Goal: Task Accomplishment & Management: Use online tool/utility

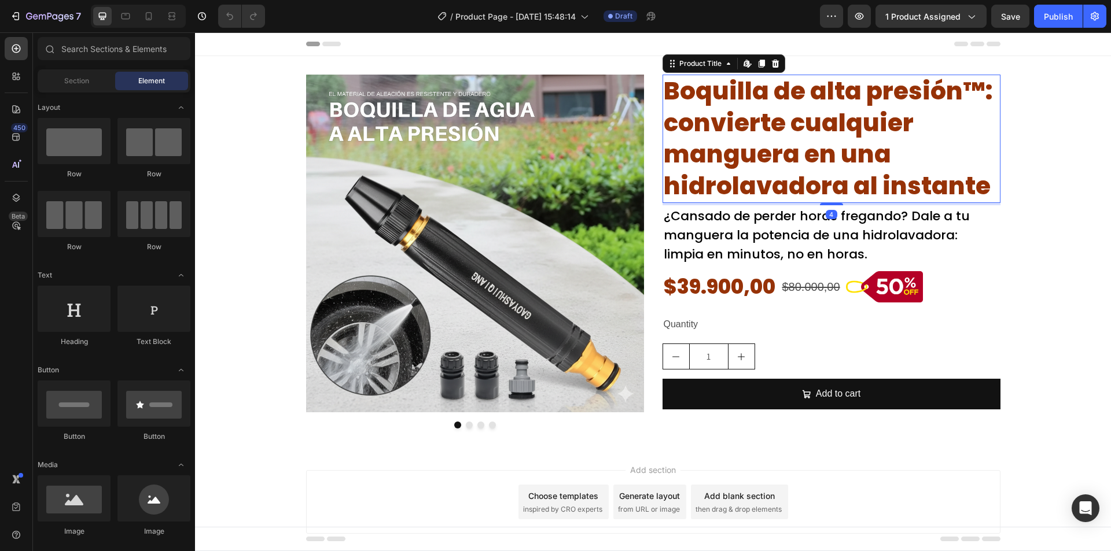
click at [735, 134] on h2 "Boquilla de alta presión™: convierte cualquier manguera en una hidrolavadora al…" at bounding box center [831, 139] width 338 height 128
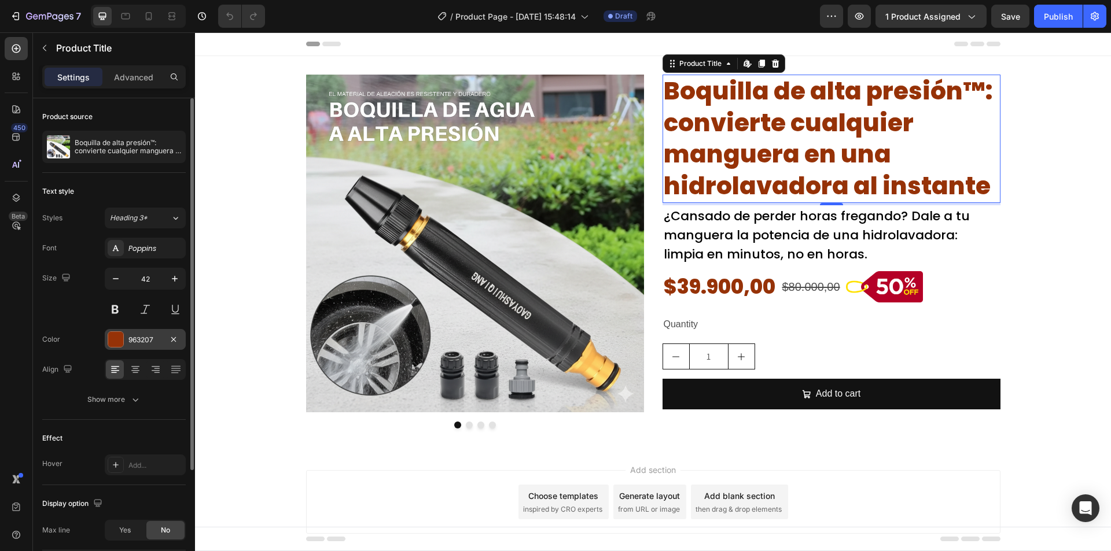
click at [115, 340] on div at bounding box center [115, 339] width 15 height 15
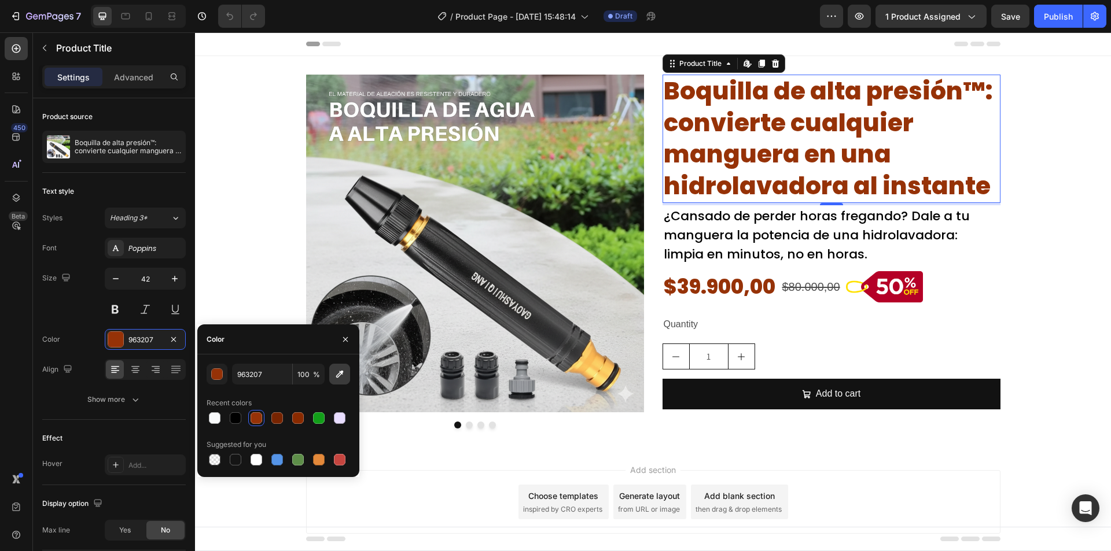
click at [344, 375] on icon "button" at bounding box center [340, 374] width 12 height 12
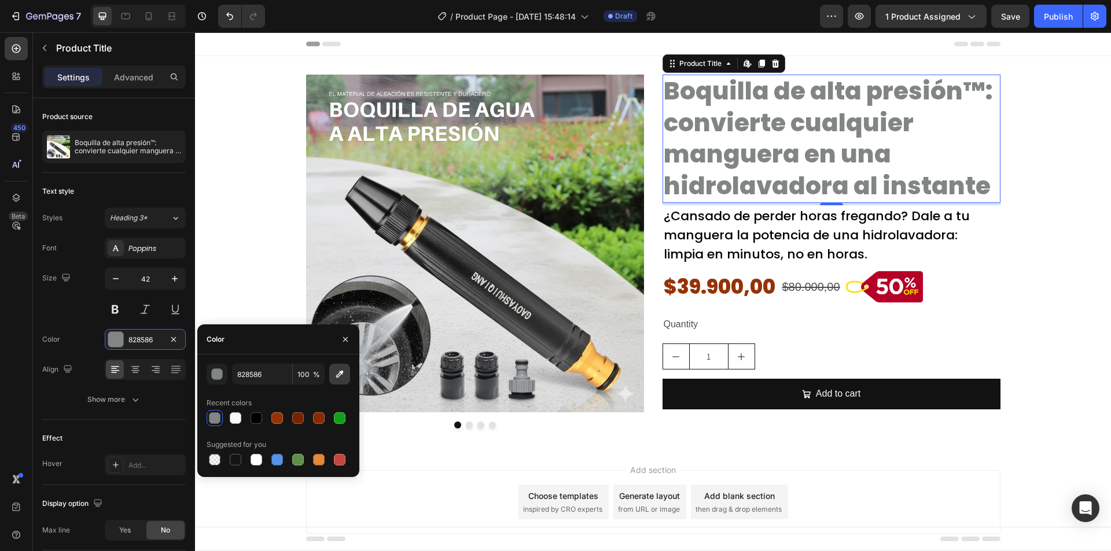
click at [340, 378] on icon "button" at bounding box center [340, 374] width 12 height 12
type input "42423F"
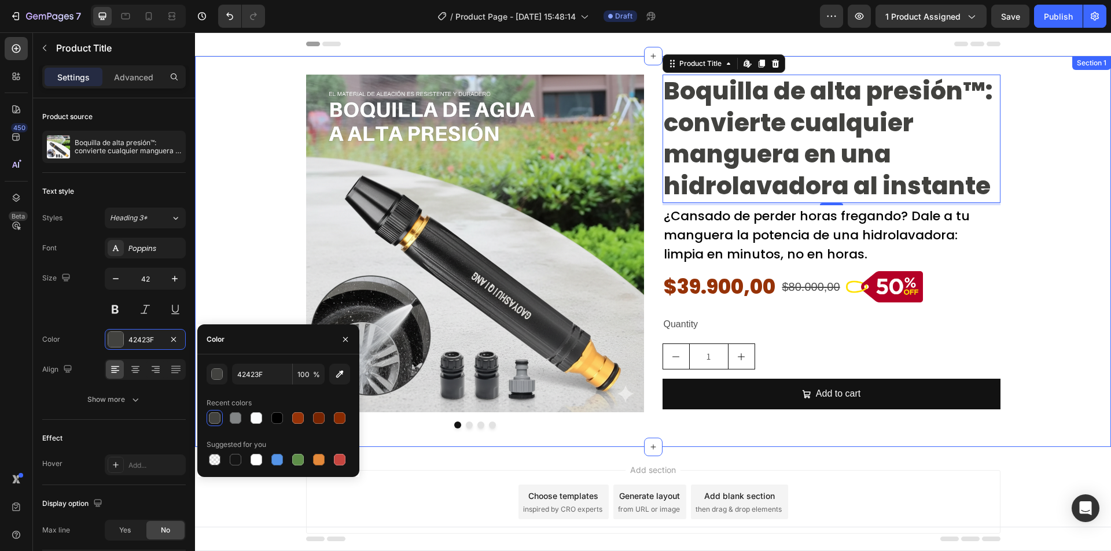
click at [1008, 289] on div "Image Drop element here Drop element here Drop element here Carousel Boquilla d…" at bounding box center [653, 252] width 916 height 354
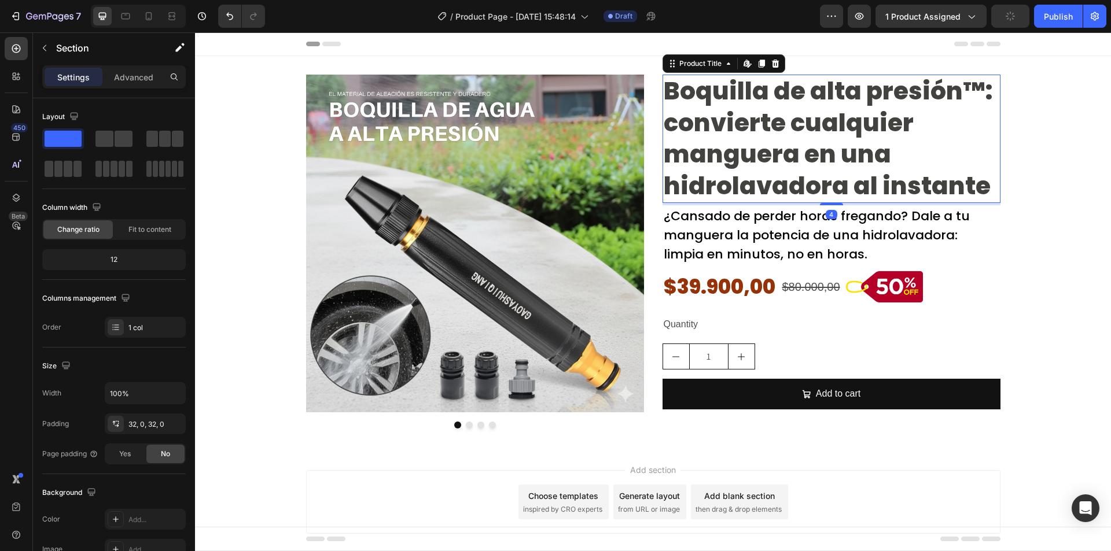
click at [783, 156] on h2 "Boquilla de alta presión™: convierte cualquier manguera en una hidrolavadora al…" at bounding box center [831, 139] width 338 height 128
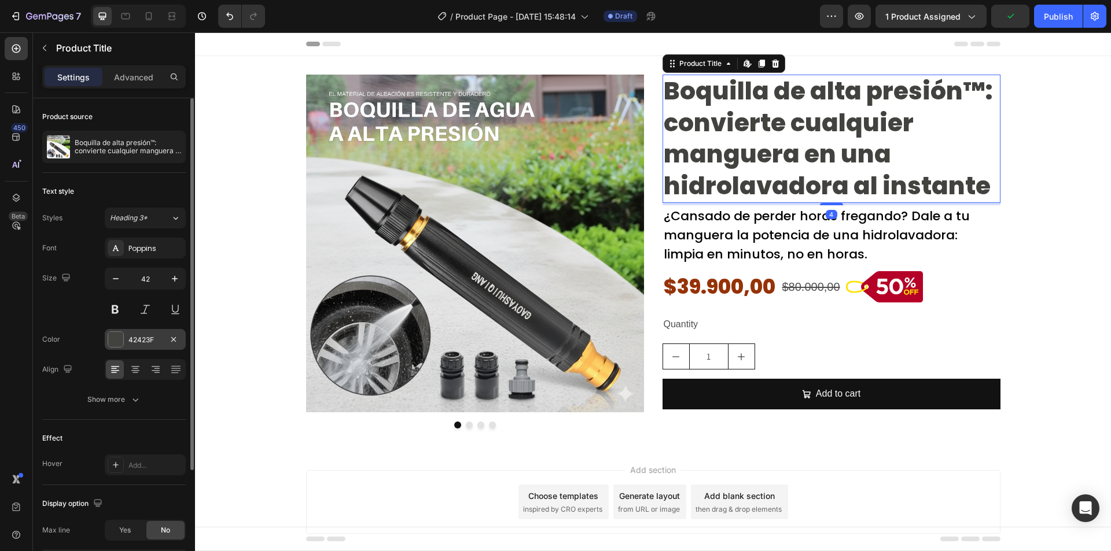
click at [120, 330] on div "42423F" at bounding box center [145, 339] width 81 height 21
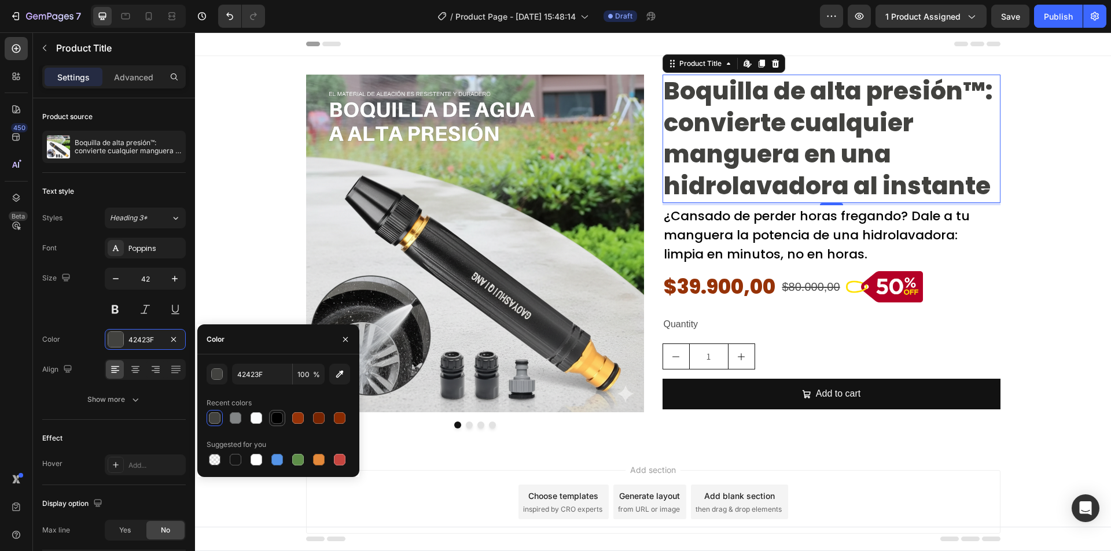
click at [271, 415] on div at bounding box center [277, 418] width 12 height 12
type input "000000"
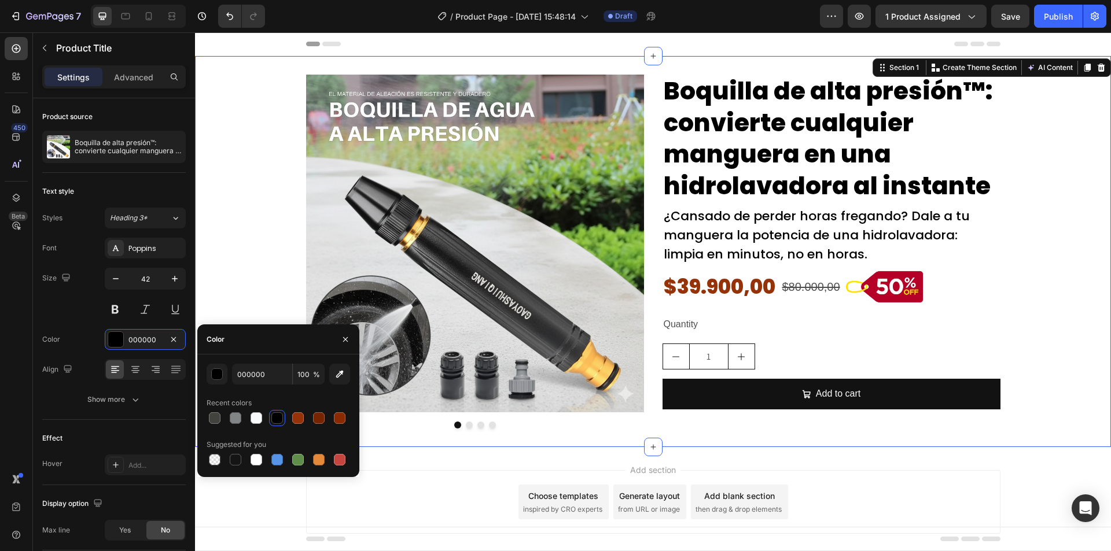
click at [1031, 231] on div "Image Drop element here Drop element here Drop element here Carousel Boquilla d…" at bounding box center [653, 252] width 916 height 354
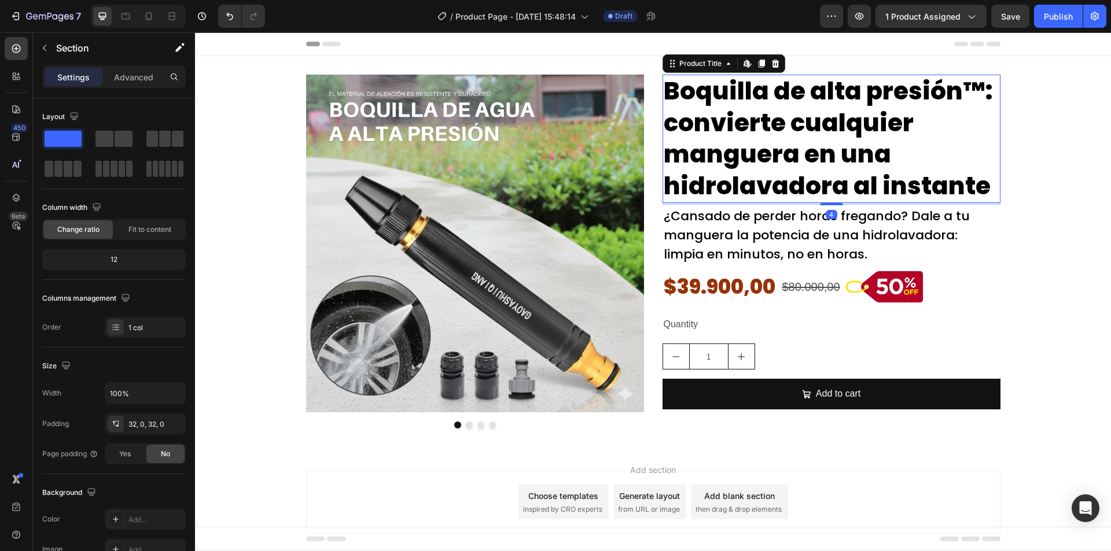
click at [769, 195] on h2 "Boquilla de alta presión™: convierte cualquier manguera en una hidrolavadora al…" at bounding box center [831, 139] width 338 height 128
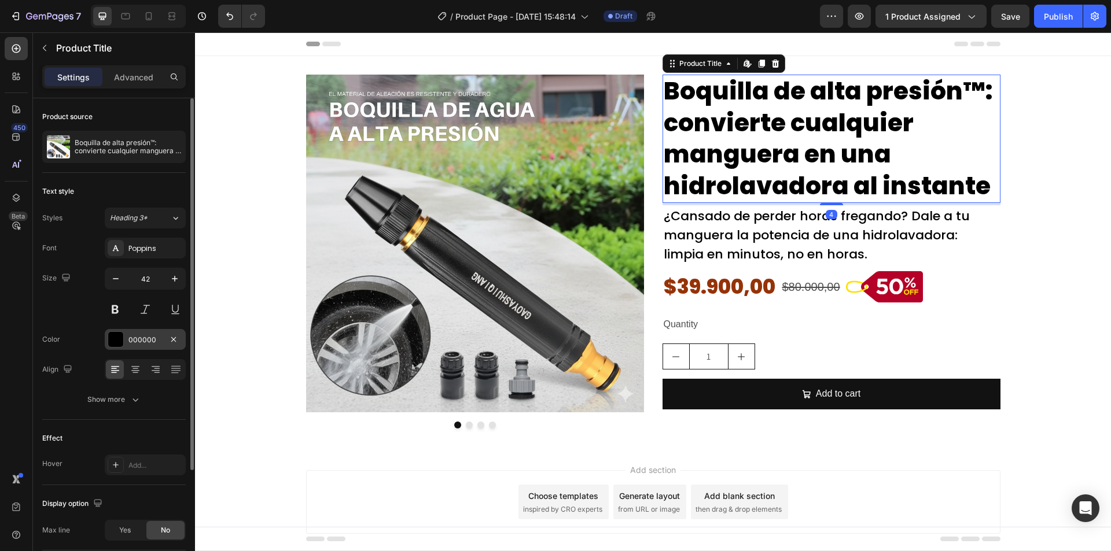
click at [109, 347] on div at bounding box center [116, 339] width 16 height 16
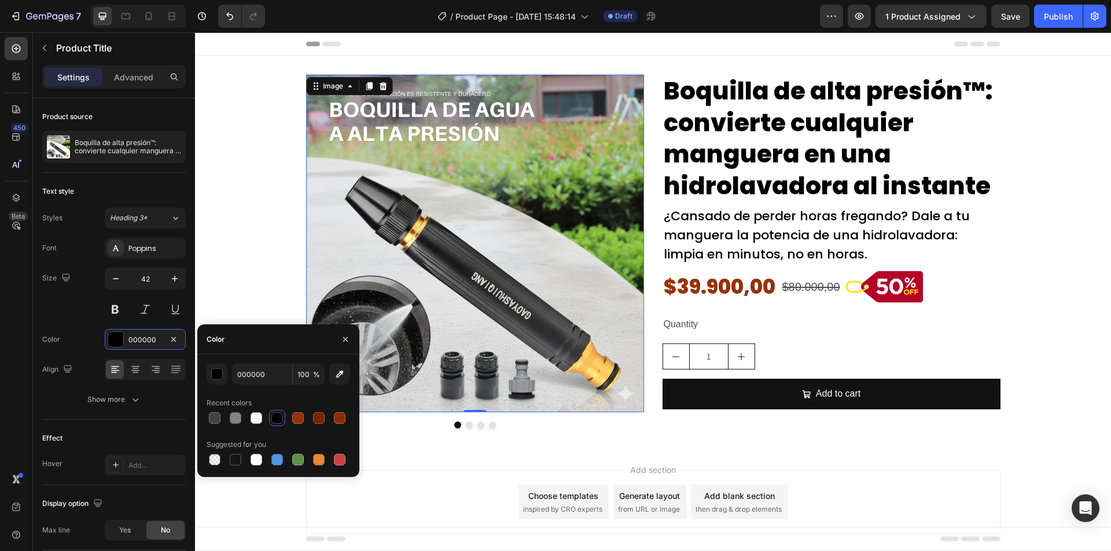
click at [380, 305] on img at bounding box center [475, 244] width 338 height 338
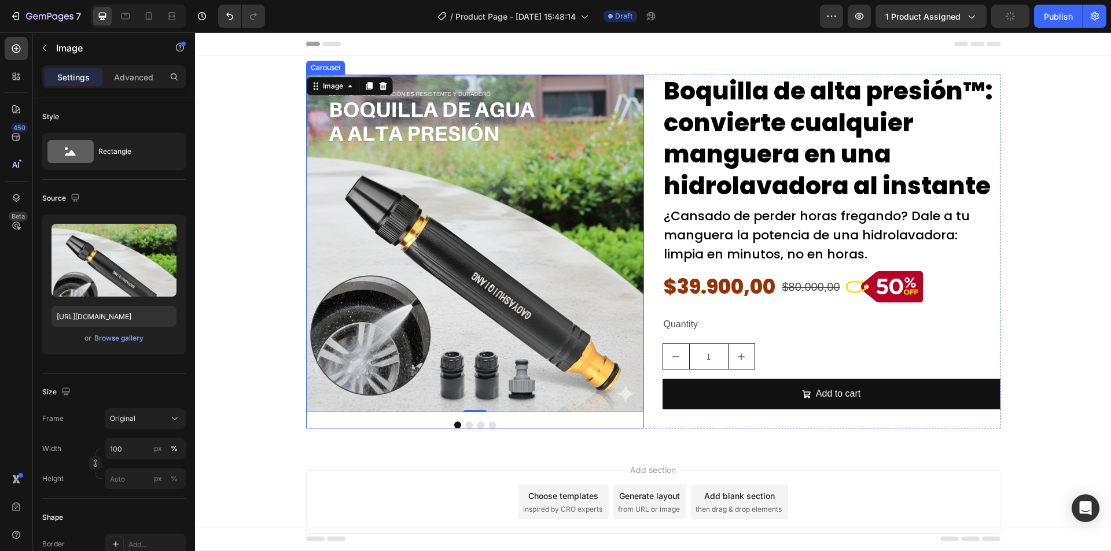
click at [466, 425] on button "Dot" at bounding box center [469, 425] width 7 height 7
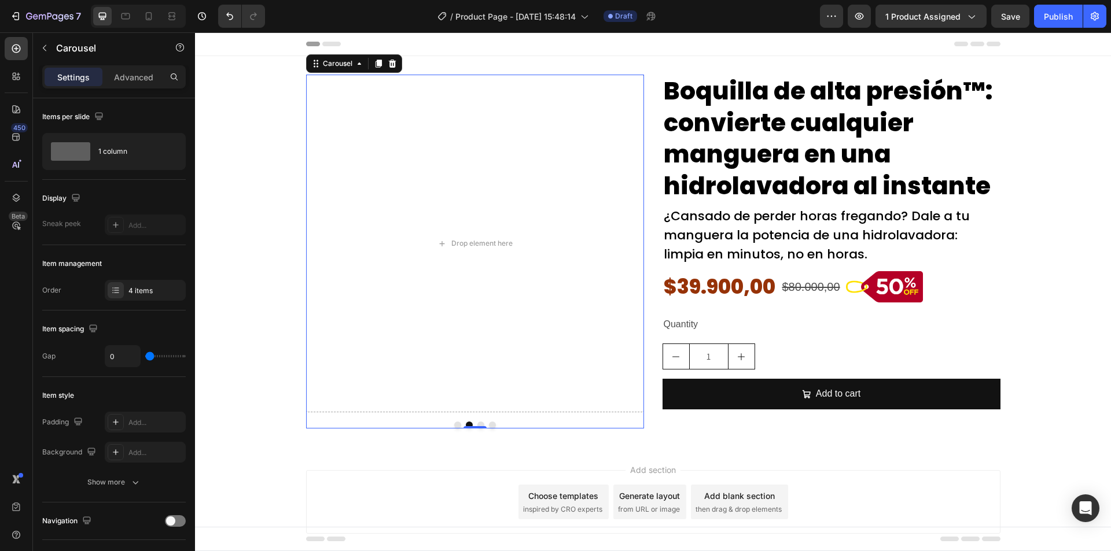
click at [454, 423] on button "Dot" at bounding box center [457, 425] width 7 height 7
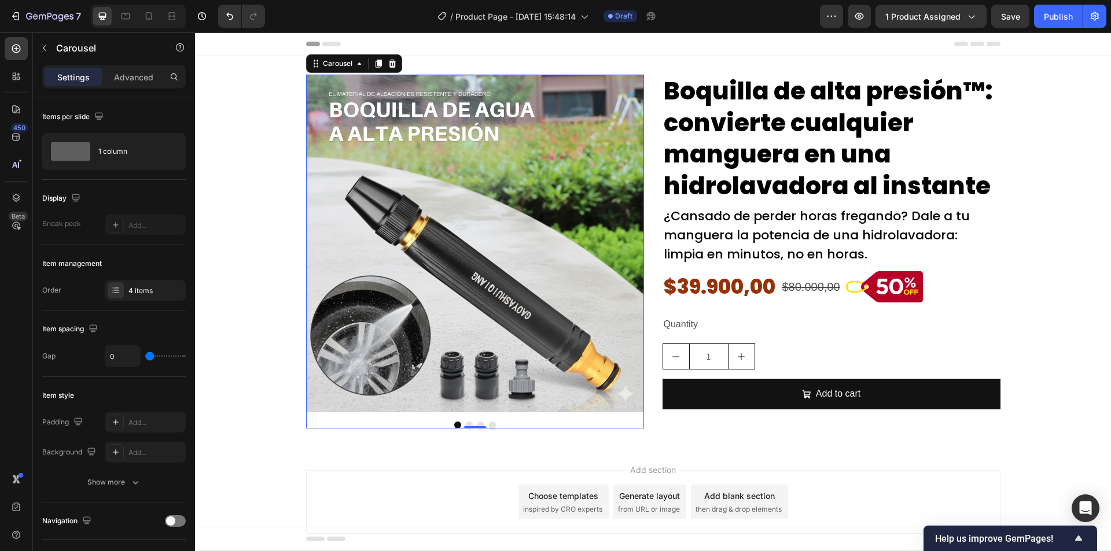
click at [466, 424] on button "Dot" at bounding box center [469, 425] width 7 height 7
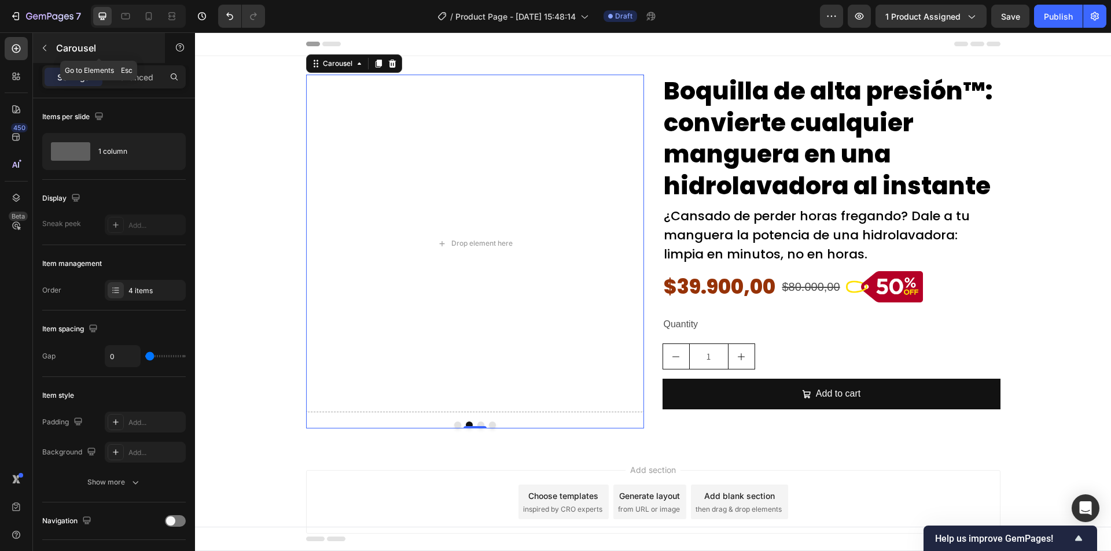
click at [40, 39] on button "button" at bounding box center [44, 48] width 19 height 19
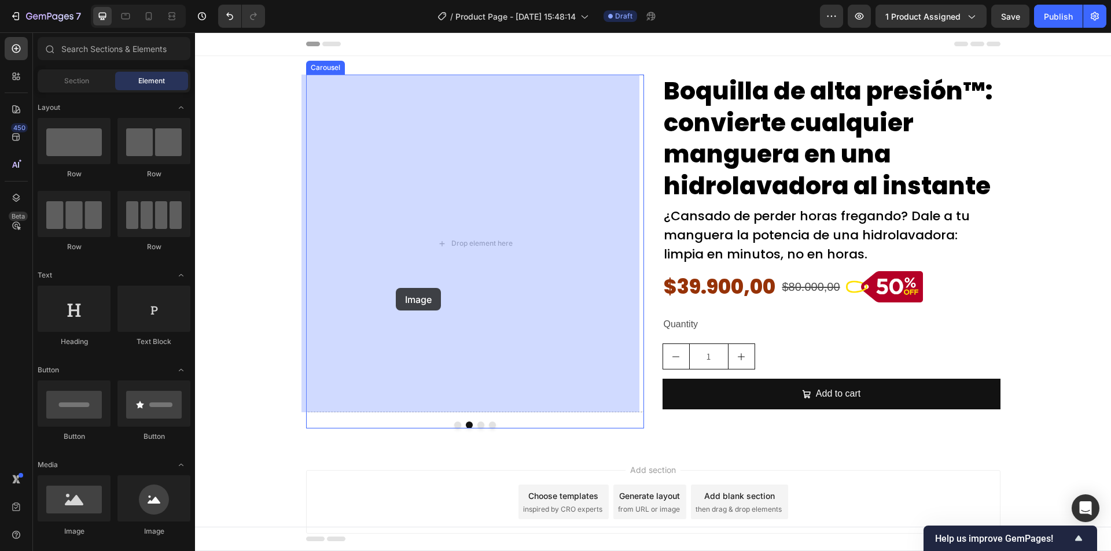
drag, startPoint x: 287, startPoint y: 518, endPoint x: 396, endPoint y: 288, distance: 254.3
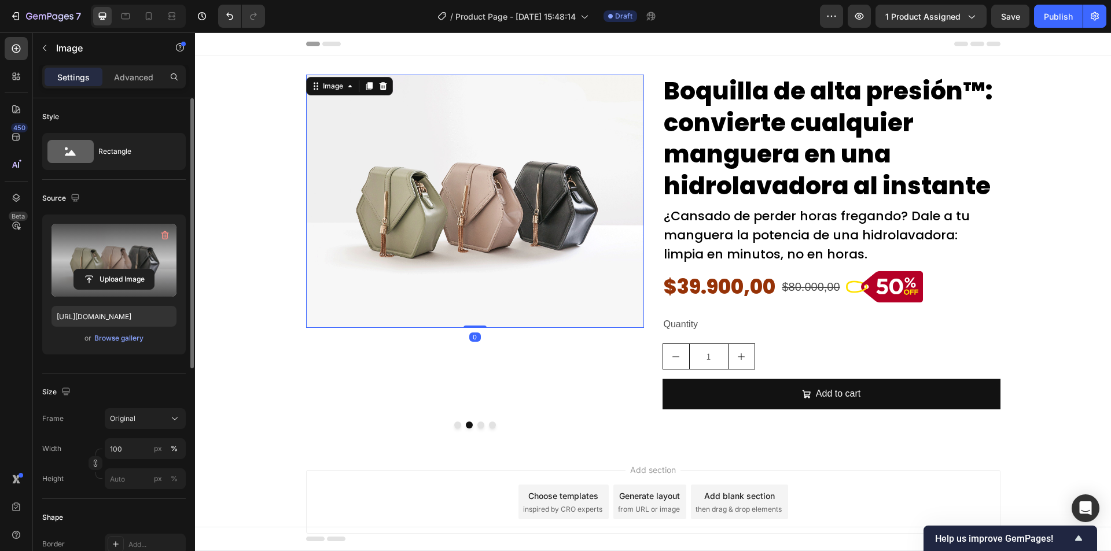
click at [56, 285] on div "Upload Image" at bounding box center [113, 279] width 125 height 21
click at [120, 270] on input "file" at bounding box center [114, 280] width 80 height 20
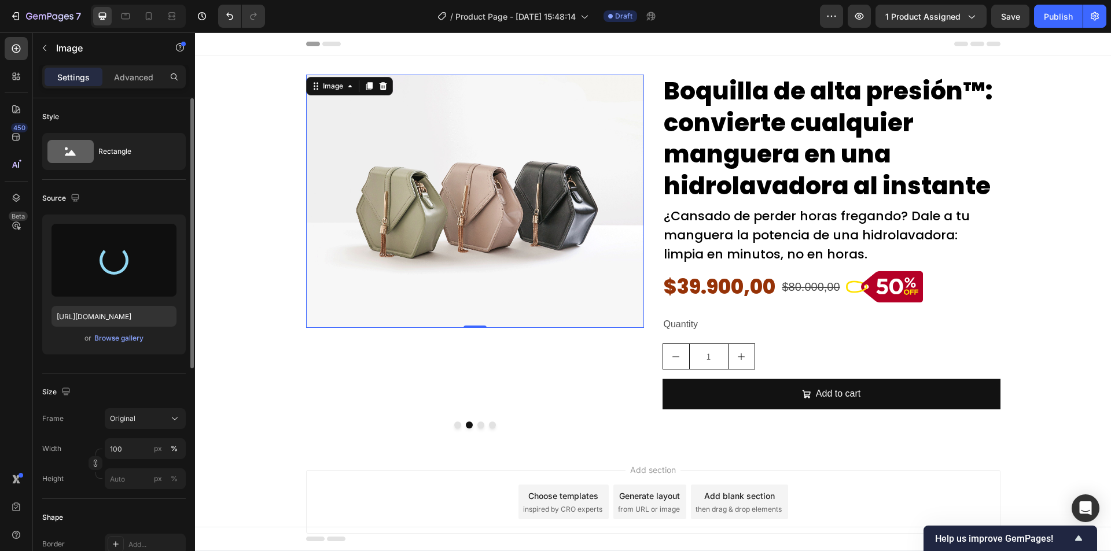
type input "https://cdn.shopify.com/s/files/1/0942/9106/7229/files/gempages_571795456183501…"
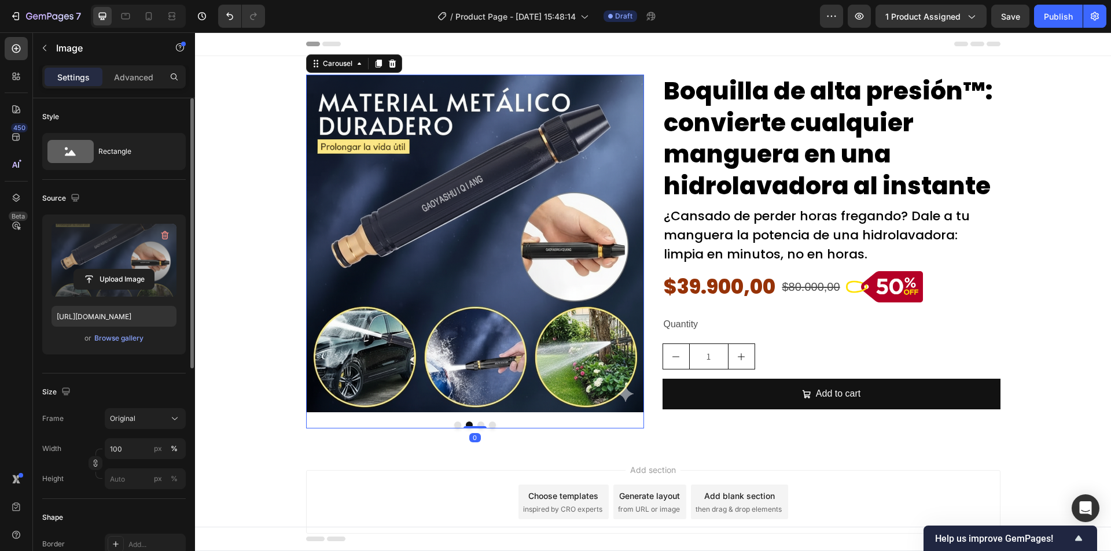
click at [454, 424] on button "Dot" at bounding box center [457, 425] width 7 height 7
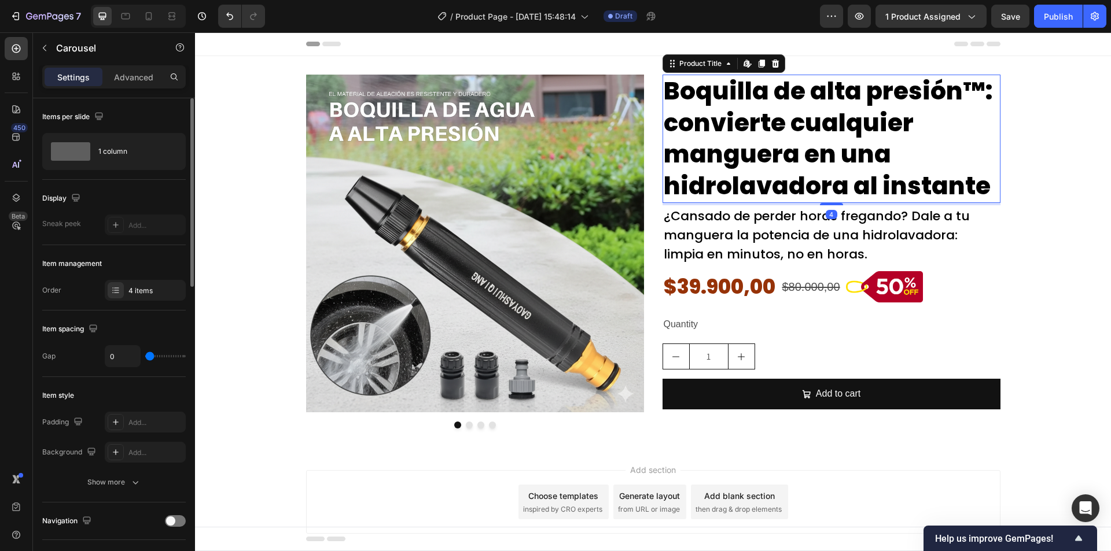
click at [741, 165] on h2 "Boquilla de alta presión™: convierte cualquier manguera en una hidrolavadora al…" at bounding box center [831, 139] width 338 height 128
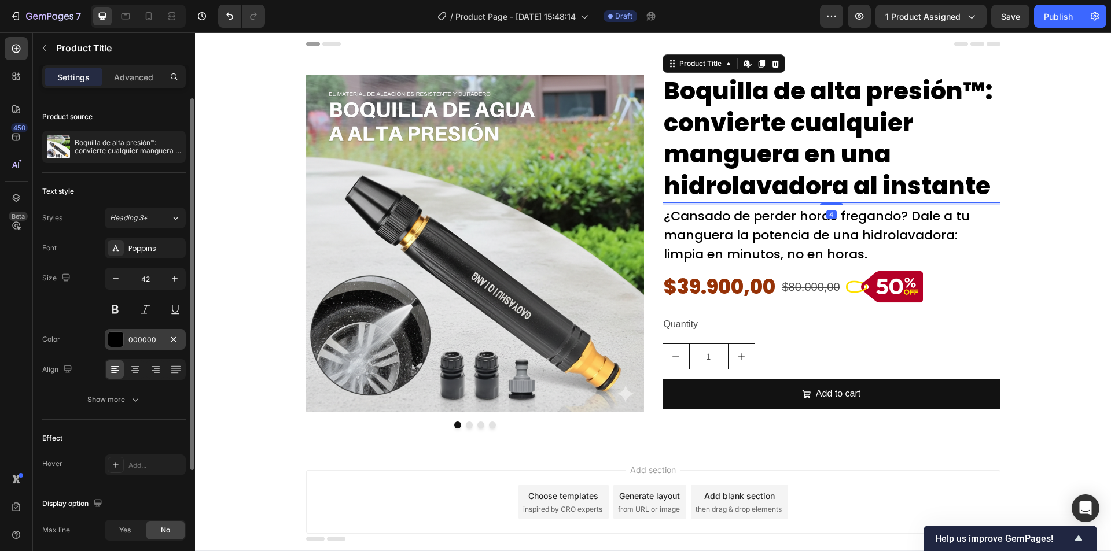
click at [118, 340] on div at bounding box center [115, 339] width 15 height 15
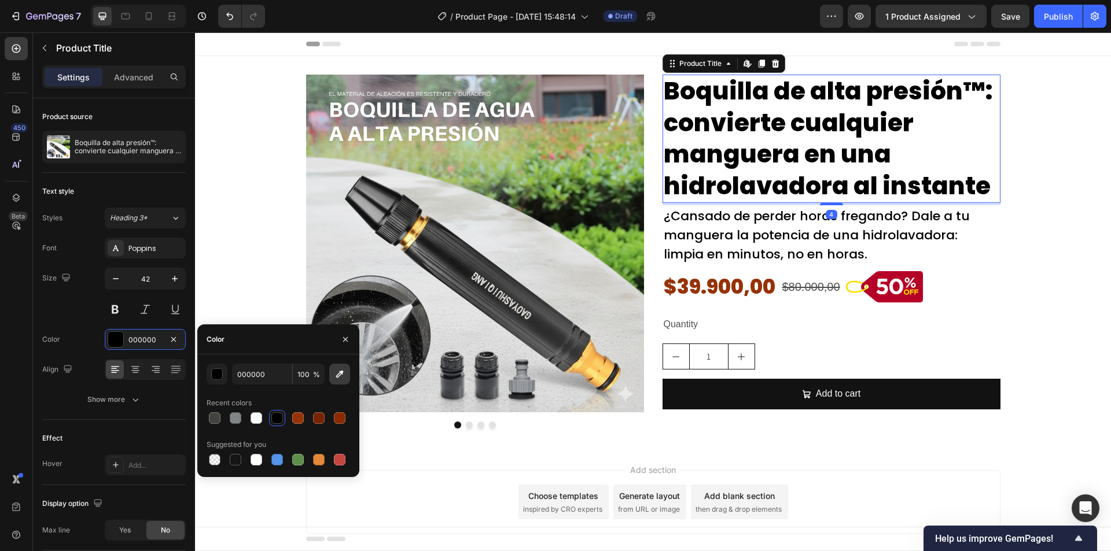
click at [341, 371] on icon "button" at bounding box center [340, 375] width 8 height 8
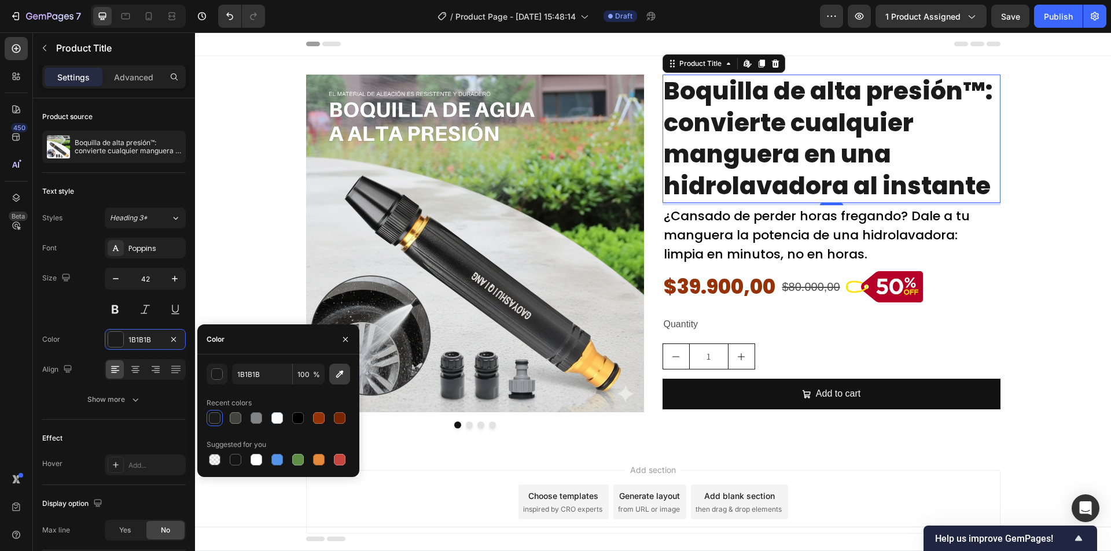
click at [336, 378] on icon "button" at bounding box center [340, 374] width 12 height 12
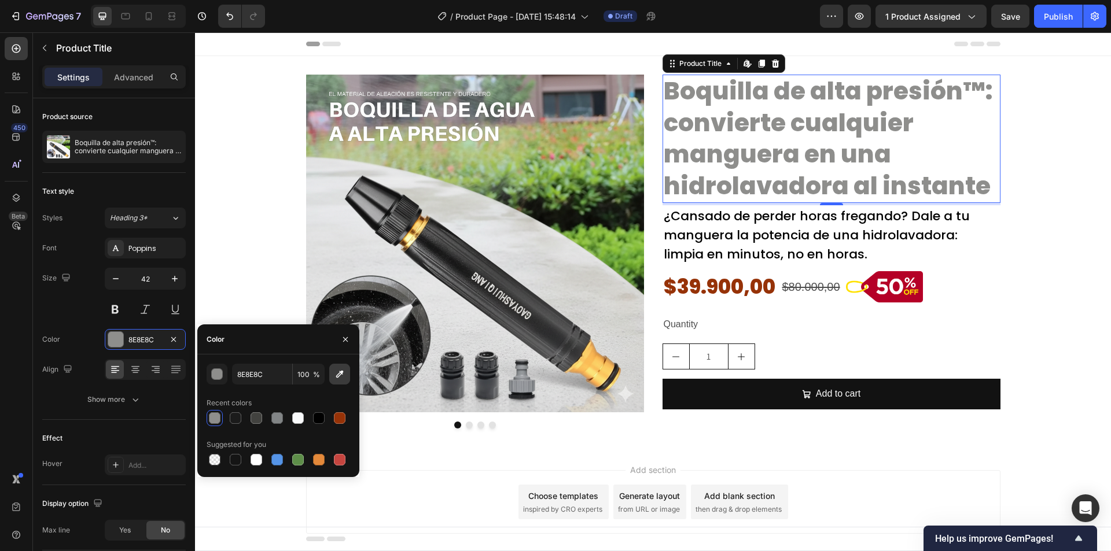
click at [334, 372] on icon "button" at bounding box center [340, 374] width 12 height 12
click at [222, 376] on div "button" at bounding box center [218, 375] width 12 height 12
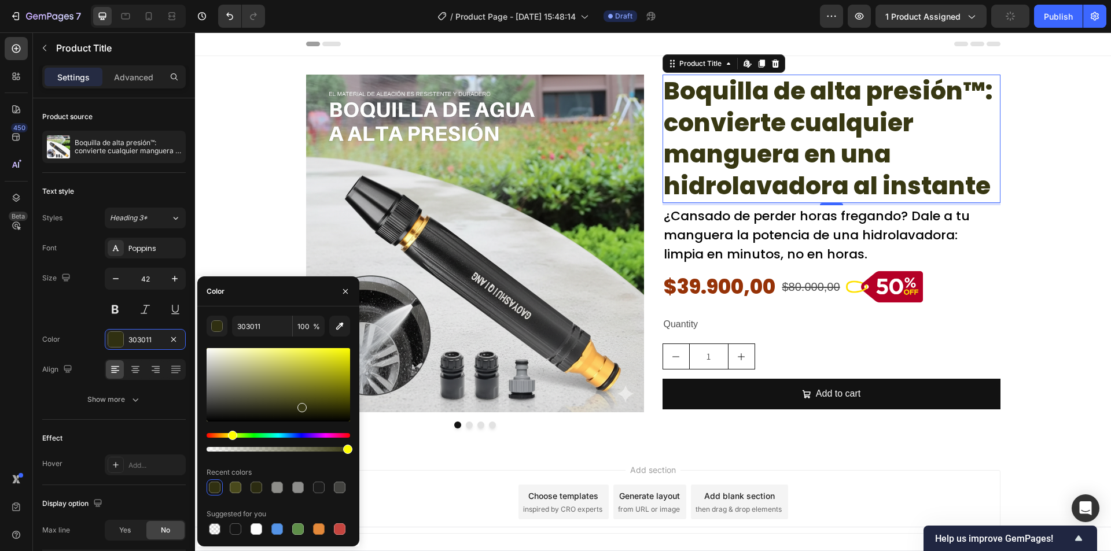
type input "383813"
drag, startPoint x: 215, startPoint y: 382, endPoint x: 300, endPoint y: 405, distance: 88.5
click at [300, 405] on div at bounding box center [301, 407] width 9 height 9
click at [1046, 262] on div "Image Image Drop element here Drop element here Carousel Boquilla de alta presi…" at bounding box center [653, 252] width 916 height 354
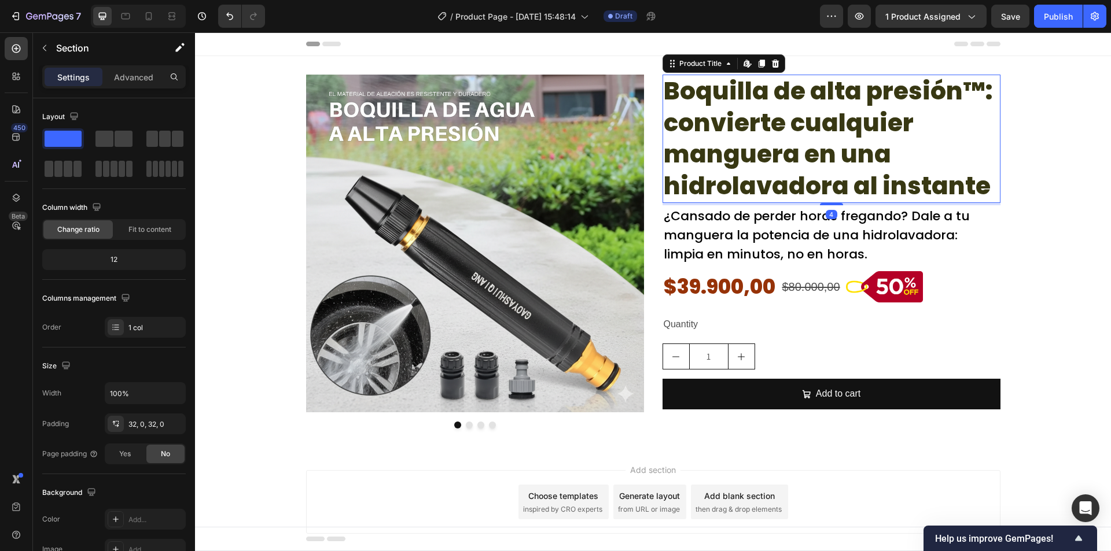
click at [824, 193] on h2 "Boquilla de alta presión™: convierte cualquier manguera en una hidrolavadora al…" at bounding box center [831, 139] width 338 height 128
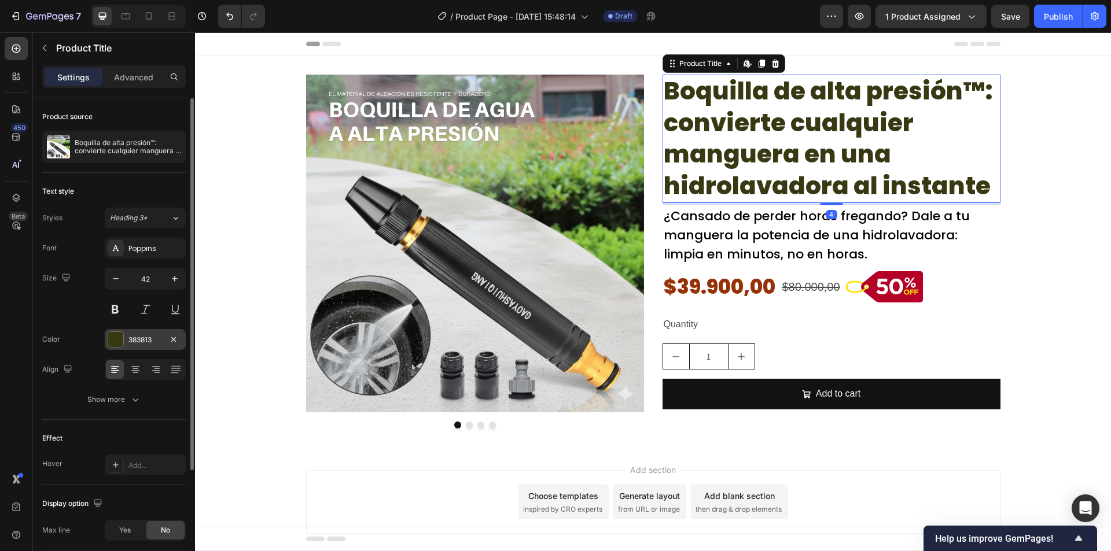
click at [130, 346] on div "383813" at bounding box center [145, 339] width 81 height 21
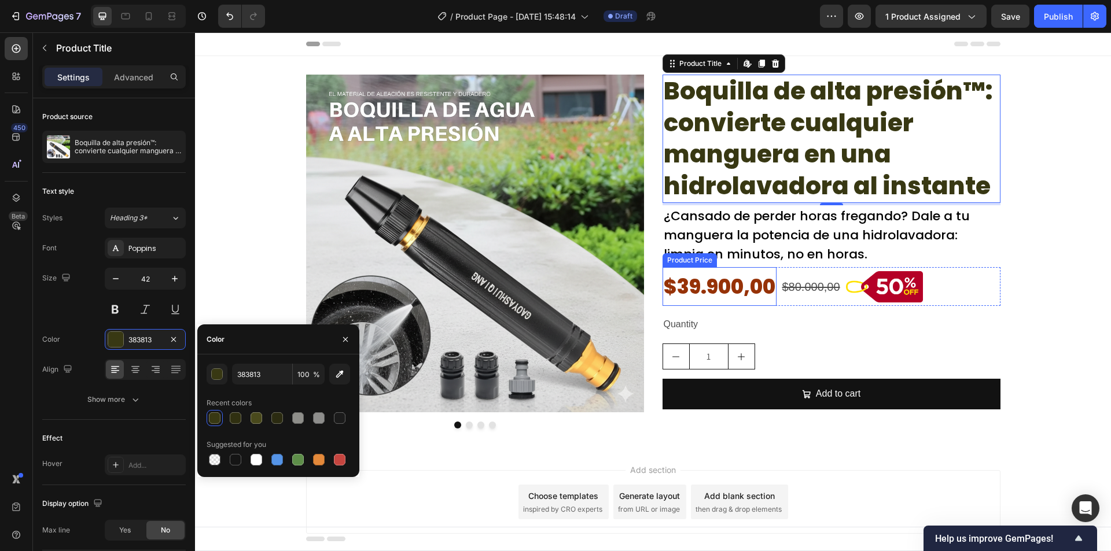
click at [704, 291] on div "$39.900,00" at bounding box center [719, 286] width 114 height 39
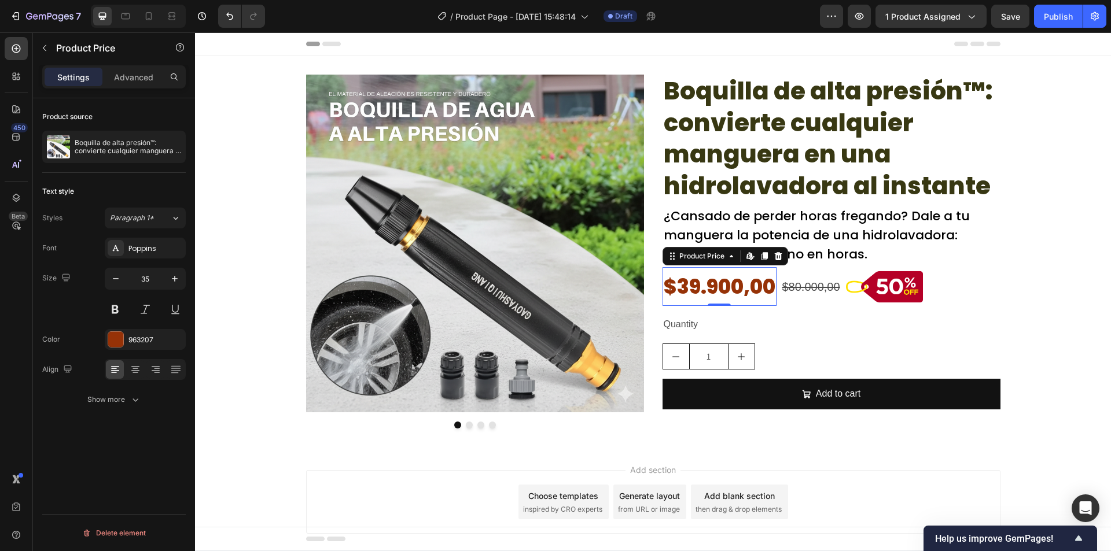
click at [136, 325] on div "Font Poppins Size 35 Color 963207 Align Show more" at bounding box center [113, 324] width 143 height 172
click at [138, 333] on div "963207" at bounding box center [145, 339] width 81 height 21
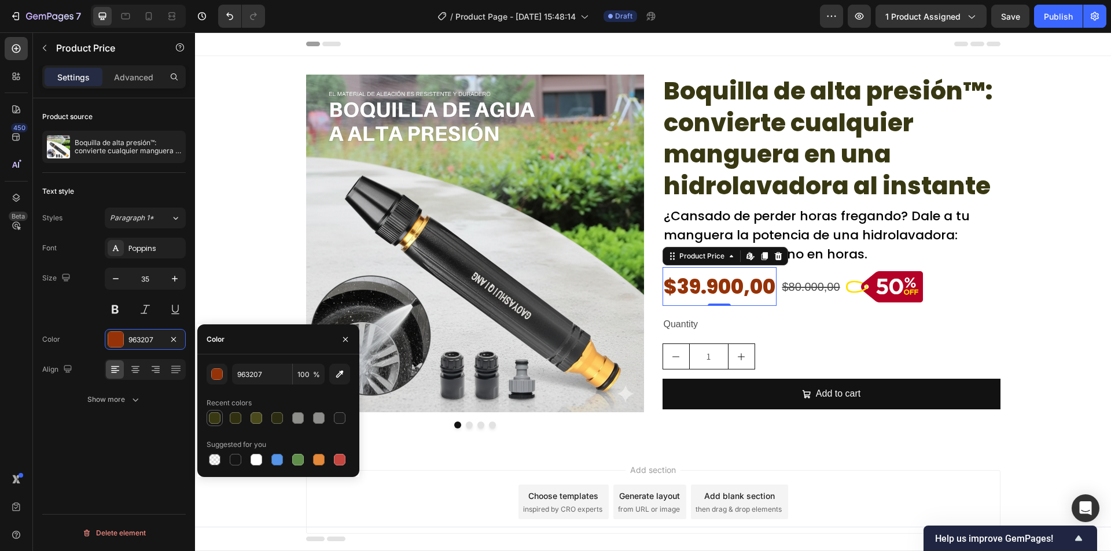
click at [216, 419] on div at bounding box center [215, 418] width 12 height 12
type input "383813"
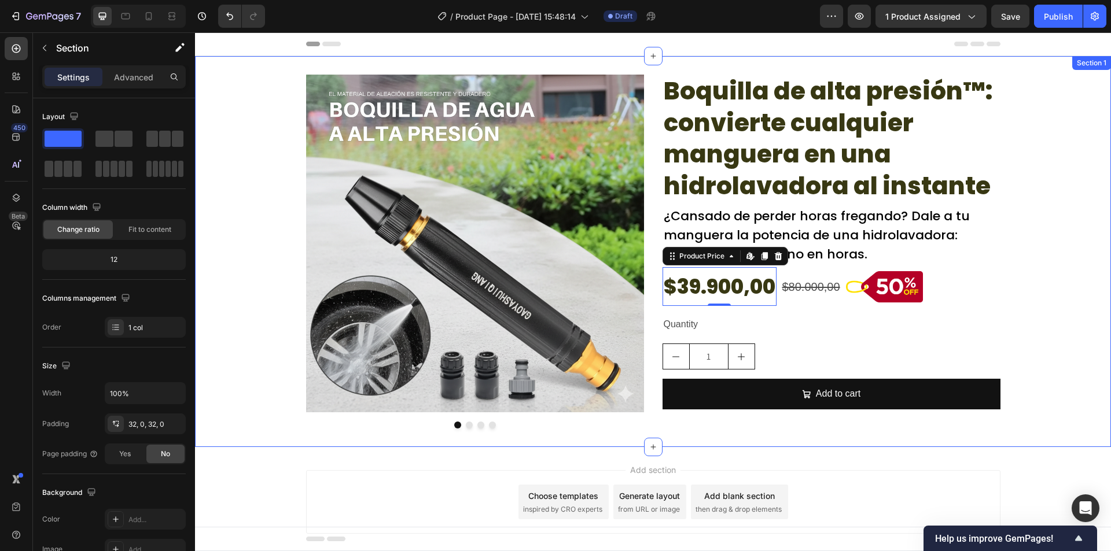
click at [232, 307] on div "Image Image Drop element here Drop element here Carousel Boquilla de alta presi…" at bounding box center [653, 252] width 916 height 354
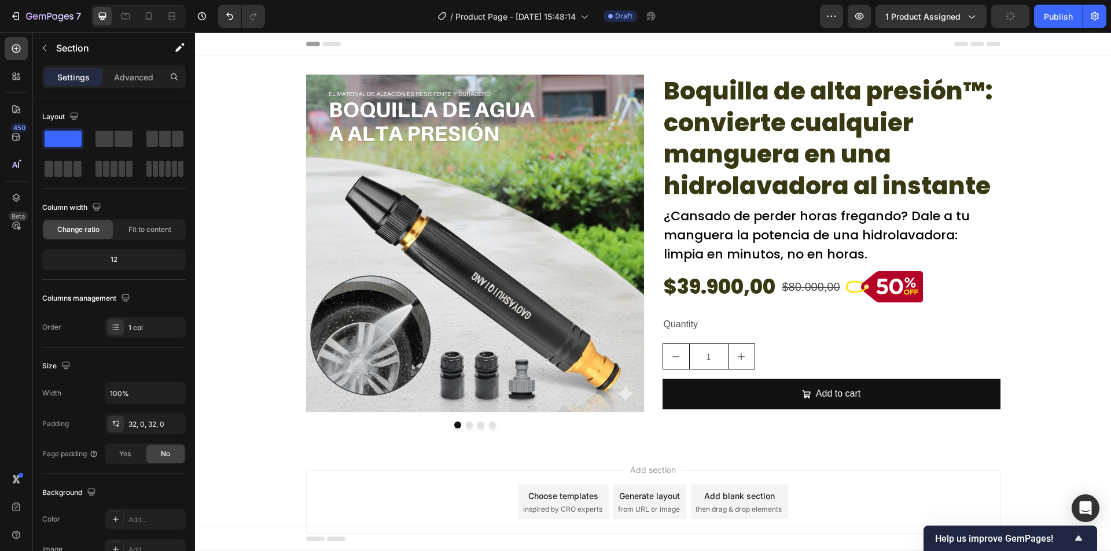
click at [249, 490] on div "Add section Choose templates inspired by CRO experts Generate layout from URL o…" at bounding box center [653, 518] width 916 height 142
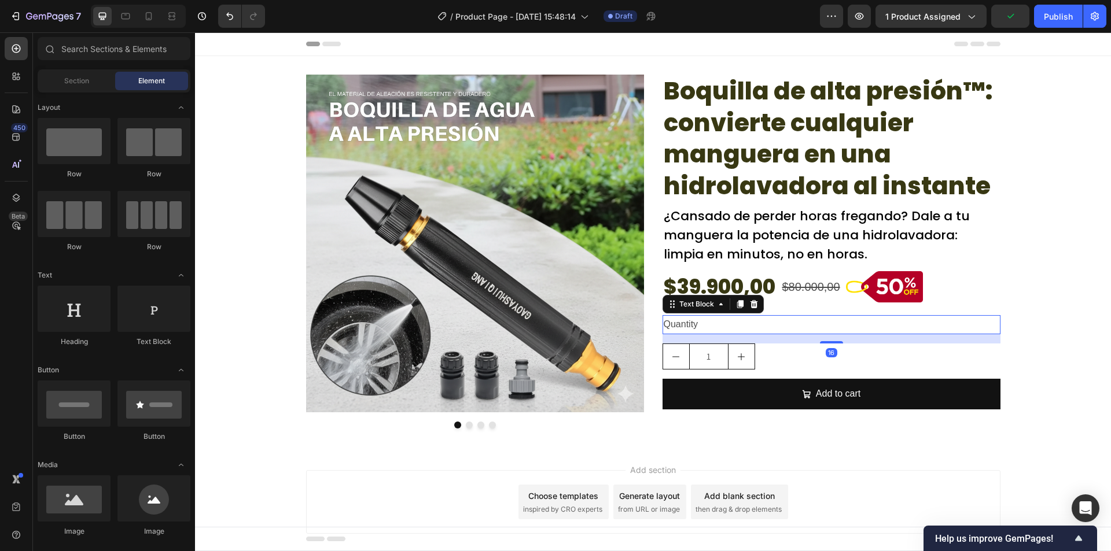
click at [714, 326] on div "Quantity" at bounding box center [831, 324] width 338 height 19
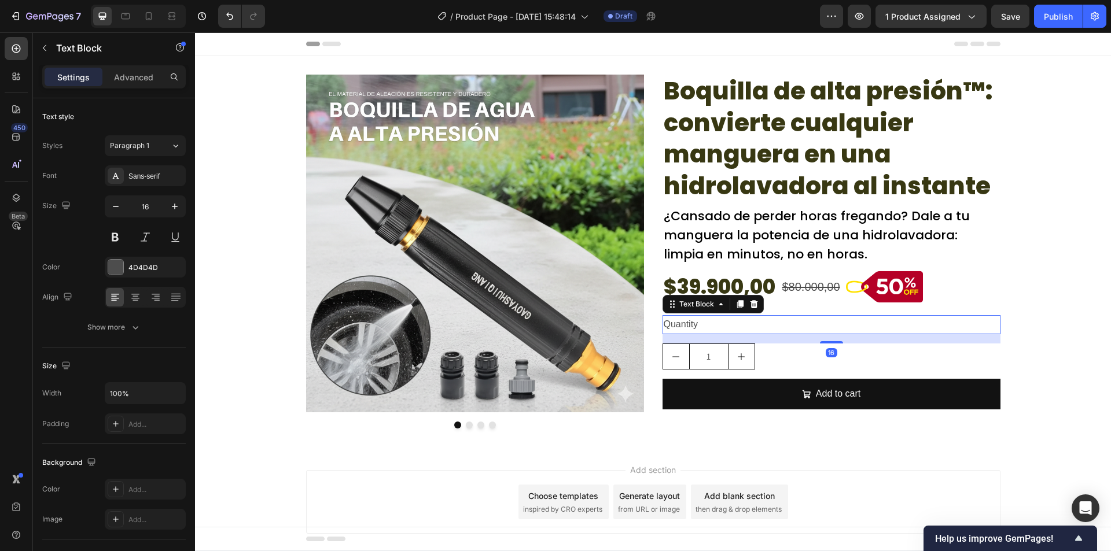
click at [131, 87] on div "Settings Advanced" at bounding box center [113, 76] width 143 height 23
click at [131, 85] on div "Advanced" at bounding box center [134, 77] width 58 height 19
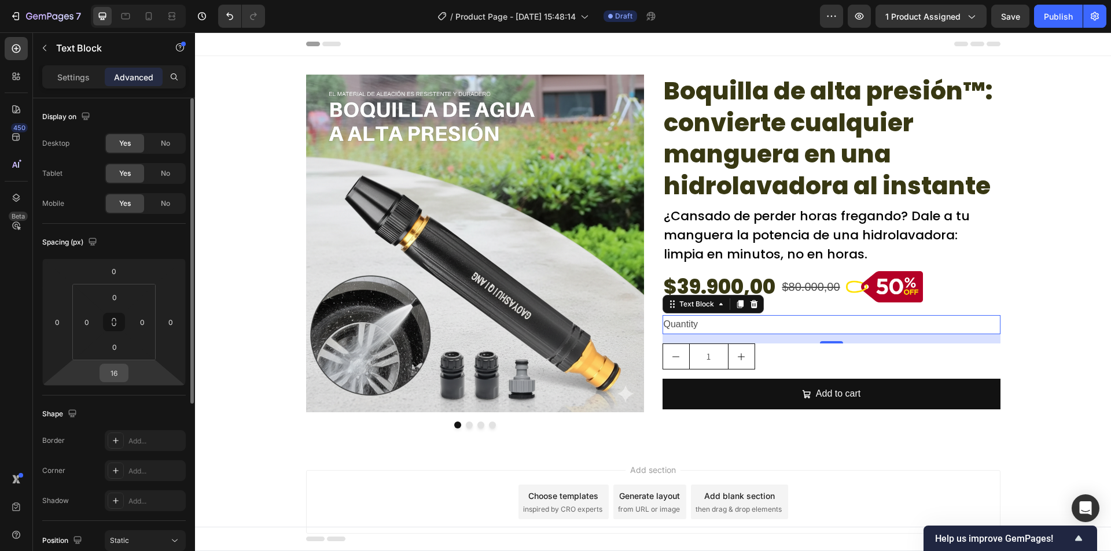
click at [121, 0] on html "7 Version history / Product Page - Sep 26, 15:48:14 Draft Preview 1 product ass…" at bounding box center [555, 0] width 1111 height 0
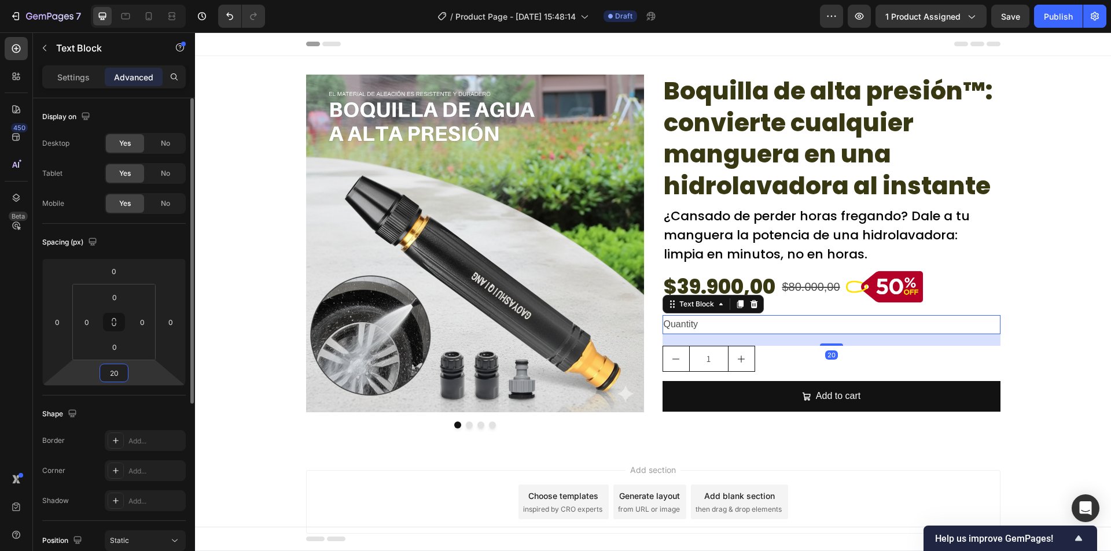
click at [119, 379] on input "20" at bounding box center [113, 372] width 23 height 17
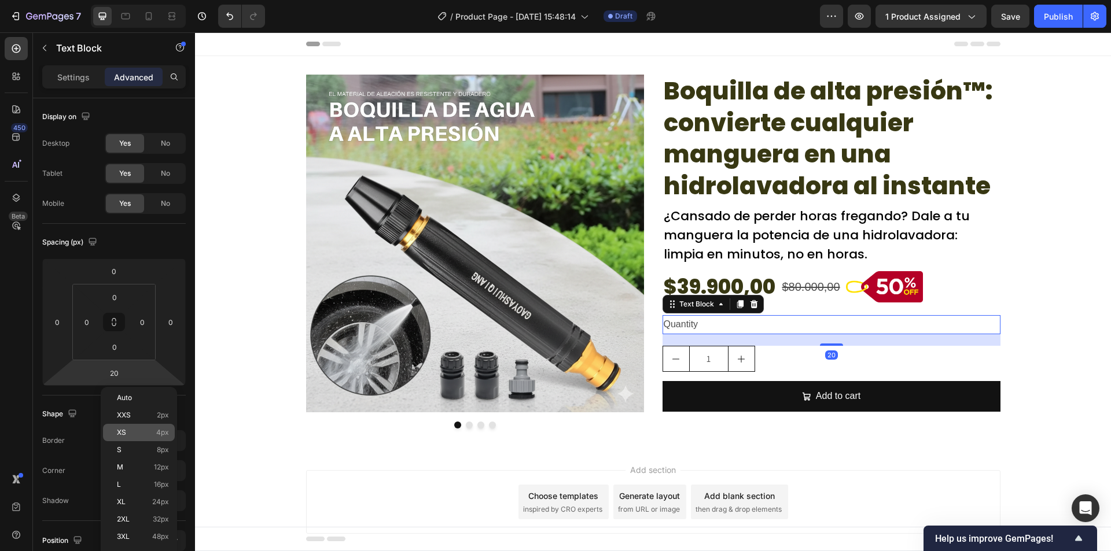
drag, startPoint x: 162, startPoint y: 434, endPoint x: 2, endPoint y: 391, distance: 165.3
click at [162, 434] on span "4px" at bounding box center [162, 433] width 13 height 8
type input "4"
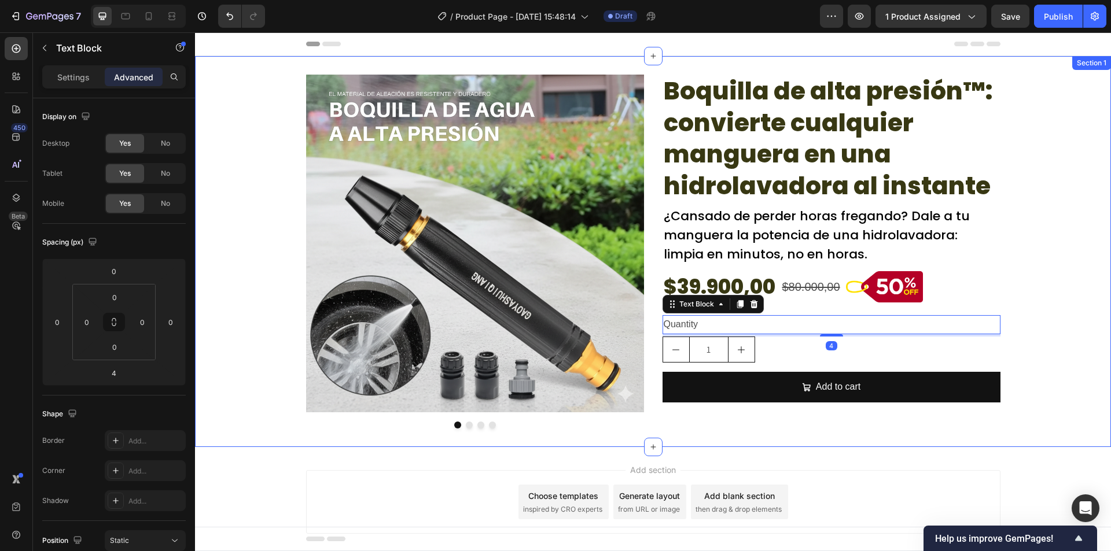
click at [1049, 297] on div "Image Image Drop element here Drop element here Carousel Boquilla de alta presi…" at bounding box center [653, 252] width 916 height 354
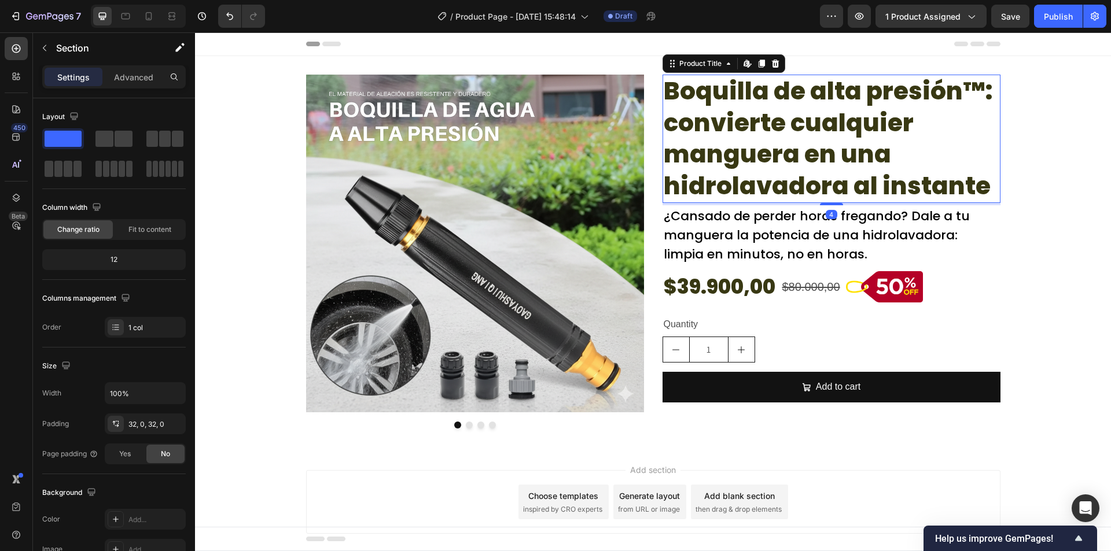
click at [854, 161] on h2 "Boquilla de alta presión™: convierte cualquier manguera en una hidrolavadora al…" at bounding box center [831, 139] width 338 height 128
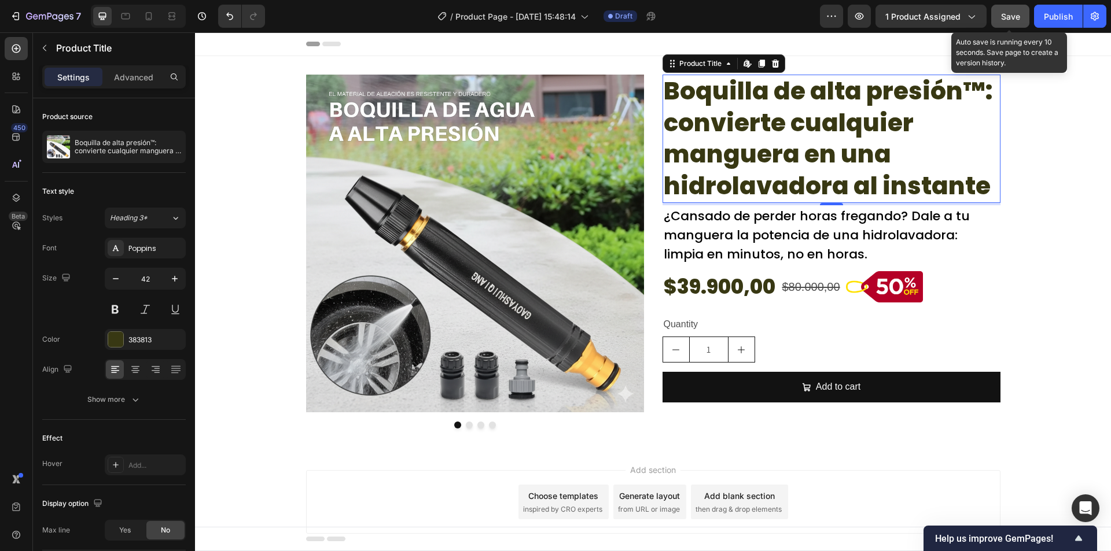
click at [1017, 20] on span "Save" at bounding box center [1010, 17] width 19 height 10
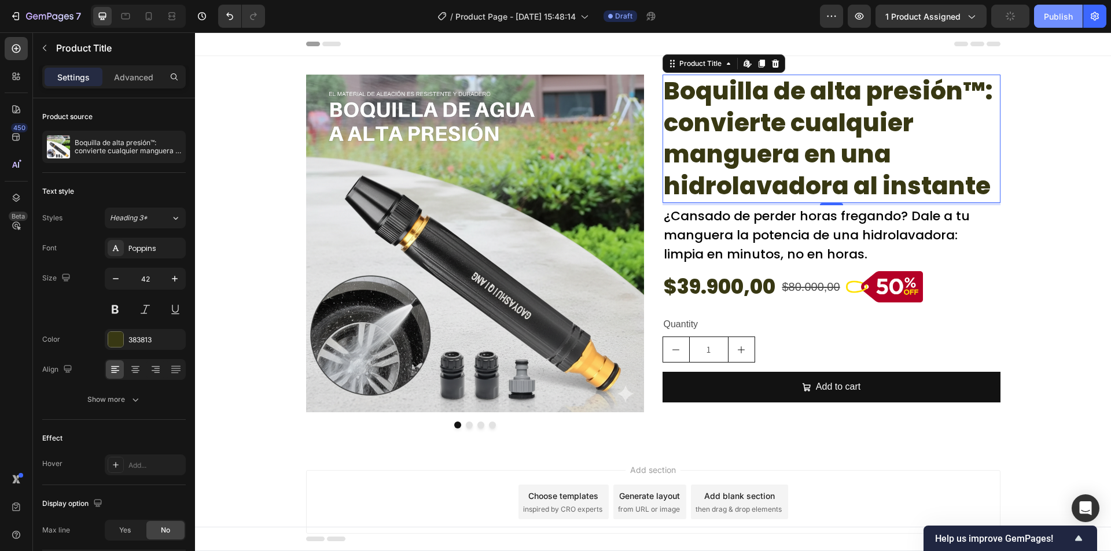
click at [1057, 17] on div "Publish" at bounding box center [1057, 16] width 29 height 12
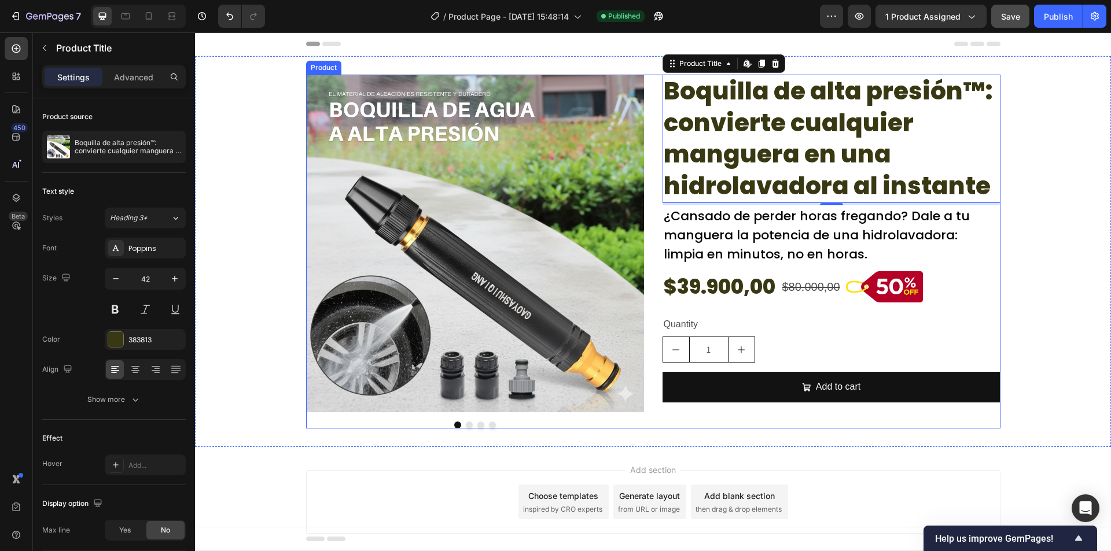
click at [786, 248] on p "¿Cansado de perder horas fregando? Dale a tu manguera la potencia de una hidrol…" at bounding box center [830, 234] width 335 height 57
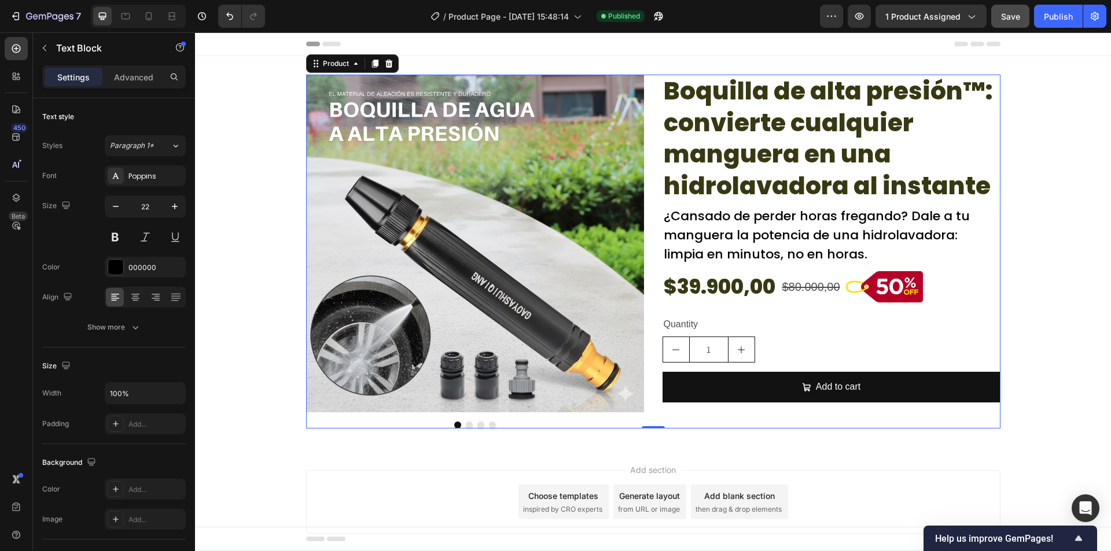
click at [801, 308] on div "Boquilla de alta presión™: convierte cualquier manguera en una hidrolavadora al…" at bounding box center [831, 252] width 338 height 354
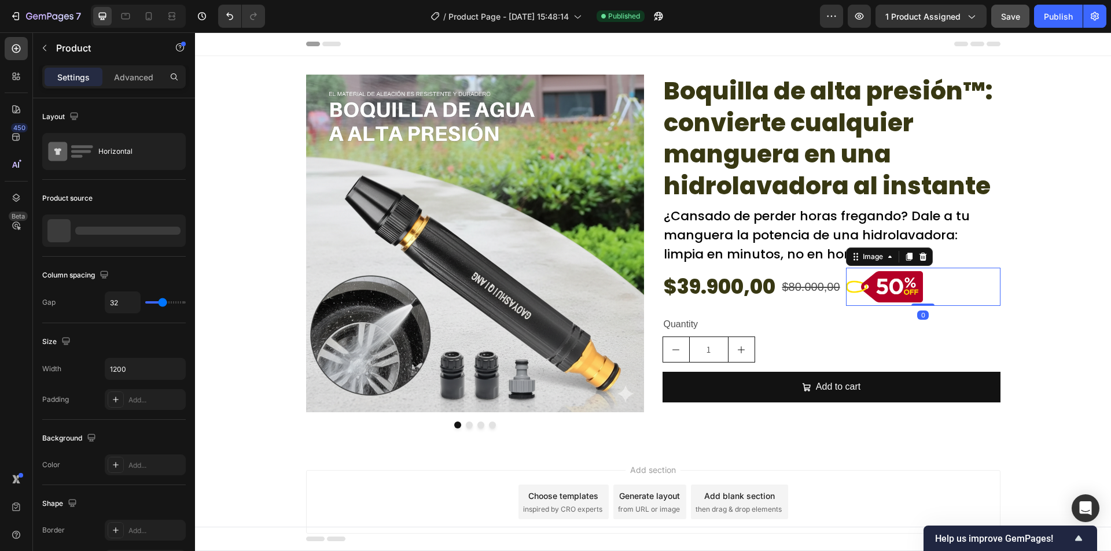
click at [952, 286] on div at bounding box center [923, 287] width 154 height 39
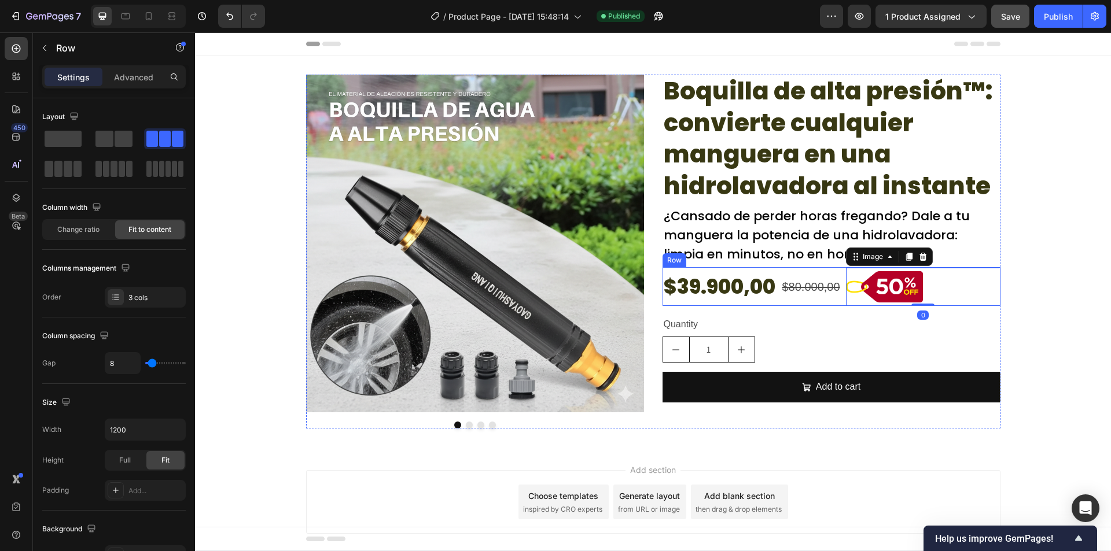
click at [782, 303] on div "$80.000,00 Product Price Product Price" at bounding box center [811, 286] width 60 height 39
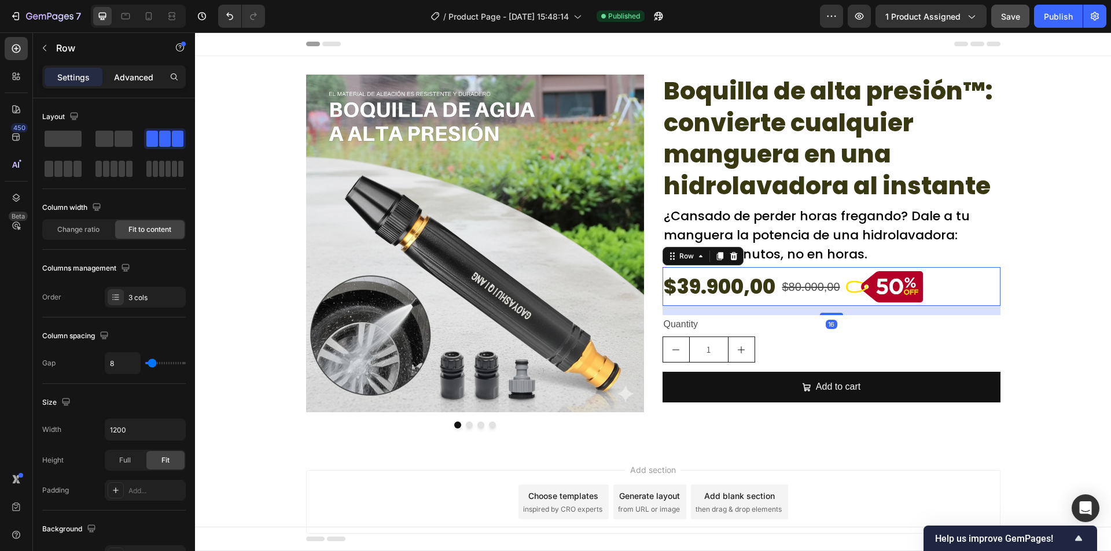
click at [146, 74] on p "Advanced" at bounding box center [133, 77] width 39 height 12
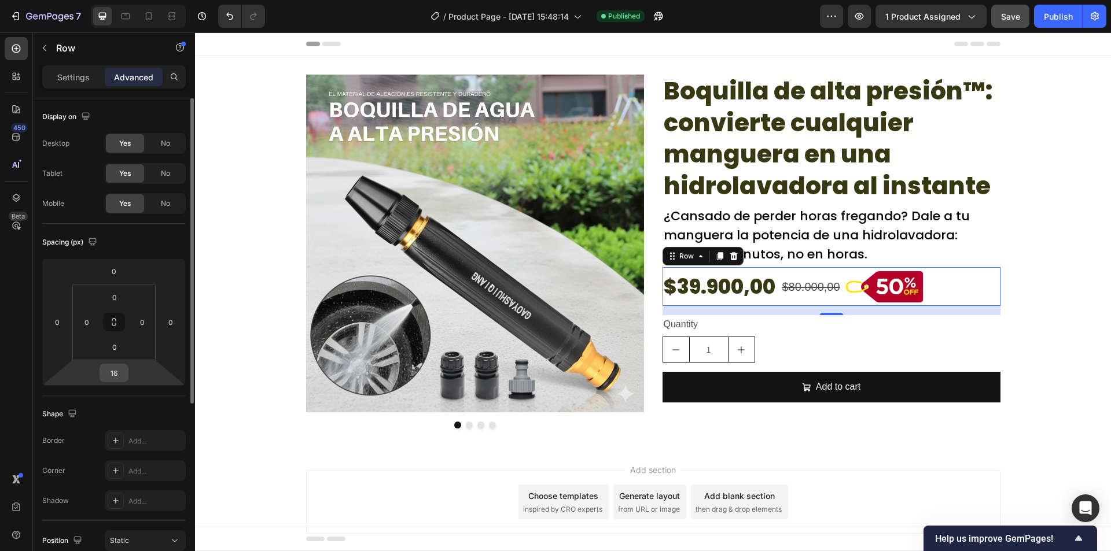
click at [113, 369] on input "16" at bounding box center [113, 372] width 23 height 17
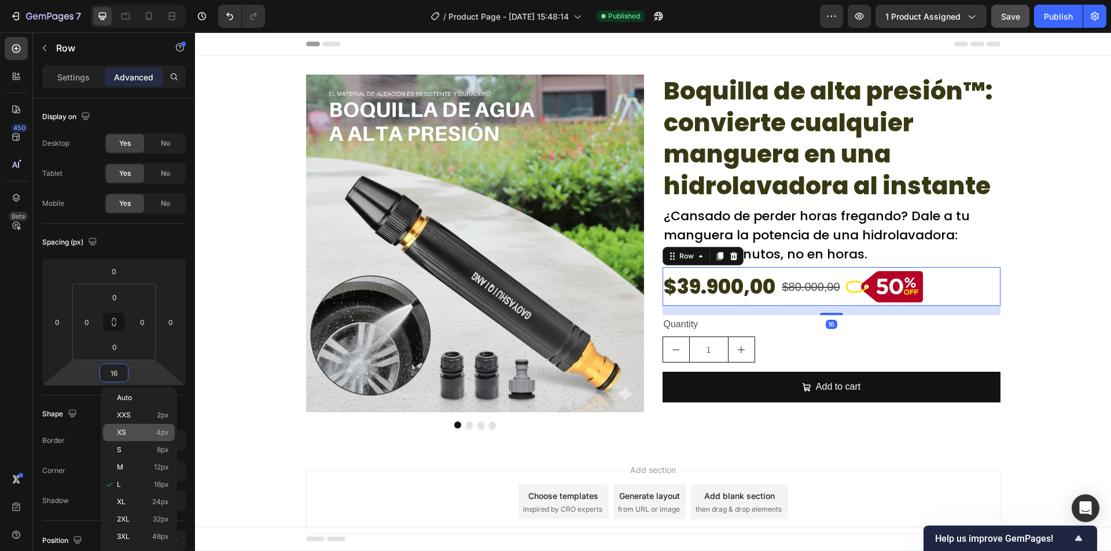
click at [154, 438] on div "XS 4px" at bounding box center [139, 432] width 72 height 17
type input "4"
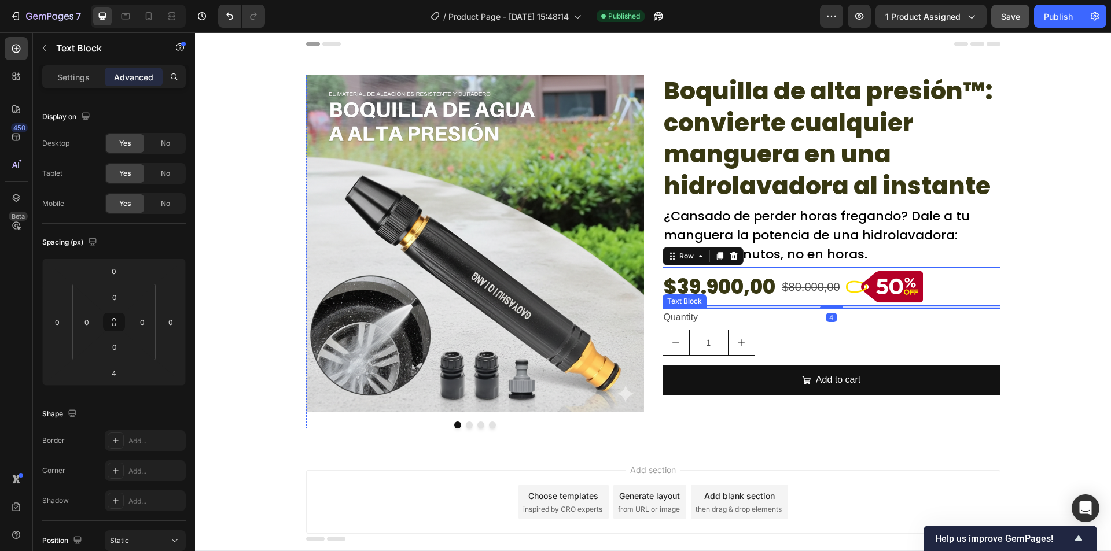
click at [691, 318] on div "Quantity" at bounding box center [831, 317] width 338 height 19
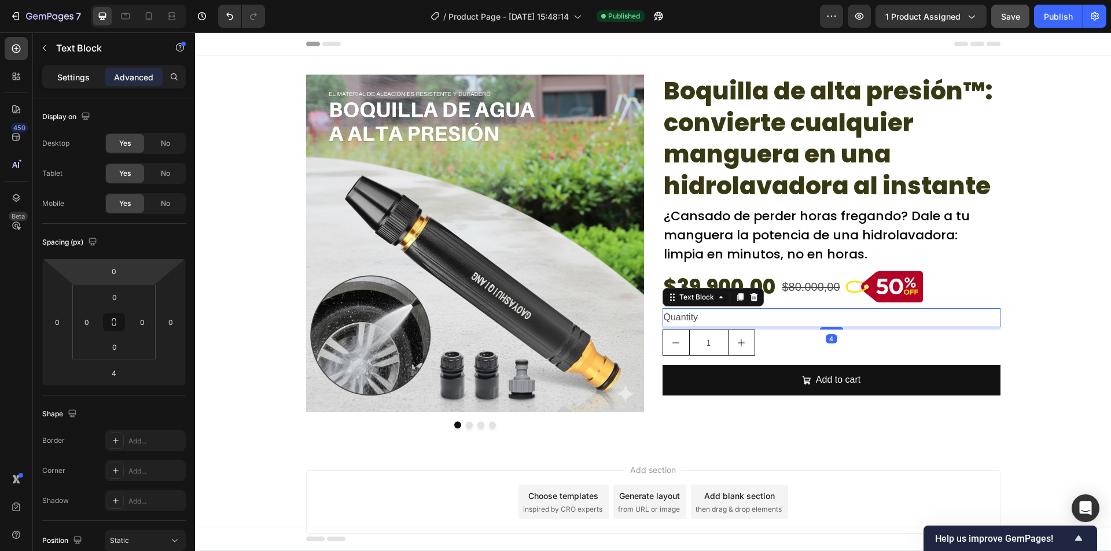
click at [76, 82] on p "Settings" at bounding box center [73, 77] width 32 height 12
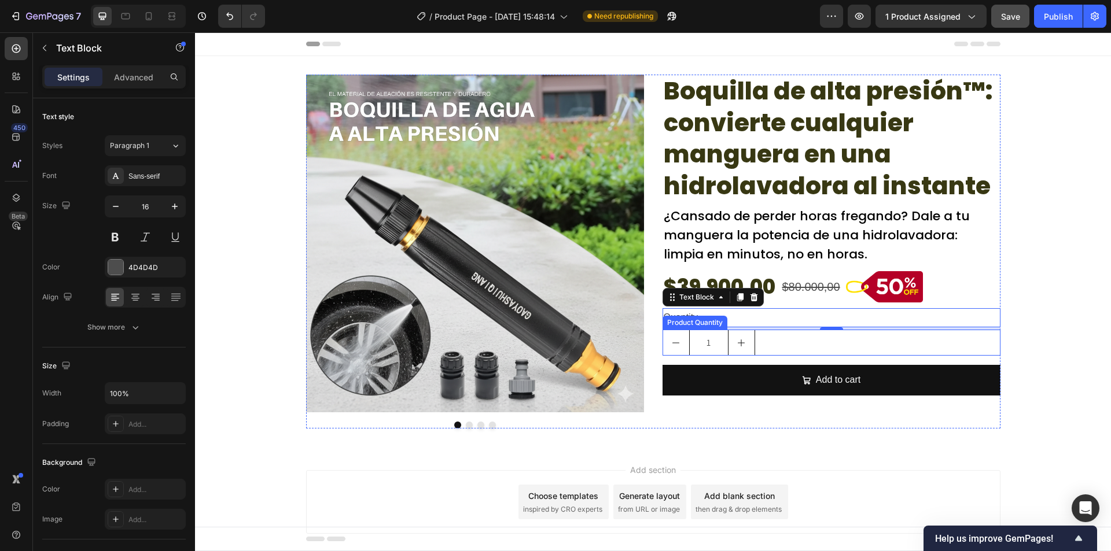
click at [721, 322] on div "Product Quantity" at bounding box center [694, 323] width 65 height 14
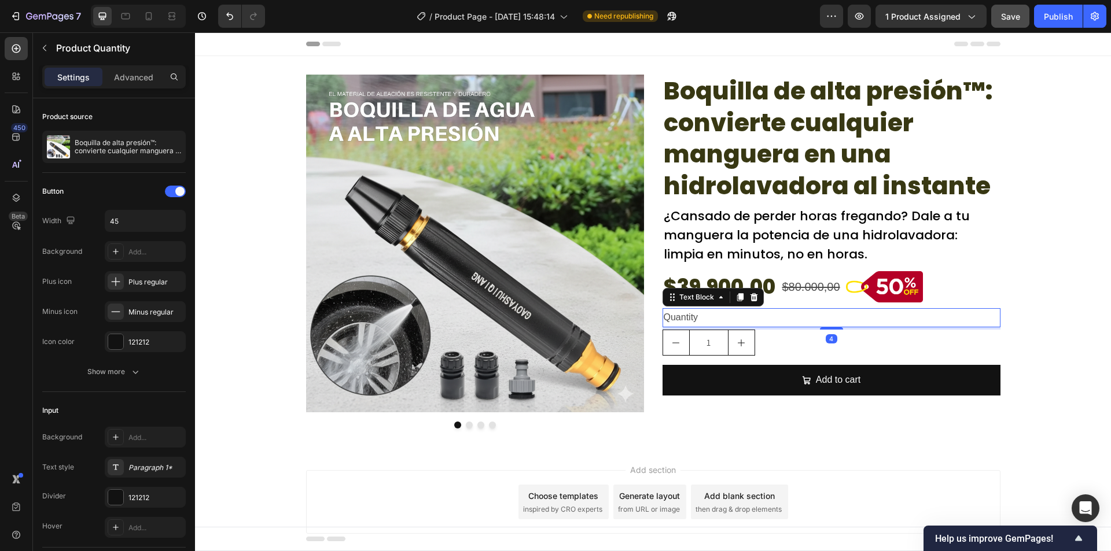
click at [806, 319] on div "Quantity" at bounding box center [831, 317] width 338 height 19
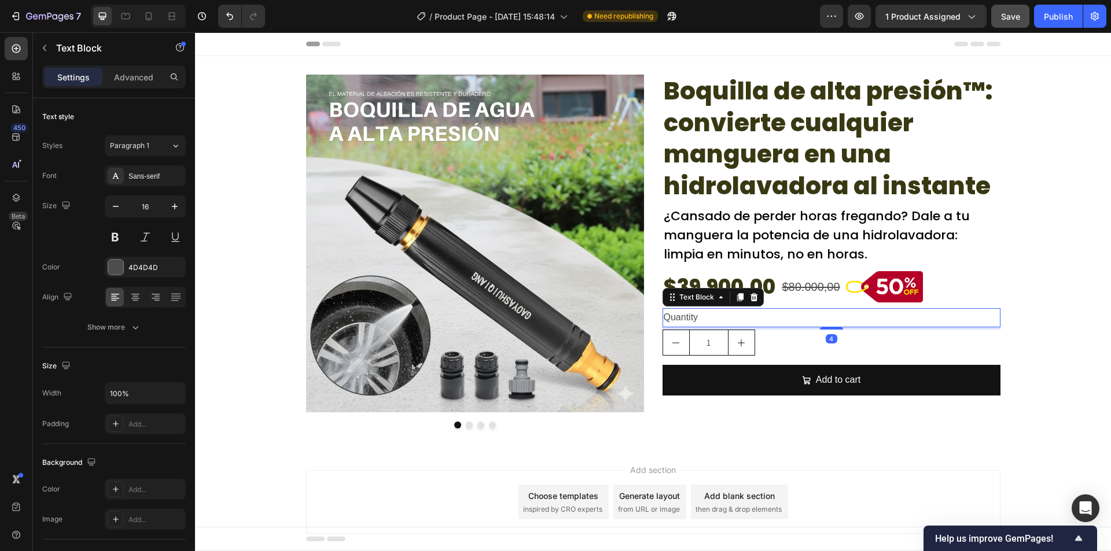
click at [804, 319] on div "Quantity" at bounding box center [831, 317] width 338 height 19
click at [804, 319] on p "Quantity" at bounding box center [830, 317] width 335 height 17
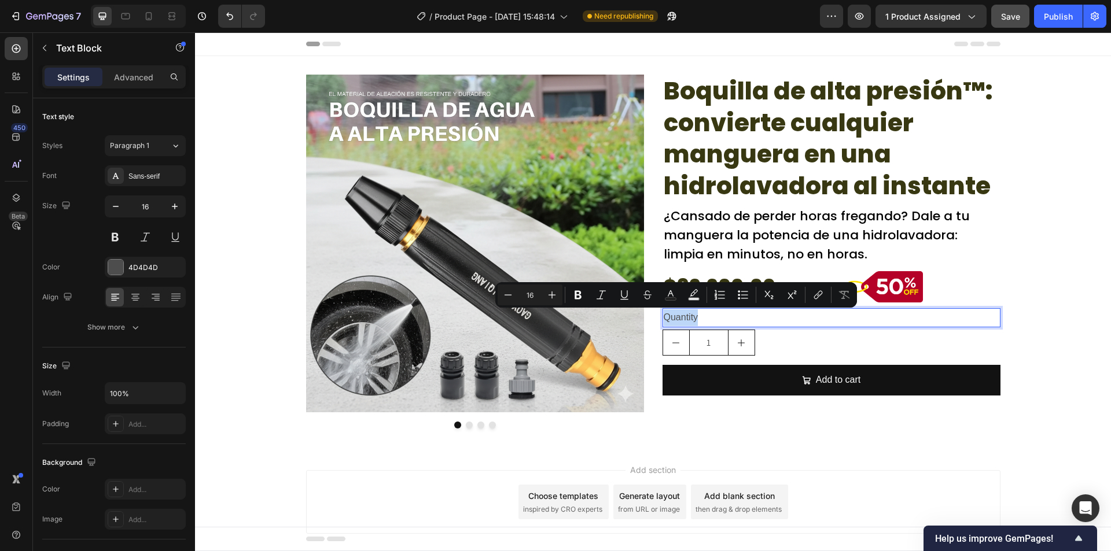
copy p "Quantity"
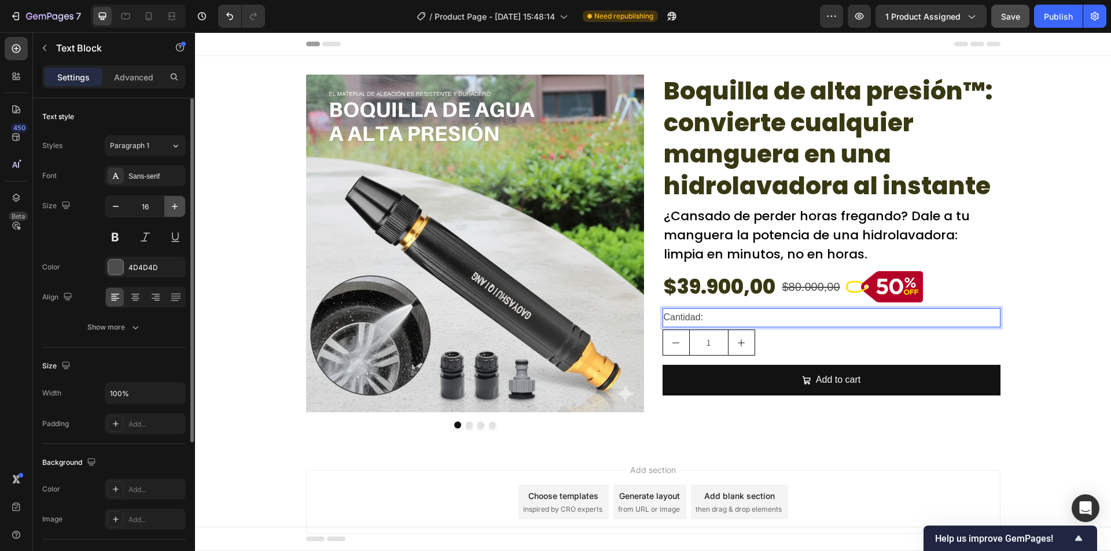
click at [175, 209] on icon "button" at bounding box center [175, 207] width 6 height 6
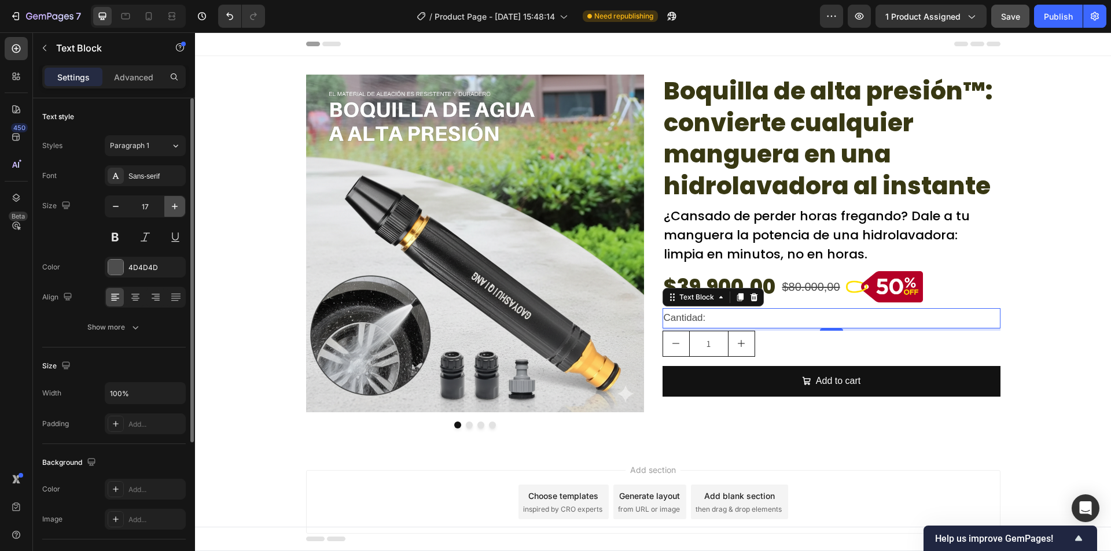
type input "18"
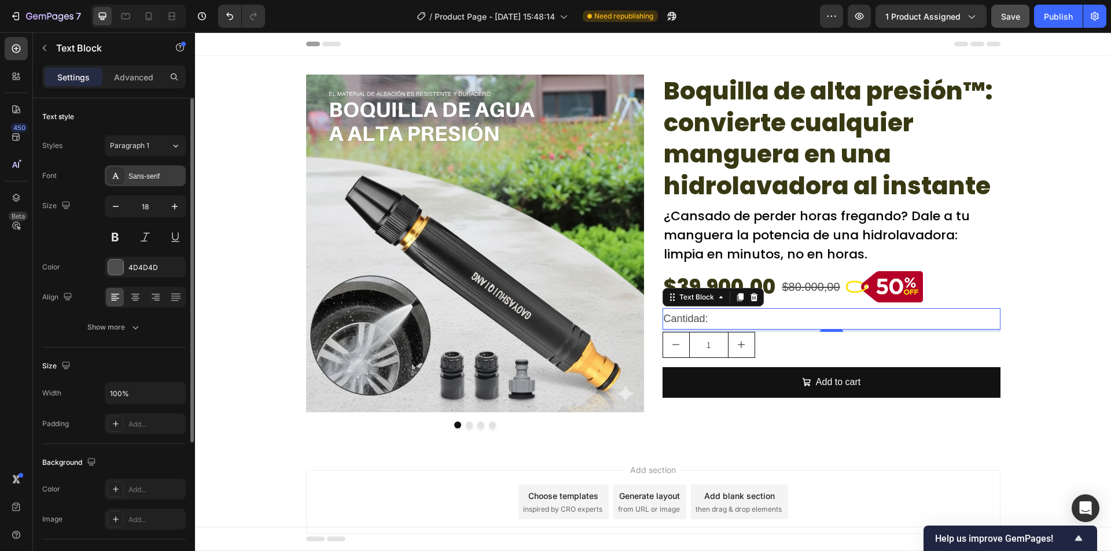
click at [150, 182] on div "Sans-serif" at bounding box center [145, 175] width 81 height 21
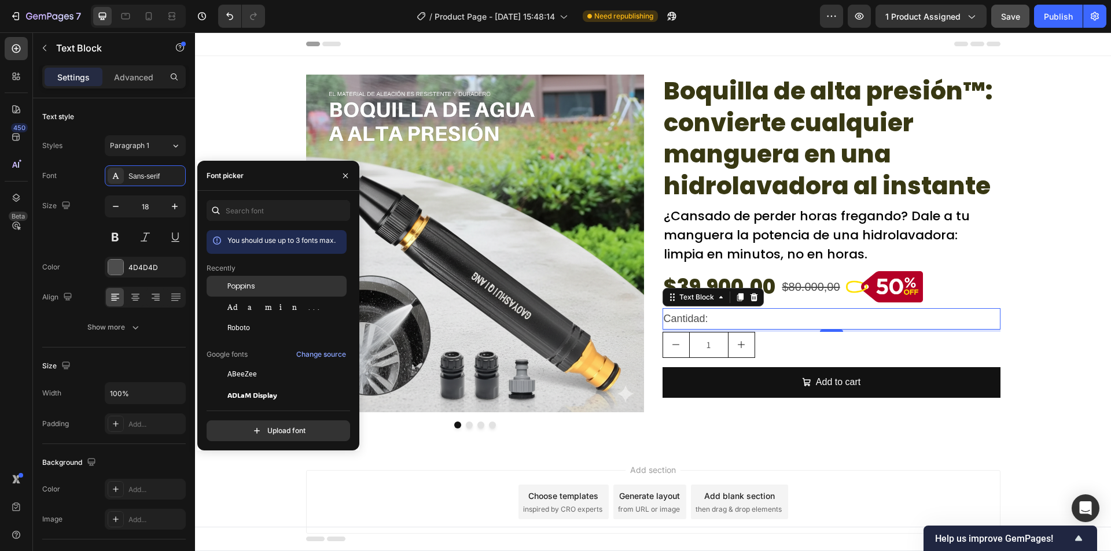
click at [266, 290] on div "Poppins" at bounding box center [285, 286] width 117 height 10
click at [143, 263] on div "4D4D4D" at bounding box center [145, 268] width 34 height 10
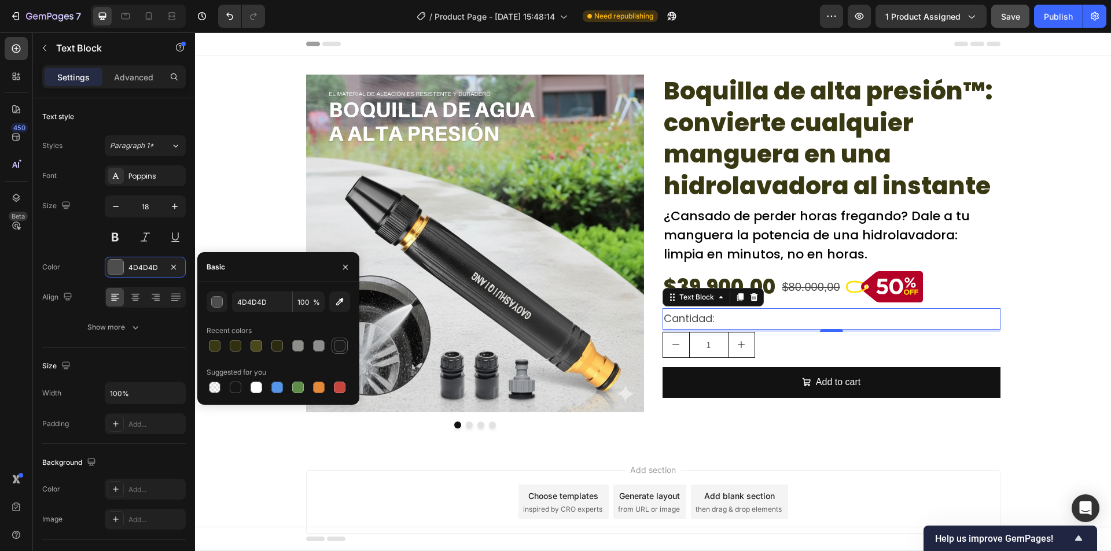
click at [334, 352] on div at bounding box center [340, 346] width 14 height 14
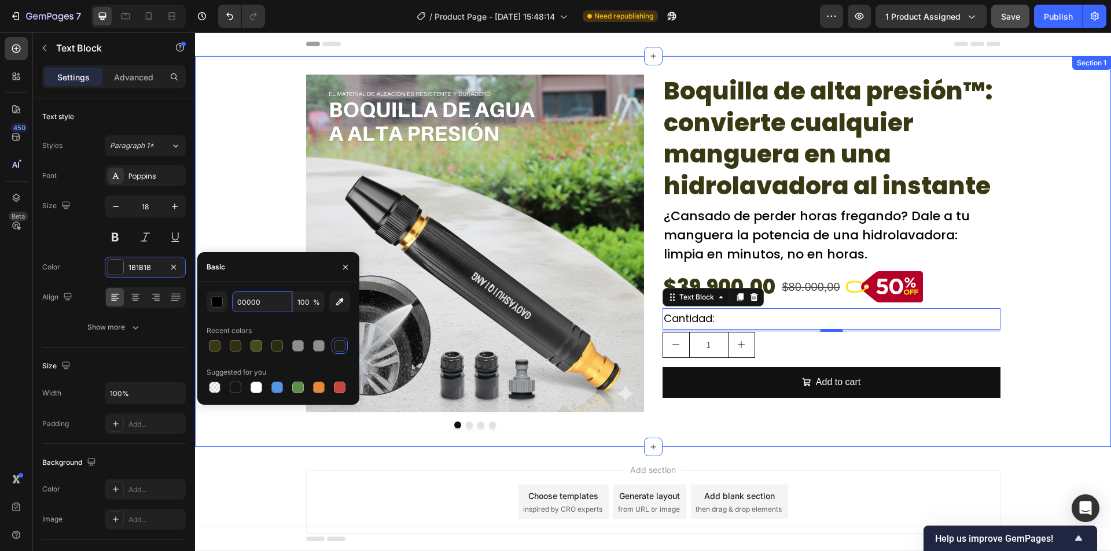
type input "000000"
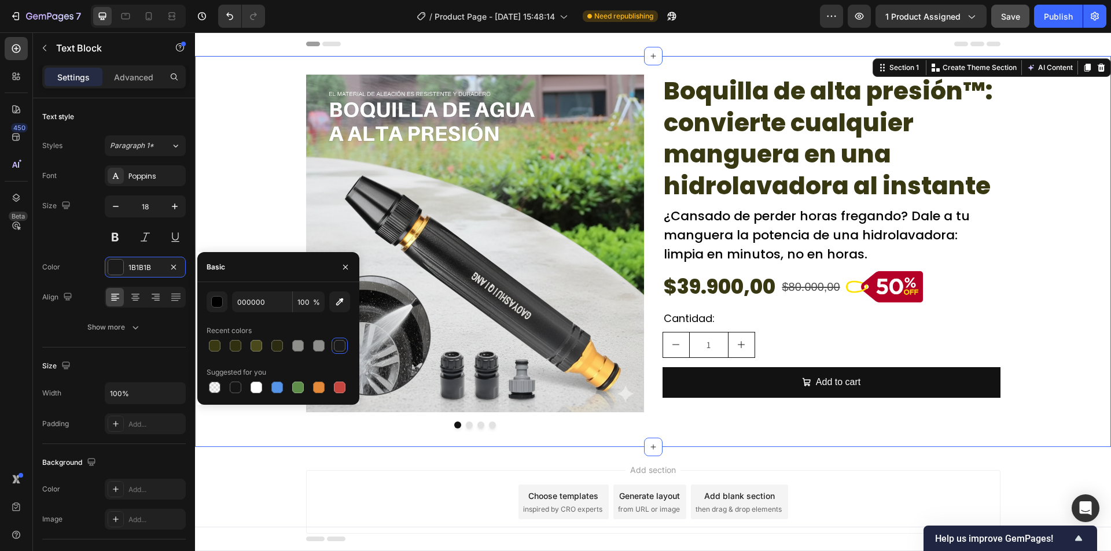
click at [237, 208] on div "Image Image Drop element here Drop element here Carousel Boquilla de alta presi…" at bounding box center [653, 252] width 916 height 354
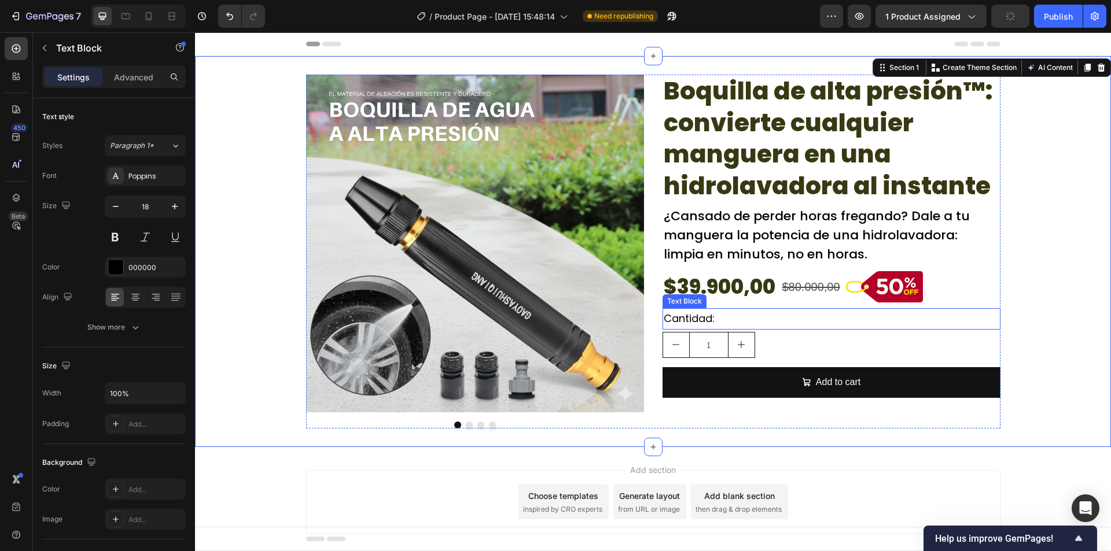
click at [728, 323] on p "Cantidad:" at bounding box center [830, 318] width 335 height 19
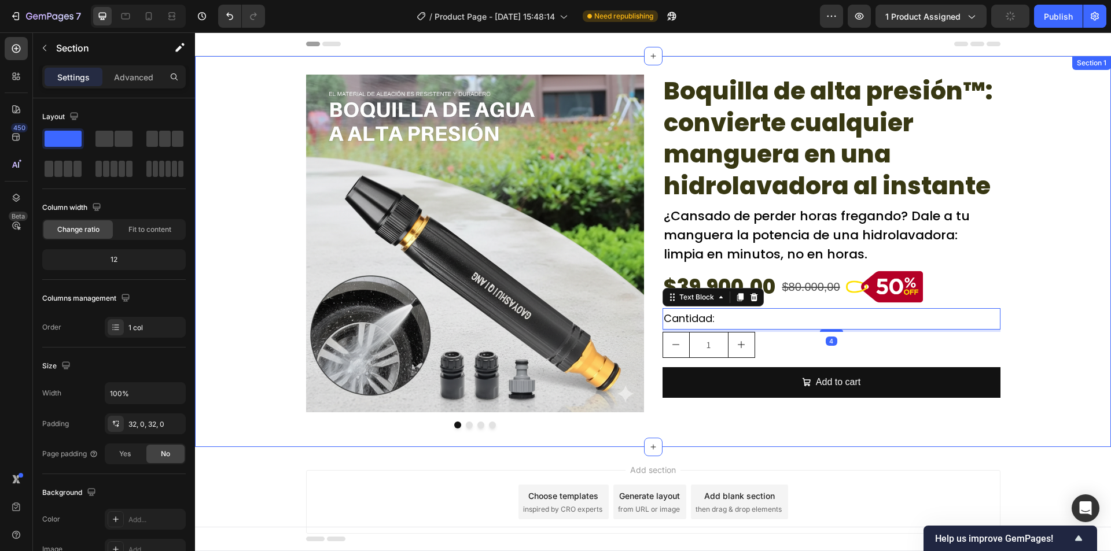
click at [1061, 320] on div "Image Image Drop element here Drop element here Carousel Boquilla de alta presi…" at bounding box center [653, 252] width 916 height 354
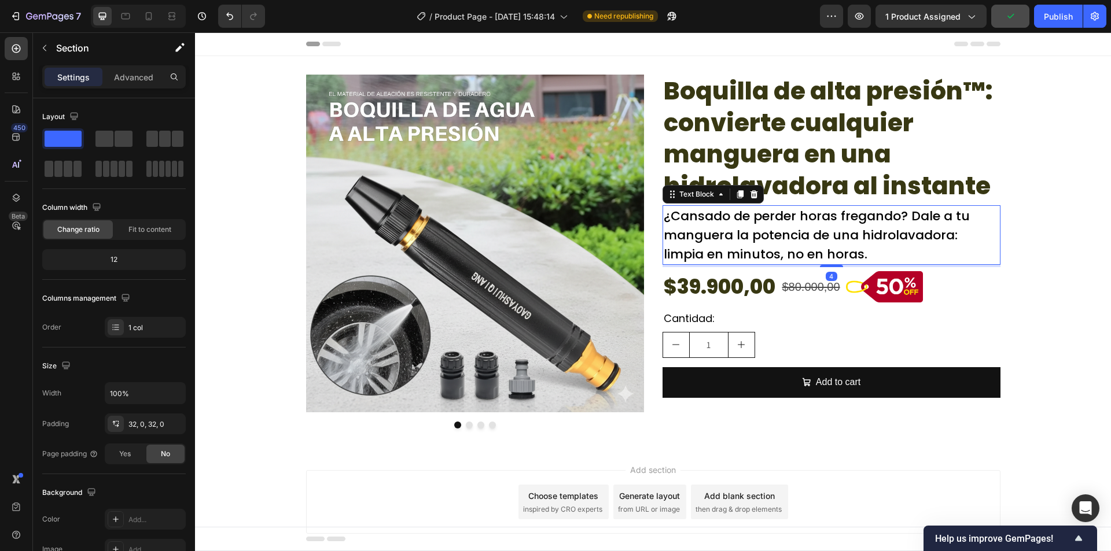
click at [804, 241] on p "¿Cansado de perder horas fregando? Dale a tu manguera la potencia de una hidrol…" at bounding box center [830, 234] width 335 height 57
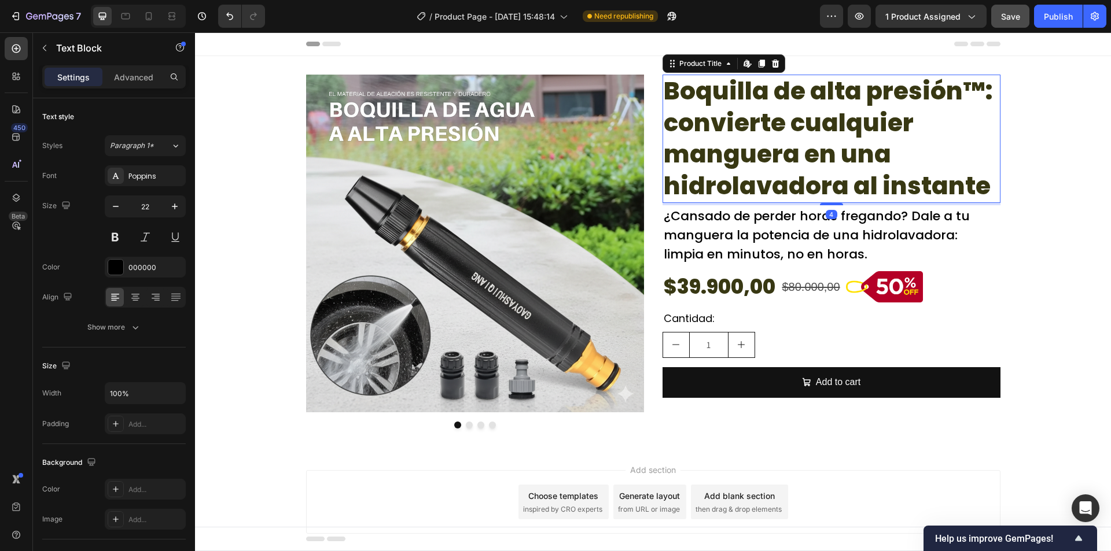
click at [778, 154] on h2 "Boquilla de alta presión™: convierte cualquier manguera en una hidrolavadora al…" at bounding box center [831, 139] width 338 height 128
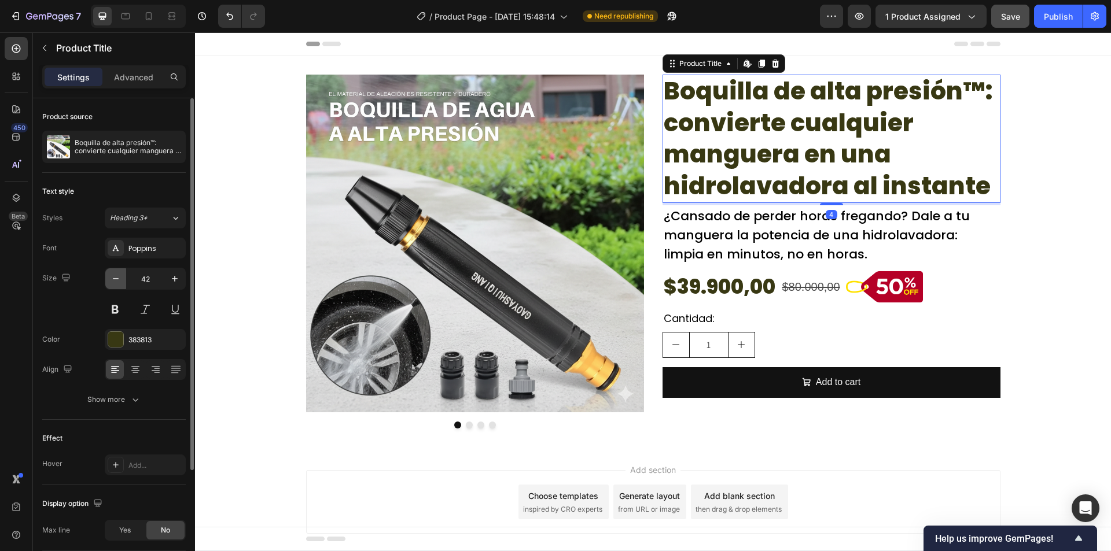
click at [116, 283] on icon "button" at bounding box center [116, 279] width 12 height 12
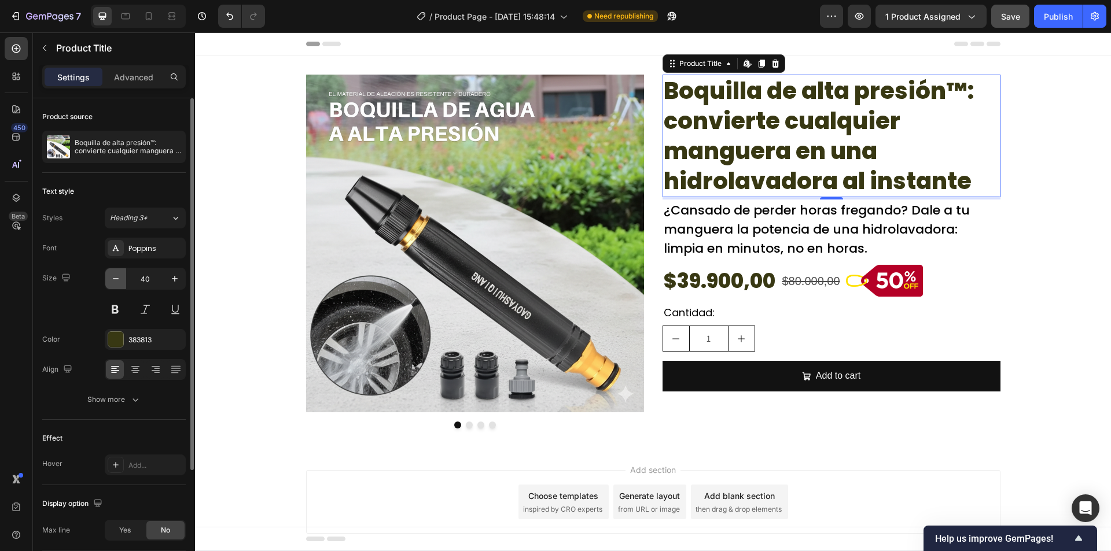
click at [116, 283] on icon "button" at bounding box center [116, 279] width 12 height 12
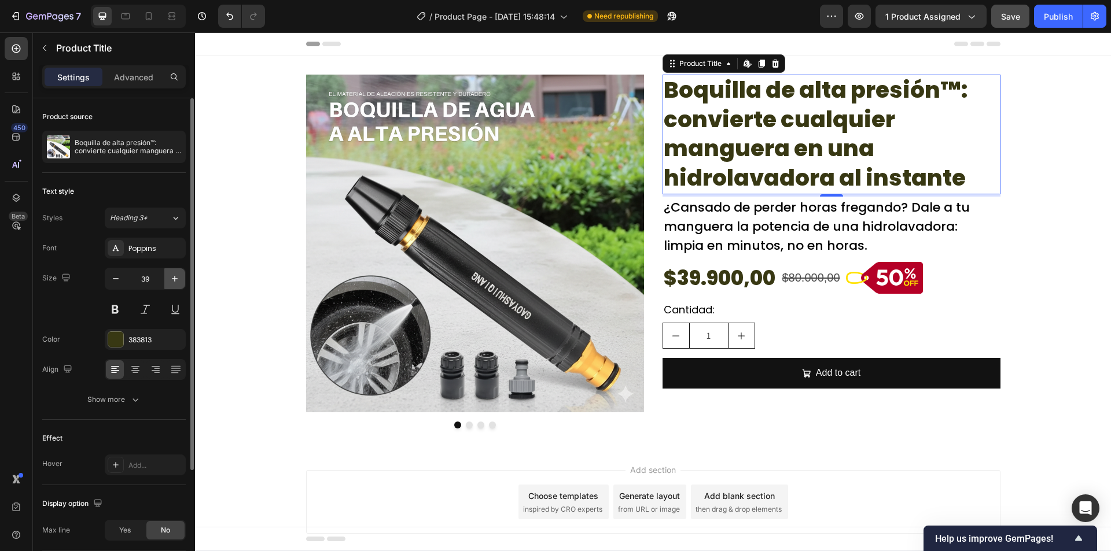
click at [177, 282] on icon "button" at bounding box center [175, 279] width 12 height 12
type input "40"
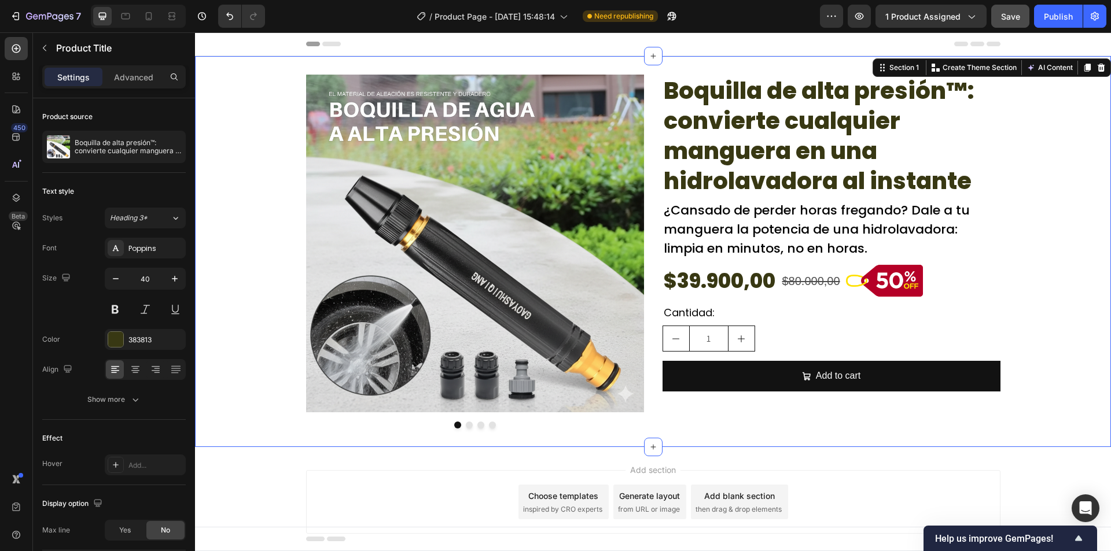
click at [228, 265] on div "Image Image Drop element here Drop element here Carousel Boquilla de alta presi…" at bounding box center [653, 252] width 916 height 354
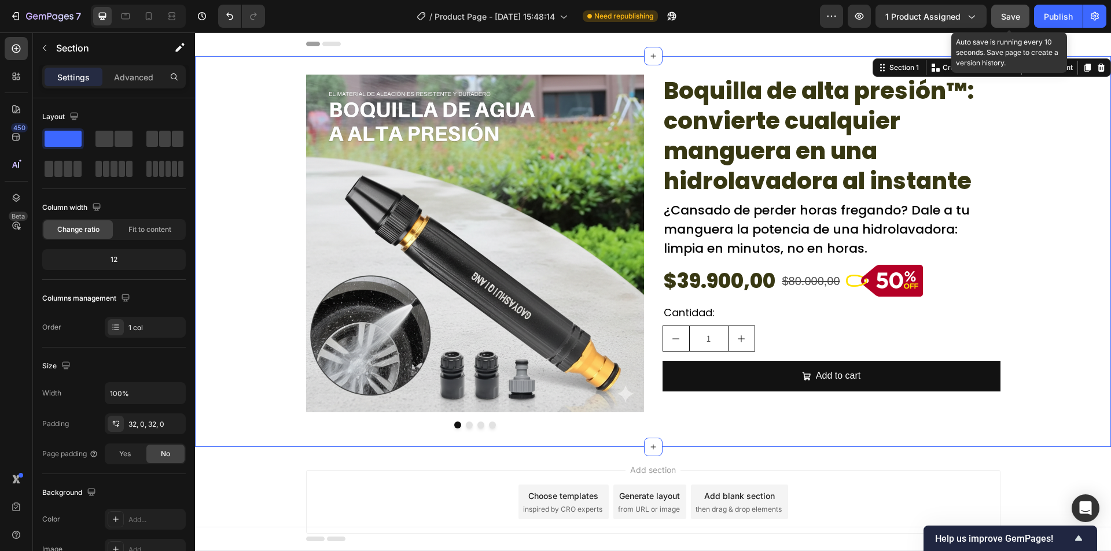
drag, startPoint x: 1015, startPoint y: 17, endPoint x: 1034, endPoint y: 16, distance: 18.5
click at [1016, 17] on span "Save" at bounding box center [1010, 17] width 19 height 10
click at [1034, 16] on button "Publish" at bounding box center [1058, 16] width 49 height 23
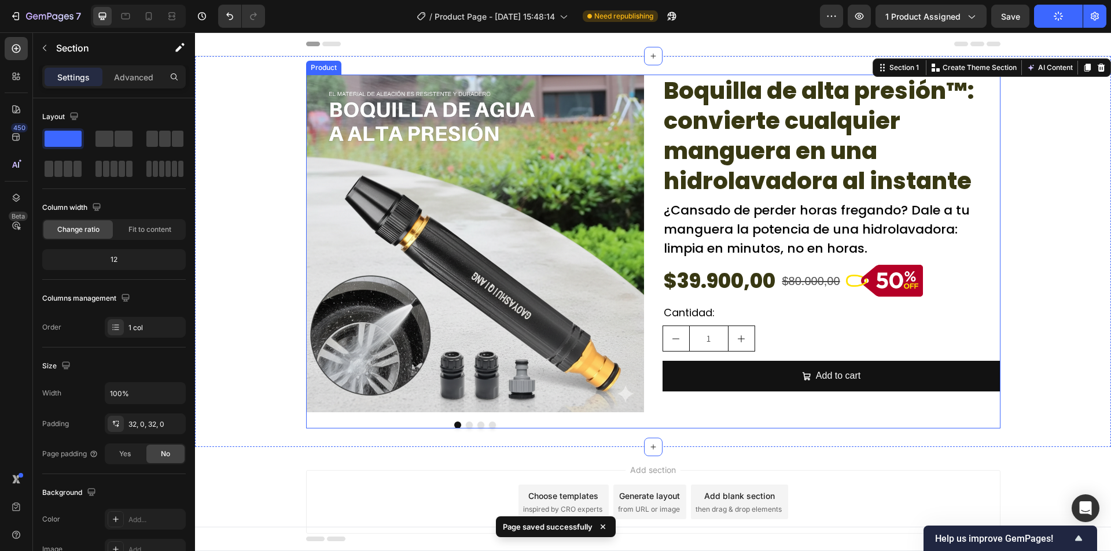
click at [641, 125] on div "Image Image Drop element here Drop element here Carousel Boquilla de alta presi…" at bounding box center [653, 252] width 694 height 354
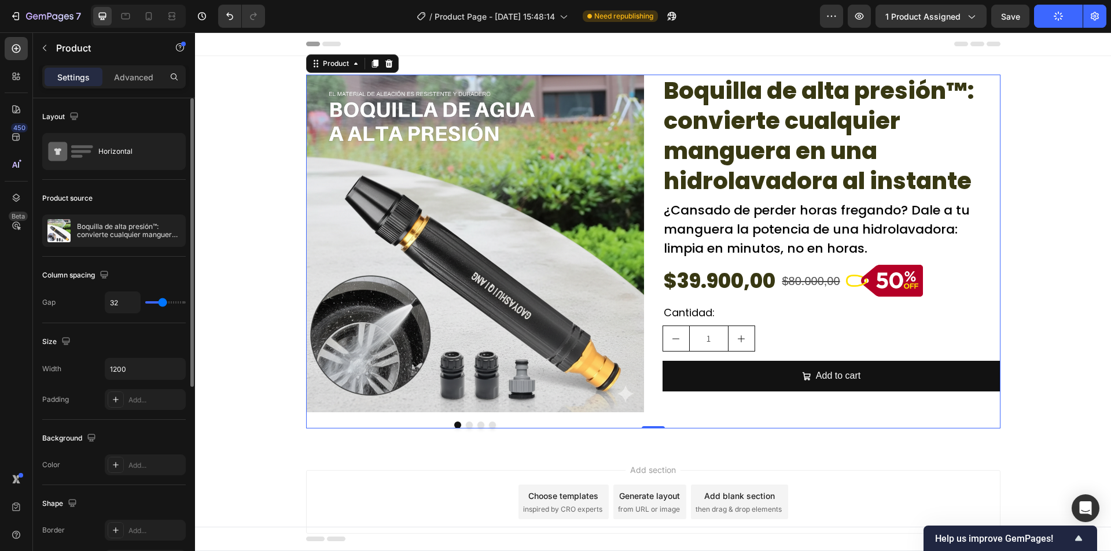
type input "21"
type input "19"
type input "18"
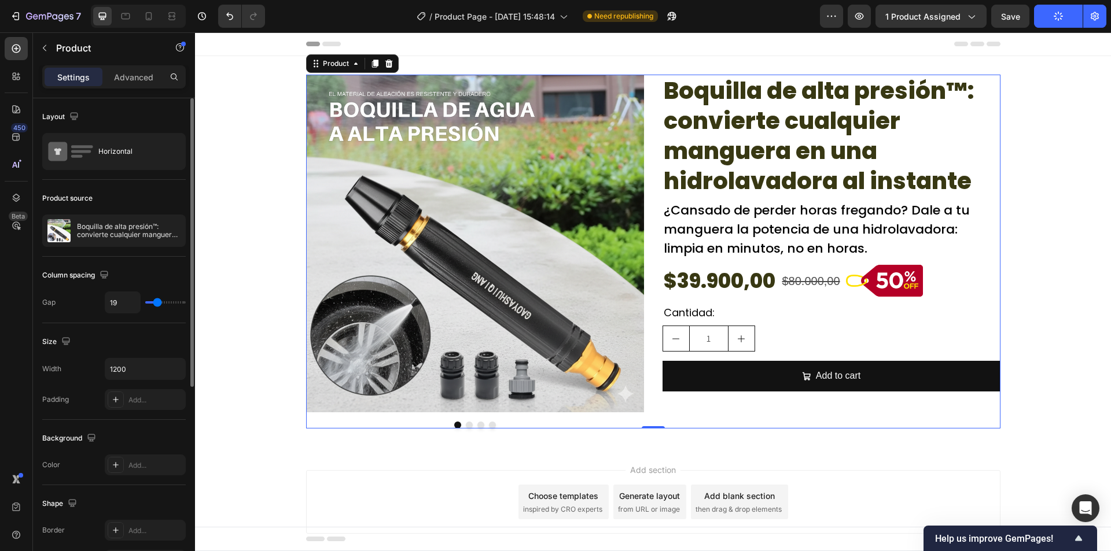
type input "18"
type input "16"
type input "15"
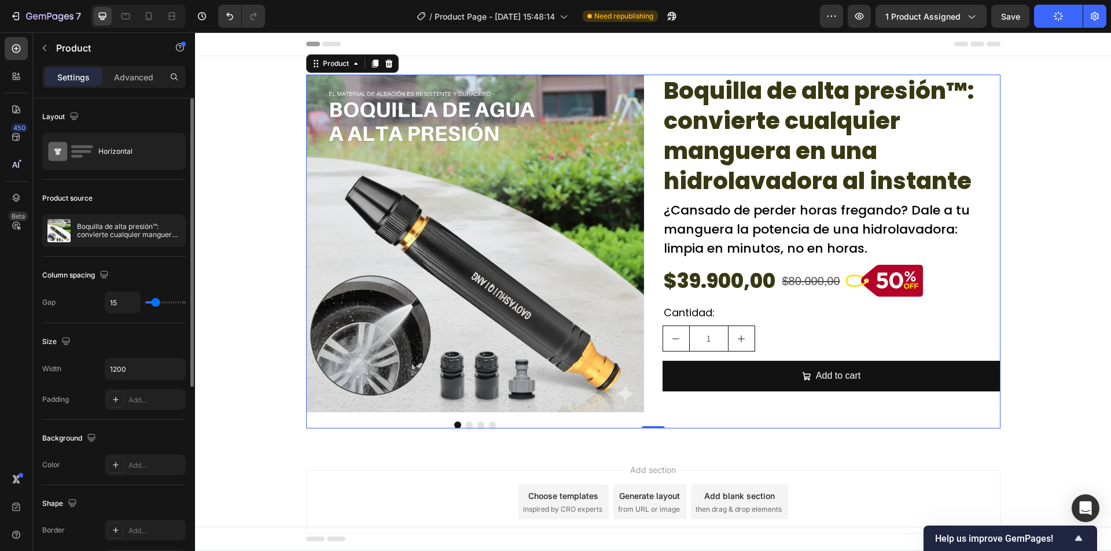
type input "13"
type input "12"
type input "10"
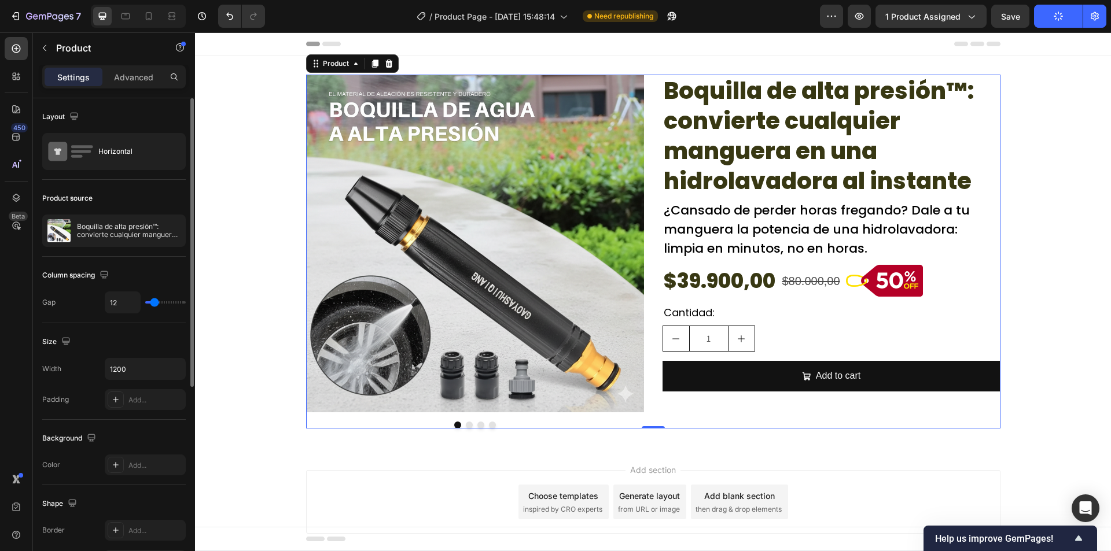
type input "10"
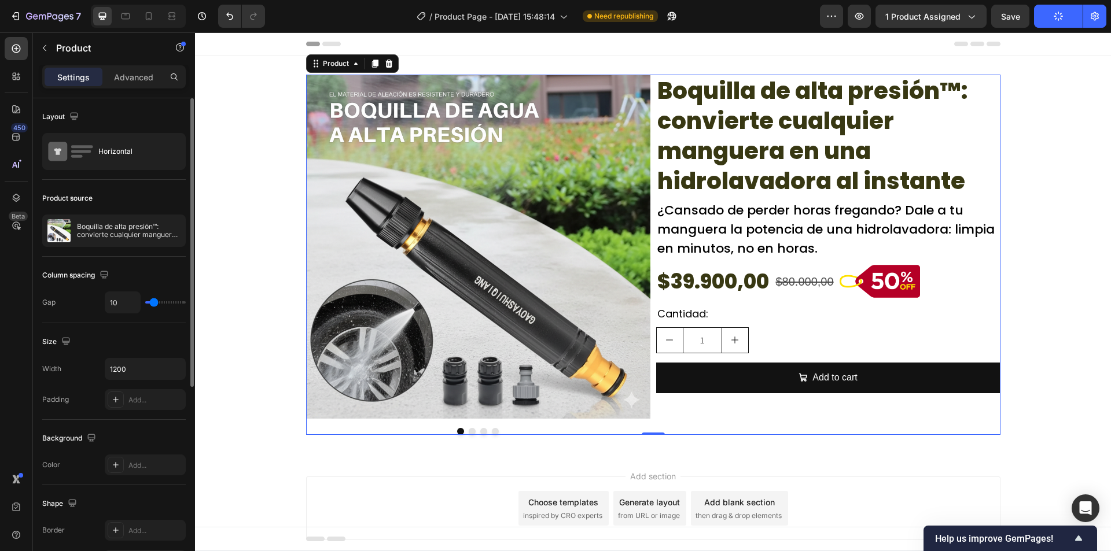
type input "12"
type input "13"
type input "15"
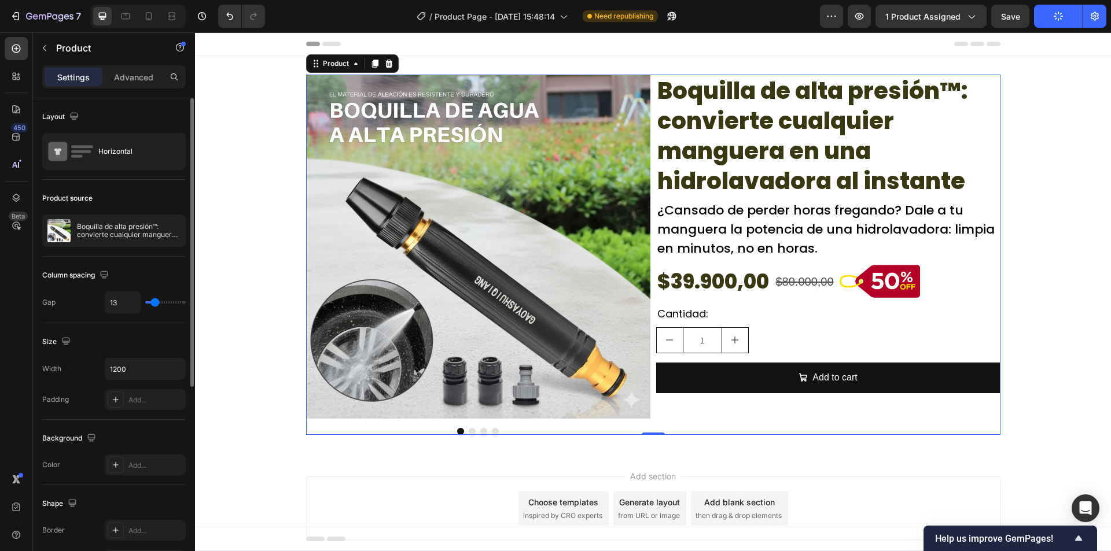
type input "15"
type input "16"
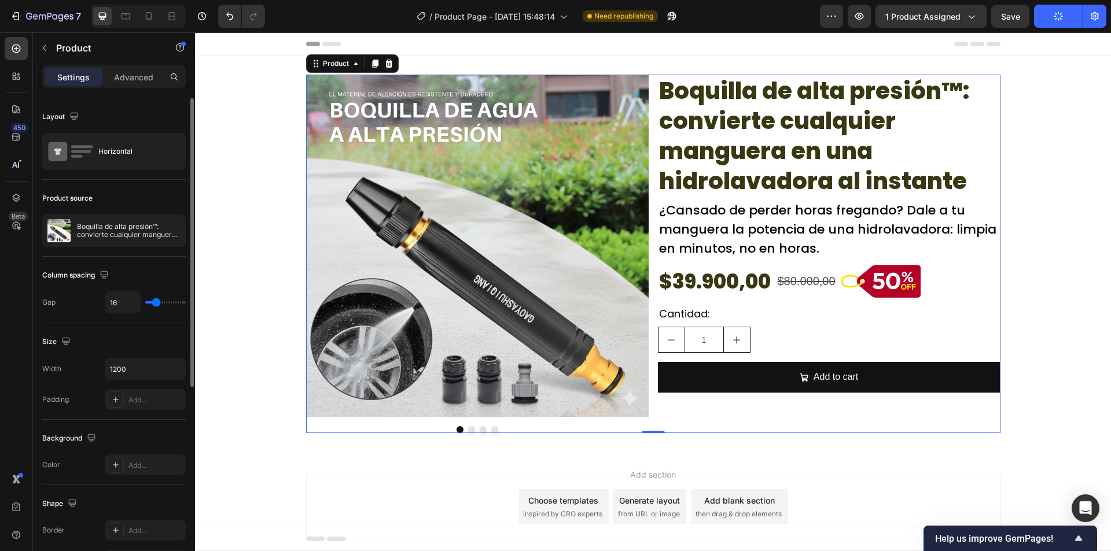
type input "16"
click at [156, 301] on input "range" at bounding box center [165, 302] width 40 height 2
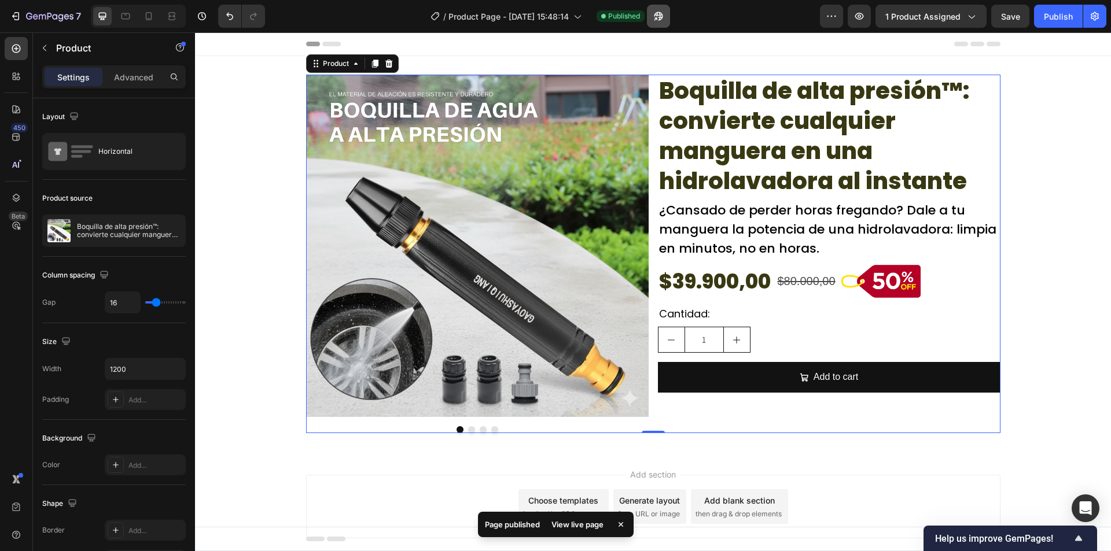
click at [651, 15] on button "button" at bounding box center [658, 16] width 23 height 23
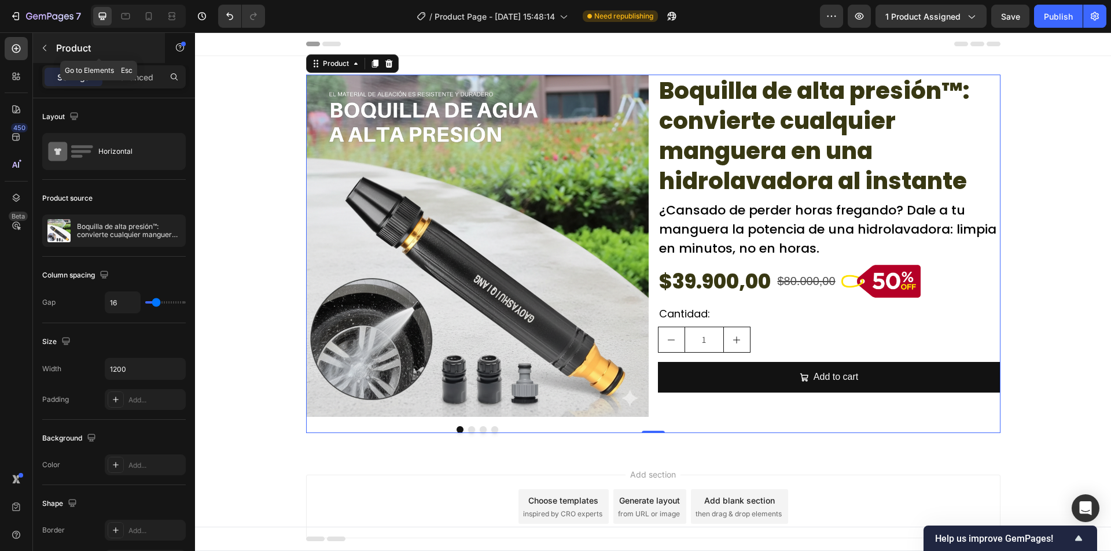
click at [47, 48] on icon "button" at bounding box center [44, 47] width 9 height 9
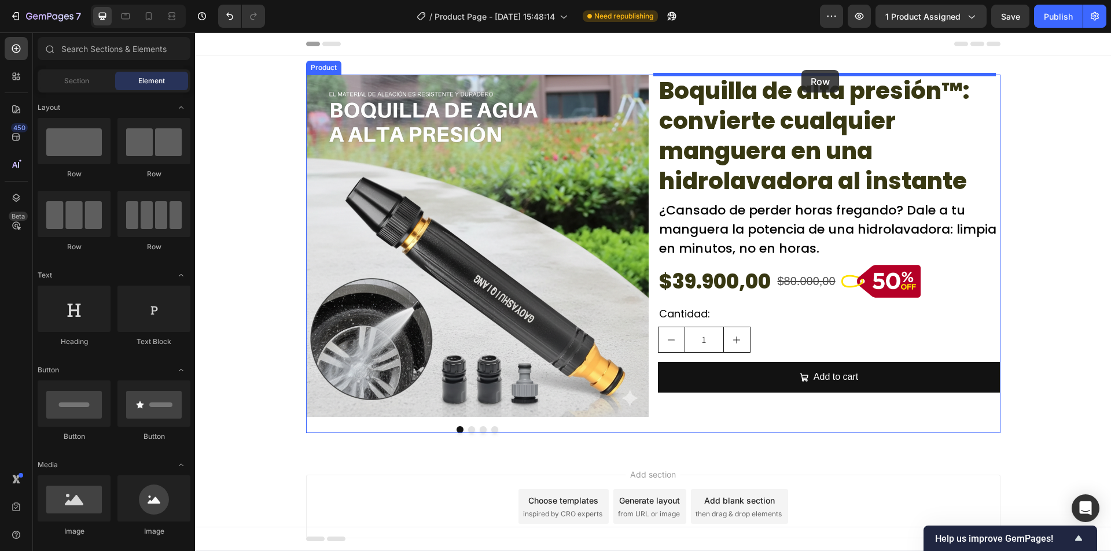
drag, startPoint x: 327, startPoint y: 248, endPoint x: 801, endPoint y: 71, distance: 506.2
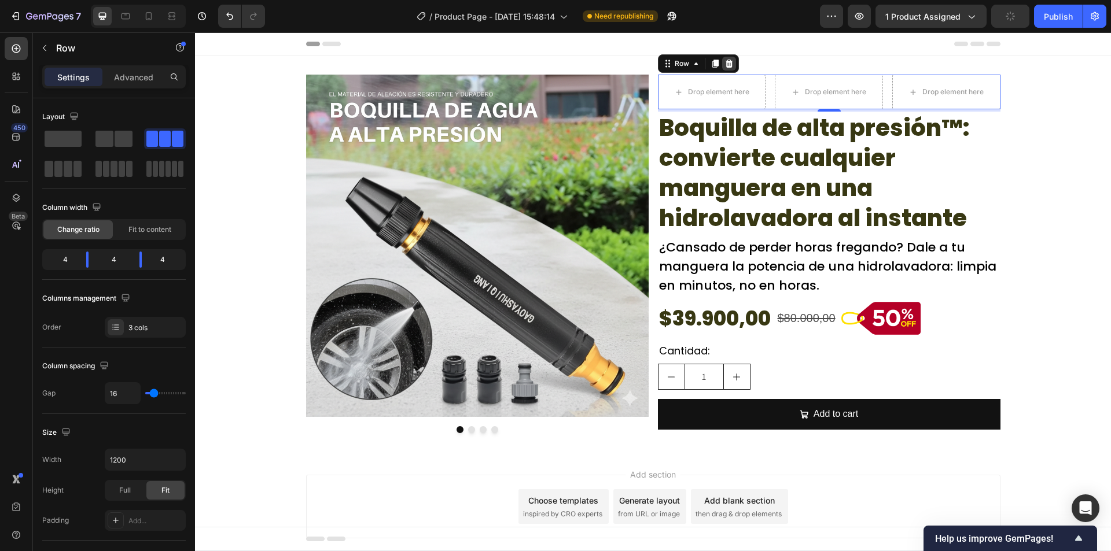
click at [724, 64] on icon at bounding box center [728, 63] width 9 height 9
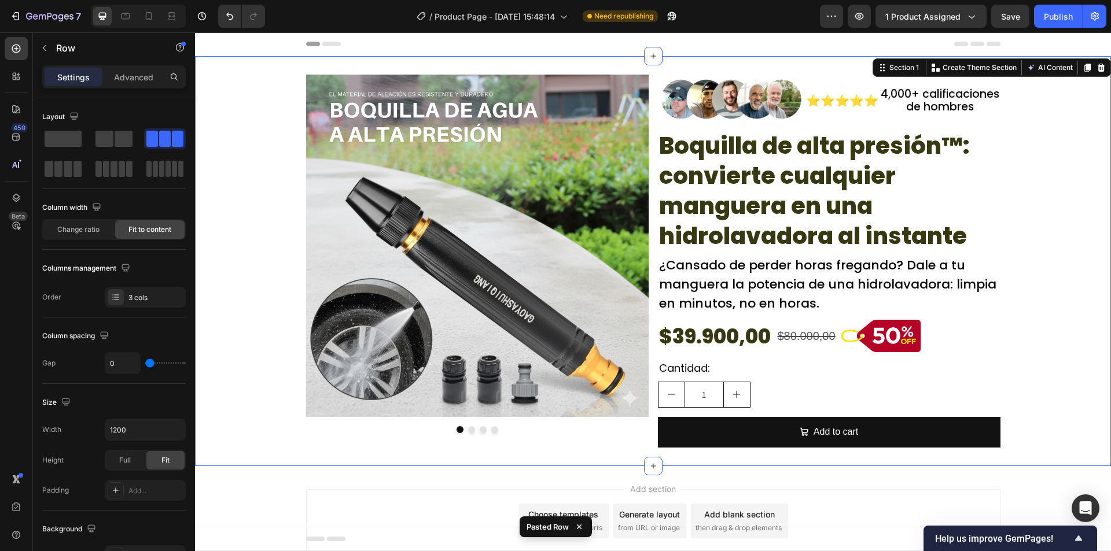
click at [1012, 171] on div "Image Image Drop element here Drop element here Carousel Image ⭐⭐⭐⭐⭐ Text Block…" at bounding box center [653, 261] width 916 height 373
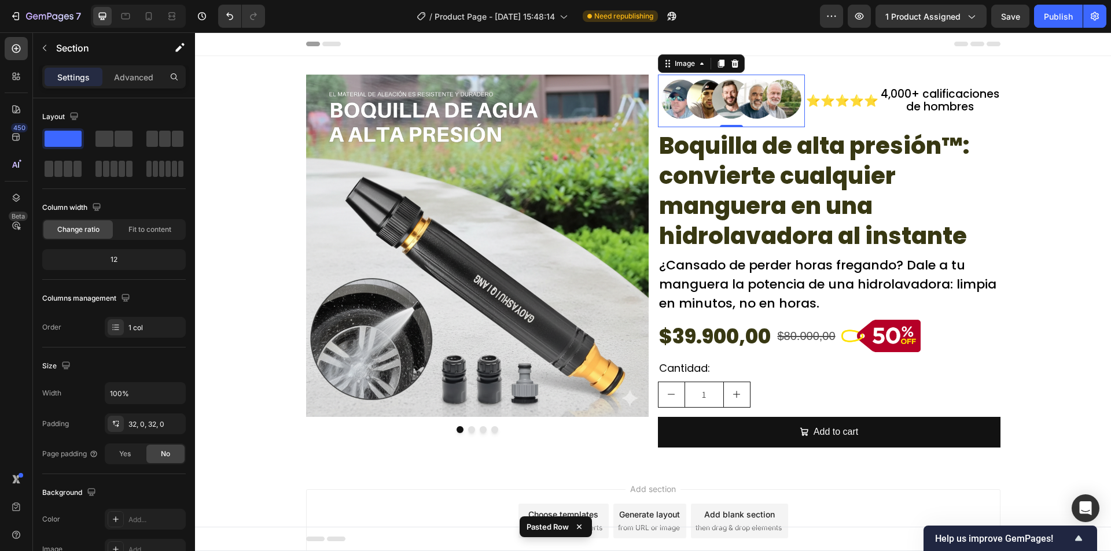
click at [732, 94] on img at bounding box center [731, 101] width 147 height 53
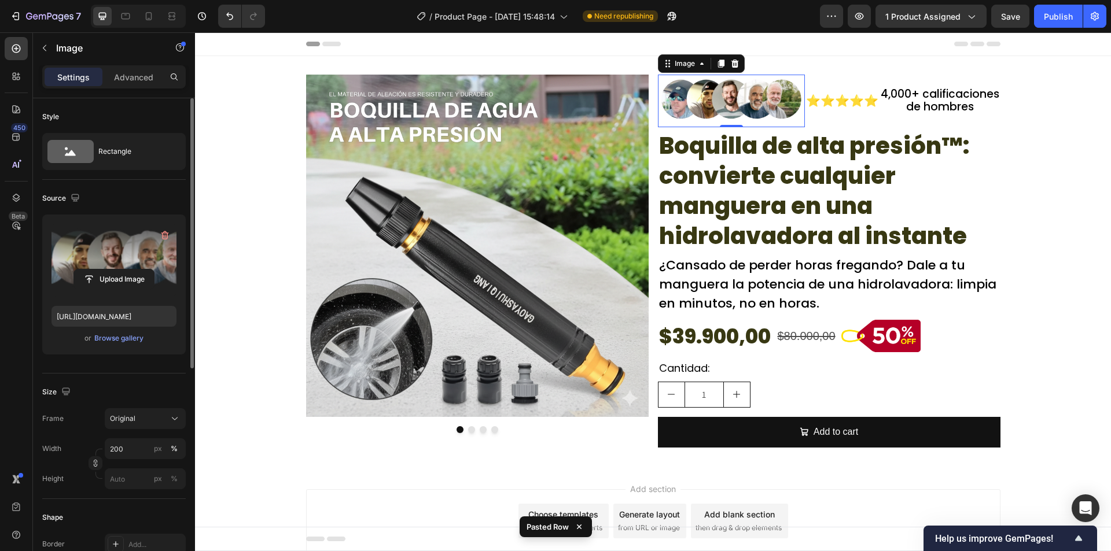
click at [131, 261] on label at bounding box center [113, 260] width 125 height 73
click at [131, 270] on input "file" at bounding box center [114, 280] width 80 height 20
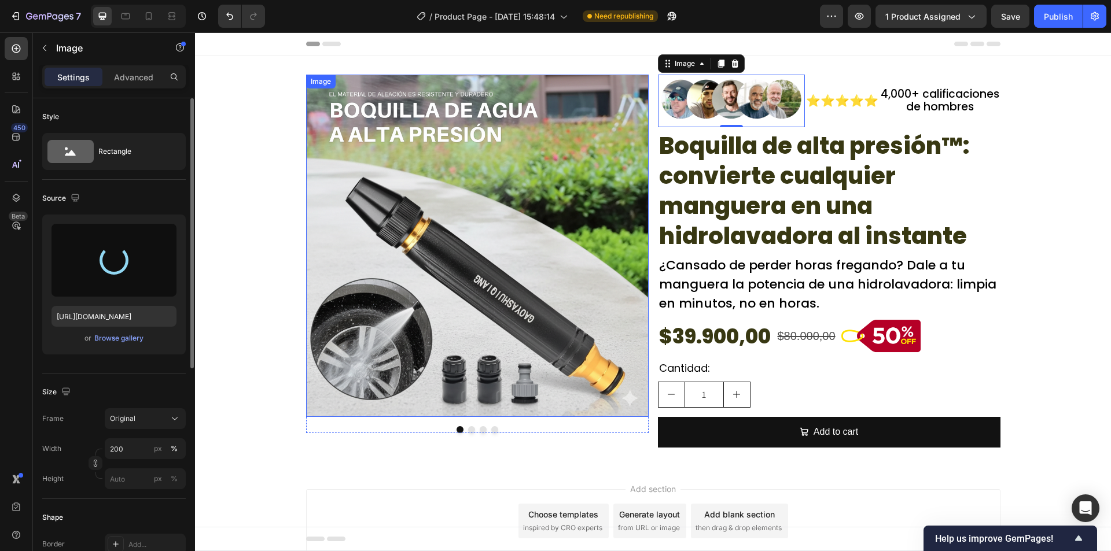
type input "https://cdn.shopify.com/s/files/1/0942/9106/7229/files/gempages_571795456183501…"
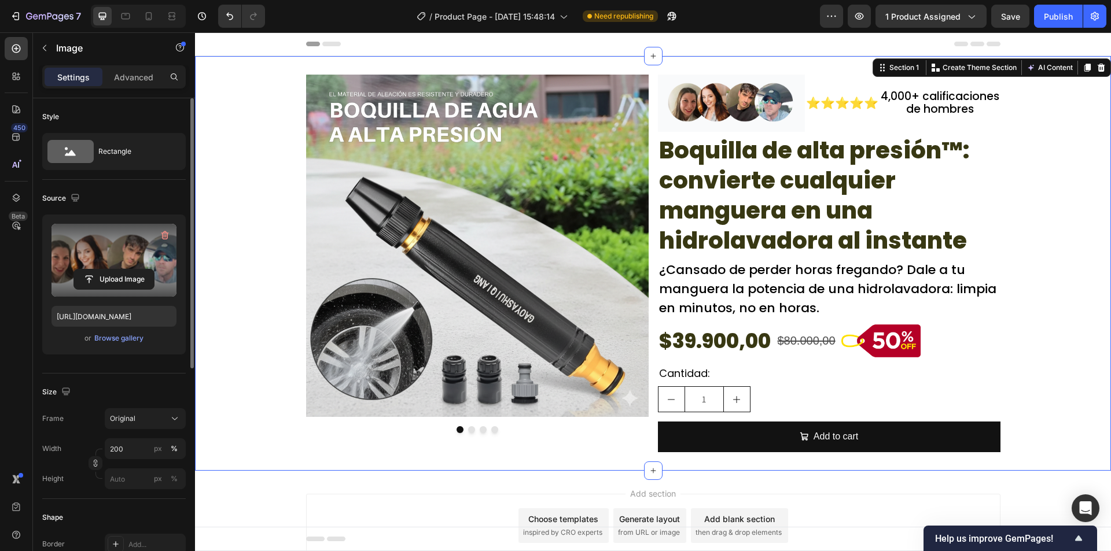
click at [1043, 187] on div "Image Image Drop element here Drop element here Carousel Image ⭐⭐⭐⭐⭐ Text Block…" at bounding box center [653, 264] width 916 height 378
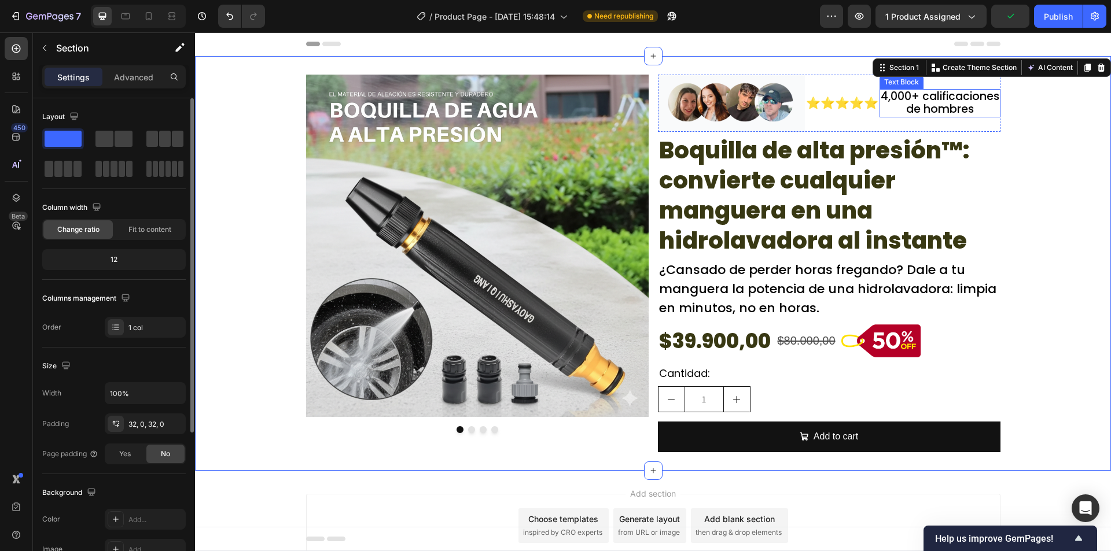
click at [934, 105] on p "de hombres" at bounding box center [939, 109] width 119 height 13
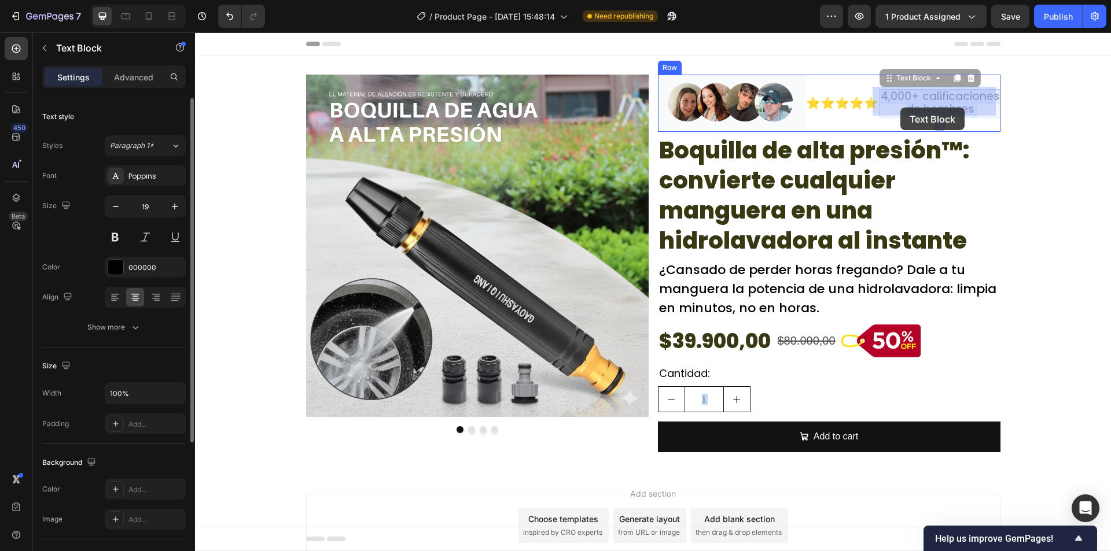
drag, startPoint x: 979, startPoint y: 105, endPoint x: 900, endPoint y: 108, distance: 79.3
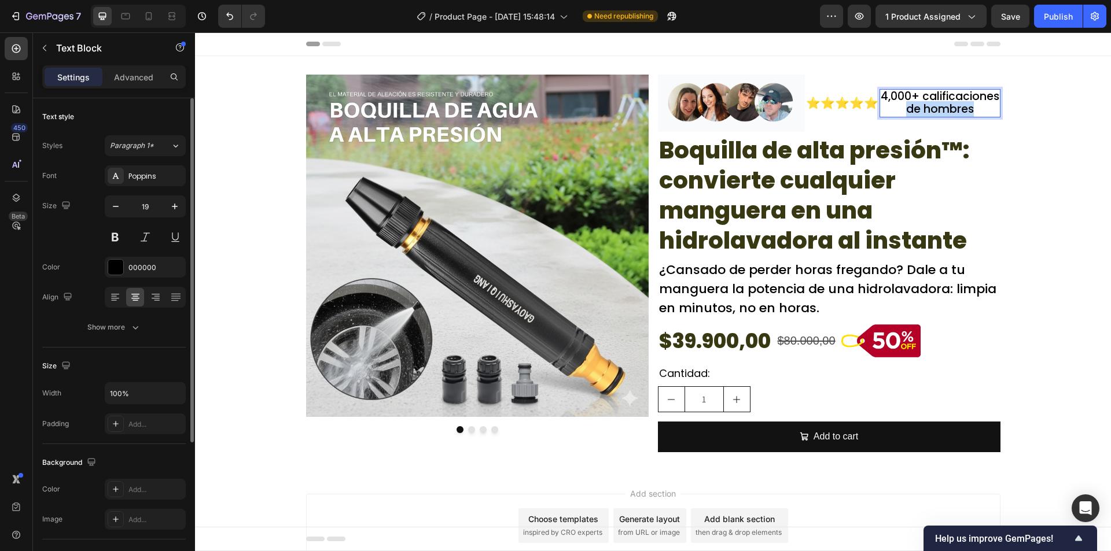
drag, startPoint x: 975, startPoint y: 108, endPoint x: 881, endPoint y: 108, distance: 93.7
click at [881, 108] on p "de hombres" at bounding box center [939, 109] width 119 height 13
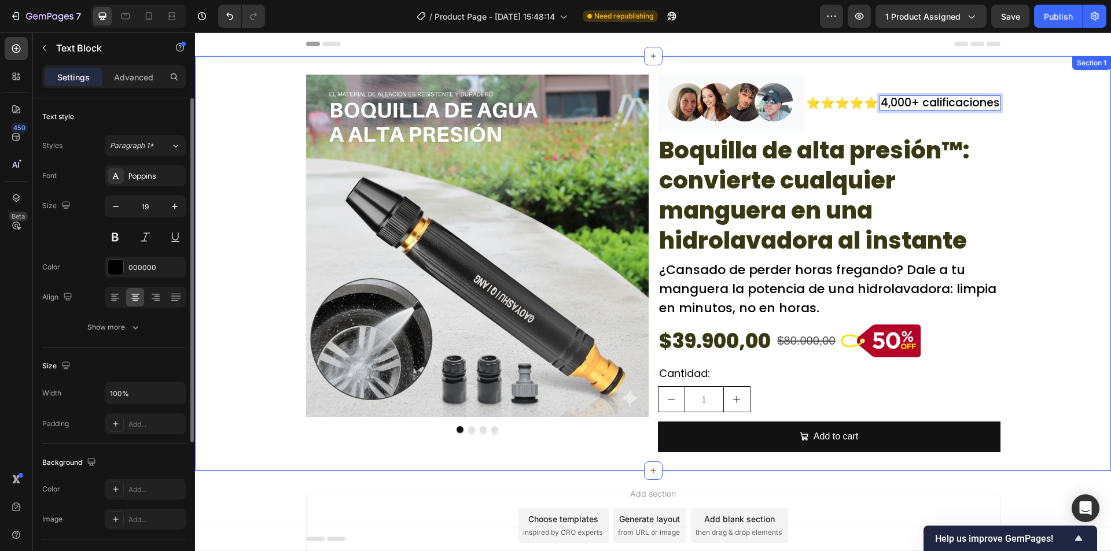
click at [1041, 135] on div "Image Image Drop element here Drop element here Carousel Image ⭐⭐⭐⭐⭐ Text Block…" at bounding box center [653, 264] width 916 height 378
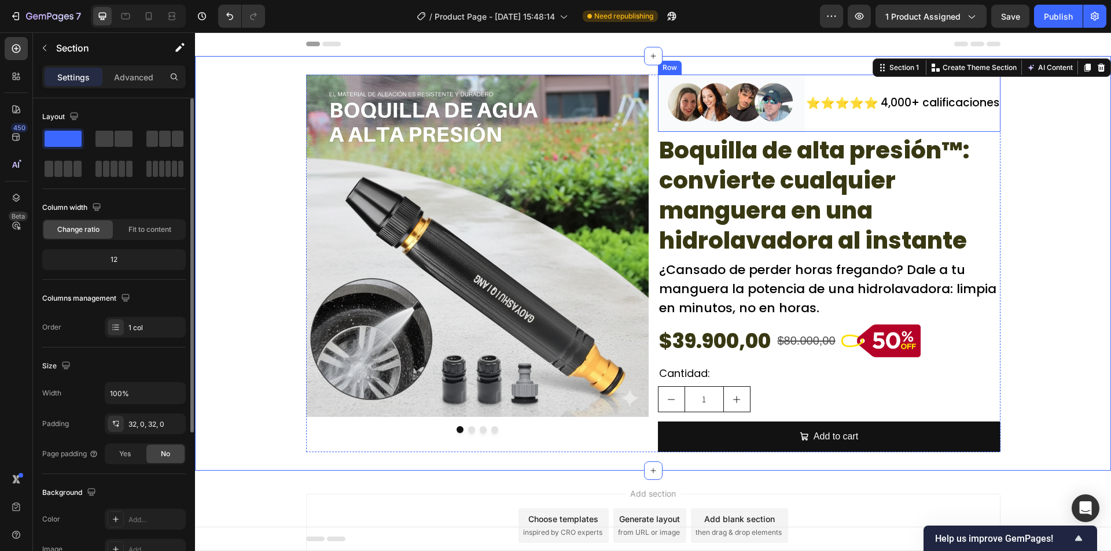
click at [930, 97] on p "4,000+ calificaciones" at bounding box center [939, 103] width 119 height 13
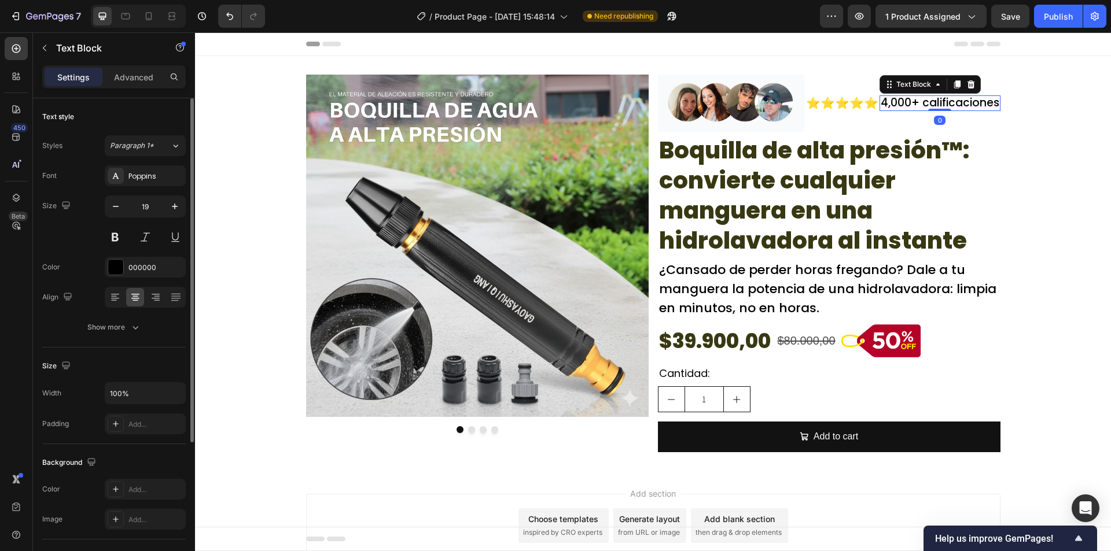
click at [919, 101] on p "4,000+ calificaciones" at bounding box center [939, 103] width 119 height 13
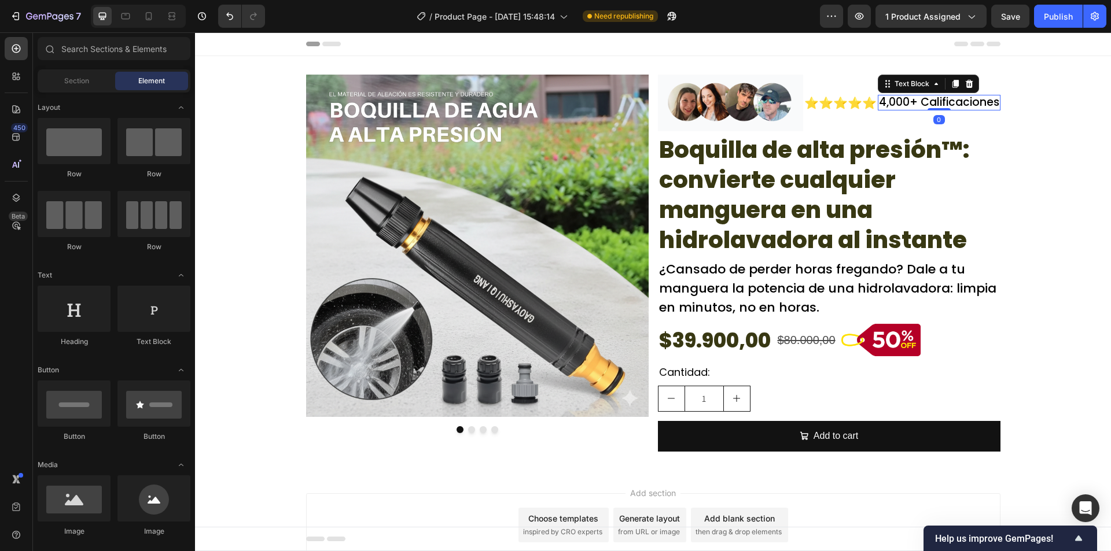
click at [915, 102] on p "4,000+ Calificaciones" at bounding box center [939, 102] width 120 height 13
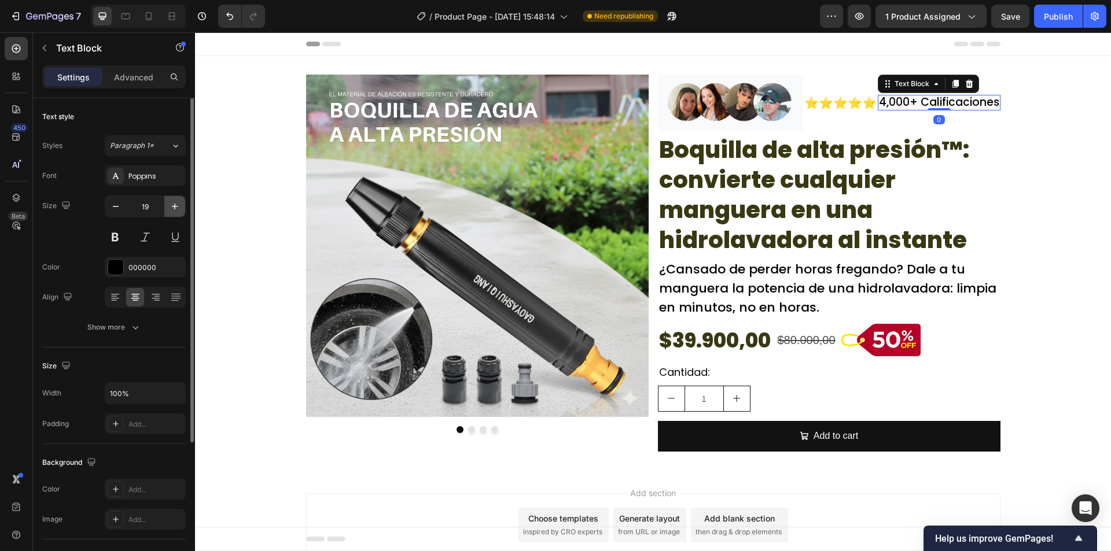
click at [172, 206] on icon "button" at bounding box center [175, 207] width 12 height 12
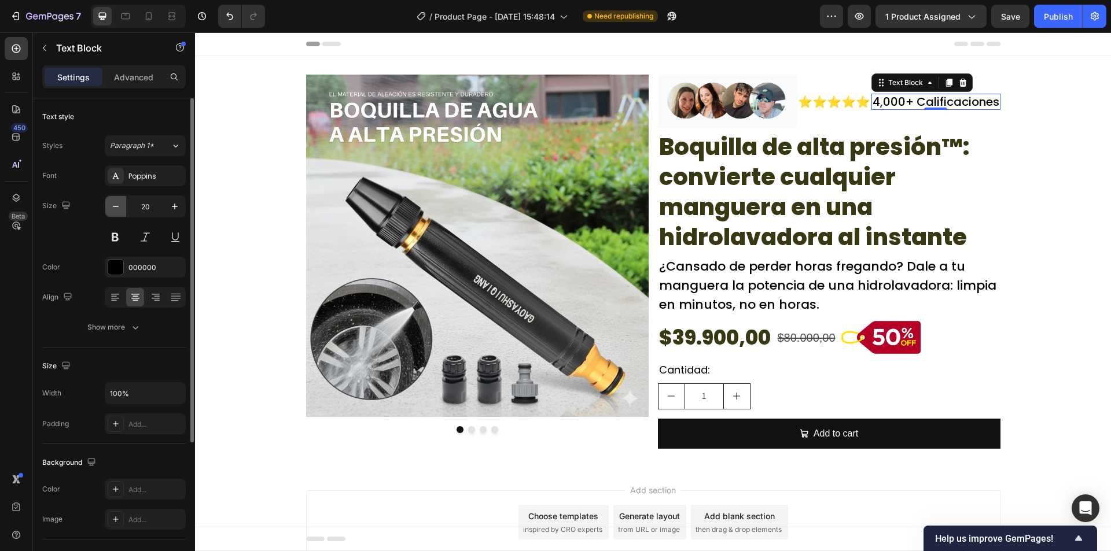
click at [107, 209] on button "button" at bounding box center [115, 206] width 21 height 21
type input "19"
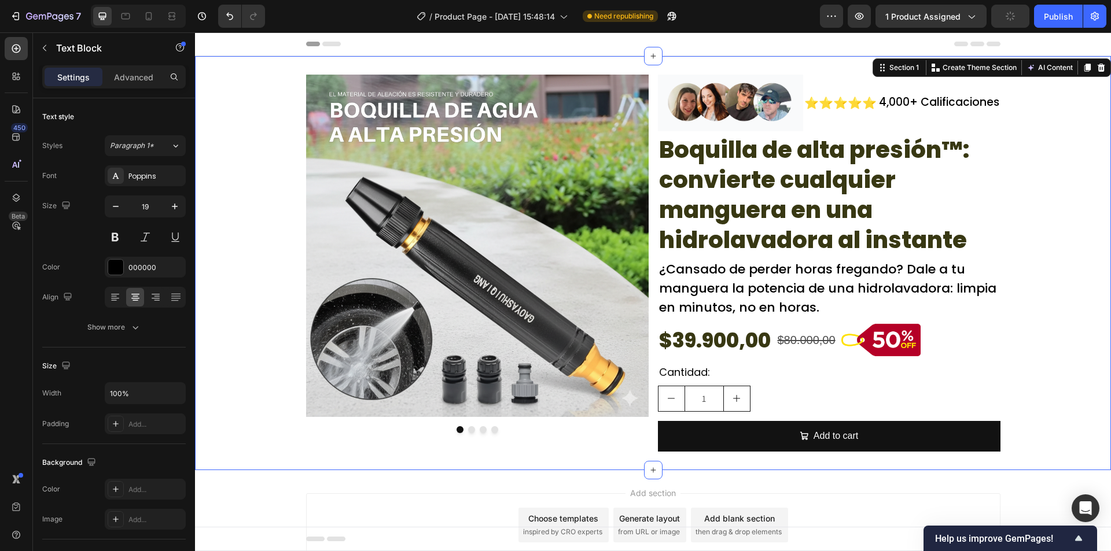
click at [1024, 196] on div "Image Image Drop element here Drop element here Carousel Image ⭐⭐⭐⭐⭐ Text Block…" at bounding box center [653, 263] width 916 height 377
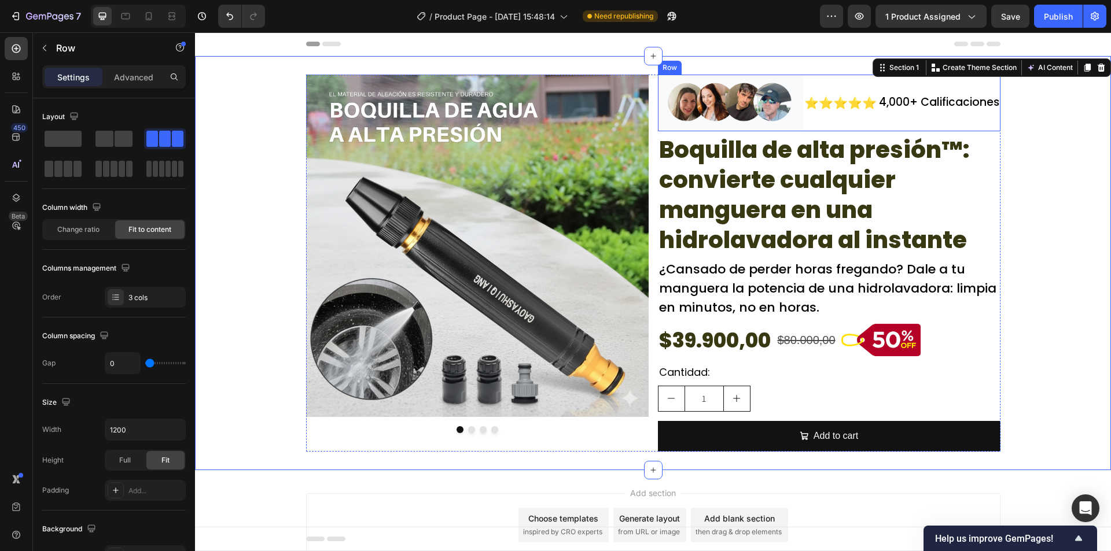
click at [849, 114] on div "⭐⭐⭐⭐⭐ Text Block" at bounding box center [840, 103] width 75 height 57
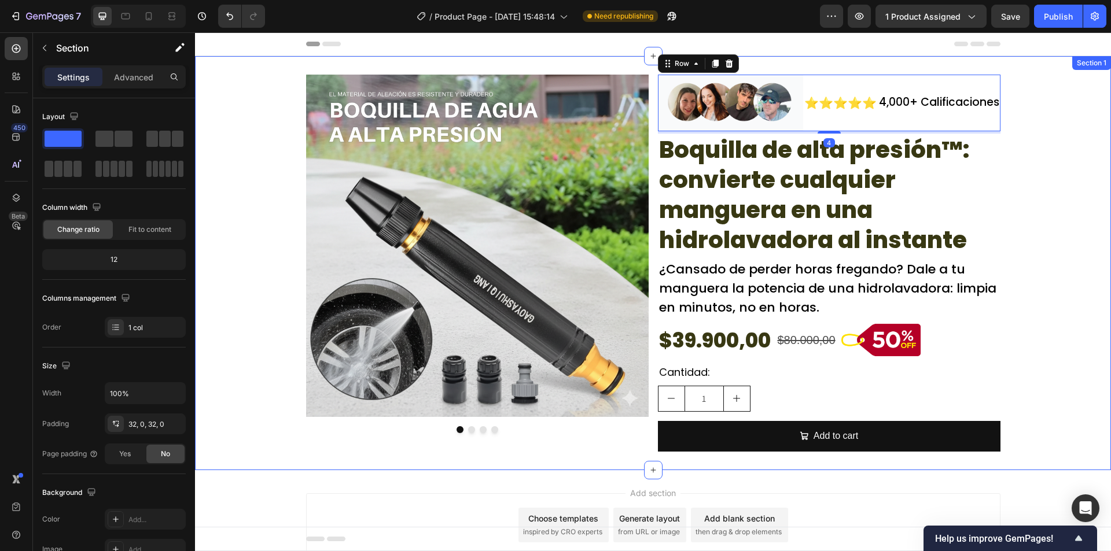
click at [1083, 130] on div "Image Image Drop element here Drop element here Carousel Image ⭐⭐⭐⭐⭐ Text Block…" at bounding box center [653, 263] width 916 height 377
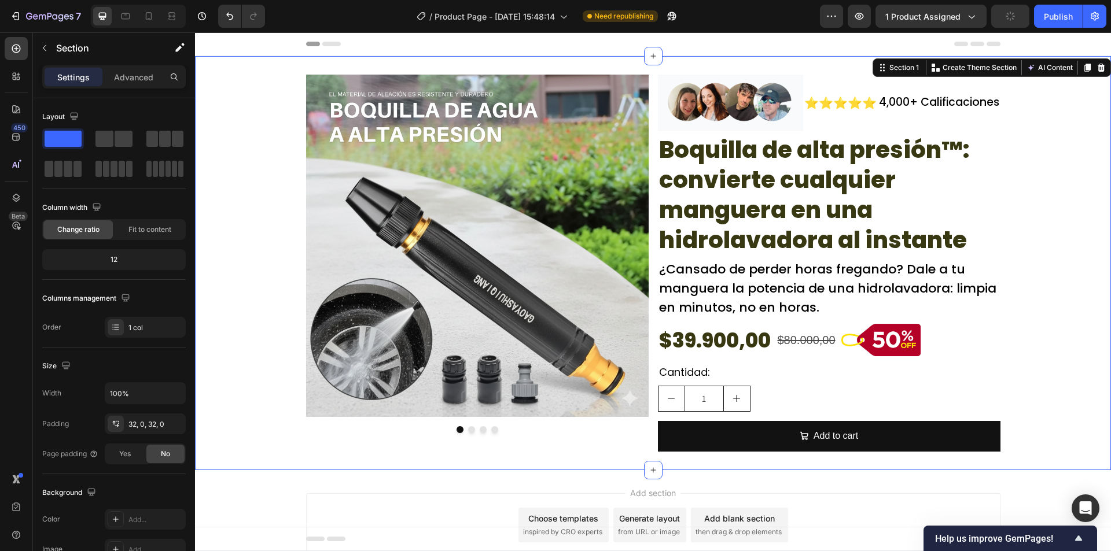
click at [293, 78] on div "Image Image Drop element here Drop element here Carousel Image ⭐⭐⭐⭐⭐ Text Block…" at bounding box center [653, 263] width 916 height 377
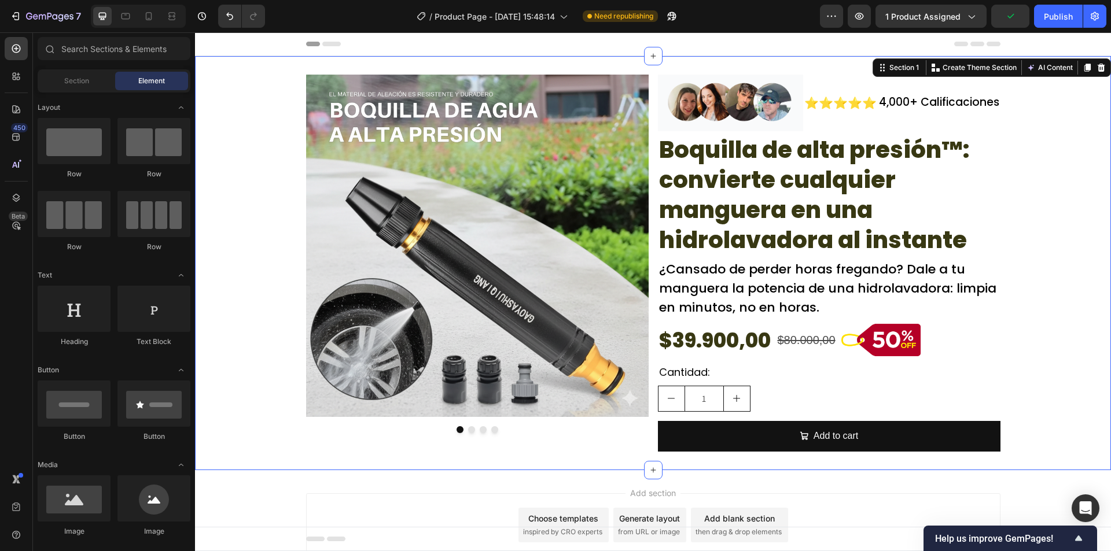
click at [262, 45] on div "Header" at bounding box center [653, 44] width 916 height 24
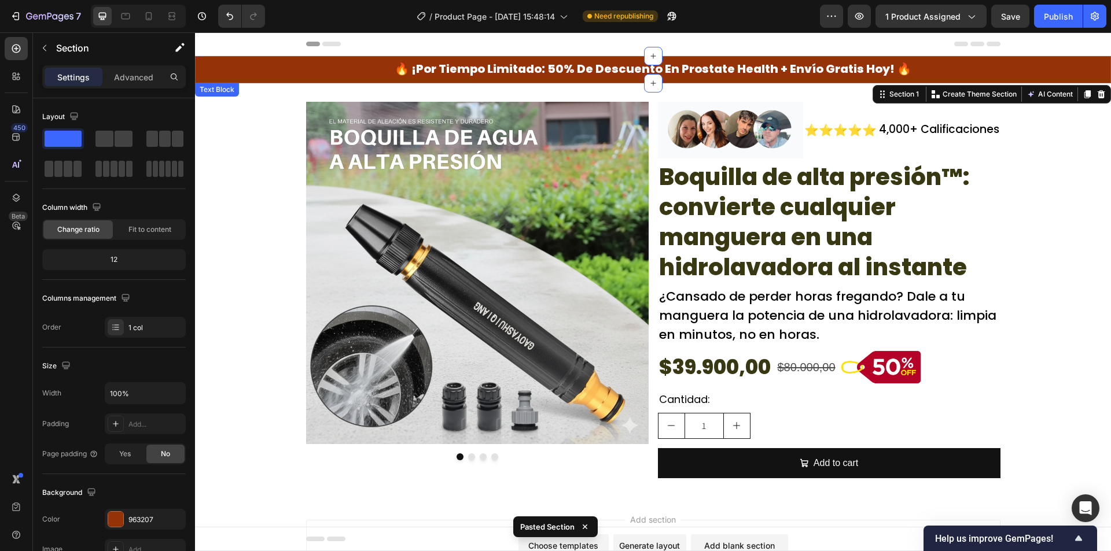
click at [220, 77] on div "🔥 ¡por tiempo limitado: 50% de descuento en prostate health + envío gratis hoy!…" at bounding box center [653, 69] width 916 height 27
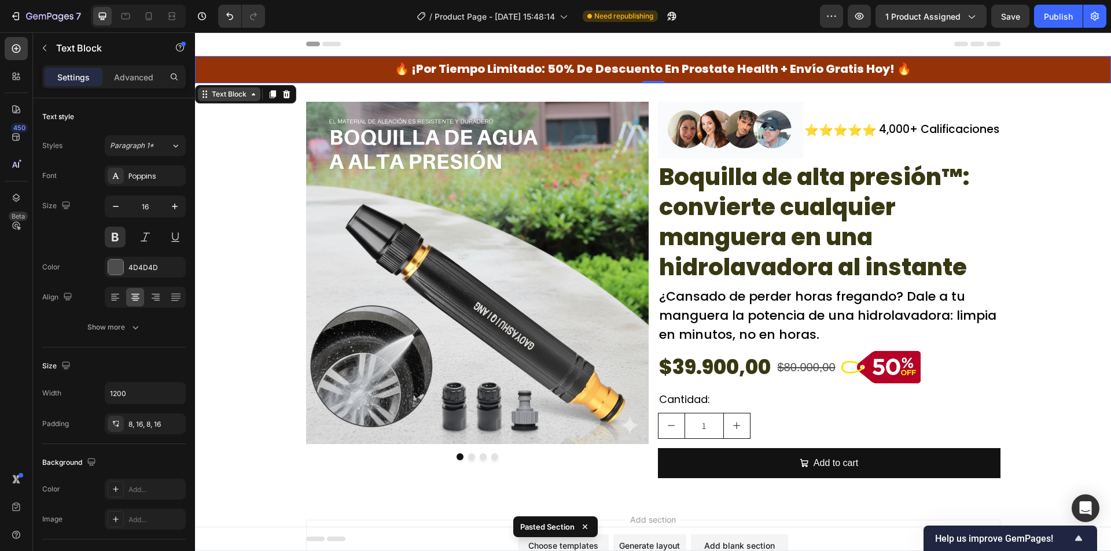
click at [244, 97] on div "Text Block" at bounding box center [228, 94] width 39 height 10
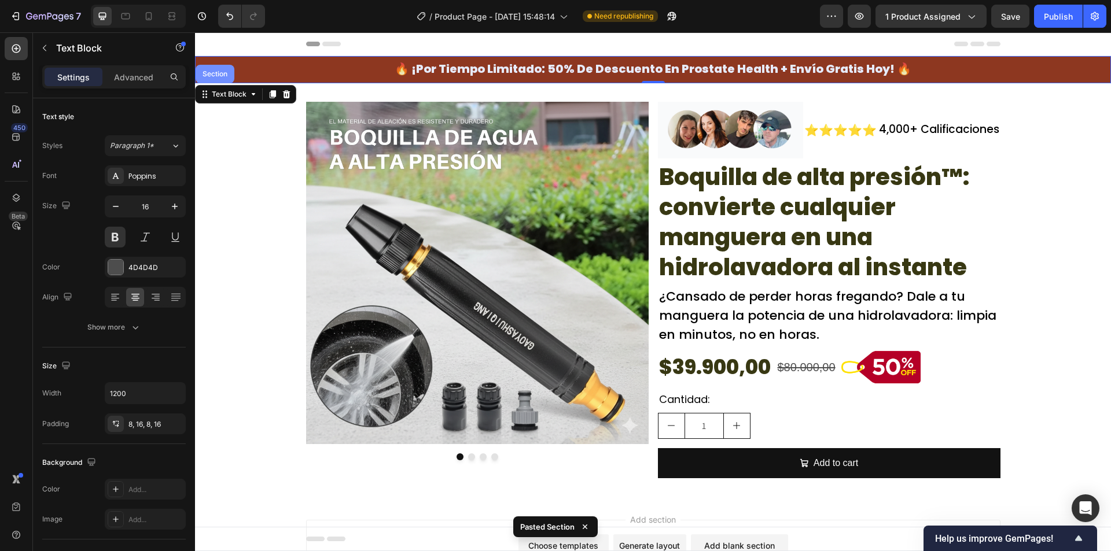
click at [221, 79] on div "Section" at bounding box center [214, 74] width 39 height 19
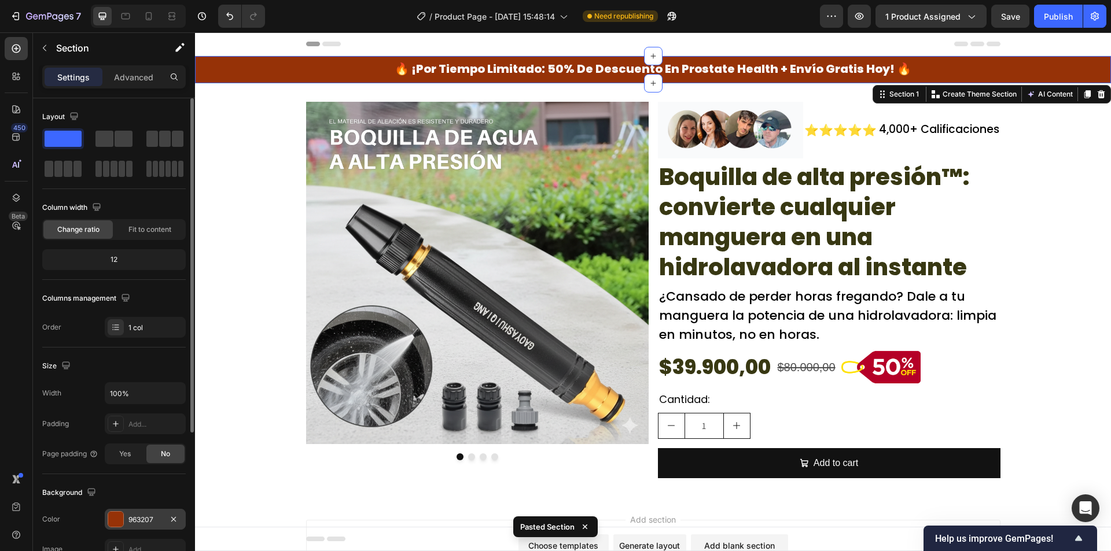
click at [153, 525] on div "963207" at bounding box center [145, 520] width 34 height 10
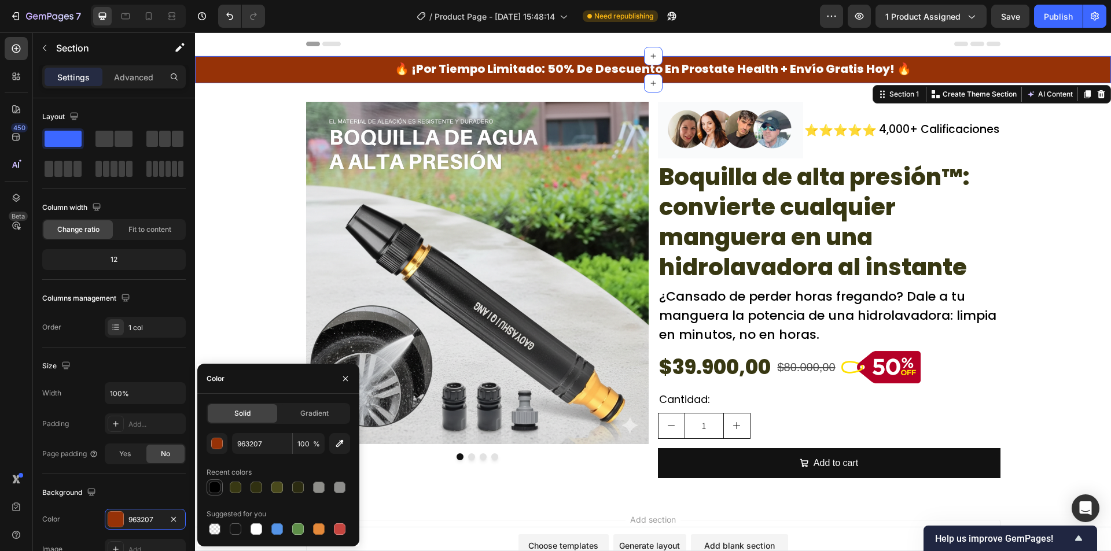
click at [213, 482] on div at bounding box center [215, 488] width 12 height 12
type input "000000"
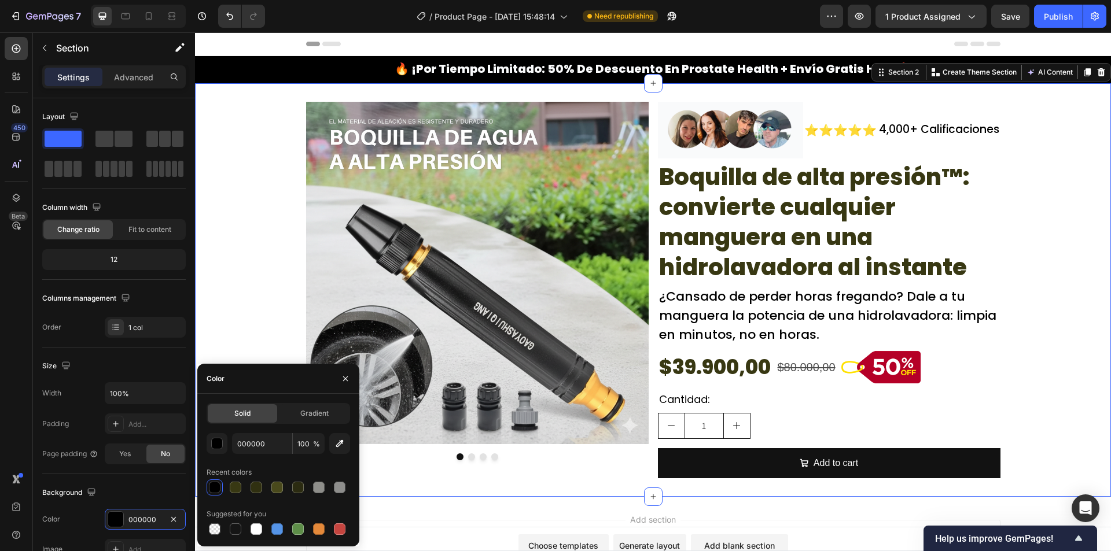
click at [215, 289] on div "Image Image Drop element here Drop element here Carousel Image ⭐⭐⭐⭐⭐ Text Block…" at bounding box center [653, 290] width 916 height 377
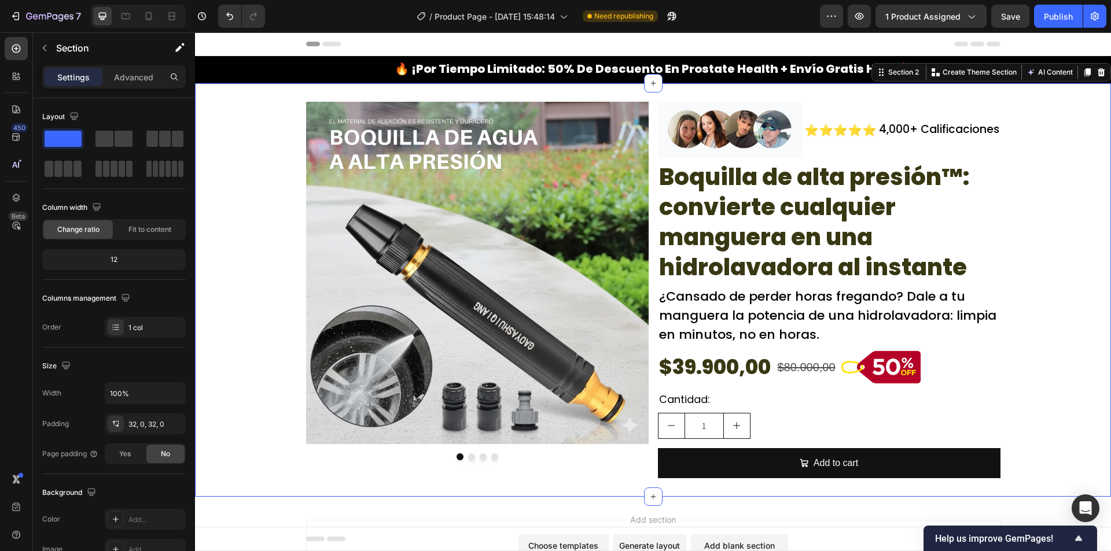
click at [1097, 322] on div "Image Image Drop element here Drop element here Carousel Image ⭐⭐⭐⭐⭐ Text Block…" at bounding box center [653, 290] width 916 height 377
click at [1060, 320] on div "Image Image Drop element here Drop element here Carousel Image ⭐⭐⭐⭐⭐ Text Block…" at bounding box center [653, 290] width 916 height 377
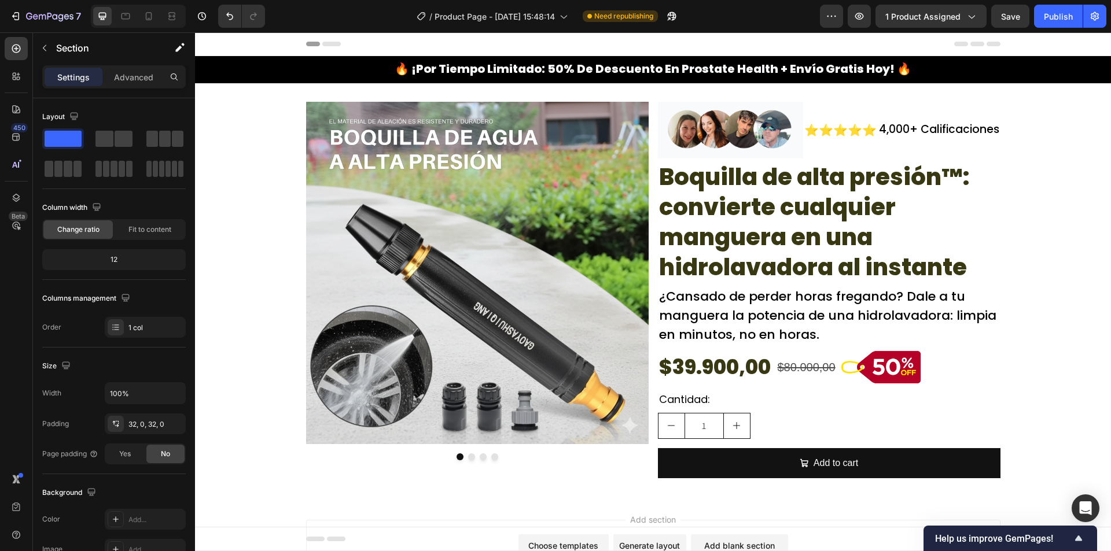
click at [925, 46] on div "Header" at bounding box center [653, 43] width 694 height 23
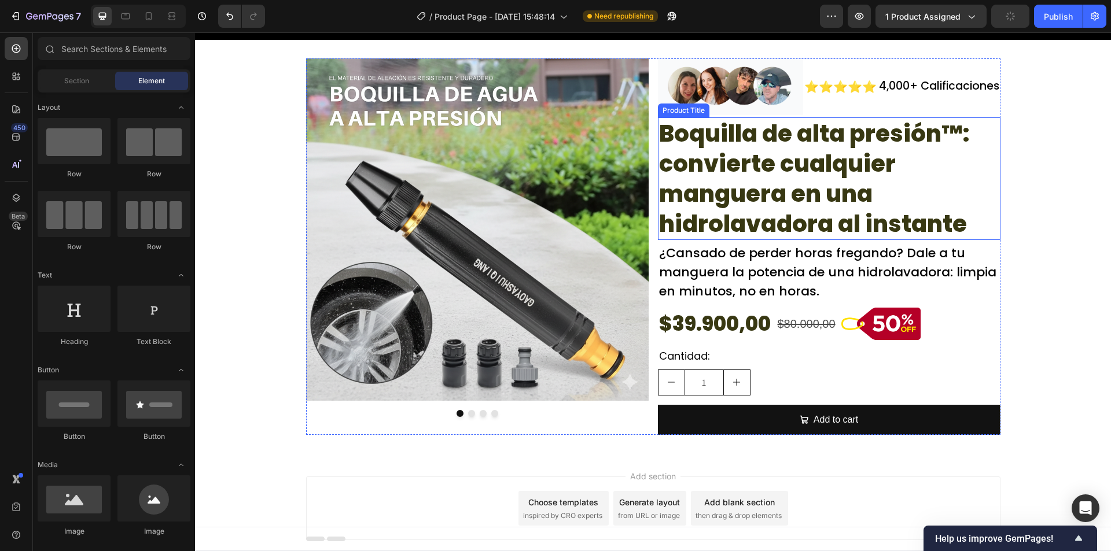
scroll to position [25, 0]
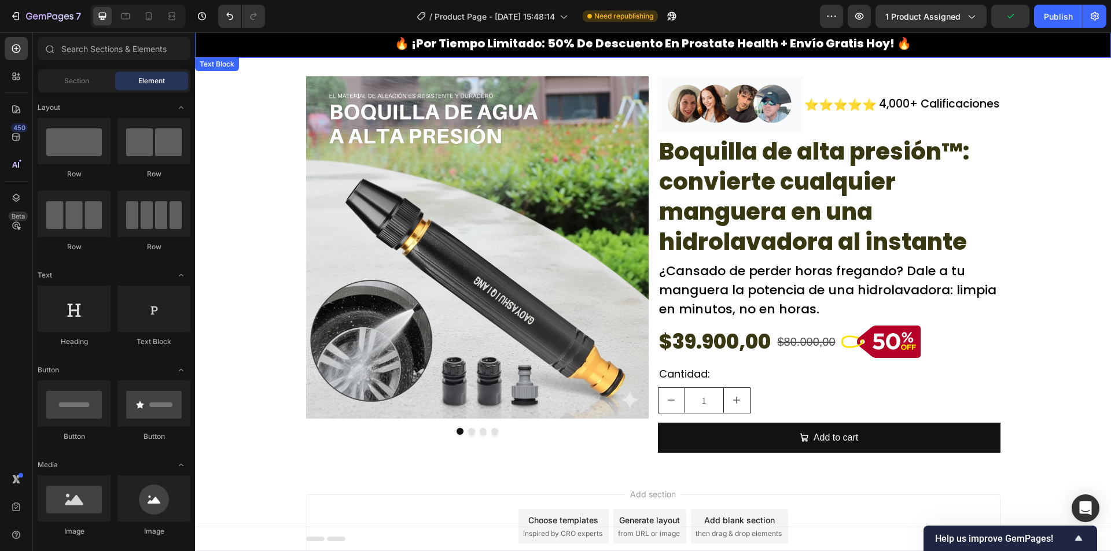
click at [239, 45] on div "🔥 ¡por tiempo limitado: 50% de descuento en prostate health + envío gratis hoy!…" at bounding box center [653, 44] width 916 height 27
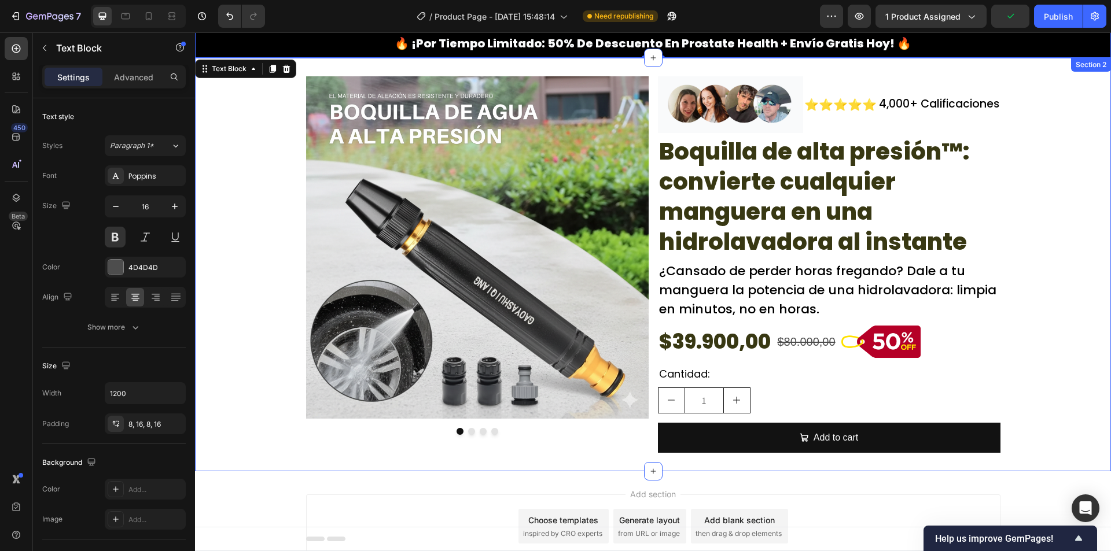
click at [227, 84] on div "Image Image Drop element here Drop element here Carousel Image ⭐⭐⭐⭐⭐ Text Block…" at bounding box center [653, 264] width 916 height 377
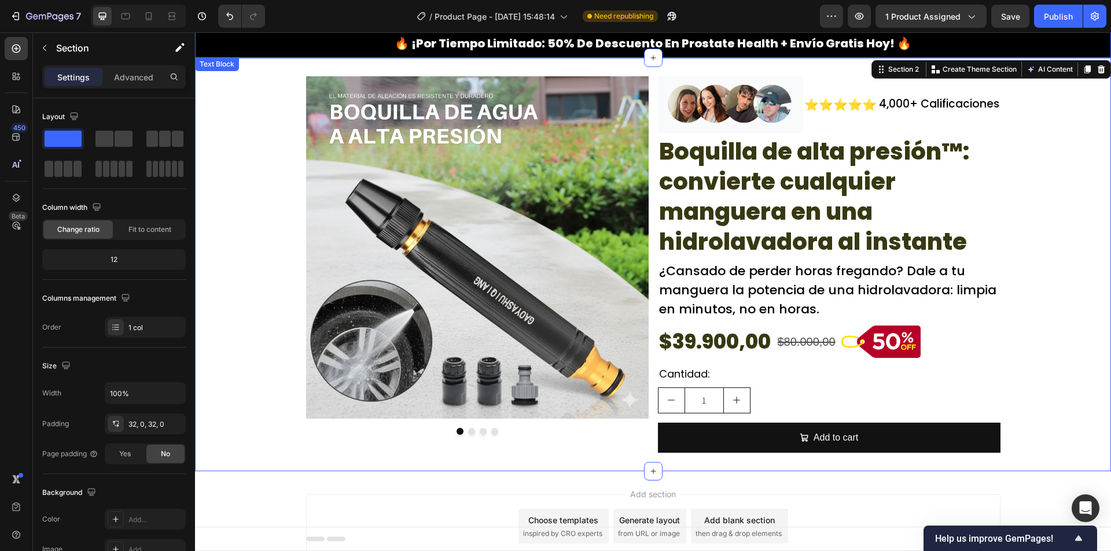
click at [223, 56] on div "🔥 ¡por tiempo limitado: 50% de descuento en prostate health + envío gratis hoy!…" at bounding box center [653, 44] width 916 height 27
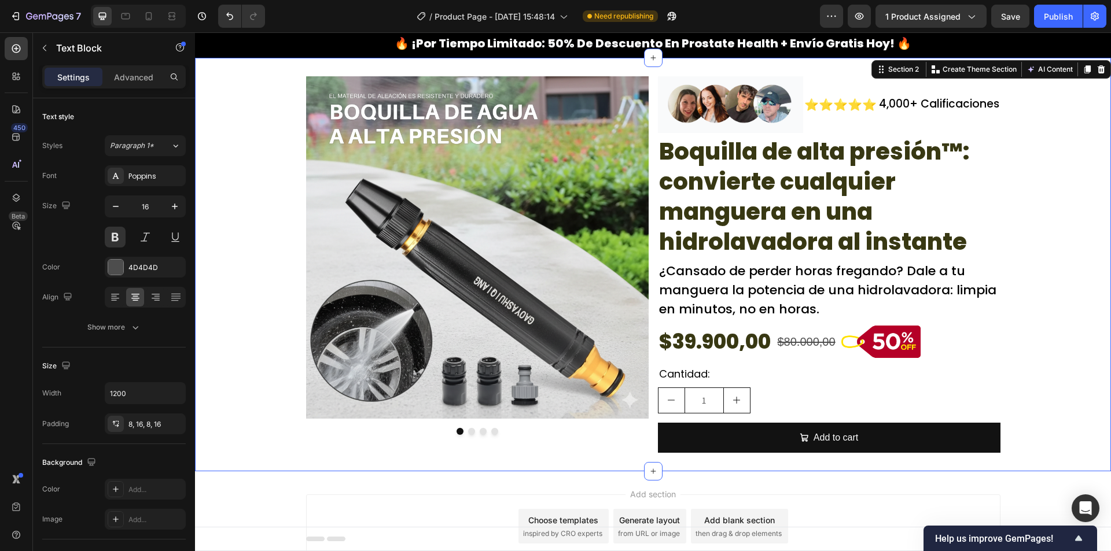
click at [229, 79] on div "Image Image Drop element here Drop element here Carousel Image ⭐⭐⭐⭐⭐ Text Block…" at bounding box center [653, 264] width 916 height 377
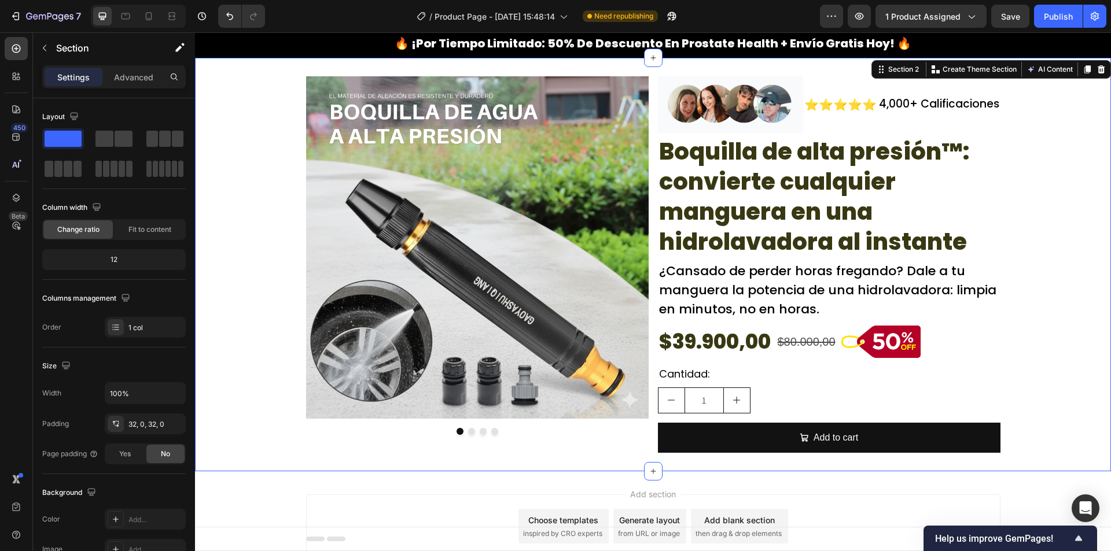
click at [226, 48] on div "🔥 ¡por tiempo limitado: 50% de descuento en prostate health + envío gratis hoy!…" at bounding box center [653, 44] width 916 height 27
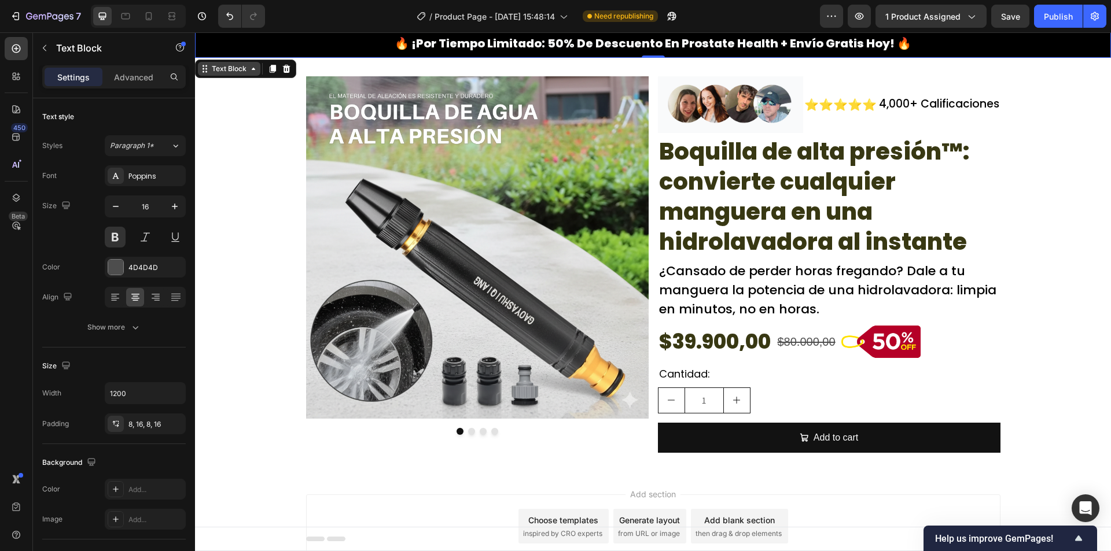
click at [230, 69] on div "Text Block" at bounding box center [228, 69] width 39 height 10
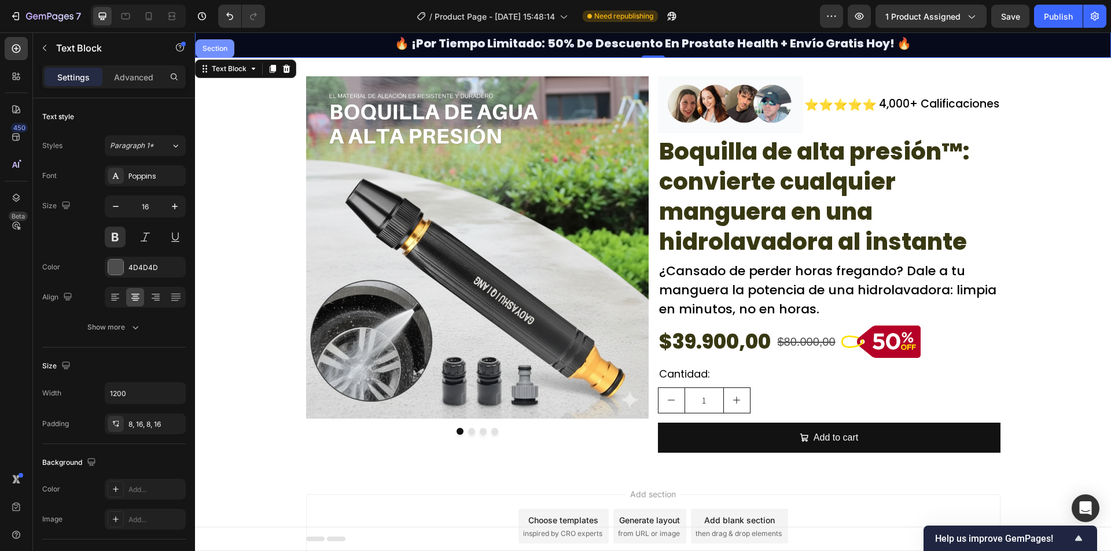
click at [222, 49] on div "Section" at bounding box center [214, 48] width 29 height 7
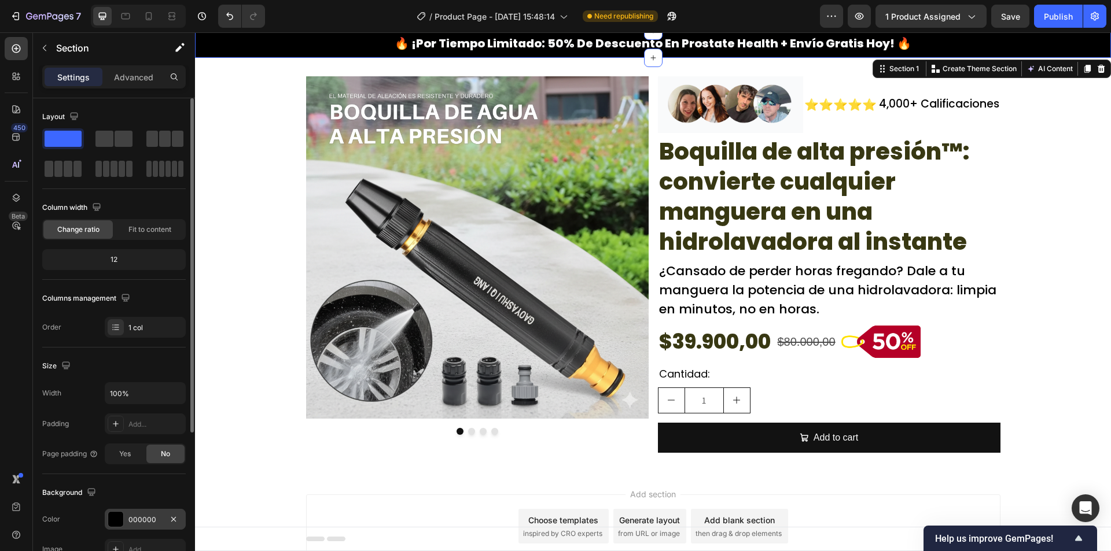
click at [149, 524] on div "000000" at bounding box center [145, 520] width 34 height 10
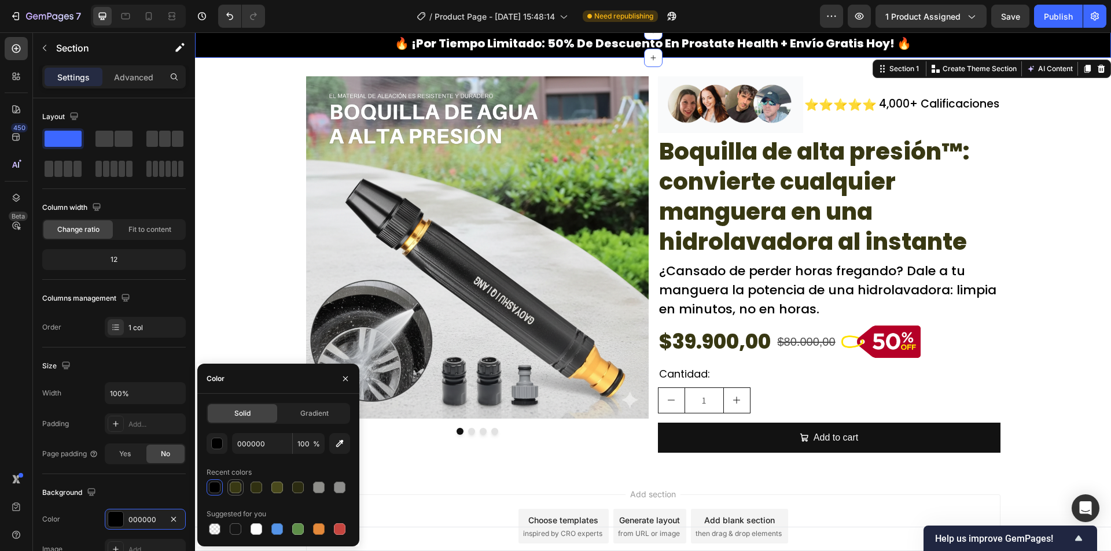
click at [235, 489] on div at bounding box center [236, 488] width 12 height 12
type input "383813"
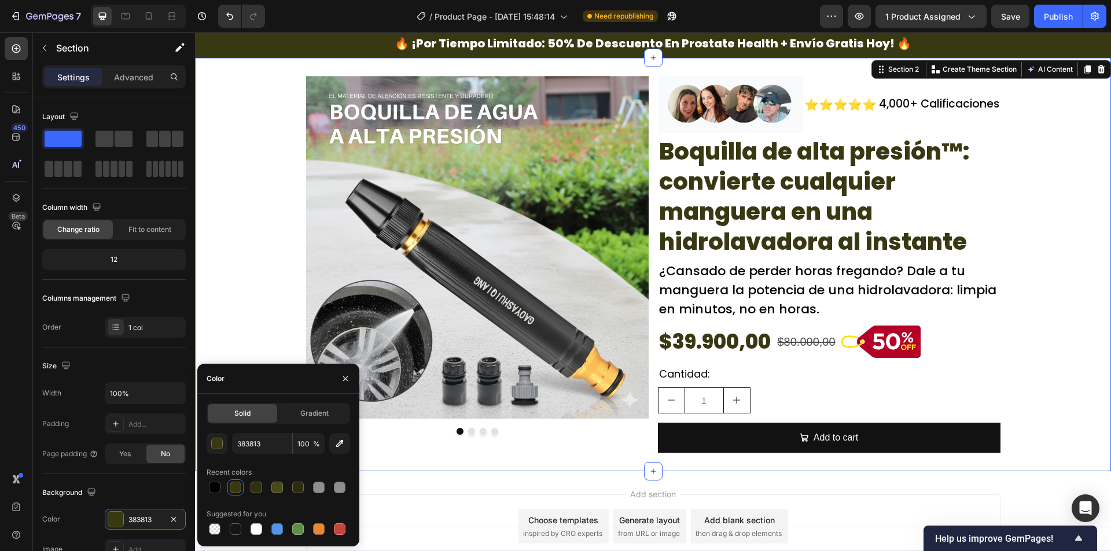
click at [247, 253] on div "Image Image Drop element here Drop element here Carousel Image ⭐⭐⭐⭐⭐ Text Block…" at bounding box center [653, 264] width 916 height 377
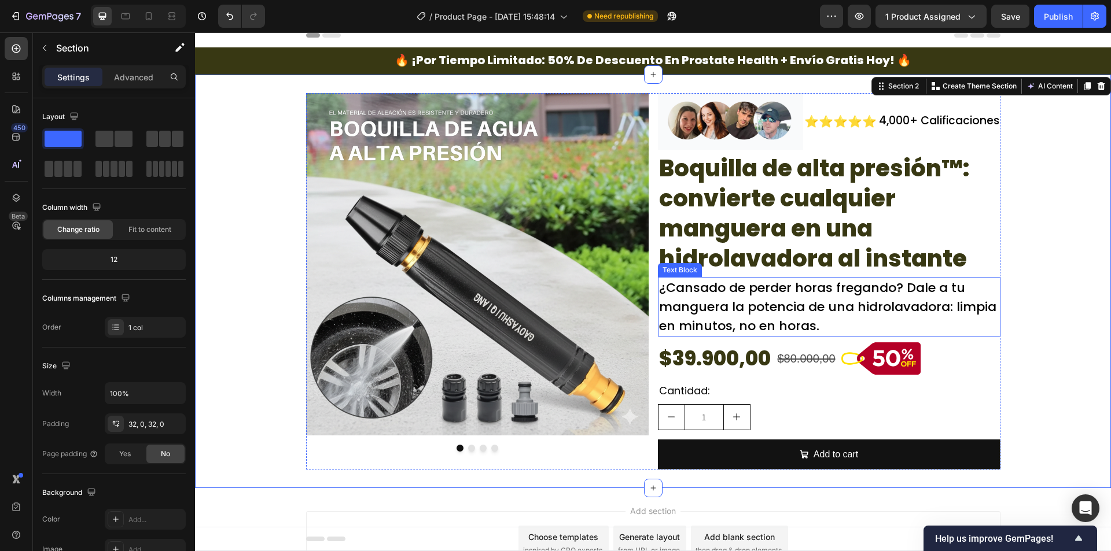
scroll to position [0, 0]
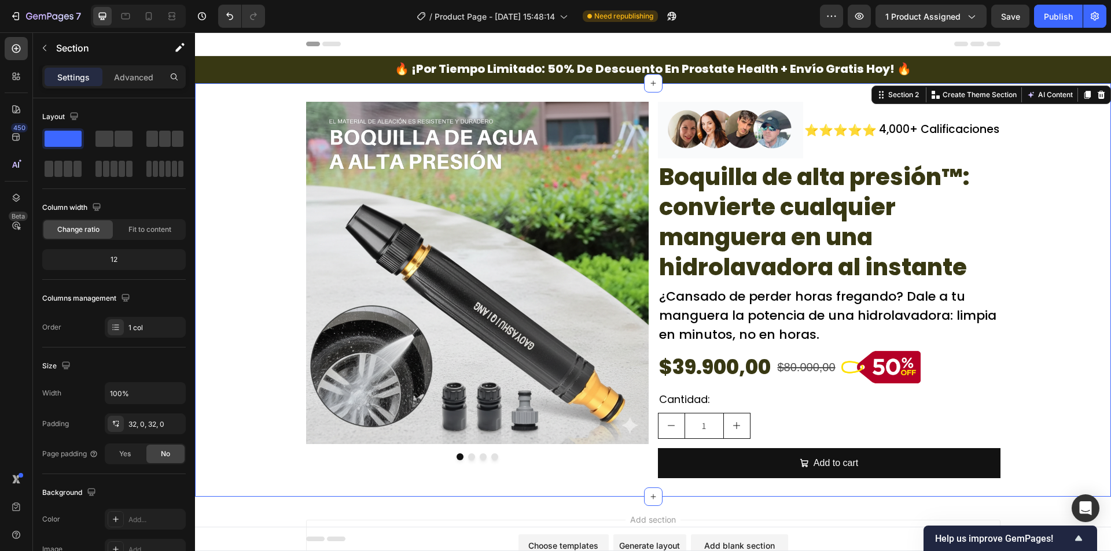
click at [1023, 291] on div "Image Image Drop element here Drop element here Carousel Image ⭐⭐⭐⭐⭐ Text Block…" at bounding box center [653, 290] width 916 height 377
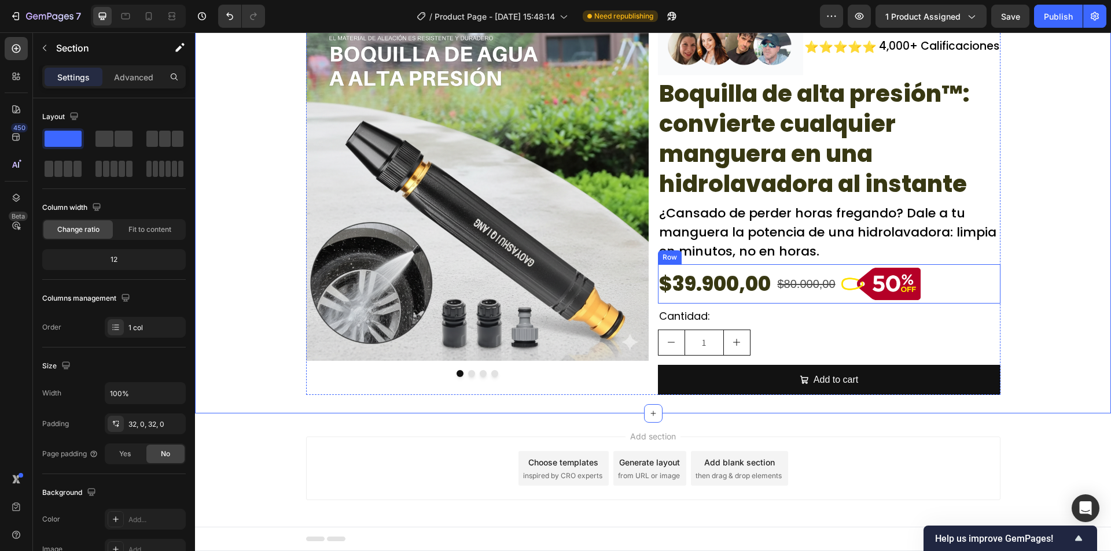
click at [795, 296] on div "$80.000,00 Product Price Product Price" at bounding box center [806, 284] width 60 height 40
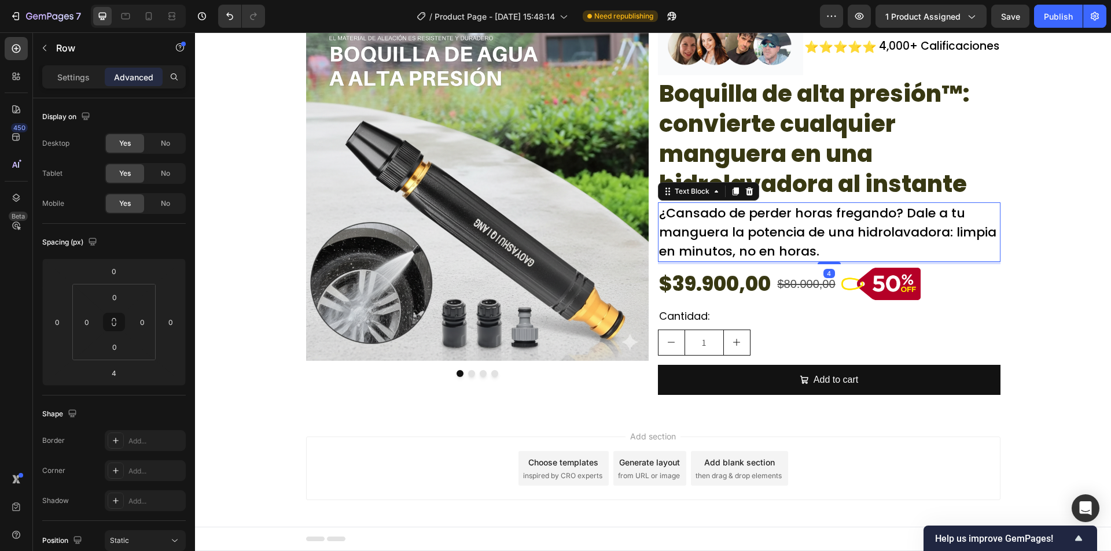
click at [816, 226] on p "¿Cansado de perder horas fregando? Dale a tu manguera la potencia de una hidrol…" at bounding box center [829, 232] width 340 height 57
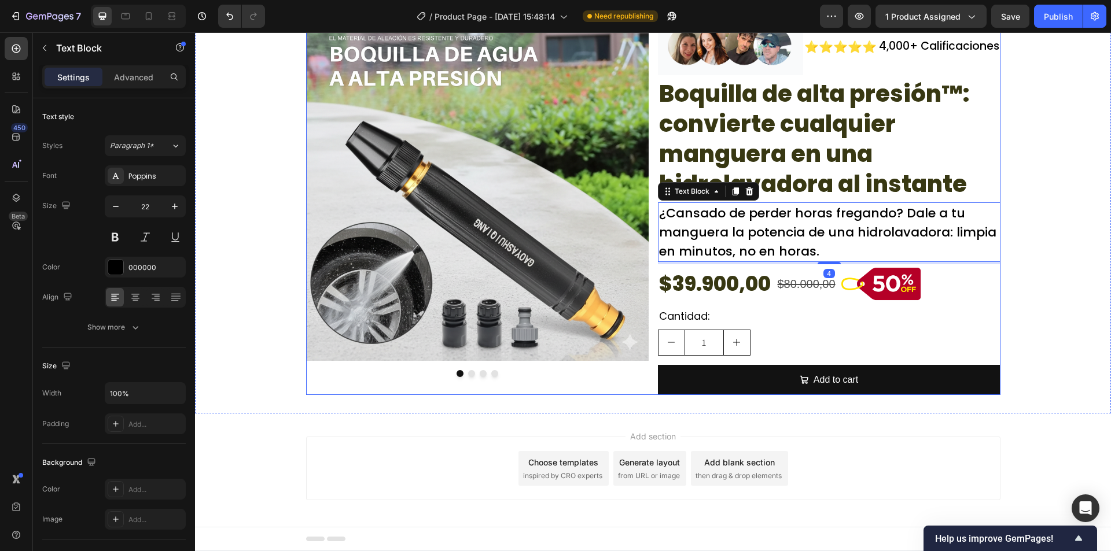
click at [826, 160] on h2 "Boquilla de alta presión™: convierte cualquier manguera en una hidrolavadora al…" at bounding box center [829, 139] width 342 height 123
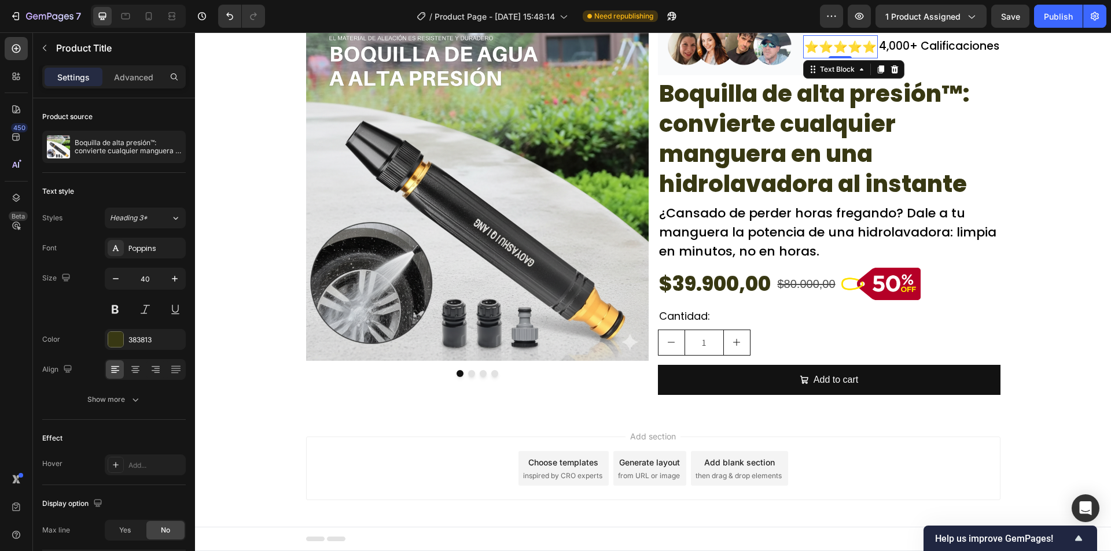
click at [818, 48] on p "⭐⭐⭐⭐⭐" at bounding box center [840, 46] width 72 height 21
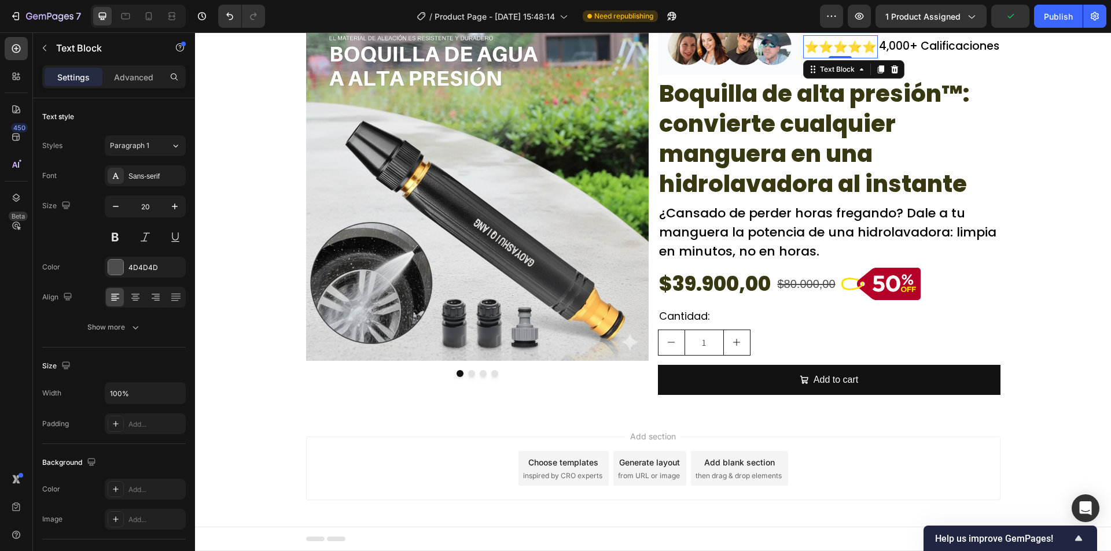
drag, startPoint x: 795, startPoint y: 63, endPoint x: 787, endPoint y: 66, distance: 8.6
click at [806, 65] on div "Text Block" at bounding box center [837, 69] width 62 height 14
click at [781, 67] on img at bounding box center [730, 47] width 145 height 57
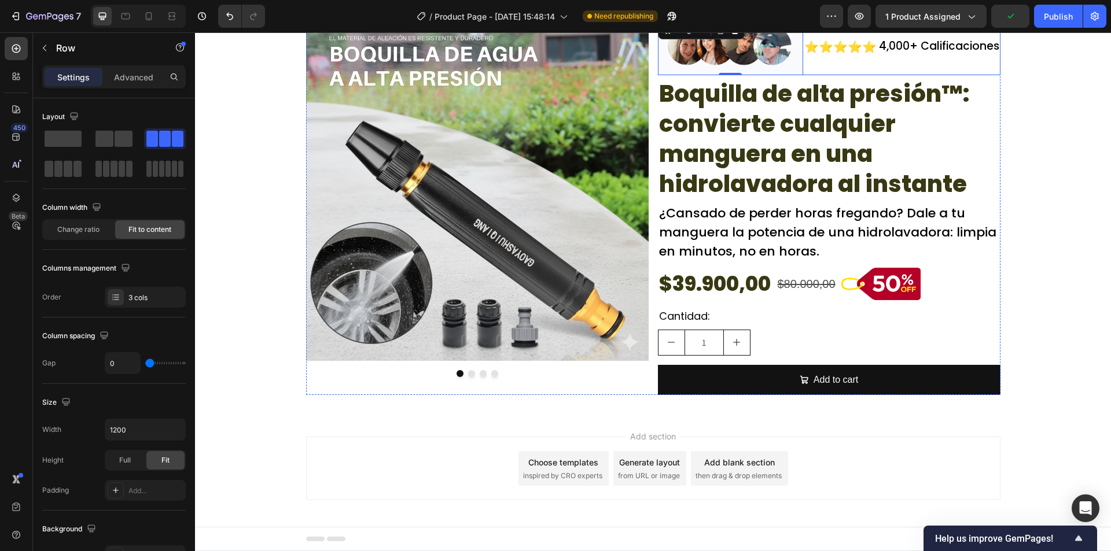
click at [812, 70] on div "⭐⭐⭐⭐⭐ Text Block" at bounding box center [840, 47] width 75 height 57
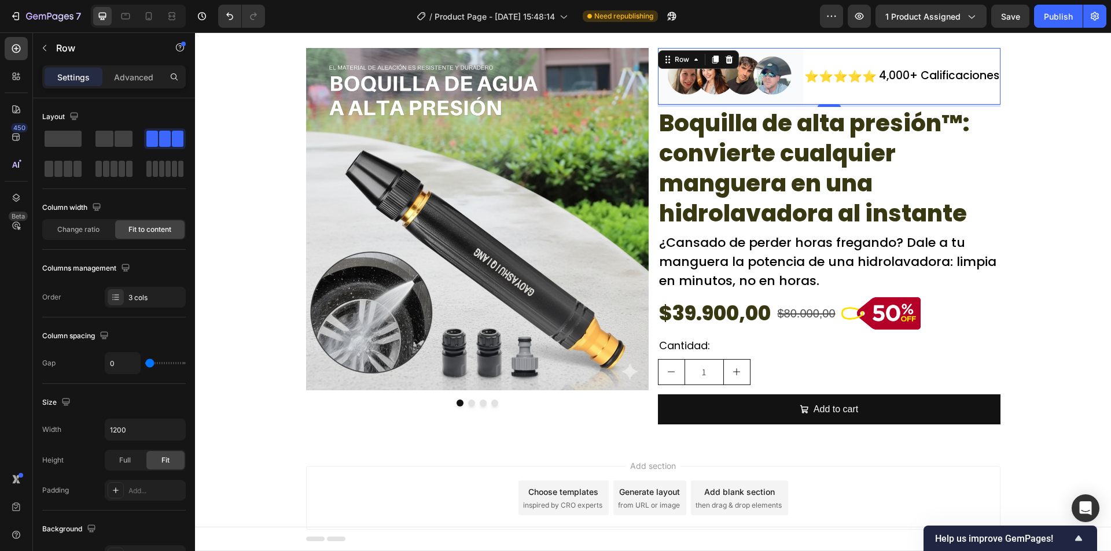
scroll to position [0, 0]
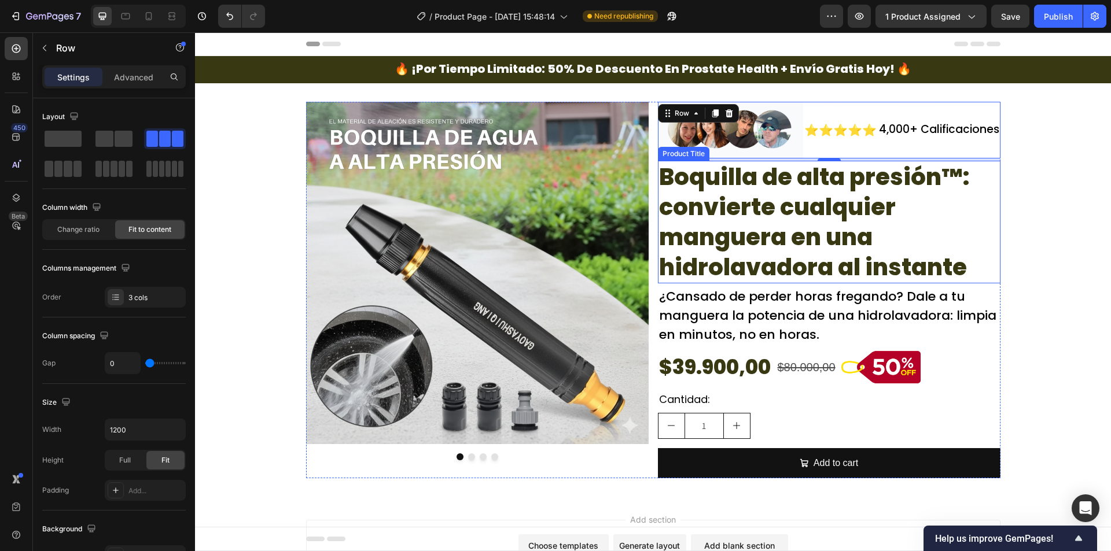
drag, startPoint x: 811, startPoint y: 239, endPoint x: 785, endPoint y: 233, distance: 26.8
click at [811, 238] on h2 "Boquilla de alta presión™: convierte cualquier manguera en una hidrolavadora al…" at bounding box center [829, 222] width 342 height 123
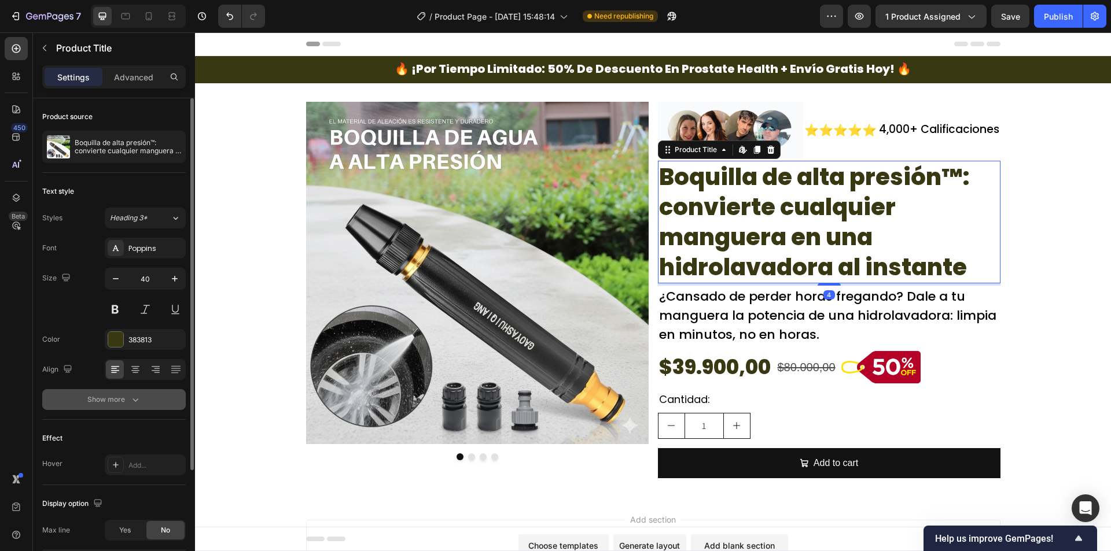
click at [119, 394] on div "Show more" at bounding box center [114, 400] width 54 height 12
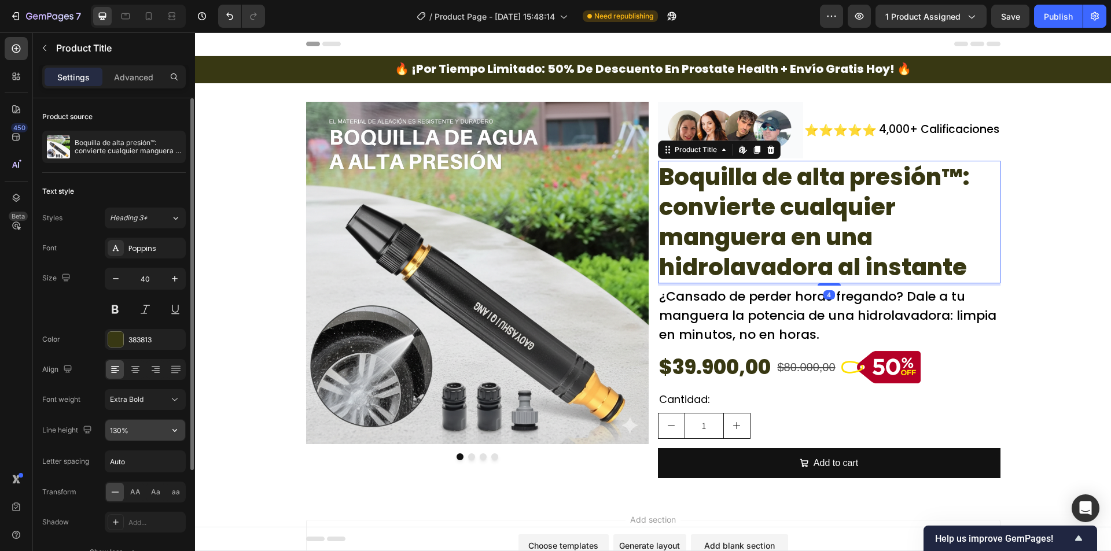
click at [172, 431] on icon "button" at bounding box center [175, 431] width 12 height 12
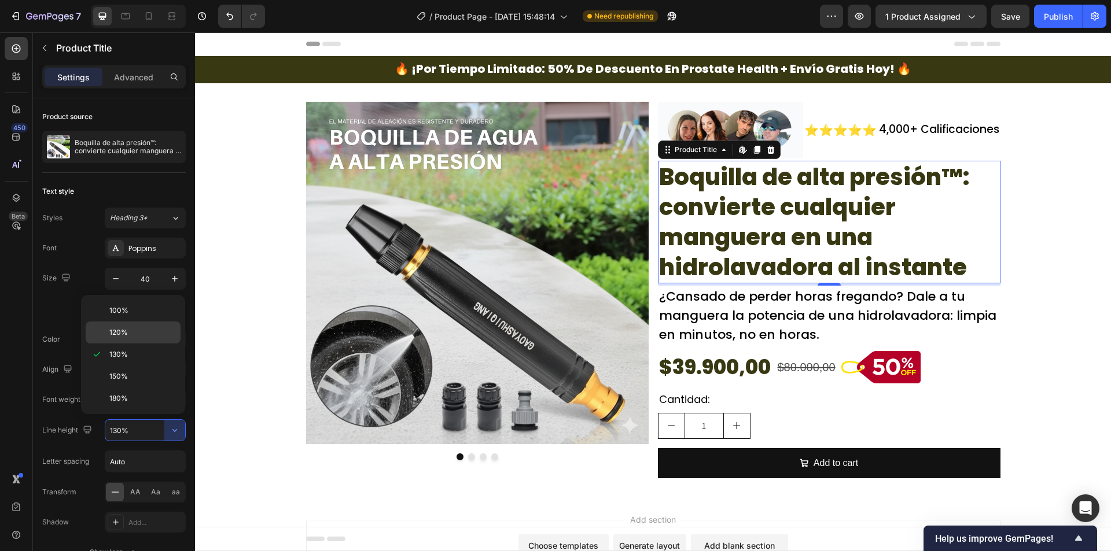
click at [140, 327] on div "120%" at bounding box center [133, 333] width 95 height 22
type input "120%"
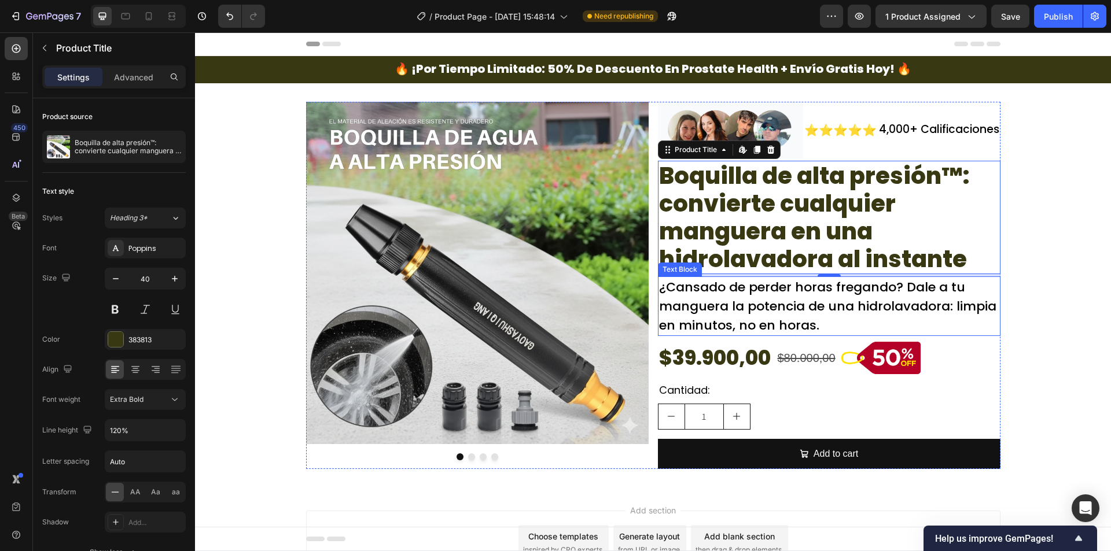
click at [795, 287] on p "¿Cansado de perder horas fregando? Dale a tu manguera la potencia de una hidrol…" at bounding box center [829, 306] width 340 height 57
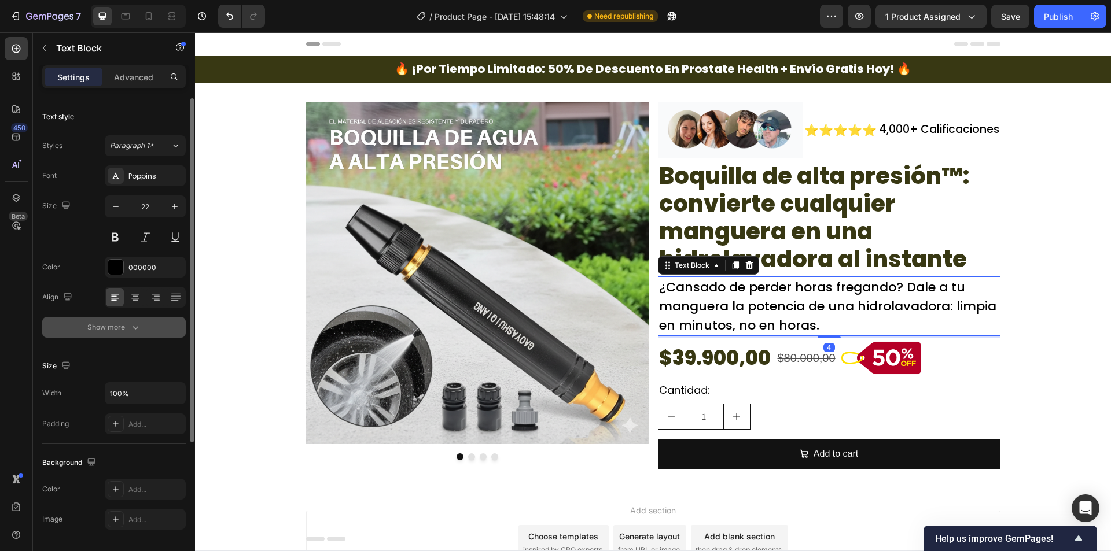
click at [130, 332] on icon "button" at bounding box center [136, 328] width 12 height 12
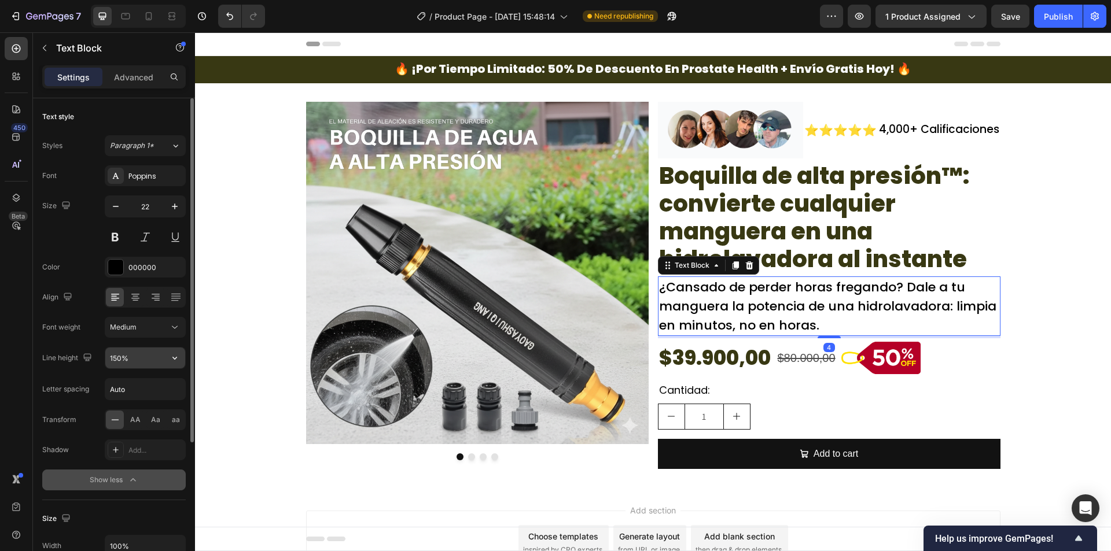
click at [173, 355] on icon "button" at bounding box center [175, 358] width 12 height 12
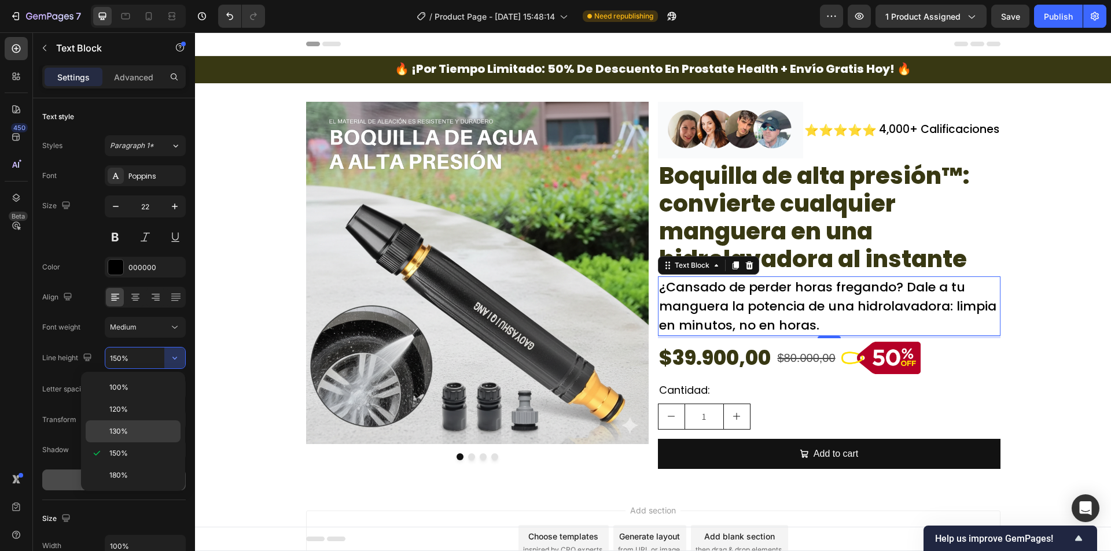
click at [129, 430] on p "130%" at bounding box center [142, 431] width 66 height 10
type input "130%"
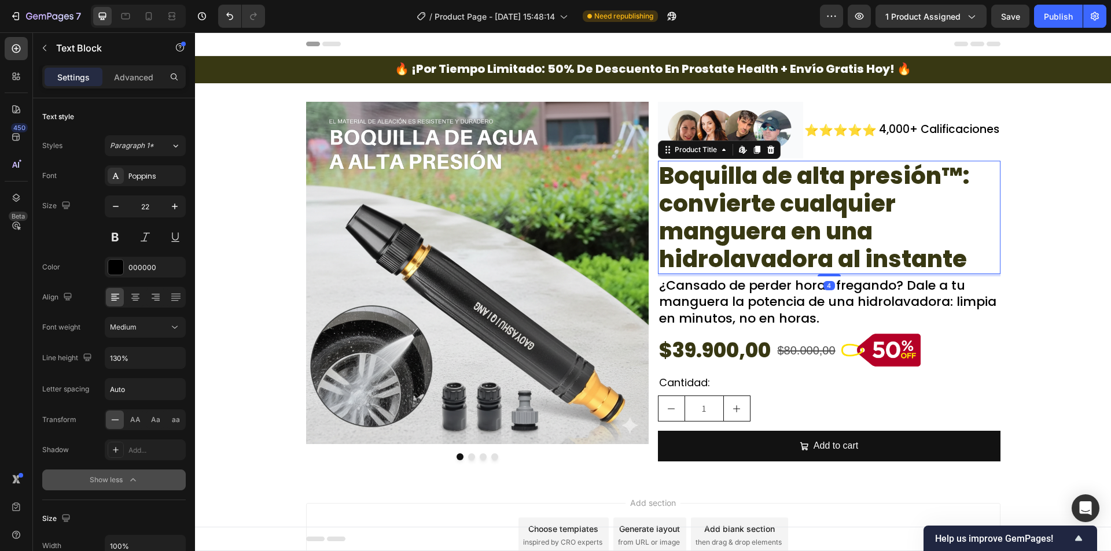
click at [774, 211] on h2 "Boquilla de alta presión™: convierte cualquier manguera en una hidrolavadora al…" at bounding box center [829, 217] width 342 height 113
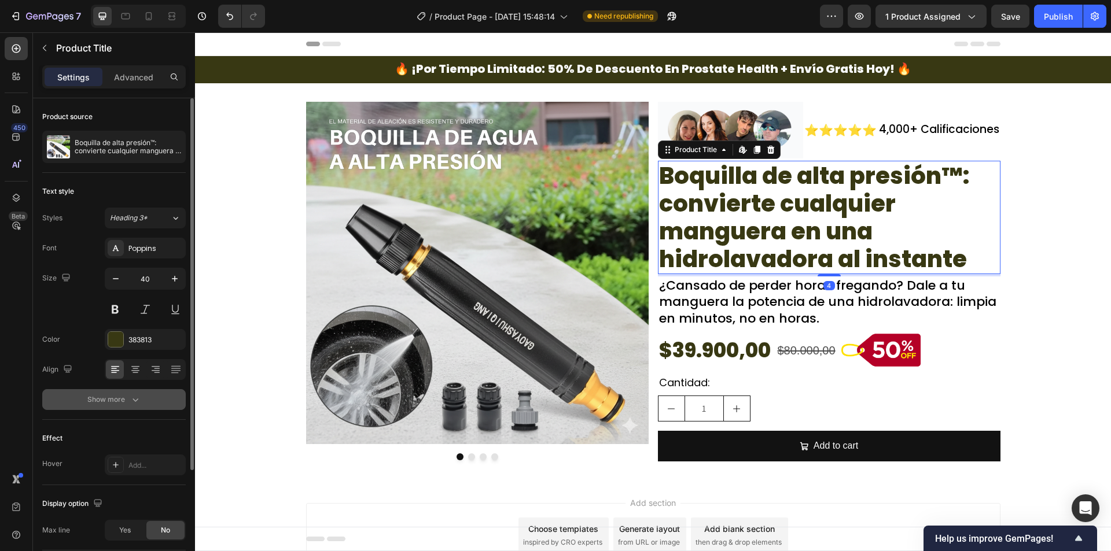
click at [110, 405] on button "Show more" at bounding box center [113, 399] width 143 height 21
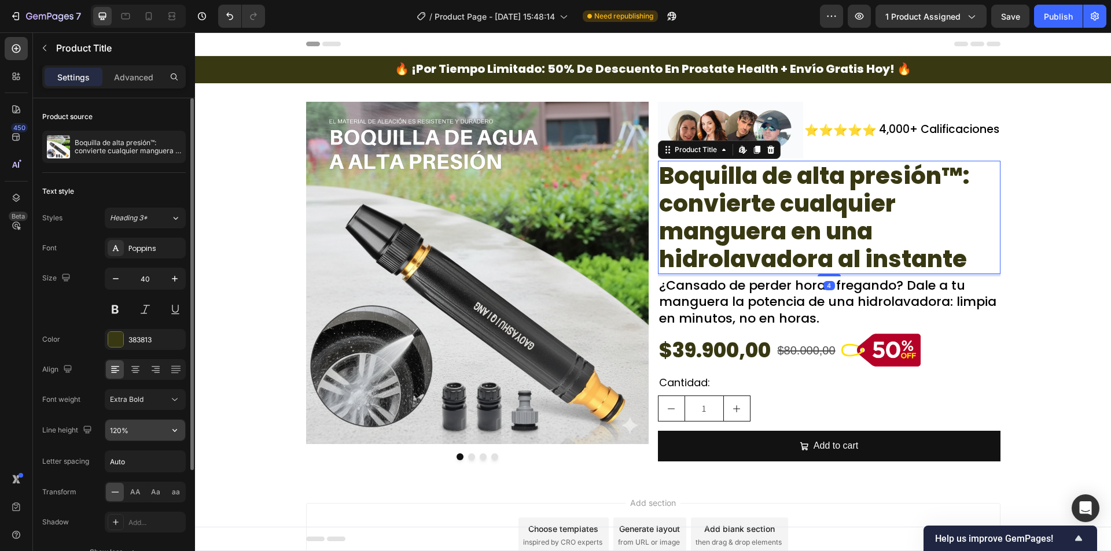
click at [175, 429] on icon "button" at bounding box center [175, 431] width 12 height 12
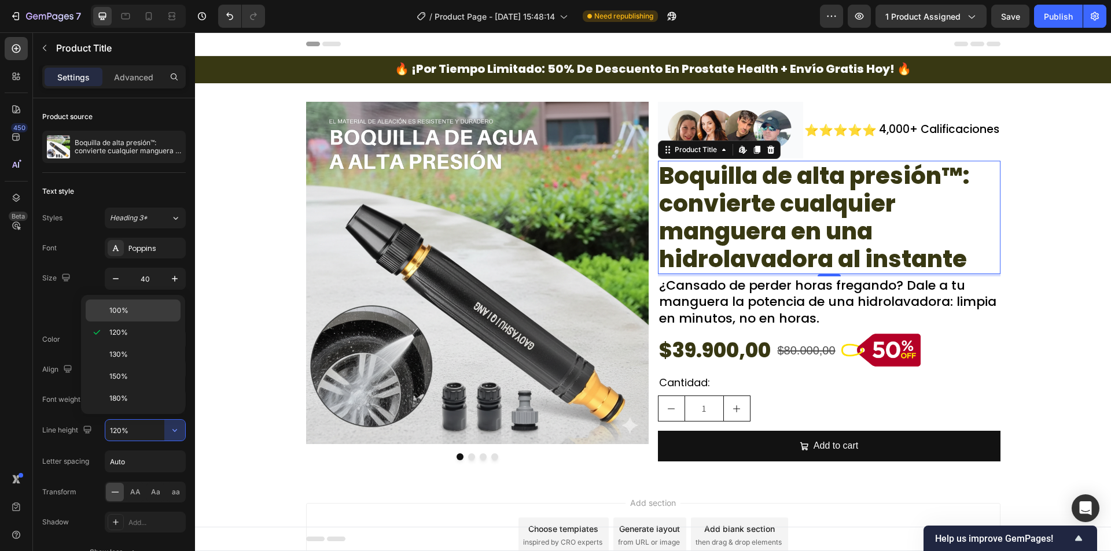
click at [144, 306] on p "100%" at bounding box center [142, 310] width 66 height 10
type input "100%"
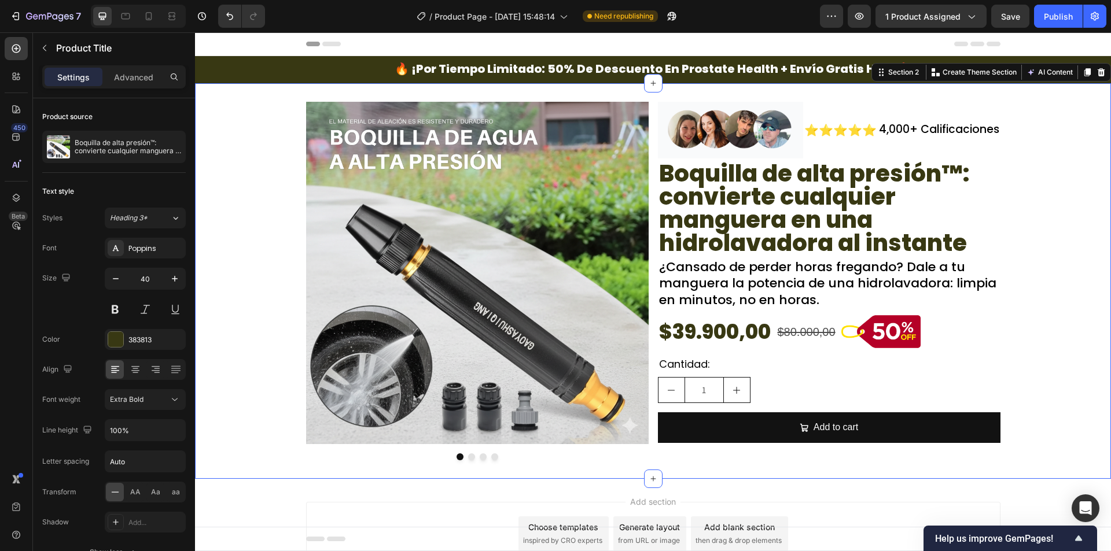
click at [1024, 278] on div "Image Image Drop element here Drop element here Carousel Image ⭐⭐⭐⭐⭐ Text Block…" at bounding box center [653, 281] width 916 height 359
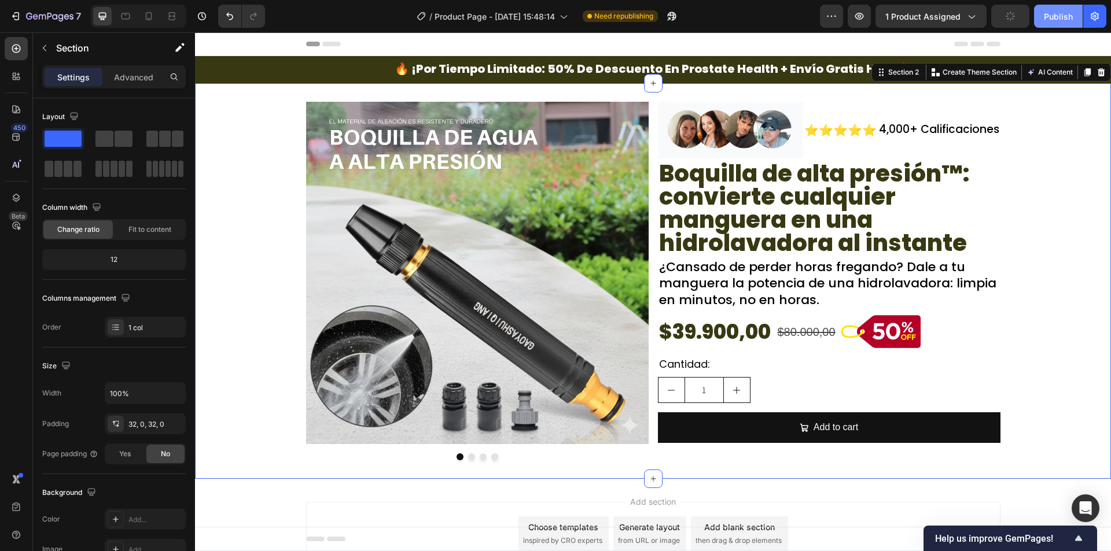
click at [1045, 16] on div "Publish" at bounding box center [1057, 16] width 29 height 12
click at [469, 454] on button "Dot" at bounding box center [471, 456] width 7 height 7
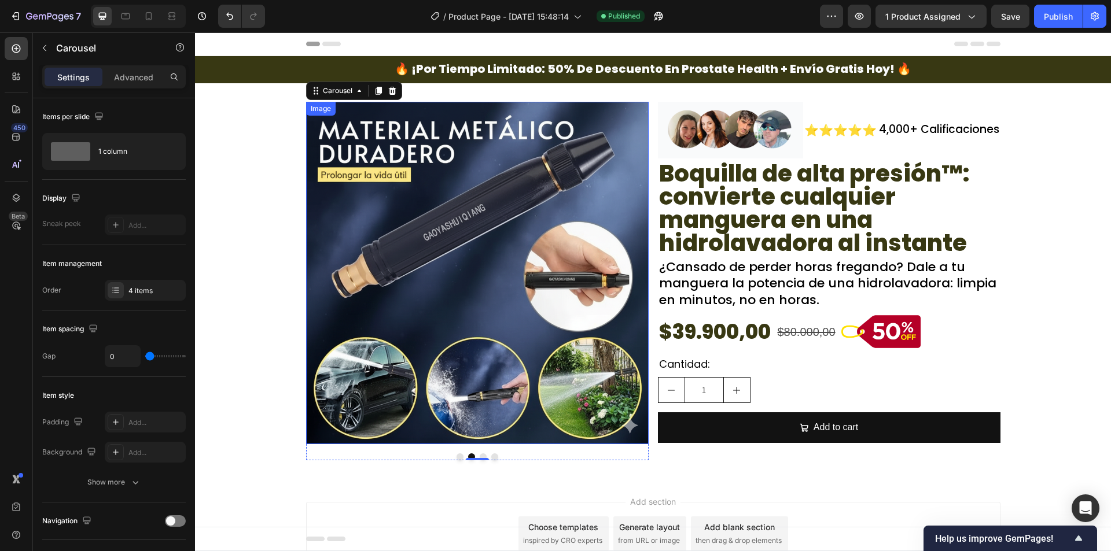
click at [538, 270] on img at bounding box center [477, 273] width 342 height 342
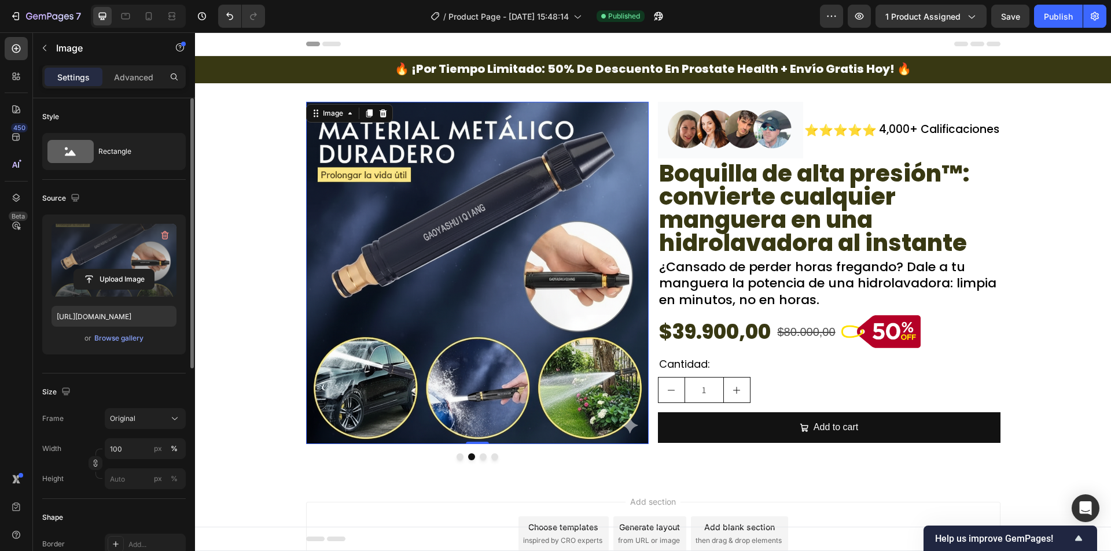
click at [138, 264] on label at bounding box center [113, 260] width 125 height 73
click at [138, 270] on input "file" at bounding box center [114, 280] width 80 height 20
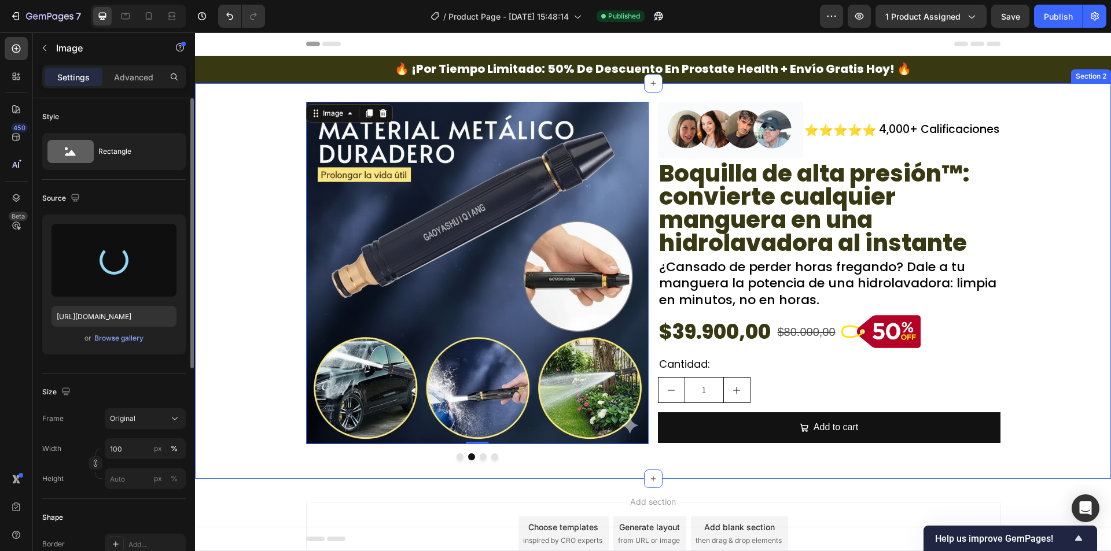
type input "https://cdn.shopify.com/s/files/1/0942/9106/7229/files/gempages_571795456183501…"
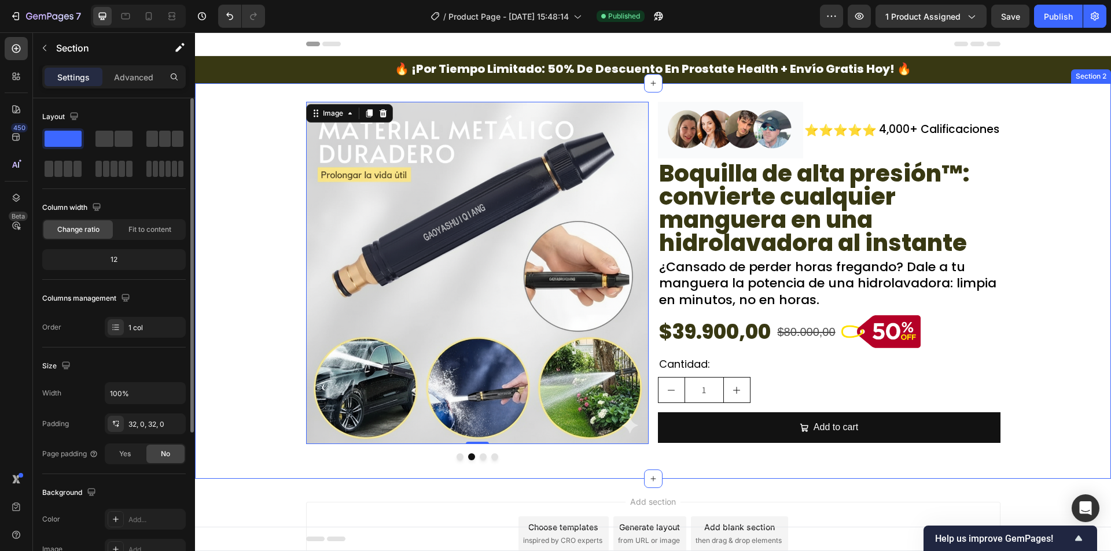
click at [234, 290] on div "Image Image 0 Drop element here Drop element here Carousel Image ⭐⭐⭐⭐⭐ Text Blo…" at bounding box center [653, 281] width 916 height 359
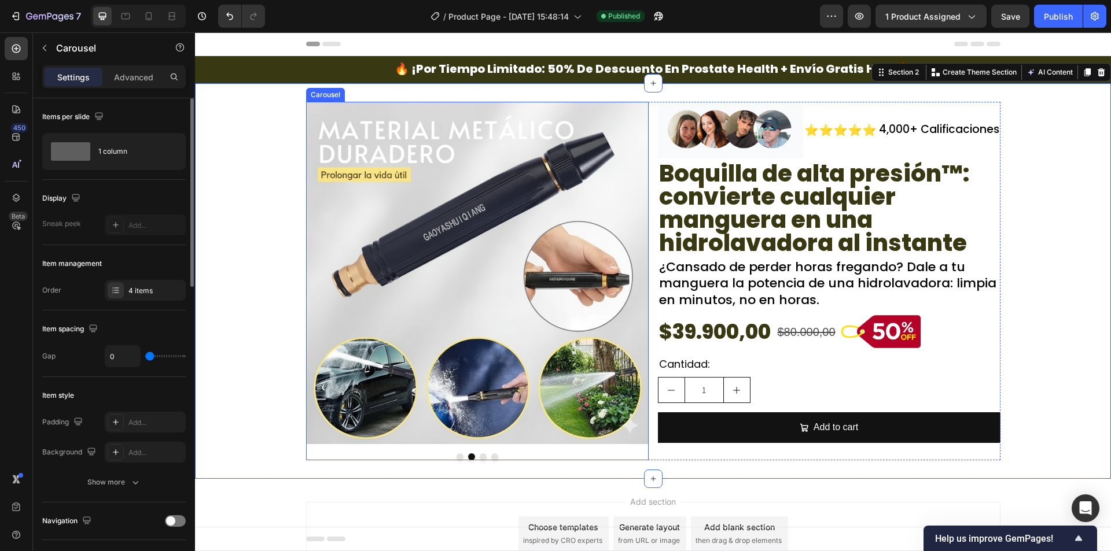
click at [456, 456] on button "Dot" at bounding box center [459, 456] width 7 height 7
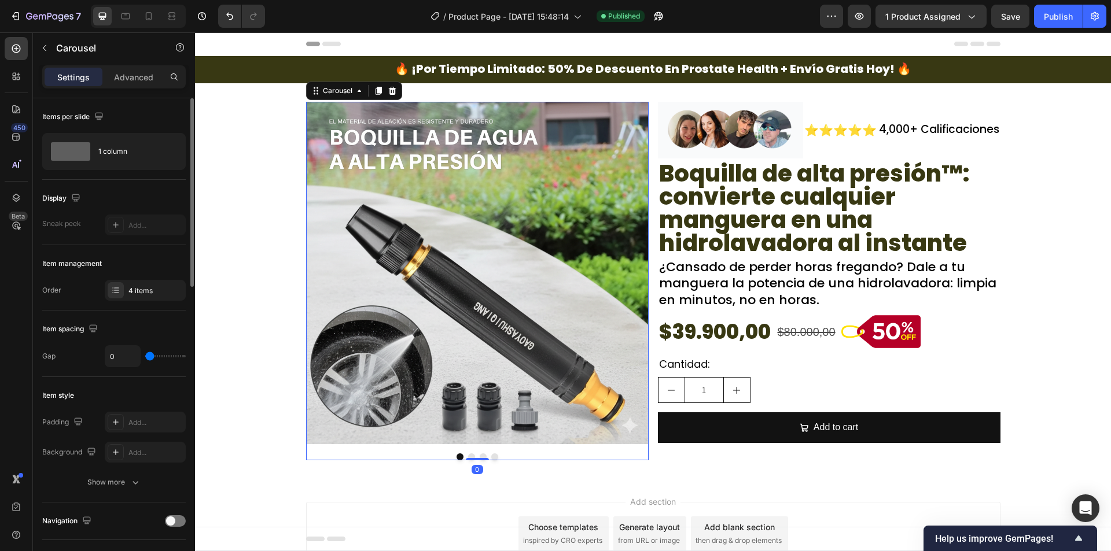
click at [468, 456] on button "Dot" at bounding box center [471, 456] width 7 height 7
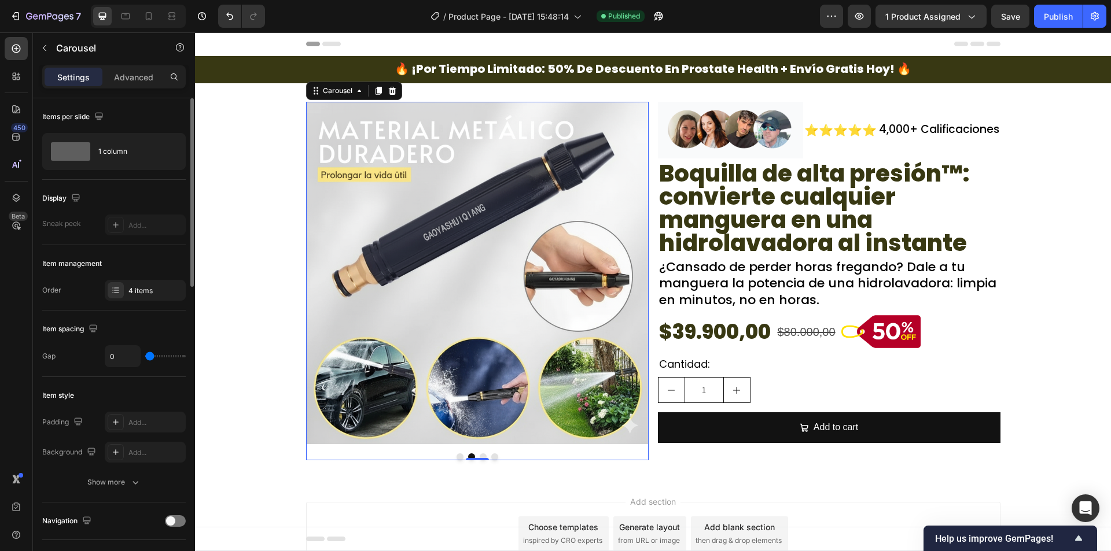
click at [479, 457] on button "Dot" at bounding box center [482, 456] width 7 height 7
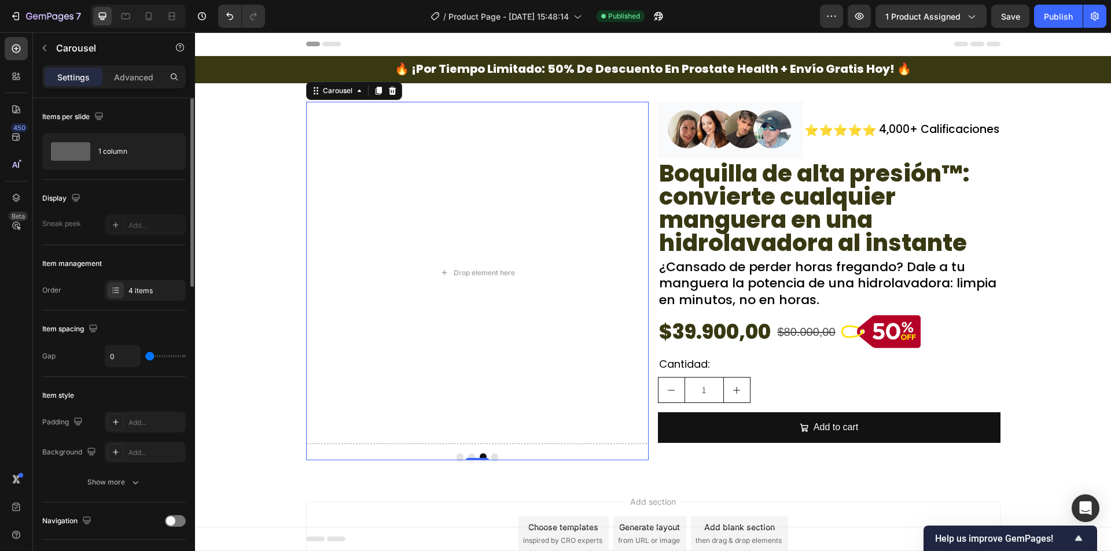
click at [456, 458] on button "Dot" at bounding box center [459, 456] width 7 height 7
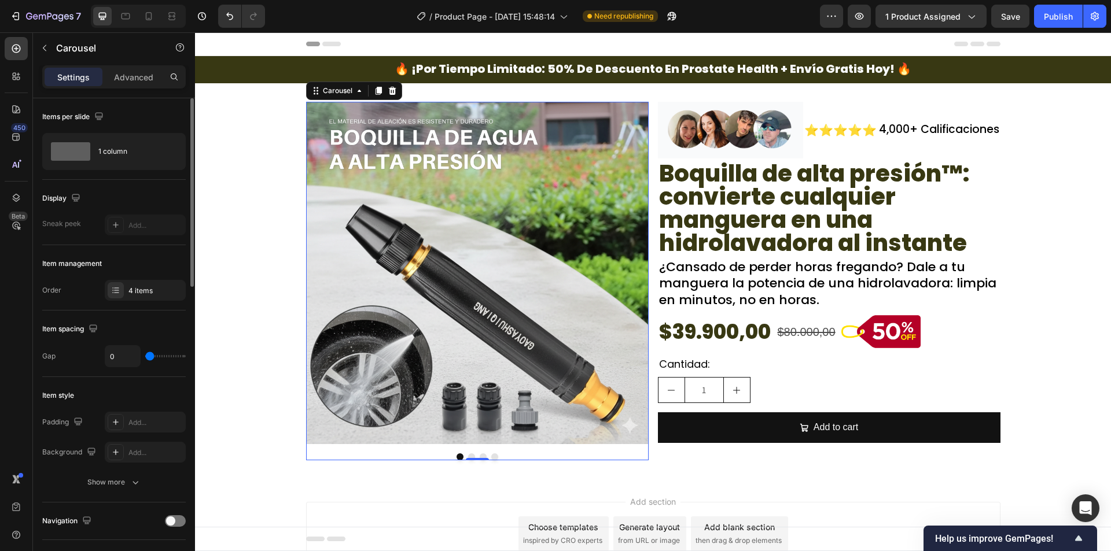
click at [479, 453] on div at bounding box center [477, 456] width 342 height 7
click at [481, 455] on button "Dot" at bounding box center [482, 456] width 7 height 7
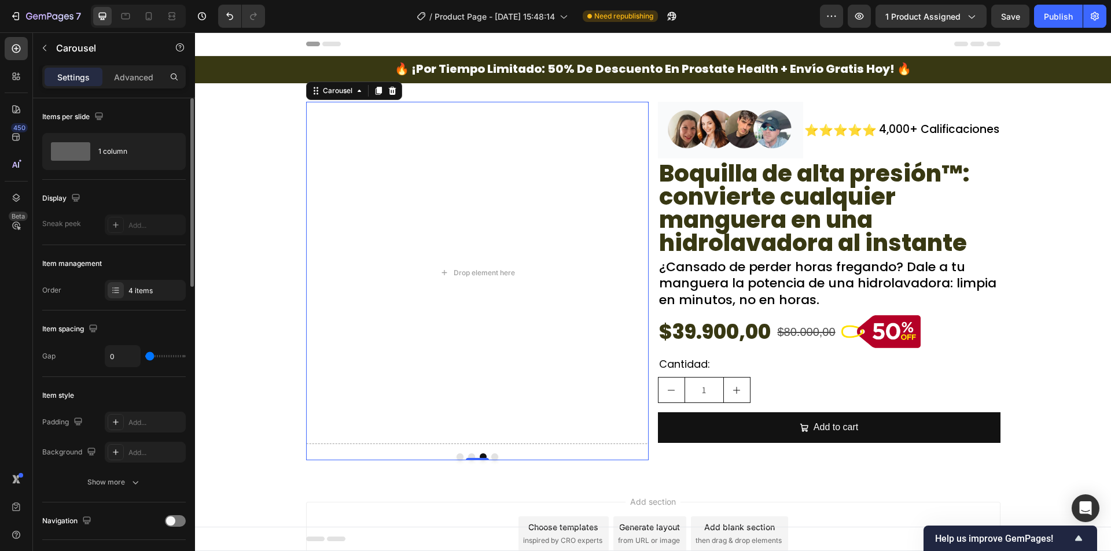
click at [456, 457] on button "Dot" at bounding box center [459, 456] width 7 height 7
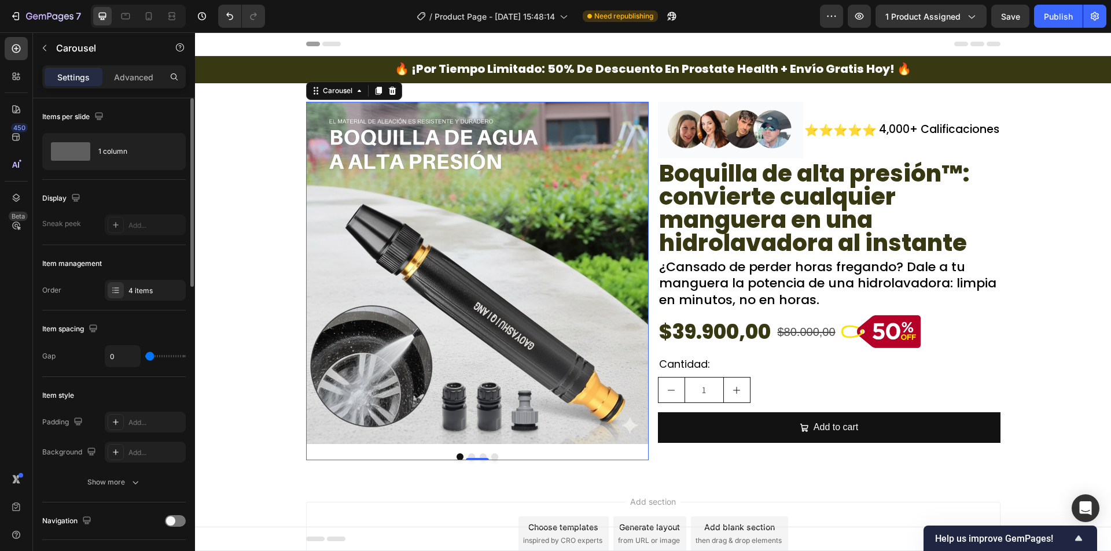
click at [468, 456] on button "Dot" at bounding box center [471, 456] width 7 height 7
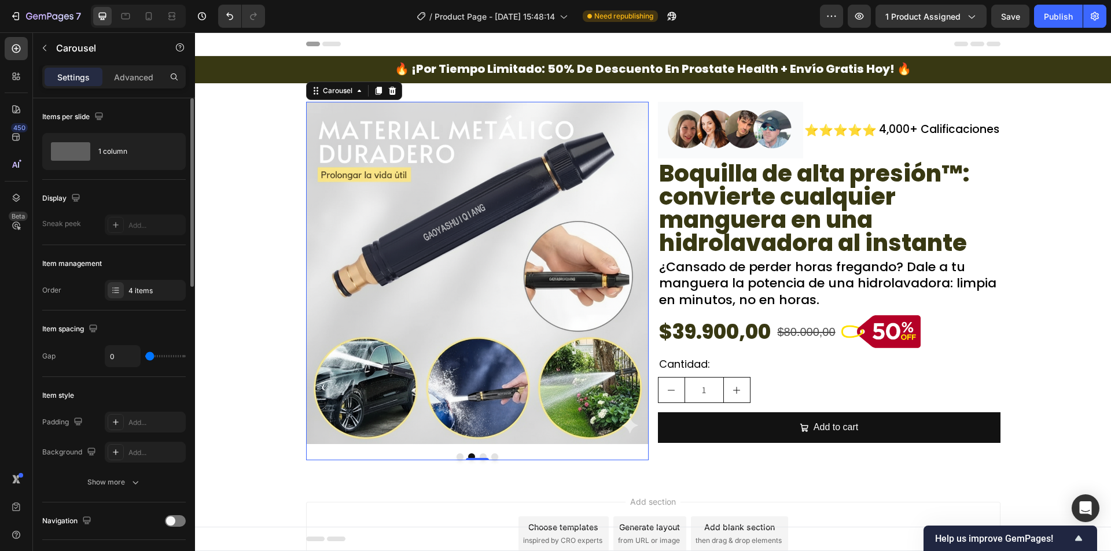
click at [479, 455] on button "Dot" at bounding box center [482, 456] width 7 height 7
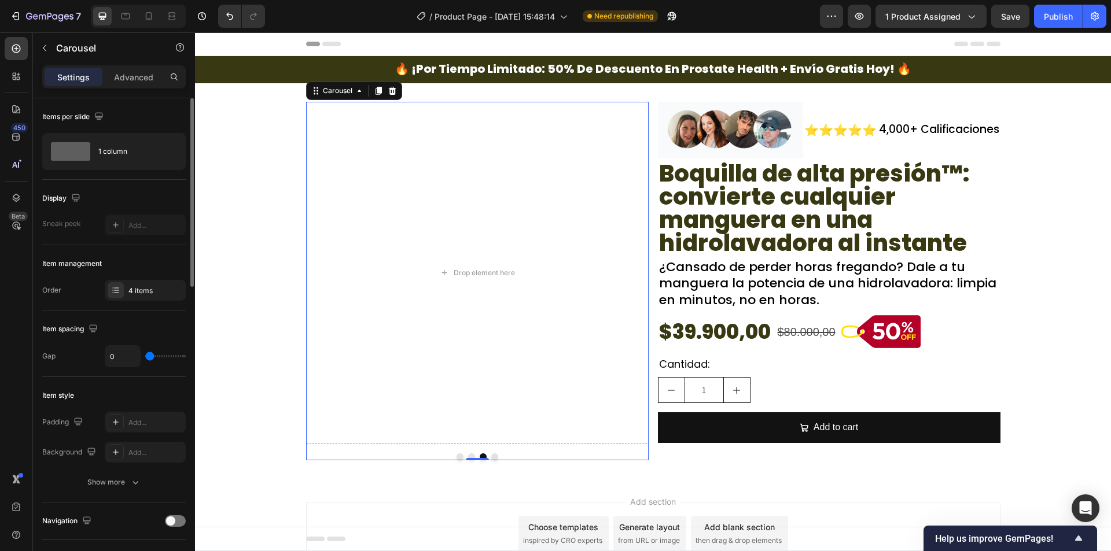
click at [468, 455] on button "Dot" at bounding box center [471, 456] width 7 height 7
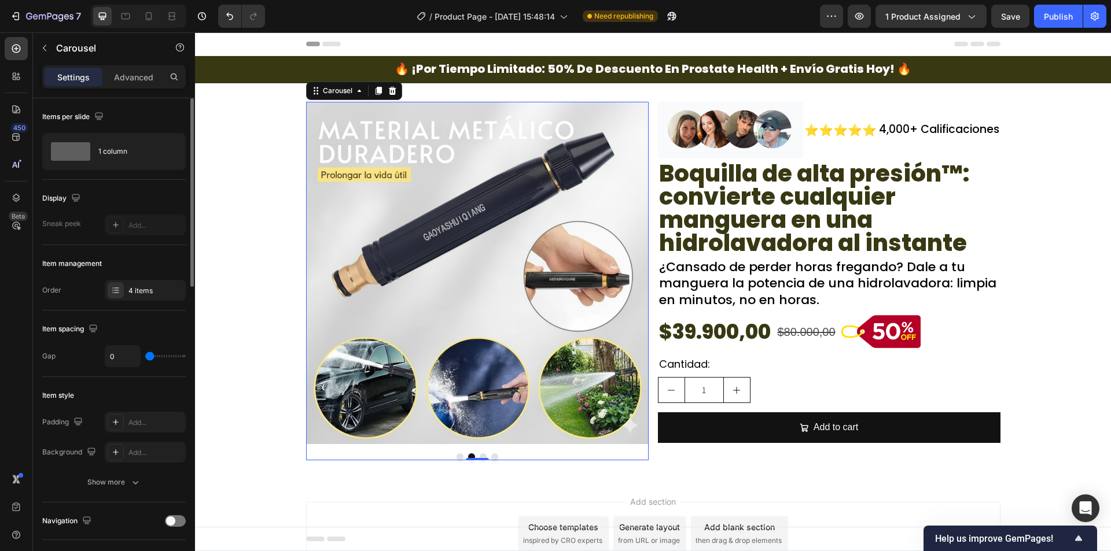
click at [457, 456] on button "Dot" at bounding box center [459, 456] width 7 height 7
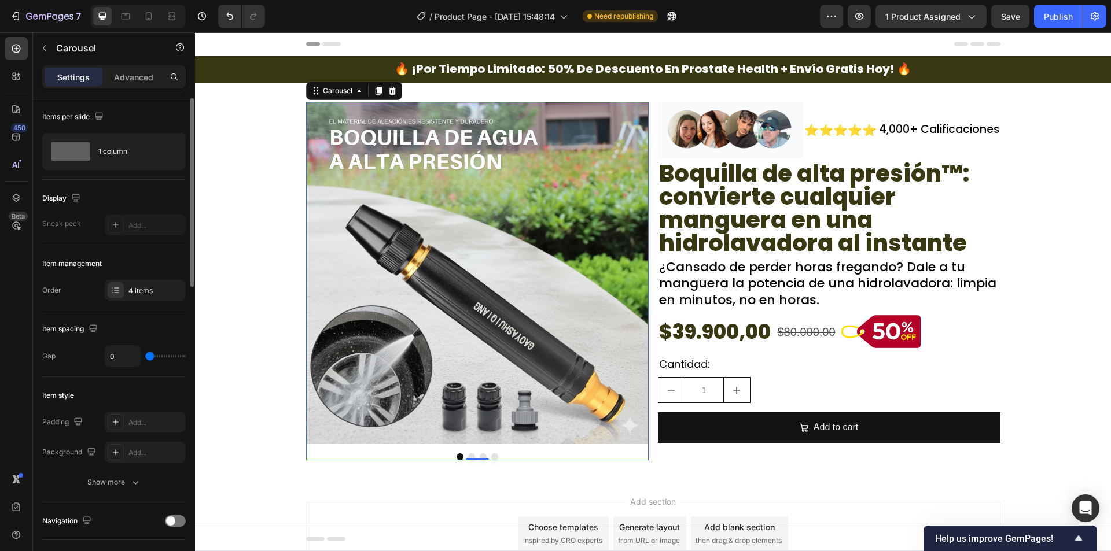
click at [468, 455] on button "Dot" at bounding box center [471, 456] width 7 height 7
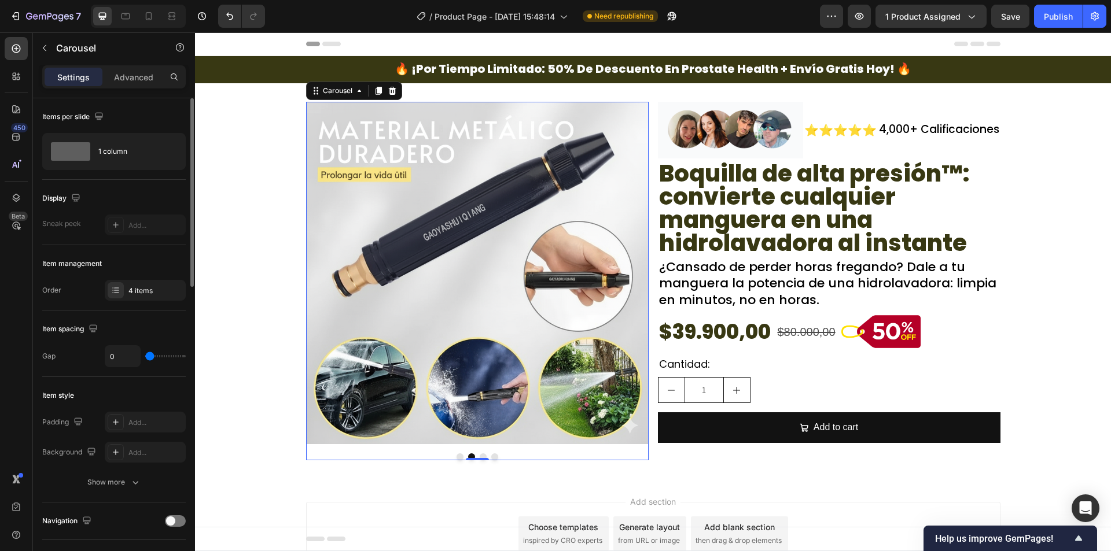
click at [457, 456] on button "Dot" at bounding box center [459, 456] width 7 height 7
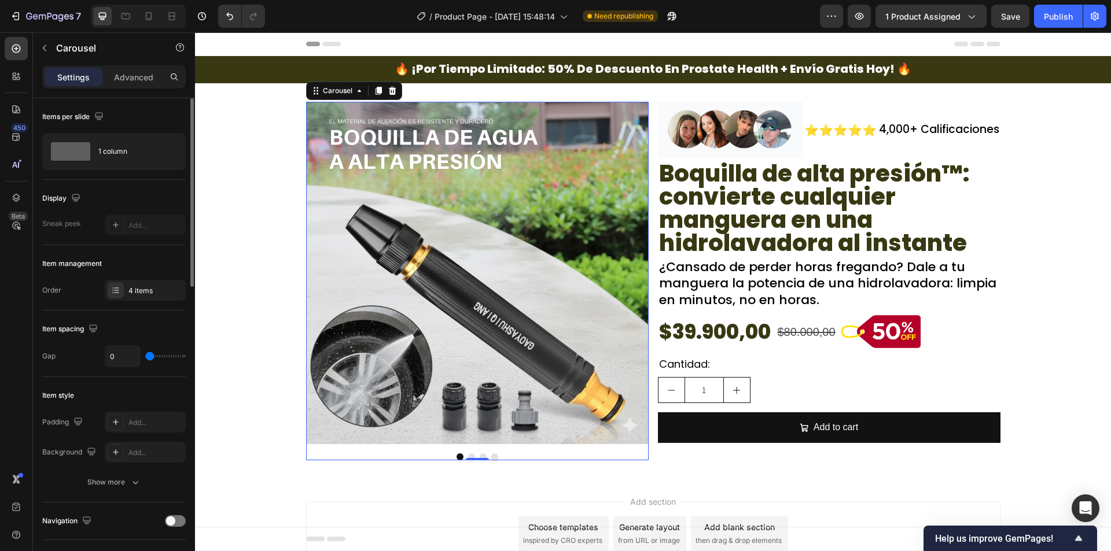
click at [471, 455] on div at bounding box center [477, 456] width 342 height 7
click at [469, 456] on button "Dot" at bounding box center [471, 456] width 7 height 7
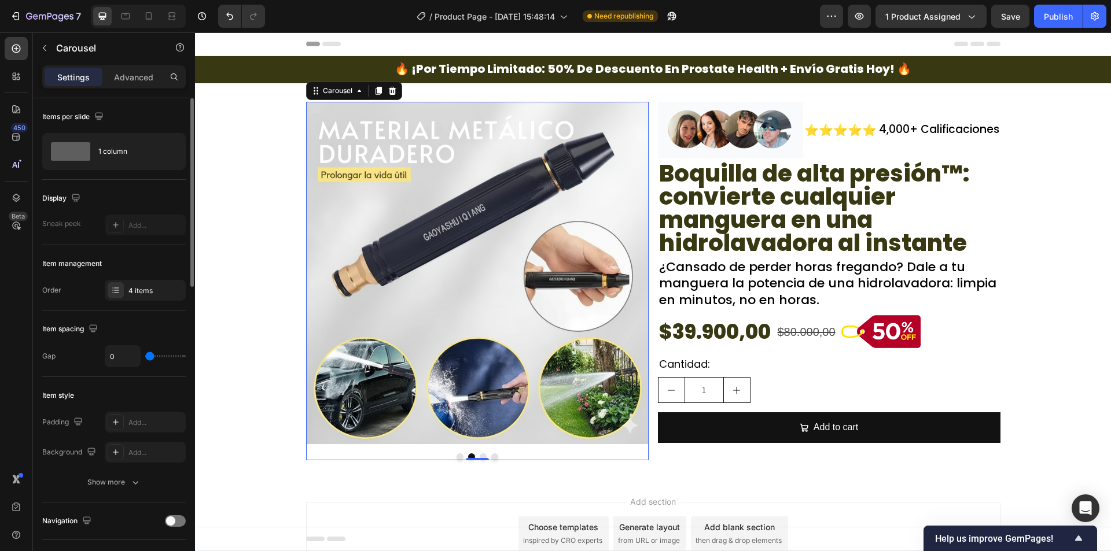
click at [479, 456] on button "Dot" at bounding box center [482, 456] width 7 height 7
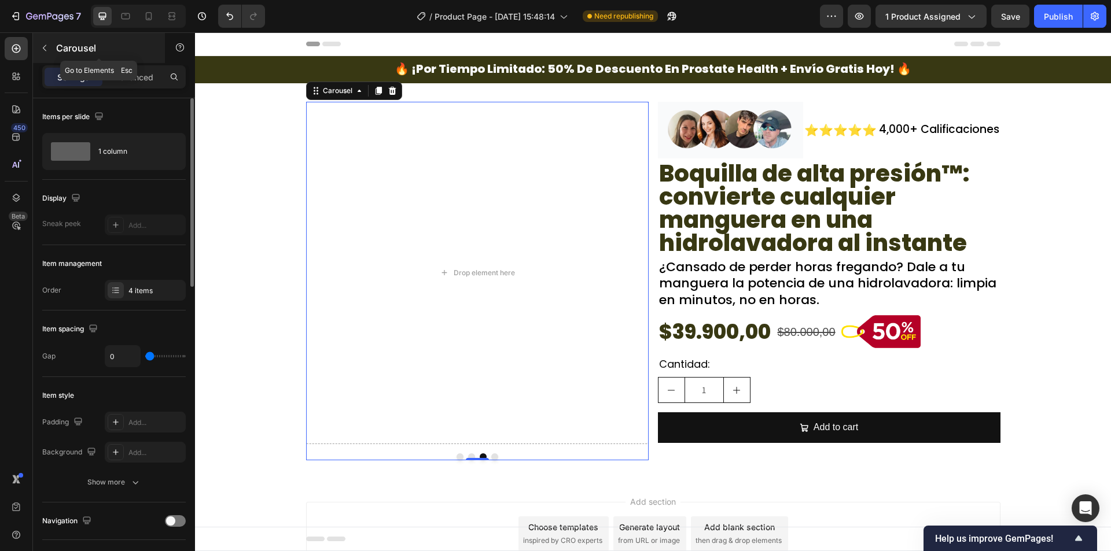
click at [76, 53] on p "Carousel" at bounding box center [105, 48] width 98 height 14
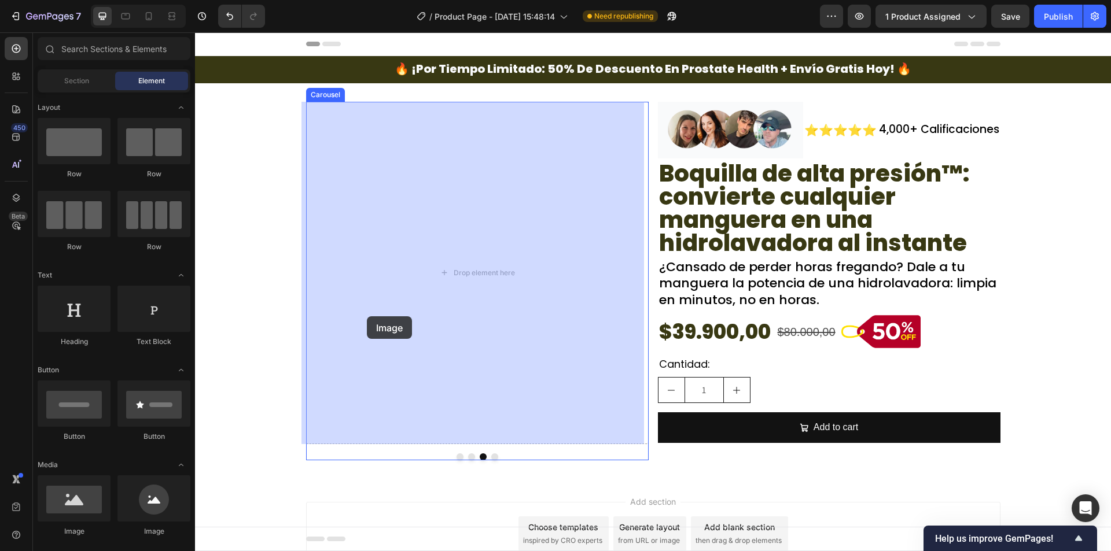
drag, startPoint x: 273, startPoint y: 534, endPoint x: 301, endPoint y: 366, distance: 171.3
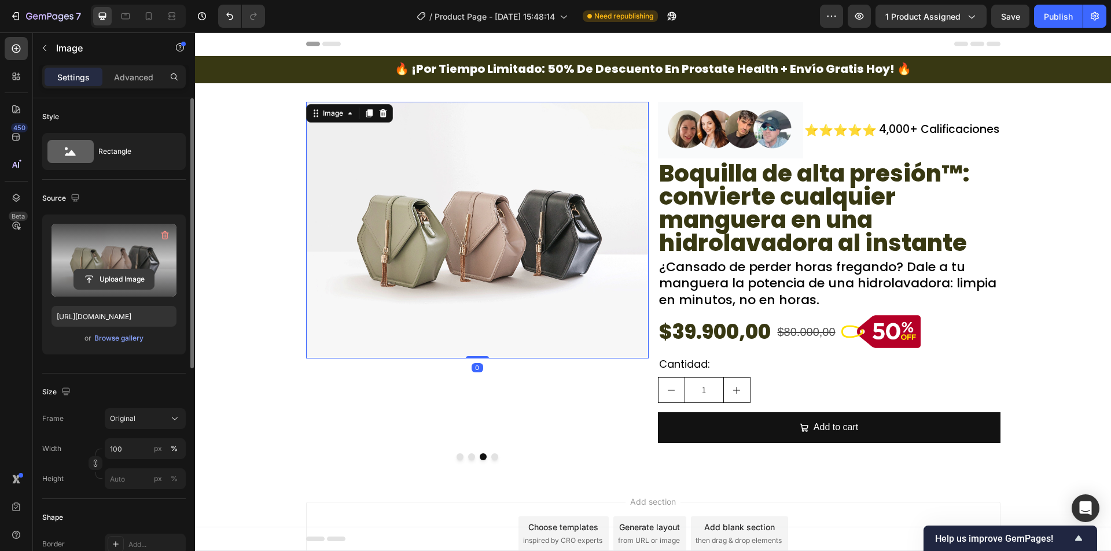
click at [107, 275] on input "file" at bounding box center [114, 280] width 80 height 20
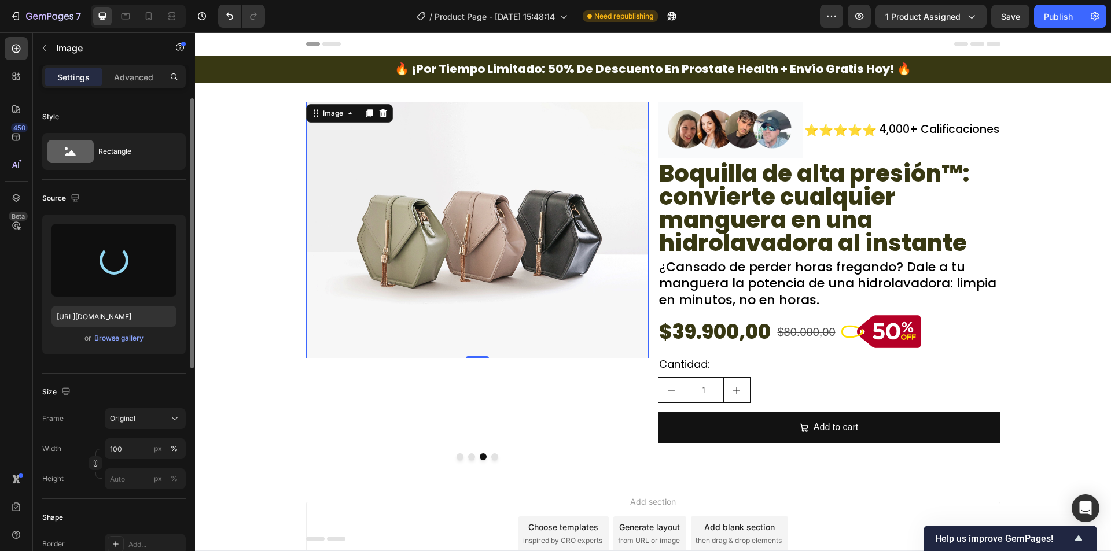
type input "https://cdn.shopify.com/s/files/1/0942/9106/7229/files/gempages_571795456183501…"
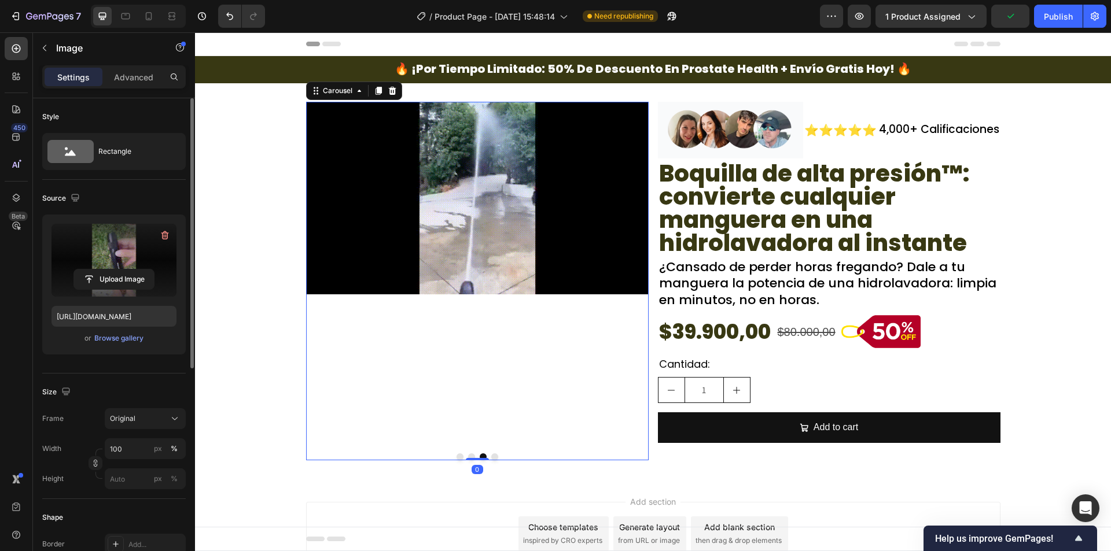
click at [491, 459] on button "Dot" at bounding box center [494, 456] width 7 height 7
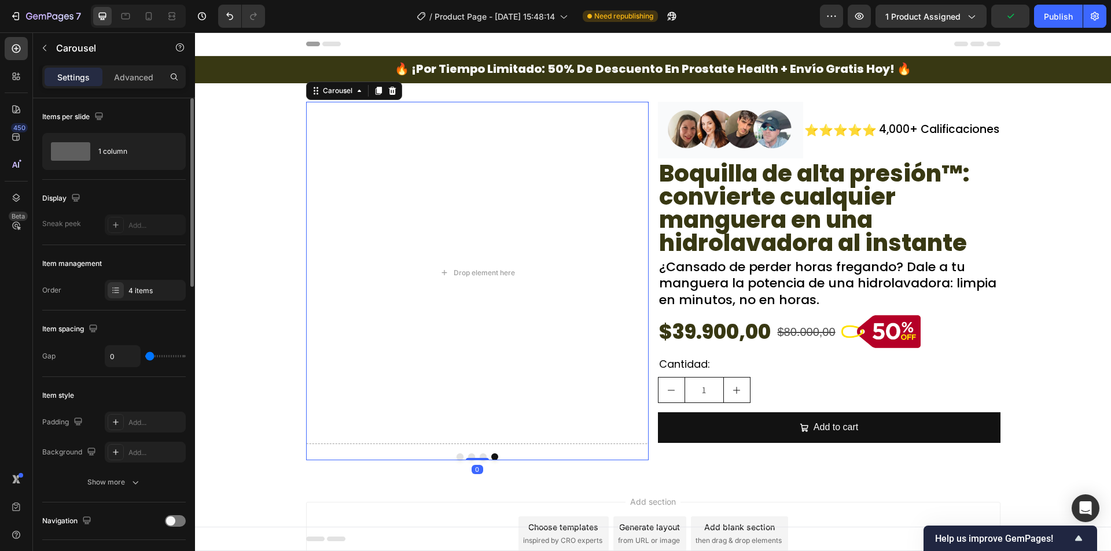
click at [481, 456] on button "Dot" at bounding box center [482, 456] width 7 height 7
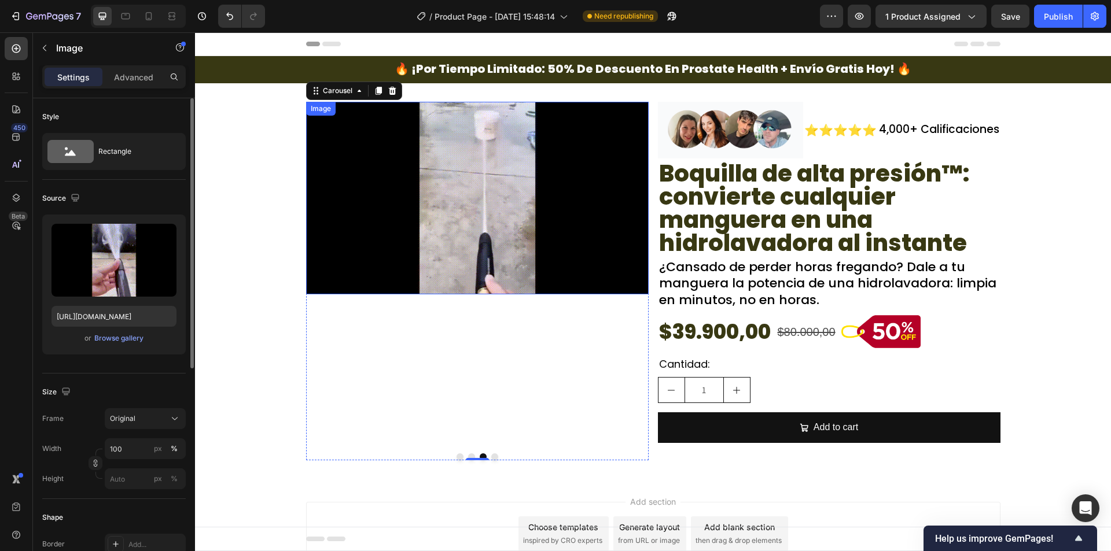
click at [392, 198] on img at bounding box center [477, 198] width 342 height 193
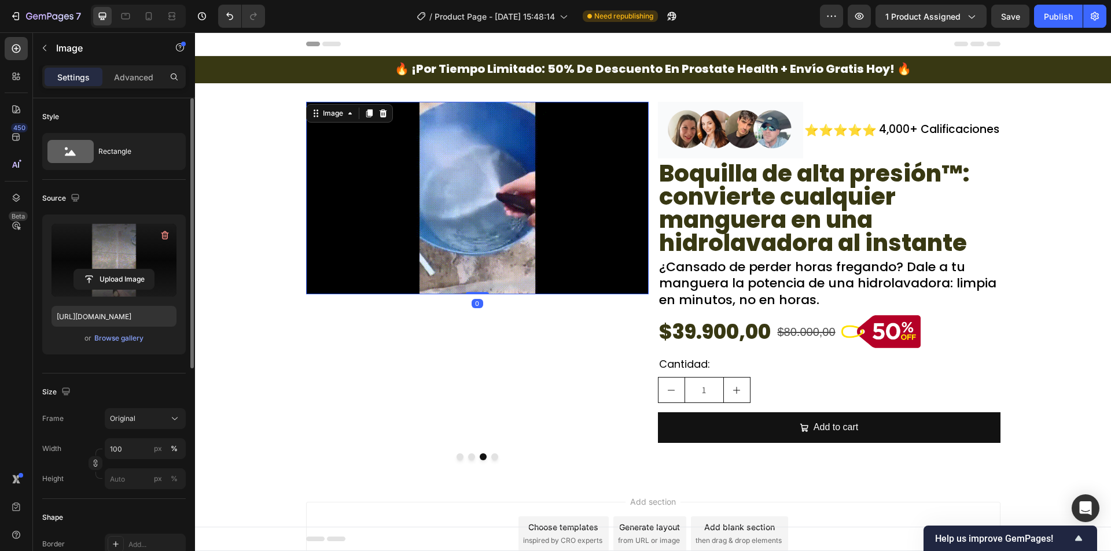
click at [128, 244] on label at bounding box center [113, 260] width 125 height 73
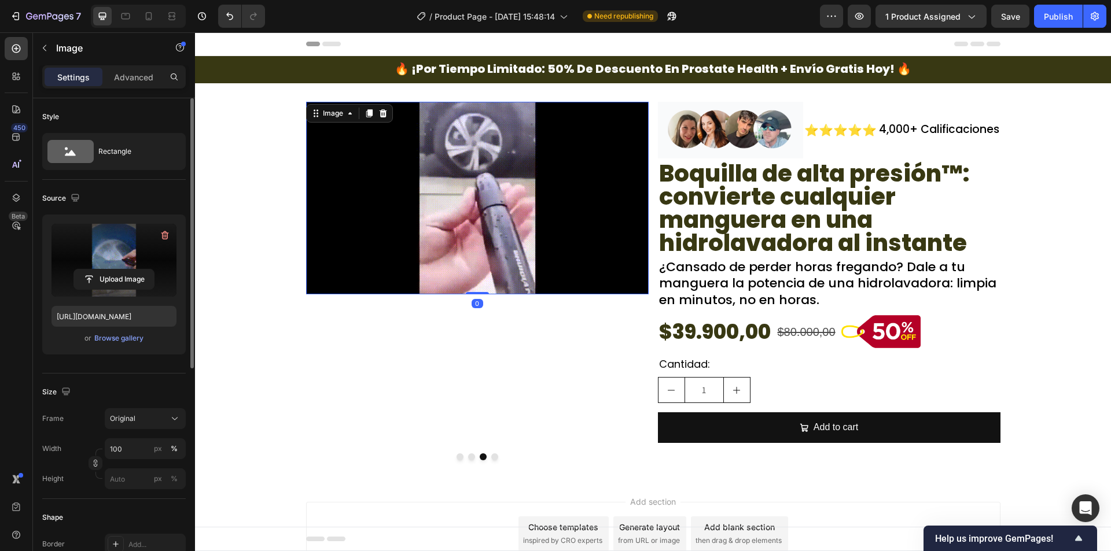
click at [128, 270] on input "file" at bounding box center [114, 280] width 80 height 20
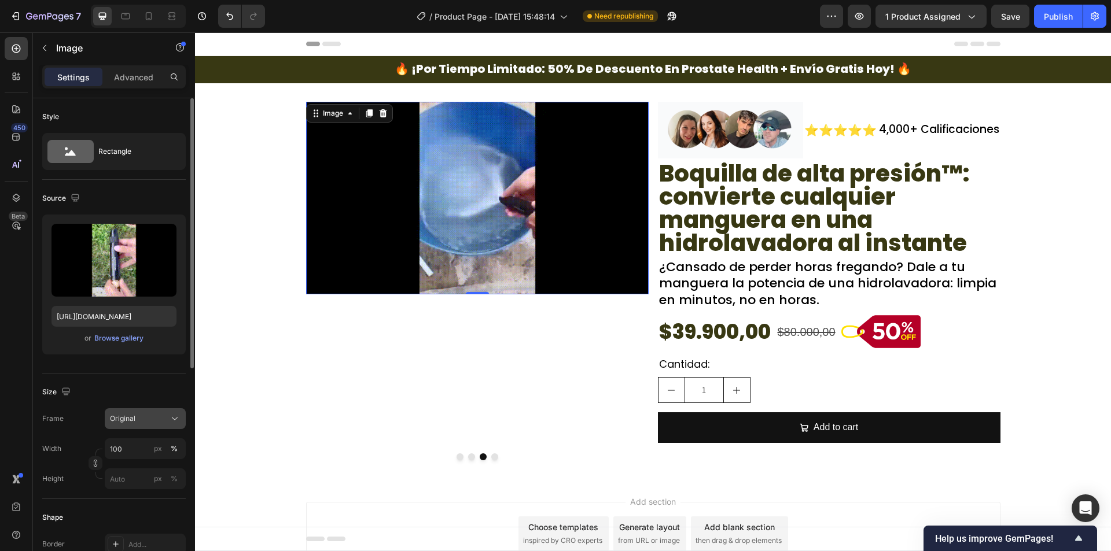
click at [146, 411] on button "Original" at bounding box center [145, 418] width 81 height 21
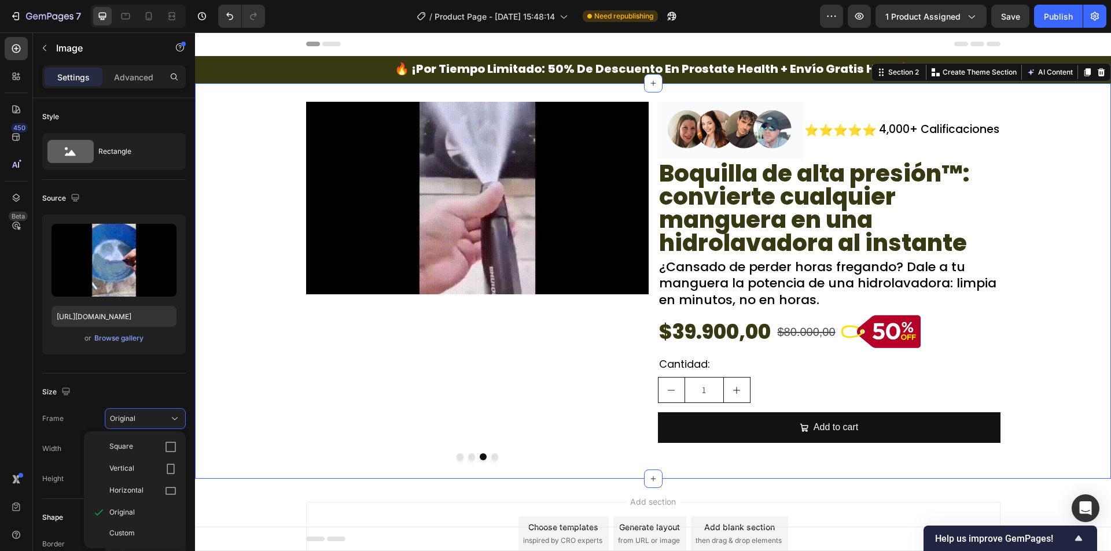
click at [228, 355] on div "Image Image Image Drop element here Carousel Image ⭐⭐⭐⭐⭐ Text Block 4,000+ Cali…" at bounding box center [653, 281] width 916 height 359
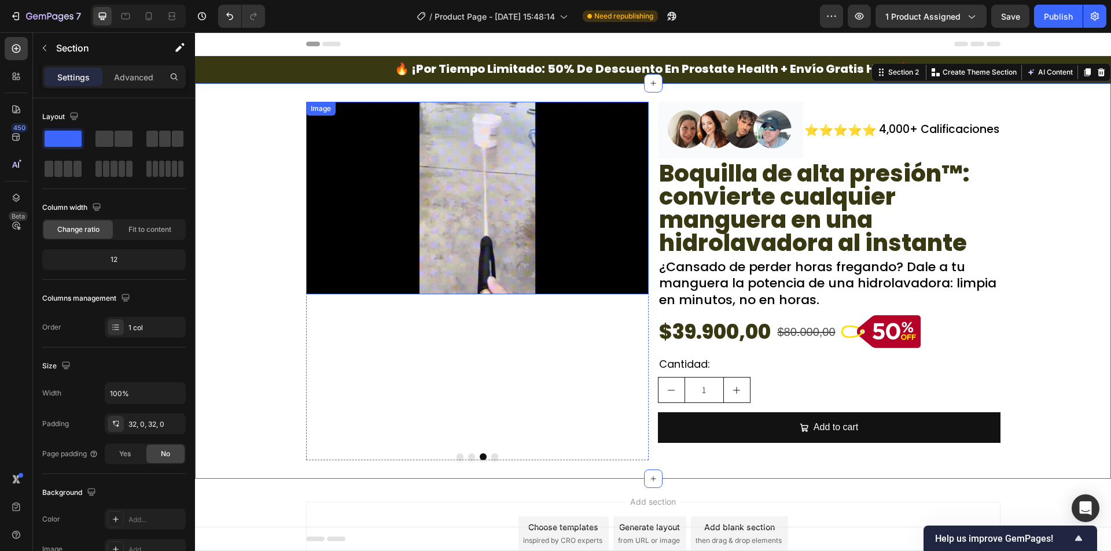
click at [471, 220] on img at bounding box center [477, 198] width 342 height 193
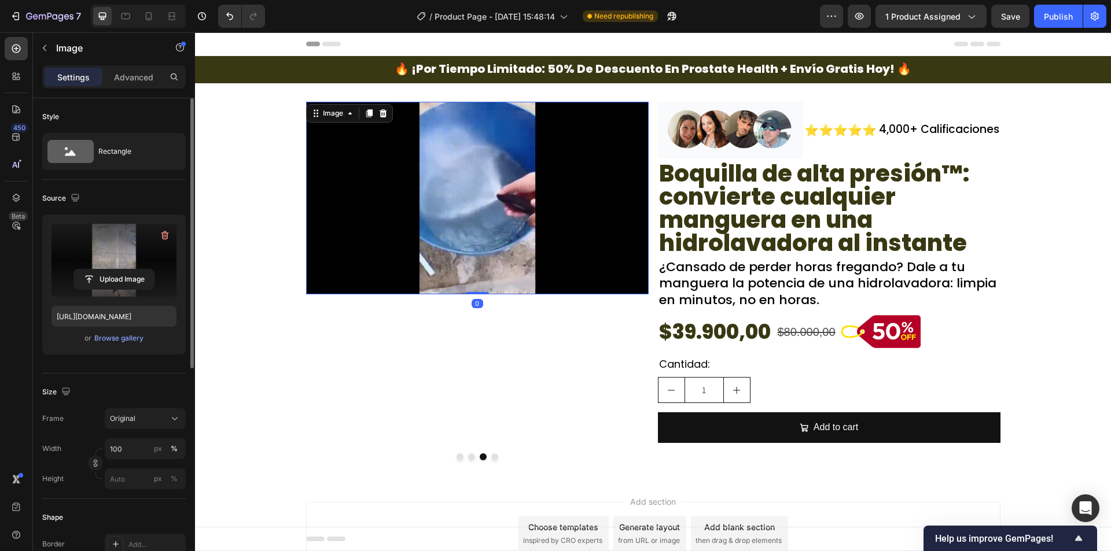
click at [116, 261] on label at bounding box center [113, 260] width 125 height 73
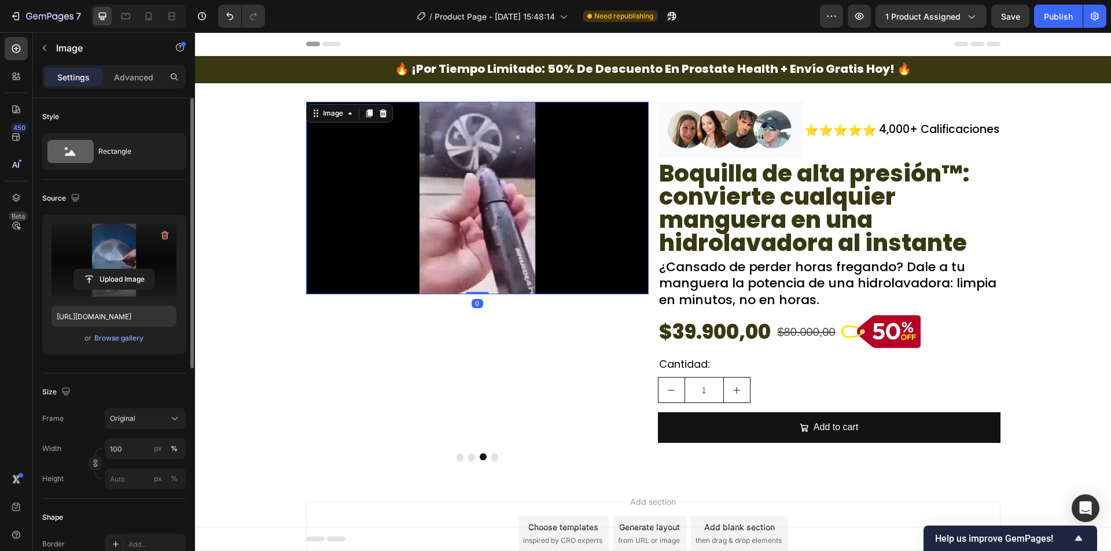
click at [116, 270] on input "file" at bounding box center [114, 280] width 80 height 20
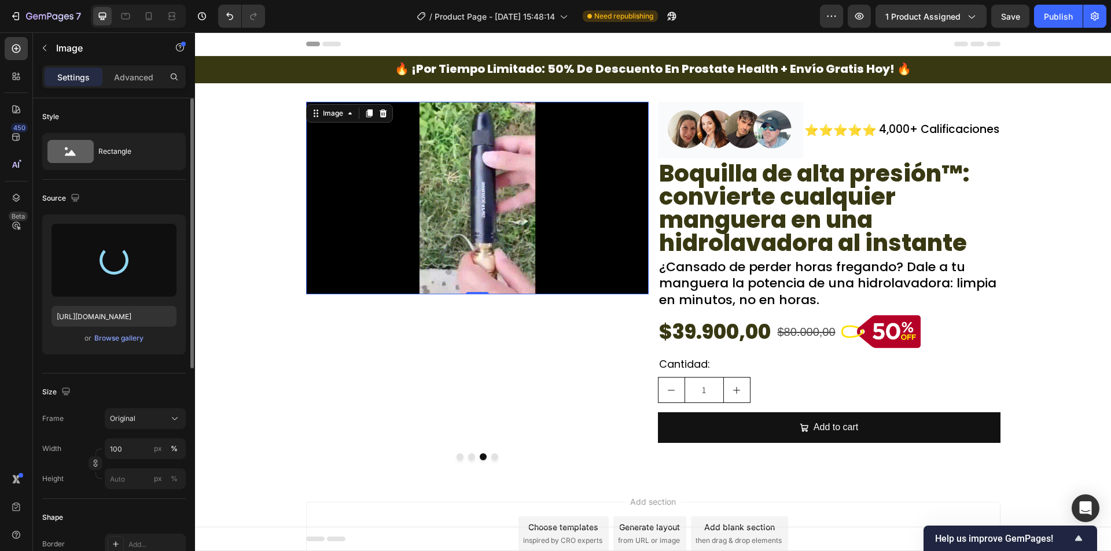
type input "https://cdn.shopify.com/s/files/1/0942/9106/7229/files/gempages_571795456183501…"
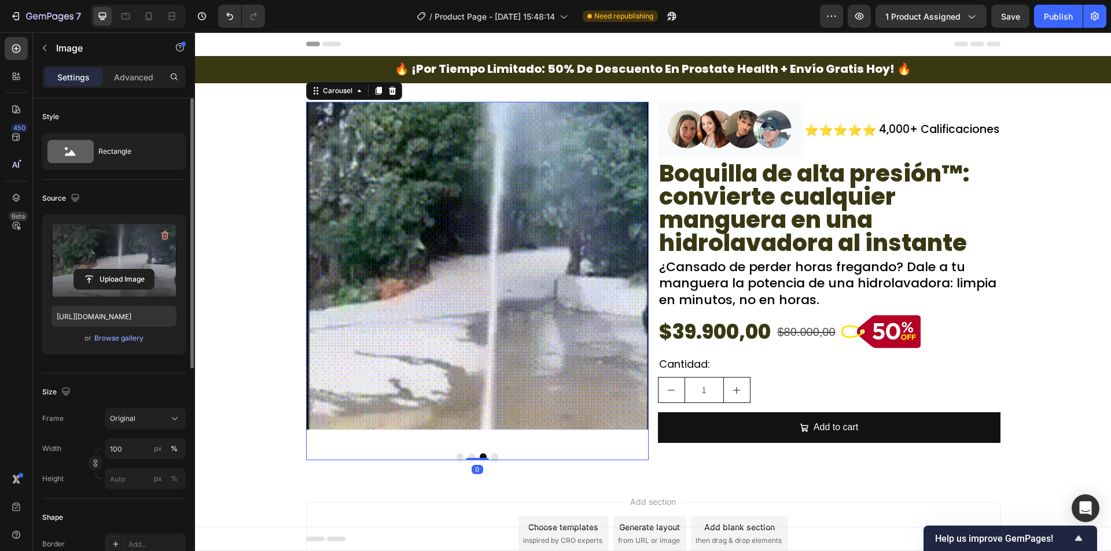
click at [491, 458] on button "Dot" at bounding box center [494, 456] width 7 height 7
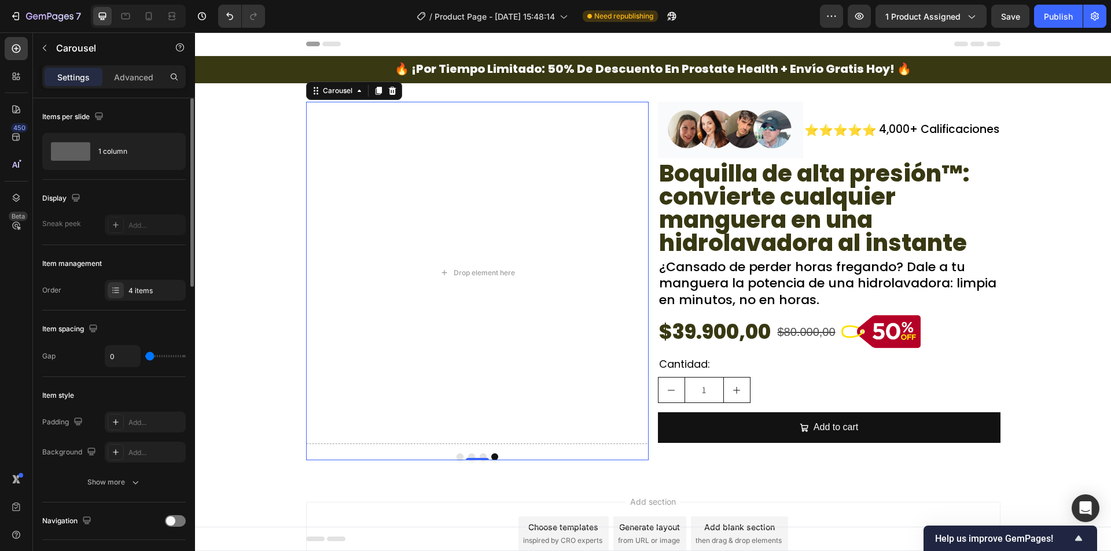
click at [479, 456] on button "Dot" at bounding box center [482, 456] width 7 height 7
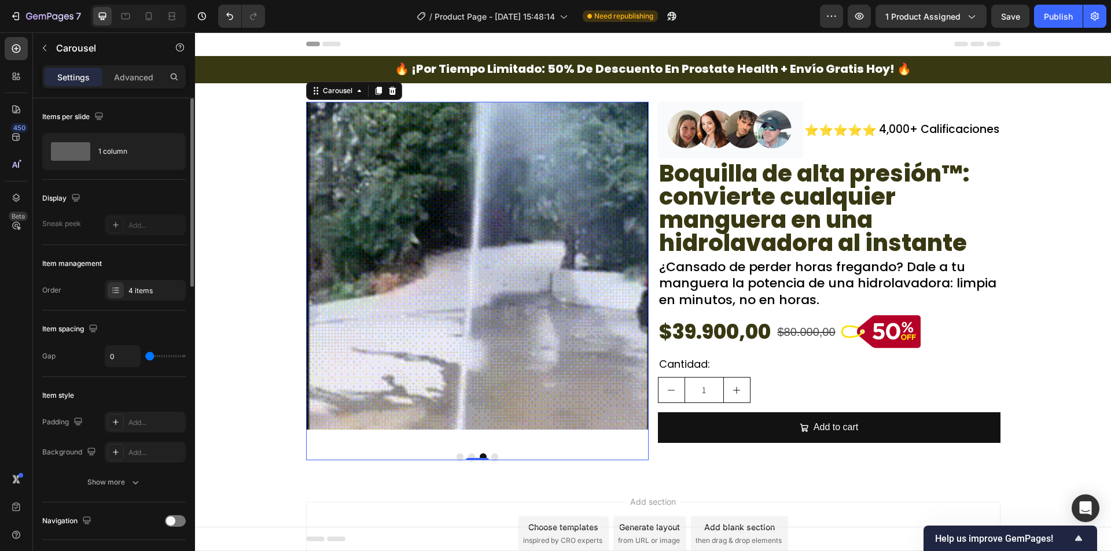
click at [468, 457] on button "Dot" at bounding box center [471, 456] width 7 height 7
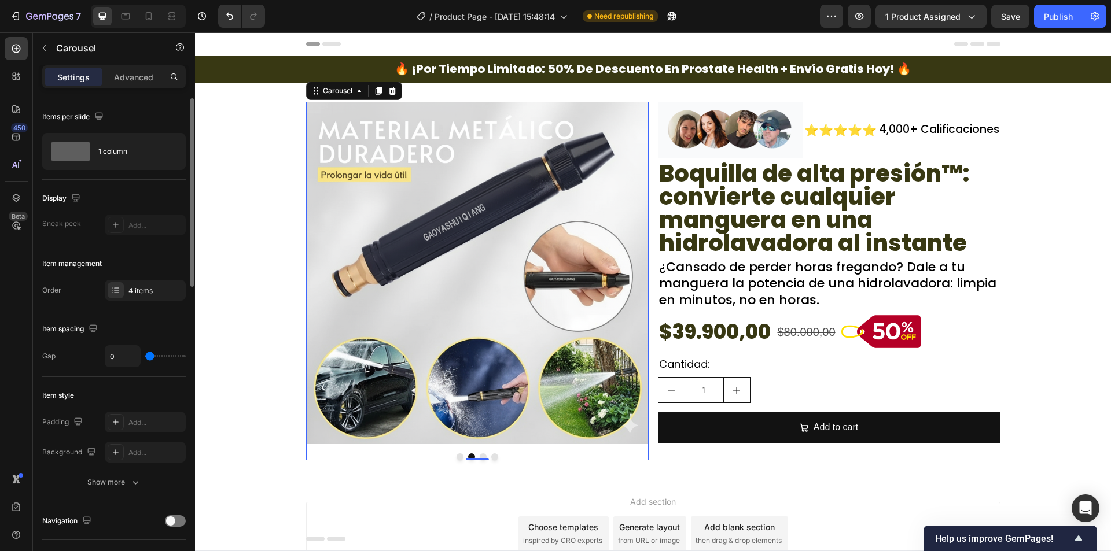
click at [456, 456] on button "Dot" at bounding box center [459, 456] width 7 height 7
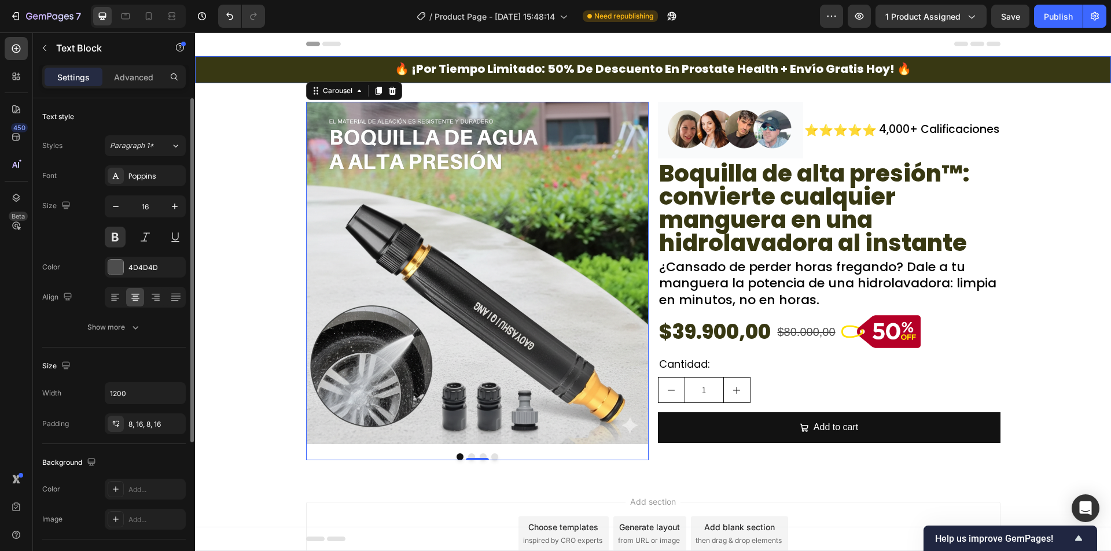
click at [252, 60] on div "🔥 ¡por tiempo limitado: 50% de descuento en prostate health + envío gratis hoy!…" at bounding box center [653, 69] width 916 height 27
click at [240, 99] on div "Text Block" at bounding box center [228, 94] width 39 height 10
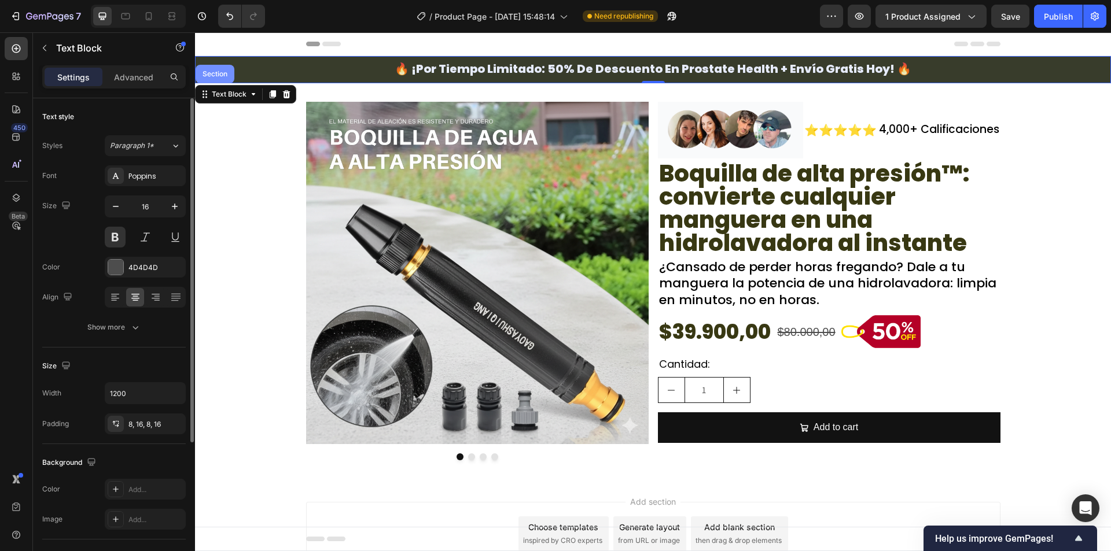
click at [226, 82] on div "Section" at bounding box center [214, 74] width 39 height 19
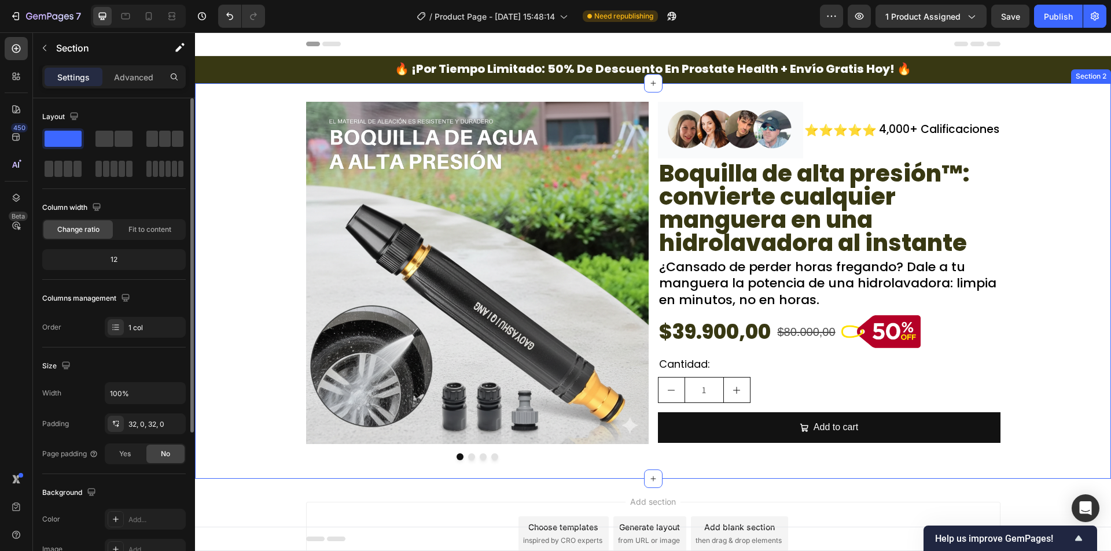
click at [250, 474] on div "Image Image Image Drop element here Carousel Image ⭐⭐⭐⭐⭐ Text Block 4,000+ Cali…" at bounding box center [653, 281] width 916 height 396
click at [245, 455] on div "Image Image Image Drop element here Carousel Image ⭐⭐⭐⭐⭐ Text Block 4,000+ Cali…" at bounding box center [653, 281] width 916 height 359
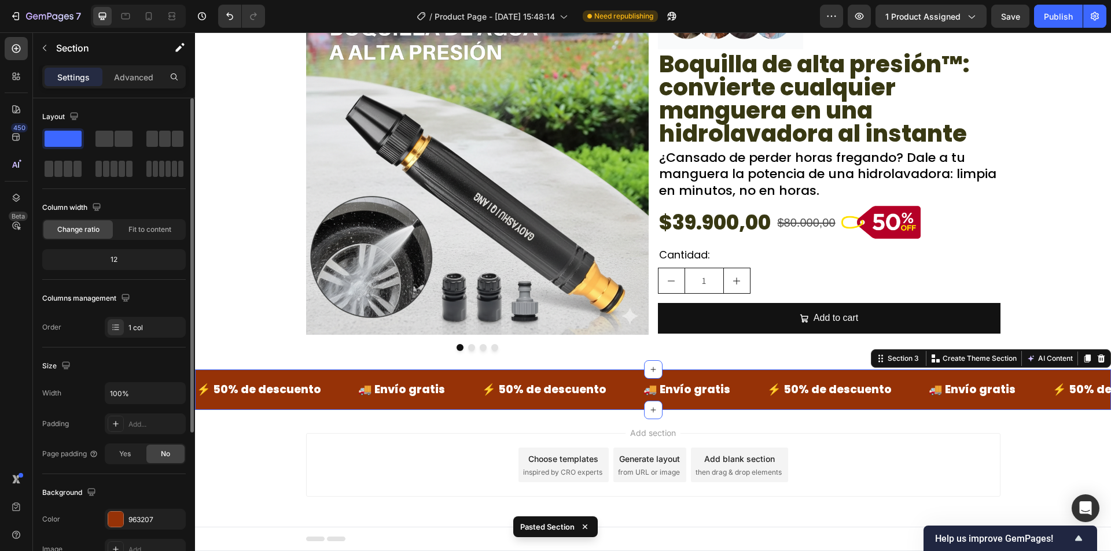
scroll to position [110, 0]
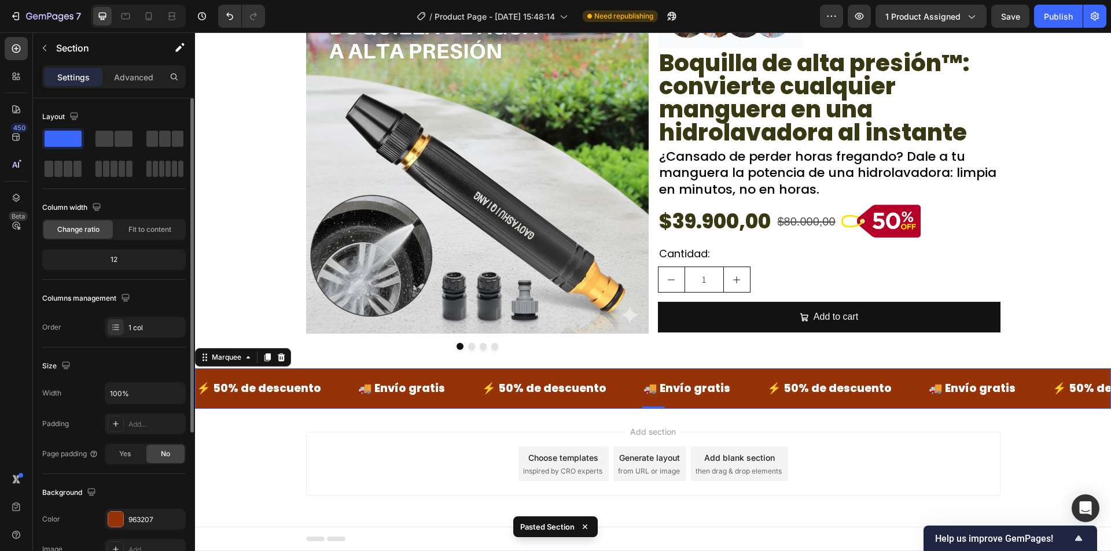
click at [323, 371] on div "⚡ 50% de descuento Text Block 🚚 Envío gratis Text Block ⚡ 50% de descuento Text…" at bounding box center [653, 388] width 916 height 40
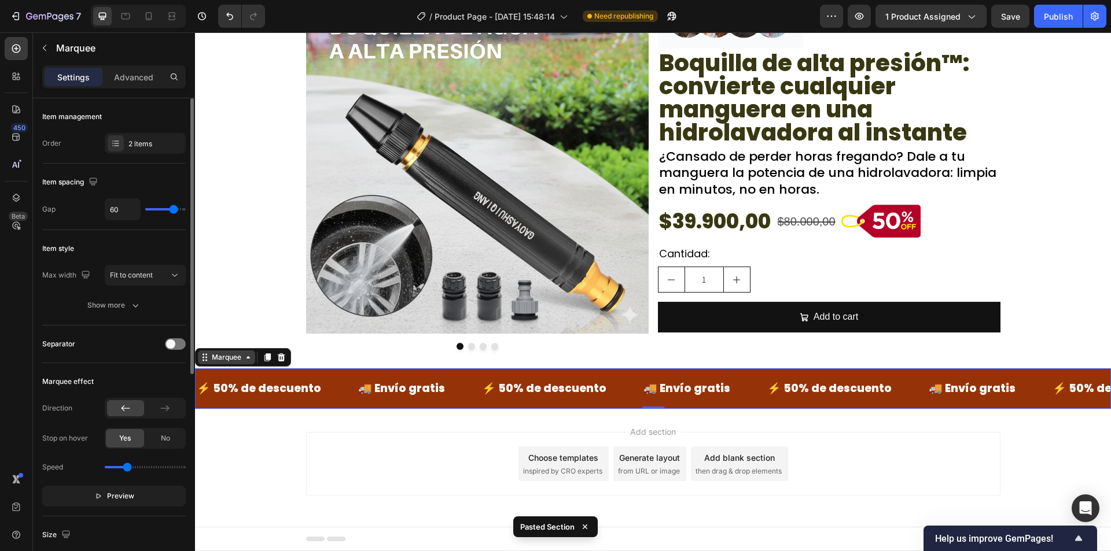
click at [217, 360] on div "Marquee" at bounding box center [226, 357] width 34 height 10
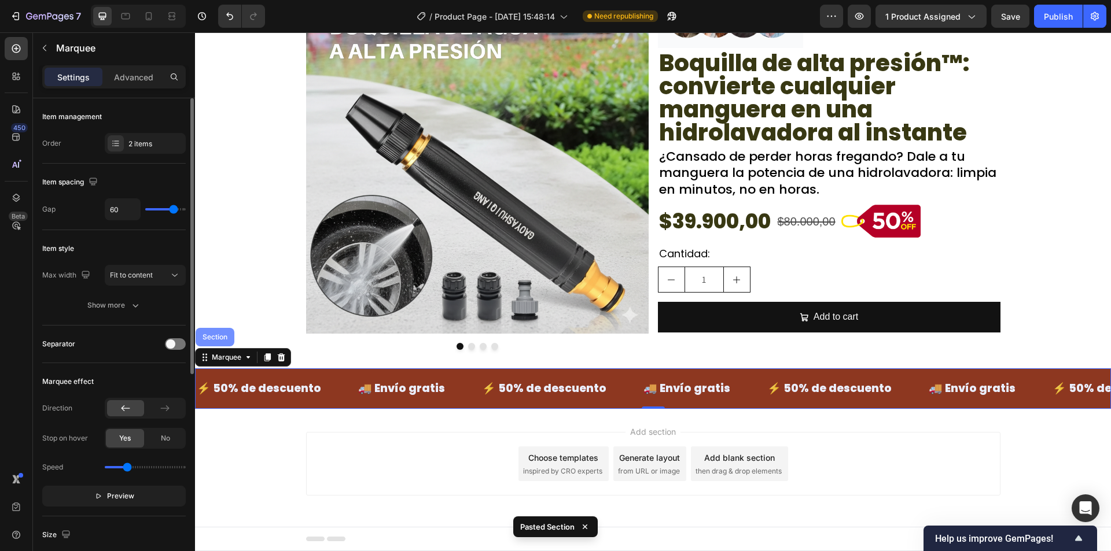
click at [215, 335] on div "Section" at bounding box center [214, 337] width 29 height 7
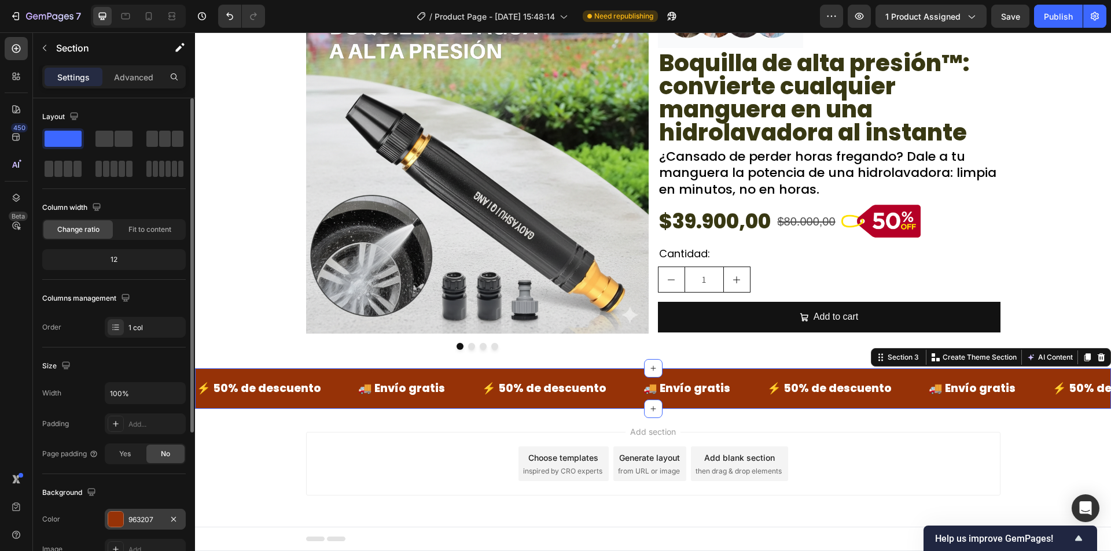
click at [130, 525] on div "963207" at bounding box center [145, 519] width 81 height 21
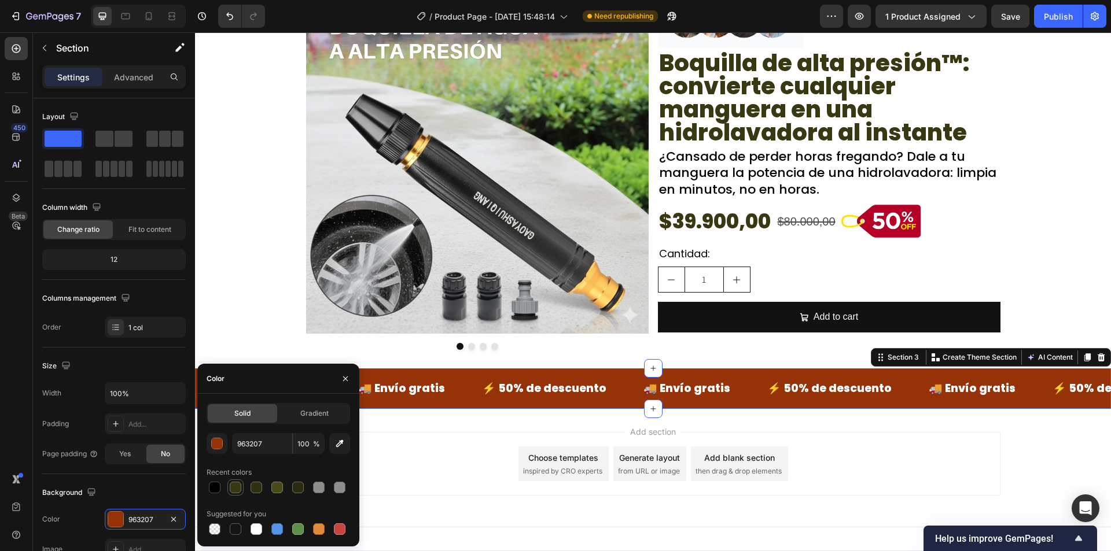
click at [233, 489] on div at bounding box center [236, 488] width 12 height 12
type input "383813"
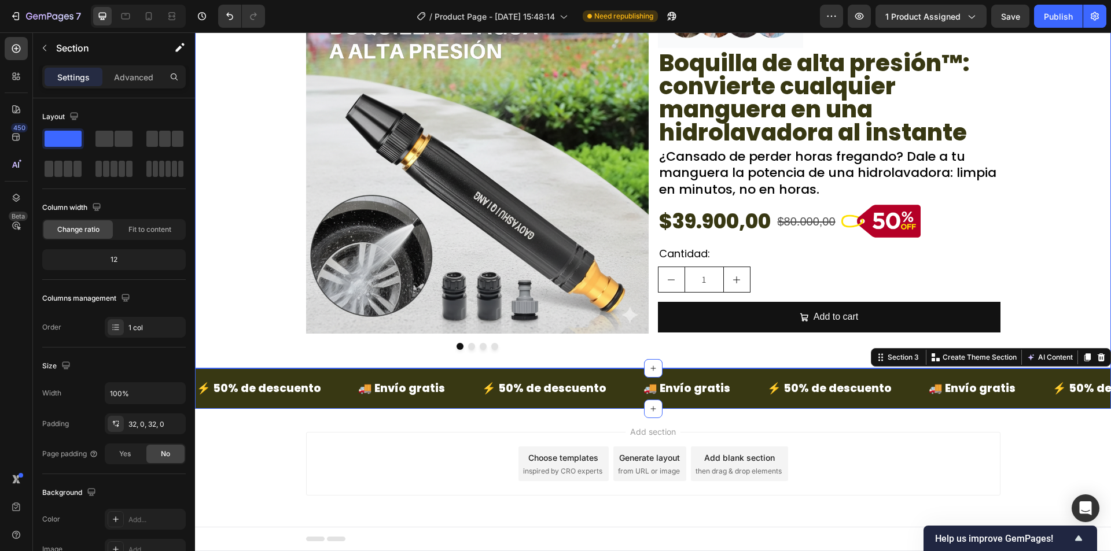
click at [263, 322] on div "Image Image Image Drop element here Carousel Image ⭐⭐⭐⭐⭐ Text Block 4,000+ Cali…" at bounding box center [653, 170] width 916 height 359
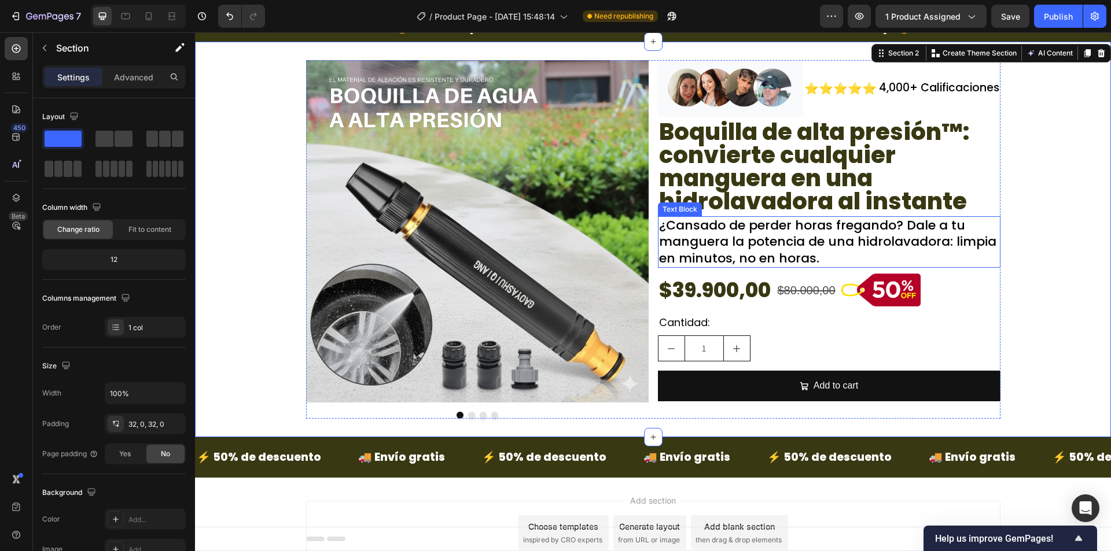
scroll to position [0, 0]
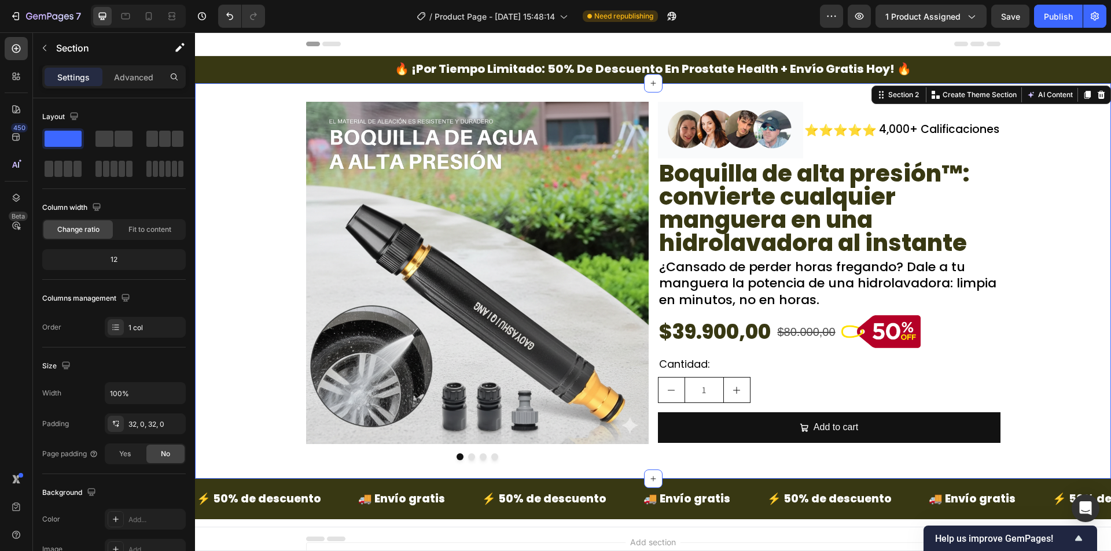
click at [1049, 305] on div "Image Image Image Drop element here Carousel Image ⭐⭐⭐⭐⭐ Text Block 4,000+ Cali…" at bounding box center [653, 281] width 916 height 359
click at [264, 336] on div "Image Image Image Drop element here Carousel Image ⭐⭐⭐⭐⭐ Text Block 4,000+ Cali…" at bounding box center [653, 281] width 916 height 359
click at [138, 518] on div "Add..." at bounding box center [155, 520] width 54 height 10
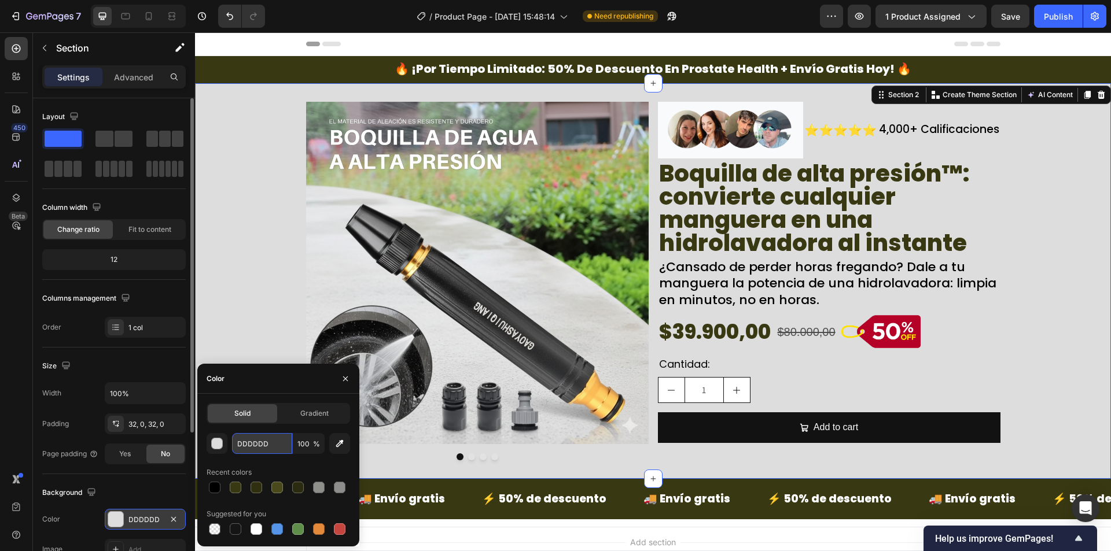
click at [276, 435] on input "DDDDDD" at bounding box center [262, 443] width 60 height 21
paste input "F9FAFB"
type input "F9FAFB"
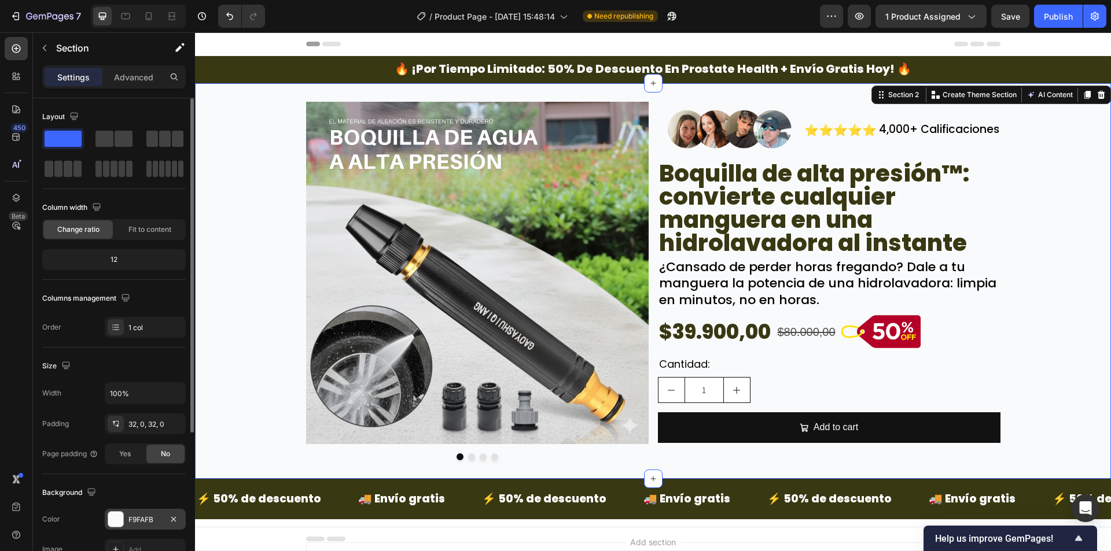
click at [255, 296] on div "Image Image Image Drop element here Carousel Image ⭐⭐⭐⭐⭐ Text Block 4,000+ Cali…" at bounding box center [653, 281] width 916 height 359
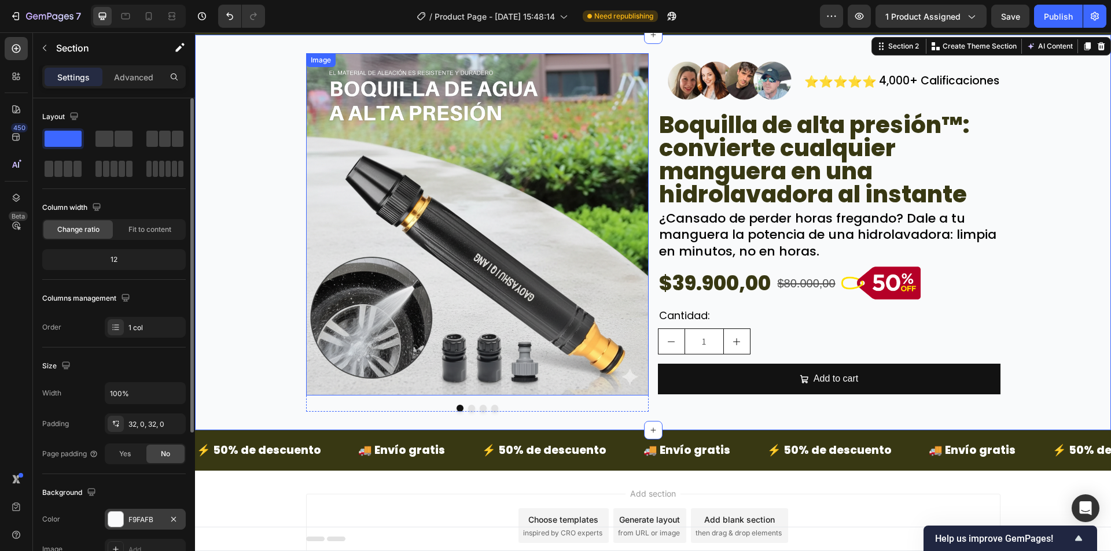
scroll to position [110, 0]
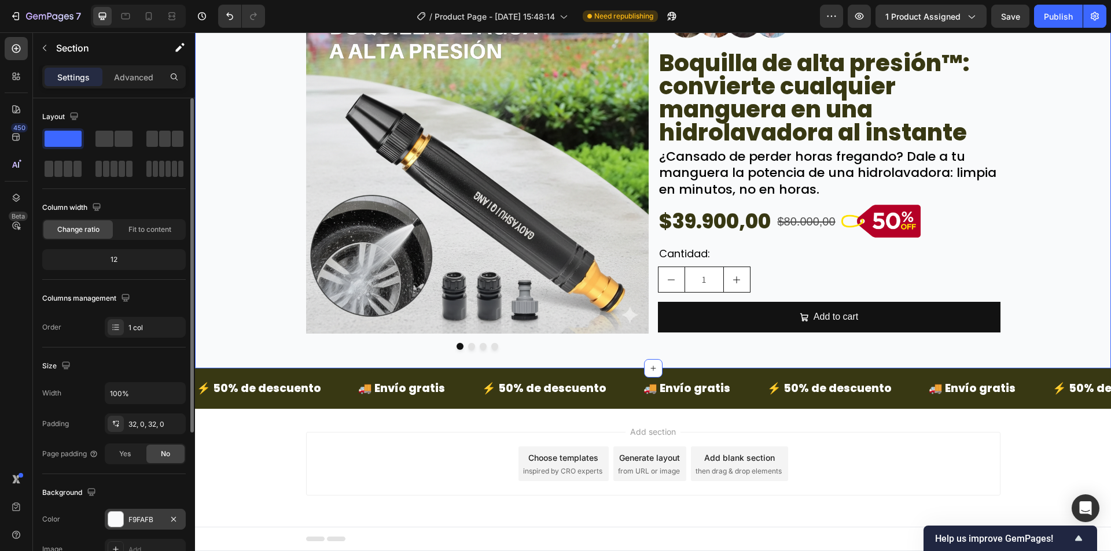
click at [1074, 287] on div "Image Image Image Drop element here Carousel Image ⭐⭐⭐⭐⭐ Text Block 4,000+ Cali…" at bounding box center [653, 170] width 916 height 359
click at [813, 344] on div "Image ⭐⭐⭐⭐⭐ Text Block 4,000+ Calificaciones Text Block Row Boquilla de alta pr…" at bounding box center [829, 170] width 342 height 359
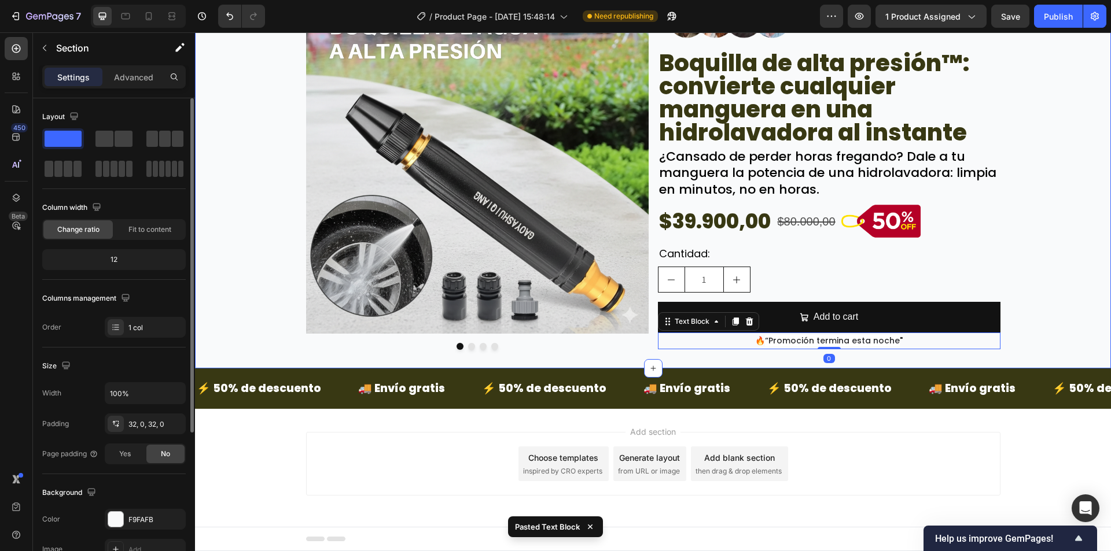
click at [1063, 256] on div "Image Image Image Drop element here Carousel Image ⭐⭐⭐⭐⭐ Text Block 4,000+ Cali…" at bounding box center [653, 170] width 916 height 359
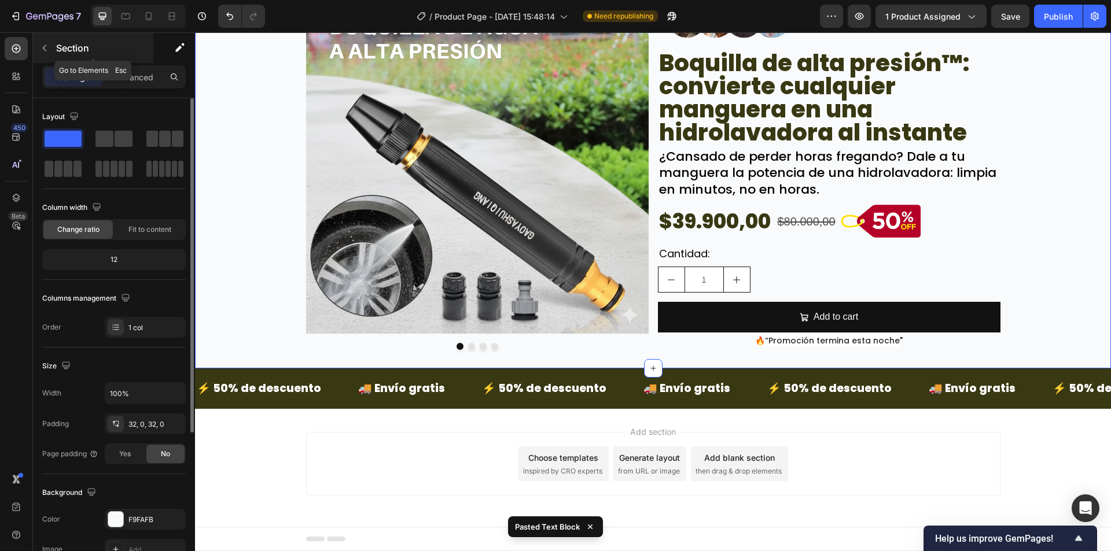
click at [79, 39] on div "Section" at bounding box center [93, 48] width 120 height 30
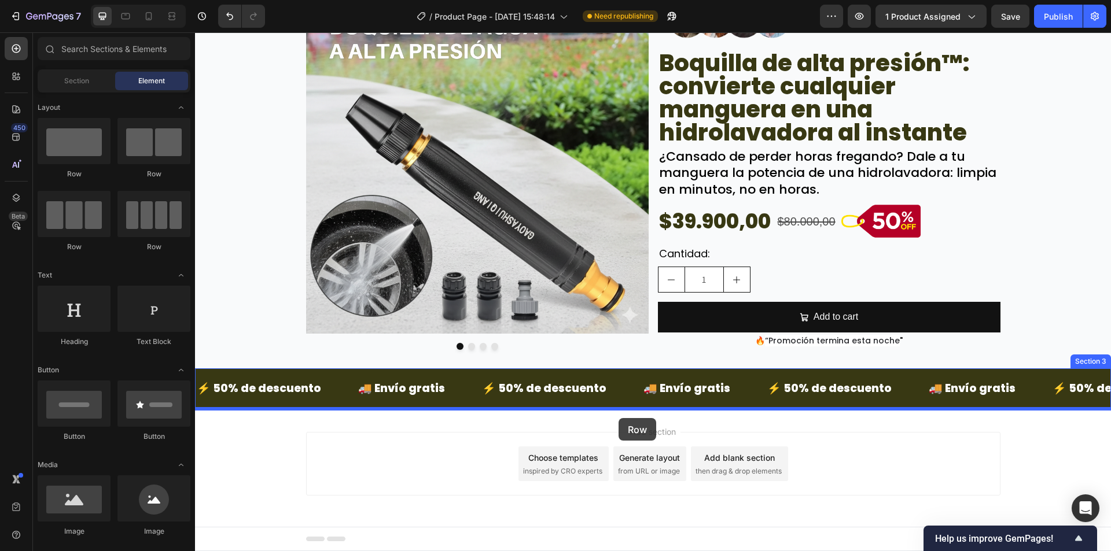
drag, startPoint x: 371, startPoint y: 187, endPoint x: 618, endPoint y: 418, distance: 338.0
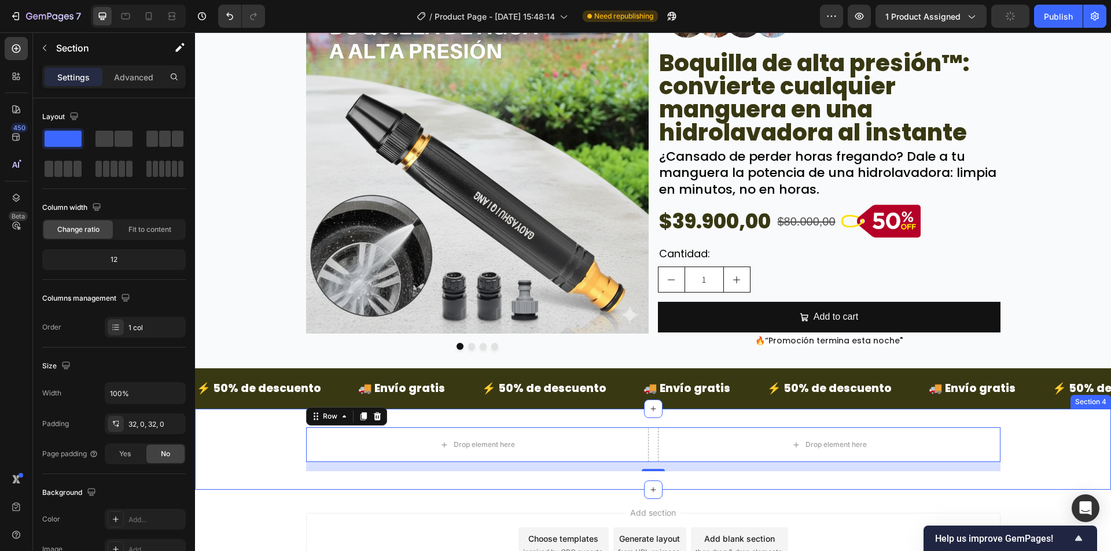
click at [287, 463] on div "Drop element here Drop element here Row 16" at bounding box center [653, 449] width 916 height 44
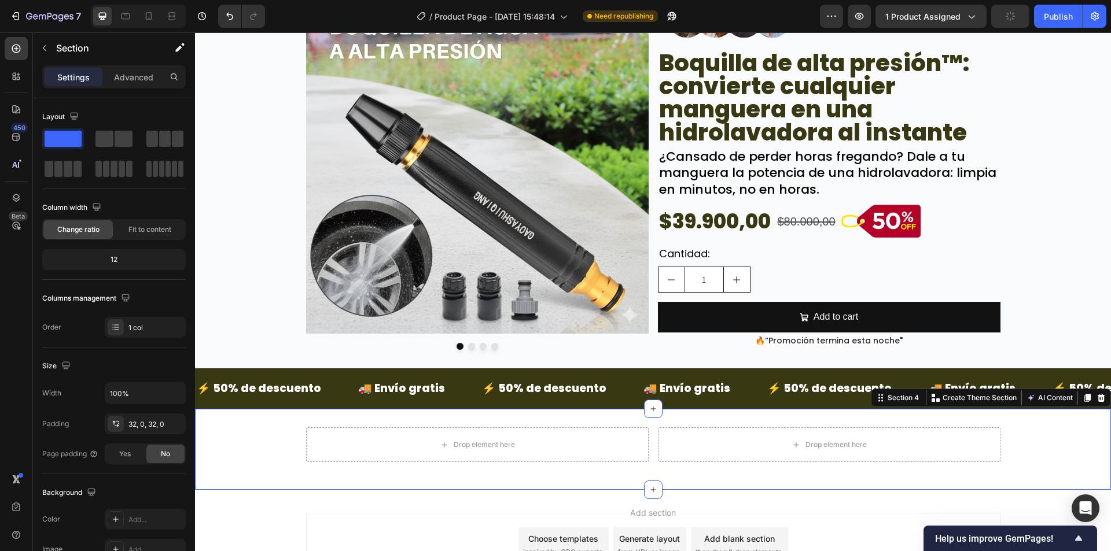
click at [272, 420] on div "Drop element here Drop element here Row Section 4 Create Theme Section AI Conte…" at bounding box center [653, 449] width 916 height 81
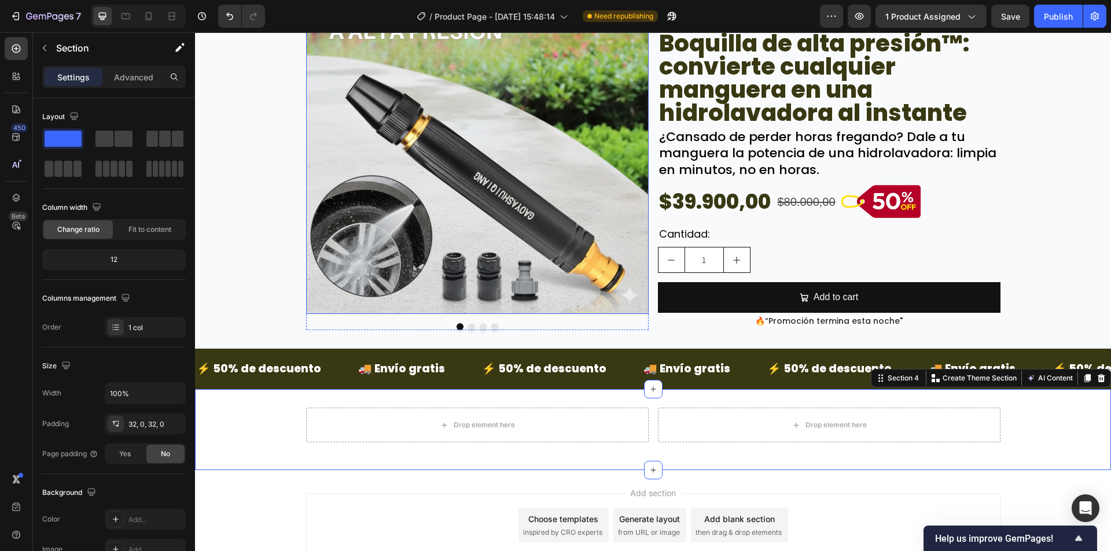
scroll to position [216, 0]
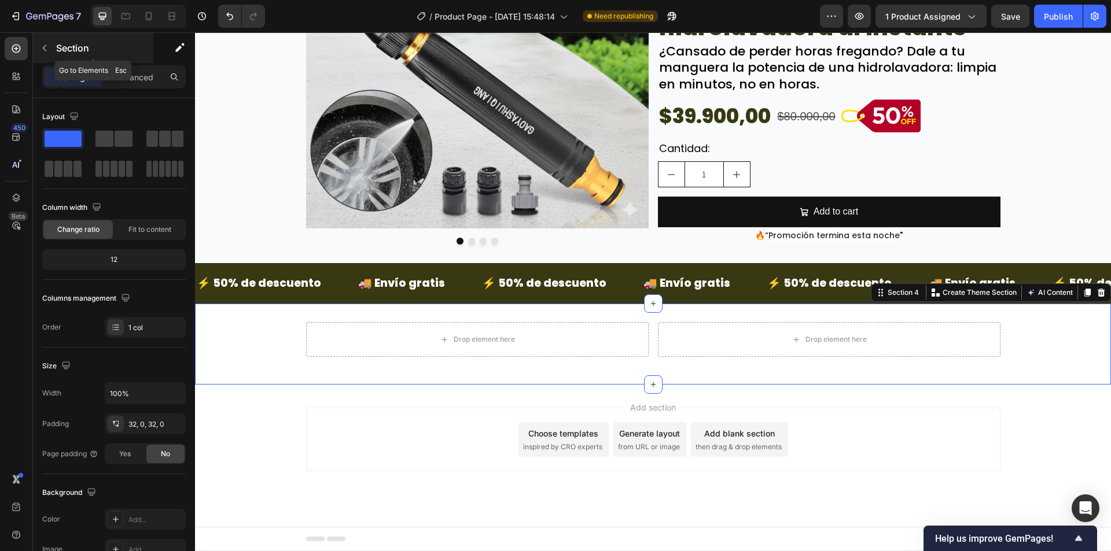
click at [61, 38] on div "Section" at bounding box center [93, 48] width 120 height 30
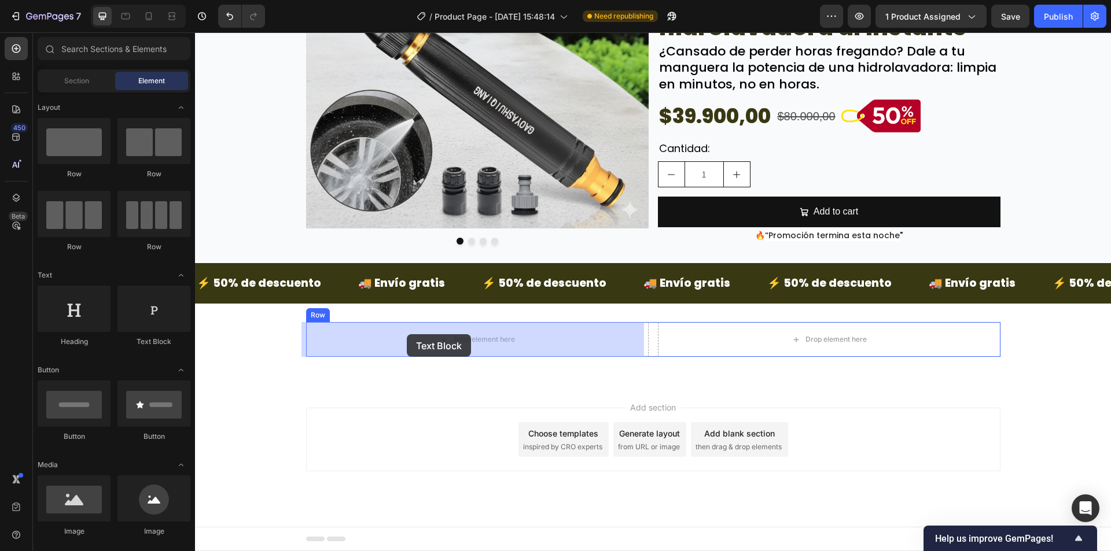
drag, startPoint x: 345, startPoint y: 352, endPoint x: 407, endPoint y: 334, distance: 64.3
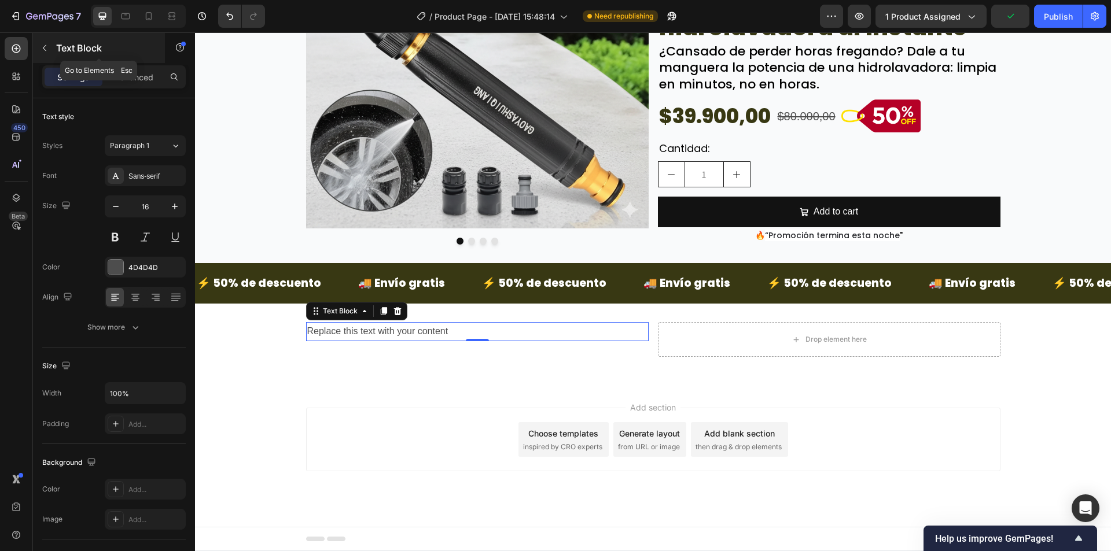
click at [57, 48] on p "Text Block" at bounding box center [105, 48] width 98 height 14
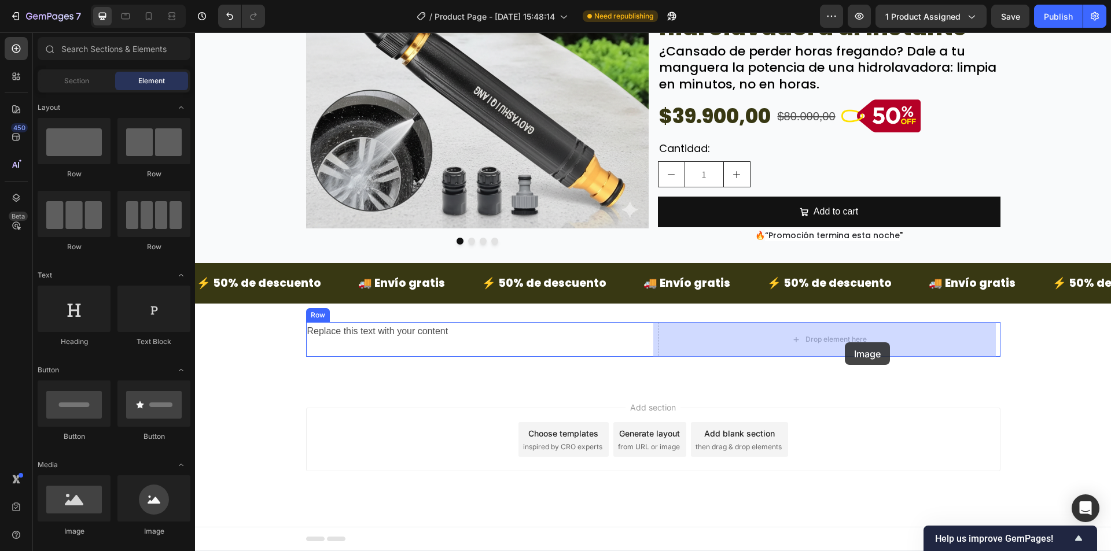
drag, startPoint x: 316, startPoint y: 528, endPoint x: 784, endPoint y: 349, distance: 500.4
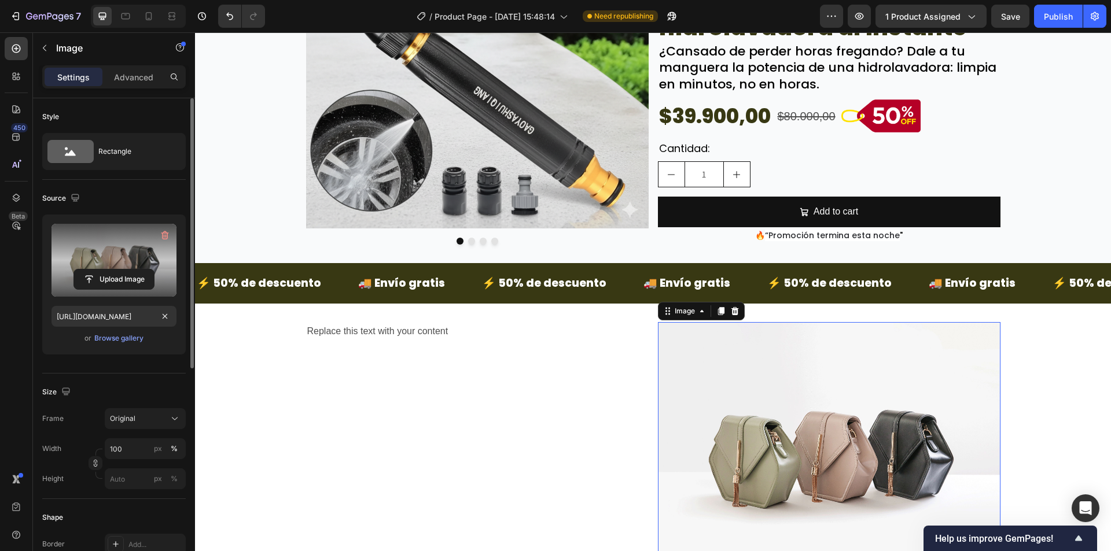
click at [111, 261] on label at bounding box center [113, 260] width 125 height 73
click at [111, 270] on input "file" at bounding box center [114, 280] width 80 height 20
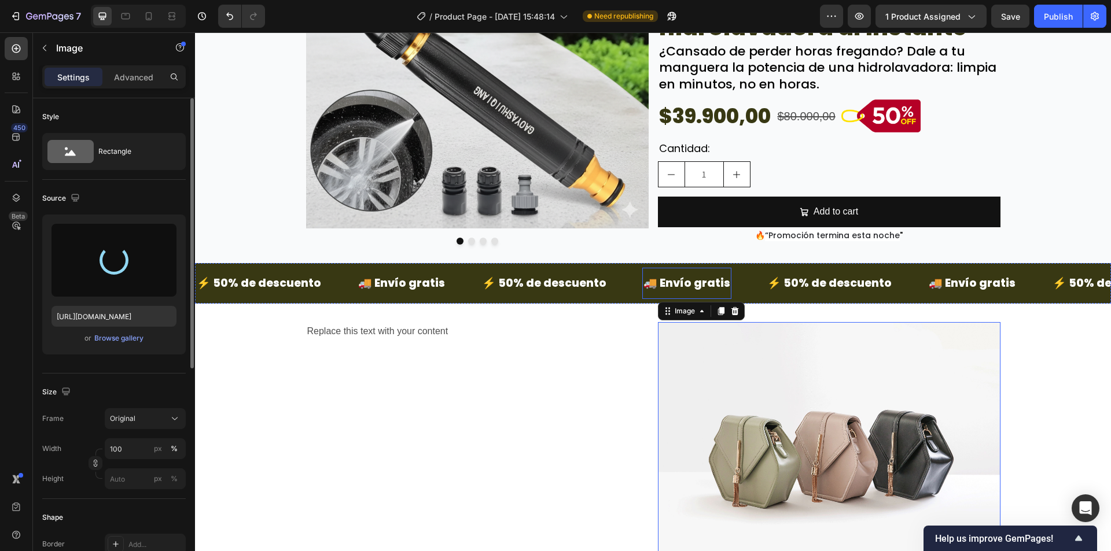
type input "https://cdn.shopify.com/s/files/1/0942/9106/7229/files/gempages_571795456183501…"
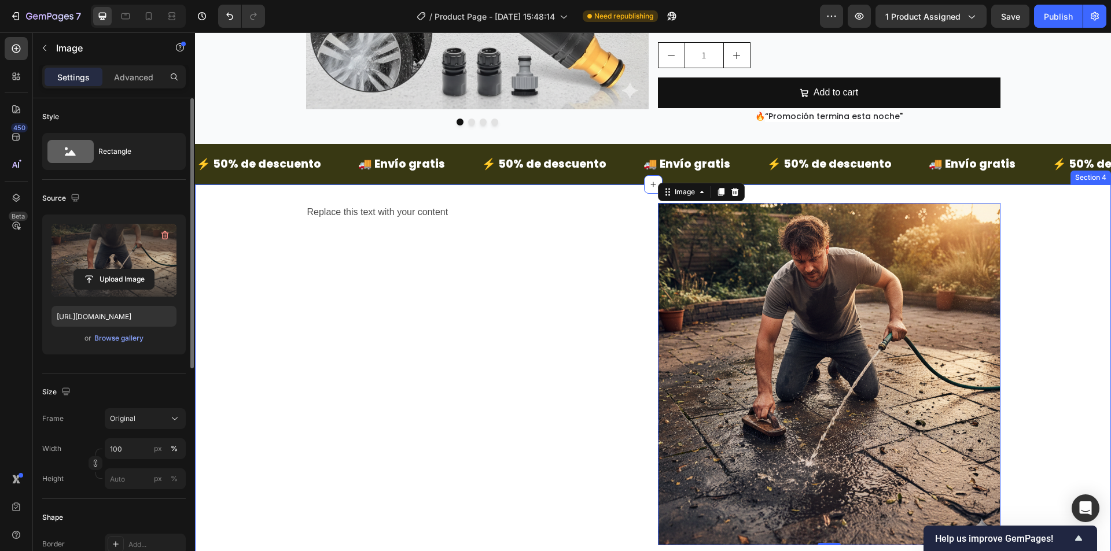
scroll to position [389, 0]
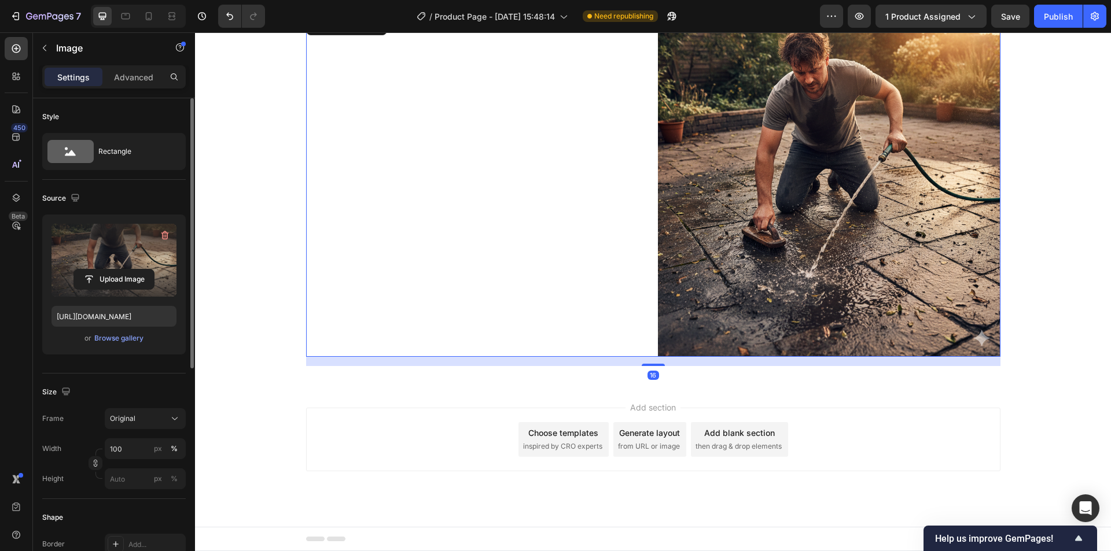
click at [547, 261] on div "Replace this text with your content Text Block" at bounding box center [477, 185] width 342 height 342
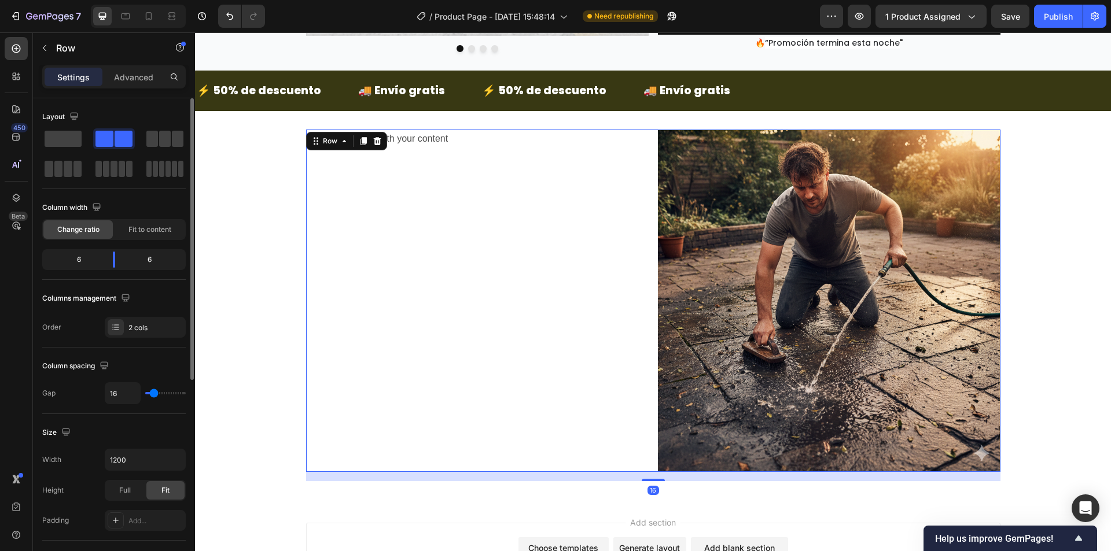
scroll to position [408, 0]
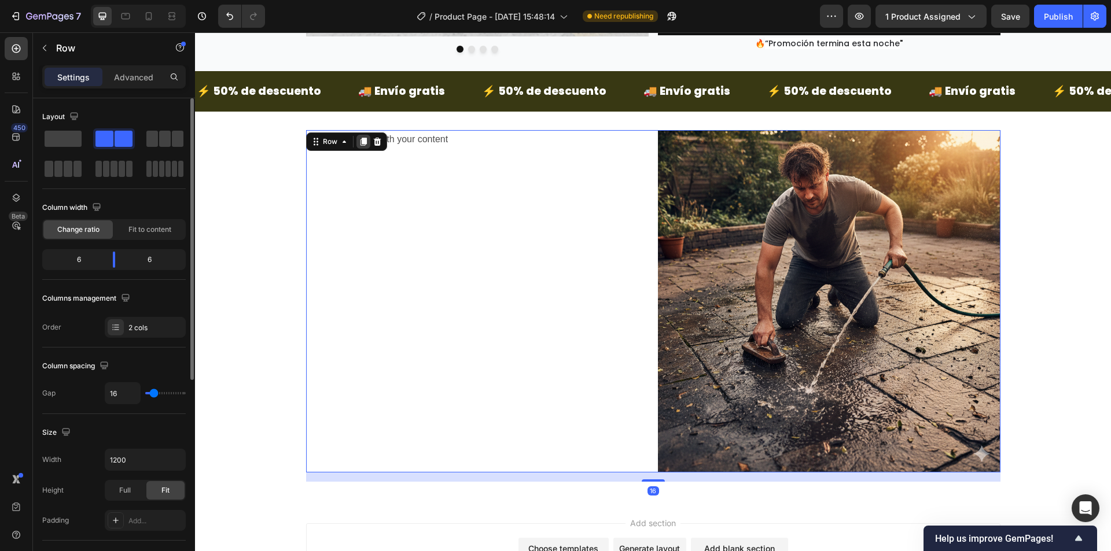
click at [359, 141] on icon at bounding box center [363, 141] width 9 height 9
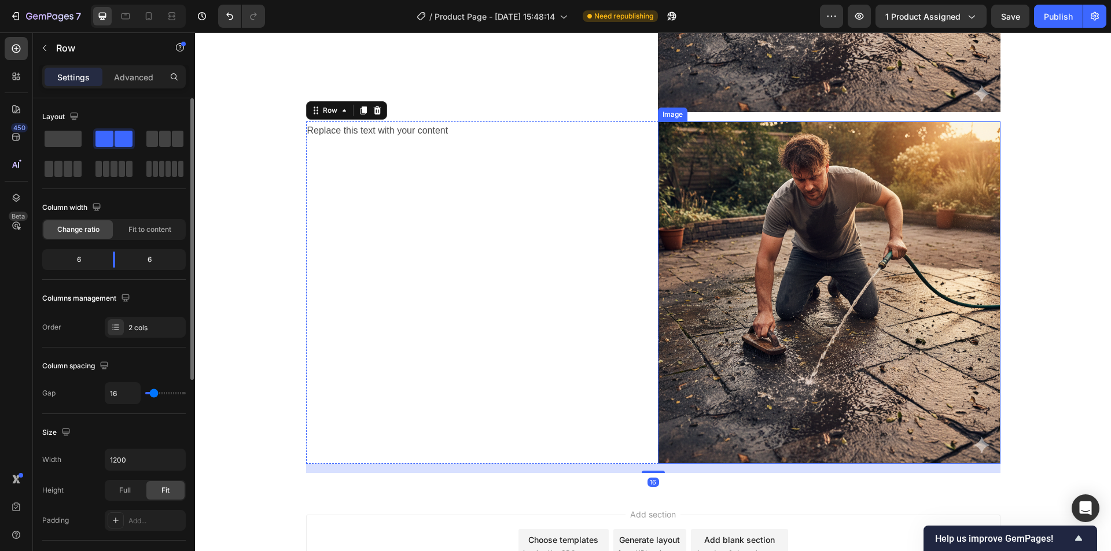
scroll to position [817, 0]
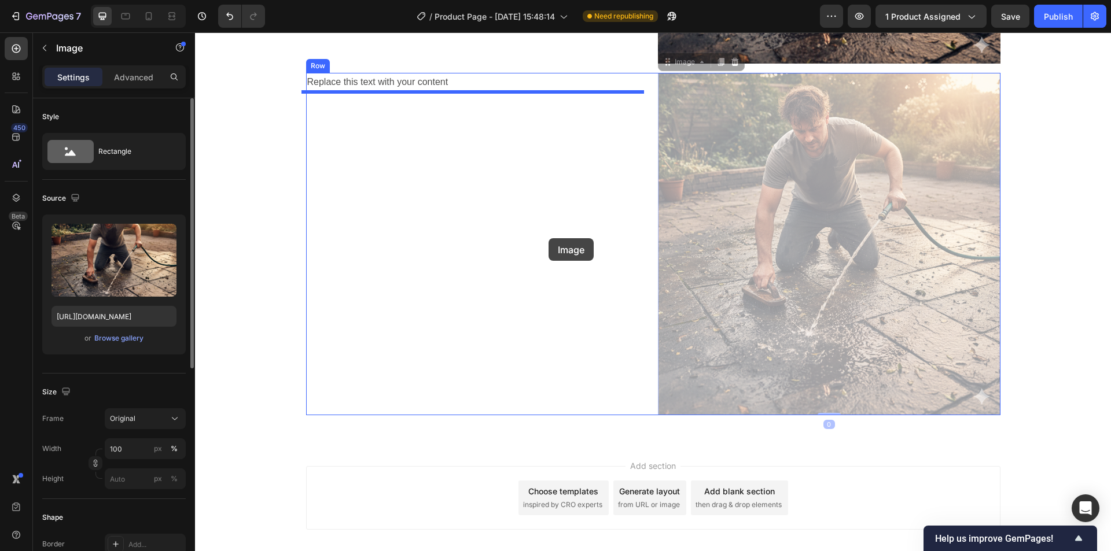
drag, startPoint x: 765, startPoint y: 295, endPoint x: 548, endPoint y: 238, distance: 223.6
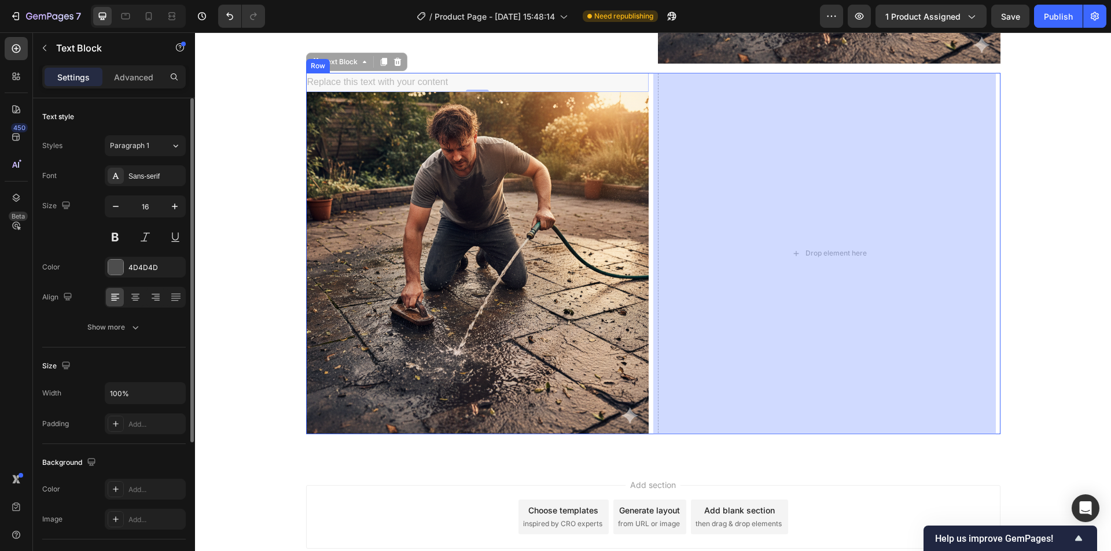
drag, startPoint x: 425, startPoint y: 82, endPoint x: 777, endPoint y: 134, distance: 356.1
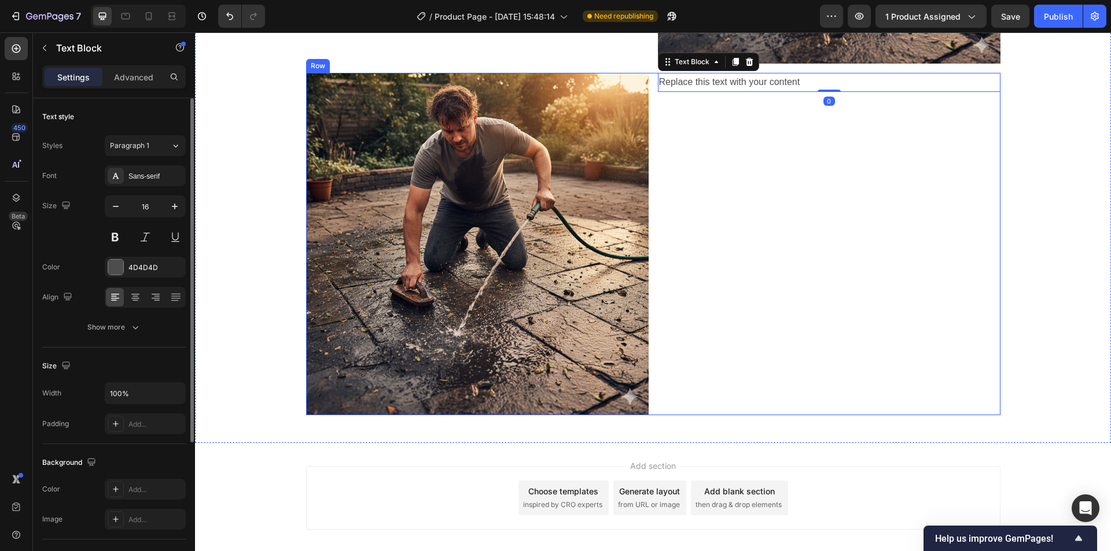
click at [541, 165] on img at bounding box center [477, 244] width 342 height 342
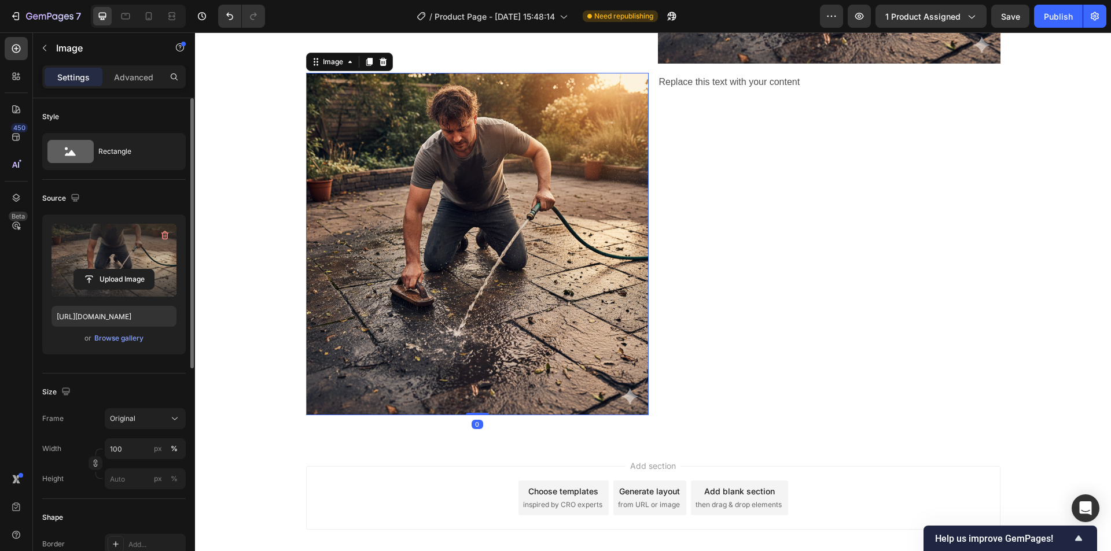
click at [117, 265] on label at bounding box center [113, 260] width 125 height 73
click at [117, 270] on input "file" at bounding box center [114, 280] width 80 height 20
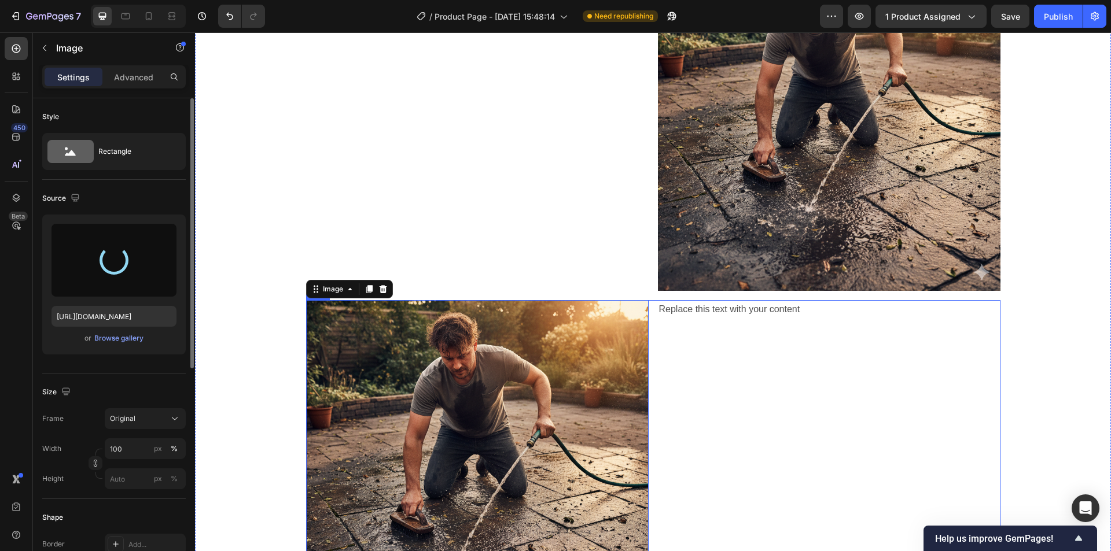
scroll to position [470, 0]
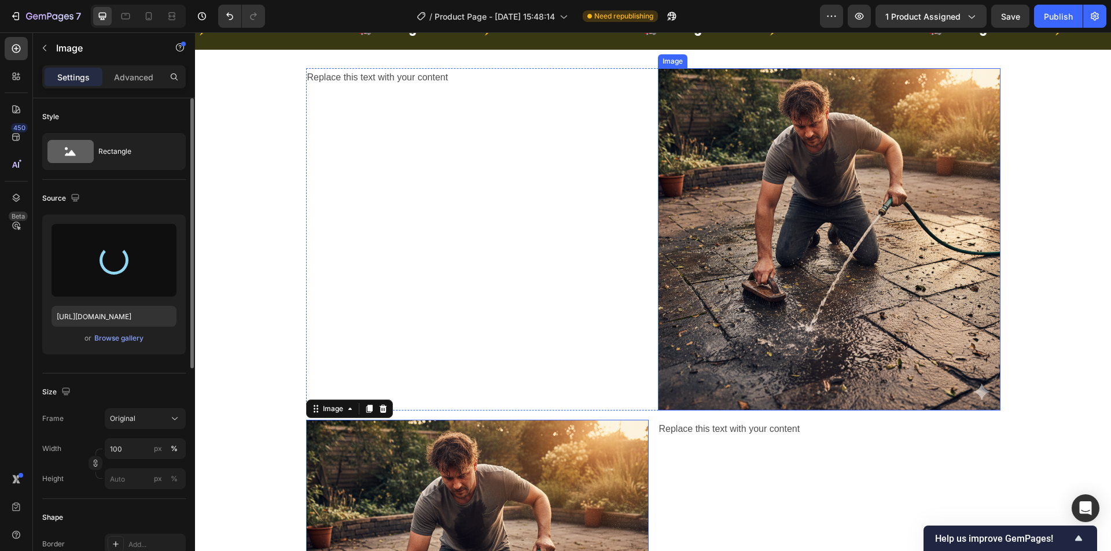
type input "https://cdn.shopify.com/s/files/1/0942/9106/7229/files/gempages_571795456183501…"
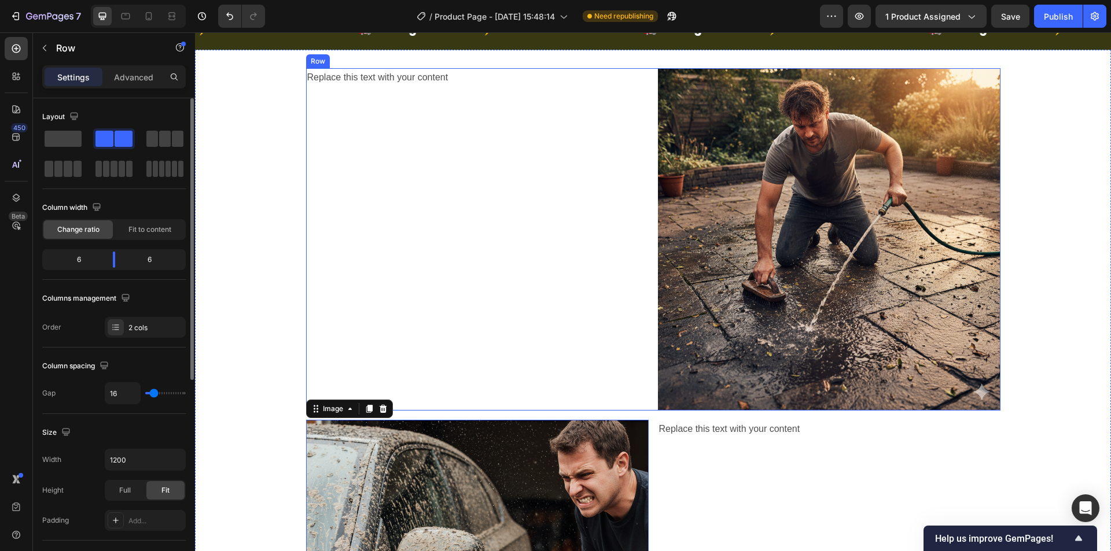
click at [405, 156] on div "Replace this text with your content Text Block" at bounding box center [477, 239] width 342 height 342
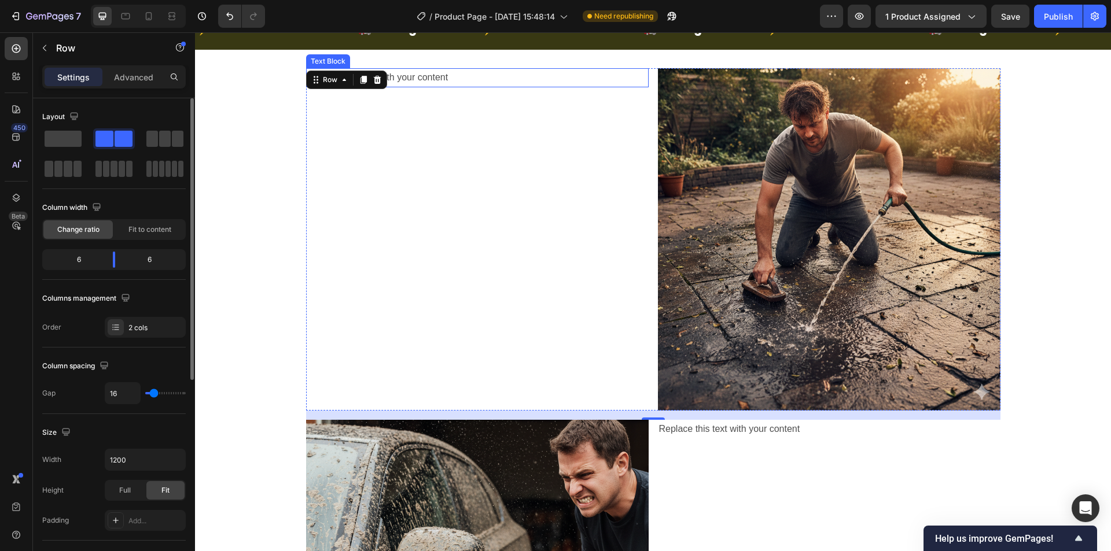
click at [427, 82] on div "Replace this text with your content" at bounding box center [477, 77] width 342 height 19
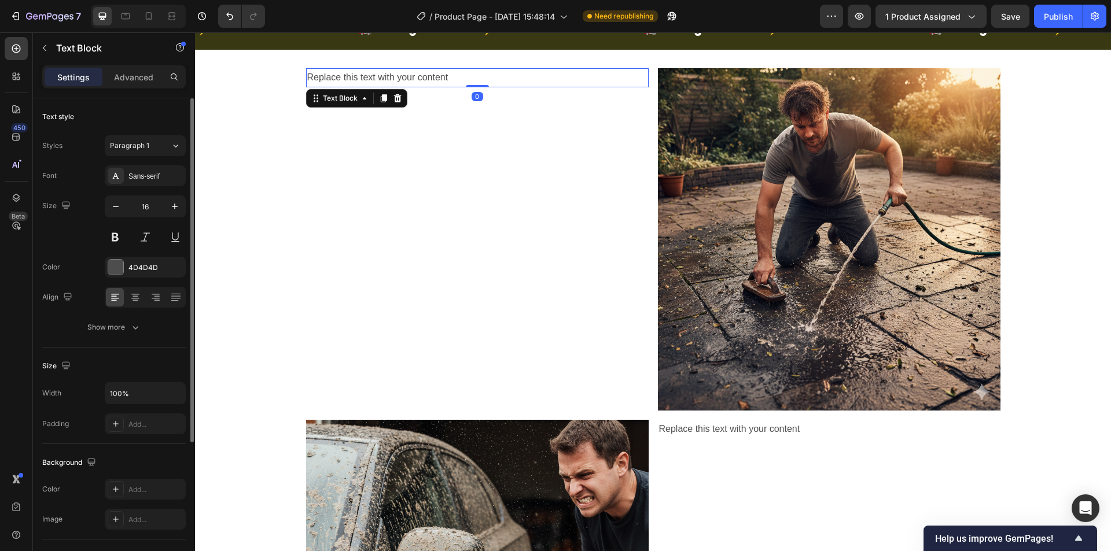
click at [427, 82] on div "Replace this text with your content" at bounding box center [477, 77] width 342 height 19
click at [427, 82] on p "Replace this text with your content" at bounding box center [477, 77] width 340 height 17
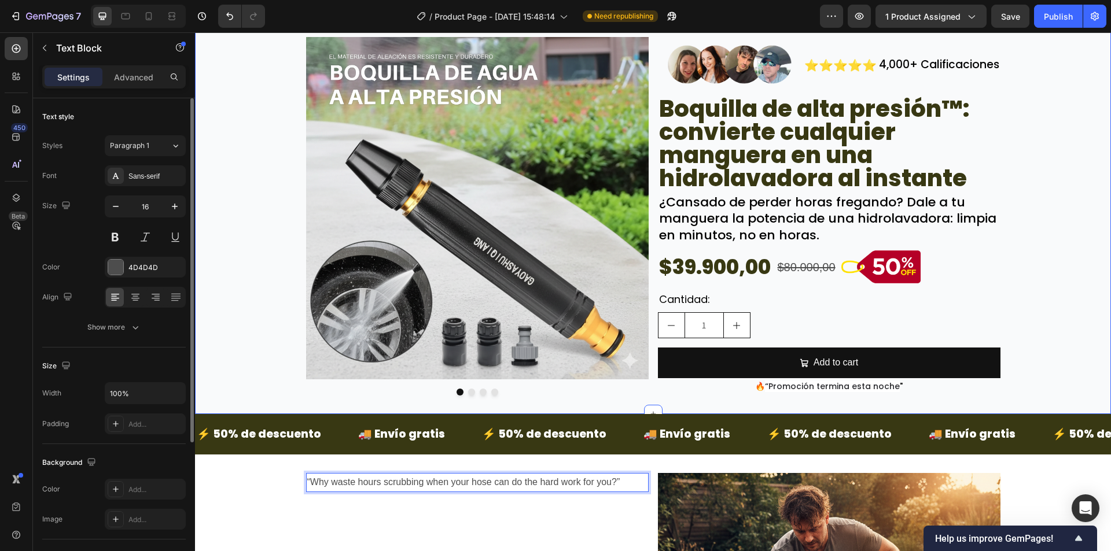
scroll to position [296, 0]
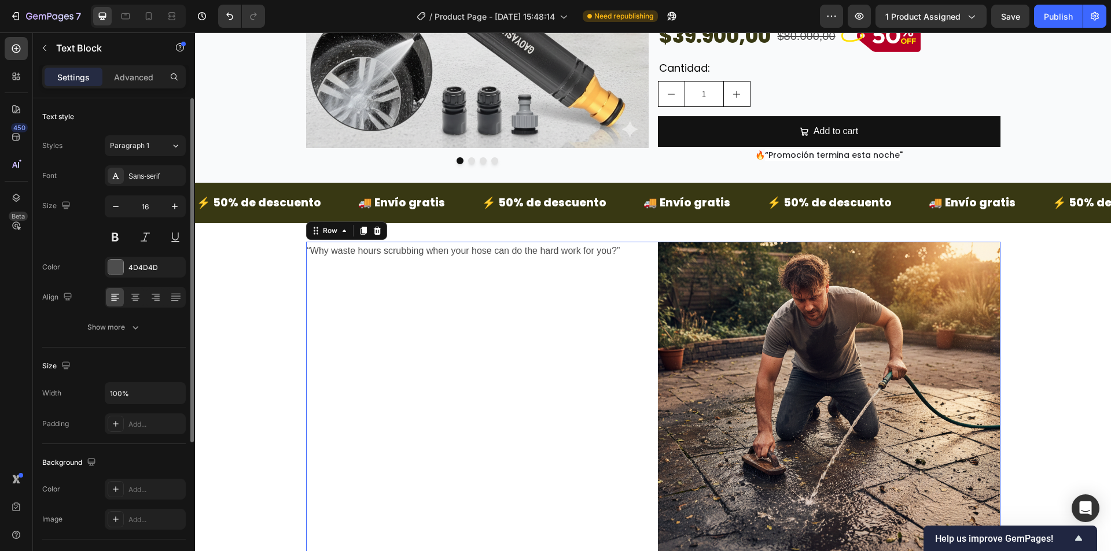
drag, startPoint x: 452, startPoint y: 253, endPoint x: 410, endPoint y: 276, distance: 47.9
click at [391, 326] on div "“Why waste hours scrubbing when your hose can do the hard work for you?” Text B…" at bounding box center [477, 413] width 342 height 342
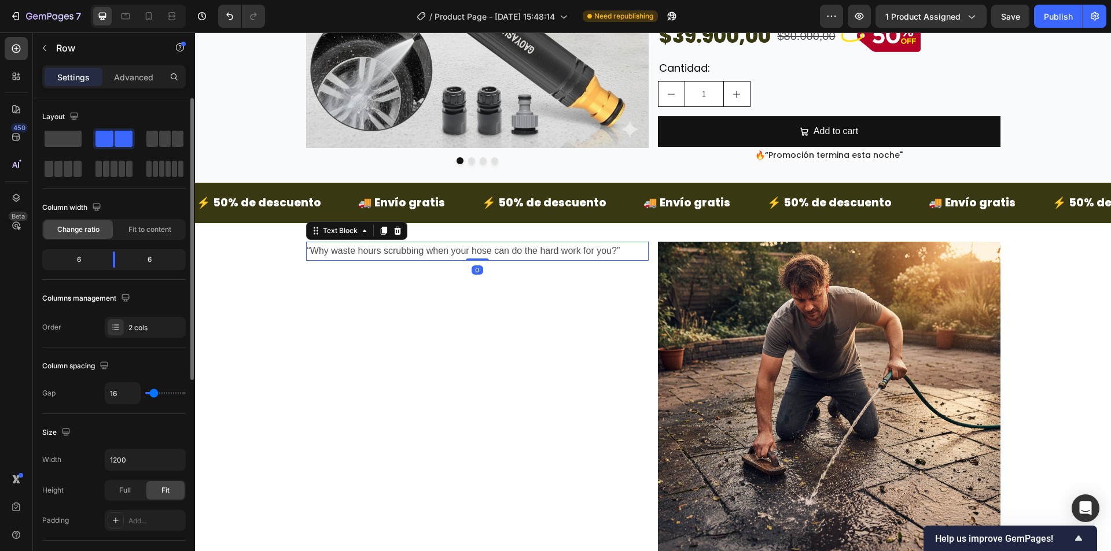
click at [416, 248] on p "“Why waste hours scrubbing when your hose can do the hard work for you?”" at bounding box center [477, 251] width 340 height 17
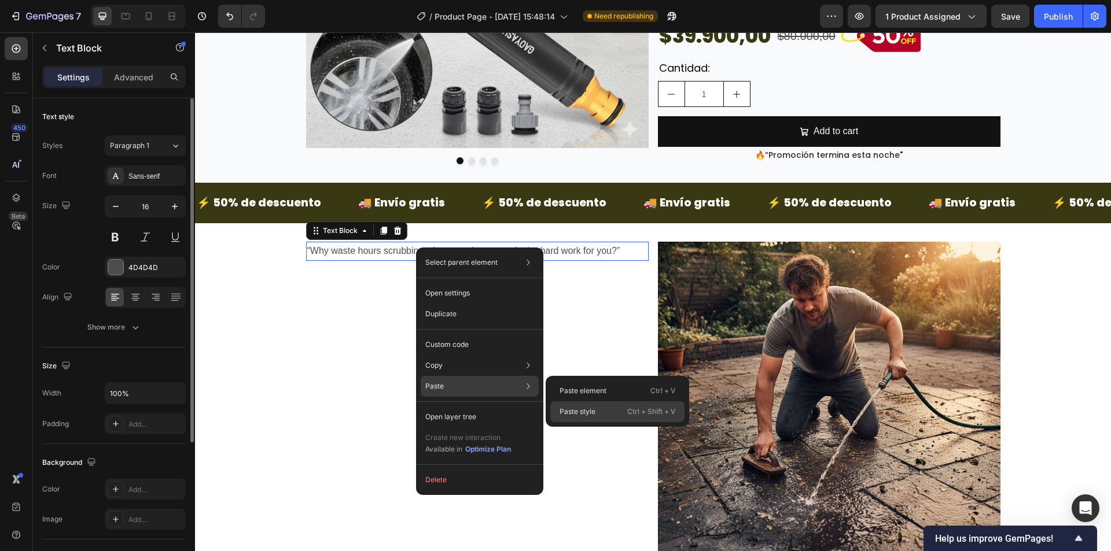
click at [607, 405] on div "Paste style Ctrl + Shift + V" at bounding box center [617, 411] width 134 height 21
type input "28"
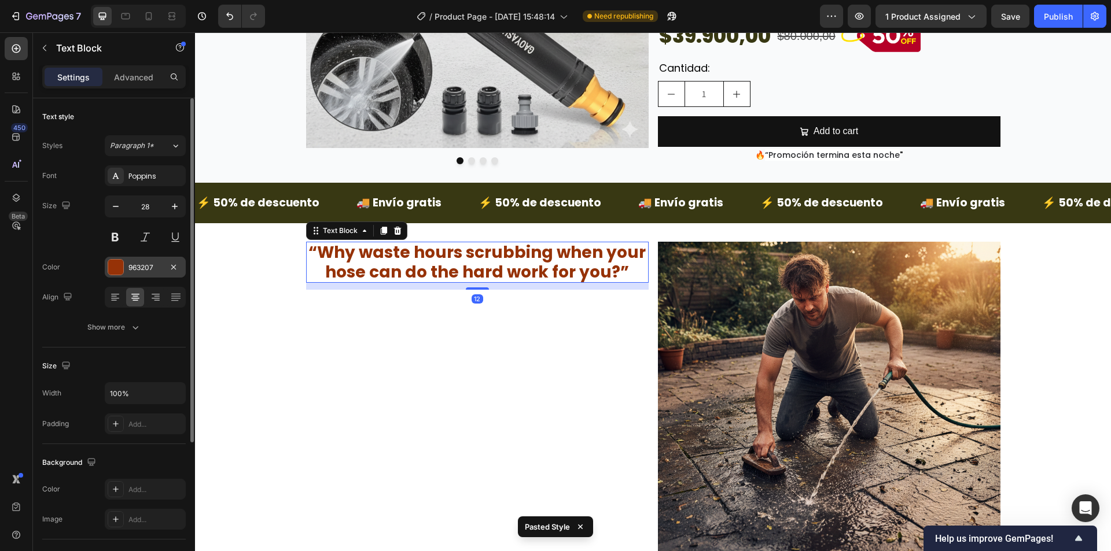
click at [126, 272] on div "963207" at bounding box center [145, 267] width 81 height 21
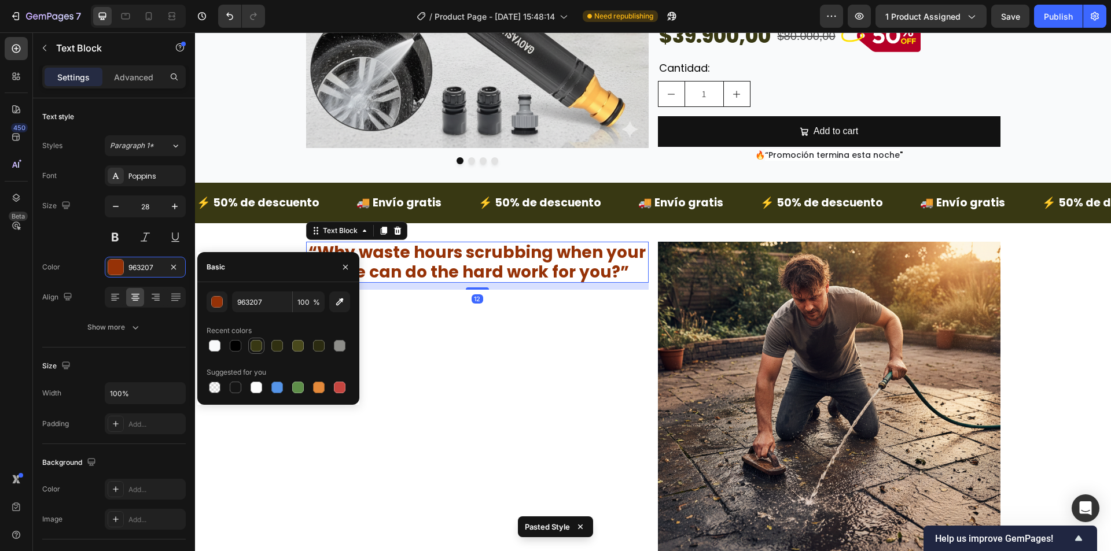
click at [253, 341] on div at bounding box center [256, 346] width 12 height 12
type input "383813"
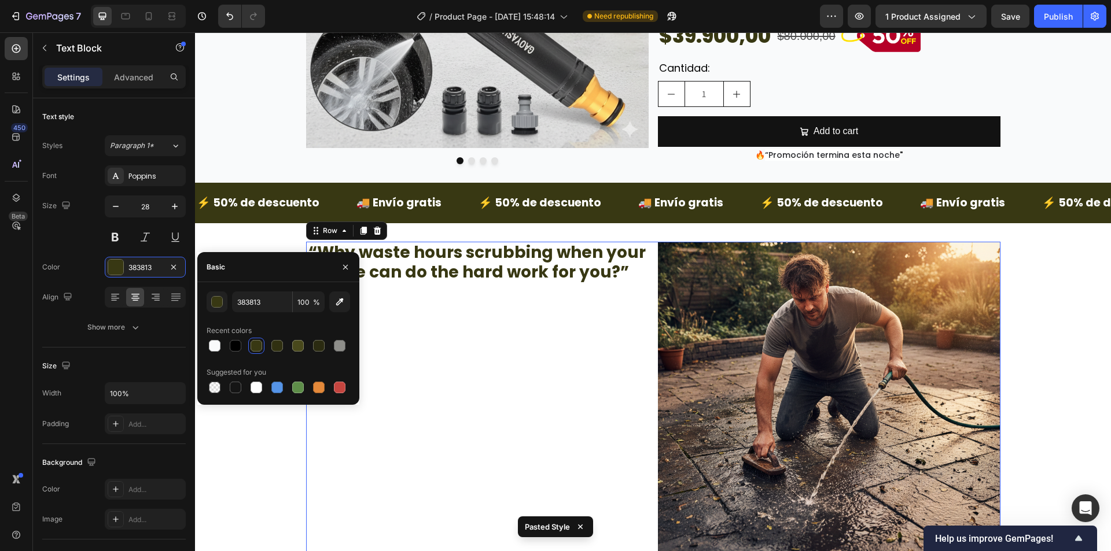
click at [394, 390] on div "“Why waste hours scrubbing when your hose can do the hard work for you?” Text B…" at bounding box center [477, 413] width 342 height 342
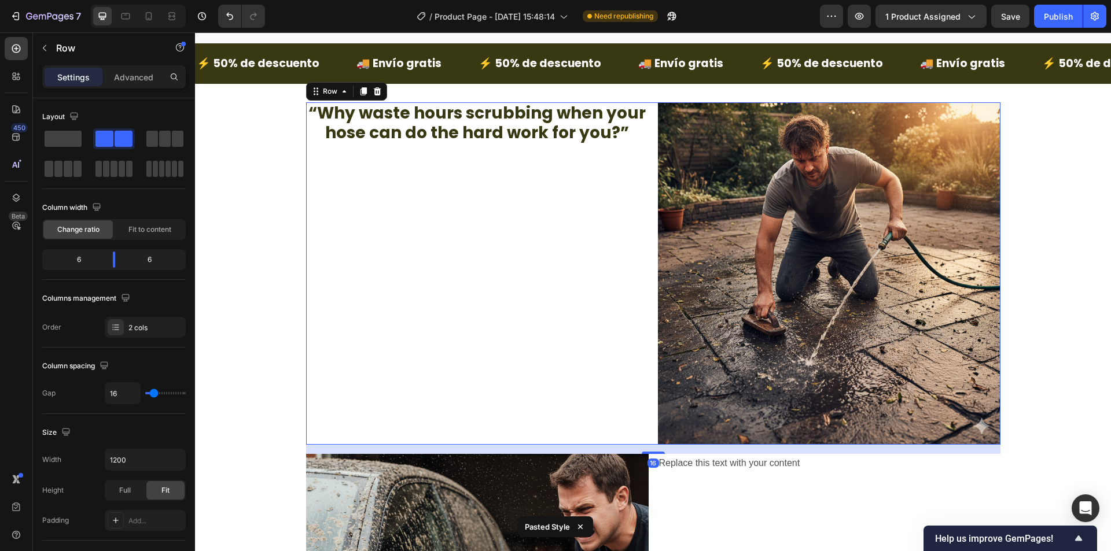
scroll to position [470, 0]
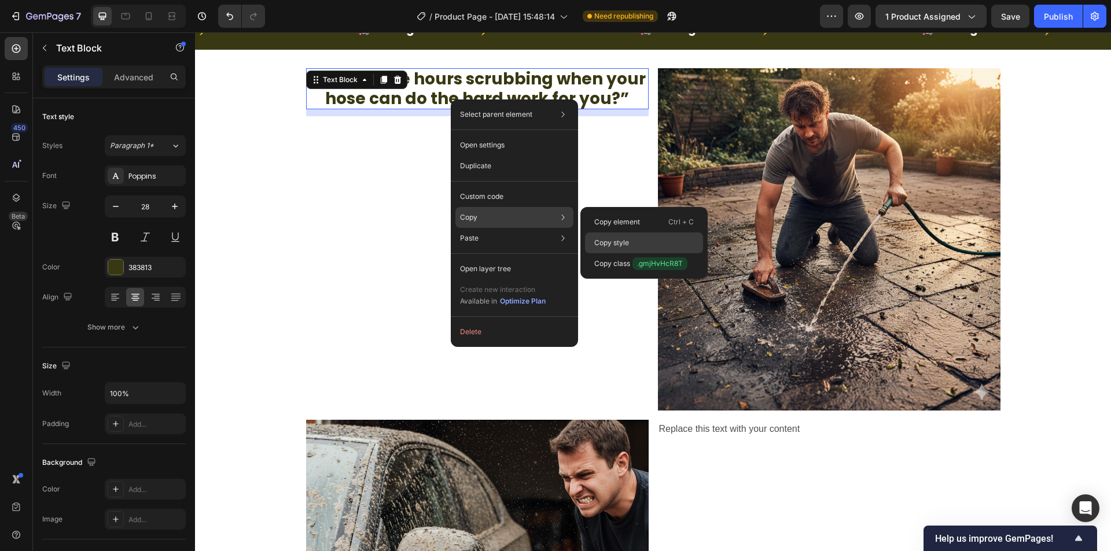
click at [674, 245] on div "Copy style" at bounding box center [644, 243] width 118 height 21
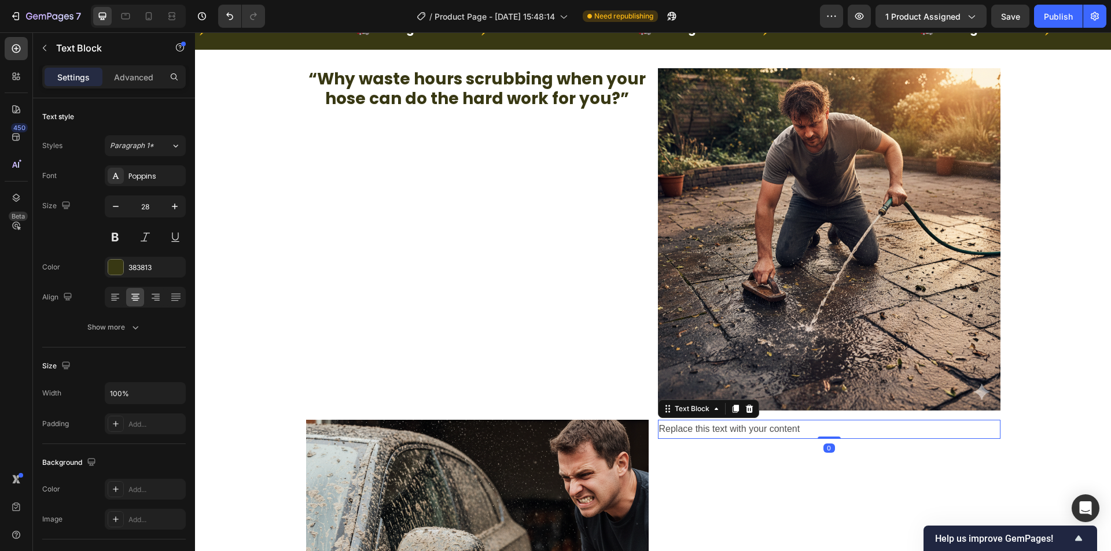
click at [703, 421] on div "Replace this text with your content" at bounding box center [829, 429] width 342 height 19
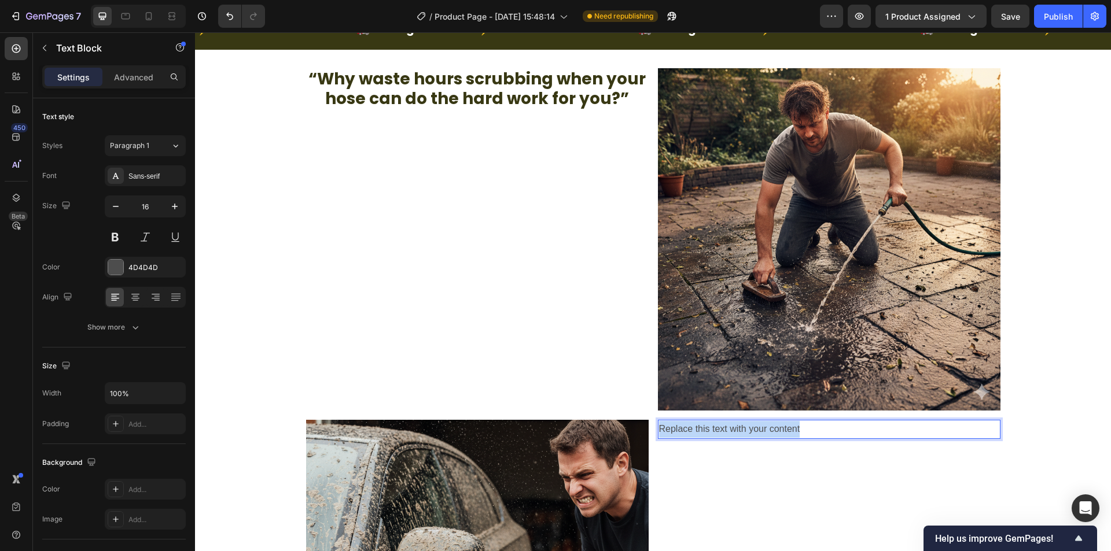
click at [703, 421] on p "Replace this text with your content" at bounding box center [829, 429] width 340 height 17
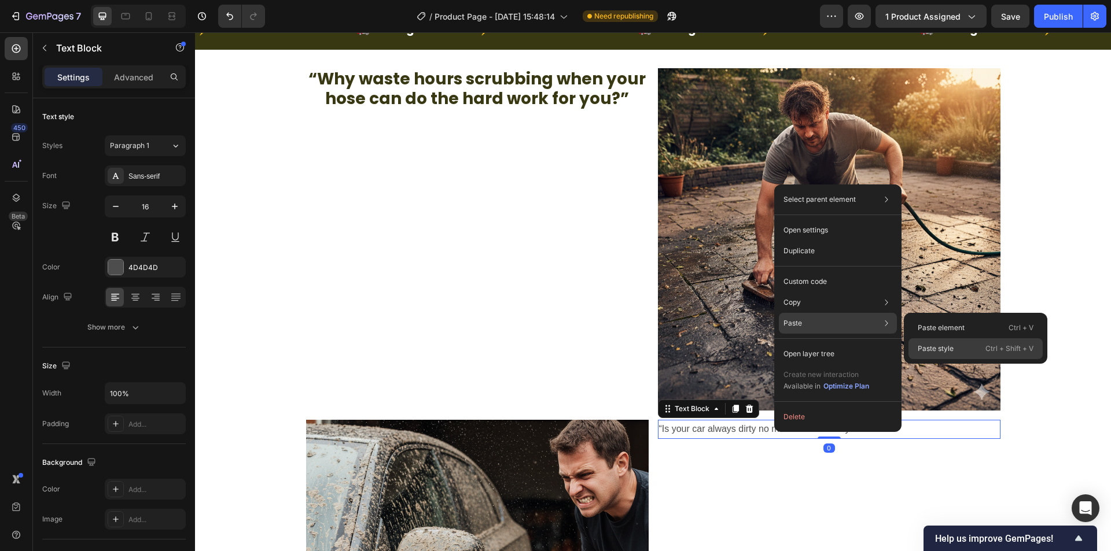
click at [988, 355] on div "Paste style Ctrl + Shift + V" at bounding box center [975, 348] width 134 height 21
type input "28"
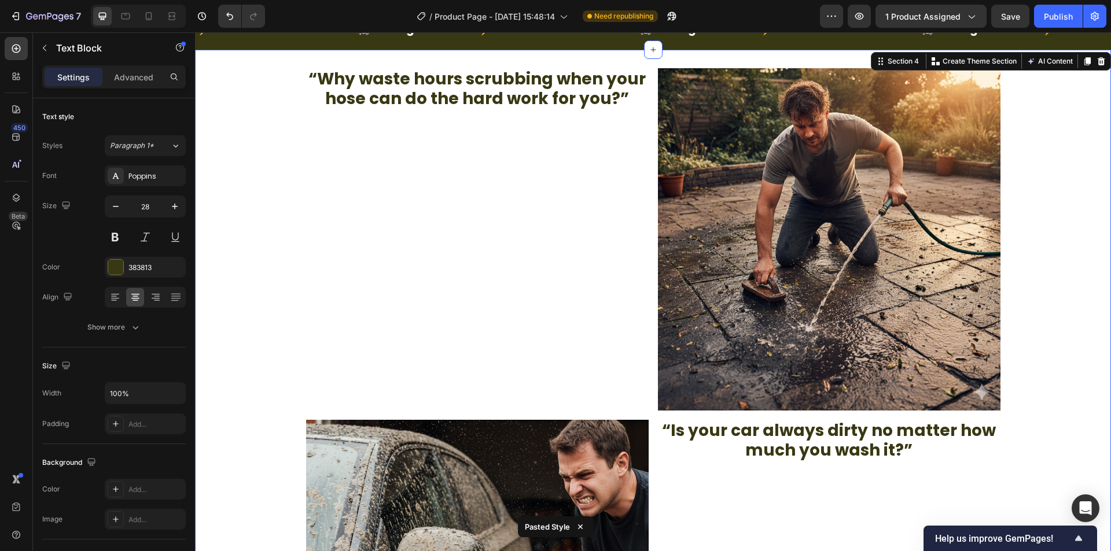
click at [1054, 429] on div "“Why waste hours scrubbing when your hose can do the hard work for you?” Text B…" at bounding box center [653, 419] width 916 height 703
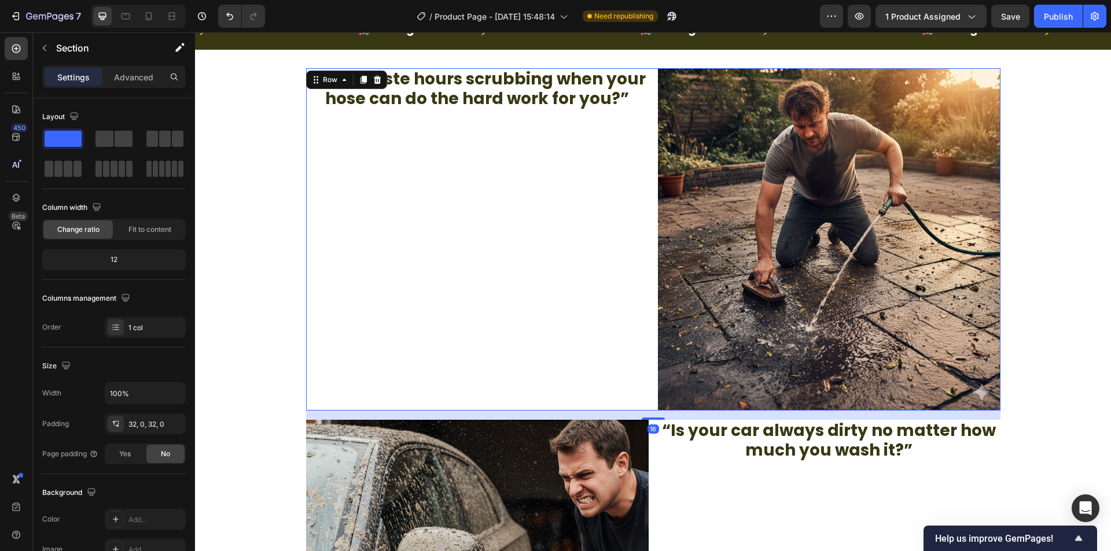
click at [636, 191] on div "“Why waste hours scrubbing when your hose can do the hard work for you?” Text B…" at bounding box center [477, 239] width 342 height 342
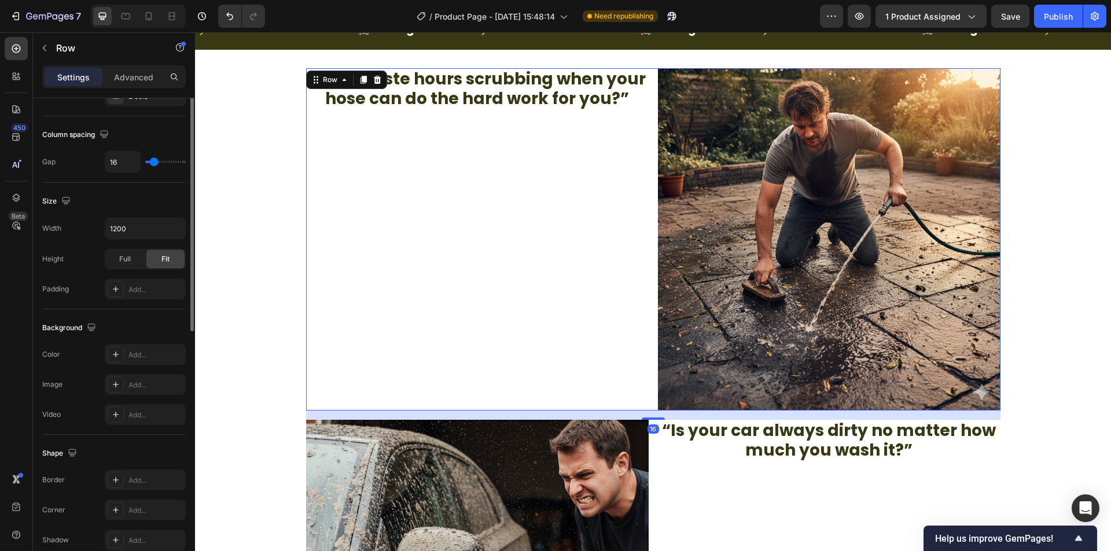
scroll to position [289, 0]
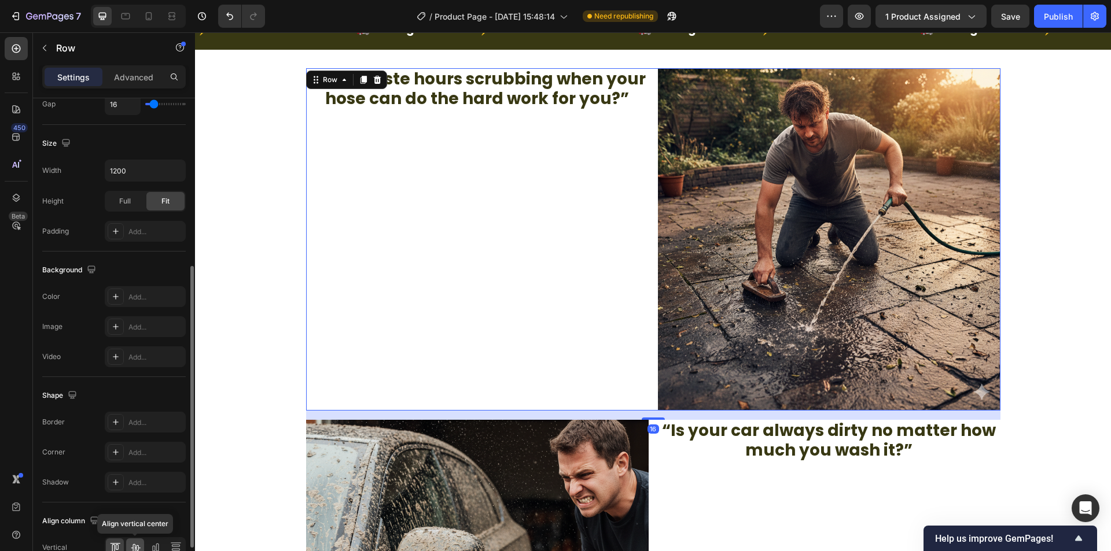
click at [142, 543] on div at bounding box center [135, 547] width 18 height 19
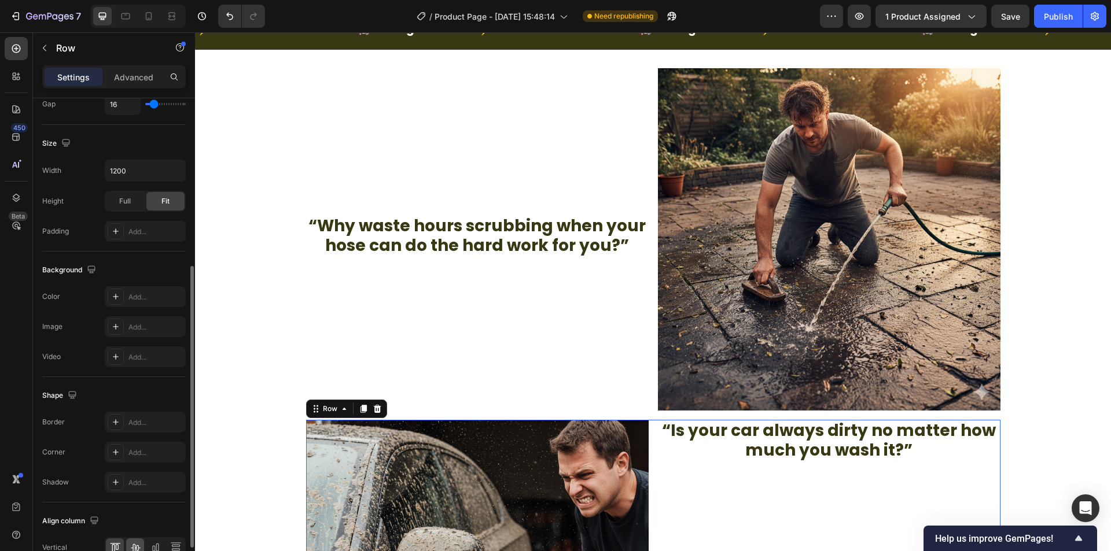
click at [134, 544] on icon at bounding box center [136, 548] width 12 height 12
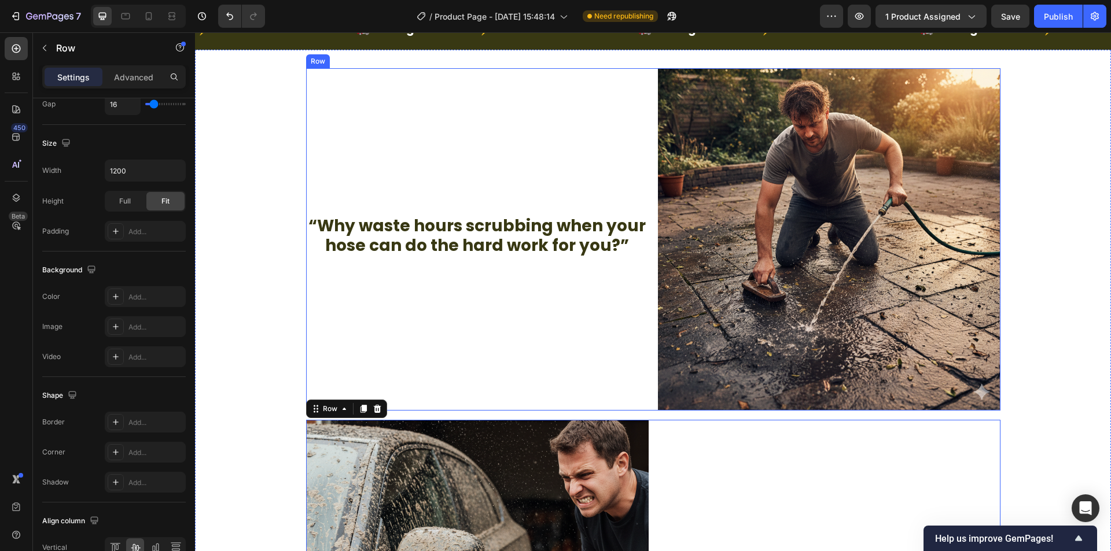
click at [322, 371] on div "“Why waste hours scrubbing when your hose can do the hard work for you?” Text B…" at bounding box center [477, 239] width 342 height 342
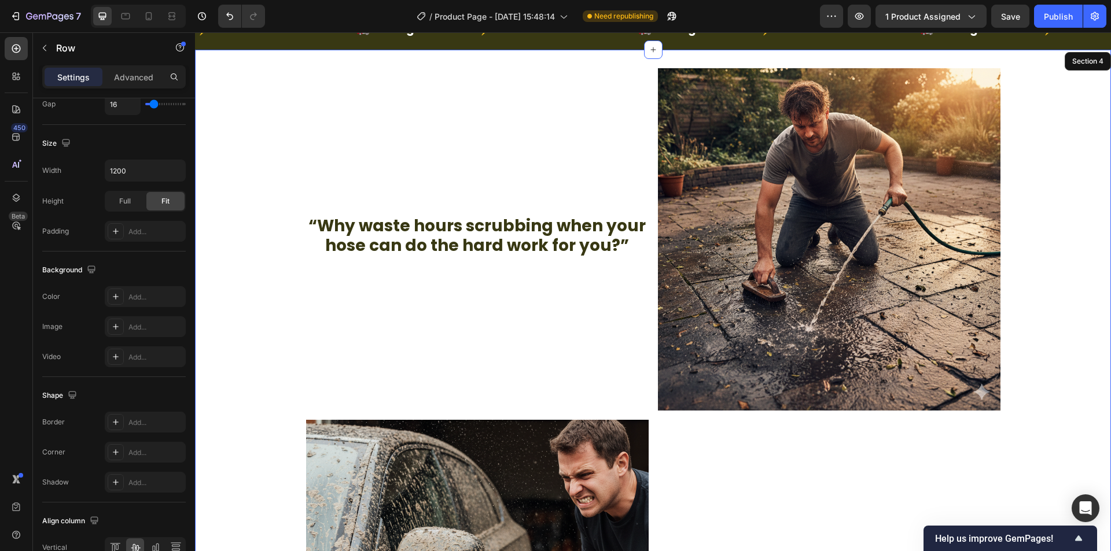
click at [257, 318] on div "“Why waste hours scrubbing when your hose can do the hard work for you?” Text B…" at bounding box center [653, 419] width 916 height 703
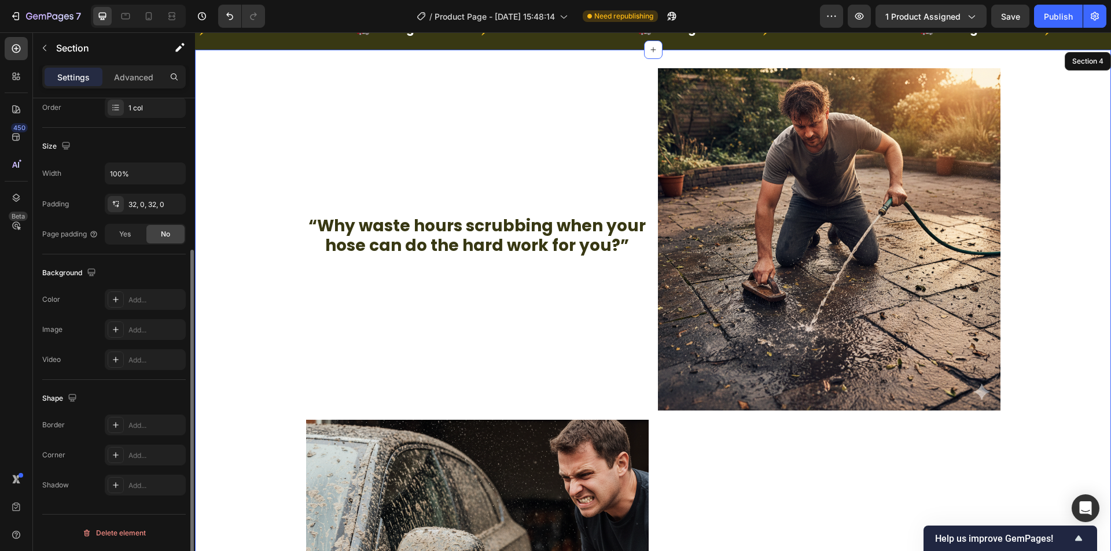
scroll to position [0, 0]
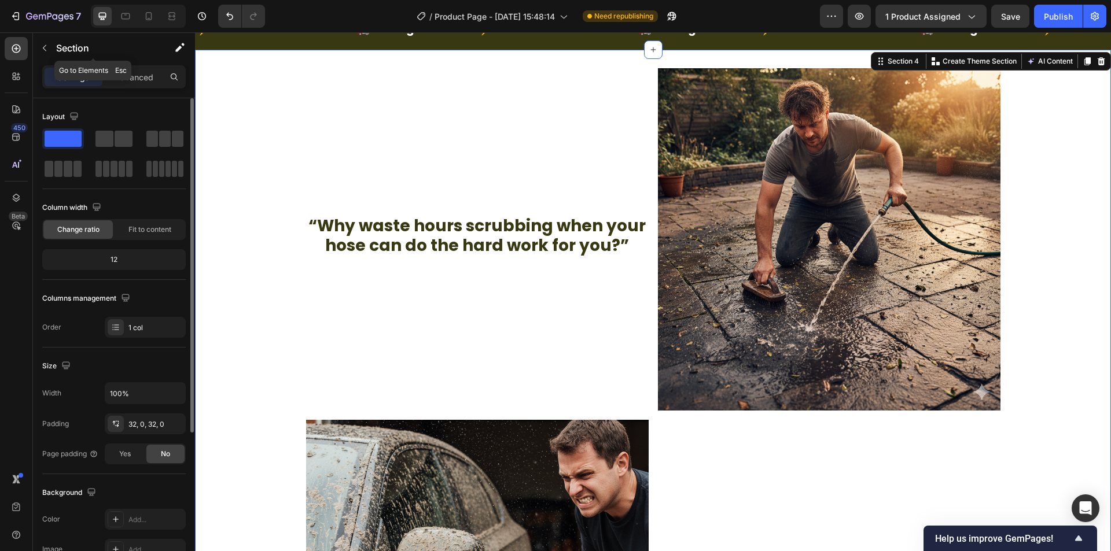
drag, startPoint x: 72, startPoint y: 47, endPoint x: 79, endPoint y: 79, distance: 32.4
click at [72, 47] on p "Section" at bounding box center [103, 48] width 95 height 14
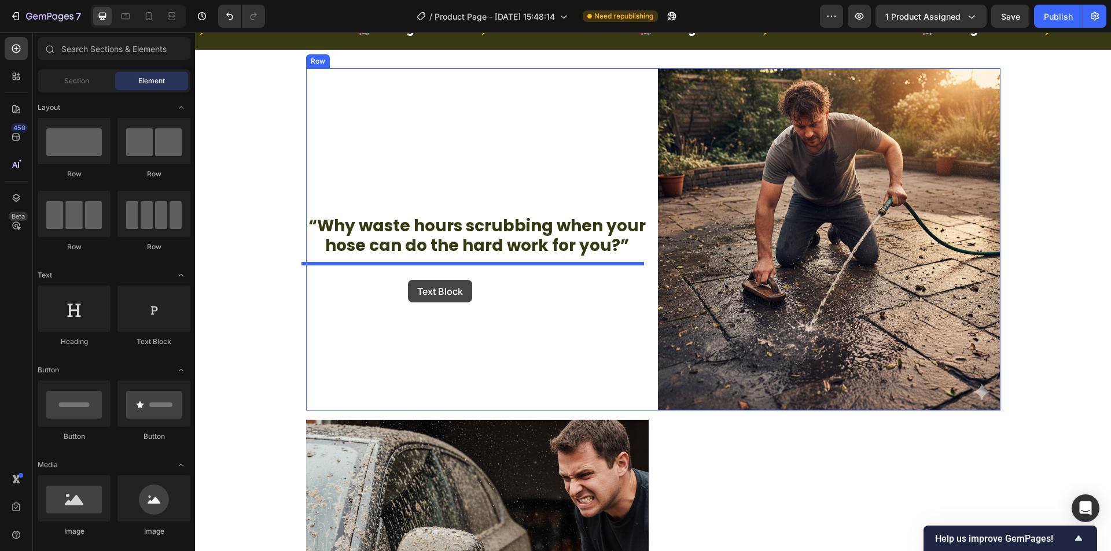
drag, startPoint x: 346, startPoint y: 344, endPoint x: 408, endPoint y: 280, distance: 88.8
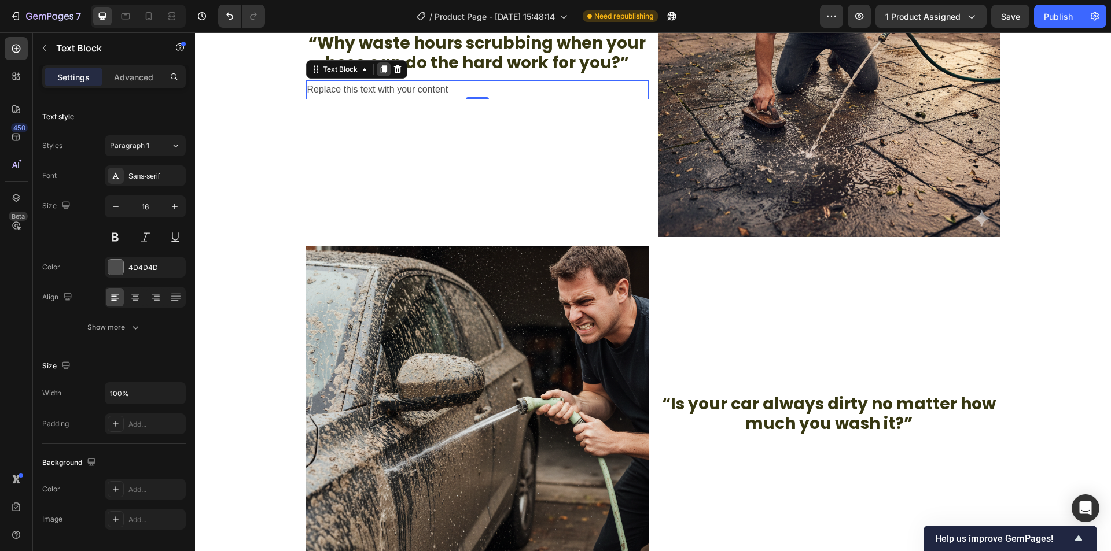
click at [379, 65] on icon at bounding box center [383, 69] width 9 height 9
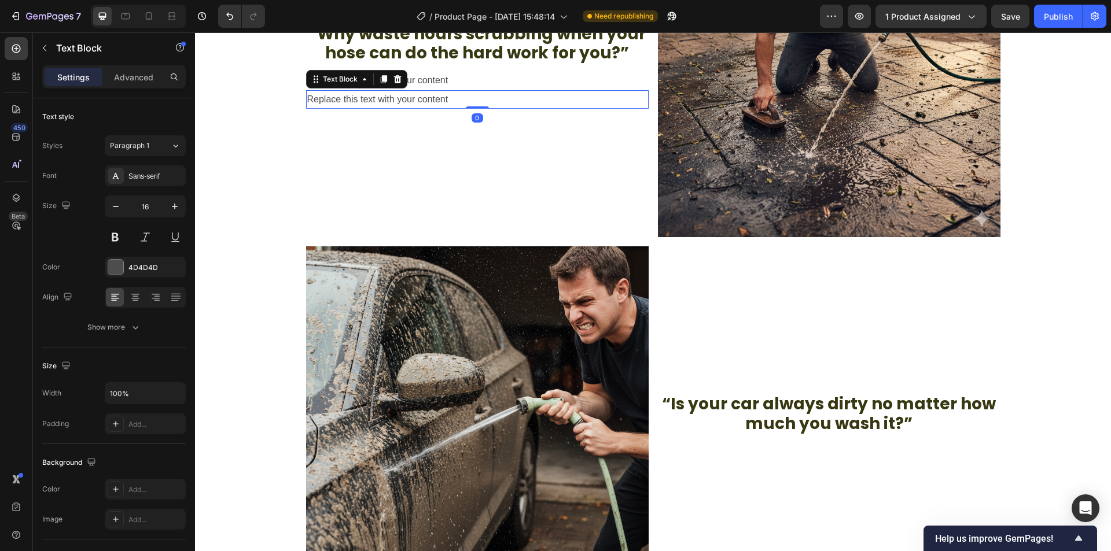
scroll to position [634, 0]
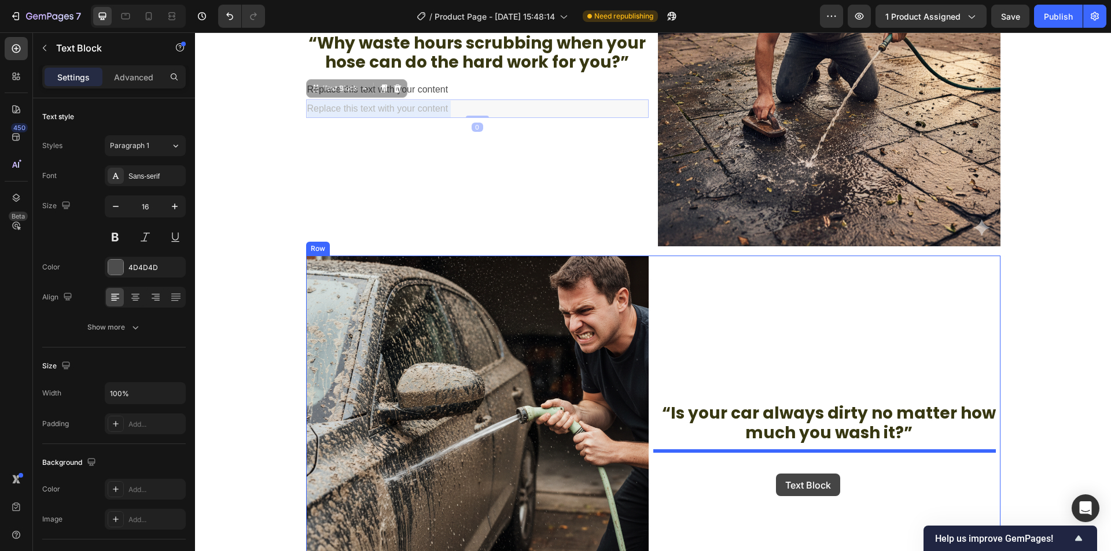
drag, startPoint x: 405, startPoint y: 113, endPoint x: 775, endPoint y: 471, distance: 514.6
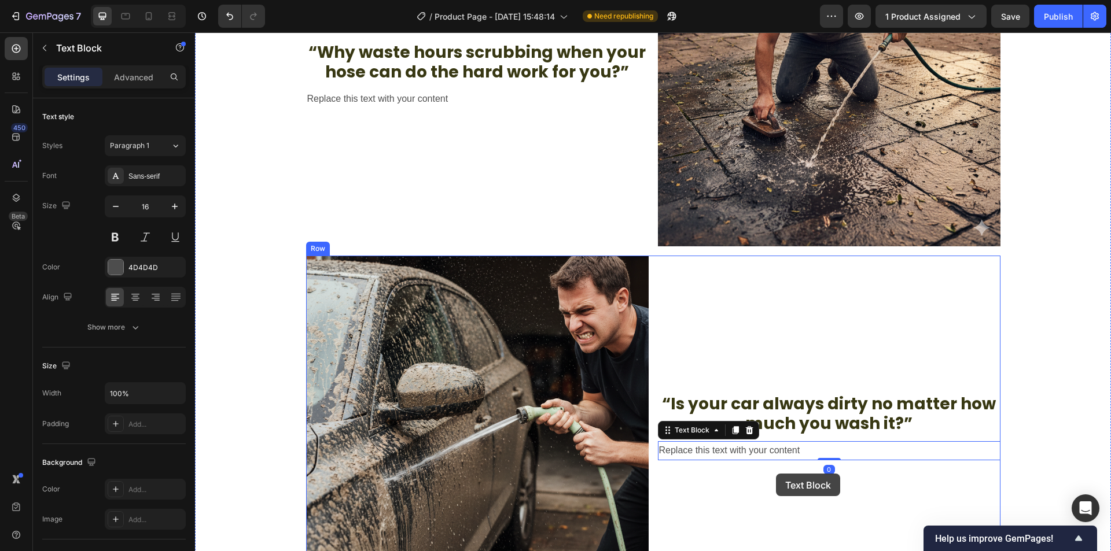
scroll to position [643, 0]
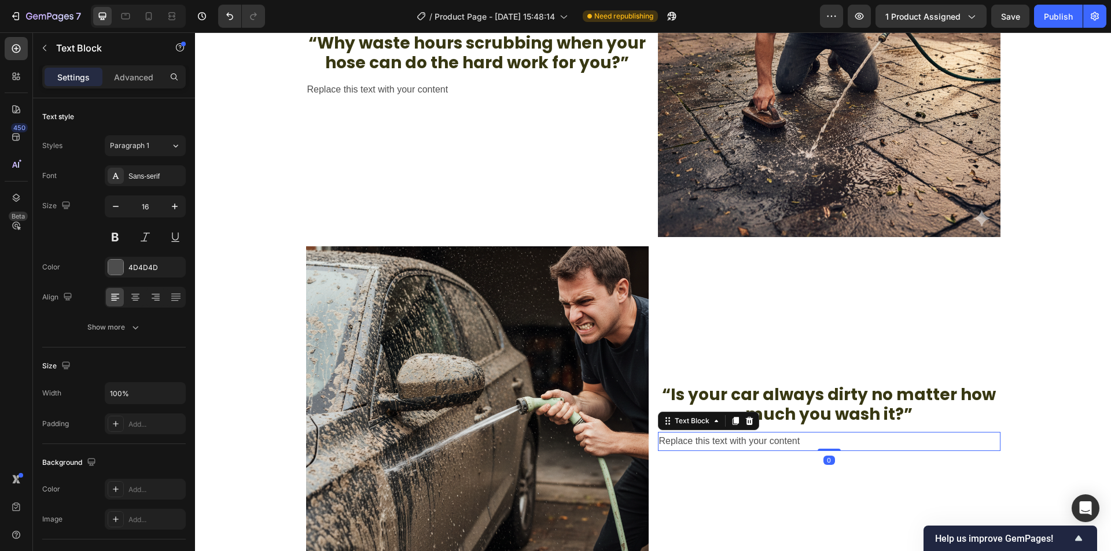
click at [740, 440] on div "Replace this text with your content" at bounding box center [829, 441] width 342 height 19
click at [740, 440] on p "Replace this text with your content" at bounding box center [829, 441] width 340 height 17
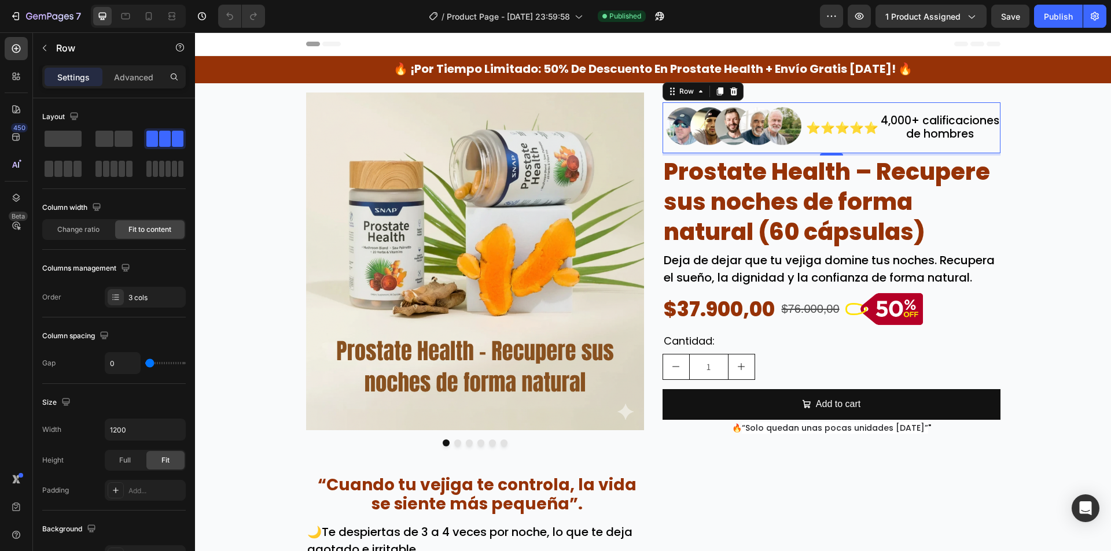
click at [813, 146] on div "⭐⭐⭐⭐⭐ Text Block" at bounding box center [842, 127] width 75 height 51
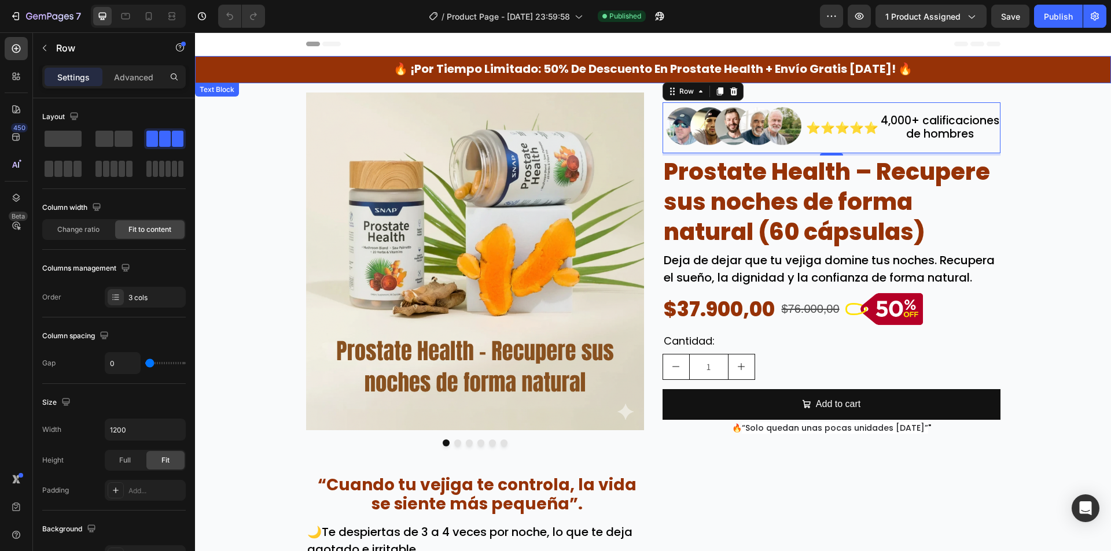
click at [222, 72] on div "🔥 ¡por tiempo limitado: 50% de descuento en prostate health + envío gratis hoy!…" at bounding box center [653, 69] width 916 height 27
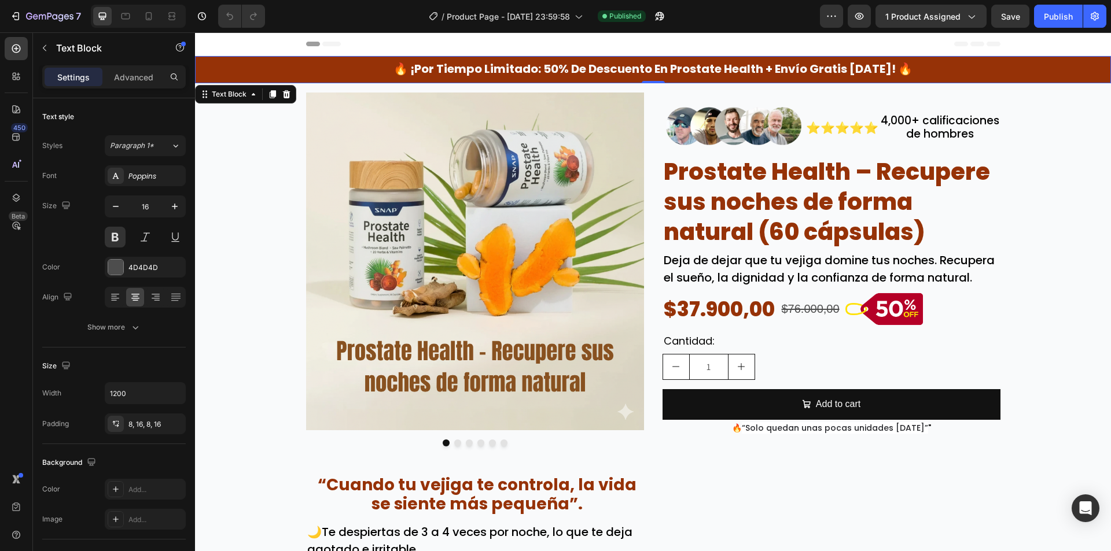
click at [231, 86] on div "Text Block" at bounding box center [245, 94] width 101 height 19
click at [231, 89] on div "Text Block" at bounding box center [228, 94] width 39 height 10
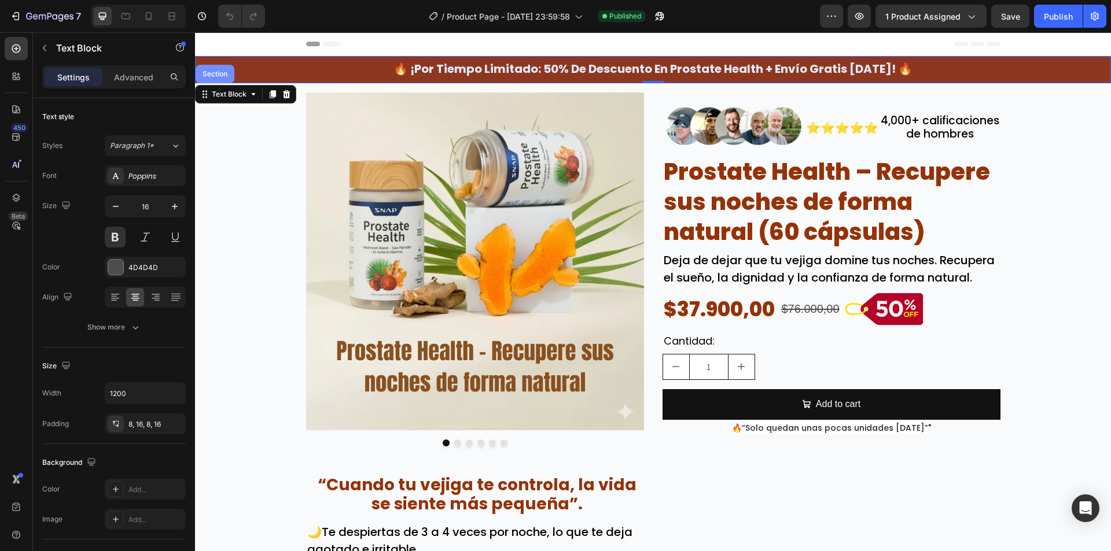
click at [213, 80] on div "Section" at bounding box center [214, 74] width 39 height 19
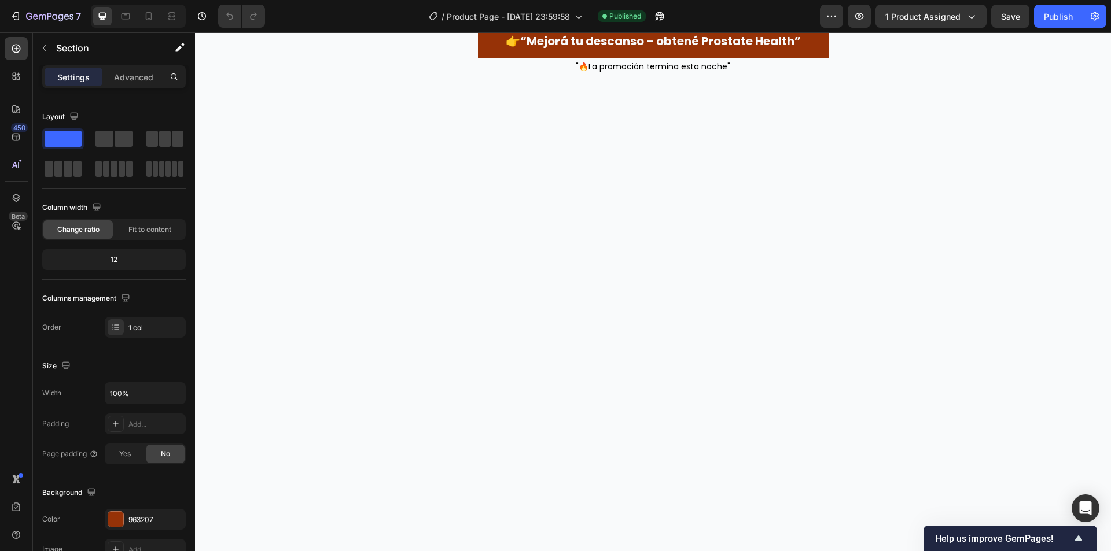
scroll to position [983, 0]
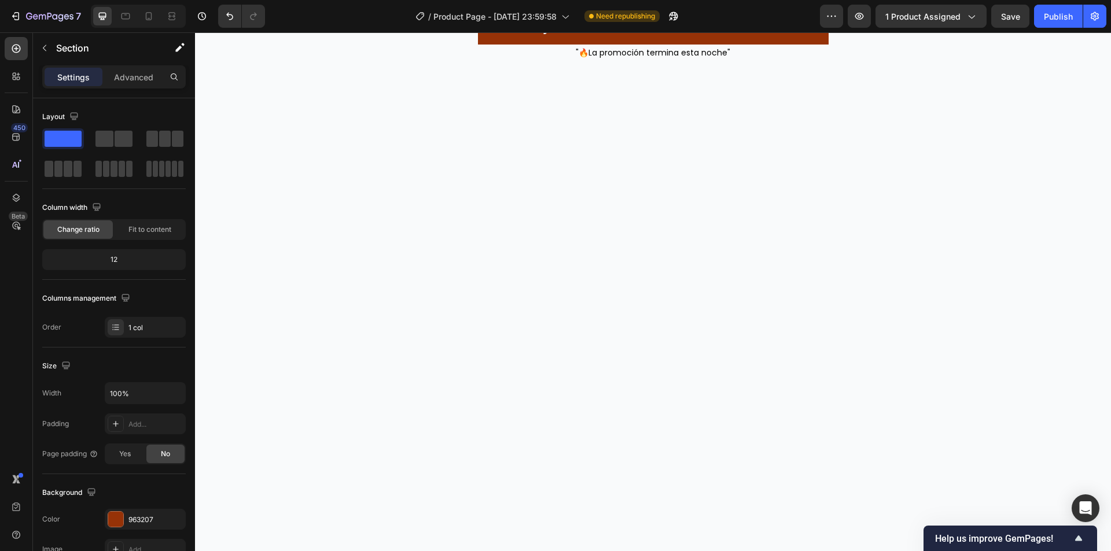
click at [146, 511] on div "F9FAFB" at bounding box center [145, 519] width 81 height 21
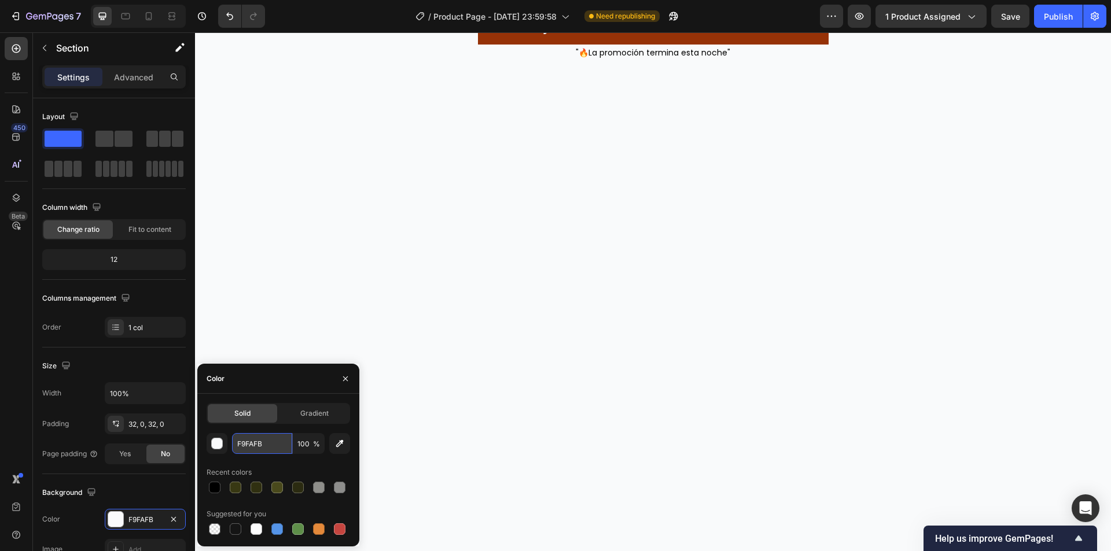
click at [271, 438] on input "F9FAFB" at bounding box center [262, 443] width 60 height 21
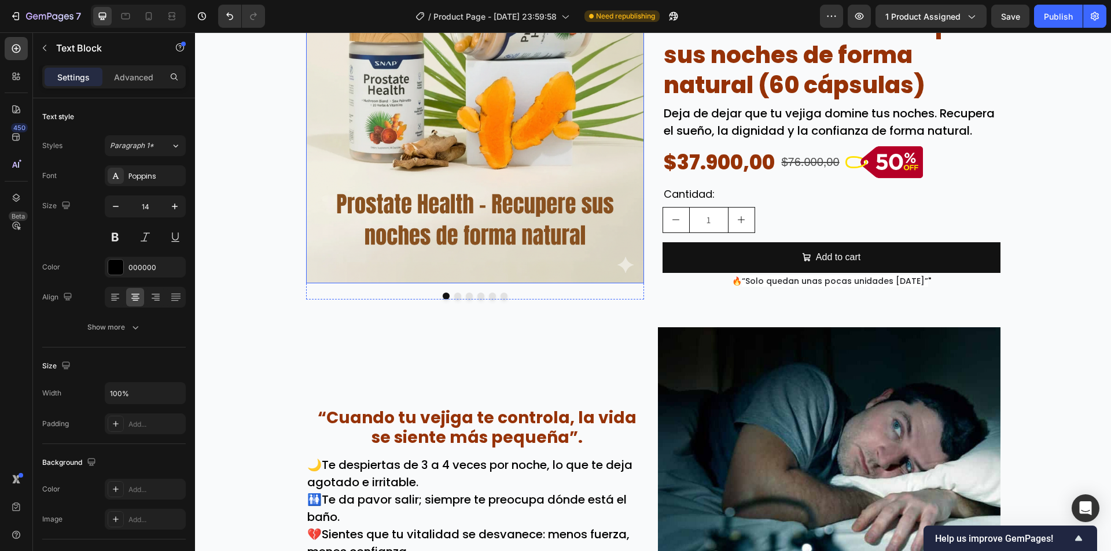
scroll to position [289, 0]
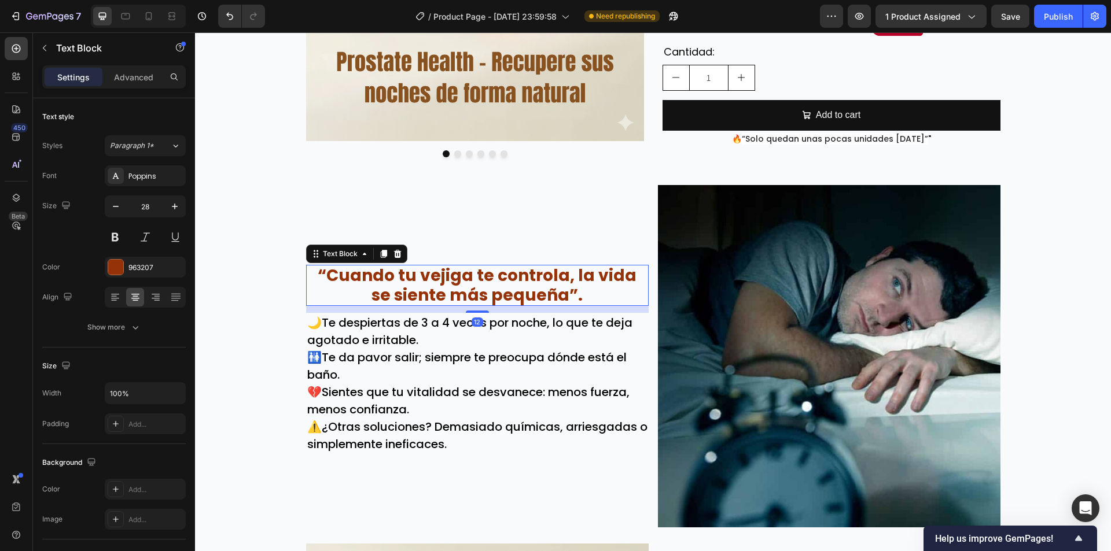
click at [461, 282] on p "“Cuando tu vejiga te controla, la vida se siente más pequeña”." at bounding box center [477, 285] width 340 height 39
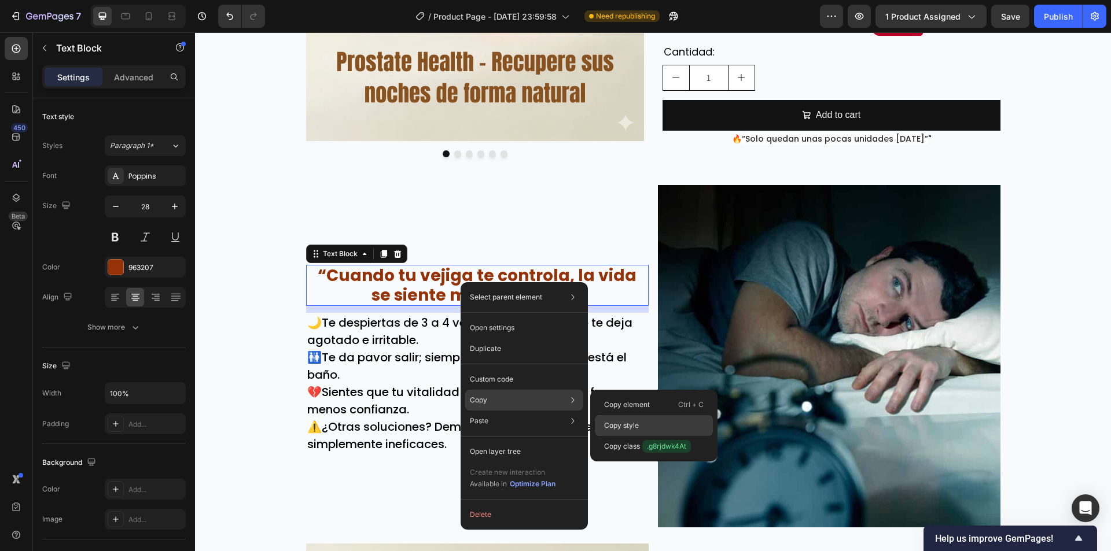
click at [630, 421] on p "Copy style" at bounding box center [621, 425] width 35 height 10
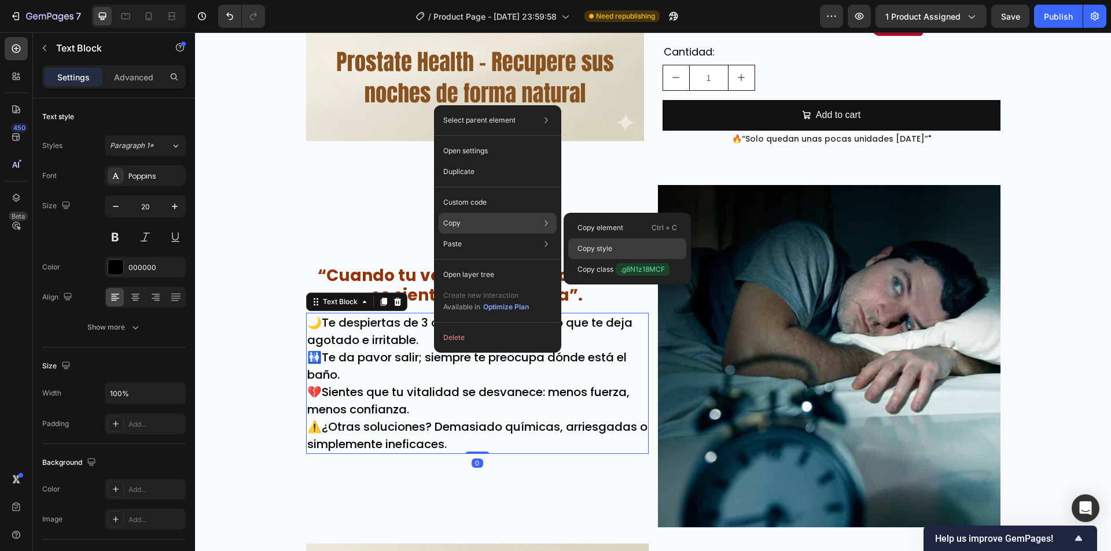
click at [621, 253] on div "Copy style" at bounding box center [627, 248] width 118 height 21
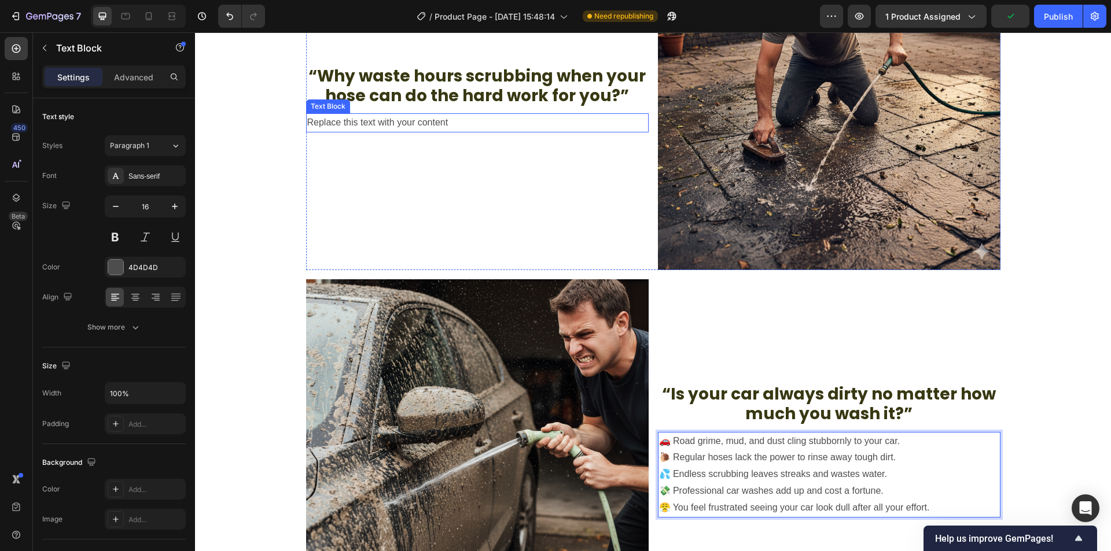
click at [396, 121] on div "Replace this text with your content" at bounding box center [477, 122] width 342 height 19
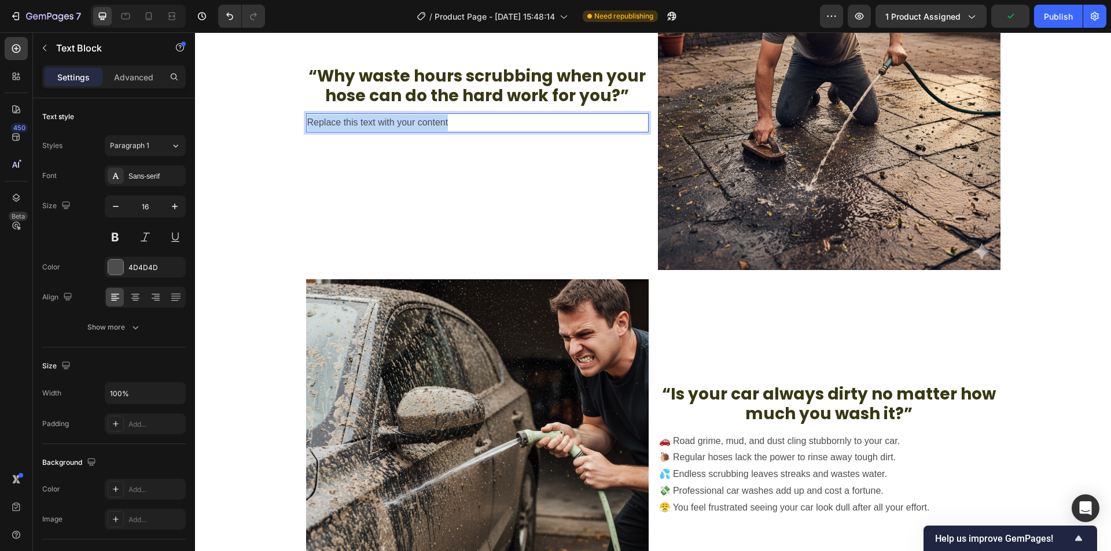
click at [396, 121] on p "Replace this text with your content" at bounding box center [477, 123] width 340 height 17
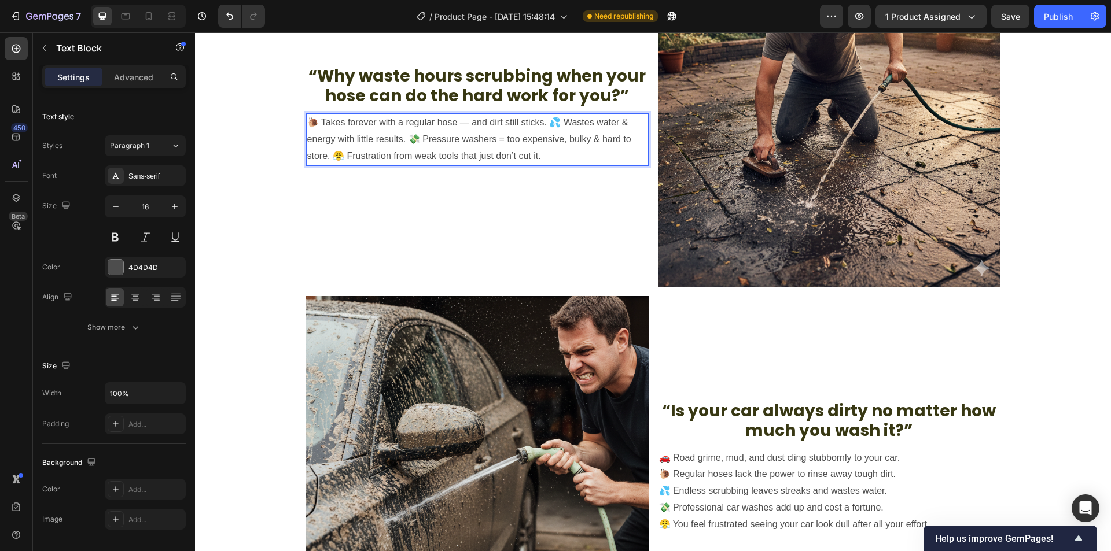
click at [550, 123] on p "🐌 Takes forever with a regular hose — and dirt still sticks. 💦 Wastes water & e…" at bounding box center [477, 140] width 340 height 50
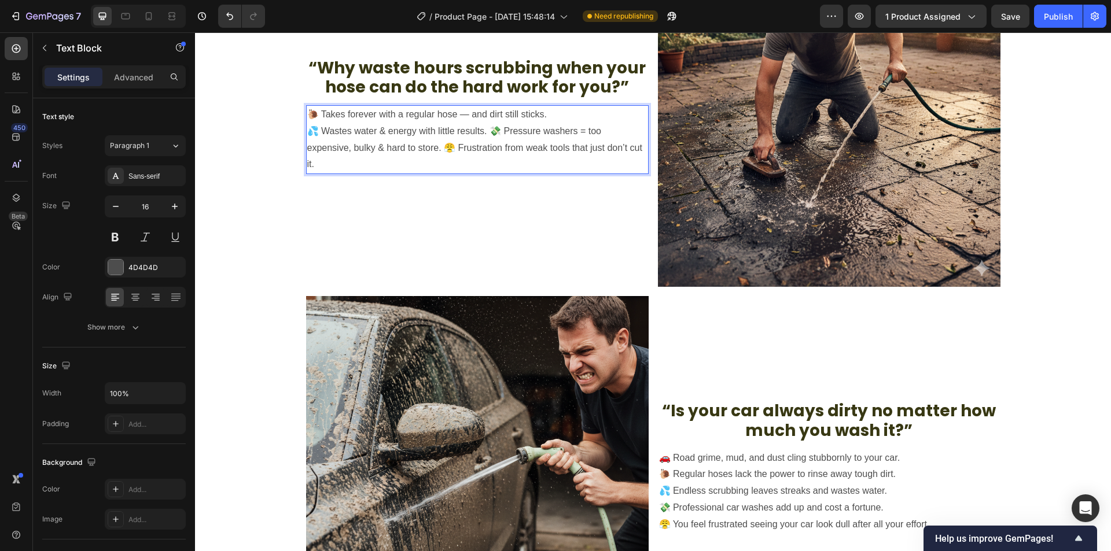
scroll to position [585, 0]
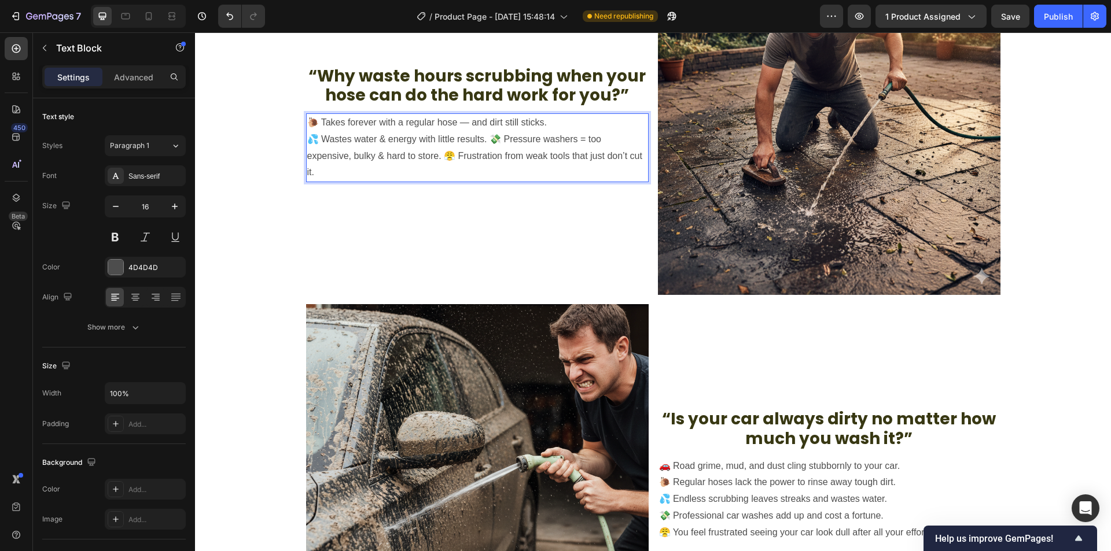
click at [490, 139] on p "💦 Wastes water & energy with little results. 💸 Pressure washers = too expensive…" at bounding box center [477, 156] width 340 height 50
click at [558, 158] on p "💸 Pressure washers = too expensive, bulky & hard to store. 😤 Frustration from w…" at bounding box center [477, 165] width 340 height 34
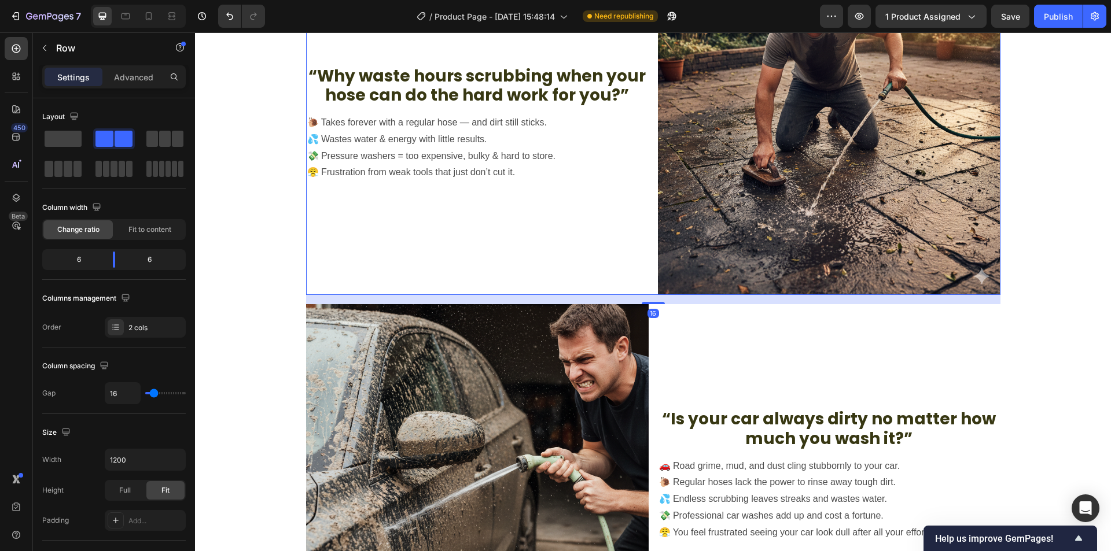
click at [515, 235] on div "“Why waste hours scrubbing when your hose can do the hard work for you?” Text B…" at bounding box center [477, 124] width 342 height 342
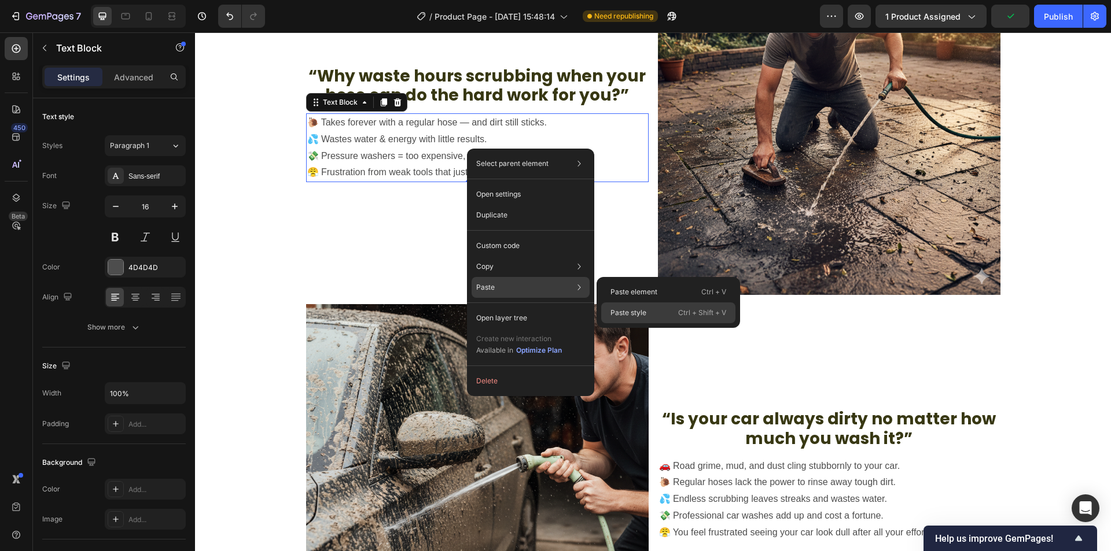
drag, startPoint x: 644, startPoint y: 309, endPoint x: 483, endPoint y: 350, distance: 166.5
click at [644, 309] on p "Paste style" at bounding box center [628, 313] width 36 height 10
type input "20"
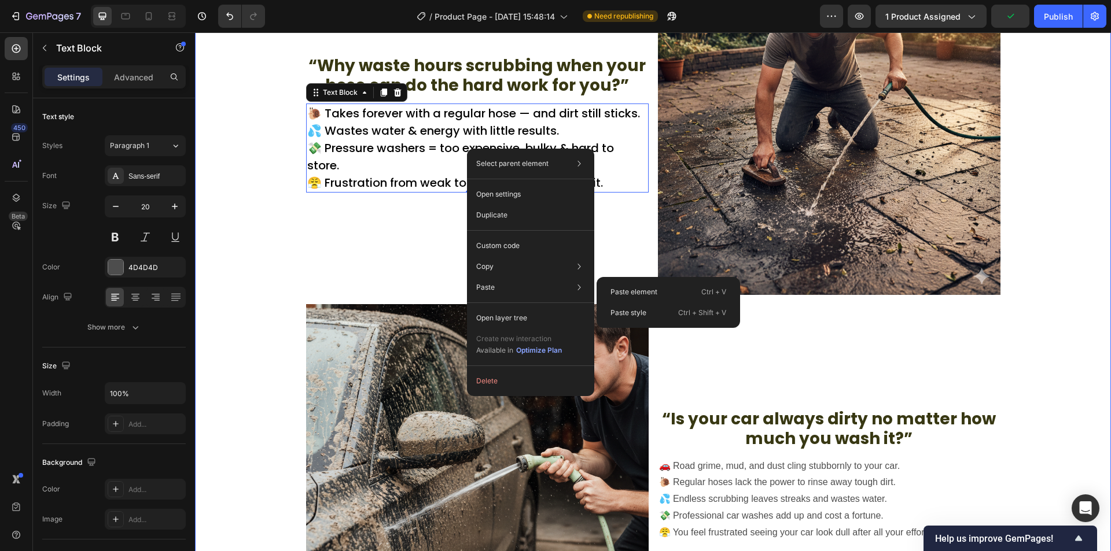
scroll to position [575, 0]
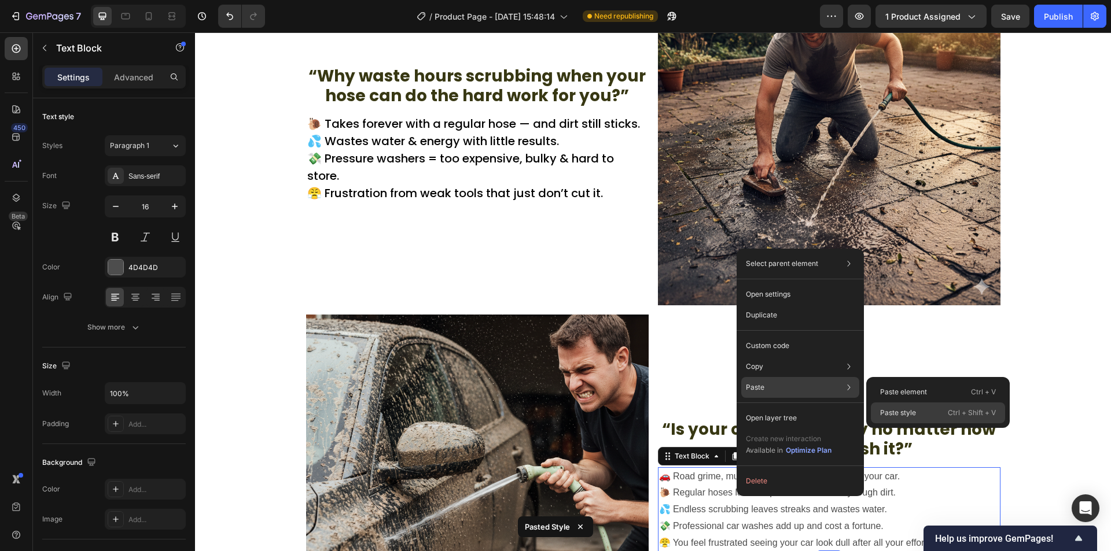
click at [903, 414] on p "Paste style" at bounding box center [898, 413] width 36 height 10
type input "20"
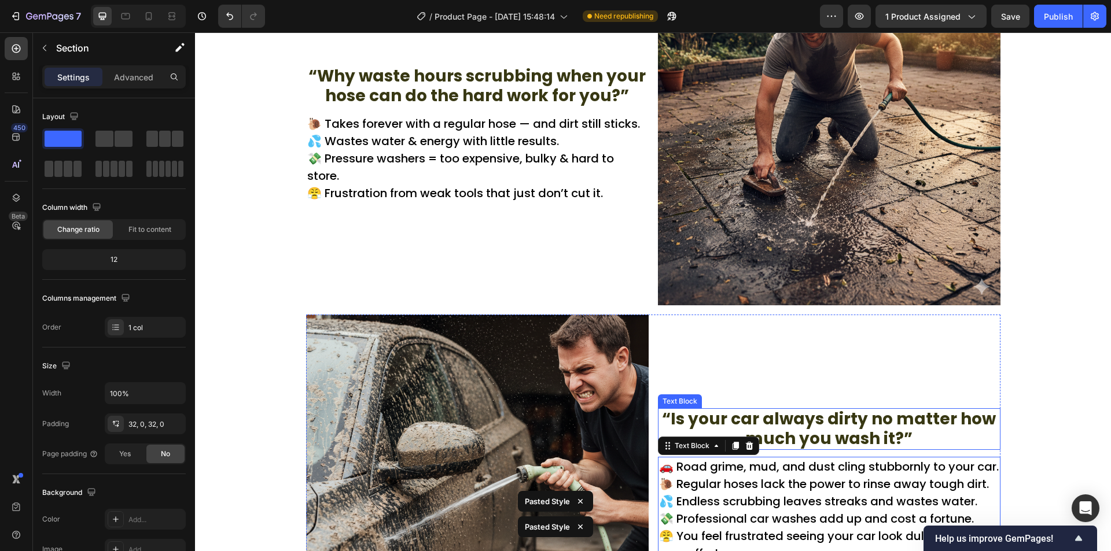
click at [1023, 377] on div "“Why waste hours scrubbing when your hose can do the hard work for you?” Text B…" at bounding box center [653, 314] width 916 height 703
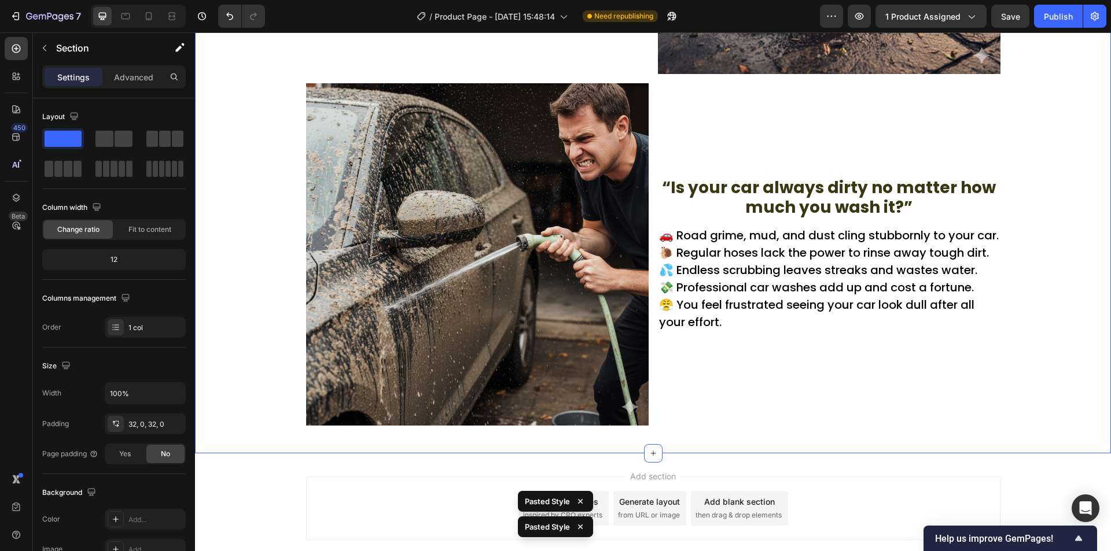
click at [1042, 371] on div "“Why waste hours scrubbing when your hose can do the hard work for you?” Text B…" at bounding box center [653, 83] width 916 height 703
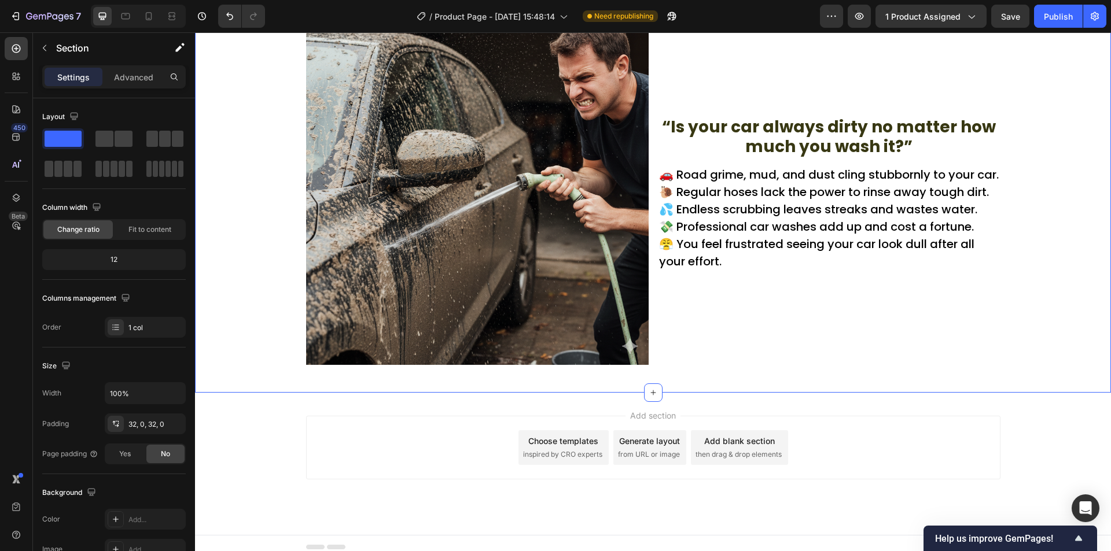
scroll to position [875, 0]
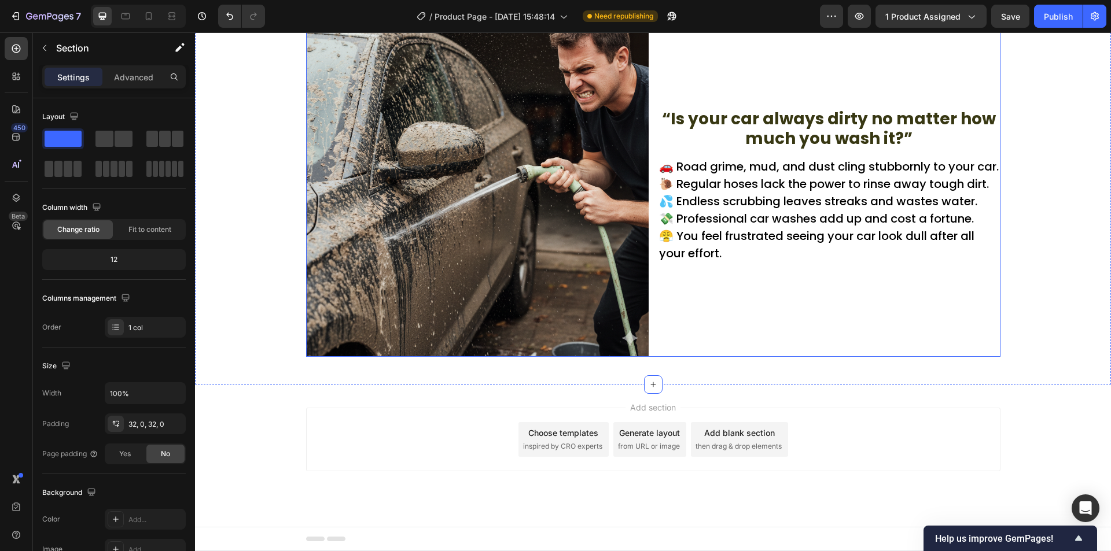
click at [714, 303] on div "“Is your car always dirty no matter how much you wash it?” Text Block 🚗 Road gr…" at bounding box center [829, 185] width 342 height 342
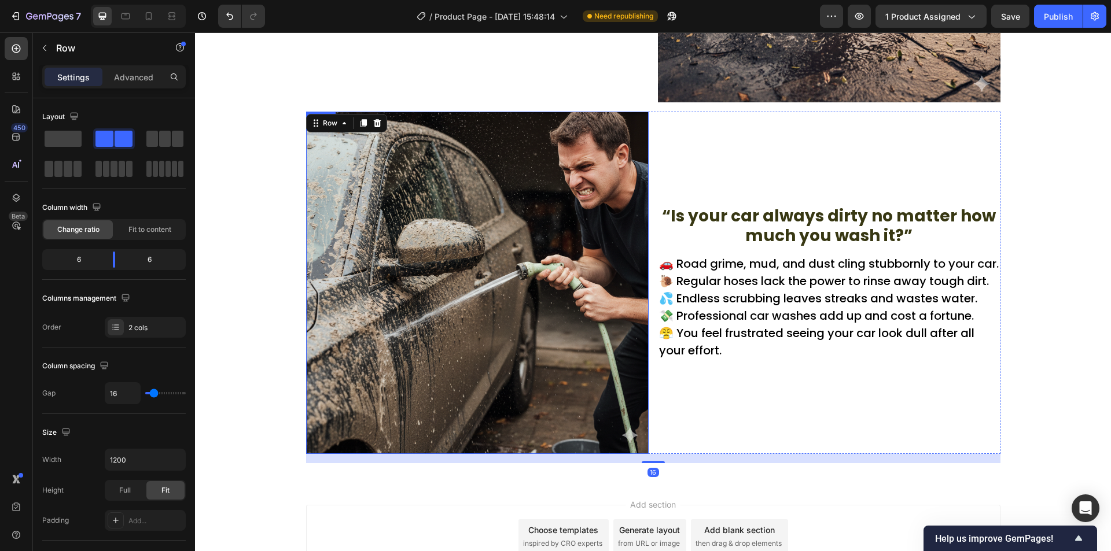
scroll to position [759, 0]
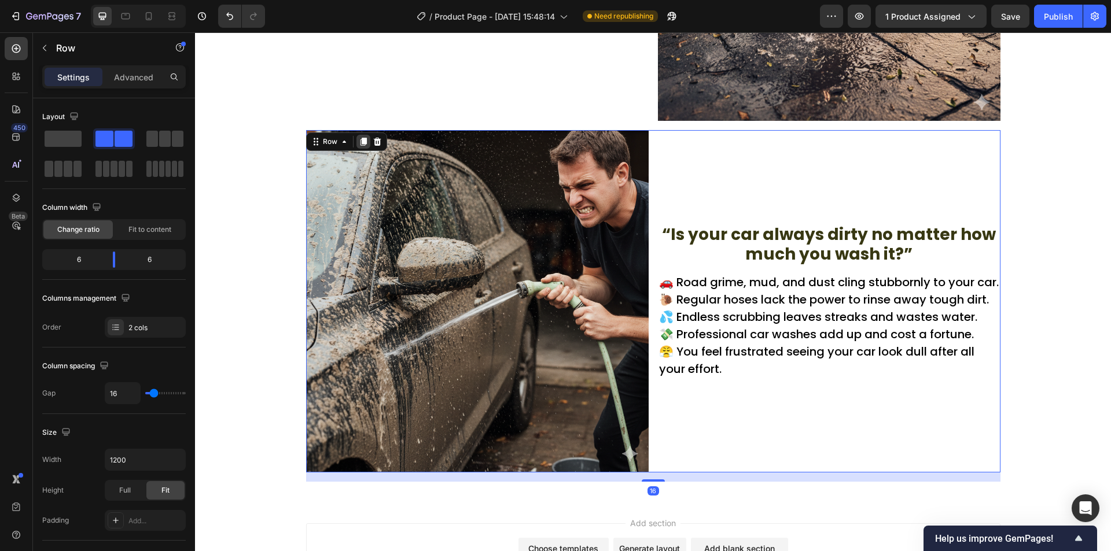
click at [360, 142] on icon at bounding box center [363, 142] width 6 height 8
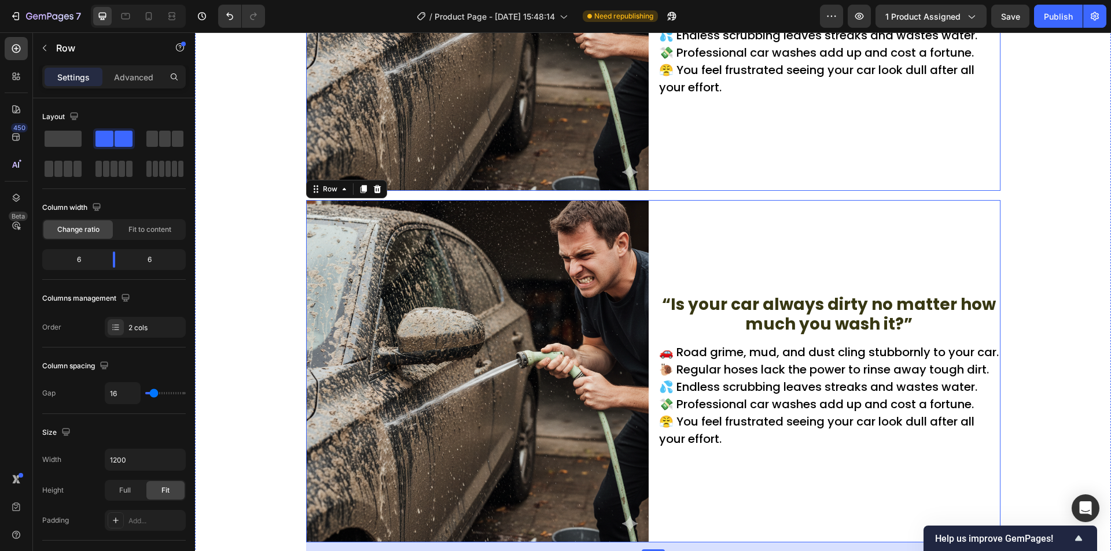
scroll to position [1053, 0]
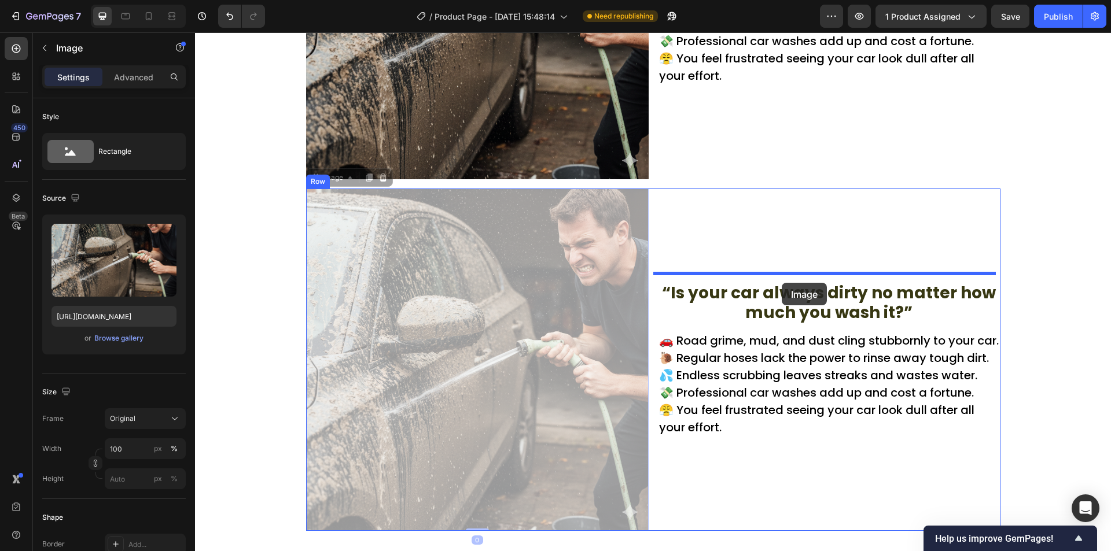
drag, startPoint x: 571, startPoint y: 316, endPoint x: 792, endPoint y: 260, distance: 227.4
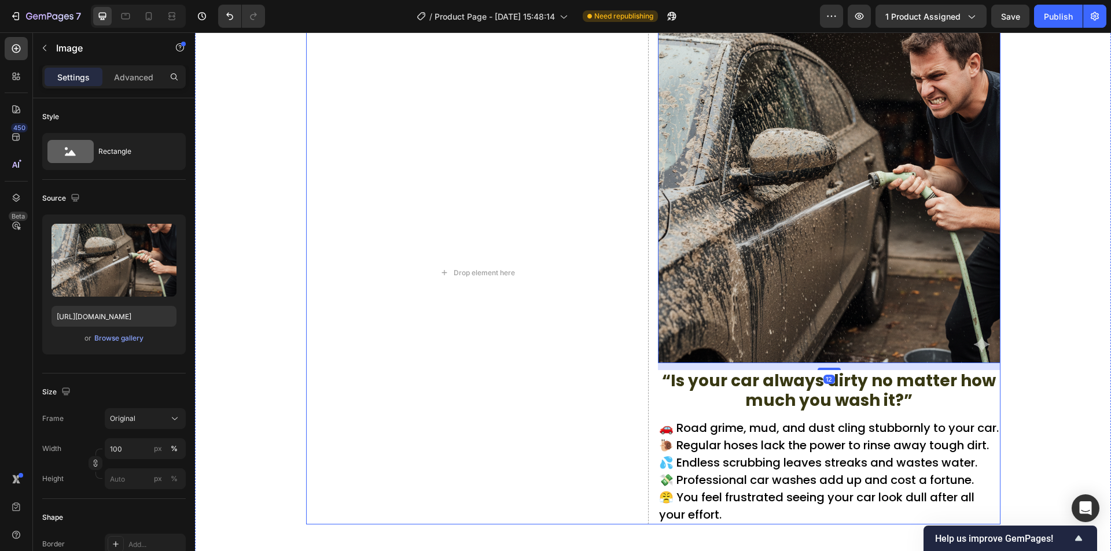
scroll to position [1226, 0]
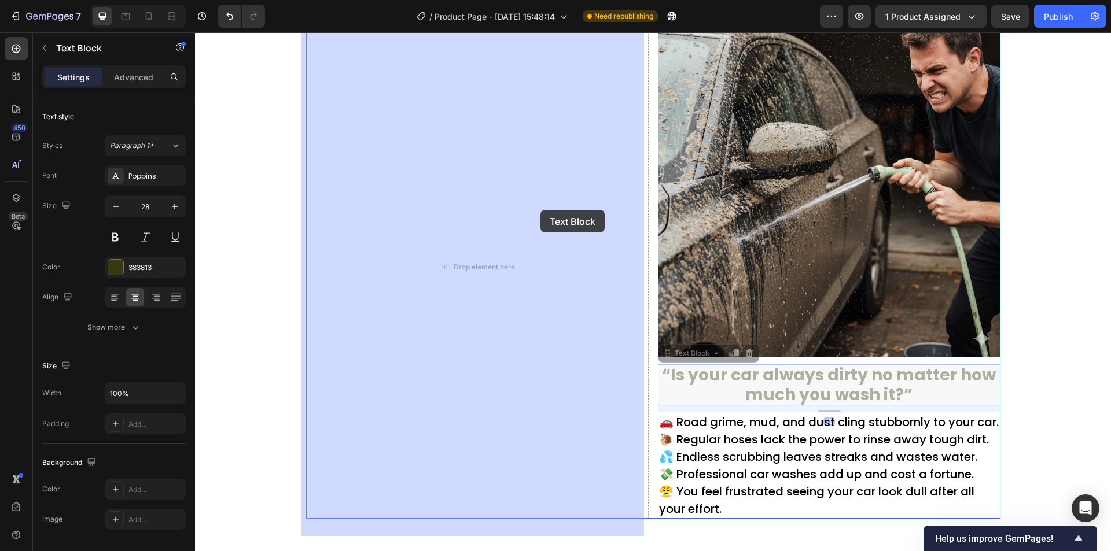
drag, startPoint x: 759, startPoint y: 386, endPoint x: 558, endPoint y: 254, distance: 240.3
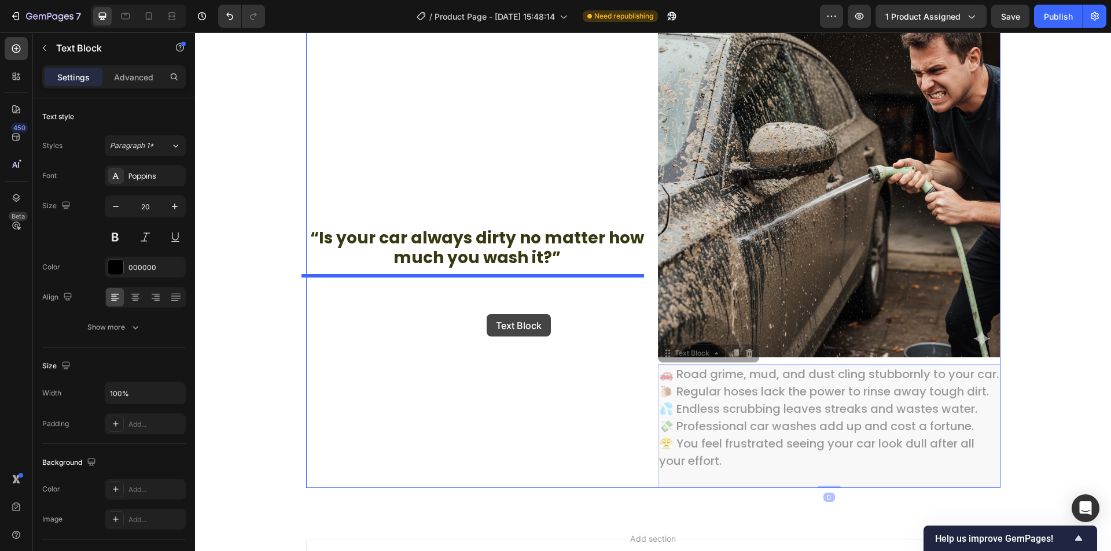
drag, startPoint x: 714, startPoint y: 420, endPoint x: 486, endPoint y: 314, distance: 251.3
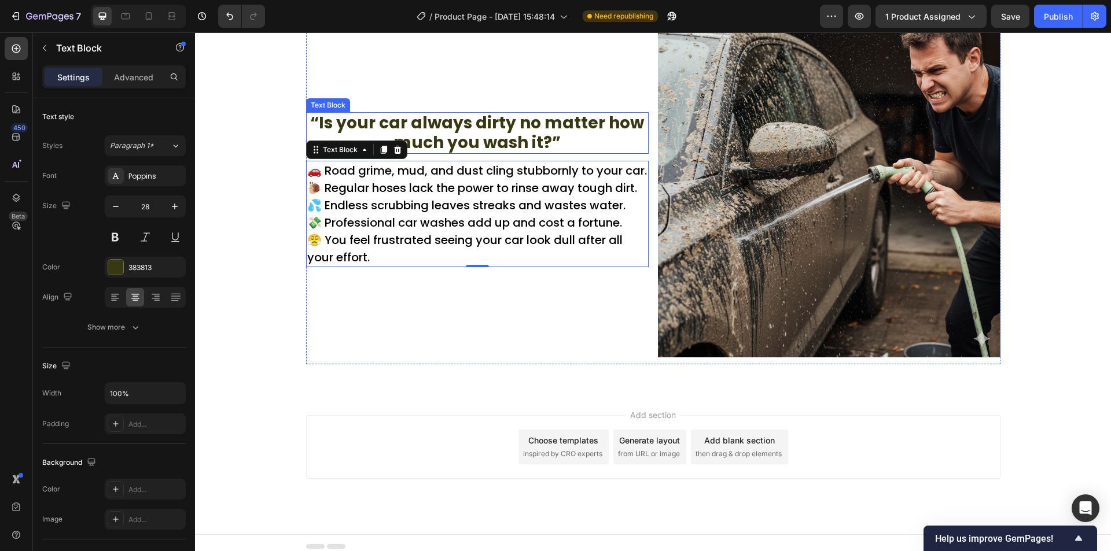
click at [512, 132] on p "“Is your car always dirty no matter how much you wash it?”" at bounding box center [477, 132] width 340 height 39
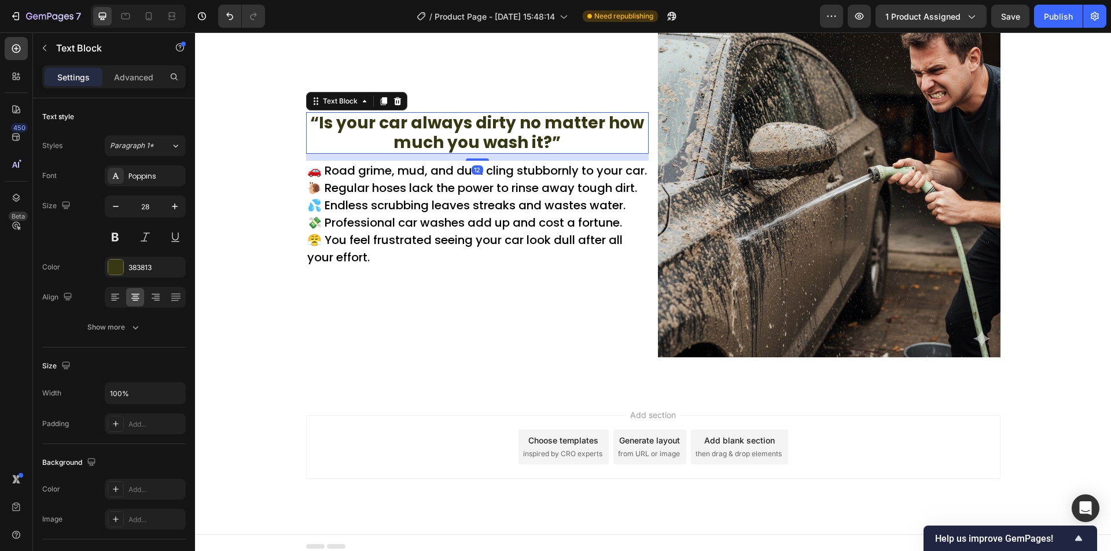
click at [512, 132] on p "“Is your car always dirty no matter how much you wash it?”" at bounding box center [477, 132] width 340 height 39
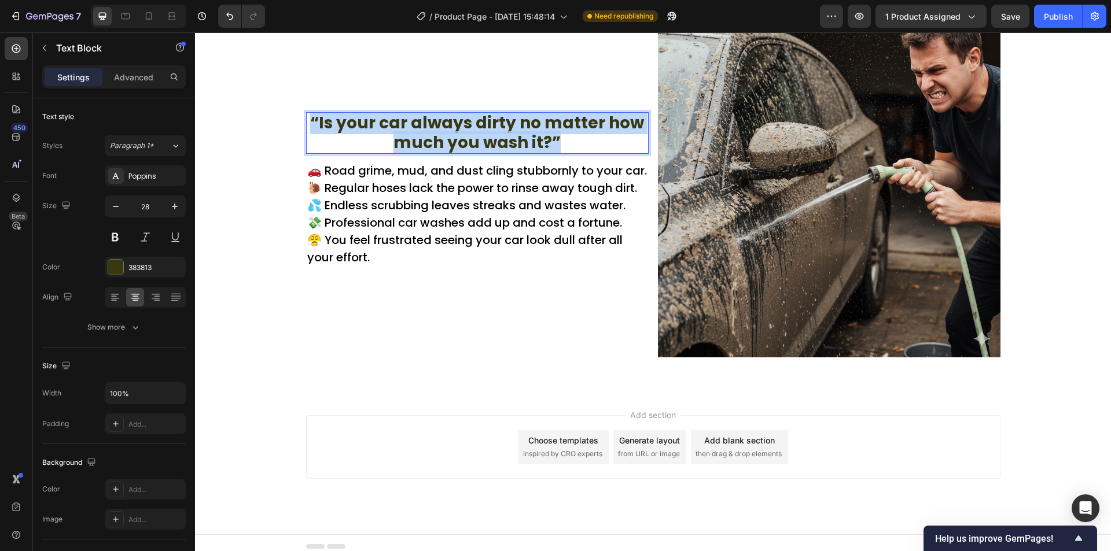
click at [512, 132] on p "“Is your car always dirty no matter how much you wash it?”" at bounding box center [477, 132] width 340 height 39
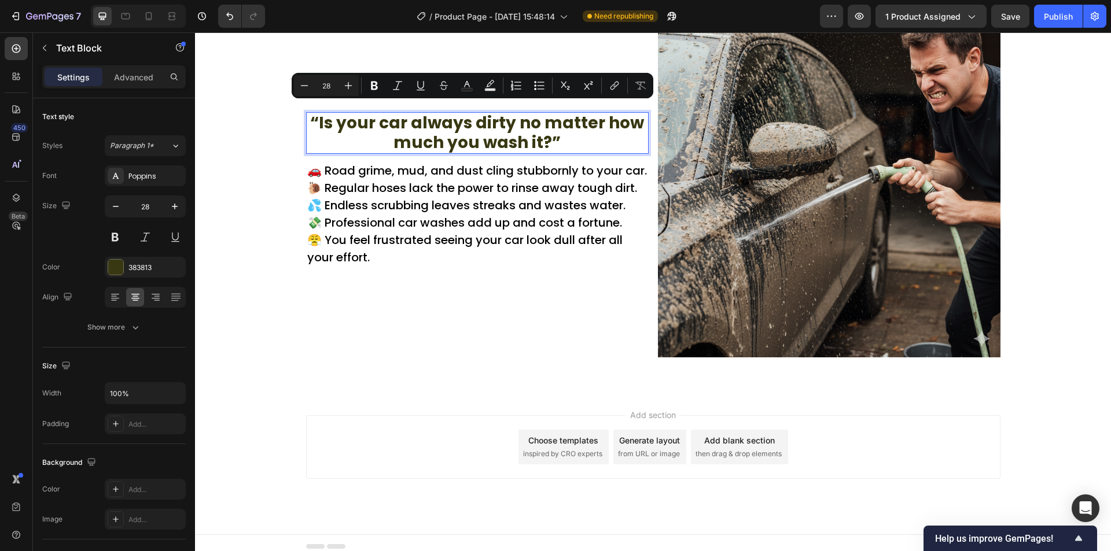
scroll to position [1, 0]
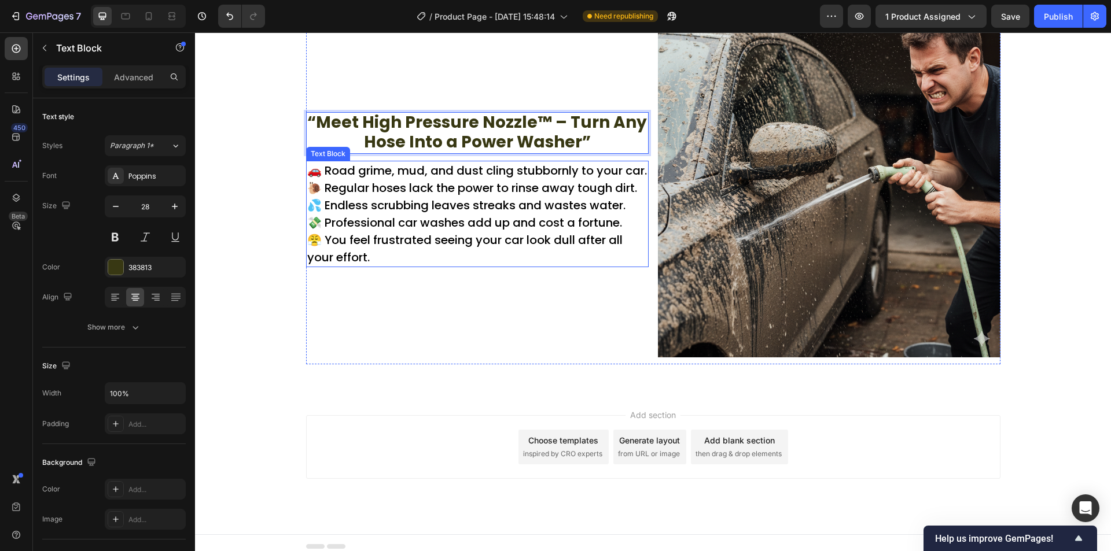
click at [399, 195] on p "🐌 Regular hoses lack the power to rinse away tough dirt." at bounding box center [477, 187] width 340 height 17
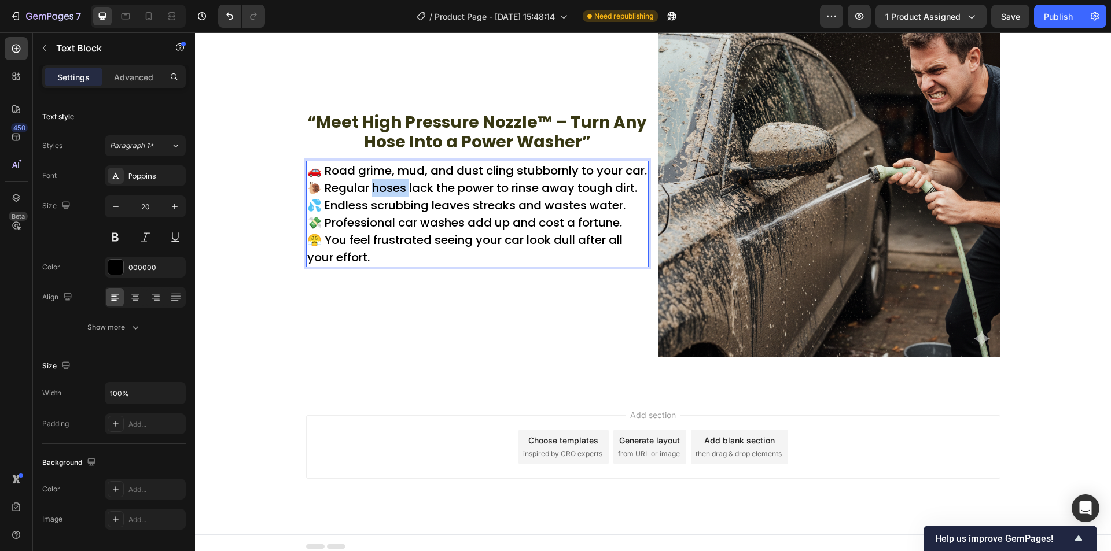
click at [399, 195] on p "🐌 Regular hoses lack the power to rinse away tough dirt." at bounding box center [477, 187] width 340 height 17
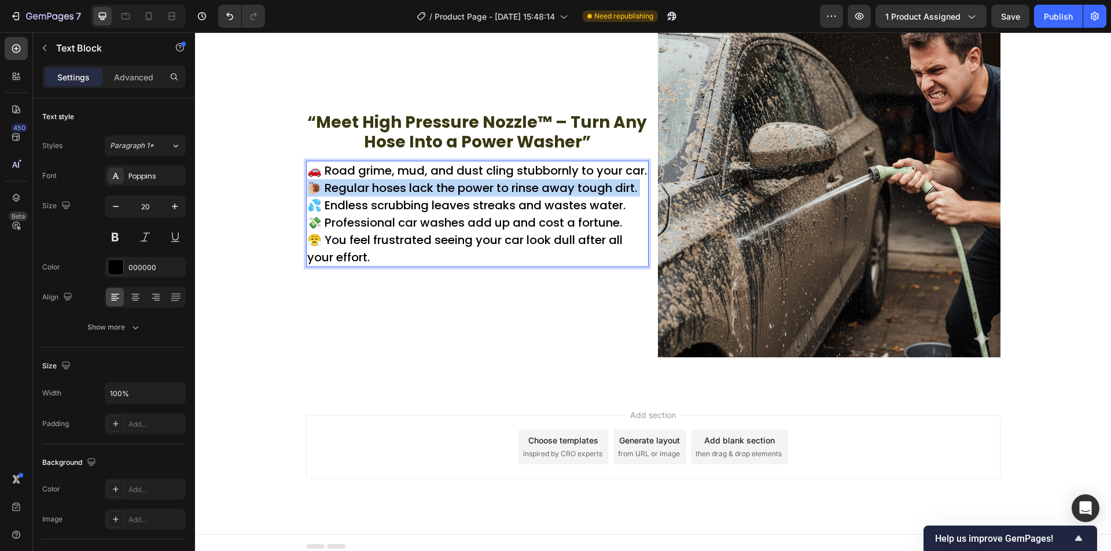
click at [399, 195] on p "🐌 Regular hoses lack the power to rinse away tough dirt." at bounding box center [477, 187] width 340 height 17
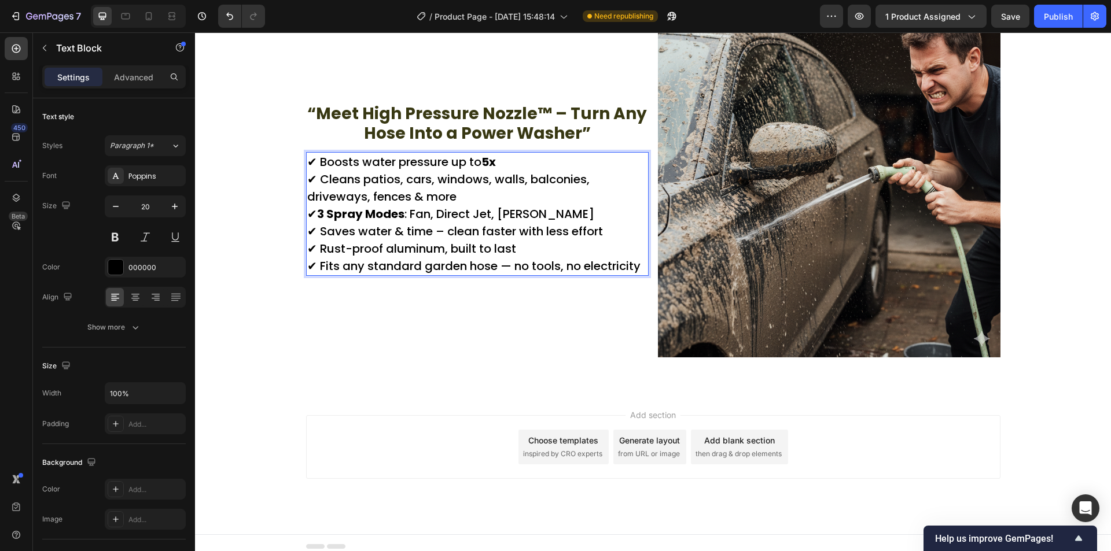
click at [331, 285] on div "“Meet High Pressure Nozzle™ – Turn Any Hose Into a Power Washer” Text Block ✔ B…" at bounding box center [477, 189] width 342 height 349
click at [315, 155] on p "✔ Boosts water pressure up to 5x ✔ Cleans patios, cars, windows, walls, balconi…" at bounding box center [477, 213] width 340 height 121
drag, startPoint x: 312, startPoint y: 161, endPoint x: 304, endPoint y: 161, distance: 8.7
click at [307, 161] on p "✔ Boosts water pressure up to 5x ✔ Cleans patios, cars, windows, walls, balconi…" at bounding box center [477, 213] width 340 height 121
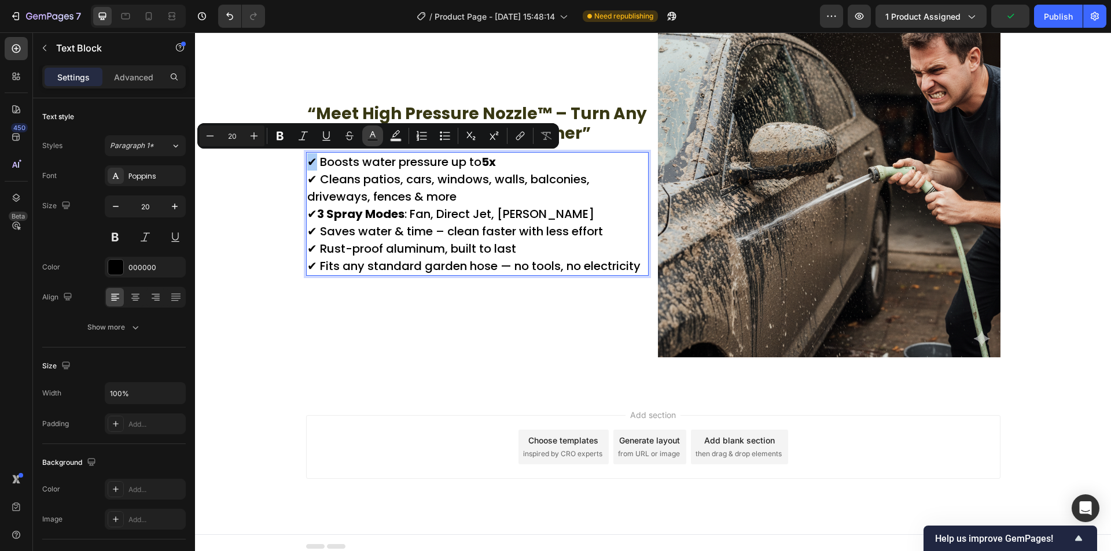
click at [369, 134] on icon "Editor contextual toolbar" at bounding box center [373, 136] width 12 height 12
type input "000000"
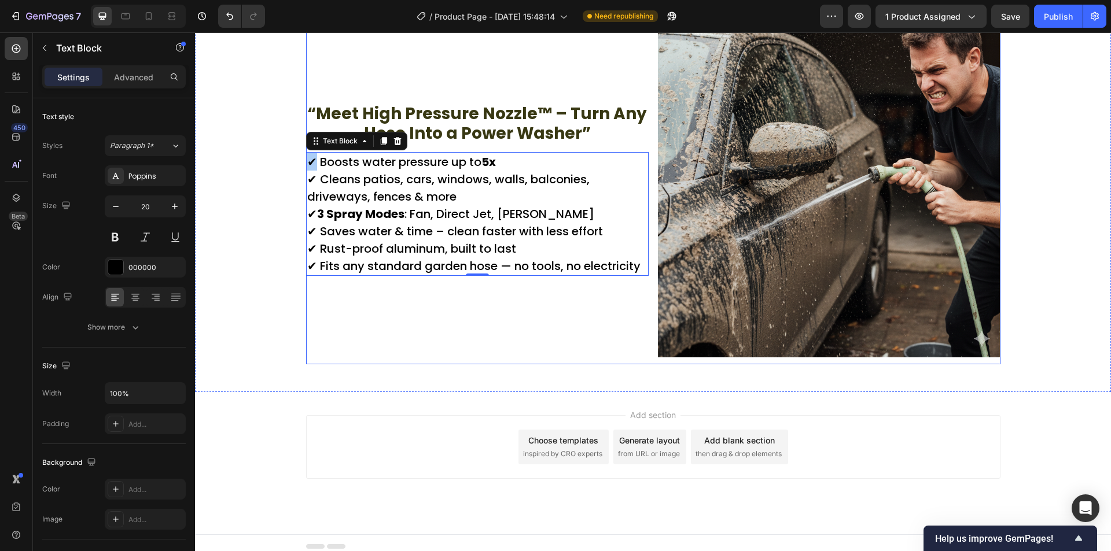
drag, startPoint x: 500, startPoint y: 333, endPoint x: 333, endPoint y: 301, distance: 170.1
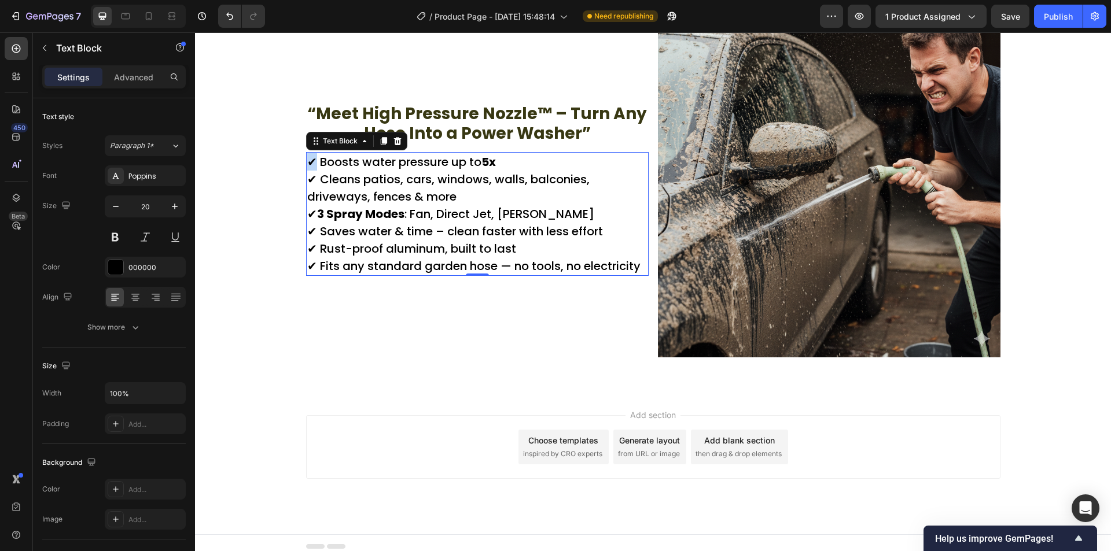
click at [312, 161] on p "✔ Boosts water pressure up to 5x ✔ Cleans patios, cars, windows, walls, balconi…" at bounding box center [477, 213] width 340 height 121
drag, startPoint x: 313, startPoint y: 163, endPoint x: 303, endPoint y: 161, distance: 10.6
click at [307, 161] on p "✔ Boosts water pressure up to 5x ✔ Cleans patios, cars, windows, walls, balconi…" at bounding box center [477, 213] width 340 height 121
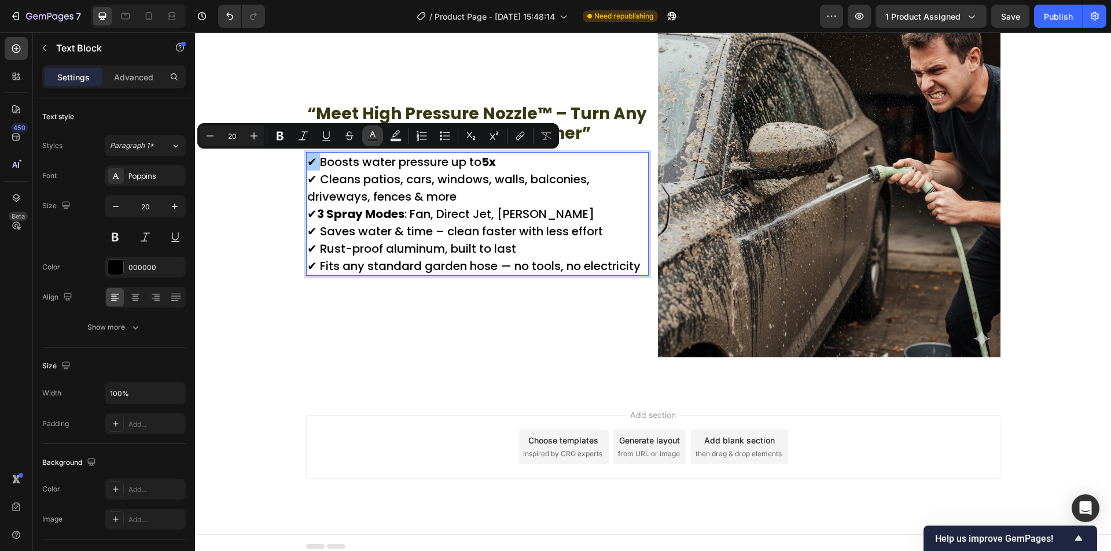
click at [369, 132] on icon "Editor contextual toolbar" at bounding box center [373, 136] width 12 height 12
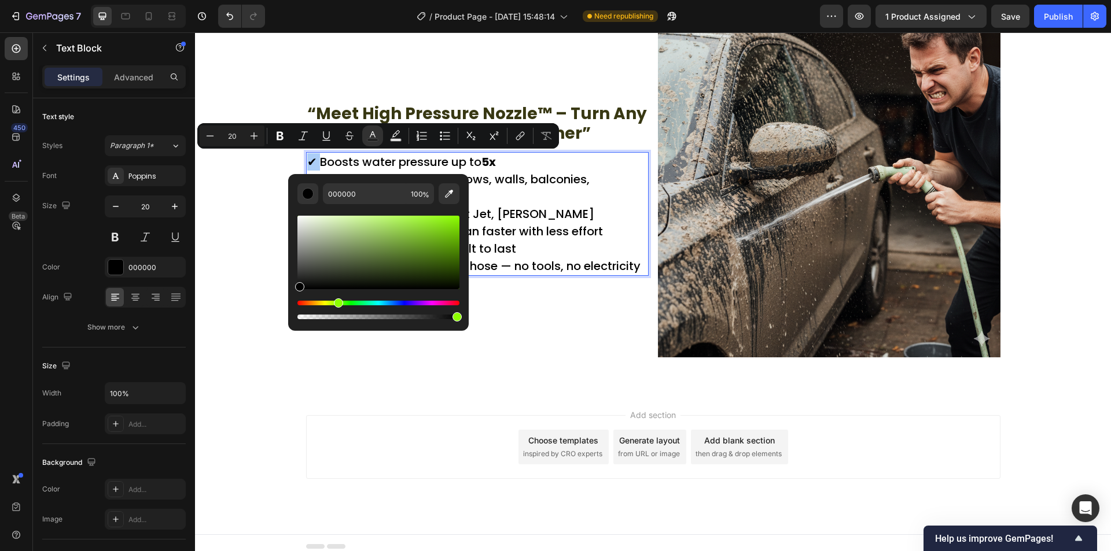
drag, startPoint x: 298, startPoint y: 301, endPoint x: 337, endPoint y: 300, distance: 39.3
click at [338, 303] on div "Hue" at bounding box center [338, 302] width 9 height 9
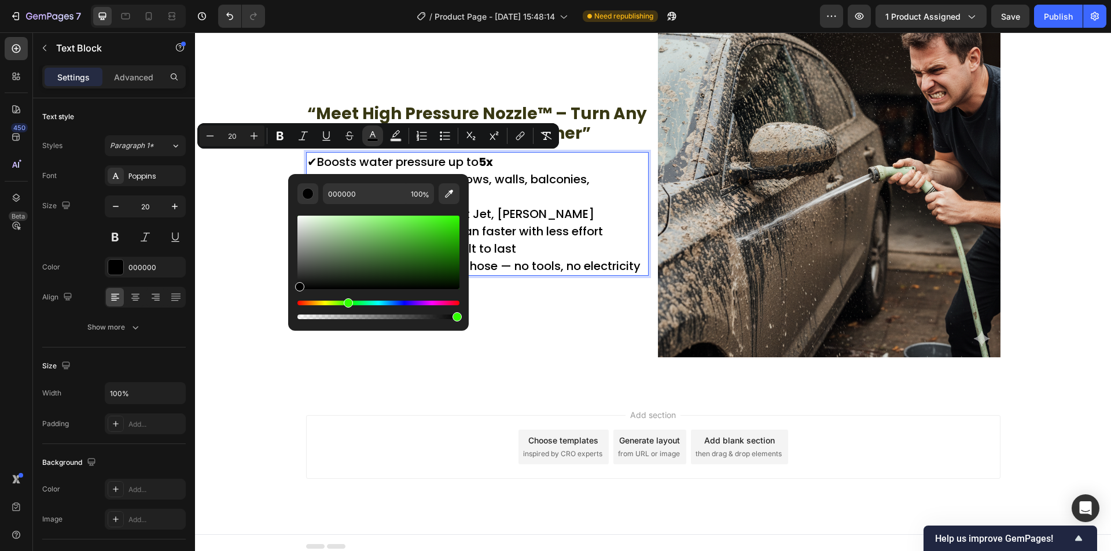
drag, startPoint x: 298, startPoint y: 301, endPoint x: 346, endPoint y: 301, distance: 48.0
click at [346, 301] on div "Hue" at bounding box center [348, 302] width 9 height 9
drag, startPoint x: 300, startPoint y: 284, endPoint x: 445, endPoint y: 209, distance: 163.7
click at [445, 209] on div "Editor contextual toolbar" at bounding box center [378, 262] width 162 height 117
drag, startPoint x: 449, startPoint y: 219, endPoint x: 454, endPoint y: 260, distance: 41.4
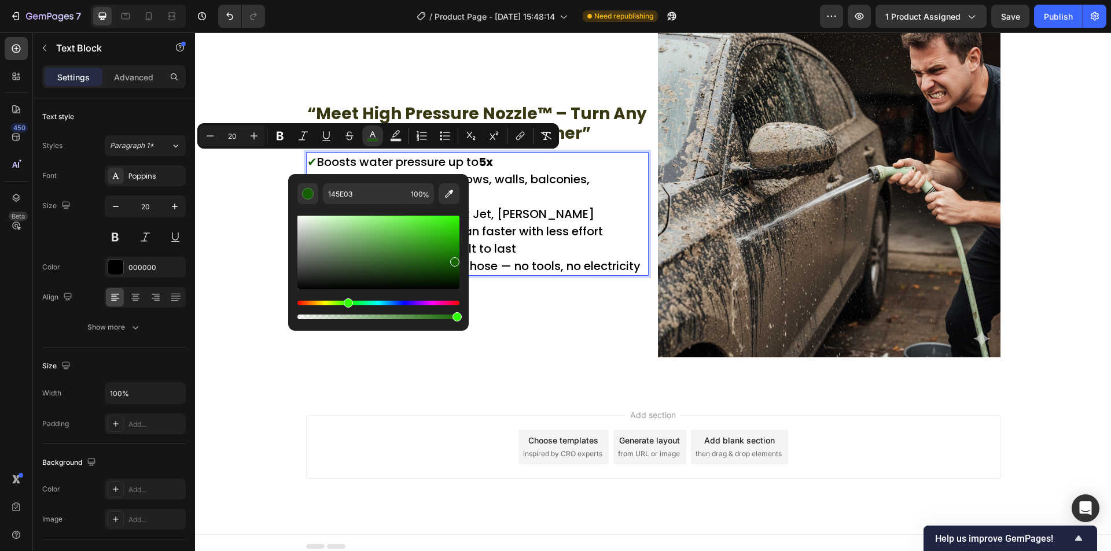
click at [454, 260] on div "Editor contextual toolbar" at bounding box center [454, 261] width 9 height 9
drag, startPoint x: 454, startPoint y: 264, endPoint x: 448, endPoint y: 244, distance: 20.7
click at [448, 244] on div "Editor contextual toolbar" at bounding box center [449, 246] width 9 height 9
type input "259B0A"
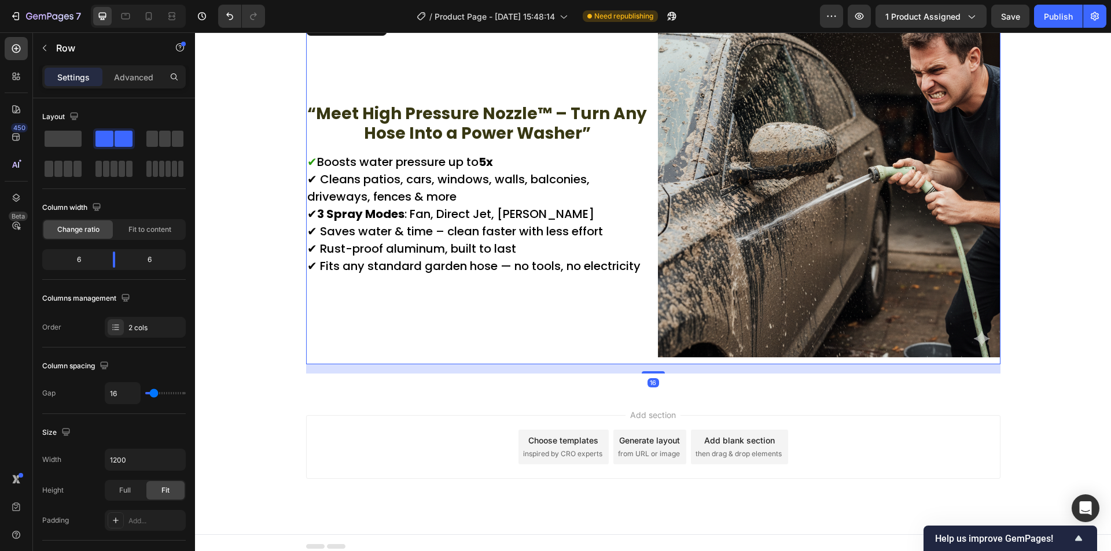
click at [522, 309] on div "“Meet High Pressure Nozzle™ – Turn Any Hose Into a Power Washer” Text Block ✔ B…" at bounding box center [477, 189] width 342 height 349
click at [307, 163] on span "✔" at bounding box center [312, 162] width 10 height 16
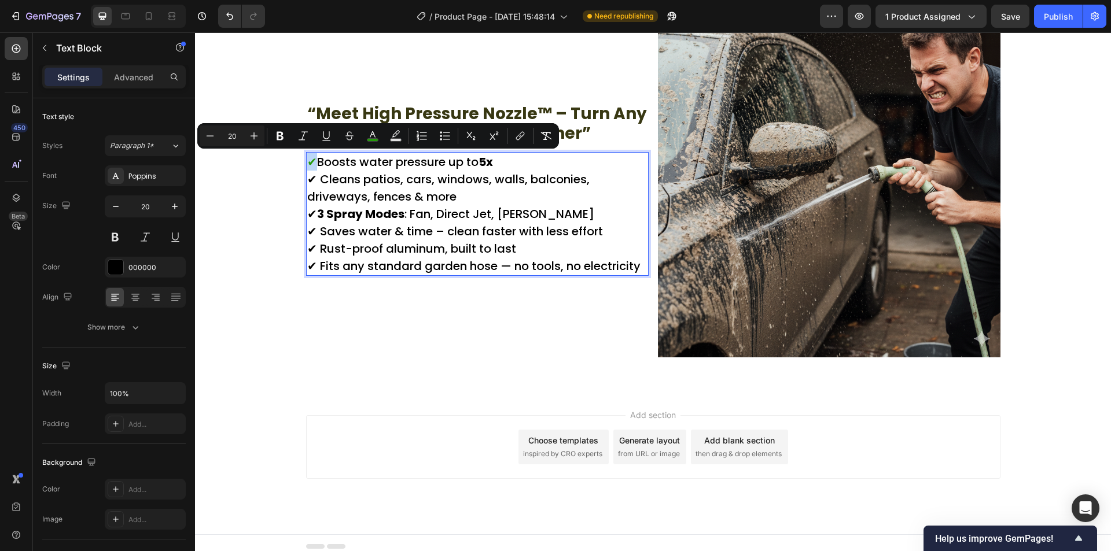
drag, startPoint x: 310, startPoint y: 166, endPoint x: 304, endPoint y: 165, distance: 5.9
click at [307, 165] on span "✔" at bounding box center [312, 162] width 10 height 16
click at [375, 134] on icon "Editor contextual toolbar" at bounding box center [373, 136] width 12 height 12
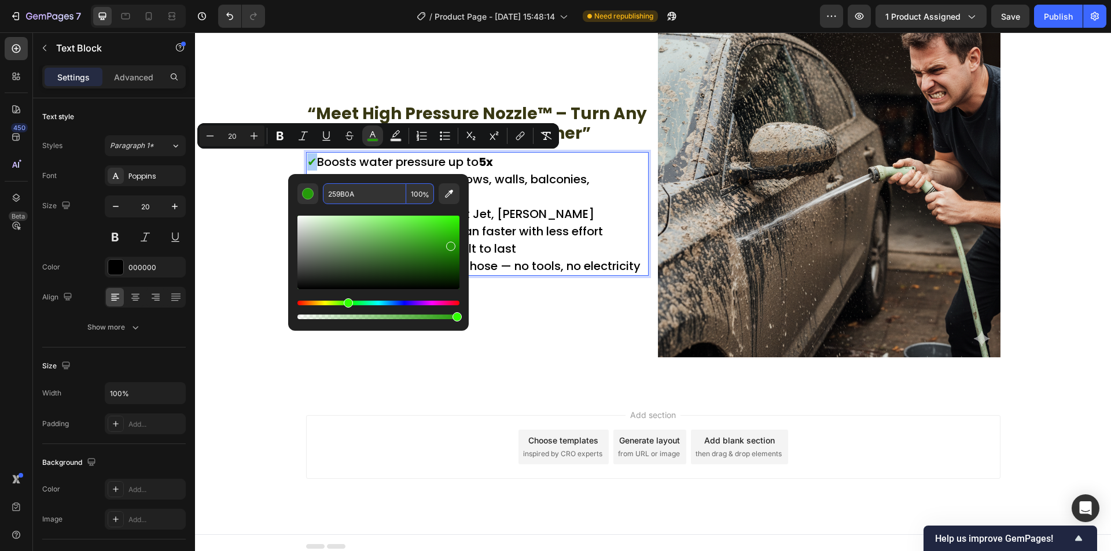
click at [359, 195] on input "259B0A" at bounding box center [364, 193] width 83 height 21
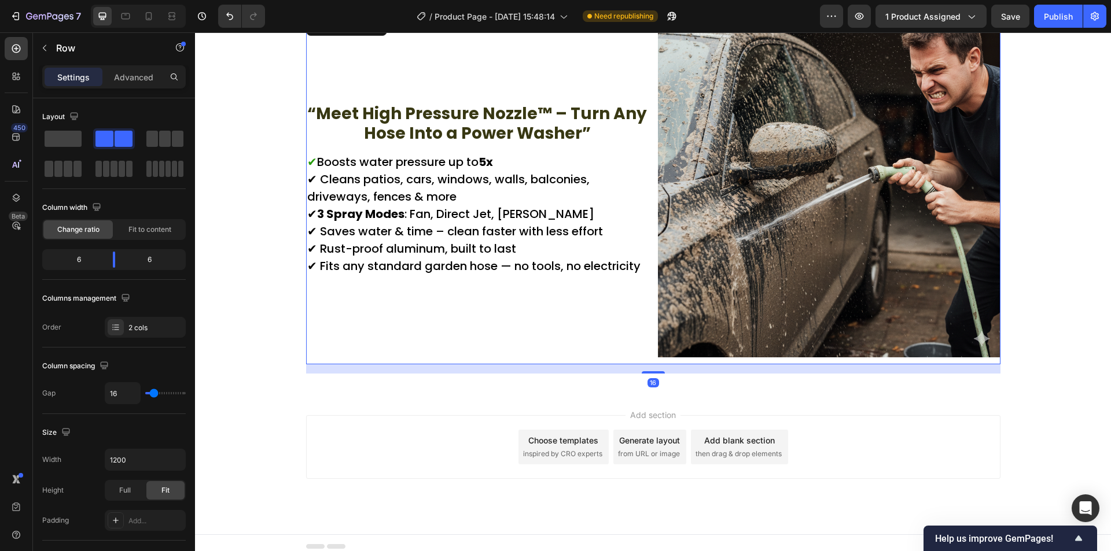
drag, startPoint x: 544, startPoint y: 315, endPoint x: 287, endPoint y: 186, distance: 287.1
click at [543, 315] on div "“Meet High Pressure Nozzle™ – Turn Any Hose Into a Power Washer” Text Block ✔ B…" at bounding box center [477, 189] width 342 height 349
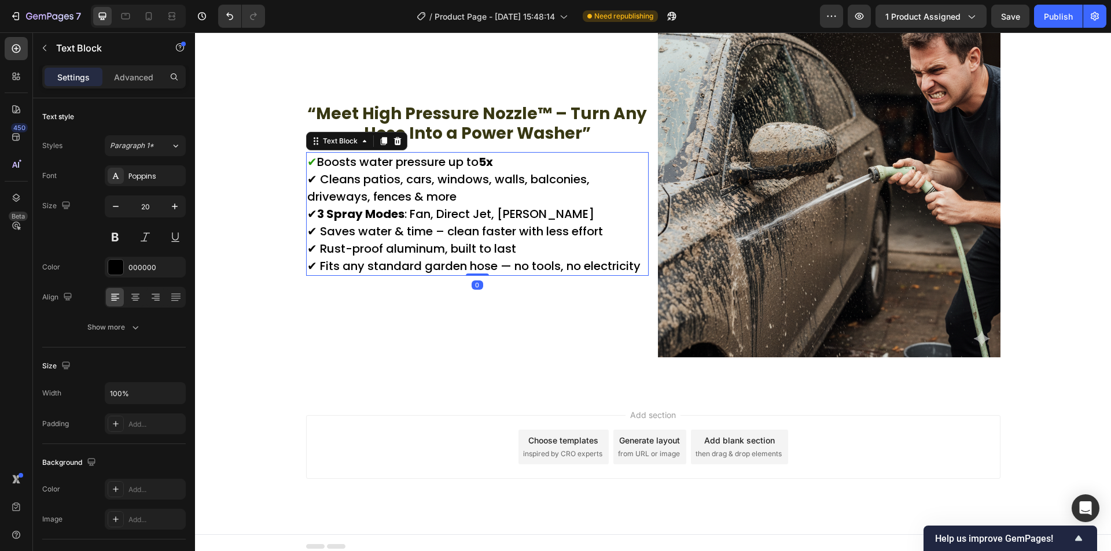
click at [309, 178] on p "✔ Boosts water pressure up to 5x ✔ Cleans patios, cars, windows, walls, balconi…" at bounding box center [477, 213] width 340 height 121
drag, startPoint x: 312, startPoint y: 178, endPoint x: 305, endPoint y: 180, distance: 7.2
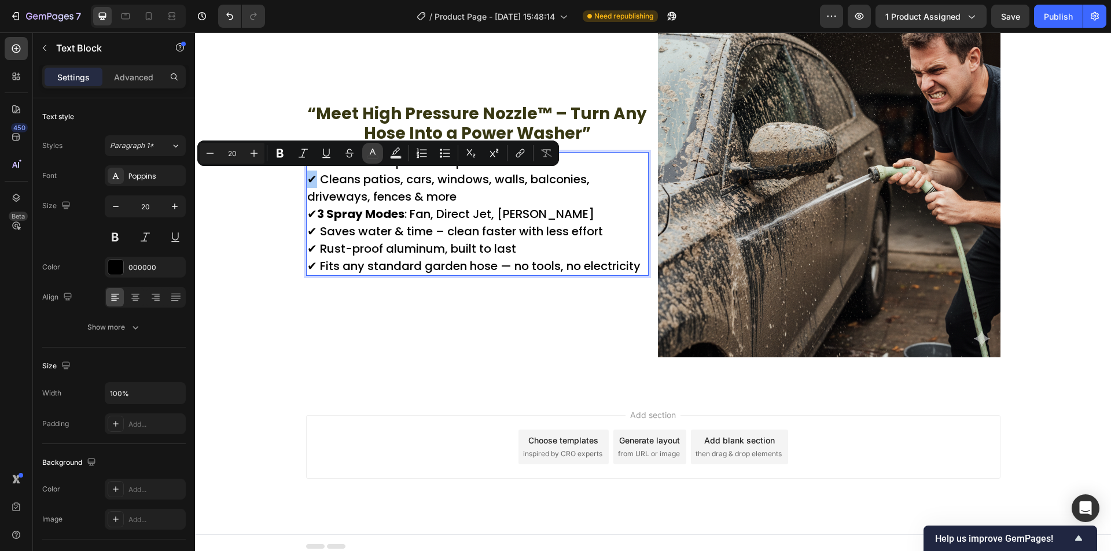
click at [367, 149] on icon "Editor contextual toolbar" at bounding box center [373, 153] width 12 height 12
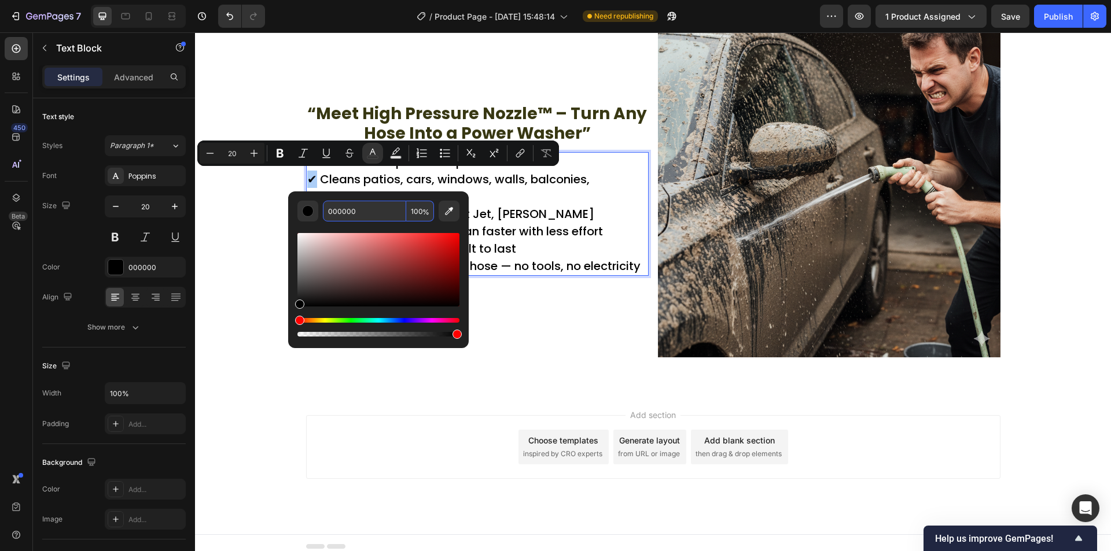
click at [378, 203] on input "000000" at bounding box center [364, 211] width 83 height 21
paste input "259B0A"
type input "259B0A"
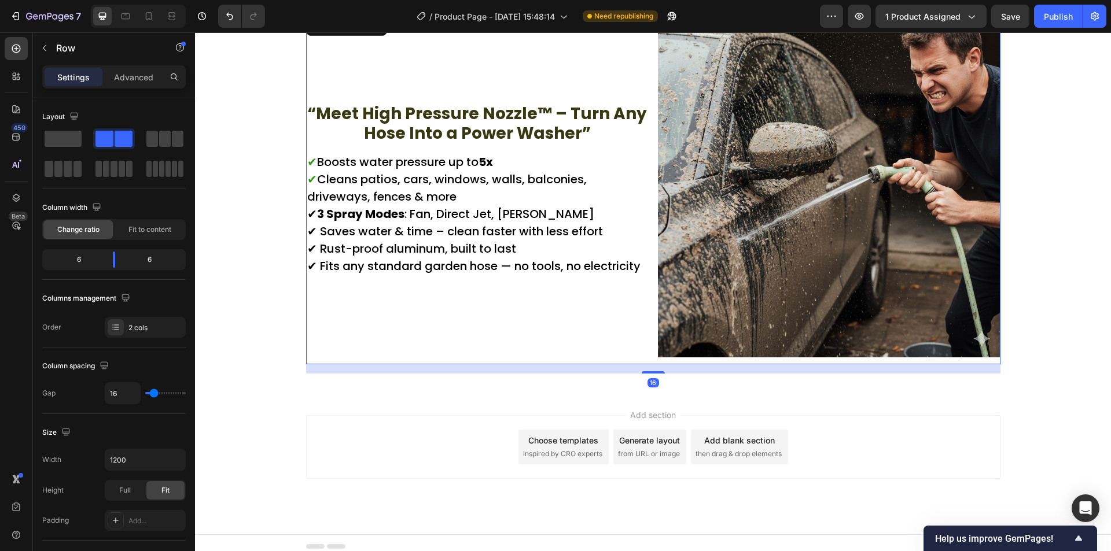
click at [508, 335] on div "“Meet High Pressure Nozzle™ – Turn Any Hose Into a Power Washer” Text Block ✔ B…" at bounding box center [477, 189] width 342 height 349
click at [309, 213] on p "✔ Boosts water pressure up to 5x ✔ Cleans patios, cars, windows, walls, balconi…" at bounding box center [477, 213] width 340 height 121
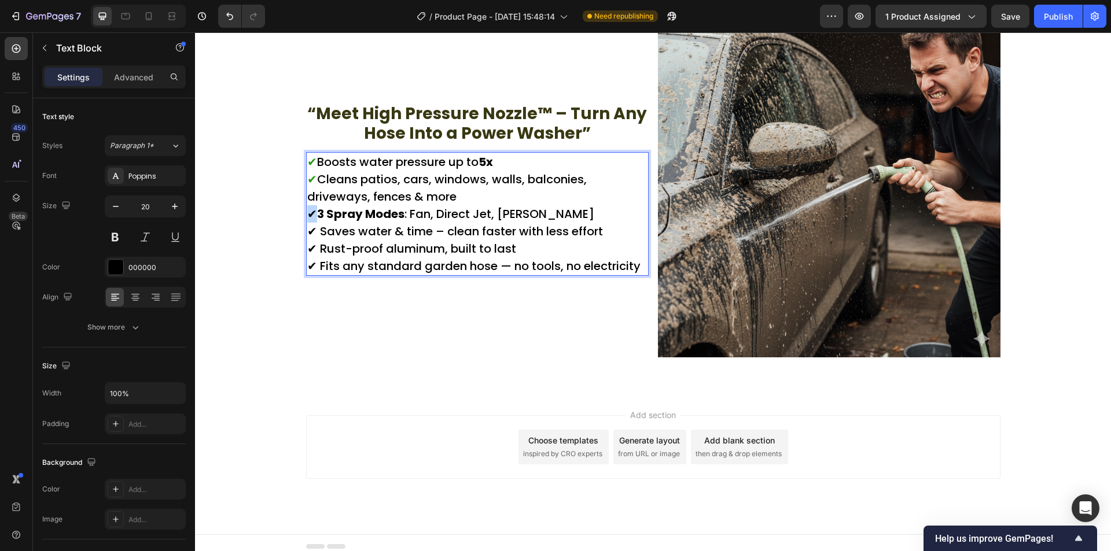
click at [307, 214] on p "✔ Boosts water pressure up to 5x ✔ Cleans patios, cars, windows, walls, balconi…" at bounding box center [477, 213] width 340 height 121
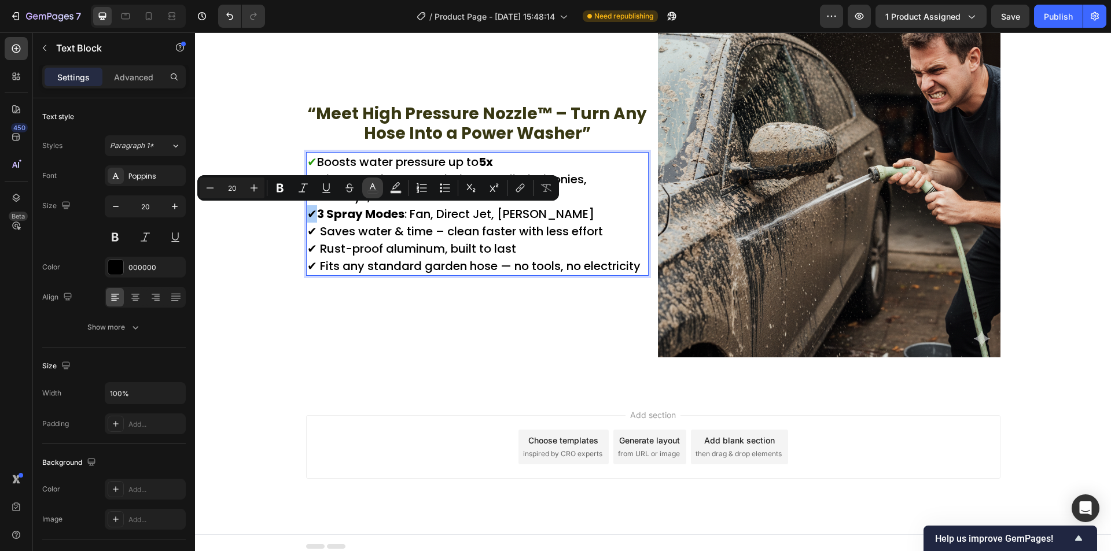
click at [374, 184] on icon "Editor contextual toolbar" at bounding box center [373, 188] width 12 height 12
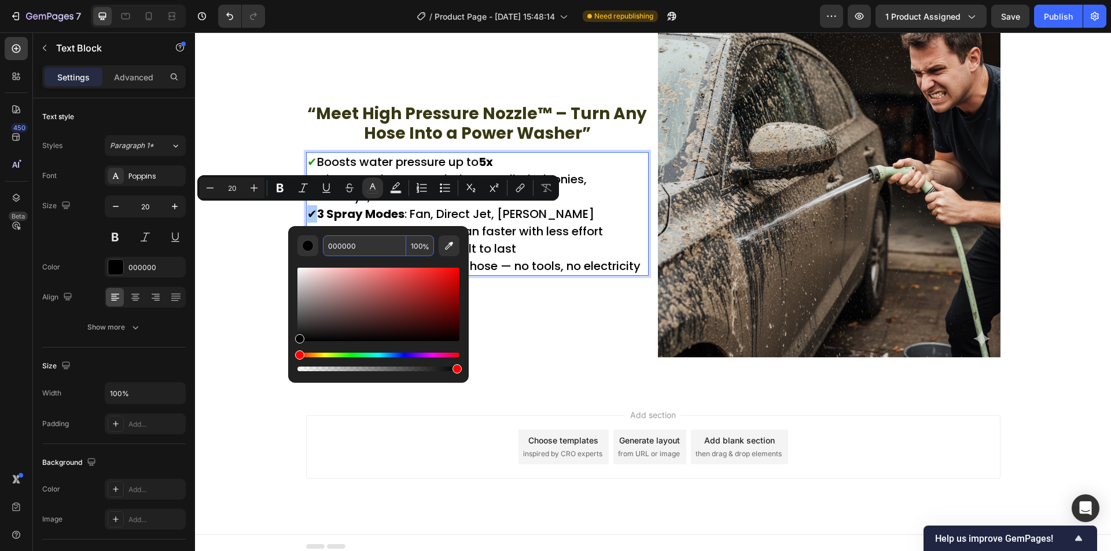
click at [374, 245] on input "000000" at bounding box center [364, 245] width 83 height 21
paste input "259B0A"
type input "259B0A"
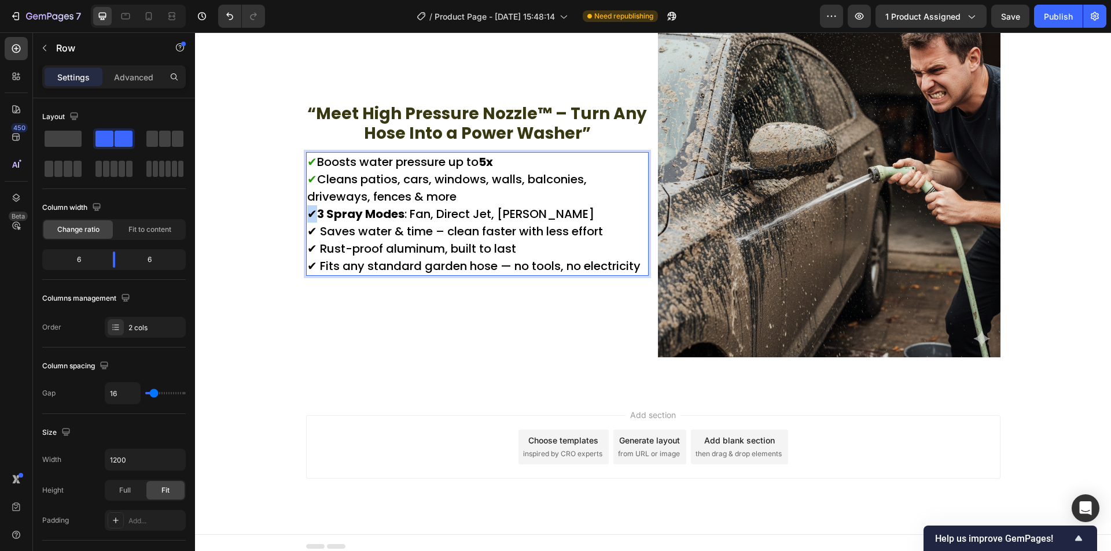
click at [504, 320] on div "“Meet High Pressure Nozzle™ – Turn Any Hose Into a Power Washer” Text Block ✔ B…" at bounding box center [477, 189] width 342 height 349
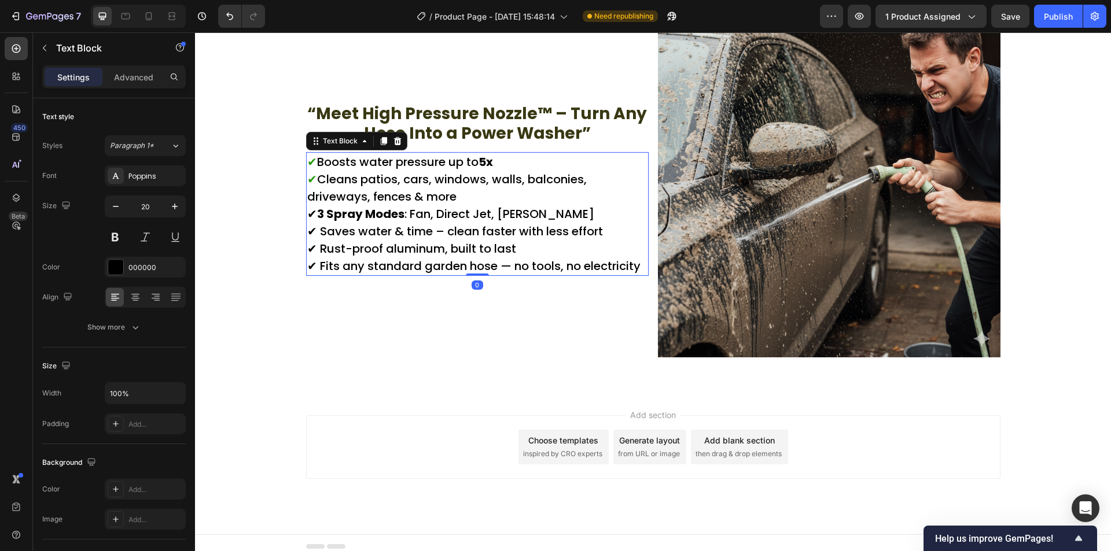
click at [307, 216] on p "✔ Boosts water pressure up to 5x ✔ Cleans patios, cars, windows, walls, balconi…" at bounding box center [477, 213] width 340 height 121
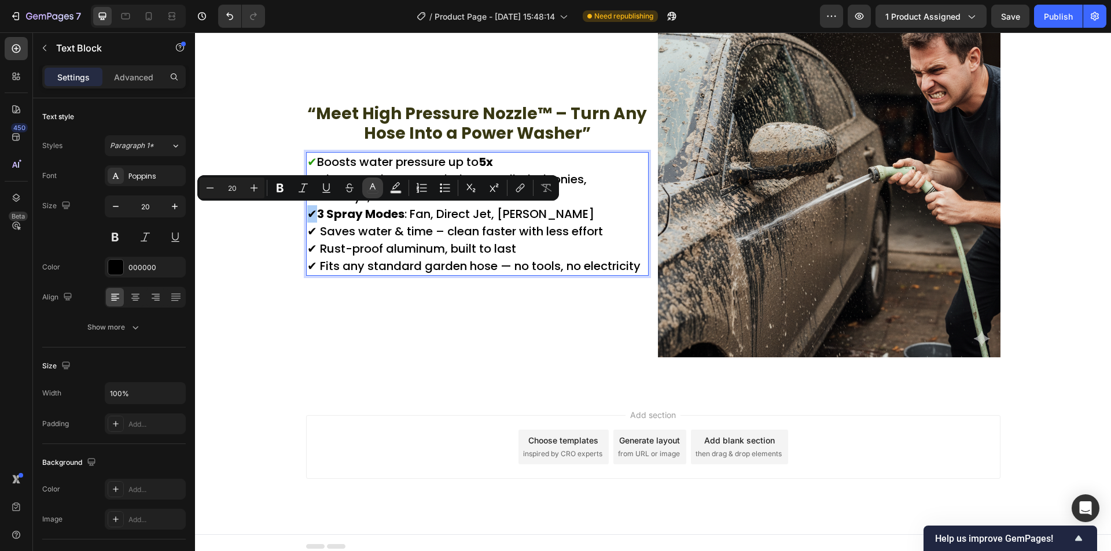
click at [368, 192] on icon "Editor contextual toolbar" at bounding box center [373, 188] width 12 height 12
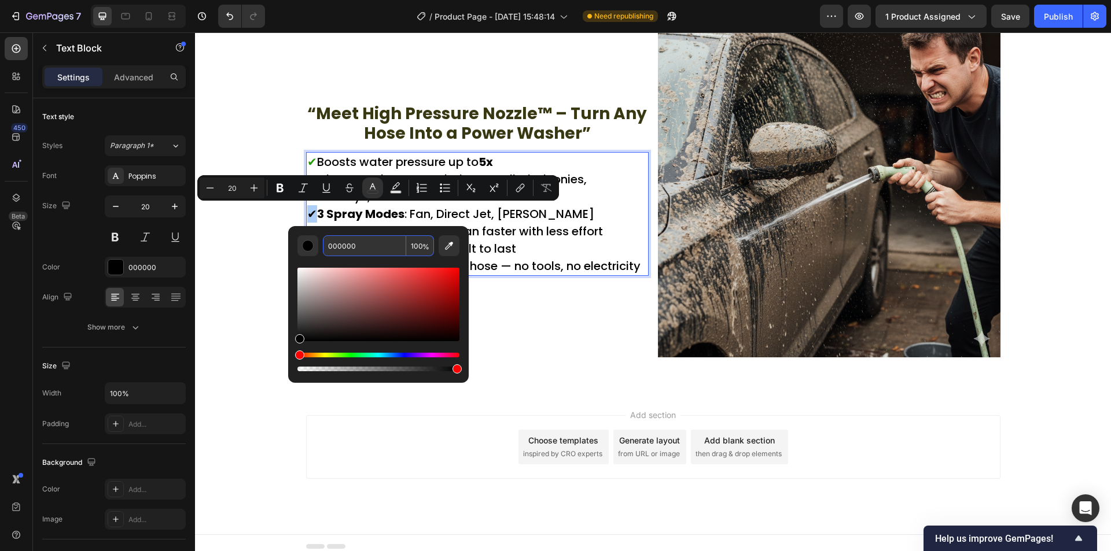
click at [383, 246] on input "000000" at bounding box center [364, 245] width 83 height 21
paste input "259B0A"
type input "259B0A"
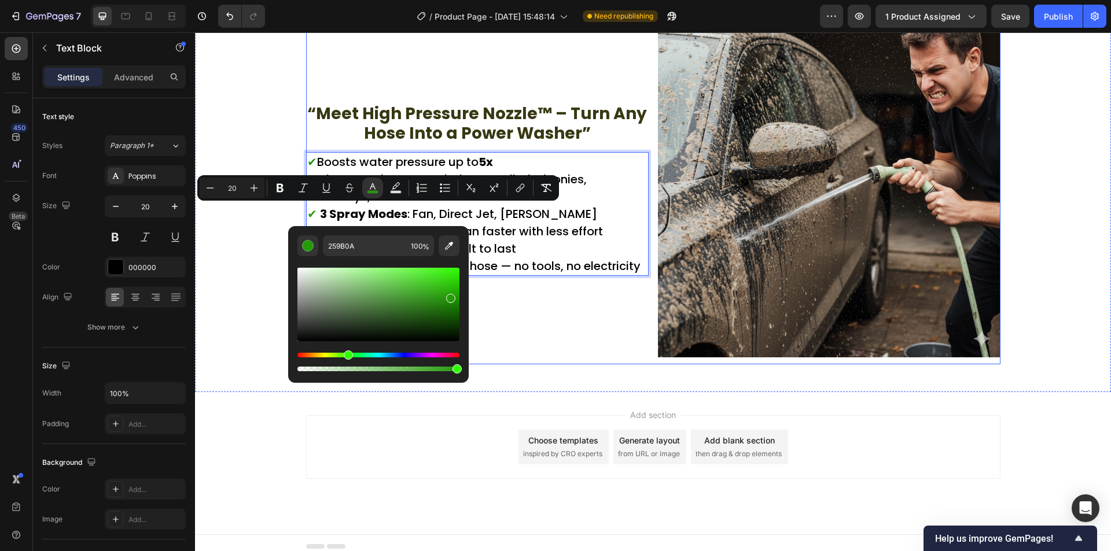
click at [498, 301] on div "“Meet High Pressure Nozzle™ – Turn Any Hose Into a Power Washer” Text Block ✔ B…" at bounding box center [477, 189] width 342 height 349
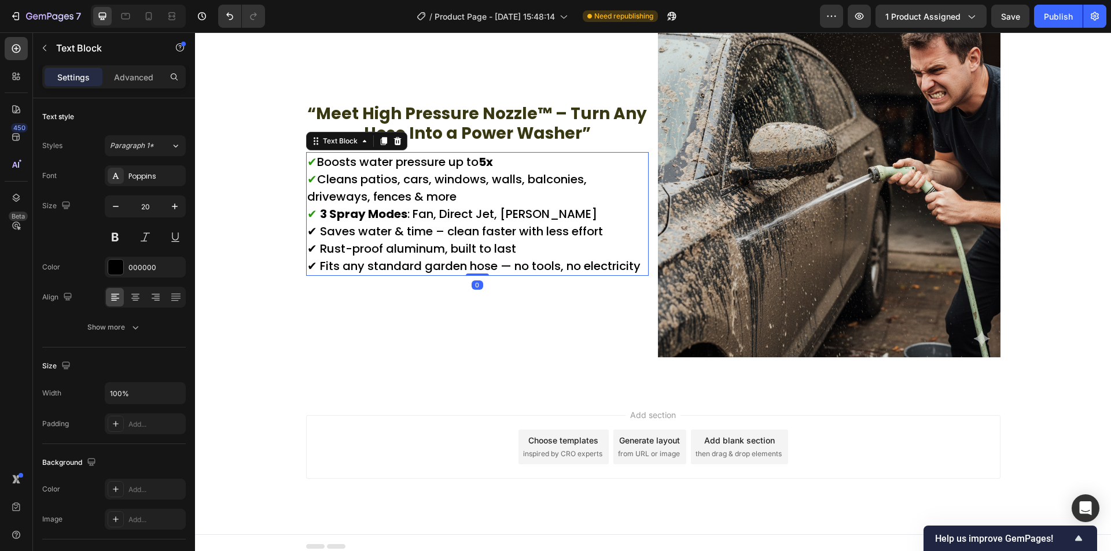
drag, startPoint x: 303, startPoint y: 228, endPoint x: 309, endPoint y: 227, distance: 6.4
click at [307, 228] on p "✔ Boosts water pressure up to 5x ✔ Cleans patios, cars, windows, walls, balconi…" at bounding box center [477, 213] width 340 height 121
drag, startPoint x: 309, startPoint y: 227, endPoint x: 304, endPoint y: 228, distance: 5.8
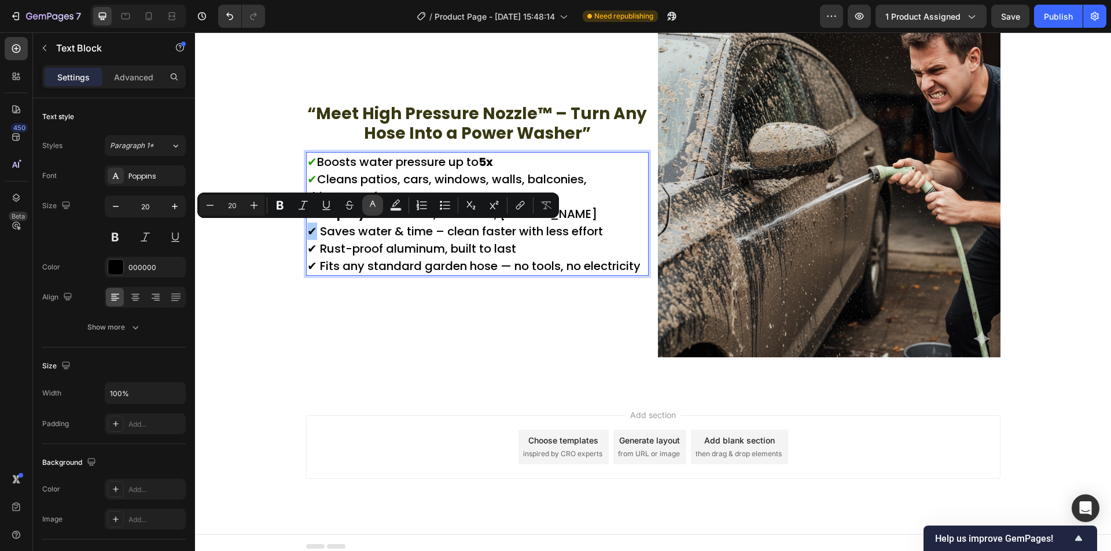
click at [370, 203] on icon "Editor contextual toolbar" at bounding box center [373, 206] width 12 height 12
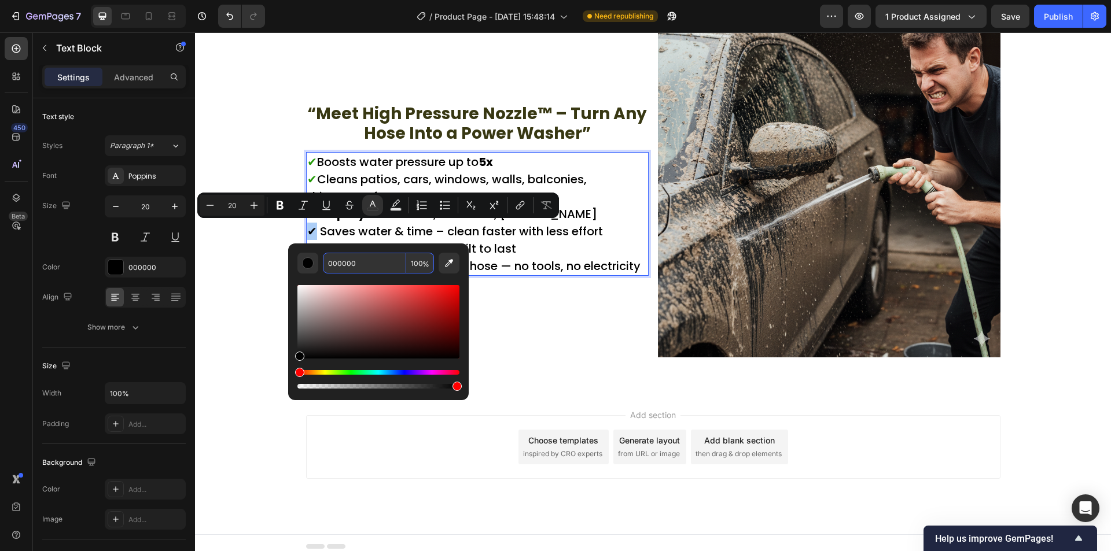
click at [370, 259] on input "000000" at bounding box center [364, 263] width 83 height 21
paste input "259B0A"
type input "259B0A"
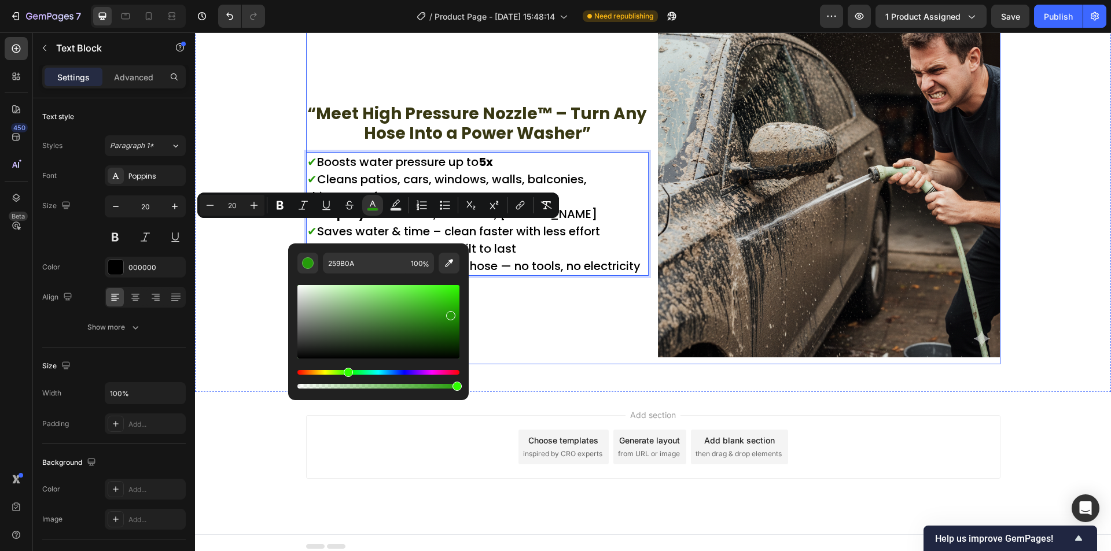
click at [530, 315] on div "“Meet High Pressure Nozzle™ – Turn Any Hose Into a Power Washer” Text Block ✔ B…" at bounding box center [477, 189] width 342 height 349
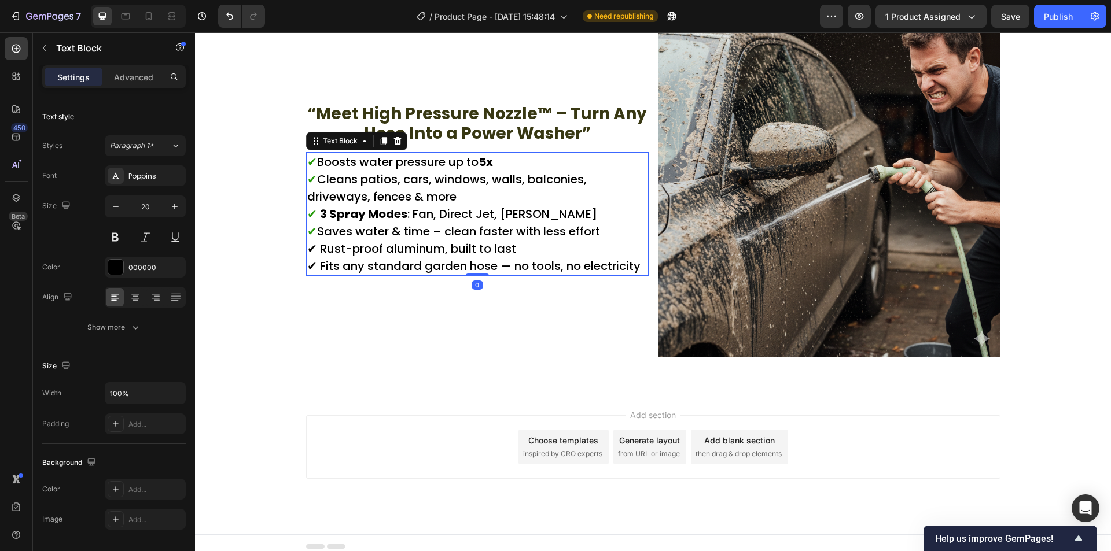
click at [309, 246] on p "✔ Boosts water pressure up to 5x ✔ Cleans patios, cars, windows, walls, balconi…" at bounding box center [477, 213] width 340 height 121
drag, startPoint x: 312, startPoint y: 249, endPoint x: 306, endPoint y: 248, distance: 5.9
click at [307, 248] on p "✔ Boosts water pressure up to 5x ✔ Cleans patios, cars, windows, walls, balconi…" at bounding box center [477, 213] width 340 height 121
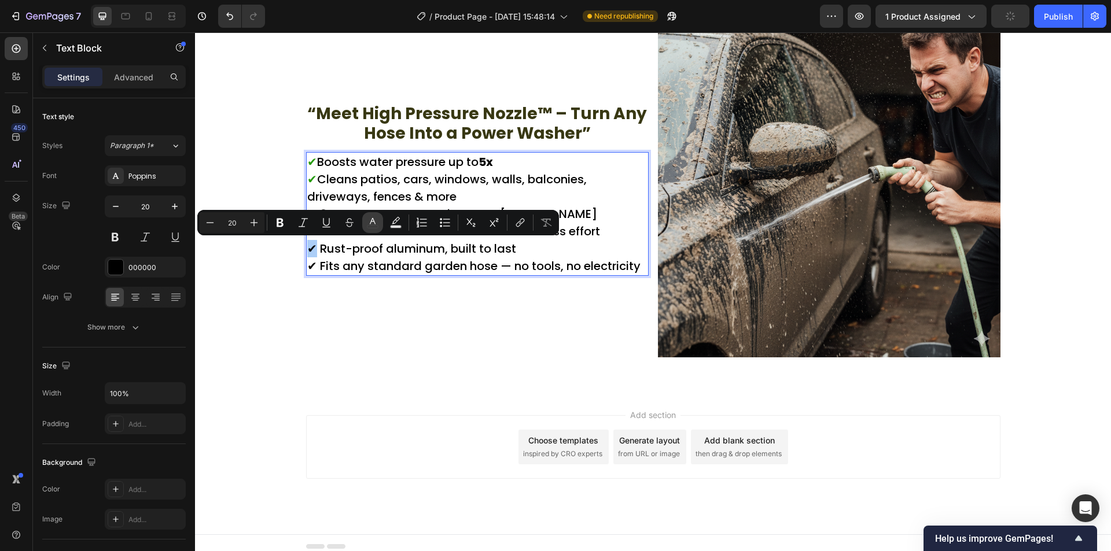
click at [374, 227] on icon "Editor contextual toolbar" at bounding box center [373, 223] width 12 height 12
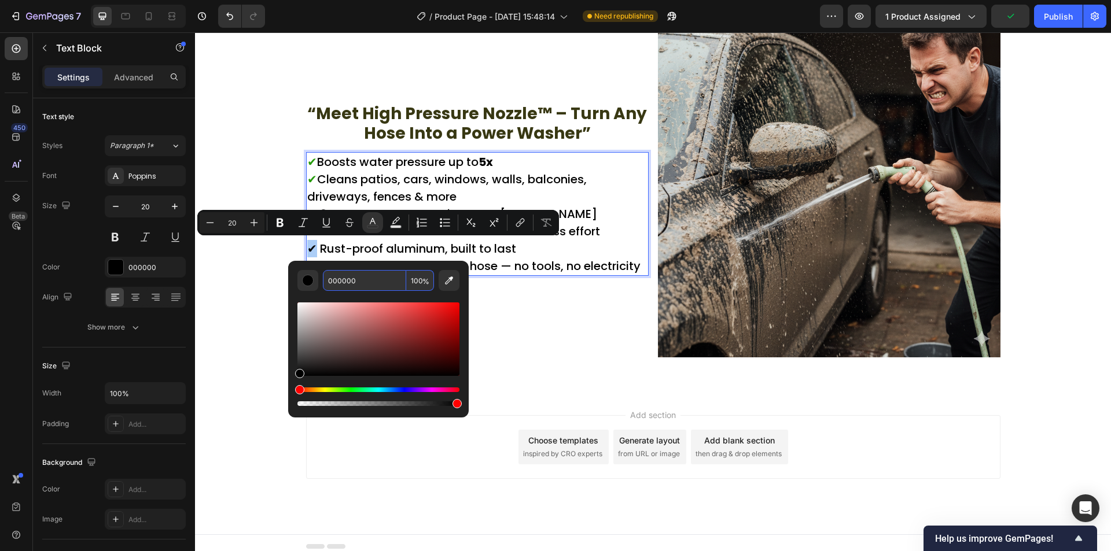
click at [364, 287] on input "000000" at bounding box center [364, 280] width 83 height 21
paste input "259B0A"
type input "259B0A"
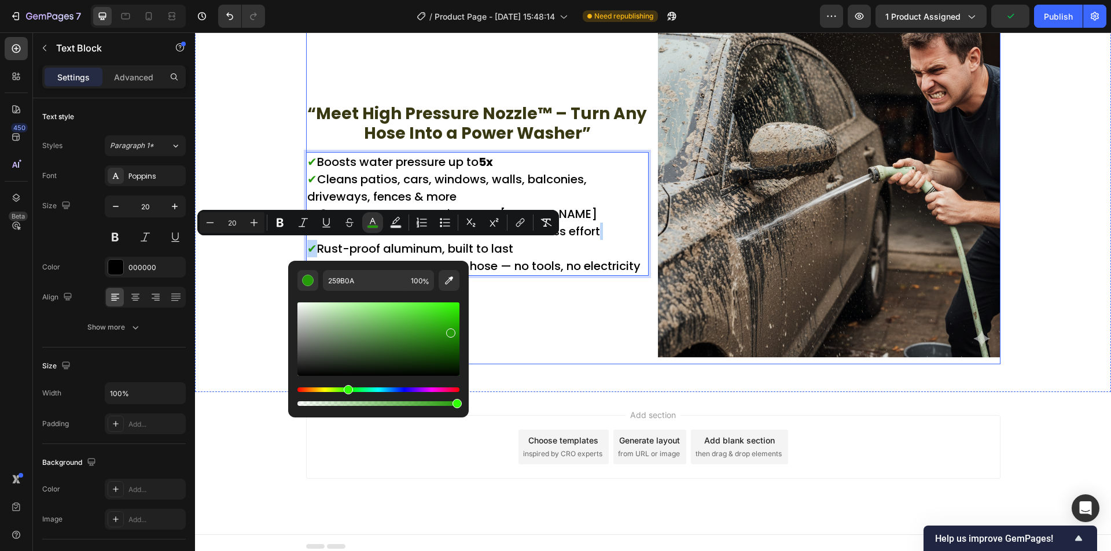
click at [511, 315] on div "“Meet High Pressure Nozzle™ – Turn Any Hose Into a Power Washer” Text Block ✔ B…" at bounding box center [477, 189] width 342 height 349
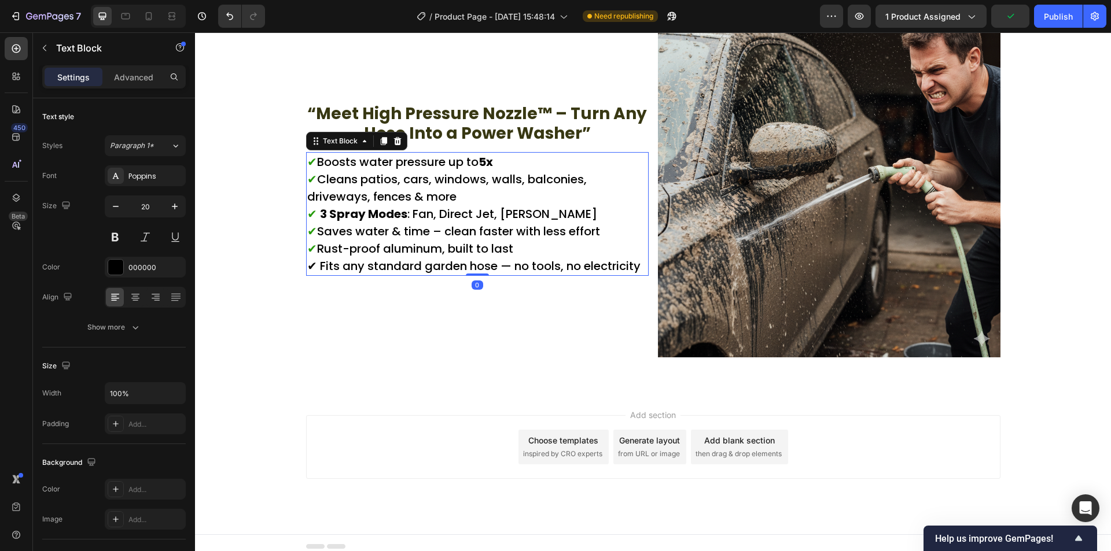
click at [308, 268] on p "✔ Boosts water pressure up to 5x ✔ Cleans patios, cars, windows, walls, balconi…" at bounding box center [477, 213] width 340 height 121
drag, startPoint x: 312, startPoint y: 267, endPoint x: 303, endPoint y: 267, distance: 9.3
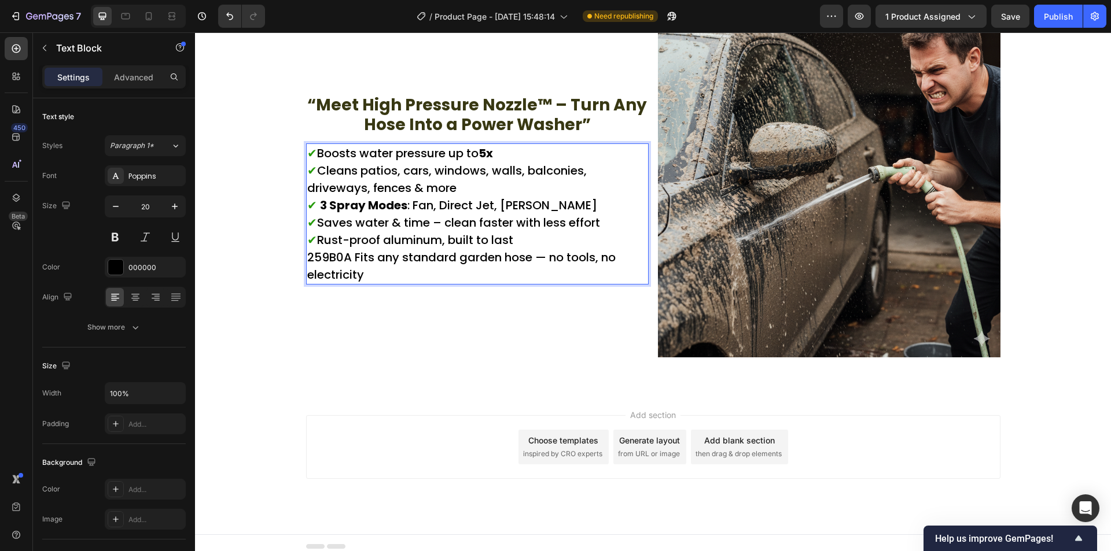
scroll to position [1218, 0]
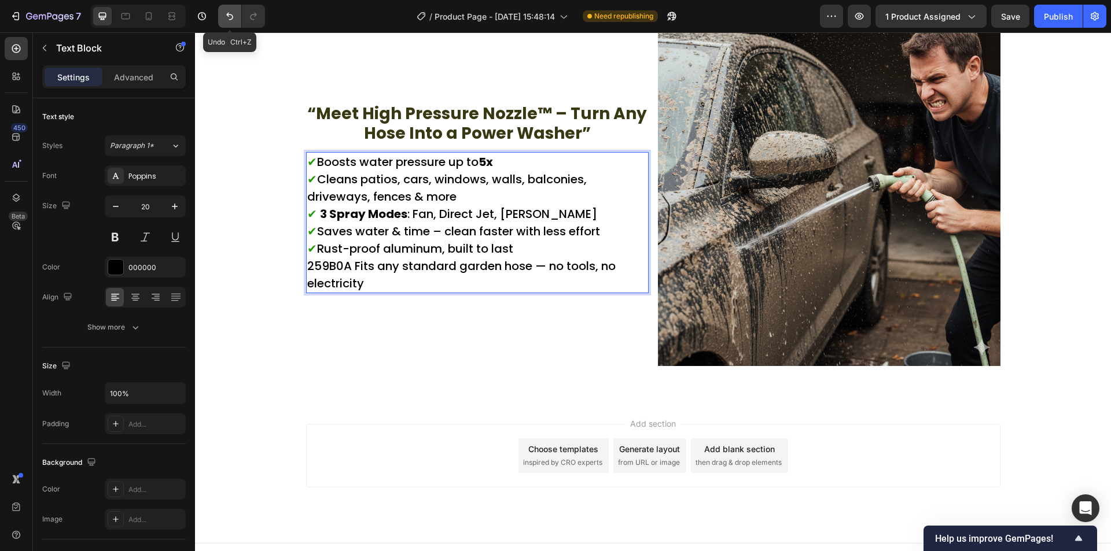
click at [236, 20] on button "Undo/Redo" at bounding box center [229, 16] width 23 height 23
drag, startPoint x: 351, startPoint y: 264, endPoint x: 296, endPoint y: 264, distance: 55.0
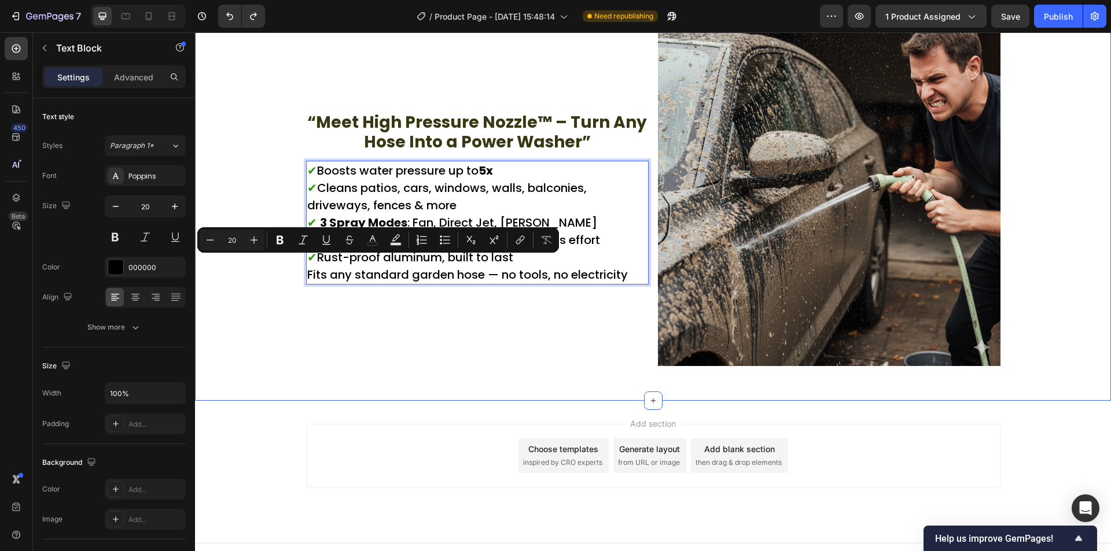
scroll to position [1226, 0]
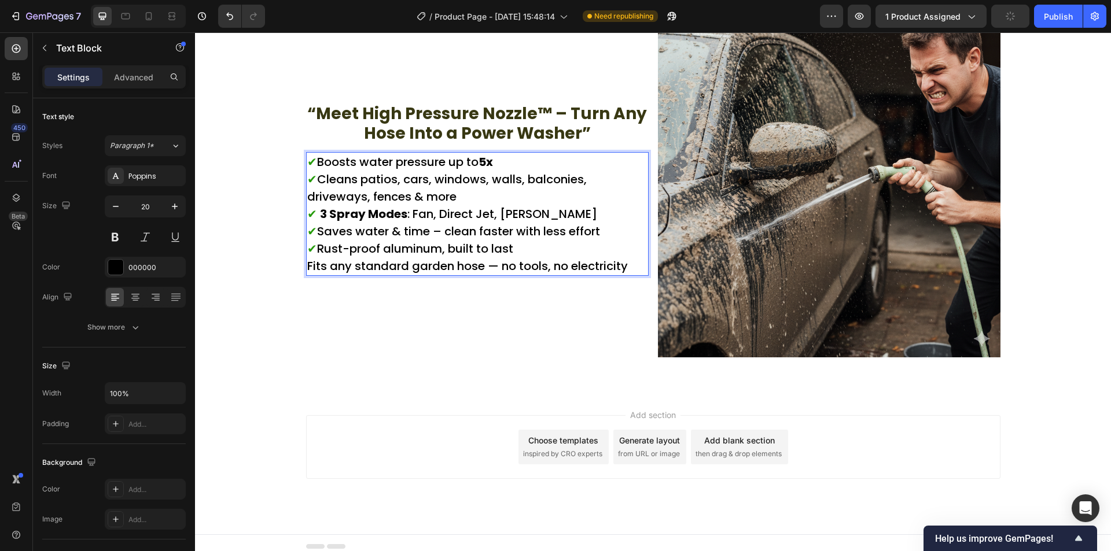
click at [312, 253] on p "✔ Boosts water pressure up to 5x ✔ Cleans patios, cars, windows, walls, balconi…" at bounding box center [477, 213] width 340 height 121
drag, startPoint x: 315, startPoint y: 251, endPoint x: 304, endPoint y: 249, distance: 11.1
click at [307, 249] on p "✔ Boosts water pressure up to 5x ✔ Cleans patios, cars, windows, walls, balconi…" at bounding box center [477, 213] width 340 height 121
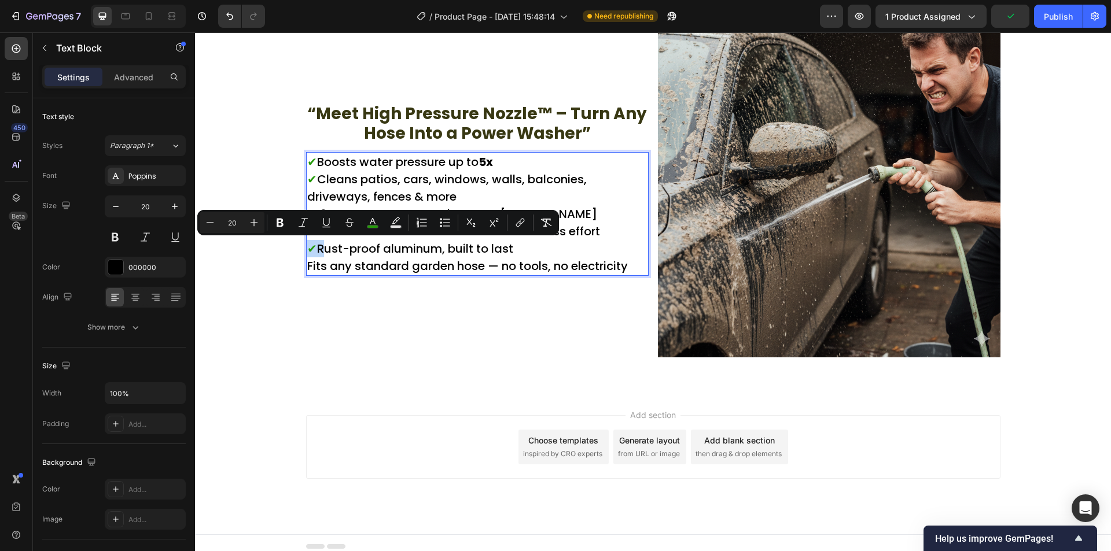
copy p "✔"
click at [307, 270] on p "✔ Boosts water pressure up to 5x ✔ Cleans patios, cars, windows, walls, balconi…" at bounding box center [477, 213] width 340 height 121
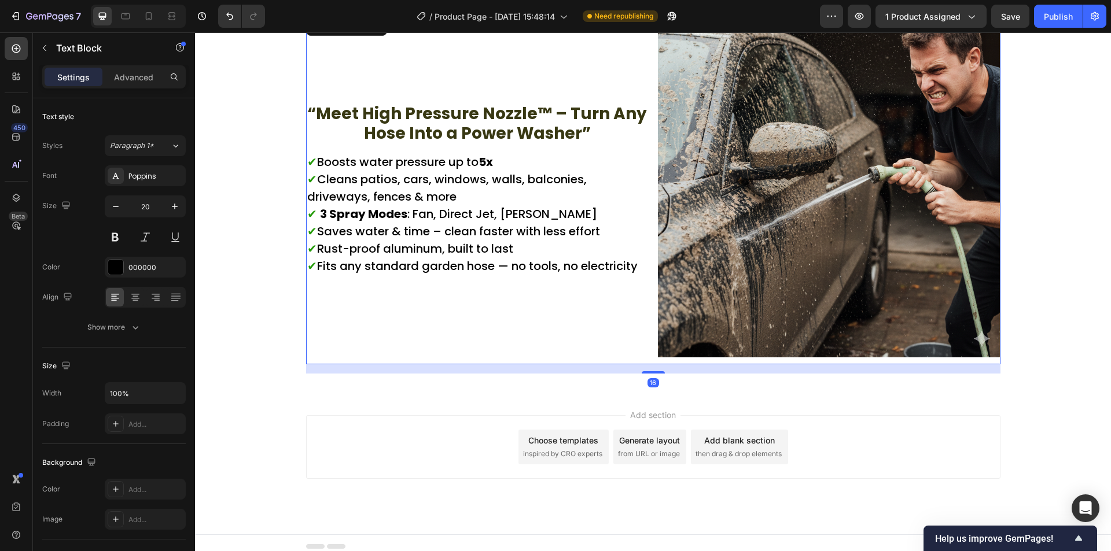
click at [437, 348] on div "“Meet High Pressure Nozzle™ – Turn Any Hose Into a Power Washer” Text Block ✔ B…" at bounding box center [477, 189] width 342 height 349
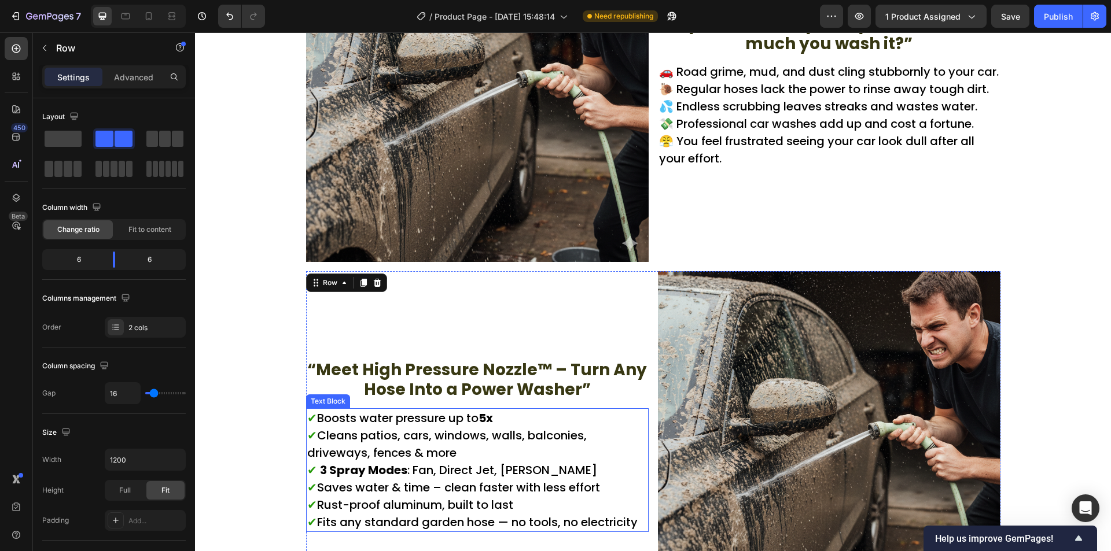
scroll to position [1176, 0]
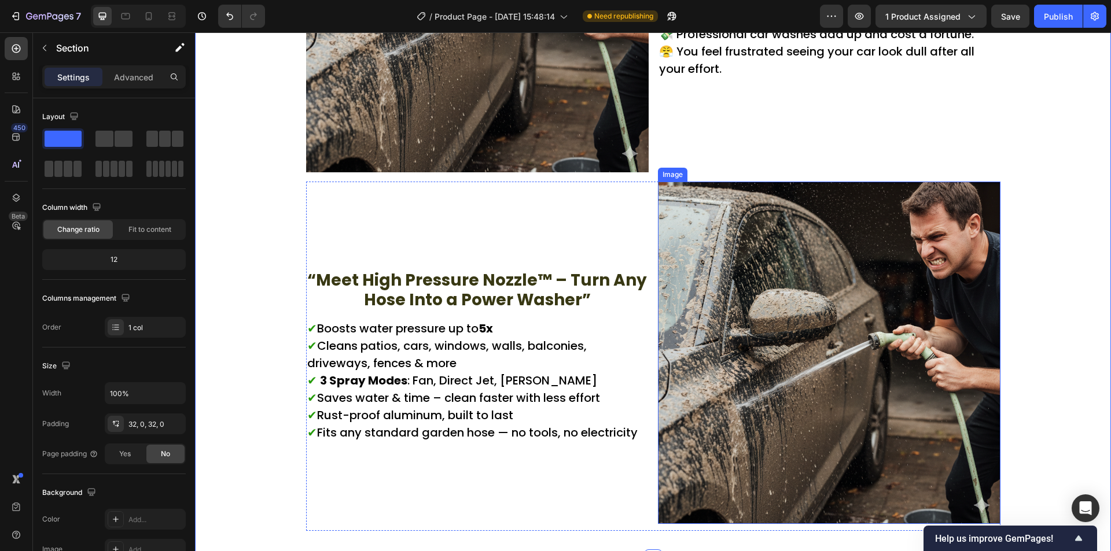
scroll to position [1060, 0]
click at [791, 317] on img at bounding box center [829, 352] width 342 height 342
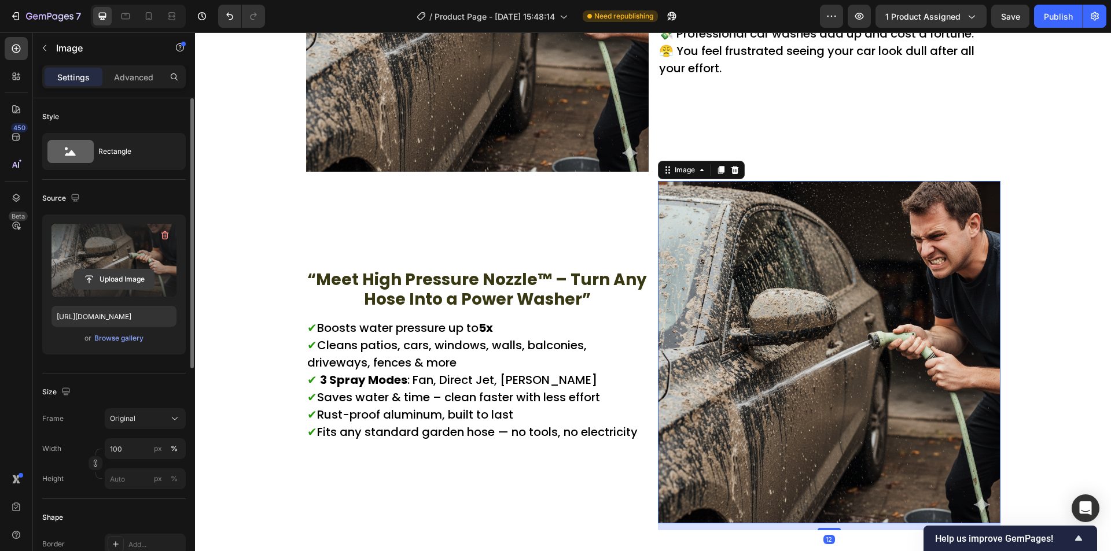
click at [125, 271] on input "file" at bounding box center [114, 280] width 80 height 20
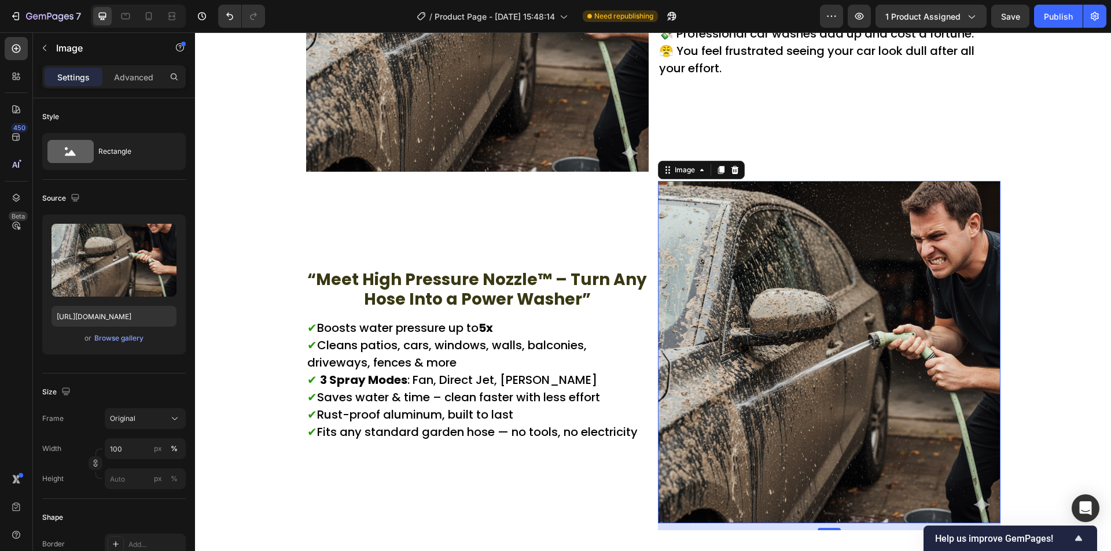
click at [736, 268] on img at bounding box center [829, 352] width 342 height 342
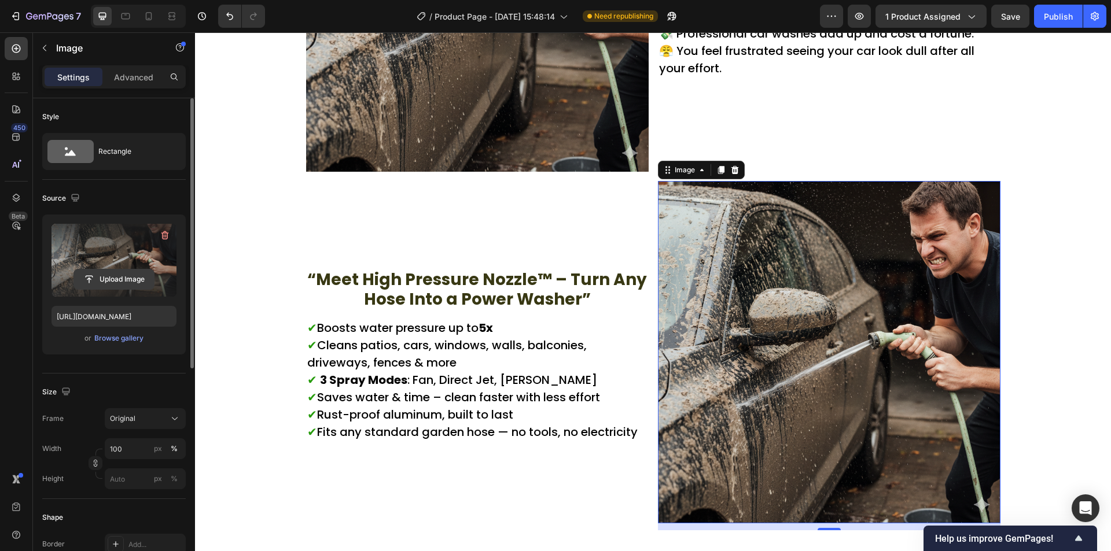
click at [135, 281] on input "file" at bounding box center [114, 280] width 80 height 20
click at [119, 274] on input "file" at bounding box center [114, 280] width 80 height 20
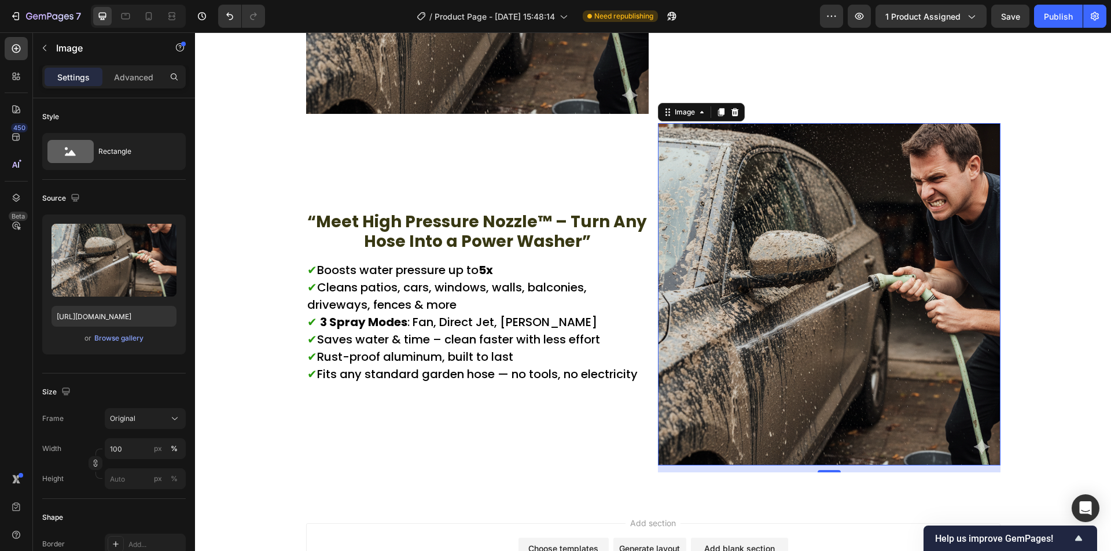
scroll to position [1234, 0]
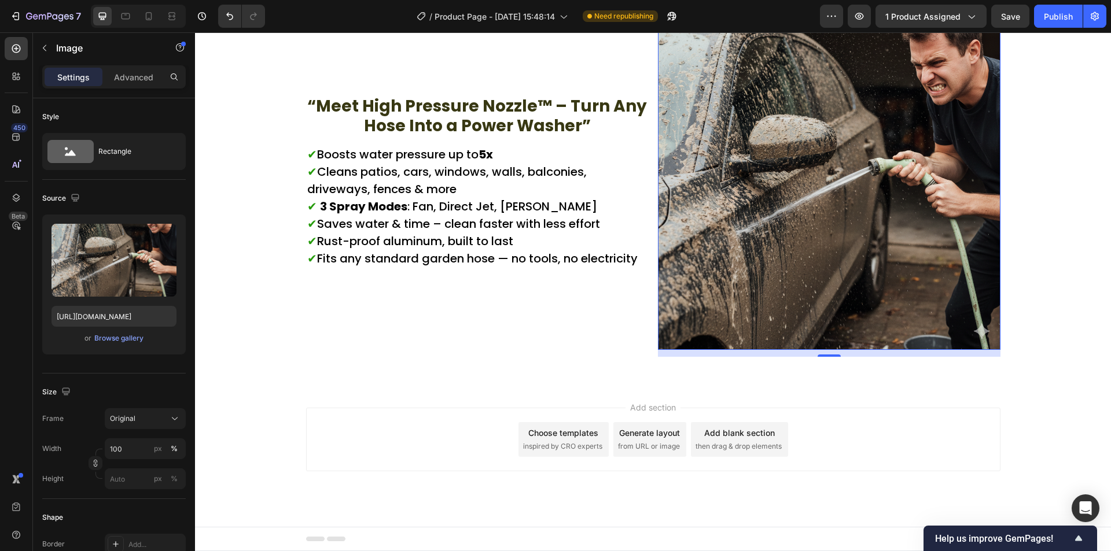
click at [839, 231] on img at bounding box center [829, 179] width 342 height 342
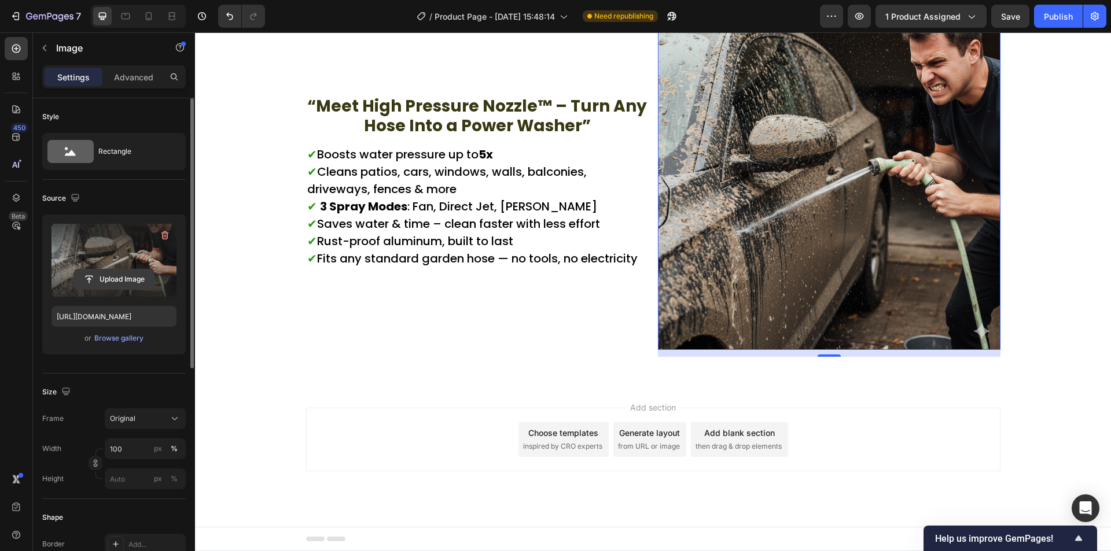
click at [135, 273] on input "file" at bounding box center [114, 280] width 80 height 20
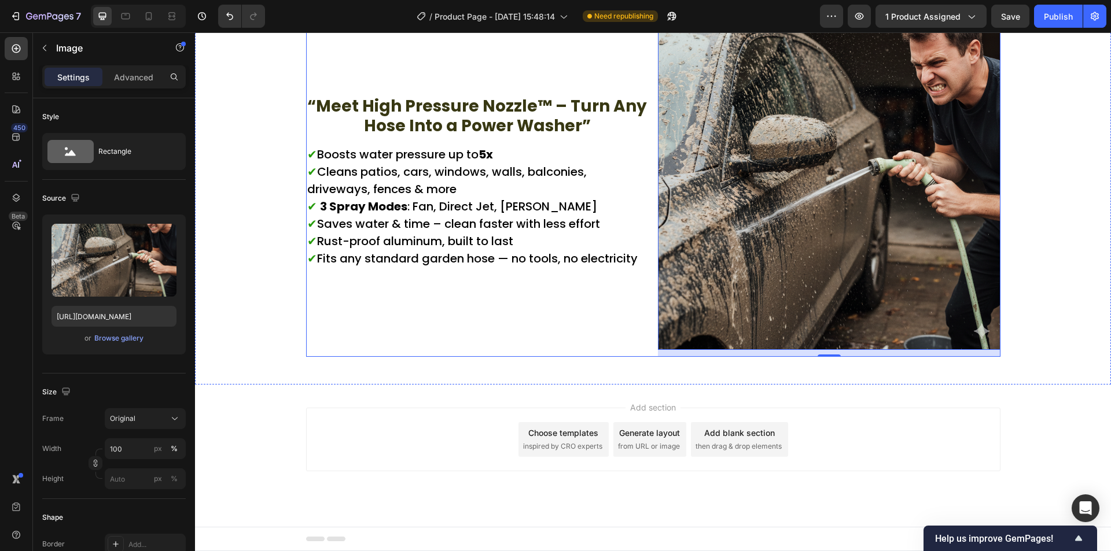
click at [574, 326] on div "“Meet High Pressure Nozzle™ – Turn Any Hose Into a Power Washer” Text Block ✔ B…" at bounding box center [477, 182] width 342 height 349
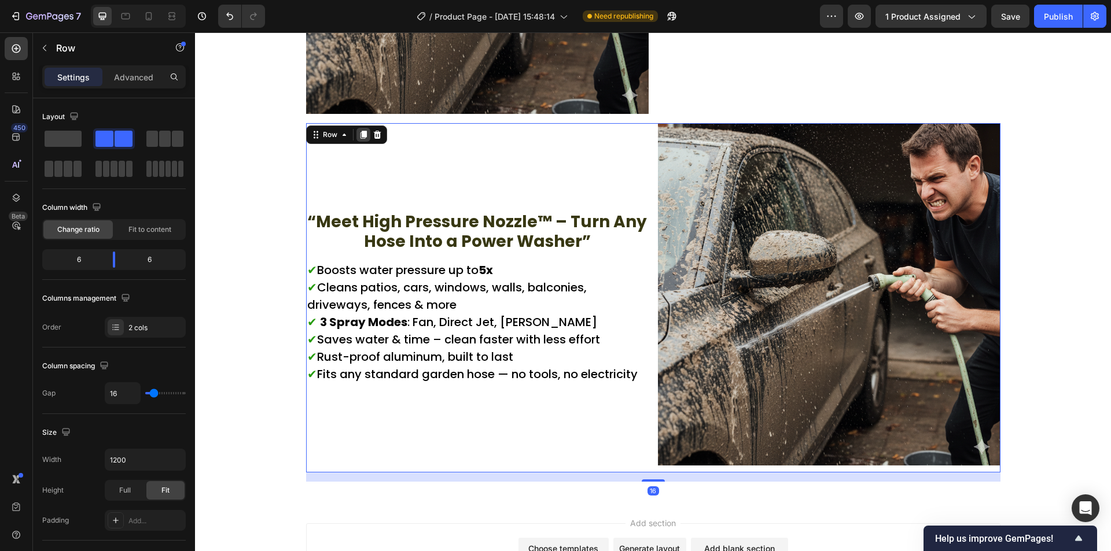
click at [360, 131] on icon at bounding box center [363, 135] width 6 height 8
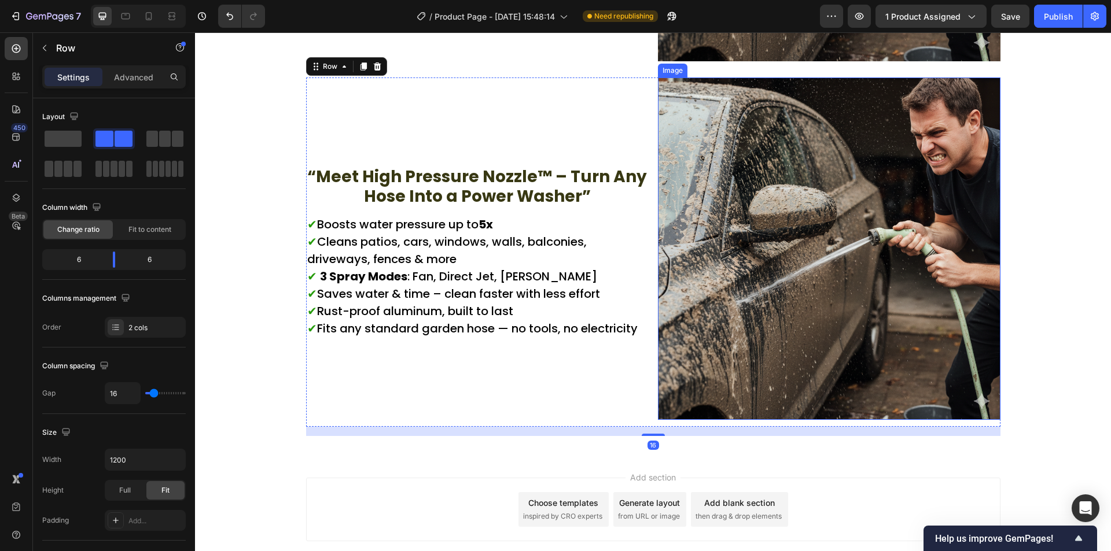
scroll to position [1527, 0]
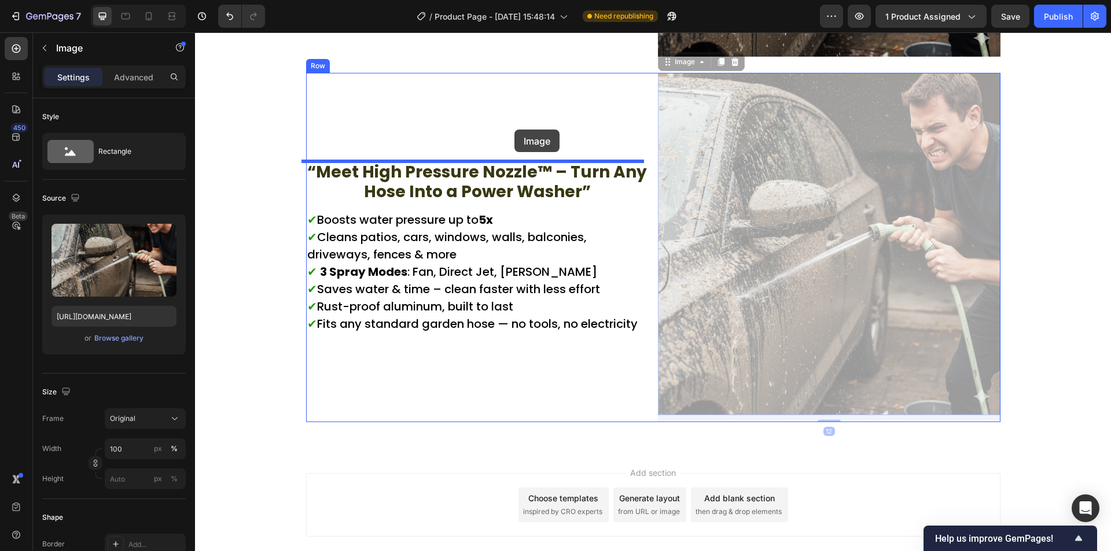
drag, startPoint x: 729, startPoint y: 308, endPoint x: 514, endPoint y: 130, distance: 278.9
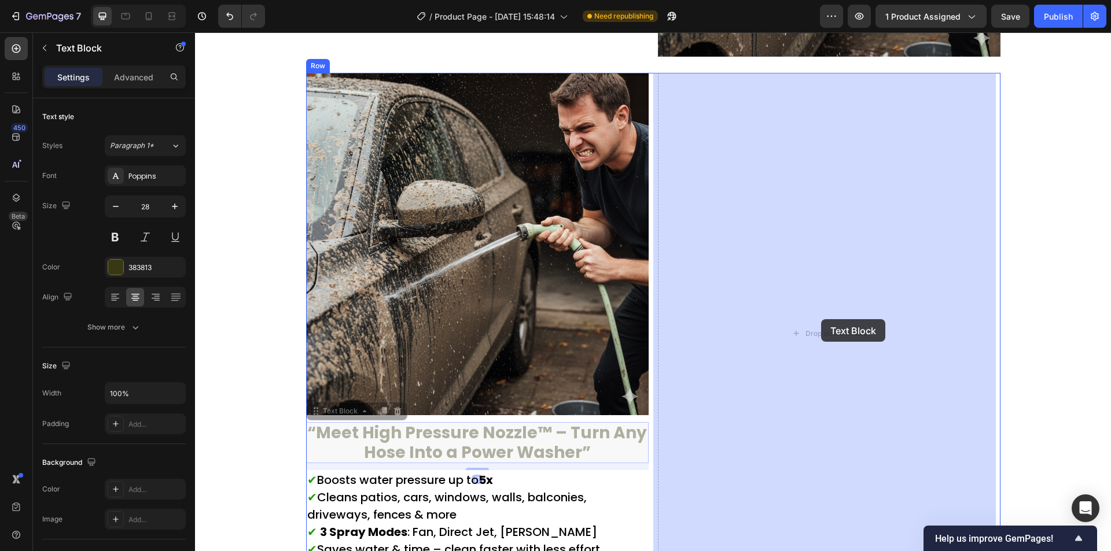
drag, startPoint x: 485, startPoint y: 449, endPoint x: 517, endPoint y: 435, distance: 34.7
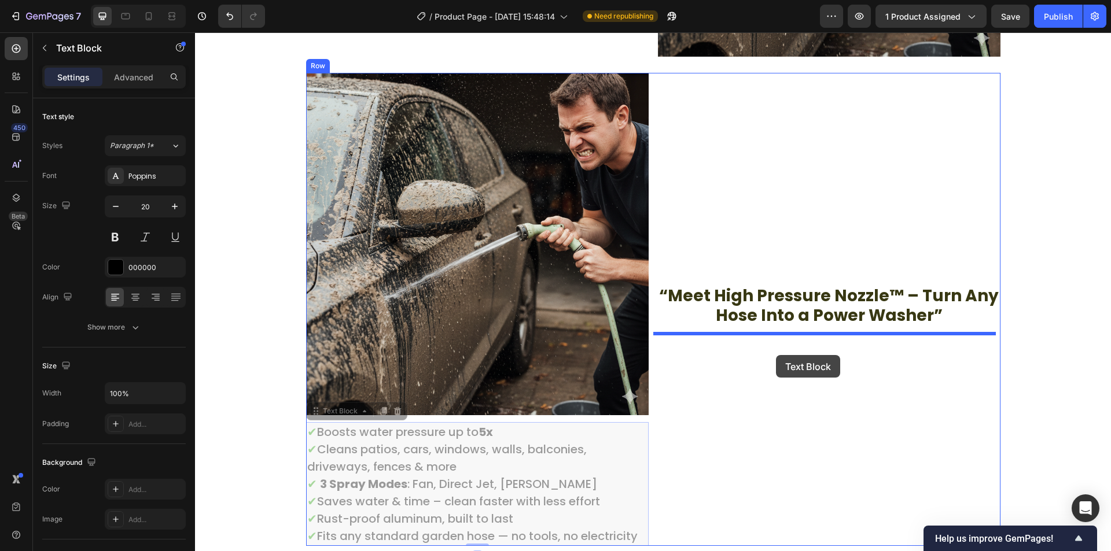
drag, startPoint x: 447, startPoint y: 485, endPoint x: 776, endPoint y: 355, distance: 353.9
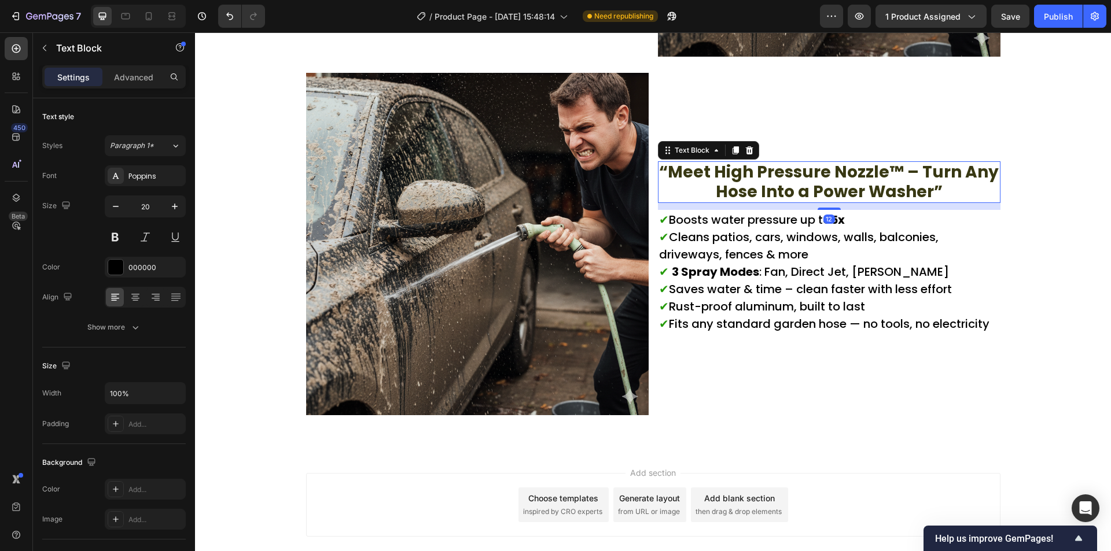
click at [787, 187] on p "“Meet High Pressure Nozzle™ – Turn Any Hose Into a Power Washer”" at bounding box center [829, 182] width 340 height 39
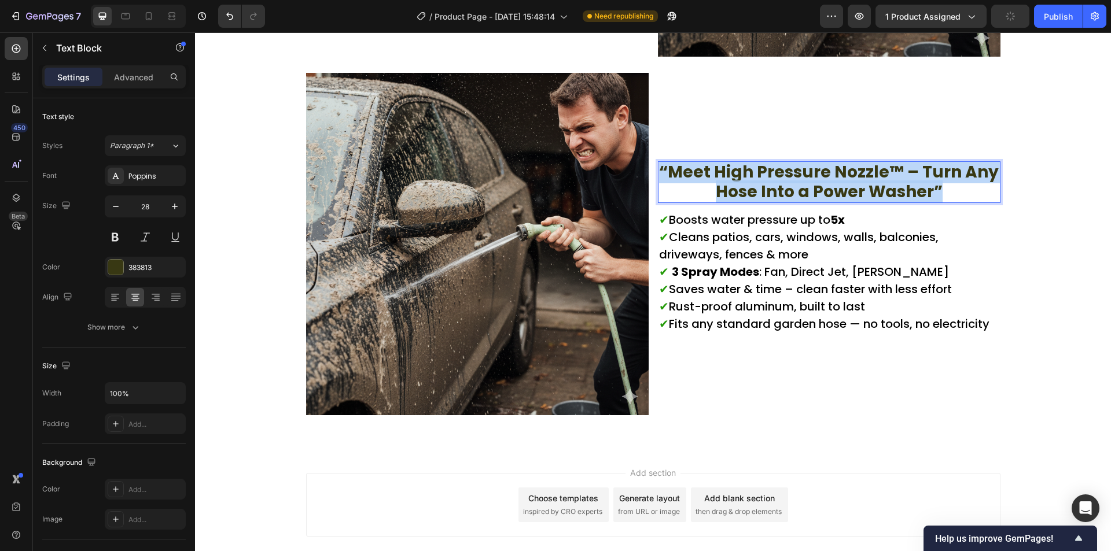
click at [787, 187] on p "“Meet High Pressure Nozzle™ – Turn Any Hose Into a Power Washer”" at bounding box center [829, 182] width 340 height 39
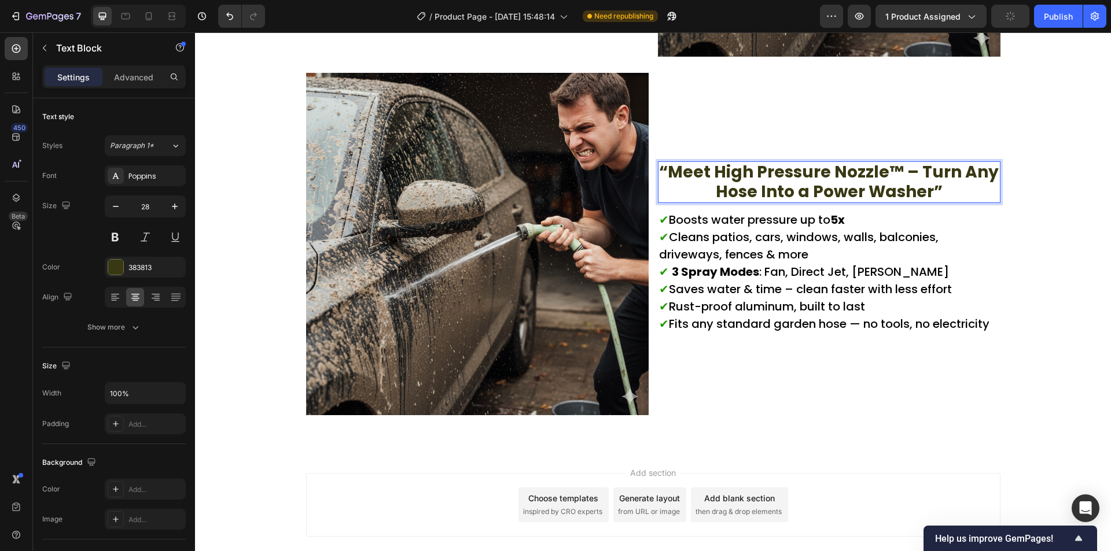
scroll to position [1537, 0]
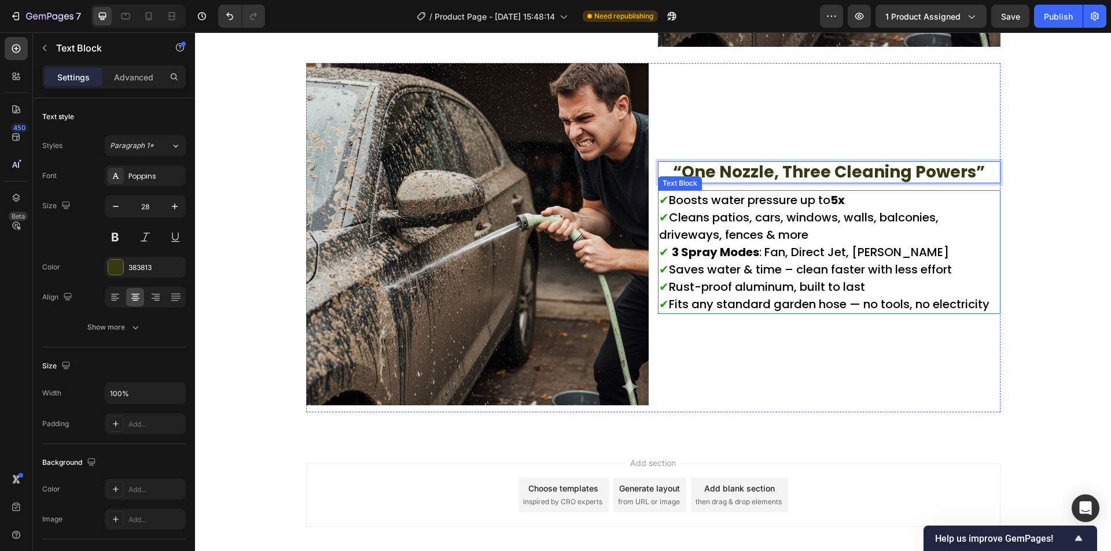
click at [798, 268] on p "✔ Boosts water pressure up to 5x ✔ Cleans patios, cars, windows, walls, balconi…" at bounding box center [829, 251] width 340 height 121
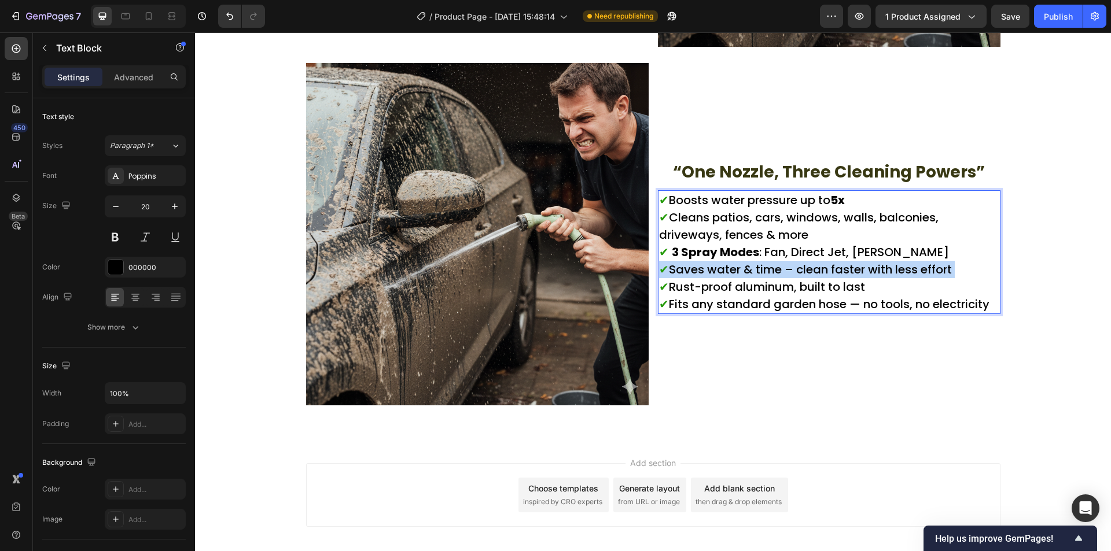
click at [798, 268] on p "✔ Boosts water pressure up to 5x ✔ Cleans patios, cars, windows, walls, balconi…" at bounding box center [829, 251] width 340 height 121
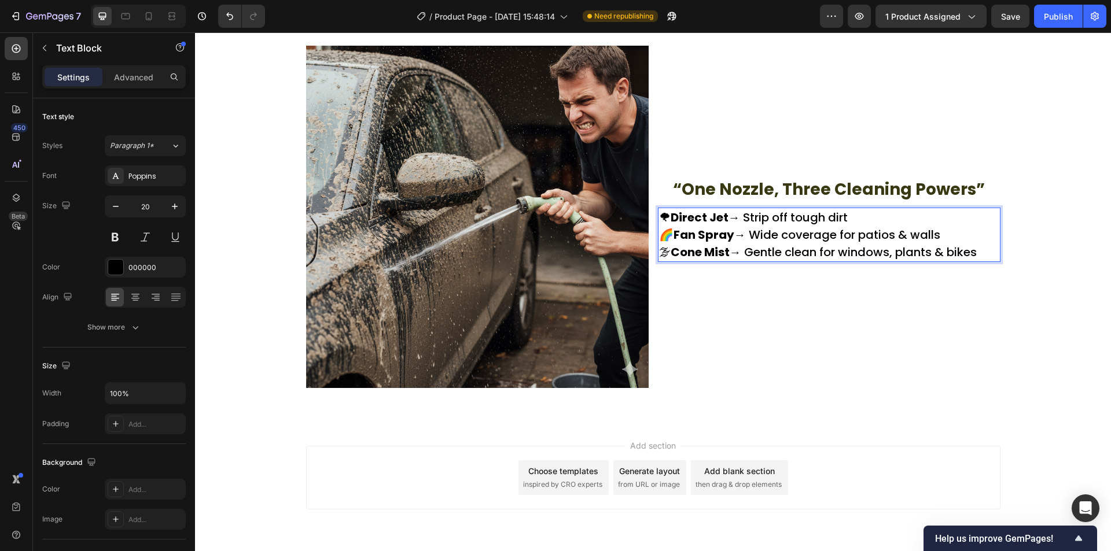
scroll to position [1592, 0]
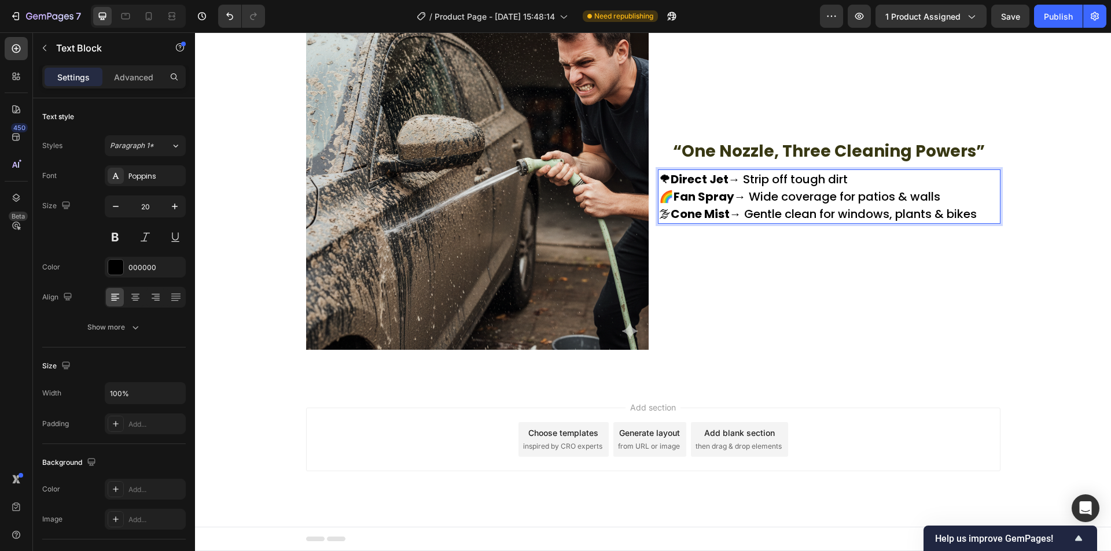
click at [276, 386] on div "Add section Choose templates inspired by CRO experts Generate layout from URL o…" at bounding box center [653, 456] width 916 height 142
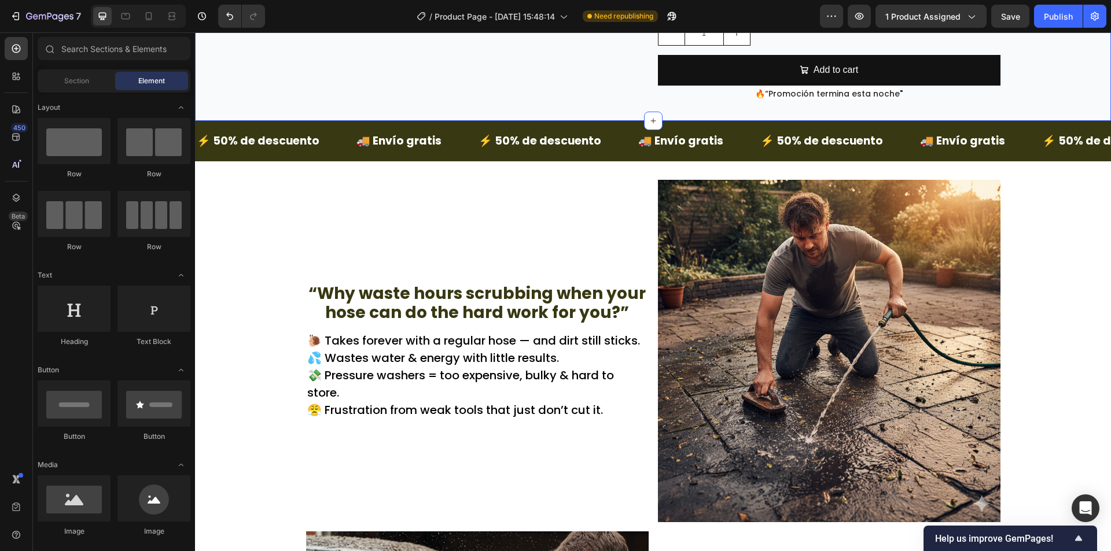
scroll to position [347, 0]
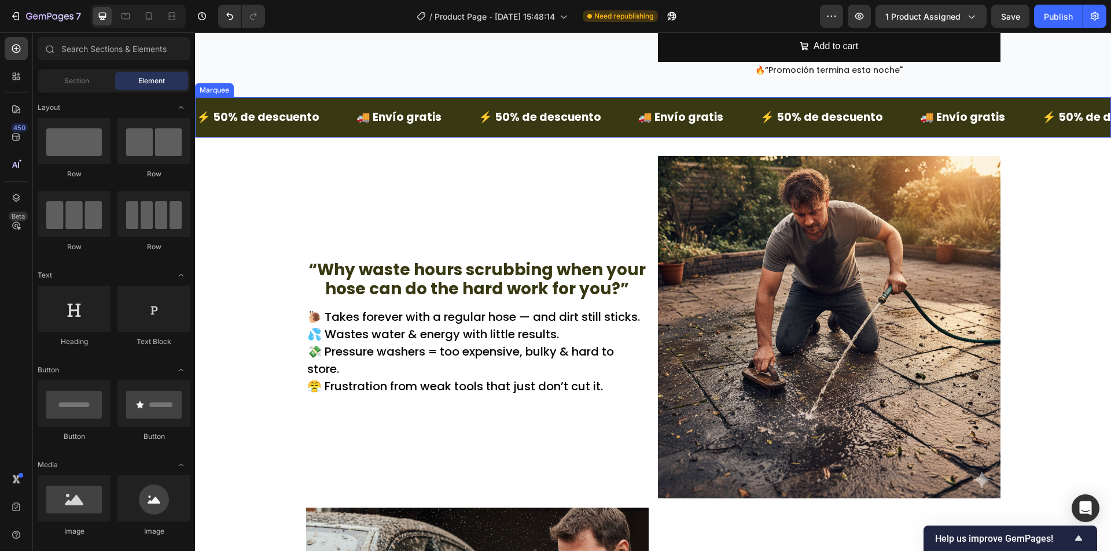
click at [333, 133] on div "⚡ 50% de descuento Text Block" at bounding box center [275, 117] width 160 height 31
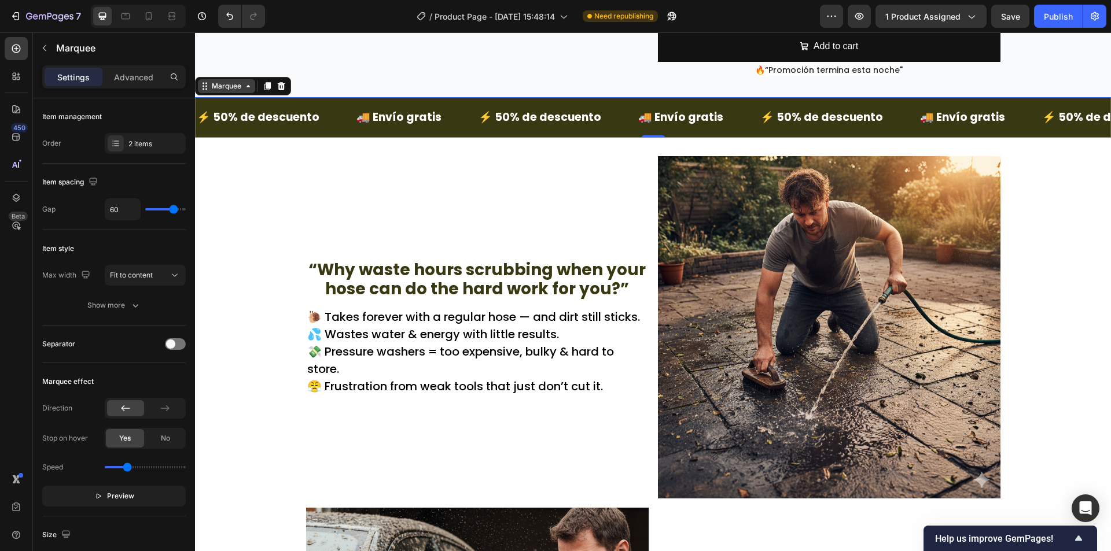
click at [205, 91] on icon at bounding box center [204, 86] width 9 height 9
click at [217, 75] on div "Section" at bounding box center [214, 66] width 39 height 19
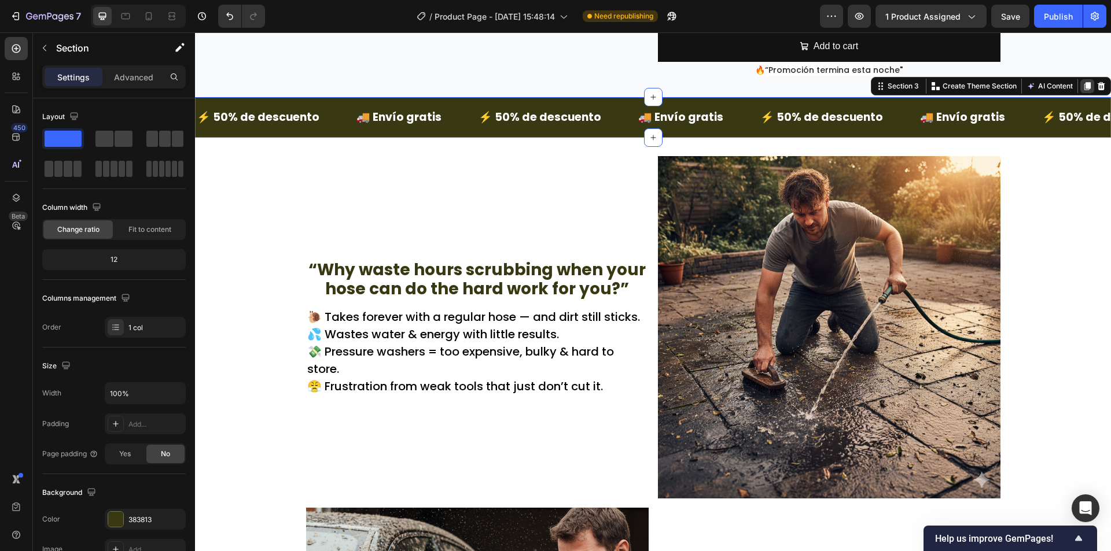
click at [1082, 91] on icon at bounding box center [1086, 86] width 9 height 9
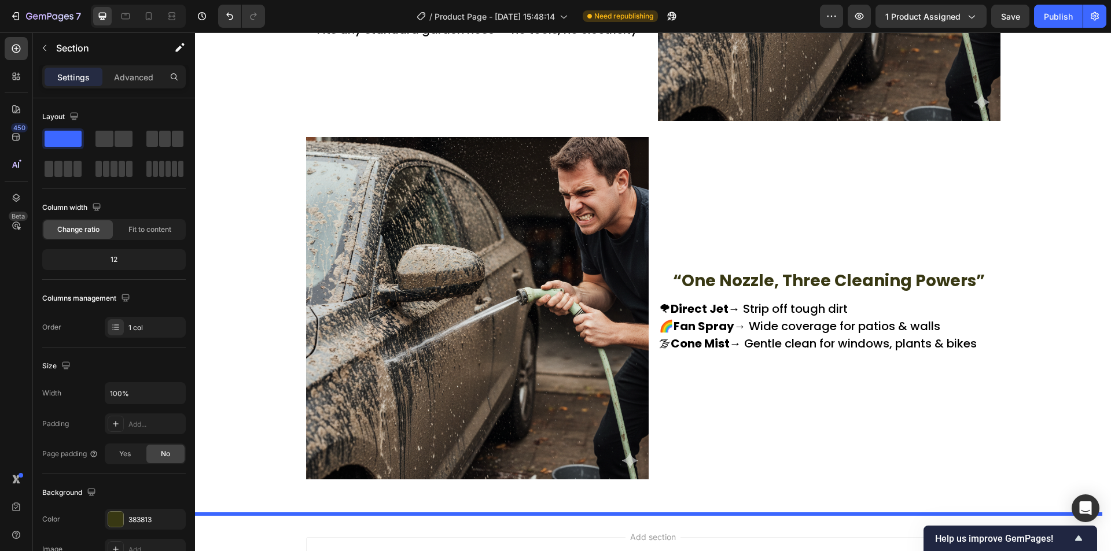
scroll to position [1633, 0]
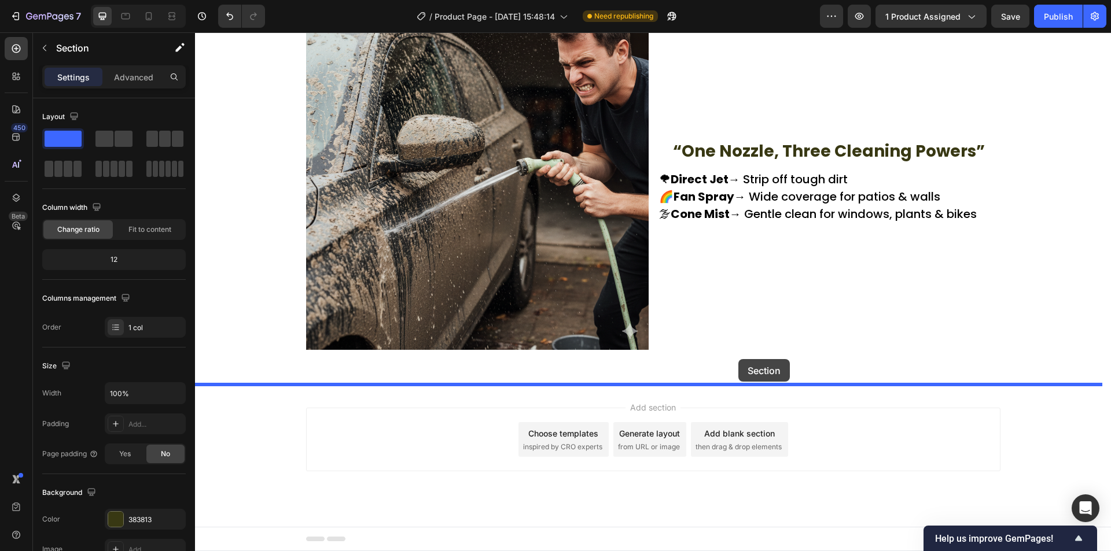
drag, startPoint x: 873, startPoint y: 163, endPoint x: 738, endPoint y: 366, distance: 244.0
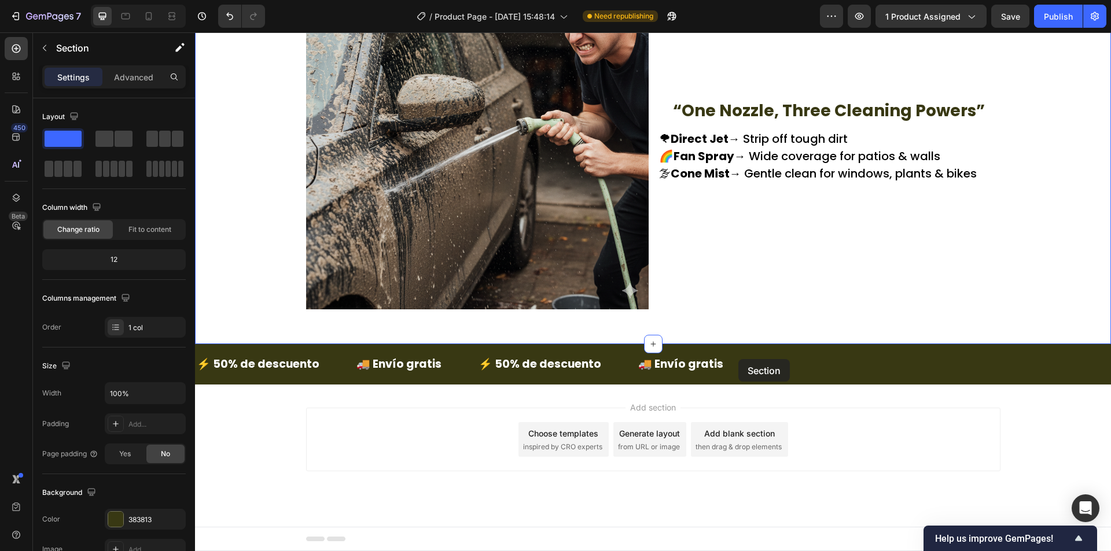
scroll to position [1592, 0]
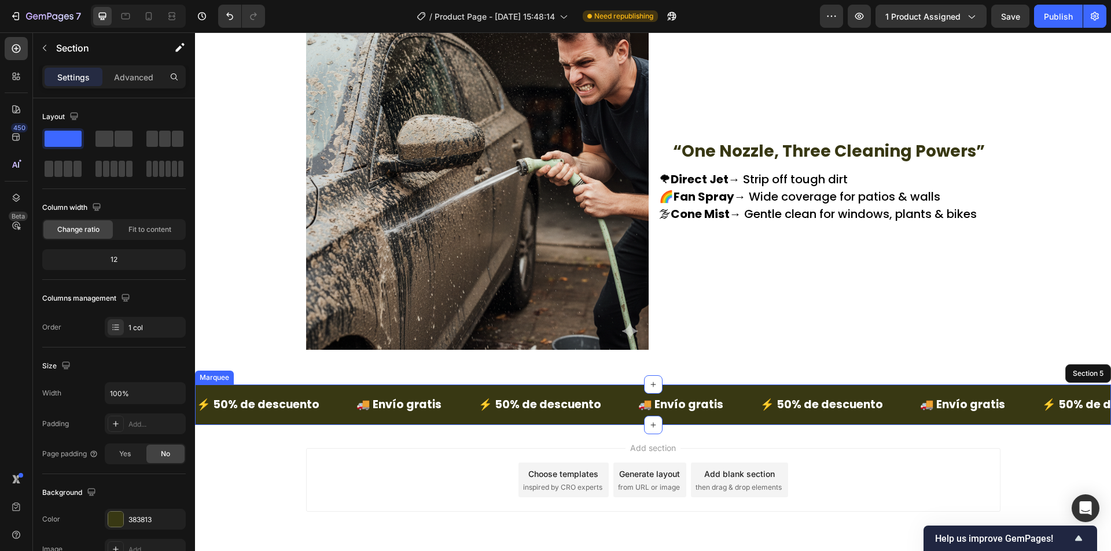
drag, startPoint x: 838, startPoint y: 386, endPoint x: 836, endPoint y: 378, distance: 8.8
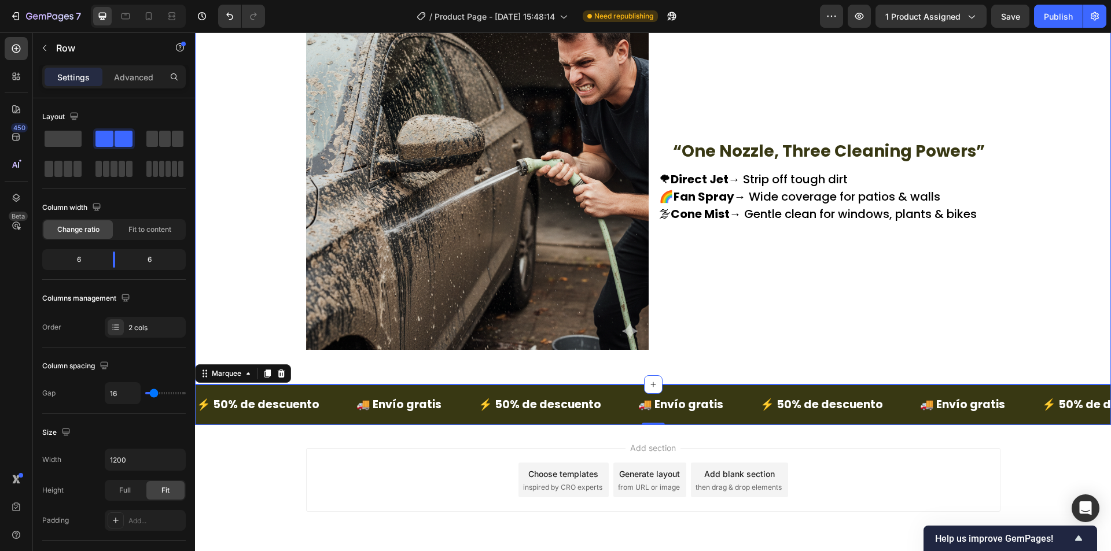
click at [835, 356] on div "“One Nozzle, Three Cleaning Powers” Text Block 🌪 Direct Jet → Strip off tough d…" at bounding box center [829, 182] width 342 height 349
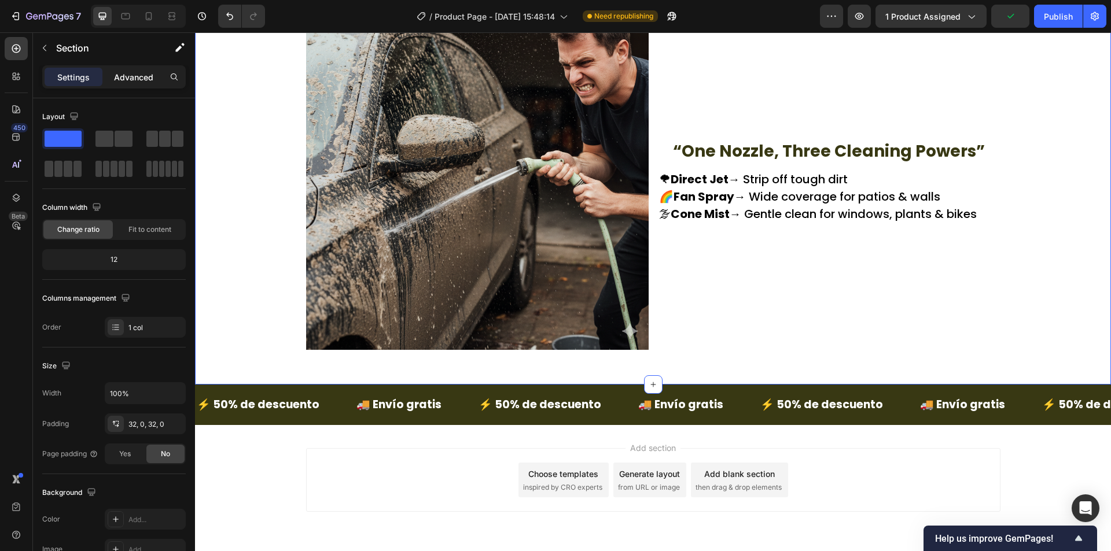
click at [137, 69] on div "Advanced" at bounding box center [134, 77] width 58 height 19
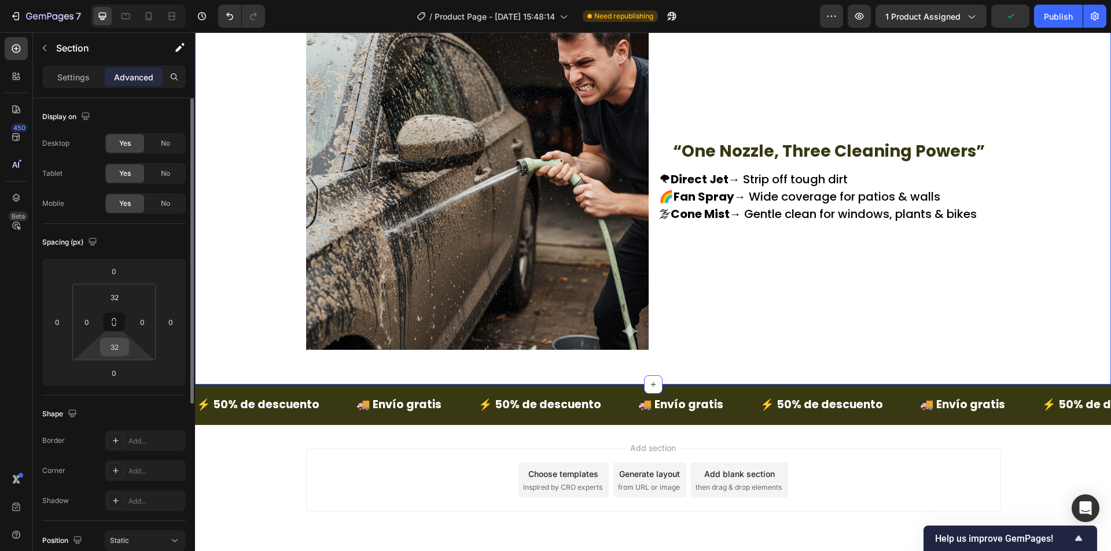
click at [119, 342] on input "32" at bounding box center [114, 346] width 23 height 17
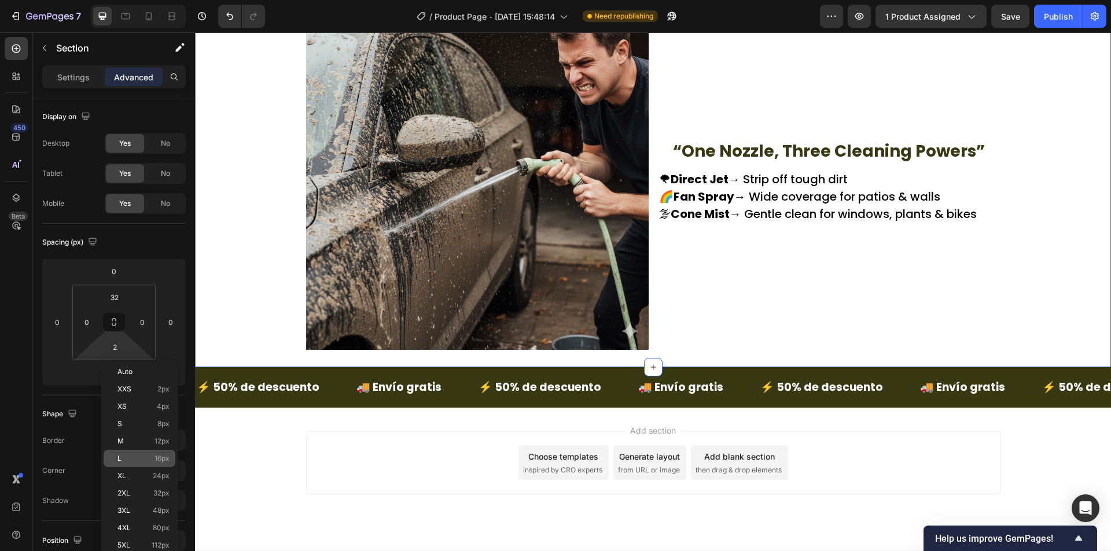
click at [156, 465] on div "L 16px" at bounding box center [140, 458] width 72 height 17
type input "16"
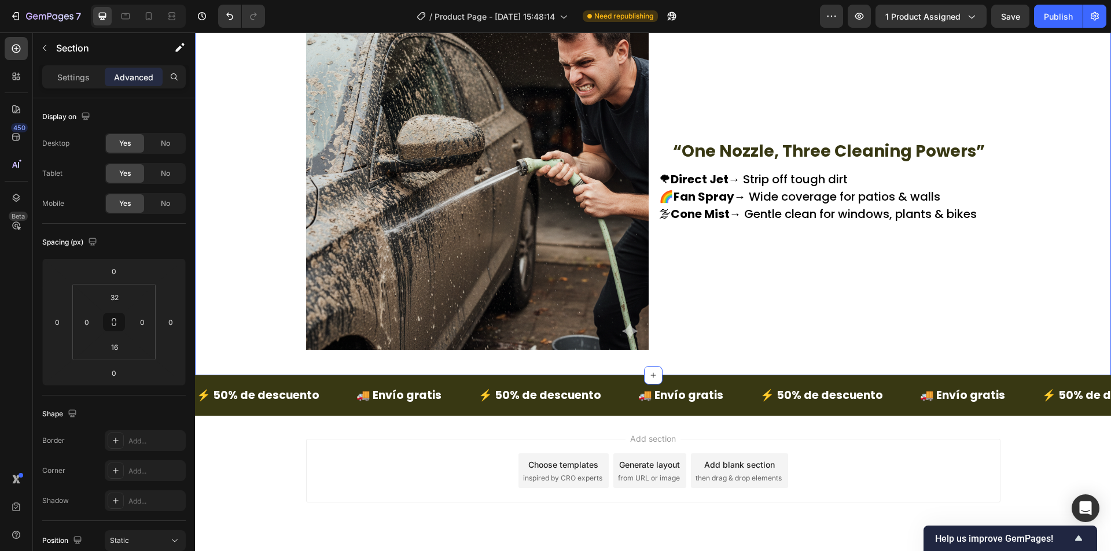
click at [693, 314] on div "“One Nozzle, Three Cleaning Powers” Text Block 🌪 Direct Jet → Strip off tough d…" at bounding box center [829, 182] width 342 height 349
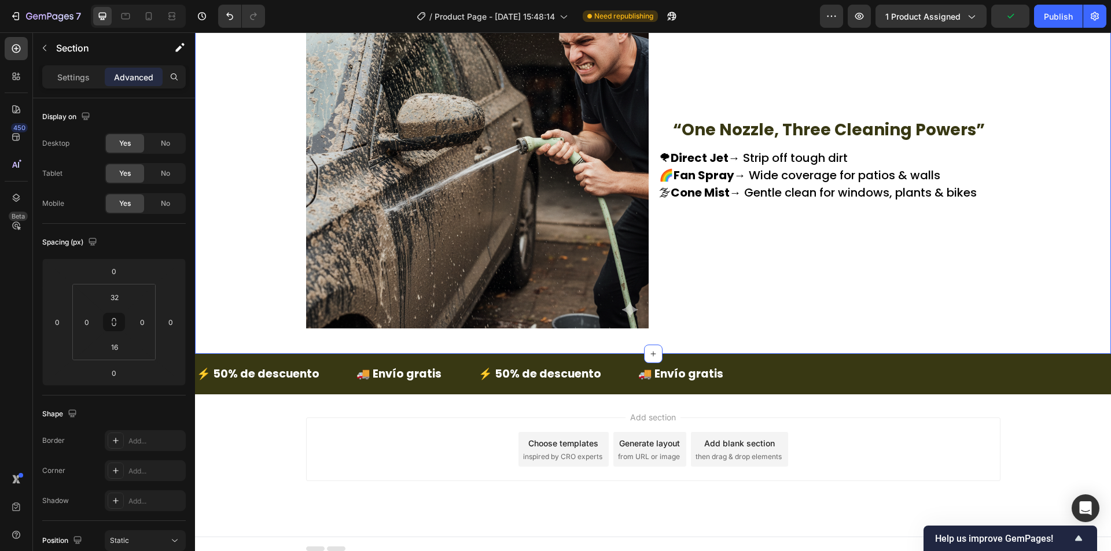
scroll to position [1624, 0]
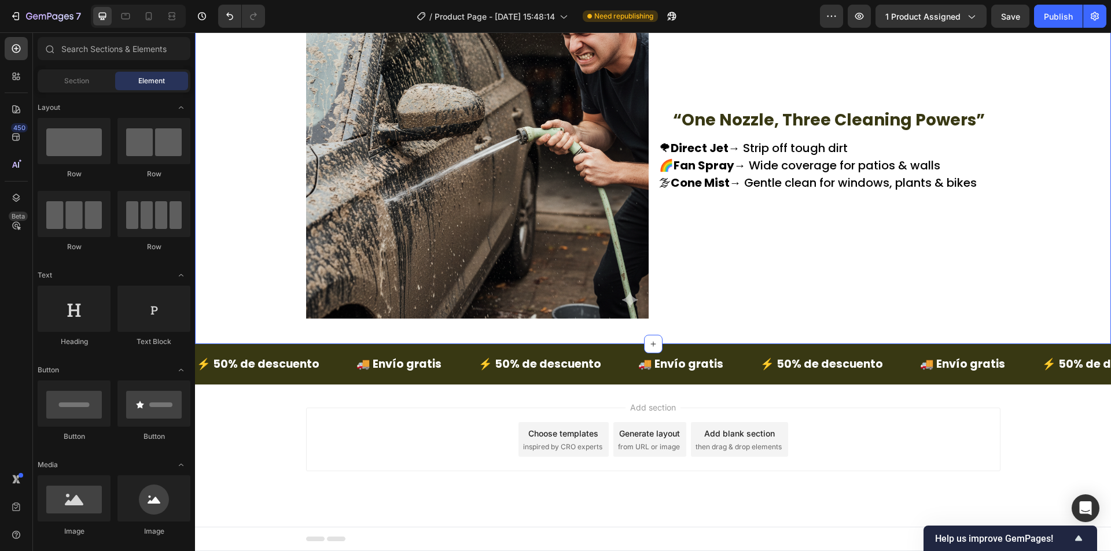
click at [286, 420] on div "Add section Choose templates inspired by CRO experts Generate layout from URL o…" at bounding box center [653, 456] width 916 height 142
drag, startPoint x: 1031, startPoint y: 21, endPoint x: 1043, endPoint y: 20, distance: 12.3
click at [1032, 21] on div "Preview 1 product assigned Save Publish" at bounding box center [963, 16] width 286 height 23
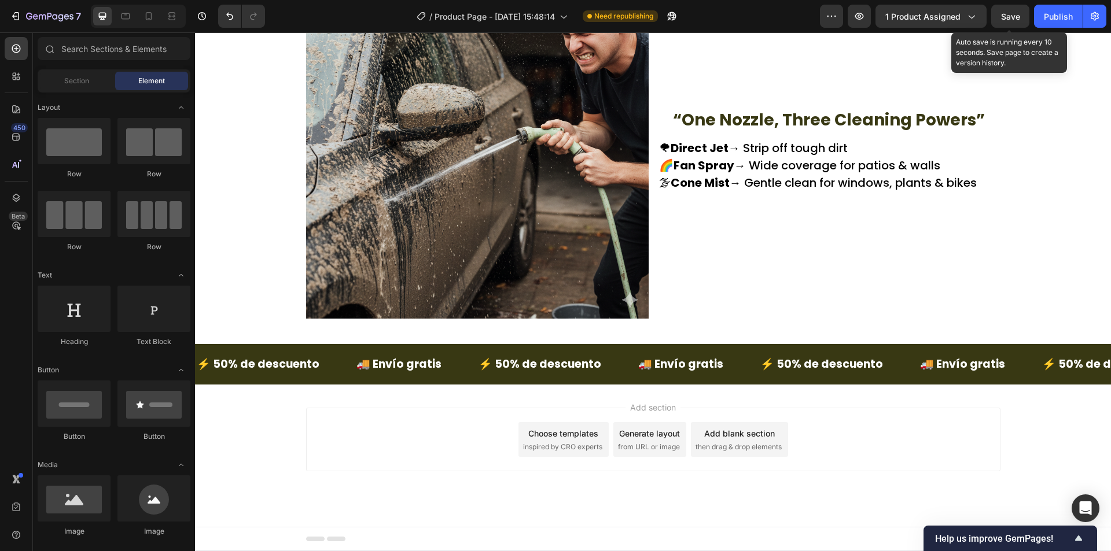
drag, startPoint x: 1017, startPoint y: 20, endPoint x: 1017, endPoint y: 29, distance: 9.3
click at [1017, 23] on button "Save" at bounding box center [1010, 16] width 38 height 23
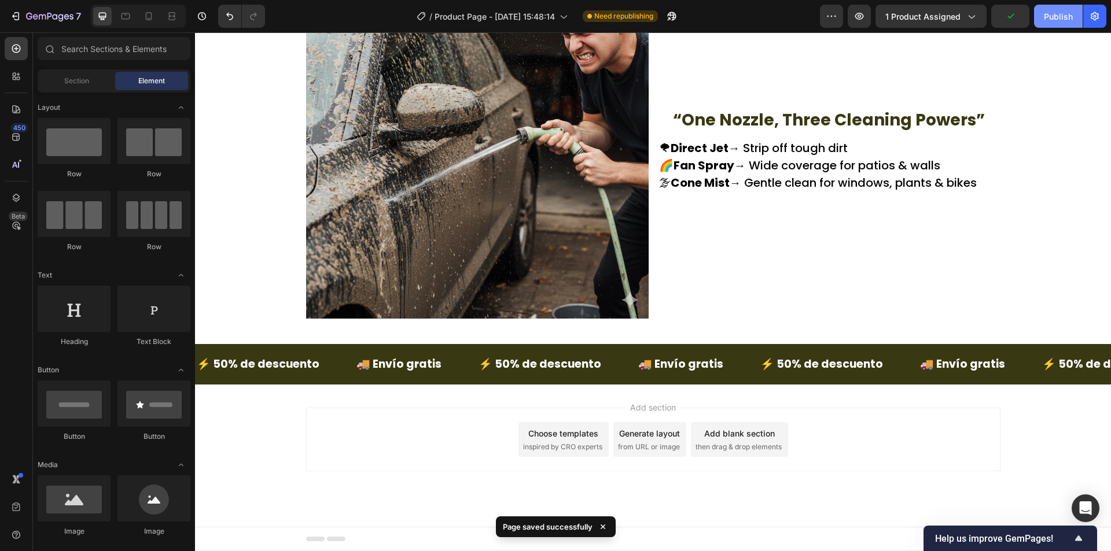
click at [1056, 10] on div "Publish" at bounding box center [1057, 16] width 29 height 12
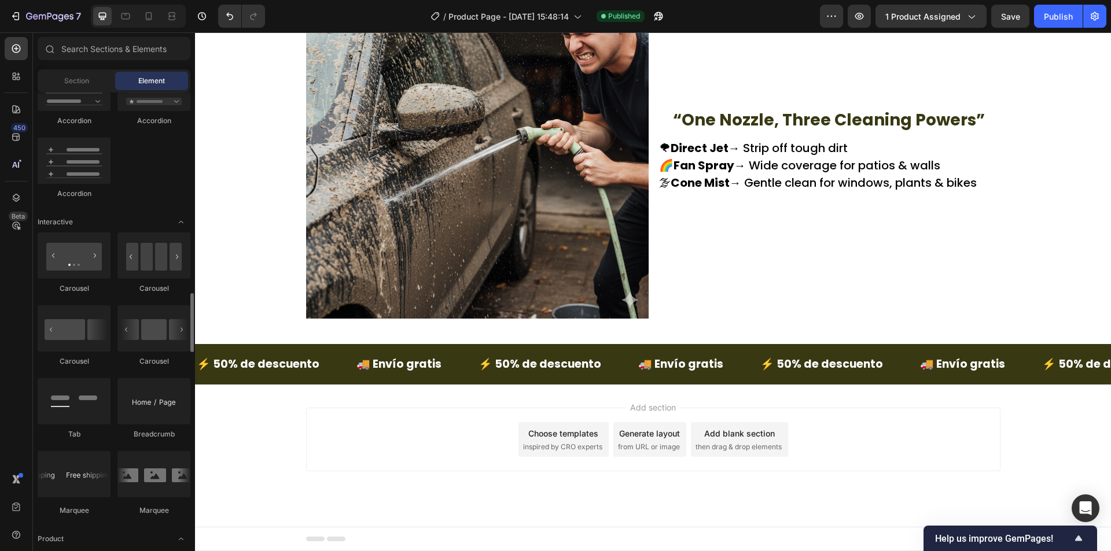
scroll to position [1099, 0]
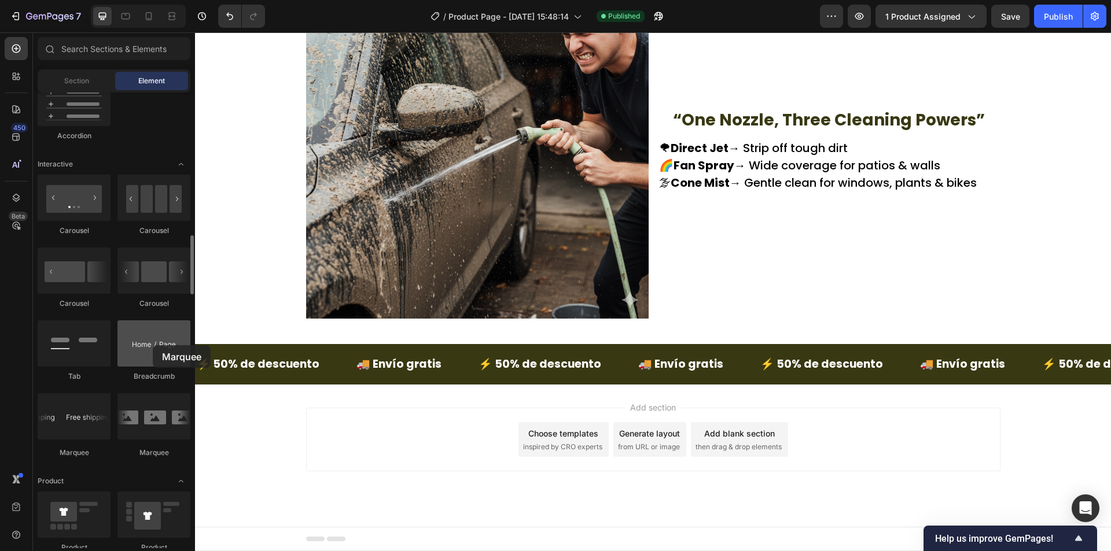
drag, startPoint x: 170, startPoint y: 425, endPoint x: 153, endPoint y: 345, distance: 81.1
click at [153, 345] on div "Carousel Carousel Carousel Carousel Tab Breadcrumb Marquee" at bounding box center [114, 322] width 153 height 294
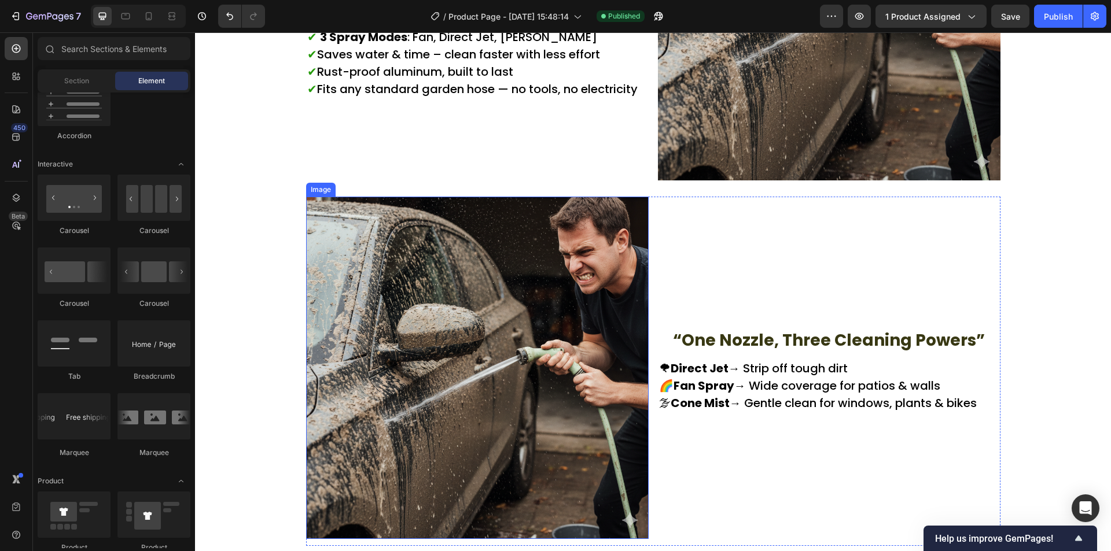
scroll to position [1624, 0]
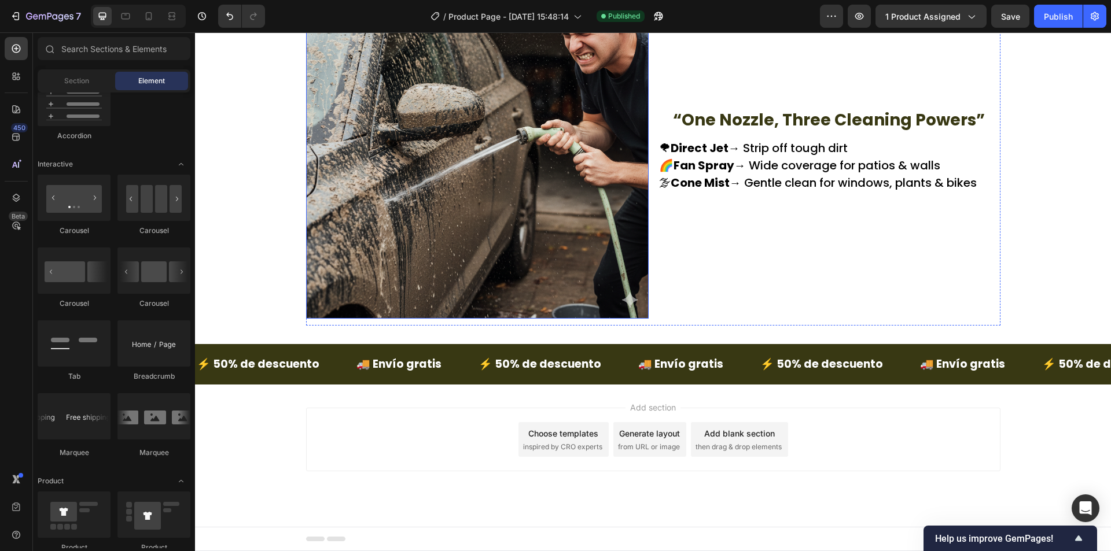
click at [490, 254] on img at bounding box center [477, 147] width 342 height 342
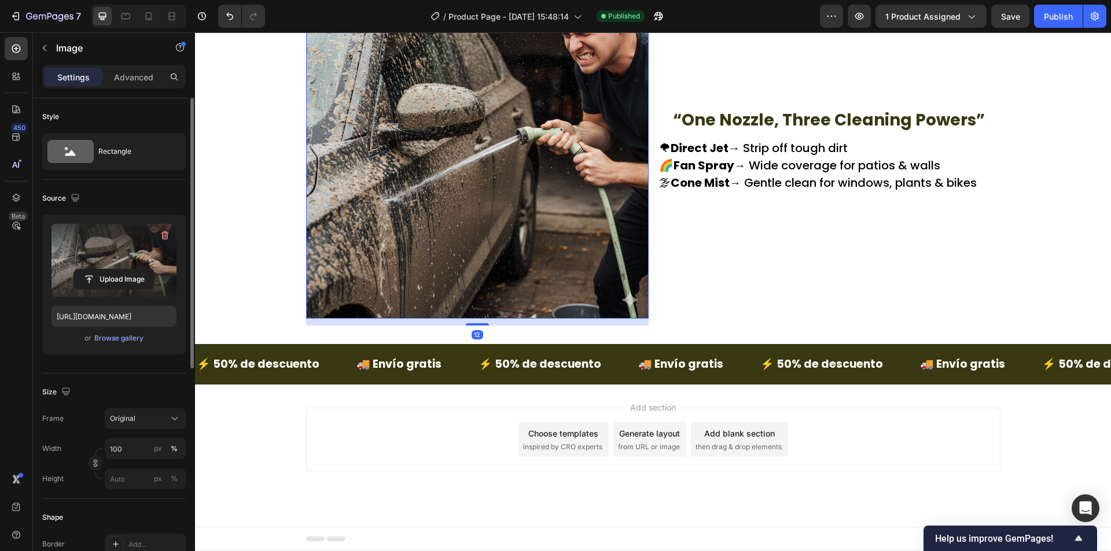
click at [131, 239] on label at bounding box center [113, 260] width 125 height 73
click at [131, 270] on input "file" at bounding box center [114, 280] width 80 height 20
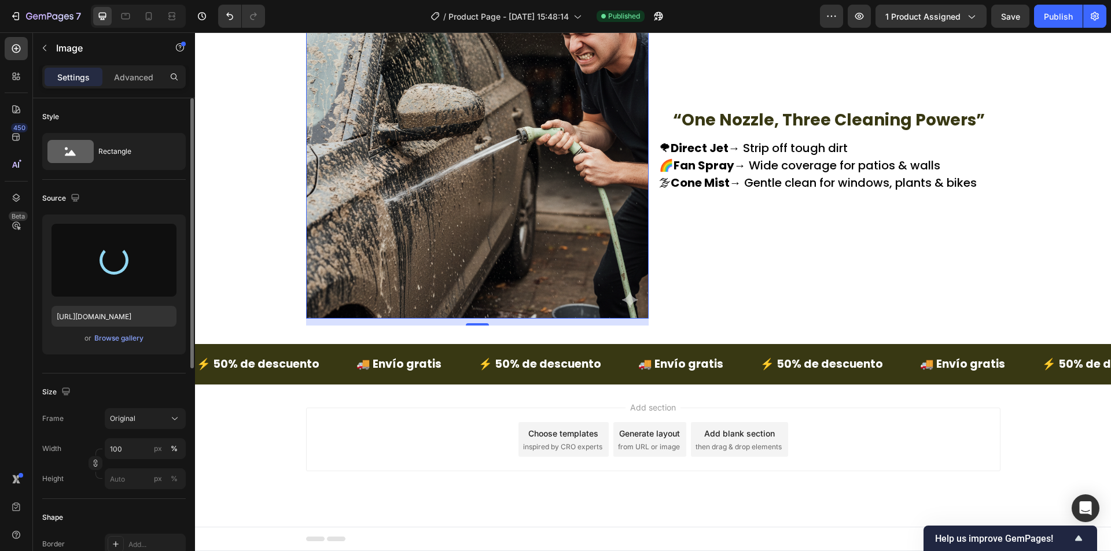
type input "https://cdn.shopify.com/s/files/1/0942/9106/7229/files/gempages_571795456183501…"
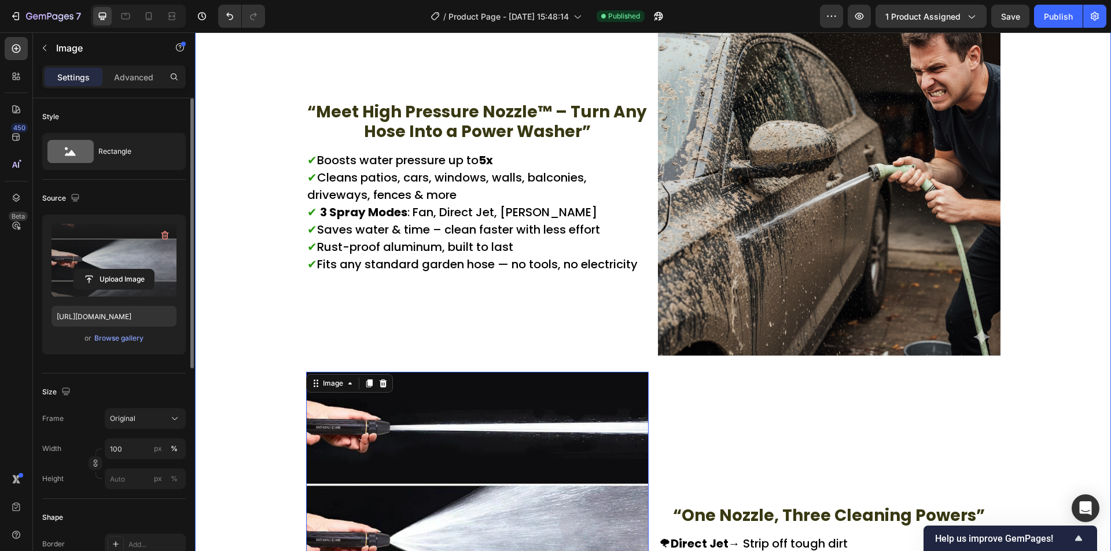
scroll to position [1450, 0]
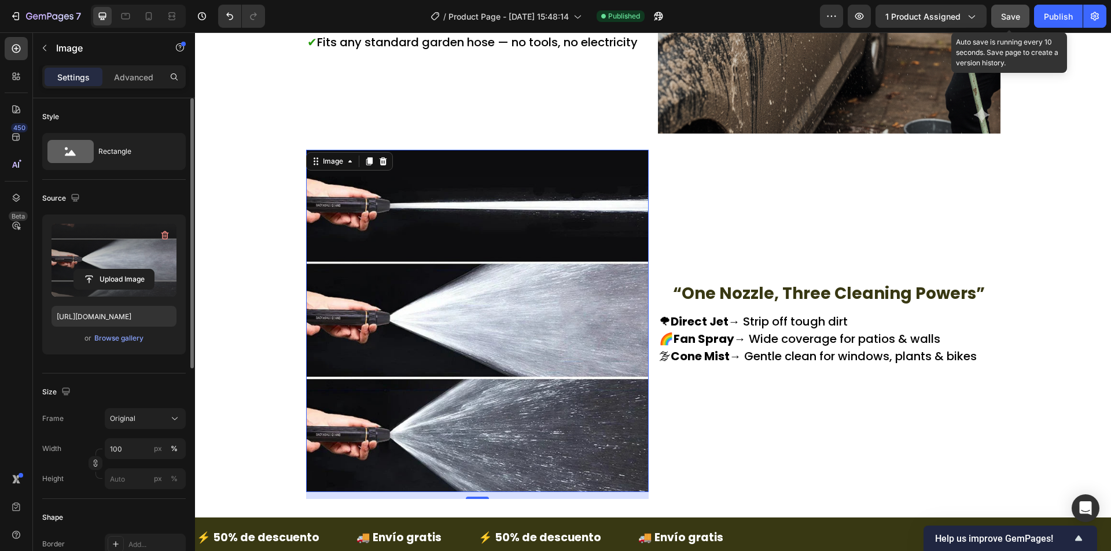
drag, startPoint x: 1013, startPoint y: 15, endPoint x: 1020, endPoint y: 15, distance: 6.9
click at [1015, 15] on span "Save" at bounding box center [1010, 17] width 19 height 10
click at [1065, 20] on div "Publish" at bounding box center [1057, 16] width 29 height 12
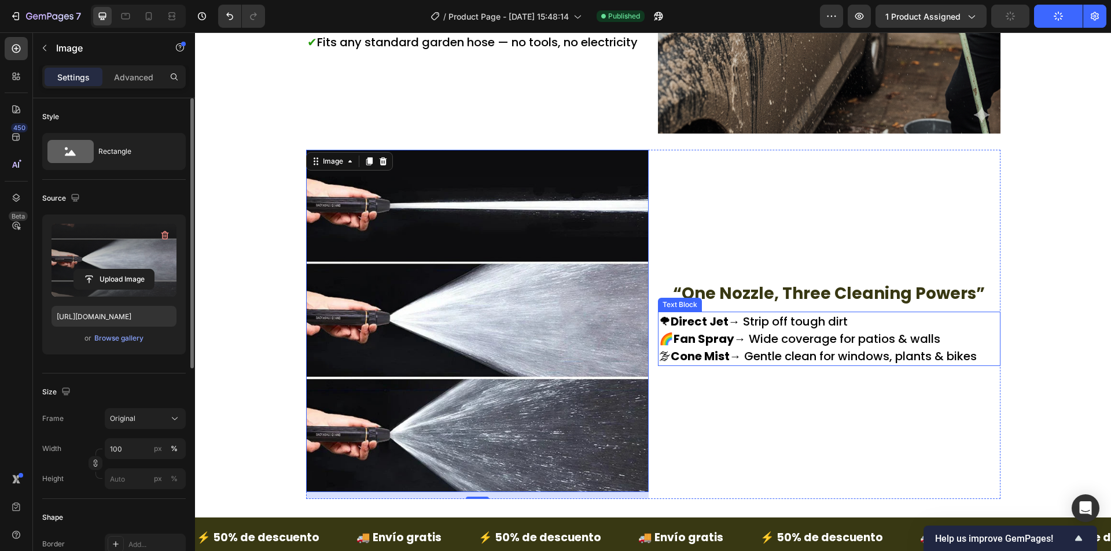
scroll to position [1624, 0]
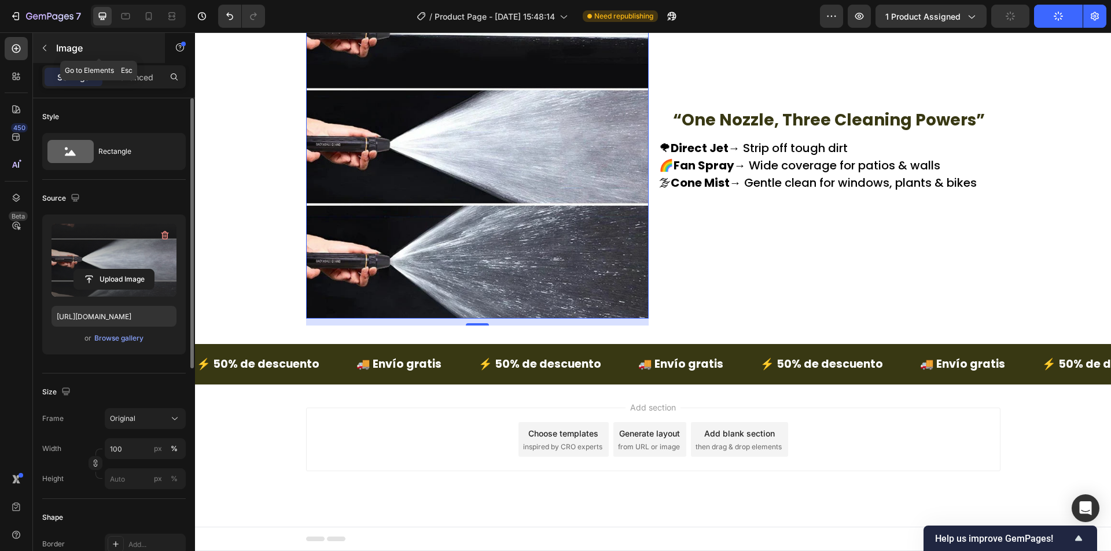
click at [62, 43] on p "Image" at bounding box center [105, 48] width 98 height 14
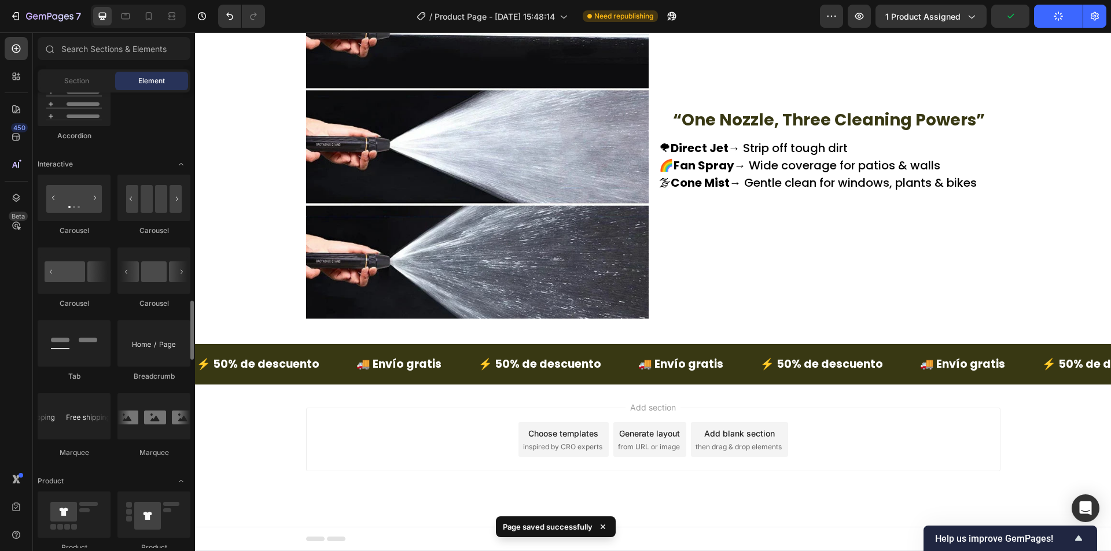
scroll to position [1157, 0]
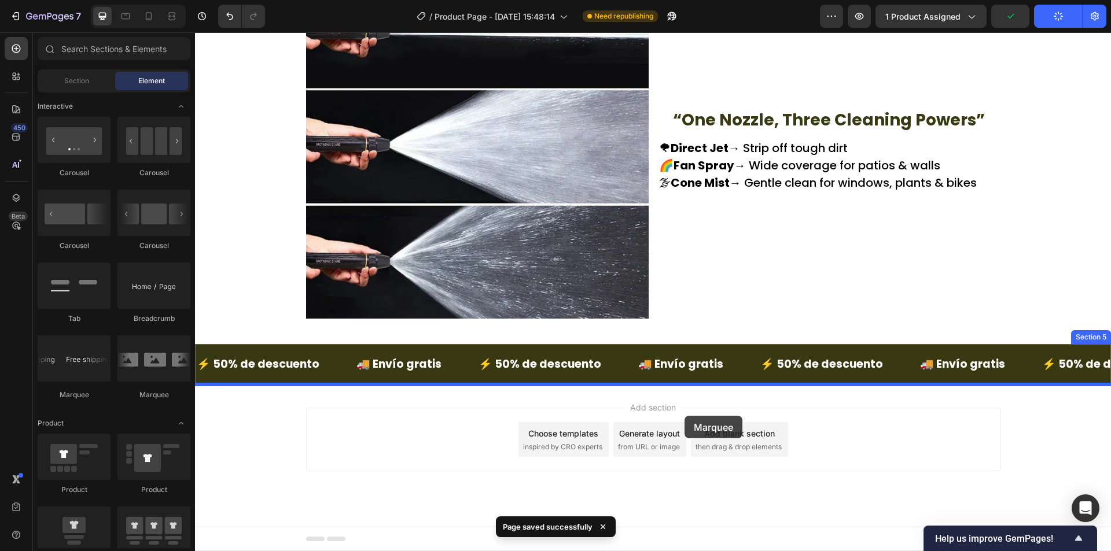
drag, startPoint x: 318, startPoint y: 387, endPoint x: 684, endPoint y: 416, distance: 367.8
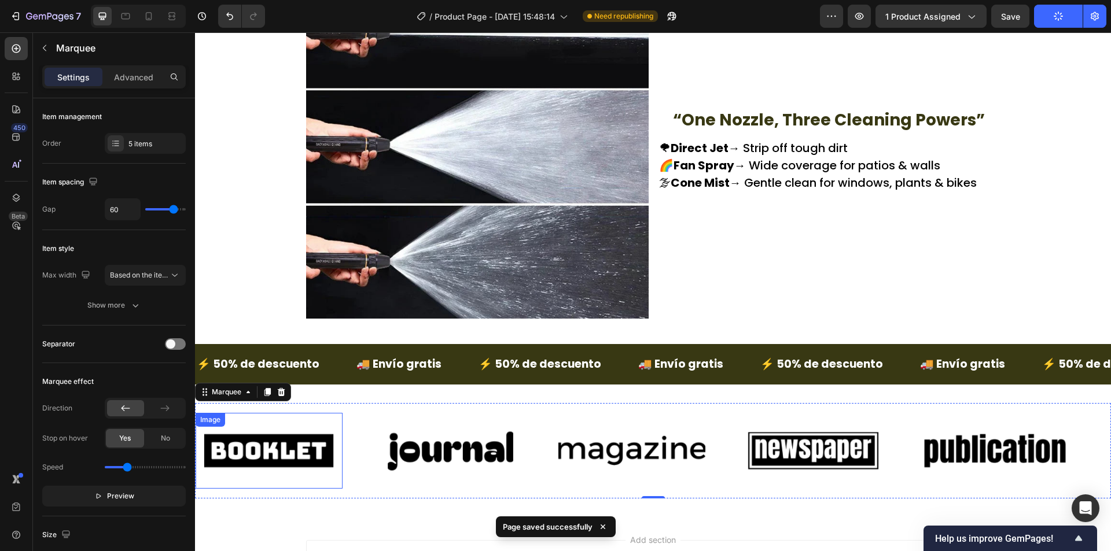
click at [238, 470] on img at bounding box center [268, 451] width 147 height 62
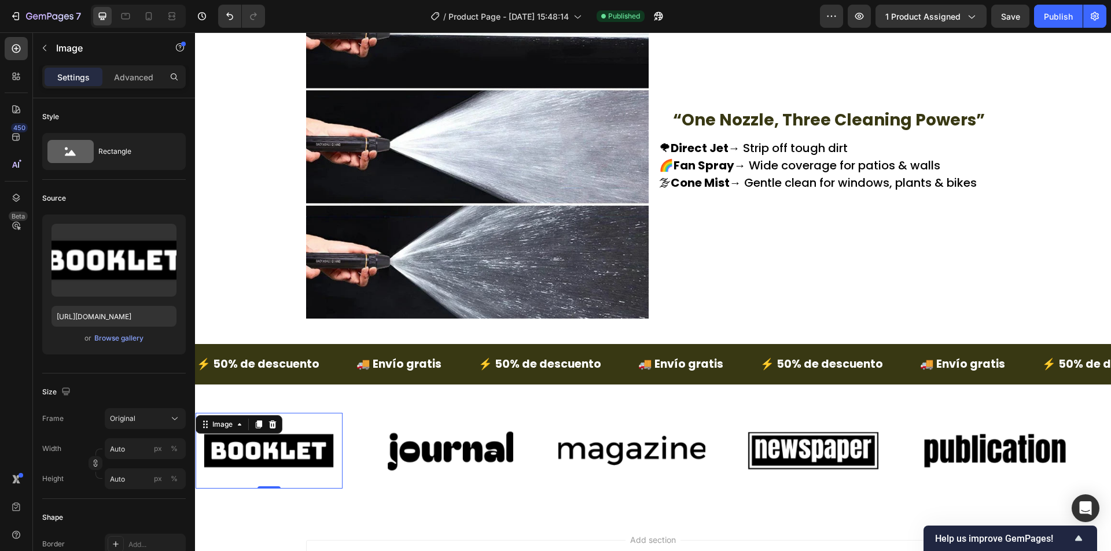
click at [271, 460] on img at bounding box center [268, 451] width 147 height 62
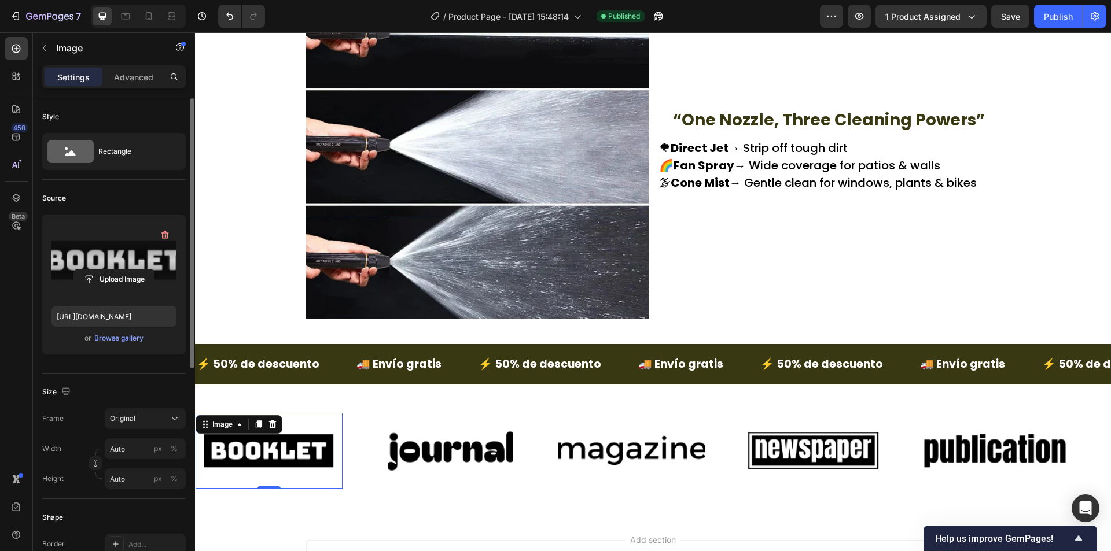
click at [130, 256] on label at bounding box center [113, 260] width 125 height 73
click at [130, 270] on input "file" at bounding box center [114, 280] width 80 height 20
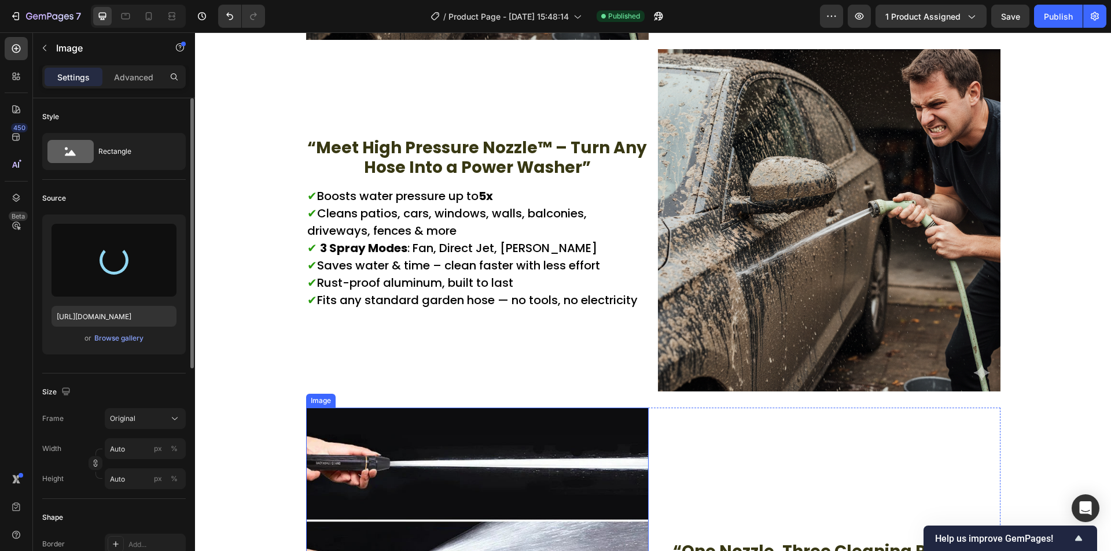
scroll to position [1466, 0]
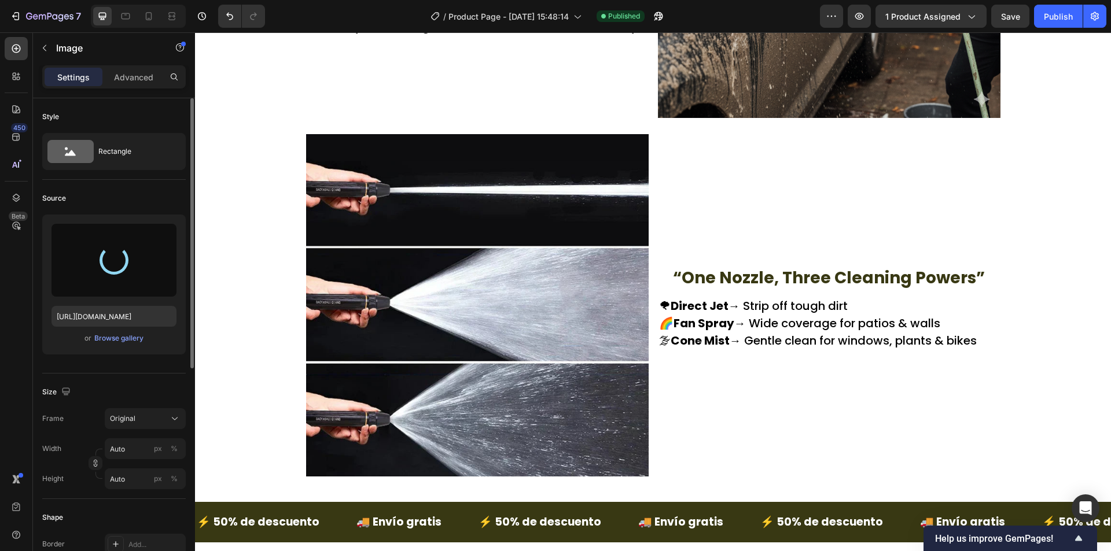
type input "[URL][DOMAIN_NAME][DATE]"
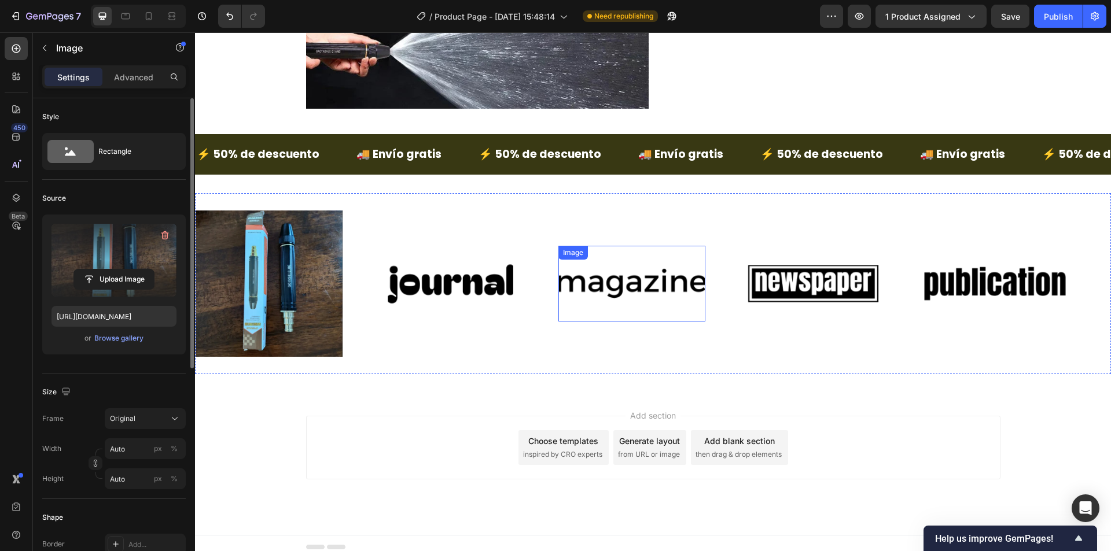
scroll to position [1840, 0]
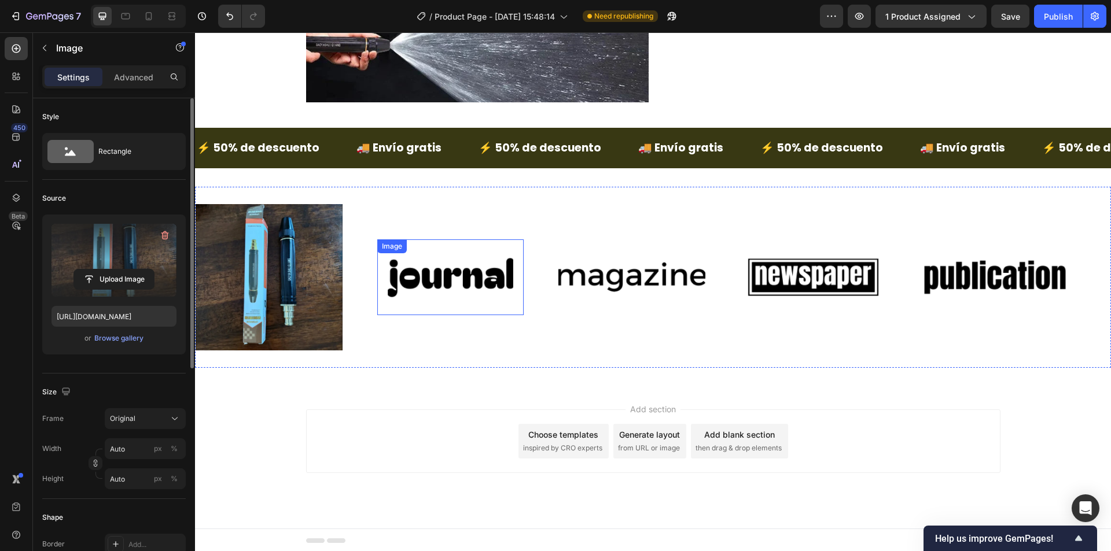
click at [460, 261] on img at bounding box center [450, 277] width 147 height 62
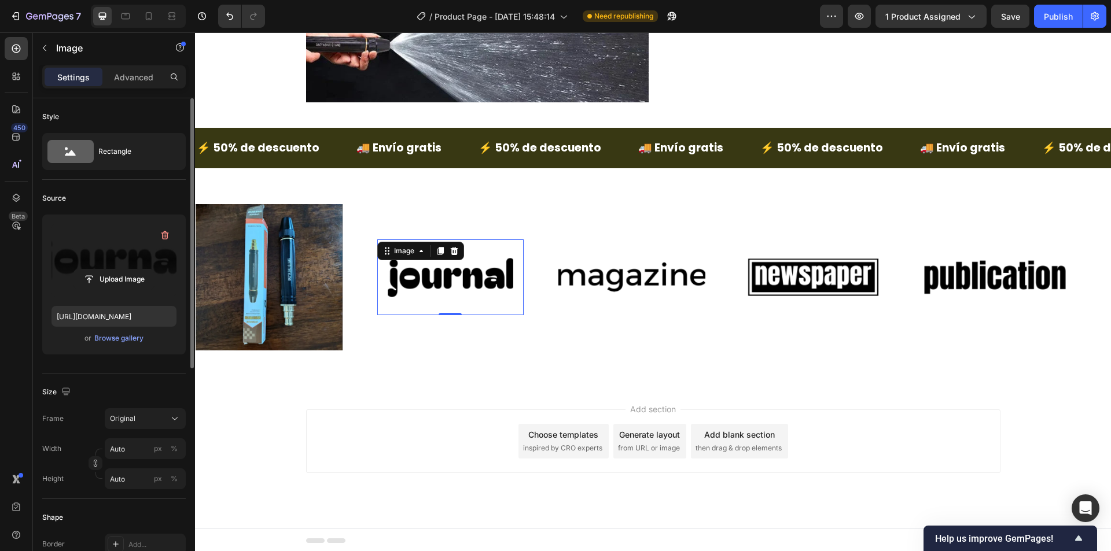
click at [112, 294] on label at bounding box center [113, 260] width 125 height 73
click at [112, 289] on input "file" at bounding box center [114, 280] width 80 height 20
type input "https://cdn.shopify.com/s/files/1/0942/9106/7229/files/gempages_571795456183501…"
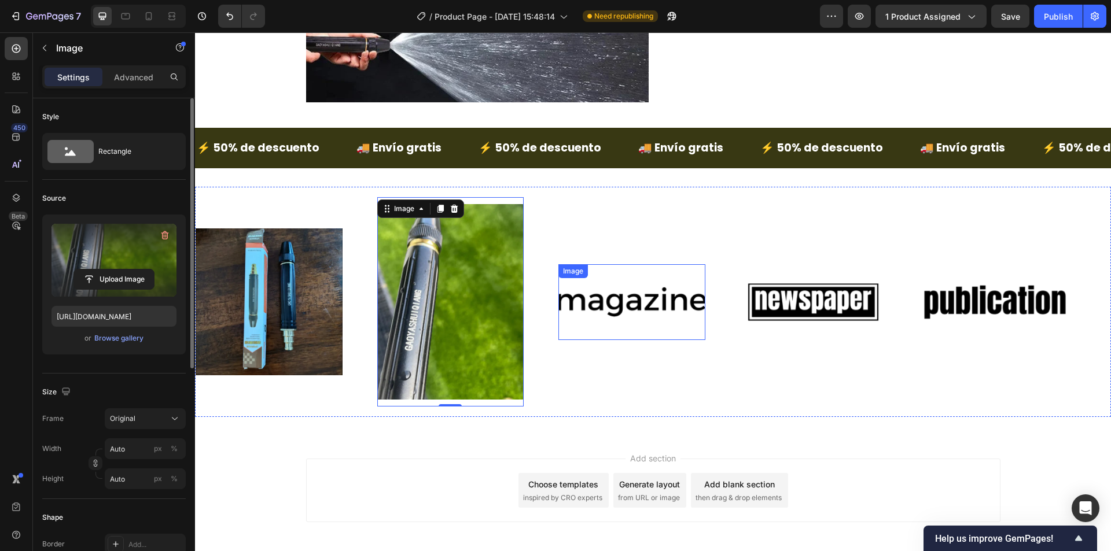
click at [566, 312] on img at bounding box center [631, 302] width 147 height 62
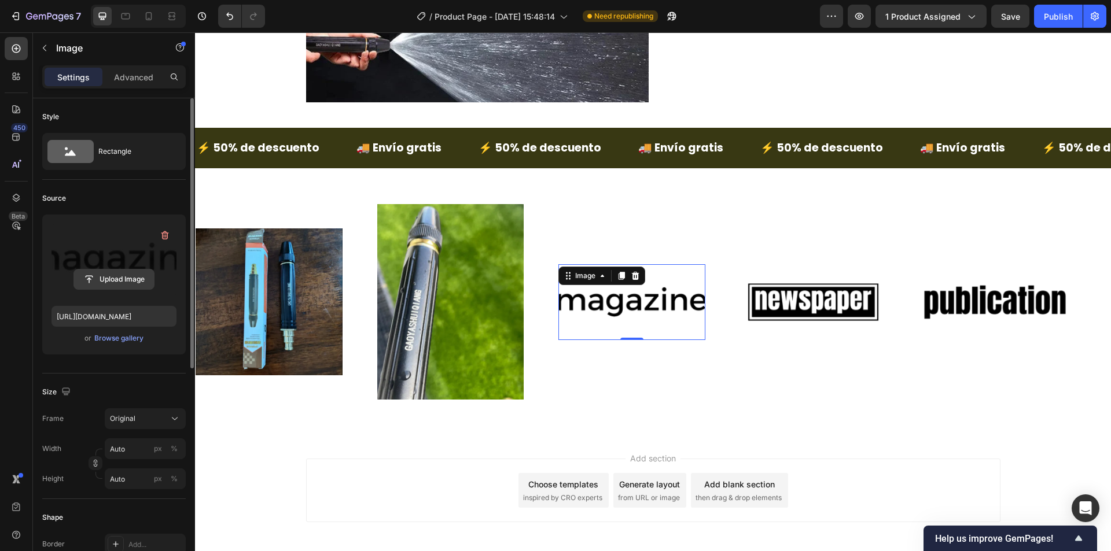
click at [114, 276] on input "file" at bounding box center [114, 280] width 80 height 20
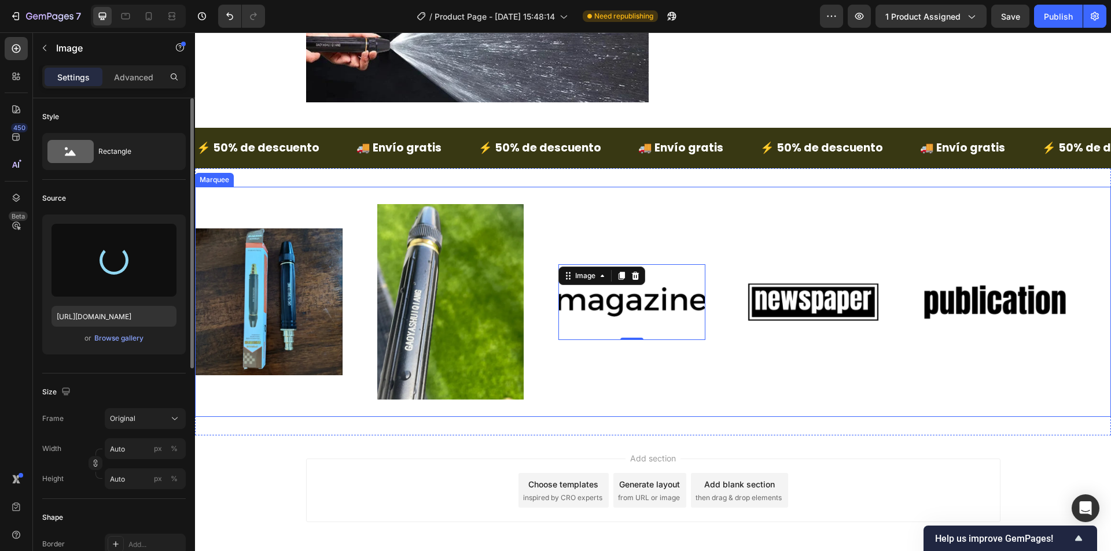
type input "[URL][DOMAIN_NAME]"
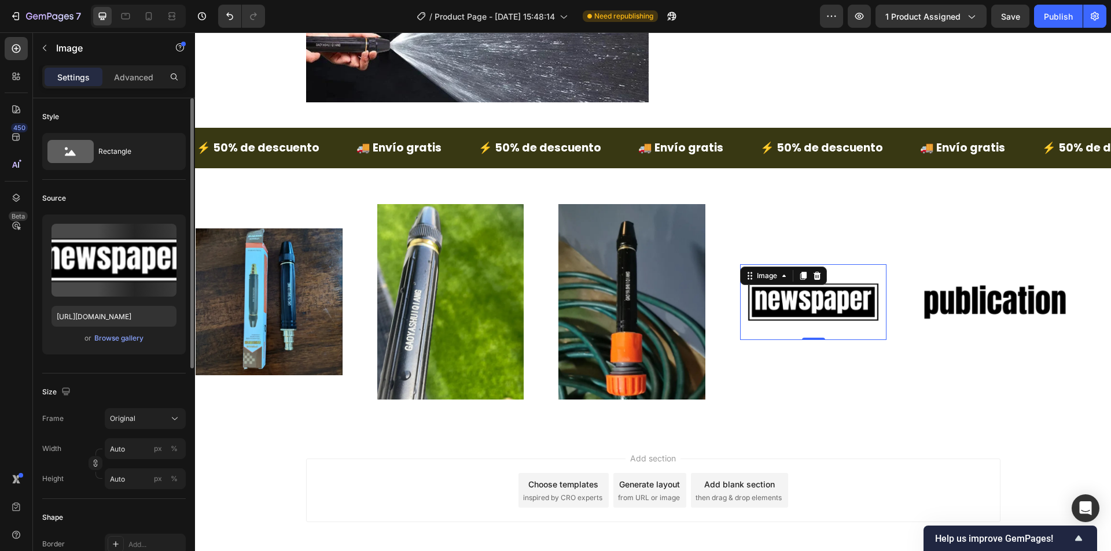
click at [764, 315] on img at bounding box center [813, 302] width 147 height 62
click at [81, 281] on input "file" at bounding box center [114, 280] width 80 height 20
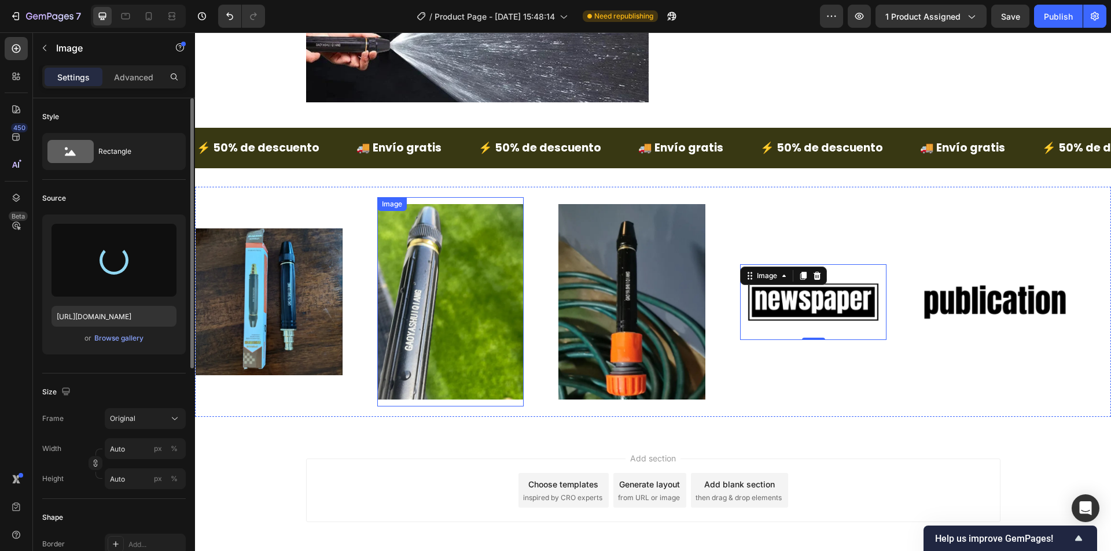
type input "https://cdn.shopify.com/s/files/1/0942/9106/7229/files/gempages_571795456183501…"
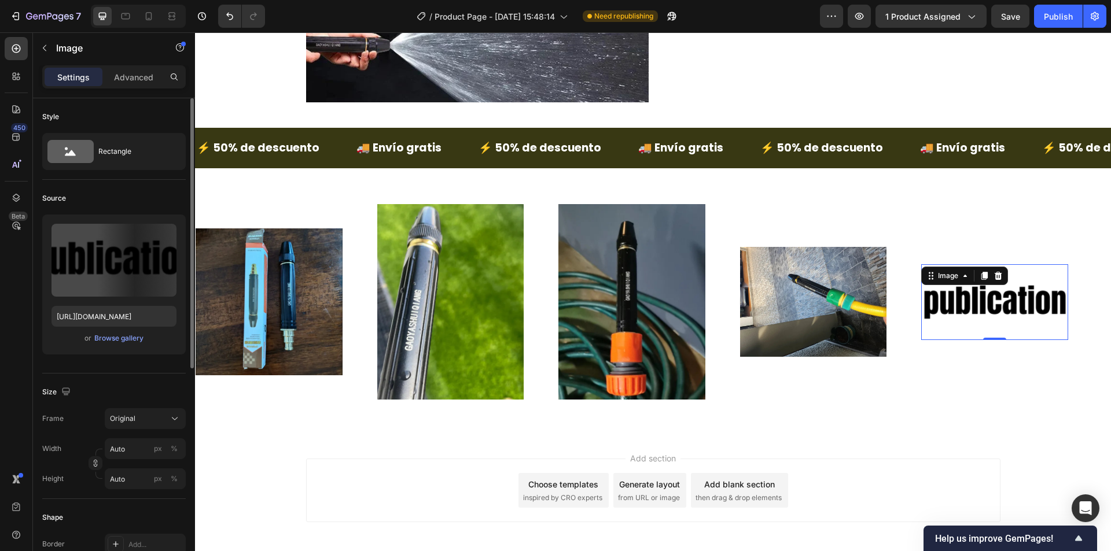
click at [994, 299] on img at bounding box center [994, 302] width 147 height 62
click at [111, 260] on label at bounding box center [113, 260] width 125 height 73
click at [111, 270] on input "file" at bounding box center [114, 280] width 80 height 20
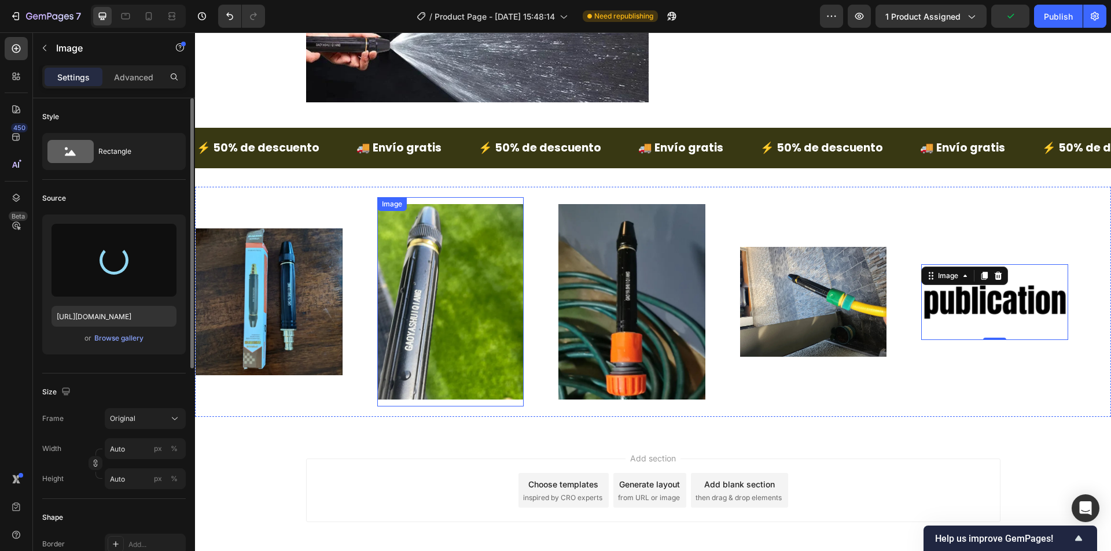
type input "https://cdn.shopify.com/s/files/1/0942/9106/7229/files/gempages_571795456183501…"
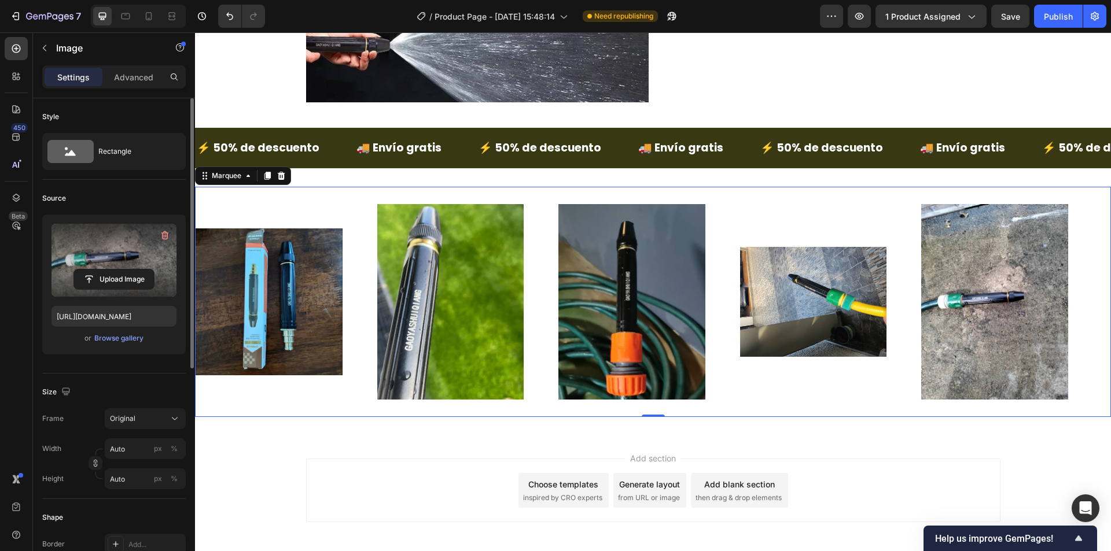
click at [788, 367] on div "Image Image Image Image Image" at bounding box center [648, 301] width 907 height 209
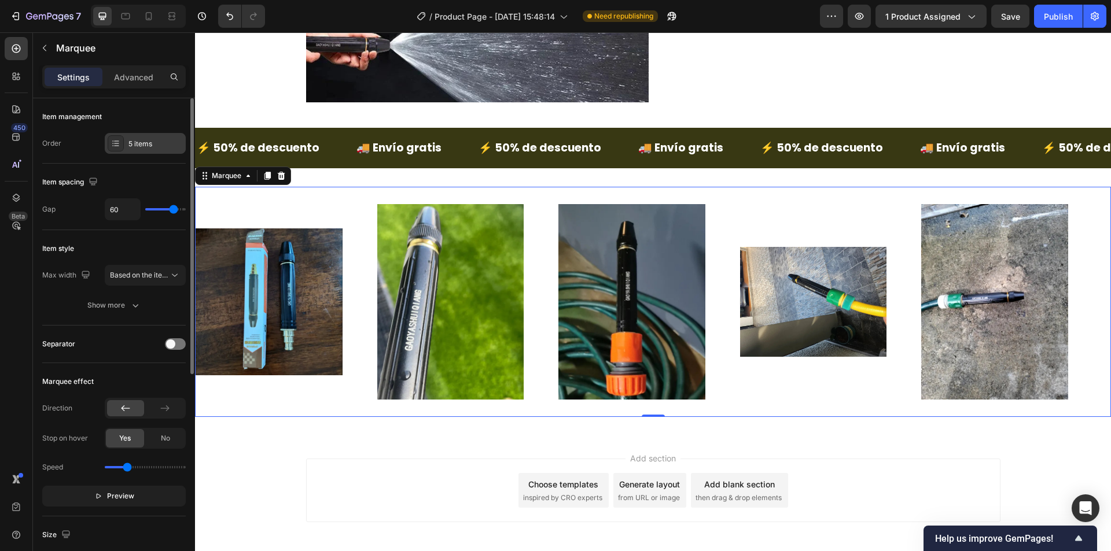
click at [152, 151] on div "5 items" at bounding box center [145, 143] width 81 height 21
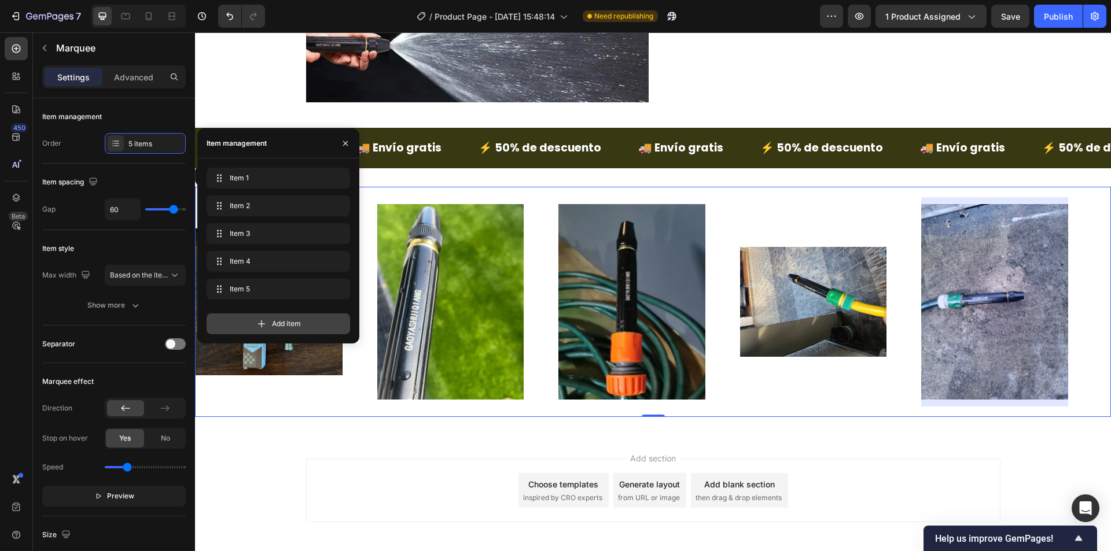
click at [276, 331] on div "Add item" at bounding box center [277, 323] width 143 height 21
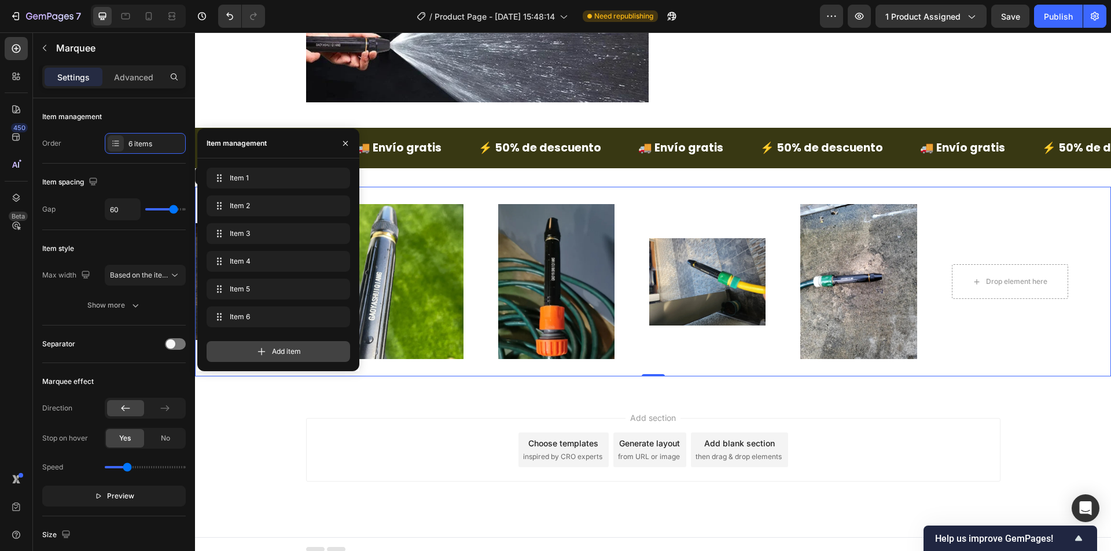
drag, startPoint x: 280, startPoint y: 347, endPoint x: 296, endPoint y: 378, distance: 34.4
click at [280, 349] on span "Add item" at bounding box center [286, 351] width 29 height 10
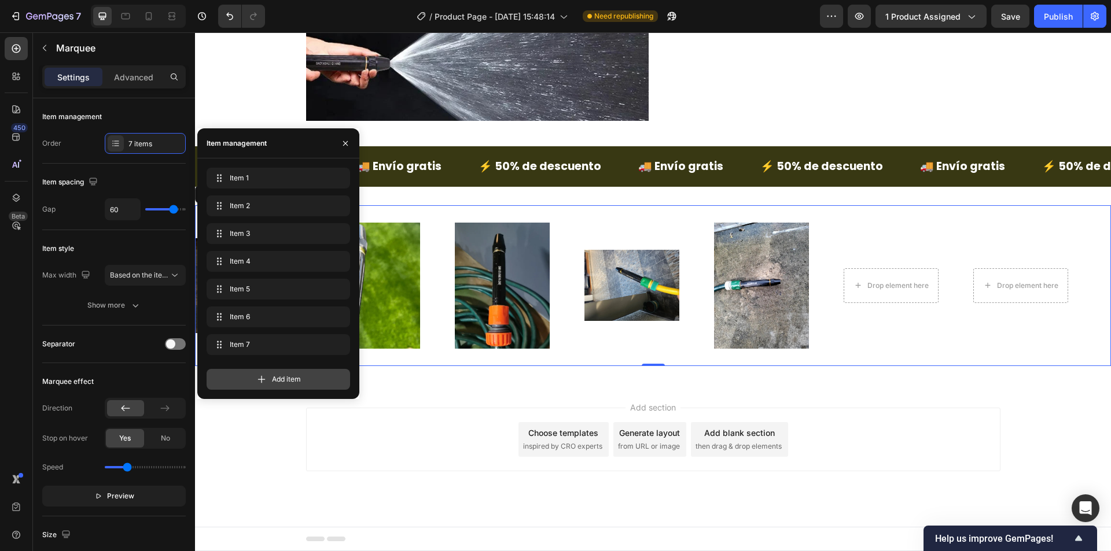
scroll to position [1820, 0]
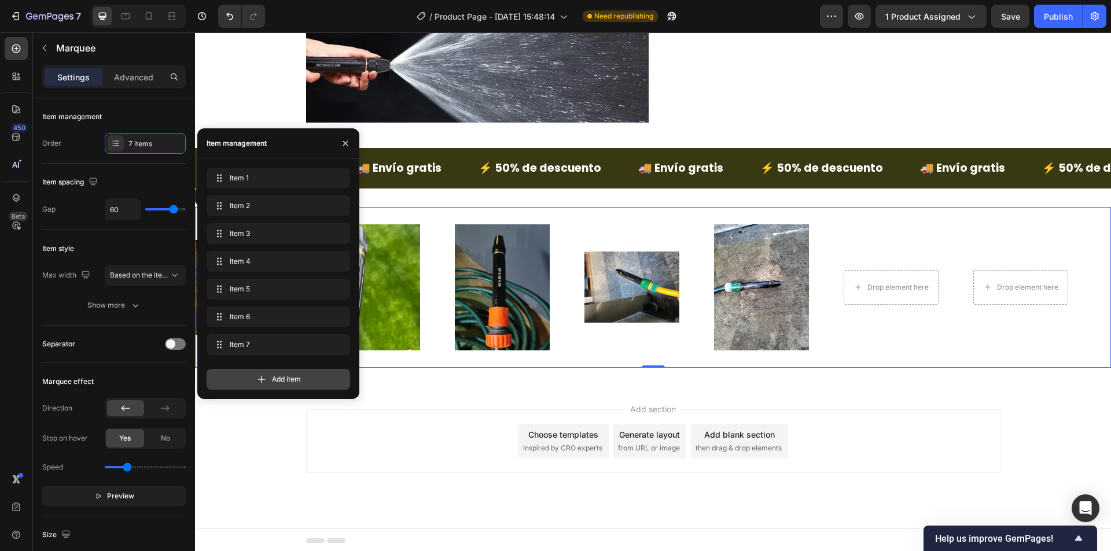
click at [295, 375] on span "Add item" at bounding box center [286, 379] width 29 height 10
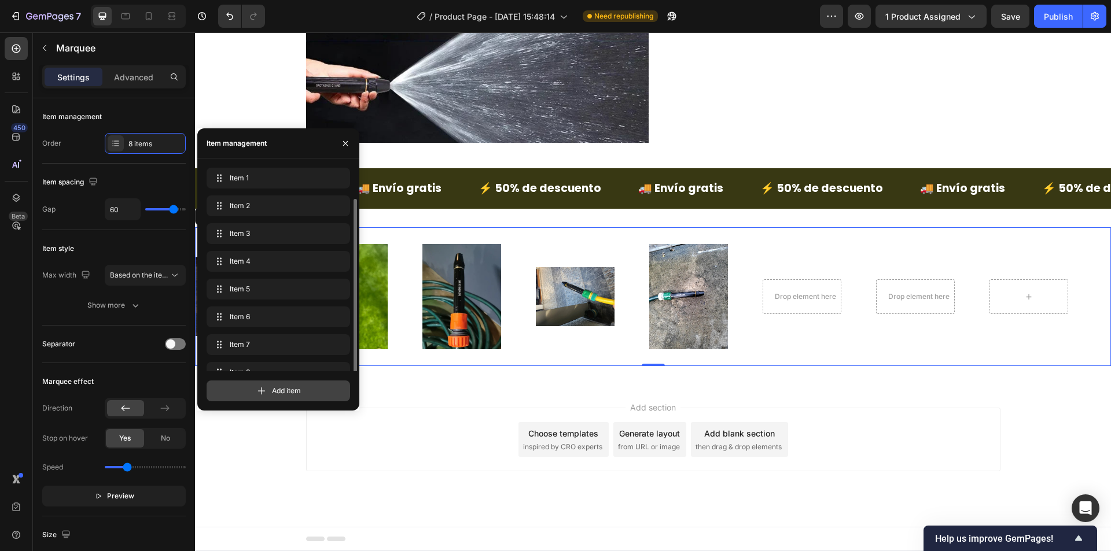
scroll to position [16, 0]
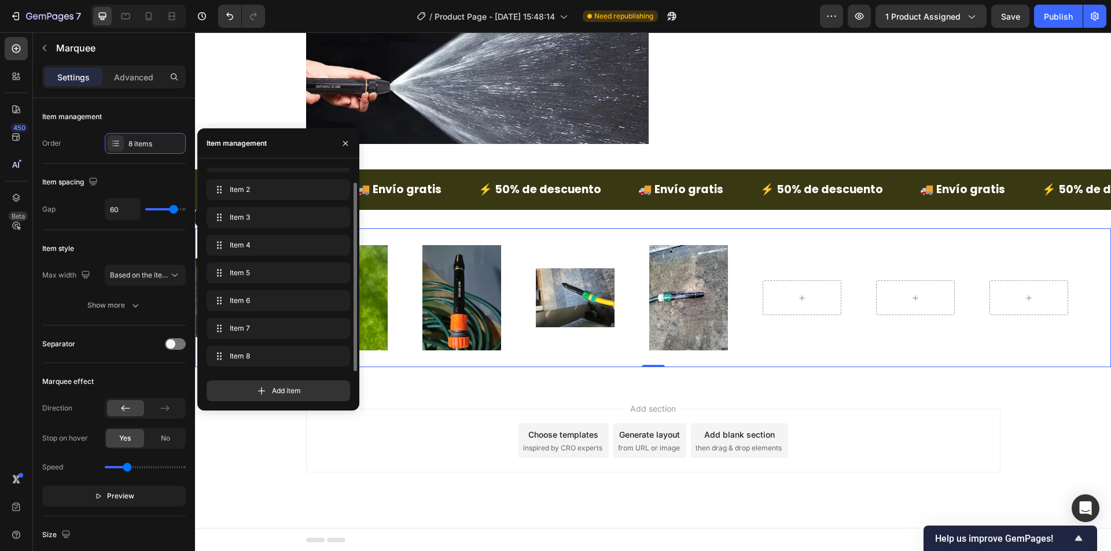
click at [308, 391] on div "Add item" at bounding box center [277, 391] width 143 height 21
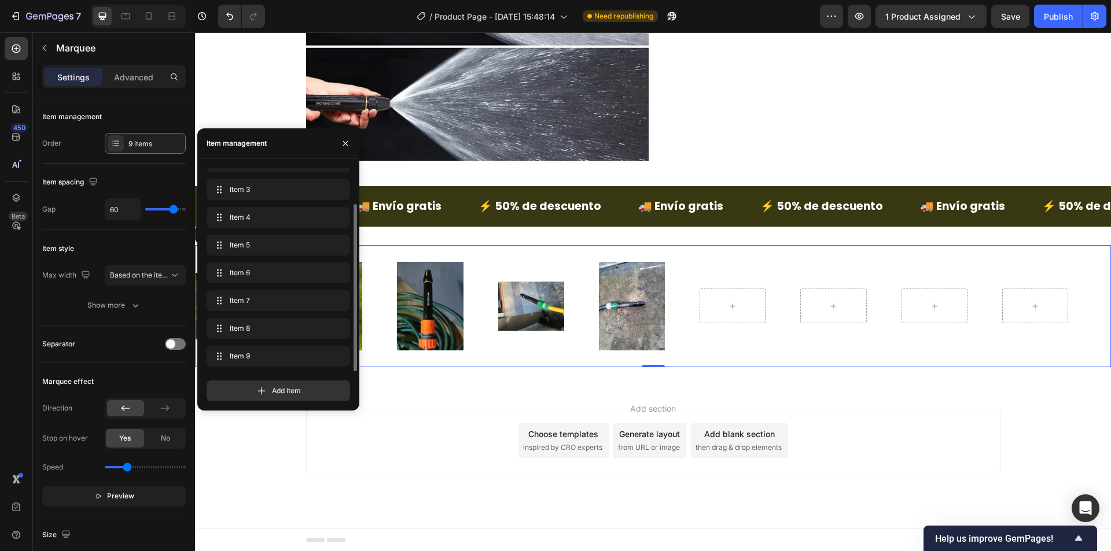
scroll to position [1781, 0]
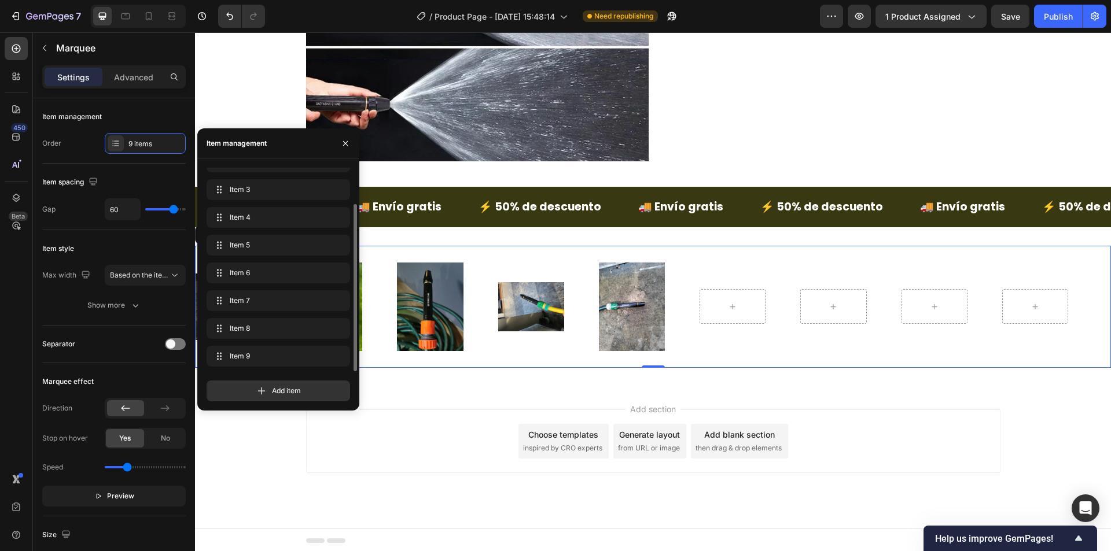
click at [322, 405] on div "Item 1 Item 1 Item 2 Item 2 Item 3 Item 3 Item 4 Item 4 Item 5 Item 5 Item 6 It…" at bounding box center [278, 284] width 162 height 252
click at [320, 399] on div "Add item" at bounding box center [277, 391] width 143 height 21
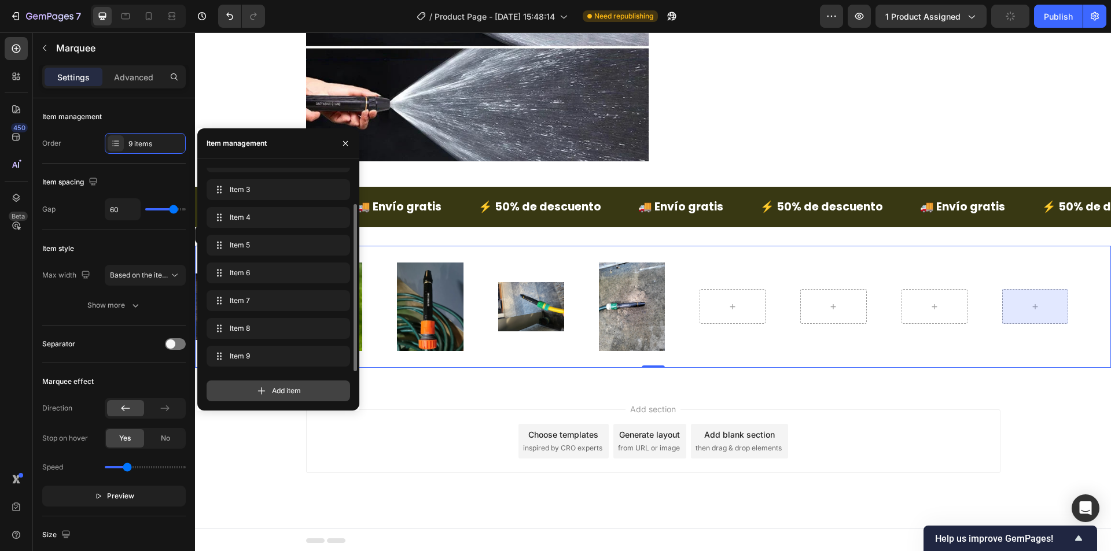
click at [267, 398] on div "Add item" at bounding box center [277, 391] width 143 height 21
click at [267, 397] on div "Add item" at bounding box center [277, 391] width 143 height 21
click at [380, 372] on div "Image Image Image Image Image Image Image Image Image Image Marquee 0 Section 6" at bounding box center [653, 306] width 916 height 159
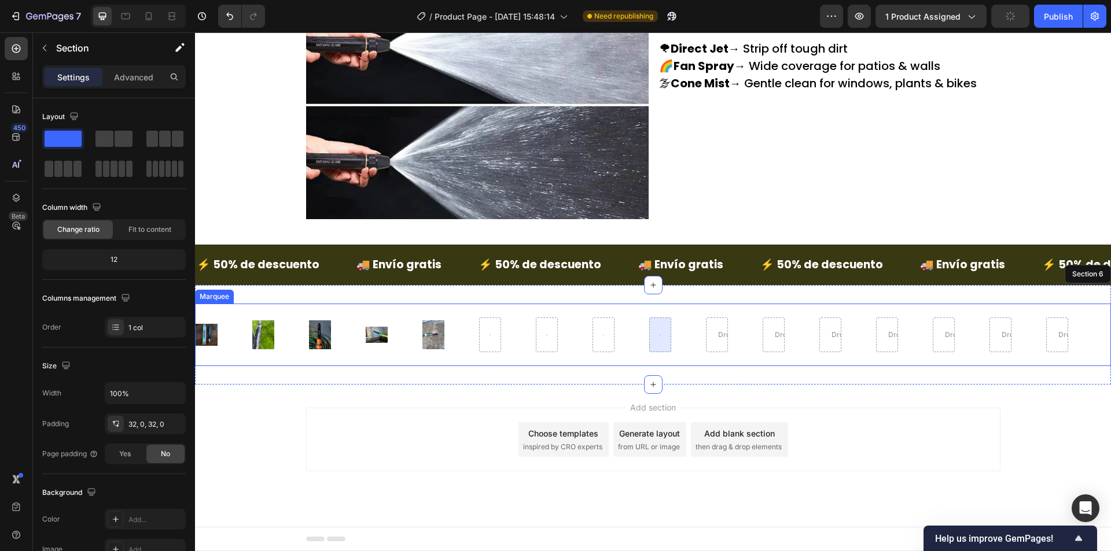
scroll to position [1722, 0]
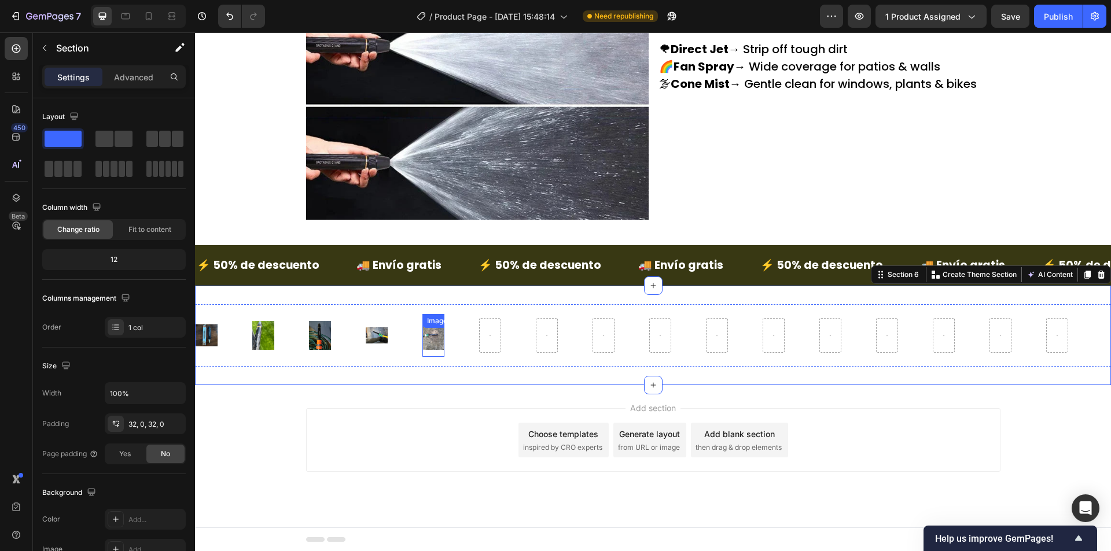
click at [438, 329] on div "Image" at bounding box center [433, 335] width 22 height 43
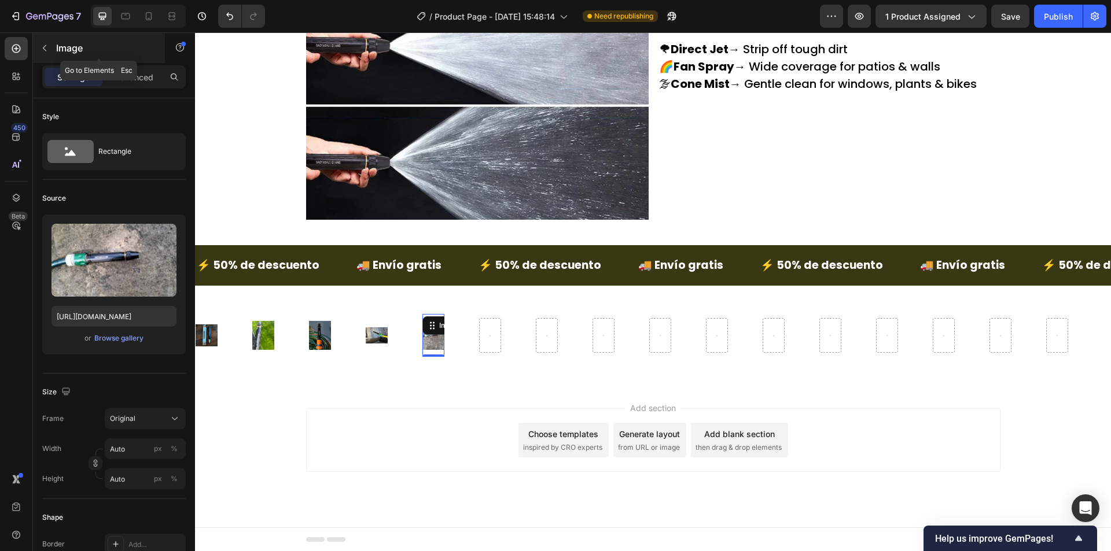
click at [62, 48] on p "Image" at bounding box center [105, 48] width 98 height 14
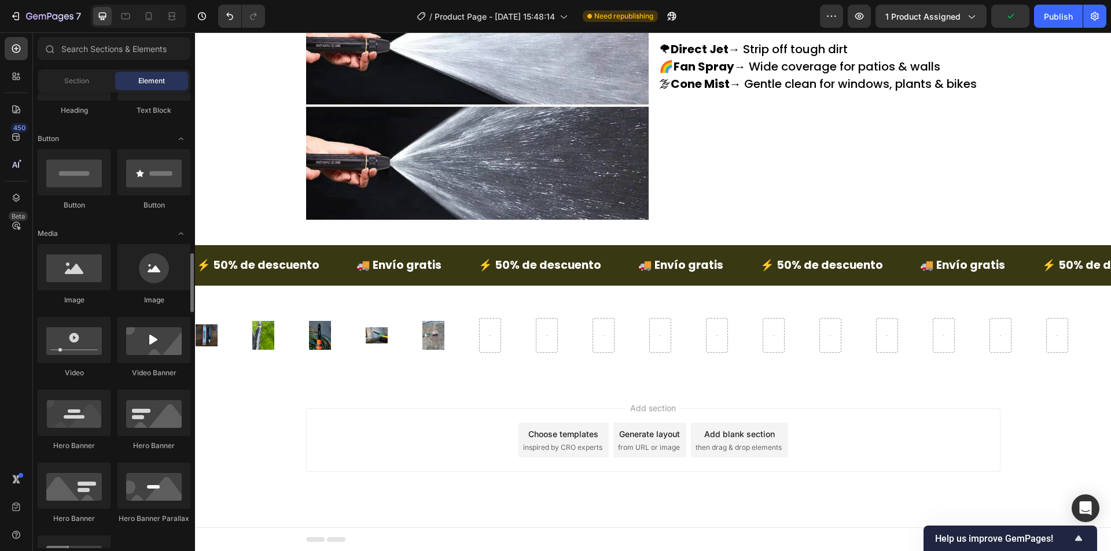
scroll to position [174, 0]
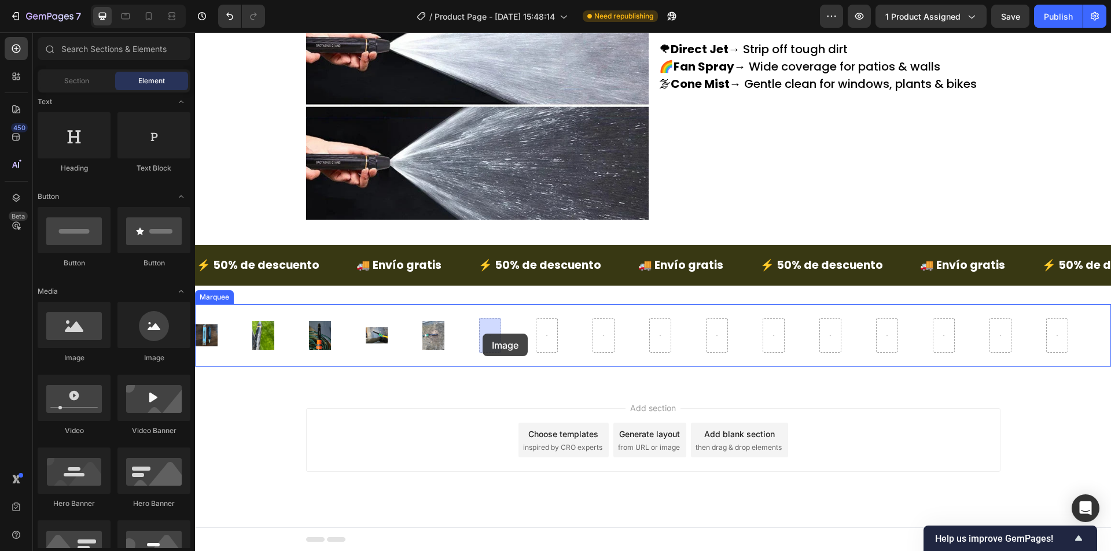
drag, startPoint x: 269, startPoint y: 361, endPoint x: 482, endPoint y: 334, distance: 215.2
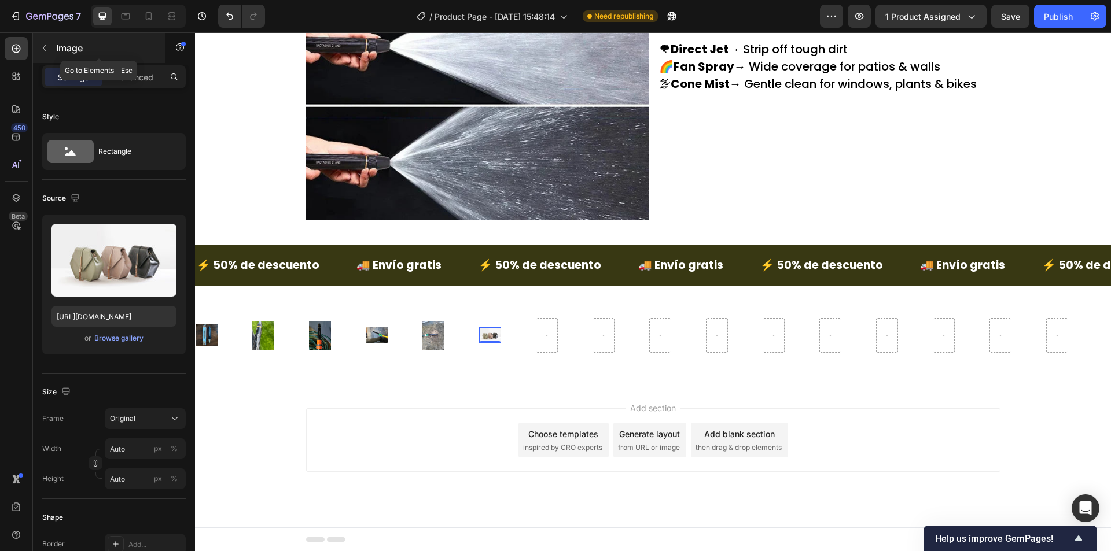
click at [51, 53] on button "button" at bounding box center [44, 48] width 19 height 19
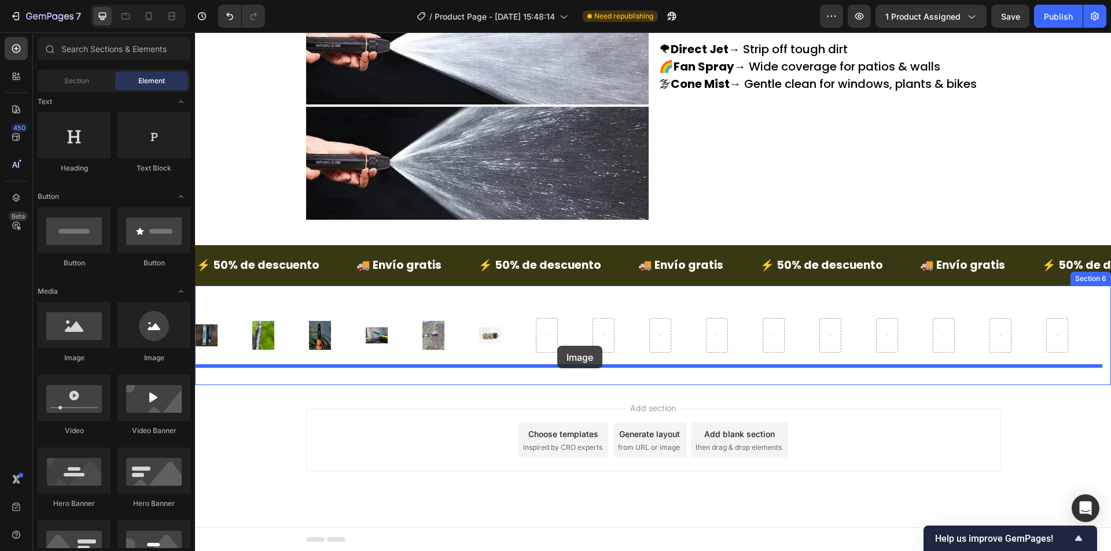
drag, startPoint x: 285, startPoint y: 374, endPoint x: 562, endPoint y: 347, distance: 278.3
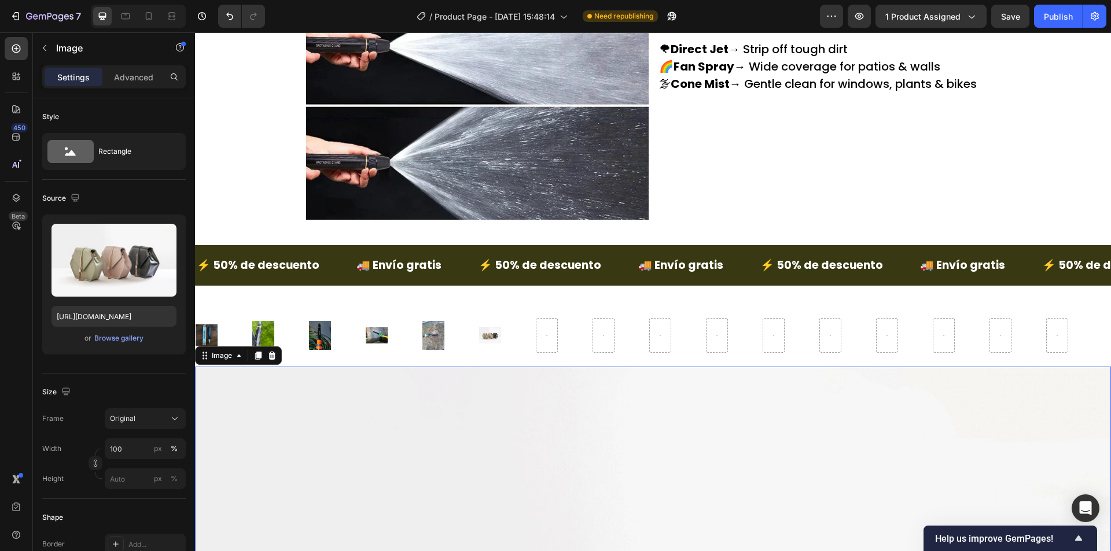
scroll to position [1840, 0]
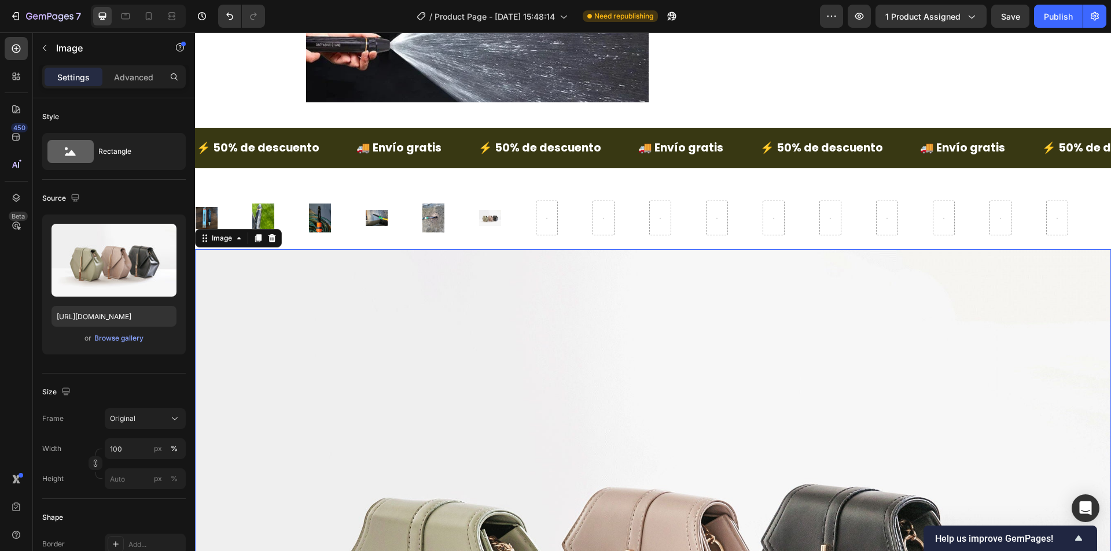
click at [226, 23] on button "Undo/Redo" at bounding box center [229, 16] width 23 height 23
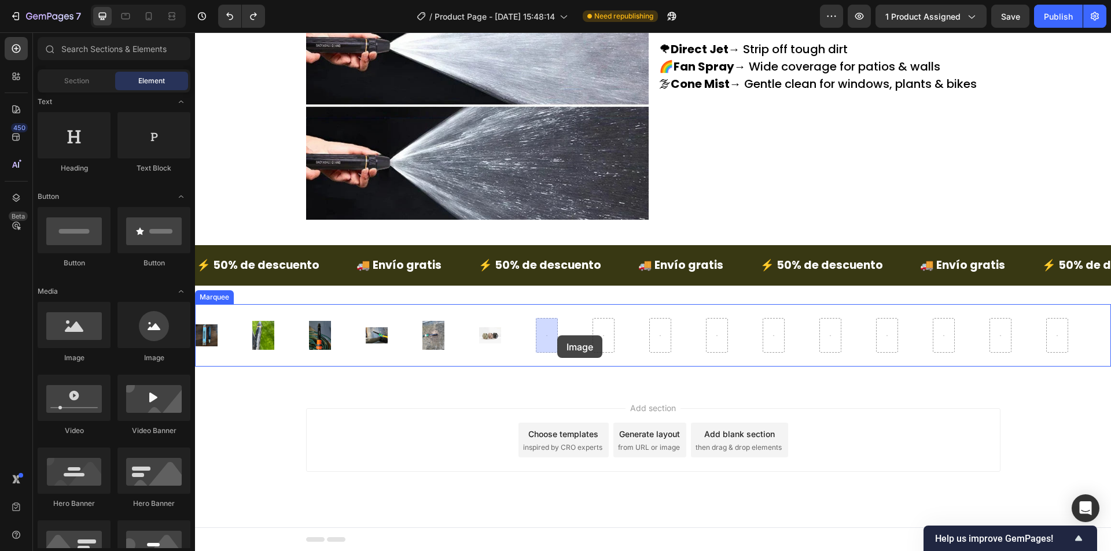
drag, startPoint x: 265, startPoint y: 350, endPoint x: 533, endPoint y: 340, distance: 268.0
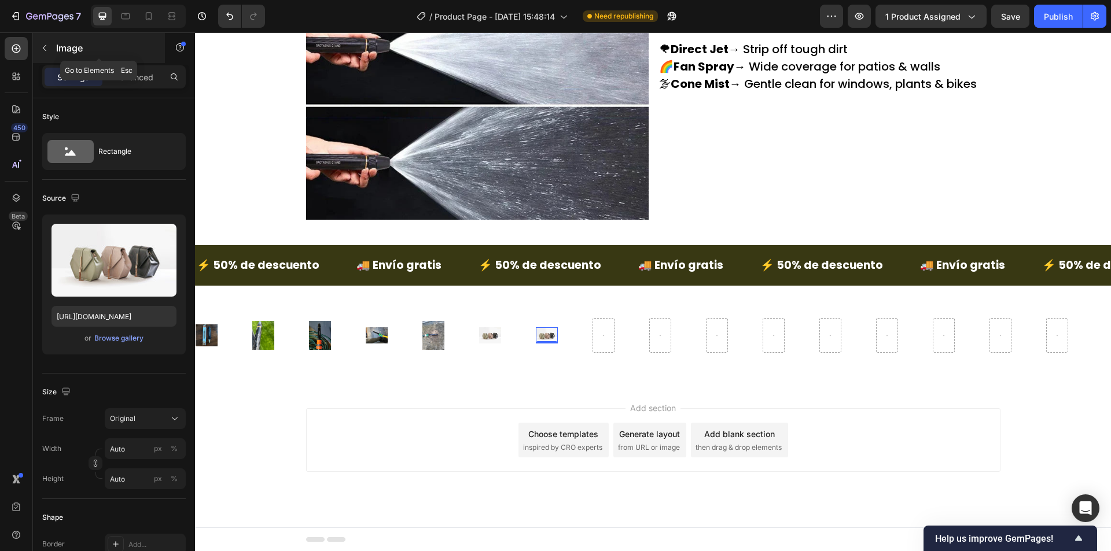
click at [64, 41] on p "Image" at bounding box center [105, 48] width 98 height 14
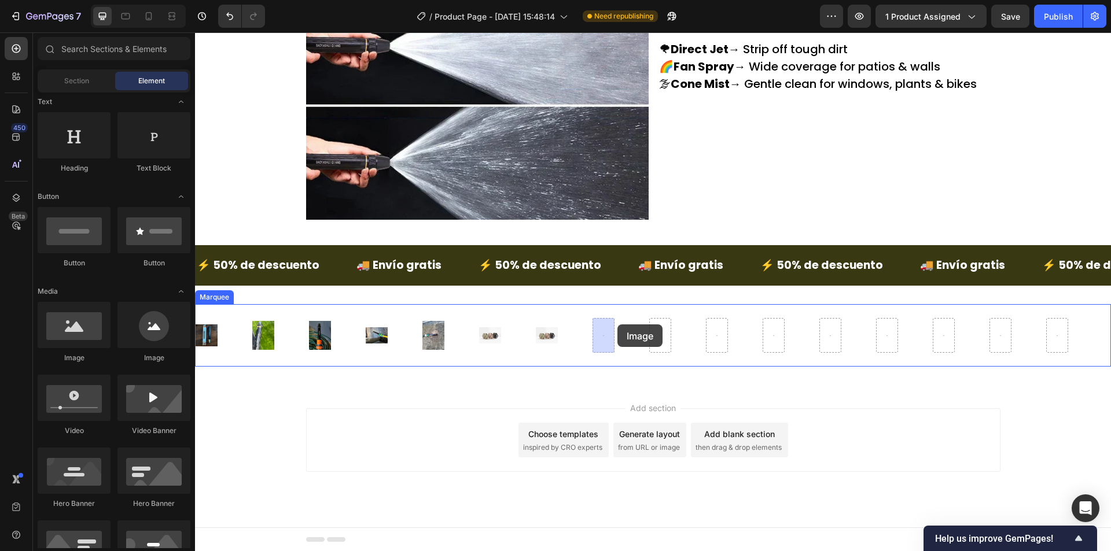
drag, startPoint x: 272, startPoint y: 356, endPoint x: 600, endPoint y: 338, distance: 328.4
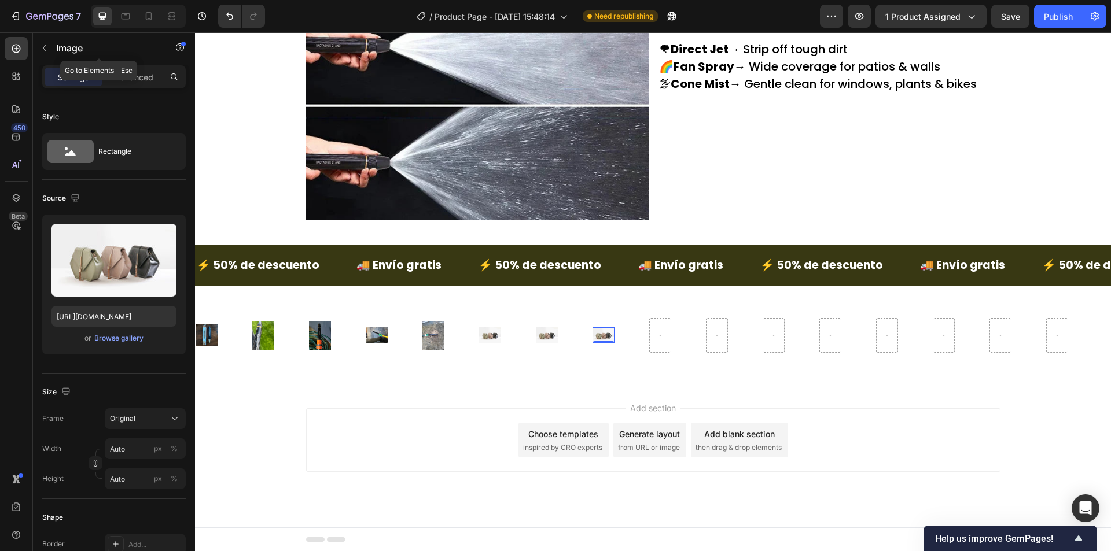
click at [72, 39] on div "Image" at bounding box center [99, 48] width 132 height 30
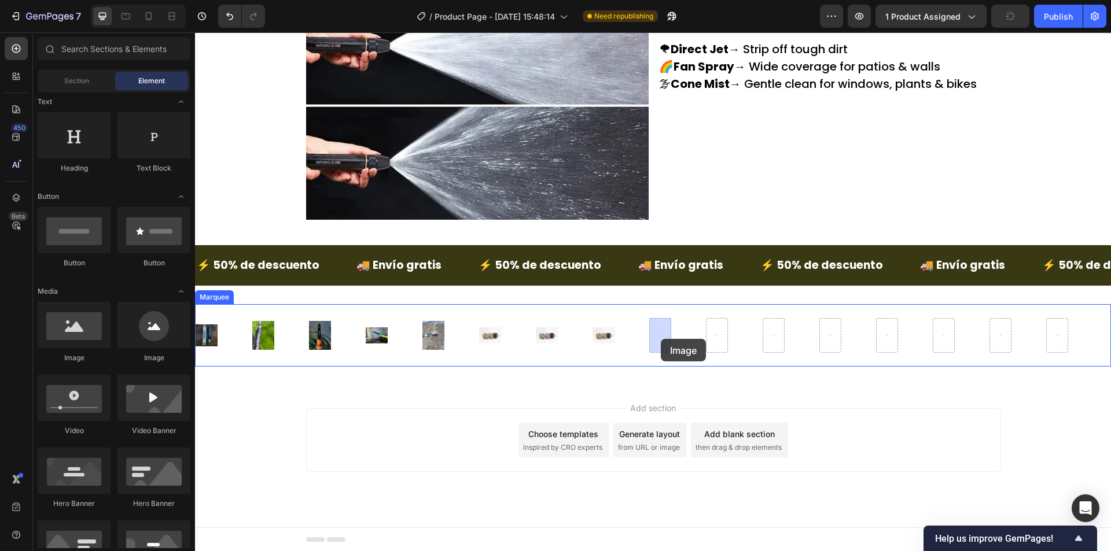
drag, startPoint x: 286, startPoint y: 360, endPoint x: 661, endPoint y: 339, distance: 374.8
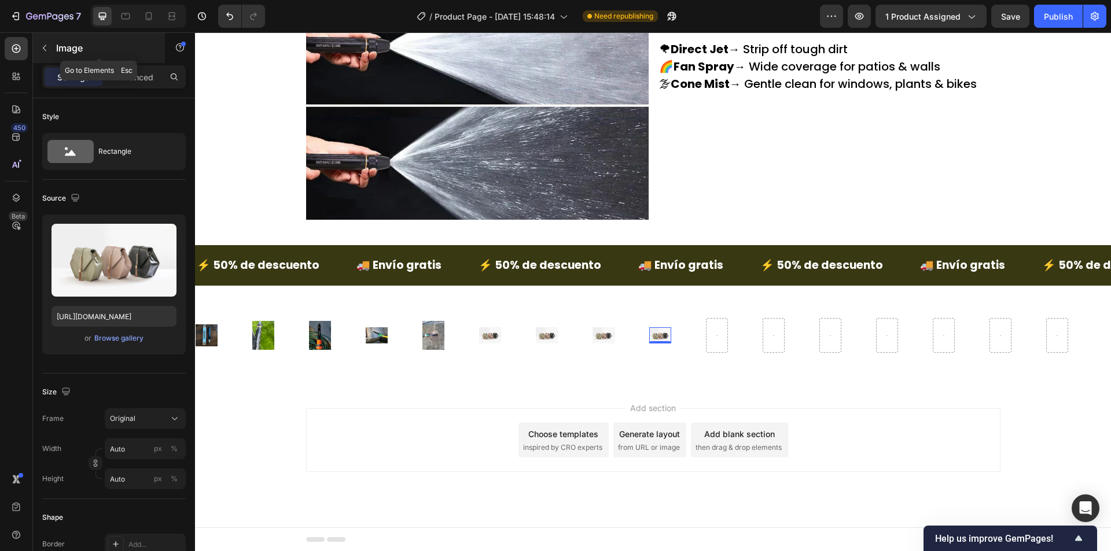
click at [62, 45] on p "Image" at bounding box center [105, 48] width 98 height 14
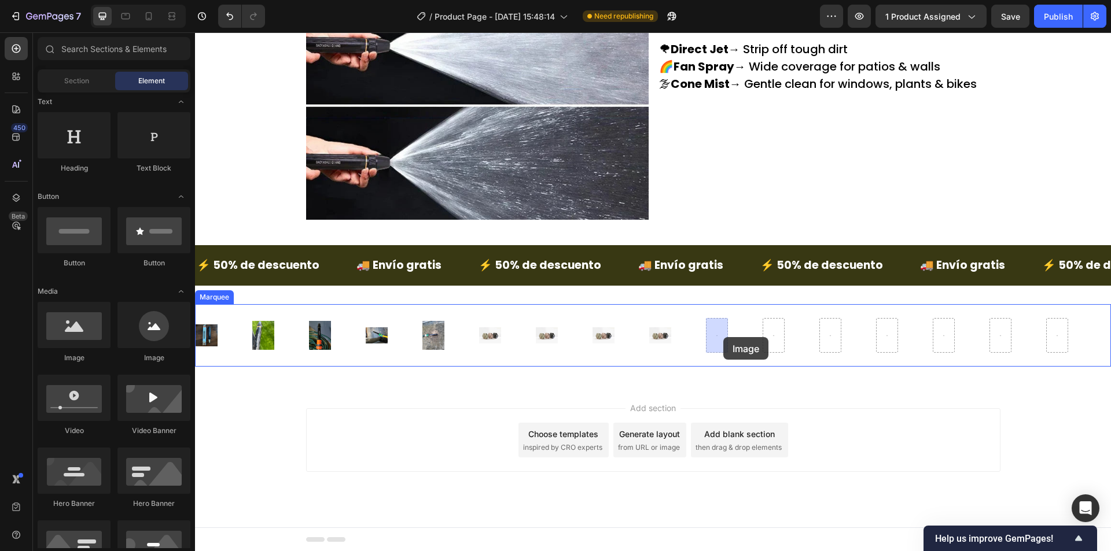
drag, startPoint x: 260, startPoint y: 363, endPoint x: 722, endPoint y: 337, distance: 463.4
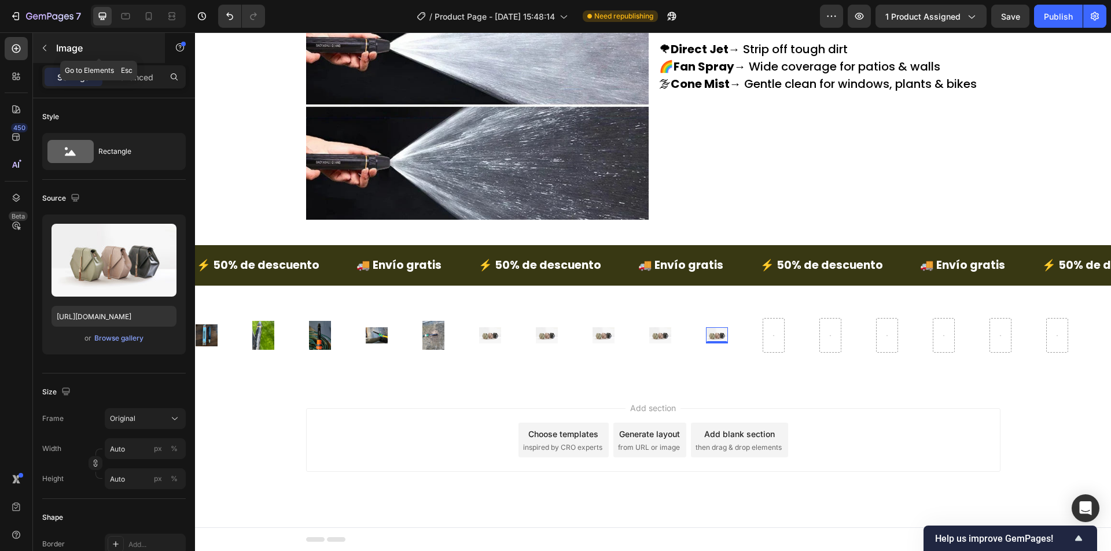
click at [73, 49] on p "Image" at bounding box center [105, 48] width 98 height 14
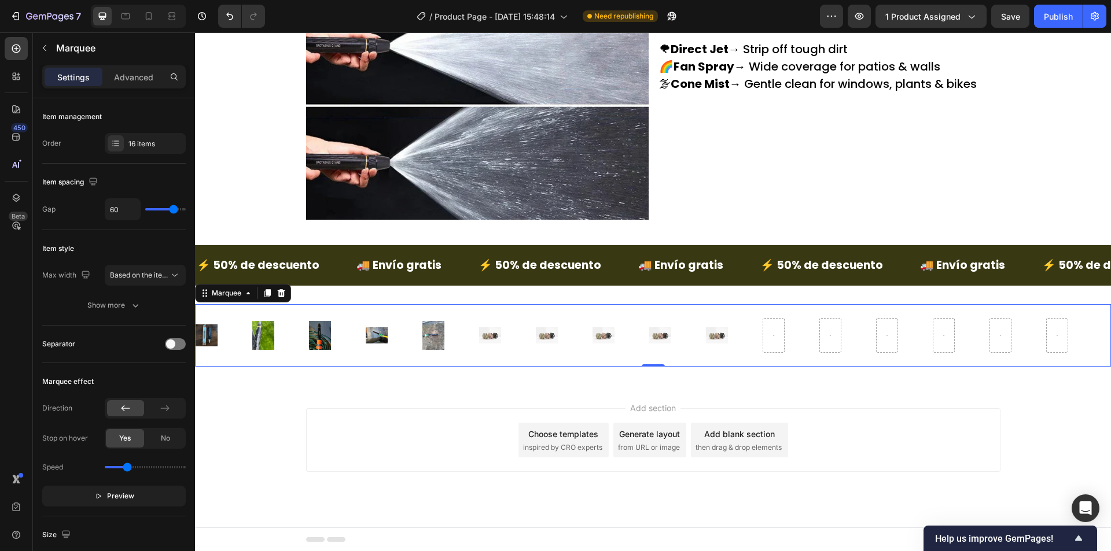
click at [399, 340] on div "Image" at bounding box center [394, 335] width 57 height 31
type input "16"
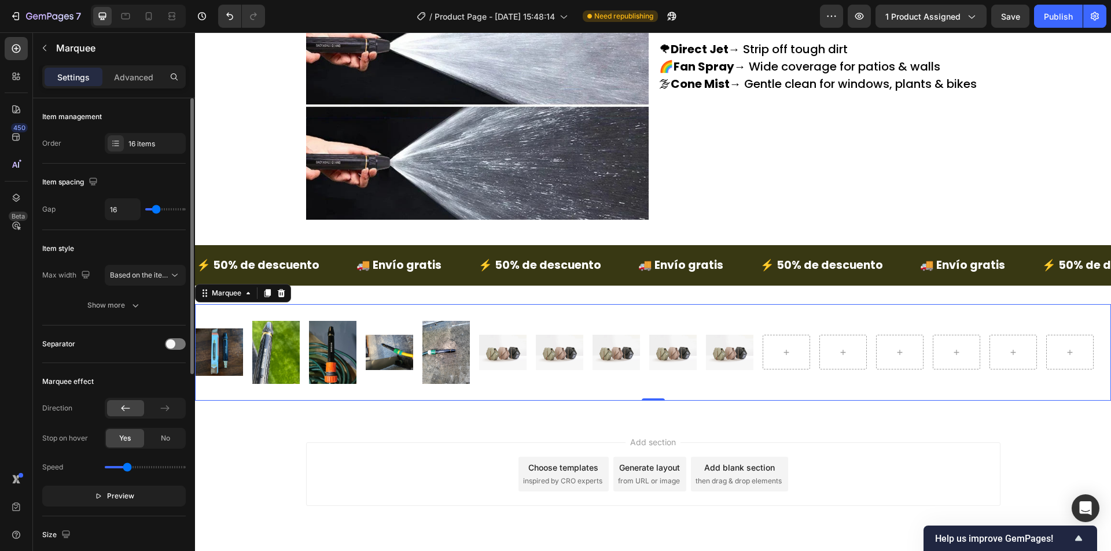
type input "15"
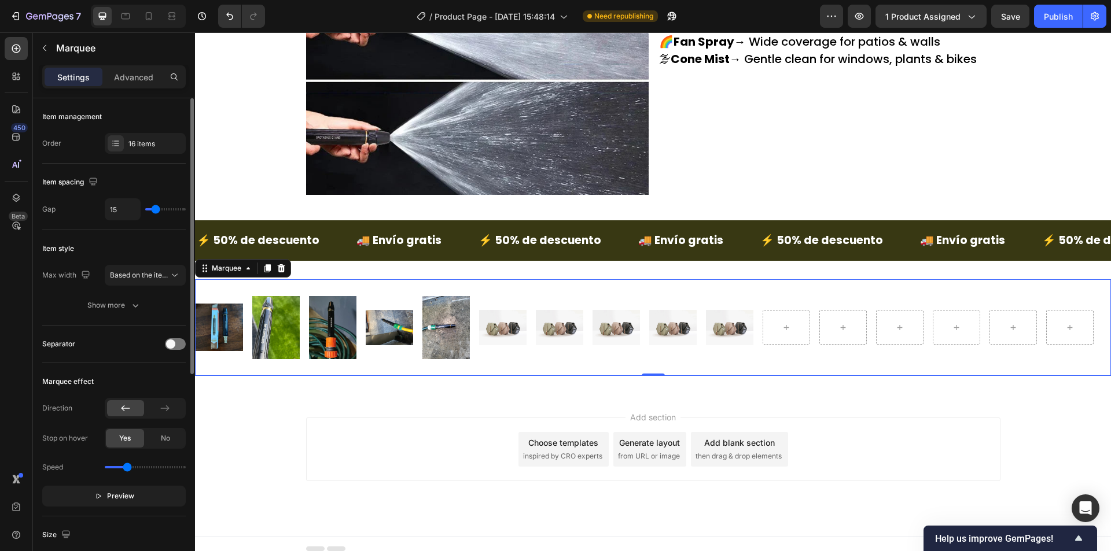
type input "13"
type input "6"
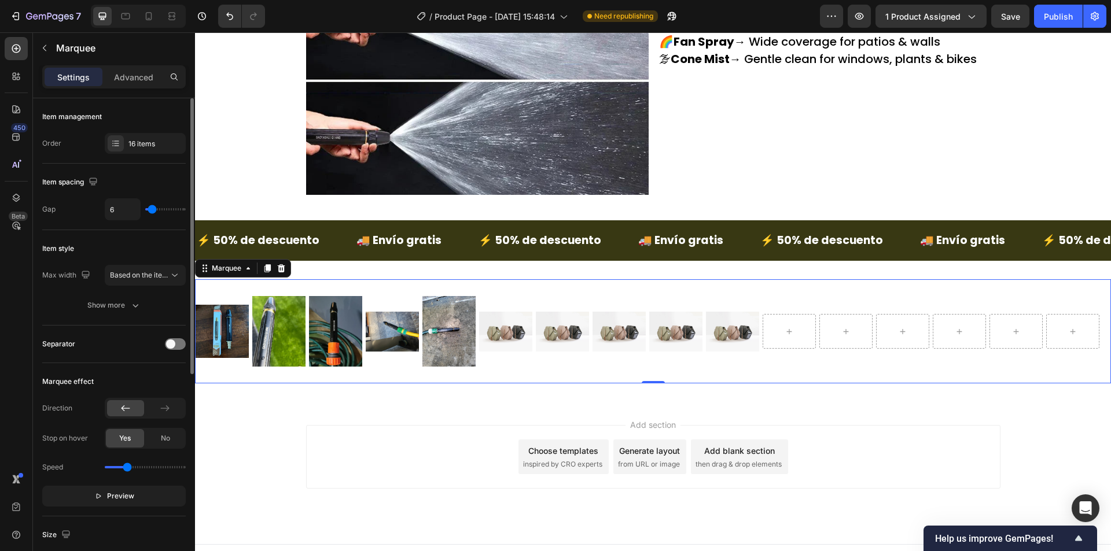
type input "3"
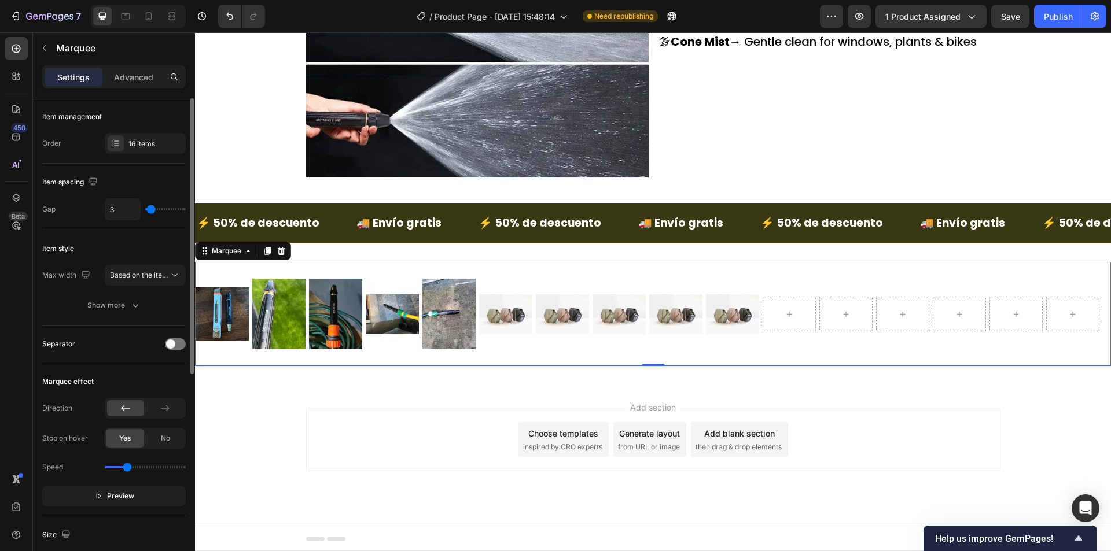
type input "0"
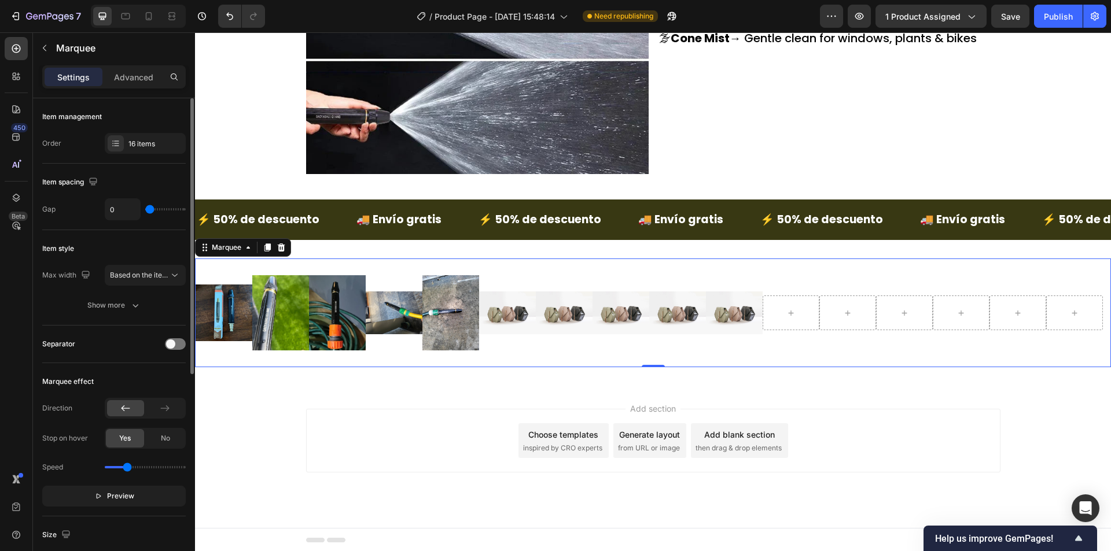
scroll to position [1769, 0]
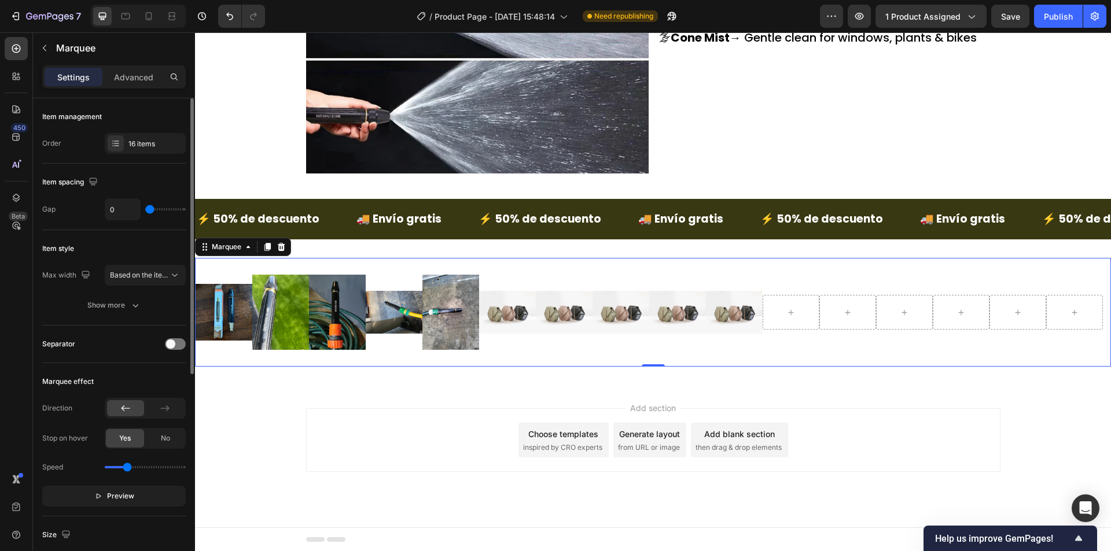
drag, startPoint x: 174, startPoint y: 212, endPoint x: 147, endPoint y: 211, distance: 26.1
type input "0"
click at [147, 211] on input "range" at bounding box center [165, 209] width 40 height 2
click at [46, 53] on button "button" at bounding box center [44, 48] width 19 height 19
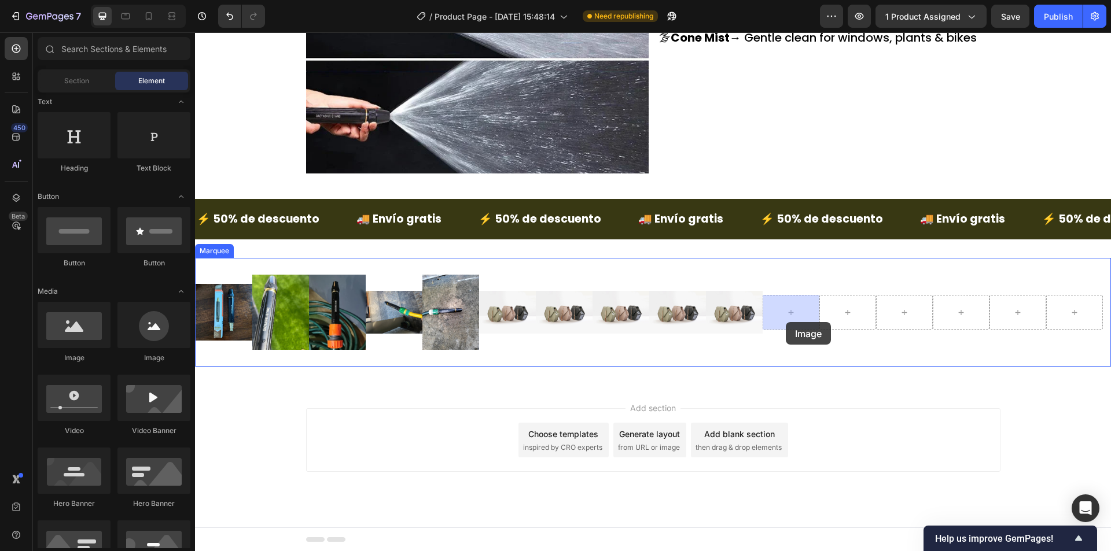
drag, startPoint x: 271, startPoint y: 370, endPoint x: 785, endPoint y: 322, distance: 517.0
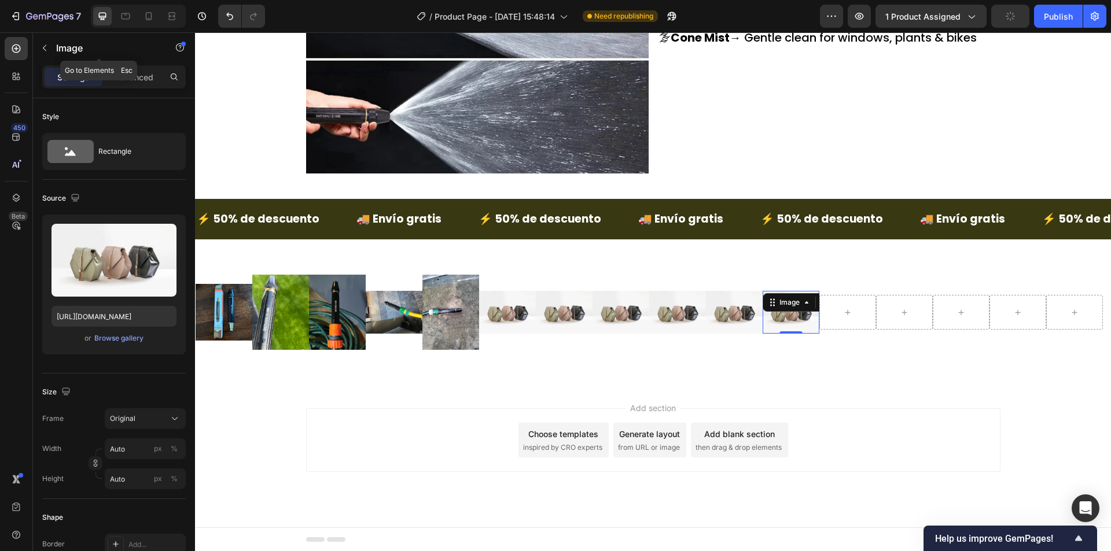
drag, startPoint x: 42, startPoint y: 39, endPoint x: 61, endPoint y: 90, distance: 54.6
click at [42, 39] on button "button" at bounding box center [44, 48] width 19 height 19
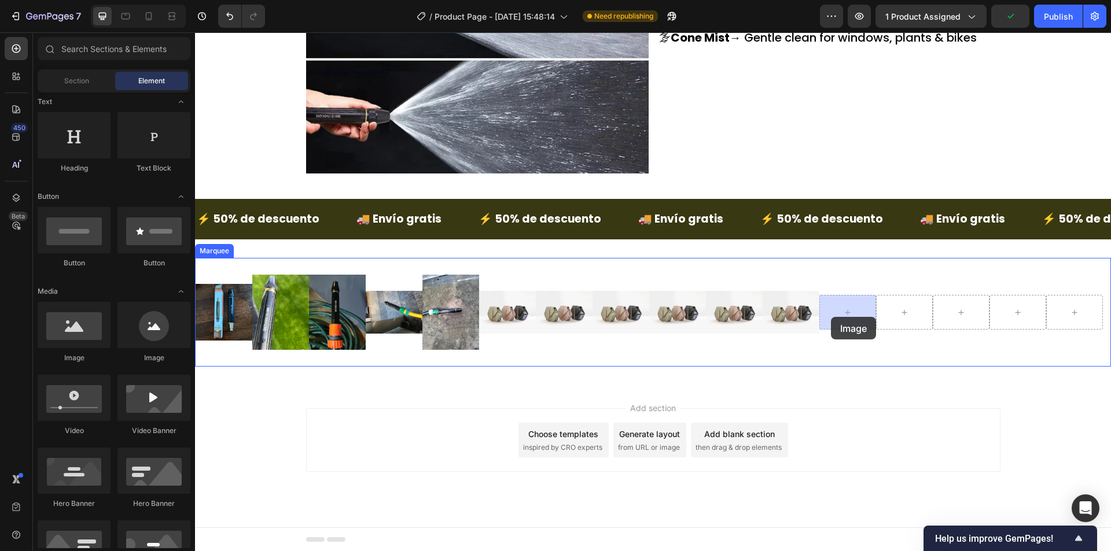
drag, startPoint x: 296, startPoint y: 340, endPoint x: 831, endPoint y: 317, distance: 535.5
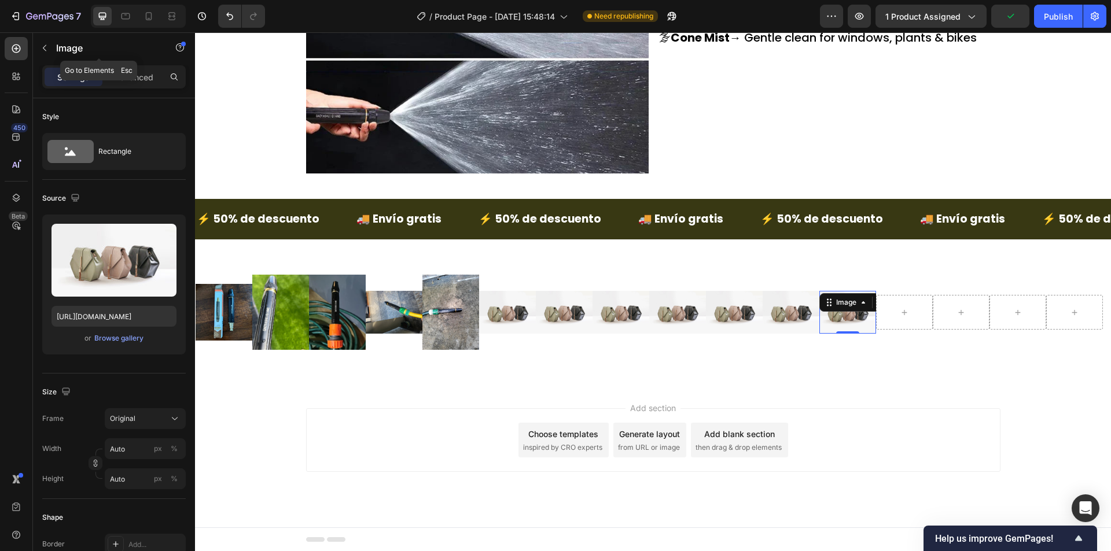
click at [45, 46] on icon "button" at bounding box center [44, 48] width 3 height 6
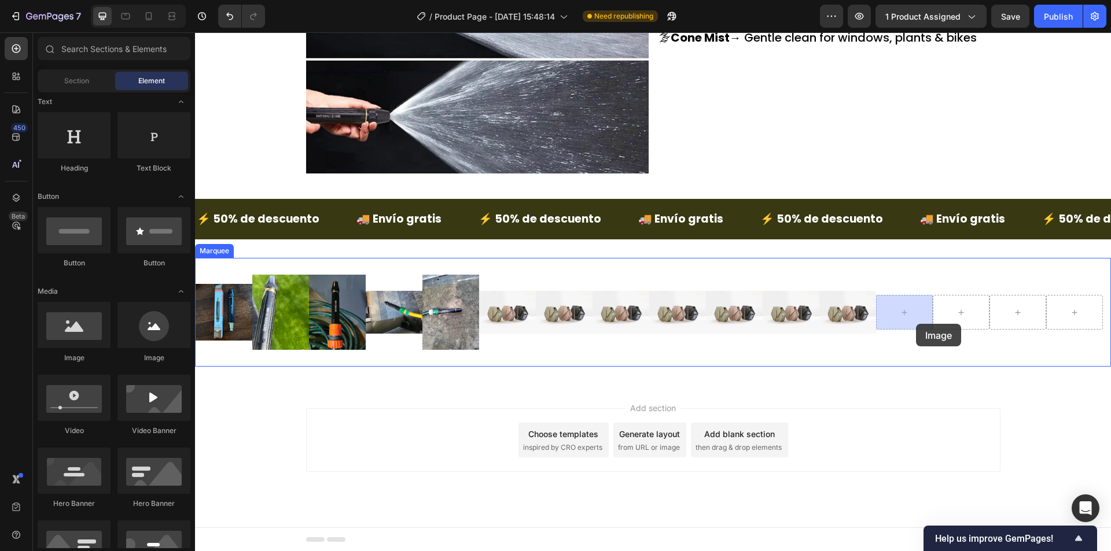
drag, startPoint x: 275, startPoint y: 359, endPoint x: 915, endPoint y: 325, distance: 641.2
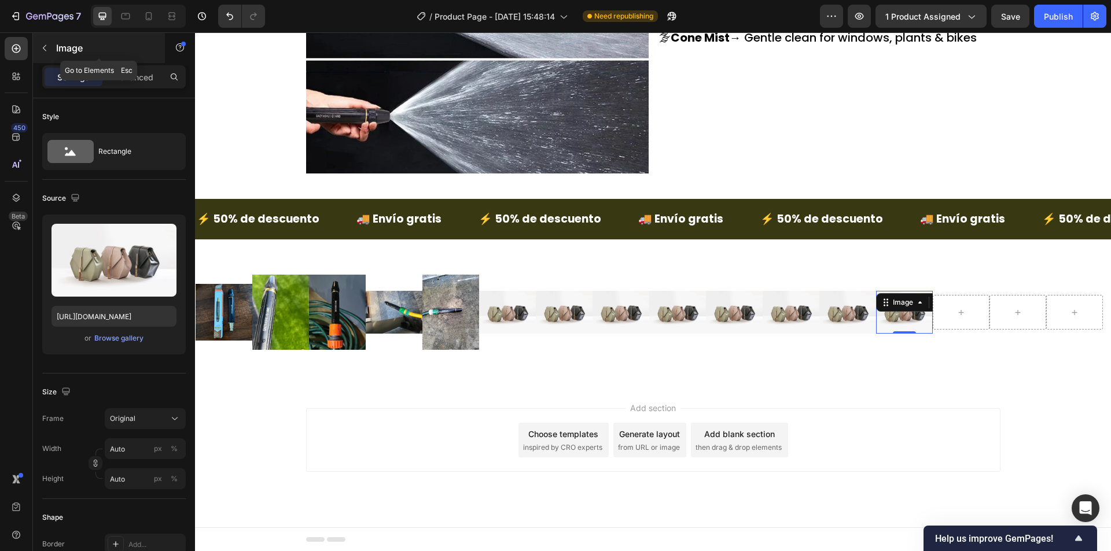
click at [54, 44] on div "Image" at bounding box center [99, 48] width 132 height 30
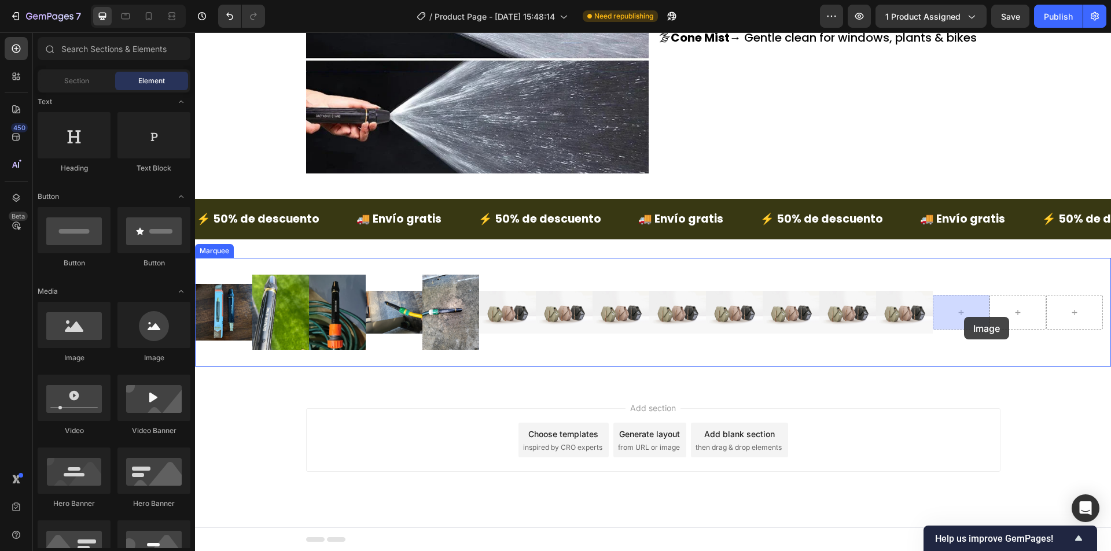
drag, startPoint x: 277, startPoint y: 358, endPoint x: 898, endPoint y: 307, distance: 623.3
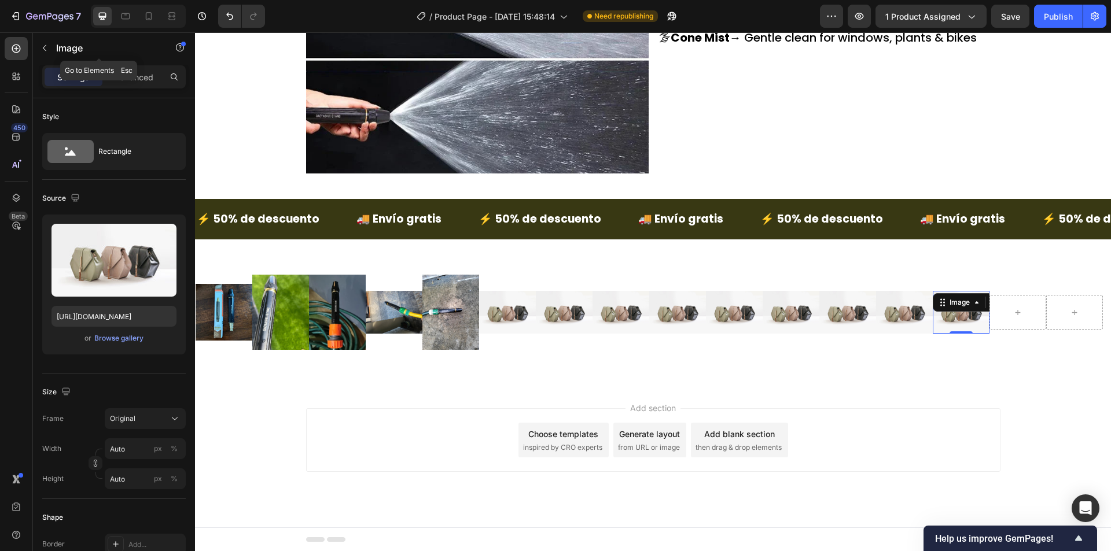
drag, startPoint x: 90, startPoint y: 47, endPoint x: 70, endPoint y: 120, distance: 76.0
click at [89, 46] on p "Image" at bounding box center [105, 48] width 98 height 14
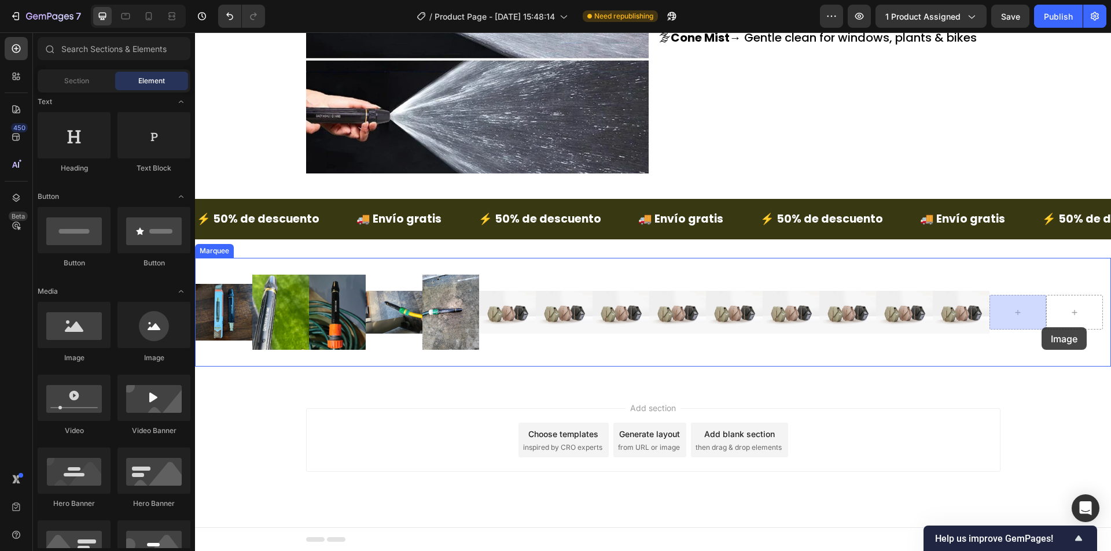
drag, startPoint x: 284, startPoint y: 346, endPoint x: 1035, endPoint y: 320, distance: 751.2
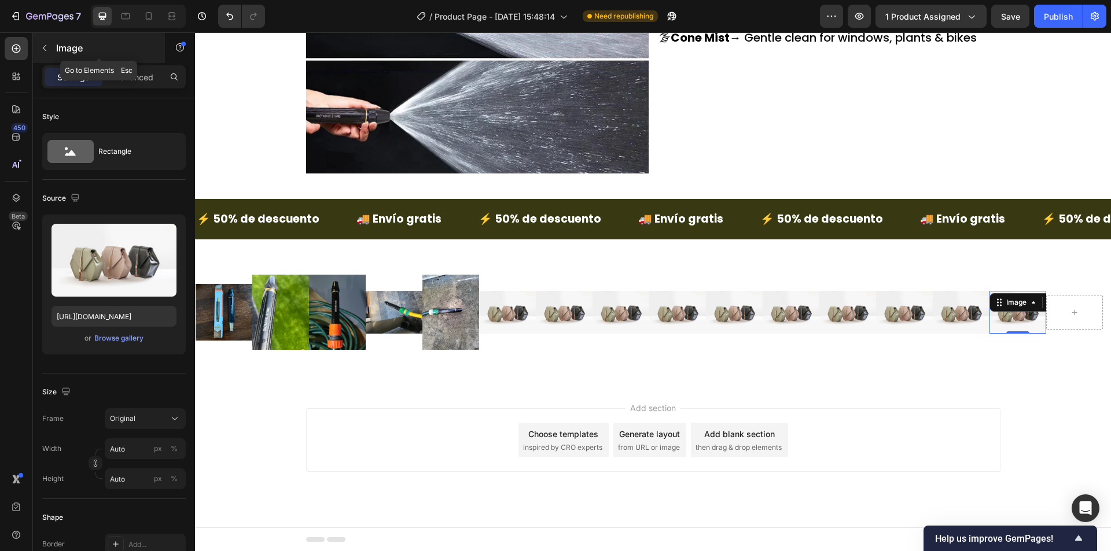
click at [73, 50] on p "Image" at bounding box center [105, 48] width 98 height 14
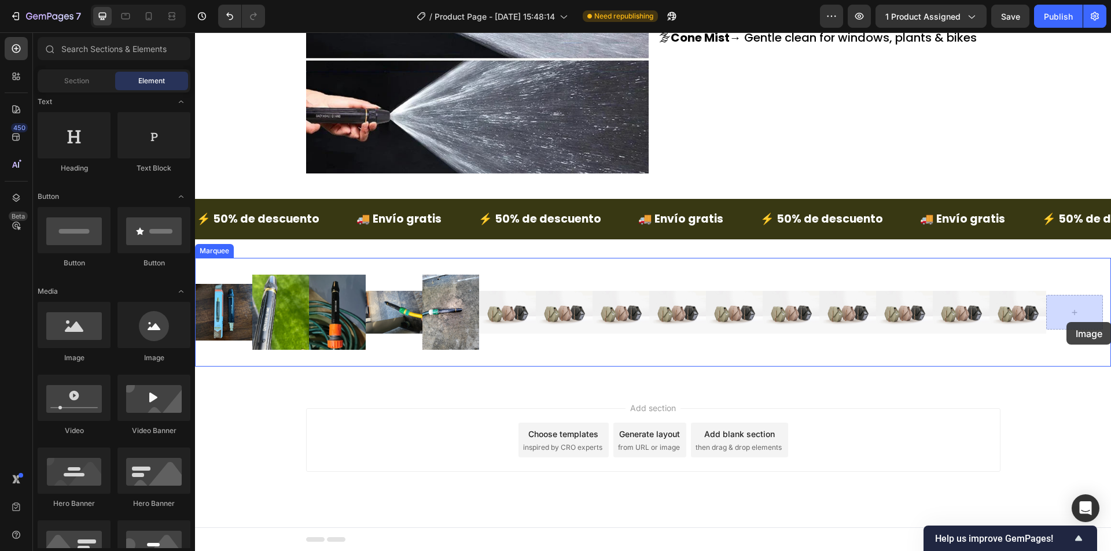
drag, startPoint x: 282, startPoint y: 348, endPoint x: 916, endPoint y: 319, distance: 635.2
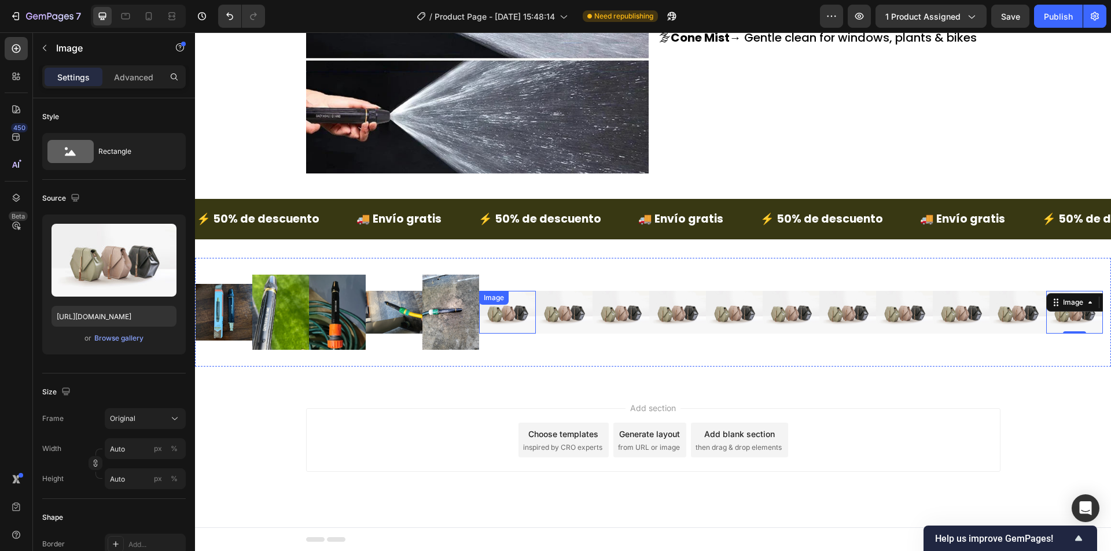
click at [515, 305] on div "Image" at bounding box center [507, 312] width 57 height 43
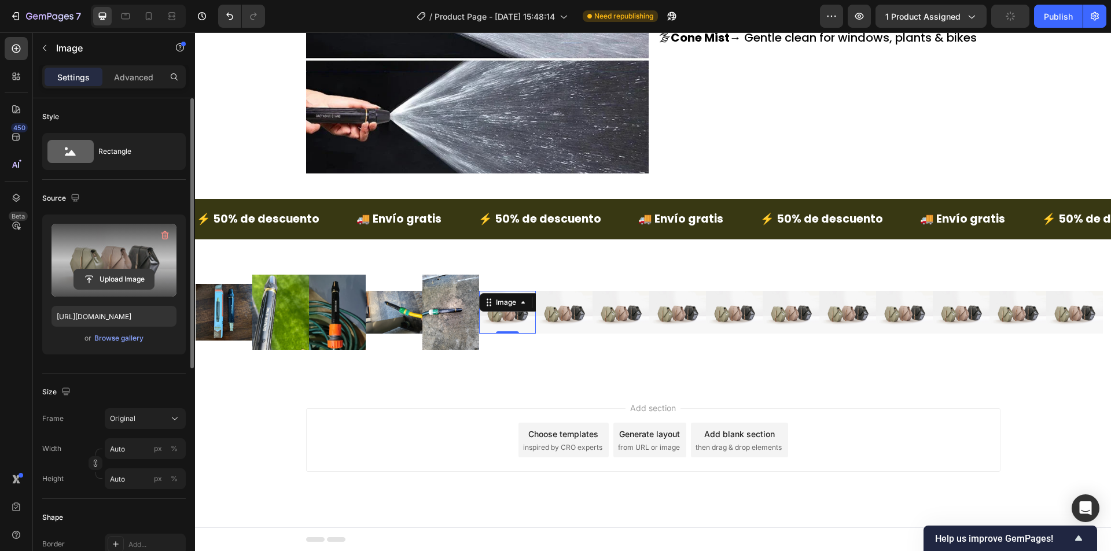
click at [139, 274] on input "file" at bounding box center [114, 280] width 80 height 20
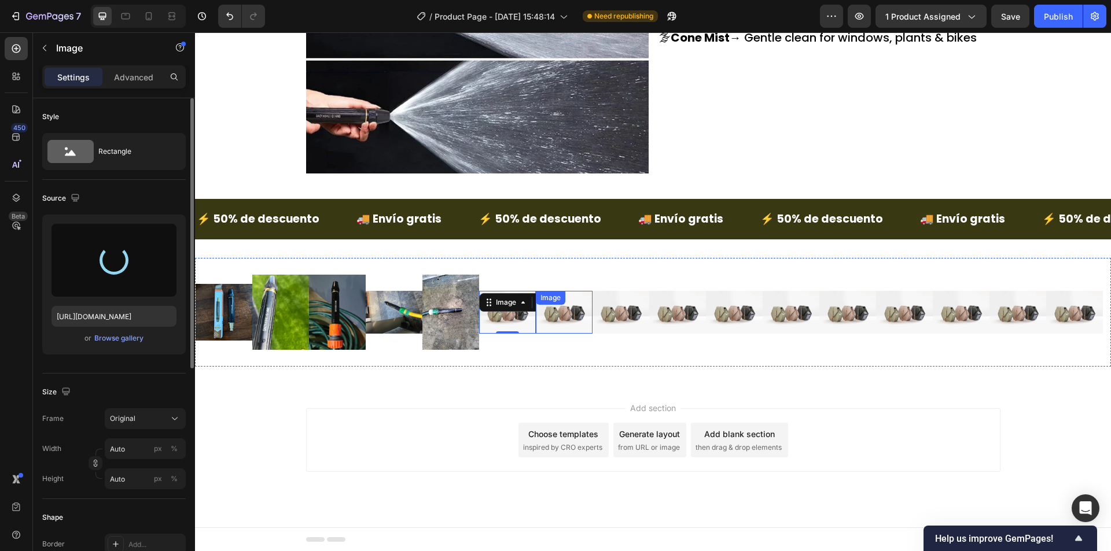
type input "[URL][DOMAIN_NAME]"
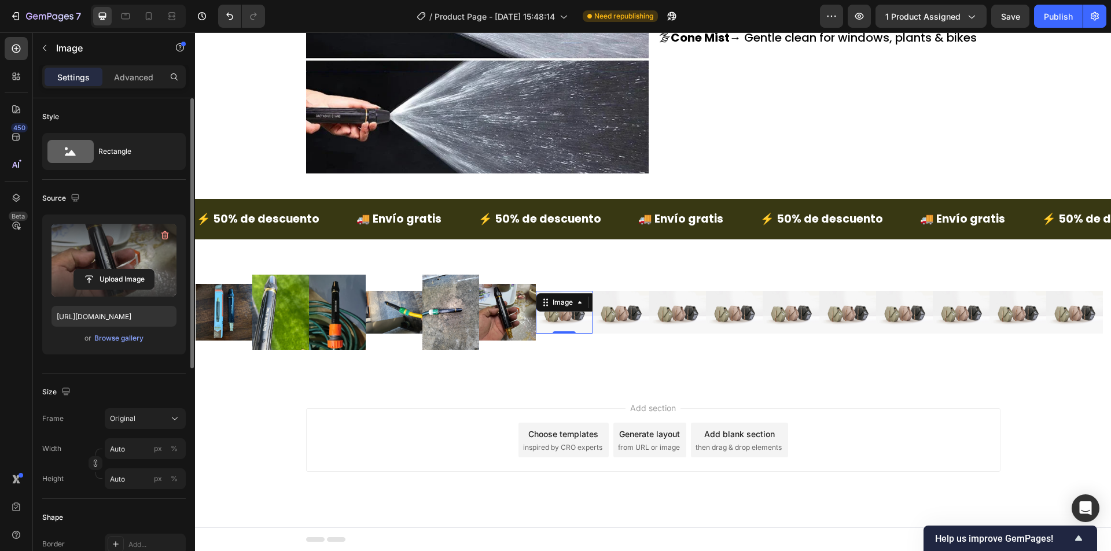
click at [568, 320] on img at bounding box center [564, 312] width 57 height 43
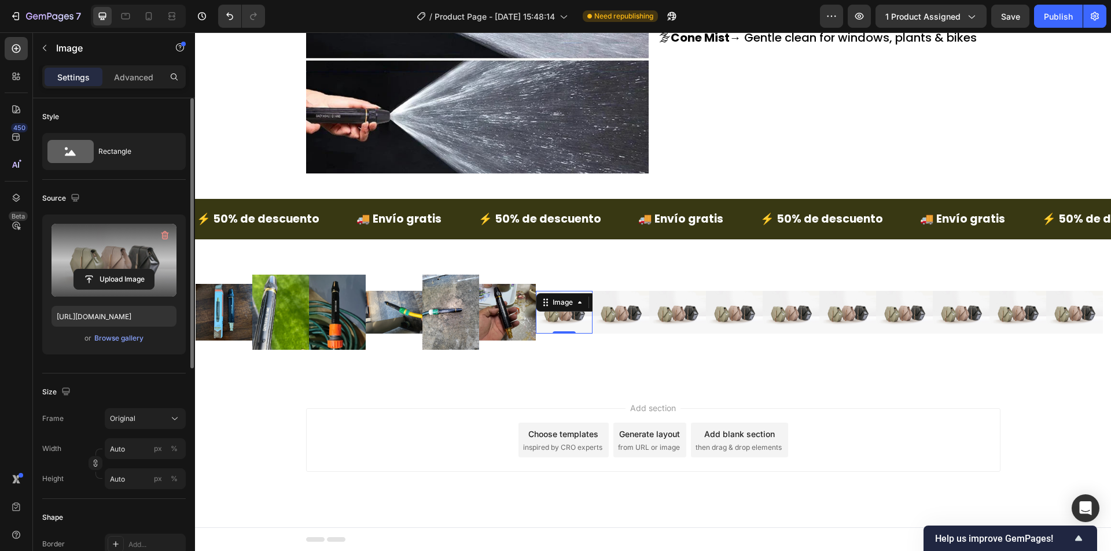
click at [109, 290] on label at bounding box center [113, 260] width 125 height 73
click at [109, 289] on input "file" at bounding box center [114, 280] width 80 height 20
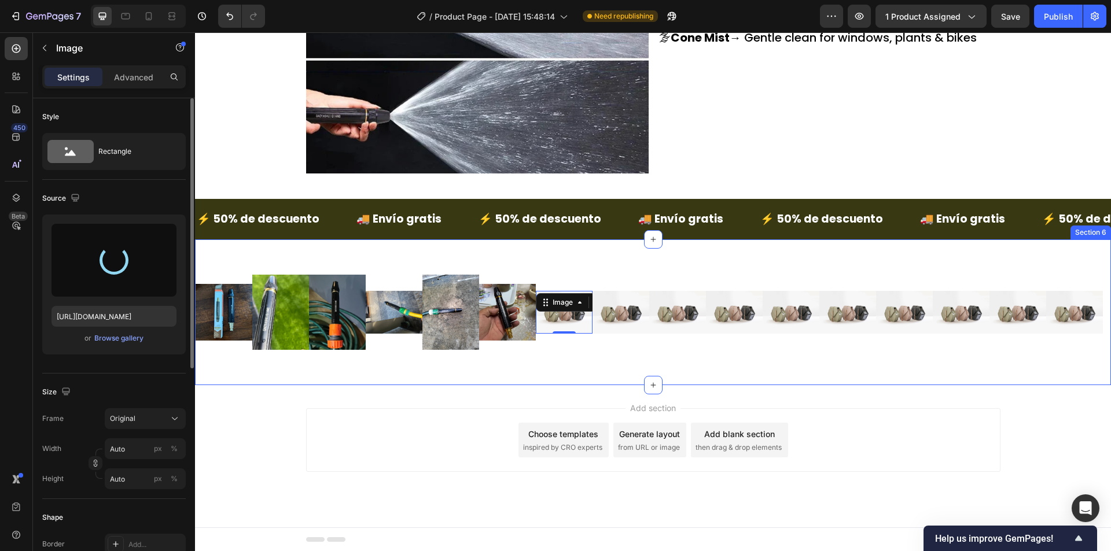
type input "https://cdn.shopify.com/s/files/1/0942/9106/7229/files/gempages_571795456183501…"
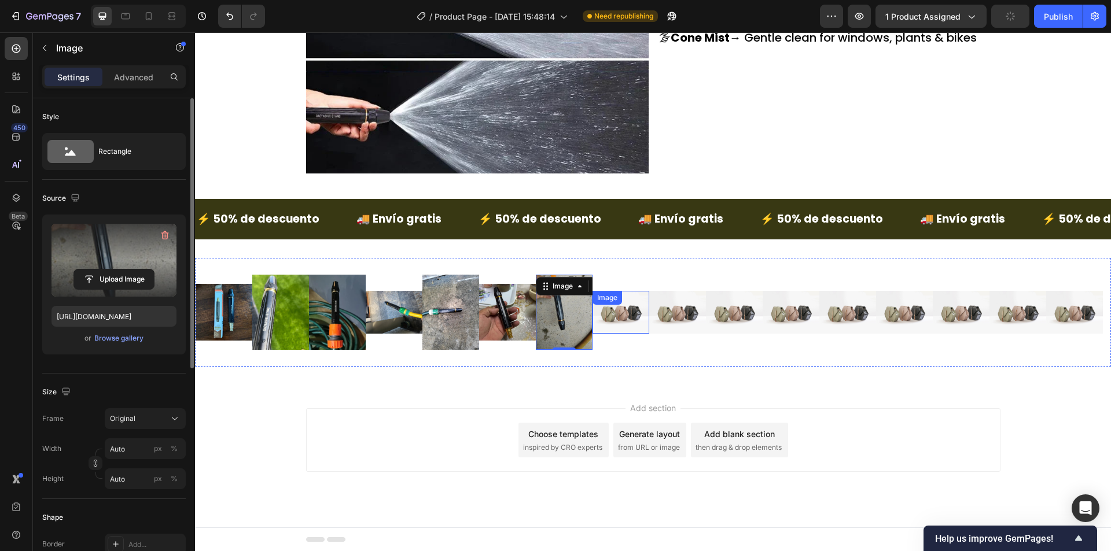
click at [630, 309] on div "Image" at bounding box center [620, 312] width 57 height 43
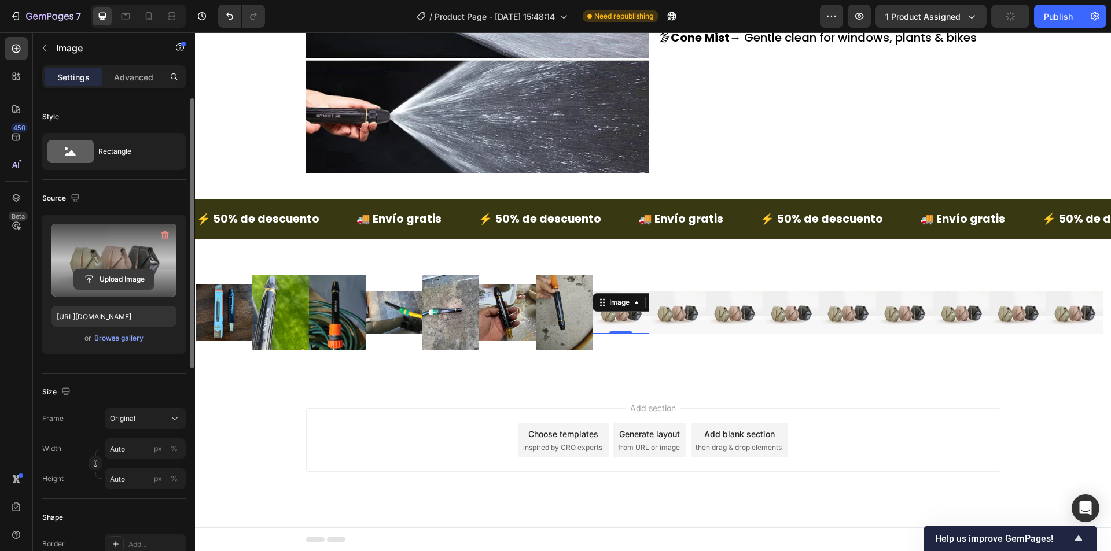
click at [149, 276] on input "file" at bounding box center [114, 280] width 80 height 20
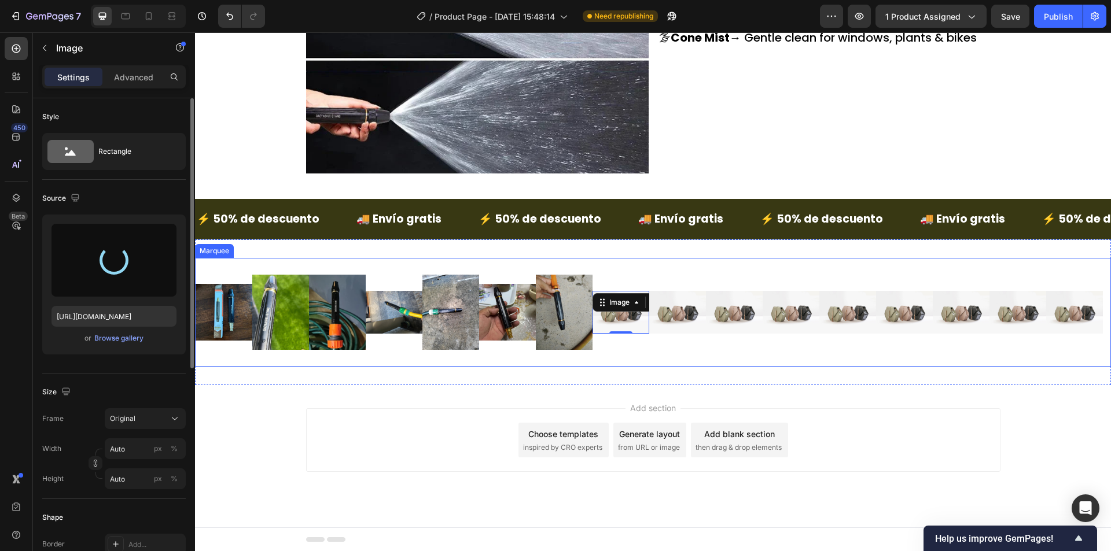
type input "https://cdn.shopify.com/s/files/1/0942/9106/7229/files/gempages_571795456183501…"
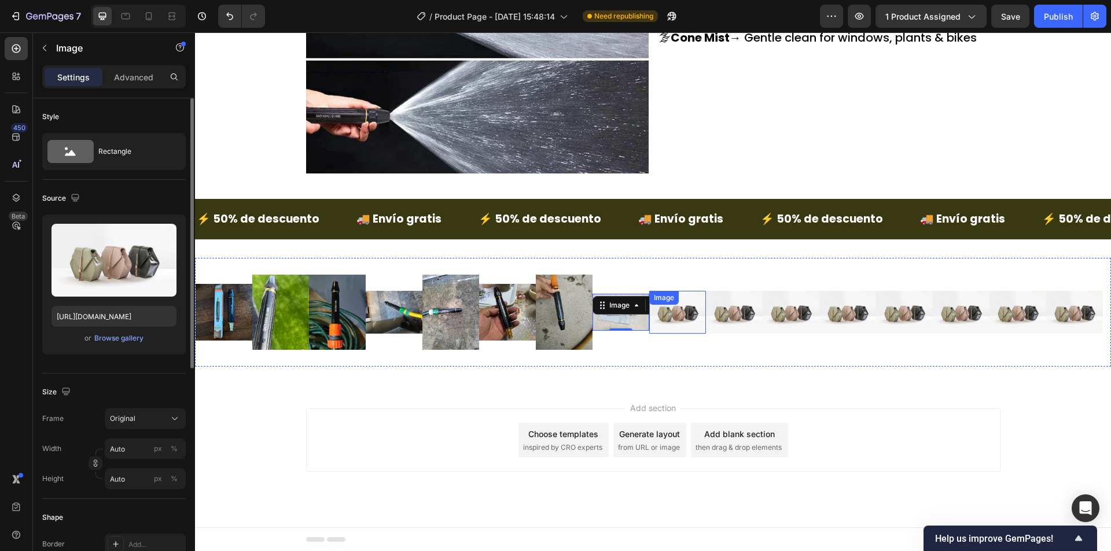
click at [686, 310] on div "Image" at bounding box center [677, 312] width 57 height 43
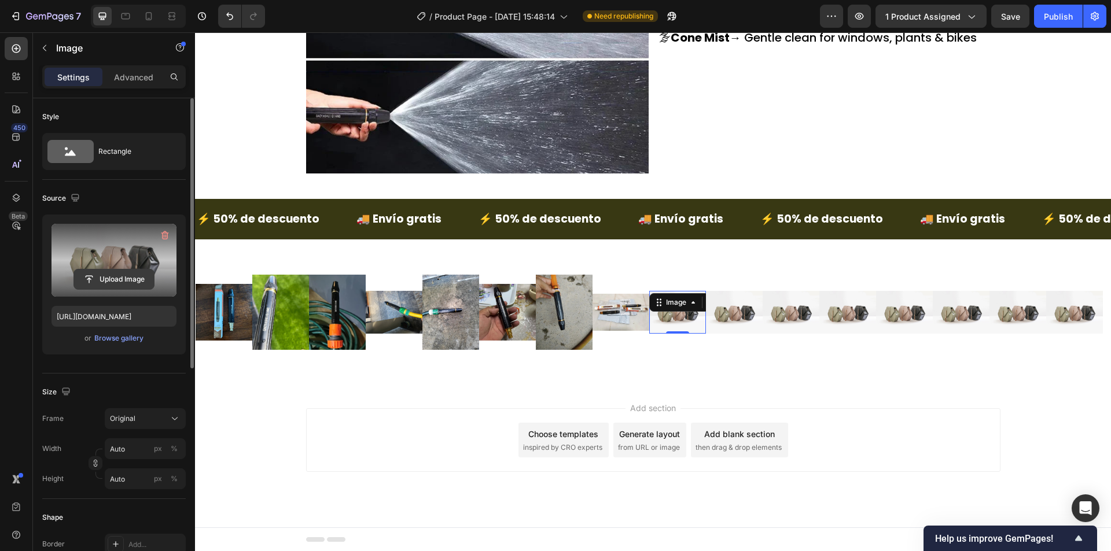
click at [152, 280] on input "file" at bounding box center [114, 280] width 80 height 20
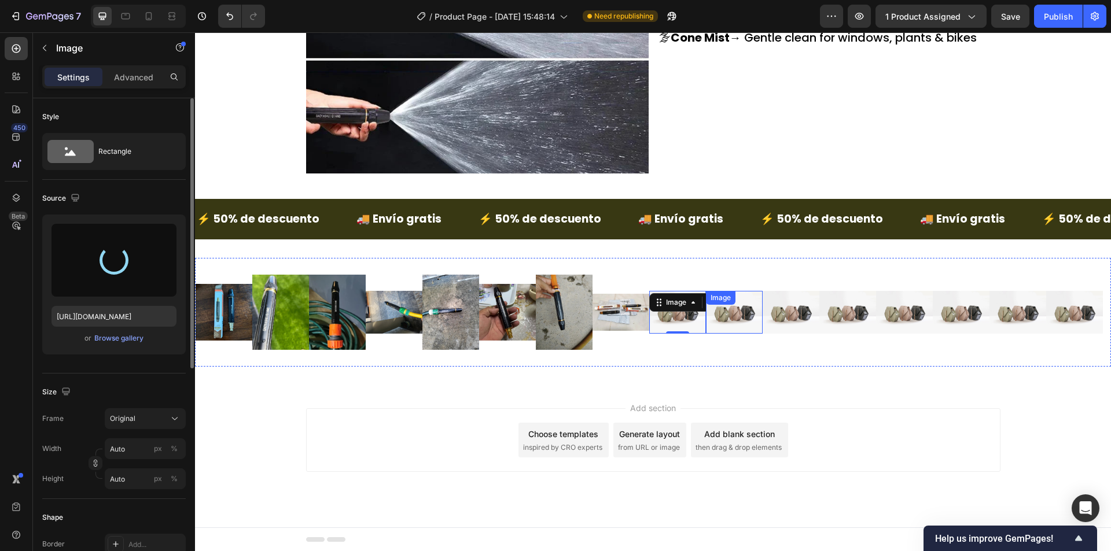
type input "https://cdn.shopify.com/s/files/1/0942/9106/7229/files/gempages_571795456183501…"
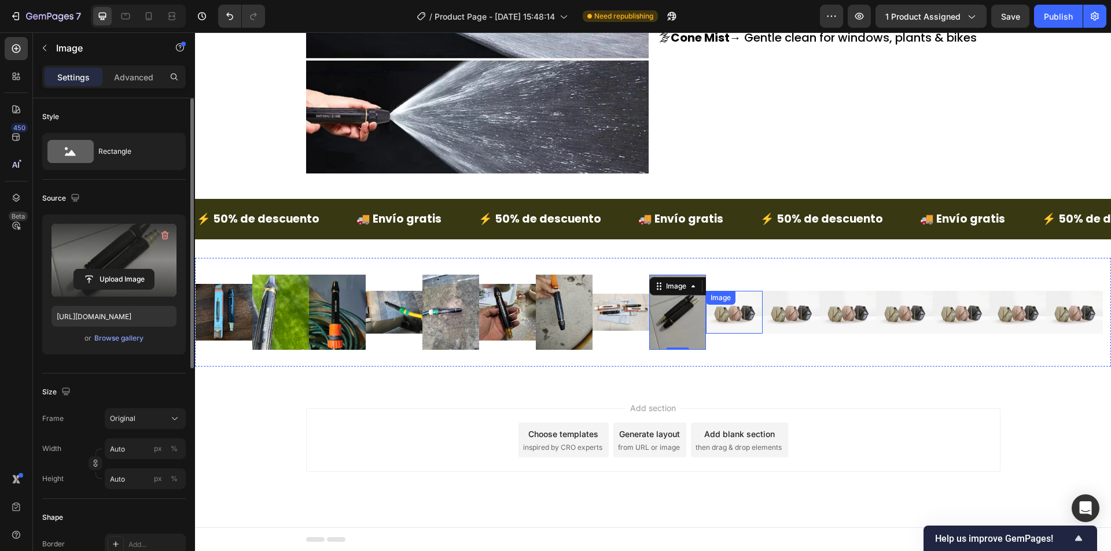
click at [748, 317] on img at bounding box center [734, 312] width 57 height 43
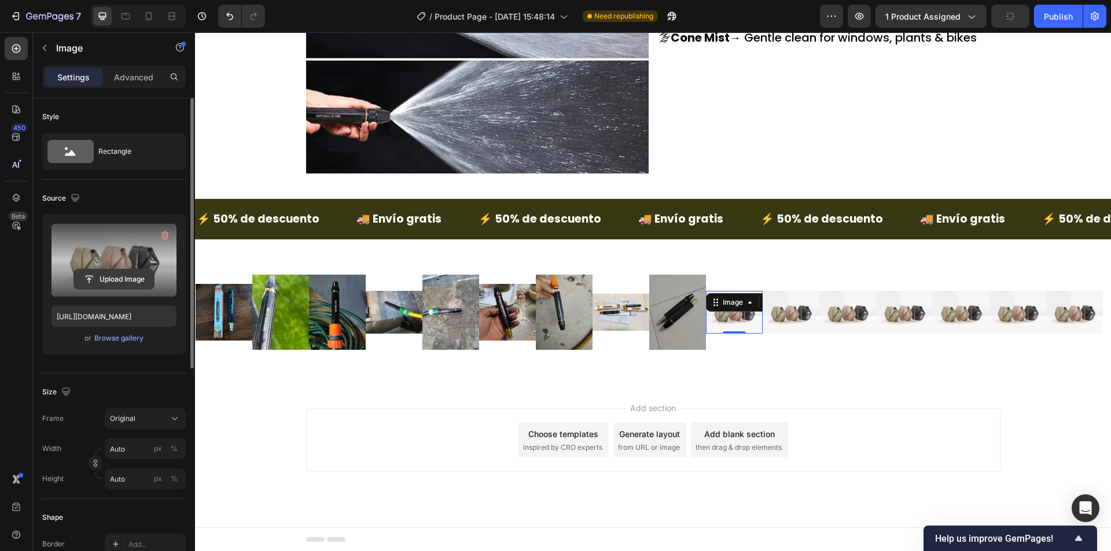
click at [141, 282] on input "file" at bounding box center [114, 280] width 80 height 20
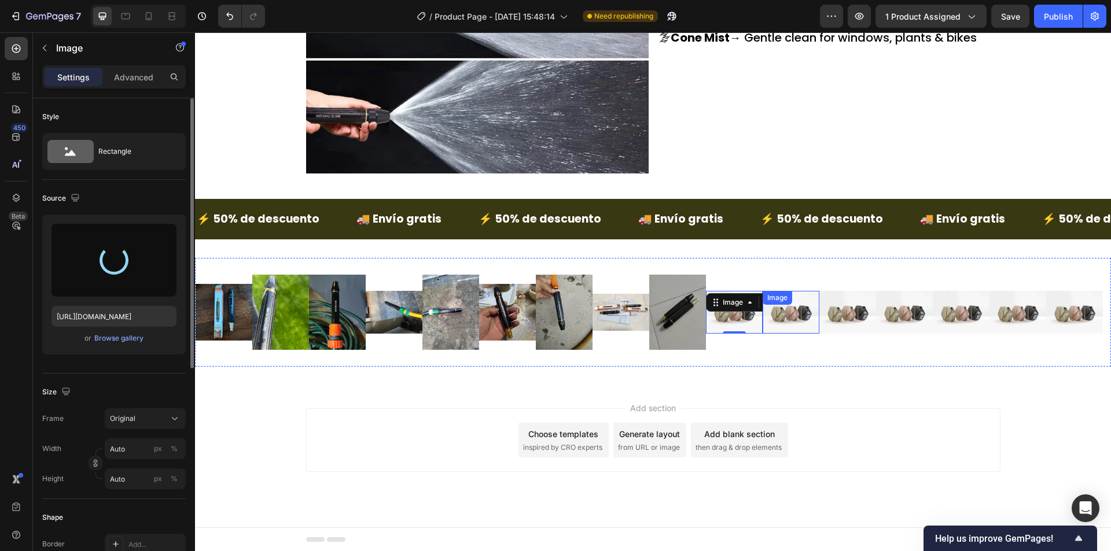
type input "https://cdn.shopify.com/s/files/1/0942/9106/7229/files/gempages_571795456183501…"
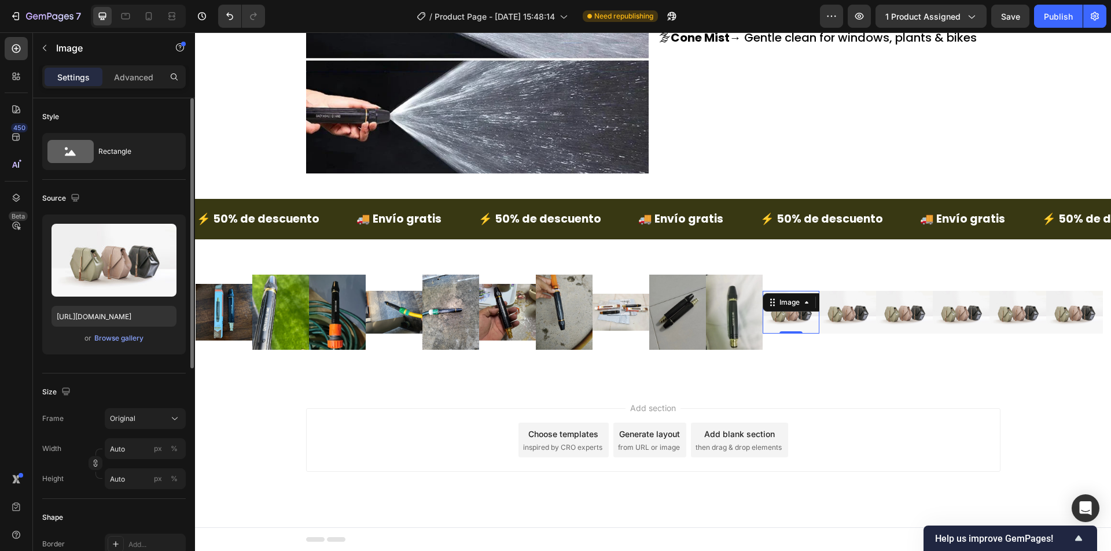
click at [801, 313] on img at bounding box center [790, 312] width 57 height 43
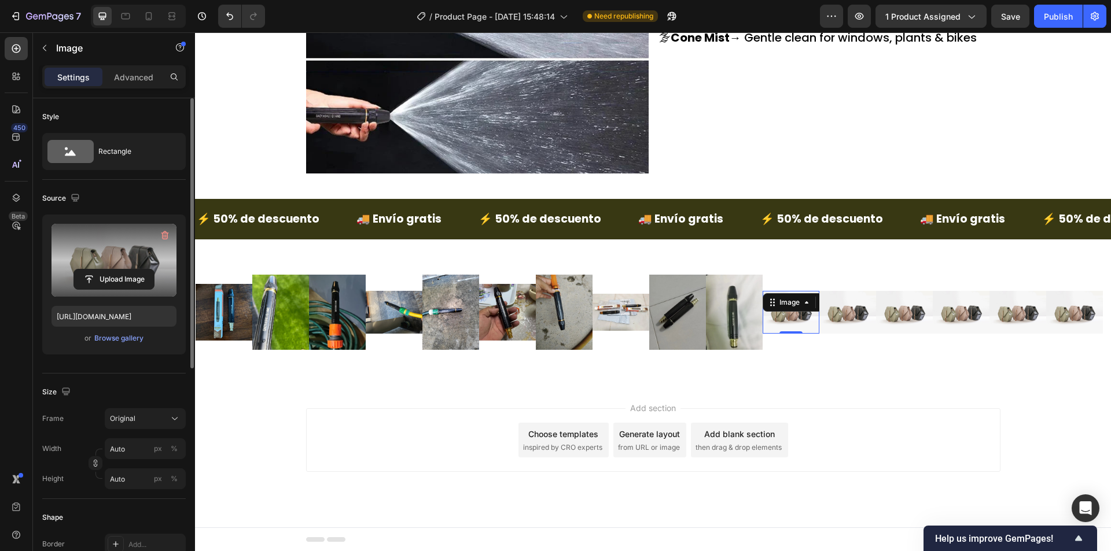
click at [147, 259] on label at bounding box center [113, 260] width 125 height 73
click at [147, 270] on input "file" at bounding box center [114, 280] width 80 height 20
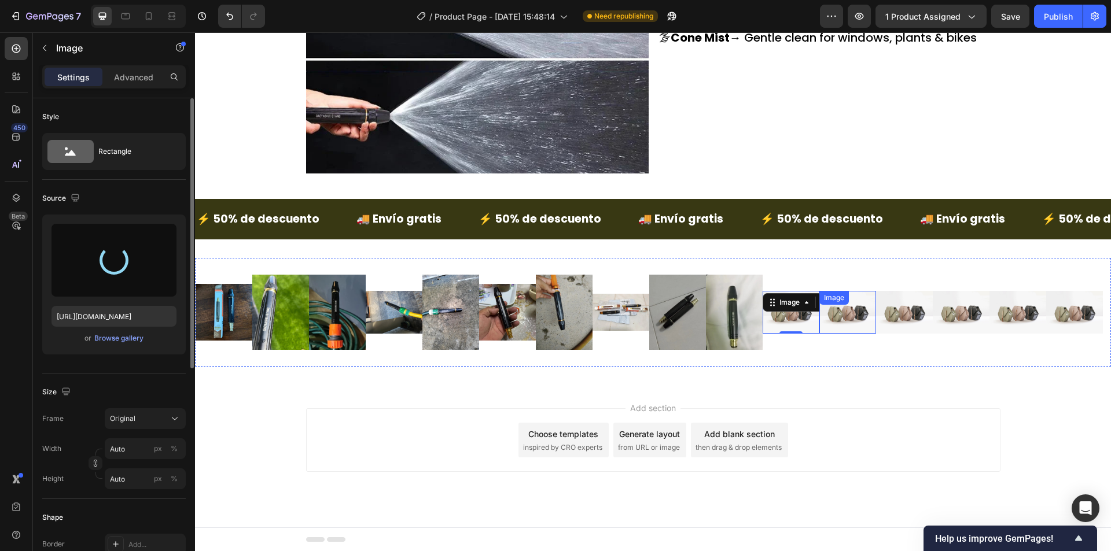
type input "[URL][DOMAIN_NAME]"
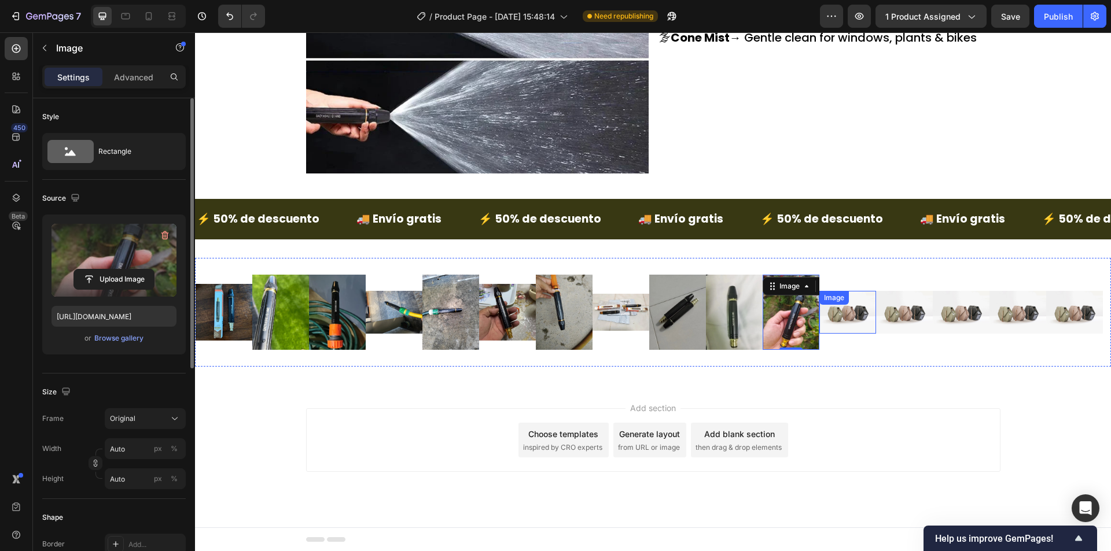
click at [857, 318] on img at bounding box center [847, 312] width 57 height 43
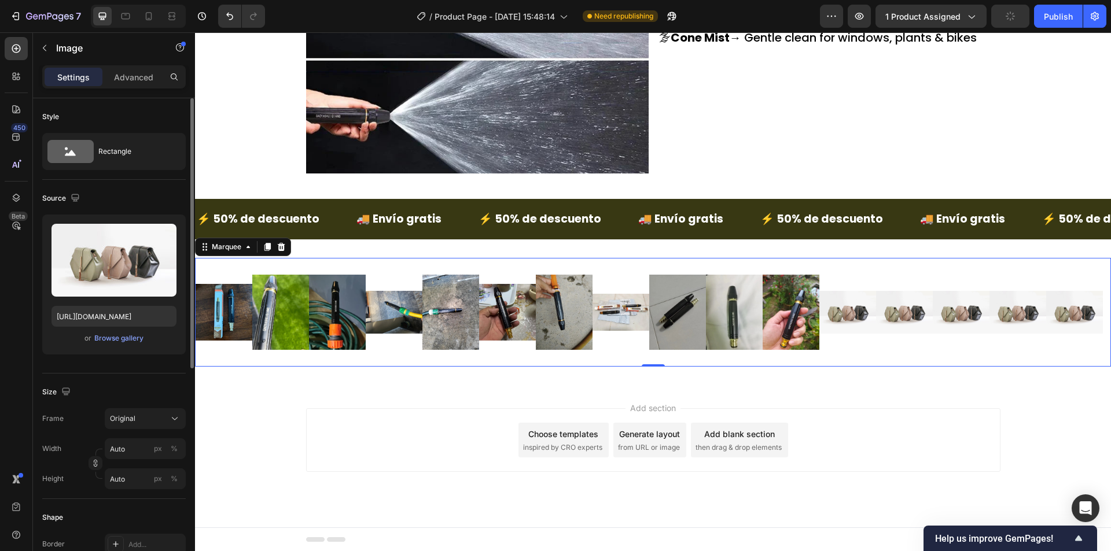
click at [856, 344] on div "Image Image Image Image Image Image Image Image Image Image Image Image Image I…" at bounding box center [648, 313] width 907 height 90
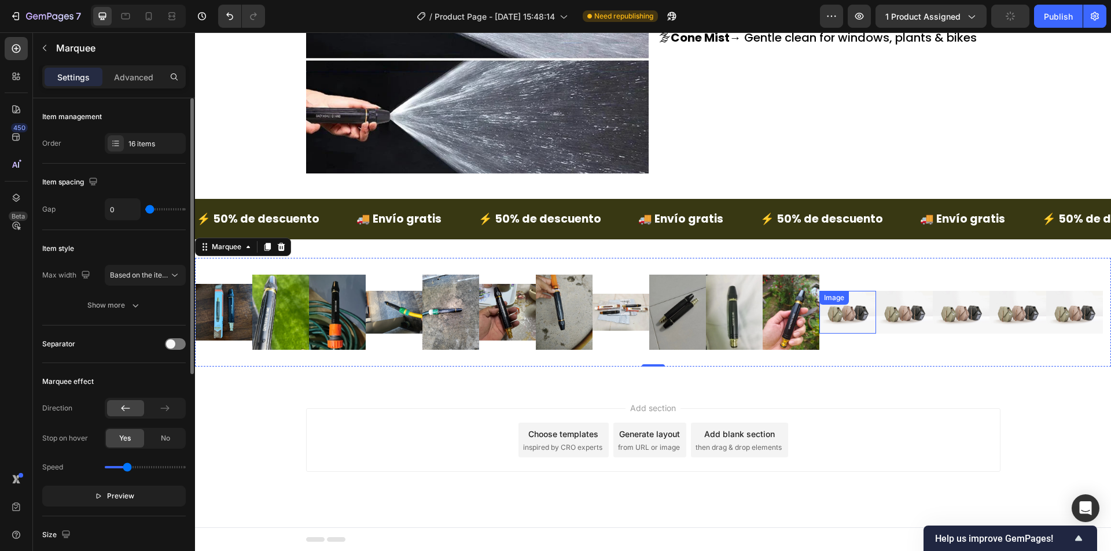
click at [855, 322] on img at bounding box center [847, 312] width 57 height 43
click at [863, 352] on div "Image Image Image Image Image Image Image Image Image Image Image Image Image I…" at bounding box center [648, 313] width 907 height 90
click at [154, 138] on div "16 items" at bounding box center [145, 143] width 81 height 21
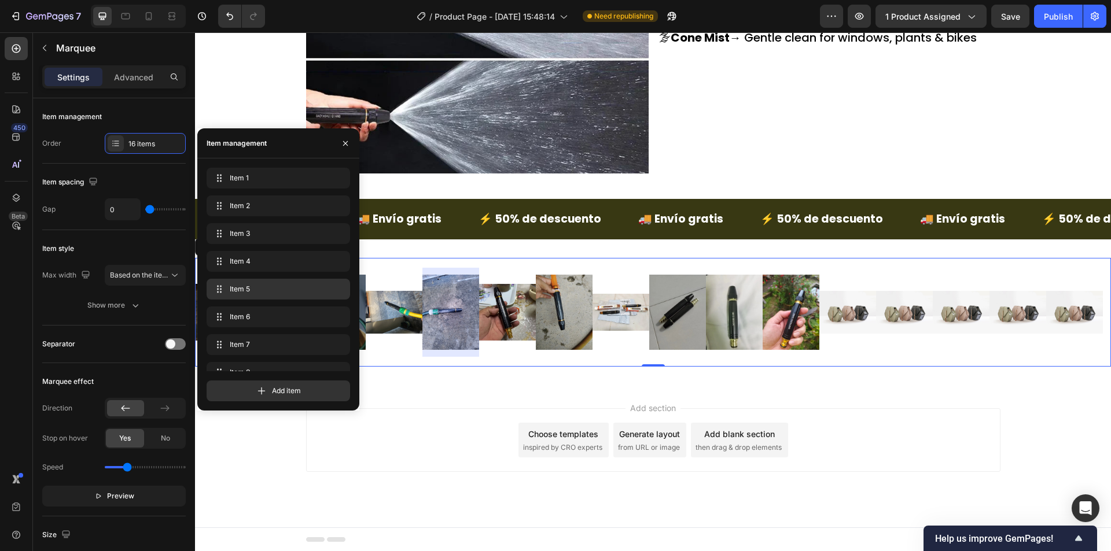
scroll to position [238, 0]
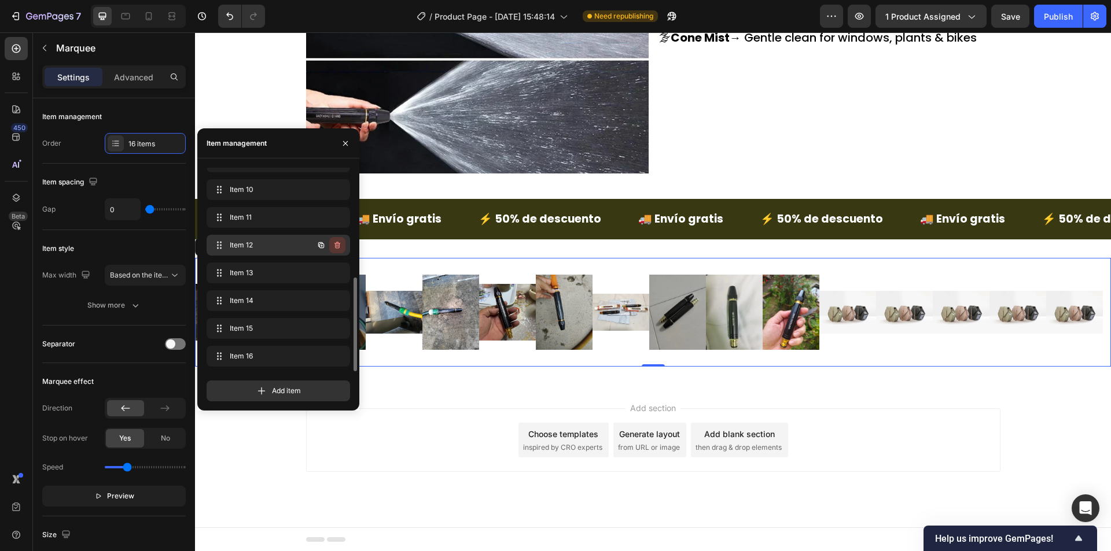
click at [335, 247] on icon "button" at bounding box center [337, 245] width 9 height 9
click at [335, 247] on div "Delete" at bounding box center [329, 245] width 21 height 10
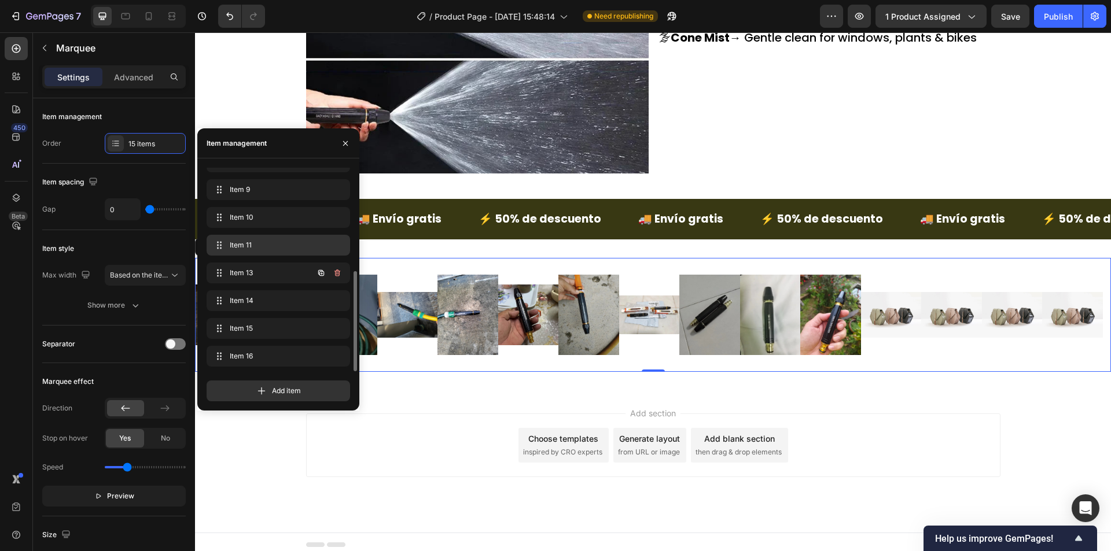
scroll to position [1774, 0]
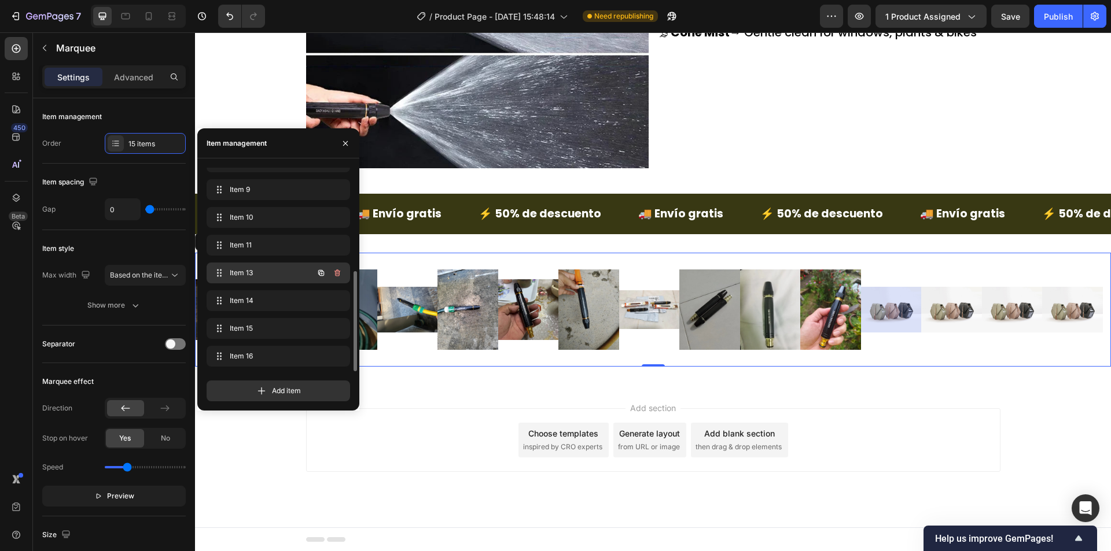
click at [340, 272] on icon "button" at bounding box center [337, 273] width 6 height 7
click at [341, 270] on button "Delete" at bounding box center [329, 273] width 32 height 16
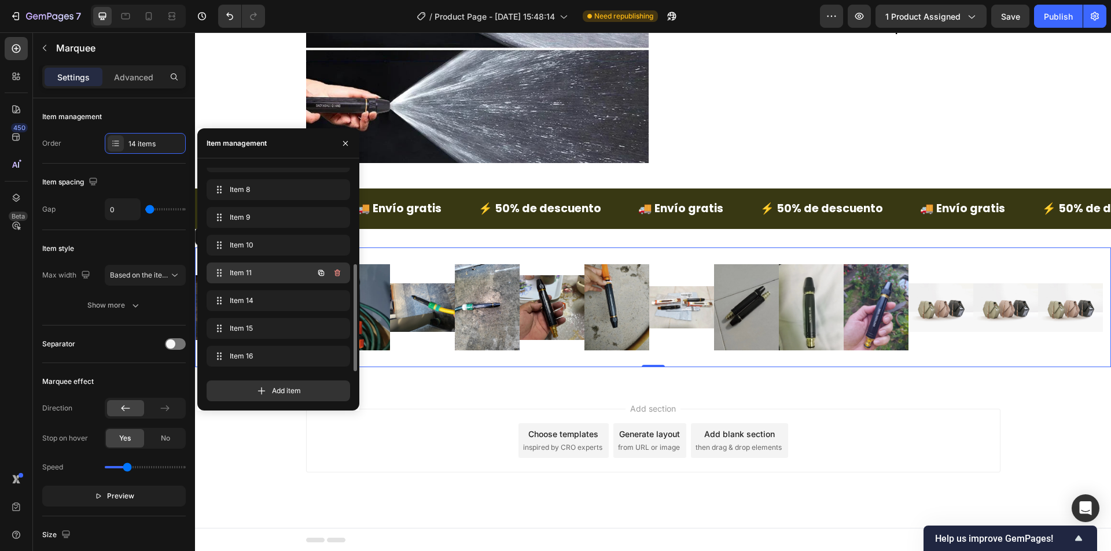
scroll to position [1780, 0]
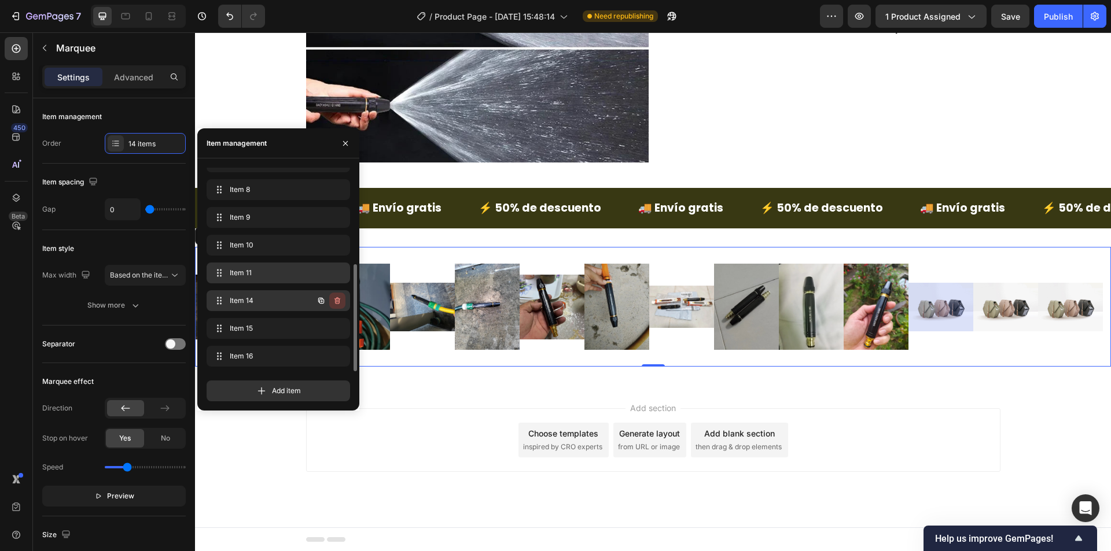
click at [337, 298] on icon "button" at bounding box center [337, 300] width 6 height 7
click at [337, 299] on div "Delete" at bounding box center [329, 301] width 21 height 10
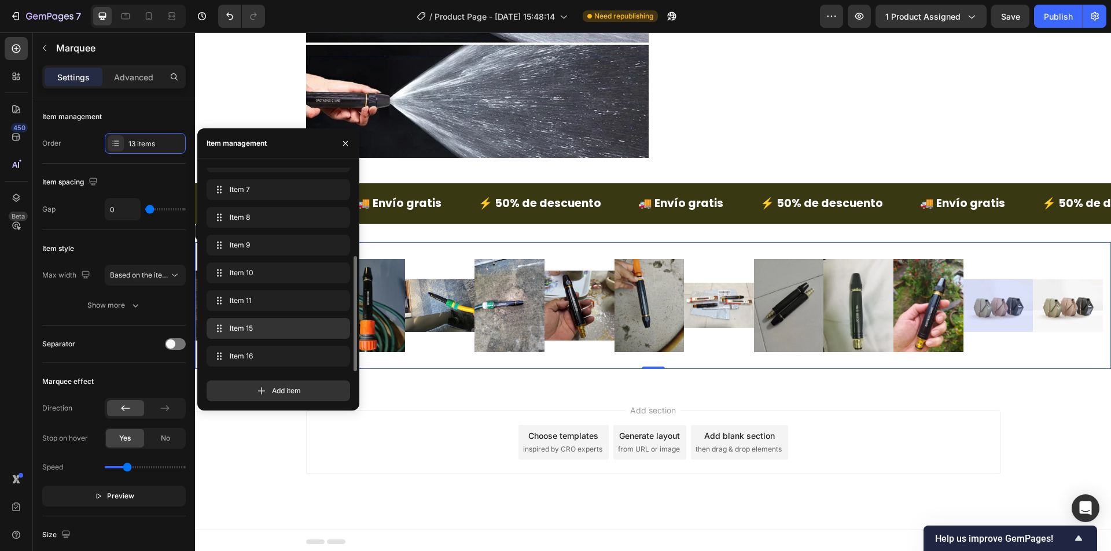
scroll to position [155, 0]
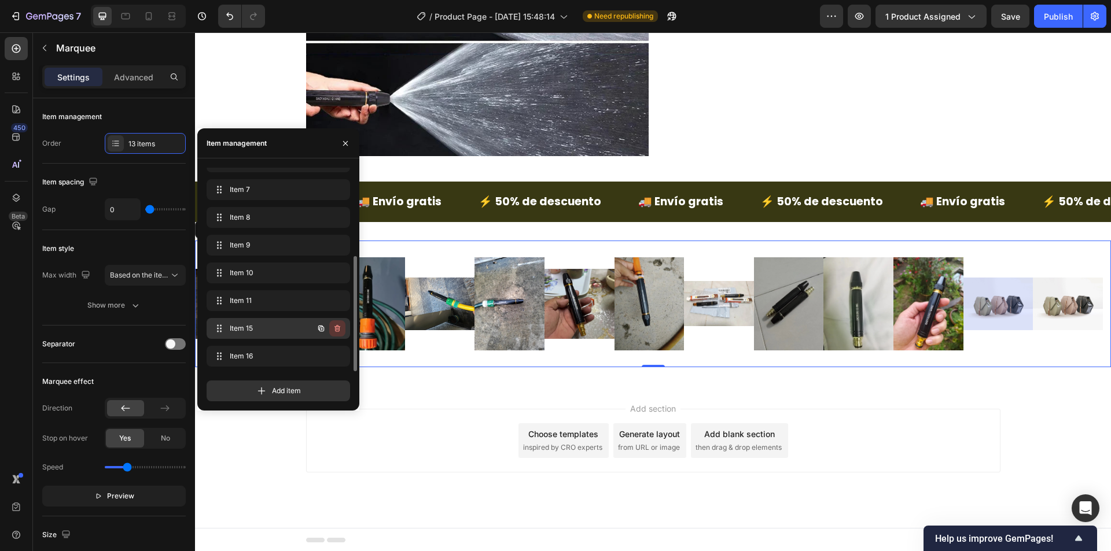
click at [335, 325] on icon "button" at bounding box center [337, 328] width 9 height 9
click at [334, 325] on div "Delete" at bounding box center [329, 328] width 21 height 10
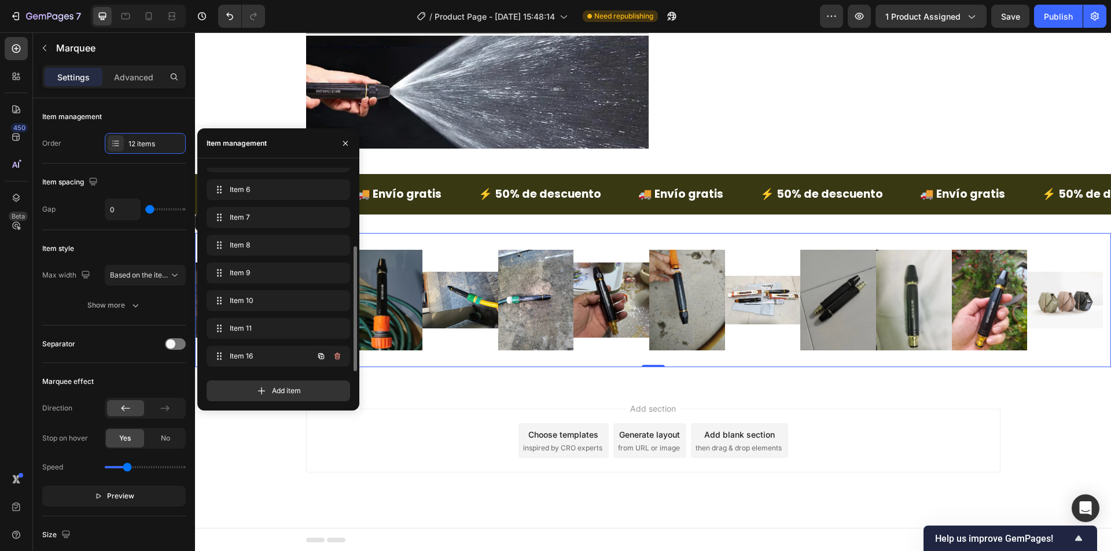
scroll to position [127, 0]
click at [335, 356] on icon "button" at bounding box center [337, 356] width 6 height 7
click at [336, 353] on div "Delete" at bounding box center [329, 356] width 21 height 10
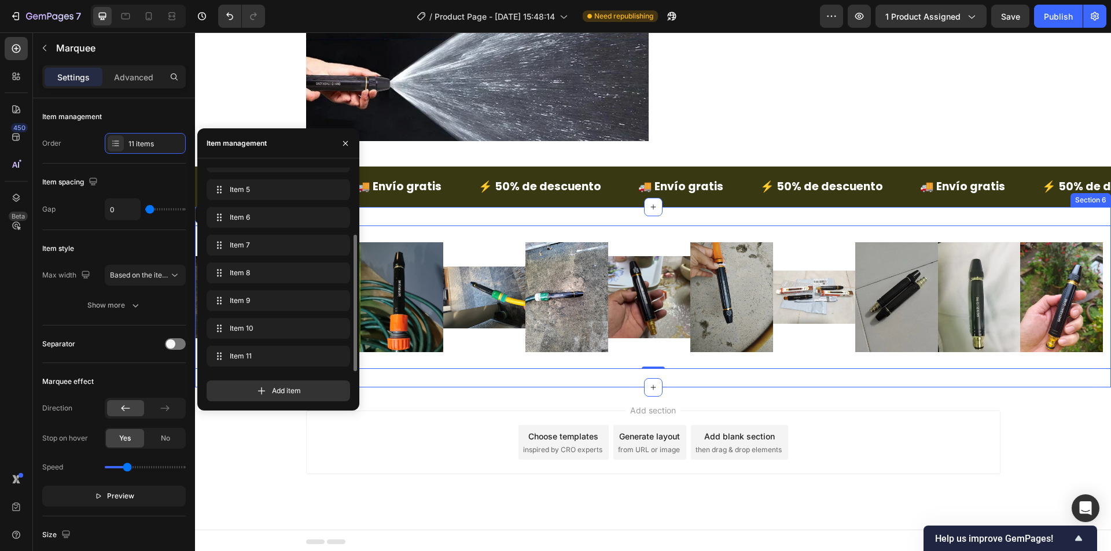
scroll to position [99, 0]
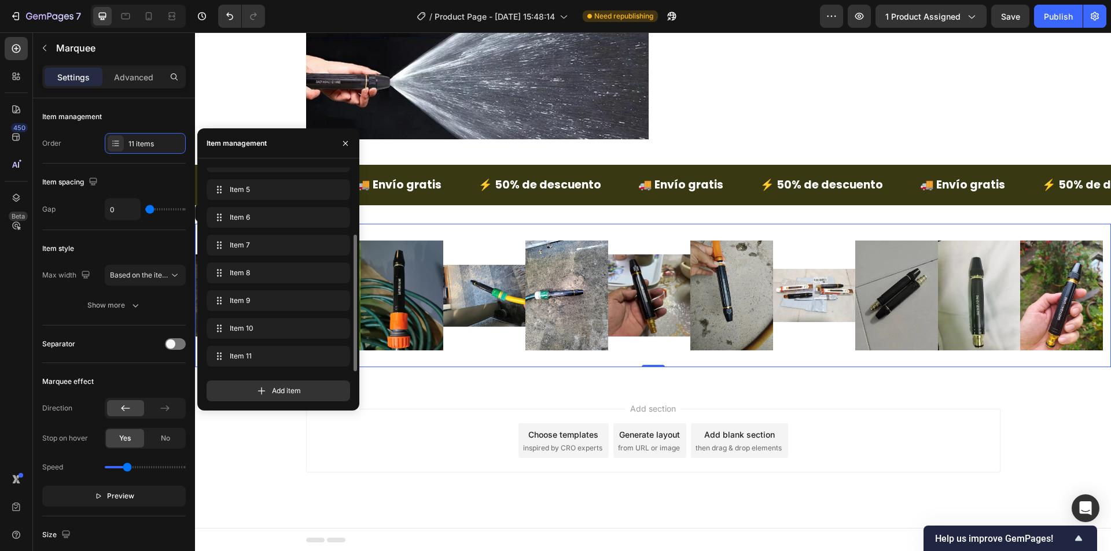
drag, startPoint x: 901, startPoint y: 412, endPoint x: 913, endPoint y: 413, distance: 11.6
click at [902, 412] on div "Add section Choose templates inspired by CRO experts Generate layout from URL o…" at bounding box center [653, 441] width 694 height 64
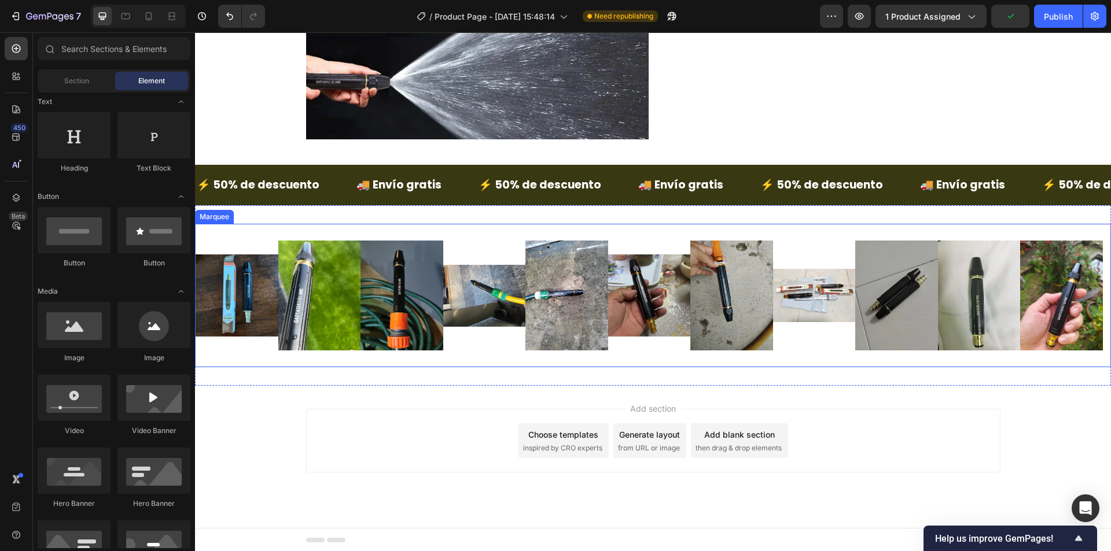
click at [470, 357] on div "Image Image Image Image Image Image Image Image Image Image Image" at bounding box center [648, 296] width 907 height 124
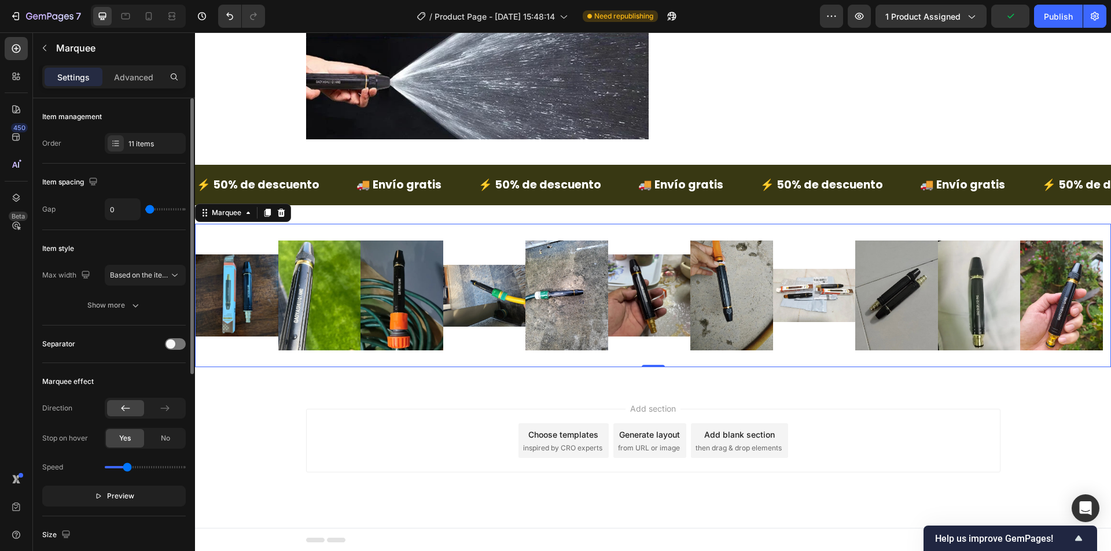
click at [145, 131] on div "Item management Order 11 items" at bounding box center [113, 130] width 143 height 65
click at [154, 279] on span "Based on the item count" at bounding box center [149, 275] width 79 height 9
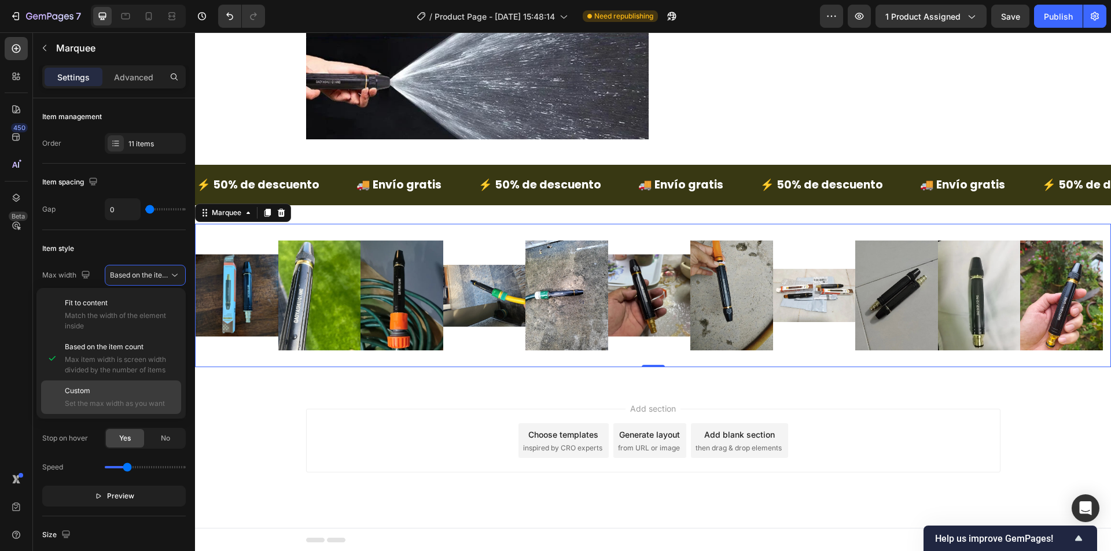
click at [134, 397] on div "Custom Set the max width as you want" at bounding box center [120, 397] width 111 height 23
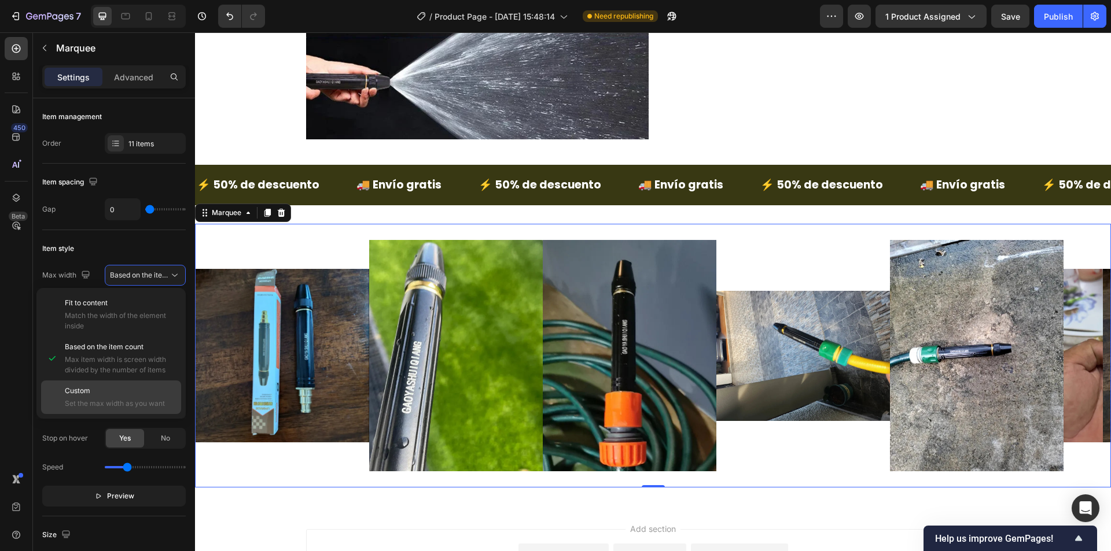
scroll to position [1840, 0]
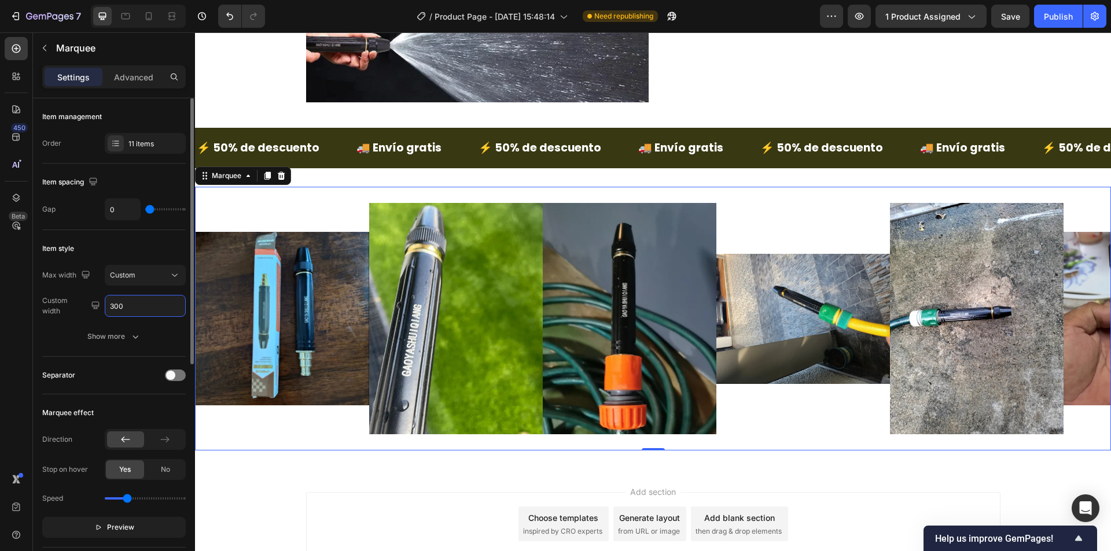
click at [131, 307] on input "300" at bounding box center [145, 306] width 80 height 21
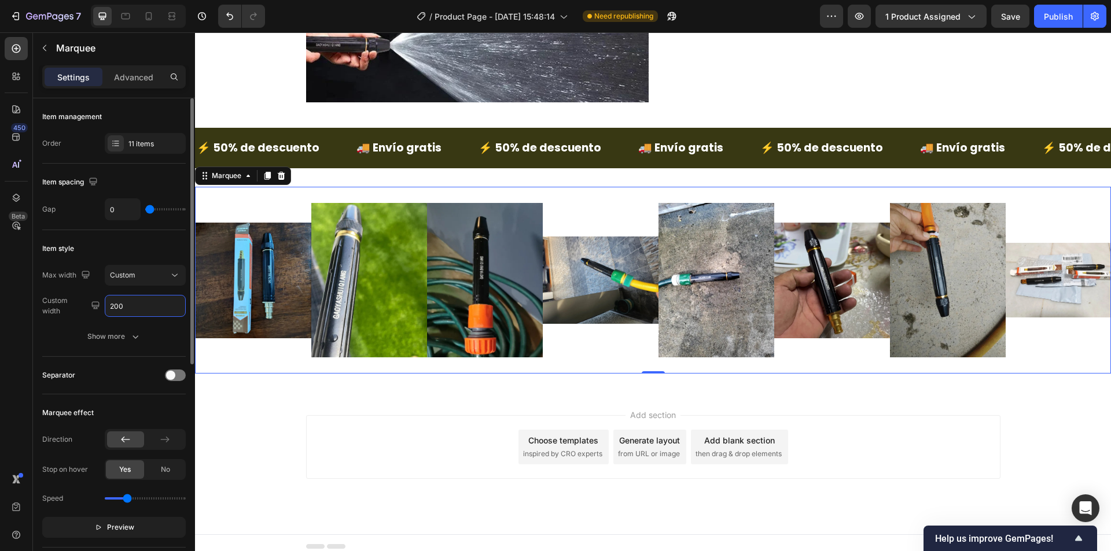
type input "200"
type input "6"
type input "7"
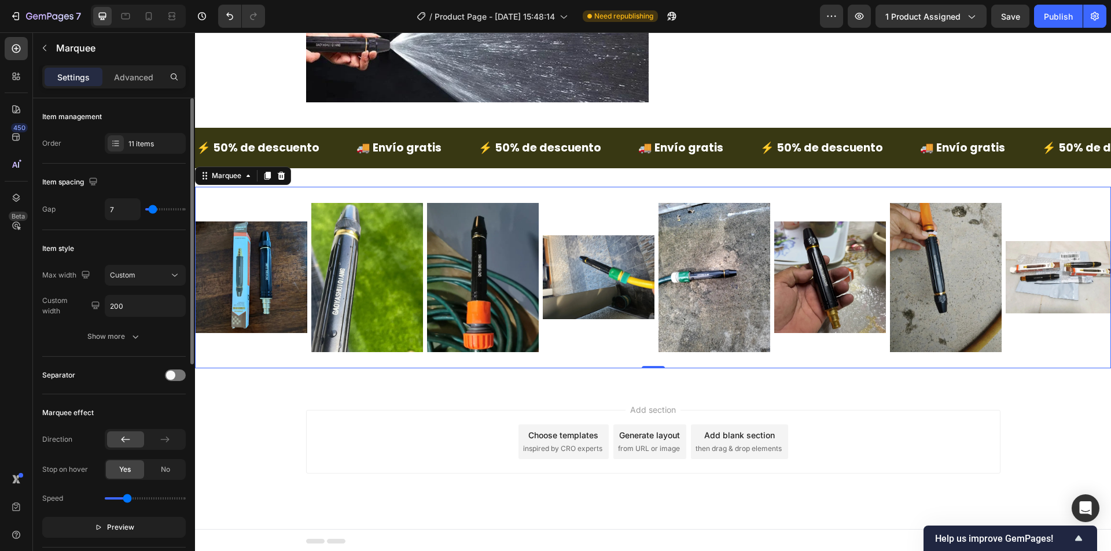
type input "9"
type input "12"
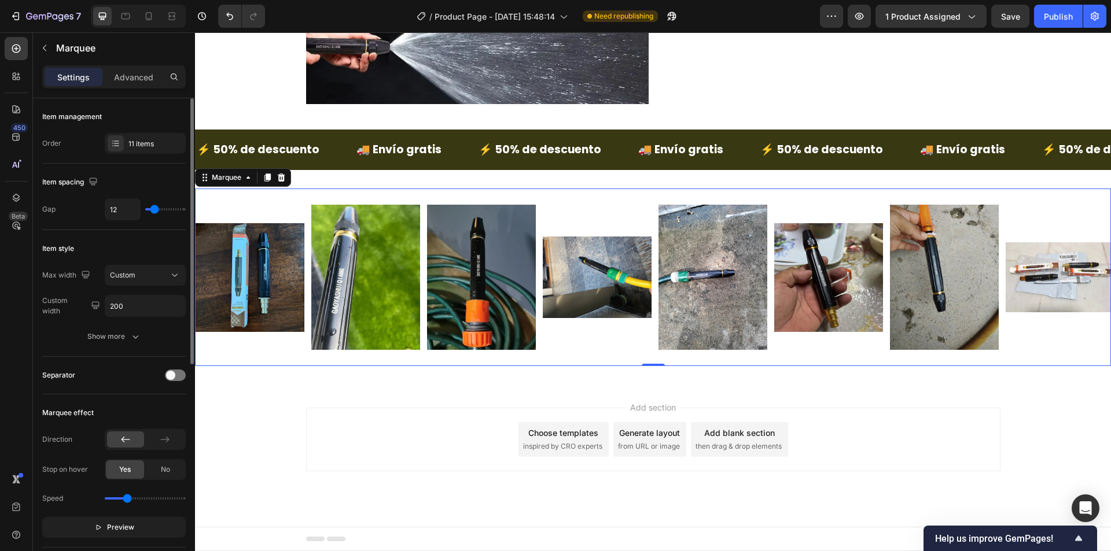
type input "10"
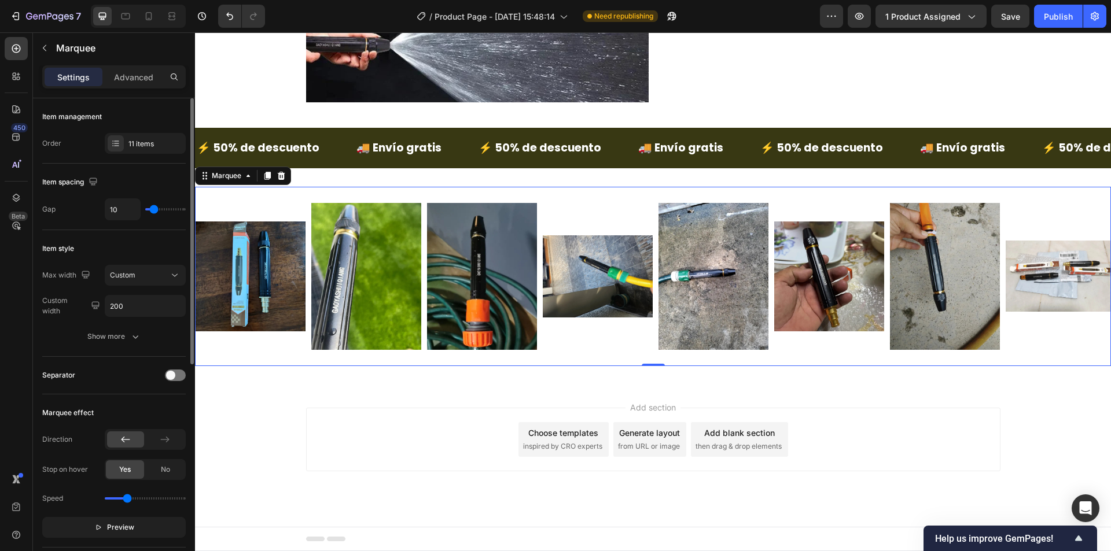
type input "10"
click at [154, 211] on input "range" at bounding box center [165, 209] width 40 height 2
click at [274, 396] on div "Add section Choose templates inspired by CRO experts Generate layout from URL o…" at bounding box center [653, 456] width 916 height 142
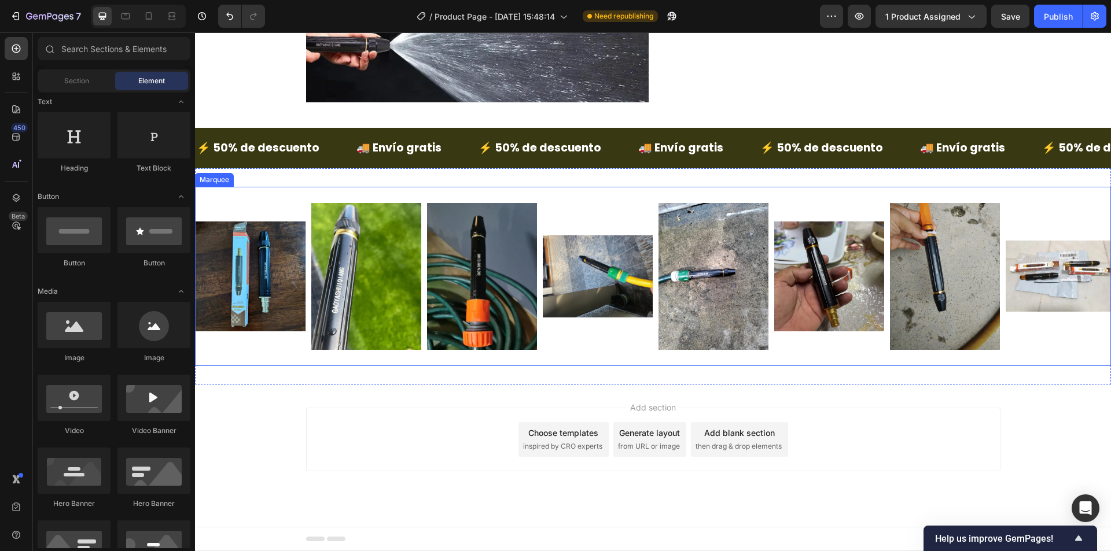
click at [302, 349] on div "Image Image Image Image Image Image Image Image Image Image Image" at bounding box center [831, 276] width 1272 height 160
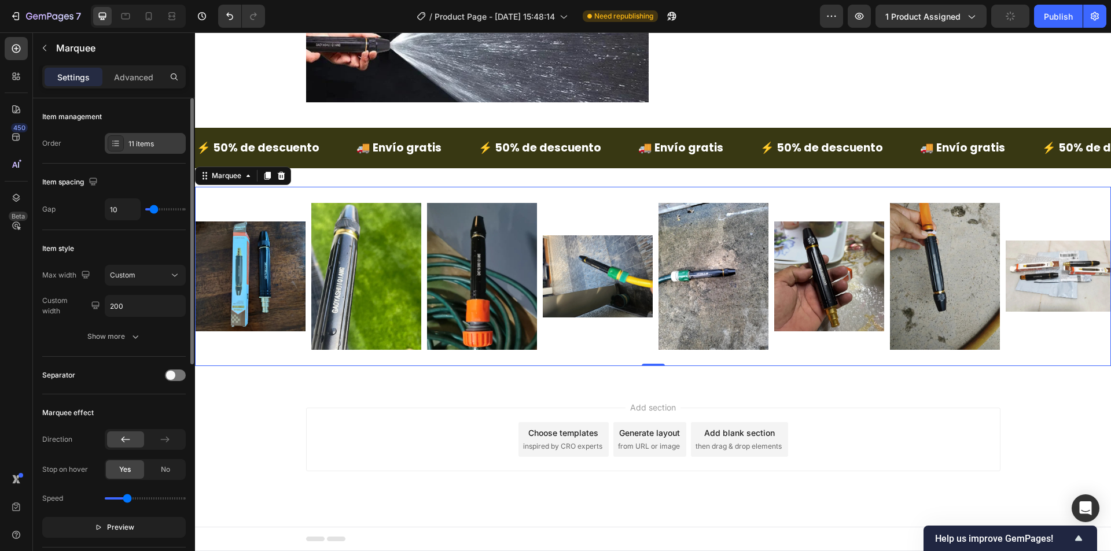
click at [149, 137] on div "11 items" at bounding box center [145, 143] width 81 height 21
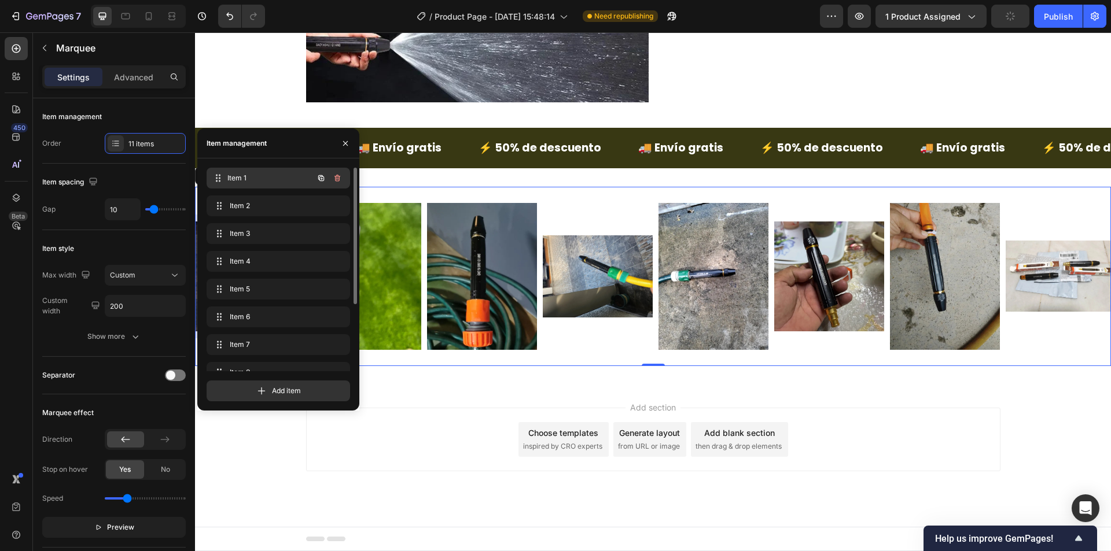
click at [256, 175] on span "Item 1" at bounding box center [270, 178] width 86 height 10
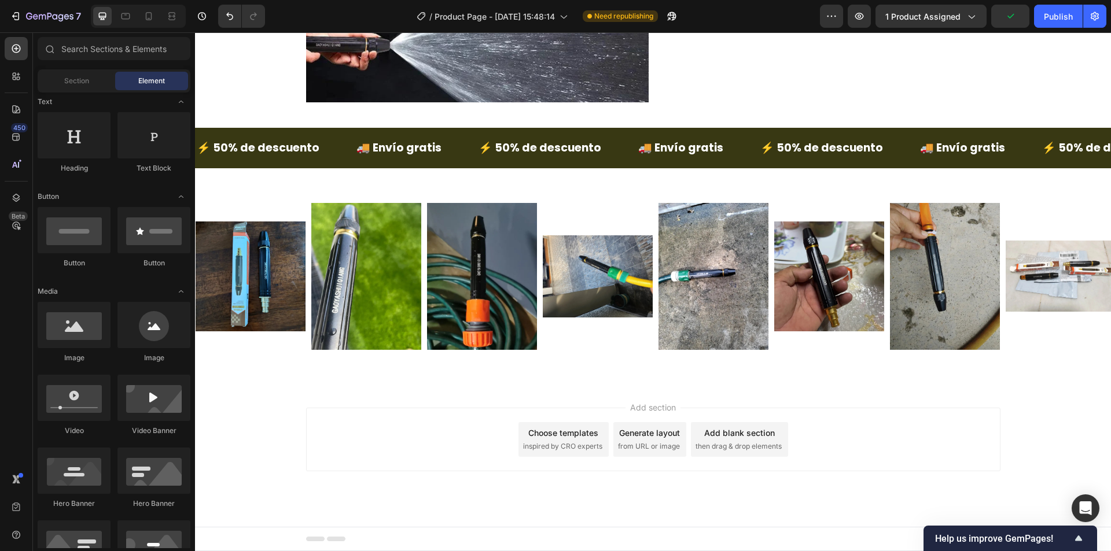
click at [280, 470] on div "Add section Choose templates inspired by CRO experts Generate layout from URL o…" at bounding box center [653, 456] width 916 height 142
click at [256, 353] on div "Image Image Image Image Image Image Image Image Image Image Image" at bounding box center [831, 276] width 1272 height 160
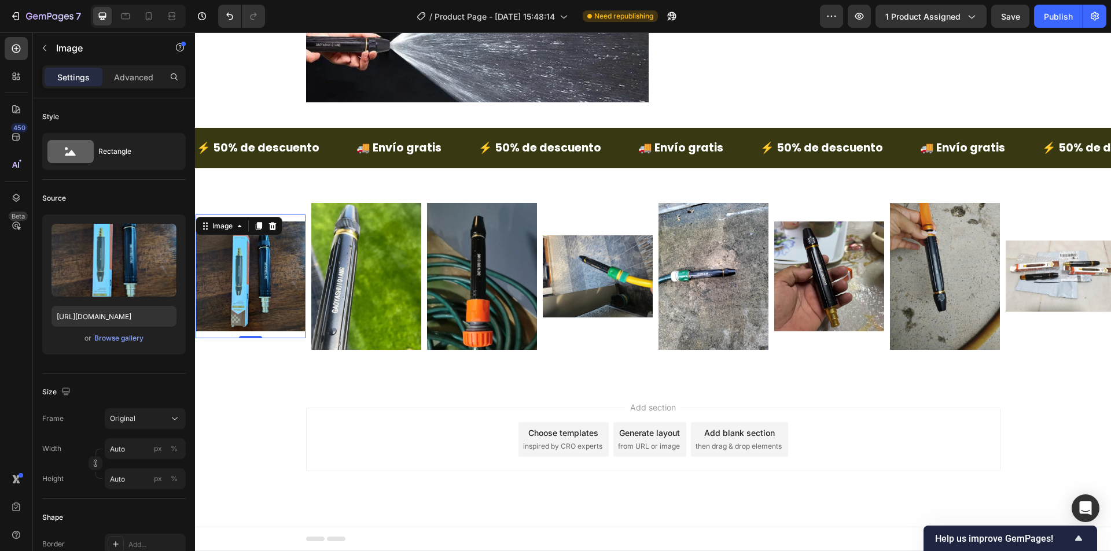
click at [261, 316] on img at bounding box center [250, 277] width 110 height 110
click at [143, 419] on div "Original" at bounding box center [138, 419] width 57 height 10
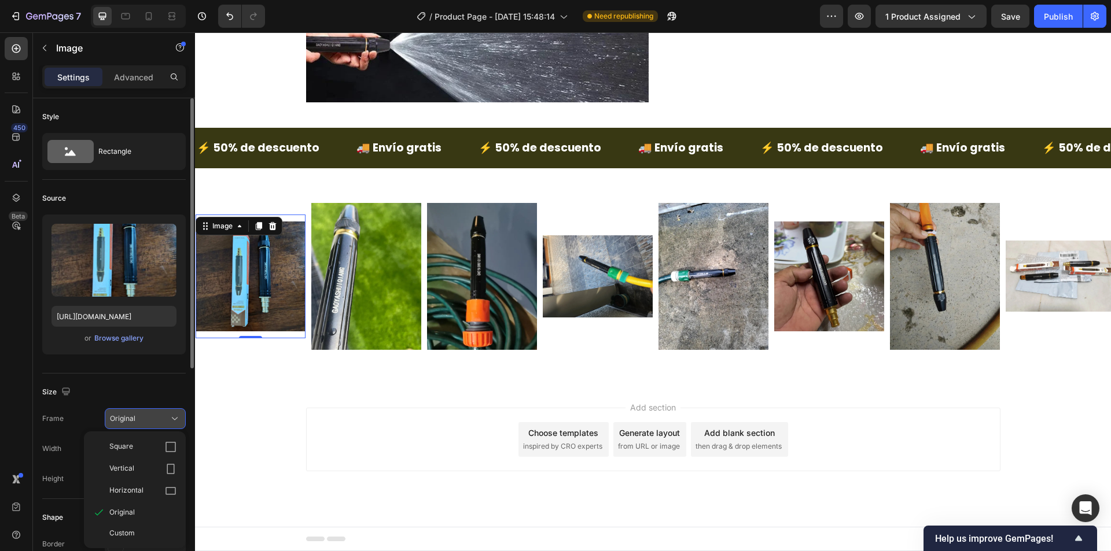
drag, startPoint x: 149, startPoint y: 455, endPoint x: 175, endPoint y: 440, distance: 30.1
click at [149, 454] on div "Square" at bounding box center [134, 447] width 93 height 22
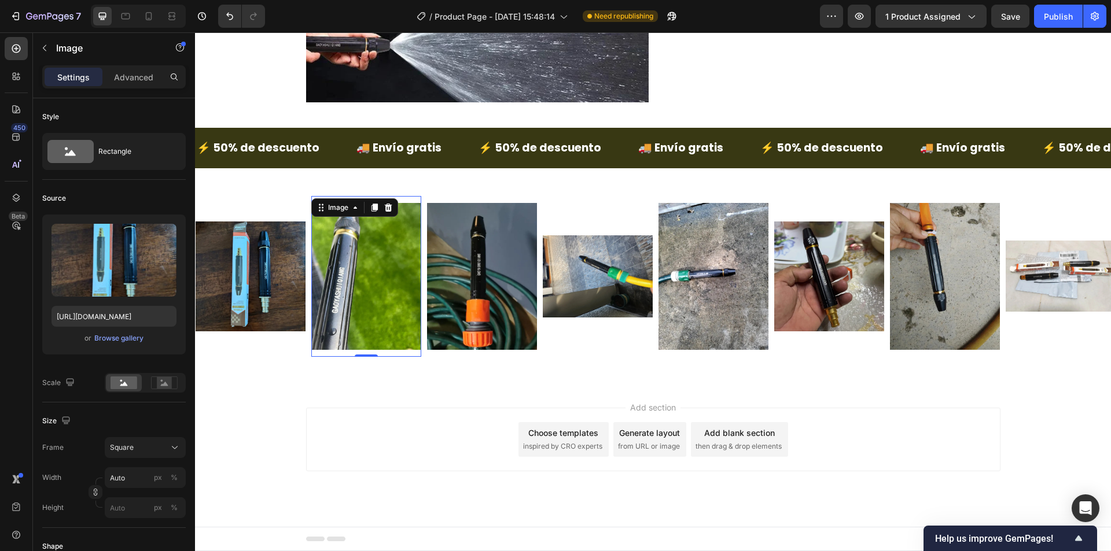
click at [318, 281] on img at bounding box center [366, 276] width 110 height 146
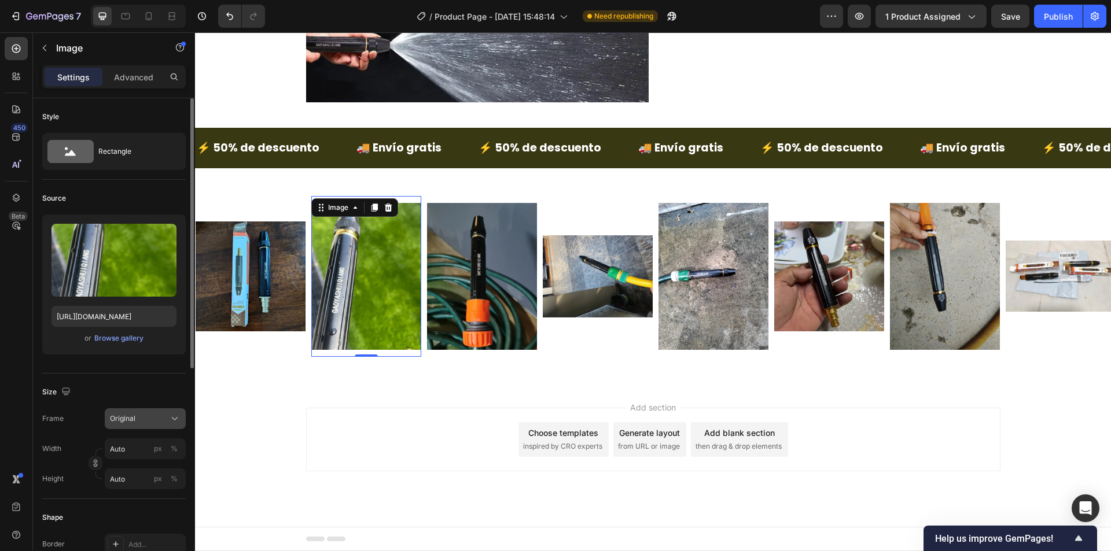
drag, startPoint x: 141, startPoint y: 417, endPoint x: 155, endPoint y: 414, distance: 14.3
click at [142, 417] on div "Original" at bounding box center [138, 419] width 57 height 10
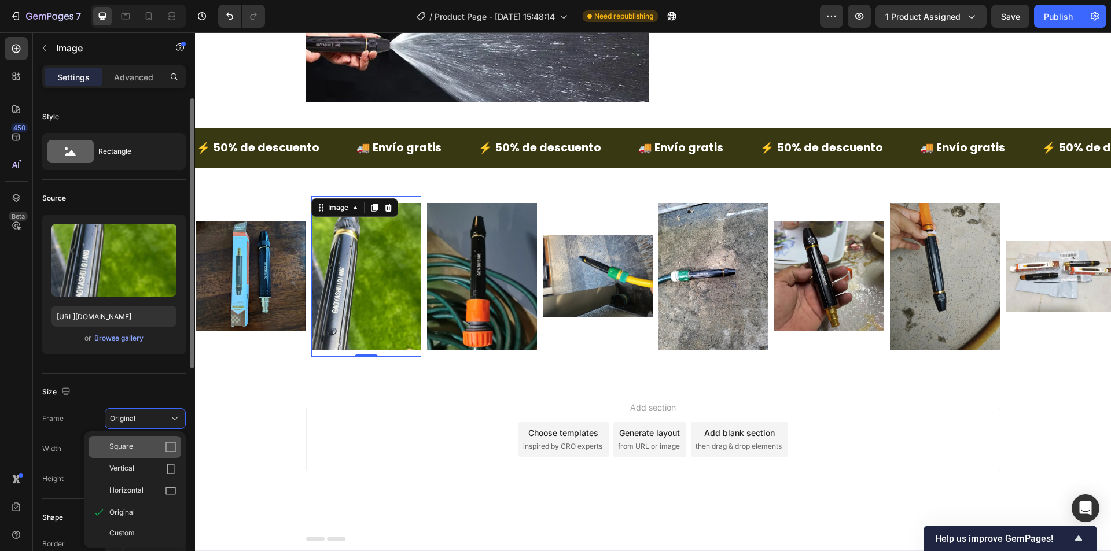
click at [166, 440] on div "Square" at bounding box center [134, 447] width 93 height 22
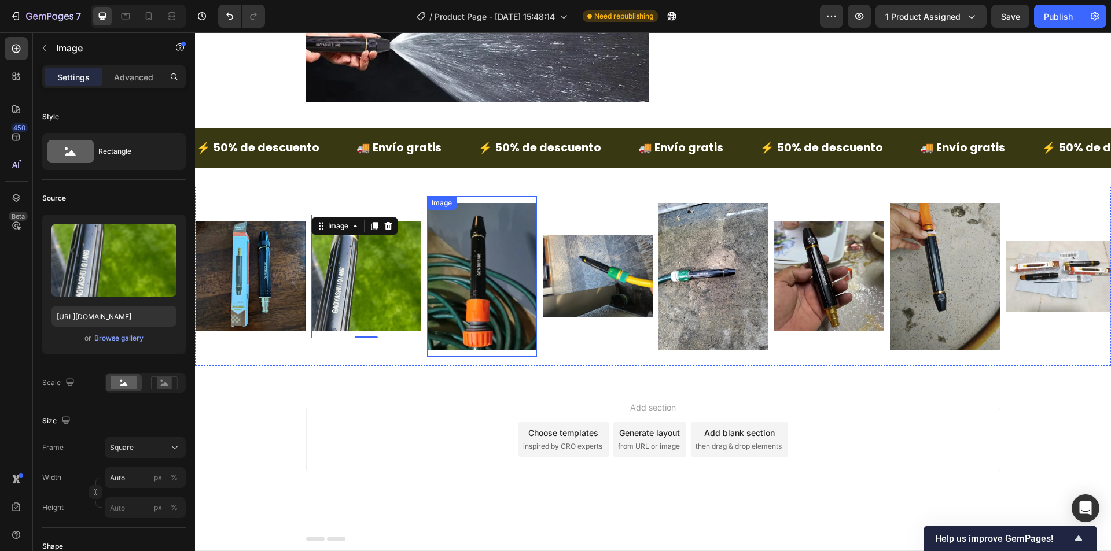
click at [440, 299] on img at bounding box center [482, 276] width 110 height 146
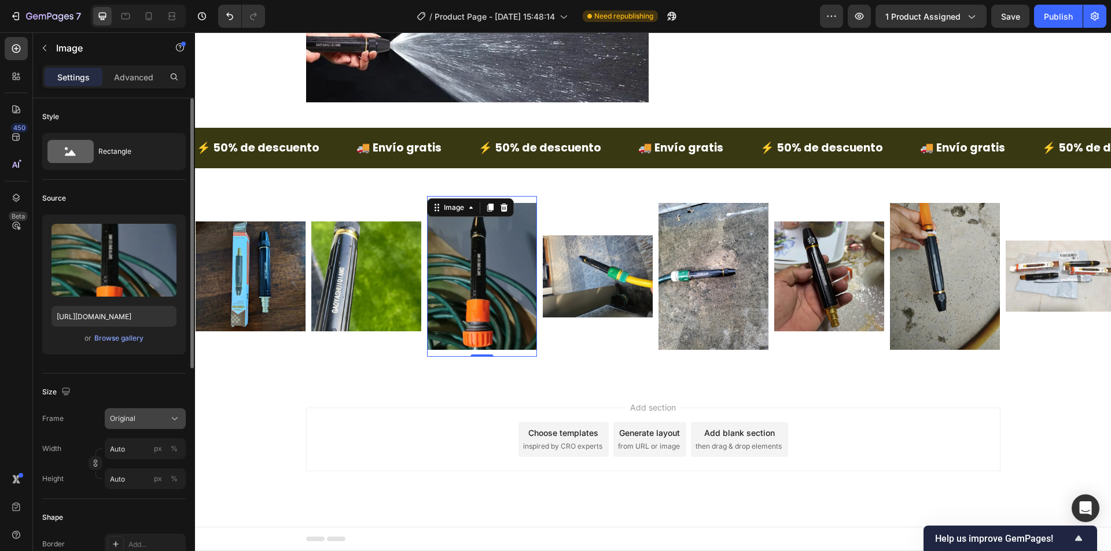
click at [135, 422] on div "Original" at bounding box center [138, 419] width 57 height 10
click at [155, 449] on div "Square" at bounding box center [142, 447] width 67 height 12
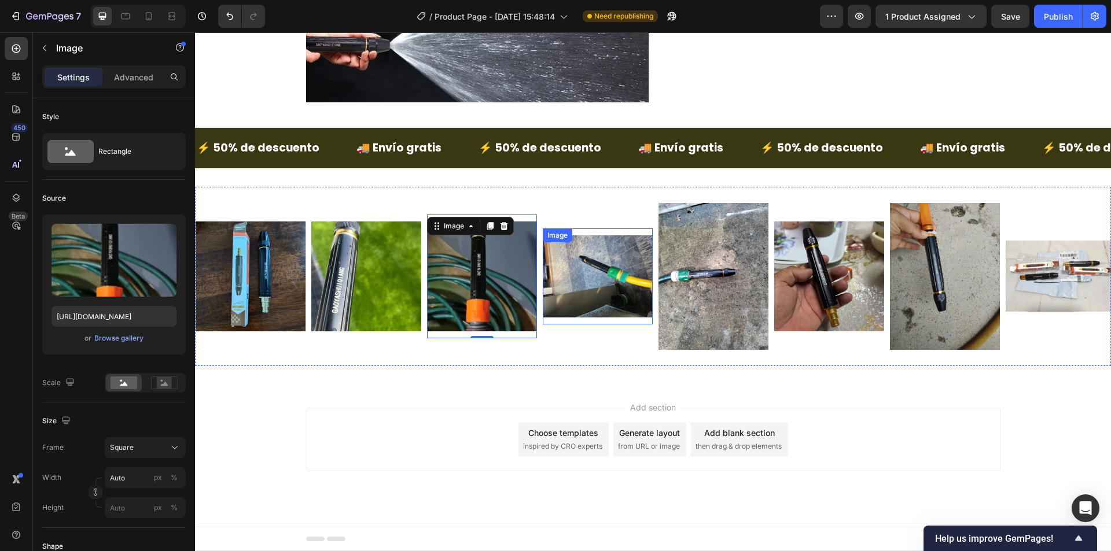
click at [577, 305] on img at bounding box center [598, 276] width 110 height 83
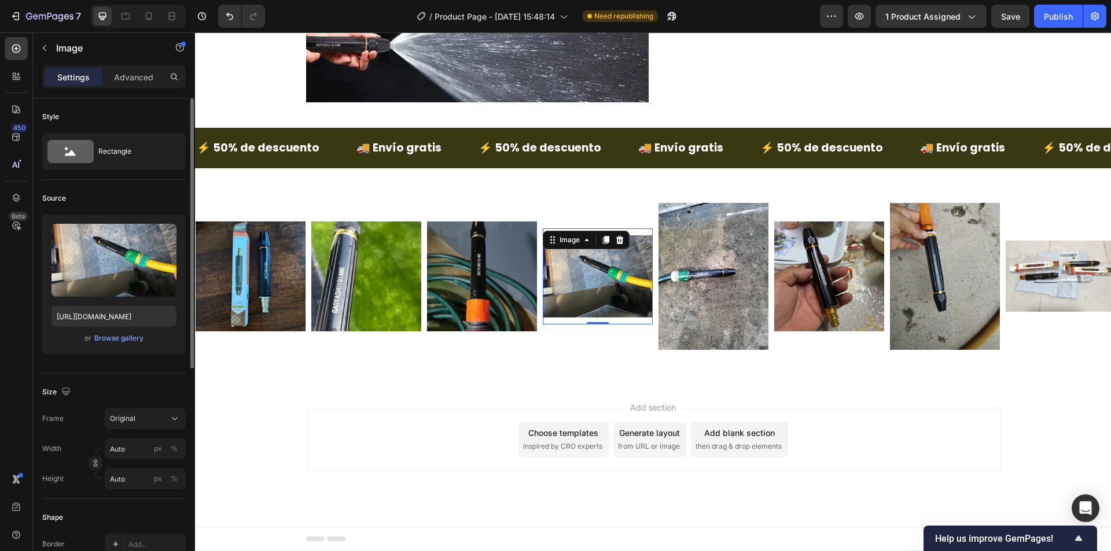
click at [158, 431] on div "Frame Original Width Auto px % Height Auto px %" at bounding box center [113, 448] width 143 height 81
click at [163, 426] on button "Original" at bounding box center [145, 418] width 81 height 21
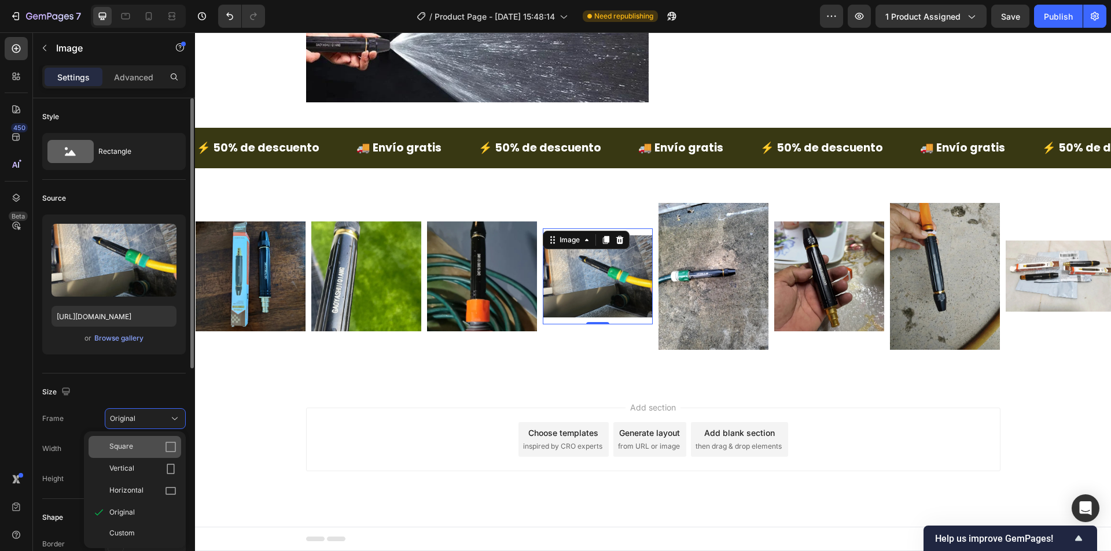
click at [167, 444] on icon at bounding box center [171, 447] width 12 height 12
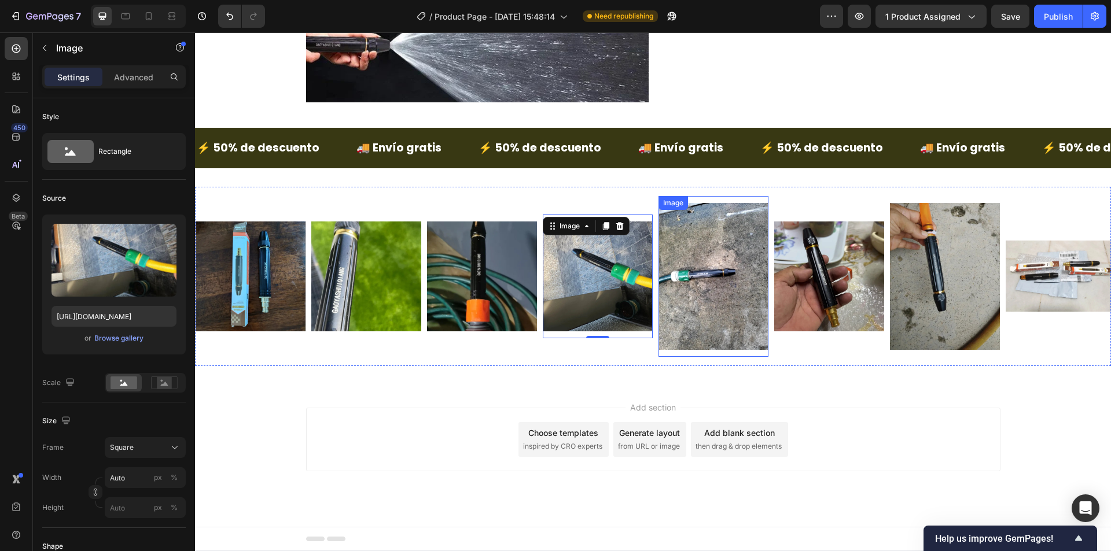
click at [709, 313] on img at bounding box center [713, 276] width 110 height 146
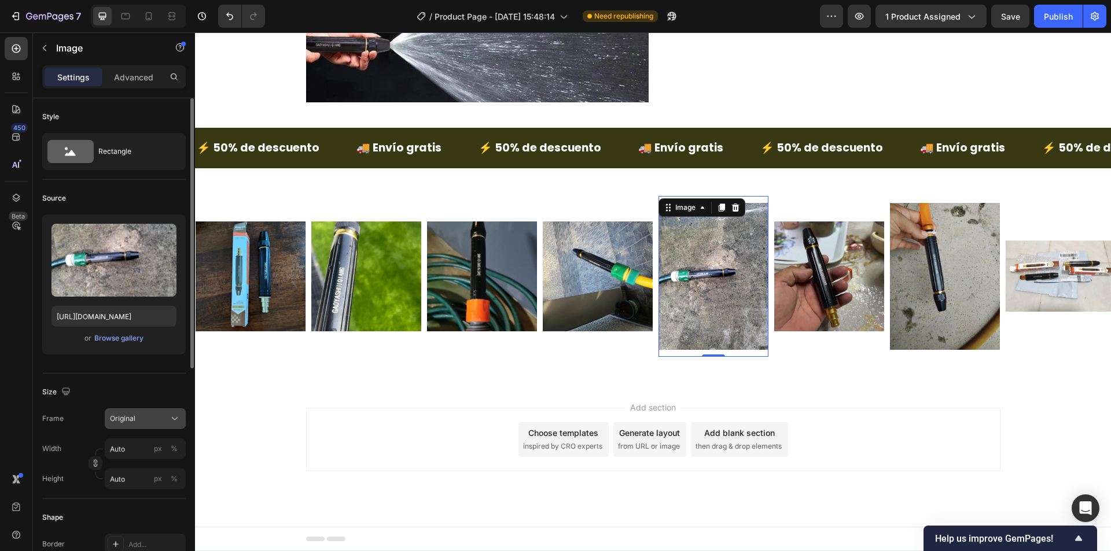
click at [142, 422] on div "Original" at bounding box center [138, 419] width 57 height 10
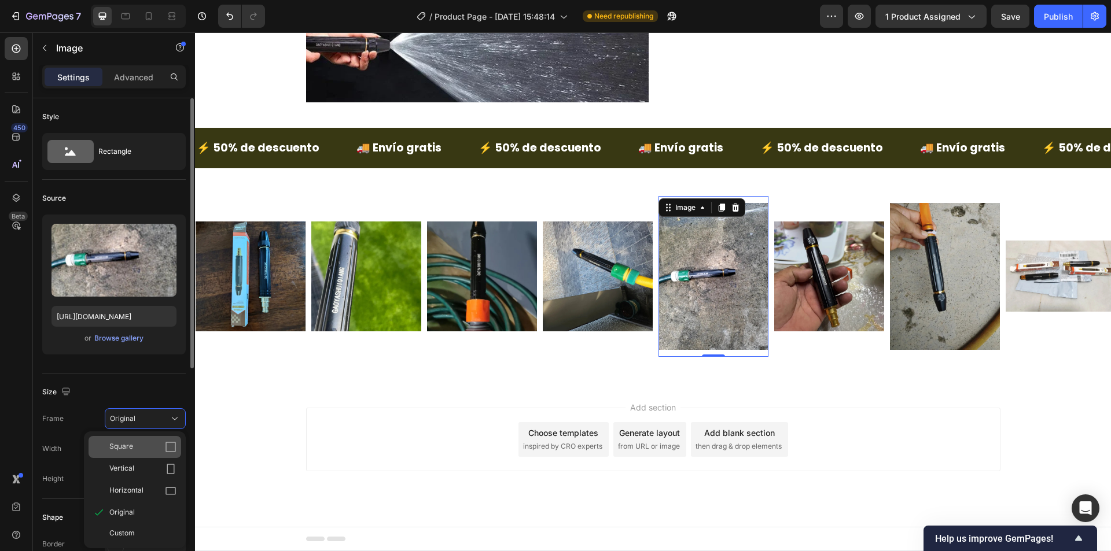
click at [169, 442] on icon at bounding box center [170, 447] width 10 height 10
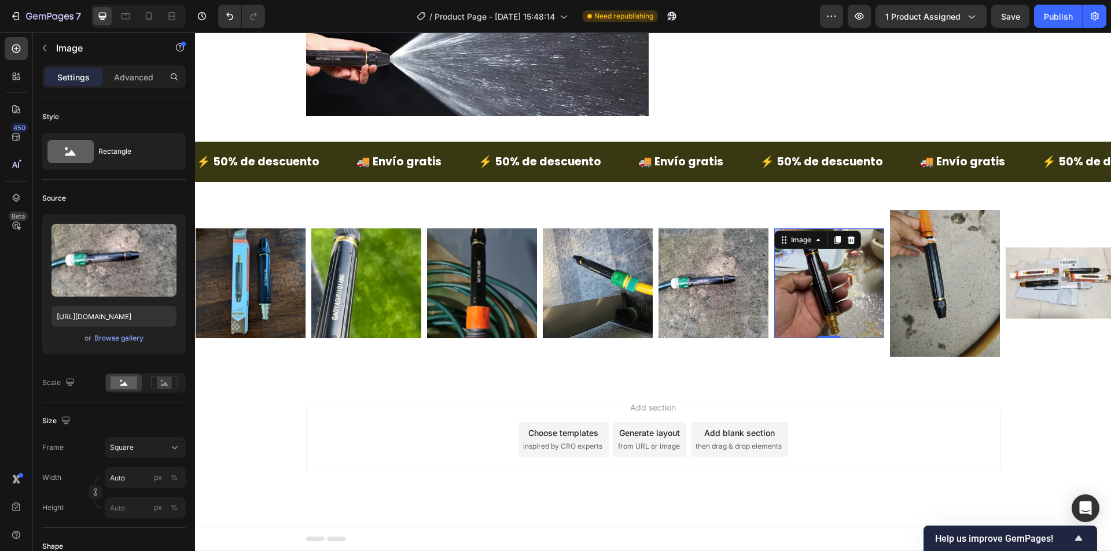
click at [847, 292] on img at bounding box center [829, 283] width 110 height 110
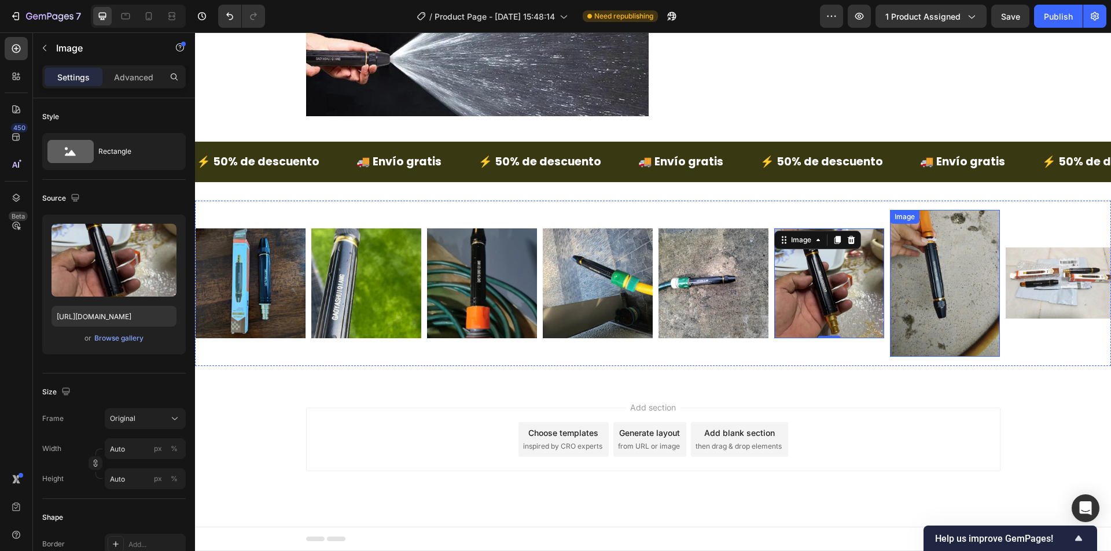
click at [906, 348] on img at bounding box center [945, 283] width 110 height 146
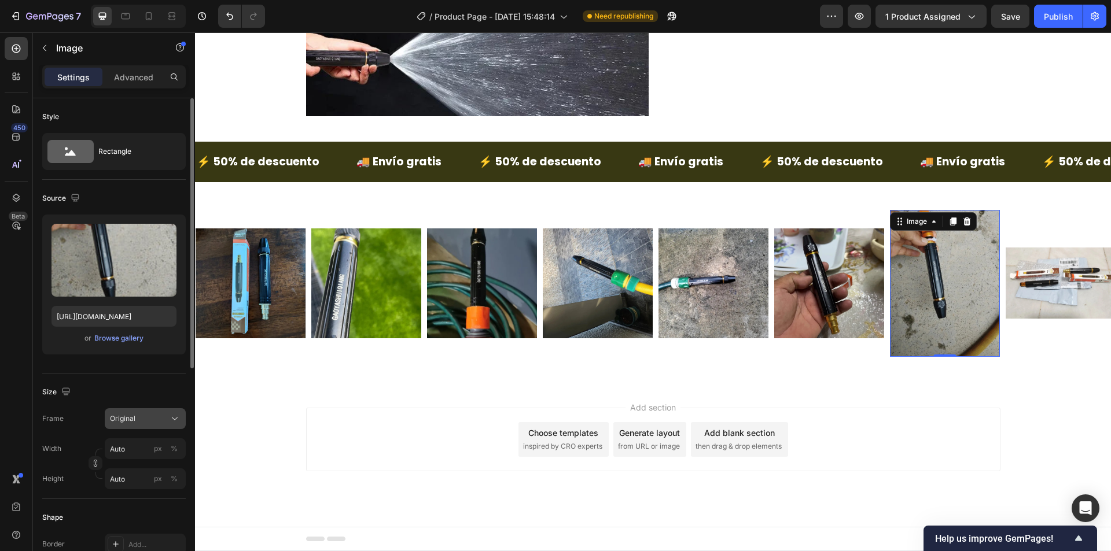
drag, startPoint x: 147, startPoint y: 423, endPoint x: 160, endPoint y: 416, distance: 15.0
click at [147, 422] on div "Original" at bounding box center [138, 419] width 57 height 10
drag, startPoint x: 172, startPoint y: 442, endPoint x: 185, endPoint y: 440, distance: 13.5
click at [172, 442] on icon at bounding box center [170, 447] width 10 height 10
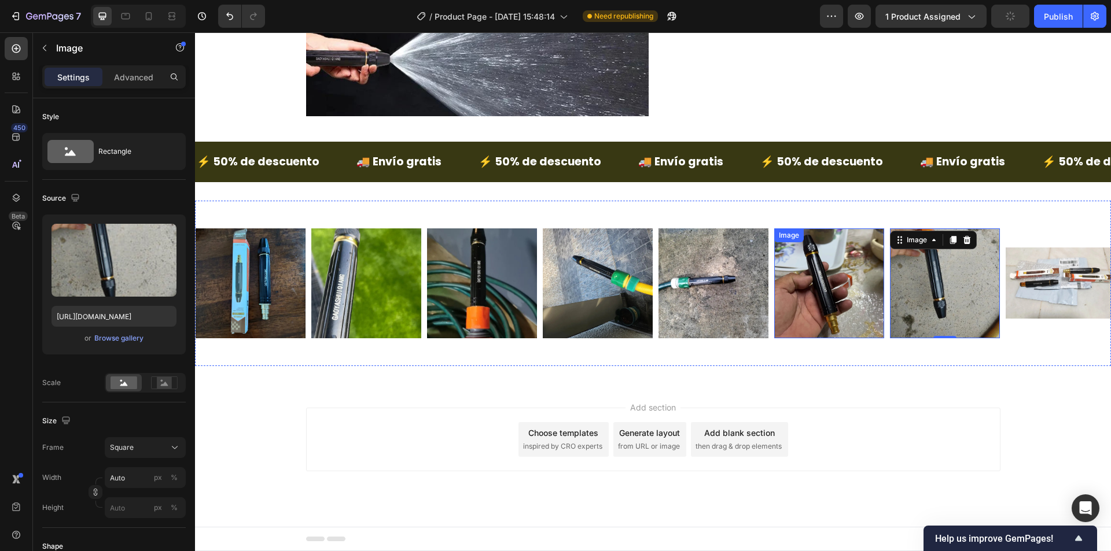
click at [969, 336] on img at bounding box center [945, 283] width 110 height 110
click at [1035, 316] on img at bounding box center [1060, 283] width 110 height 71
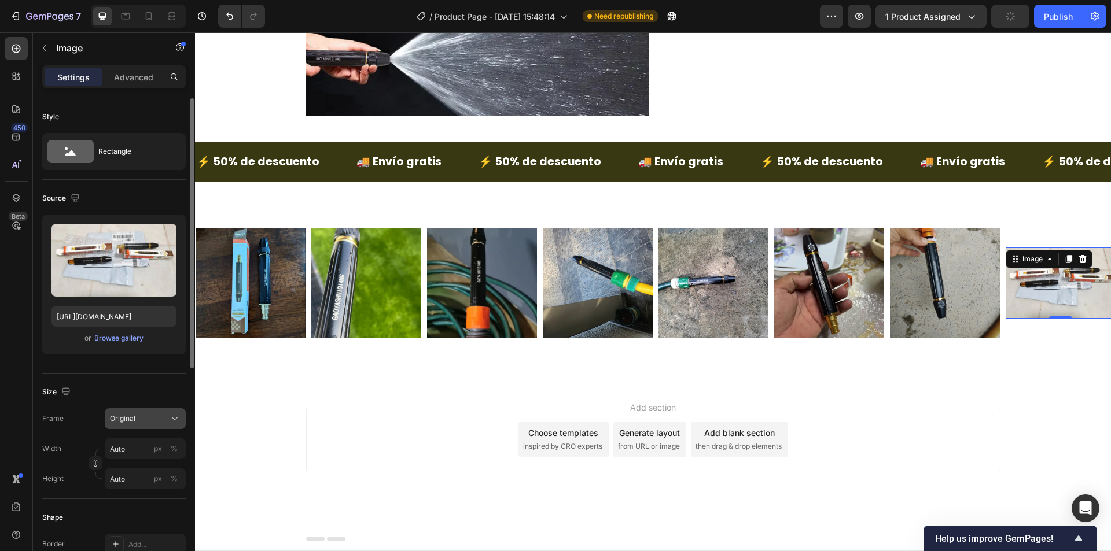
click at [128, 427] on button "Original" at bounding box center [145, 418] width 81 height 21
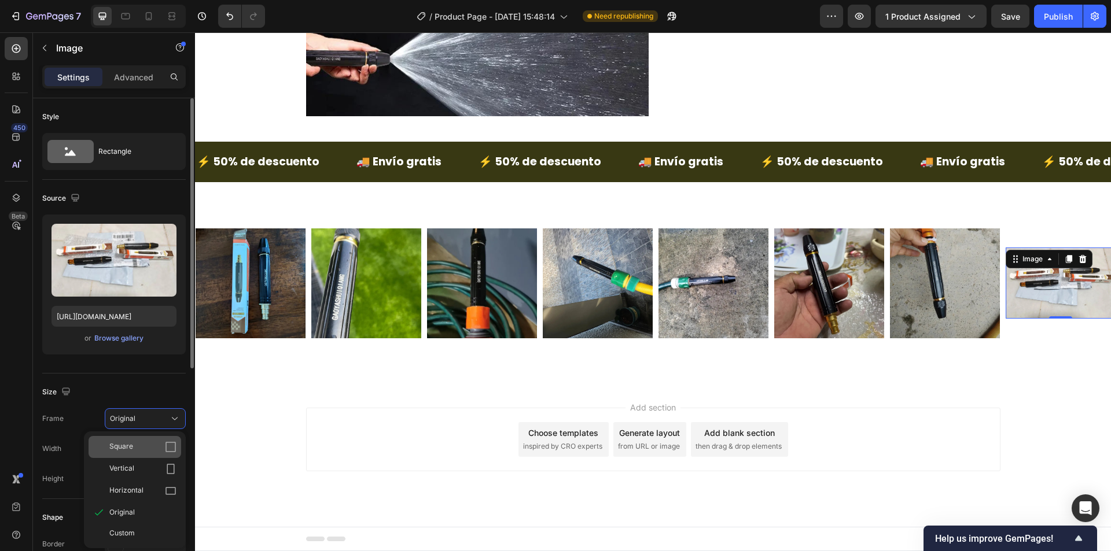
click at [162, 447] on div "Square" at bounding box center [142, 447] width 67 height 12
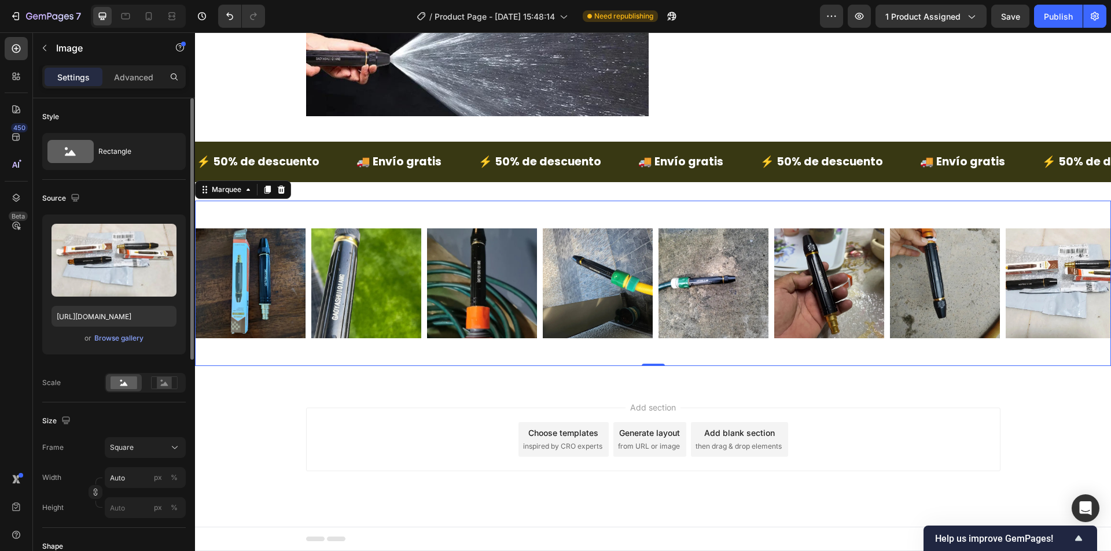
click at [841, 364] on div "Image Image Image Image Image Image Image Image Image Image Image Image Image I…" at bounding box center [653, 283] width 916 height 165
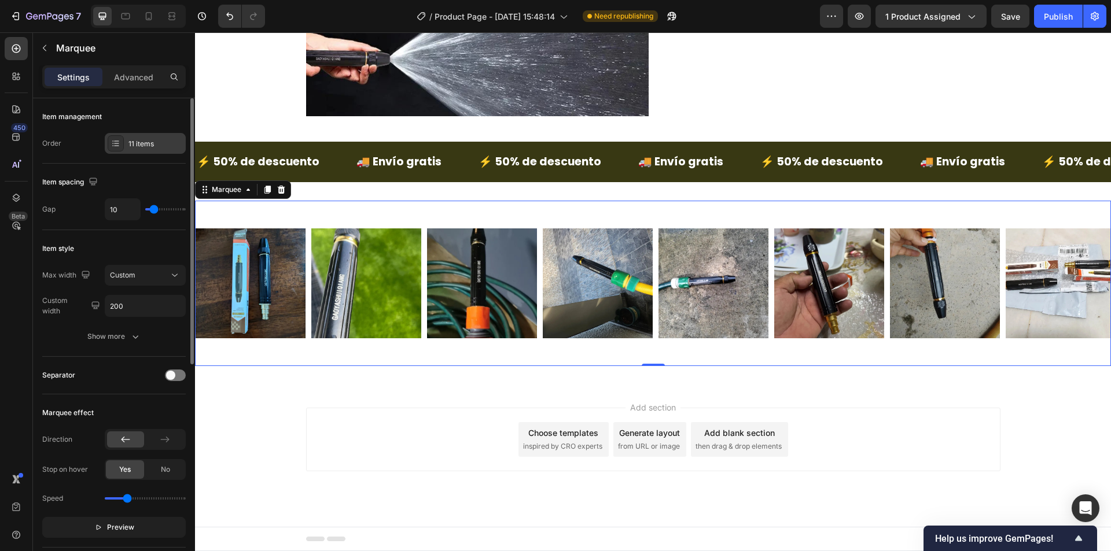
click at [130, 135] on div "11 items" at bounding box center [145, 143] width 81 height 21
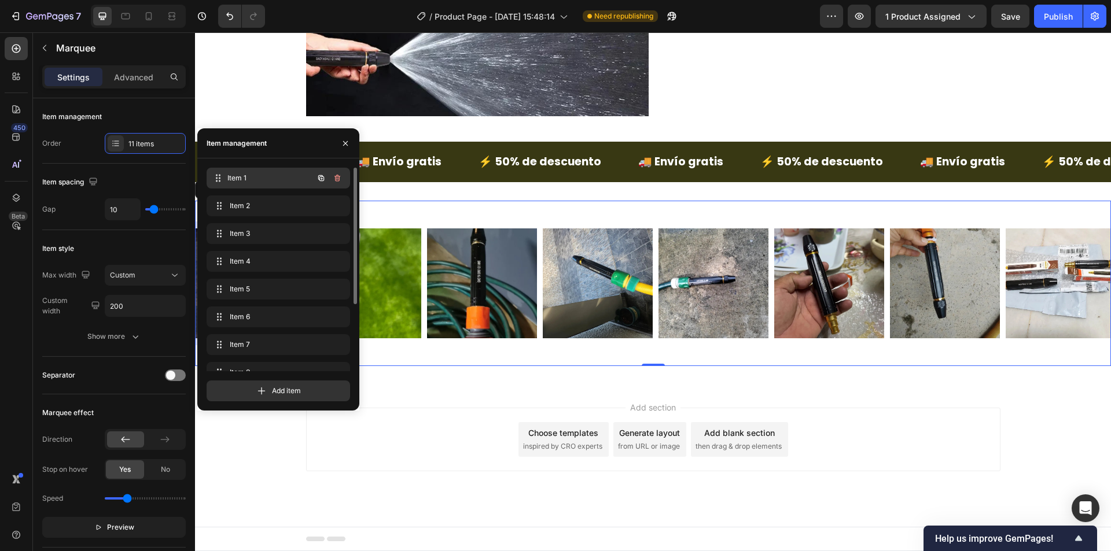
click at [265, 188] on div "Item 1 Item 1" at bounding box center [277, 178] width 143 height 21
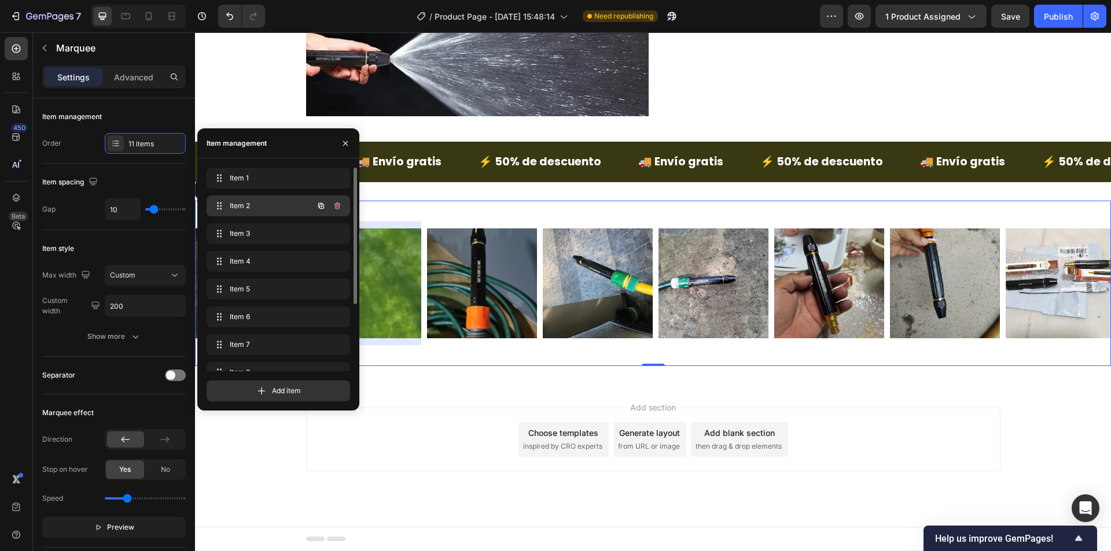
click at [274, 205] on span "Item 2" at bounding box center [262, 206] width 65 height 10
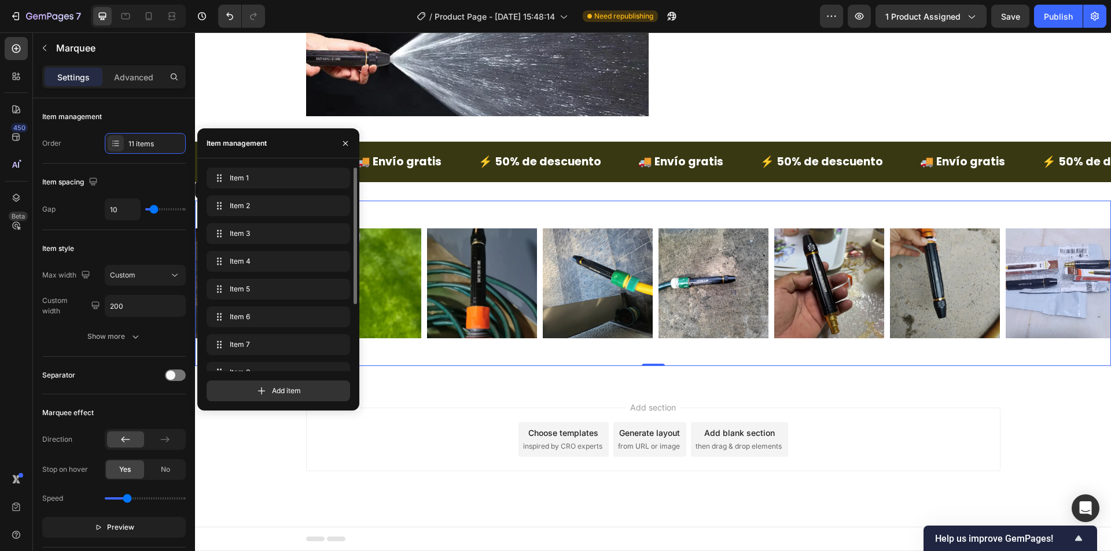
scroll to position [99, 0]
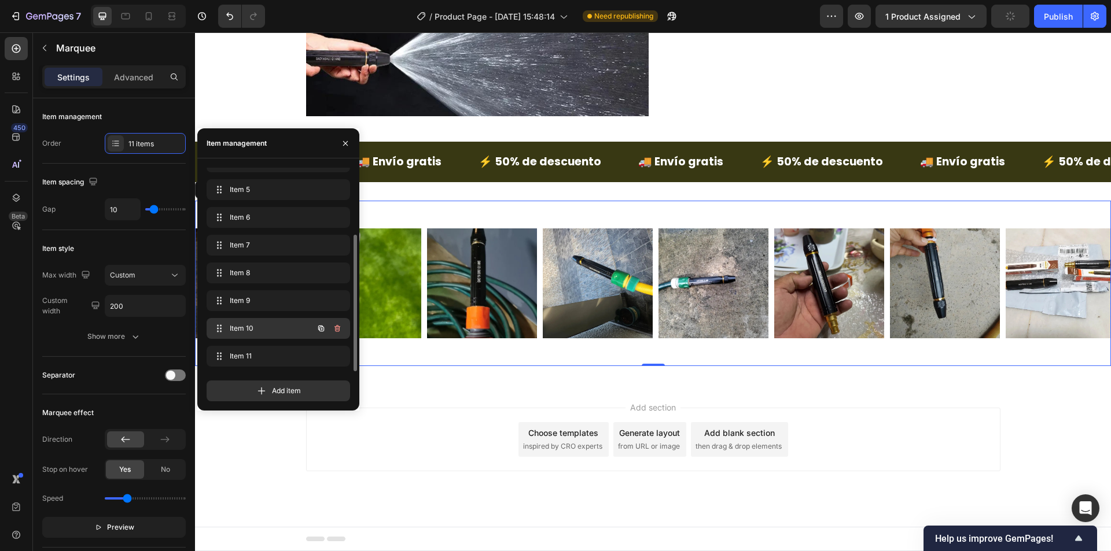
click at [288, 319] on div "Item 10 Item 10" at bounding box center [277, 328] width 143 height 21
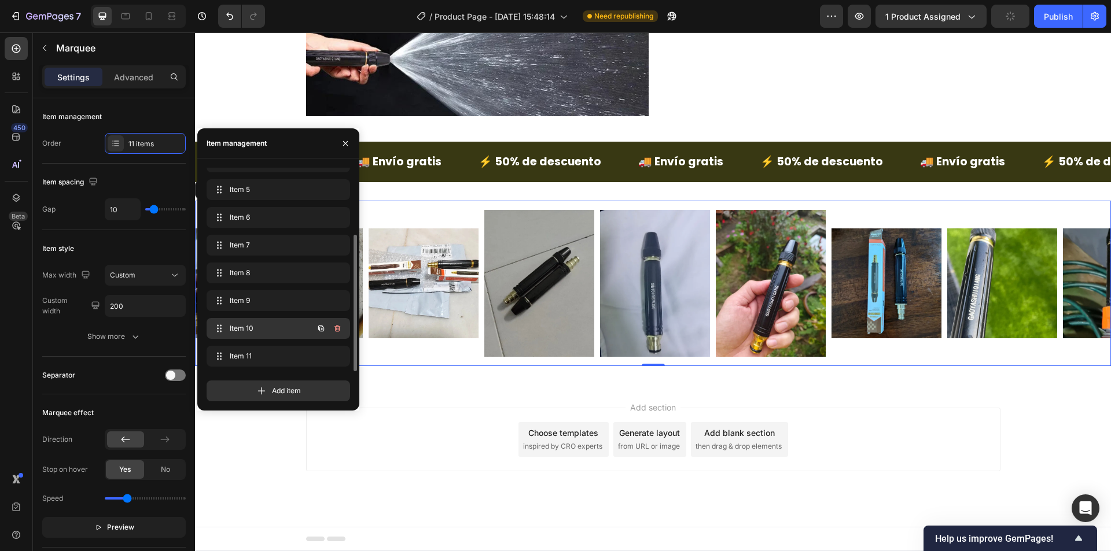
scroll to position [0, 643]
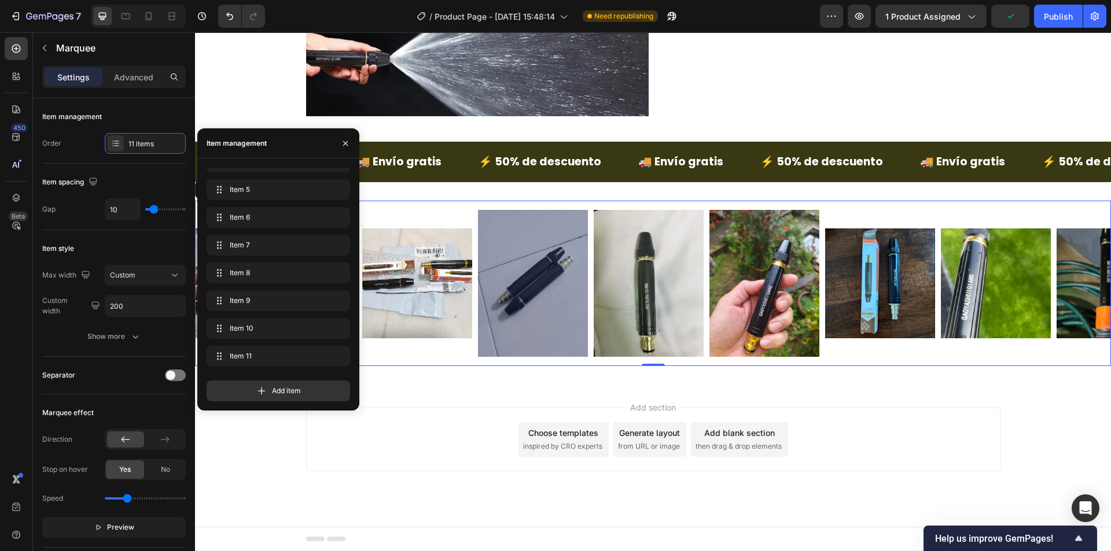
click at [591, 244] on div "Image" at bounding box center [536, 283] width 116 height 146
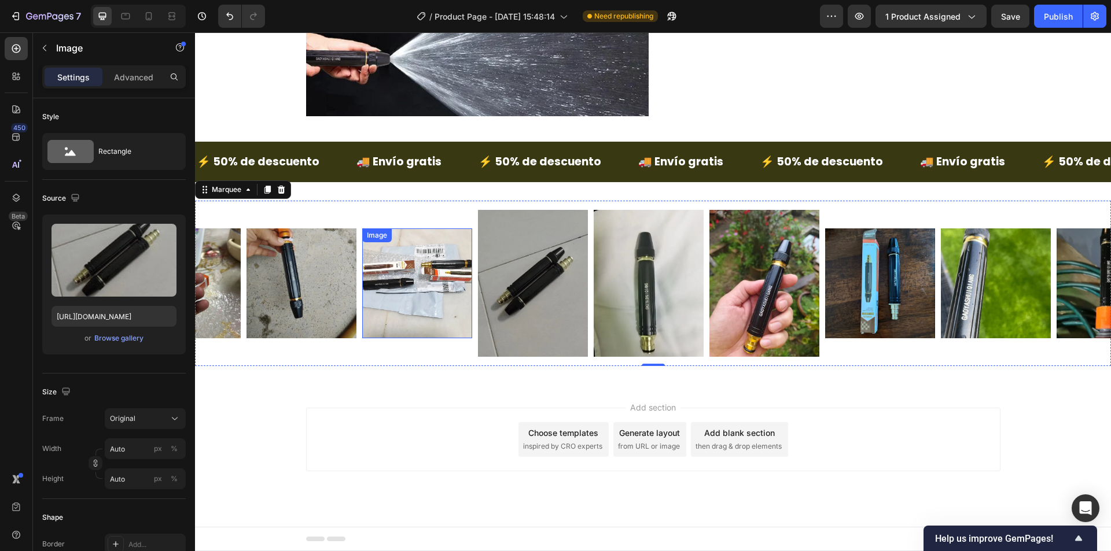
click at [501, 272] on img at bounding box center [533, 283] width 110 height 146
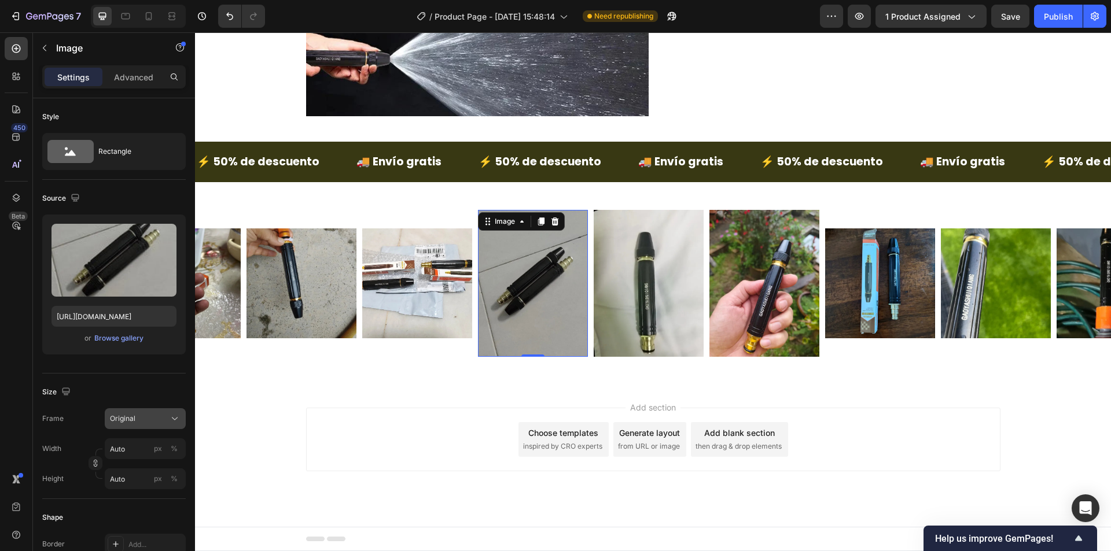
click at [124, 418] on span "Original" at bounding box center [122, 419] width 25 height 10
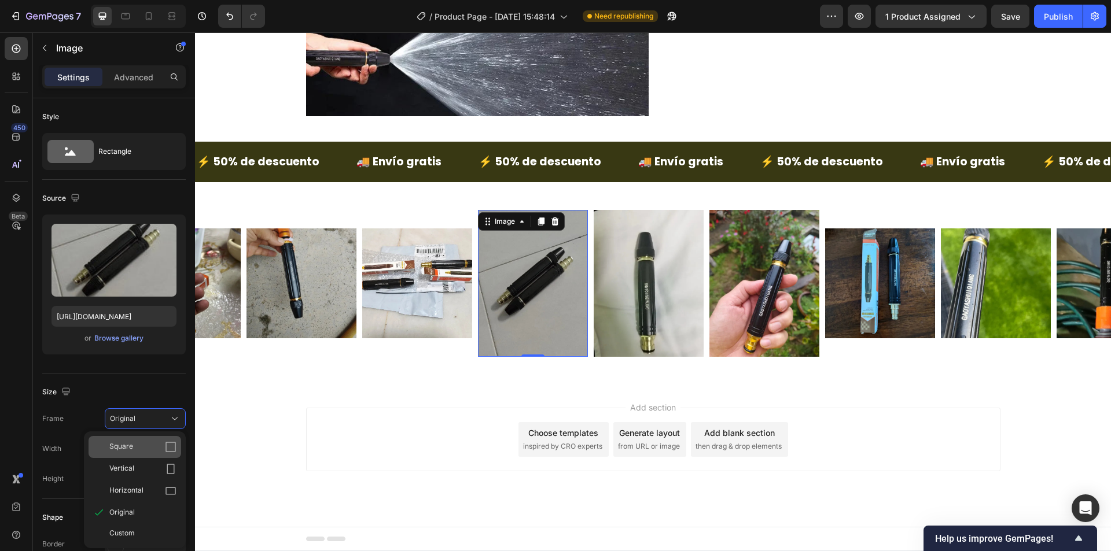
click at [150, 442] on div "Square" at bounding box center [142, 447] width 67 height 12
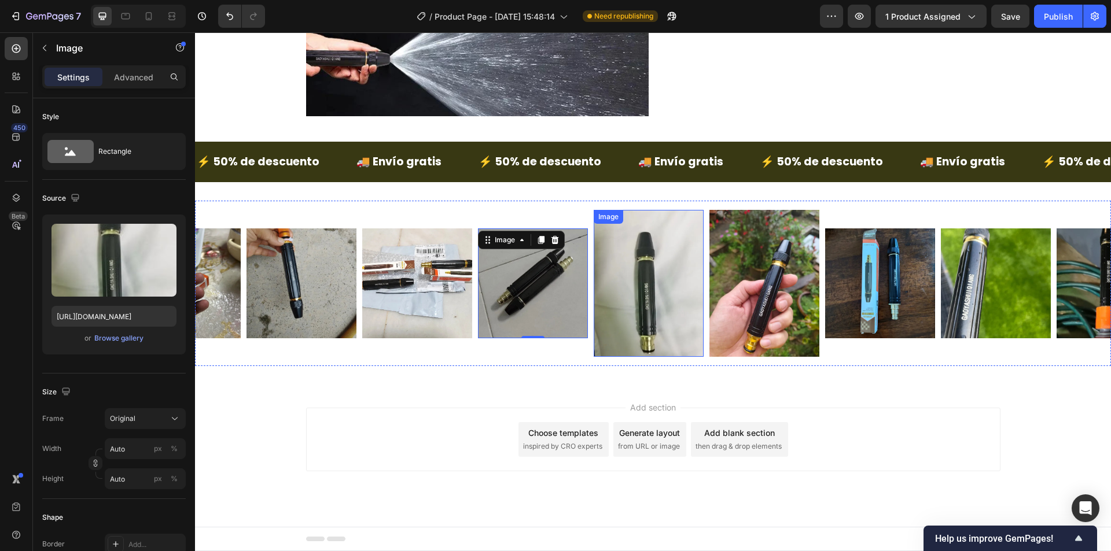
click at [667, 263] on img at bounding box center [648, 283] width 110 height 146
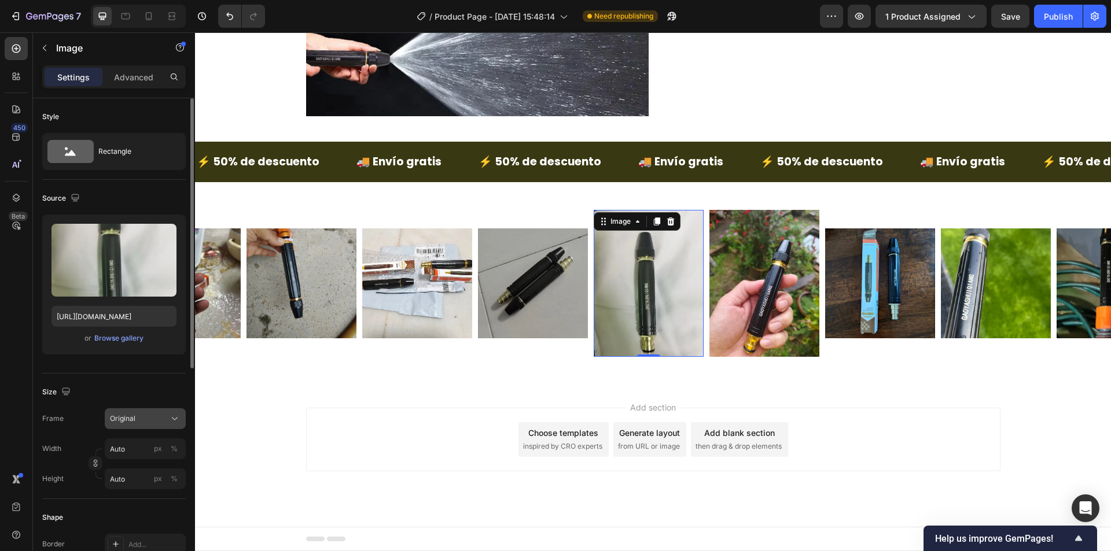
click at [129, 420] on span "Original" at bounding box center [122, 419] width 25 height 10
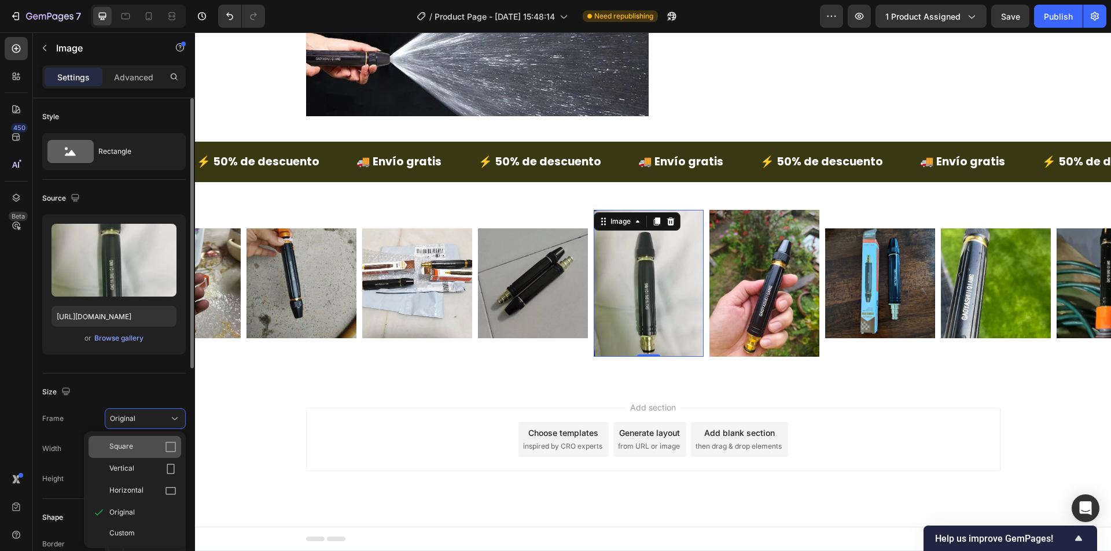
click at [149, 450] on div "Square" at bounding box center [142, 447] width 67 height 12
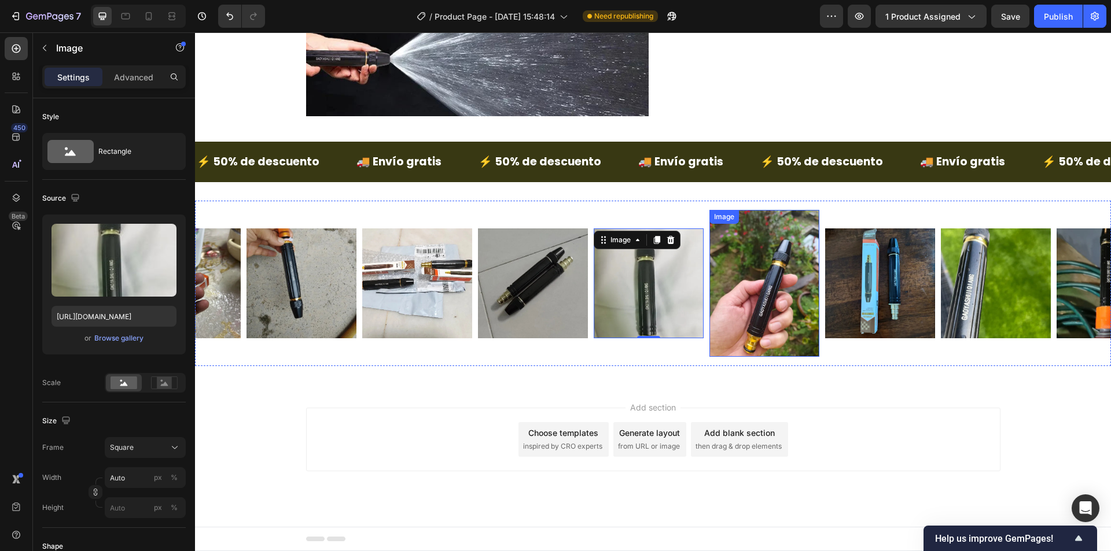
click at [760, 295] on img at bounding box center [764, 283] width 110 height 146
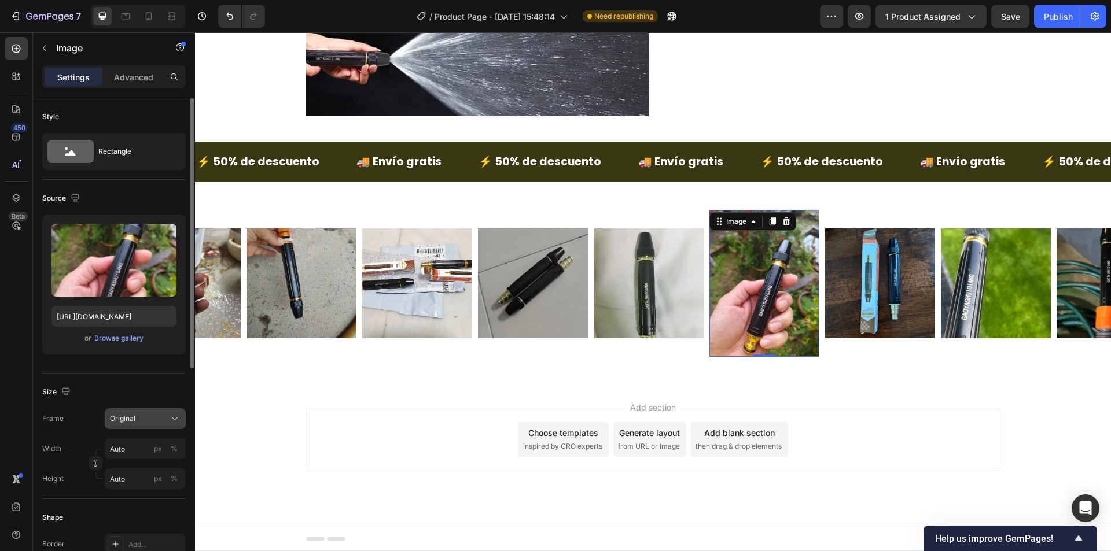
click at [125, 415] on span "Original" at bounding box center [122, 419] width 25 height 10
click at [134, 446] on div "Square" at bounding box center [142, 447] width 67 height 12
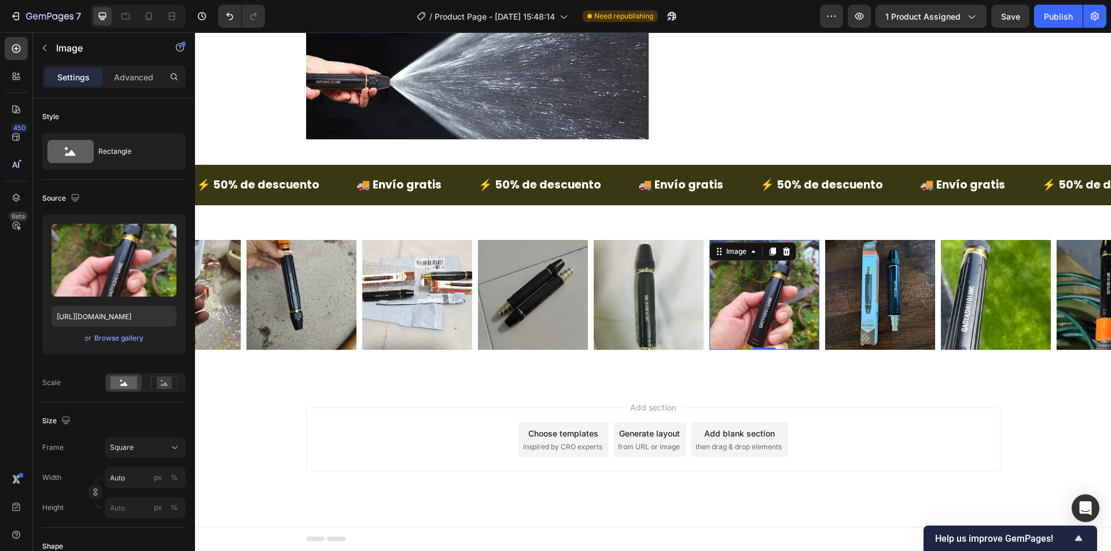
scroll to position [1803, 0]
click at [254, 408] on div "Add section Choose templates inspired by CRO experts Generate layout from URL o…" at bounding box center [653, 456] width 916 height 142
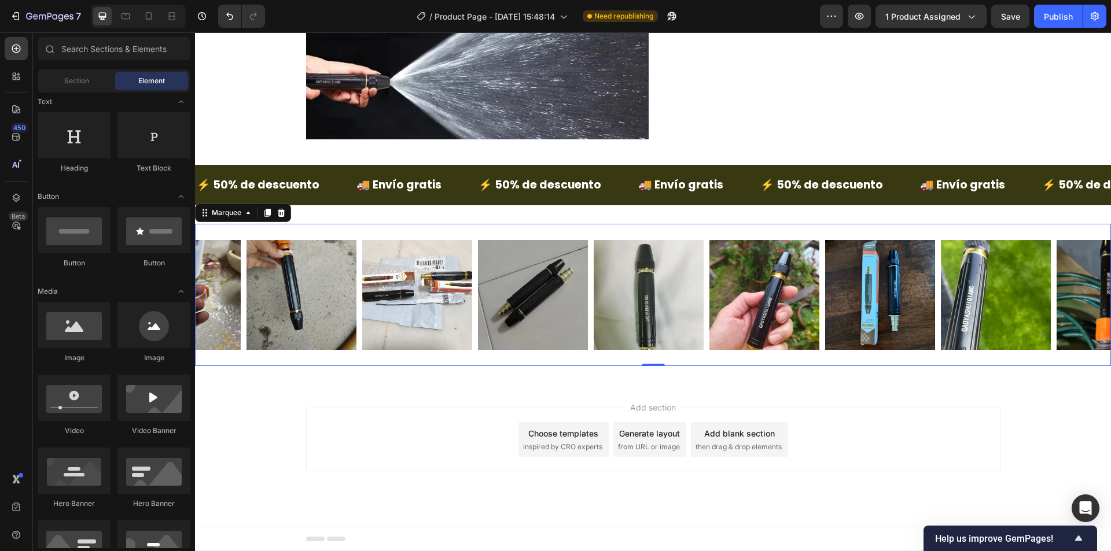
click at [319, 362] on div "Image Image Image Image Image Image Image Image Image Image Image Image Image I…" at bounding box center [653, 295] width 916 height 142
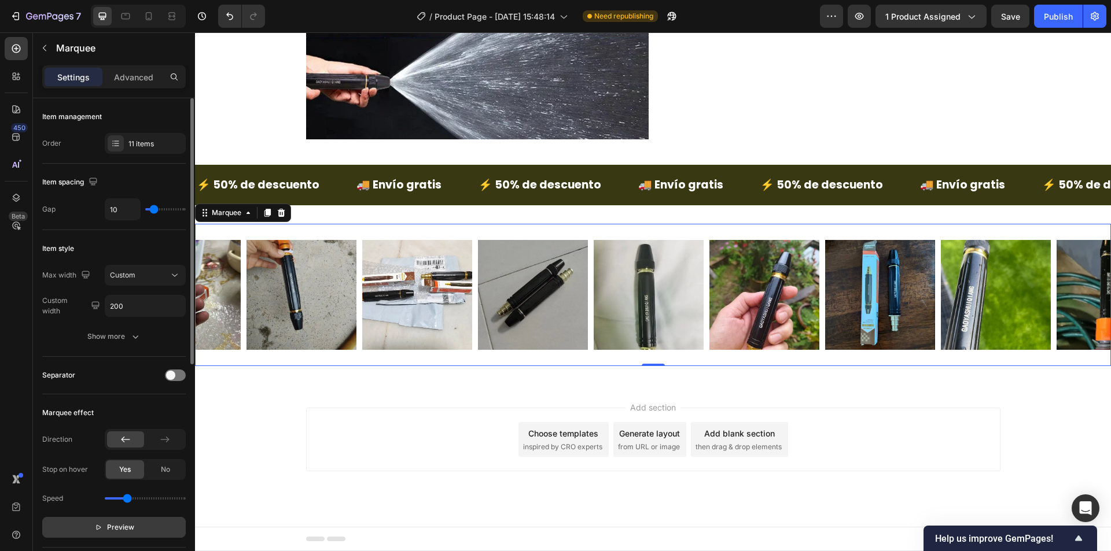
click at [116, 523] on span "Preview" at bounding box center [120, 528] width 27 height 12
click at [275, 399] on div "Add section Choose templates inspired by CRO experts Generate layout from URL o…" at bounding box center [653, 456] width 916 height 142
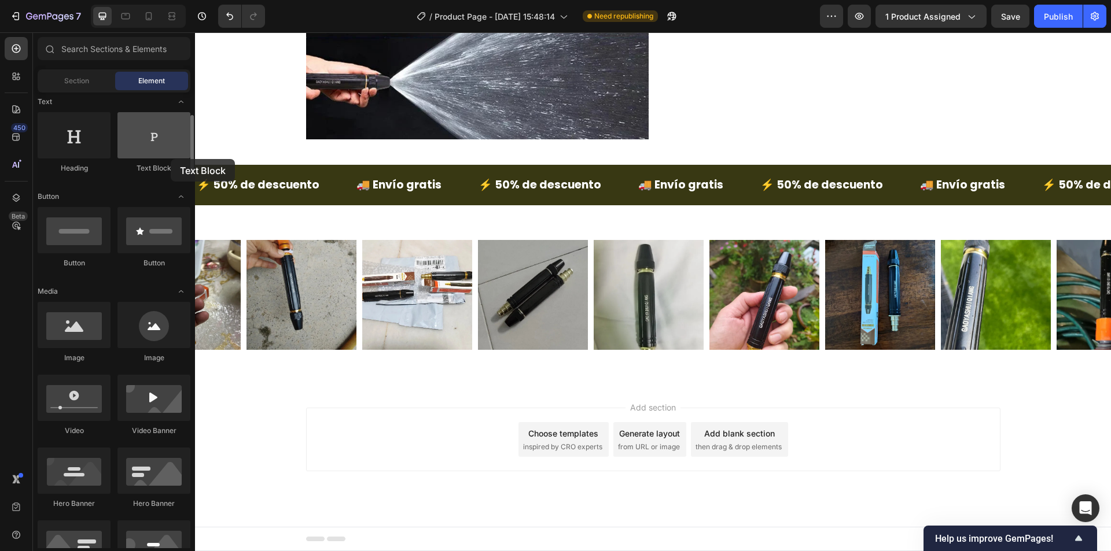
drag, startPoint x: 164, startPoint y: 148, endPoint x: 160, endPoint y: 157, distance: 9.9
click at [160, 157] on div at bounding box center [153, 135] width 73 height 46
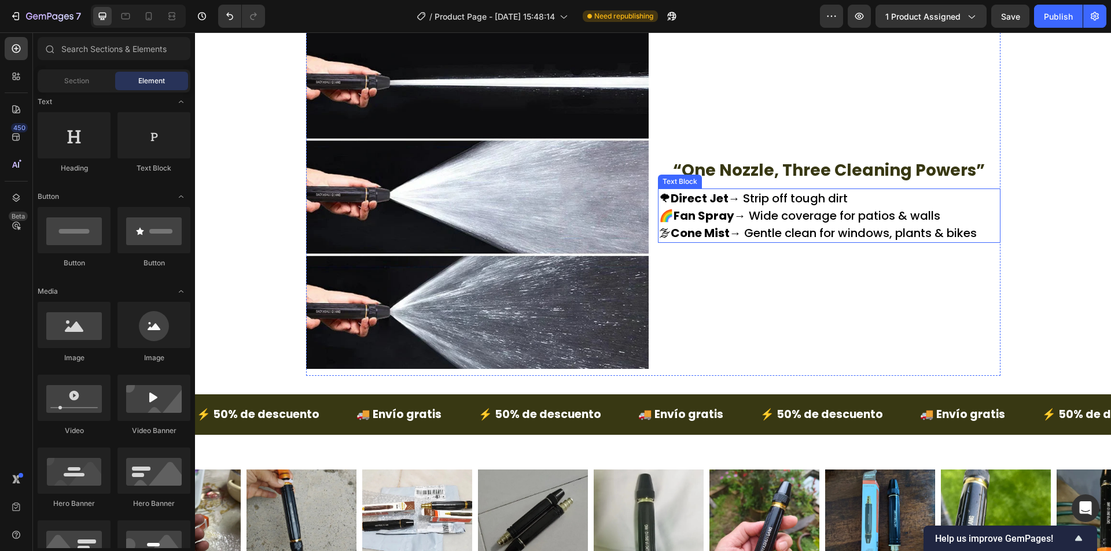
scroll to position [1572, 0]
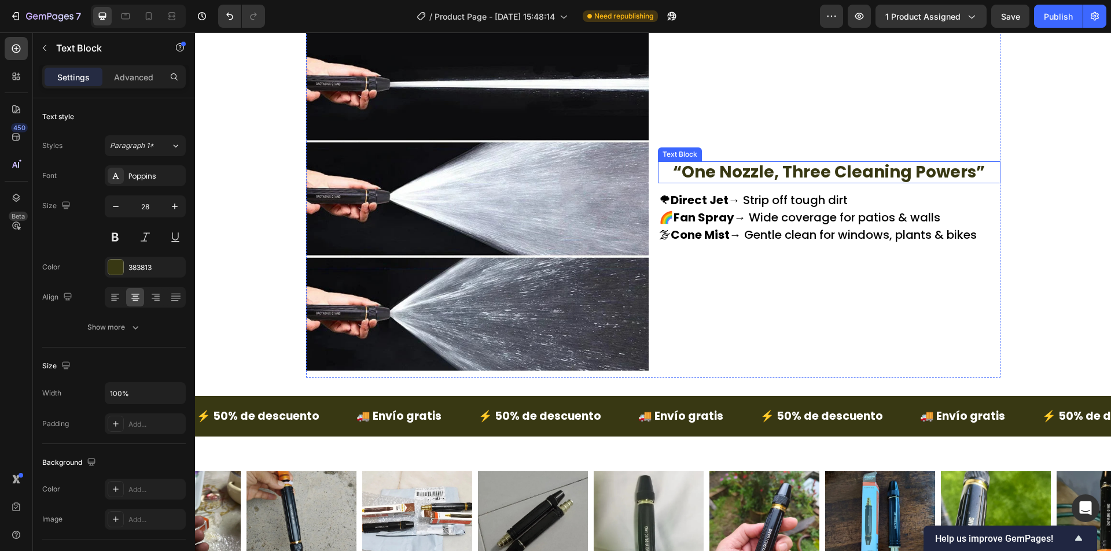
click at [746, 168] on p "“One Nozzle, Three Cleaning Powers”" at bounding box center [829, 173] width 340 height 20
click at [732, 151] on icon at bounding box center [735, 150] width 6 height 8
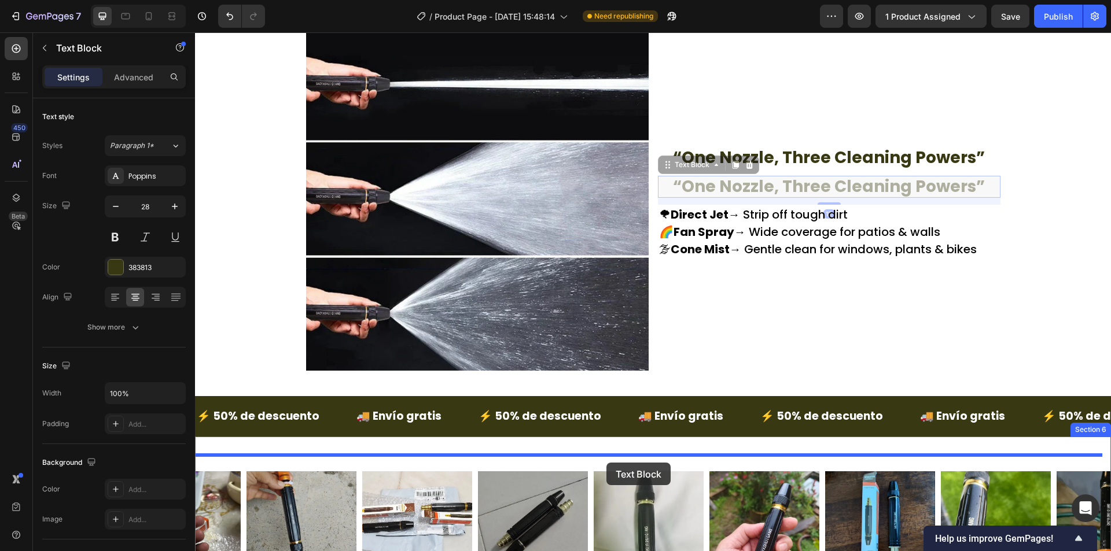
drag, startPoint x: 668, startPoint y: 168, endPoint x: 606, endPoint y: 463, distance: 301.4
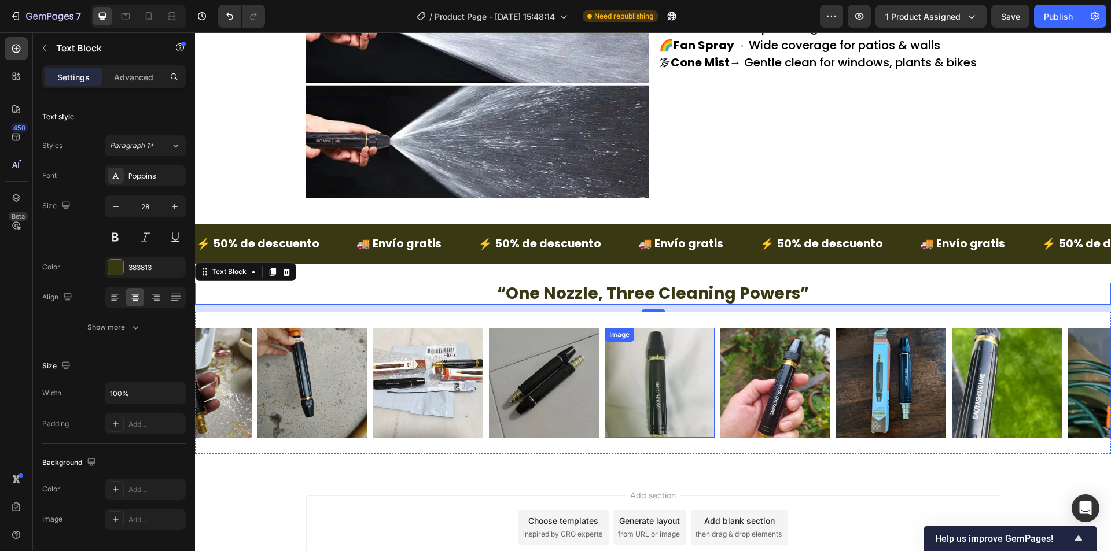
scroll to position [1745, 0]
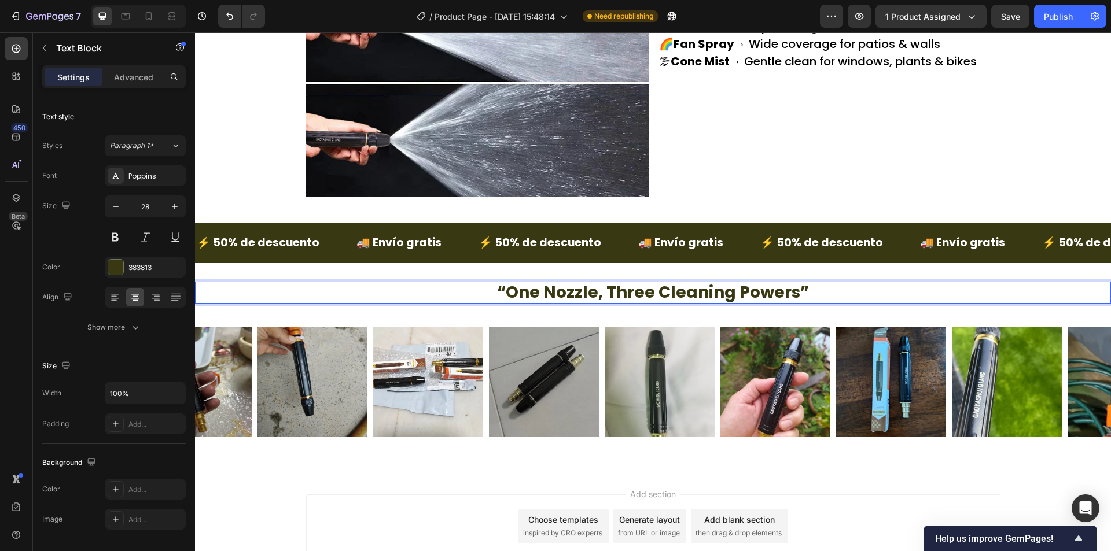
click at [570, 290] on p "“One Nozzle, Three Cleaning Powers”" at bounding box center [652, 293] width 913 height 20
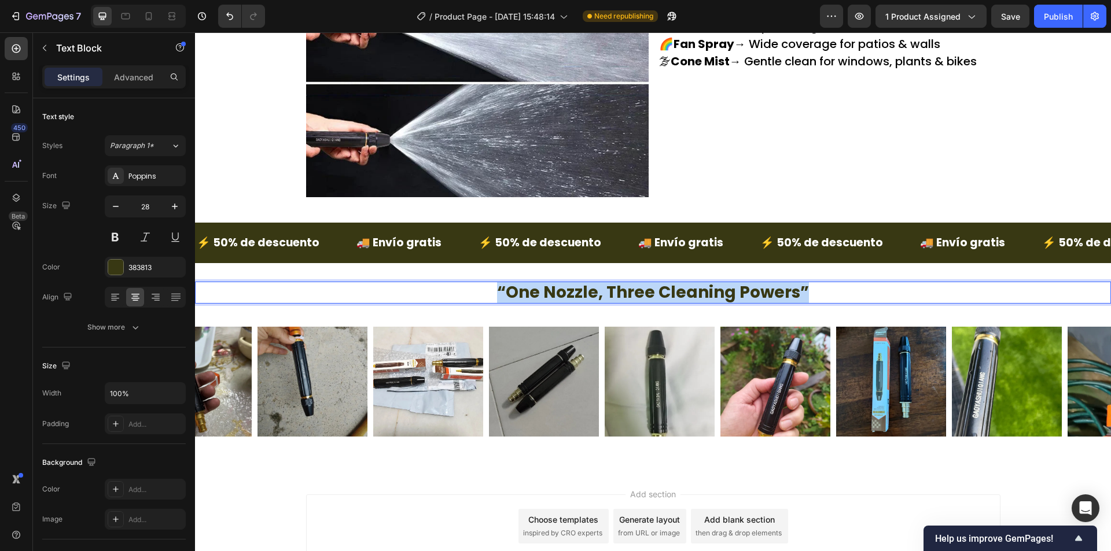
click at [570, 290] on p "“One Nozzle, Three Cleaning Powers”" at bounding box center [652, 293] width 913 height 20
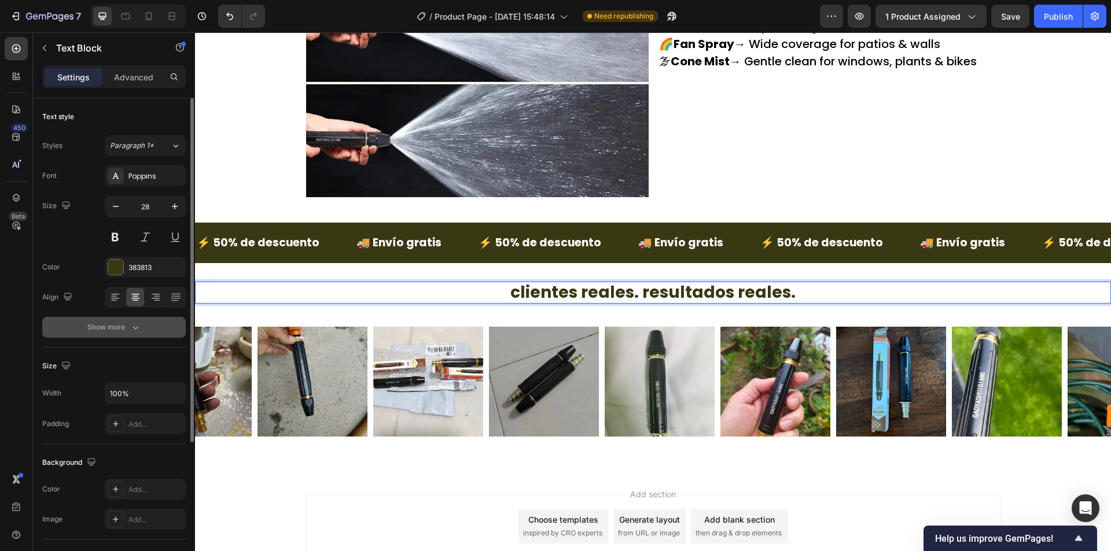
click at [122, 334] on button "Show more" at bounding box center [113, 327] width 143 height 21
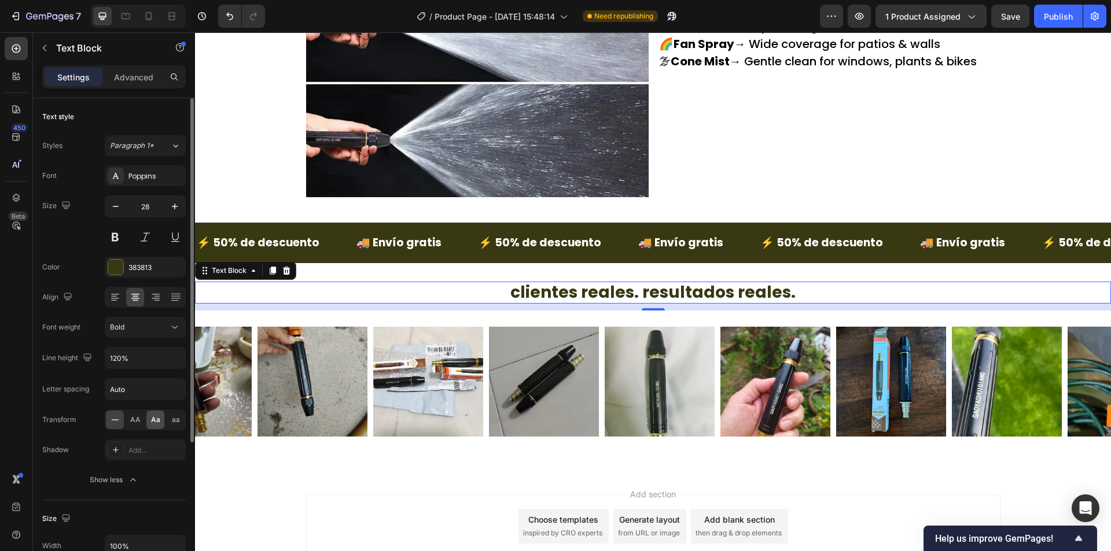
click at [152, 419] on span "Aa" at bounding box center [155, 420] width 9 height 10
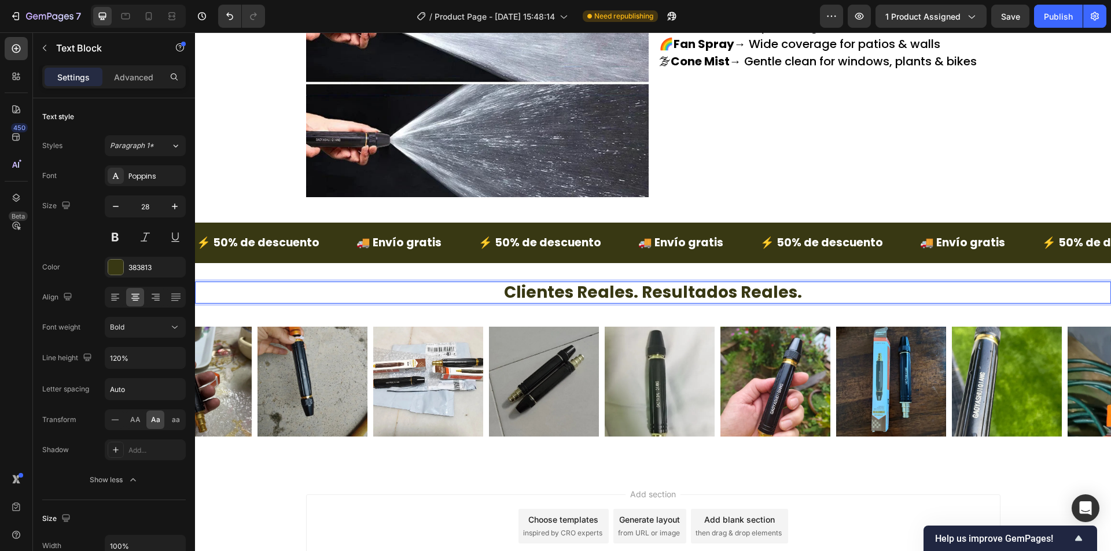
click at [638, 293] on p "clientes reales. resultados reales." at bounding box center [652, 293] width 913 height 20
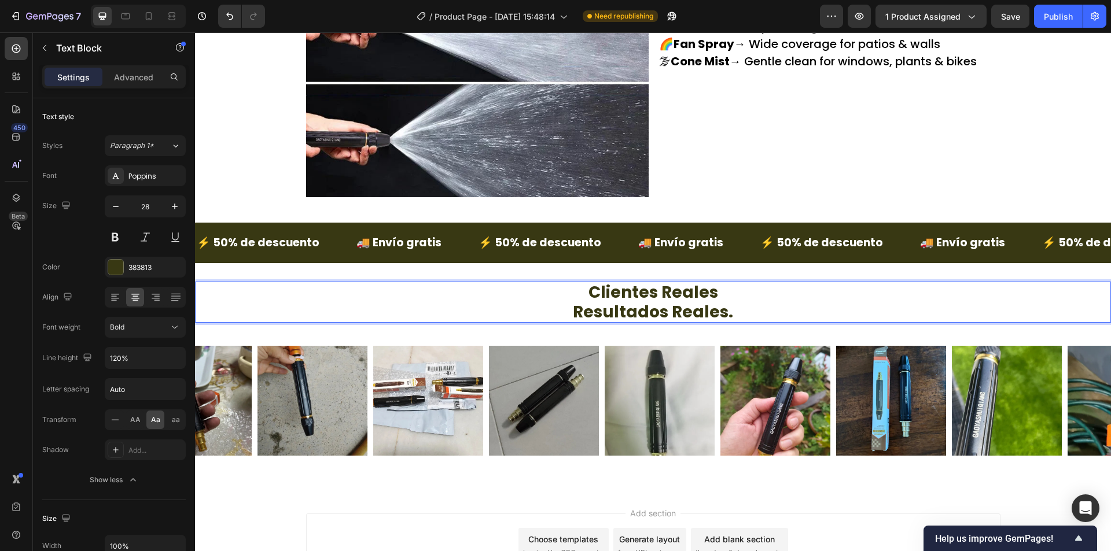
scroll to position [1, 0]
click at [732, 293] on p "clientes reales" at bounding box center [652, 292] width 913 height 20
click at [753, 293] on p "clientes reales," at bounding box center [652, 292] width 913 height 20
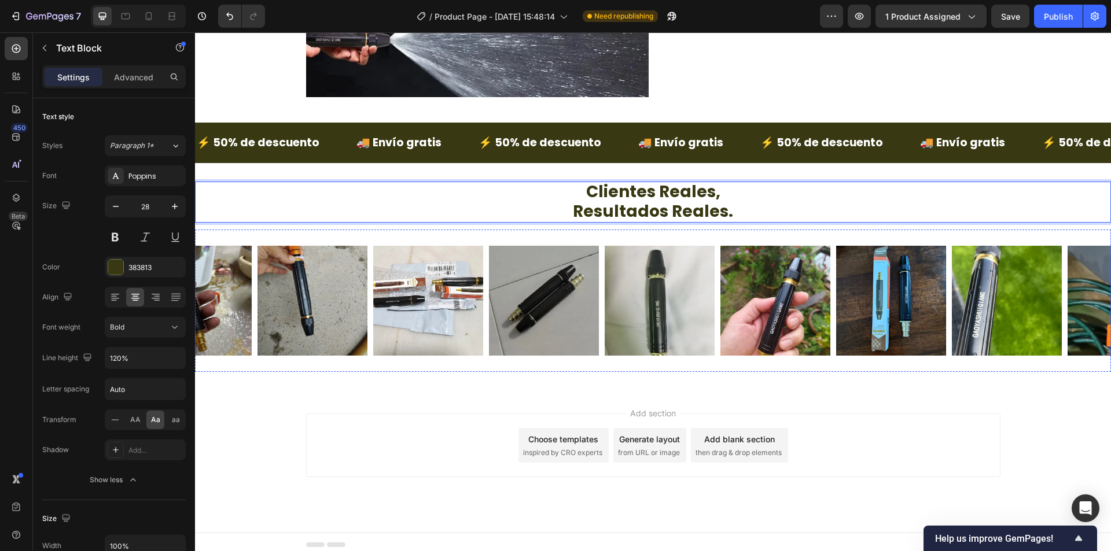
scroll to position [1851, 0]
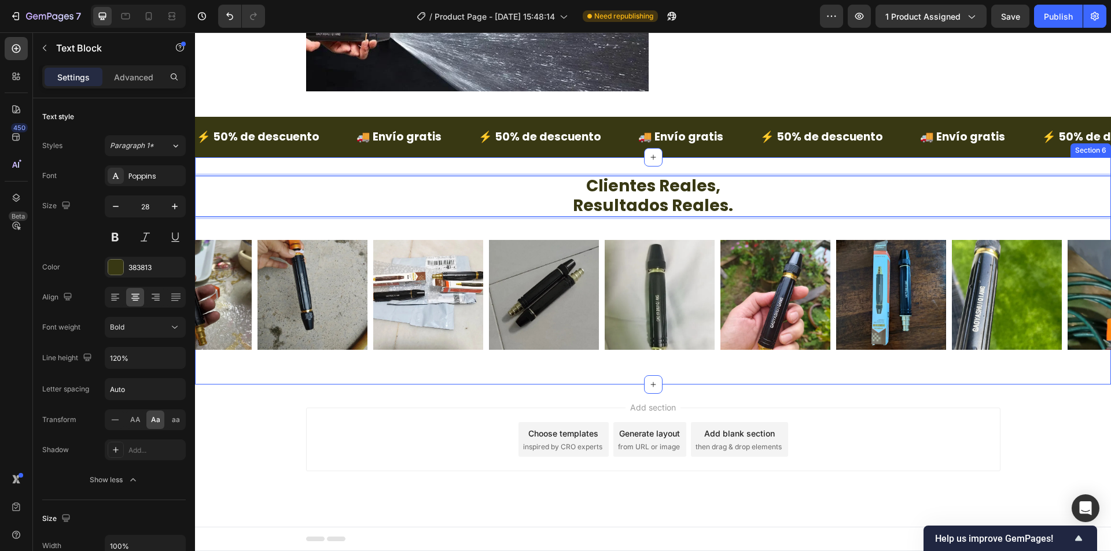
click at [304, 383] on div "clientes reales, resultados reales. Text Block 12 Image Image Image Image Image…" at bounding box center [653, 270] width 916 height 227
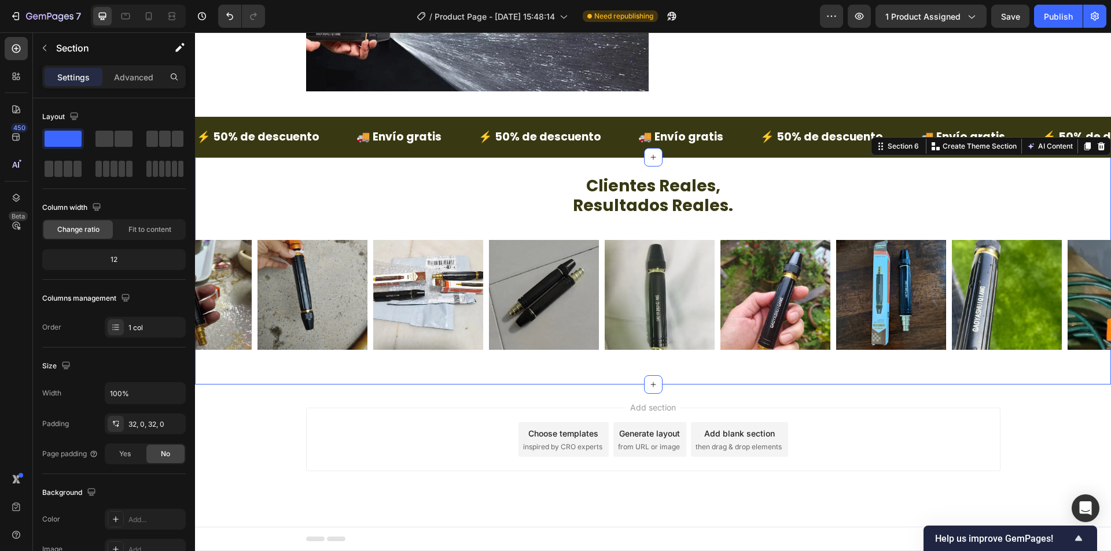
click at [249, 422] on div "Add section Choose templates inspired by CRO experts Generate layout from URL o…" at bounding box center [653, 456] width 916 height 142
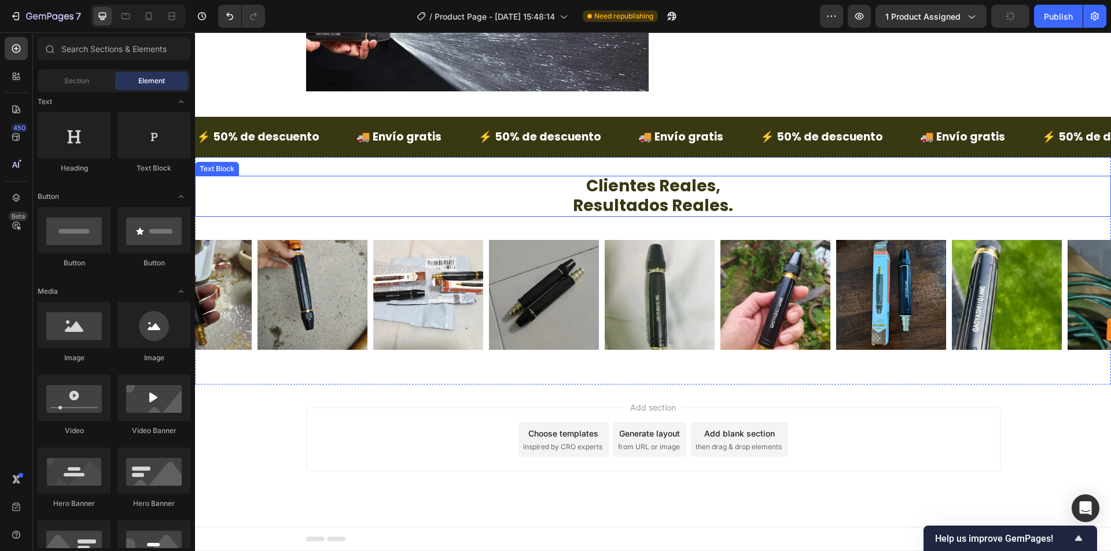
click at [641, 214] on p "resultados reales." at bounding box center [652, 206] width 913 height 20
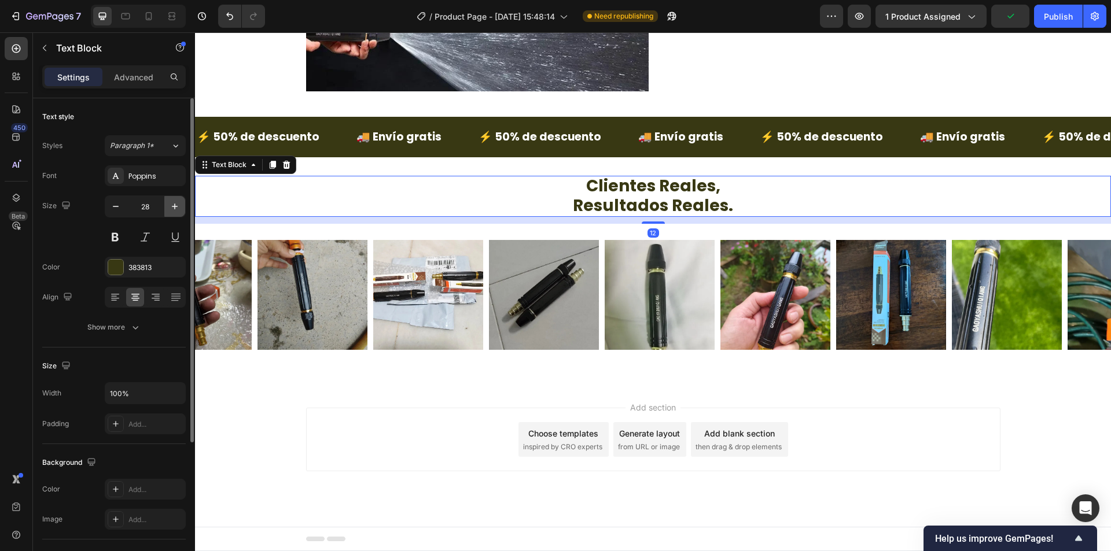
click at [177, 209] on icon "button" at bounding box center [175, 207] width 12 height 12
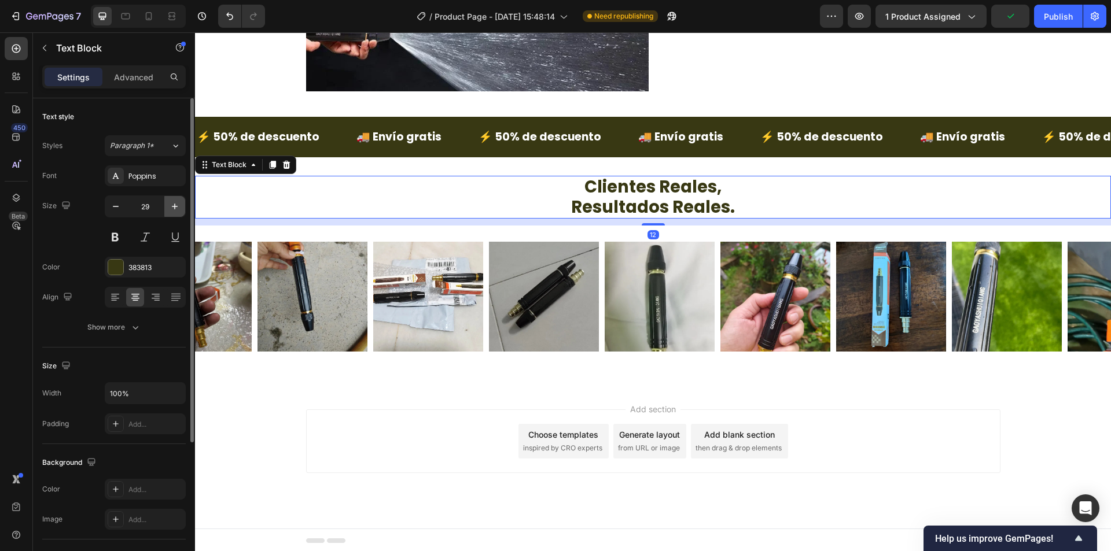
click at [177, 209] on icon "button" at bounding box center [175, 207] width 12 height 12
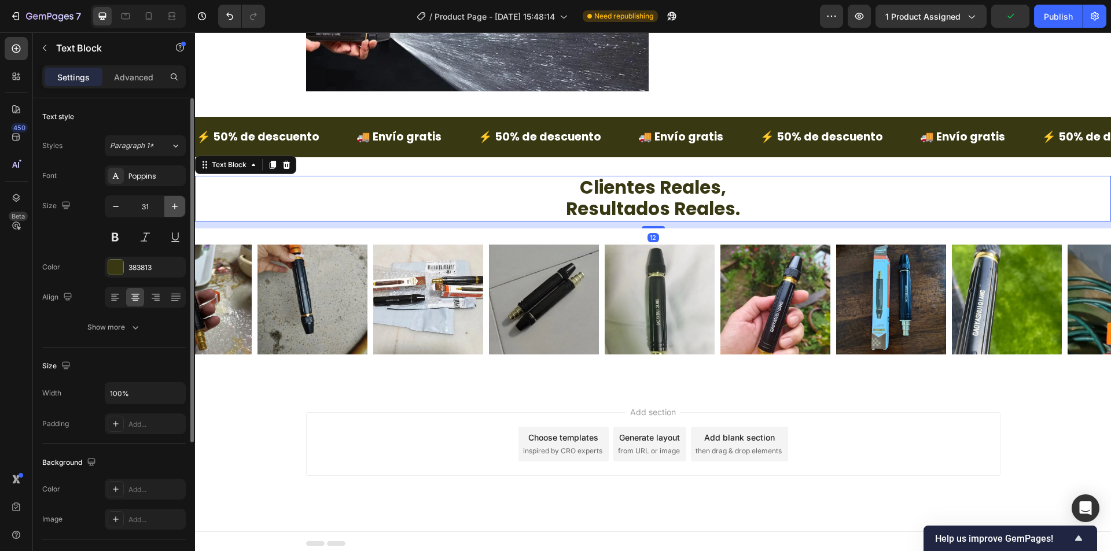
click at [177, 209] on icon "button" at bounding box center [175, 207] width 12 height 12
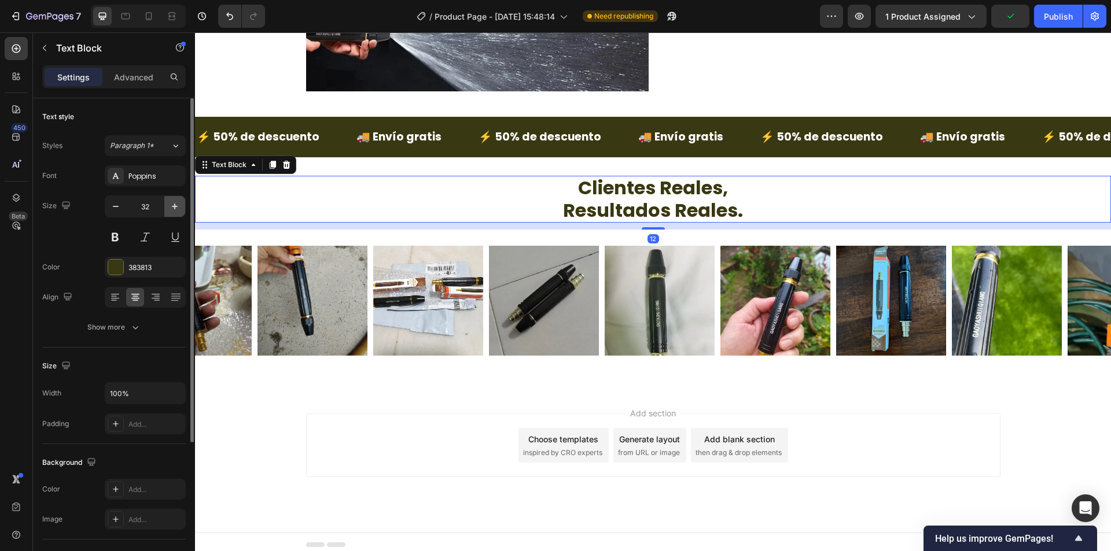
click at [177, 209] on icon "button" at bounding box center [175, 207] width 12 height 12
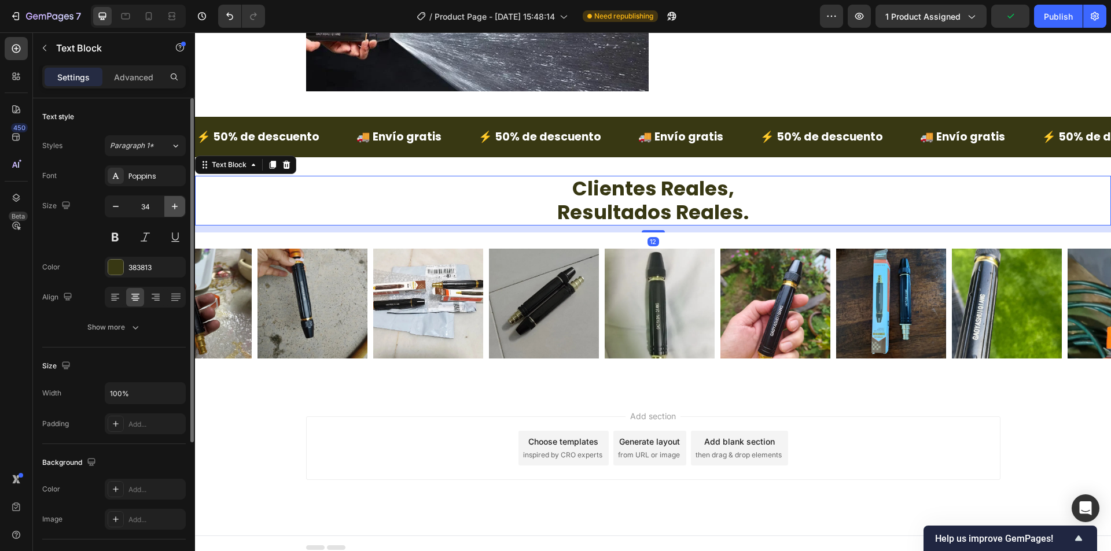
click at [177, 209] on icon "button" at bounding box center [175, 207] width 12 height 12
type input "35"
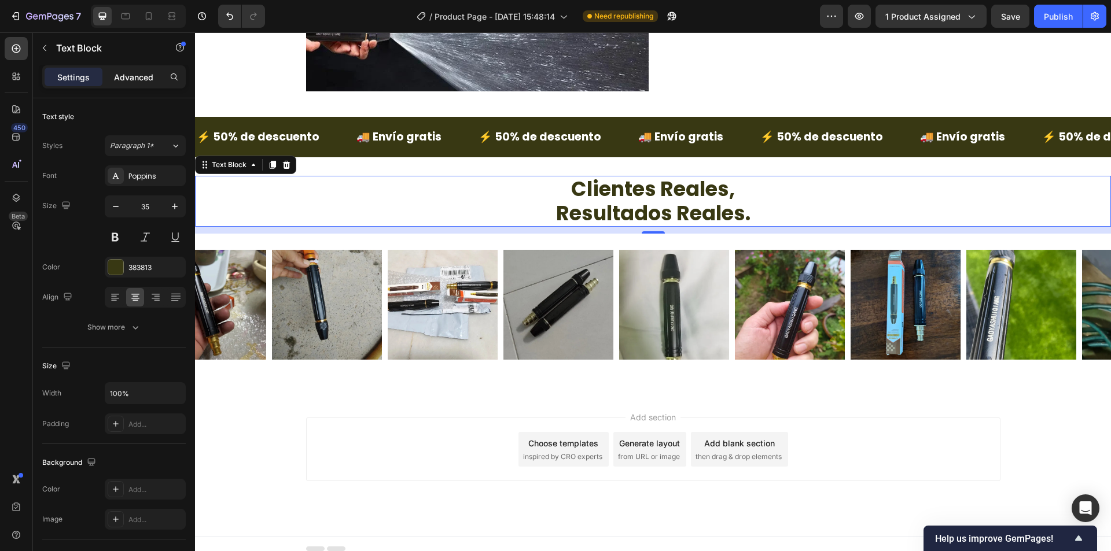
click at [150, 83] on p "Advanced" at bounding box center [133, 77] width 39 height 12
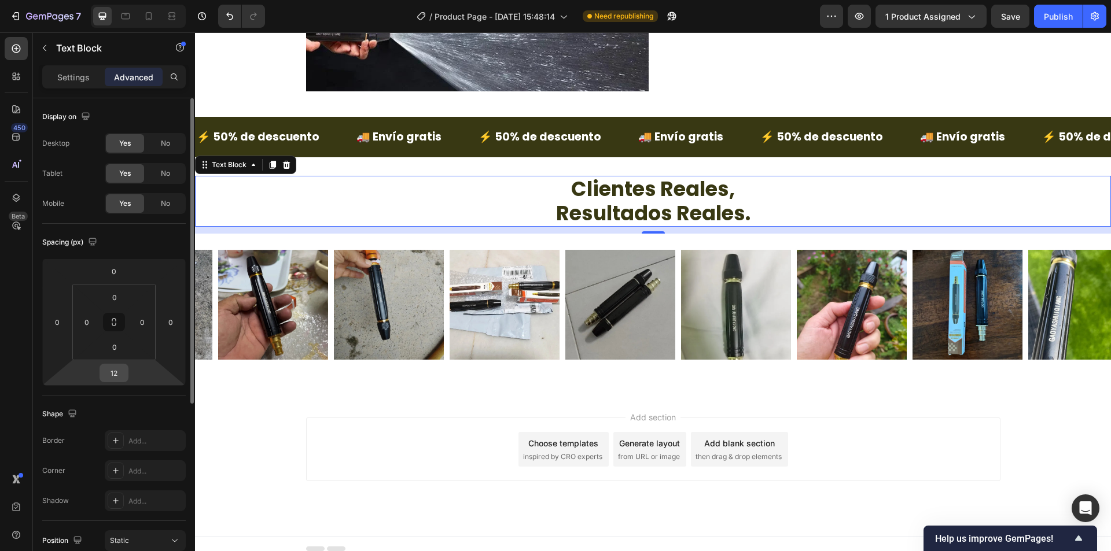
click at [117, 377] on input "12" at bounding box center [113, 372] width 23 height 17
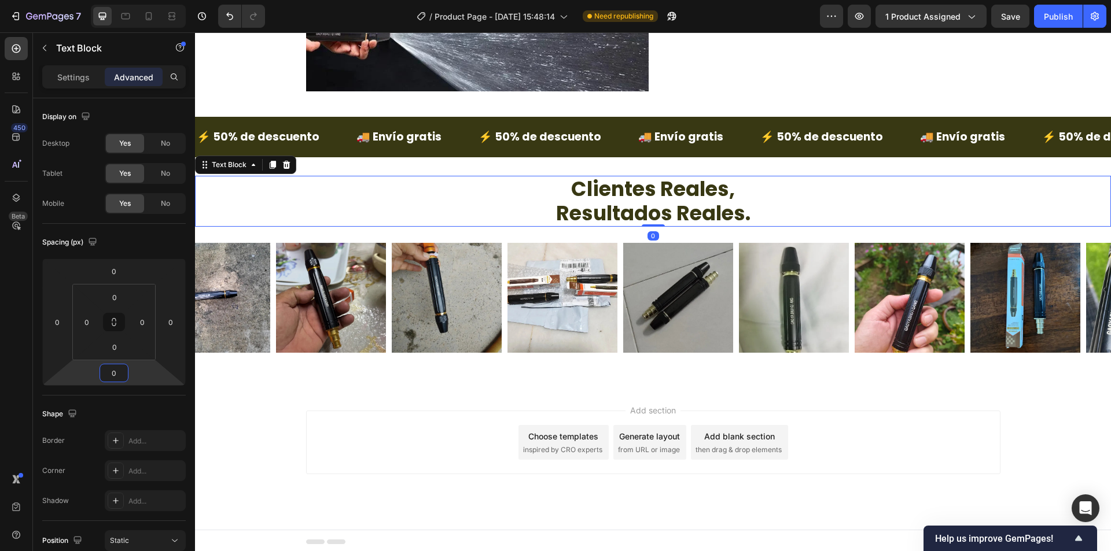
click at [999, 467] on div "Add section Choose templates inspired by CRO experts Generate layout from URL o…" at bounding box center [653, 459] width 916 height 142
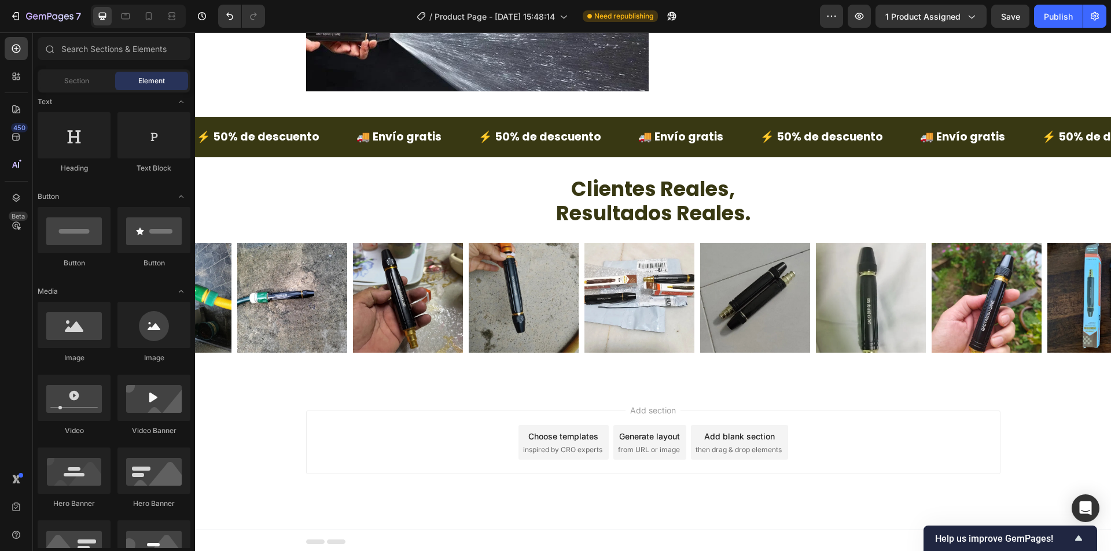
click at [241, 425] on div "Add section Choose templates inspired by CRO experts Generate layout from URL o…" at bounding box center [653, 459] width 916 height 142
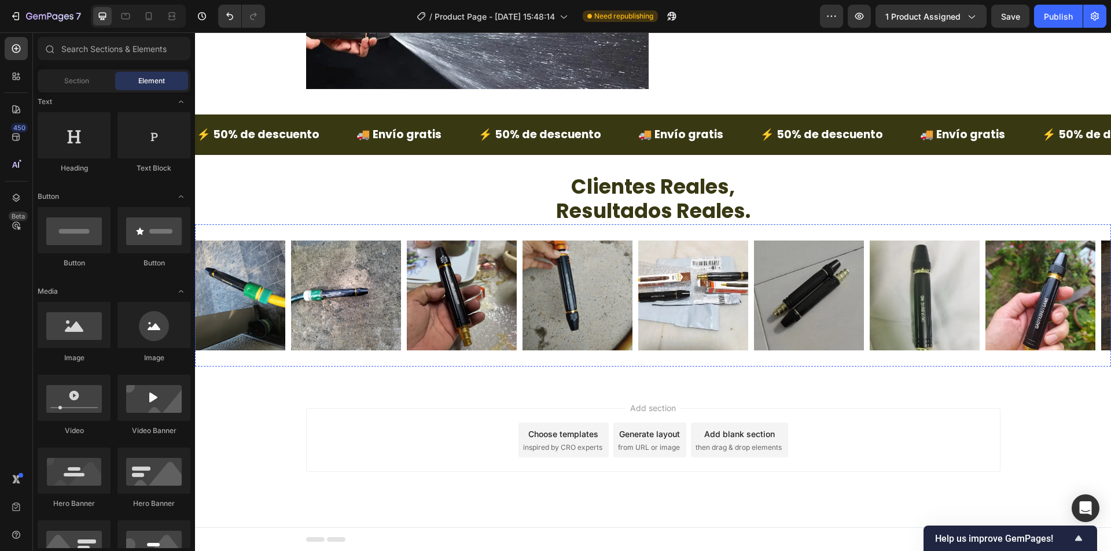
scroll to position [1854, 0]
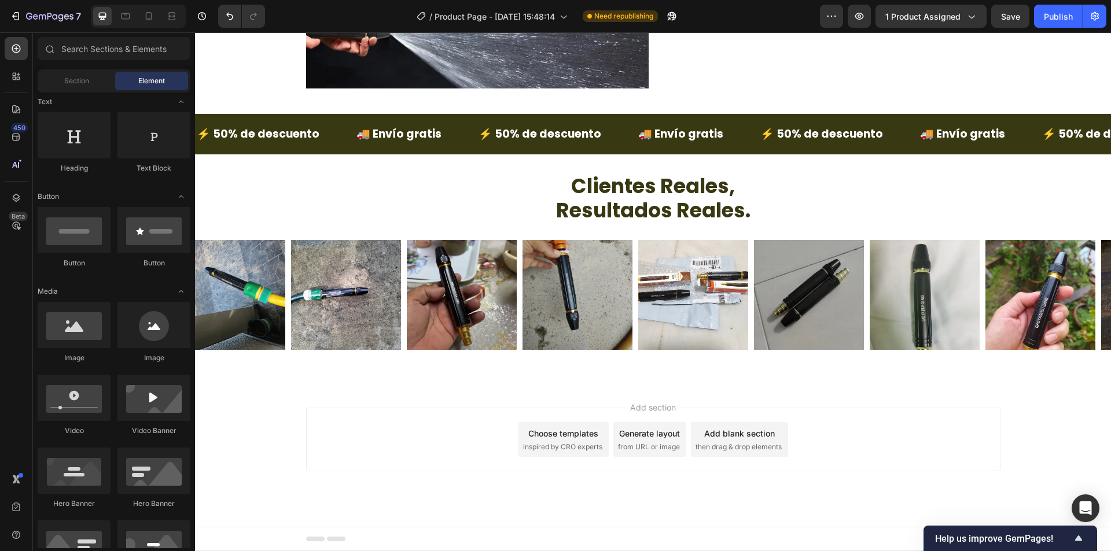
click at [249, 394] on div "Add section Choose templates inspired by CRO experts Generate layout from URL o…" at bounding box center [653, 456] width 916 height 142
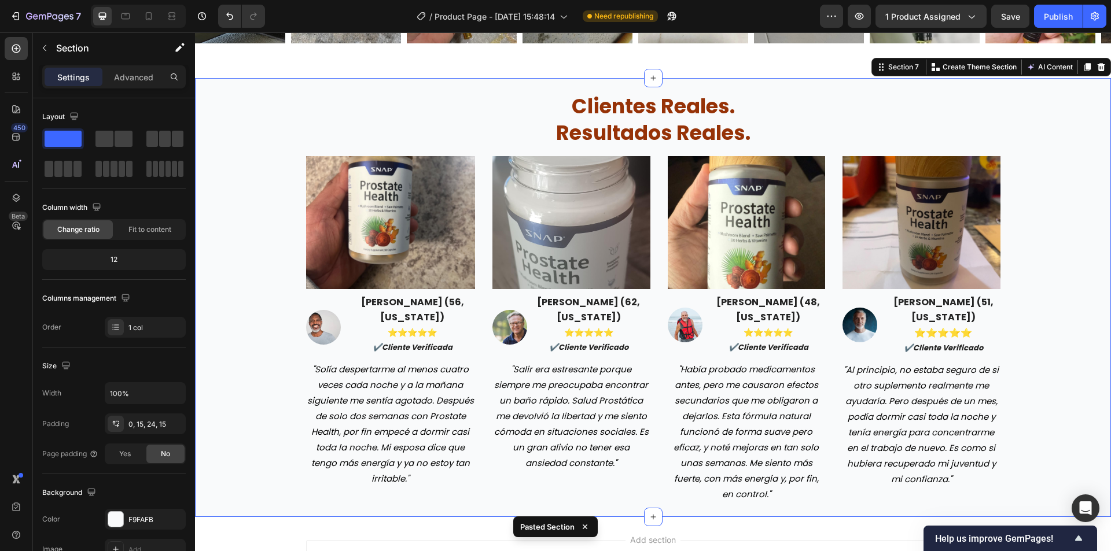
scroll to position [2175, 0]
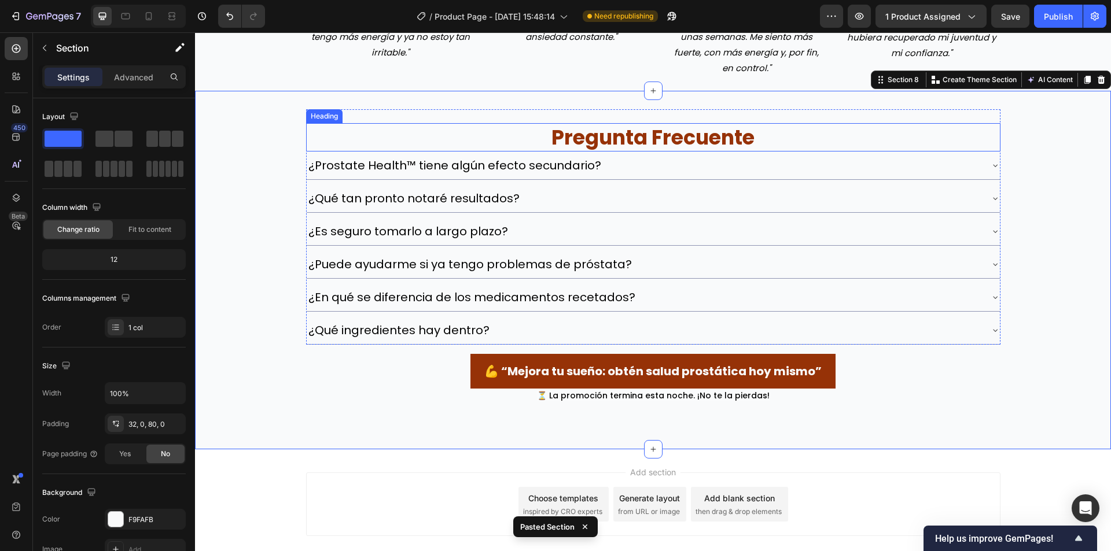
scroll to position [2599, 0]
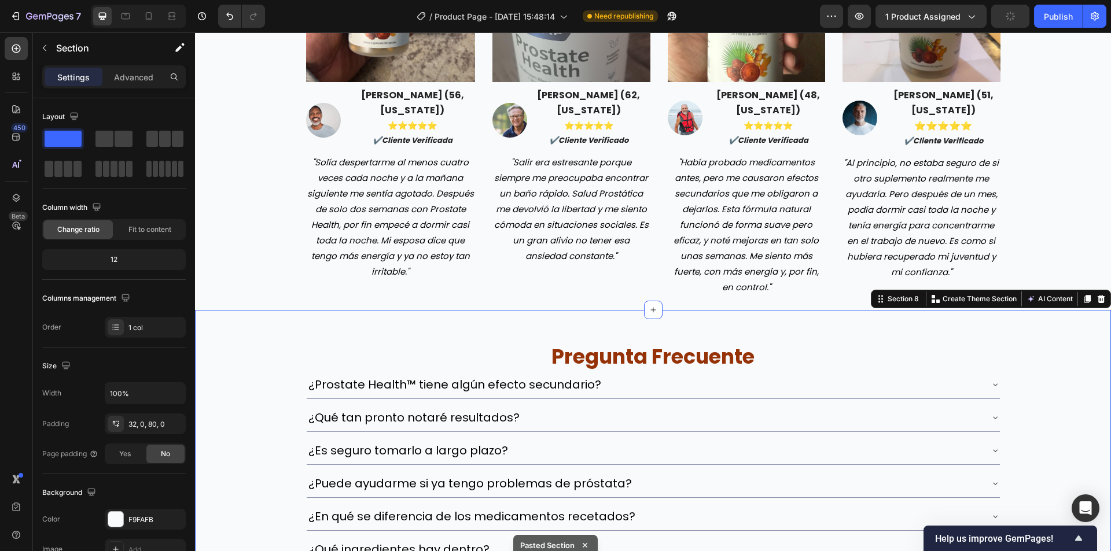
click at [248, 360] on div "pregunta frecuente Heading ¿Prostate Health™ tiene algún efecto secundario? ¿Qu…" at bounding box center [653, 476] width 916 height 294
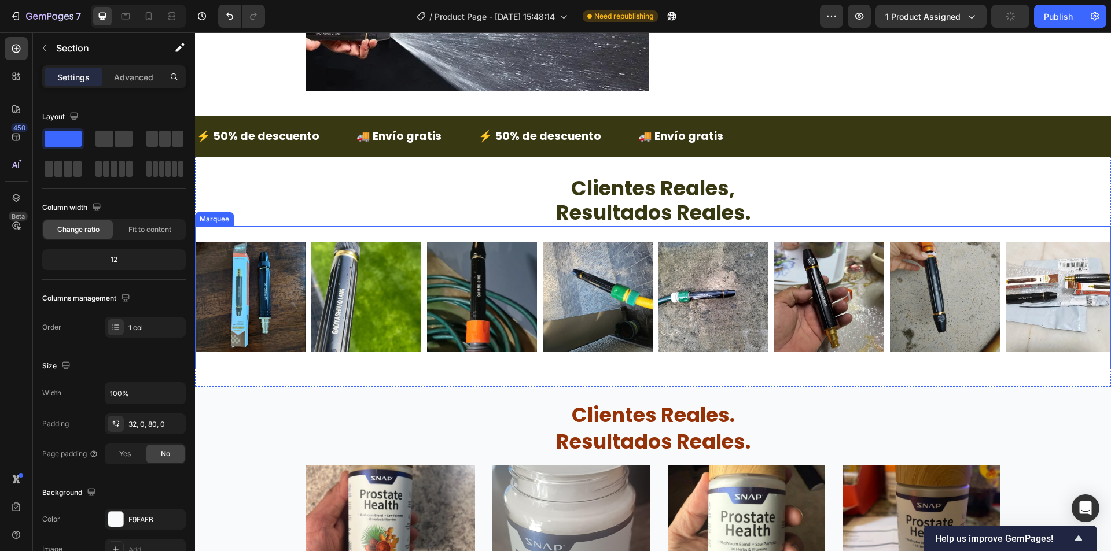
scroll to position [1847, 0]
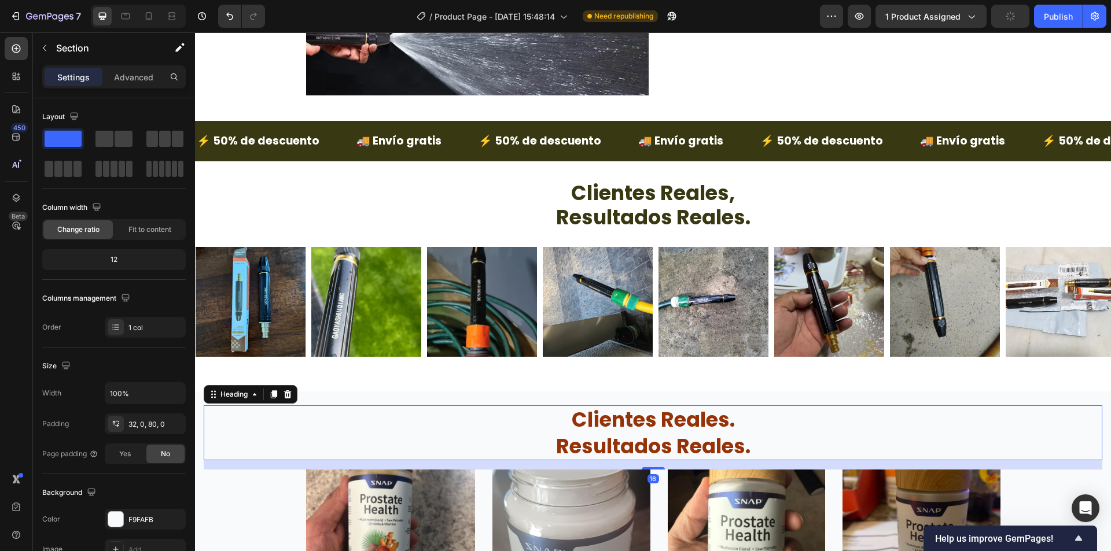
click at [651, 418] on h2 "clientes reales. resultados reales." at bounding box center [653, 432] width 898 height 55
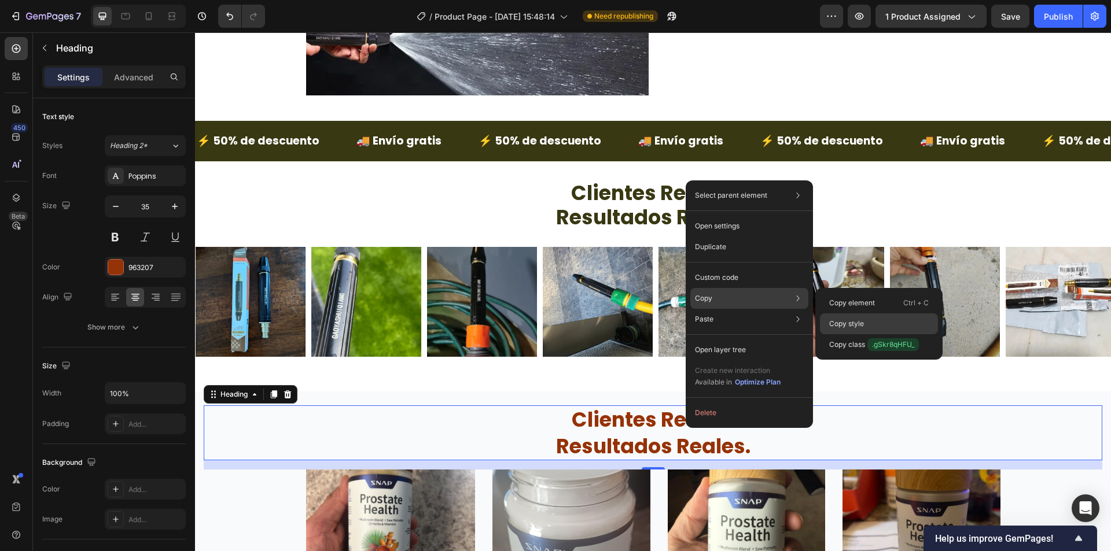
click at [828, 323] on div "Copy style" at bounding box center [879, 323] width 118 height 21
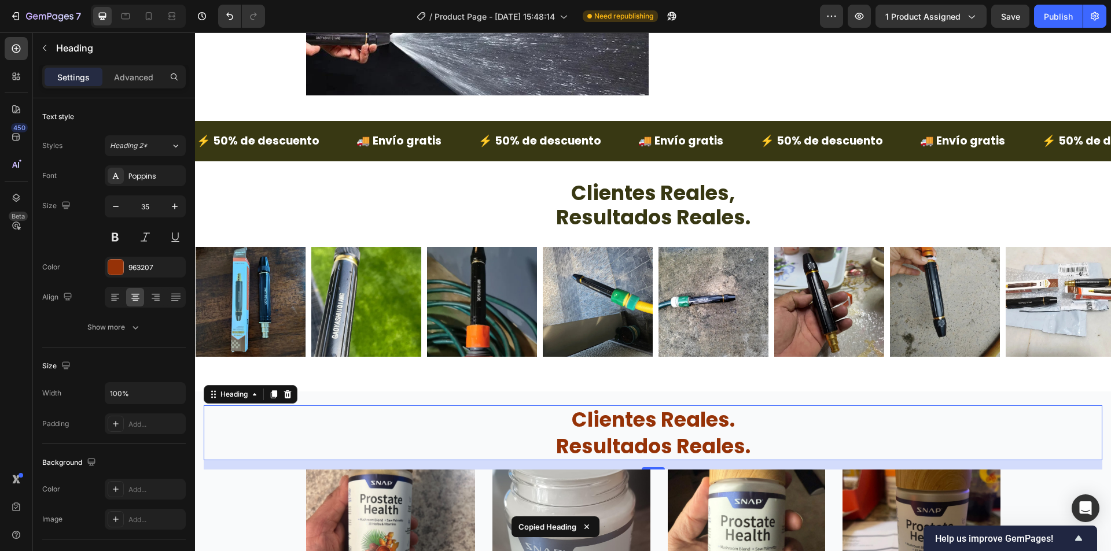
click at [850, 420] on h2 "clientes reales. resultados reales." at bounding box center [653, 432] width 898 height 55
click at [290, 392] on icon at bounding box center [288, 394] width 8 height 8
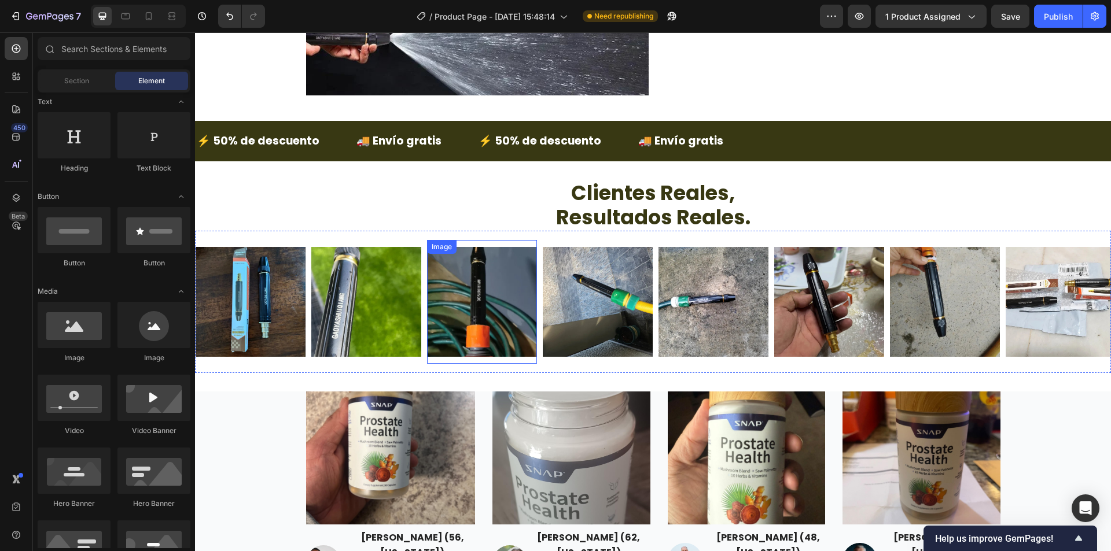
scroll to position [2194, 0]
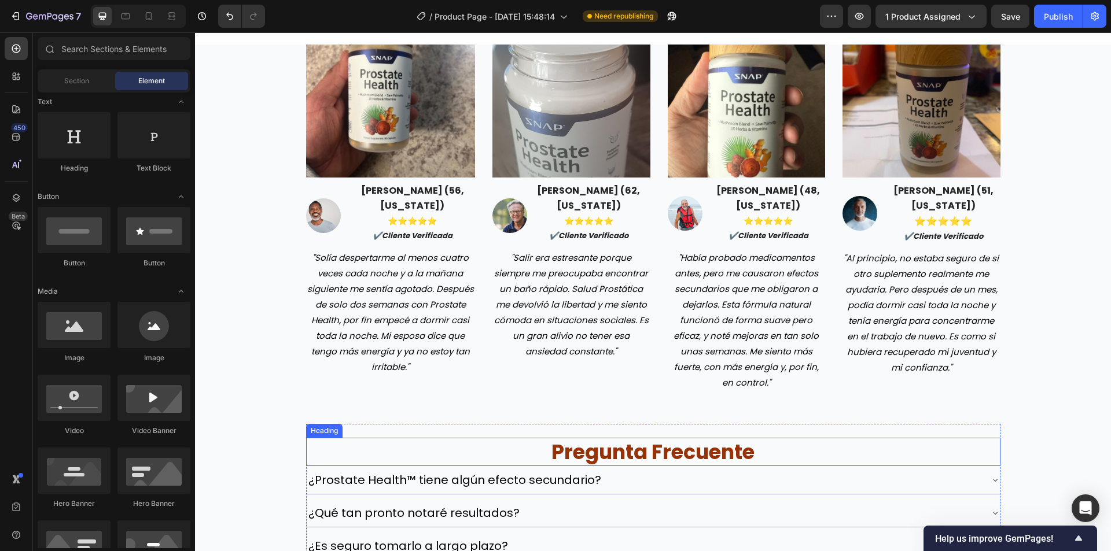
click at [602, 438] on h2 "pregunta frecuente" at bounding box center [653, 452] width 694 height 29
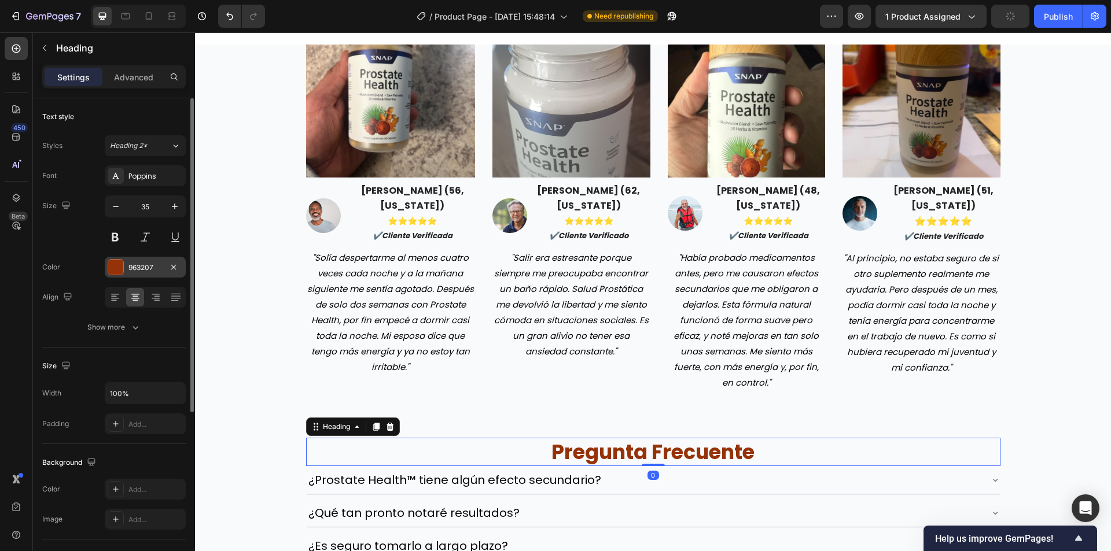
click at [125, 267] on div "963207" at bounding box center [145, 267] width 81 height 21
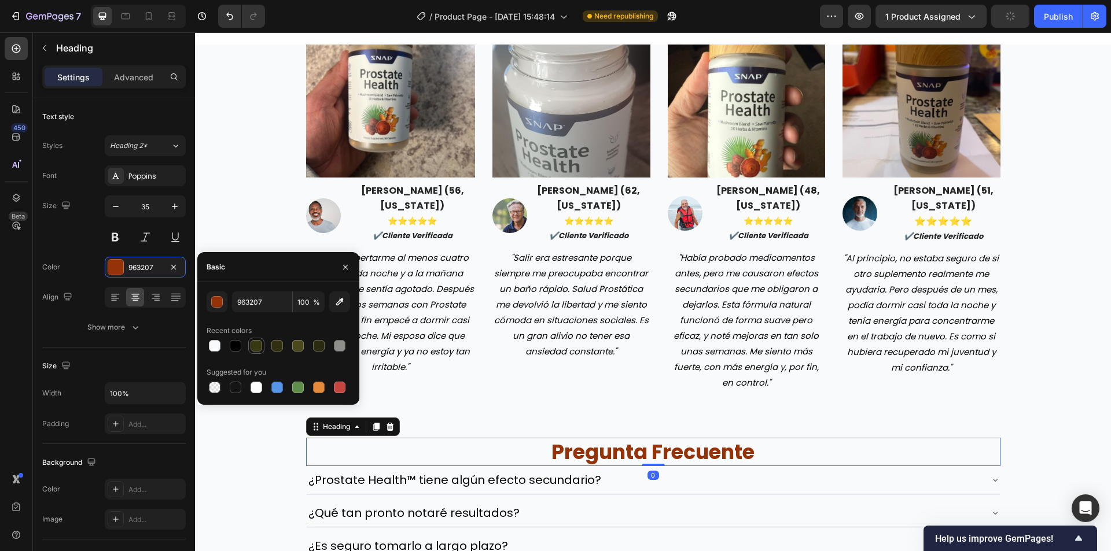
click at [261, 345] on div at bounding box center [256, 346] width 12 height 12
type input "383813"
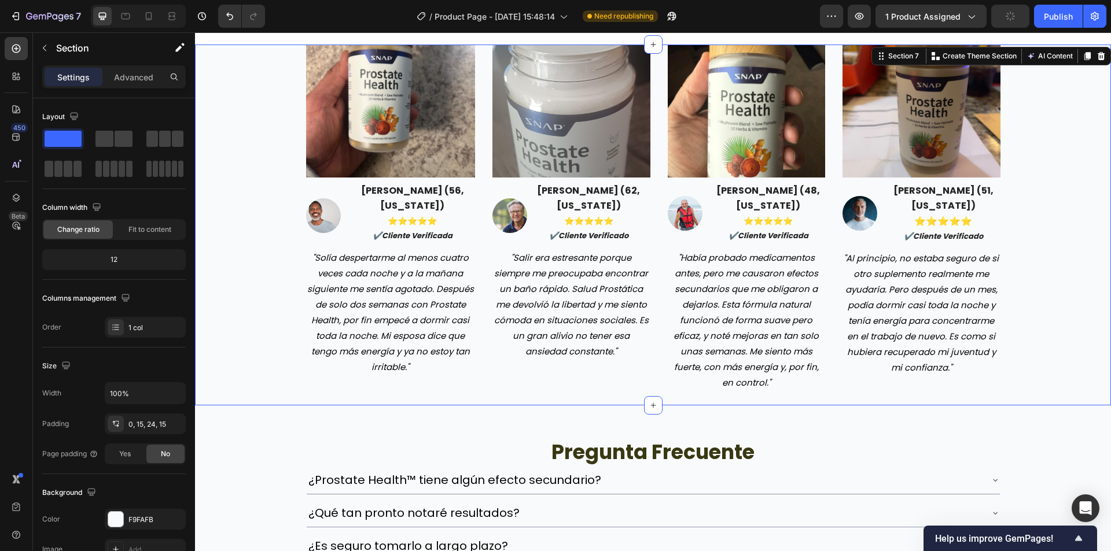
click at [261, 219] on div "Image Image carlos m. (56, texas) ⭐️⭐️⭐️⭐️⭐️ ✔️cliente verificada Text block Ro…" at bounding box center [653, 218] width 898 height 347
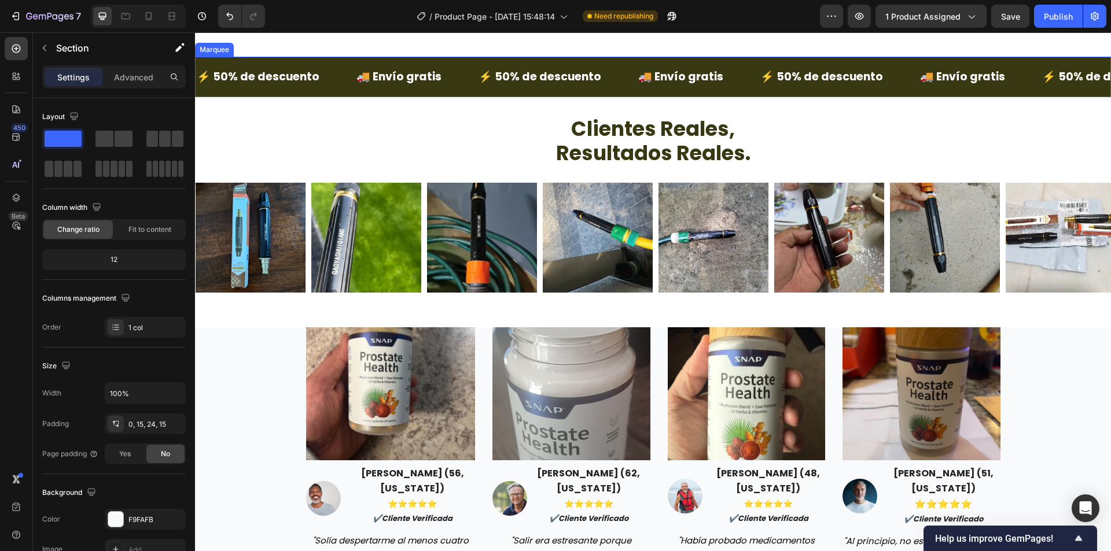
scroll to position [1922, 0]
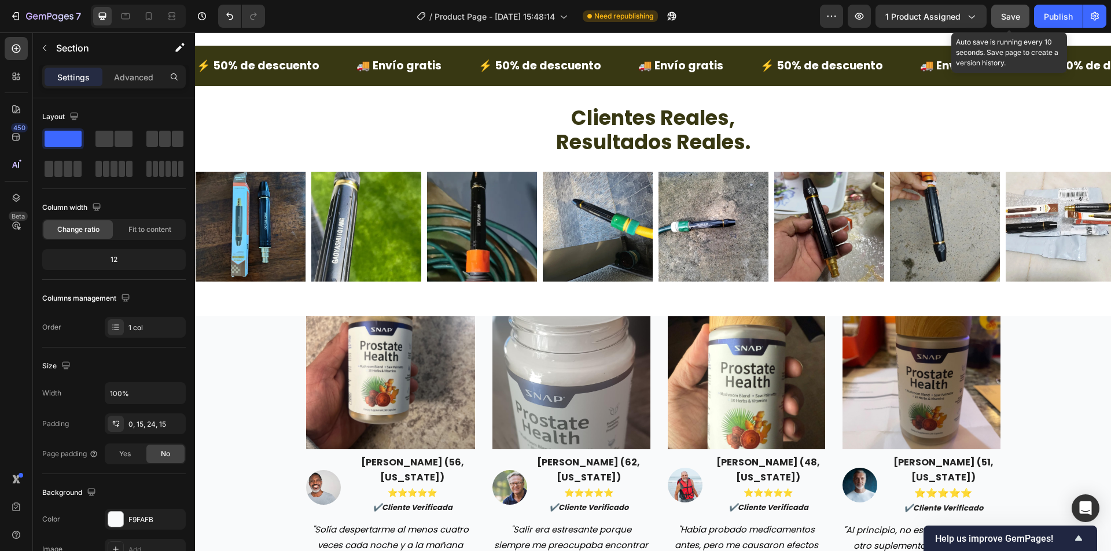
click at [1004, 6] on button "Save" at bounding box center [1010, 16] width 38 height 23
click at [1058, 16] on div "Publish" at bounding box center [1057, 16] width 29 height 12
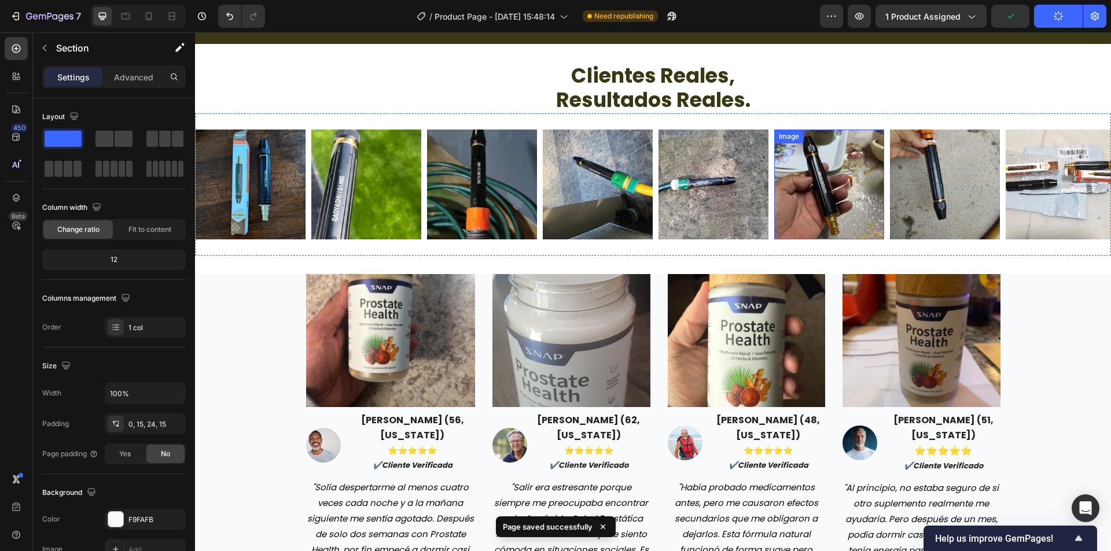
scroll to position [2038, 0]
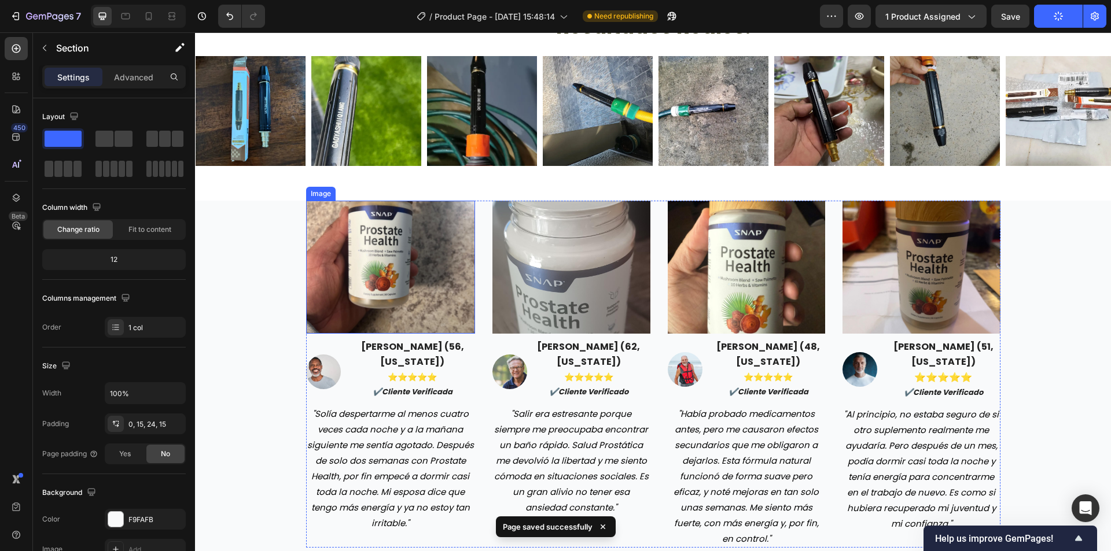
click at [390, 247] on img at bounding box center [390, 267] width 169 height 133
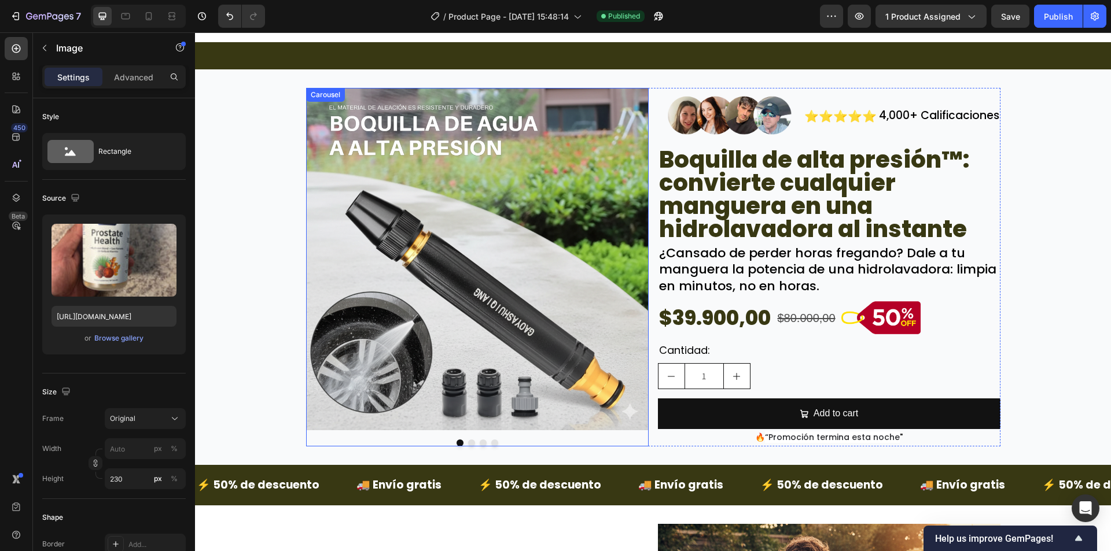
scroll to position [13, 0]
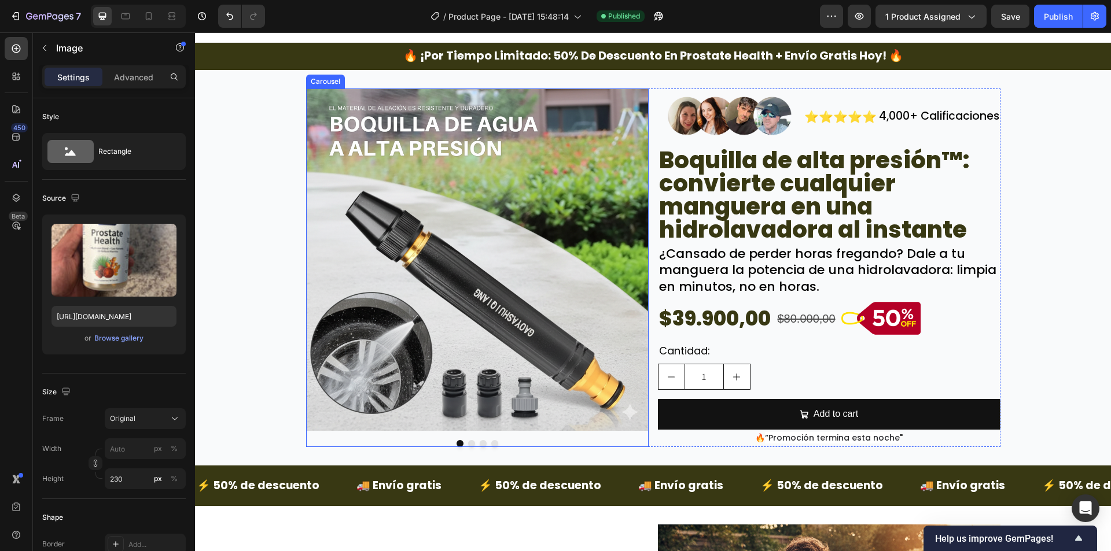
click at [469, 445] on div "Image Image Image Drop element here Carousel" at bounding box center [477, 267] width 342 height 359
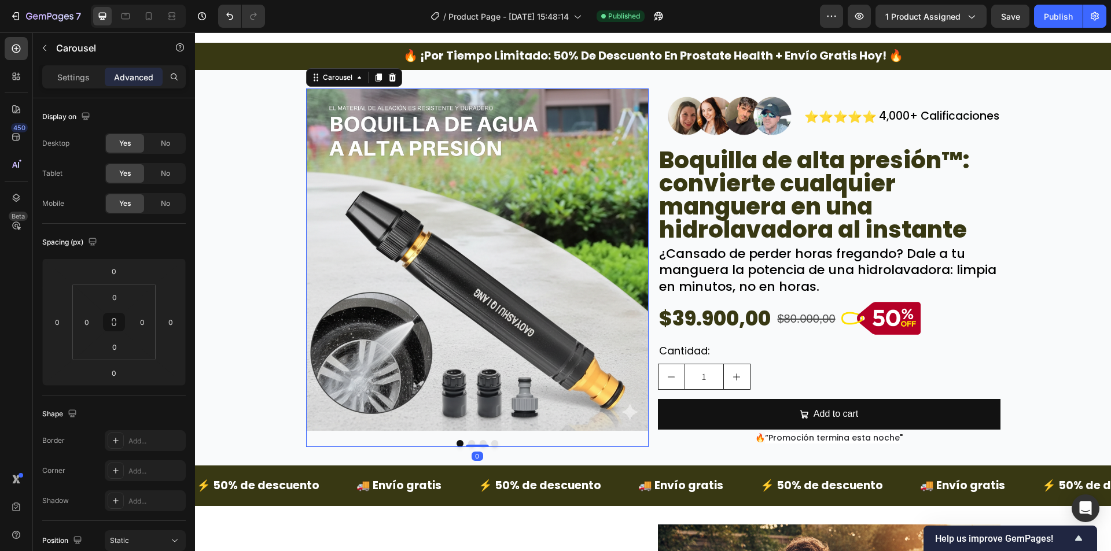
click at [468, 441] on button "Dot" at bounding box center [471, 443] width 7 height 7
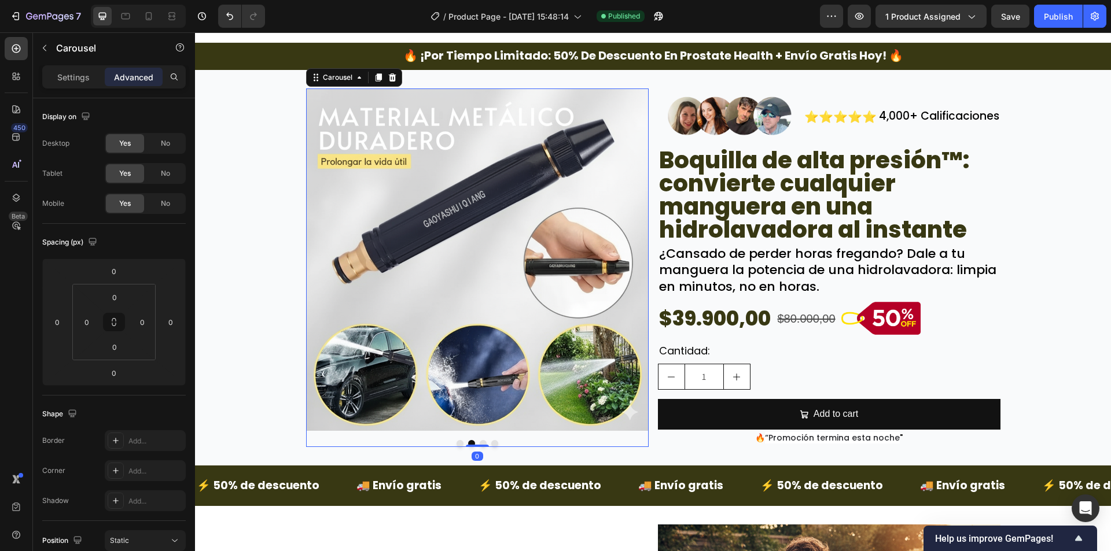
click at [479, 441] on button "Dot" at bounding box center [482, 443] width 7 height 7
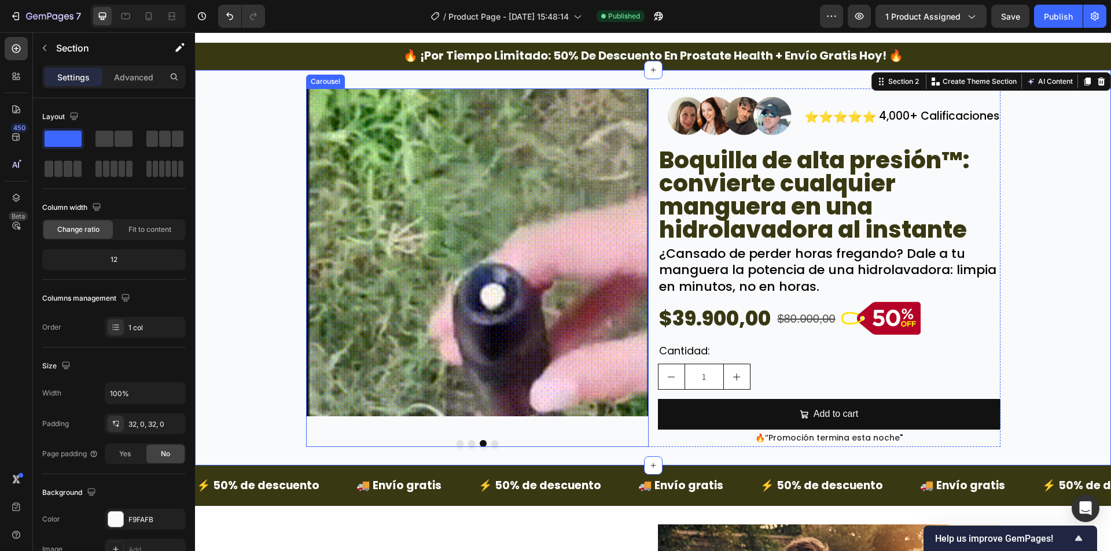
click at [490, 447] on div "Image Image Image Drop element here Carousel Image ⭐⭐⭐⭐⭐ Text Block 4,000+ Cali…" at bounding box center [653, 268] width 916 height 396
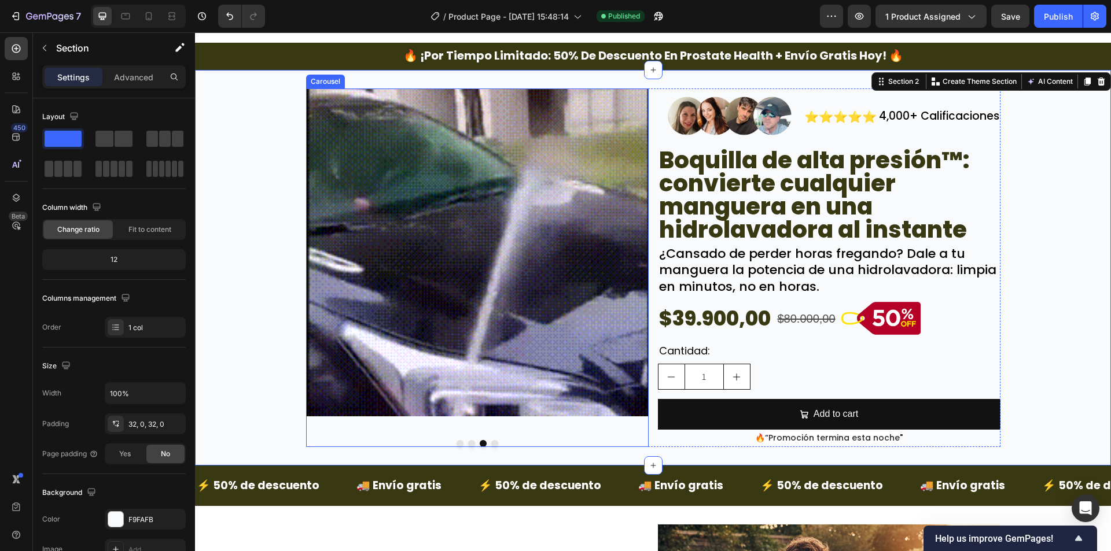
click at [491, 446] on button "Dot" at bounding box center [494, 443] width 7 height 7
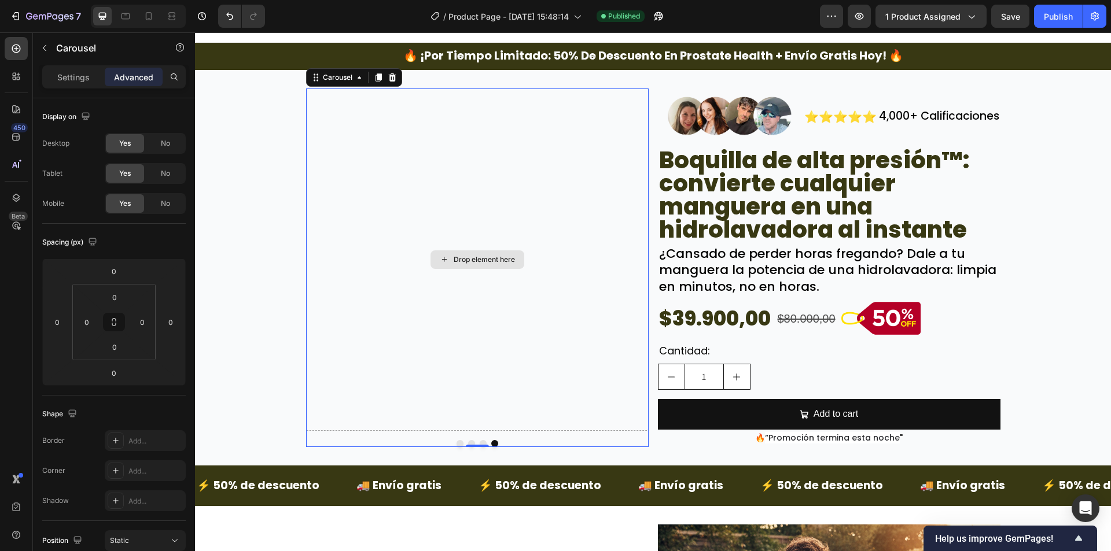
click at [407, 230] on div "Drop element here" at bounding box center [477, 259] width 342 height 342
click at [480, 442] on button "Dot" at bounding box center [482, 443] width 7 height 7
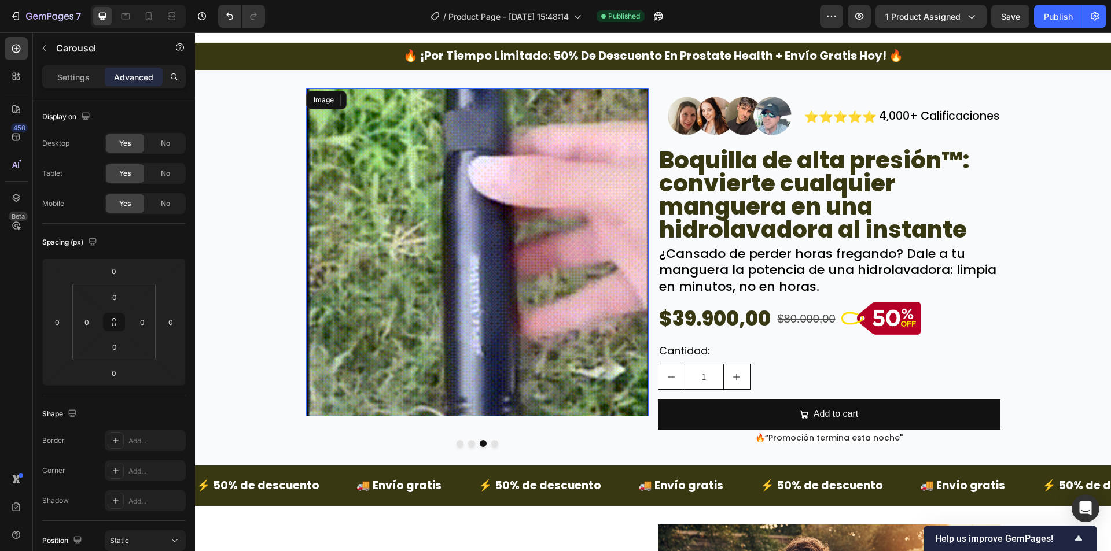
click at [466, 344] on img at bounding box center [477, 252] width 342 height 329
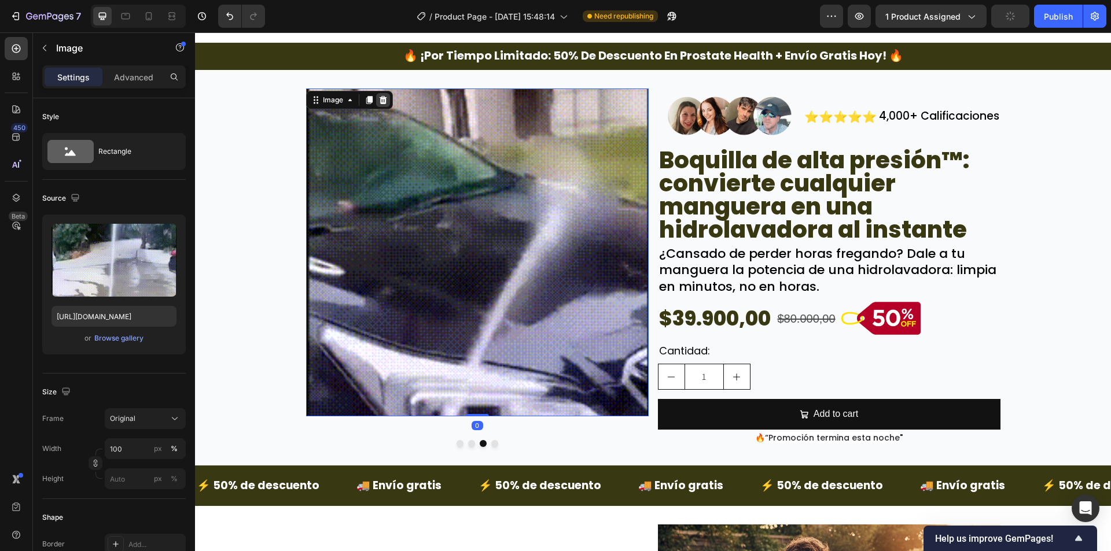
click at [379, 98] on icon at bounding box center [383, 100] width 8 height 8
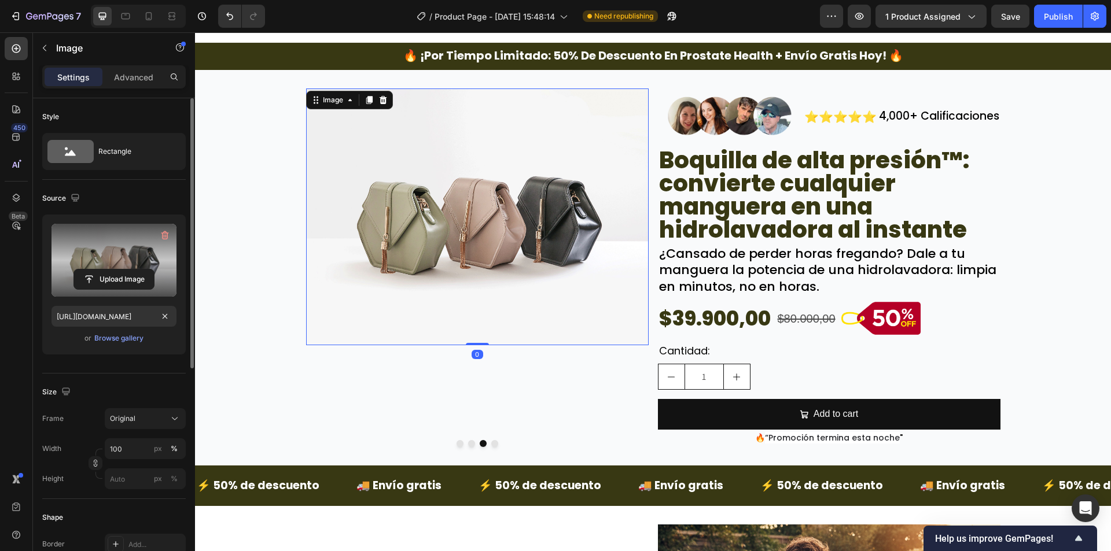
click at [112, 264] on label at bounding box center [113, 260] width 125 height 73
click at [112, 270] on input "file" at bounding box center [114, 280] width 80 height 20
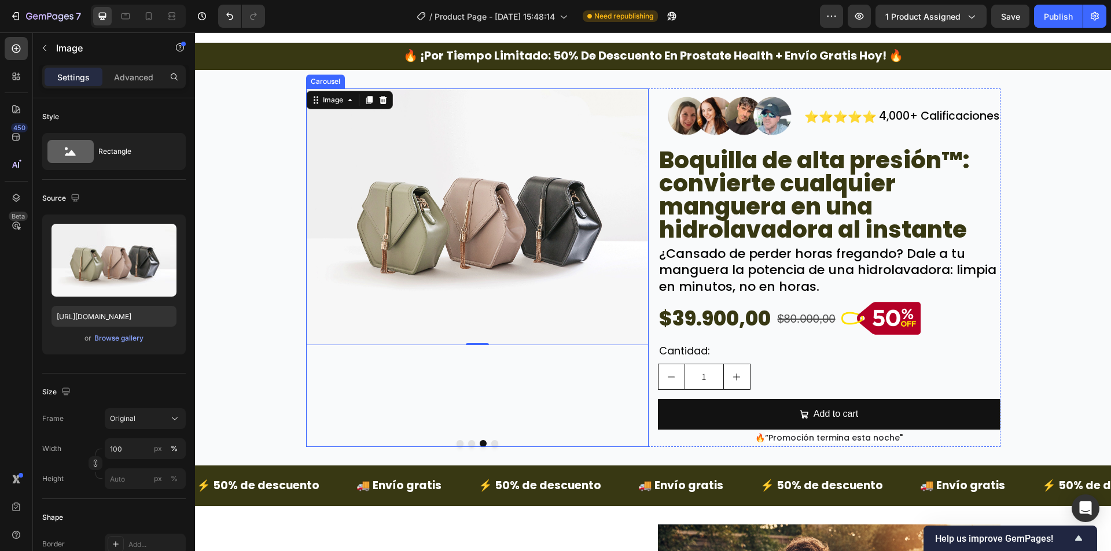
click at [468, 442] on button "Dot" at bounding box center [471, 443] width 7 height 7
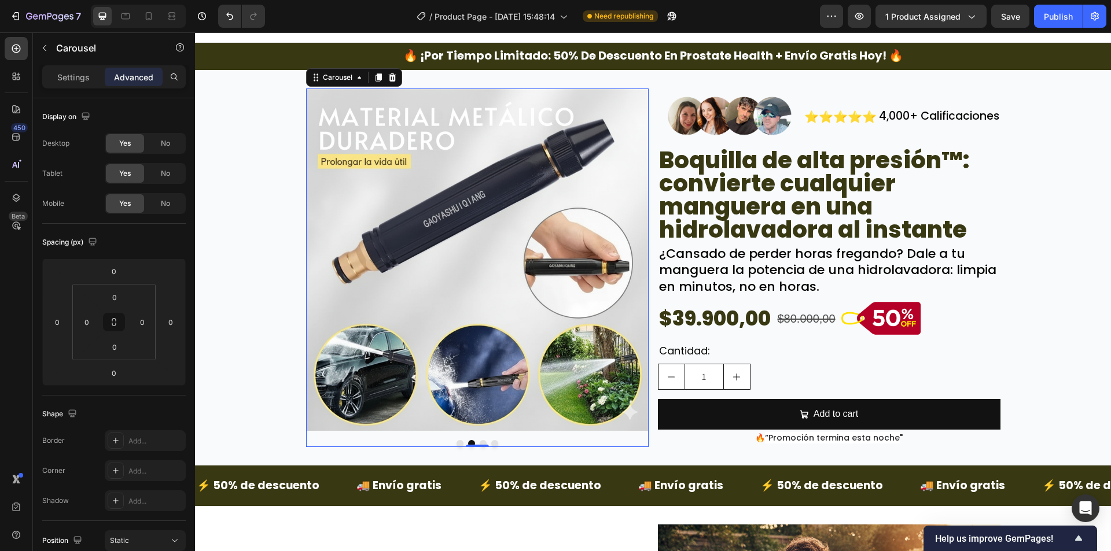
click at [459, 443] on div at bounding box center [477, 443] width 342 height 7
click at [457, 442] on button "Dot" at bounding box center [459, 443] width 7 height 7
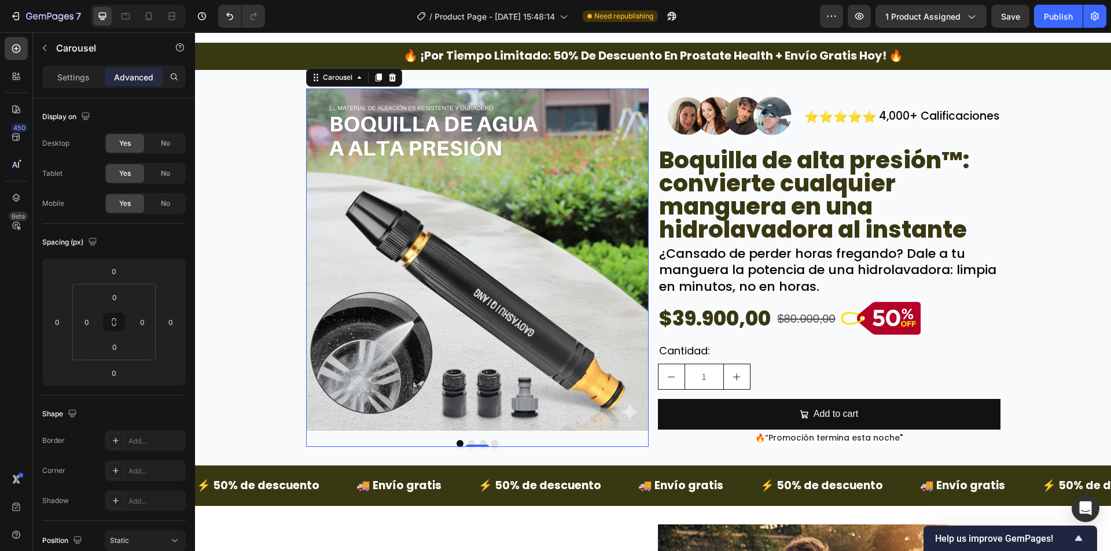
click at [468, 441] on button "Dot" at bounding box center [471, 443] width 7 height 7
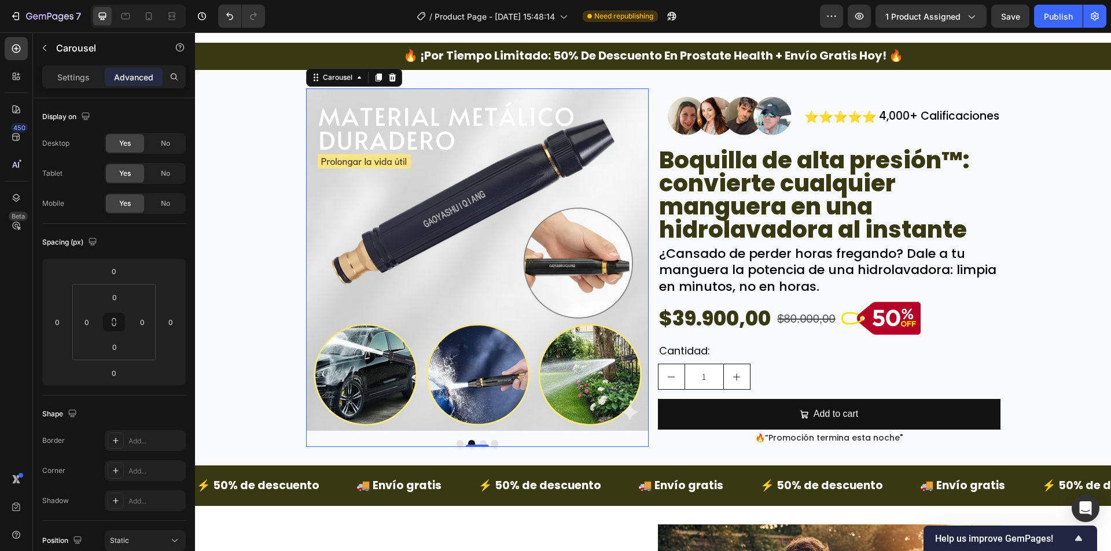
click at [479, 442] on button "Dot" at bounding box center [482, 443] width 7 height 7
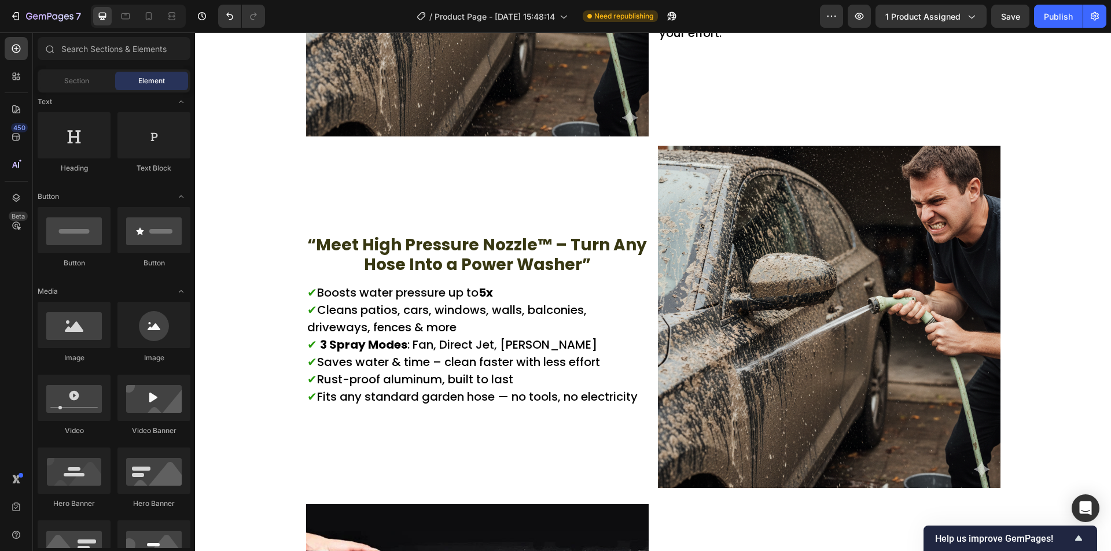
scroll to position [0, 0]
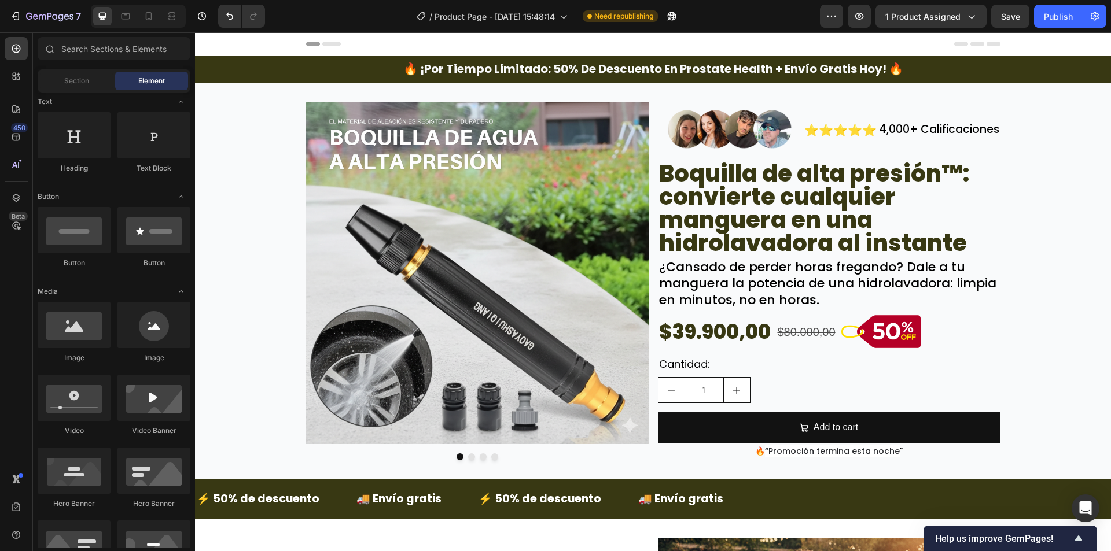
drag, startPoint x: 1110, startPoint y: 285, endPoint x: 1305, endPoint y: 56, distance: 301.2
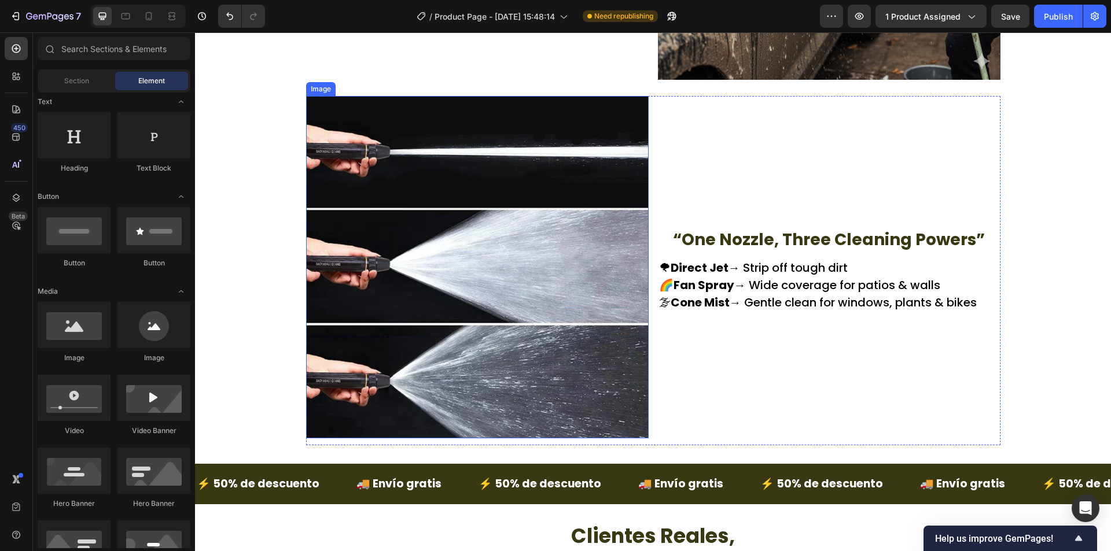
scroll to position [1500, 0]
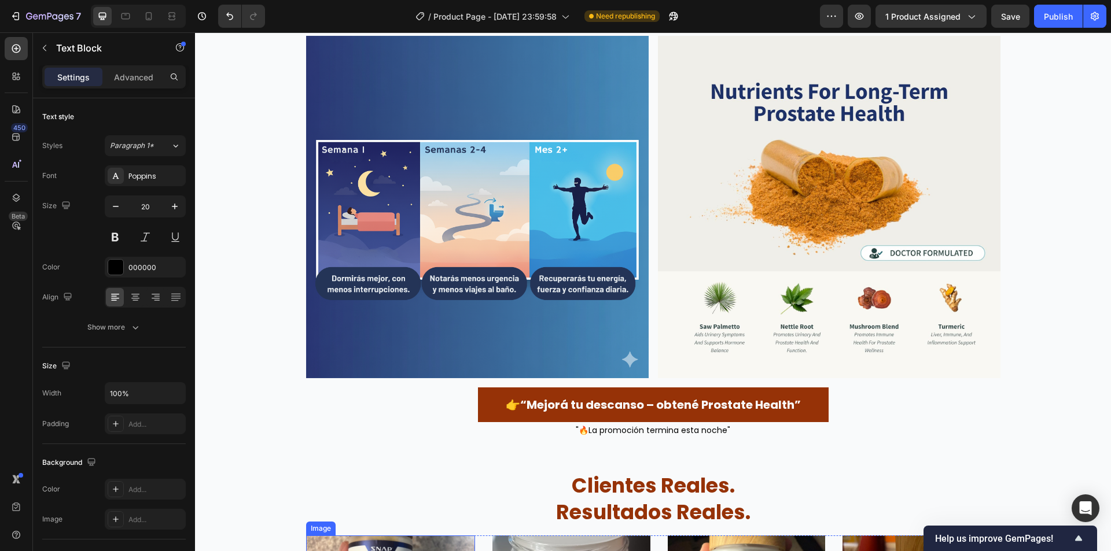
scroll to position [1272, 0]
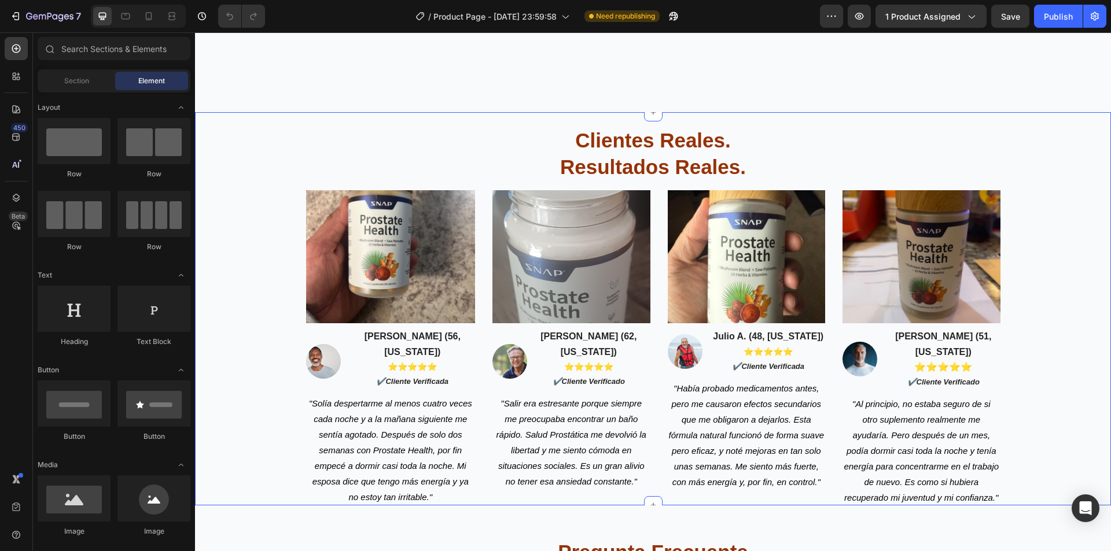
scroll to position [1549, 0]
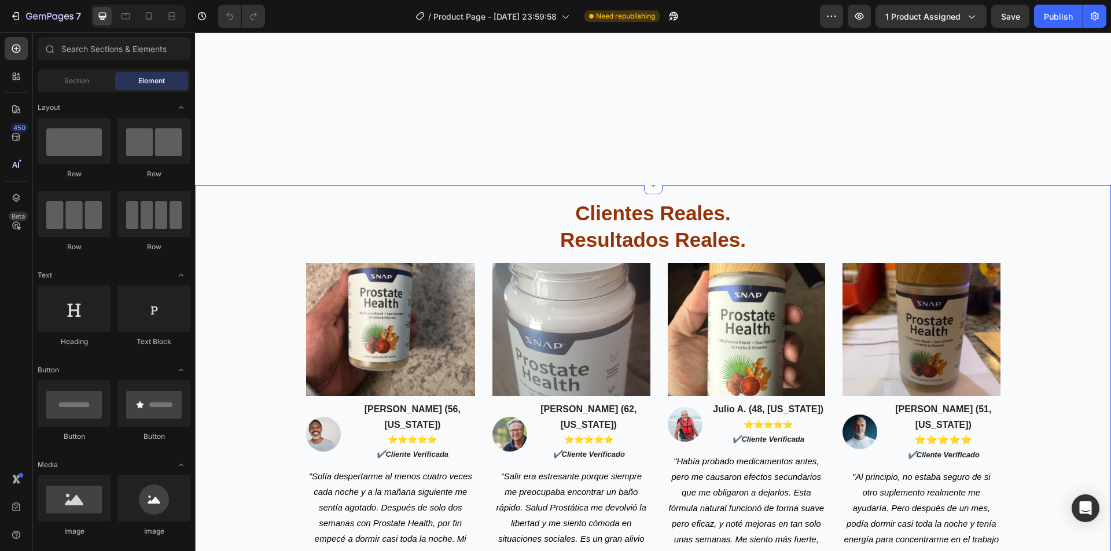
click at [246, 272] on div "clientes reales. resultados reales. Heading Image Image [PERSON_NAME] (56, [US_…" at bounding box center [653, 382] width 898 height 394
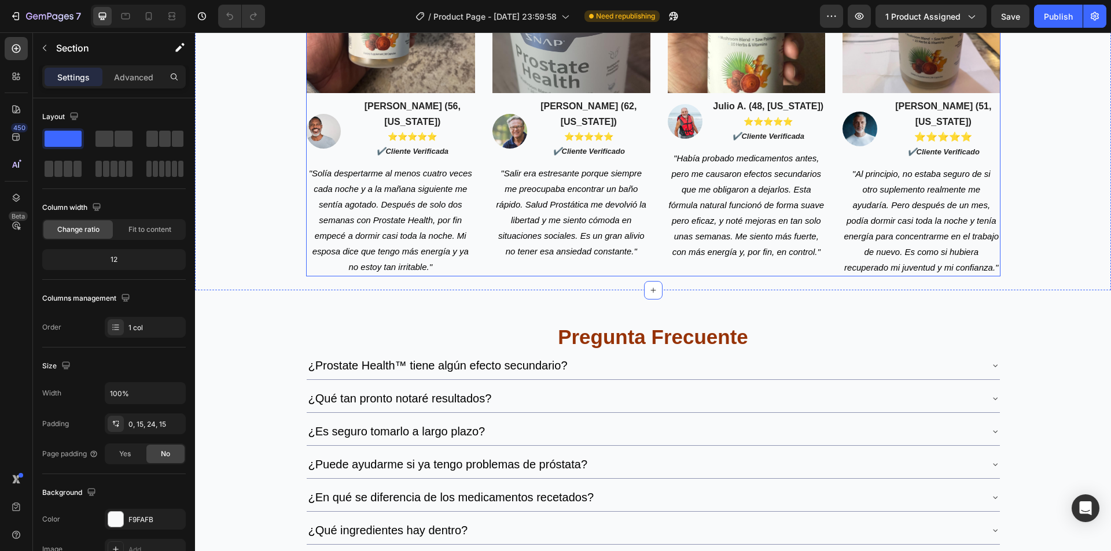
scroll to position [1954, 0]
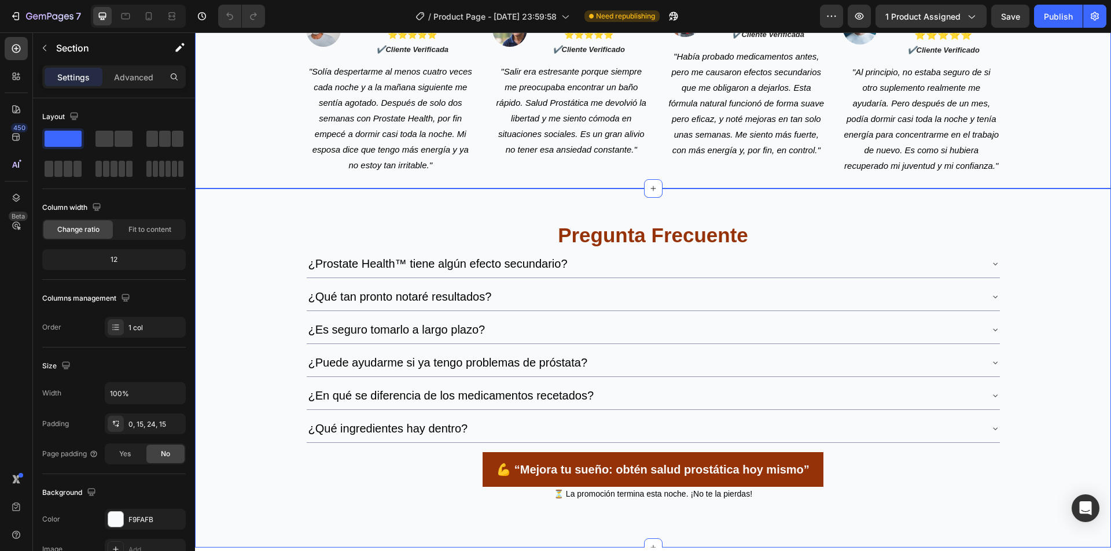
click at [266, 282] on div "pregunta frecuente Heading ¿Prostate Health™ tiene algún efecto secundario? ¿Qu…" at bounding box center [653, 354] width 916 height 294
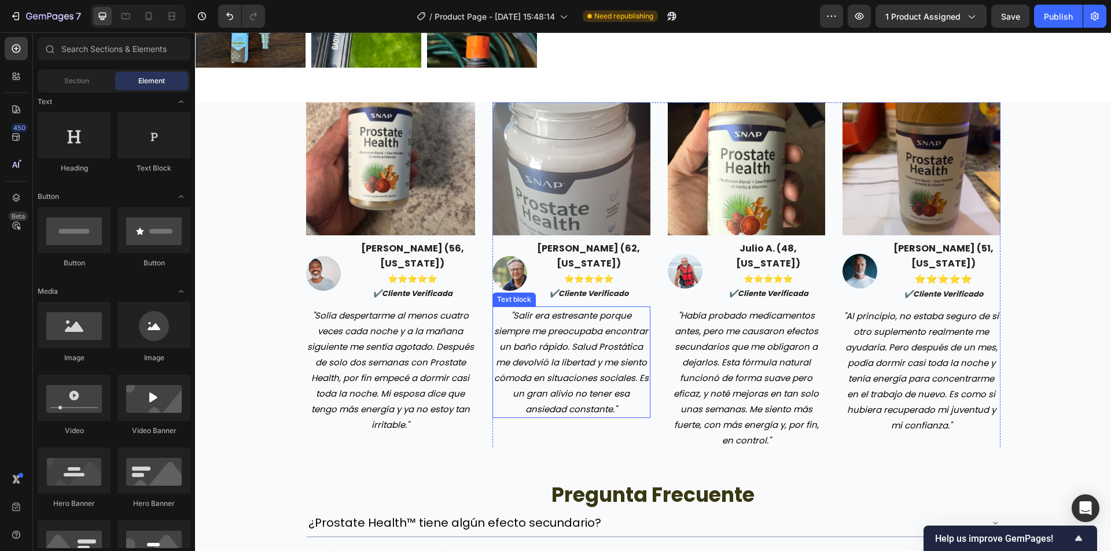
scroll to position [2140, 0]
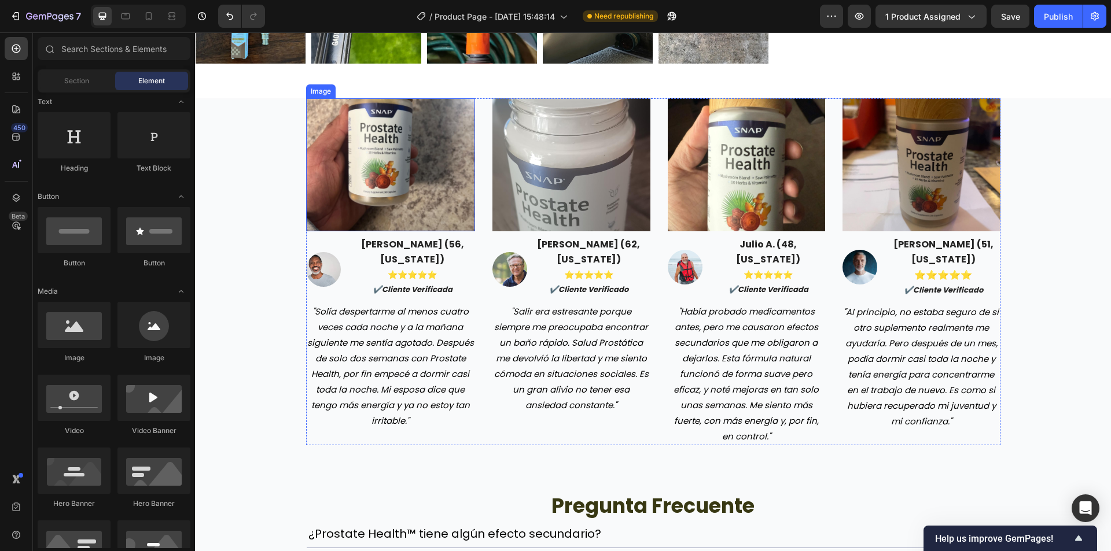
click at [422, 194] on img at bounding box center [390, 164] width 169 height 133
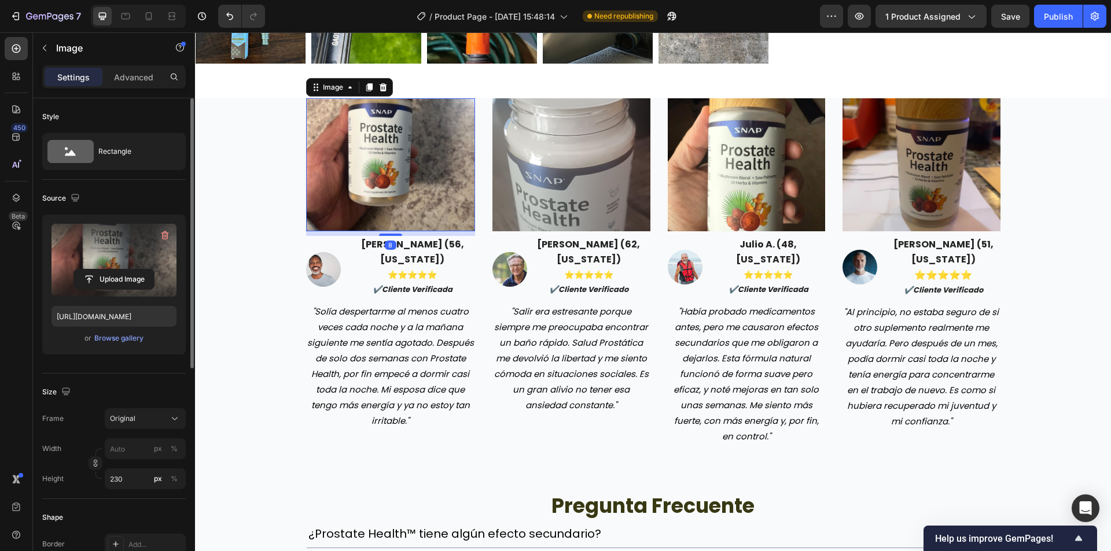
click at [169, 263] on label at bounding box center [113, 260] width 125 height 73
click at [154, 270] on input "file" at bounding box center [114, 280] width 80 height 20
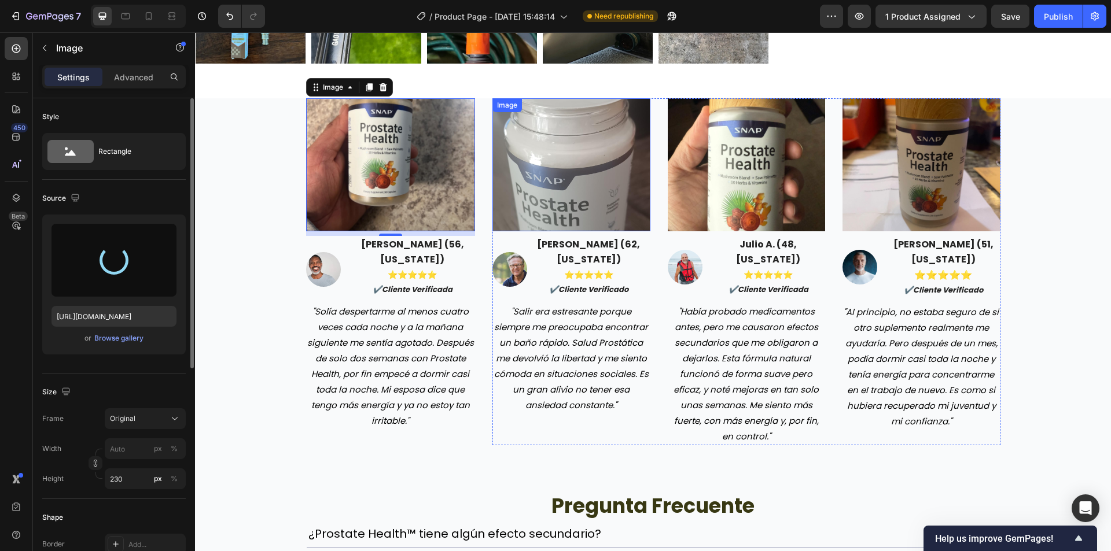
type input "[URL][DOMAIN_NAME][DATE]"
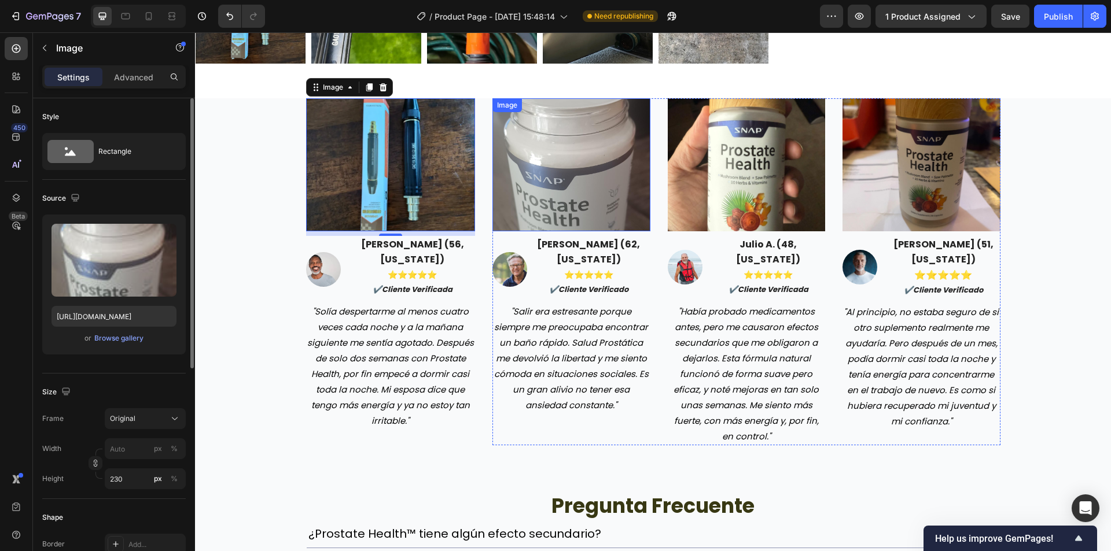
click at [591, 217] on img at bounding box center [571, 164] width 158 height 133
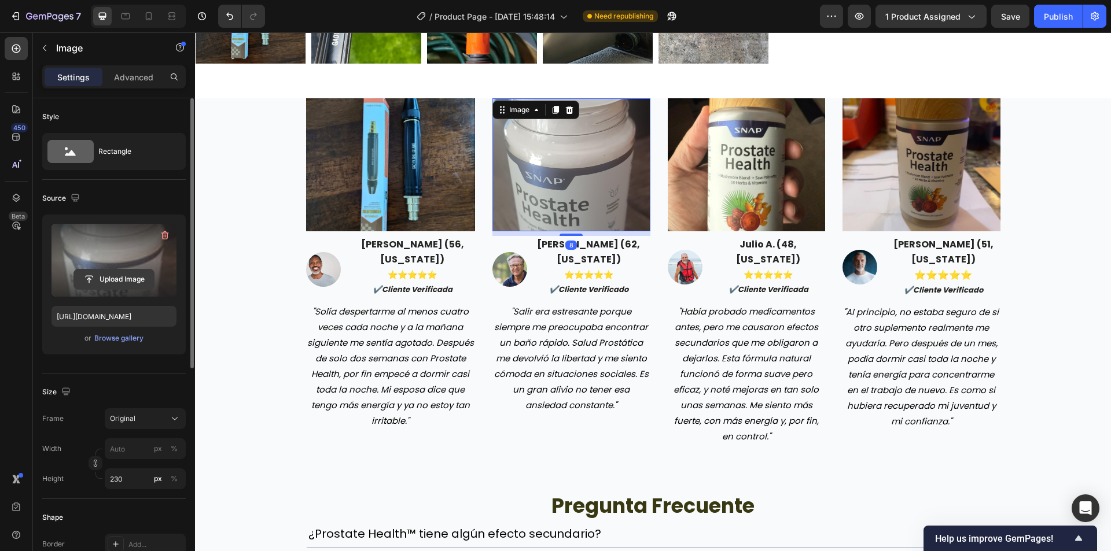
click at [152, 287] on input "file" at bounding box center [114, 280] width 80 height 20
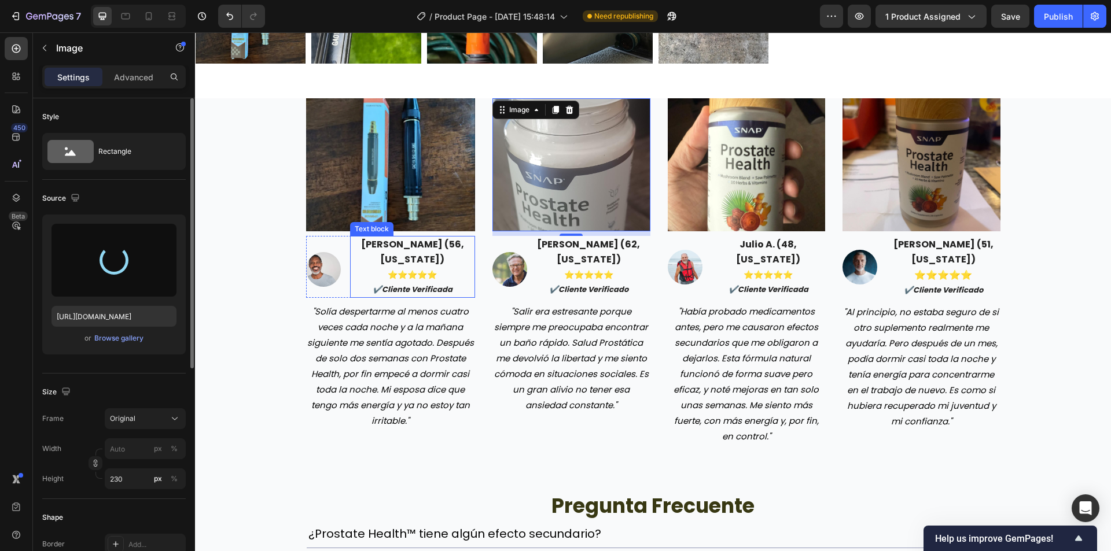
type input "[URL][DOMAIN_NAME]"
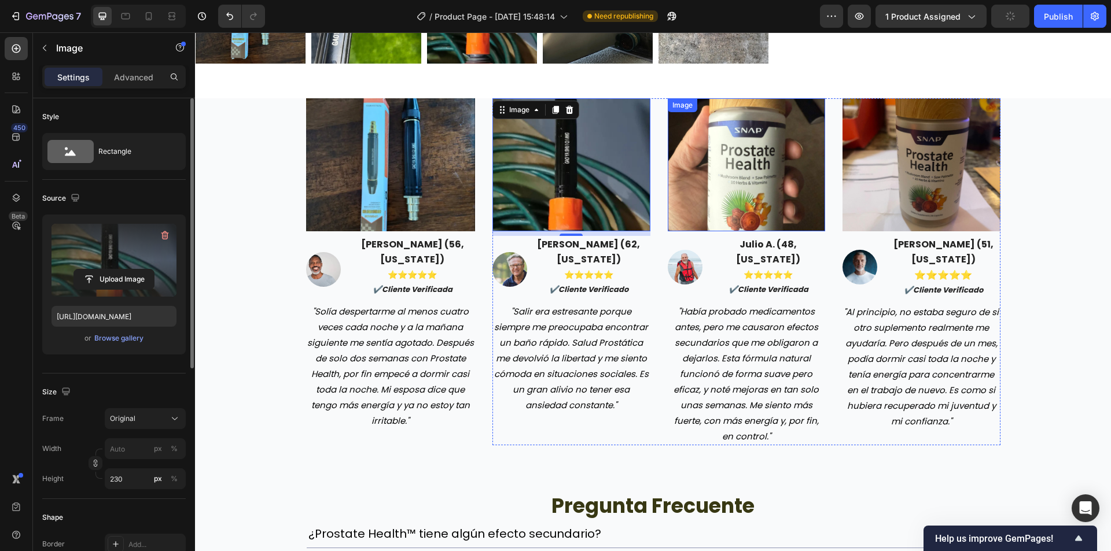
drag, startPoint x: 817, startPoint y: 162, endPoint x: 785, endPoint y: 183, distance: 37.5
click at [816, 161] on img at bounding box center [746, 164] width 158 height 133
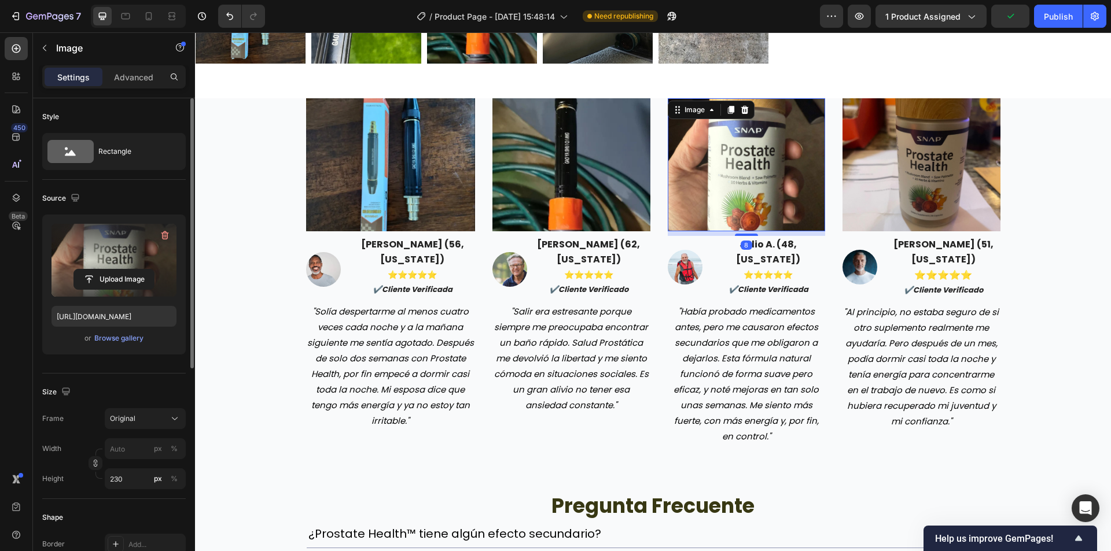
click at [128, 265] on label at bounding box center [113, 260] width 125 height 73
click at [128, 270] on input "file" at bounding box center [114, 280] width 80 height 20
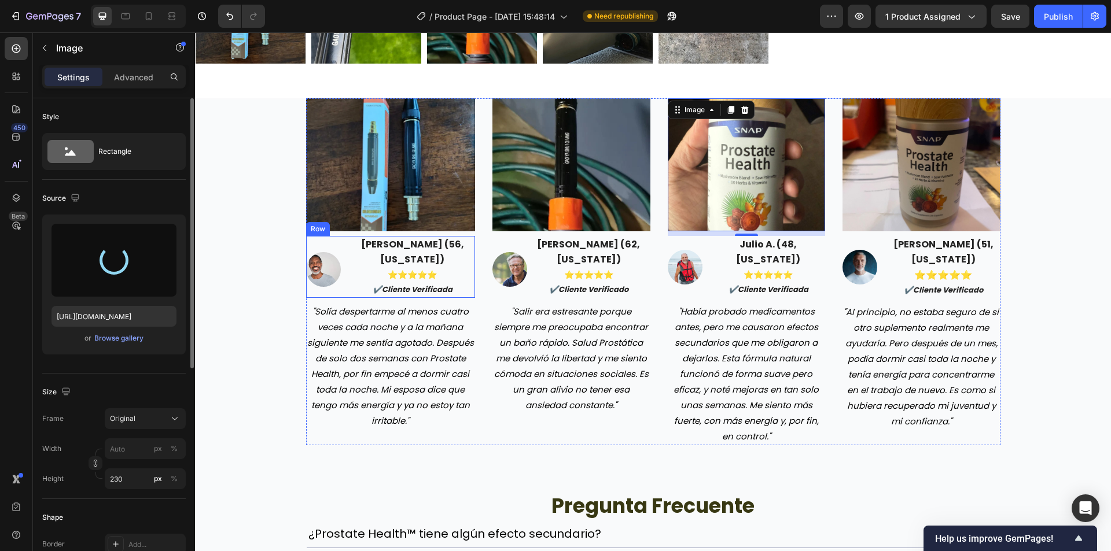
type input "[URL][DOMAIN_NAME]"
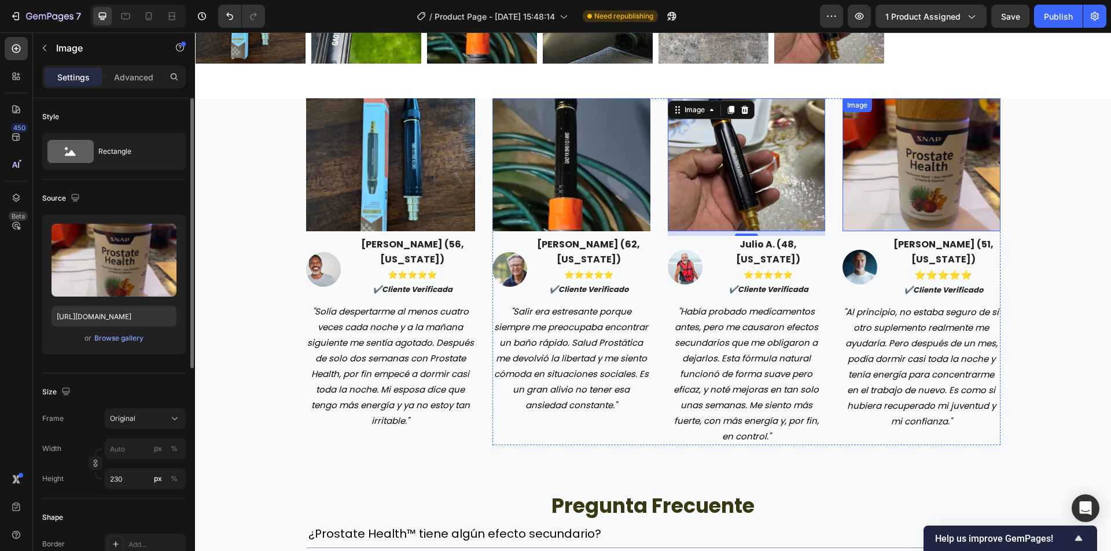
click at [920, 139] on img at bounding box center [921, 164] width 158 height 133
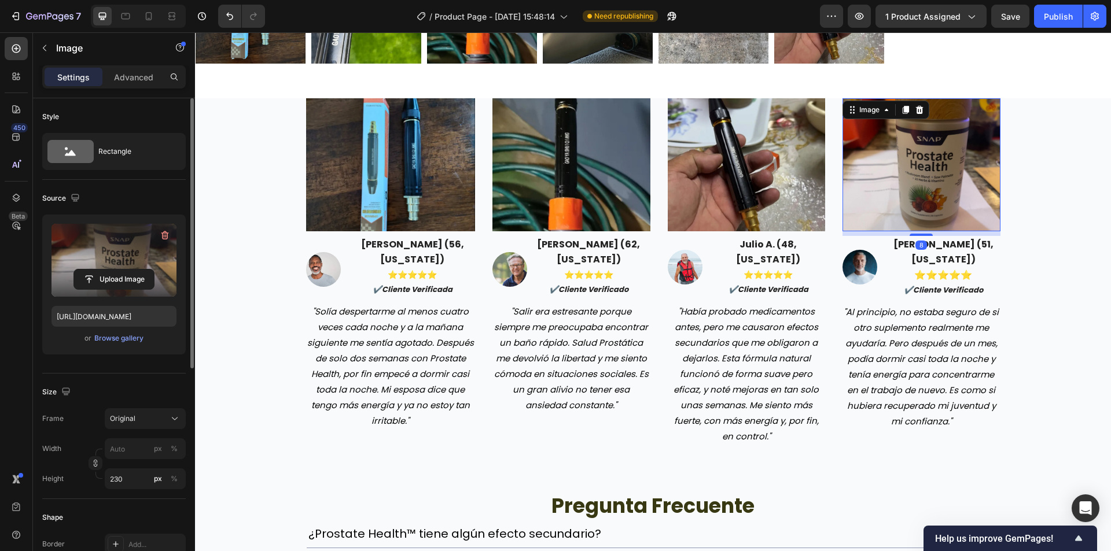
click at [113, 256] on label at bounding box center [113, 260] width 125 height 73
click at [113, 270] on input "file" at bounding box center [114, 280] width 80 height 20
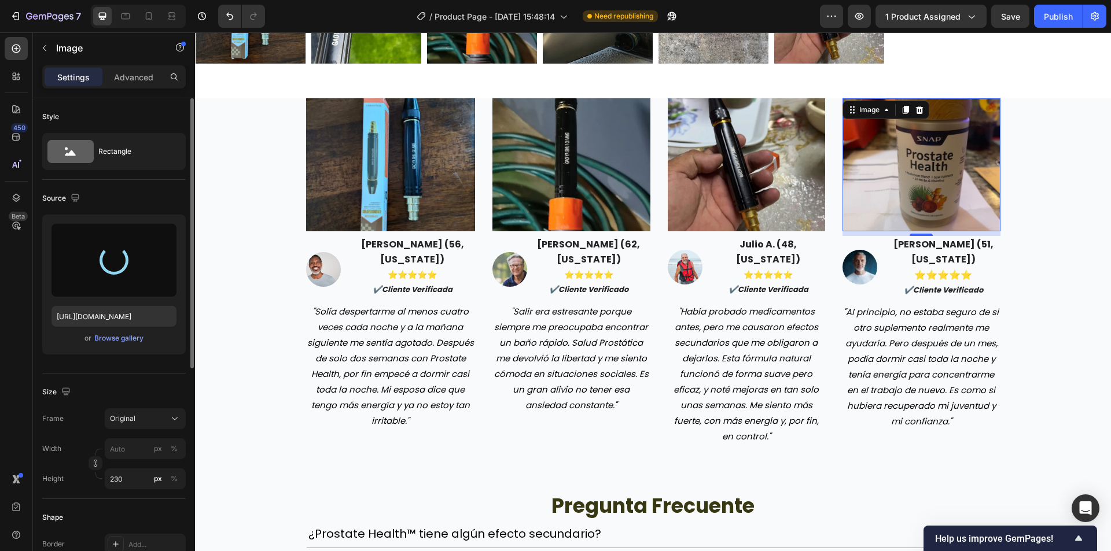
type input "[URL][DOMAIN_NAME]"
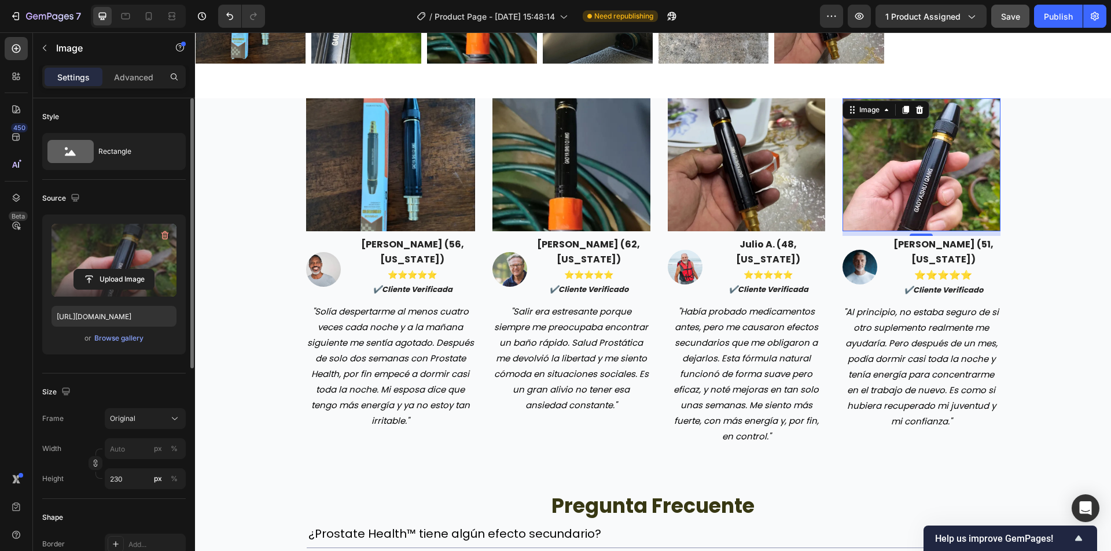
click at [1021, 17] on button "Save" at bounding box center [1010, 16] width 38 height 23
click at [1043, 16] on button "Publish" at bounding box center [1058, 16] width 49 height 23
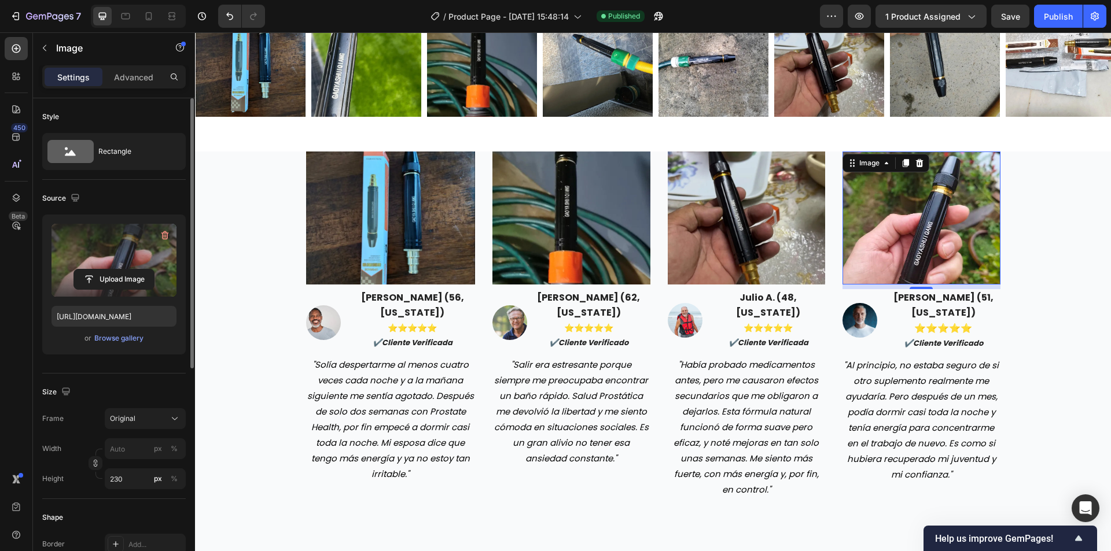
scroll to position [2082, 0]
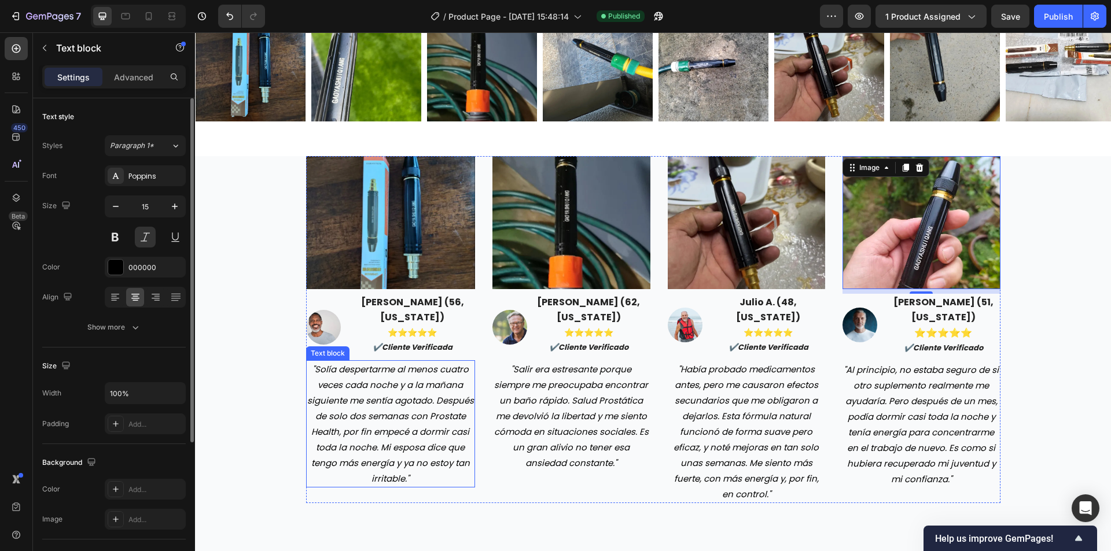
click at [396, 364] on p ""Solía ​​despertarme al menos cuatro veces cada noche y a la mañana siguiente m…" at bounding box center [390, 424] width 167 height 125
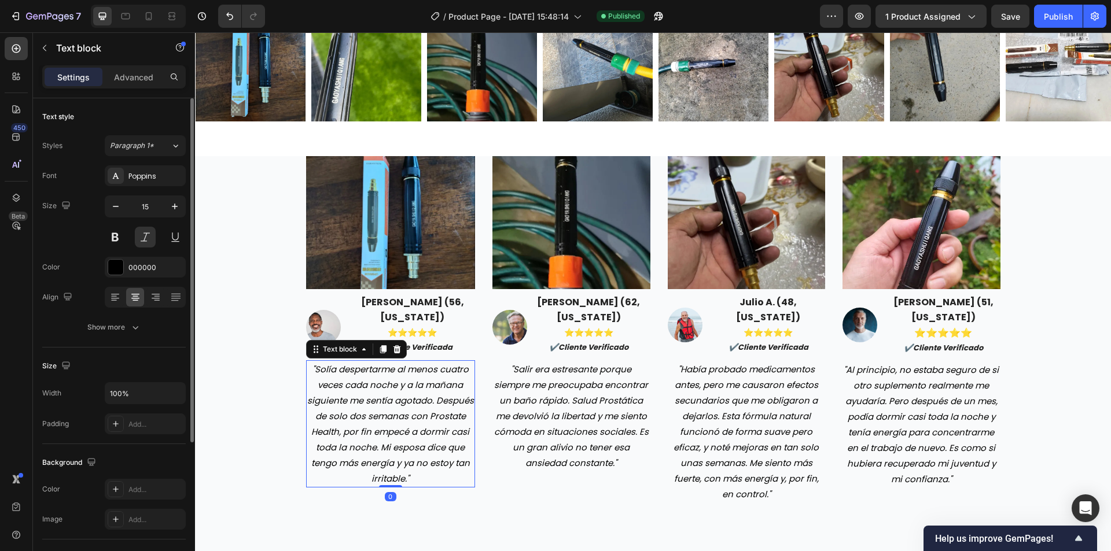
click at [396, 364] on p ""Solía ​​despertarme al menos cuatro veces cada noche y a la mañana siguiente m…" at bounding box center [390, 424] width 167 height 125
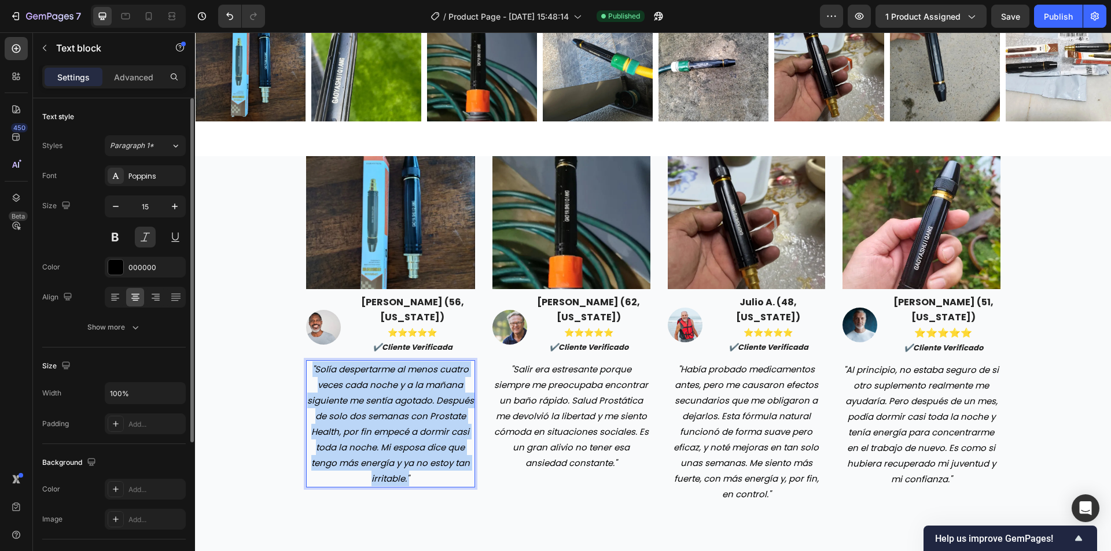
click at [396, 364] on p ""Solía ​​despertarme al menos cuatro veces cada noche y a la mañana siguiente m…" at bounding box center [390, 424] width 167 height 125
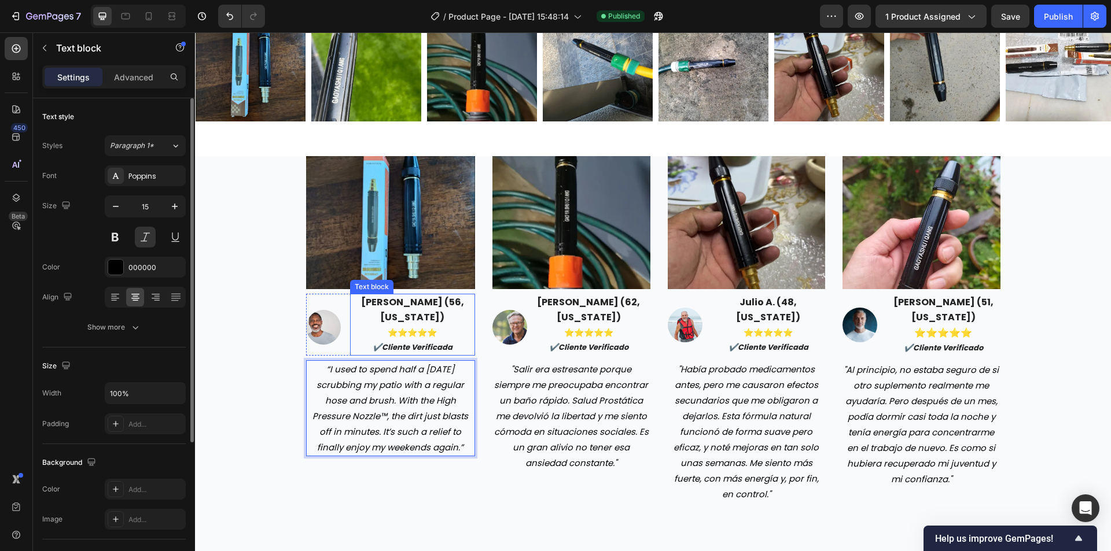
click at [410, 303] on strong "[PERSON_NAME] (56, [US_STATE])" at bounding box center [412, 310] width 103 height 28
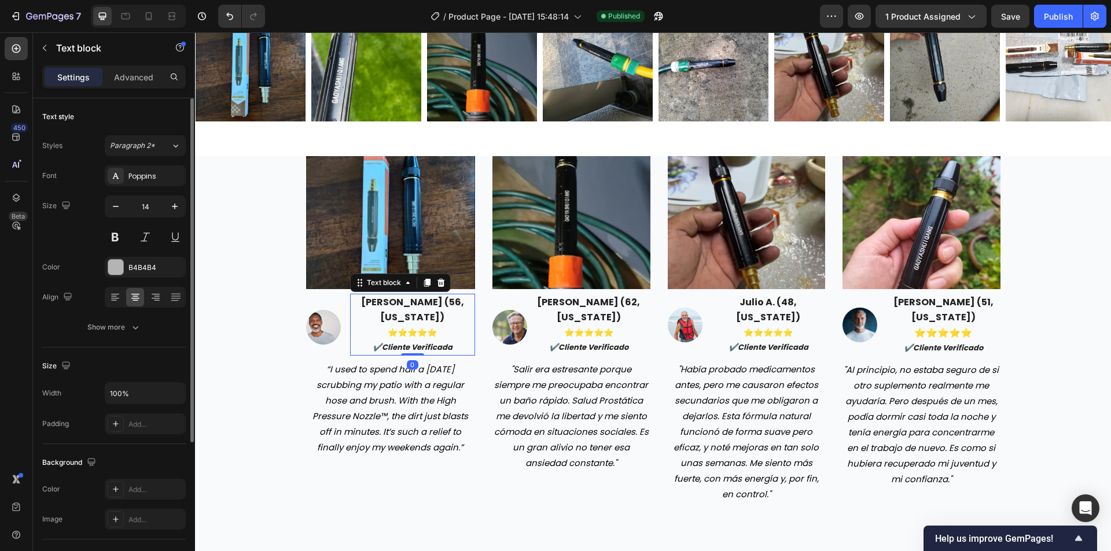
click at [379, 304] on strong "[PERSON_NAME] (56, [US_STATE])" at bounding box center [412, 310] width 103 height 28
drag, startPoint x: 359, startPoint y: 300, endPoint x: 460, endPoint y: 300, distance: 101.2
click at [460, 300] on div "Image [PERSON_NAME] (56, [US_STATE]) ⭐️⭐️⭐️⭐️⭐️ ✔️cliente verificada Text block…" at bounding box center [390, 325] width 169 height 62
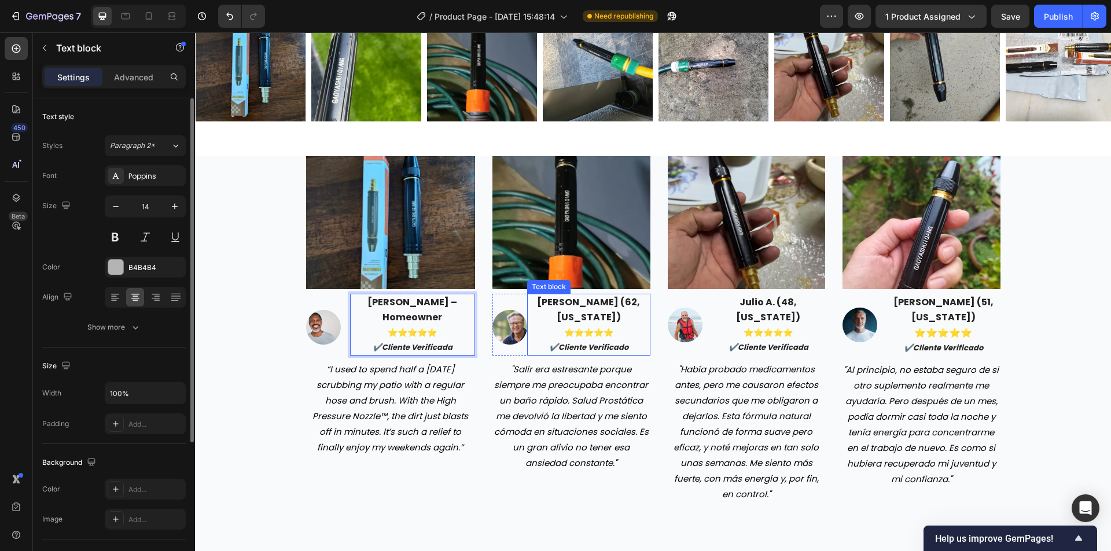
click at [547, 293] on div "Image Image [PERSON_NAME] (62, [US_STATE]) ⭐️⭐️⭐️⭐️⭐️ ✔️cliente verificado Text…" at bounding box center [571, 329] width 158 height 347
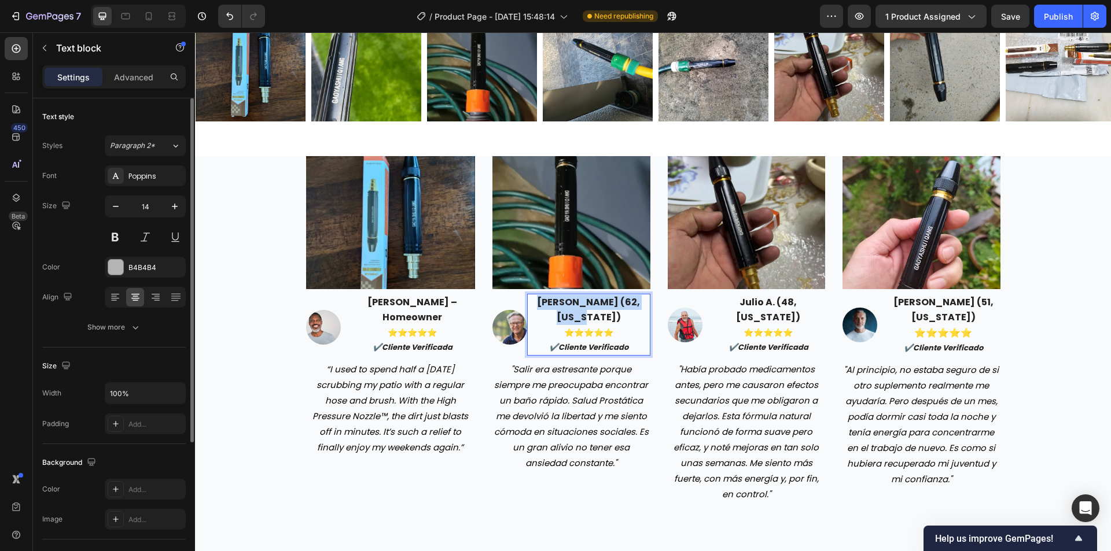
drag, startPoint x: 531, startPoint y: 301, endPoint x: 637, endPoint y: 304, distance: 106.5
click at [637, 304] on strong "[PERSON_NAME] (62, [US_STATE])" at bounding box center [588, 310] width 103 height 28
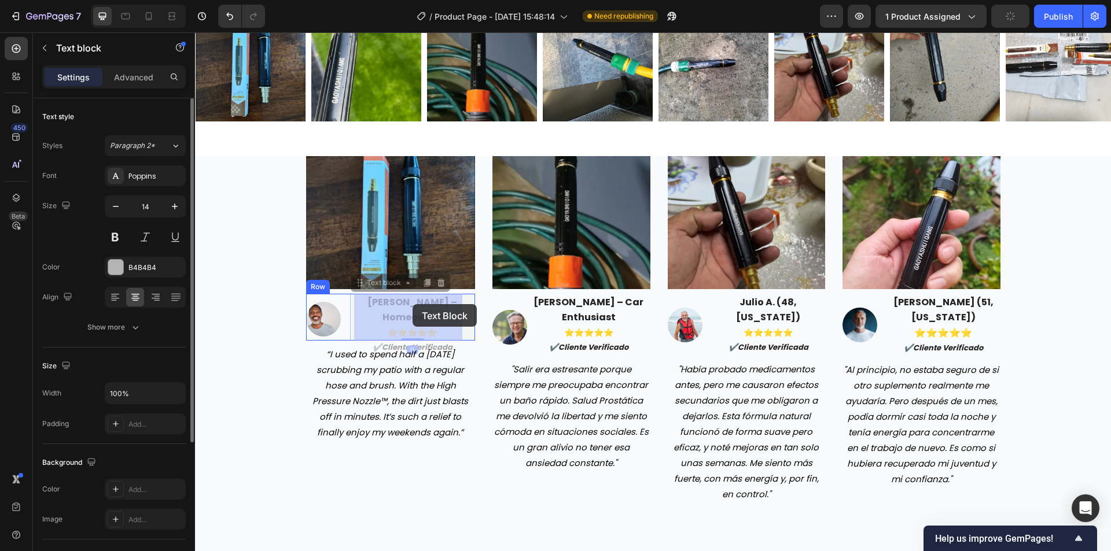
drag, startPoint x: 404, startPoint y: 304, endPoint x: 412, endPoint y: 304, distance: 8.1
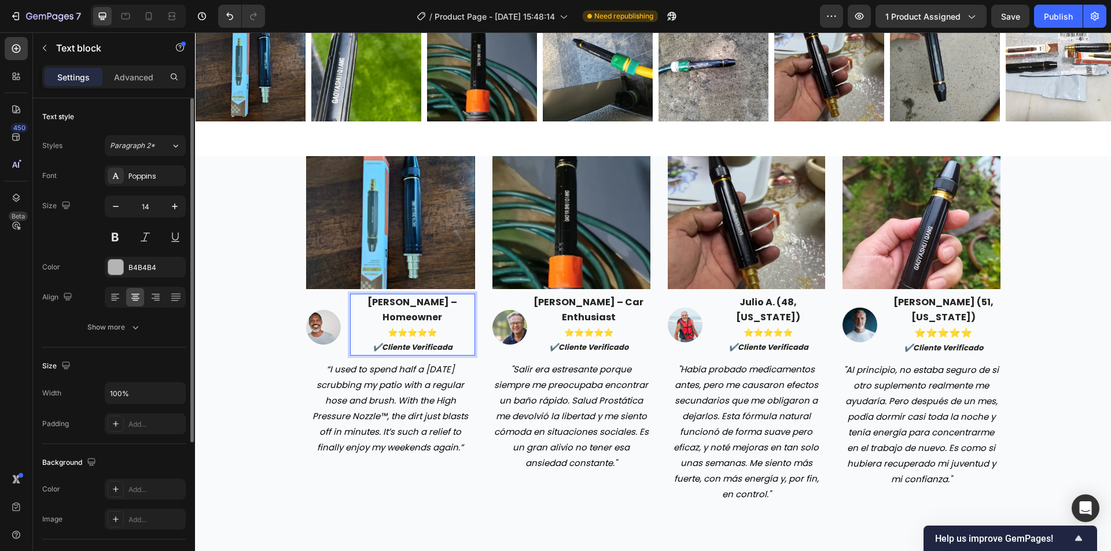
click at [425, 304] on strong "[PERSON_NAME] – Homeowner" at bounding box center [412, 310] width 90 height 28
click at [425, 303] on strong "[PERSON_NAME] – Homeowner" at bounding box center [412, 310] width 90 height 28
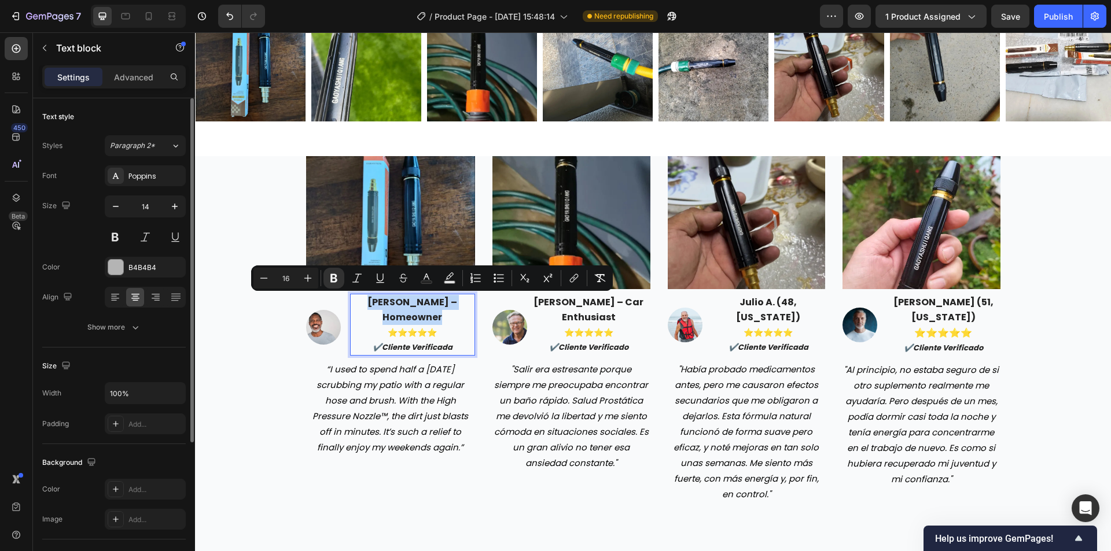
click at [426, 302] on strong "[PERSON_NAME] – Homeowner" at bounding box center [412, 310] width 90 height 28
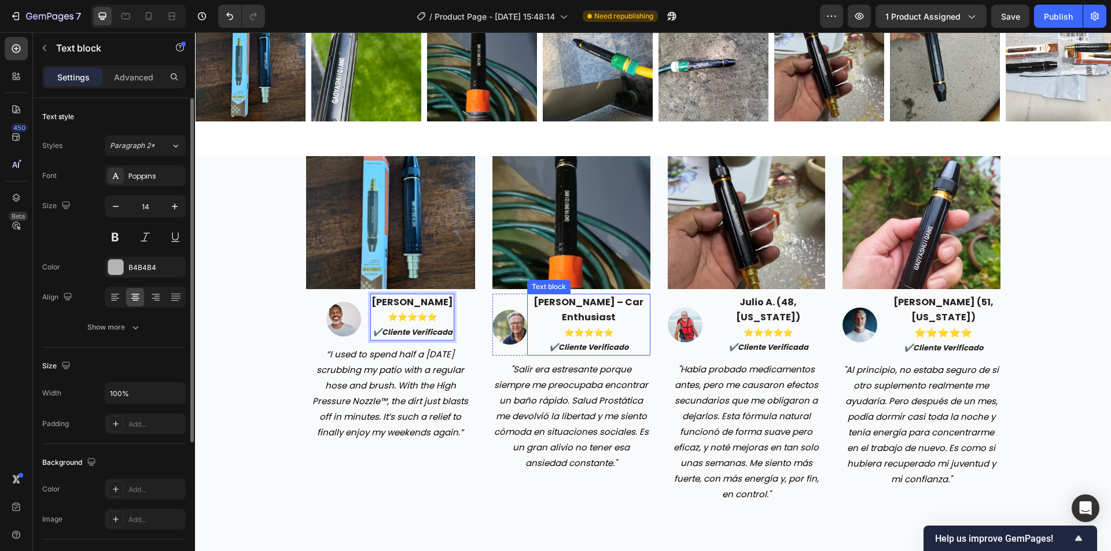
click at [595, 301] on strong "[PERSON_NAME] – Car Enthusiast" at bounding box center [588, 310] width 110 height 28
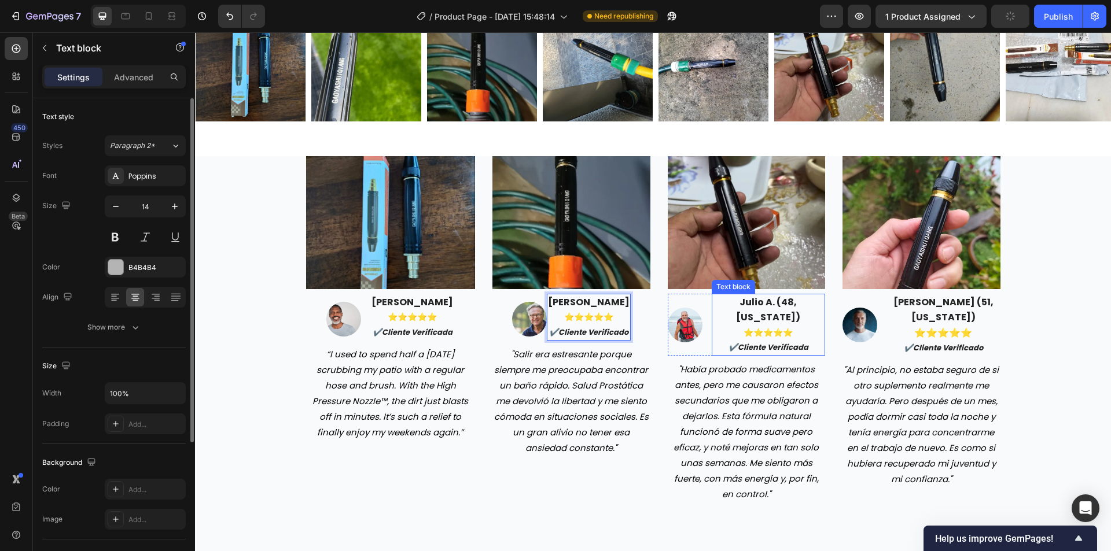
click at [748, 295] on p "julio a. (48, [US_STATE])" at bounding box center [769, 310] width 112 height 30
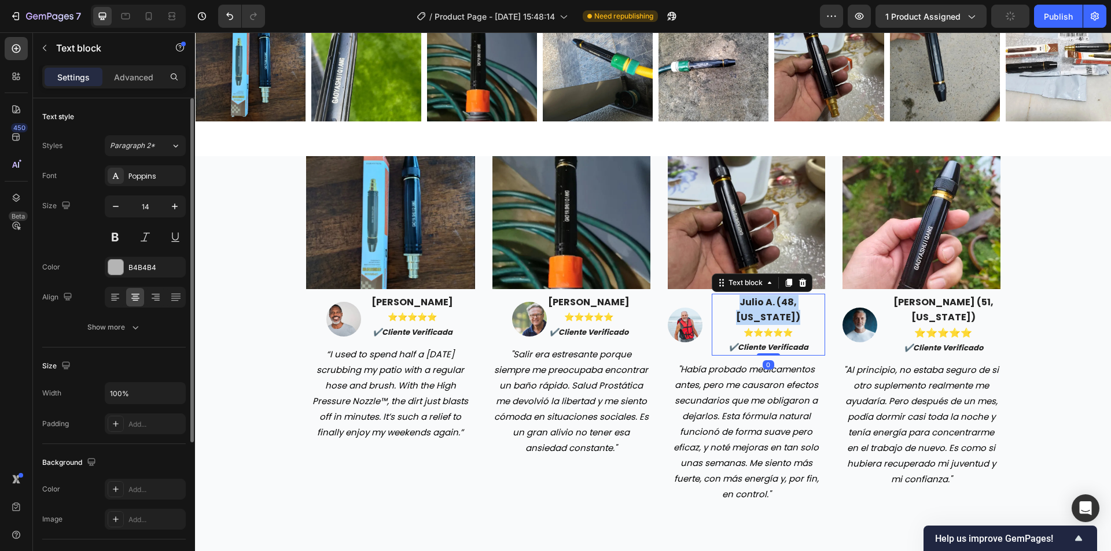
click at [748, 295] on p "julio a. (48, [US_STATE])" at bounding box center [769, 310] width 112 height 30
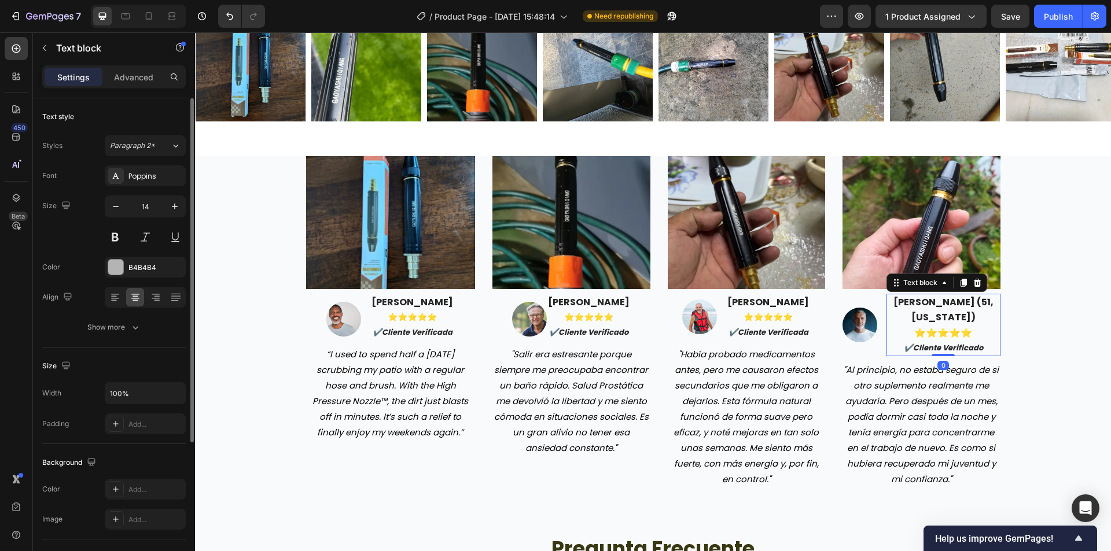
click at [920, 298] on strong "[PERSON_NAME] (51, [US_STATE])" at bounding box center [943, 310] width 100 height 28
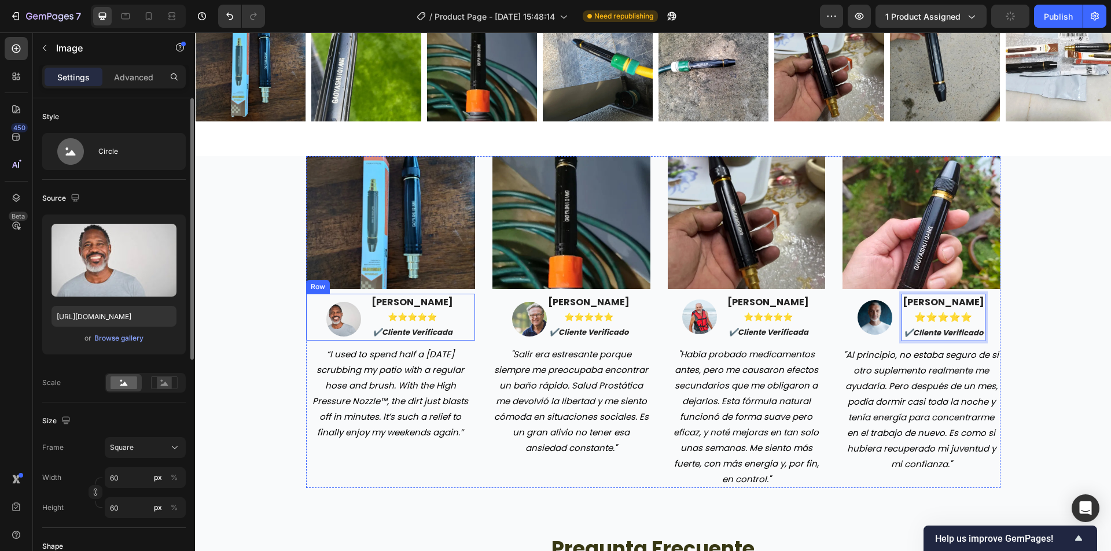
click at [330, 319] on img at bounding box center [343, 319] width 35 height 35
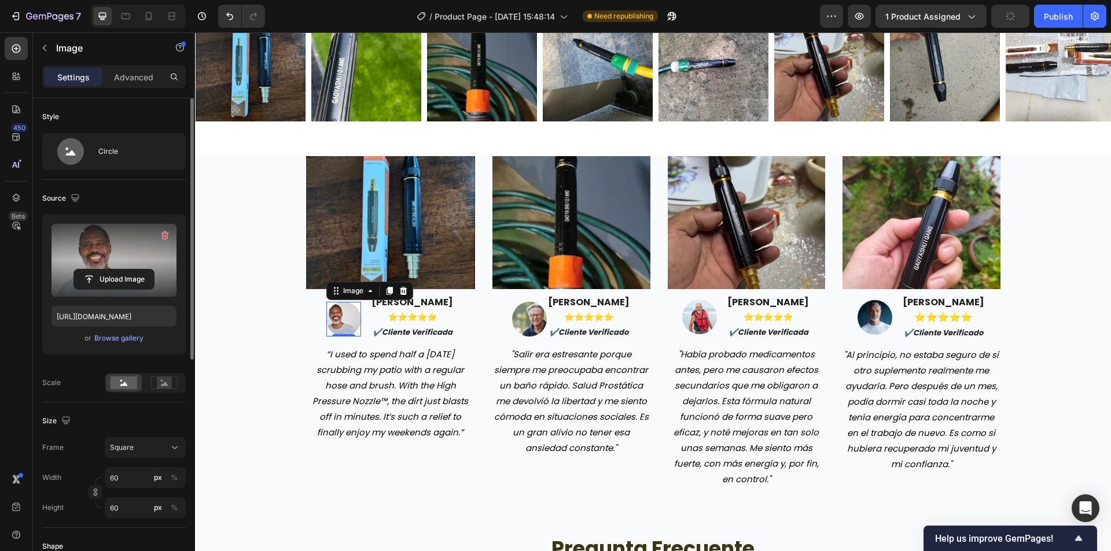
click at [151, 263] on label at bounding box center [113, 260] width 125 height 73
click at [151, 270] on input "file" at bounding box center [114, 280] width 80 height 20
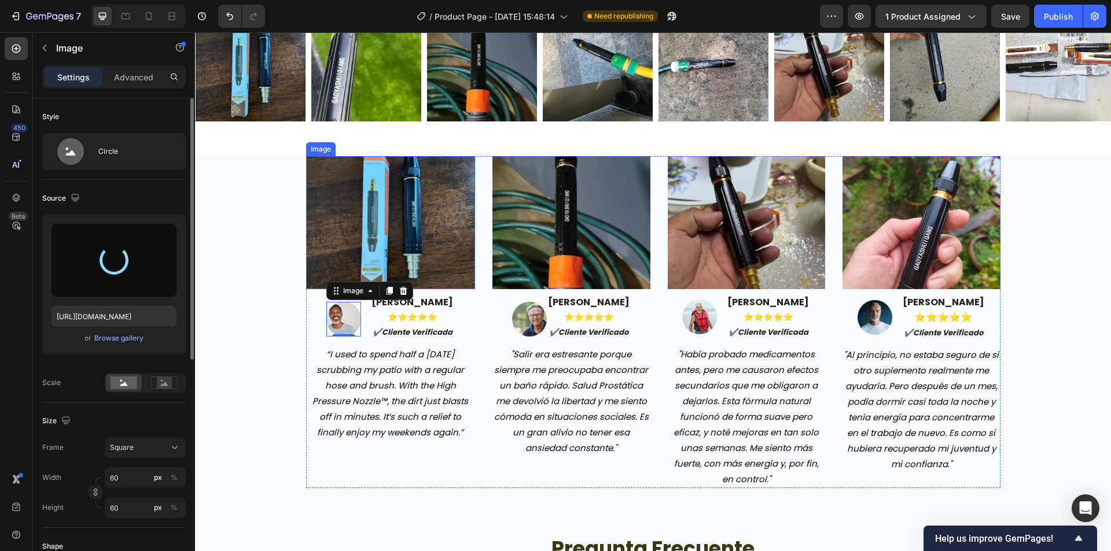
type input "[URL][DOMAIN_NAME]"
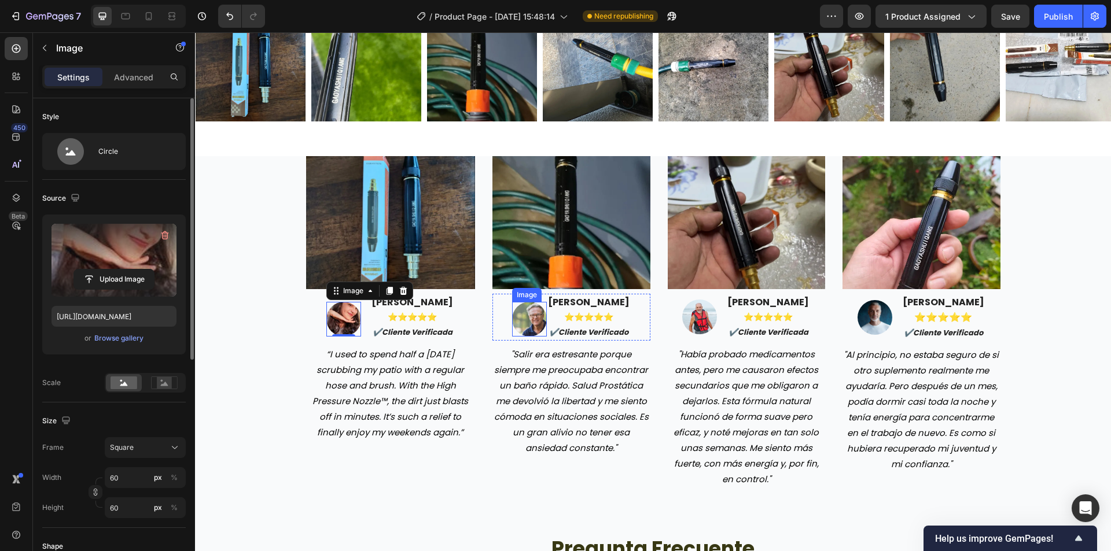
click at [519, 327] on img at bounding box center [529, 319] width 35 height 35
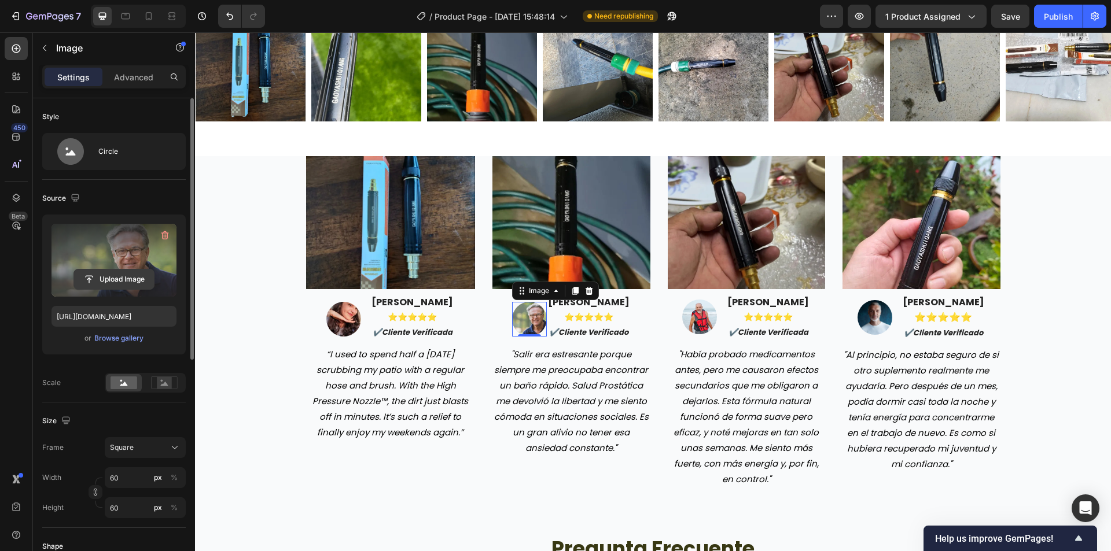
click at [104, 279] on input "file" at bounding box center [114, 280] width 80 height 20
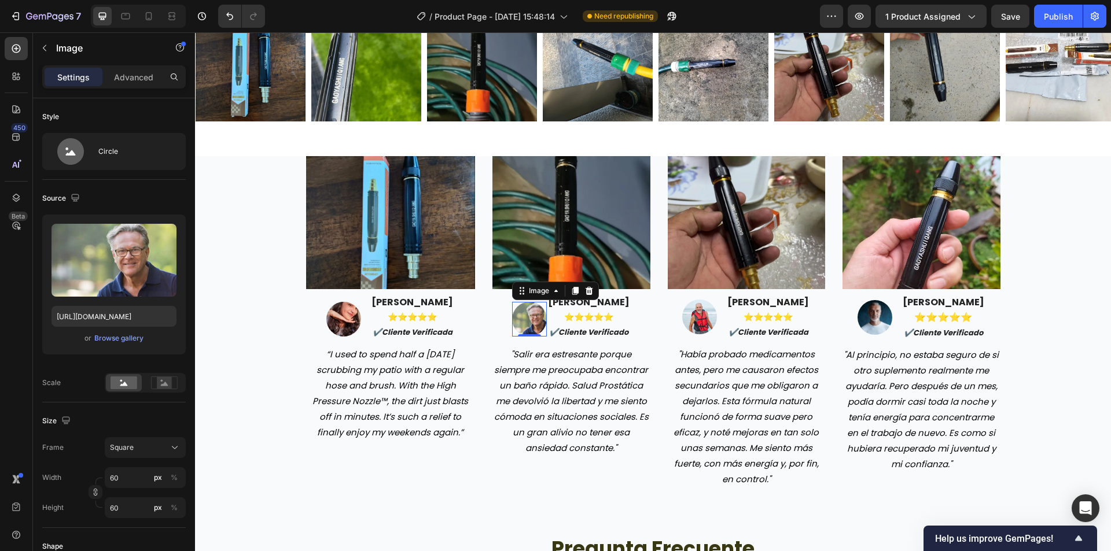
click at [525, 326] on img at bounding box center [529, 319] width 35 height 35
click at [106, 302] on div "Upload Image https://cdn.shopify.com/s/files/1/0942/9106/7229/files/gempages_57…" at bounding box center [113, 285] width 143 height 140
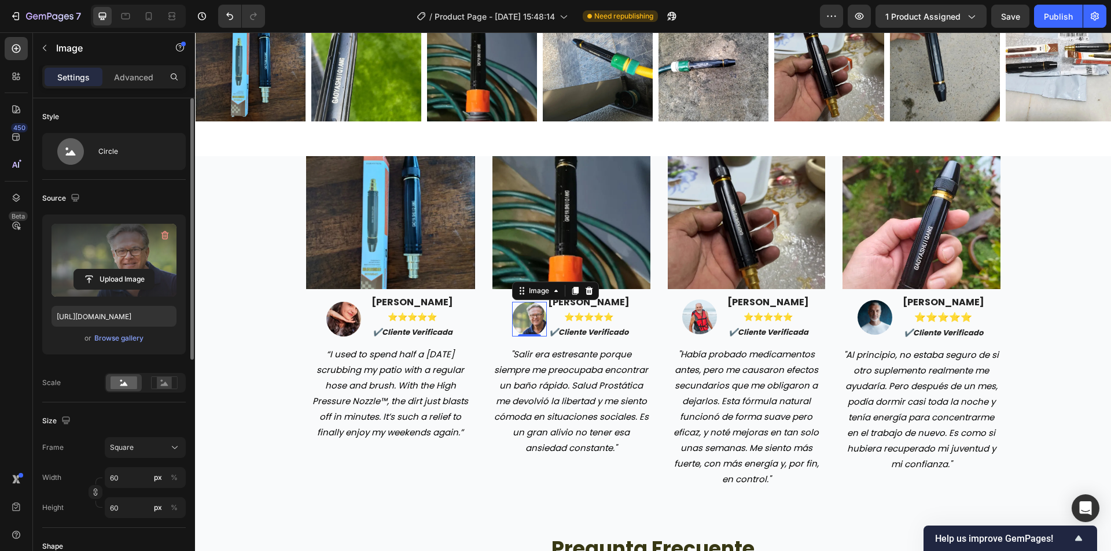
click at [106, 295] on label at bounding box center [113, 260] width 125 height 73
click at [106, 289] on input "file" at bounding box center [114, 280] width 80 height 20
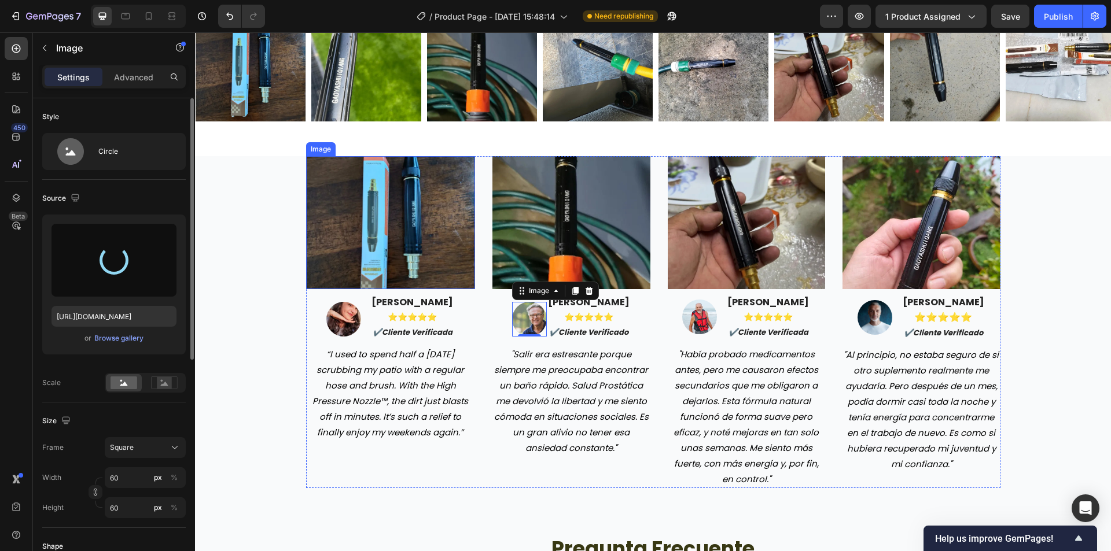
type input "https://cdn.shopify.com/s/files/1/0942/9106/7229/files/gempages_571795456183501…"
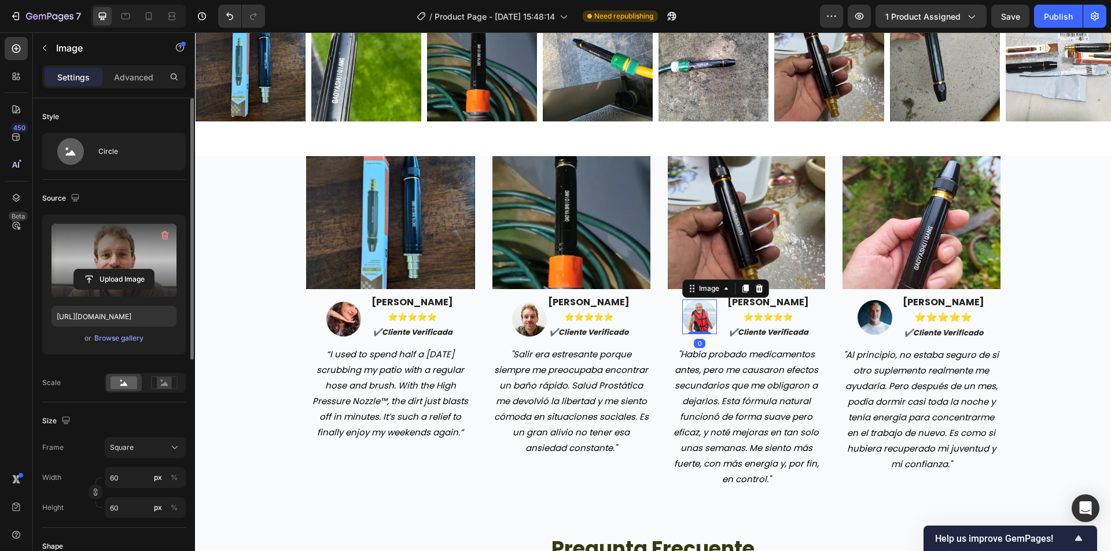
click at [698, 327] on img at bounding box center [699, 317] width 35 height 35
click at [117, 275] on input "file" at bounding box center [114, 280] width 80 height 20
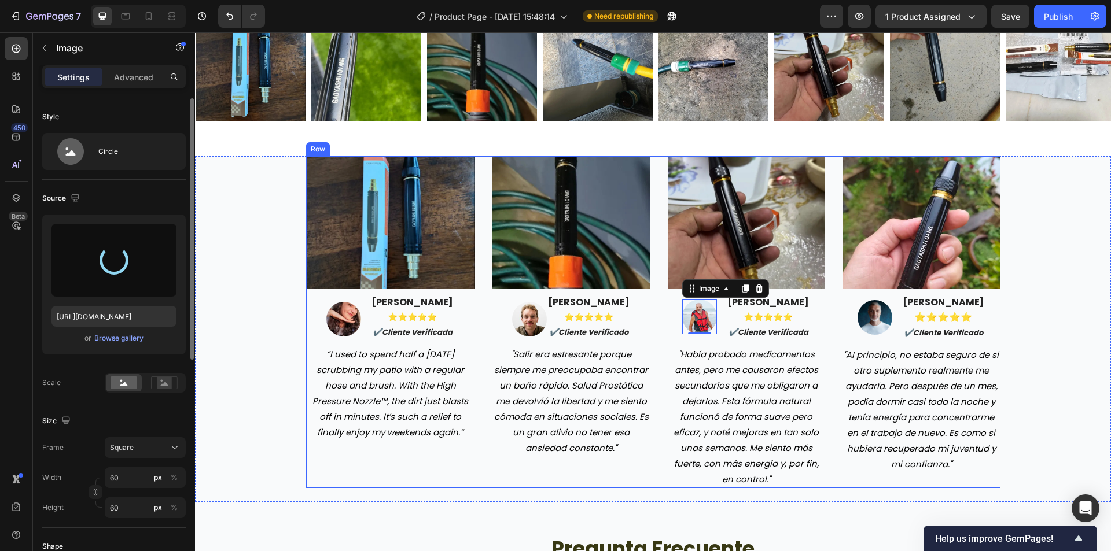
type input "https://cdn.shopify.com/s/files/1/0942/9106/7229/files/gempages_571795456183501…"
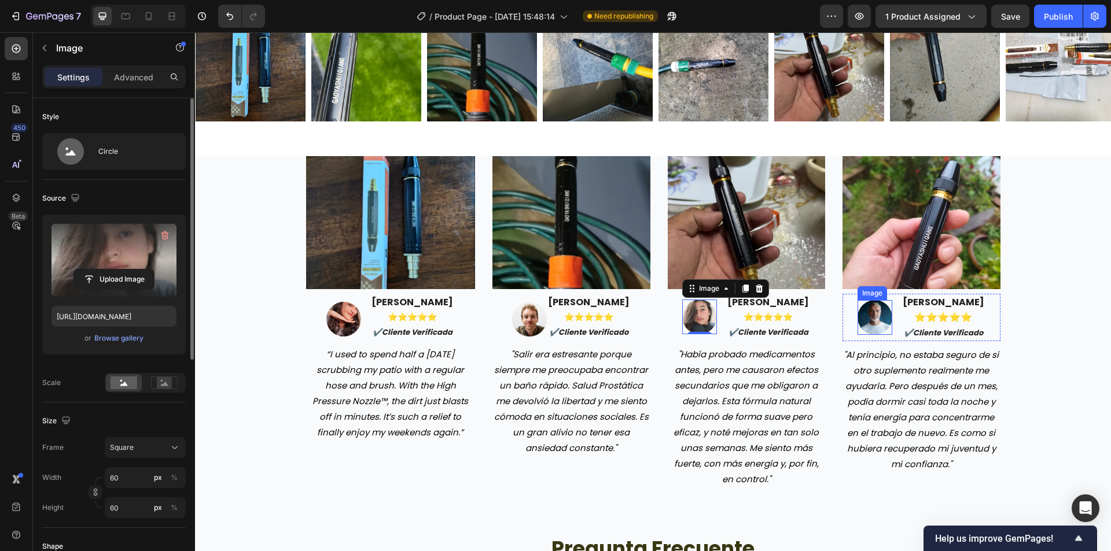
click at [885, 323] on img at bounding box center [874, 317] width 35 height 35
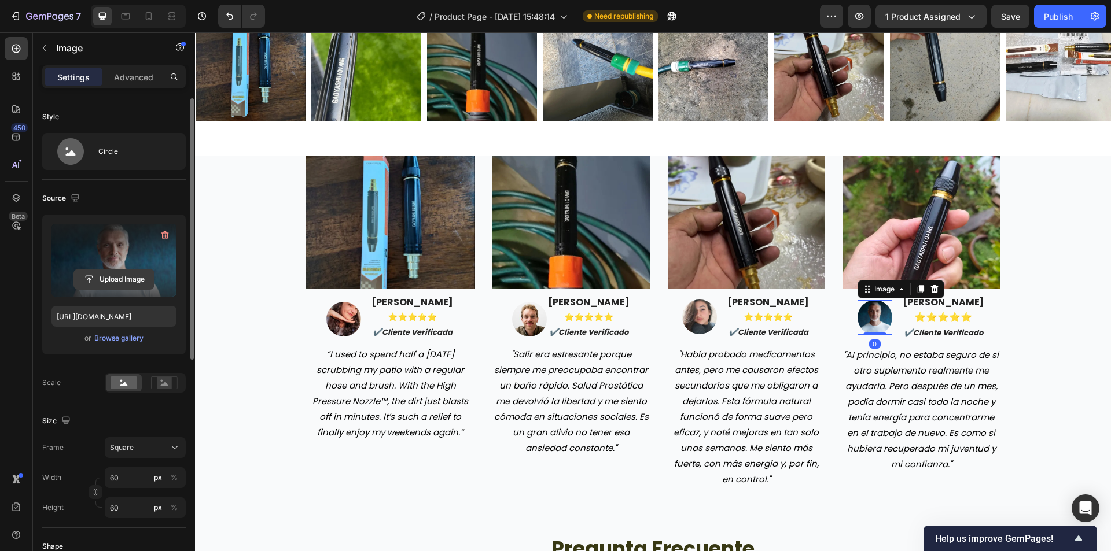
click at [131, 274] on input "file" at bounding box center [114, 280] width 80 height 20
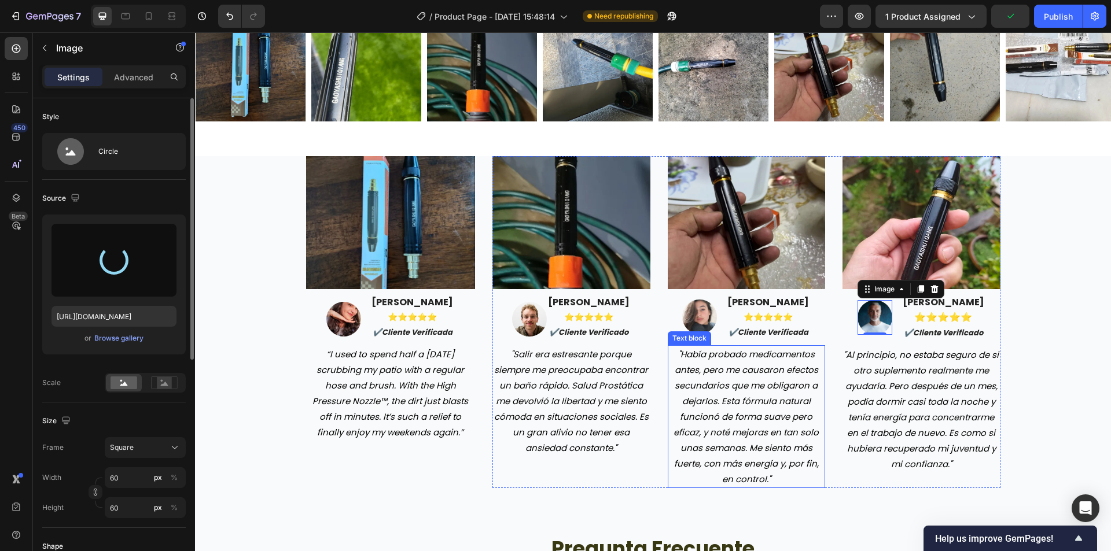
type input "https://cdn.shopify.com/s/files/1/0942/9106/7229/files/gempages_571795456183501…"
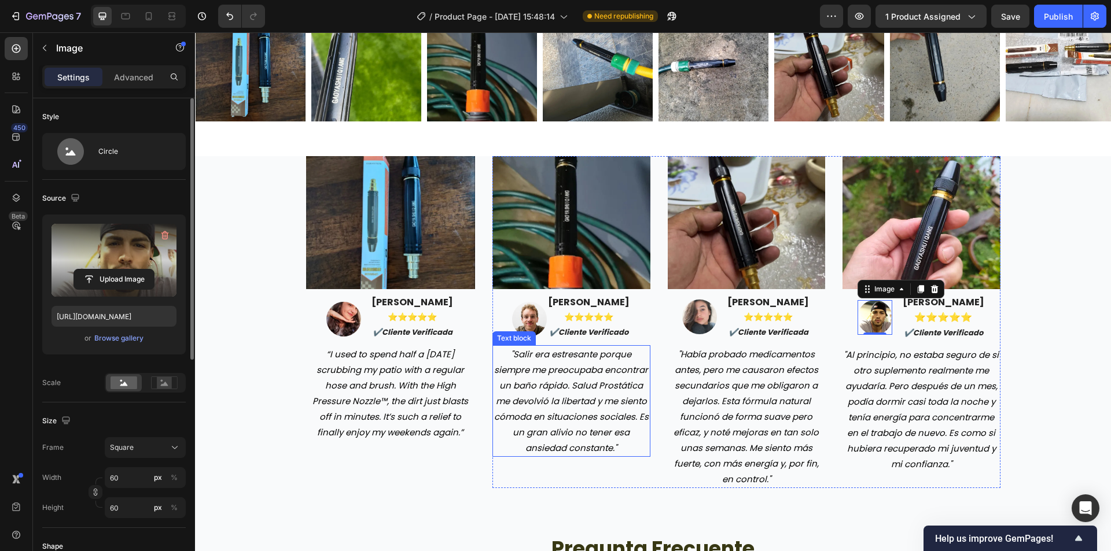
click at [549, 421] on p ""Salir era estresante porque siempre me preocupaba encontrar un baño rápido. Sa…" at bounding box center [571, 400] width 156 height 109
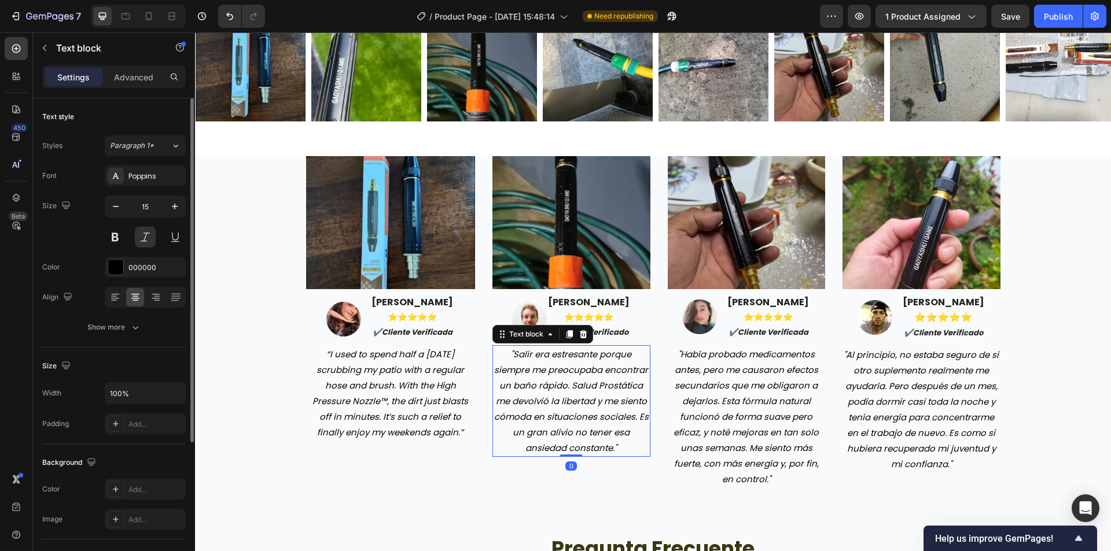
click at [551, 420] on p ""Salir era estresante porque siempre me preocupaba encontrar un baño rápido. Sa…" at bounding box center [571, 400] width 156 height 109
click at [552, 418] on p ""Salir era estresante porque siempre me preocupaba encontrar un baño rápido. Sa…" at bounding box center [571, 400] width 156 height 109
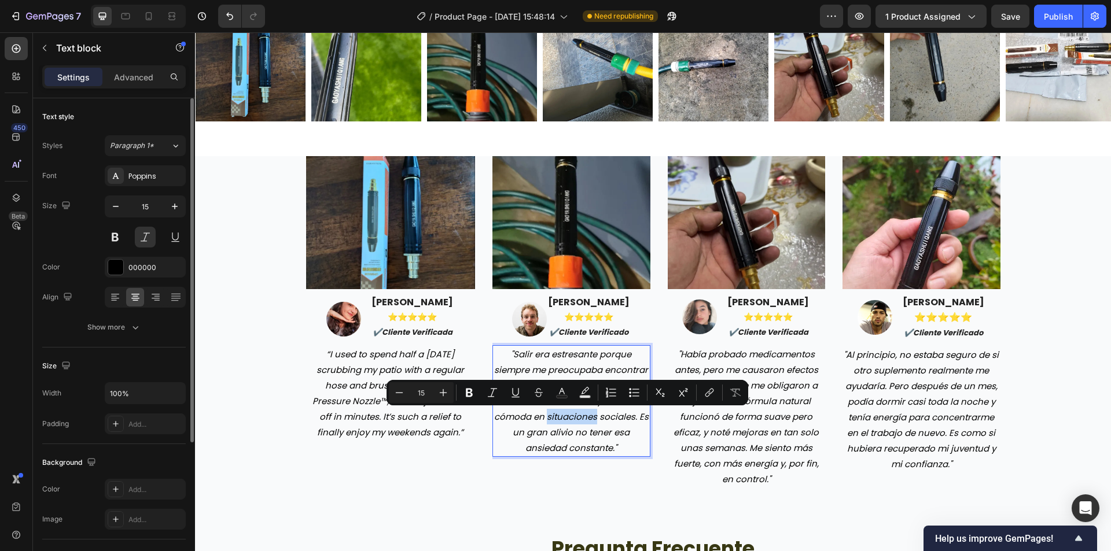
click at [552, 418] on p ""Salir era estresante porque siempre me preocupaba encontrar un baño rápido. Sa…" at bounding box center [571, 400] width 156 height 109
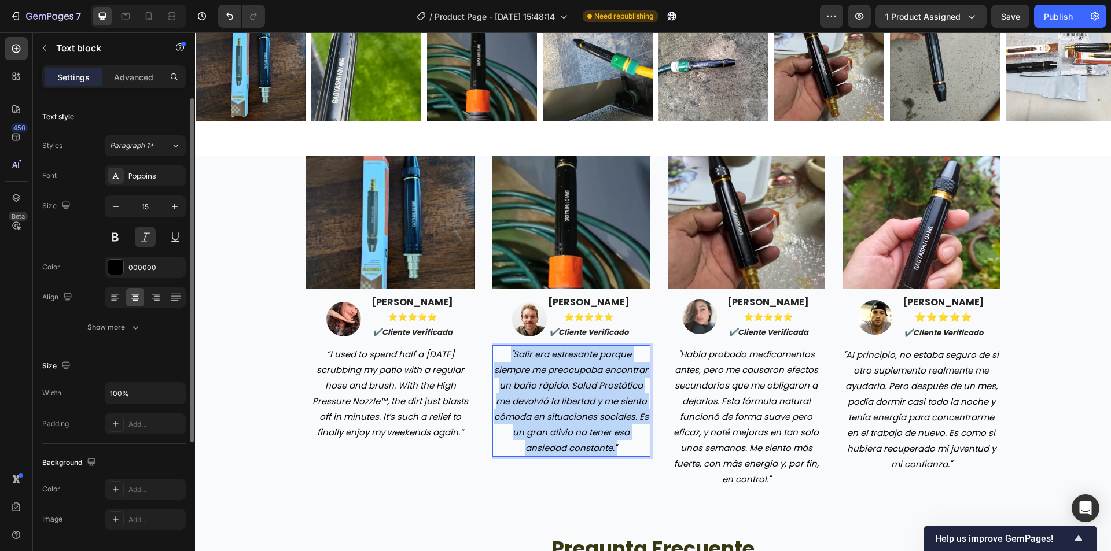
click at [552, 418] on p ""Salir era estresante porque siempre me preocupaba encontrar un baño rápido. Sa…" at bounding box center [571, 400] width 156 height 109
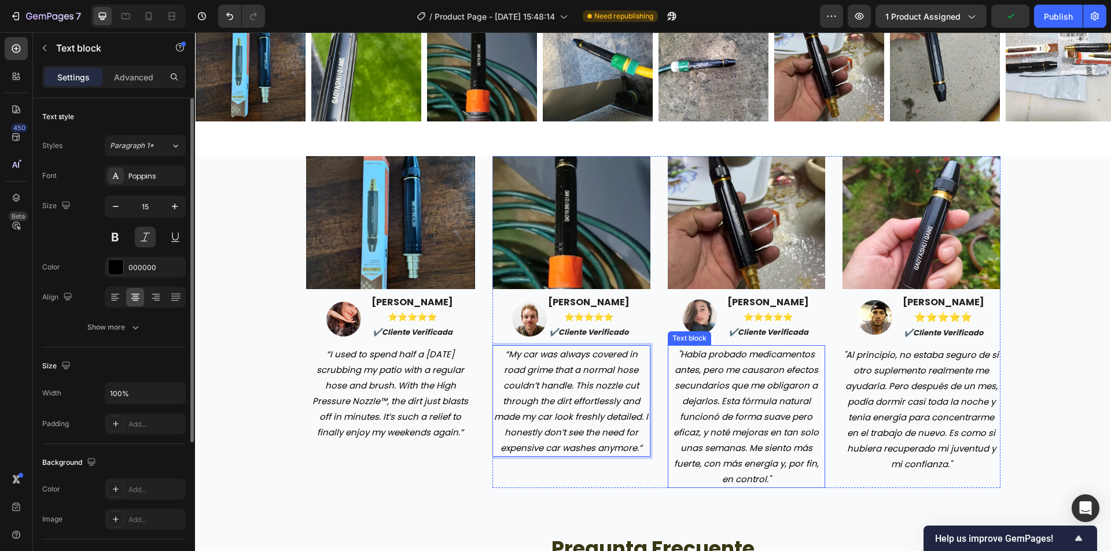
click at [754, 435] on p ""Había probado medicamentos antes, pero me causaron efectos secundarios que me …" at bounding box center [747, 416] width 156 height 141
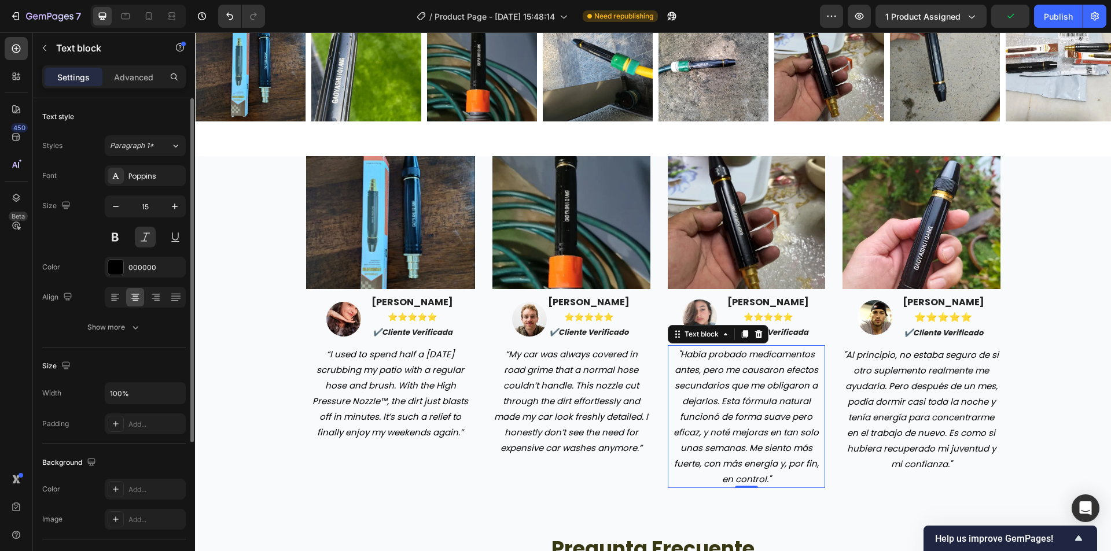
click at [754, 435] on p ""Había probado medicamentos antes, pero me causaron efectos secundarios que me …" at bounding box center [747, 416] width 156 height 141
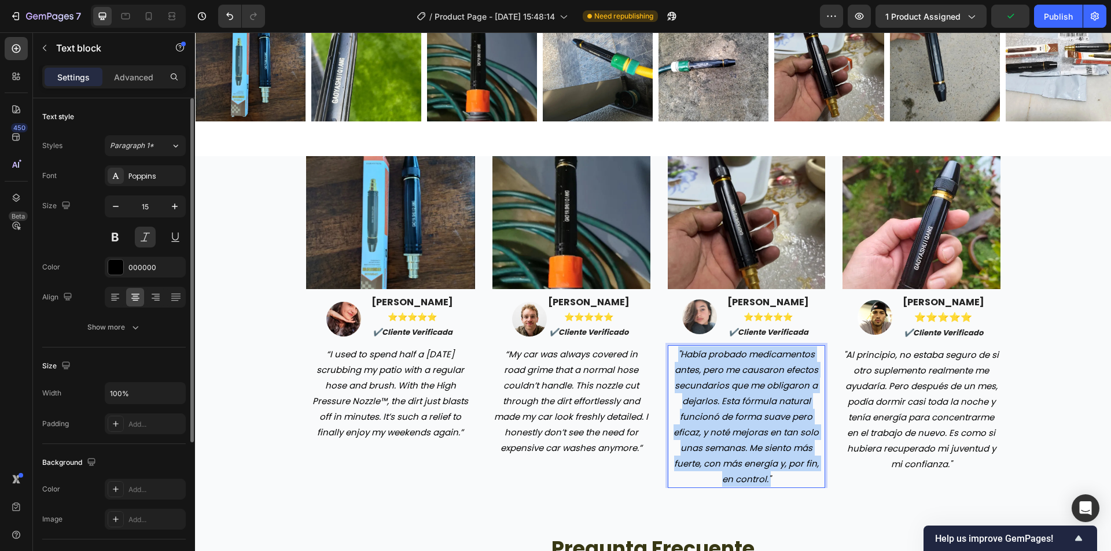
click at [754, 435] on p ""Había probado medicamentos antes, pero me causaron efectos secundarios que me …" at bounding box center [747, 416] width 156 height 141
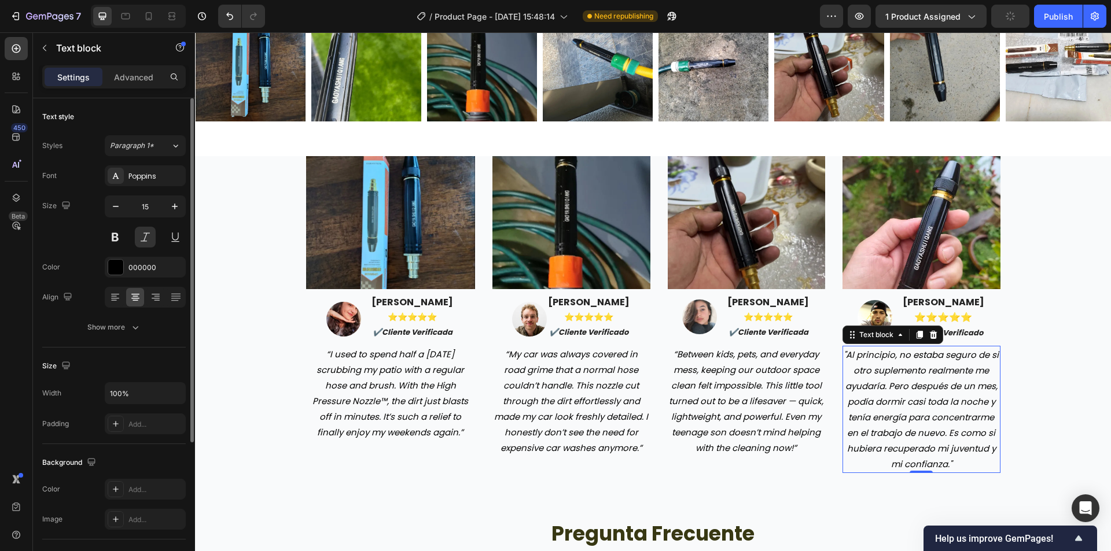
click at [870, 411] on p ""Al principio, no estaba seguro de si otro suplemento realmente me ayudaría. Pe…" at bounding box center [921, 409] width 156 height 125
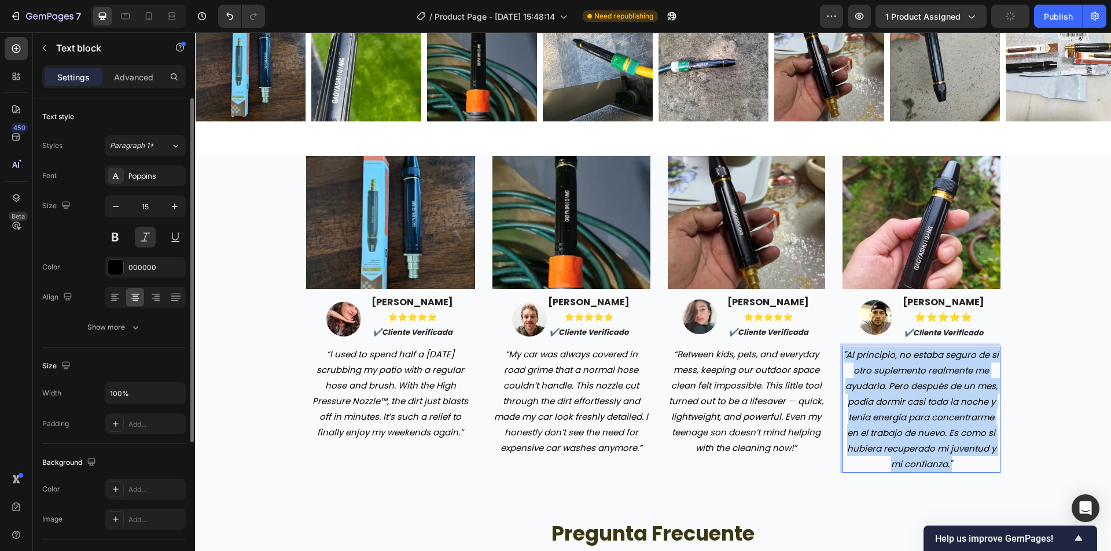
click at [870, 411] on p ""Al principio, no estaba seguro de si otro suplemento realmente me ayudaría. Pe…" at bounding box center [921, 409] width 156 height 125
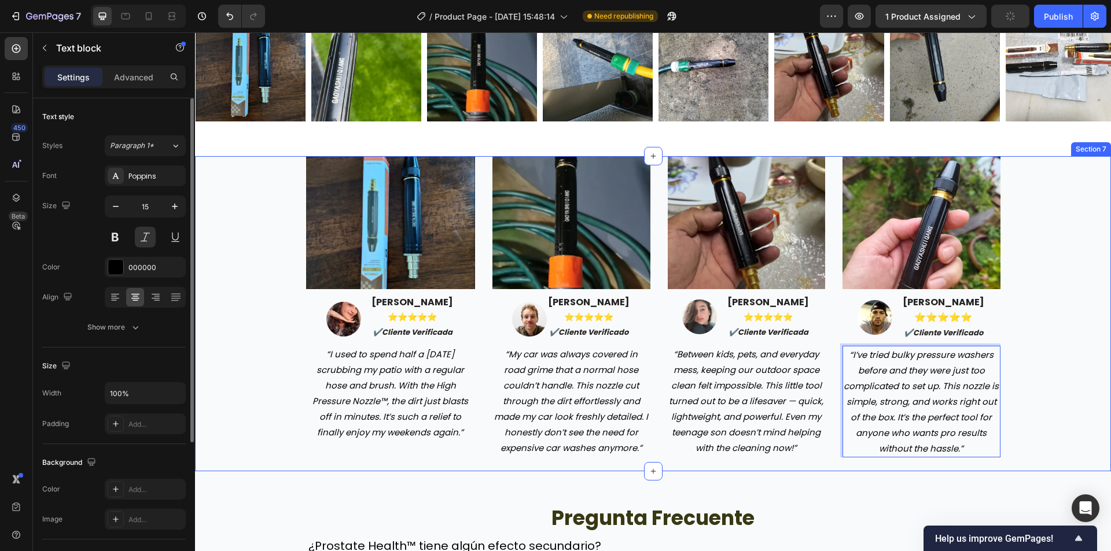
click at [1031, 381] on div "Image Image Maria Gonzales ⭐️⭐️⭐️⭐️⭐️ ✔️cliente verificada Text block Row “I us…" at bounding box center [653, 306] width 898 height 301
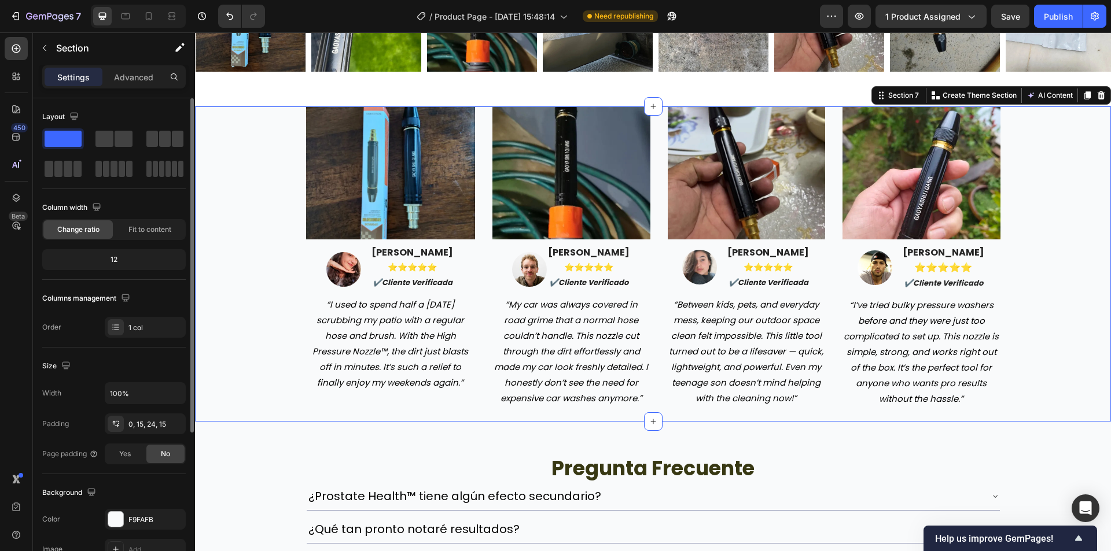
scroll to position [2198, 0]
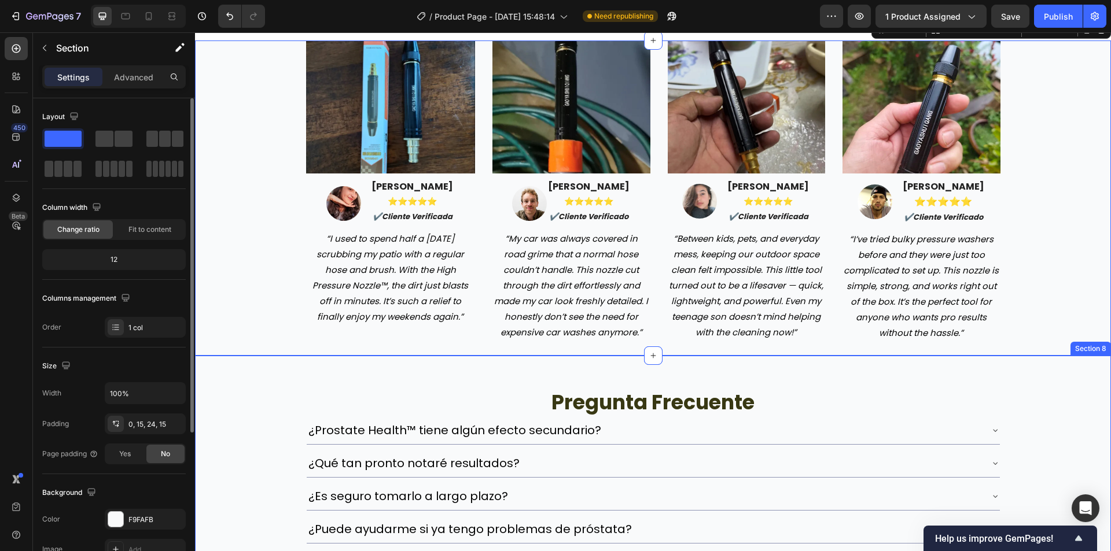
click at [282, 387] on div "pregunta frecuente Heading ¿Prostate Health™ tiene algún efecto secundario? ¿Qu…" at bounding box center [653, 521] width 916 height 294
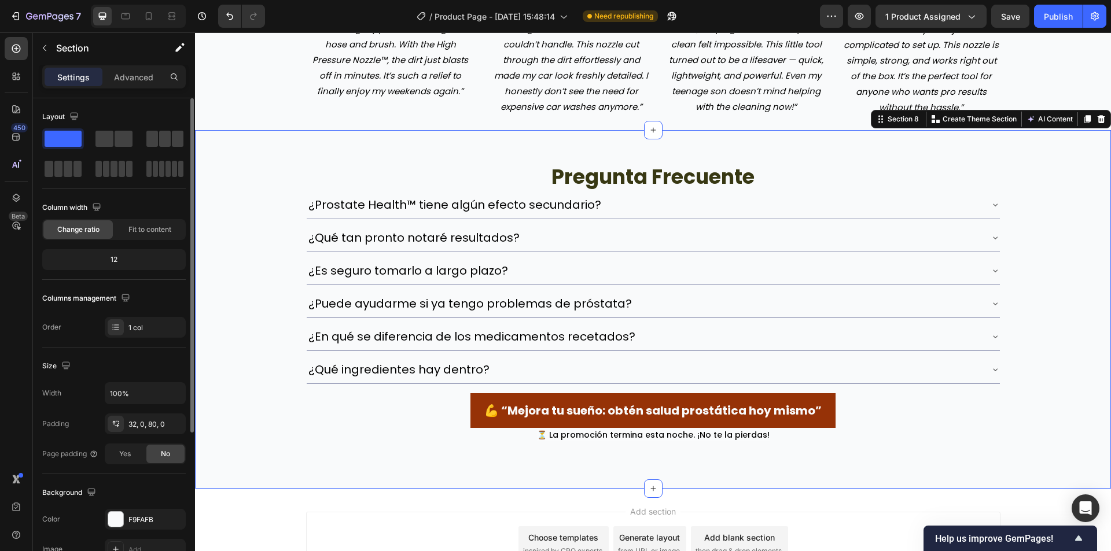
scroll to position [2429, 0]
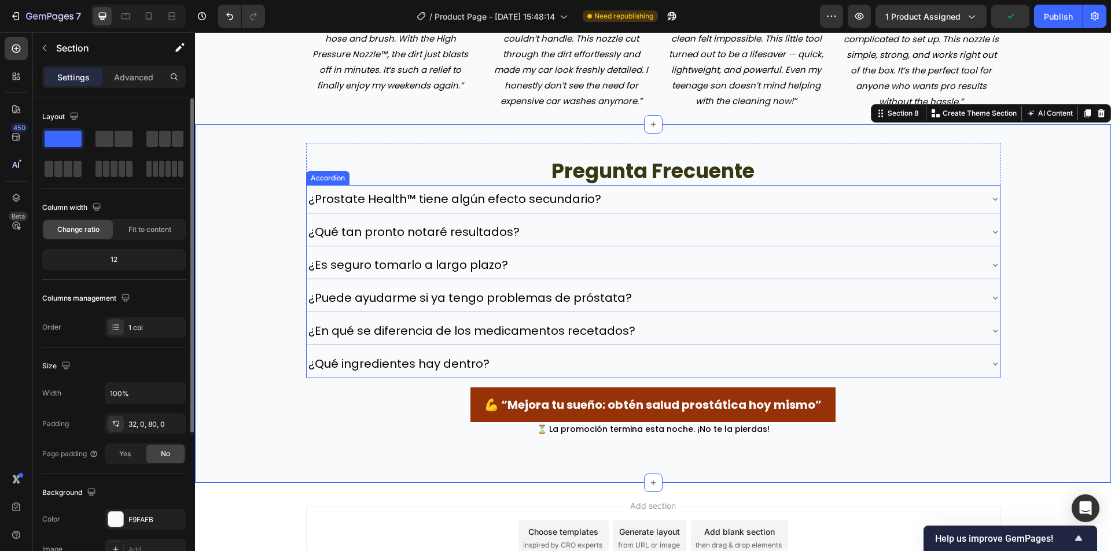
click at [581, 195] on p "¿Prostate Health™ tiene algún efecto secundario?" at bounding box center [454, 198] width 293 height 15
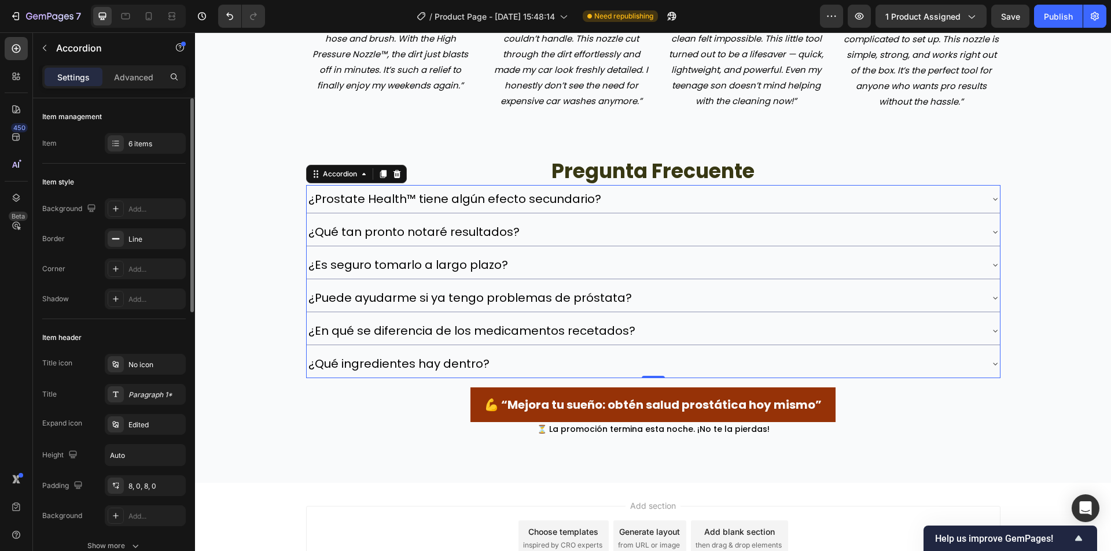
click at [488, 205] on p "¿Prostate Health™ tiene algún efecto secundario?" at bounding box center [454, 198] width 293 height 15
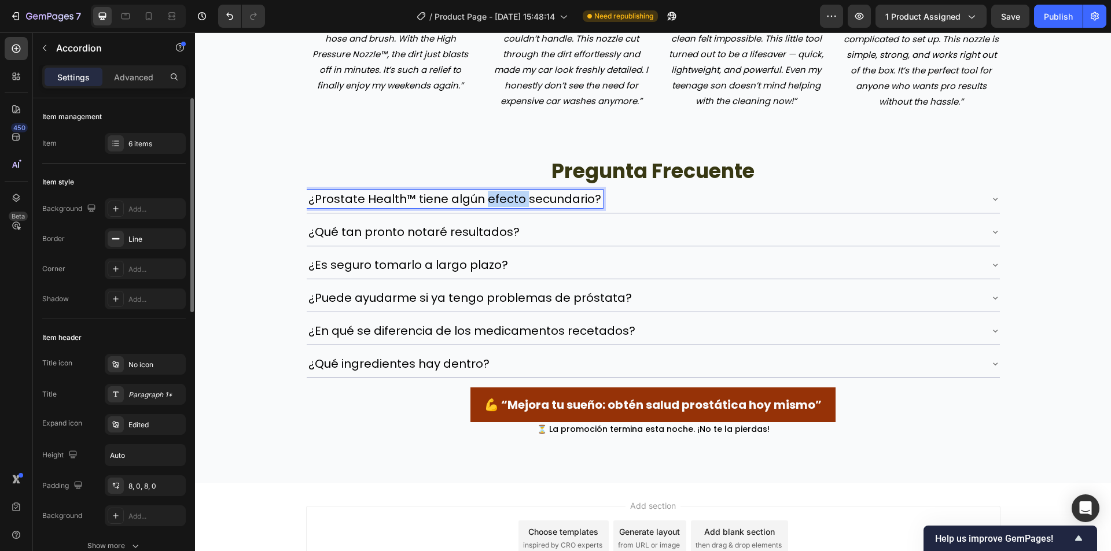
click at [488, 205] on p "¿Prostate Health™ tiene algún efecto secundario?" at bounding box center [454, 198] width 293 height 15
click at [470, 197] on p "¿La boquilla de alta presión™ se ajustará a mi manguera?" at bounding box center [478, 198] width 341 height 15
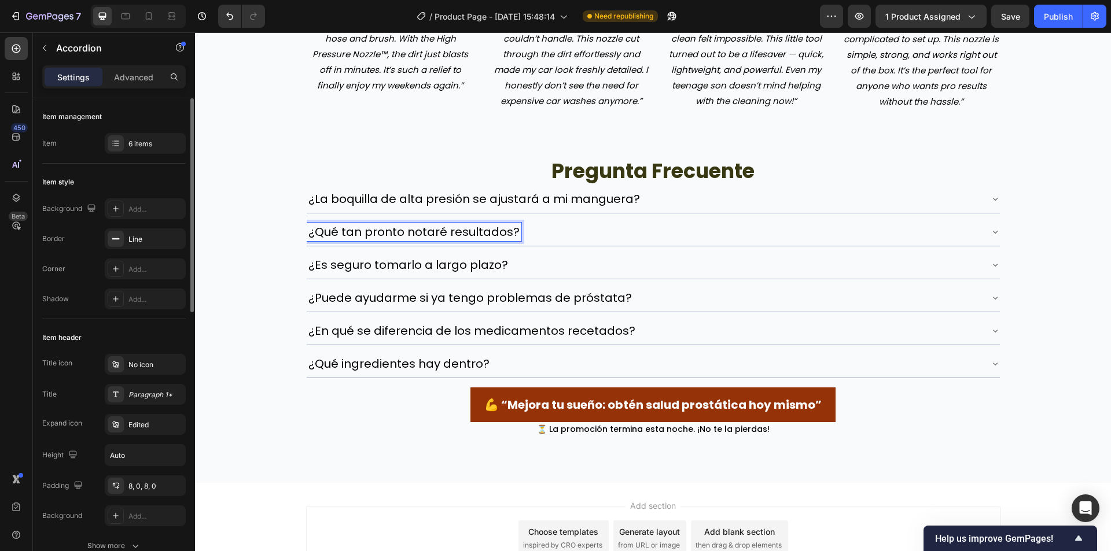
click at [448, 225] on p "¿Qué tan pronto notaré resultados?" at bounding box center [413, 231] width 211 height 15
click at [449, 267] on p "¿Es seguro tomarlo a largo plazo?" at bounding box center [408, 264] width 200 height 15
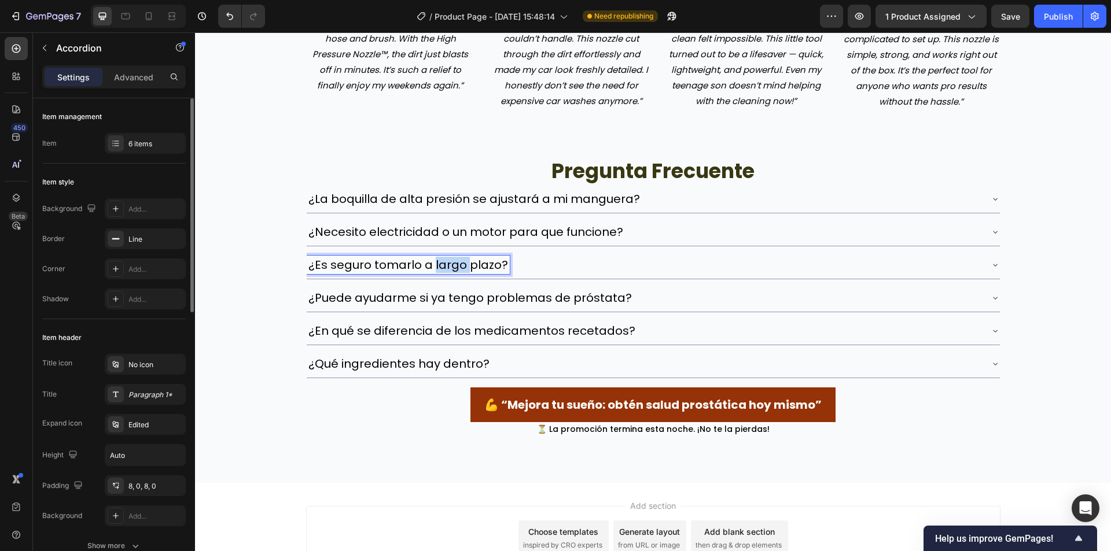
click at [449, 267] on p "¿Es seguro tomarlo a largo plazo?" at bounding box center [408, 264] width 200 height 15
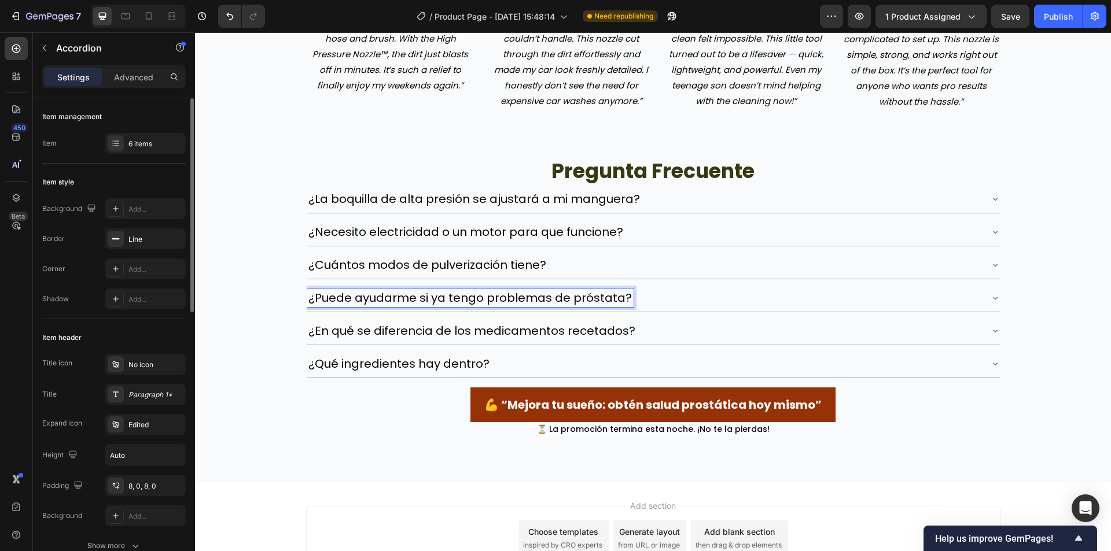
click at [527, 297] on p "¿Puede ayudarme si ya tengo problemas de próstata?" at bounding box center [469, 297] width 323 height 15
click at [496, 296] on p "¿Puedo usarlo para lavar mi auto de forma segura?" at bounding box center [460, 297] width 304 height 15
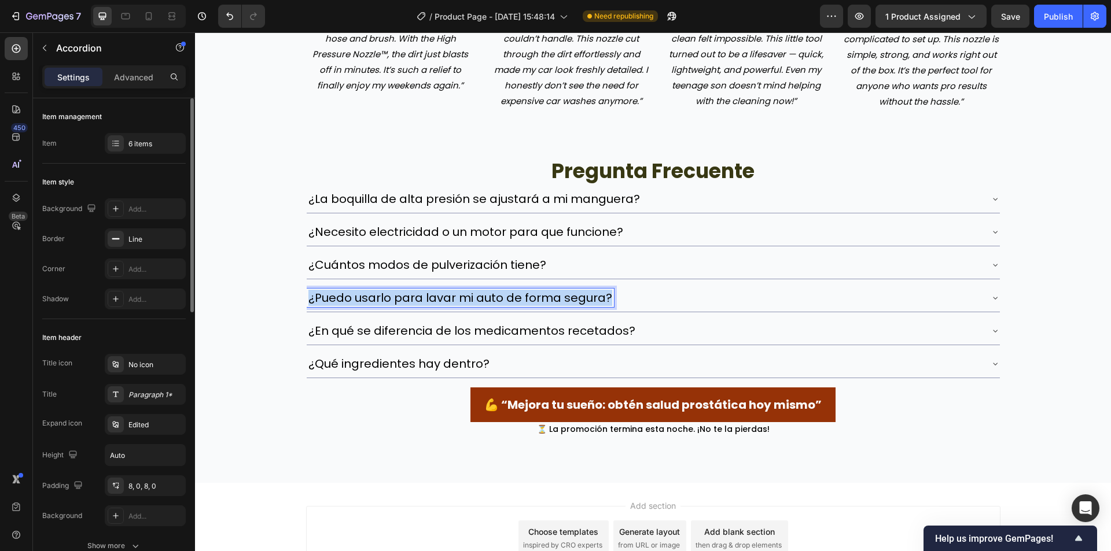
click at [496, 296] on p "¿Puedo usarlo para lavar mi auto de forma segura?" at bounding box center [460, 297] width 304 height 15
click at [441, 339] on div "¿En qué se diferencia de los medicamentos recetados?" at bounding box center [472, 331] width 330 height 19
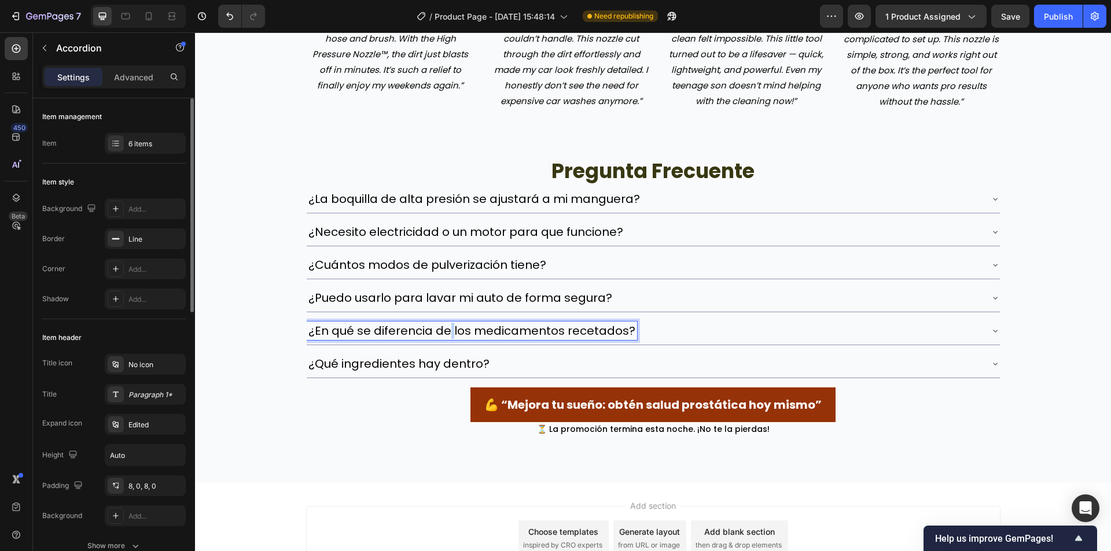
click at [441, 339] on div "¿En qué se diferencia de los medicamentos recetados?" at bounding box center [472, 331] width 330 height 19
click at [451, 360] on p "¿Qué ingredientes hay dentro?" at bounding box center [398, 363] width 181 height 15
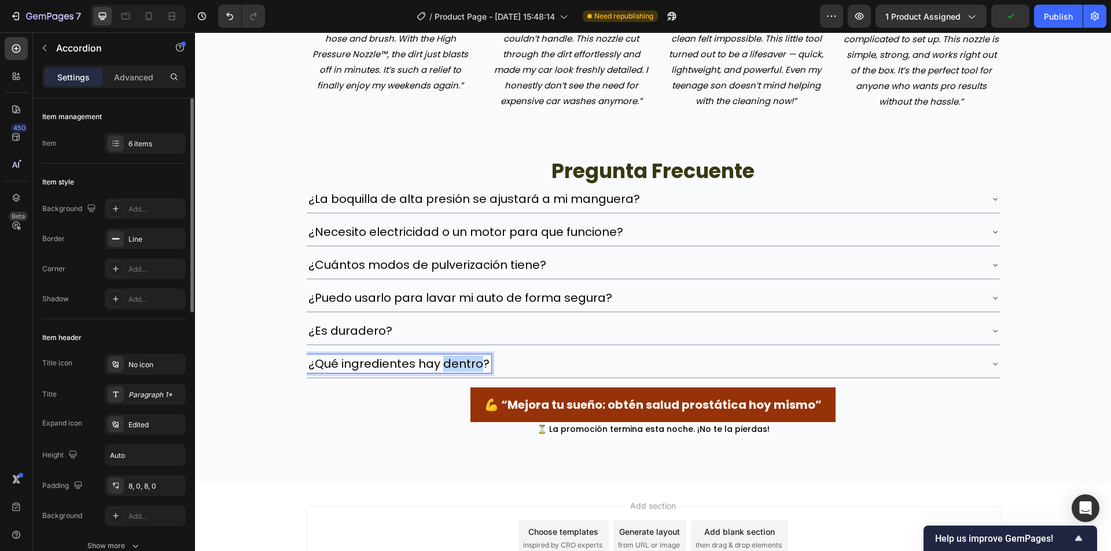
click at [451, 360] on p "¿Qué ingredientes hay dentro?" at bounding box center [398, 363] width 181 height 15
click at [259, 337] on div "pregunta frecuente Heading ¿La boquilla de alta presión se ajustará a mi mangue…" at bounding box center [653, 290] width 916 height 294
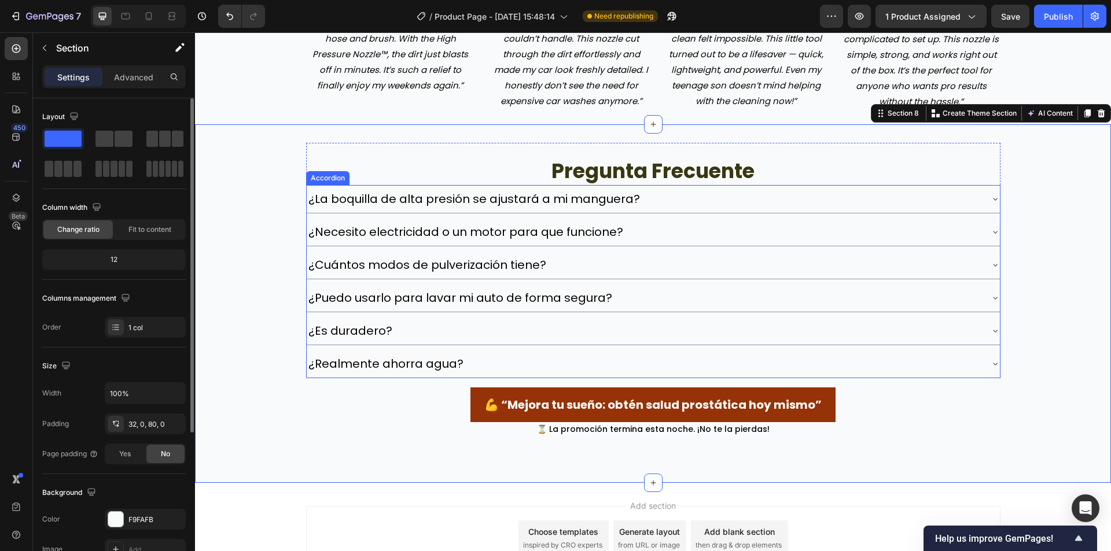
click at [683, 200] on div "¿La boquilla de alta presión se ajustará a mi manguera?" at bounding box center [644, 199] width 674 height 19
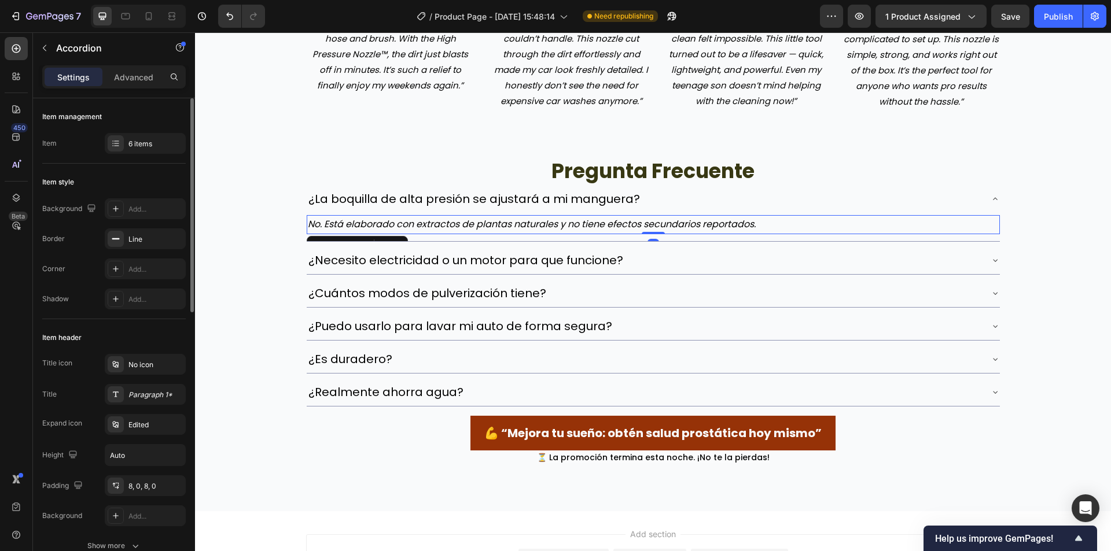
click at [452, 226] on p "No. Está elaborado con extractos de plantas naturales y no tiene efectos secund…" at bounding box center [653, 224] width 691 height 17
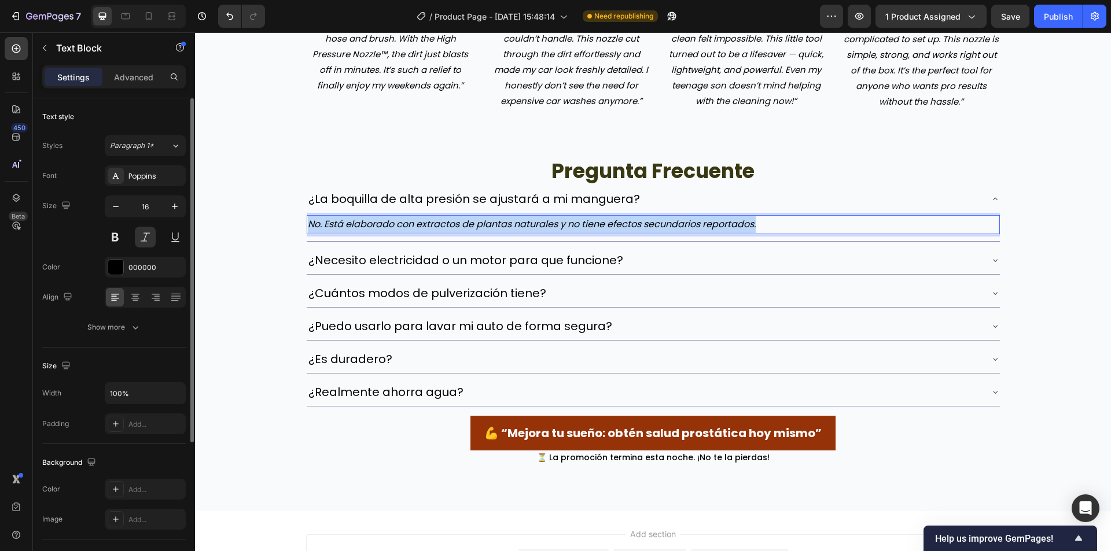
click at [452, 226] on p "No. Está elaborado con extractos de plantas naturales y no tiene efectos secund…" at bounding box center [653, 224] width 691 height 17
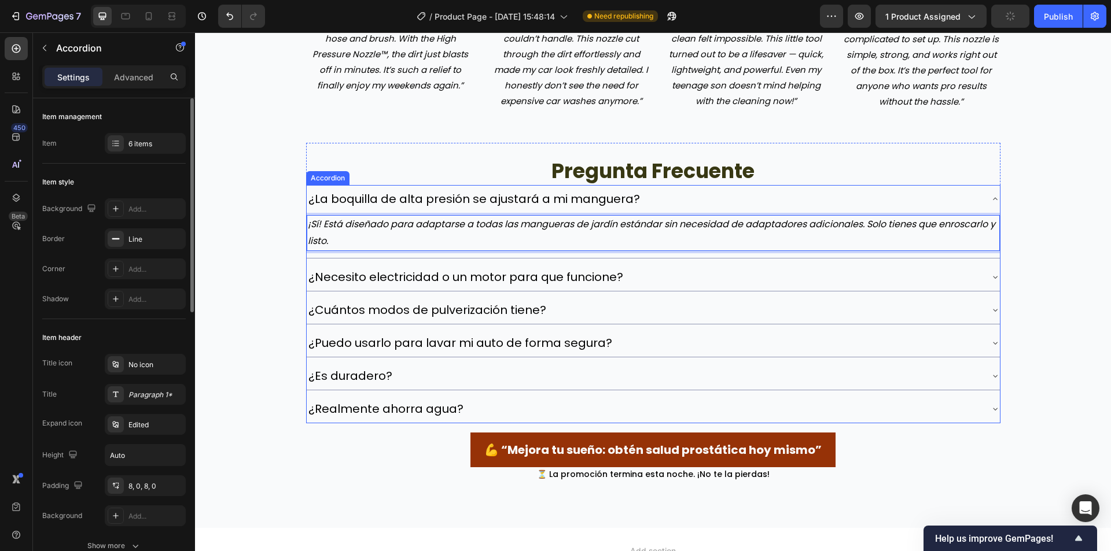
click at [661, 275] on div "¿Necesito electricidad o un motor para que funcione?" at bounding box center [644, 277] width 674 height 19
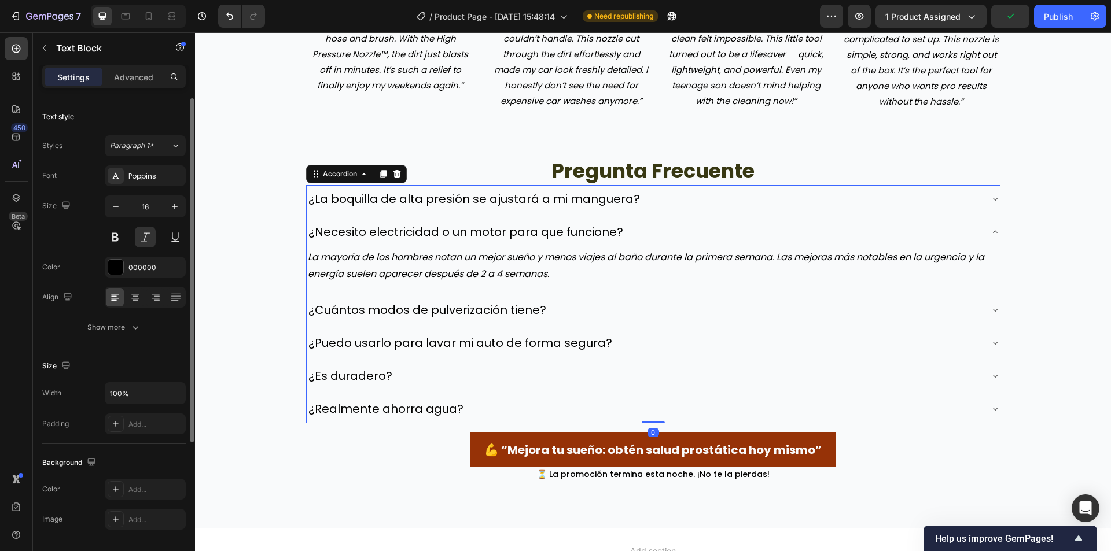
click at [517, 271] on p "La mayoría de los hombres notan un mejor sueño y menos viajes al baño durante l…" at bounding box center [653, 266] width 691 height 34
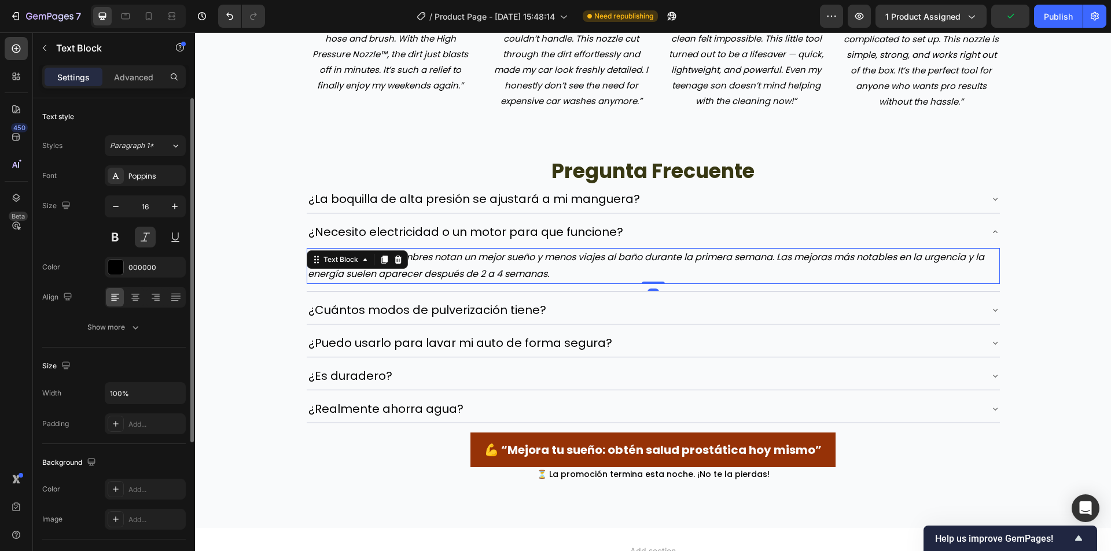
click at [517, 271] on p "La mayoría de los hombres notan un mejor sueño y menos viajes al baño durante l…" at bounding box center [653, 266] width 691 height 34
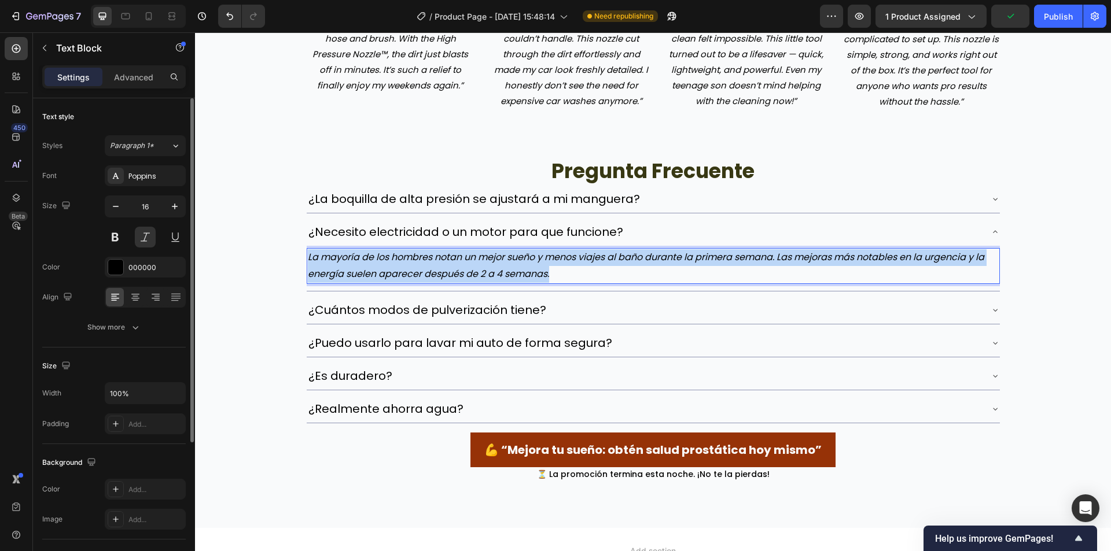
click at [517, 271] on p "La mayoría de los hombres notan un mejor sueño y menos viajes al baño durante l…" at bounding box center [653, 266] width 691 height 34
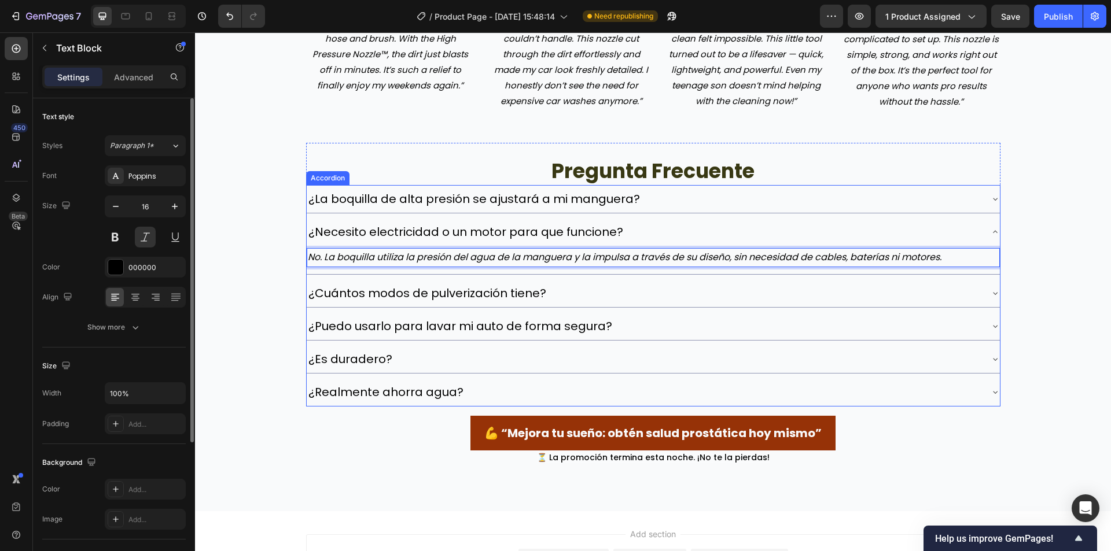
click at [608, 286] on div "¿Cuántos modos de pulverización tiene?" at bounding box center [644, 293] width 674 height 19
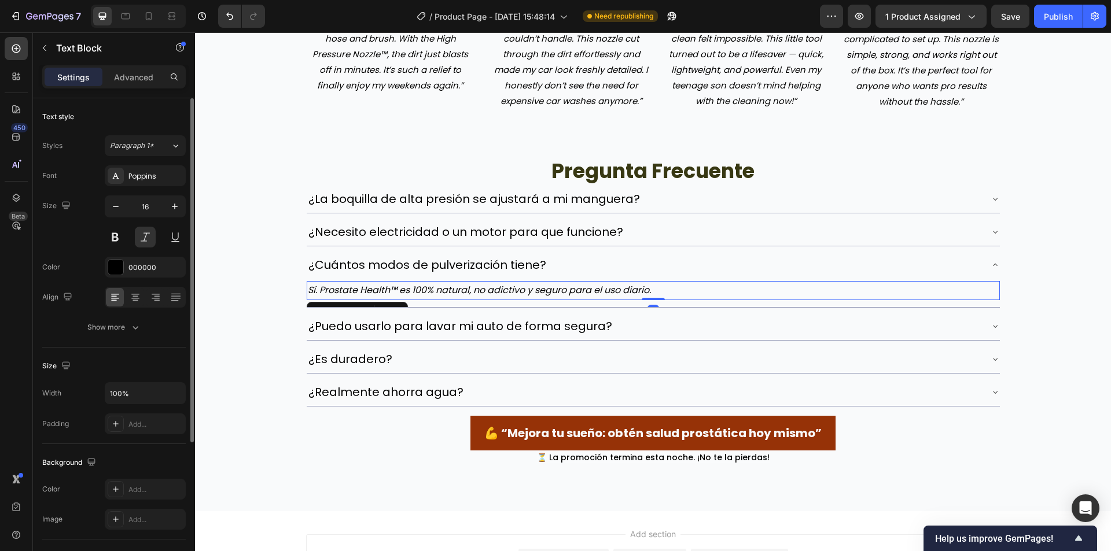
click at [425, 285] on p "Sí. Prostate Health™ es 100% natural, no adictivo y seguro para el uso diario." at bounding box center [653, 290] width 691 height 17
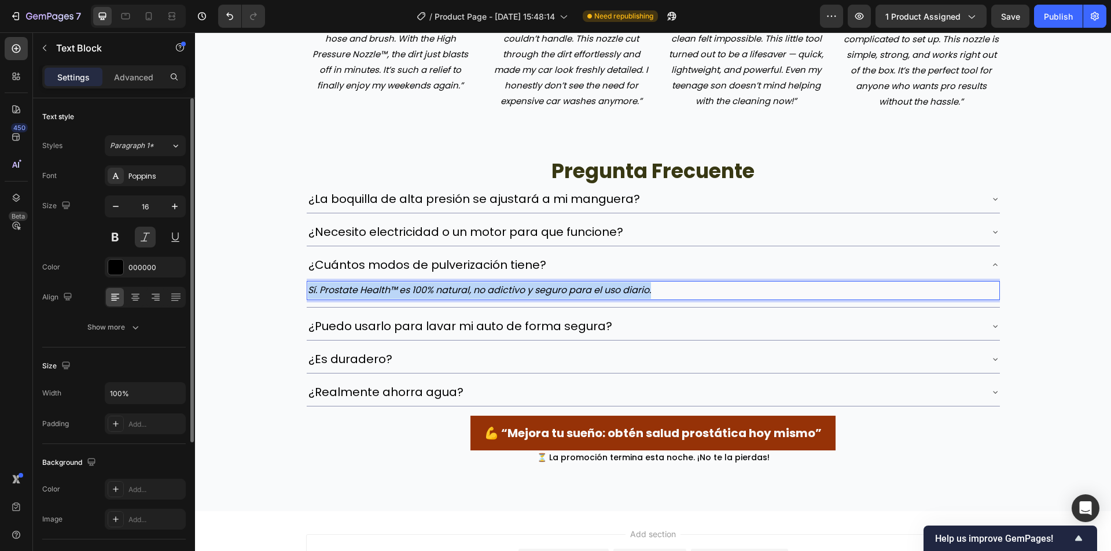
click at [425, 285] on p "Sí. Prostate Health™ es 100% natural, no adictivo y seguro para el uso diario." at bounding box center [653, 290] width 691 height 17
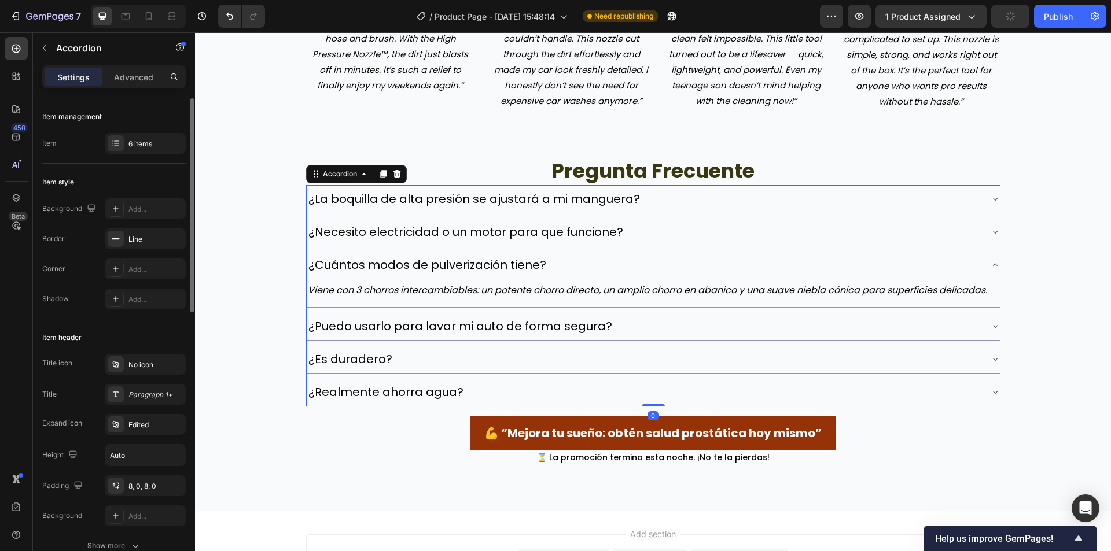
click at [648, 329] on div "¿Puedo usarlo para lavar mi auto de forma segura?" at bounding box center [644, 326] width 674 height 19
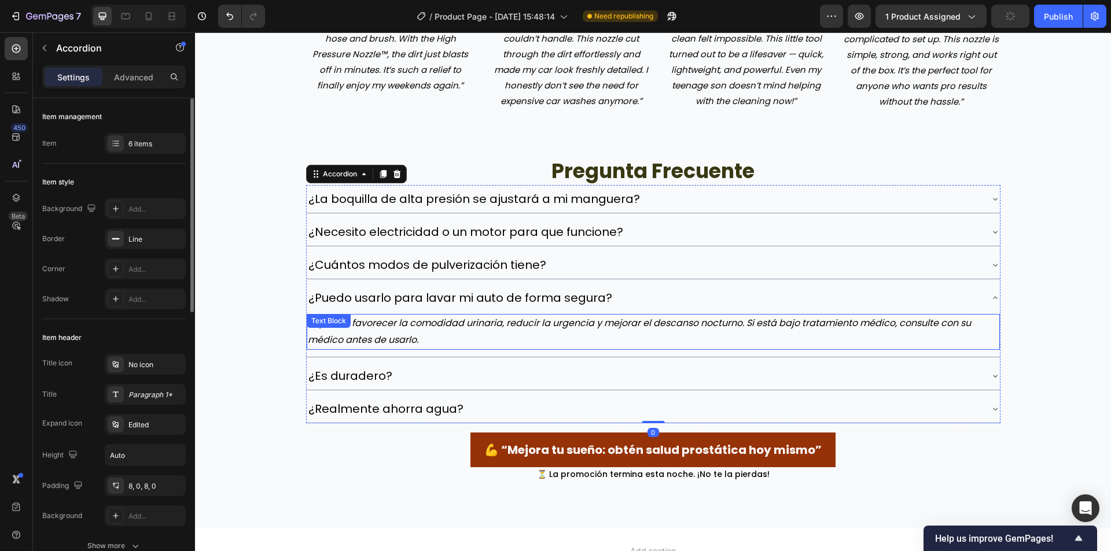
click at [457, 325] on p "Sí, puede favorecer la comodidad urinaria, reducir la urgencia y mejorar el des…" at bounding box center [653, 332] width 691 height 34
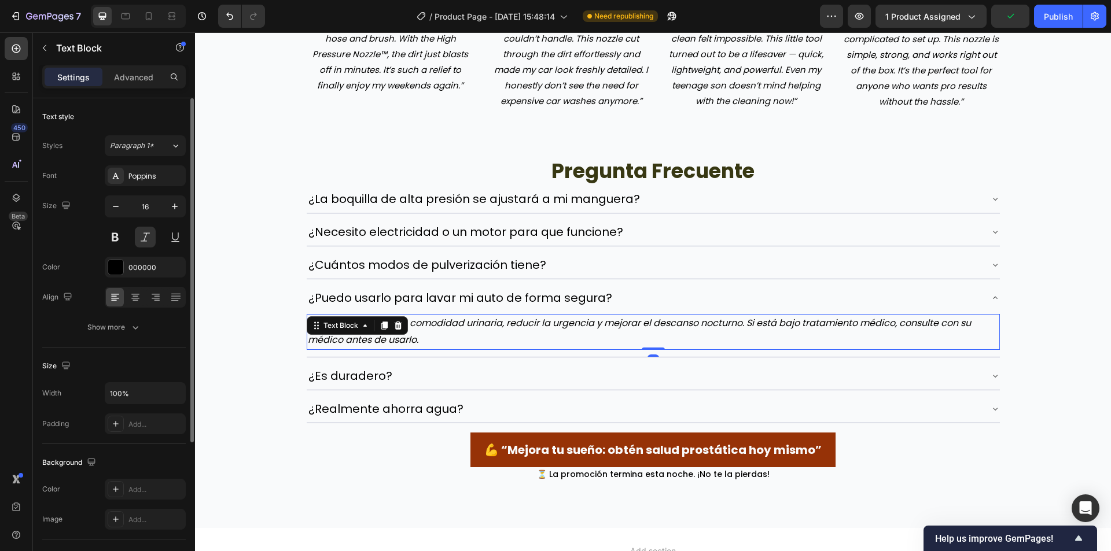
click at [457, 325] on p "Sí, puede favorecer la comodidad urinaria, reducir la urgencia y mejorar el des…" at bounding box center [653, 332] width 691 height 34
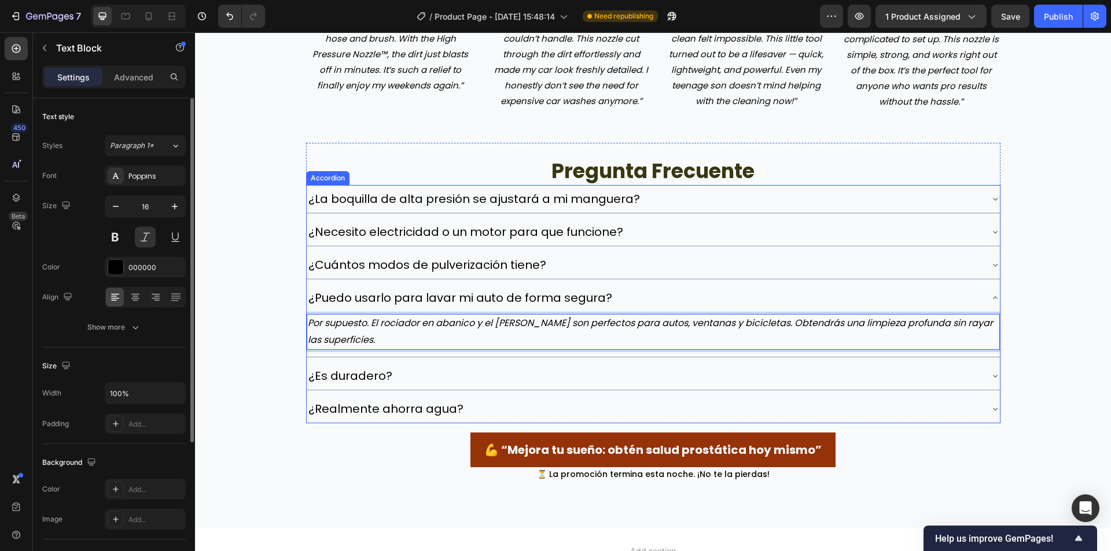
click at [494, 370] on div "¿Es duradero?" at bounding box center [644, 376] width 674 height 19
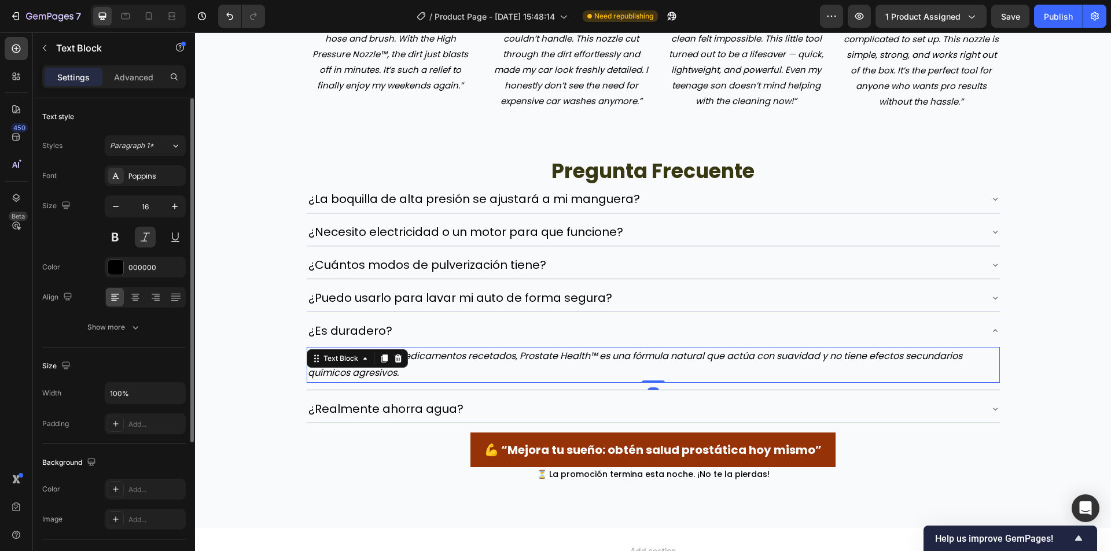
click at [419, 360] on p "A diferencia de los medicamentos recetados, Prostate Health™ es una fórmula nat…" at bounding box center [653, 365] width 691 height 34
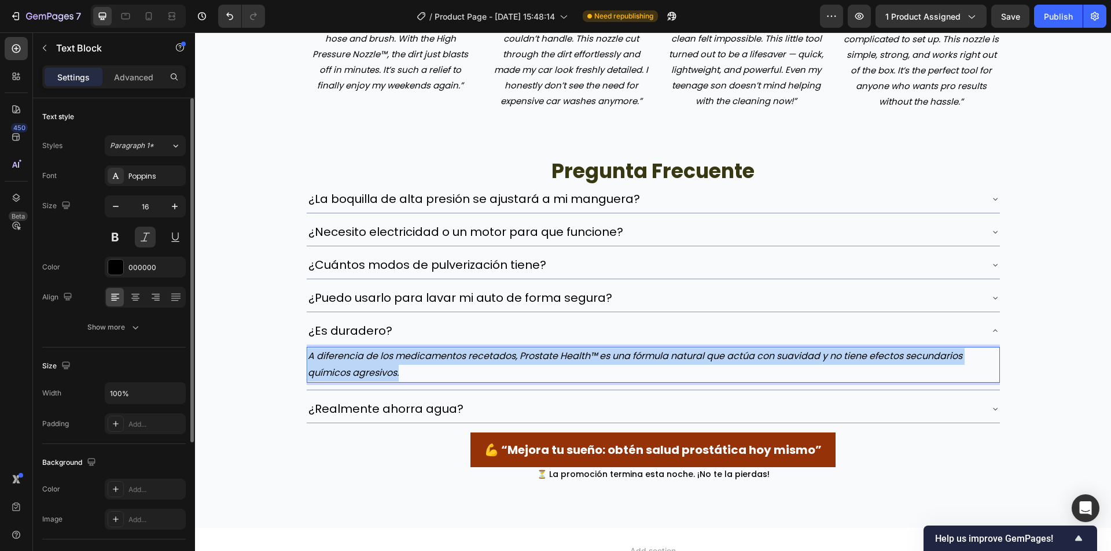
click at [419, 360] on p "A diferencia de los medicamentos recetados, Prostate Health™ es una fórmula nat…" at bounding box center [653, 365] width 691 height 34
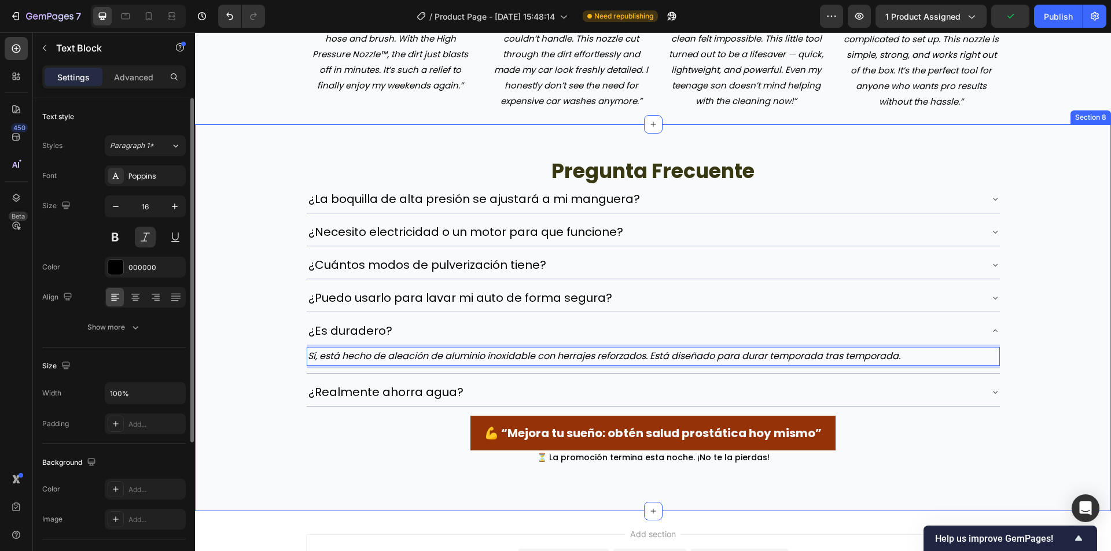
click at [500, 404] on div "¿Realmente ahorra agua?" at bounding box center [653, 392] width 693 height 28
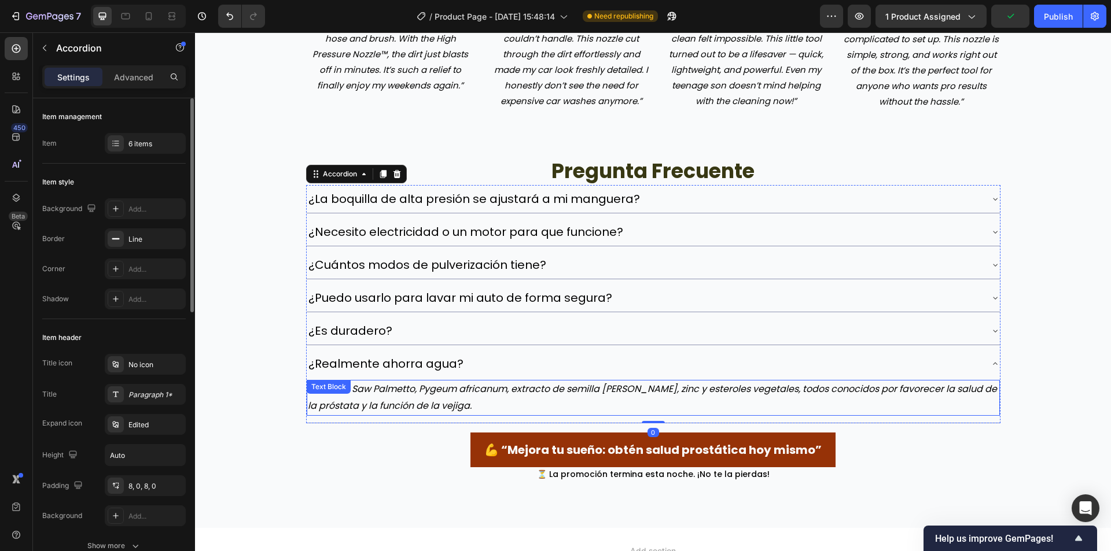
click at [415, 399] on p "Contiene Saw Palmetto, Pygeum africanum, extracto de semilla de calabaza, zinc …" at bounding box center [653, 398] width 691 height 34
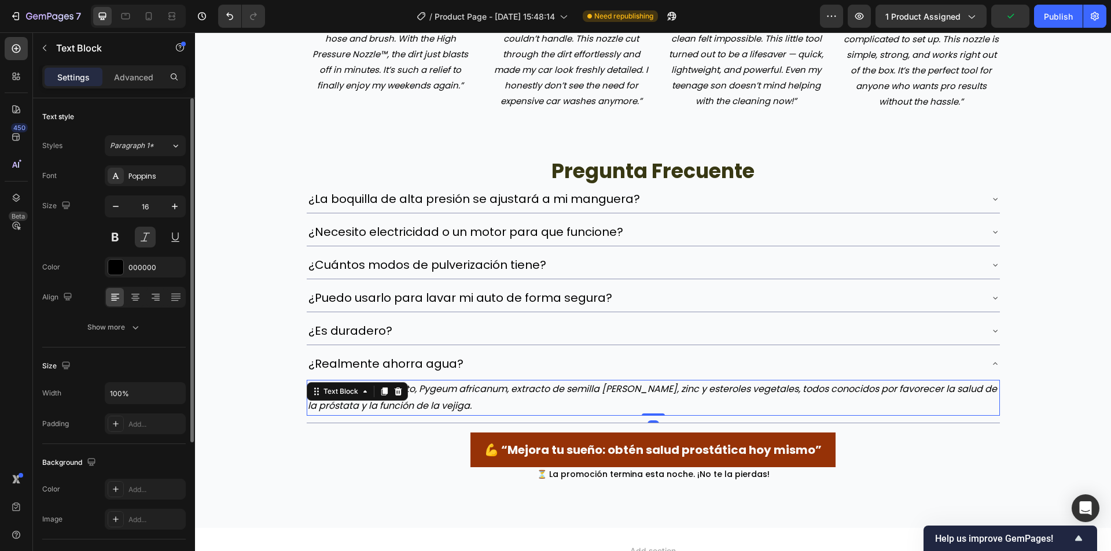
click at [415, 399] on p "Contiene Saw Palmetto, Pygeum africanum, extracto de semilla de calabaza, zinc …" at bounding box center [653, 398] width 691 height 34
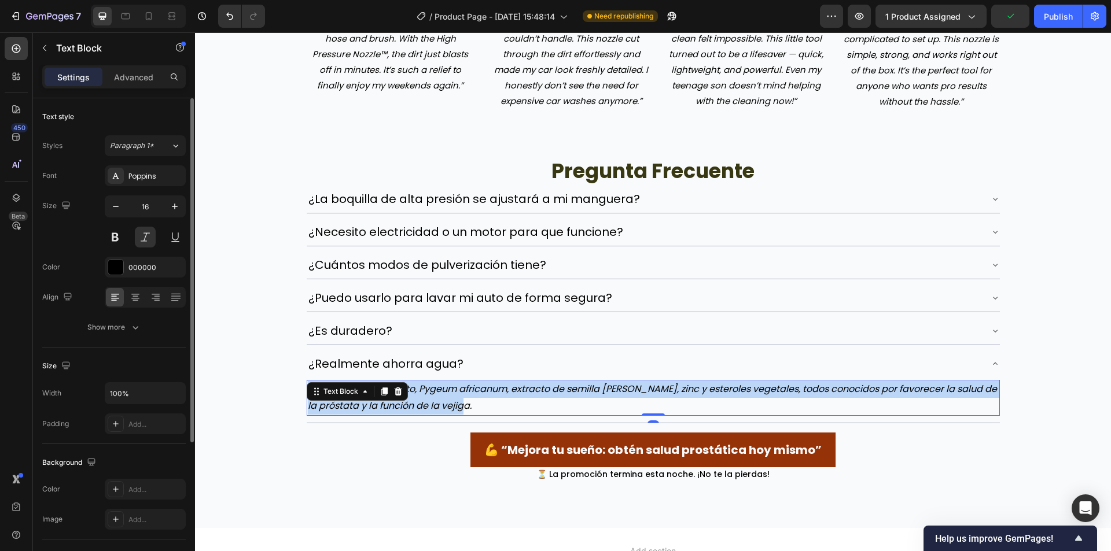
click at [415, 399] on p "Contiene Saw Palmetto, Pygeum africanum, extracto de semilla de calabaza, zinc …" at bounding box center [653, 398] width 691 height 34
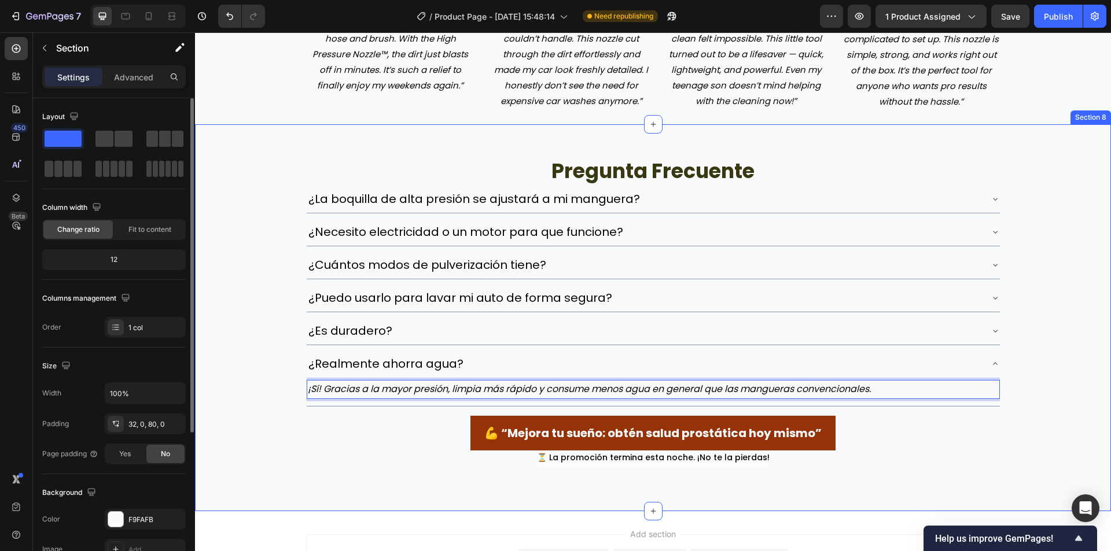
click at [228, 371] on div "pregunta frecuente Heading ¿La boquilla de alta presión se ajustará a mi mangue…" at bounding box center [653, 304] width 916 height 322
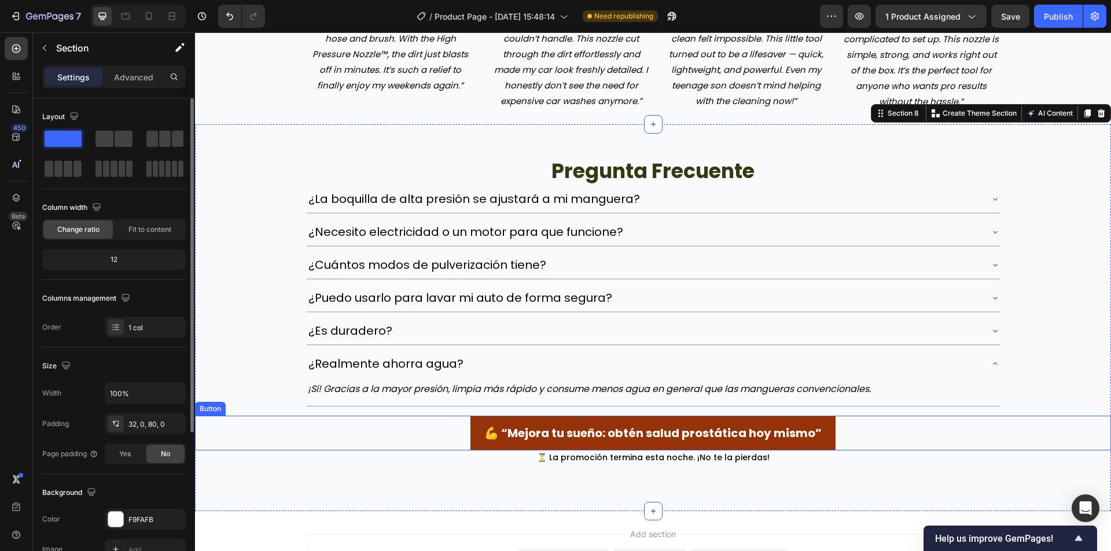
click at [292, 449] on div "💪 “Mejora tu sueño: obtén salud prostática hoy mismo” Button" at bounding box center [653, 433] width 916 height 35
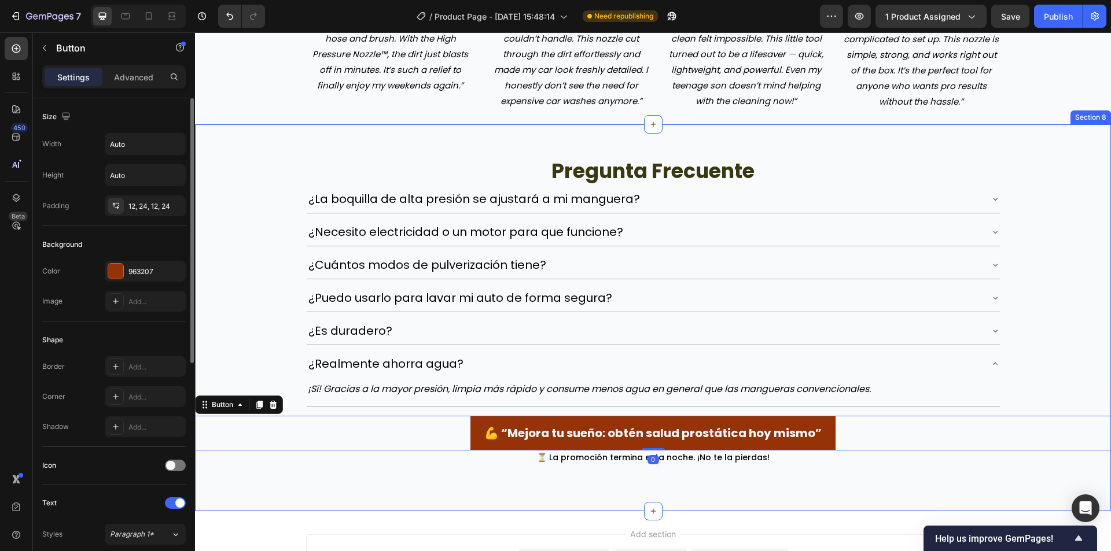
click at [1052, 389] on div "pregunta frecuente Heading ¿La boquilla de alta presión se ajustará a mi mangue…" at bounding box center [653, 304] width 916 height 322
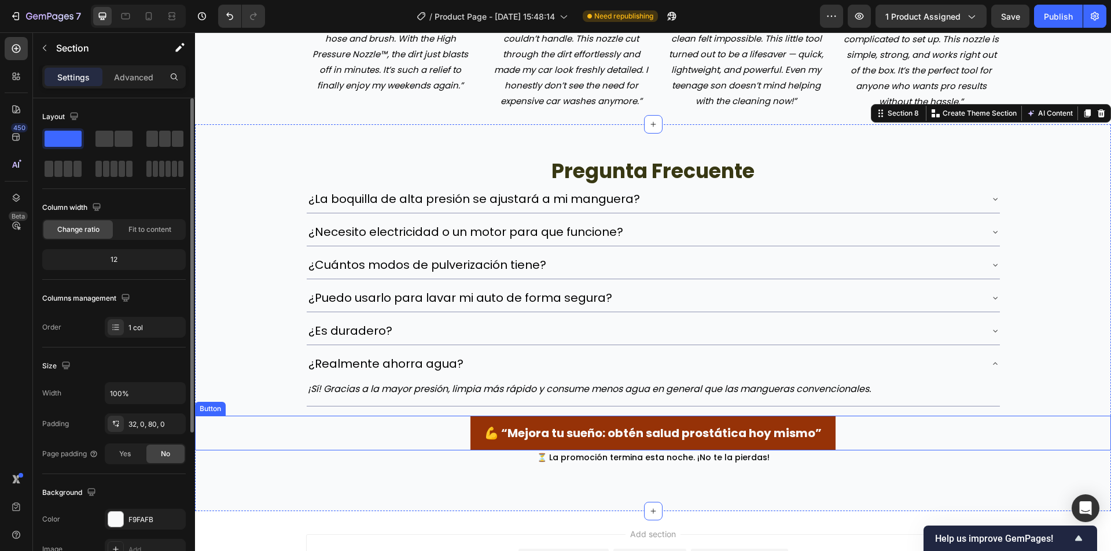
click at [1054, 479] on div "pregunta frecuente Heading ¿La boquilla de alta presión se ajustará a mi mangue…" at bounding box center [653, 317] width 916 height 387
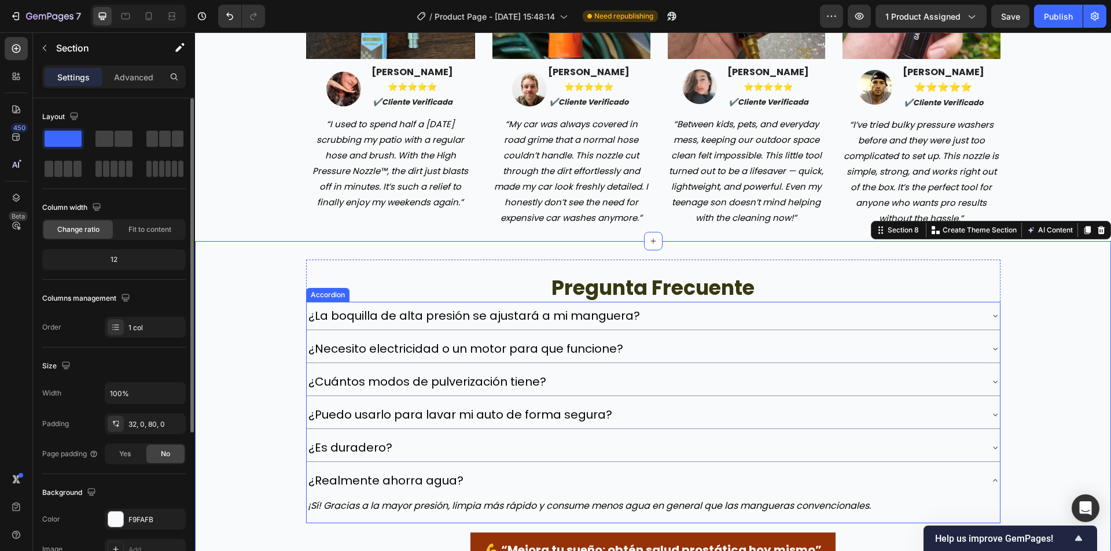
scroll to position [2314, 0]
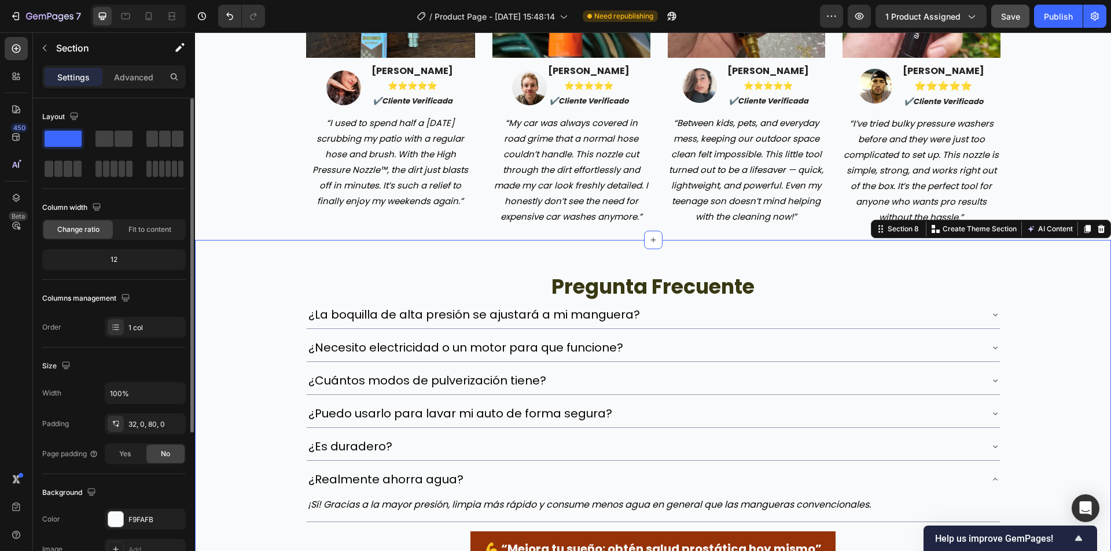
click at [1020, 22] on div "Save" at bounding box center [1010, 16] width 19 height 12
click at [1047, 21] on div "Publish" at bounding box center [1057, 16] width 29 height 12
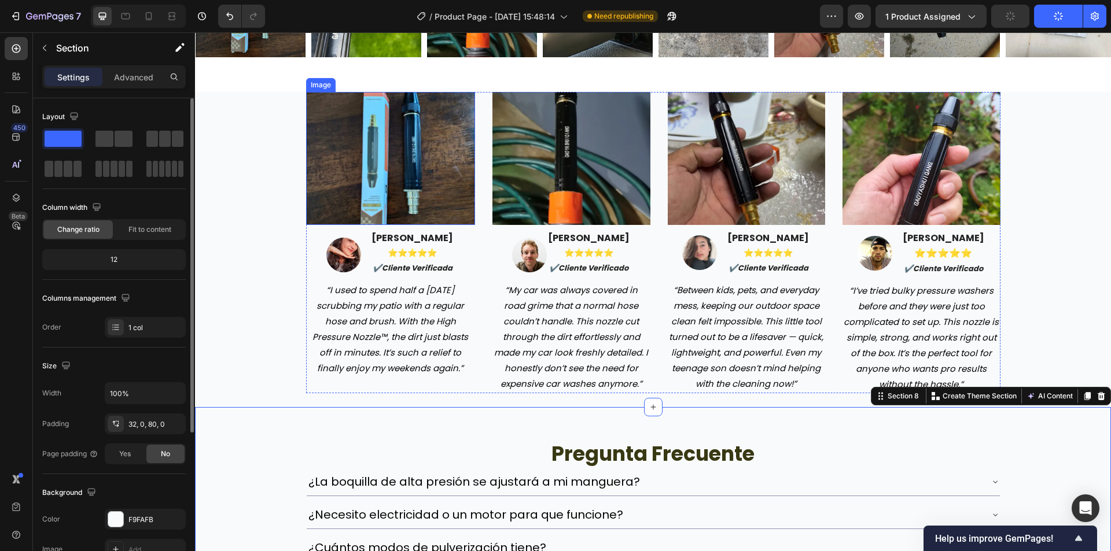
scroll to position [2140, 0]
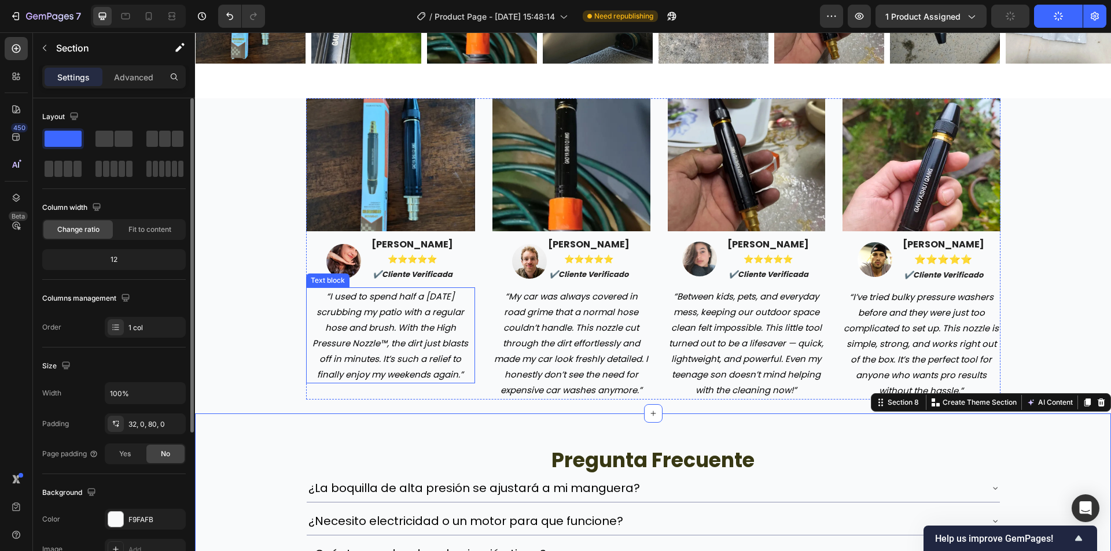
click at [375, 333] on p "“I used to spend half a Saturday scrubbing my patio with a regular hose and bru…" at bounding box center [390, 336] width 167 height 94
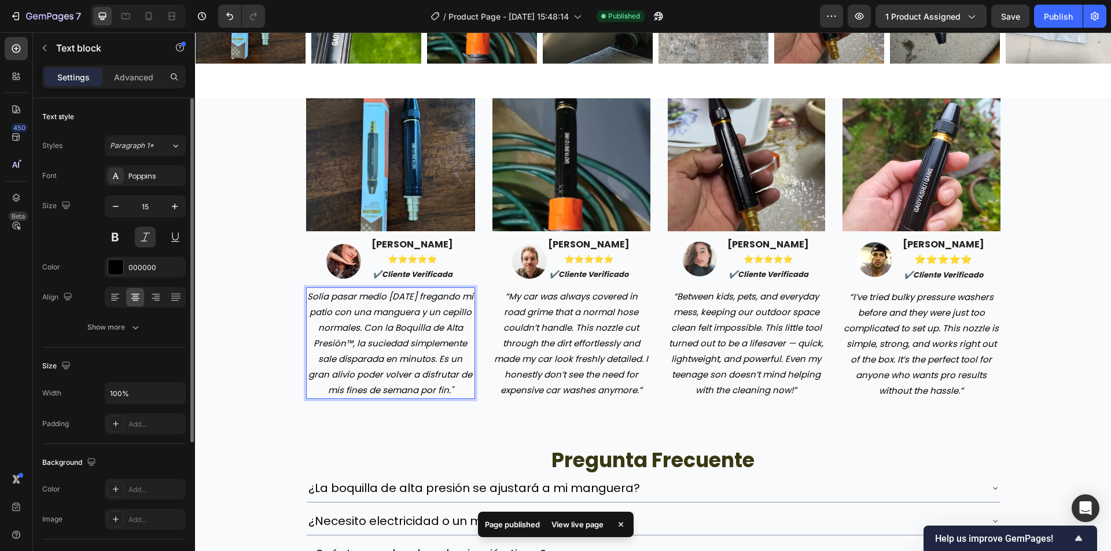
click at [313, 299] on p "Solía ​​pasar medio sábado fregando mi patio con una manguera y un cepillo norm…" at bounding box center [390, 343] width 167 height 109
click at [309, 297] on p "Solía ​​pasar medio sábado fregando mi patio con una manguera y un cepillo norm…" at bounding box center [390, 343] width 167 height 109
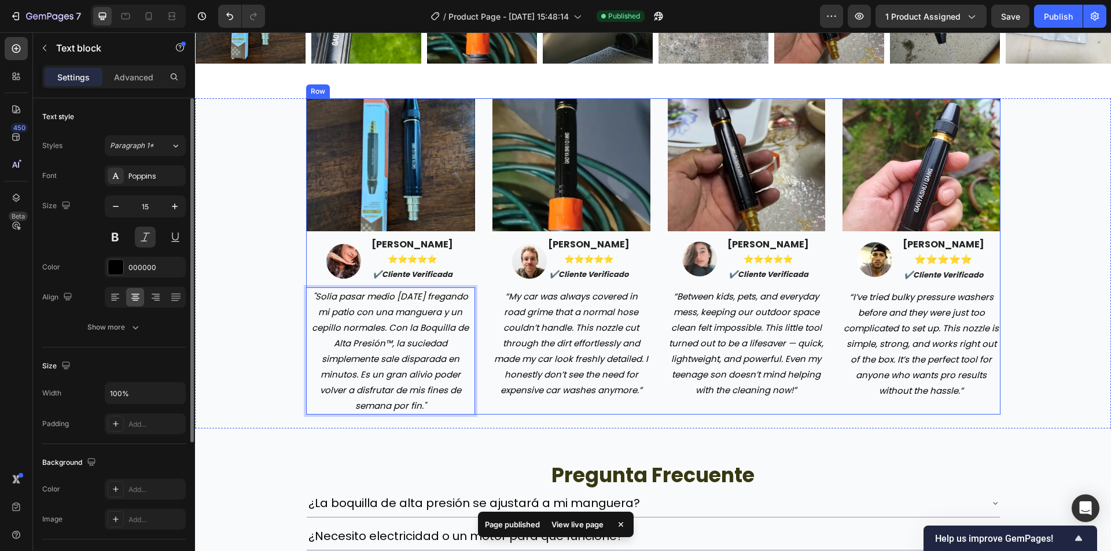
click at [537, 318] on p "“My car was always covered in road grime that a normal hose couldn’t handle. Th…" at bounding box center [571, 343] width 156 height 109
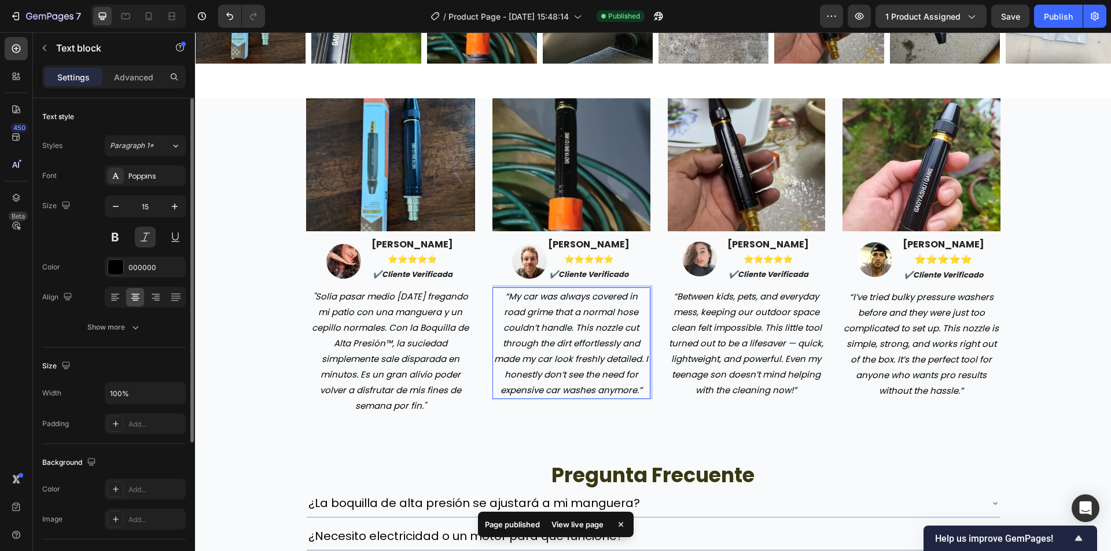
click at [537, 318] on p "“My car was always covered in road grime that a normal hose couldn’t handle. Th…" at bounding box center [571, 343] width 156 height 109
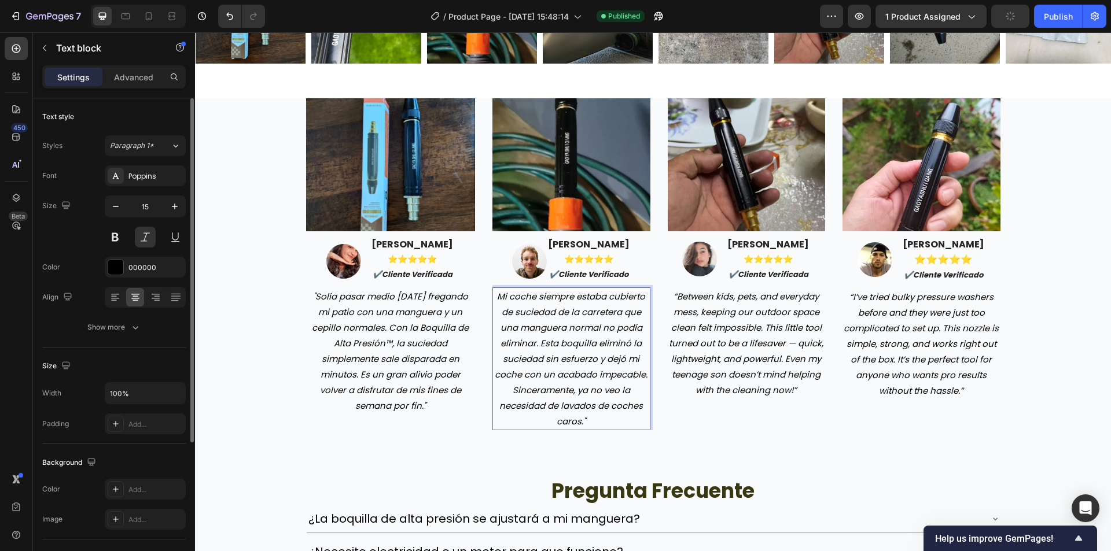
click at [496, 296] on p "Mi coche siempre estaba cubierto de suciedad de la carretera que una manguera n…" at bounding box center [571, 359] width 156 height 141
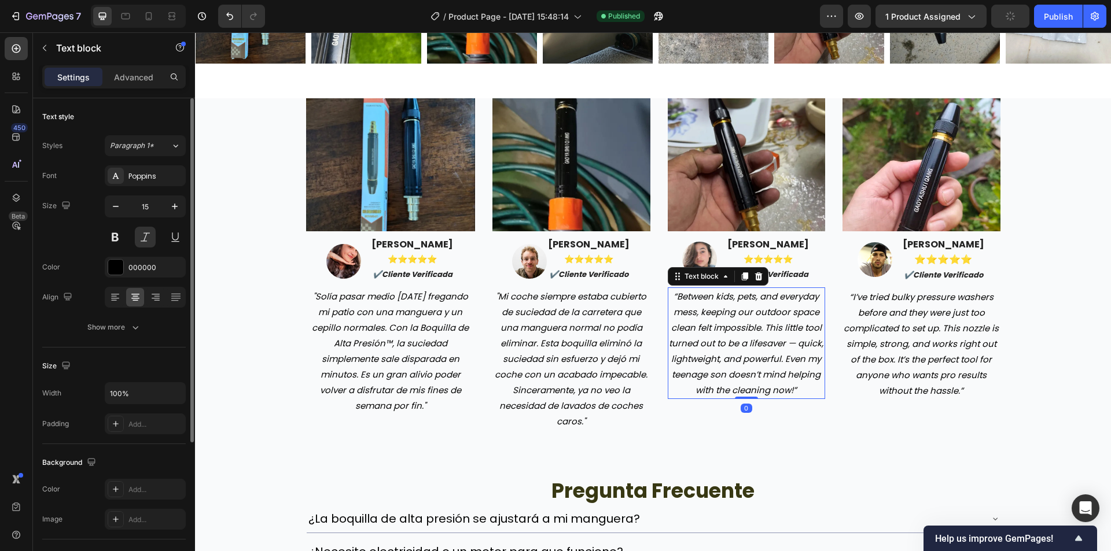
click at [794, 353] on p "“Between kids, pets, and everyday mess, keeping our outdoor space clean felt im…" at bounding box center [747, 343] width 156 height 109
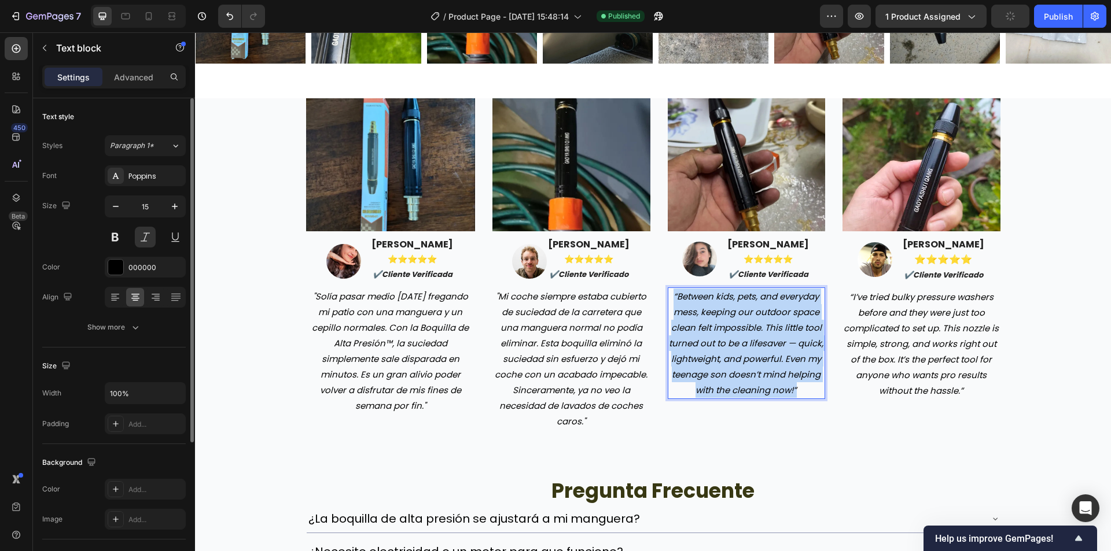
click at [794, 353] on p "“Between kids, pets, and everyday mess, keeping our outdoor space clean felt im…" at bounding box center [747, 343] width 156 height 109
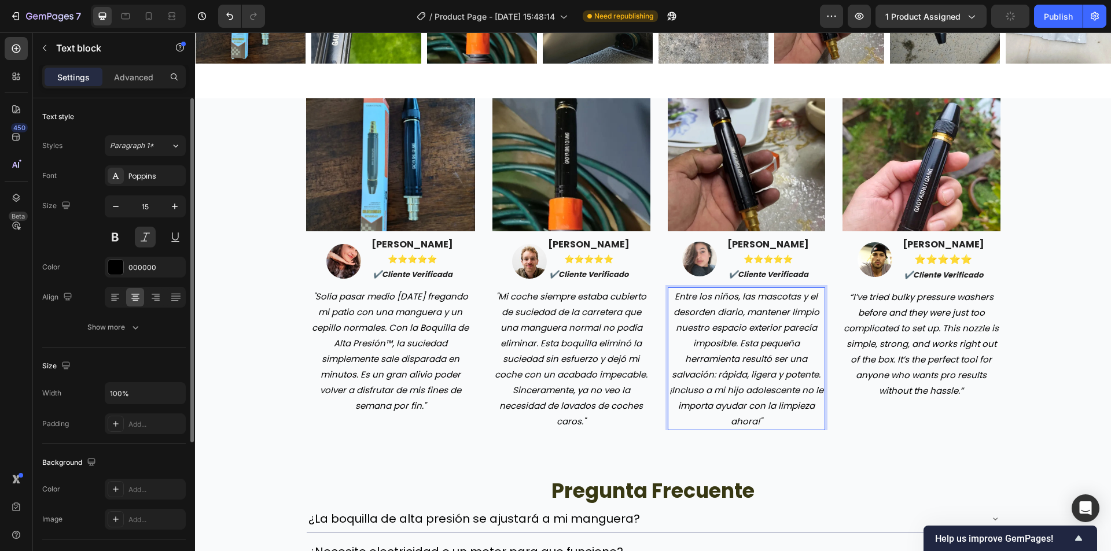
click at [670, 292] on p "Entre los niños, las mascotas y el desorden diario, mantener limpio nuestro esp…" at bounding box center [747, 359] width 156 height 141
click at [938, 311] on p "“I’ve tried bulky pressure washers before and they were just too complicated to…" at bounding box center [921, 343] width 156 height 109
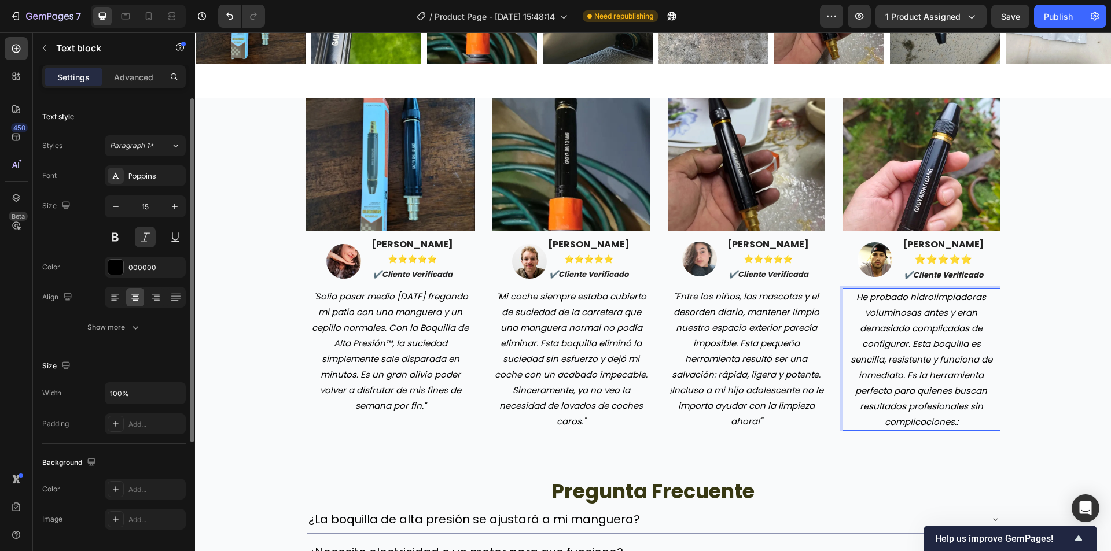
click at [852, 298] on p "He probado hidrolimpiadoras voluminosas antes y eran demasiado complicadas de c…" at bounding box center [921, 359] width 156 height 141
click at [994, 411] on p ""He probado hidrolimpiadoras voluminosas antes y eran demasiado complicadas de …" at bounding box center [921, 359] width 156 height 141
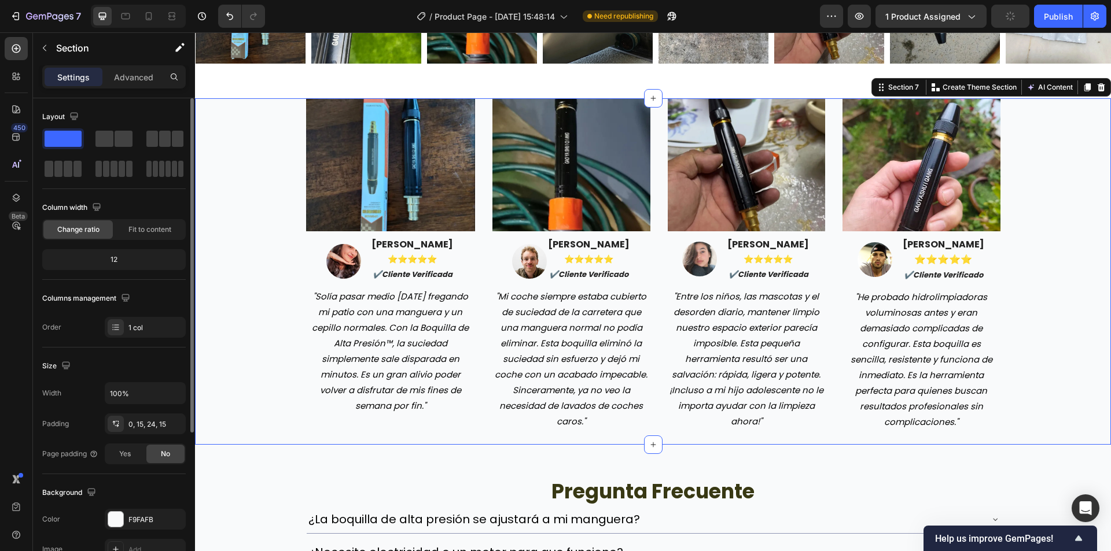
click at [1053, 370] on div "Image Image Maria Gonzales ⭐️⭐️⭐️⭐️⭐️ ✔️cliente verificada Text block Row "Solí…" at bounding box center [653, 264] width 898 height 333
click at [1034, 20] on button "Publish" at bounding box center [1058, 16] width 49 height 23
click at [1002, 19] on span "Save" at bounding box center [1010, 17] width 19 height 10
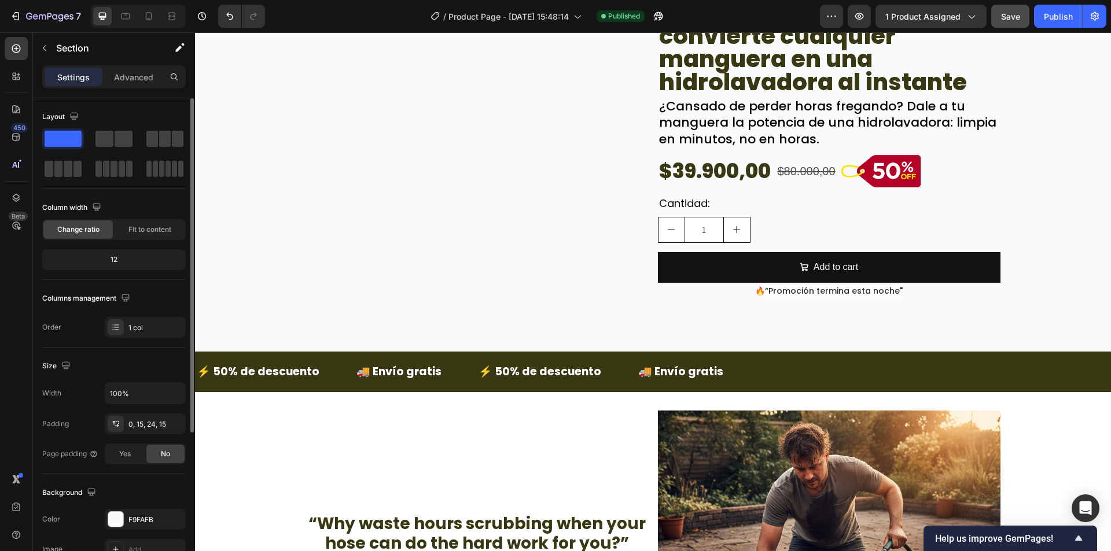
scroll to position [116, 0]
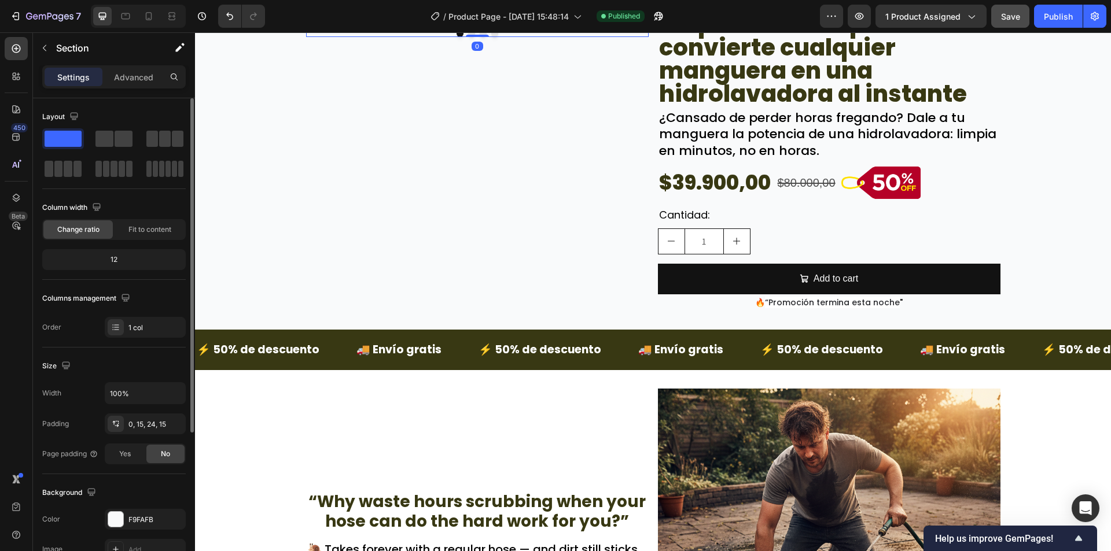
click at [469, 37] on button "Dot" at bounding box center [471, 33] width 7 height 7
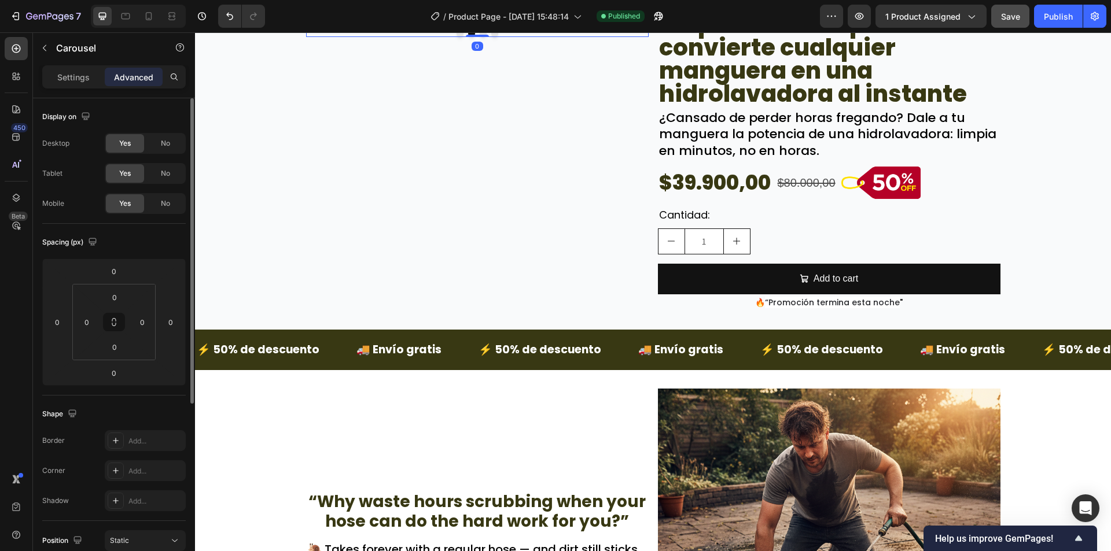
click at [479, 37] on button "Dot" at bounding box center [482, 33] width 7 height 7
click at [491, 37] on button "Dot" at bounding box center [494, 33] width 7 height 7
click at [481, 37] on button "Dot" at bounding box center [482, 33] width 7 height 7
click at [499, 21] on div "Drop element here" at bounding box center [528, 3] width 342 height 35
click at [497, 21] on div "Image" at bounding box center [477, 3] width 342 height 35
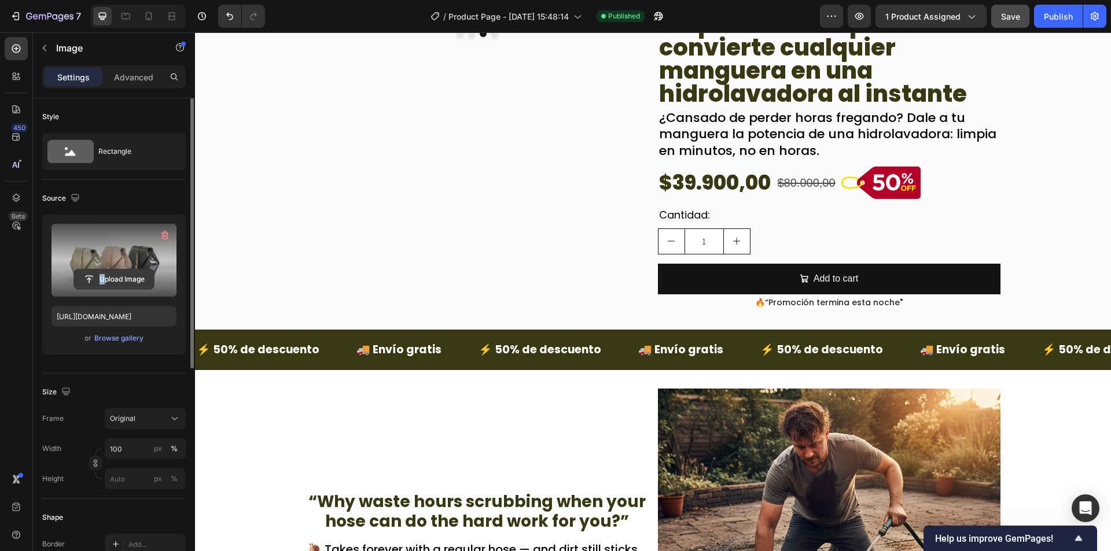
click at [105, 269] on div "Upload Image" at bounding box center [113, 260] width 125 height 73
click at [135, 286] on input "file" at bounding box center [114, 280] width 80 height 20
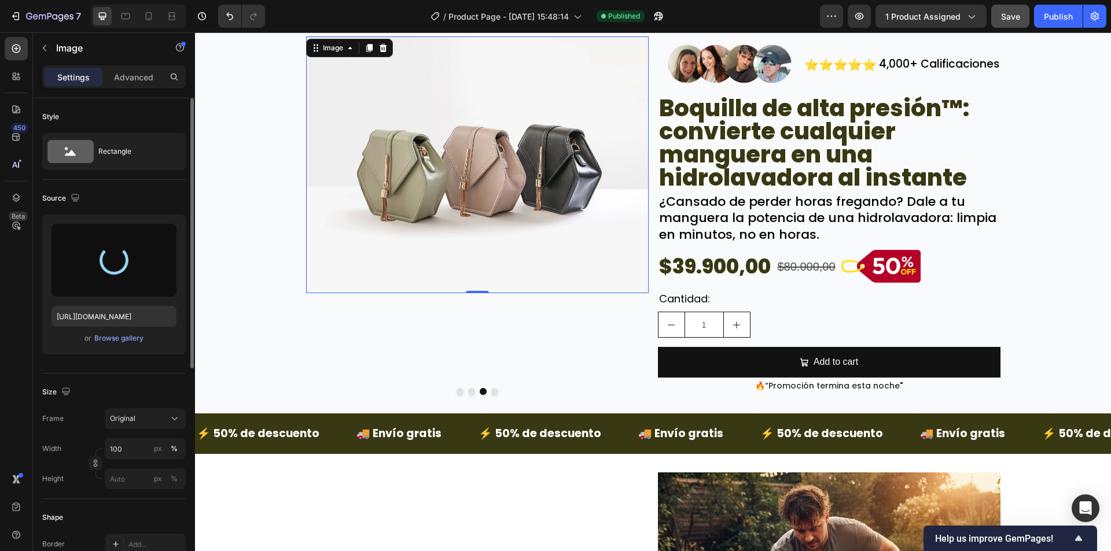
scroll to position [0, 0]
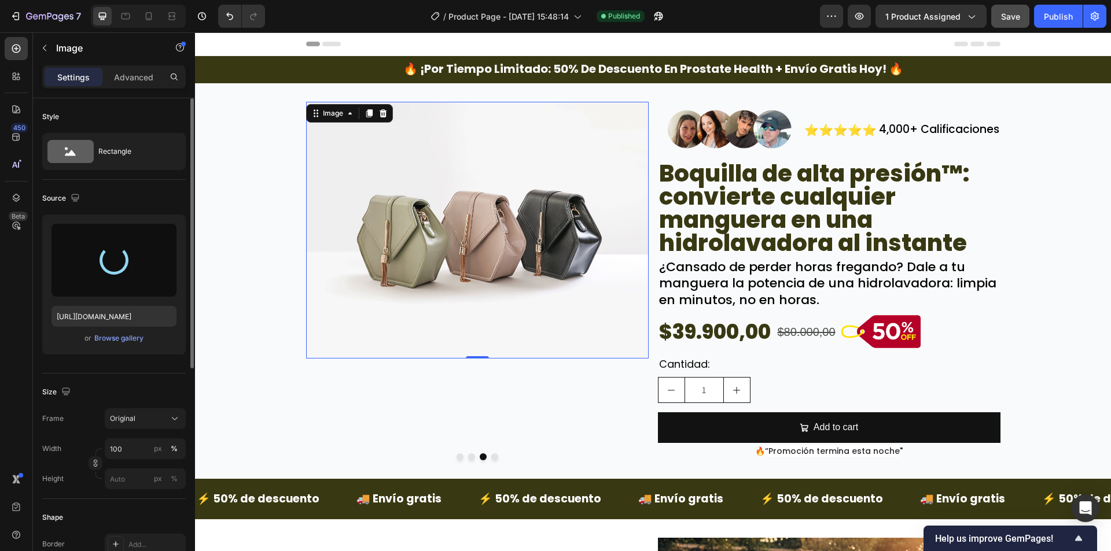
type input "https://cdn.shopify.com/s/files/1/0942/9106/7229/files/gempages_571795456183501…"
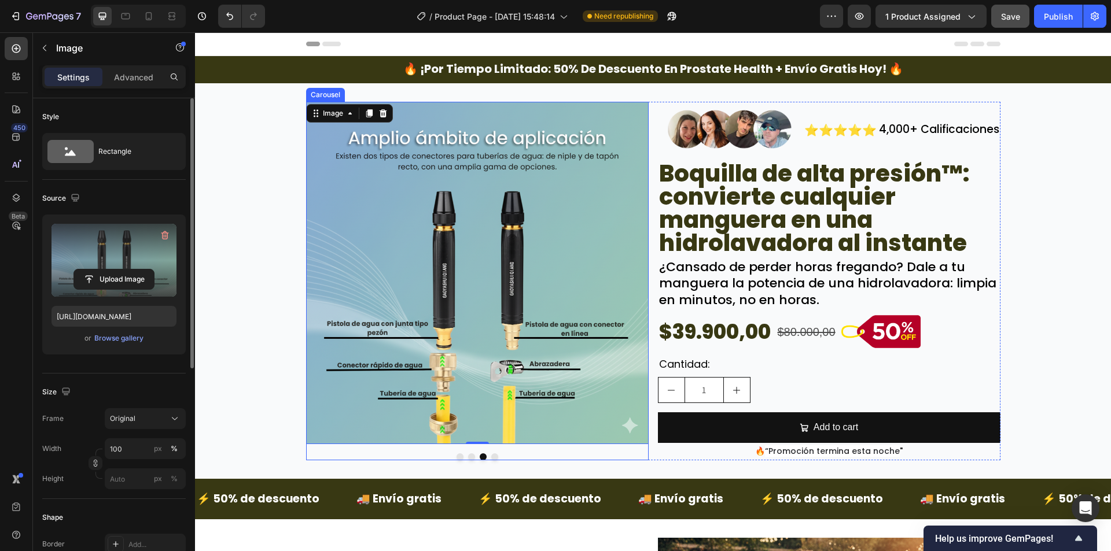
click at [491, 455] on button "Dot" at bounding box center [494, 456] width 7 height 7
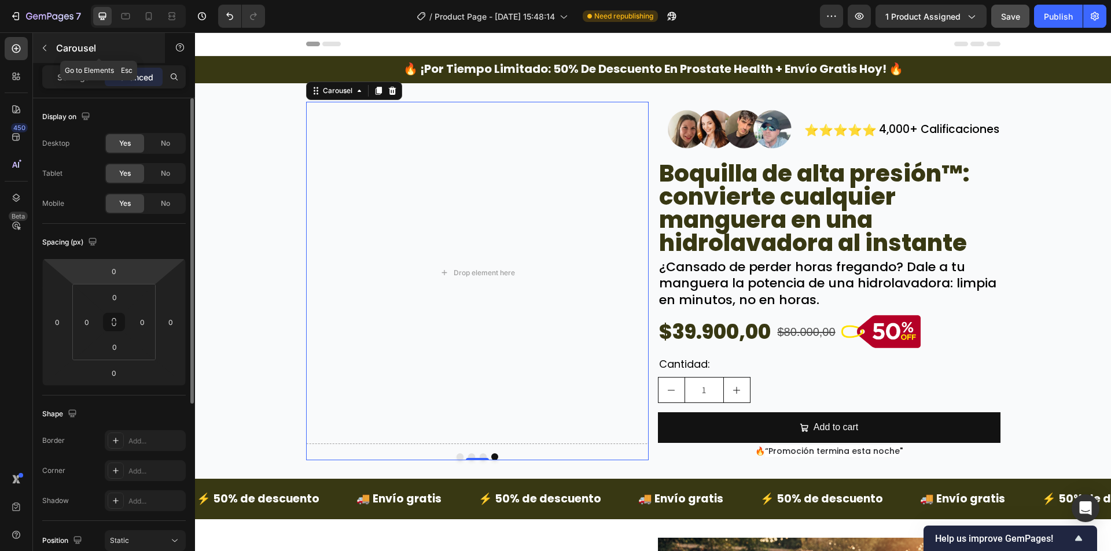
click at [49, 40] on button "button" at bounding box center [44, 48] width 19 height 19
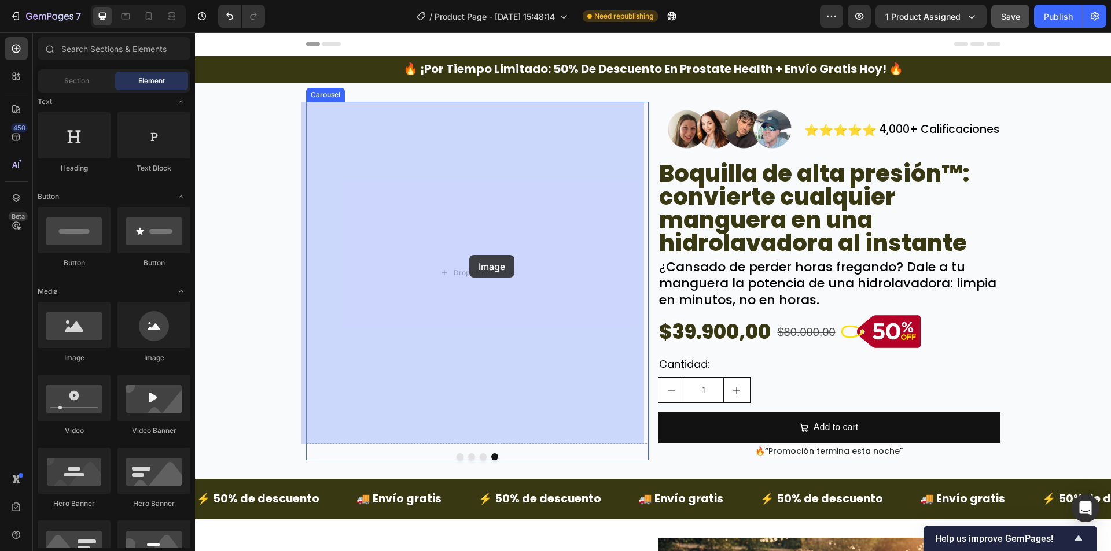
drag, startPoint x: 268, startPoint y: 366, endPoint x: 407, endPoint y: 270, distance: 168.8
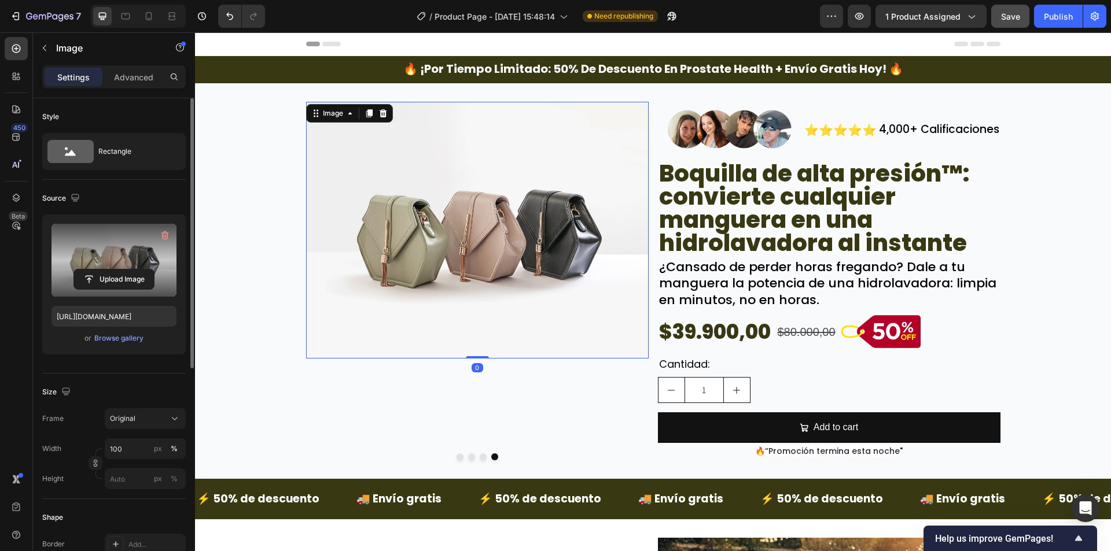
click at [93, 256] on label at bounding box center [113, 260] width 125 height 73
click at [93, 270] on input "file" at bounding box center [114, 280] width 80 height 20
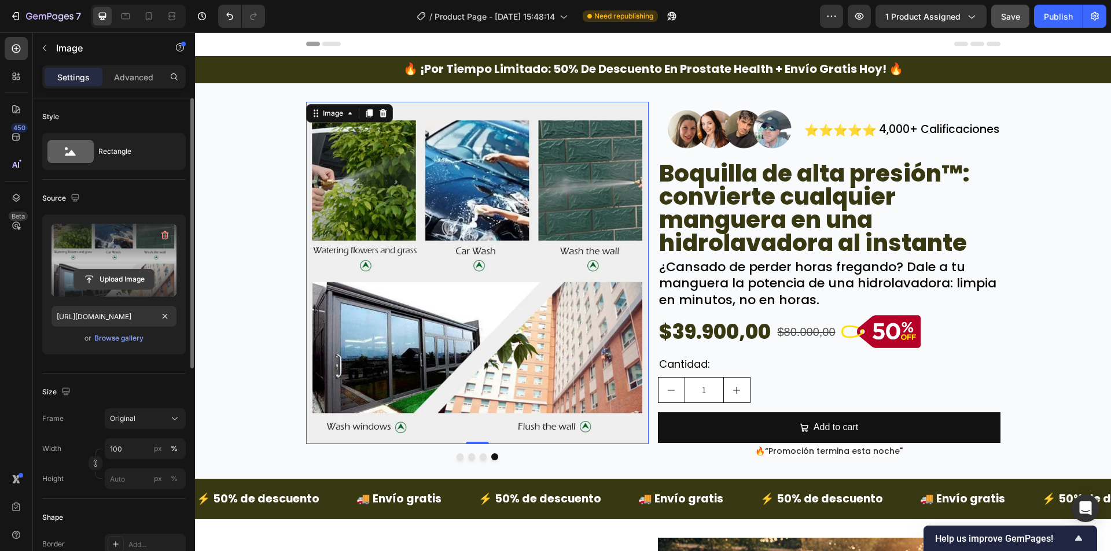
click at [134, 274] on input "file" at bounding box center [114, 280] width 80 height 20
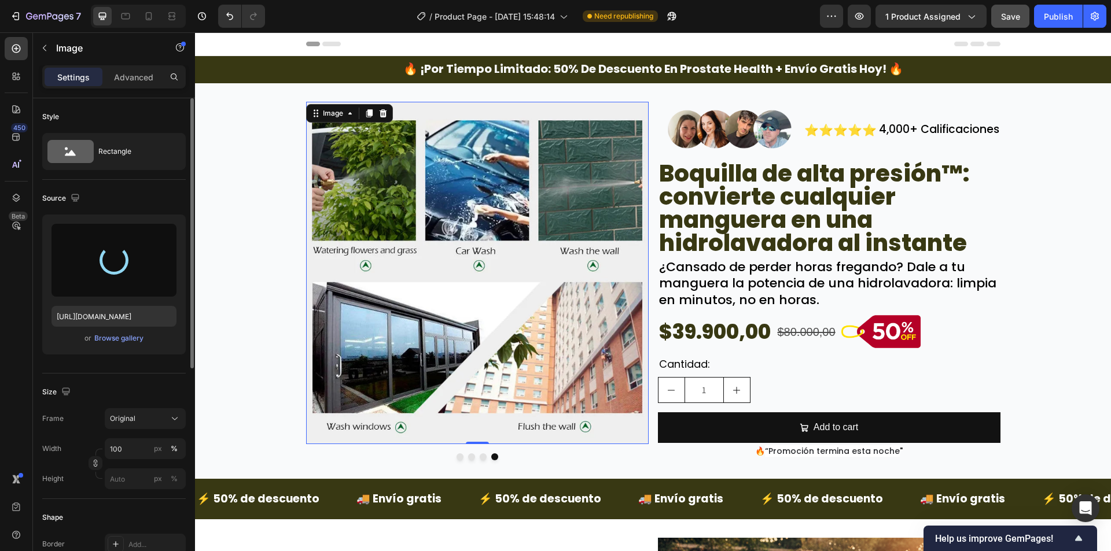
type input "https://cdn.shopify.com/s/files/1/0942/9106/7229/files/gempages_571795456183501…"
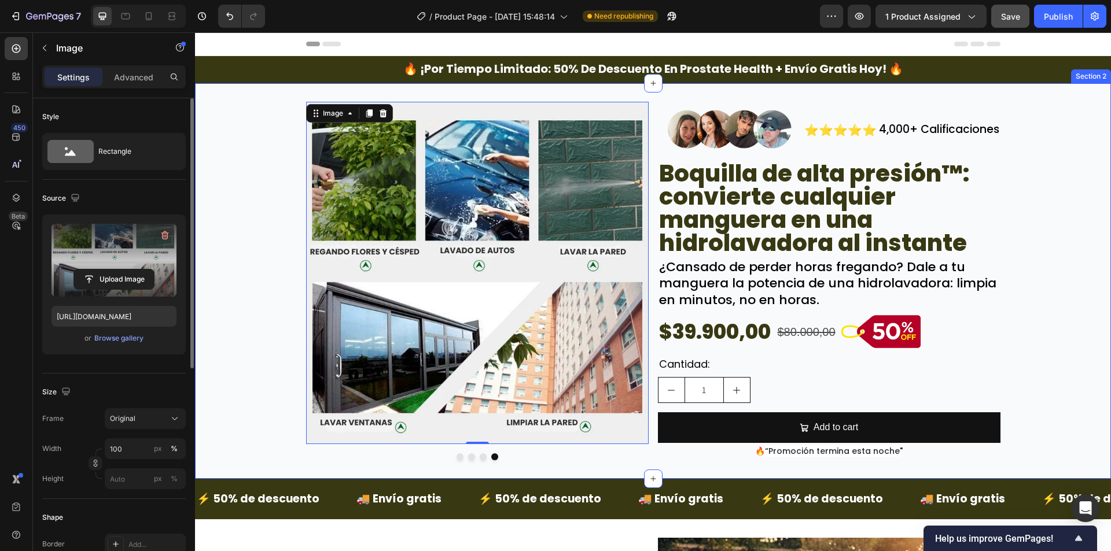
click at [271, 326] on div "Image Image Image Image 0 Carousel Image ⭐⭐⭐⭐⭐ Text Block 4,000+ Calificaciones…" at bounding box center [653, 281] width 916 height 359
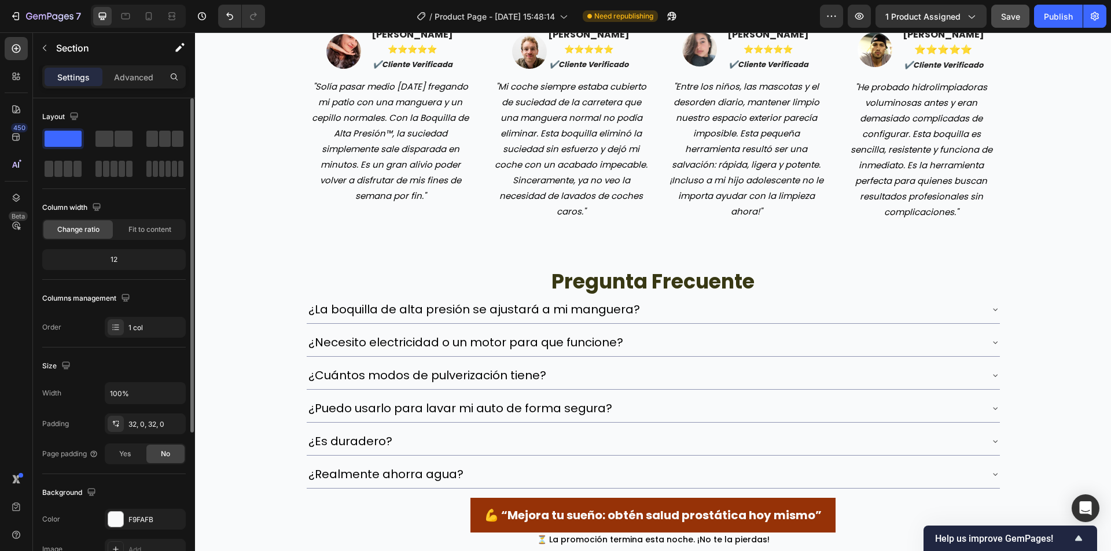
scroll to position [2385, 0]
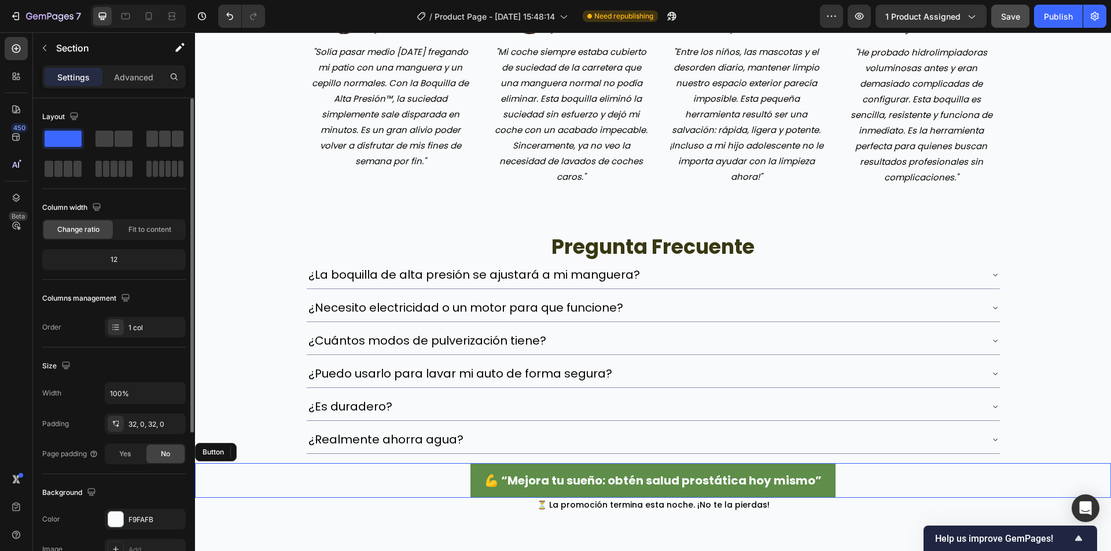
click at [477, 488] on button "💪 “Mejora tu sueño: obtén salud prostática hoy mismo”" at bounding box center [652, 480] width 365 height 35
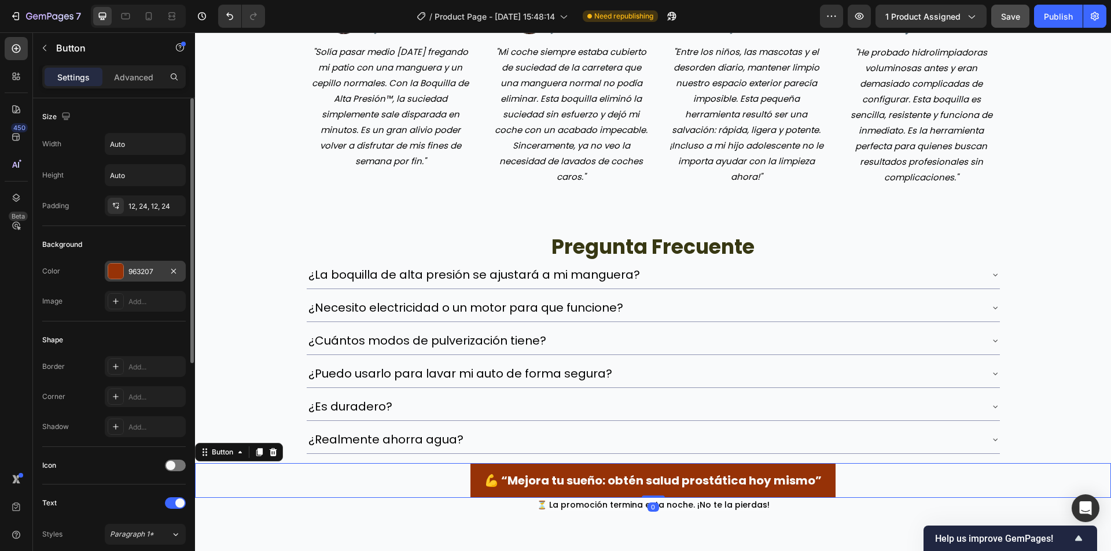
click at [137, 264] on div "963207" at bounding box center [145, 271] width 81 height 21
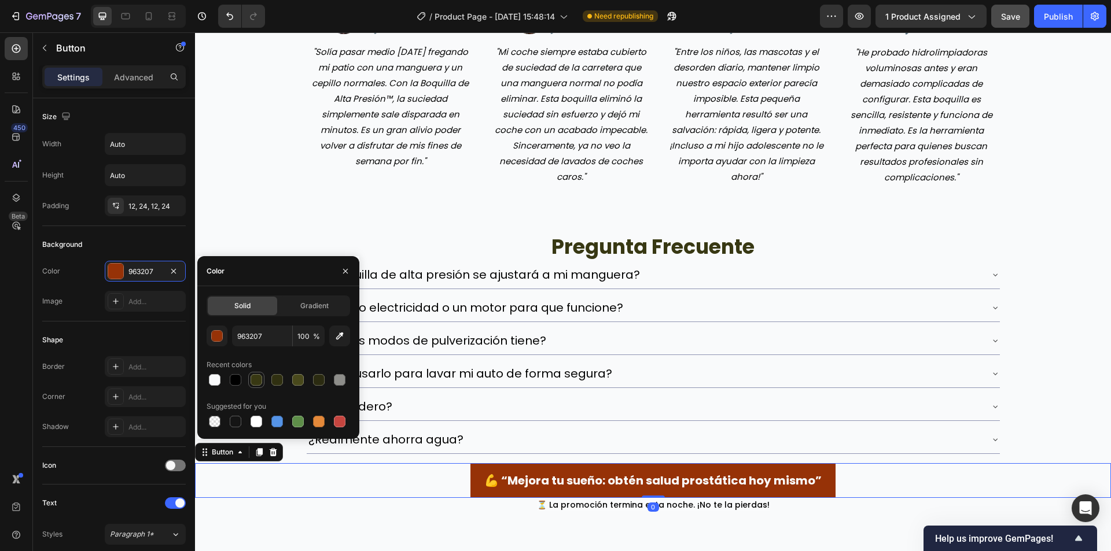
click at [261, 384] on div at bounding box center [256, 380] width 12 height 12
type input "383813"
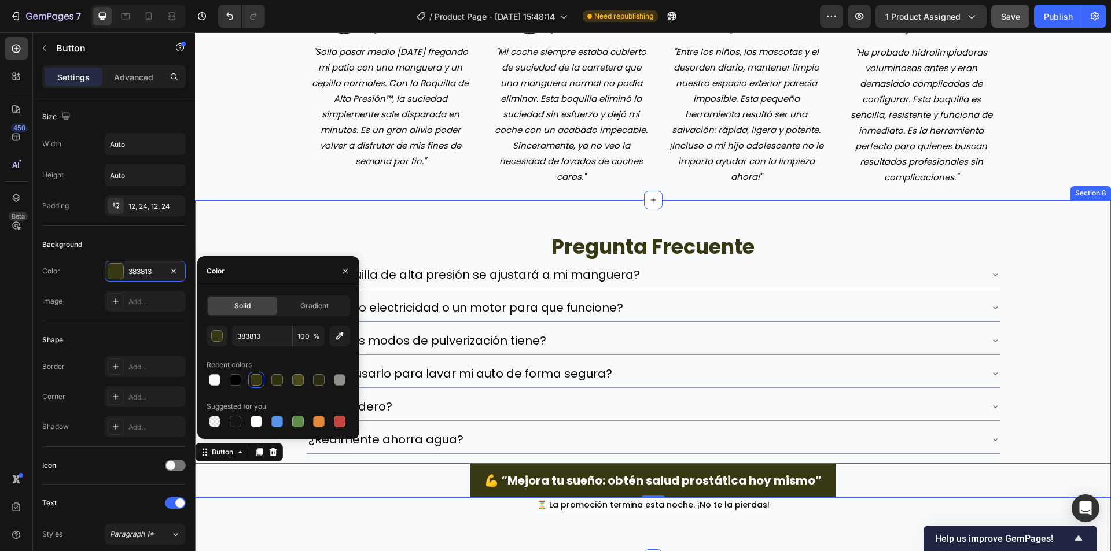
click at [223, 202] on div "pregunta frecuente Heading ¿La boquilla de alta presión se ajustará a mi mangue…" at bounding box center [653, 379] width 916 height 359
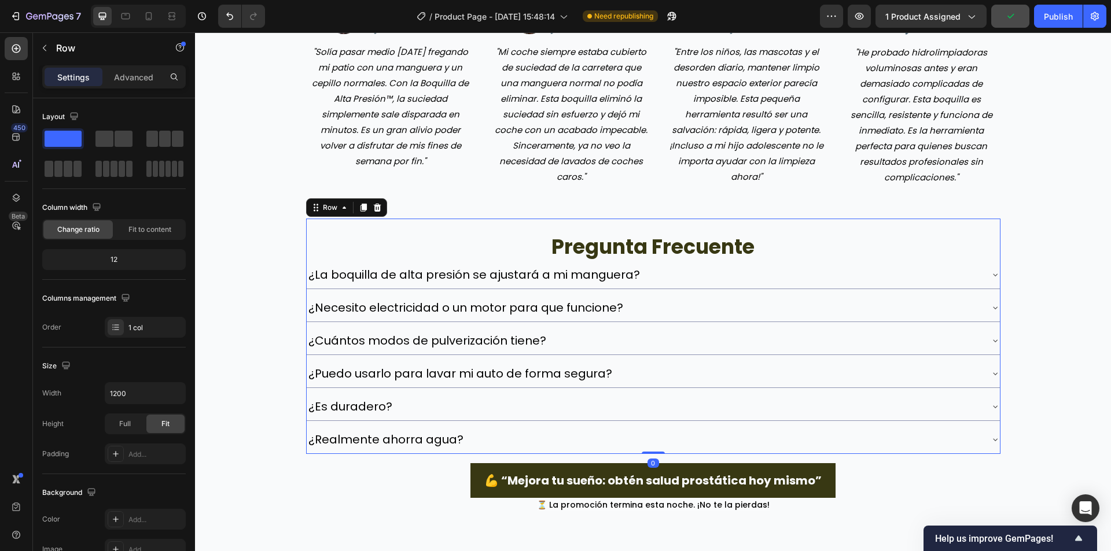
click at [651, 222] on div "pregunta frecuente Heading ¿La boquilla de alta presión se ajustará a mi mangue…" at bounding box center [653, 337] width 694 height 236
click at [127, 76] on p "Advanced" at bounding box center [133, 77] width 39 height 12
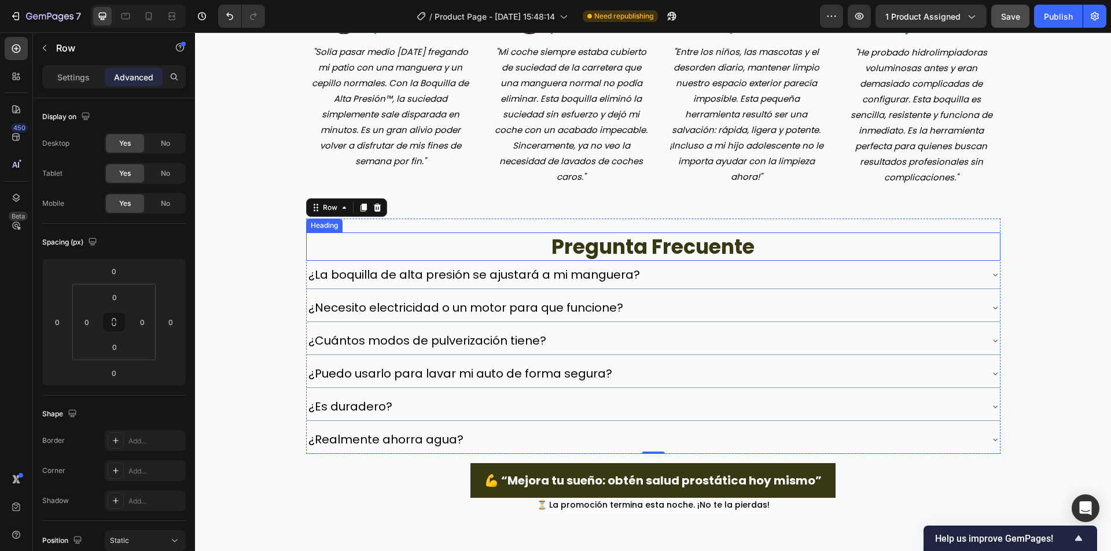
click at [583, 233] on h2 "pregunta frecuente" at bounding box center [653, 247] width 694 height 29
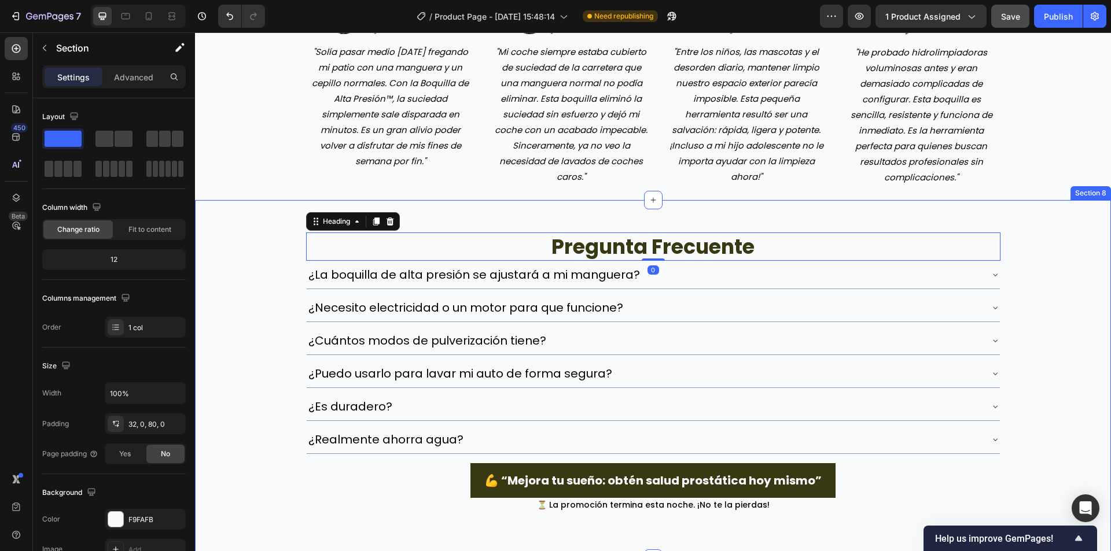
click at [596, 209] on div "pregunta frecuente Heading 0 ¿La boquilla de alta presión se ajustará a mi mang…" at bounding box center [653, 379] width 916 height 359
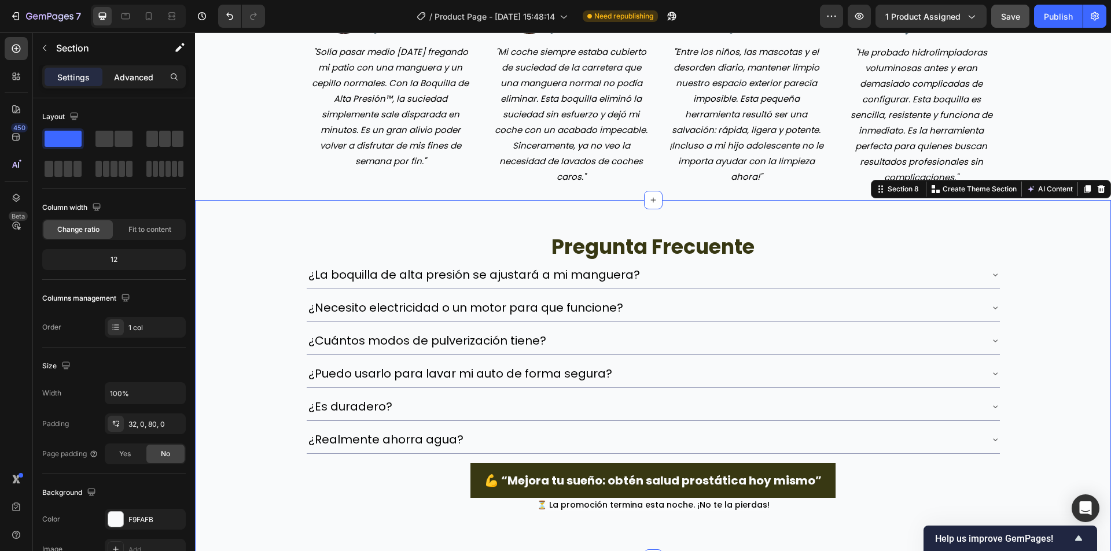
click at [130, 74] on p "Advanced" at bounding box center [133, 77] width 39 height 12
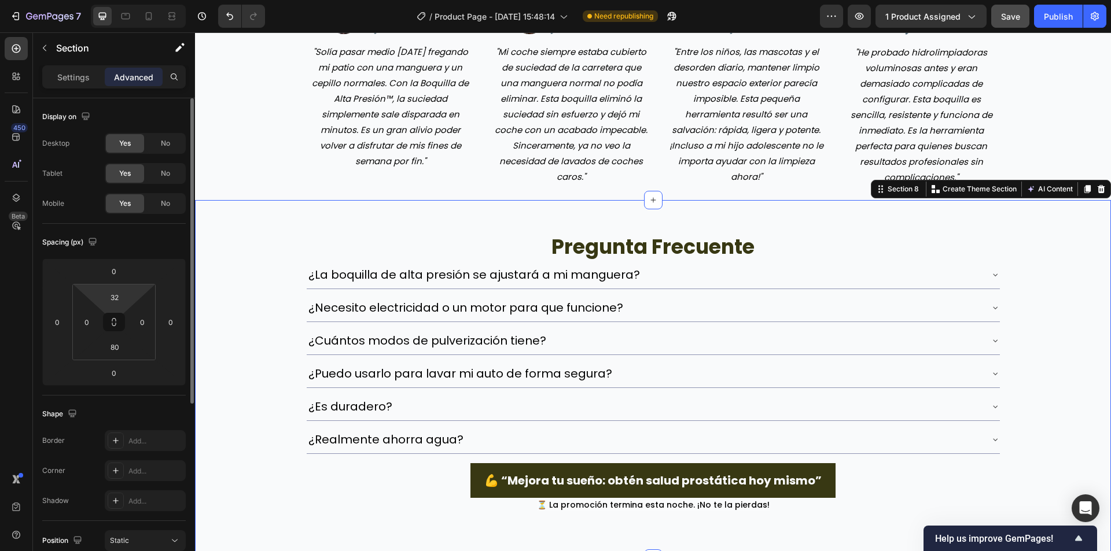
click at [117, 0] on html "7 Version history / Product Page - [DATE] 15:48:14 Need republishing Preview 1 …" at bounding box center [555, 0] width 1111 height 0
type input "2"
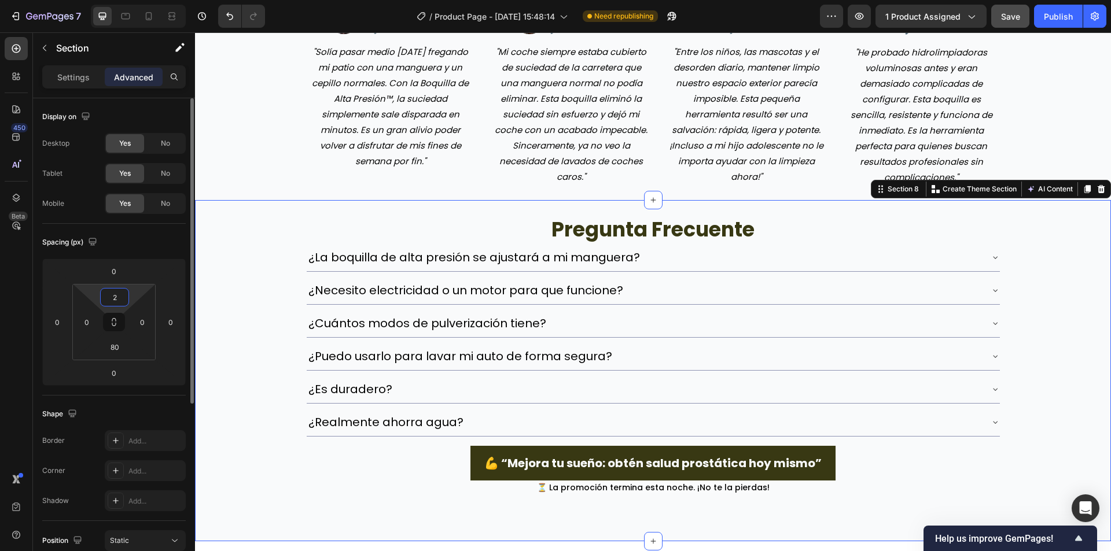
click at [119, 301] on input "2" at bounding box center [114, 297] width 23 height 17
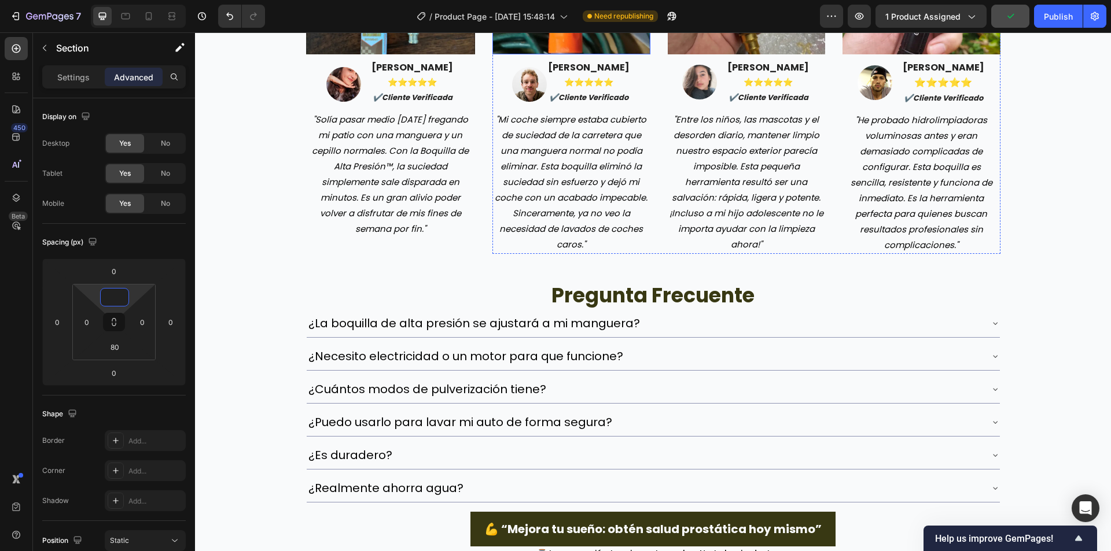
scroll to position [2327, 0]
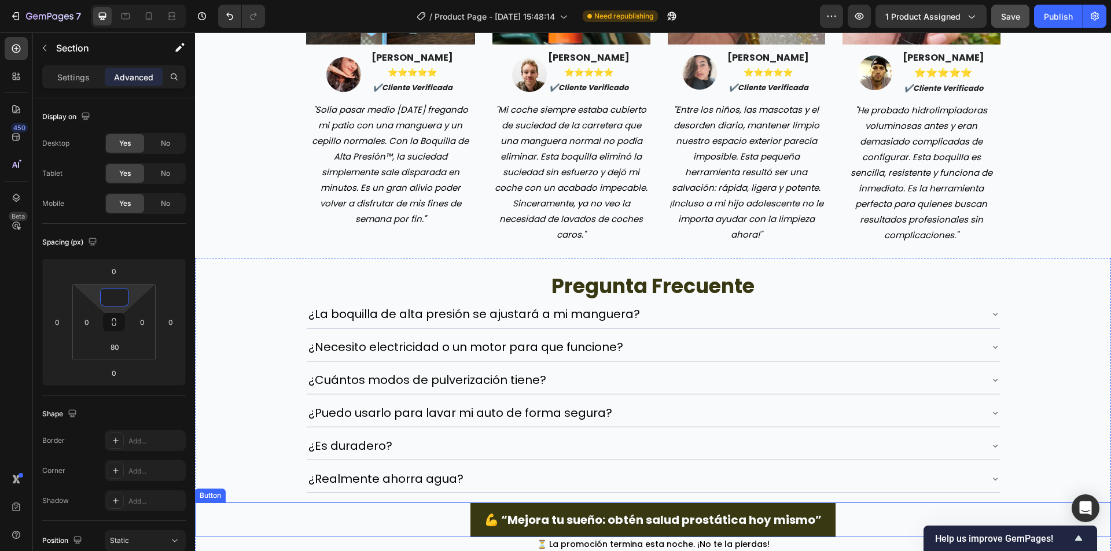
click at [391, 518] on div "💪 “Mejora tu sueño: obtén salud prostática hoy mismo” Button" at bounding box center [653, 520] width 916 height 35
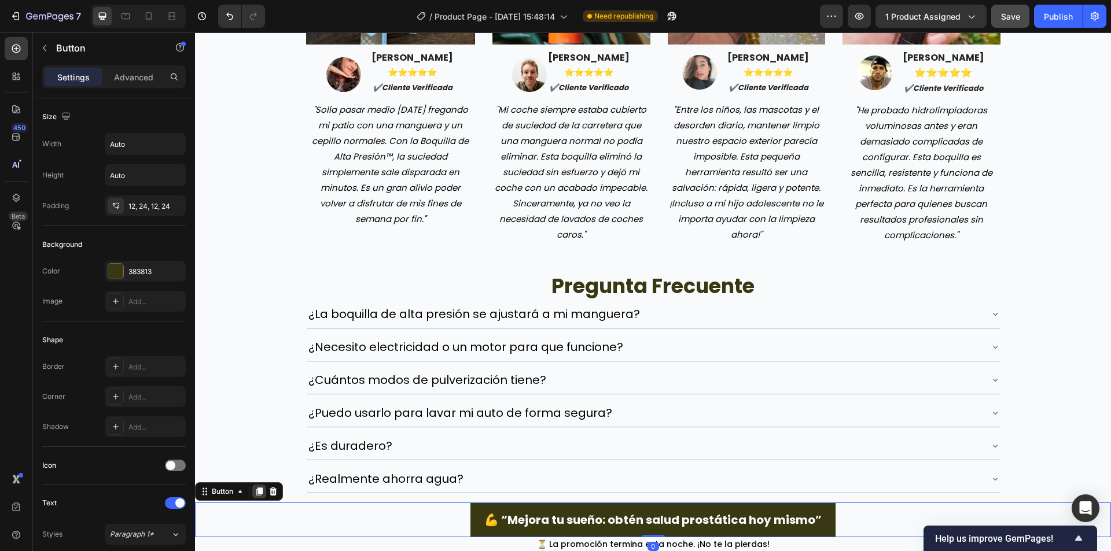
click at [260, 490] on icon at bounding box center [259, 492] width 6 height 8
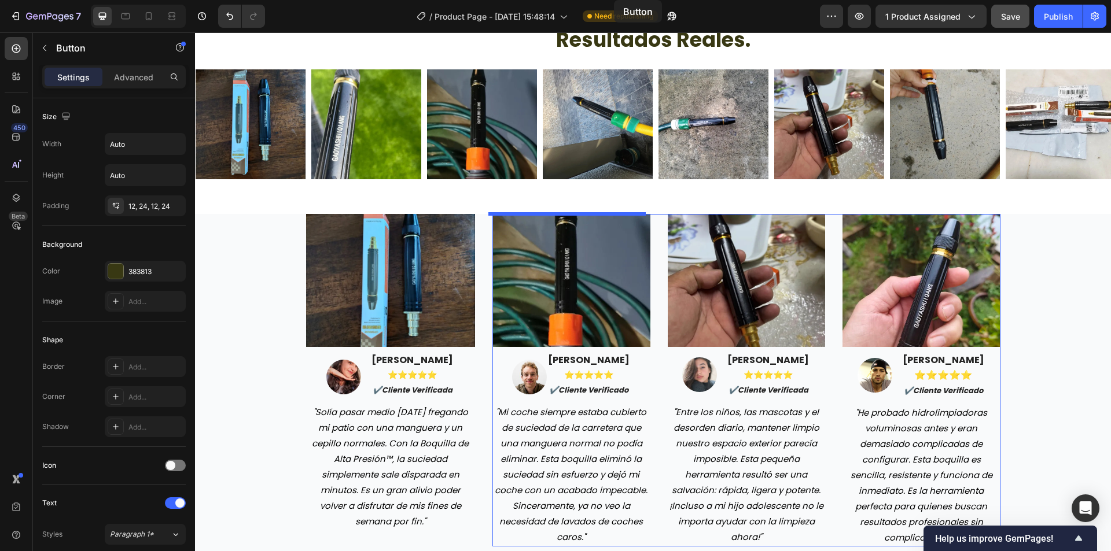
scroll to position [1950, 0]
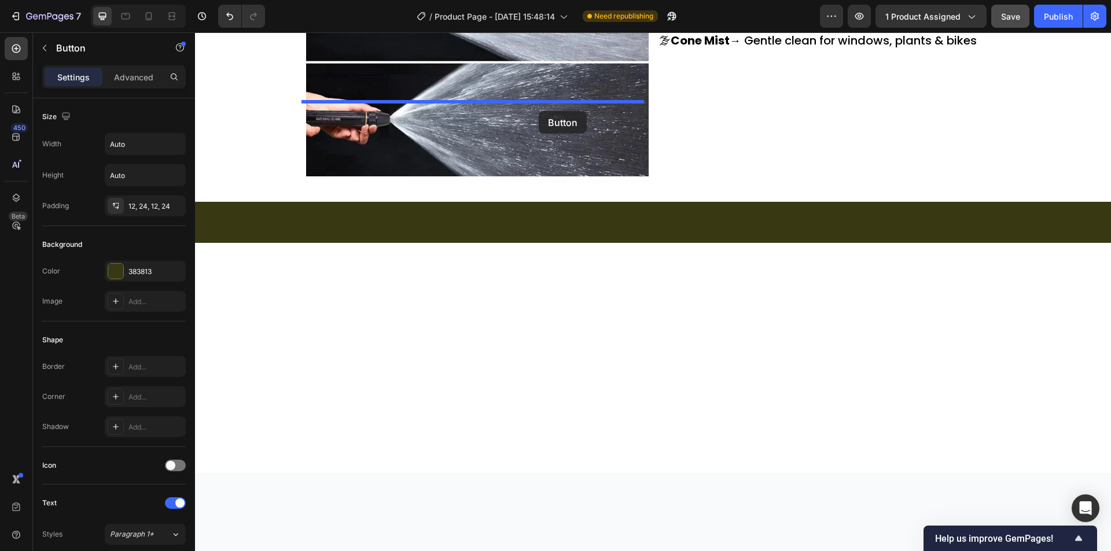
drag, startPoint x: 209, startPoint y: 276, endPoint x: 538, endPoint y: 111, distance: 368.9
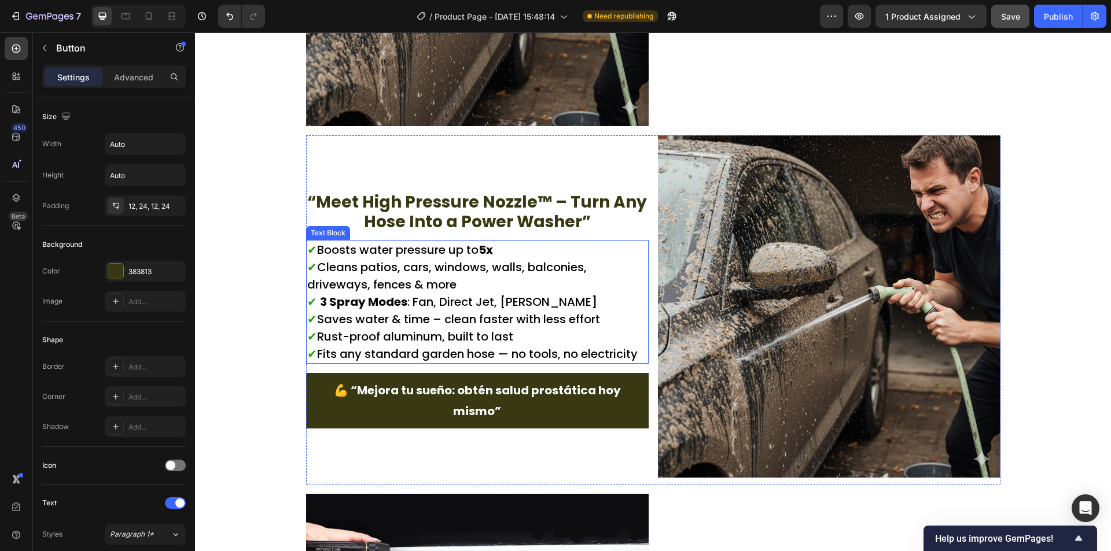
scroll to position [1079, 0]
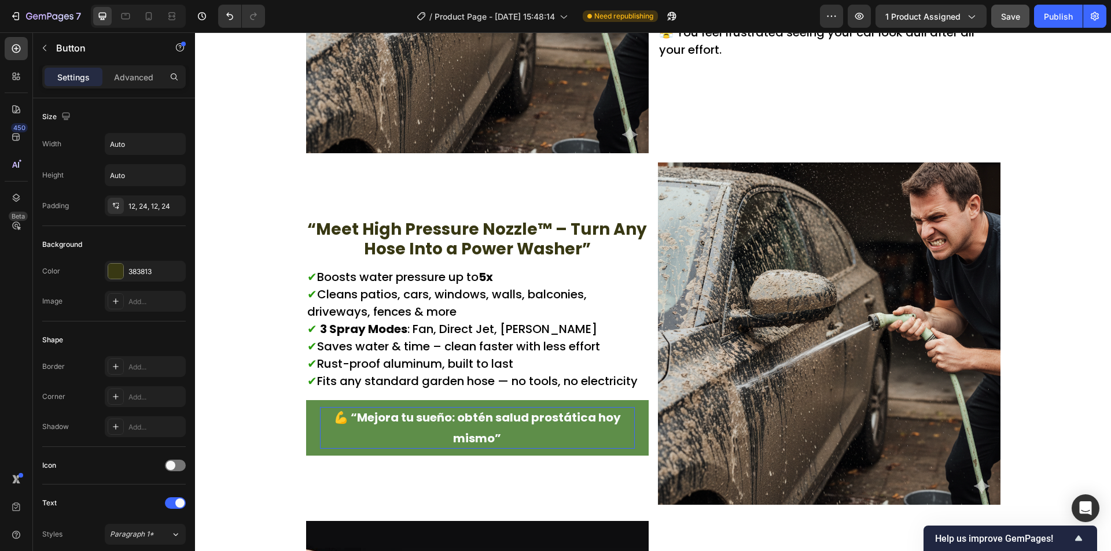
click at [447, 425] on p "💪 “Mejora tu sueño: obtén salud prostática hoy mismo”" at bounding box center [477, 428] width 315 height 42
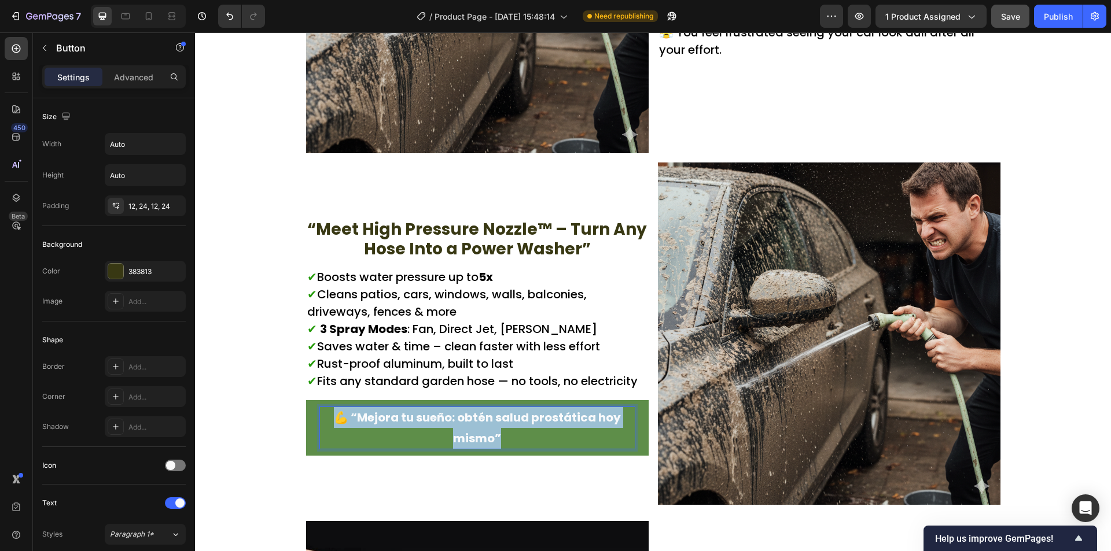
click at [447, 425] on p "💪 “Mejora tu sueño: obtén salud prostática hoy mismo”" at bounding box center [477, 428] width 315 height 42
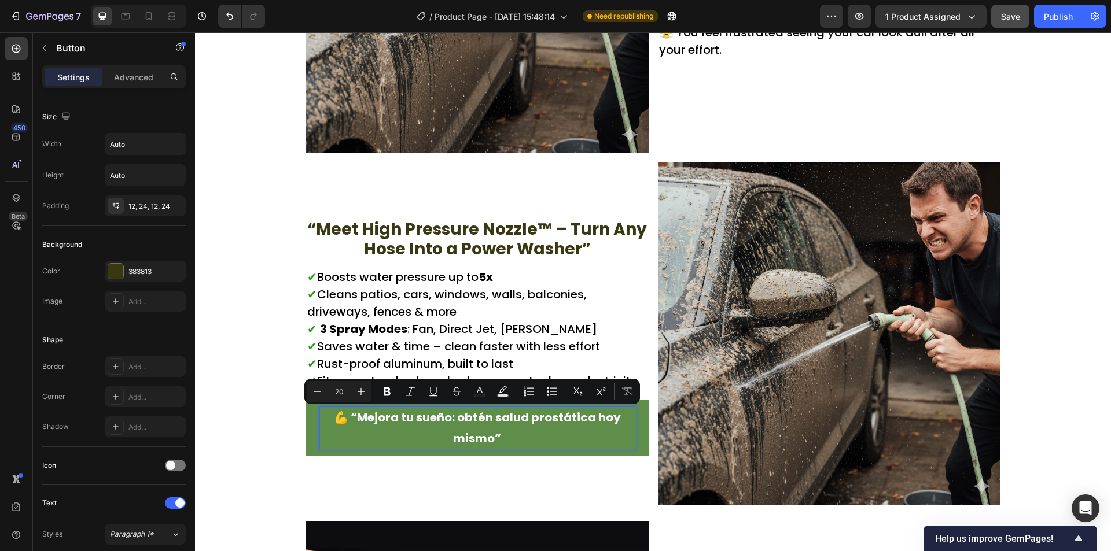
scroll to position [1089, 0]
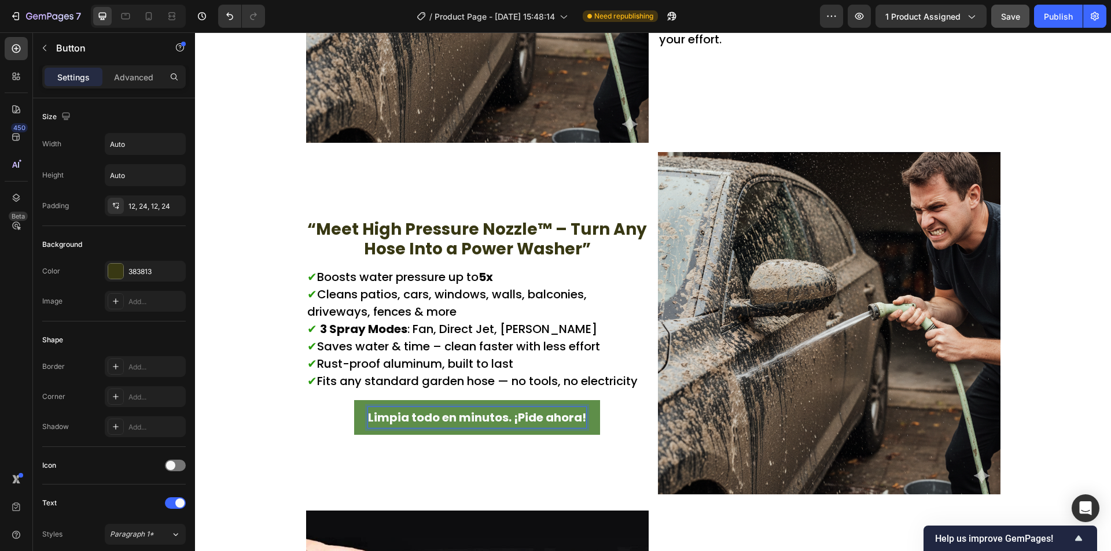
click at [474, 412] on p "Limpia todo en minutos. ¡Pide ahora!" at bounding box center [477, 417] width 218 height 21
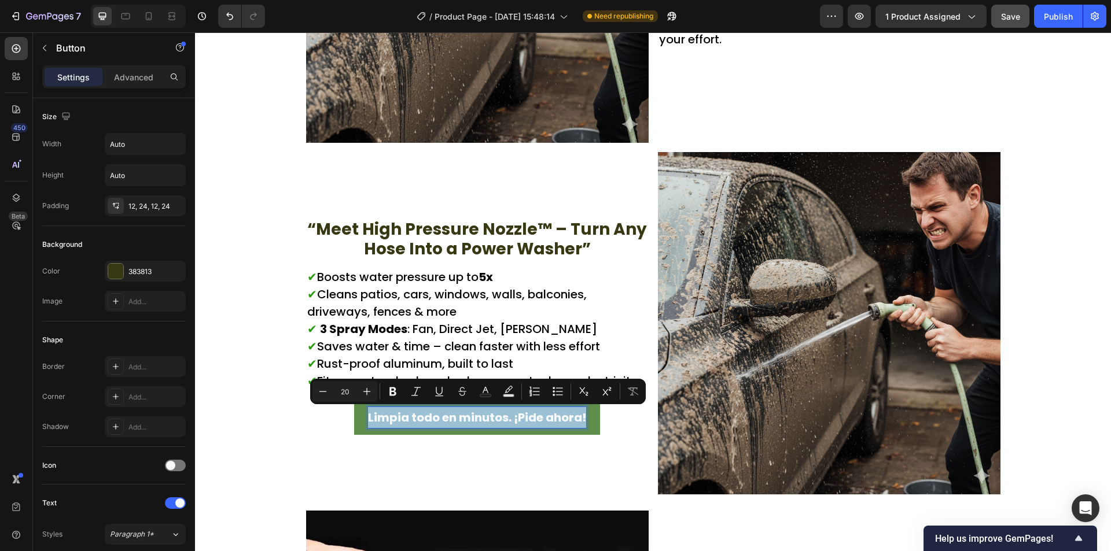
click at [474, 412] on p "Limpia todo en minutos. ¡Pide ahora!" at bounding box center [477, 417] width 218 height 21
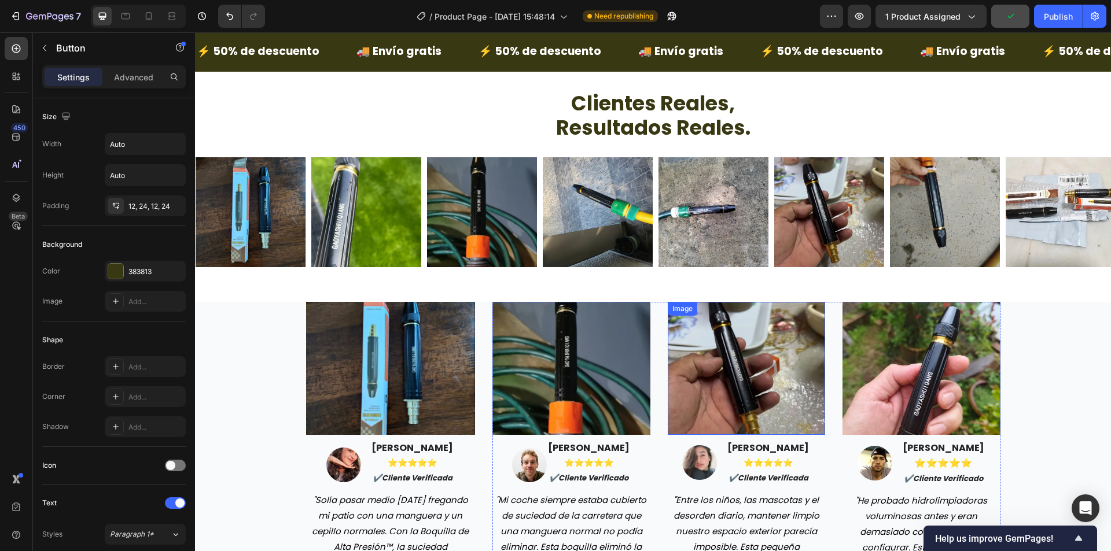
scroll to position [1957, 0]
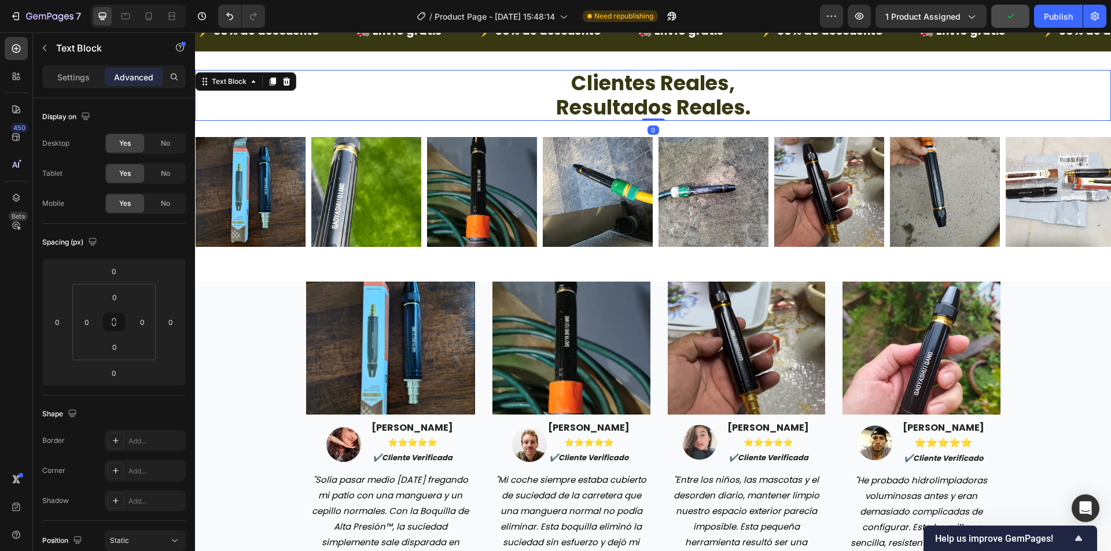
click at [843, 85] on p "clientes reales," at bounding box center [652, 83] width 913 height 24
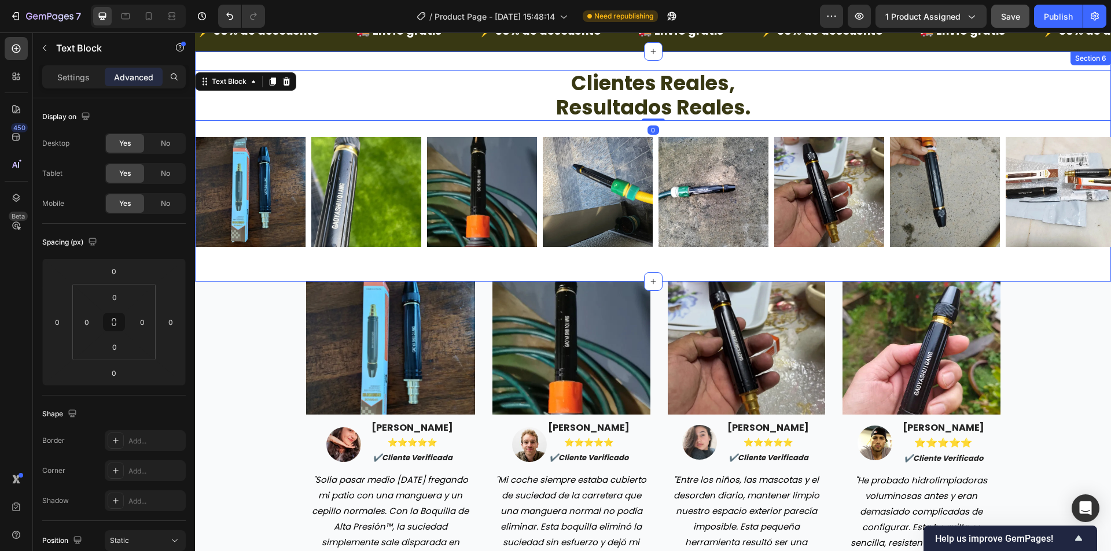
click at [818, 56] on div "clientes reales, resultados reales. Text Block 0 Image Image Image Image Image …" at bounding box center [653, 166] width 916 height 230
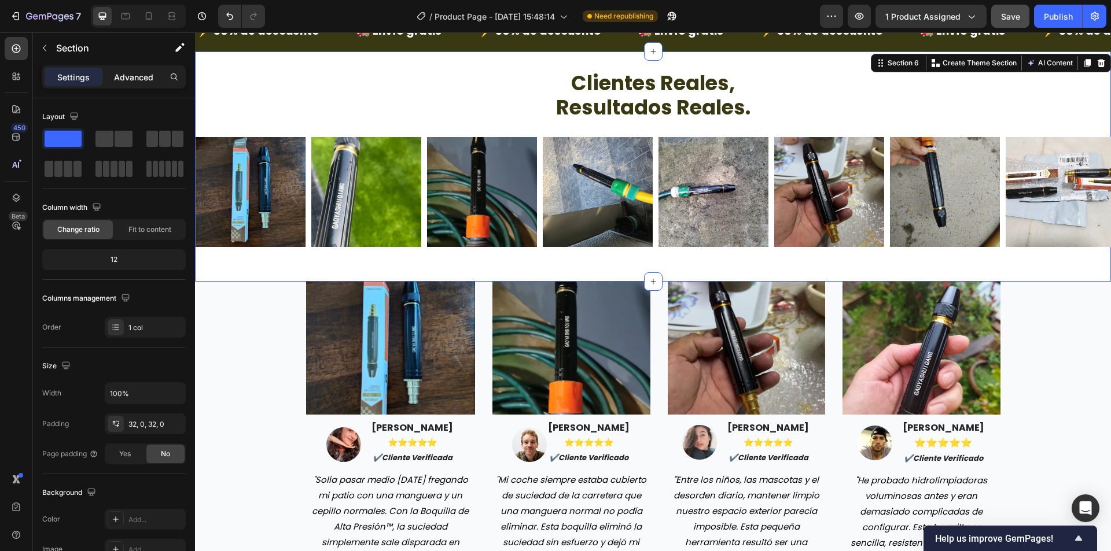
click at [128, 82] on p "Advanced" at bounding box center [133, 77] width 39 height 12
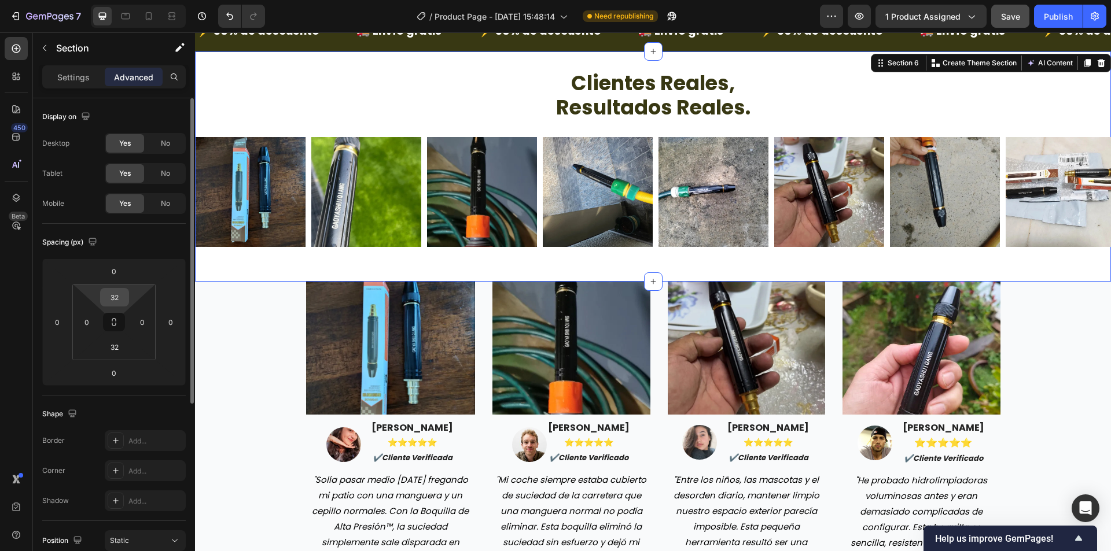
click at [117, 298] on input "32" at bounding box center [114, 297] width 23 height 17
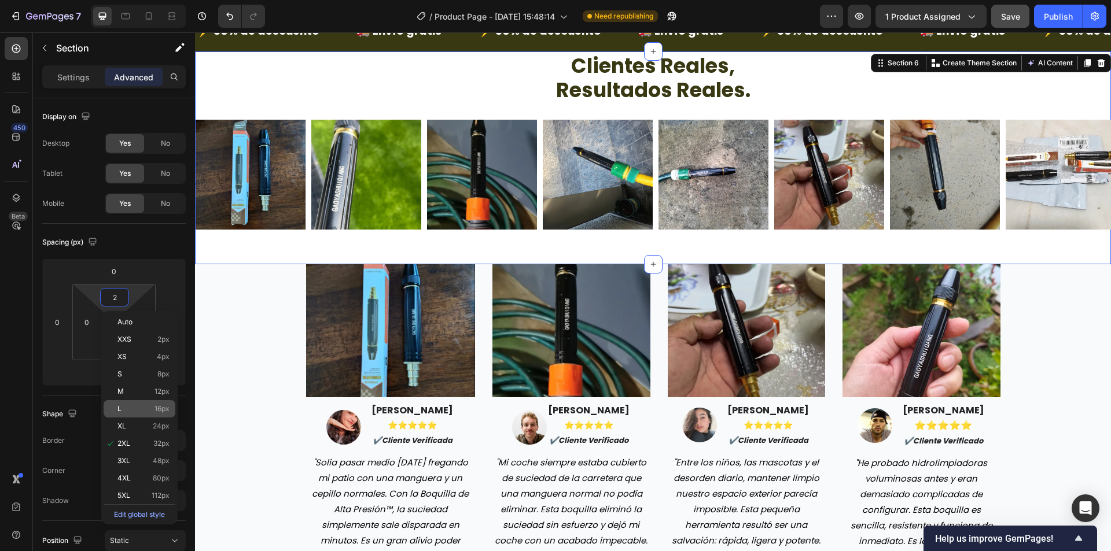
click at [162, 409] on span "16px" at bounding box center [161, 409] width 15 height 8
type input "16"
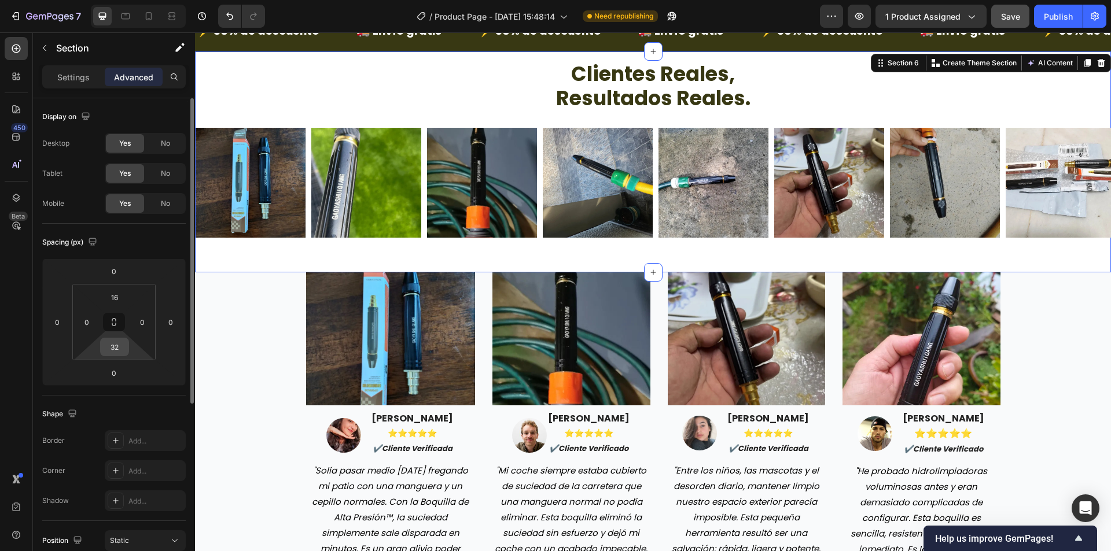
click at [113, 353] on input "32" at bounding box center [114, 346] width 23 height 17
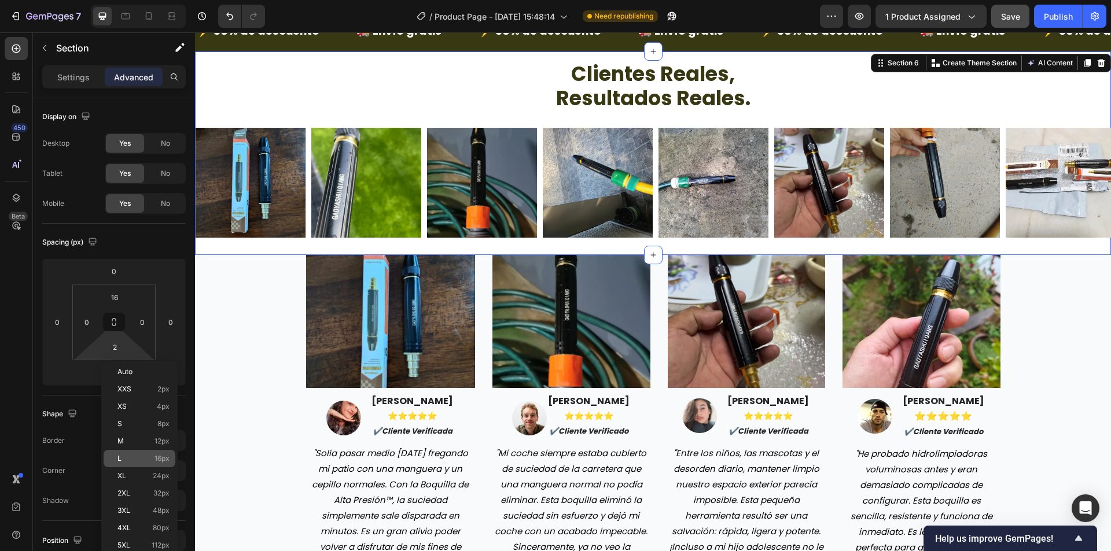
click at [165, 455] on span "16px" at bounding box center [161, 459] width 15 height 8
type input "16"
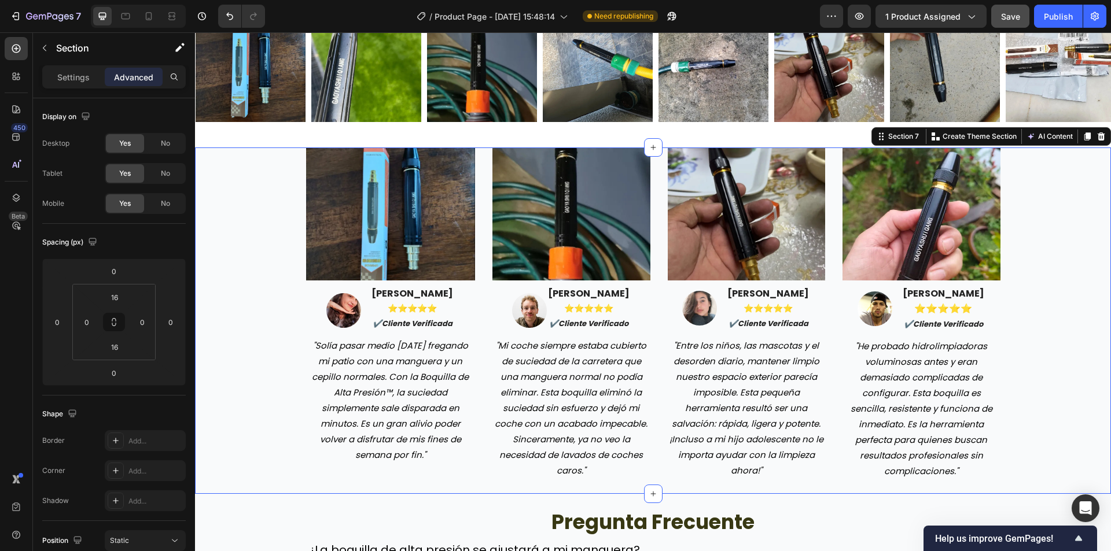
click at [241, 325] on div "Image Image maria gonzales ⭐️⭐️⭐️⭐️⭐️ ✔️cliente verificada Text block Row "Solí…" at bounding box center [653, 313] width 898 height 333
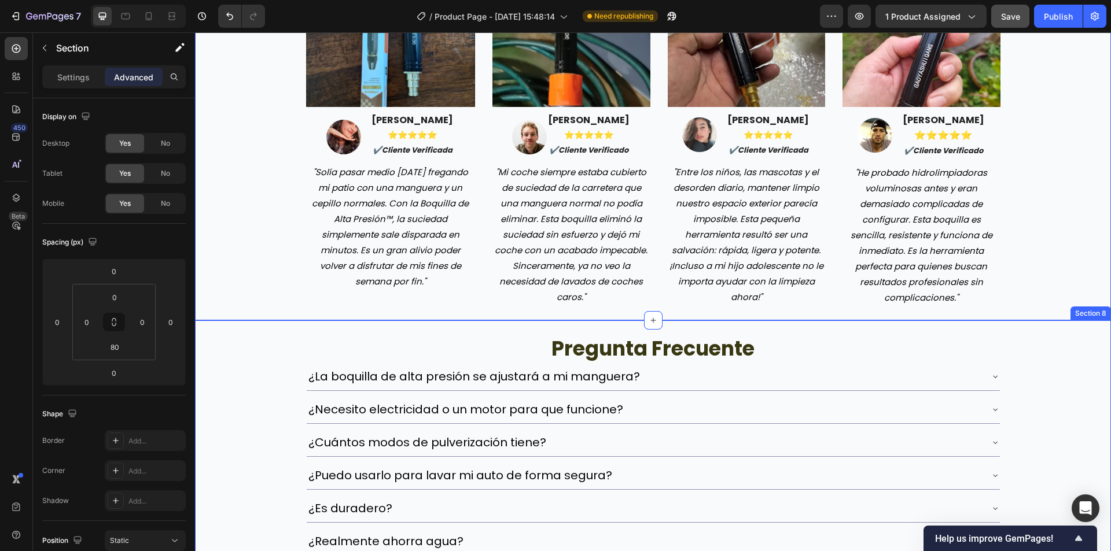
click at [283, 368] on div "pregunta frecuente Heading ¿La boquilla de alta presión se ajustará a mi mangue…" at bounding box center [653, 467] width 916 height 294
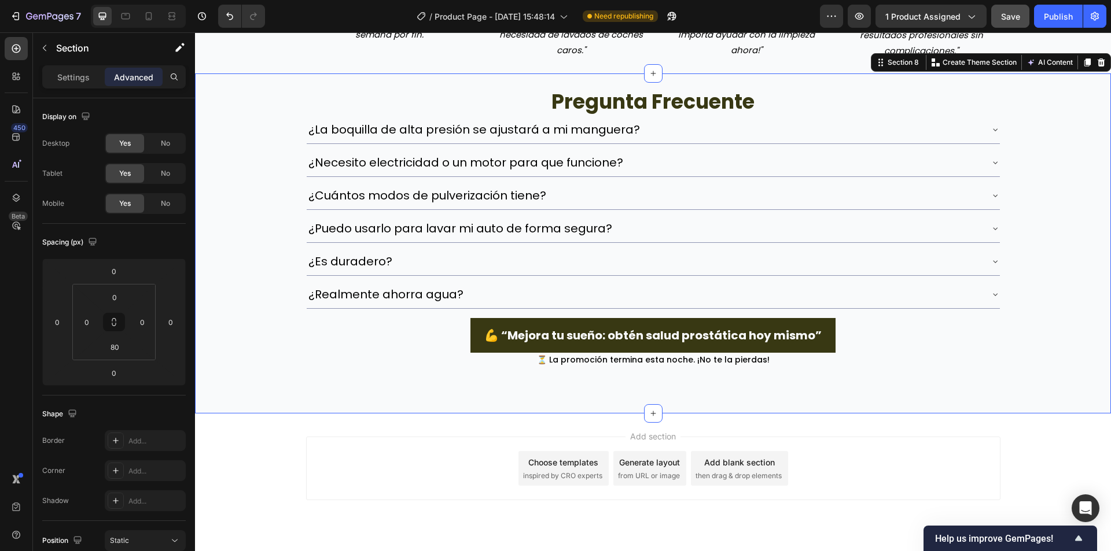
scroll to position [2521, 0]
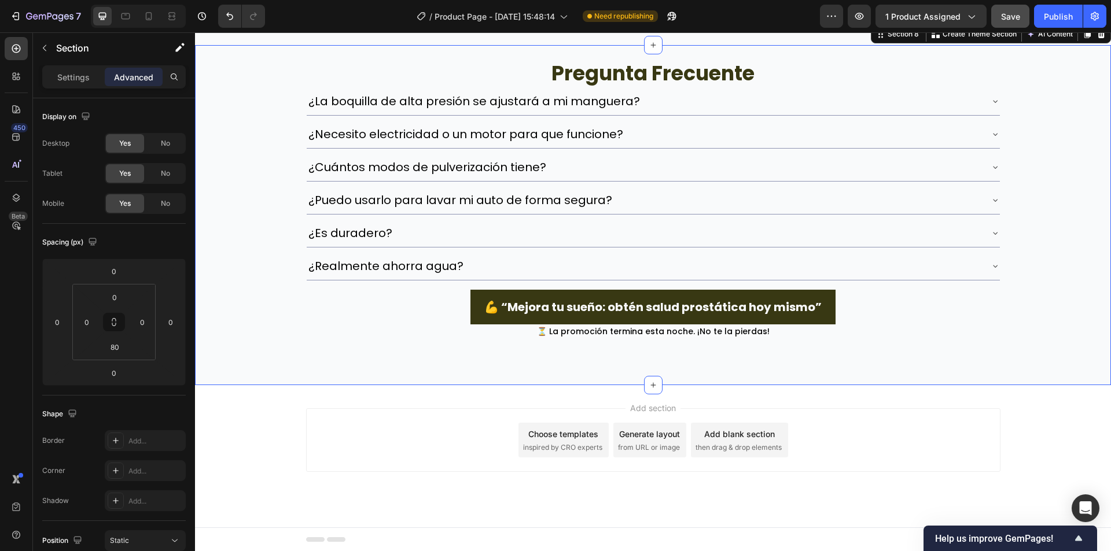
click at [423, 417] on div "Add section Choose templates inspired by CRO experts Generate layout from URL o…" at bounding box center [653, 440] width 694 height 64
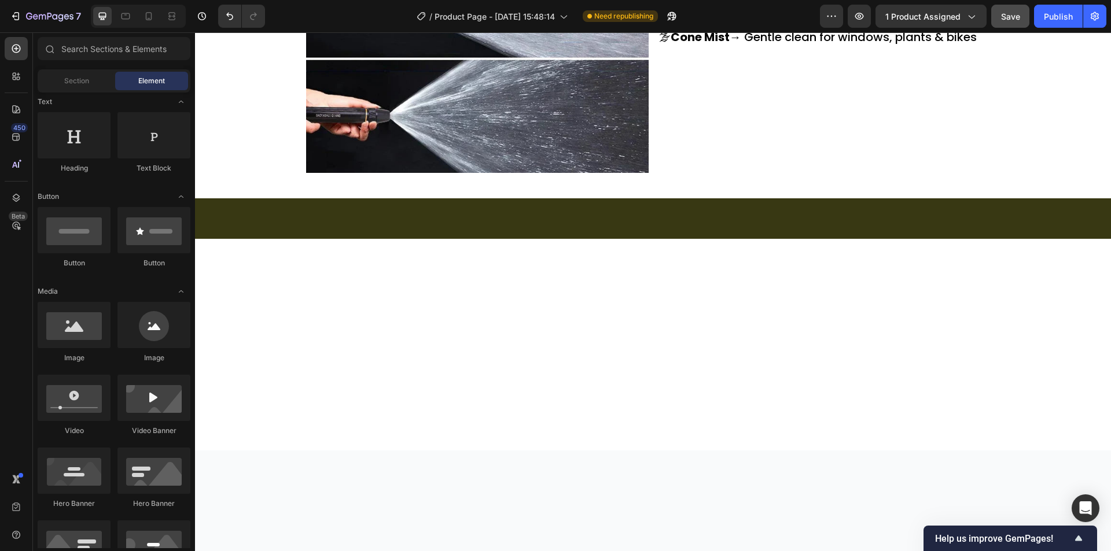
scroll to position [0, 0]
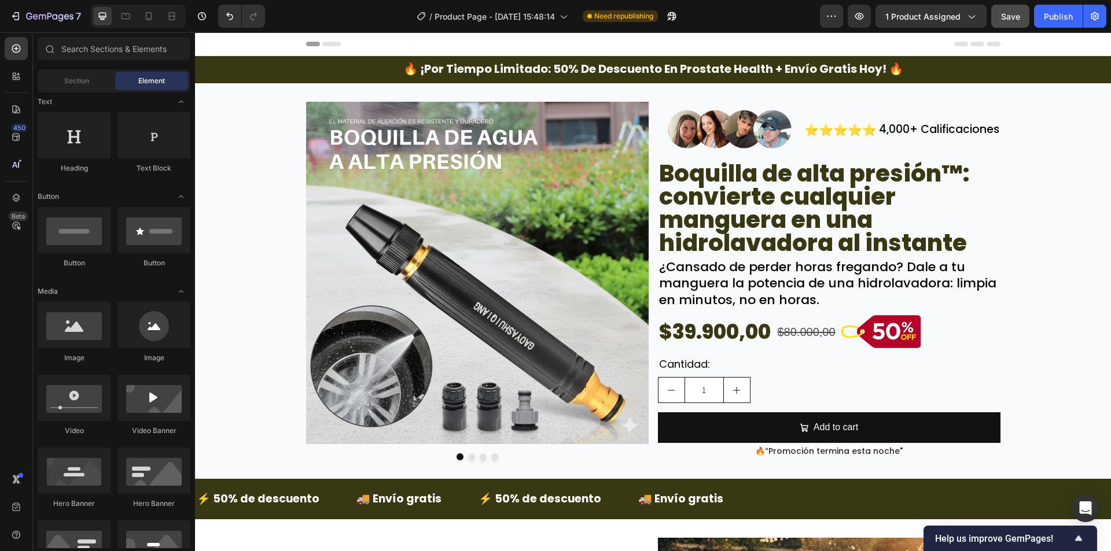
drag, startPoint x: 1109, startPoint y: 360, endPoint x: 1290, endPoint y: 56, distance: 354.5
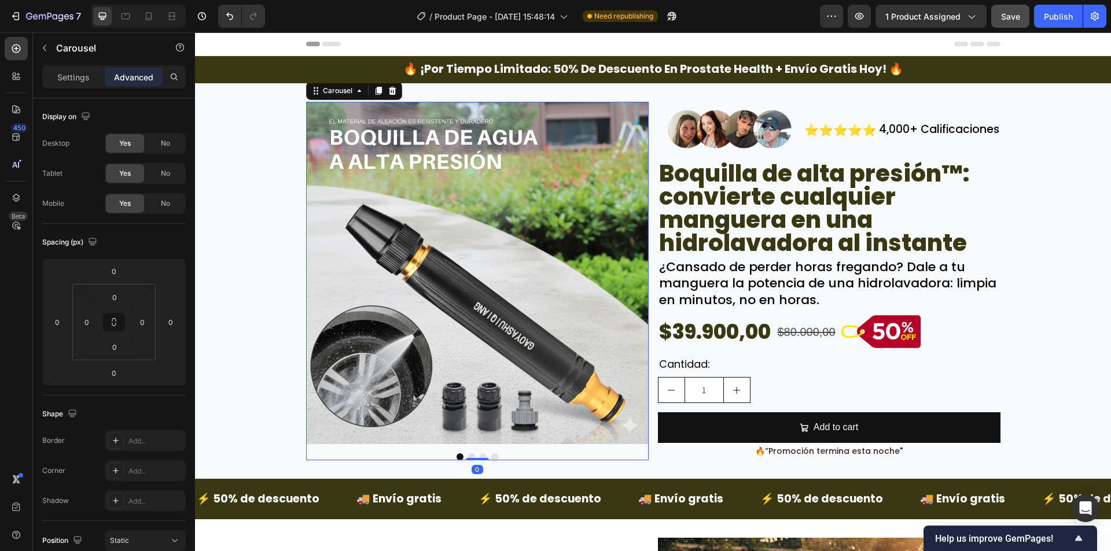
click at [468, 455] on button "Dot" at bounding box center [471, 456] width 7 height 7
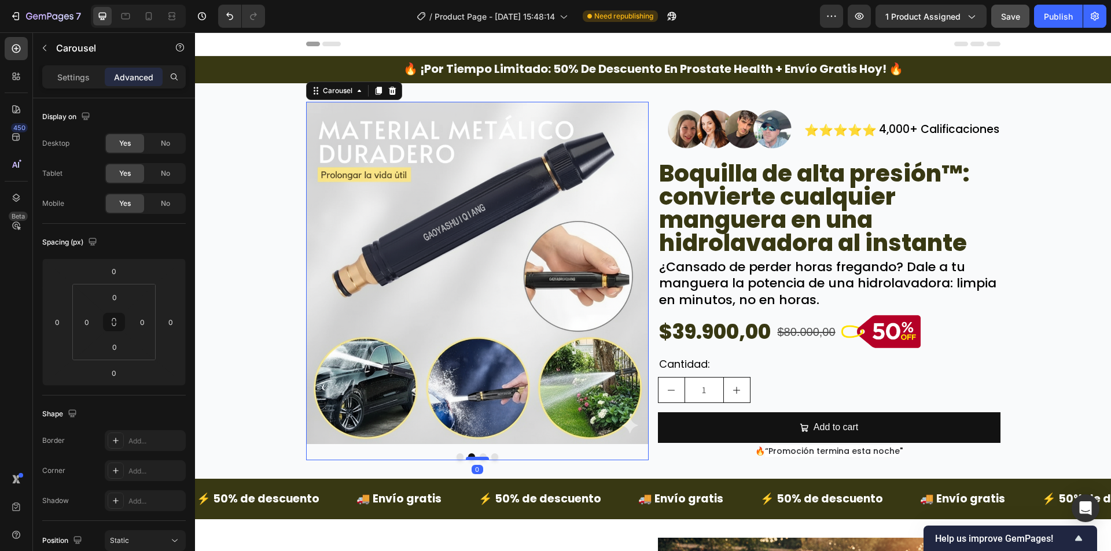
click at [477, 458] on div "Image Image Image Image Carousel 0" at bounding box center [477, 281] width 342 height 359
click at [481, 454] on div at bounding box center [477, 456] width 342 height 7
click at [481, 454] on button "Dot" at bounding box center [482, 456] width 7 height 7
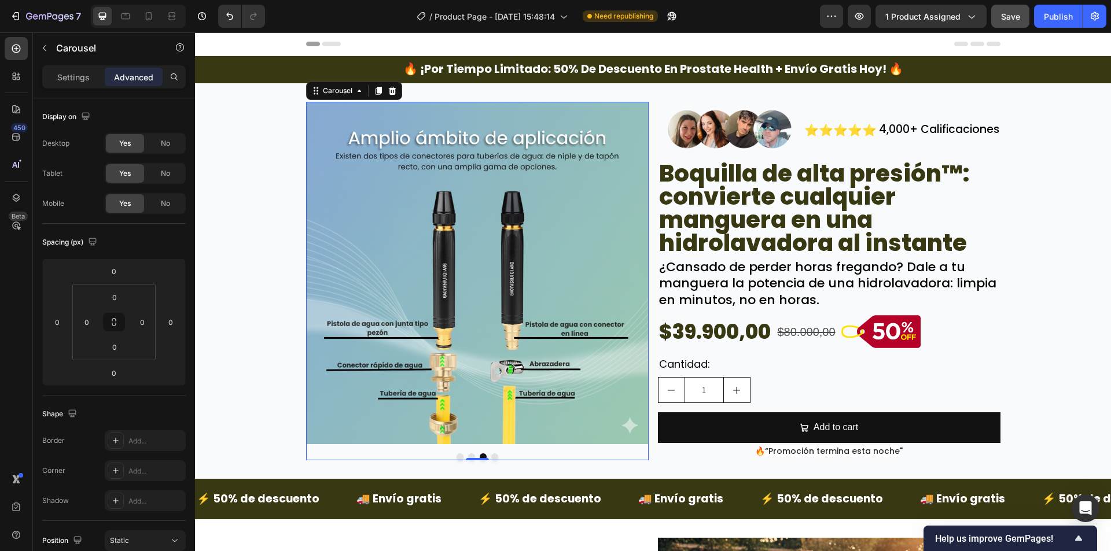
click at [491, 456] on button "Dot" at bounding box center [494, 456] width 7 height 7
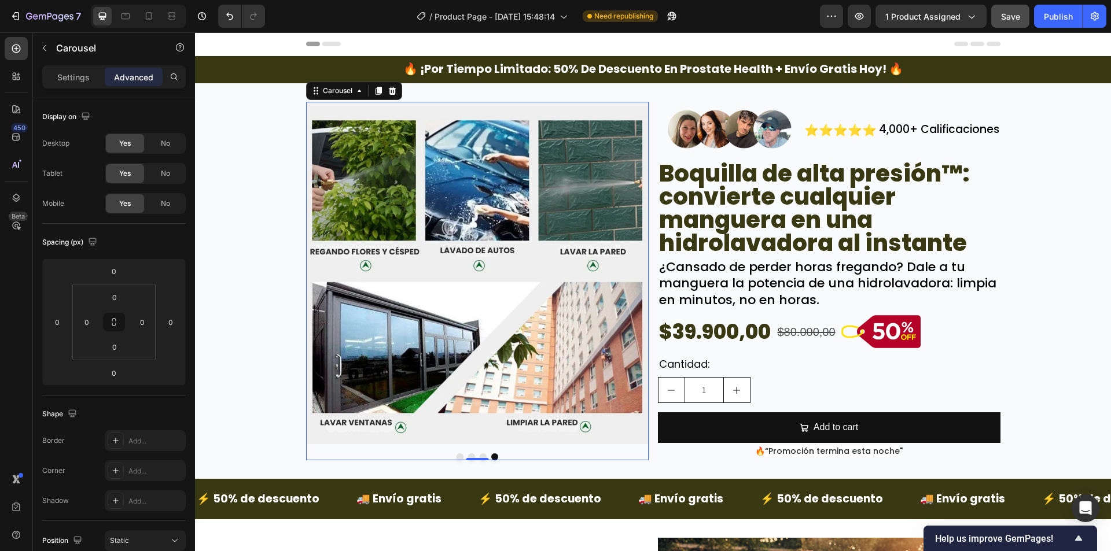
click at [482, 454] on div at bounding box center [477, 456] width 342 height 7
click at [479, 455] on button "Dot" at bounding box center [482, 456] width 7 height 7
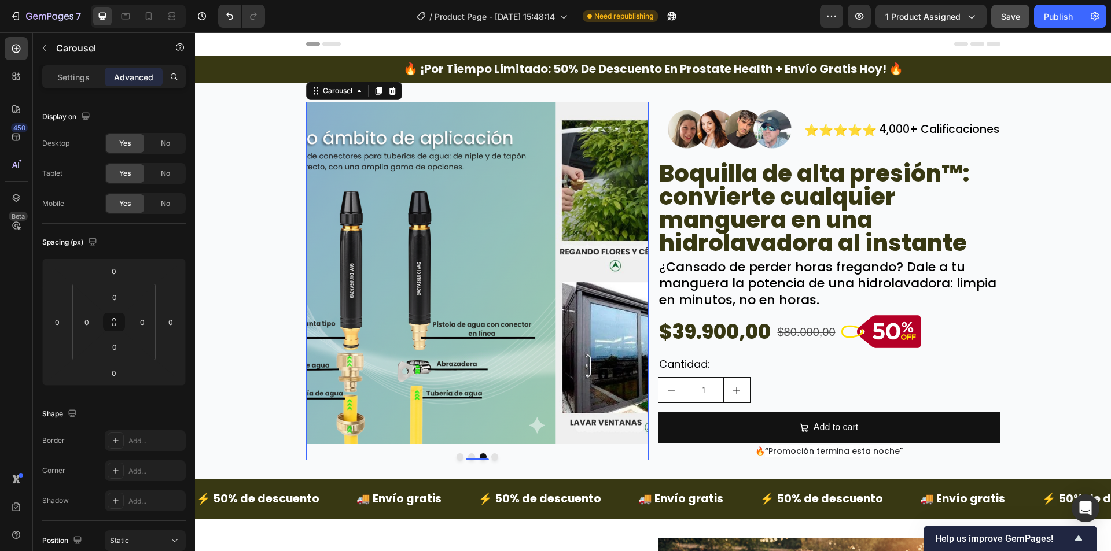
click at [469, 455] on button "Dot" at bounding box center [471, 456] width 7 height 7
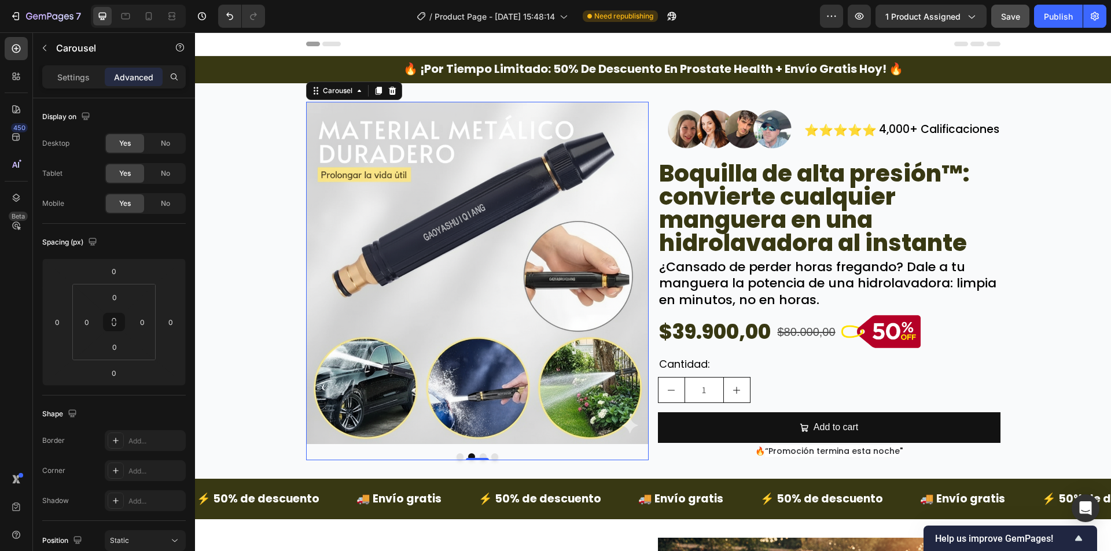
click at [456, 455] on button "Dot" at bounding box center [459, 456] width 7 height 7
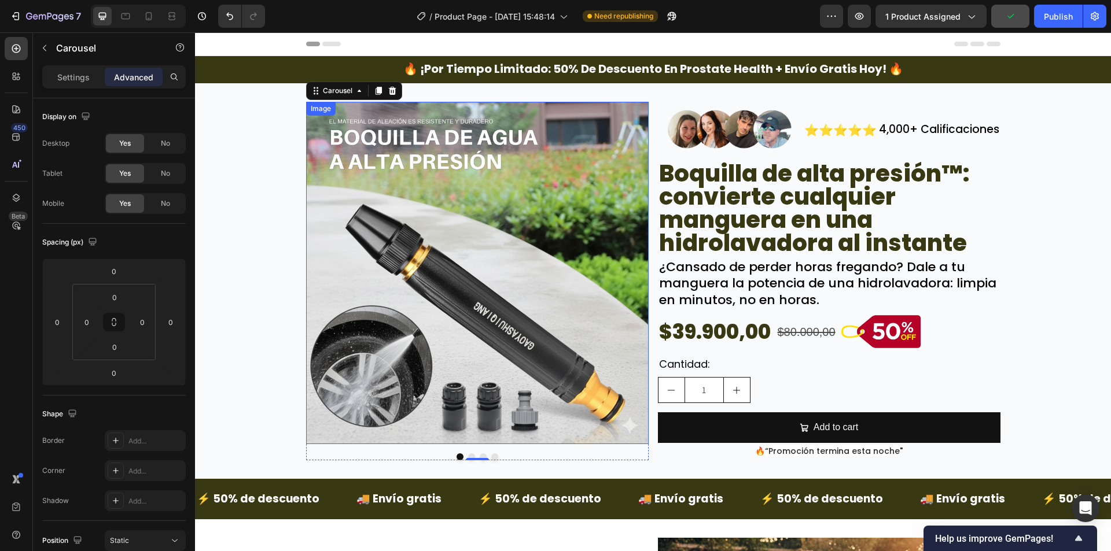
click at [310, 338] on img at bounding box center [477, 273] width 342 height 342
click at [348, 458] on div at bounding box center [477, 456] width 342 height 7
click at [86, 71] on p "Settings" at bounding box center [73, 77] width 32 height 12
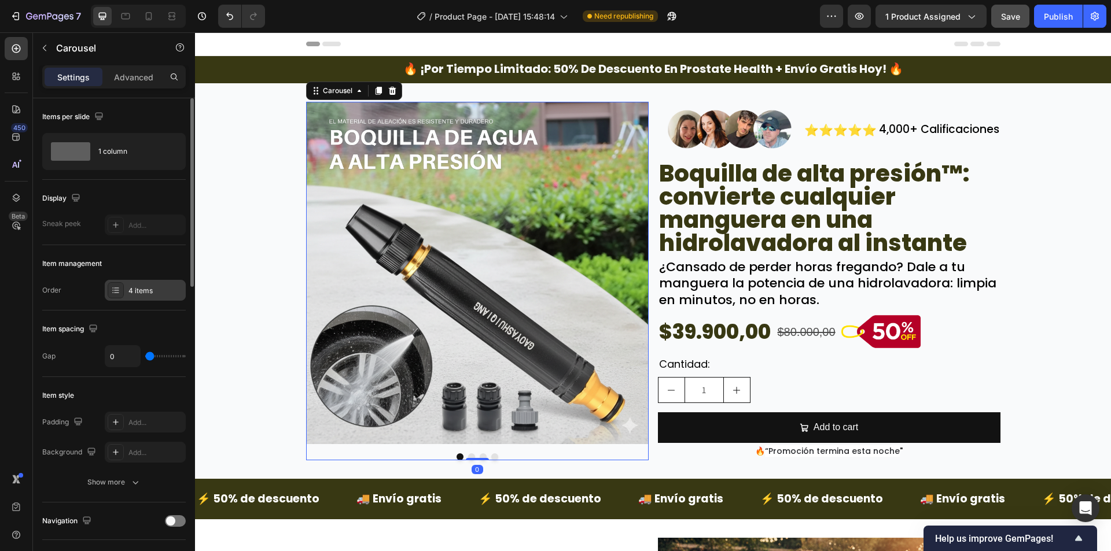
click at [143, 300] on div "4 items" at bounding box center [145, 290] width 81 height 21
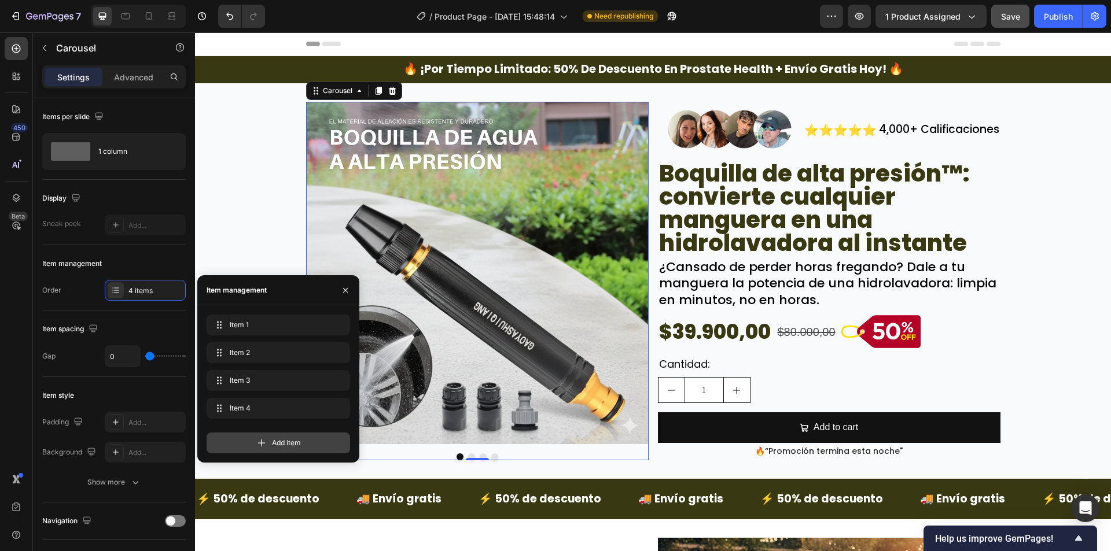
click at [267, 437] on div "Add item" at bounding box center [277, 443] width 143 height 21
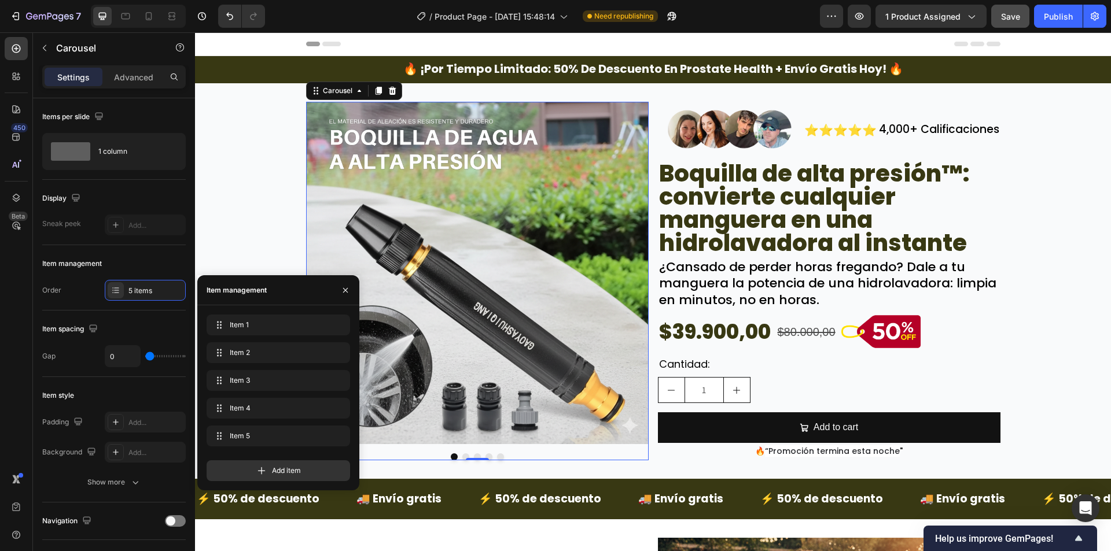
click at [497, 457] on button "Dot" at bounding box center [500, 456] width 7 height 7
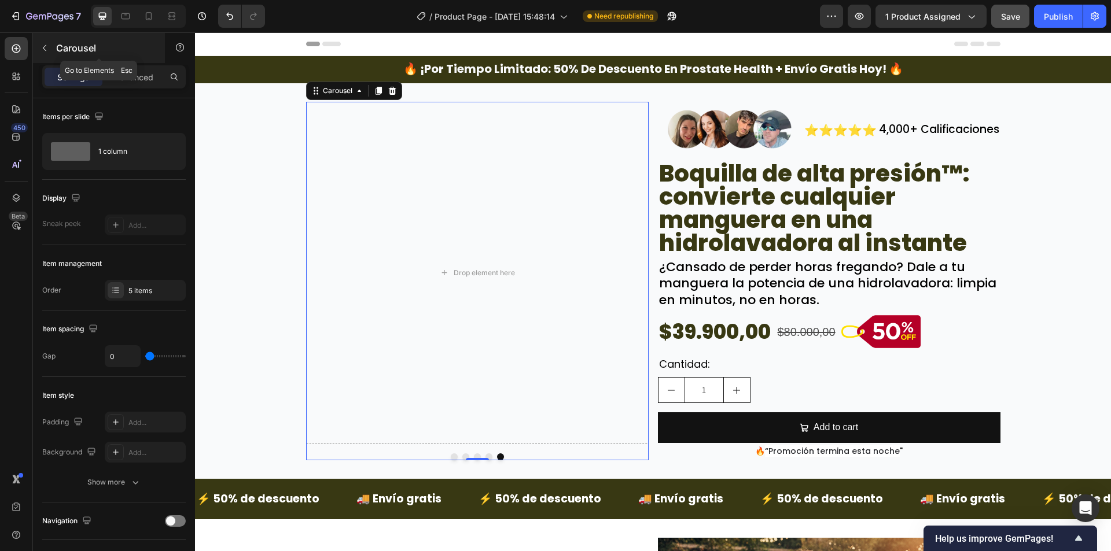
click at [57, 49] on p "Carousel" at bounding box center [105, 48] width 98 height 14
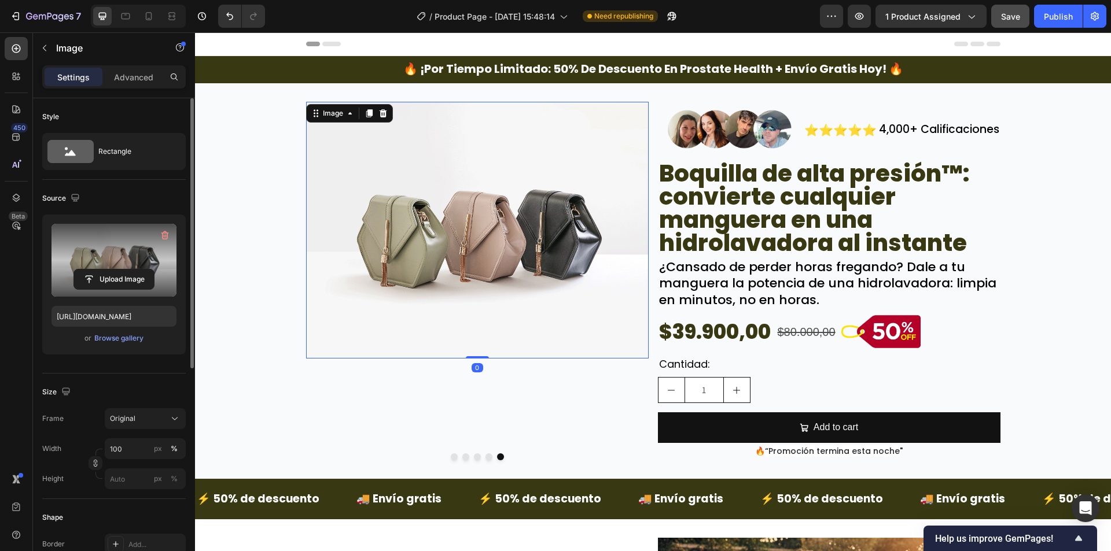
click at [119, 254] on label at bounding box center [113, 260] width 125 height 73
click at [119, 270] on input "file" at bounding box center [114, 280] width 80 height 20
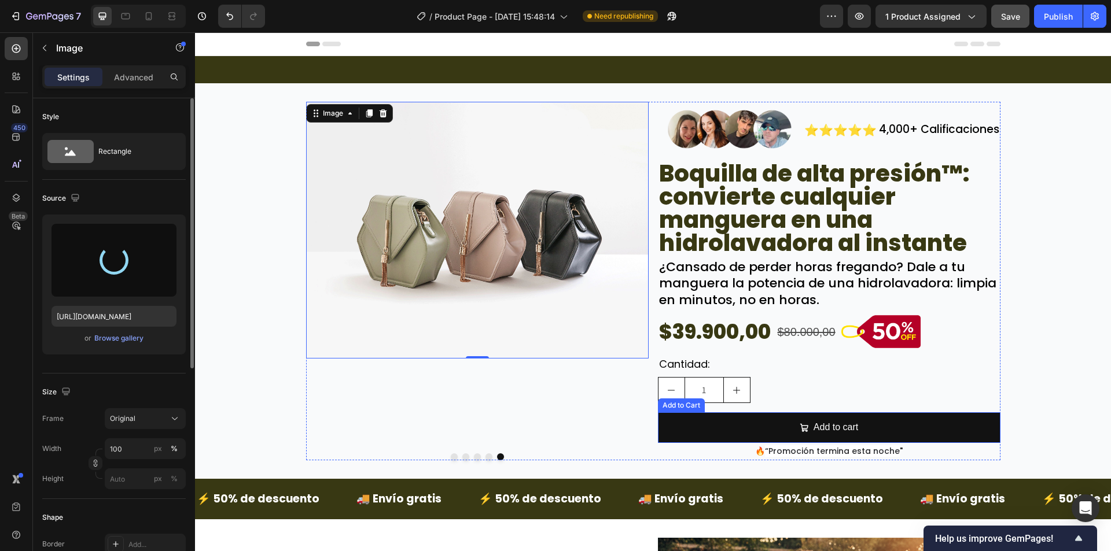
type input "https://cdn.shopify.com/s/files/1/0942/9106/7229/files/gempages_571795456183501…"
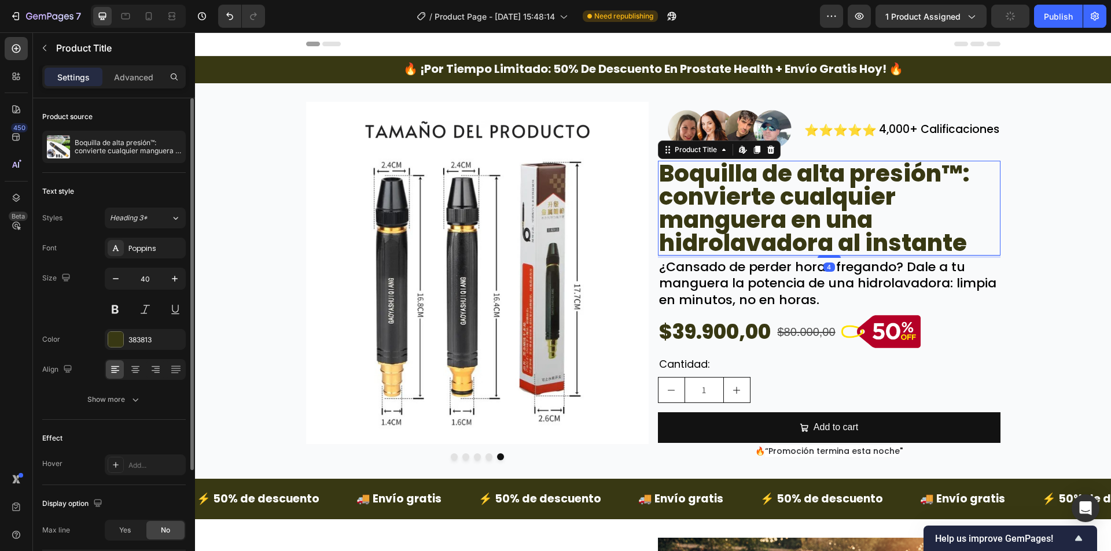
click at [755, 169] on h2 "Boquilla de alta presión™: convierte cualquier manguera en una hidrolavadora al…" at bounding box center [829, 208] width 342 height 95
click at [895, 171] on h2 "Boquilla de alta presión™: convierte cualquier manguera en una hidrolavadora al…" at bounding box center [829, 208] width 342 height 95
click at [658, 166] on h2 "Boquilla de alta presión™: convierte cualquier manguera en una hidrolavadora al…" at bounding box center [829, 208] width 342 height 95
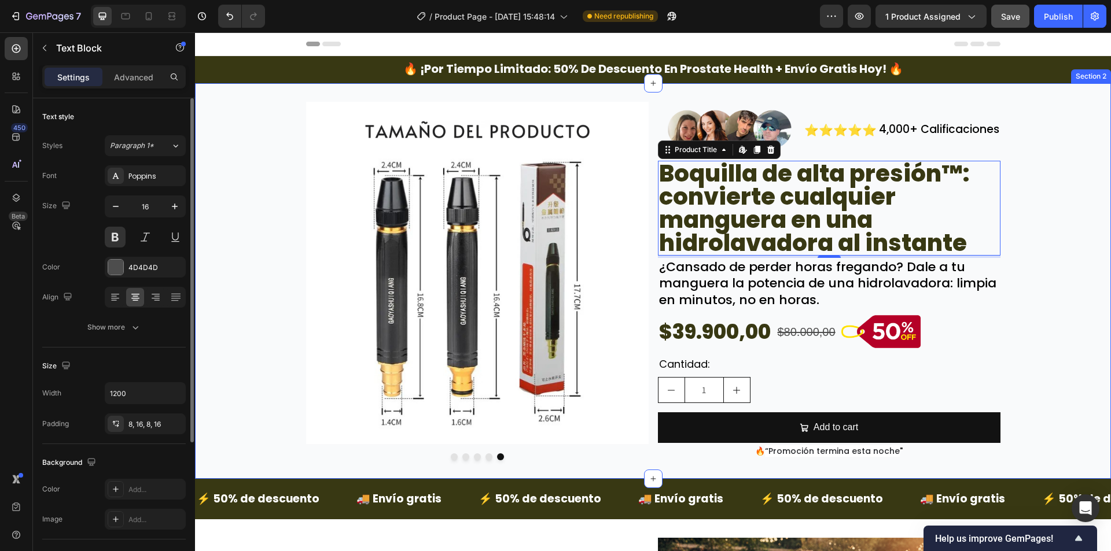
click at [717, 74] on span "🔥 ¡por tiempo limitado: 50% de descuento en prostate health + envío gratis hoy!…" at bounding box center [653, 69] width 500 height 16
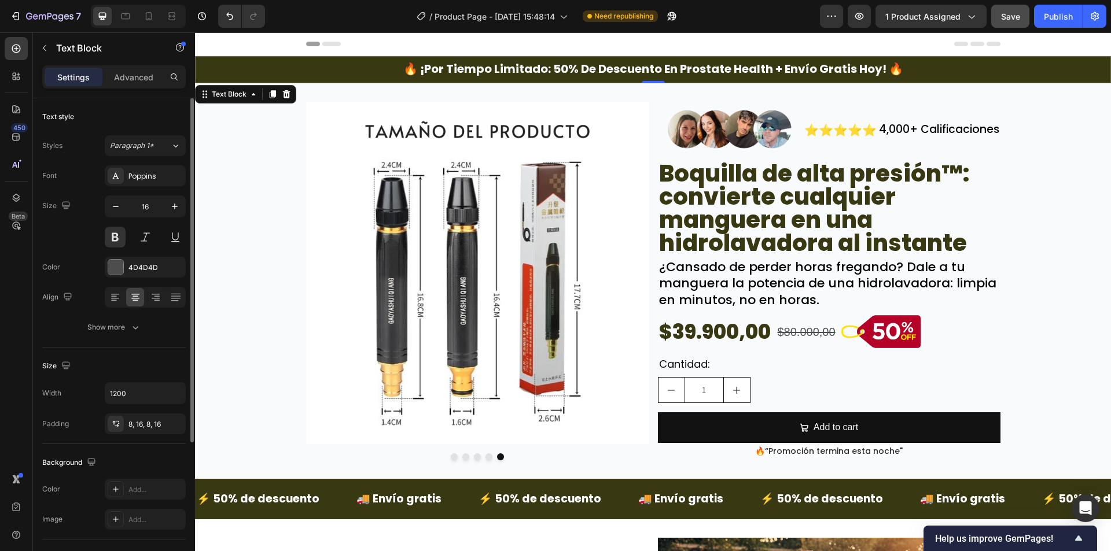
click at [685, 72] on span "🔥 ¡por tiempo limitado: 50% de descuento en prostate health + envío gratis hoy!…" at bounding box center [653, 69] width 500 height 16
drag, startPoint x: 680, startPoint y: 67, endPoint x: 691, endPoint y: 67, distance: 11.0
click at [692, 67] on span "🔥 ¡por tiempo limitado: 50% de descuento en prostate health + envío gratis hoy!…" at bounding box center [653, 69] width 500 height 16
drag, startPoint x: 676, startPoint y: 69, endPoint x: 768, endPoint y: 71, distance: 91.4
click at [768, 71] on span "🔥 ¡por tiempo limitado: 50% de descuento en prostate health + envío gratis hoy!…" at bounding box center [653, 69] width 500 height 16
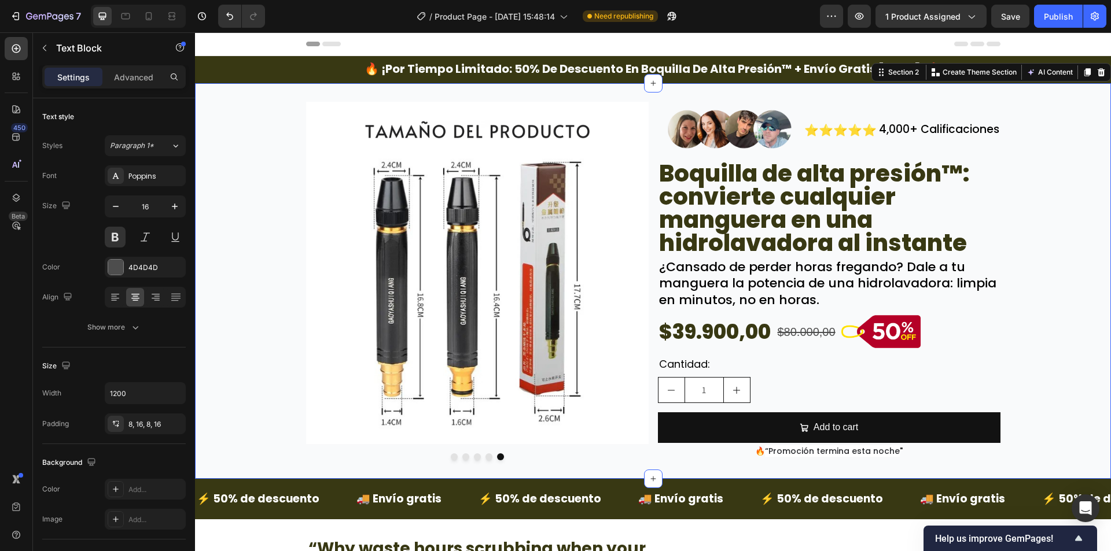
click at [1015, 212] on div "Image Image Image Image Image Carousel Image ⭐⭐⭐⭐⭐ Text Block 4,000+ Calificaci…" at bounding box center [653, 281] width 916 height 359
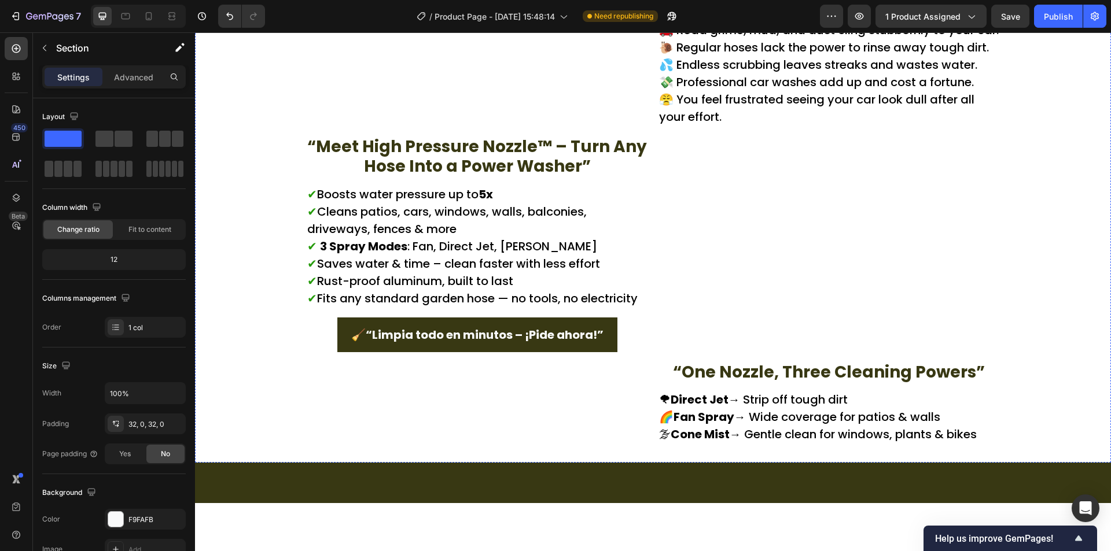
scroll to position [868, 0]
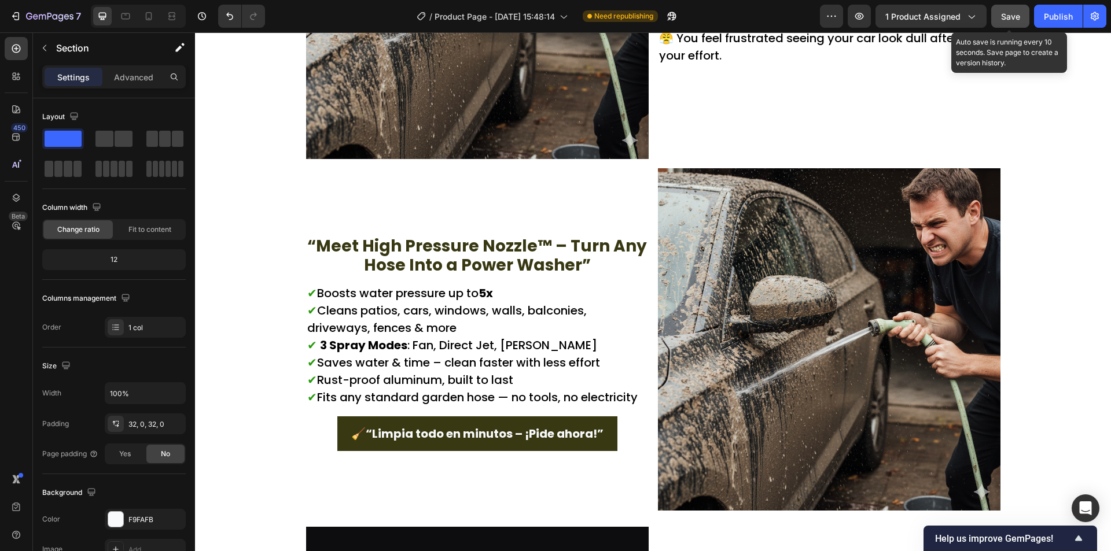
click at [1028, 17] on button "Save" at bounding box center [1010, 16] width 38 height 23
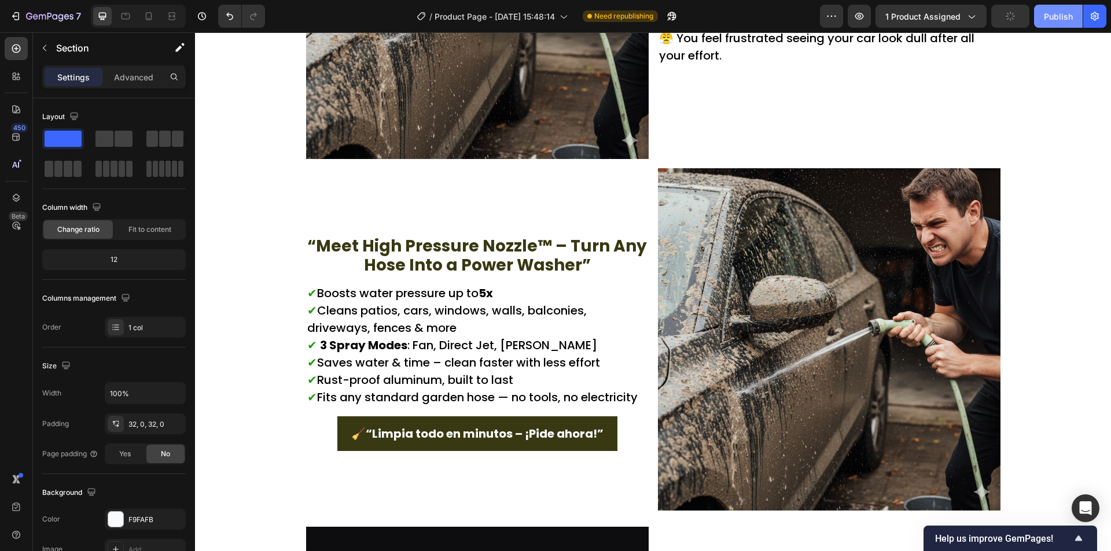
drag, startPoint x: 1056, startPoint y: 17, endPoint x: 1042, endPoint y: 29, distance: 18.9
click at [1056, 17] on div "Publish" at bounding box center [1057, 16] width 29 height 12
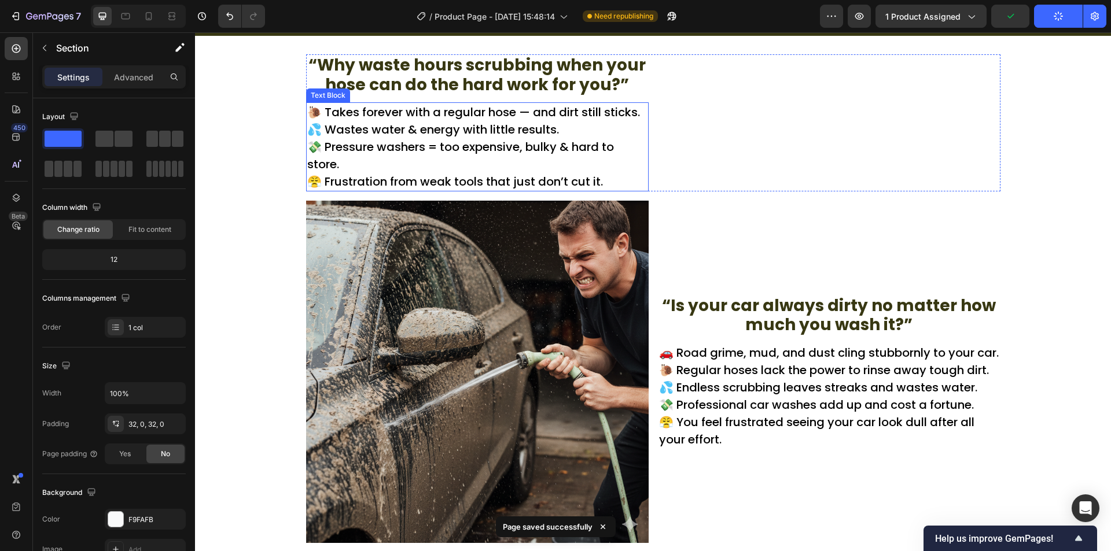
scroll to position [463, 0]
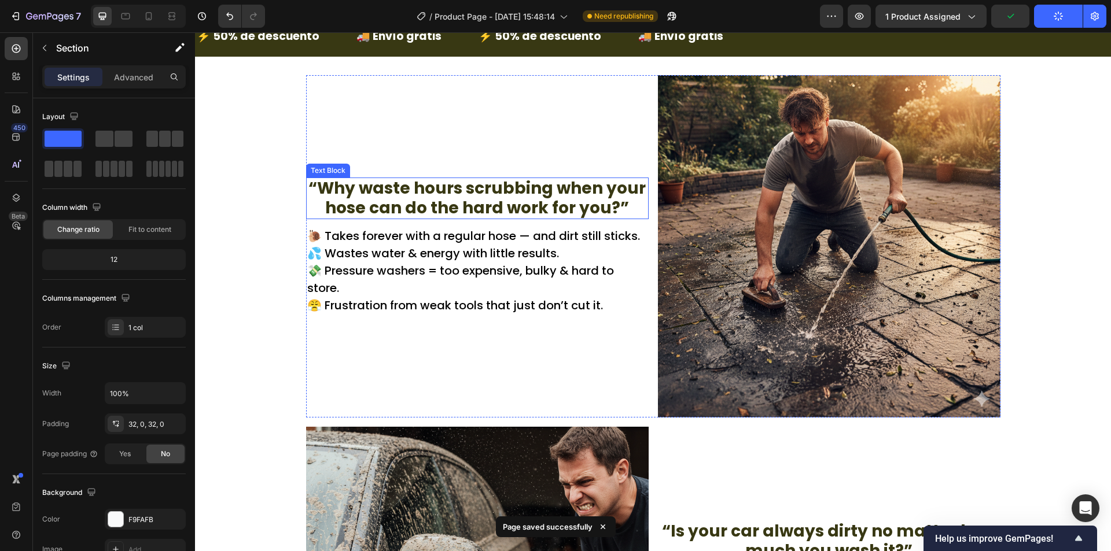
click at [464, 194] on p "“Why waste hours scrubbing when your hose can do the hard work for you?”" at bounding box center [477, 198] width 340 height 39
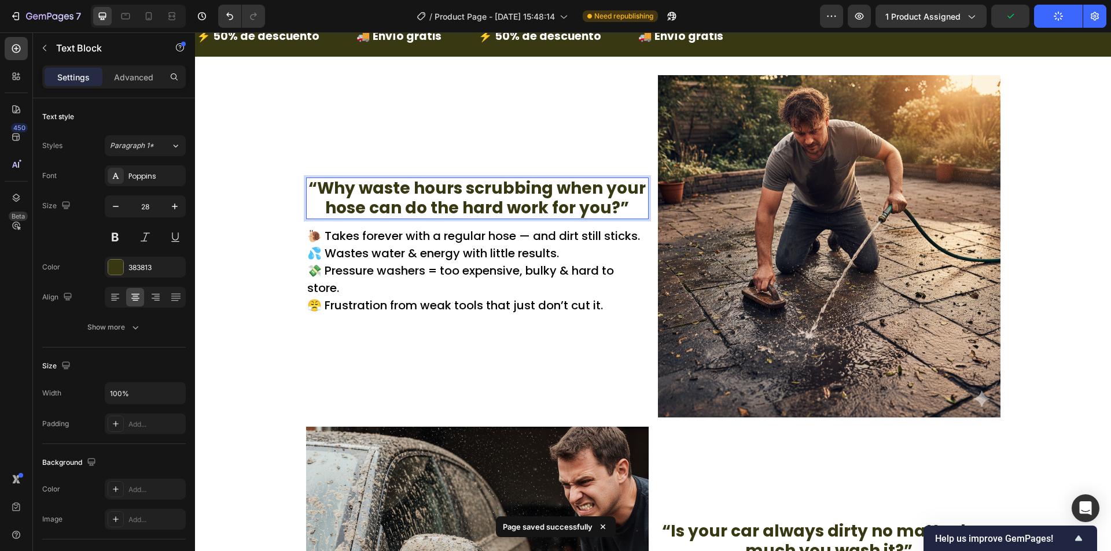
click at [464, 194] on p "“Why waste hours scrubbing when your hose can do the hard work for you?”" at bounding box center [477, 198] width 340 height 39
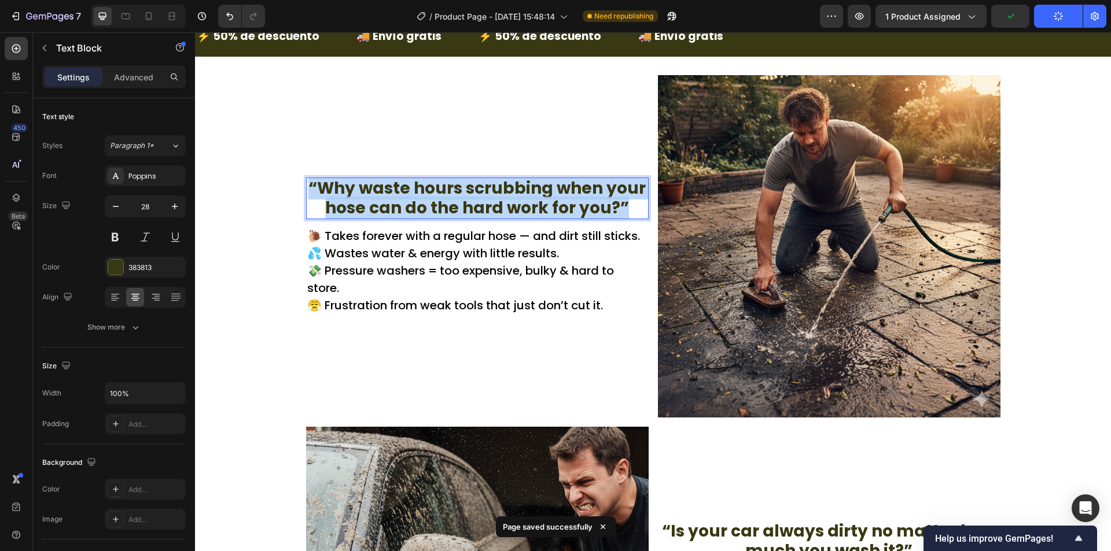
click at [464, 194] on p "“Why waste hours scrubbing when your hose can do the hard work for you?”" at bounding box center [477, 198] width 340 height 39
copy p "“Why waste hours scrubbing when your hose can do the hard work for you?”"
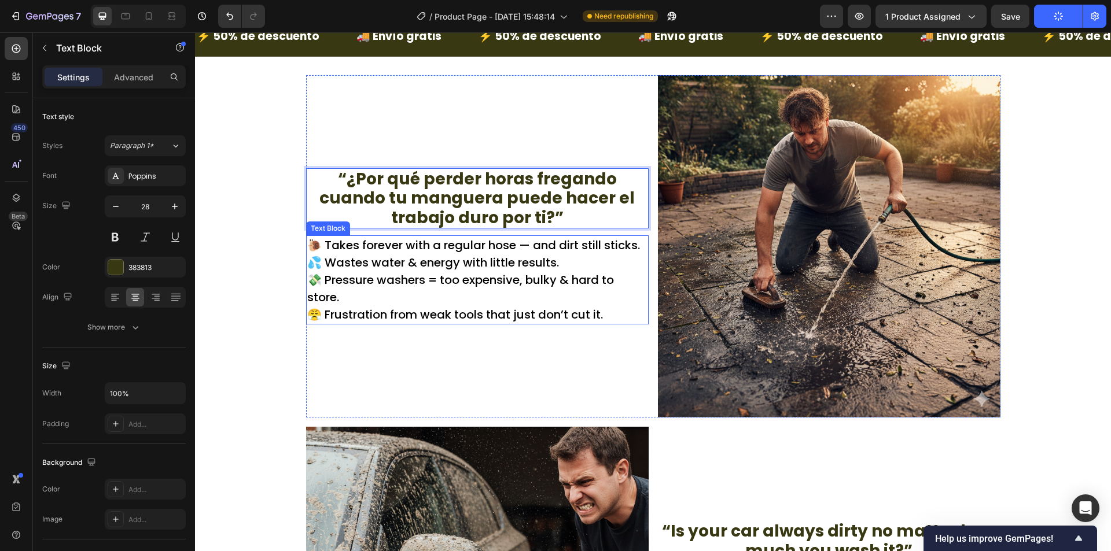
click at [484, 262] on p "💦 Wastes water & energy with little results." at bounding box center [477, 262] width 340 height 17
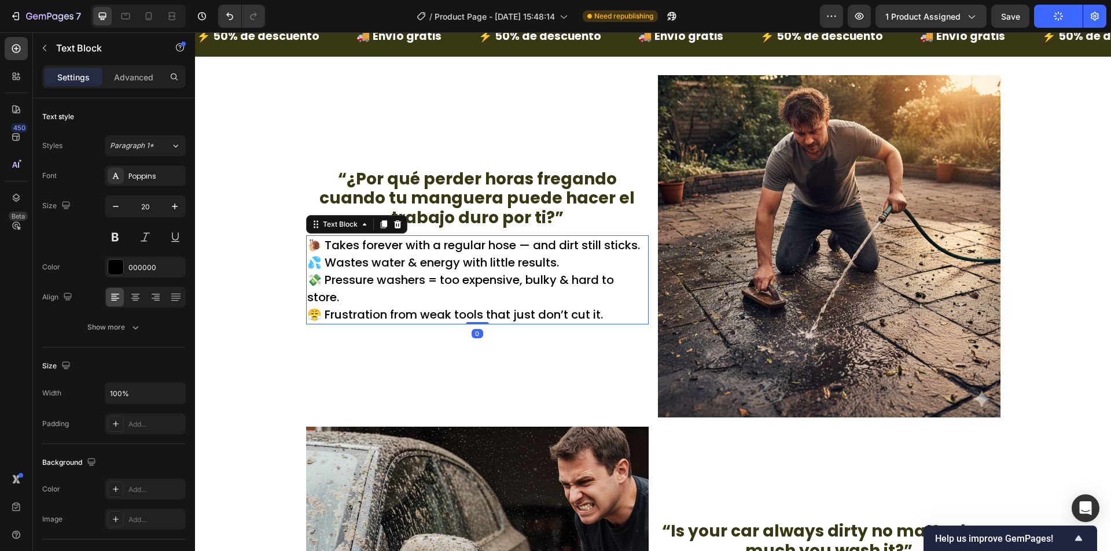
click at [484, 262] on p "💦 Wastes water & energy with little results." at bounding box center [477, 262] width 340 height 17
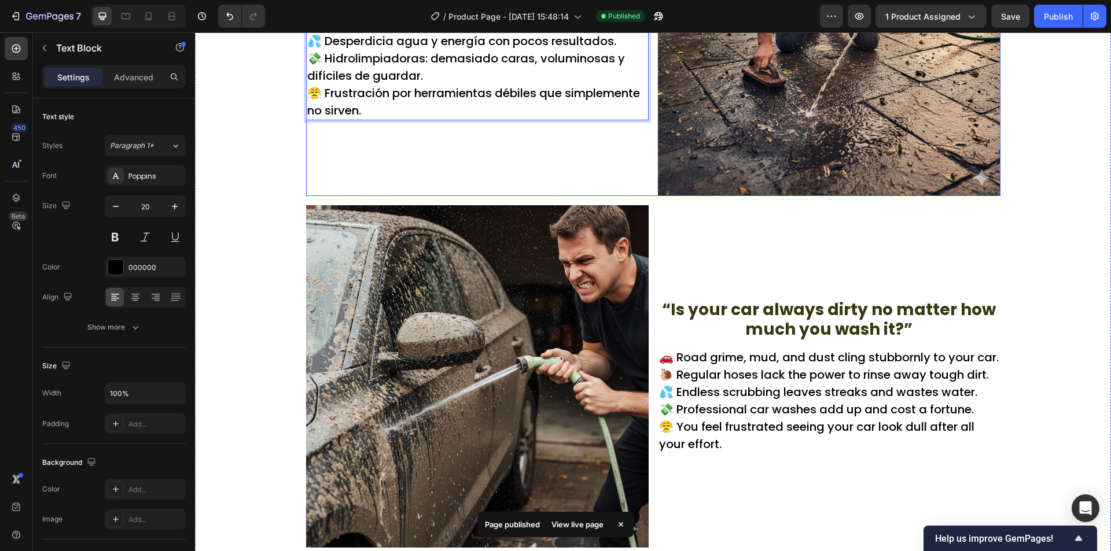
scroll to position [694, 0]
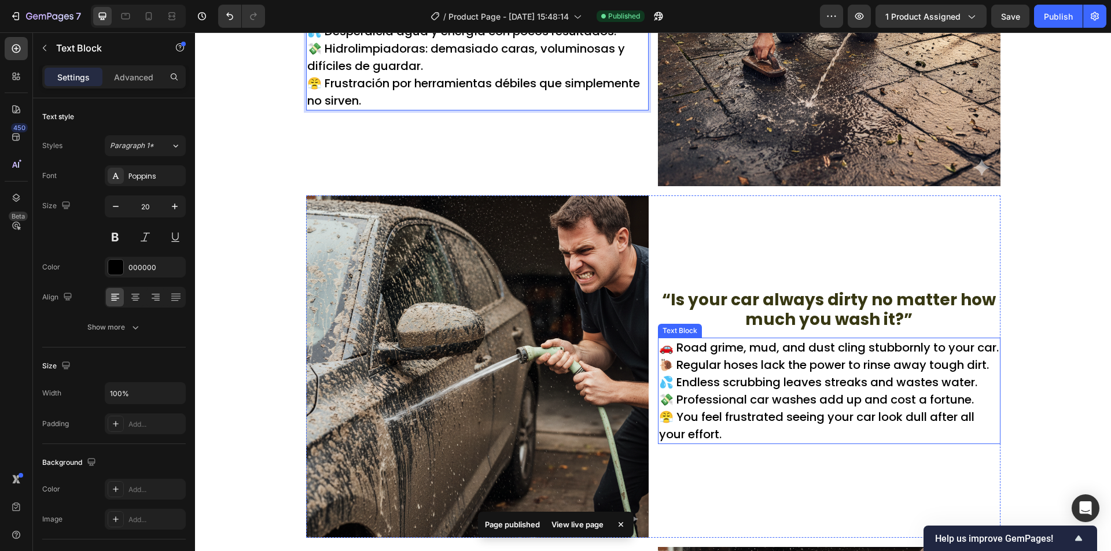
click at [820, 317] on p "“Is your car always dirty no matter how much you wash it?”" at bounding box center [829, 309] width 340 height 39
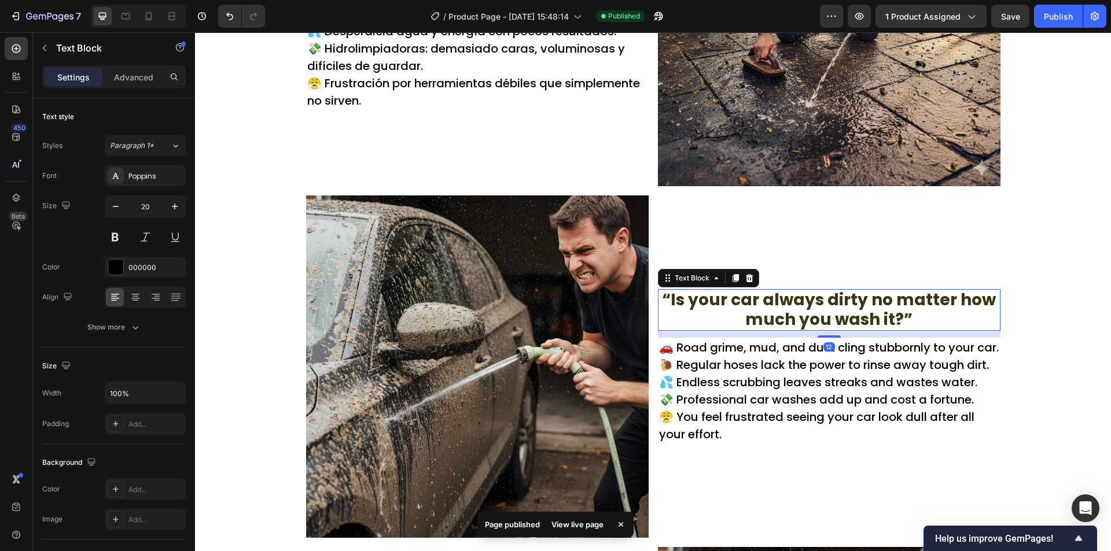
click at [820, 315] on p "“Is your car always dirty no matter how much you wash it?”" at bounding box center [829, 309] width 340 height 39
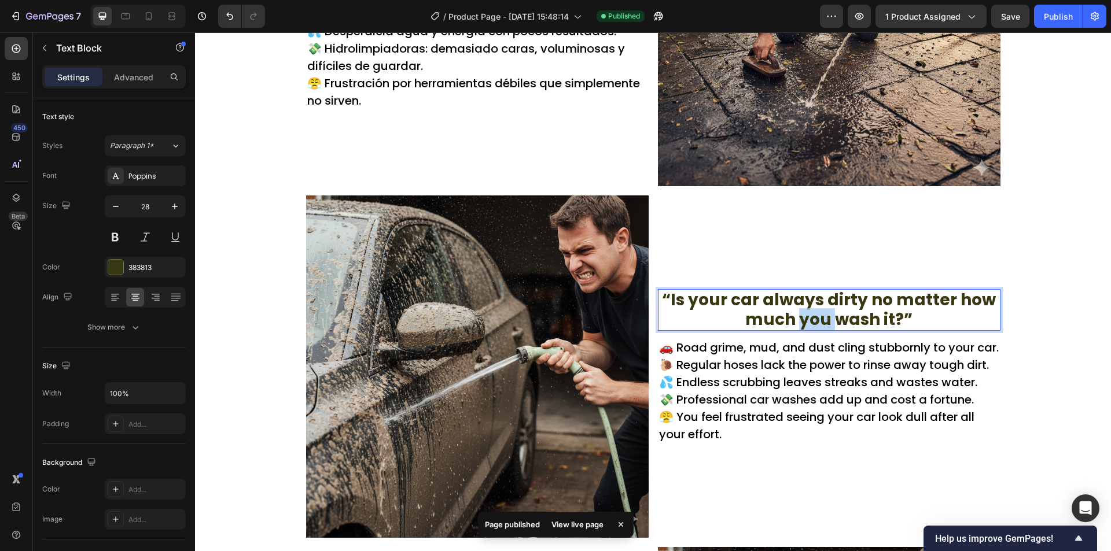
click at [820, 315] on p "“Is your car always dirty no matter how much you wash it?”" at bounding box center [829, 309] width 340 height 39
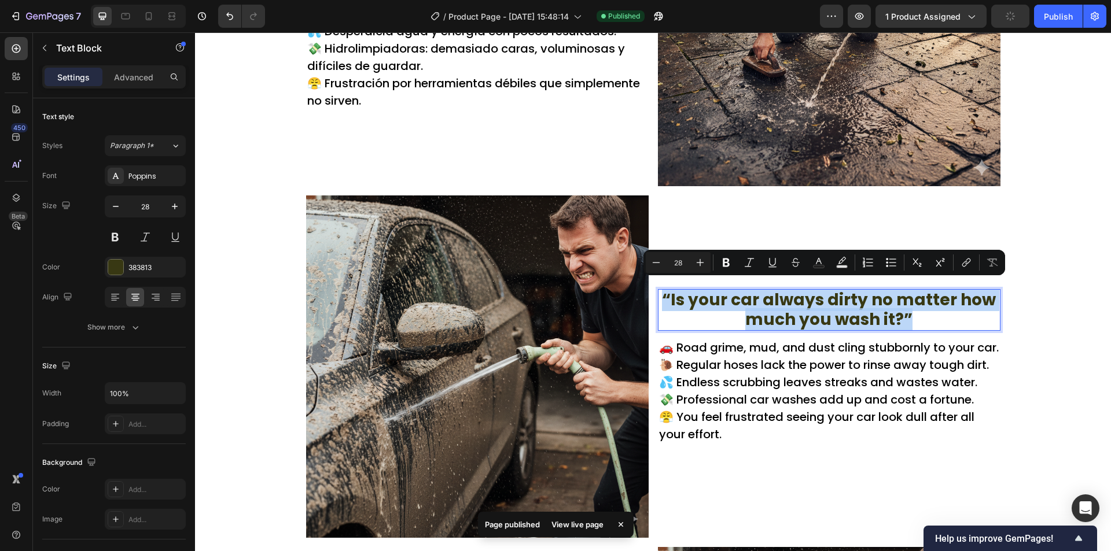
copy p "“Is your car always dirty no matter how much you wash it?”"
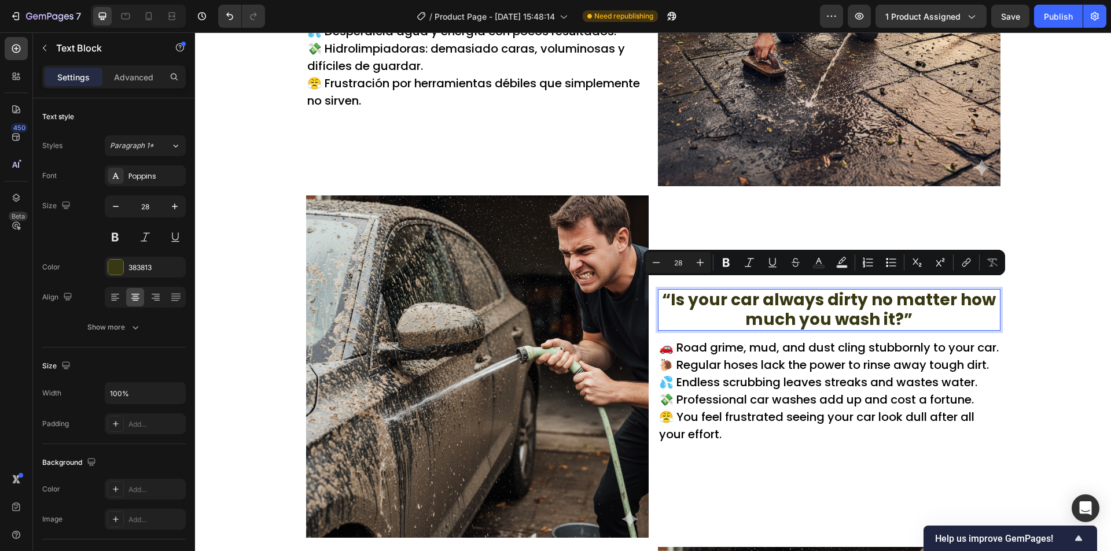
scroll to position [1, 0]
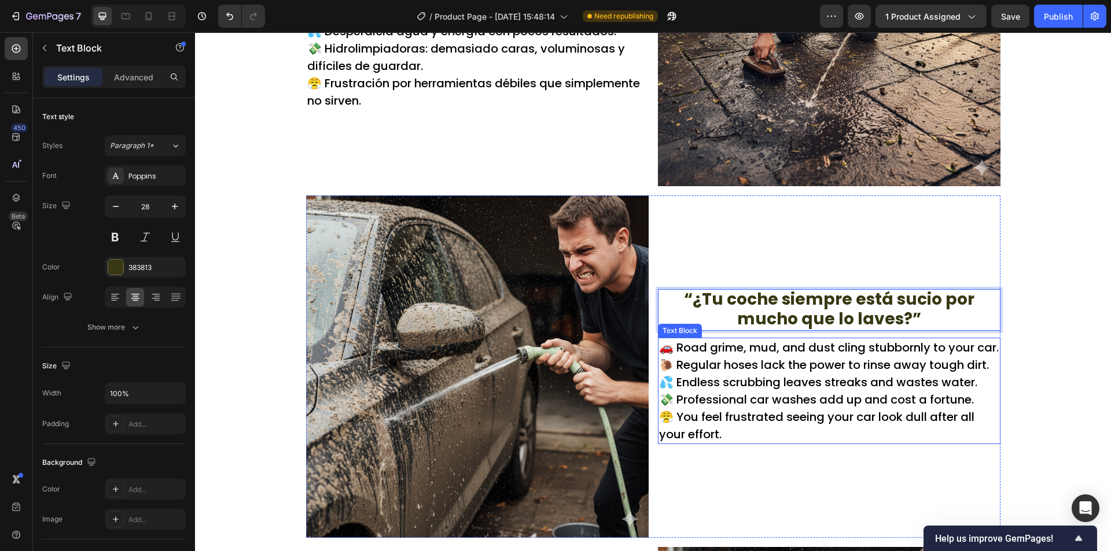
click at [815, 352] on p "🚗 Road grime, mud, and dust cling stubbornly to your car." at bounding box center [829, 347] width 340 height 17
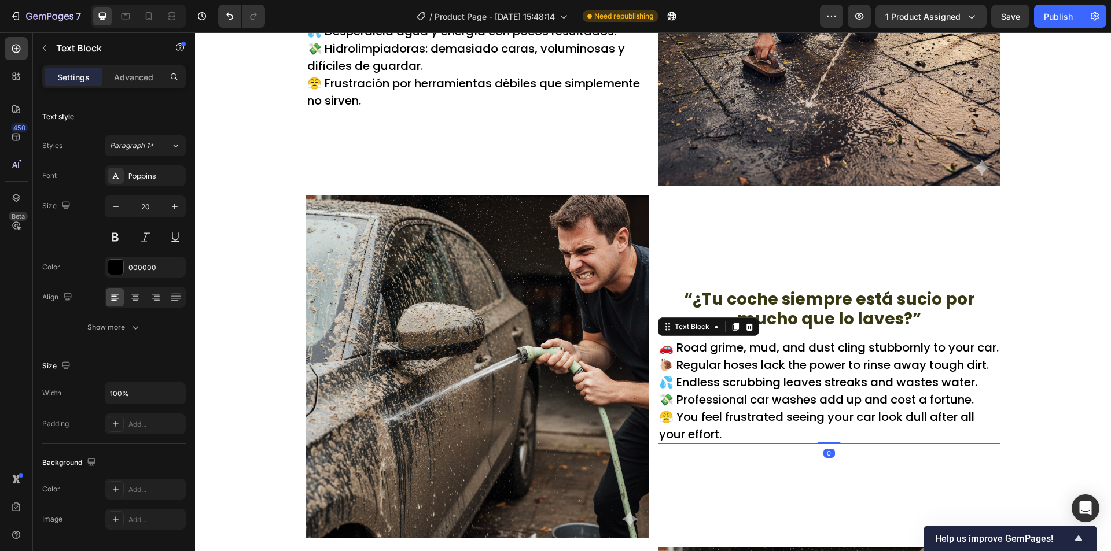
click at [815, 352] on p "🚗 Road grime, mud, and dust cling stubbornly to your car." at bounding box center [829, 347] width 340 height 17
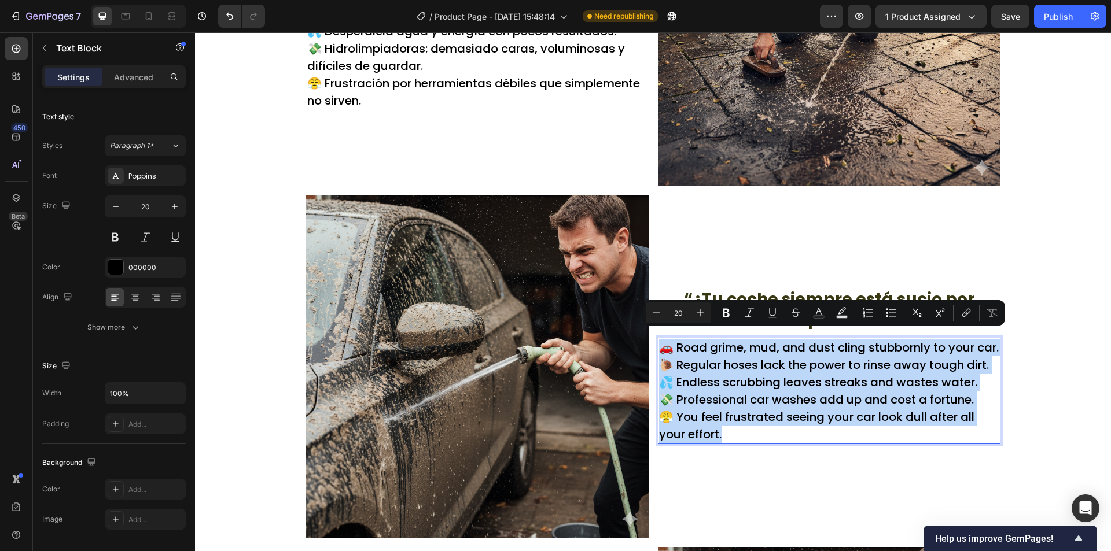
copy div "🚗 Road grime, mud, and dust cling stubbornly to your car. 🐌 Regular hoses lack …"
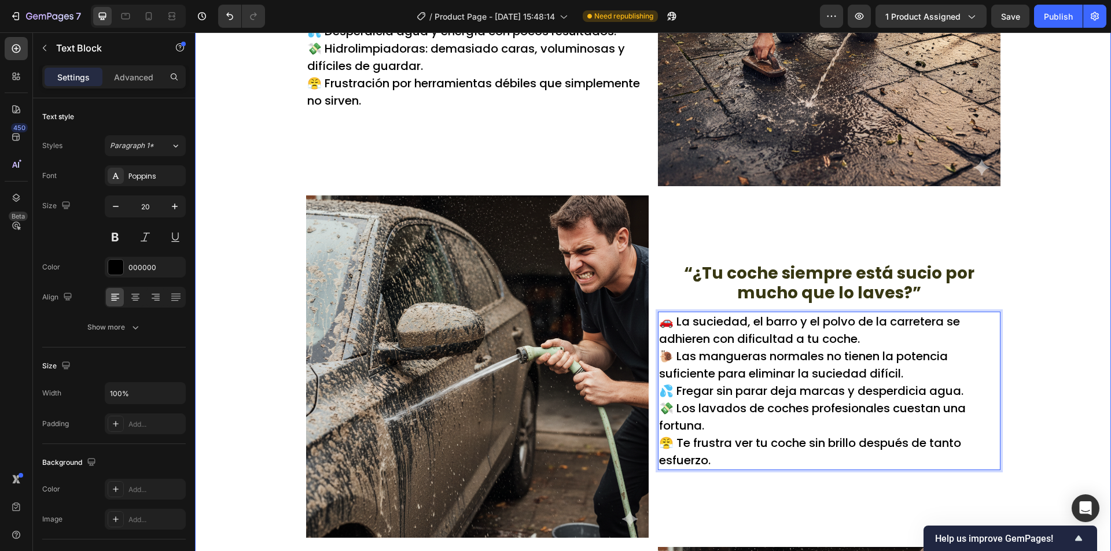
click at [1019, 328] on div "“¿Por qué perder horas fregando cuando tu manguera puede hacer el trabajo duro …" at bounding box center [653, 554] width 916 height 1421
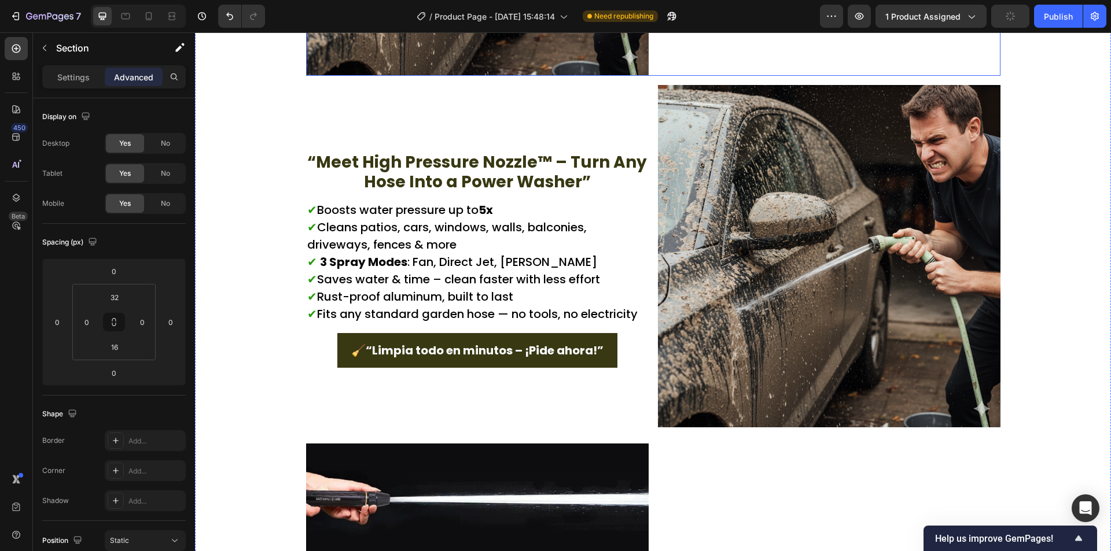
scroll to position [1157, 0]
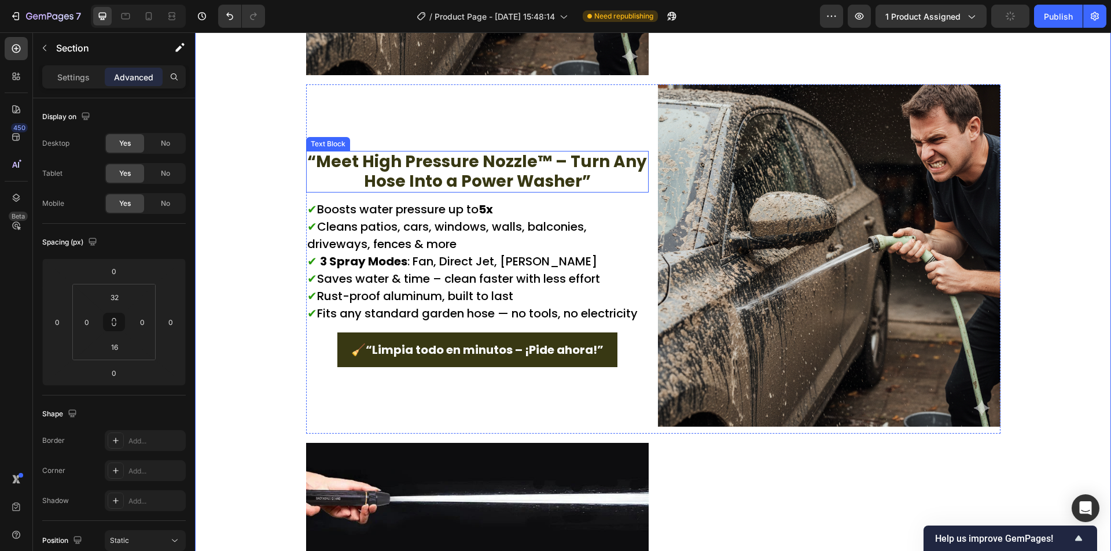
click at [460, 176] on p "“Meet High Pressure Nozzle™ – Turn Any Hose Into a Power Washer”" at bounding box center [477, 171] width 340 height 39
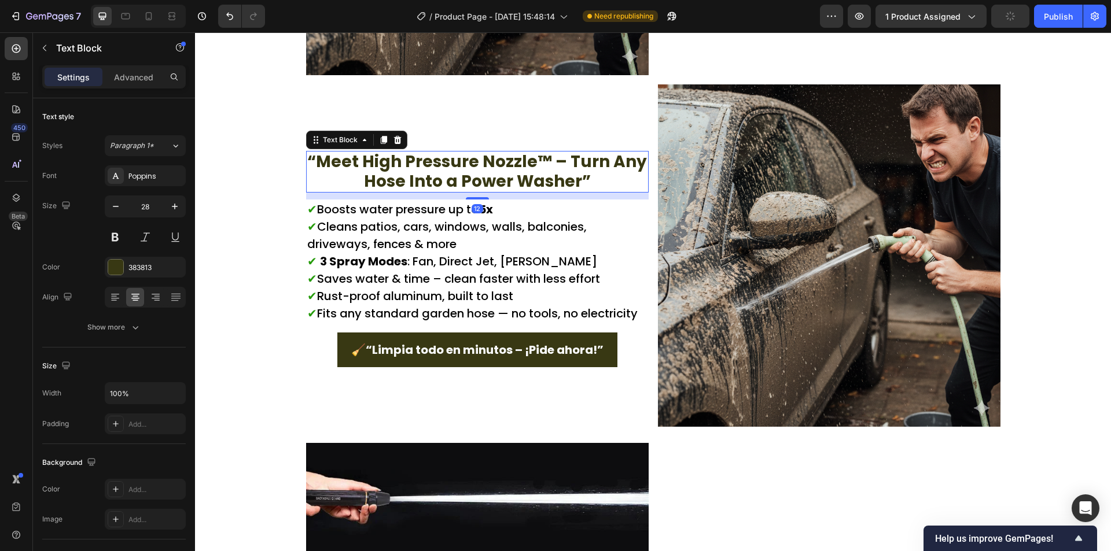
click at [460, 176] on p "“Meet High Pressure Nozzle™ – Turn Any Hose Into a Power Washer”" at bounding box center [477, 171] width 340 height 39
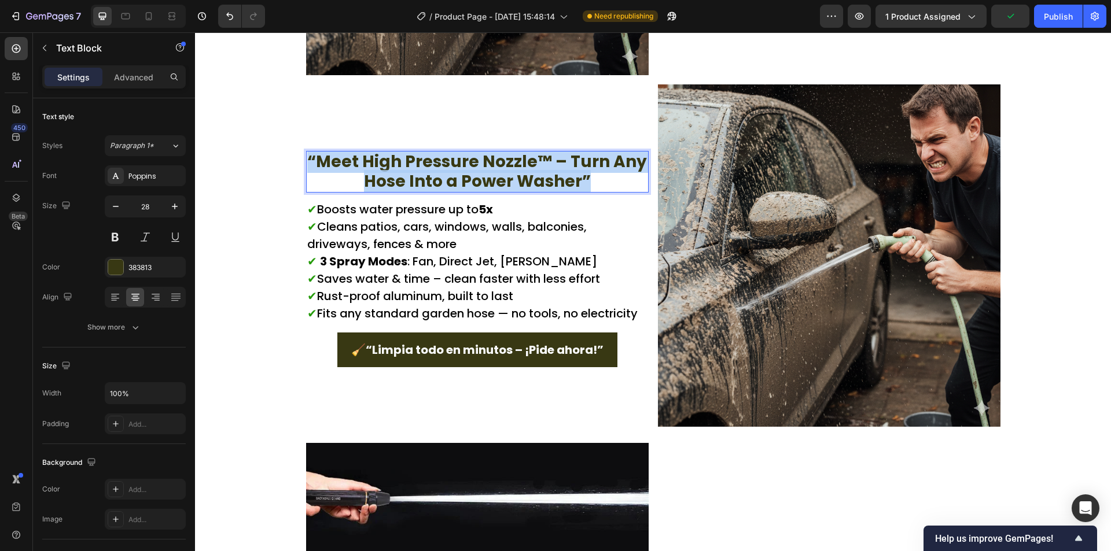
click at [460, 176] on p "“Meet High Pressure Nozzle™ – Turn Any Hose Into a Power Washer”" at bounding box center [477, 171] width 340 height 39
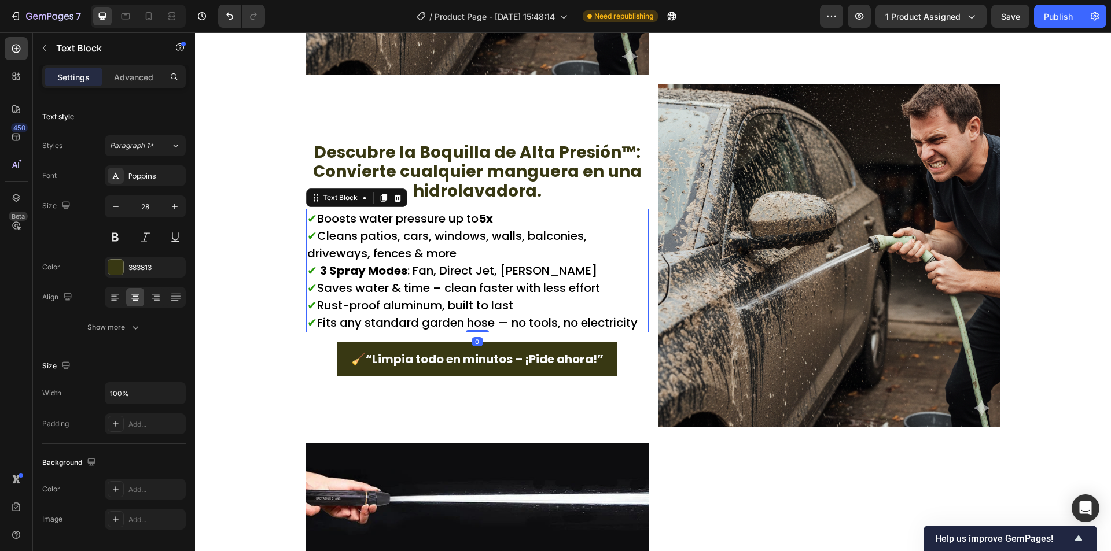
click at [513, 280] on p "✔ Boosts water pressure up to 5x ✔ Cleans patios, cars, windows, walls, balconi…" at bounding box center [477, 270] width 340 height 121
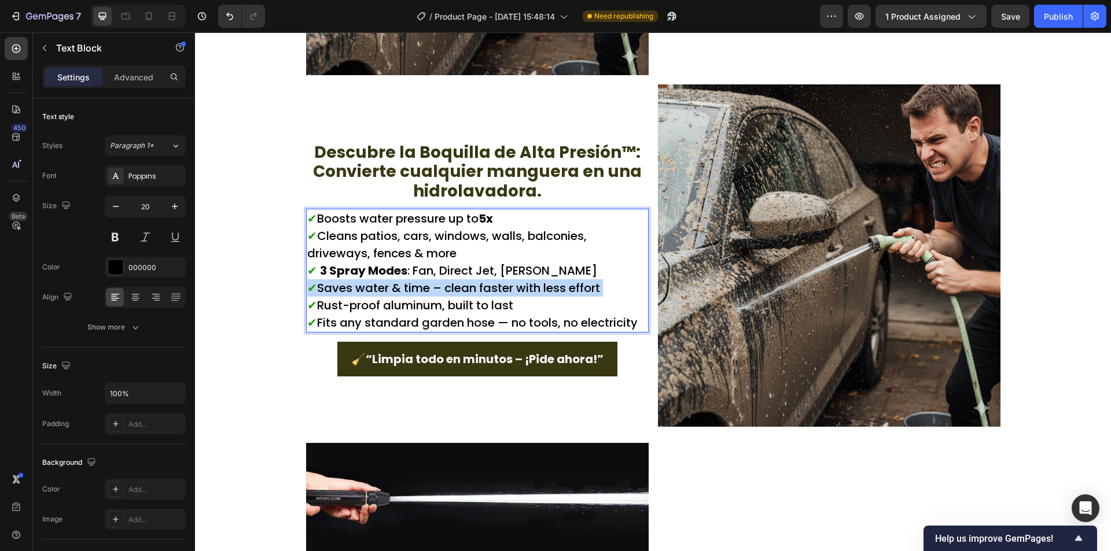
click at [513, 280] on p "✔ Boosts water pressure up to 5x ✔ Cleans patios, cars, windows, walls, balconi…" at bounding box center [477, 270] width 340 height 121
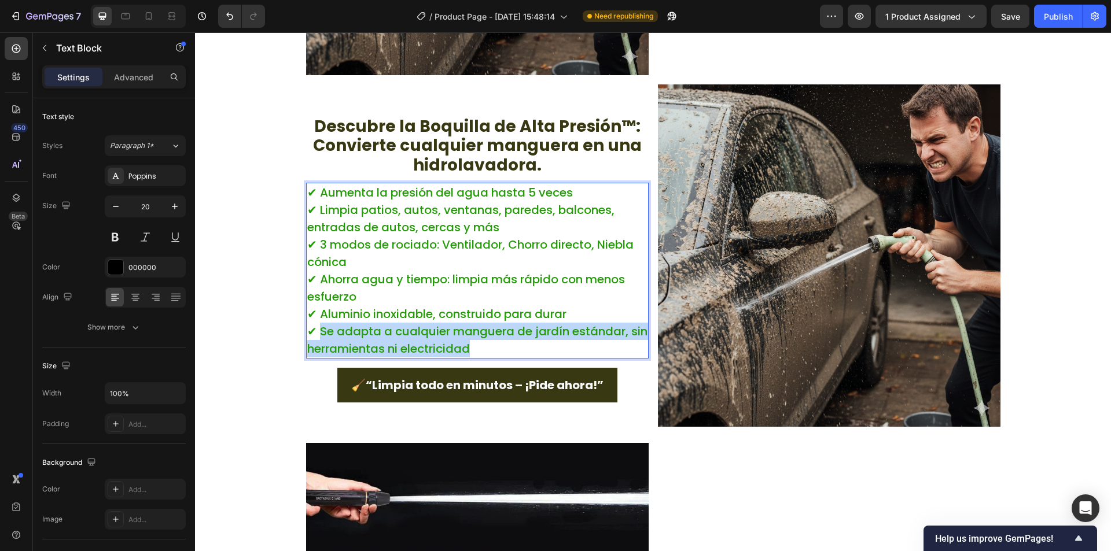
drag, startPoint x: 491, startPoint y: 346, endPoint x: 316, endPoint y: 332, distance: 175.2
click at [316, 332] on p "✔ Aumenta la presión del agua hasta 5 veces ✔ Limpia patios, autos, ventanas, p…" at bounding box center [477, 271] width 340 height 174
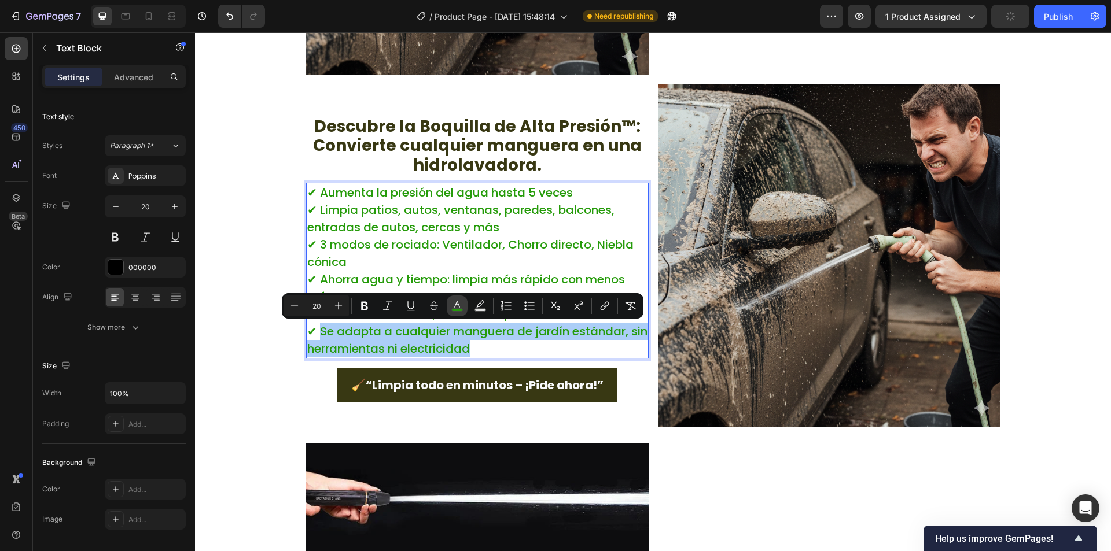
click at [458, 309] on rect "Editor contextual toolbar" at bounding box center [457, 310] width 11 height 3
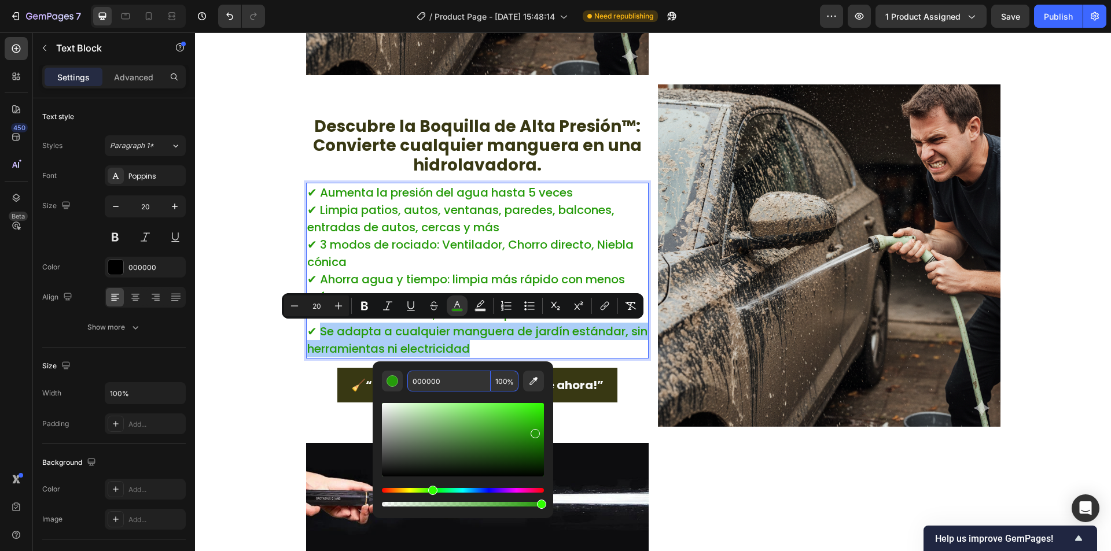
type input "000000"
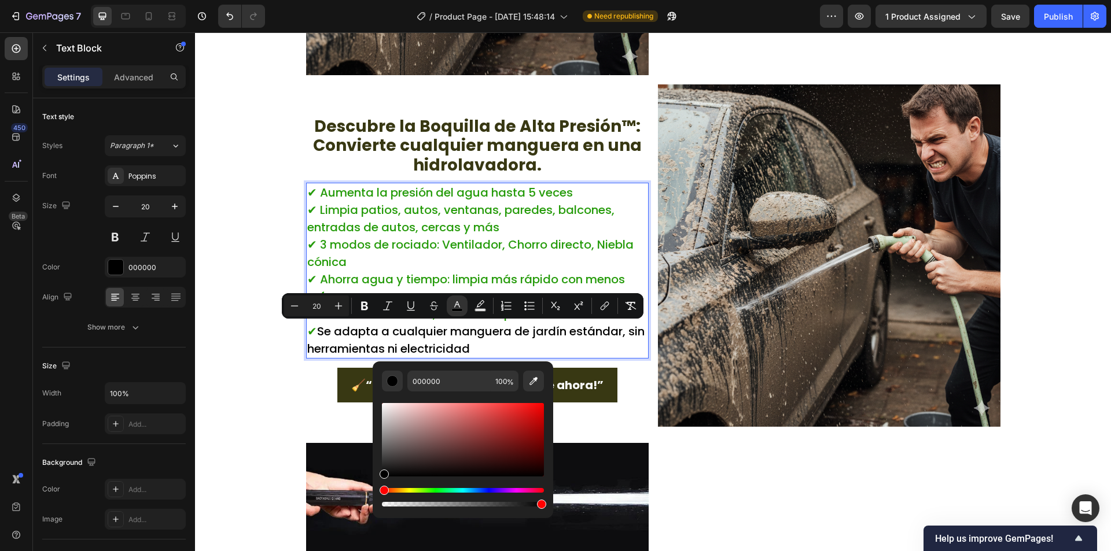
click at [507, 344] on p "✔ Aumenta la presión del agua hasta 5 veces ✔ Limpia patios, autos, ventanas, p…" at bounding box center [477, 271] width 340 height 174
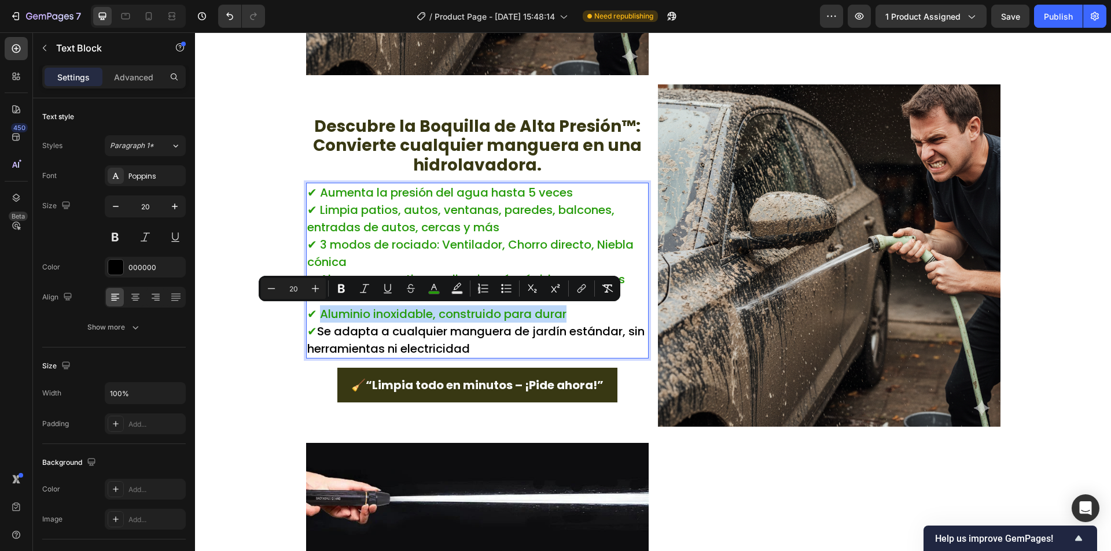
drag, startPoint x: 593, startPoint y: 312, endPoint x: 314, endPoint y: 316, distance: 279.4
click at [314, 316] on p "✔ Aumenta la presión del agua hasta 5 veces ✔ Limpia patios, autos, ventanas, p…" at bounding box center [477, 271] width 340 height 174
click at [429, 290] on icon "Editor contextual toolbar" at bounding box center [434, 289] width 12 height 12
type input "259B0A"
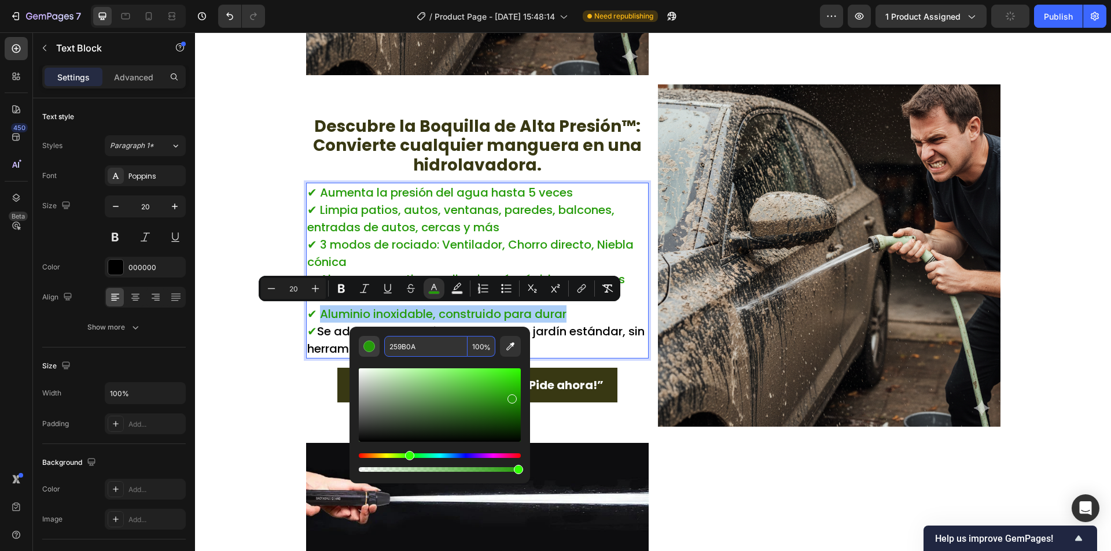
click at [372, 349] on div "Editor contextual toolbar" at bounding box center [369, 347] width 12 height 12
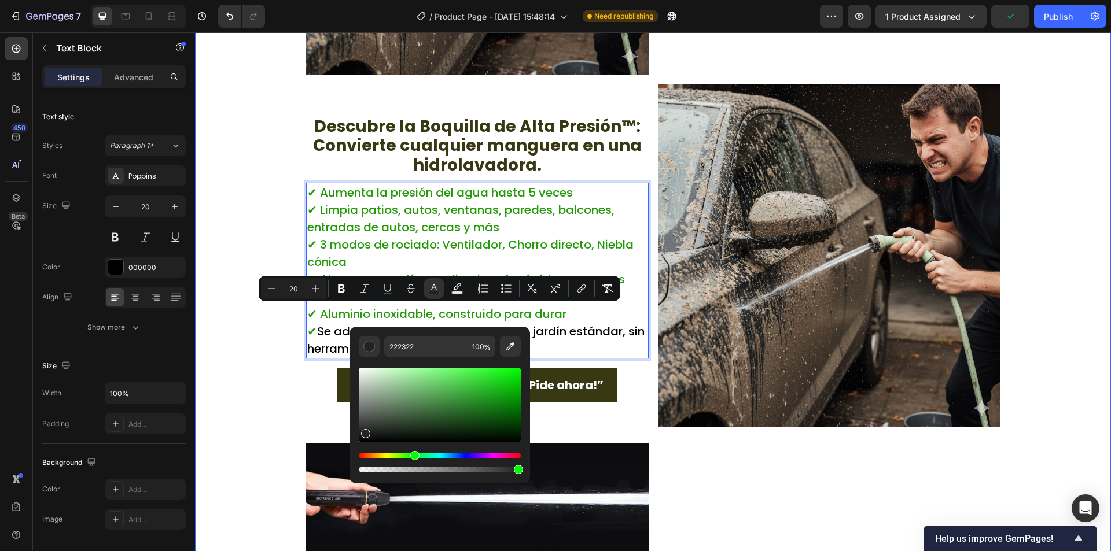
drag, startPoint x: 706, startPoint y: 431, endPoint x: 282, endPoint y: 461, distance: 425.0
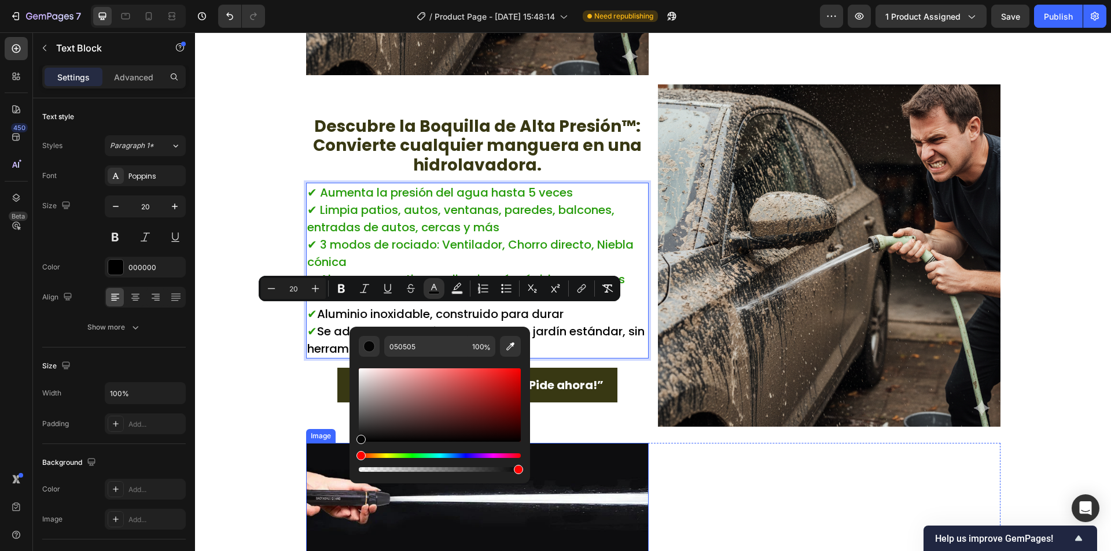
drag, startPoint x: 559, startPoint y: 464, endPoint x: 322, endPoint y: 463, distance: 237.7
type input "000000"
drag, startPoint x: 557, startPoint y: 472, endPoint x: 316, endPoint y: 457, distance: 241.1
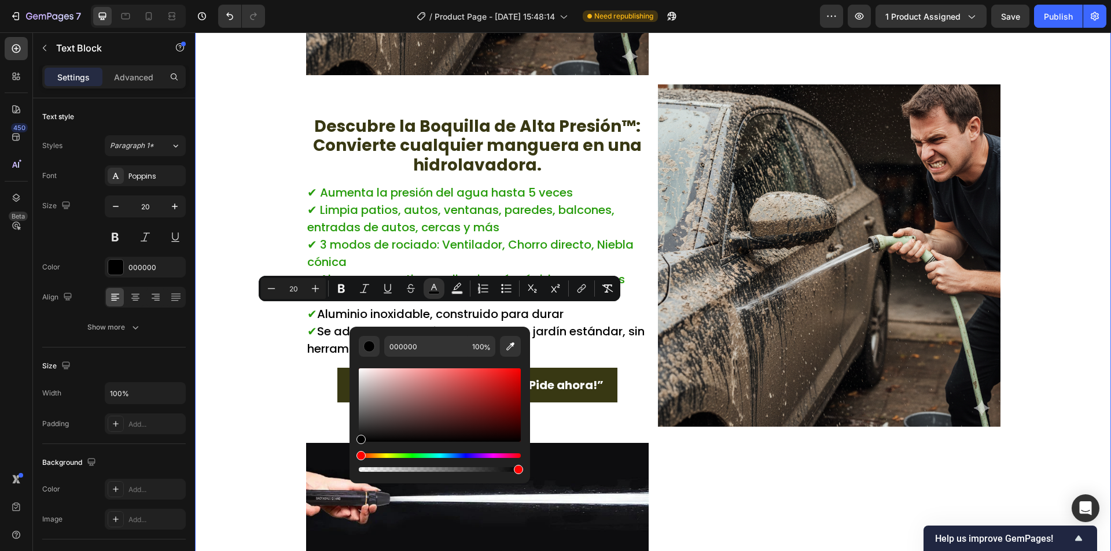
click at [265, 372] on div "“¿Por qué perder horas fregando cuando tu manguera puede hacer el trabajo duro …" at bounding box center [653, 91] width 916 height 1421
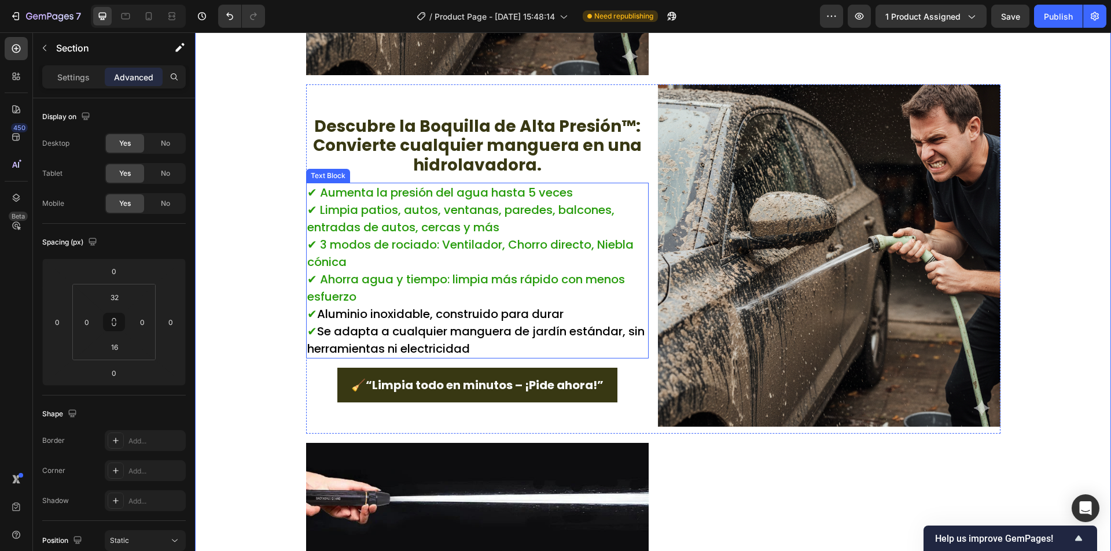
click at [360, 305] on p "✔ Aumenta la presión del agua hasta 5 veces ✔ Limpia patios, autos, ventanas, p…" at bounding box center [477, 271] width 340 height 174
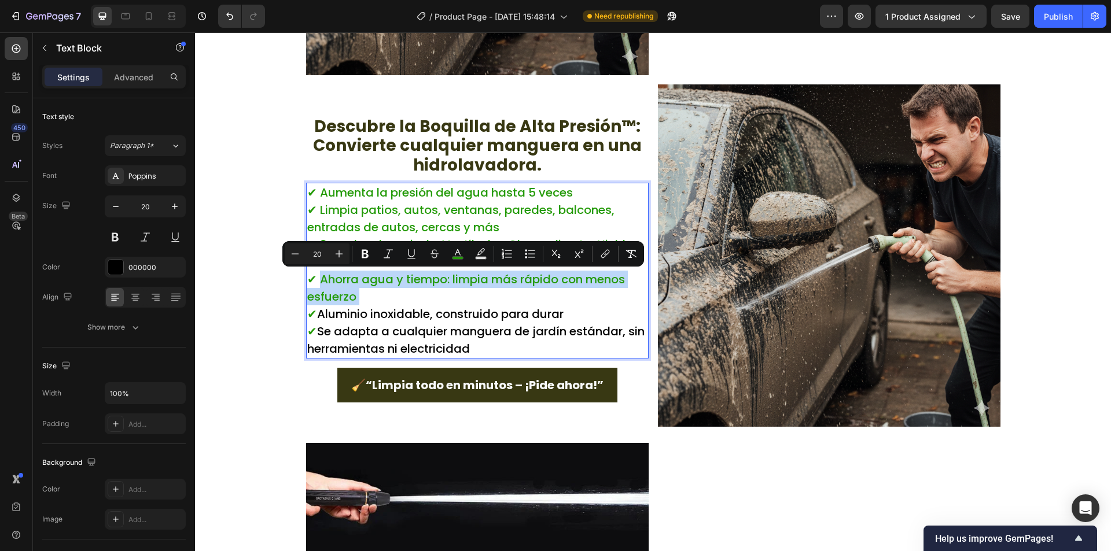
drag, startPoint x: 353, startPoint y: 302, endPoint x: 316, endPoint y: 283, distance: 42.2
click at [316, 283] on p "✔ Aumenta la presión del agua hasta 5 veces ✔ Limpia patios, autos, ventanas, p…" at bounding box center [477, 271] width 340 height 174
click at [454, 256] on icon "Editor contextual toolbar" at bounding box center [458, 254] width 12 height 12
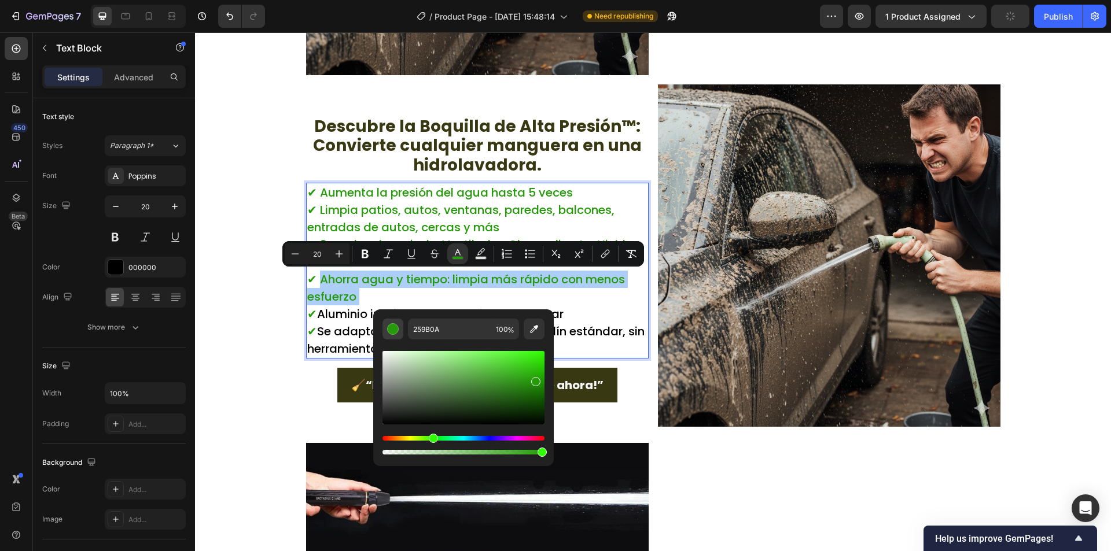
click at [397, 336] on button "Editor contextual toolbar" at bounding box center [392, 329] width 21 height 21
drag, startPoint x: 536, startPoint y: 381, endPoint x: 382, endPoint y: 430, distance: 161.7
click at [382, 430] on div "Editor contextual toolbar" at bounding box center [463, 403] width 162 height 108
type input "000000"
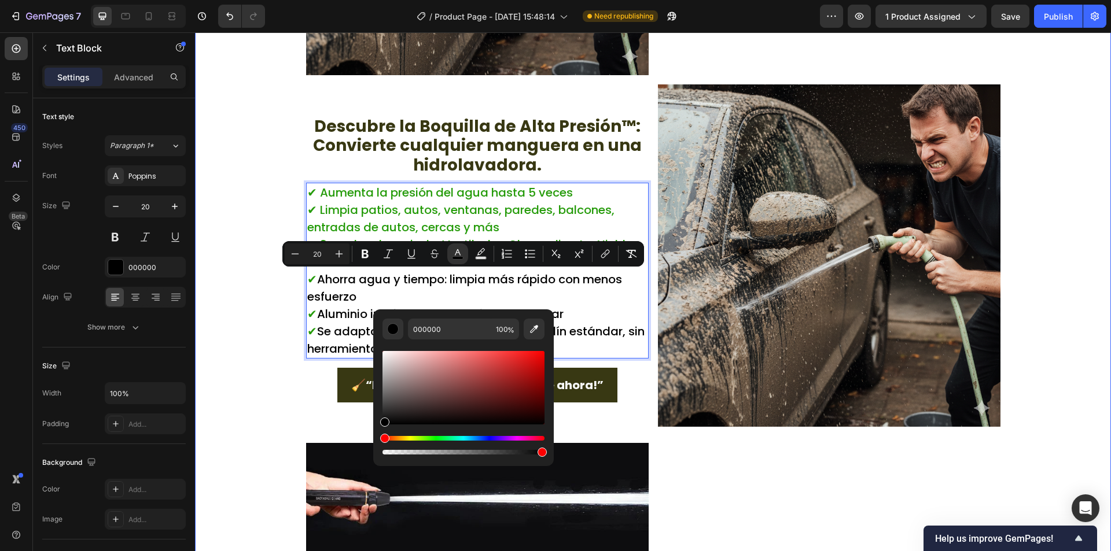
drag, startPoint x: 261, startPoint y: 352, endPoint x: 310, endPoint y: 311, distance: 63.6
click at [261, 352] on div "“¿Por qué perder horas fregando cuando tu manguera puede hacer el trabajo duro …" at bounding box center [653, 91] width 916 height 1421
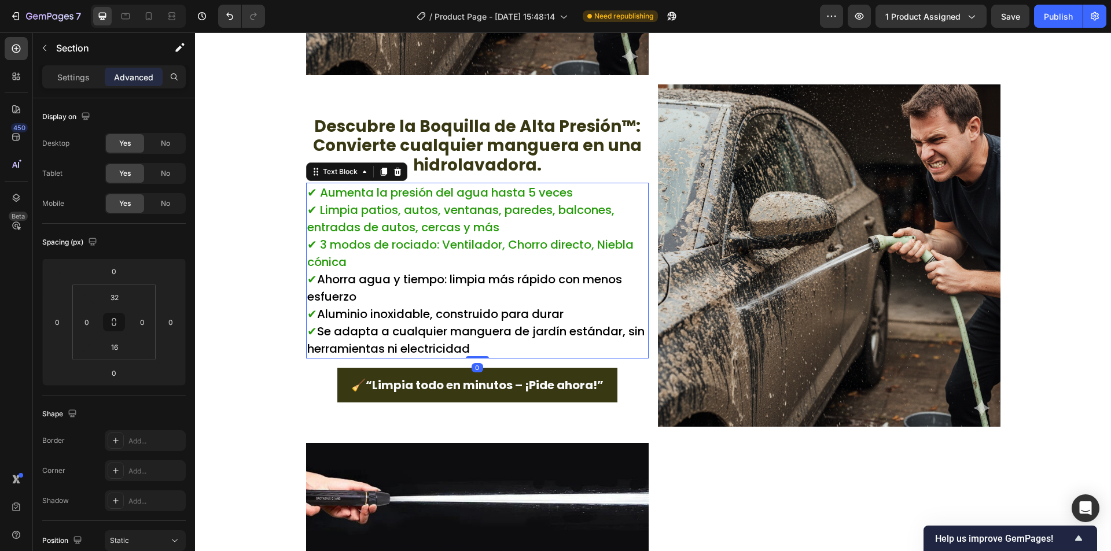
click at [371, 250] on span "✔ 3 modos de rociado: Ventilador, Chorro directo, Niebla cónica" at bounding box center [470, 254] width 326 height 34
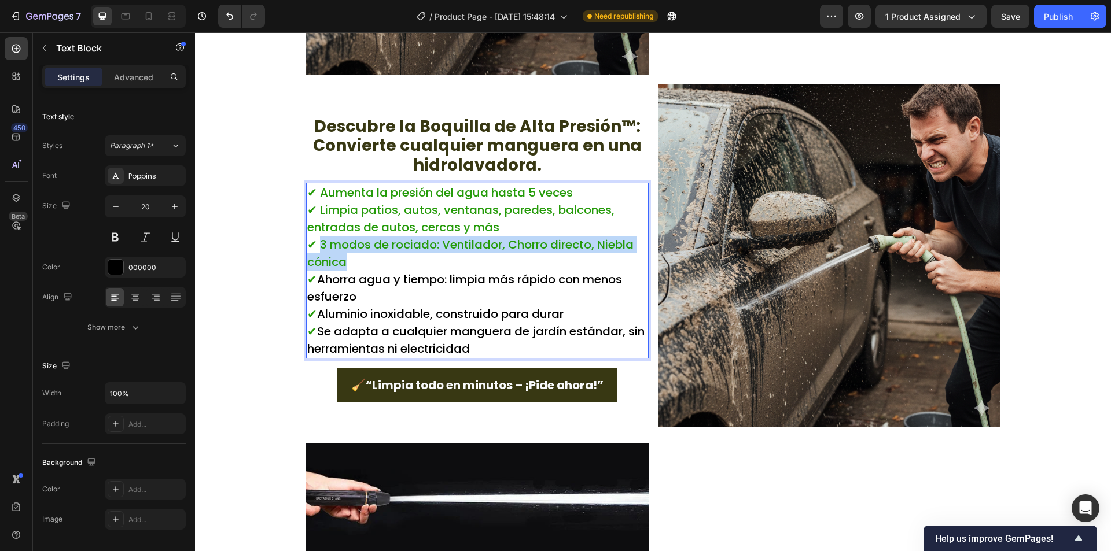
drag, startPoint x: 350, startPoint y: 266, endPoint x: 318, endPoint y: 246, distance: 37.7
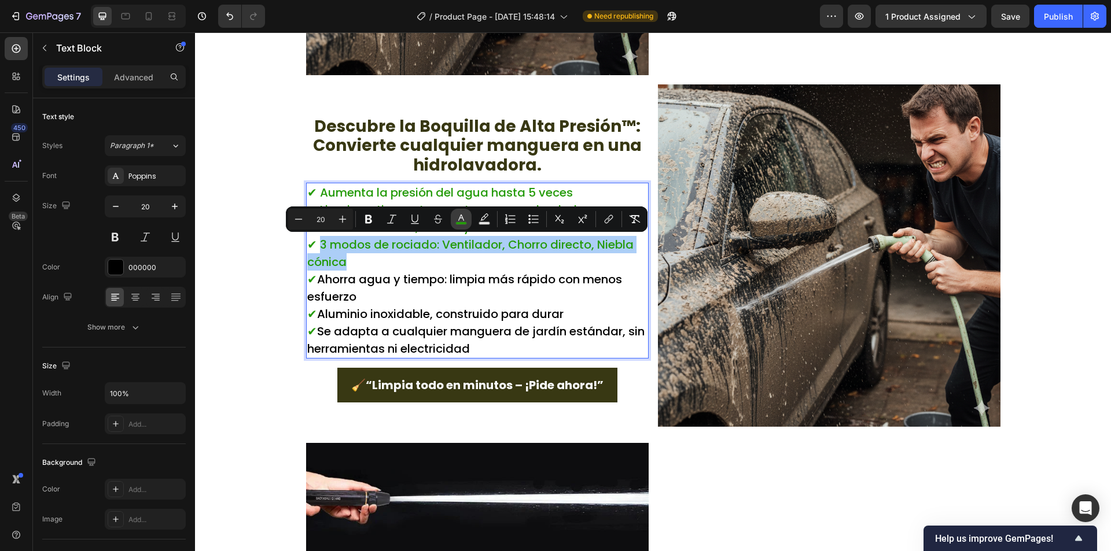
click at [461, 218] on icon "Editor contextual toolbar" at bounding box center [461, 218] width 6 height 6
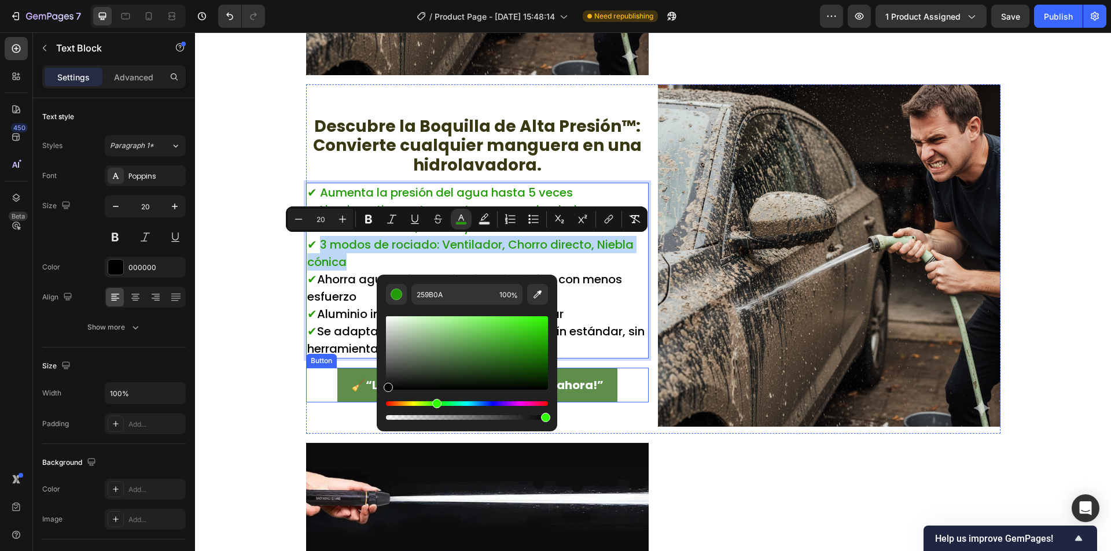
type input "000000"
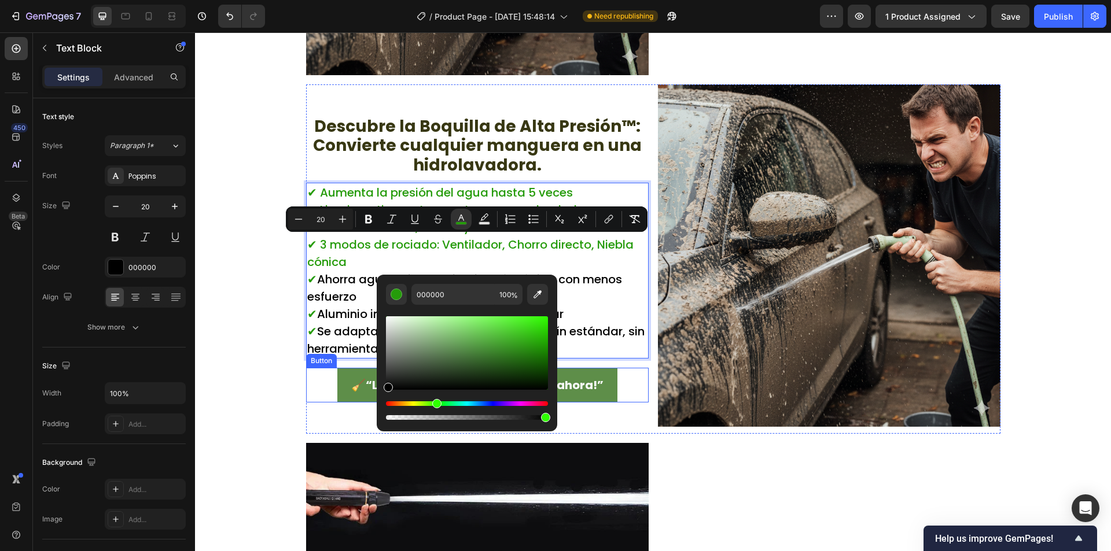
drag, startPoint x: 726, startPoint y: 384, endPoint x: 362, endPoint y: 402, distance: 364.8
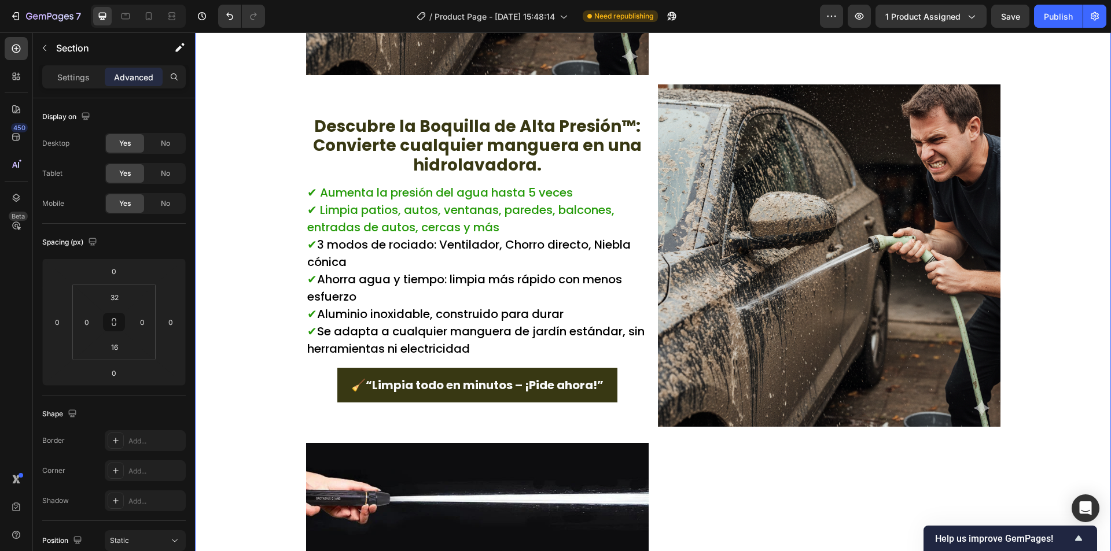
click at [230, 352] on div "“¿Por qué perder horas fregando cuando tu manguera puede hacer el trabajo duro …" at bounding box center [653, 91] width 916 height 1421
click at [470, 230] on span "✔ Limpia patios, autos, ventanas, paredes, balcones, entradas de autos, cercas …" at bounding box center [460, 219] width 307 height 34
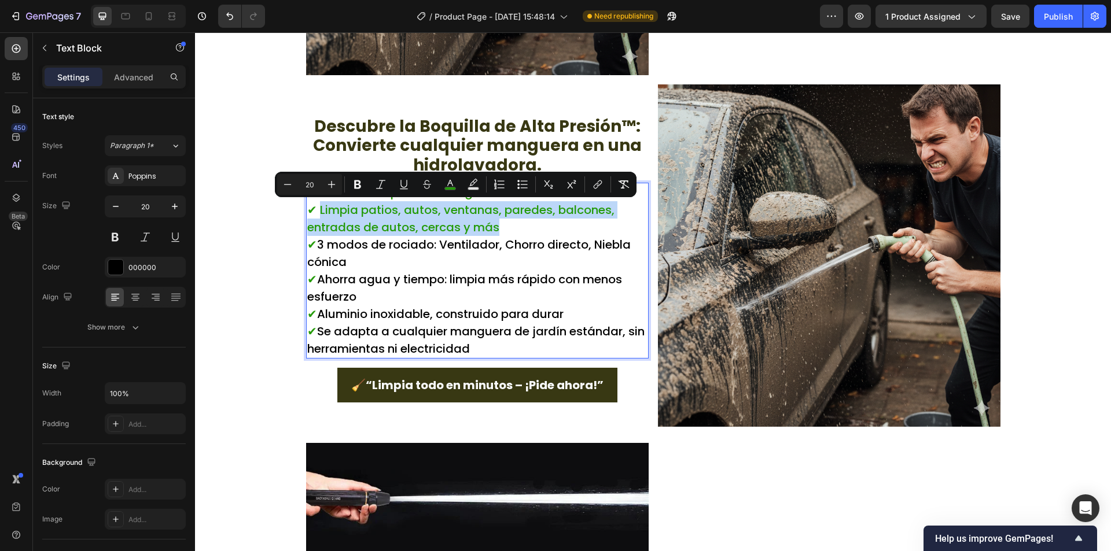
drag, startPoint x: 497, startPoint y: 230, endPoint x: 317, endPoint y: 212, distance: 180.8
click at [442, 185] on button "color" at bounding box center [450, 184] width 21 height 21
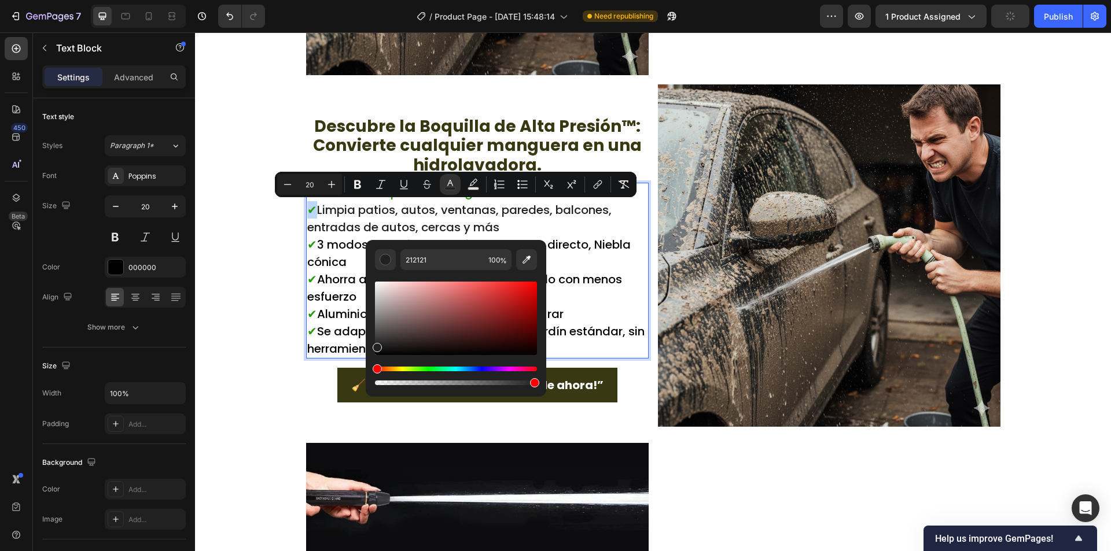
drag, startPoint x: 724, startPoint y: 345, endPoint x: 327, endPoint y: 356, distance: 397.5
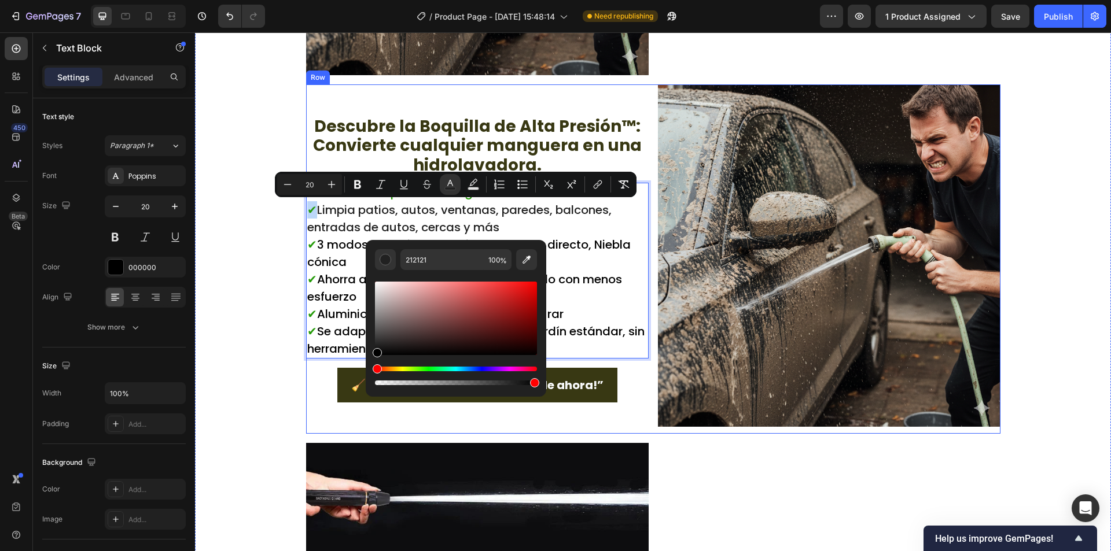
type input "000000"
drag, startPoint x: 573, startPoint y: 380, endPoint x: 357, endPoint y: 364, distance: 216.4
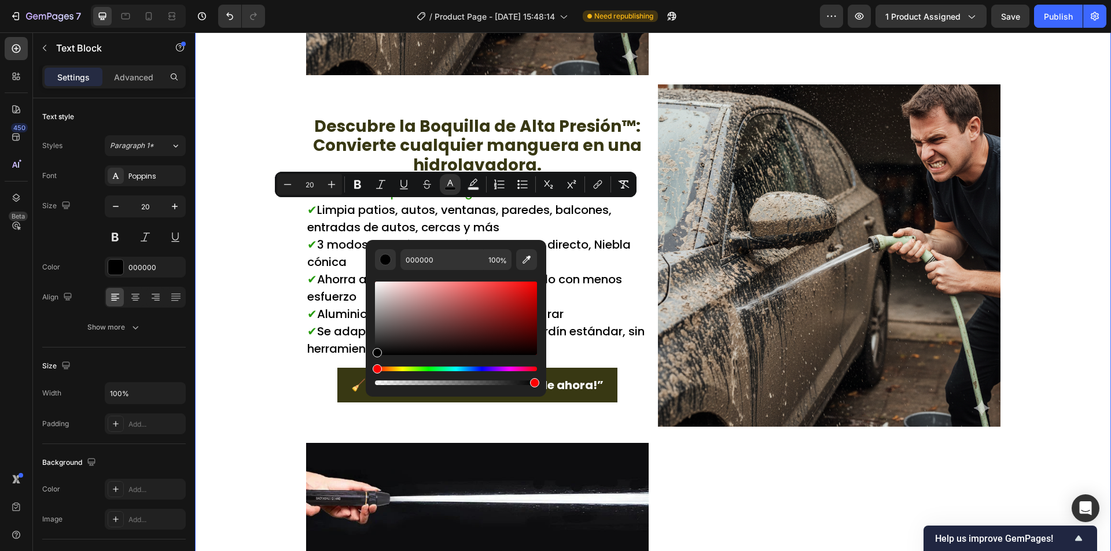
drag, startPoint x: 220, startPoint y: 318, endPoint x: 435, endPoint y: 200, distance: 245.2
click at [220, 318] on div "“¿Por qué perder horas fregando cuando tu manguera puede hacer el trabajo duro …" at bounding box center [653, 91] width 916 height 1421
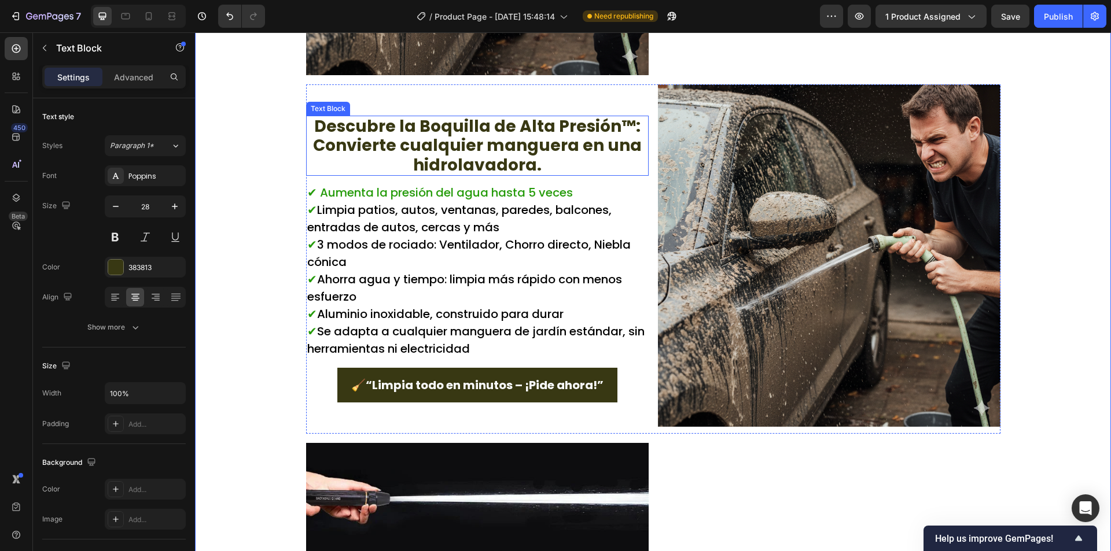
click at [531, 163] on p "Descubre la Boquilla de Alta Presión™: Convierte cualquier manguera en una hidr…" at bounding box center [477, 146] width 340 height 58
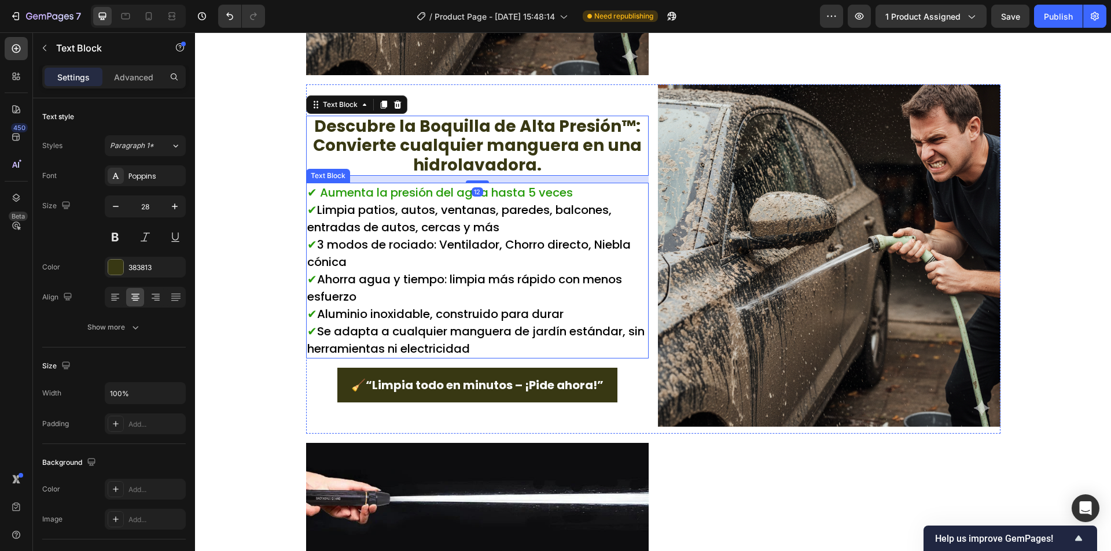
click at [573, 190] on p "✔ Aumenta la presión del agua hasta 5 veces ✔ Limpia patios, autos, ventanas, p…" at bounding box center [477, 271] width 340 height 174
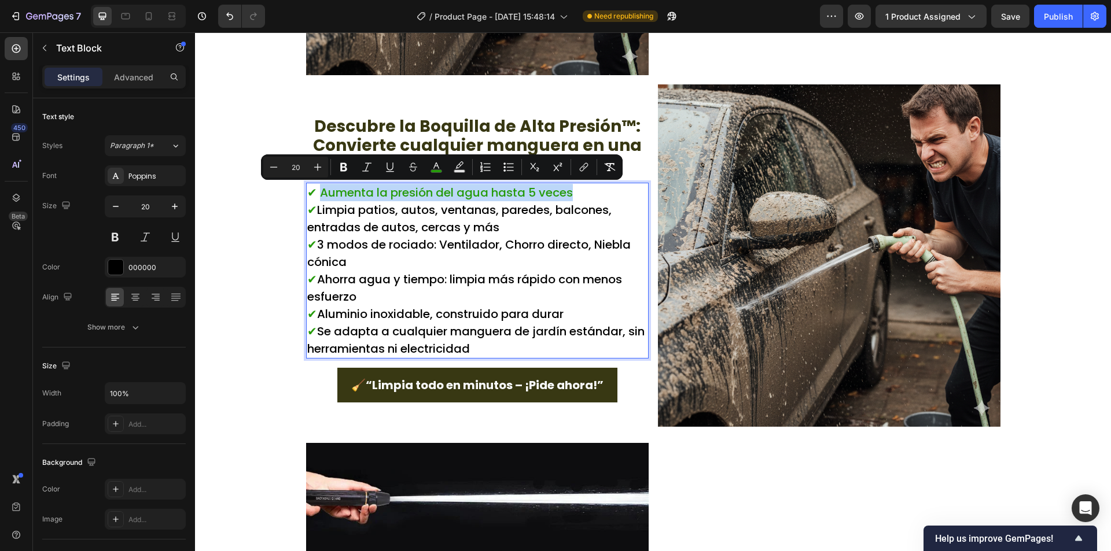
drag, startPoint x: 574, startPoint y: 193, endPoint x: 315, endPoint y: 191, distance: 259.1
click at [445, 171] on button "color" at bounding box center [436, 167] width 21 height 21
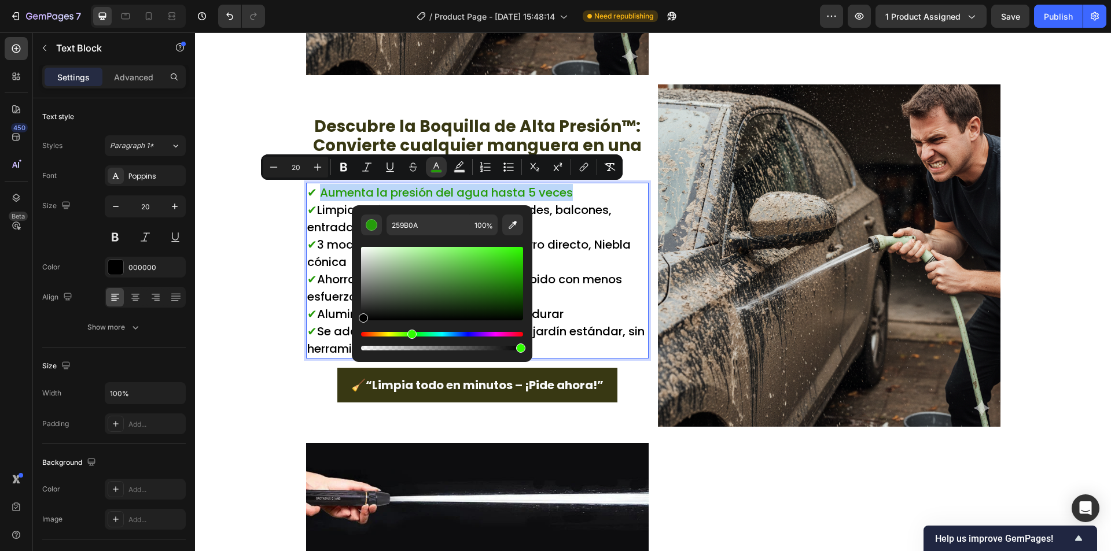
type input "000000"
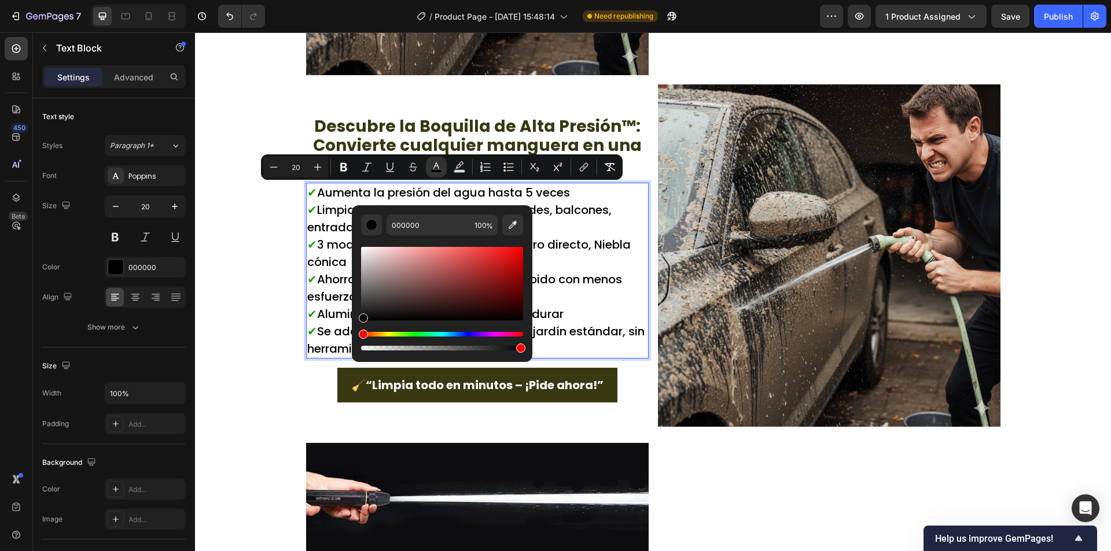
drag, startPoint x: 709, startPoint y: 308, endPoint x: 317, endPoint y: 340, distance: 392.8
click at [236, 310] on div "“¿Por qué perder horas fregando cuando tu manguera puede hacer el trabajo duro …" at bounding box center [653, 91] width 916 height 1421
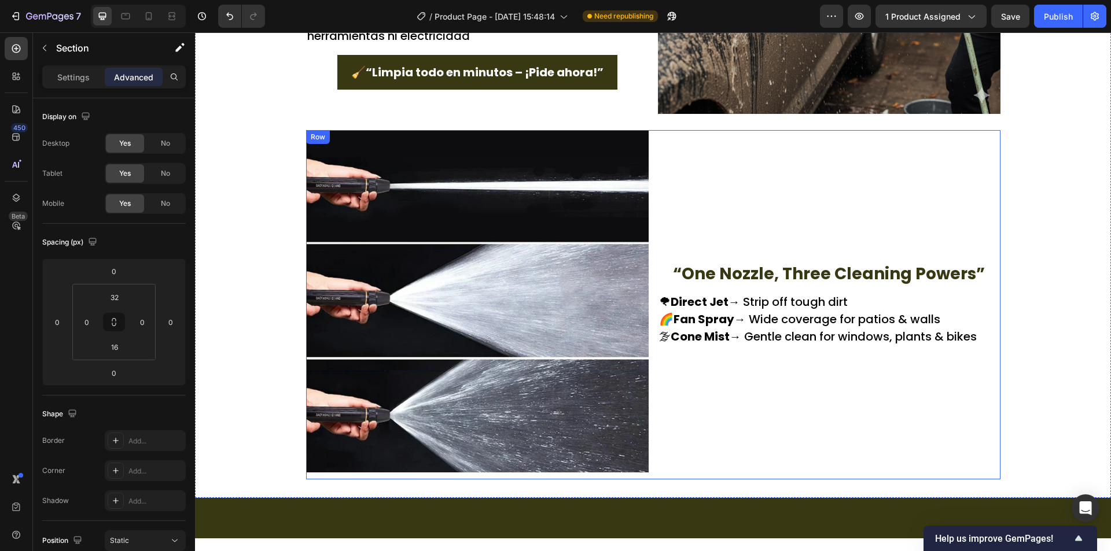
scroll to position [1388, 0]
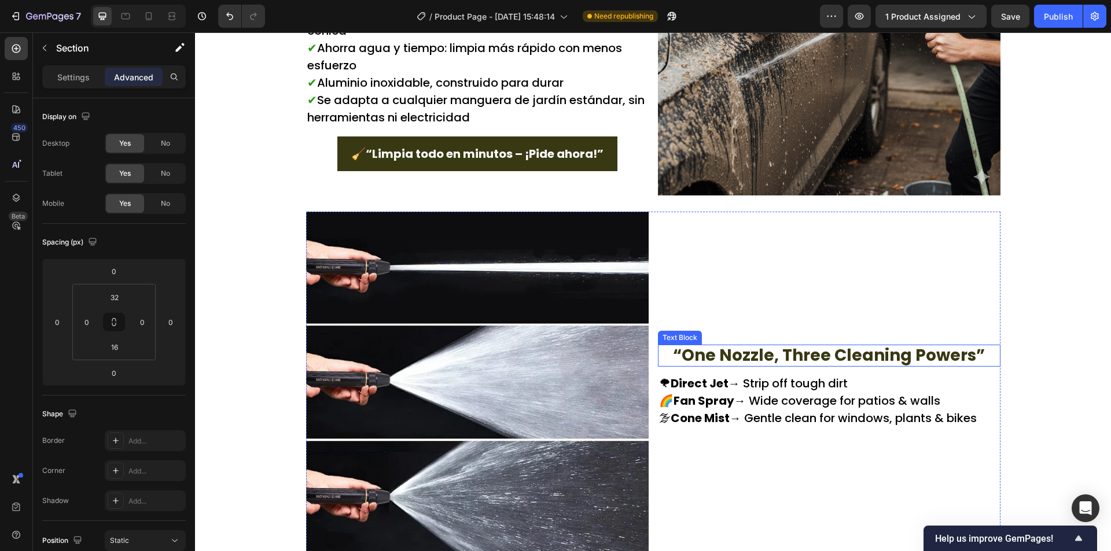
click at [768, 360] on p "“One Nozzle, Three Cleaning Powers”" at bounding box center [829, 356] width 340 height 20
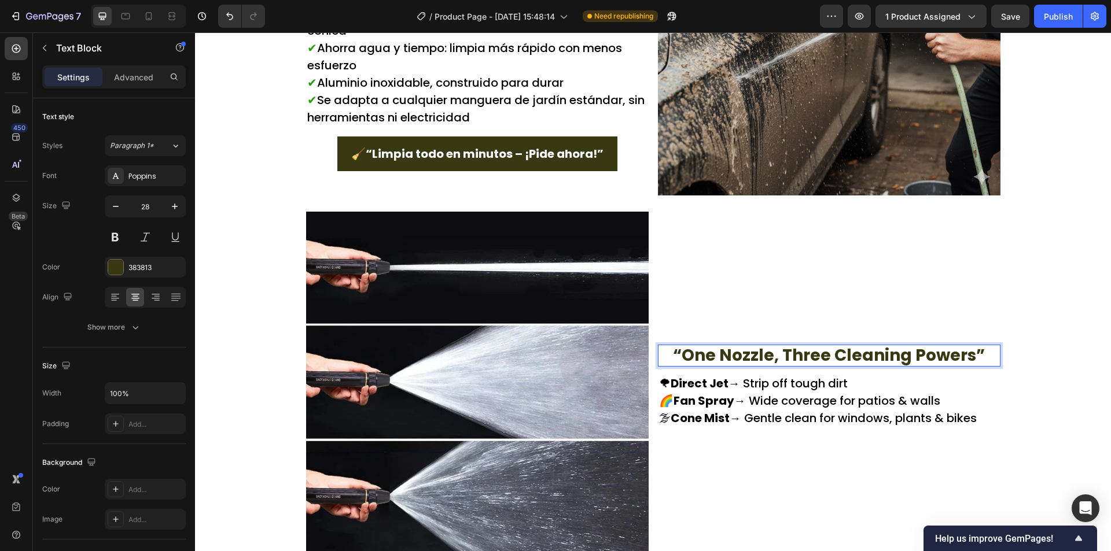
click at [767, 359] on p "“One Nozzle, Three Cleaning Powers”" at bounding box center [829, 356] width 340 height 20
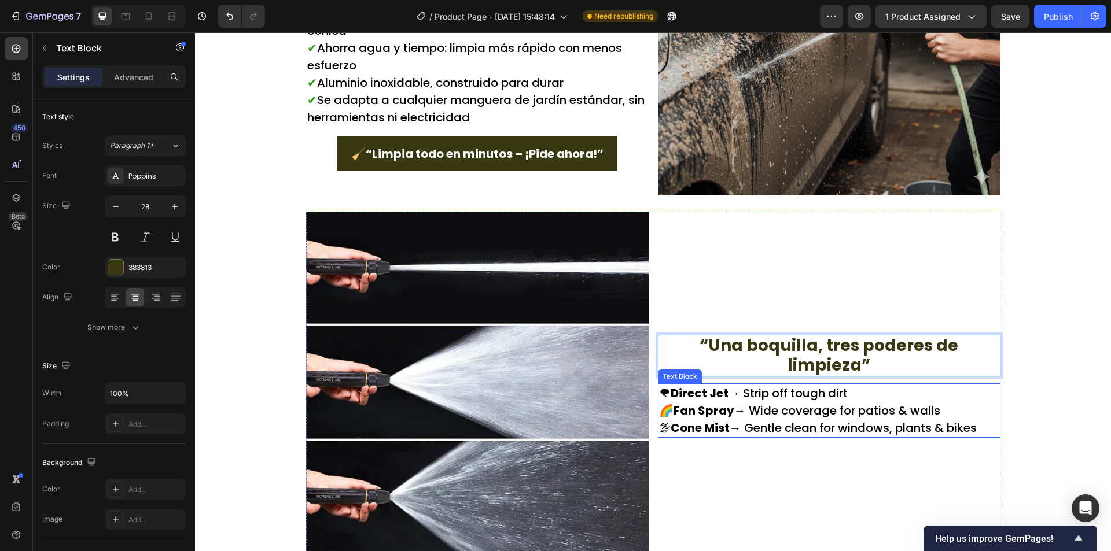
click at [834, 388] on p "🌪 Direct Jet → Strip off tough dirt" at bounding box center [829, 393] width 340 height 17
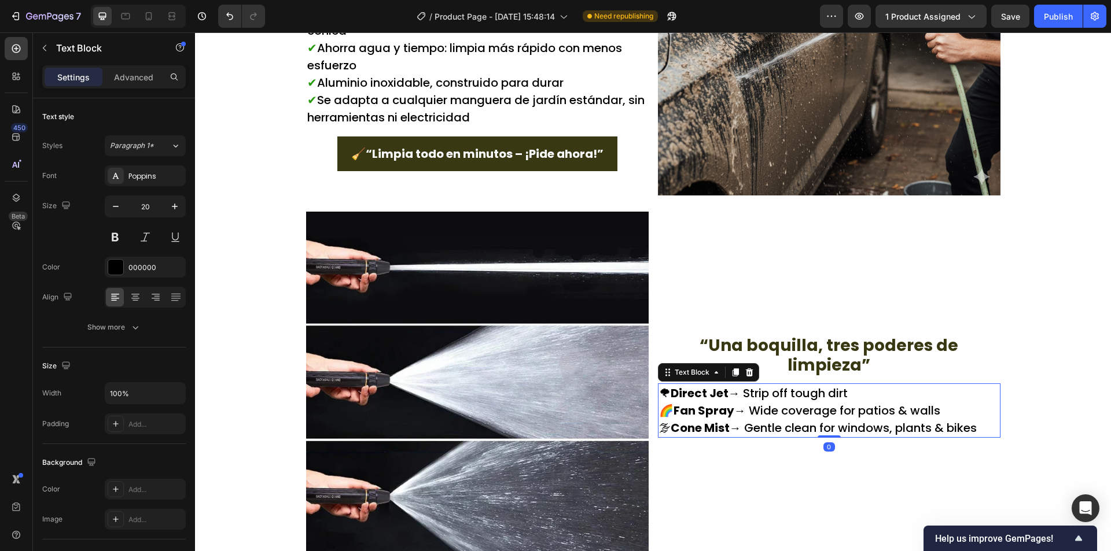
click at [834, 388] on p "🌪 Direct Jet → Strip off tough dirt" at bounding box center [829, 393] width 340 height 17
copy div "🌪 Direct Jet → Strip off tough dirt 🌈 Fan Spray → Wide coverage for patios & wa…"
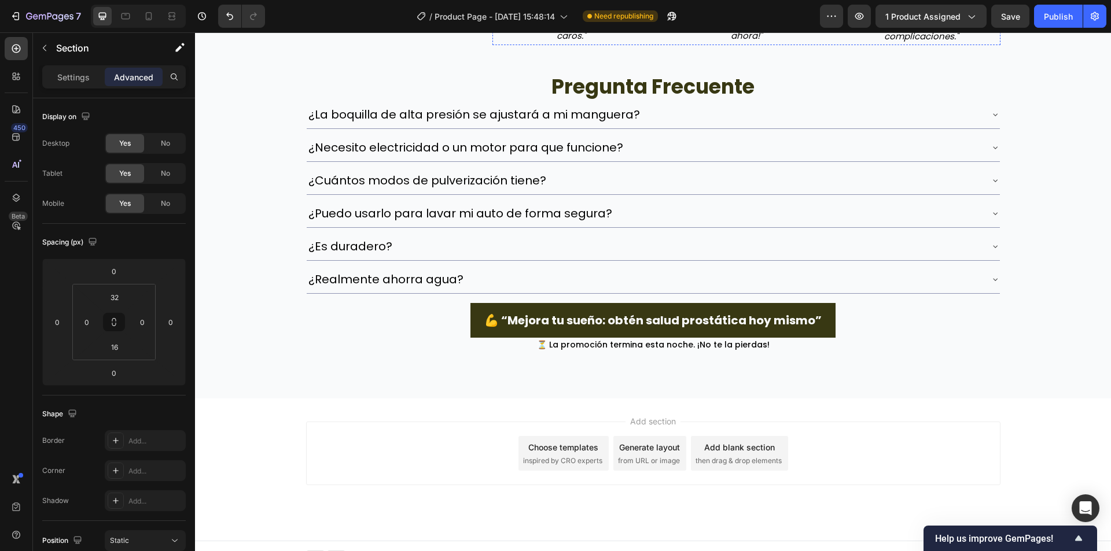
scroll to position [2521, 0]
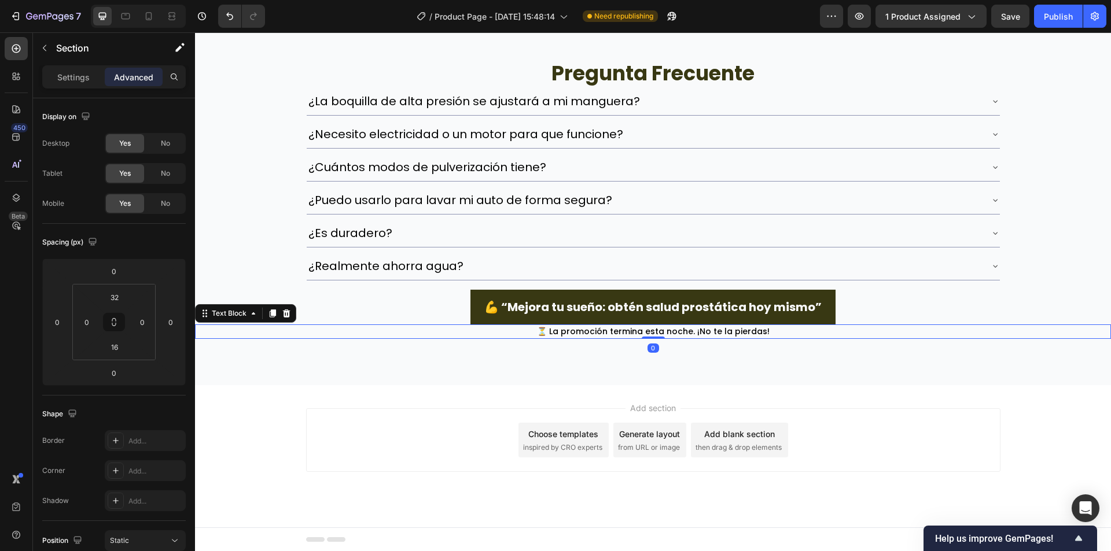
click at [582, 337] on p "⏳ La promoción termina esta noche. ¡No te la pierdas!" at bounding box center [652, 332] width 913 height 12
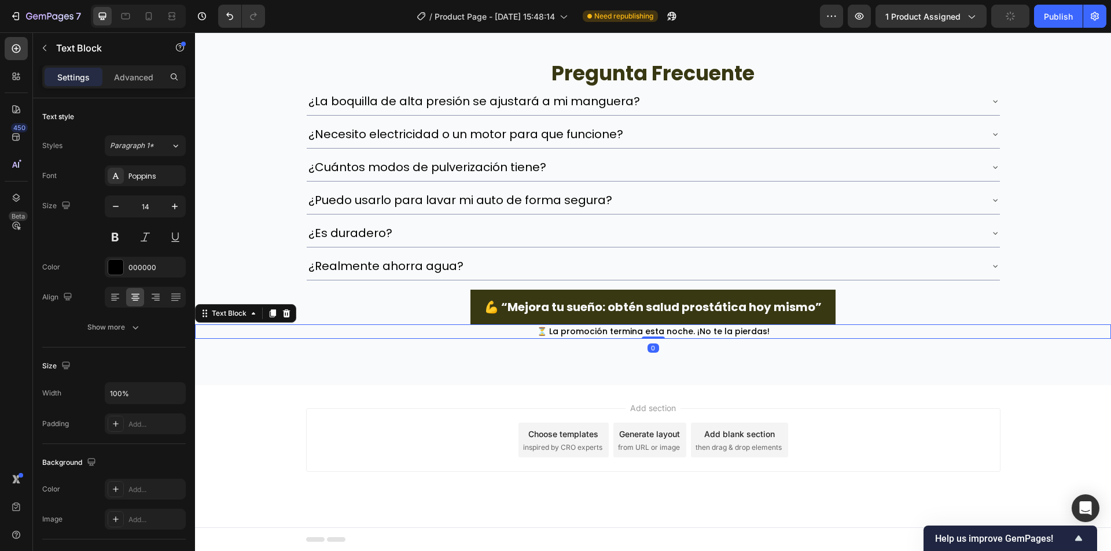
drag, startPoint x: 268, startPoint y: 310, endPoint x: 258, endPoint y: 316, distance: 12.2
click at [269, 312] on icon at bounding box center [272, 313] width 9 height 9
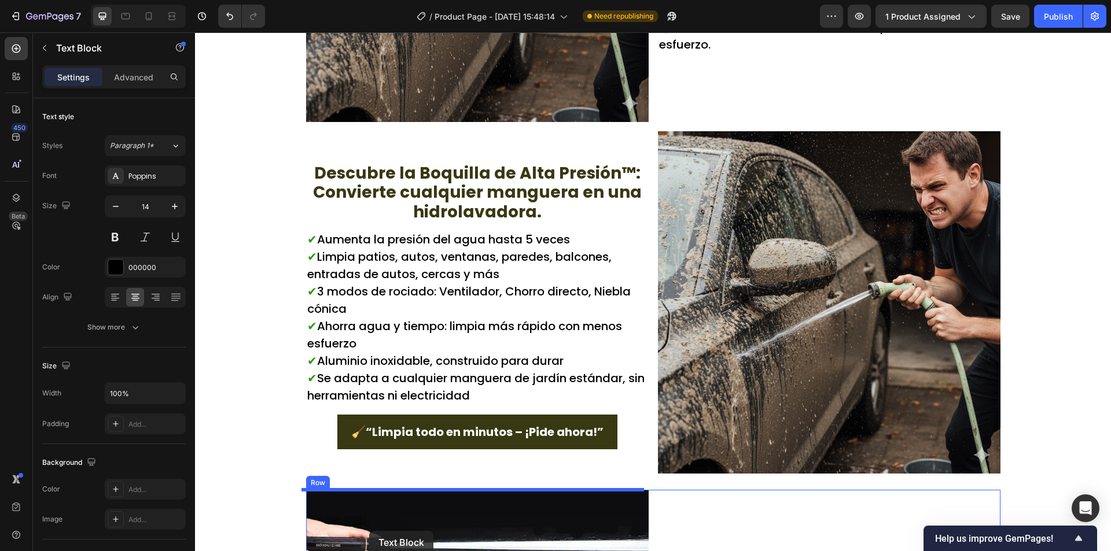
scroll to position [1131, 0]
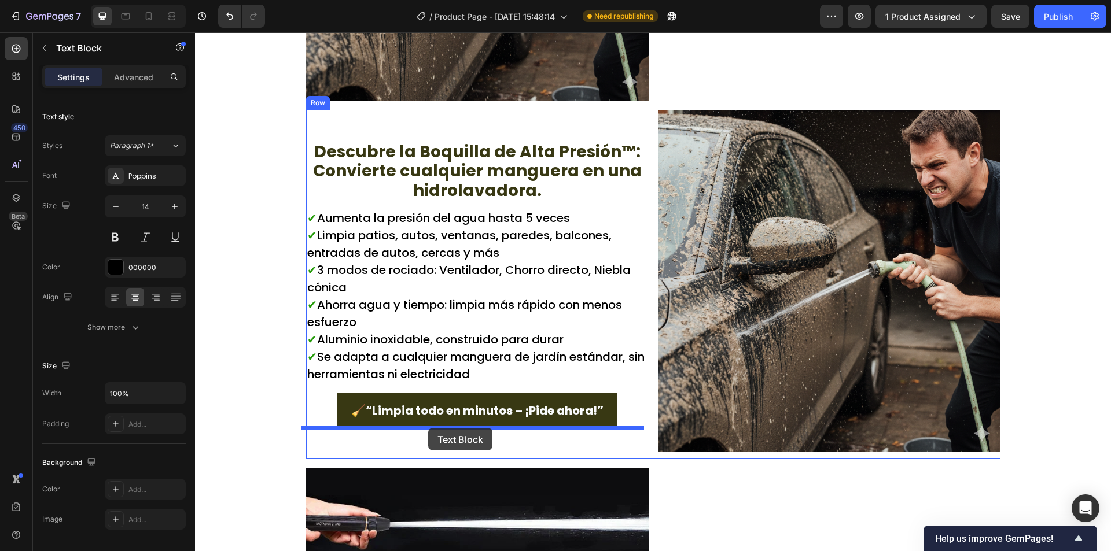
drag, startPoint x: 212, startPoint y: 326, endPoint x: 428, endPoint y: 428, distance: 238.6
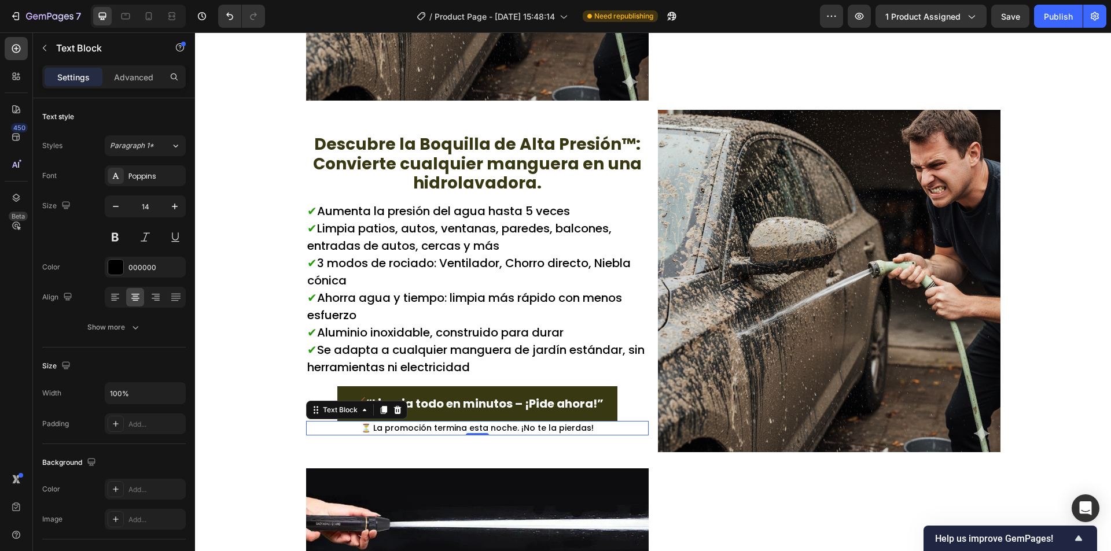
click at [466, 429] on span "⏳ La promoción termina esta noche. ¡No te la pierdas!" at bounding box center [477, 428] width 233 height 12
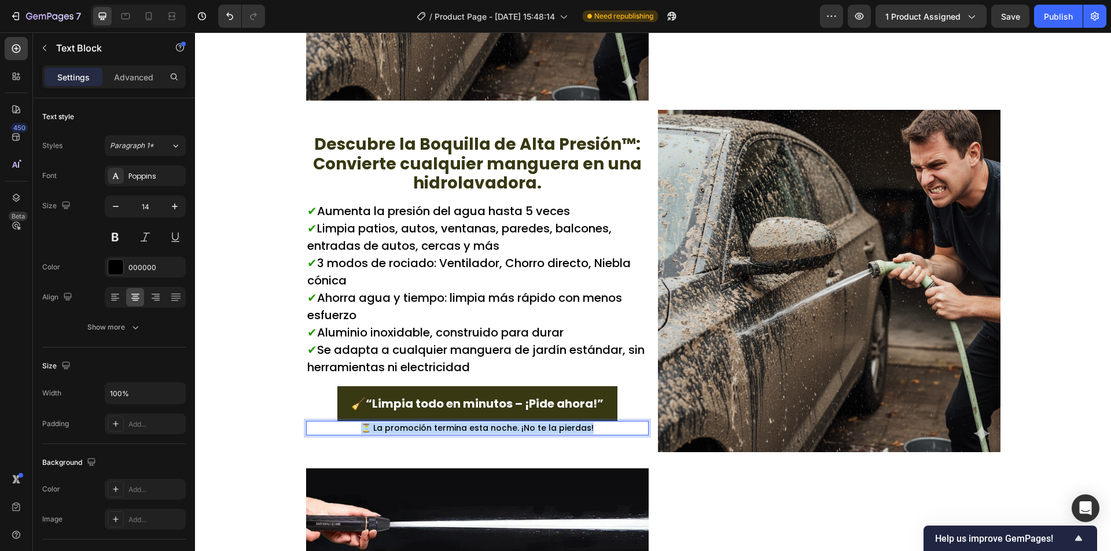
click at [466, 429] on span "⏳ La promoción termina esta noche. ¡No te la pierdas!" at bounding box center [477, 428] width 233 height 12
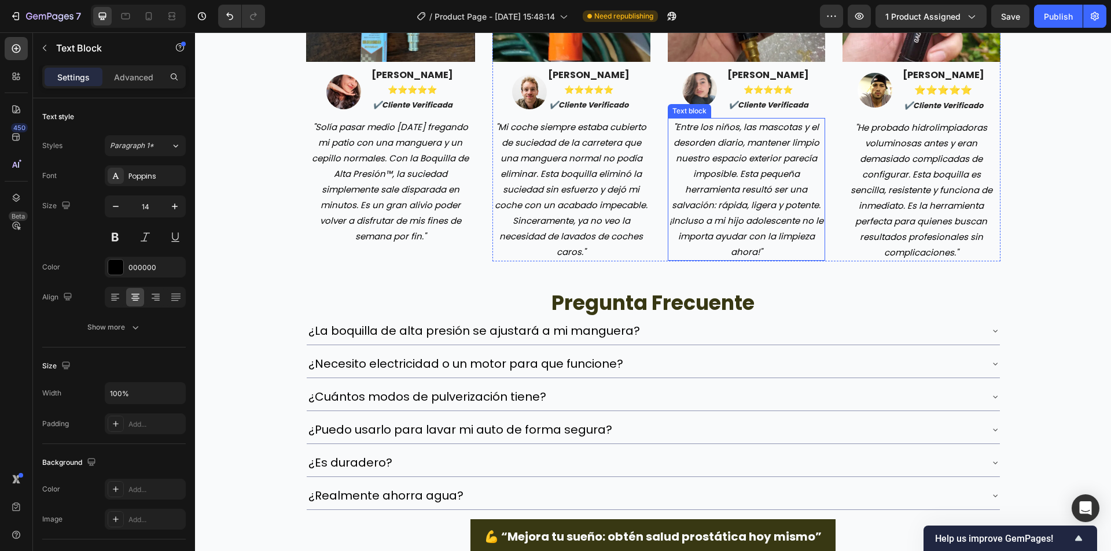
scroll to position [2536, 0]
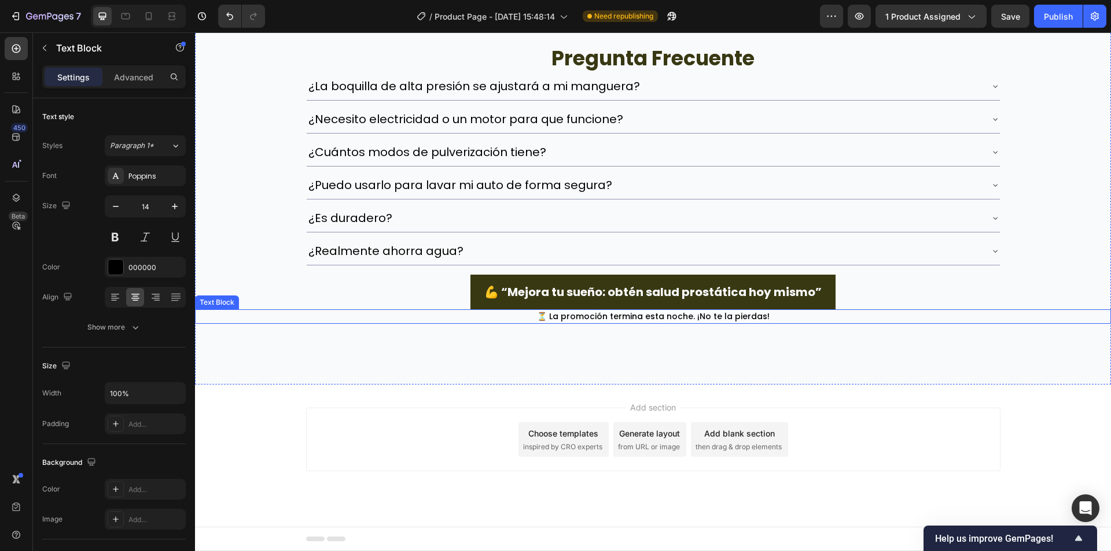
click at [619, 316] on span "⏳ La promoción termina esta noche. ¡No te la pierdas!" at bounding box center [653, 317] width 233 height 12
click at [619, 315] on span "⏳ La promoción termina esta noche. ¡No te la pierdas!" at bounding box center [653, 317] width 233 height 12
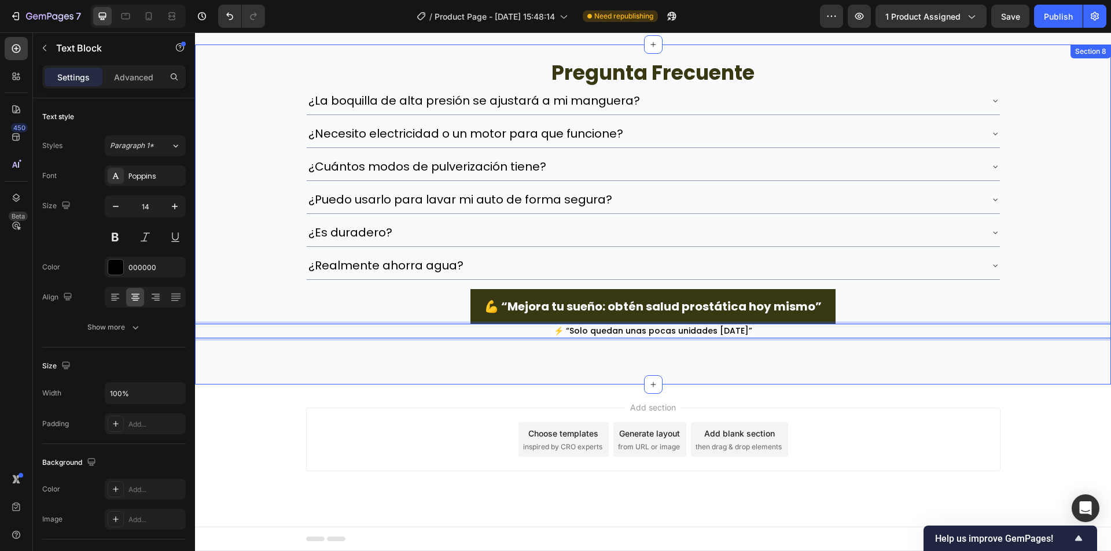
click at [480, 360] on div "pregunta frecuente Heading ¿La boquilla de alta presión se ajustará a mi mangue…" at bounding box center [653, 215] width 916 height 341
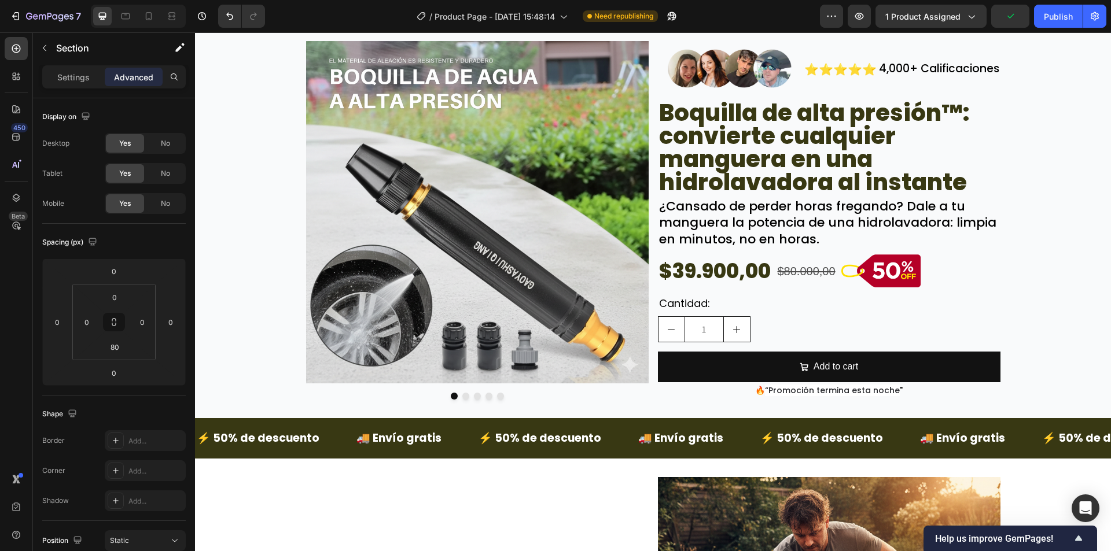
scroll to position [0, 0]
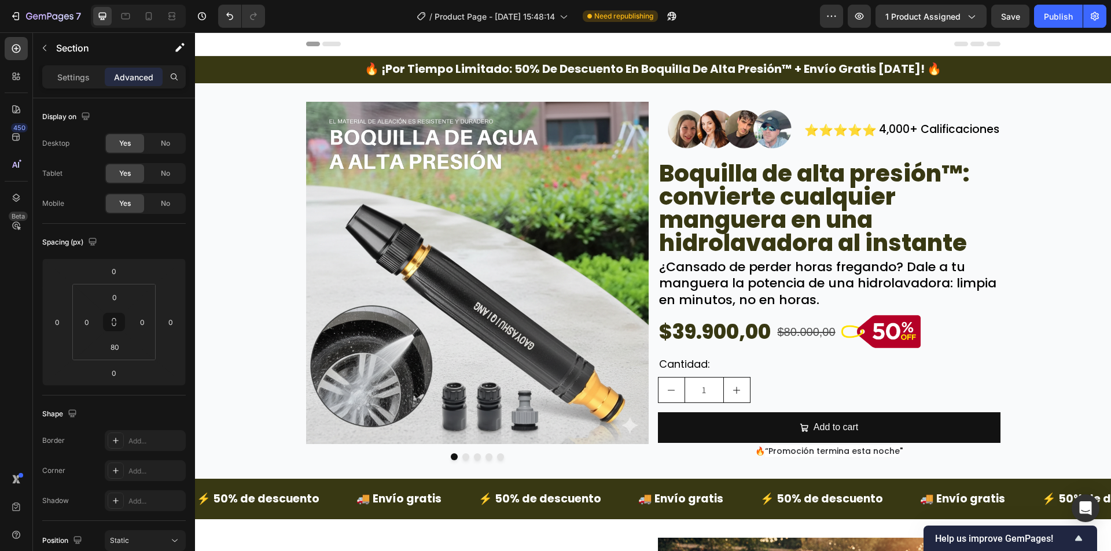
click at [1032, 14] on div "Preview 1 product assigned Save Publish" at bounding box center [963, 16] width 286 height 23
click at [1046, 14] on div "Publish" at bounding box center [1057, 16] width 29 height 12
click at [1020, 23] on button "Save" at bounding box center [1010, 16] width 38 height 23
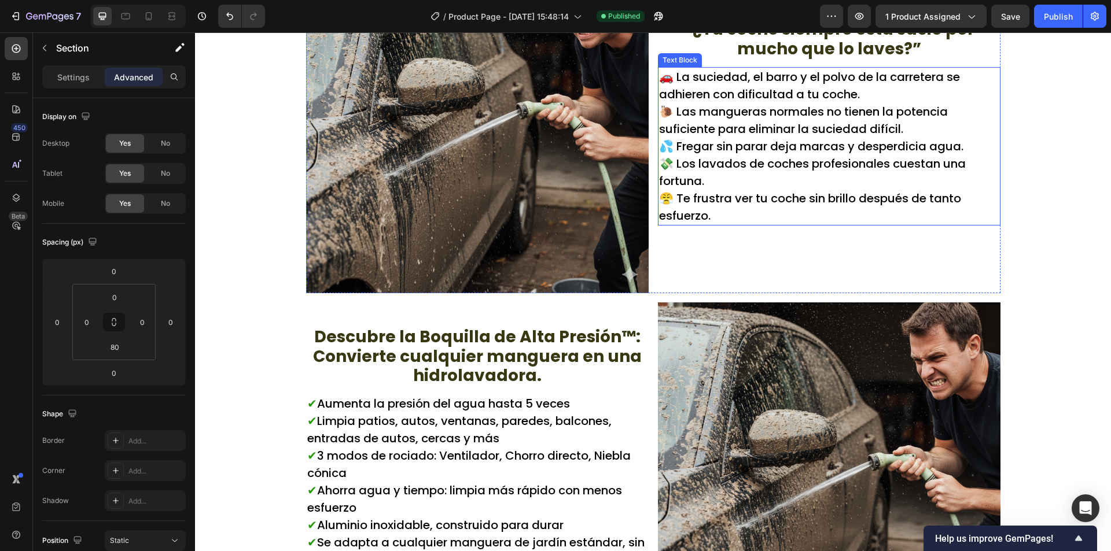
scroll to position [1041, 0]
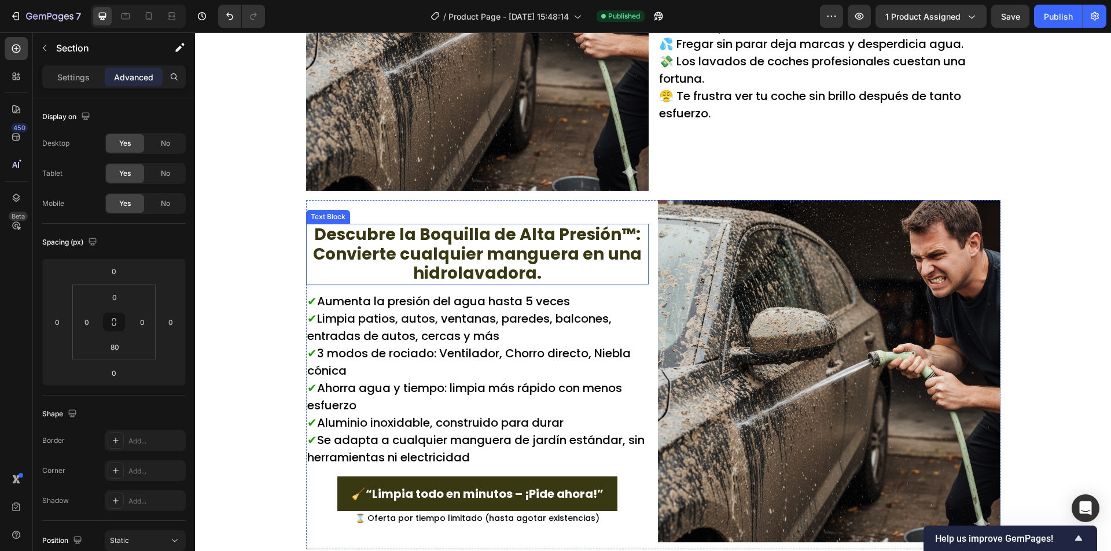
click at [585, 276] on p "Descubre la Boquilla de Alta Presión™: Convierte cualquier manguera en una hidr…" at bounding box center [477, 254] width 340 height 58
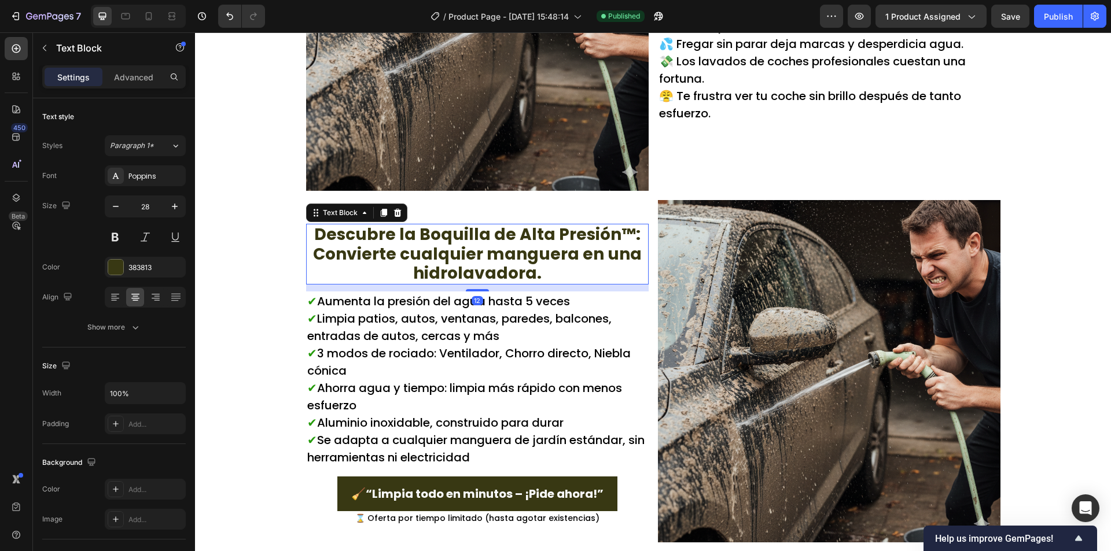
click at [566, 274] on p "Descubre la Boquilla de Alta Presión™: Convierte cualquier manguera en una hidr…" at bounding box center [477, 254] width 340 height 58
click at [312, 234] on p "Descubre la Boquilla de Alta Presión™: Convierte cualquier manguera en una hidr…" at bounding box center [477, 254] width 340 height 58
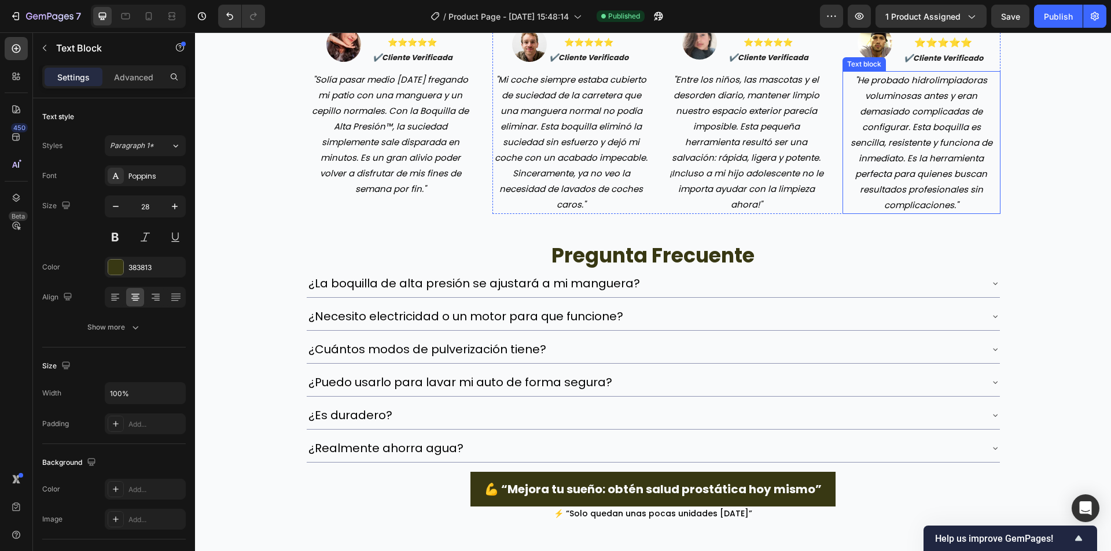
scroll to position [2487, 0]
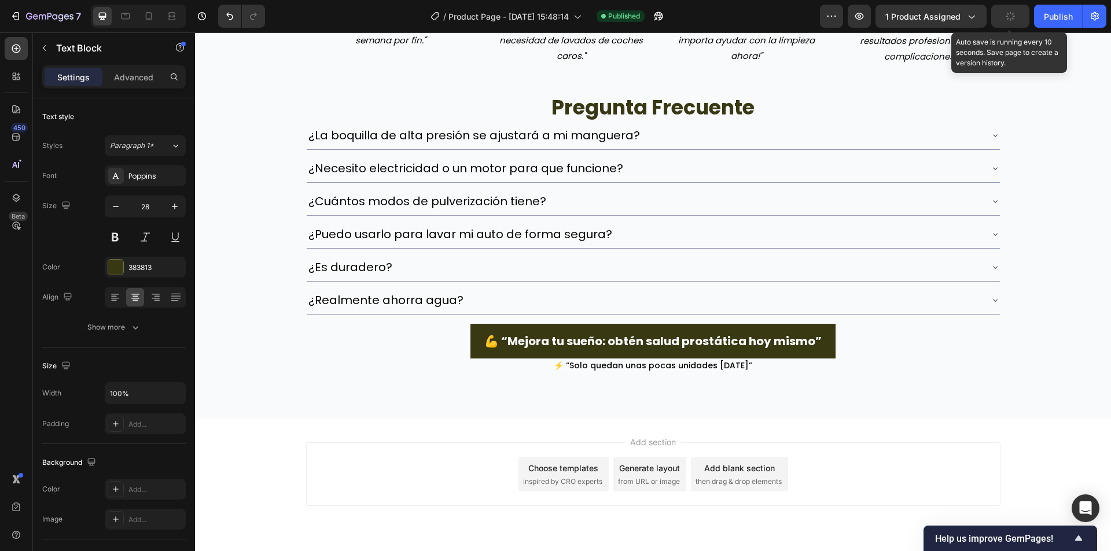
click at [1014, 10] on button "button" at bounding box center [1010, 16] width 38 height 23
click at [1061, 14] on div "Publish" at bounding box center [1057, 16] width 29 height 12
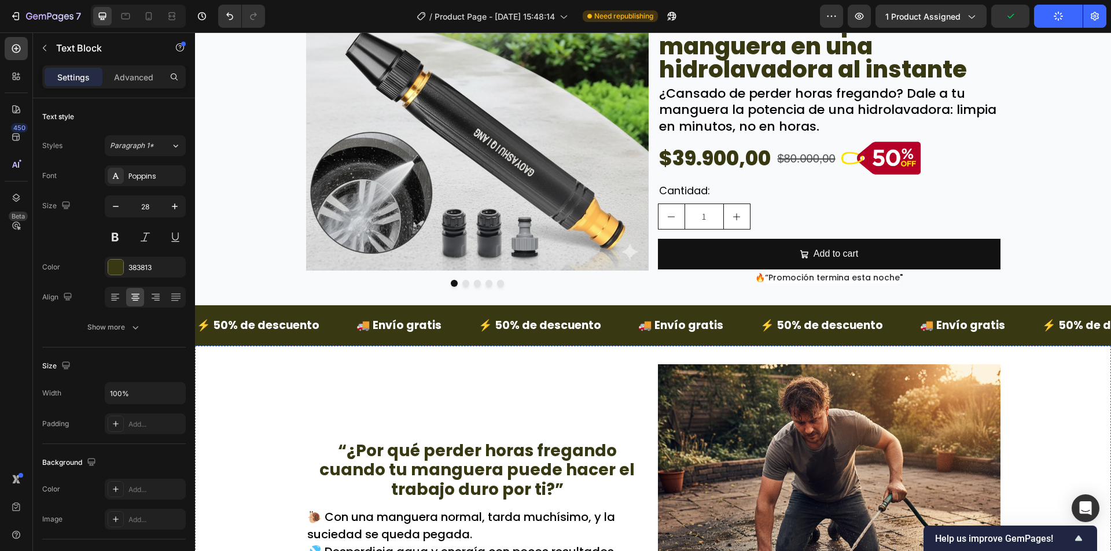
scroll to position [0, 0]
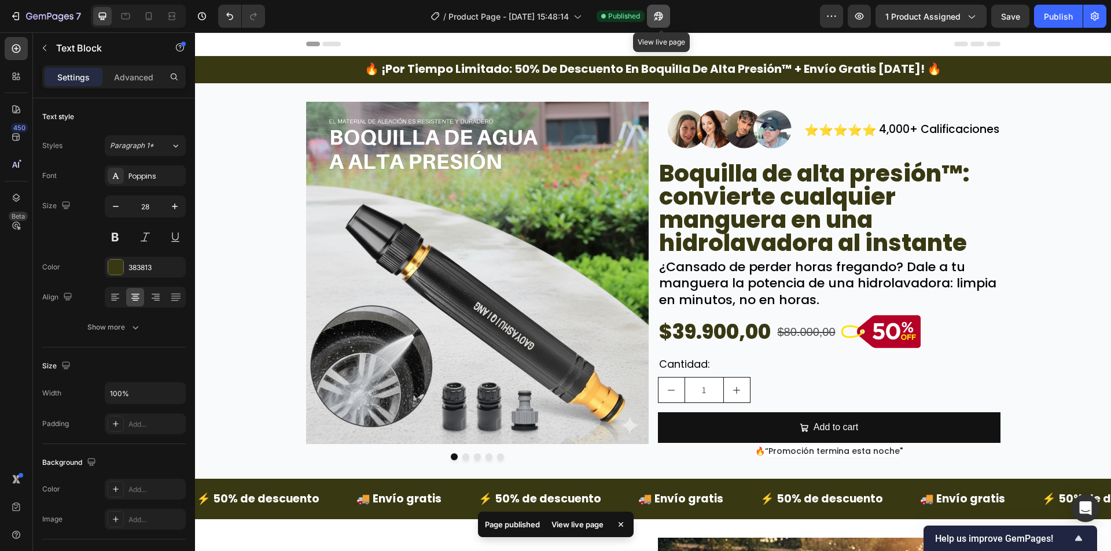
click at [661, 14] on icon "button" at bounding box center [658, 16] width 12 height 12
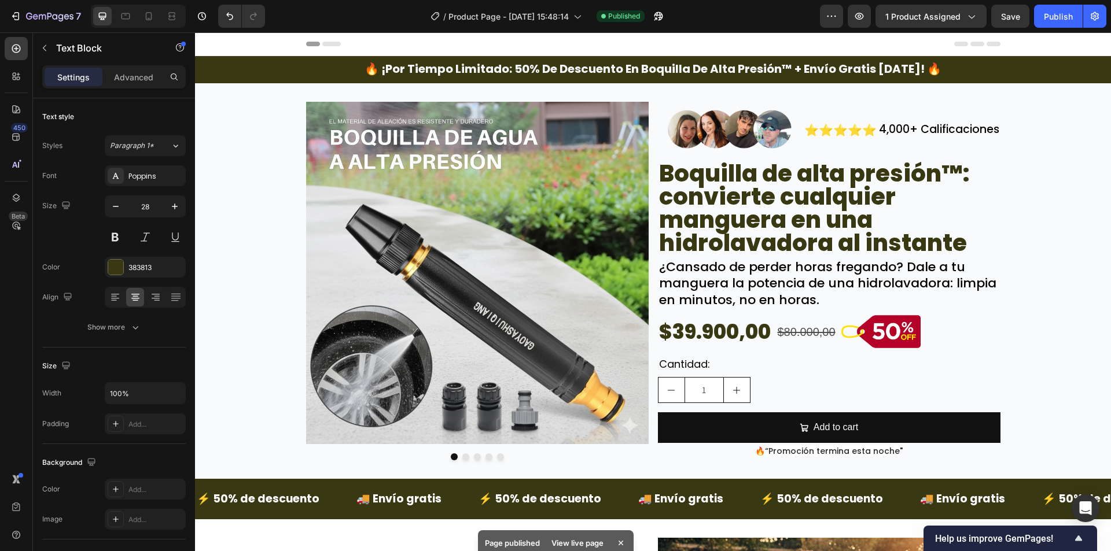
click at [235, 42] on span "Header" at bounding box center [229, 44] width 25 height 12
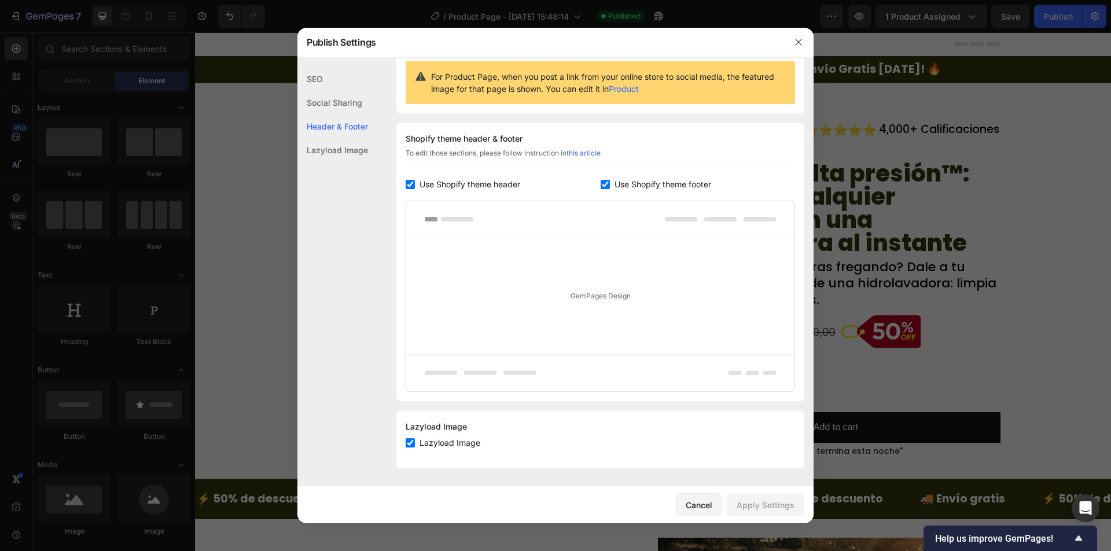
click at [411, 186] on input "checkbox" at bounding box center [409, 184] width 9 height 9
checkbox input "false"
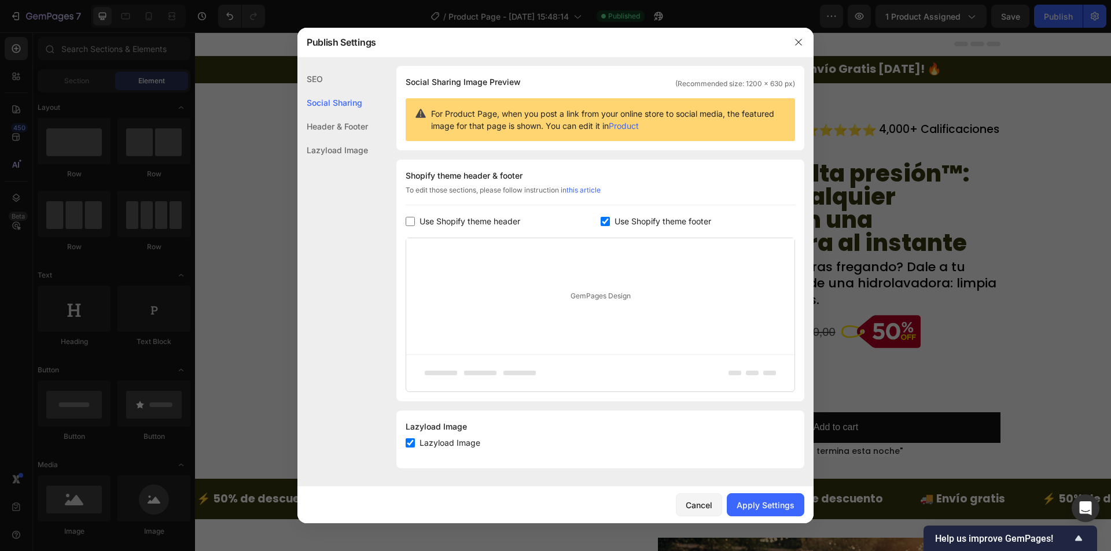
click at [600, 226] on input "checkbox" at bounding box center [604, 221] width 9 height 9
checkbox input "false"
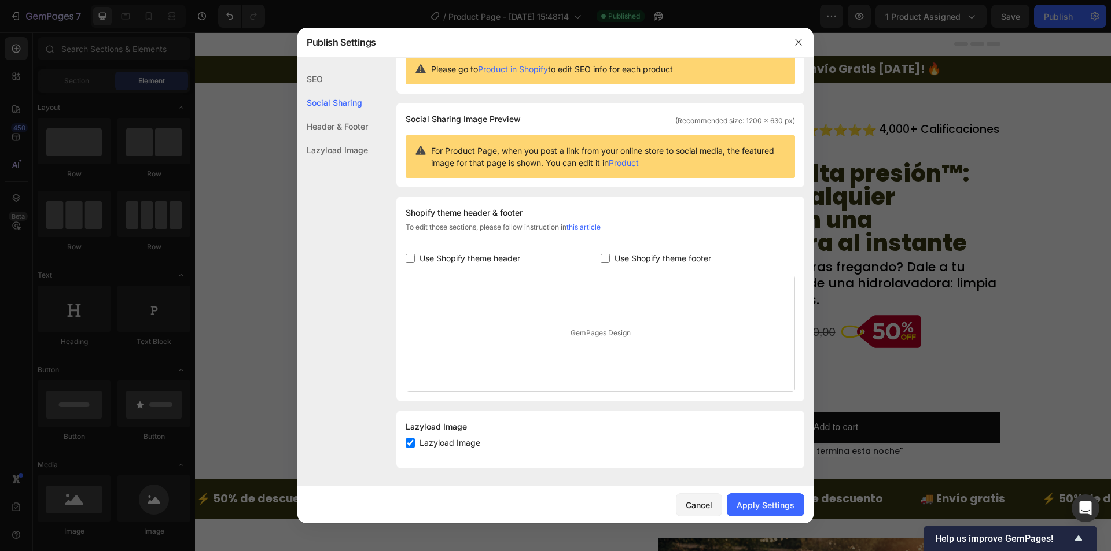
click at [407, 451] on div "Lazyload Image Lazyload Image" at bounding box center [600, 440] width 408 height 58
click at [407, 443] on input "checkbox" at bounding box center [409, 442] width 9 height 9
checkbox input "false"
click at [744, 500] on div "Apply Settings" at bounding box center [765, 505] width 58 height 12
click at [842, 296] on div at bounding box center [555, 275] width 1111 height 551
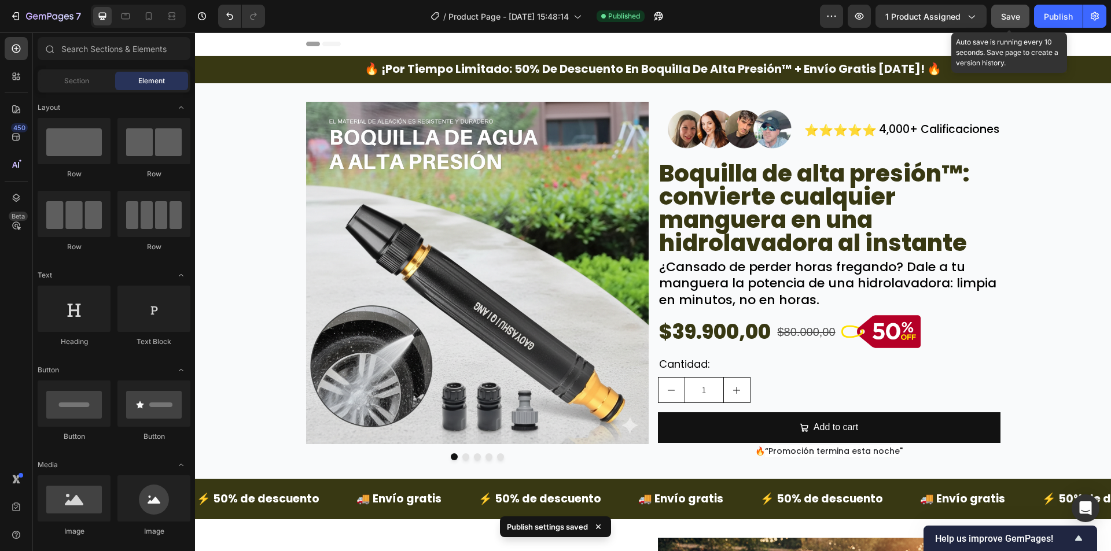
click at [1023, 17] on button "Save" at bounding box center [1010, 16] width 38 height 23
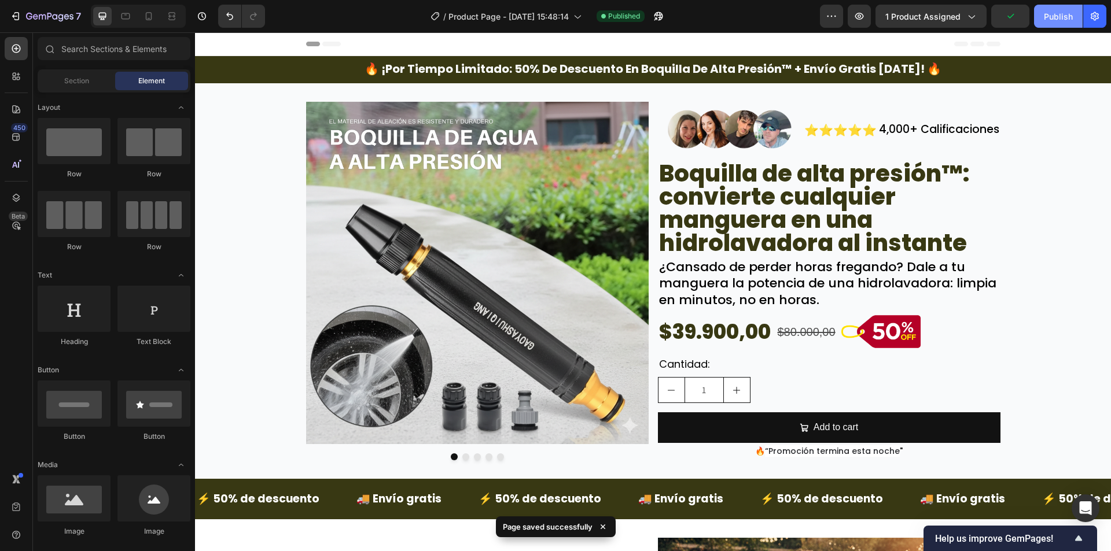
click at [1045, 17] on div "Publish" at bounding box center [1057, 16] width 29 height 12
click at [826, 41] on div "Header" at bounding box center [653, 43] width 694 height 23
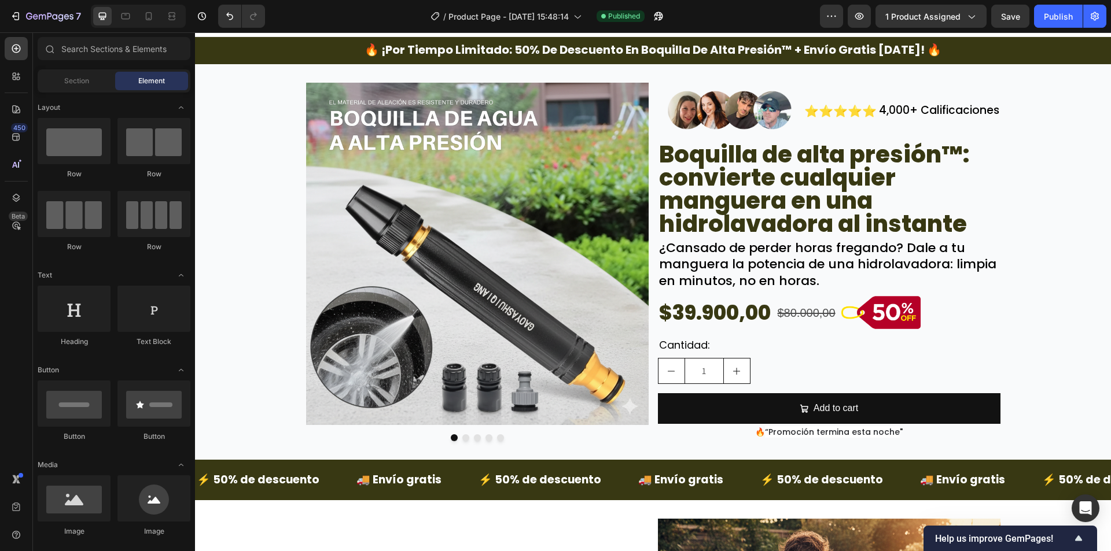
scroll to position [0, 0]
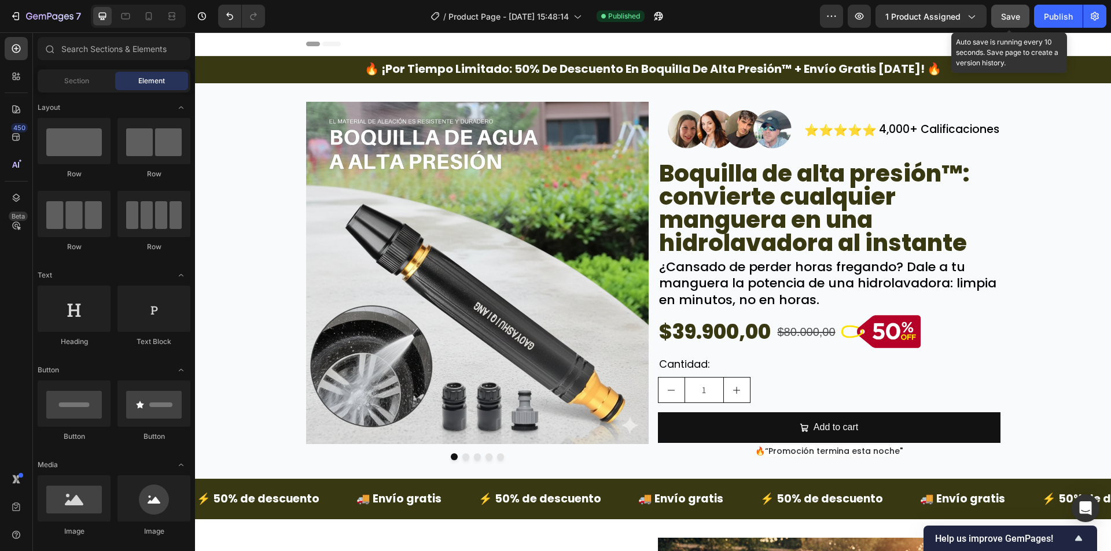
click at [1024, 10] on button "Save" at bounding box center [1010, 16] width 38 height 23
drag, startPoint x: 1037, startPoint y: 10, endPoint x: 1027, endPoint y: 12, distance: 10.6
click at [1038, 10] on button "Publish" at bounding box center [1058, 16] width 49 height 23
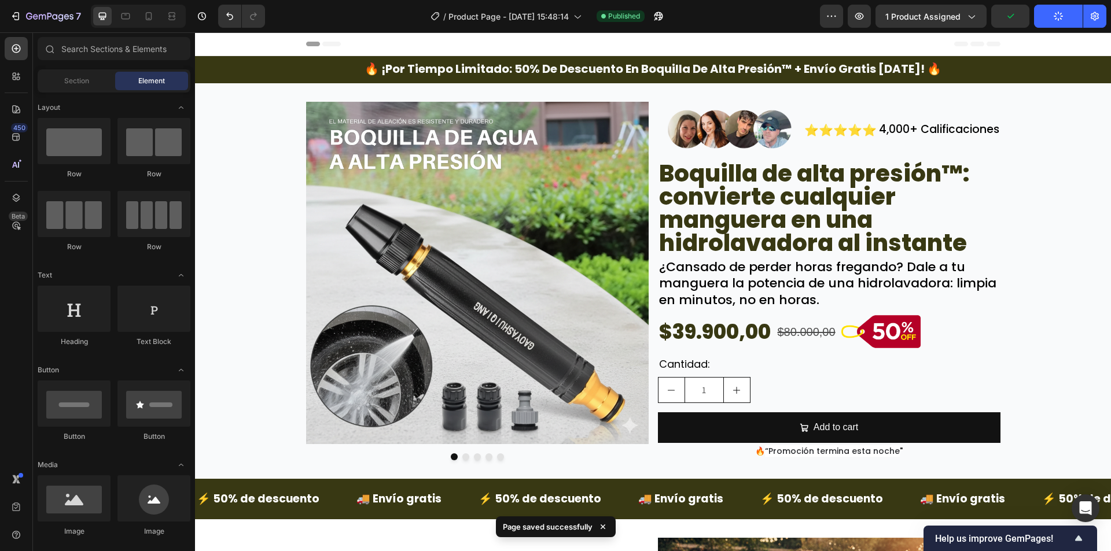
click at [678, 14] on div "/ Product Page - Sep 26, 15:48:14 Published" at bounding box center [546, 16] width 545 height 23
click at [662, 17] on icon "button" at bounding box center [658, 16] width 9 height 9
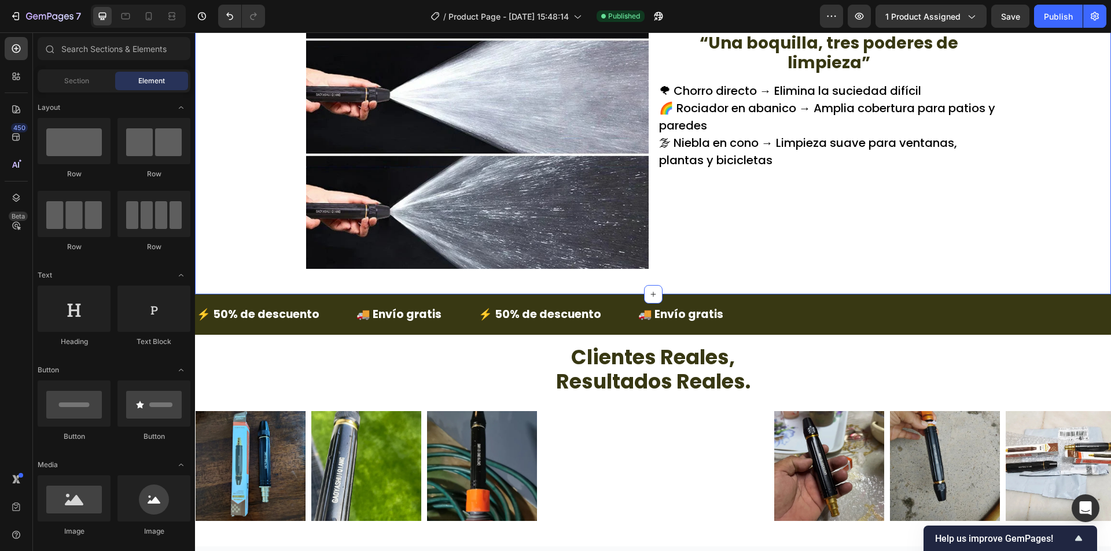
scroll to position [1735, 0]
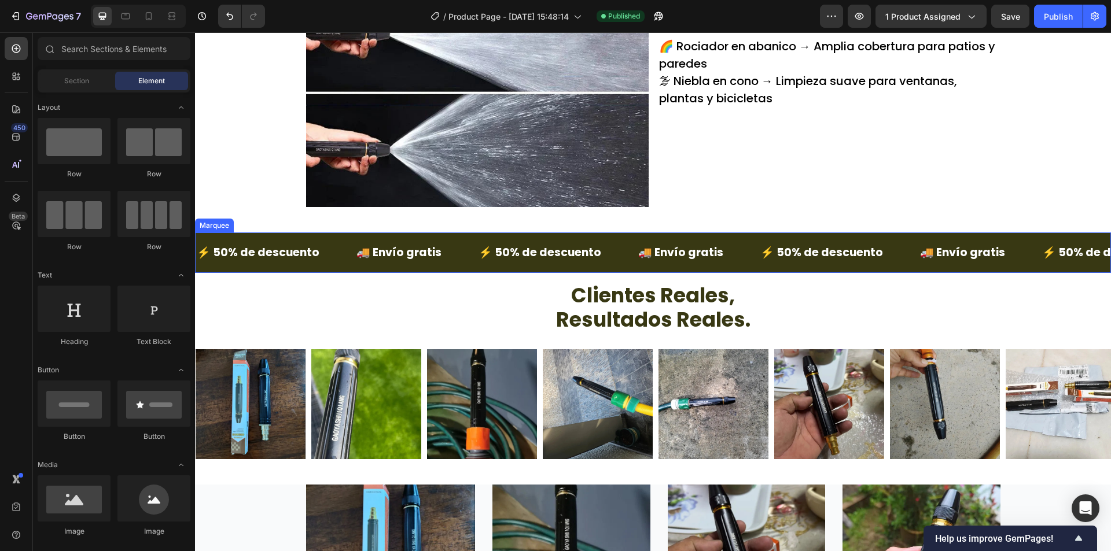
click at [451, 267] on div "🚚 Envío gratis Text Block" at bounding box center [416, 252] width 122 height 31
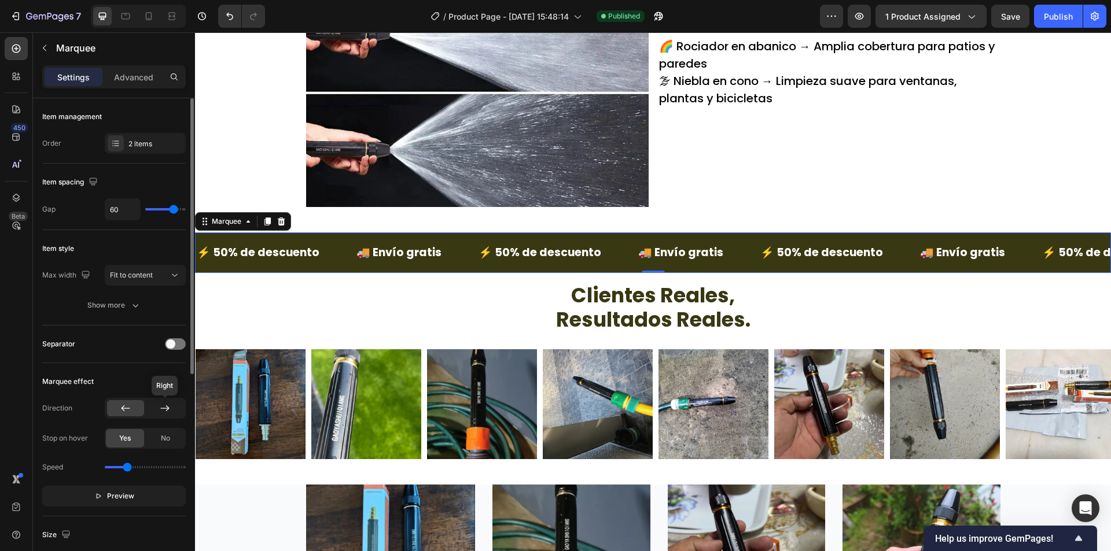
click at [157, 415] on div at bounding box center [164, 408] width 37 height 16
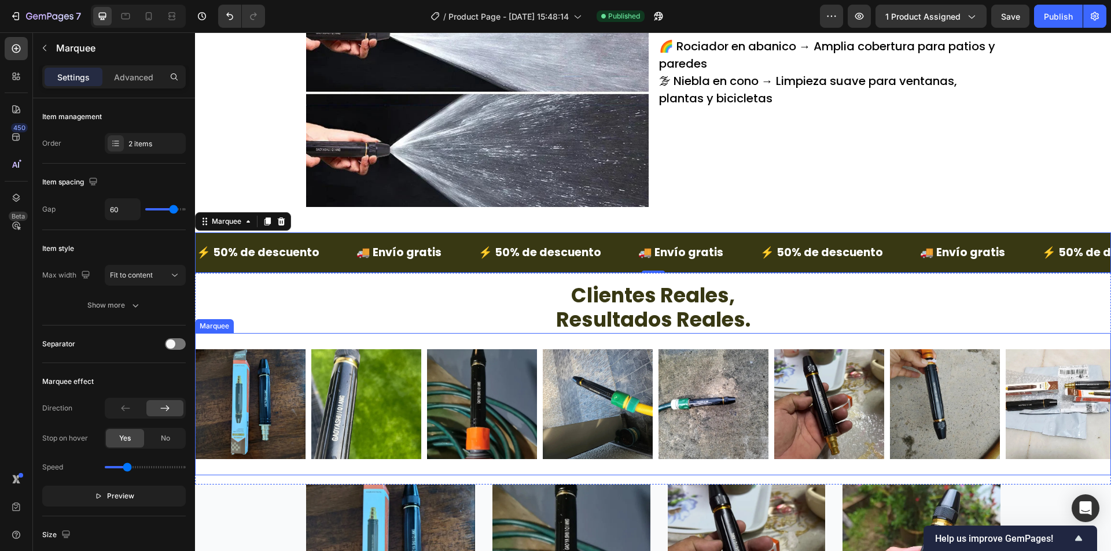
click at [276, 335] on div "Image Image Image Image Image Image Image Image Image Image Image Image Image I…" at bounding box center [653, 404] width 916 height 142
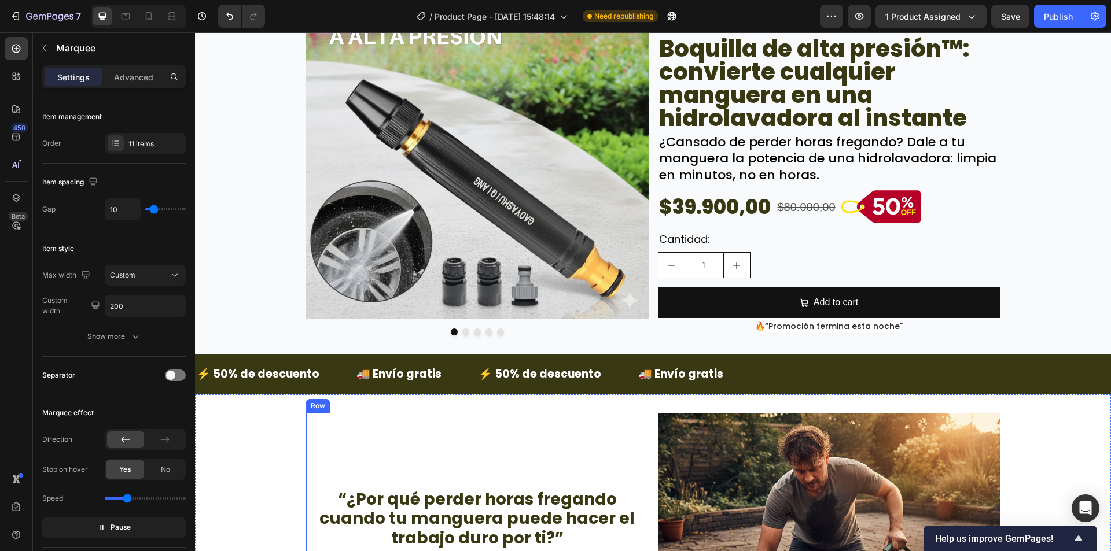
scroll to position [0, 0]
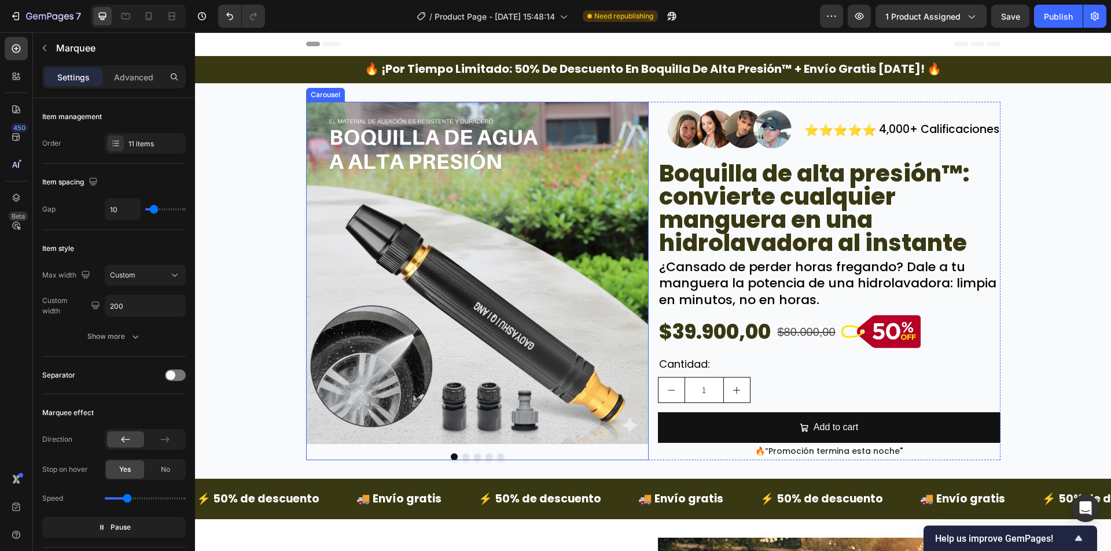
click at [462, 456] on button "Dot" at bounding box center [465, 456] width 7 height 7
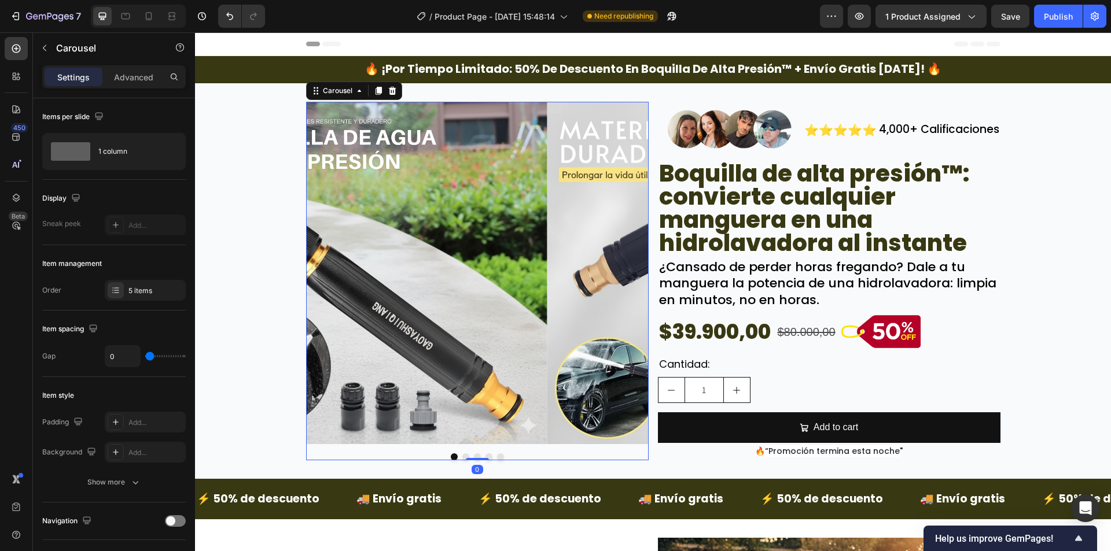
click at [474, 456] on button "Dot" at bounding box center [477, 456] width 7 height 7
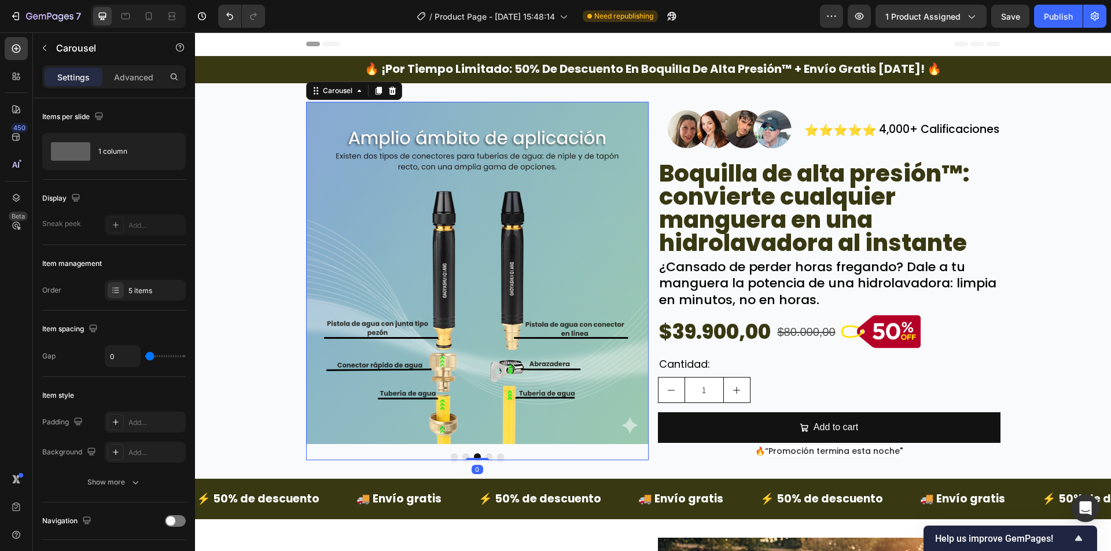
click at [478, 455] on div at bounding box center [477, 456] width 342 height 7
click at [485, 455] on button "Dot" at bounding box center [488, 456] width 7 height 7
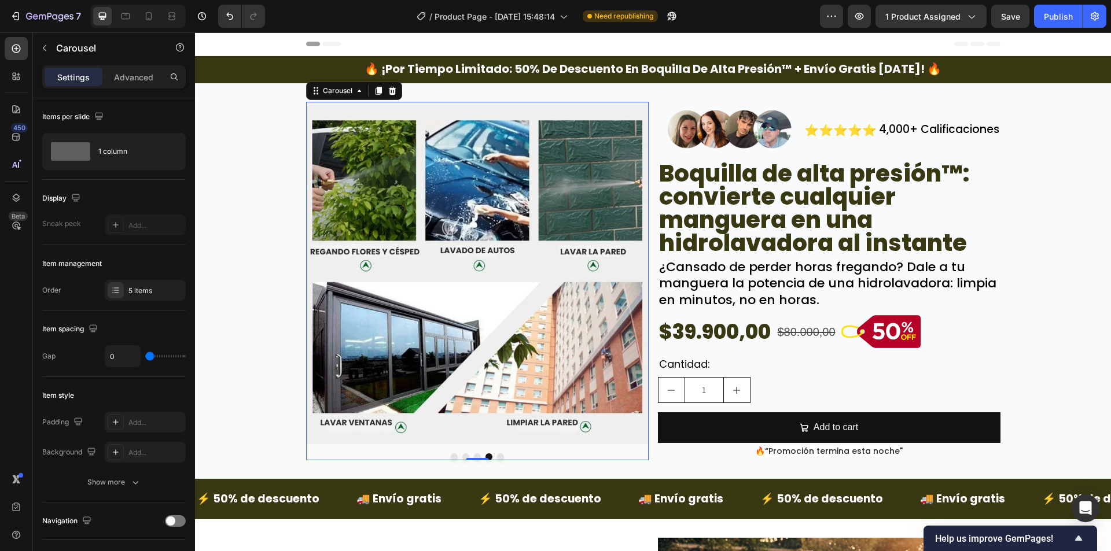
click at [497, 456] on button "Dot" at bounding box center [500, 456] width 7 height 7
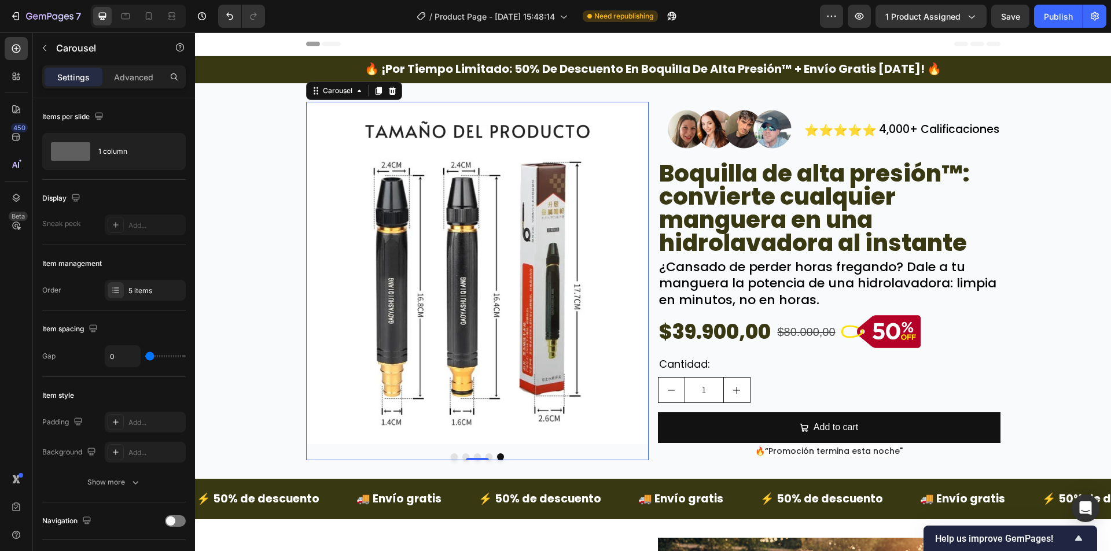
click at [451, 456] on button "Dot" at bounding box center [454, 456] width 7 height 7
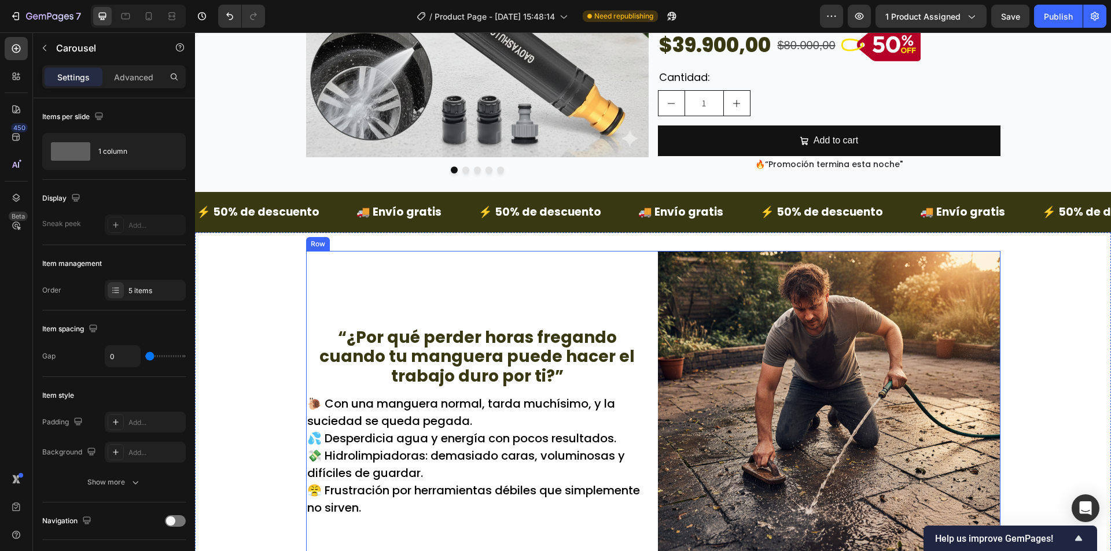
scroll to position [405, 0]
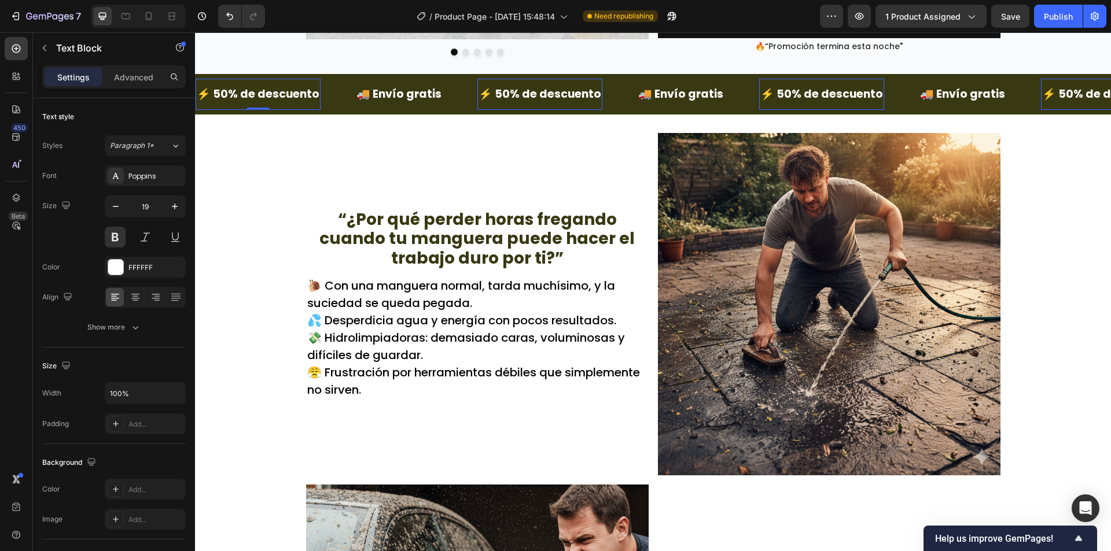
click at [220, 80] on div "⚡ 50% de descuento Text Block 0" at bounding box center [257, 94] width 125 height 31
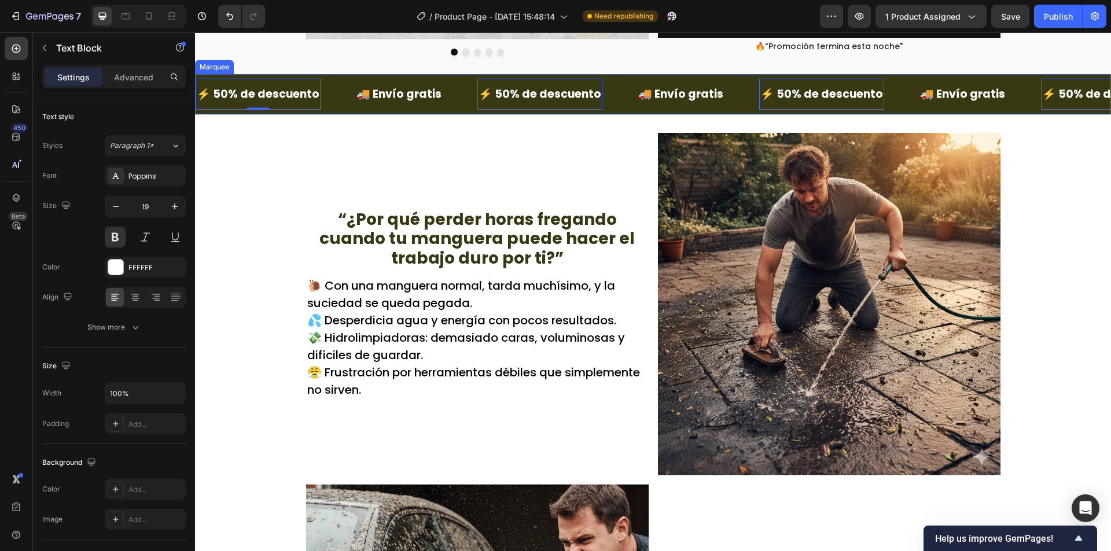
click at [223, 75] on div "⚡ 50% de descuento Text Block 0 🚚 Envío gratis Text Block ⚡ 50% de descuento Te…" at bounding box center [653, 94] width 916 height 40
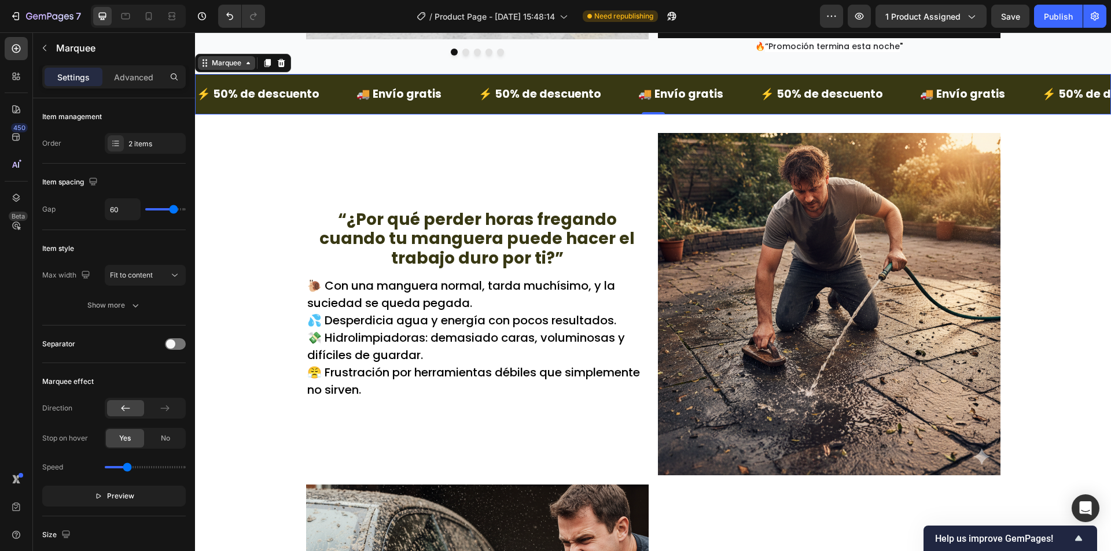
click at [227, 61] on div "Marquee" at bounding box center [226, 63] width 34 height 10
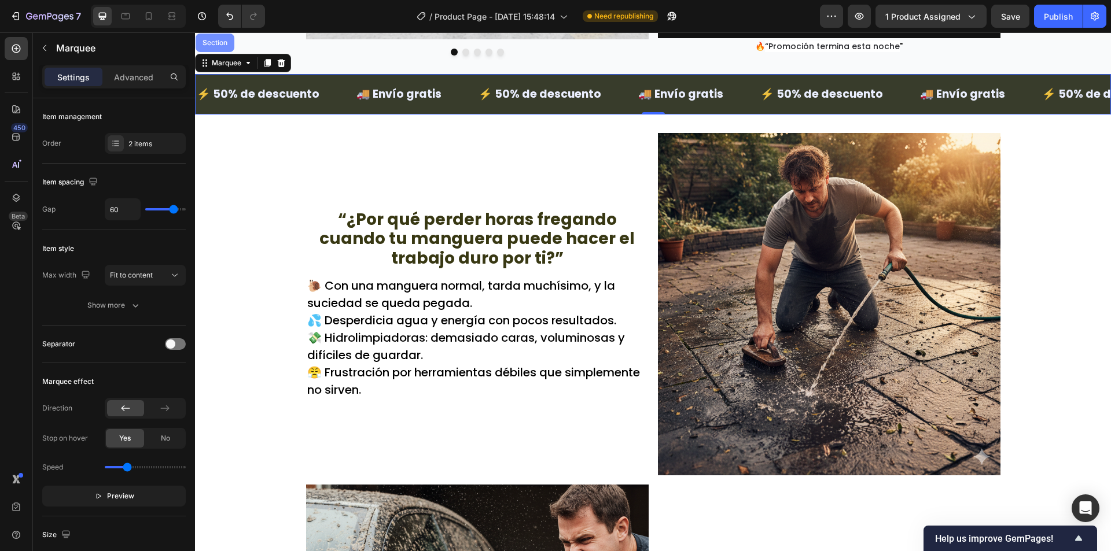
click at [228, 46] on div "Section" at bounding box center [214, 43] width 39 height 19
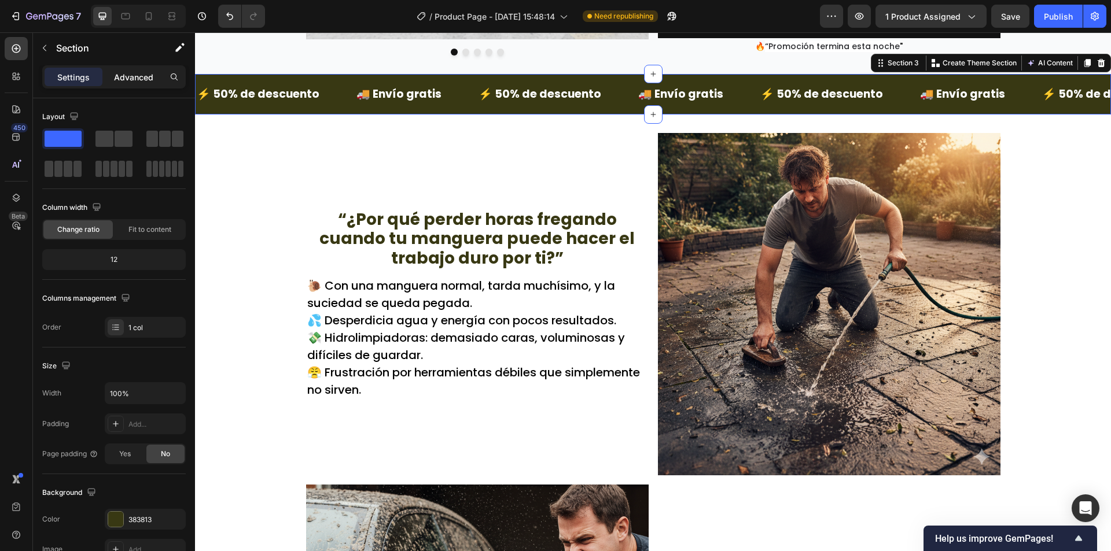
click at [147, 80] on p "Advanced" at bounding box center [133, 77] width 39 height 12
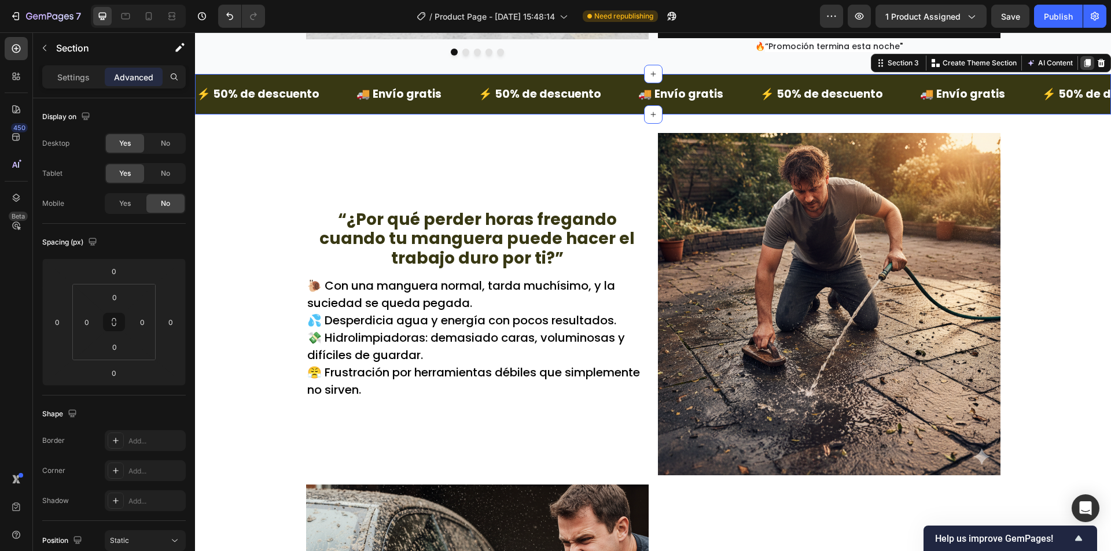
click at [1082, 61] on icon at bounding box center [1086, 62] width 9 height 9
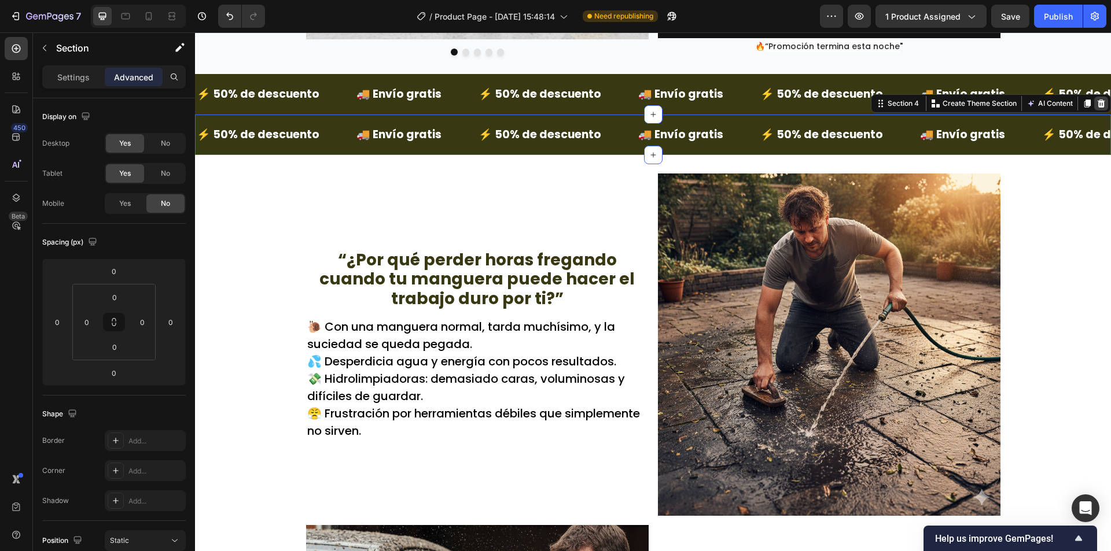
click at [1096, 100] on icon at bounding box center [1100, 103] width 9 height 9
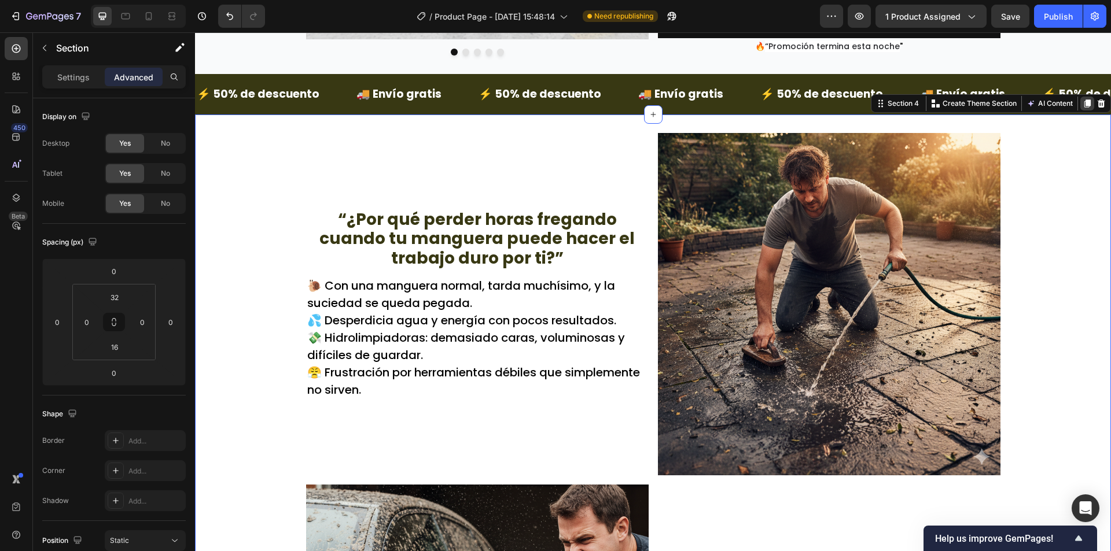
click at [1082, 99] on icon at bounding box center [1086, 103] width 9 height 9
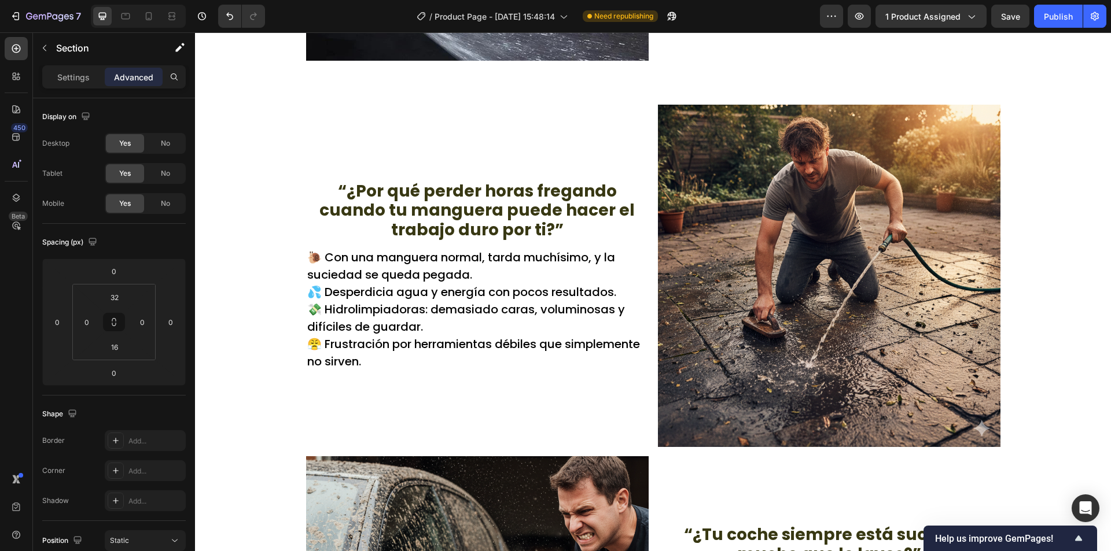
scroll to position [1895, 0]
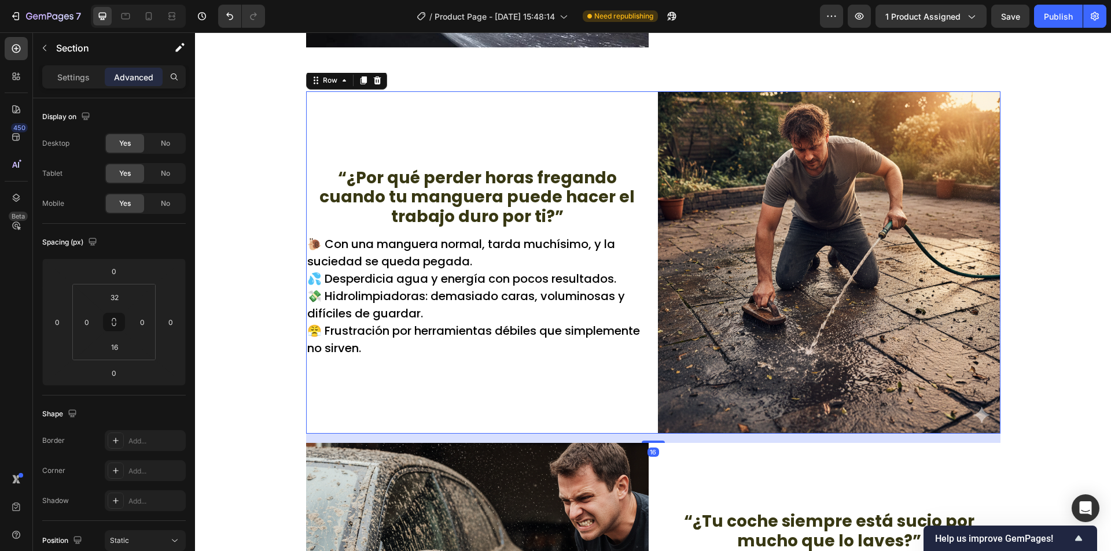
click at [343, 125] on div "“¿Por qué perder horas fregando cuando tu manguera puede hacer el trabajo duro …" at bounding box center [477, 262] width 342 height 342
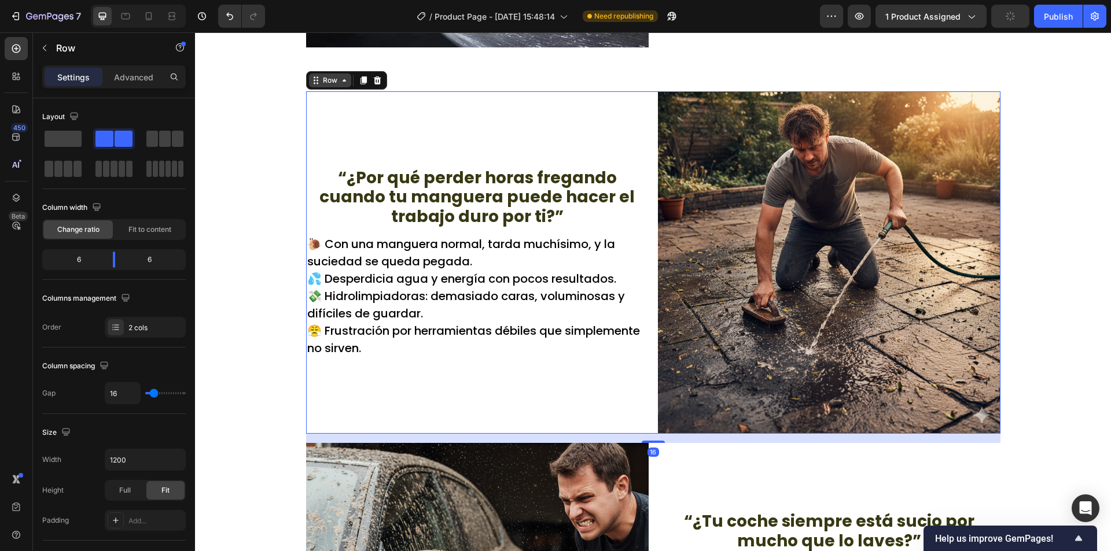
click at [337, 75] on div "Row" at bounding box center [330, 80] width 42 height 14
click at [329, 67] on div "Section" at bounding box center [326, 60] width 39 height 19
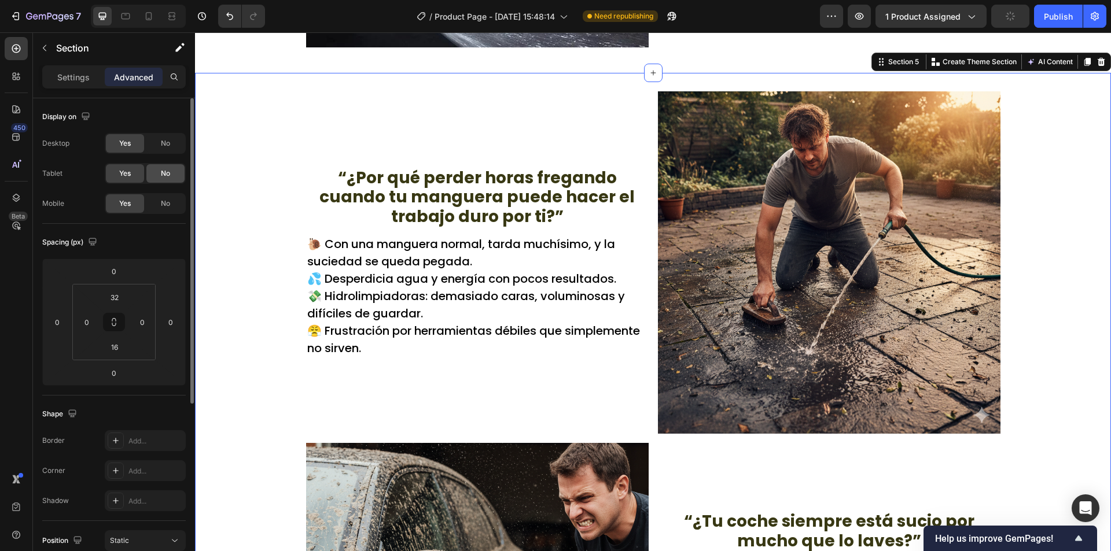
click at [163, 178] on span "No" at bounding box center [165, 173] width 9 height 10
click at [177, 143] on div "No" at bounding box center [165, 143] width 38 height 19
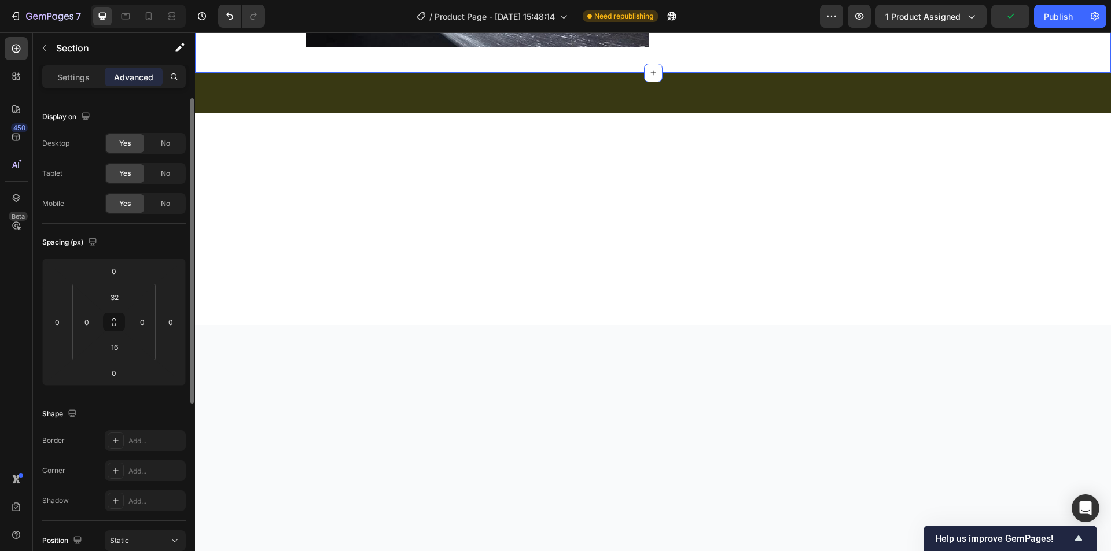
click at [164, 194] on div "No" at bounding box center [165, 203] width 38 height 19
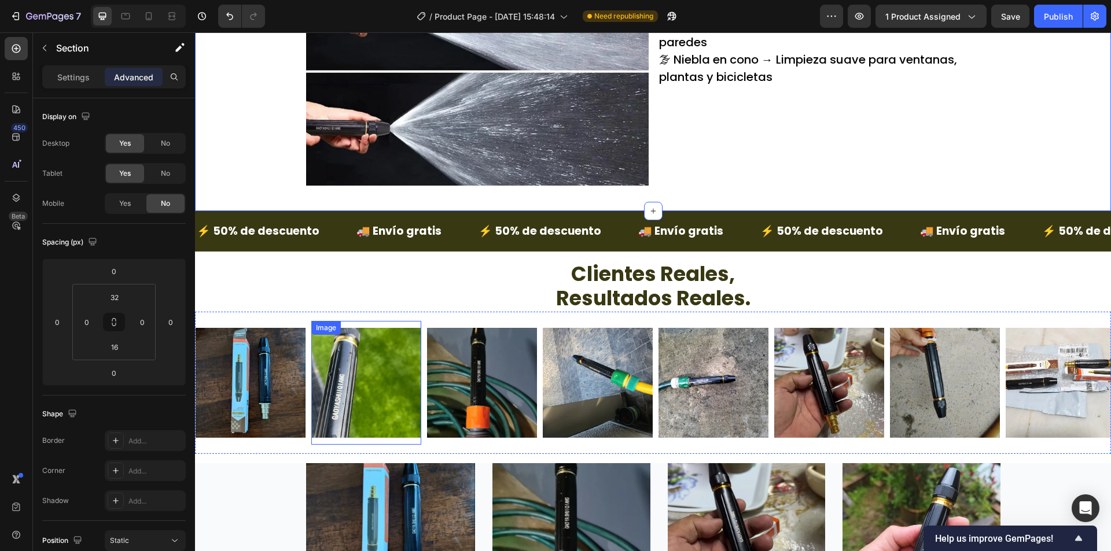
scroll to position [1721, 0]
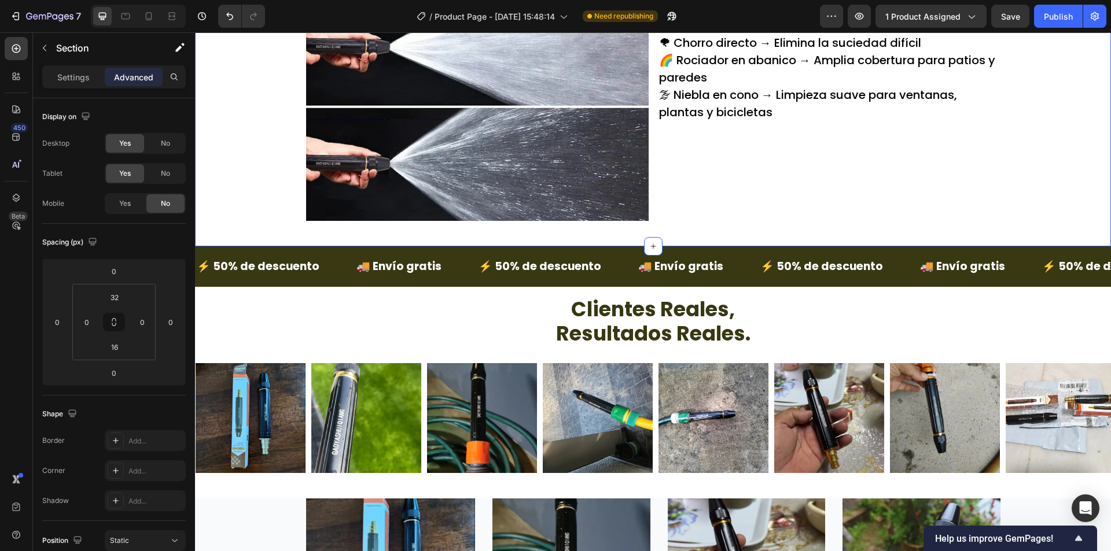
click at [69, 73] on p "Settings" at bounding box center [73, 77] width 32 height 12
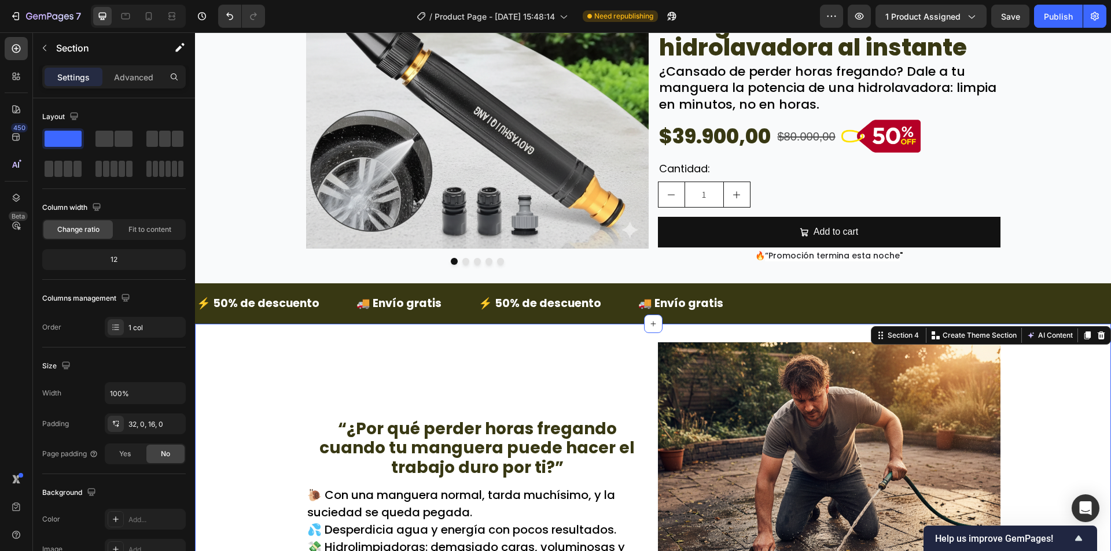
scroll to position [160, 0]
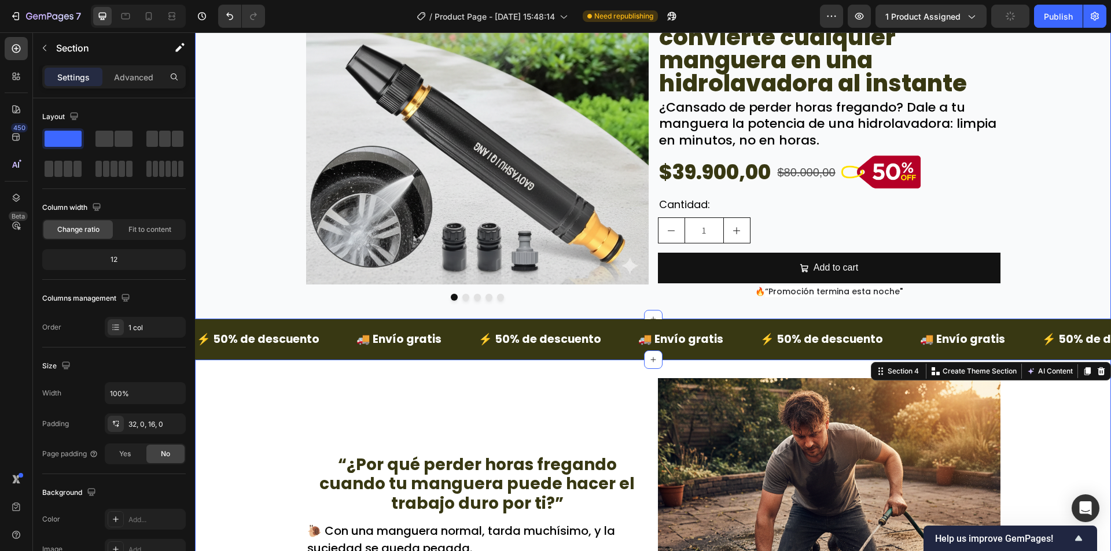
click at [244, 271] on div "Image Image Image Image Image Carousel Image ⭐⭐⭐⭐⭐ Text Block 4,000+ Calificaci…" at bounding box center [653, 121] width 916 height 359
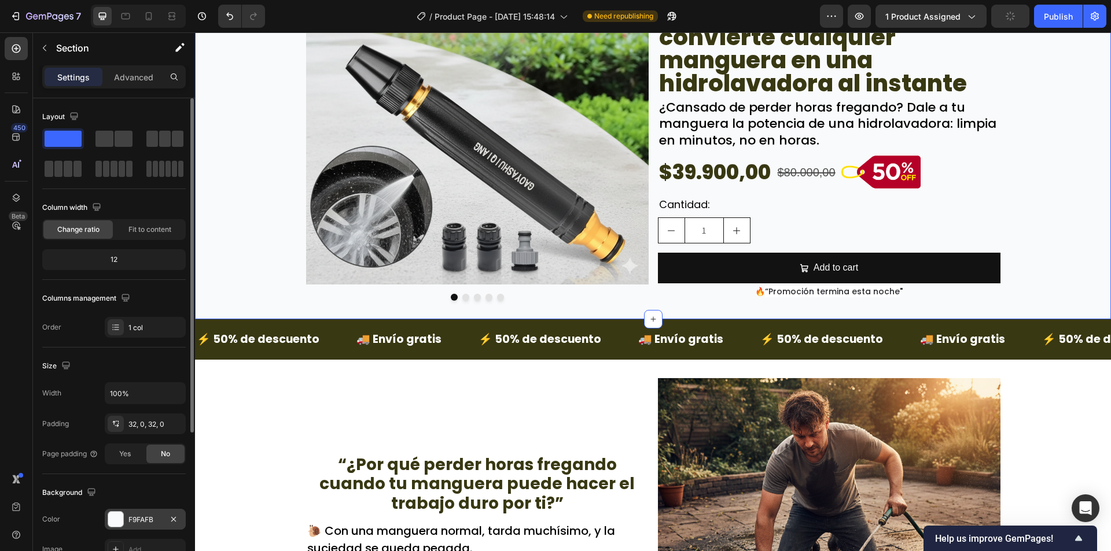
click at [141, 519] on div "F9FAFB" at bounding box center [145, 520] width 34 height 10
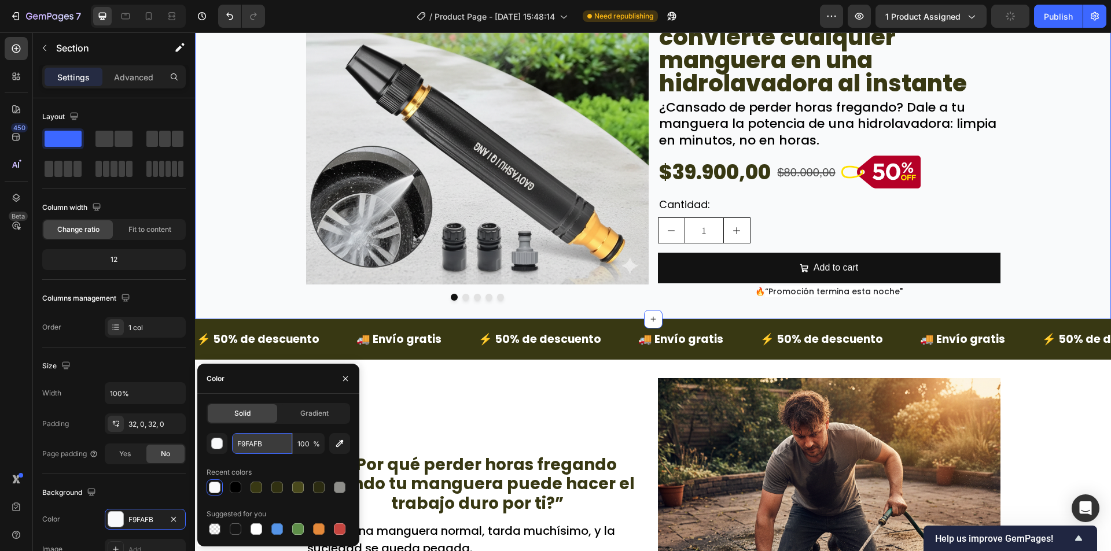
click at [243, 441] on input "F9FAFB" at bounding box center [262, 443] width 60 height 21
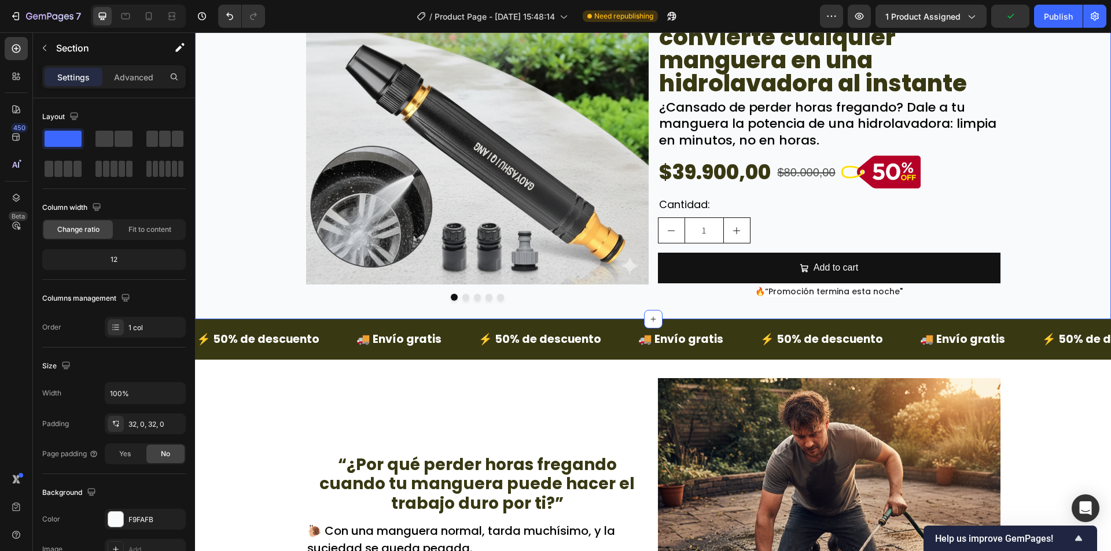
click at [253, 245] on div "Image Image Image Image Image Carousel Image ⭐⭐⭐⭐⭐ Text Block 4,000+ Calificaci…" at bounding box center [653, 121] width 916 height 359
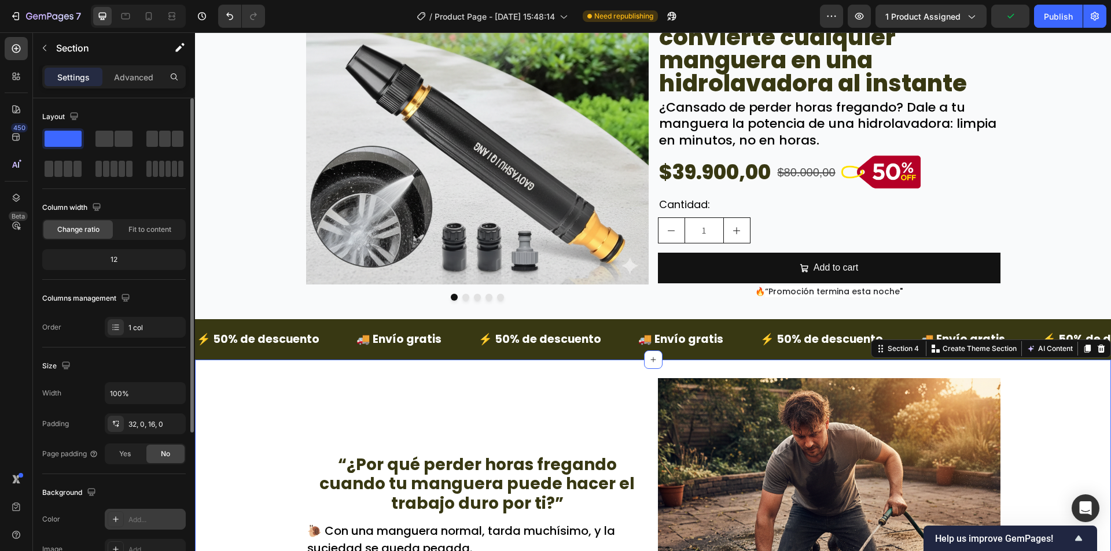
click at [145, 511] on div "Add..." at bounding box center [145, 519] width 81 height 21
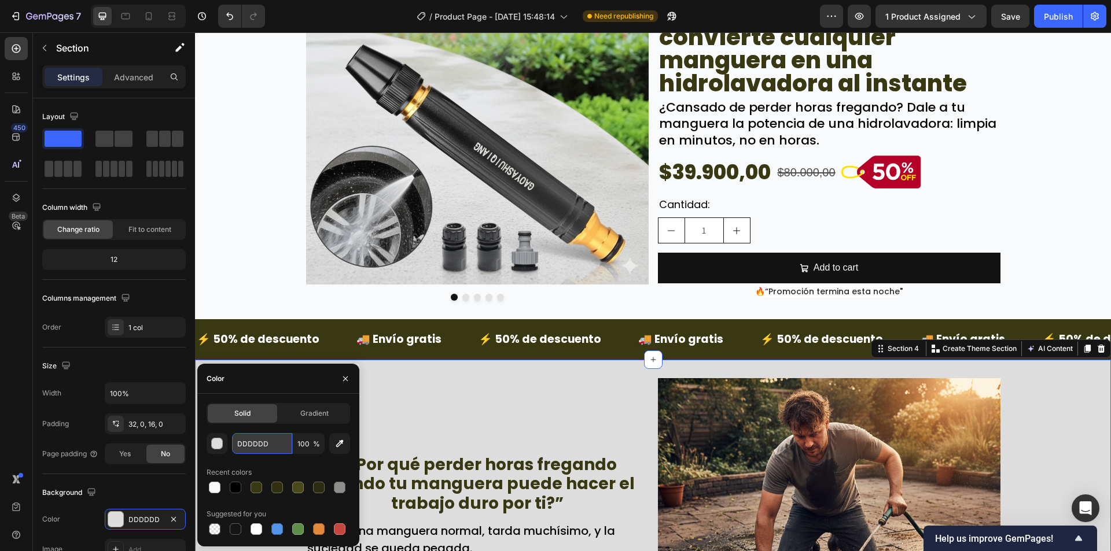
click at [251, 448] on input "DDDDDD" at bounding box center [262, 443] width 60 height 21
paste input "F9FAFB"
type input "F9FAFB"
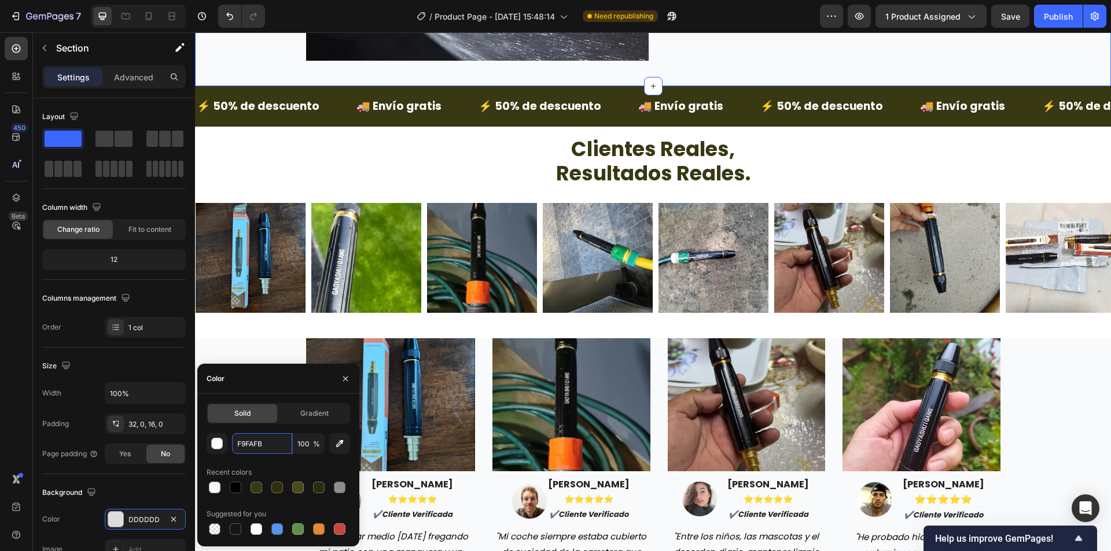
scroll to position [1895, 0]
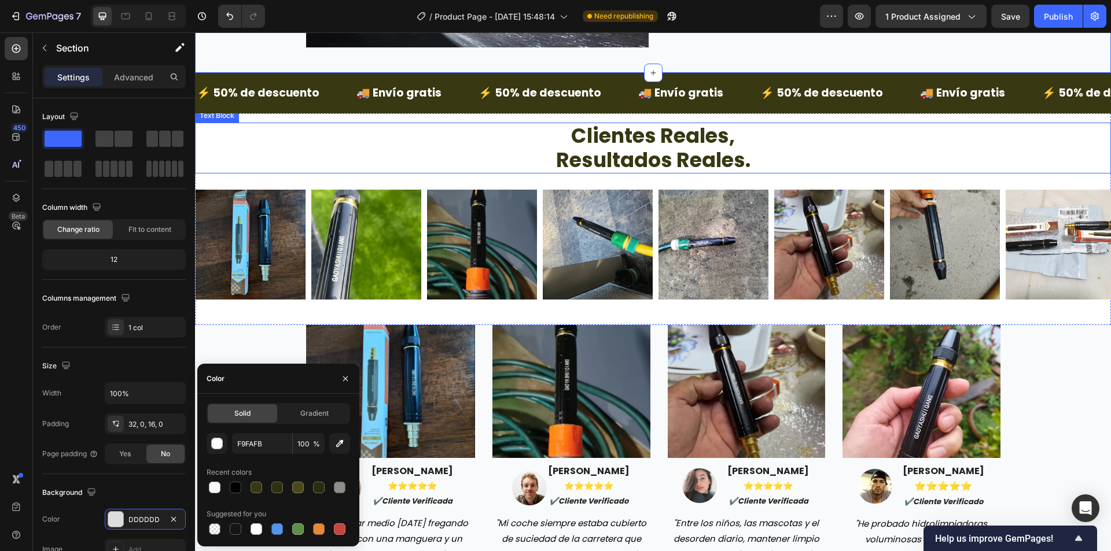
click at [253, 125] on p "clientes reales," at bounding box center [652, 136] width 913 height 24
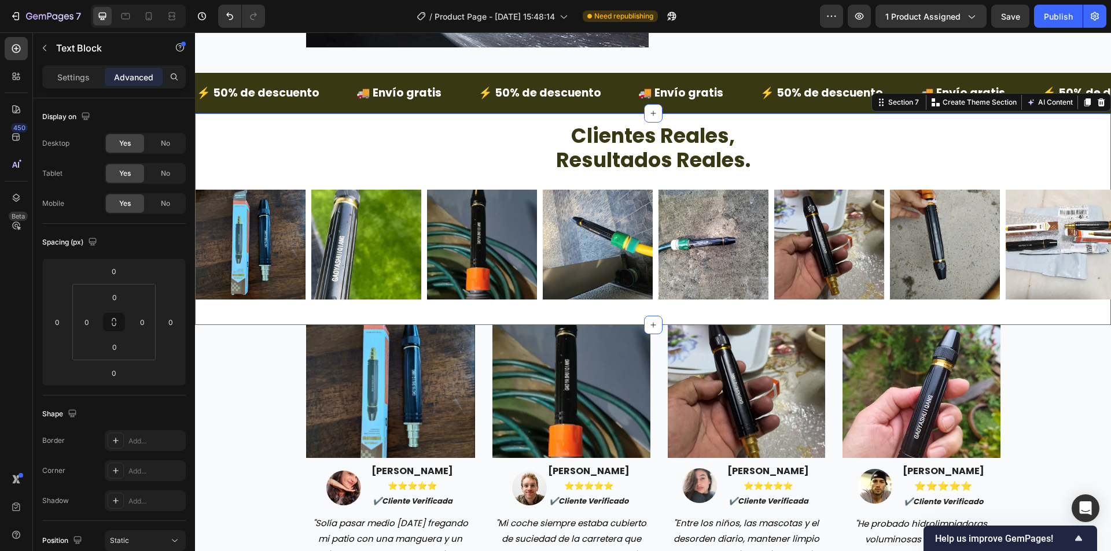
click at [317, 117] on div "clientes reales, resultados reales. Text Block Image Image Image Image Image Im…" at bounding box center [653, 219] width 916 height 212
click at [127, 443] on div "Add..." at bounding box center [145, 440] width 81 height 21
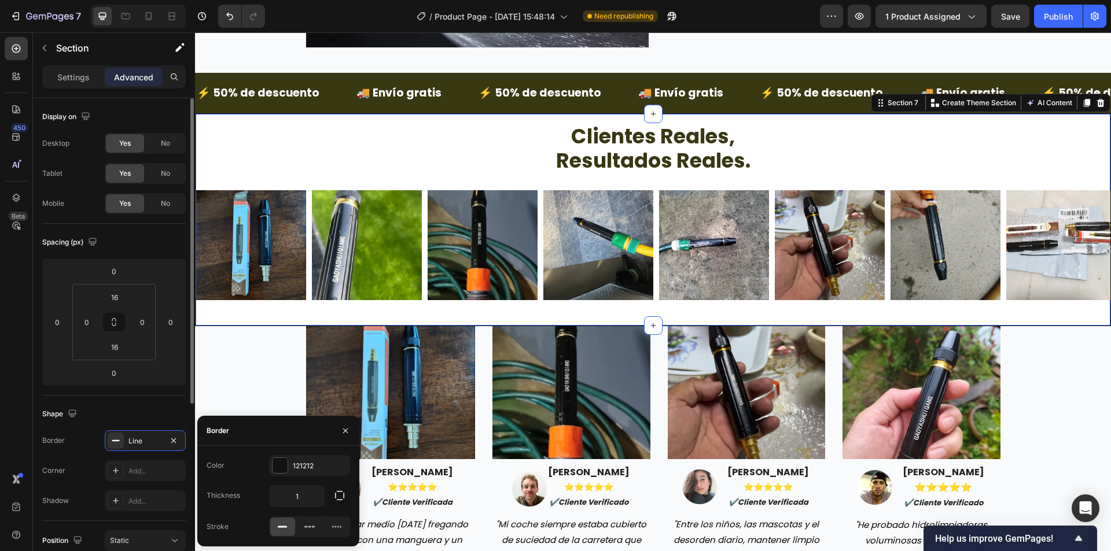
drag, startPoint x: 176, startPoint y: 442, endPoint x: 167, endPoint y: 422, distance: 22.8
click at [176, 442] on icon "button" at bounding box center [173, 440] width 9 height 9
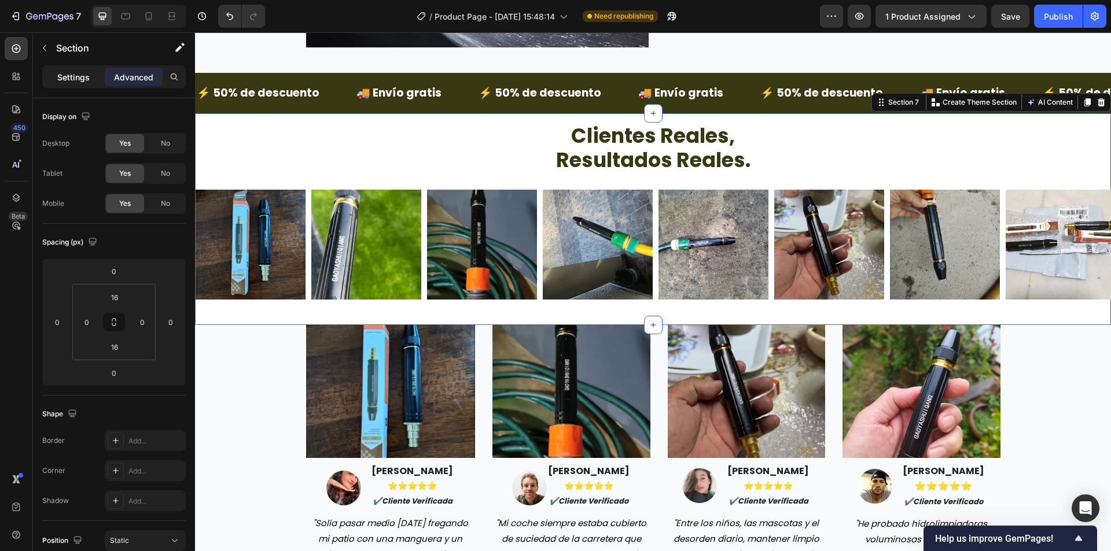
click at [62, 75] on p "Settings" at bounding box center [73, 77] width 32 height 12
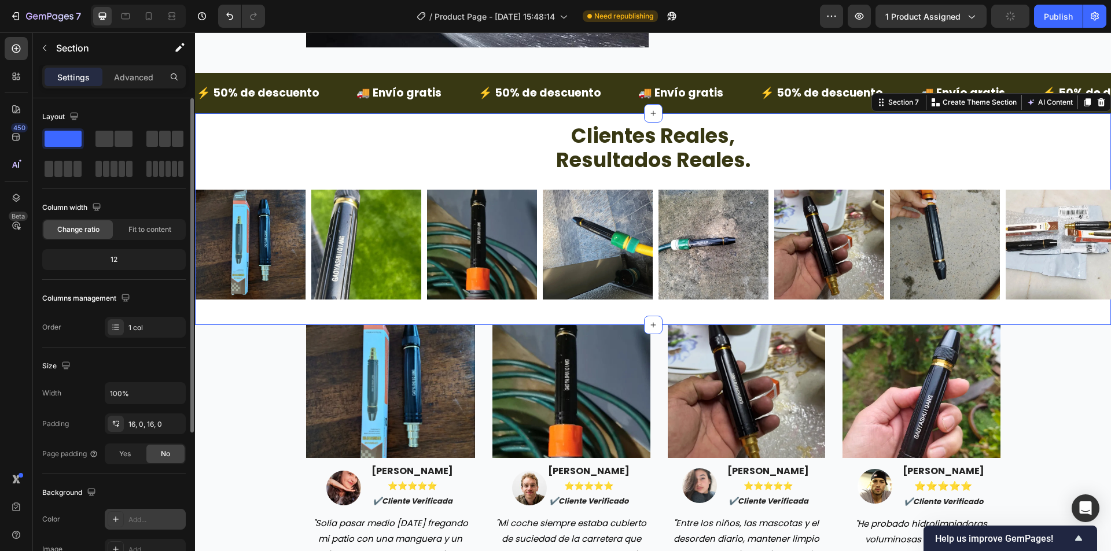
click at [135, 521] on div "Add..." at bounding box center [155, 520] width 54 height 10
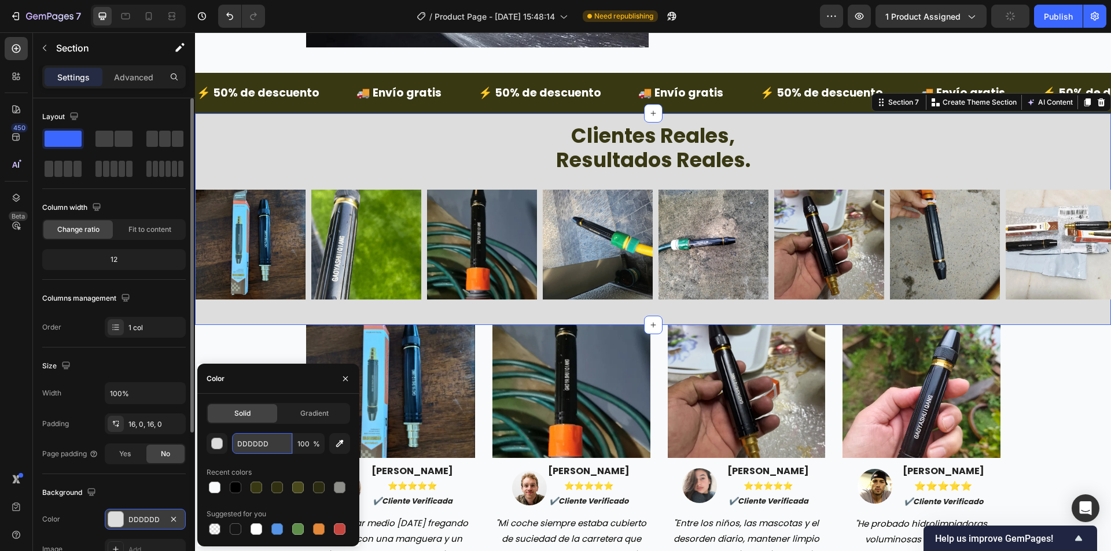
click at [259, 447] on input "DDDDDD" at bounding box center [262, 443] width 60 height 21
paste input "F9FAFB"
type input "F9FAFB"
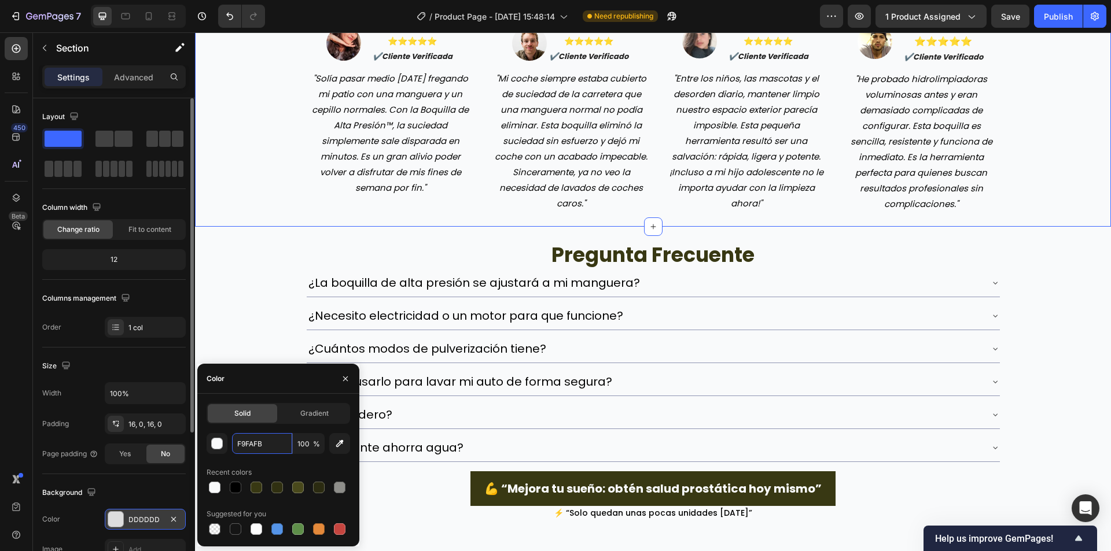
scroll to position [2358, 0]
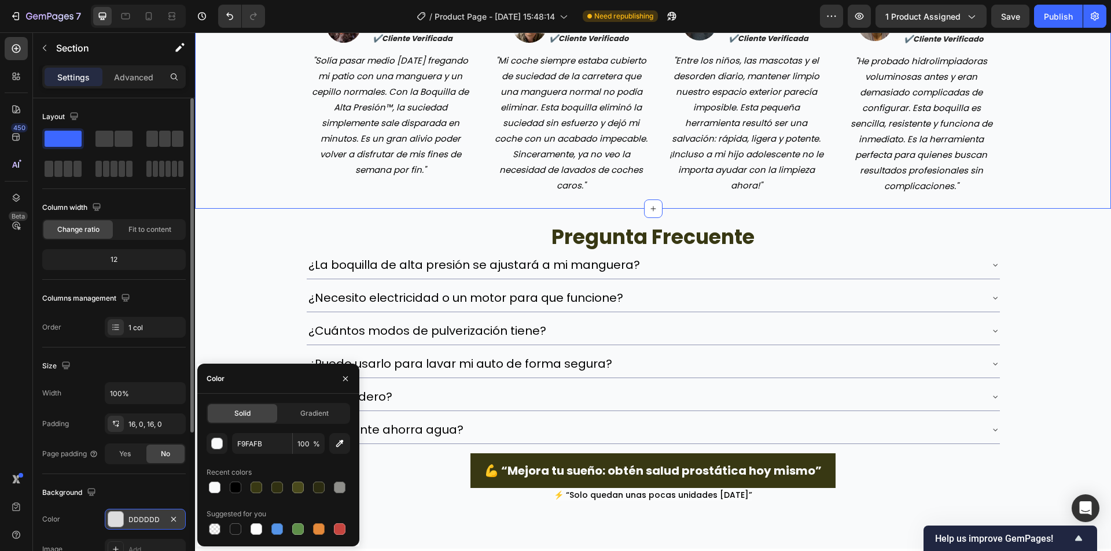
click at [248, 161] on div "Image Image [PERSON_NAME] ⭐️⭐️⭐️⭐️⭐️ ✔️cliente verificada Text block Row "Solía…" at bounding box center [653, 28] width 898 height 333
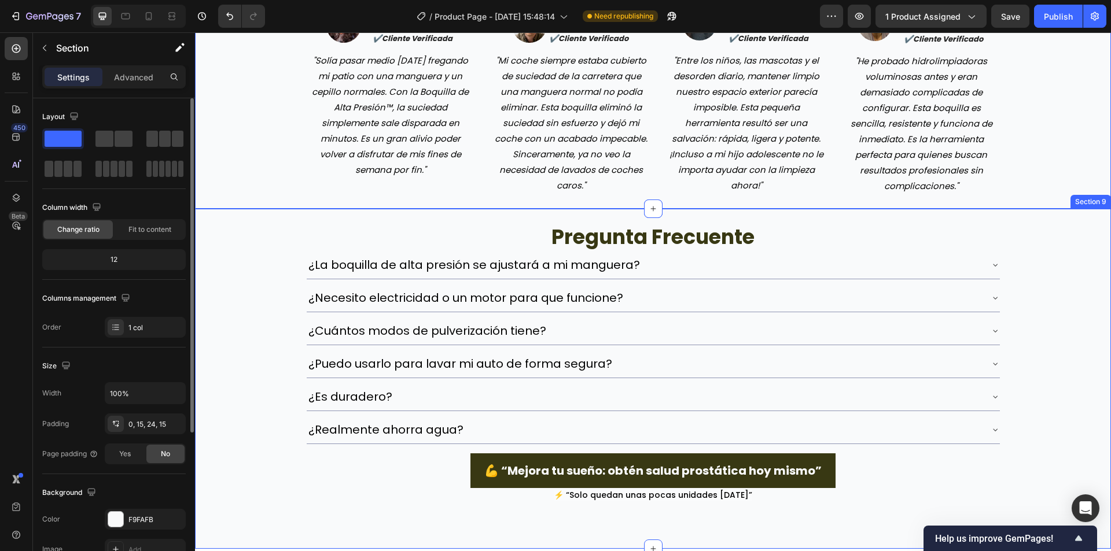
click at [226, 355] on div "pregunta frecuente Heading ¿La boquilla de alta presión se ajustará a mi mangue…" at bounding box center [653, 356] width 916 height 294
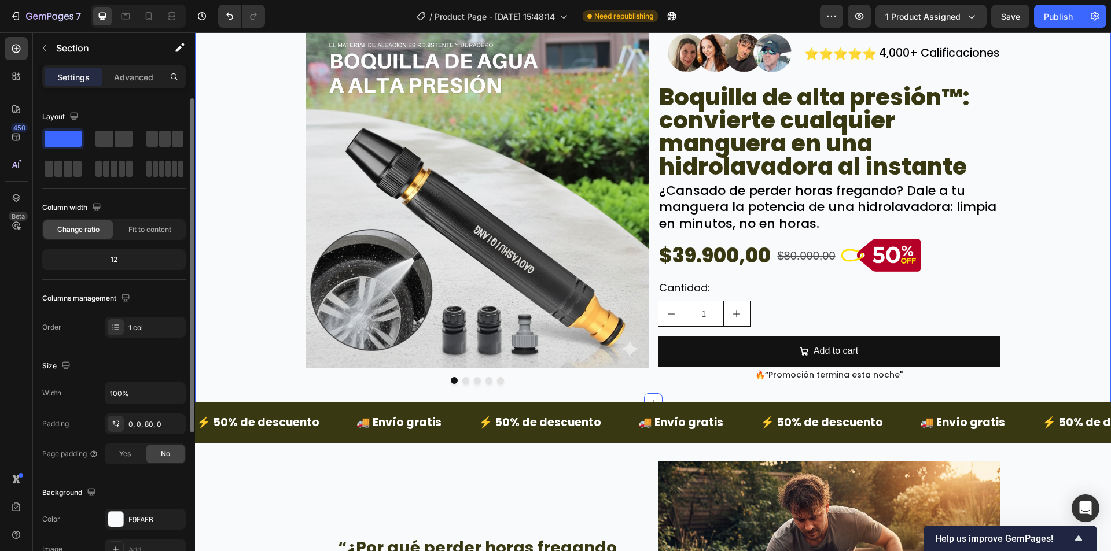
scroll to position [6, 0]
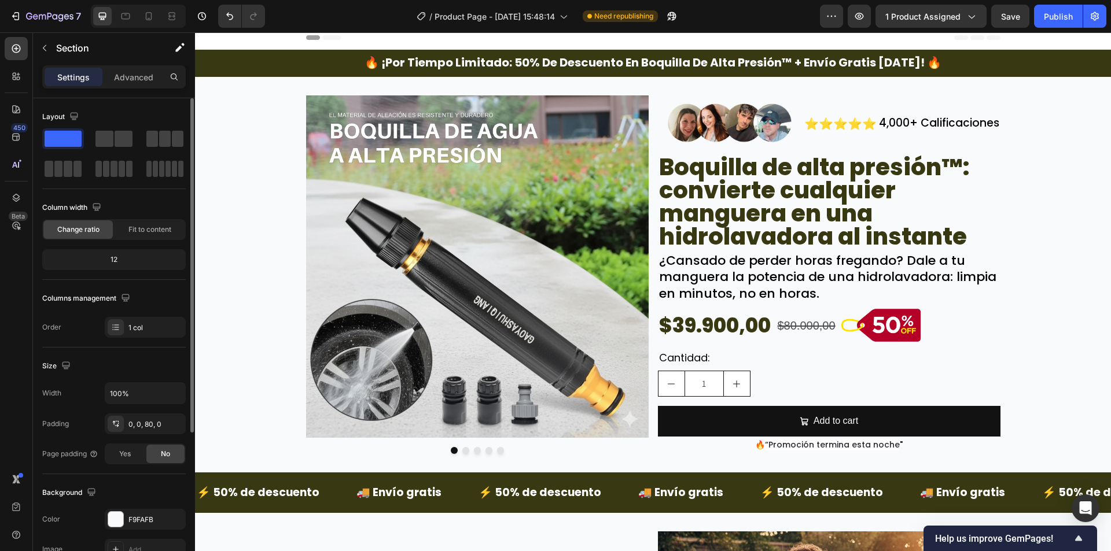
click at [146, 29] on div "7 Version history / Product Page - Sep 26, 15:48:14 Need republishing Preview 1…" at bounding box center [555, 16] width 1111 height 33
click at [147, 23] on div at bounding box center [148, 16] width 19 height 19
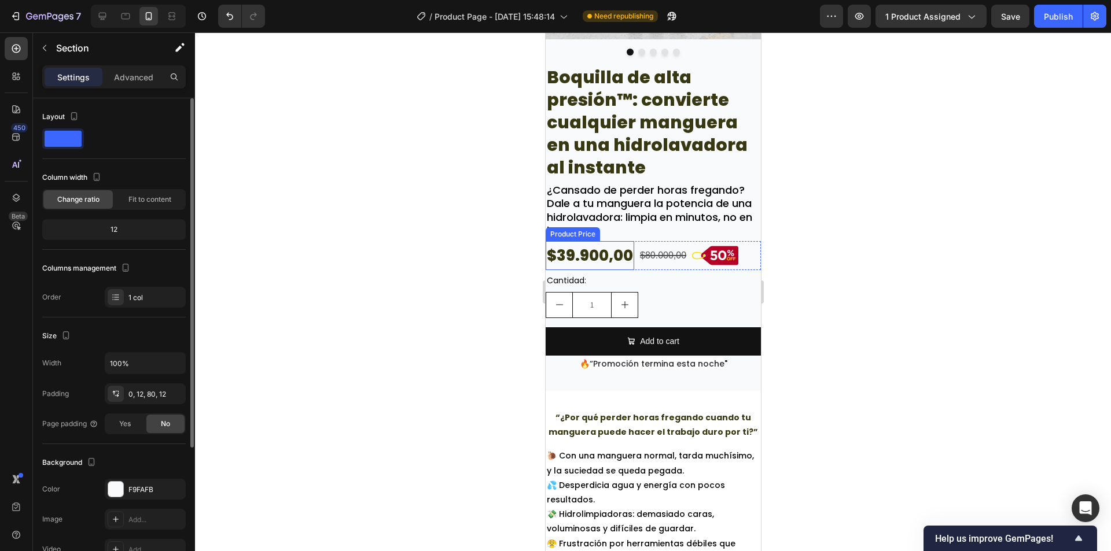
scroll to position [429, 0]
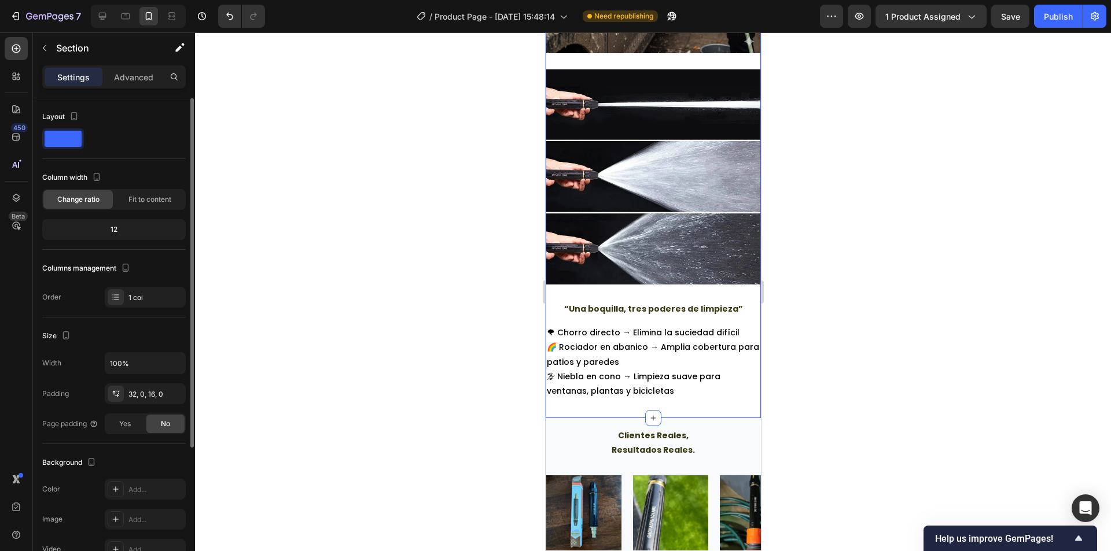
scroll to position [1875, 0]
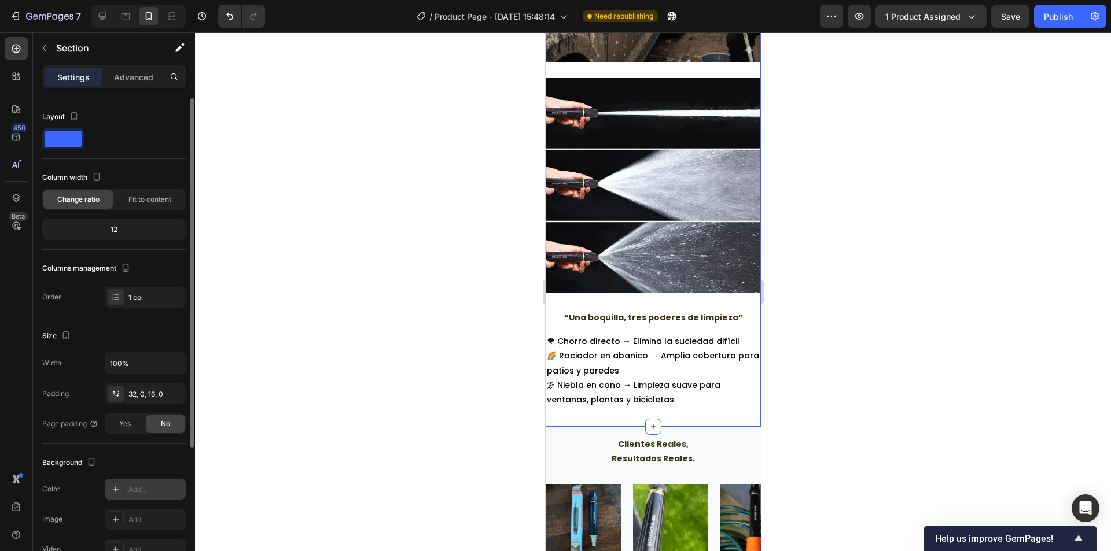
click at [137, 485] on div "Add..." at bounding box center [155, 490] width 54 height 10
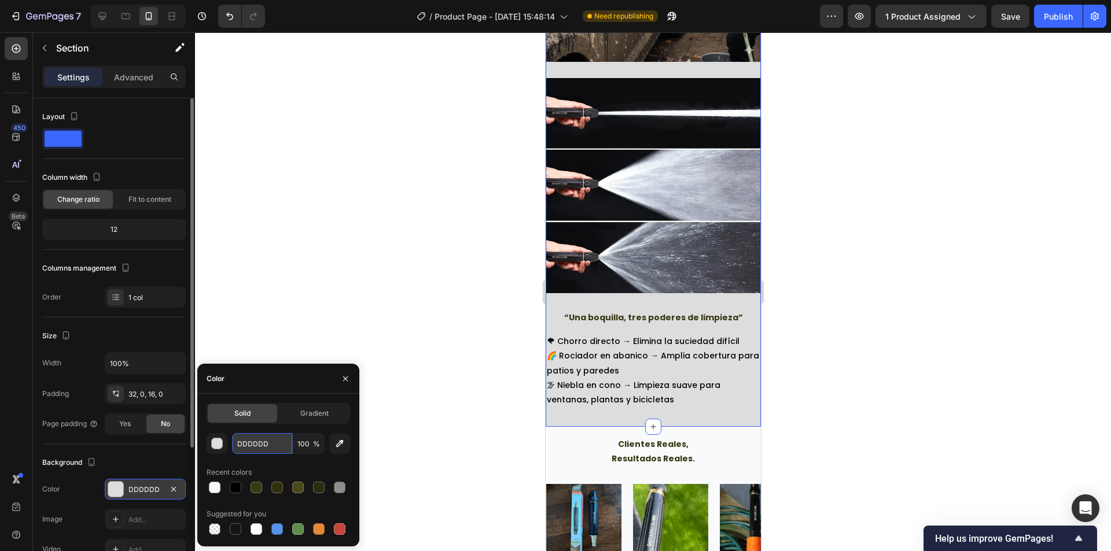
click at [259, 448] on input "DDDDDD" at bounding box center [262, 443] width 60 height 21
paste input "F9FAFB"
type input "F9FAFB"
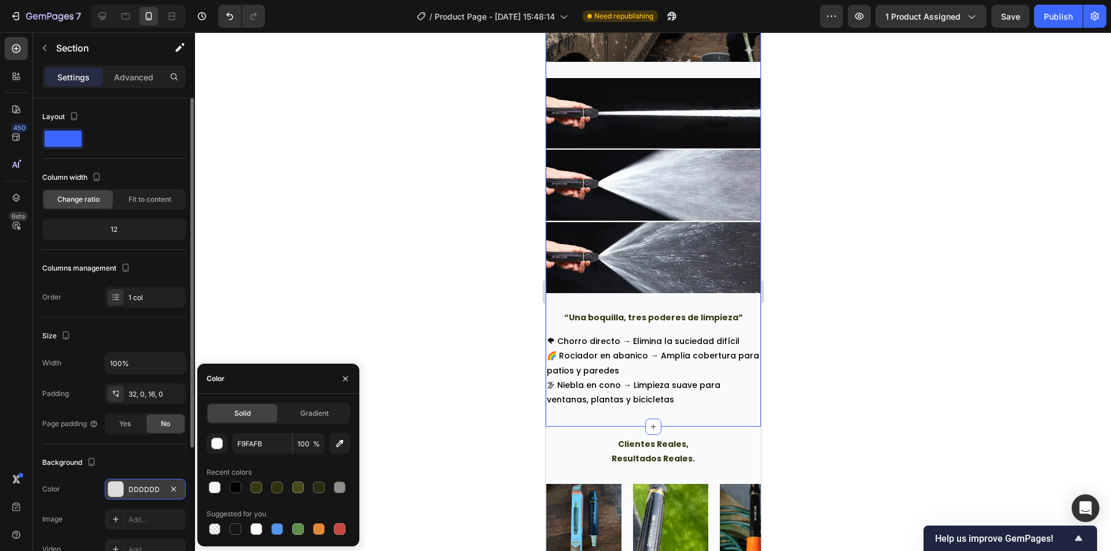
click at [396, 289] on div at bounding box center [653, 291] width 916 height 519
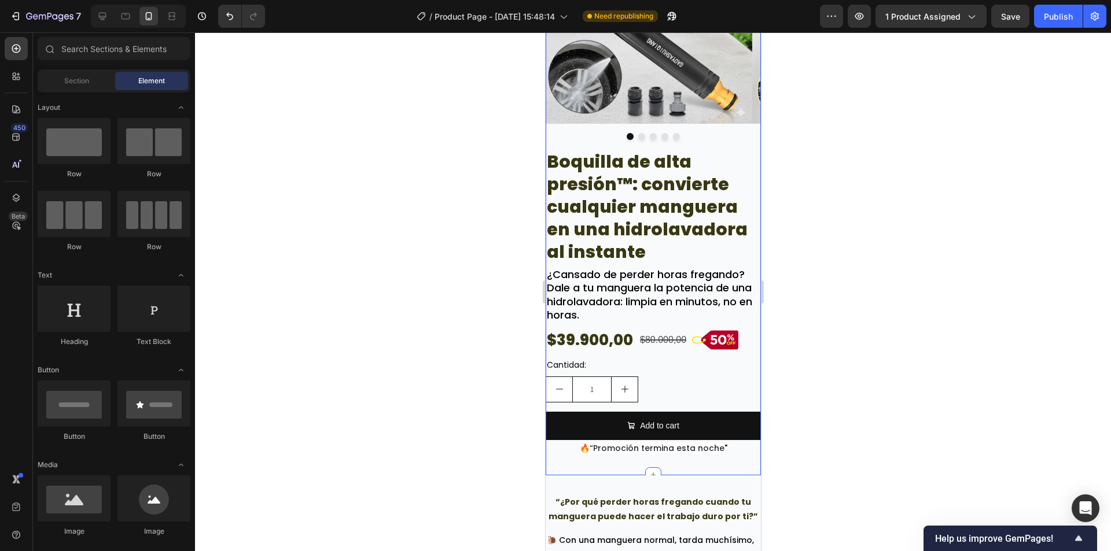
scroll to position [156, 0]
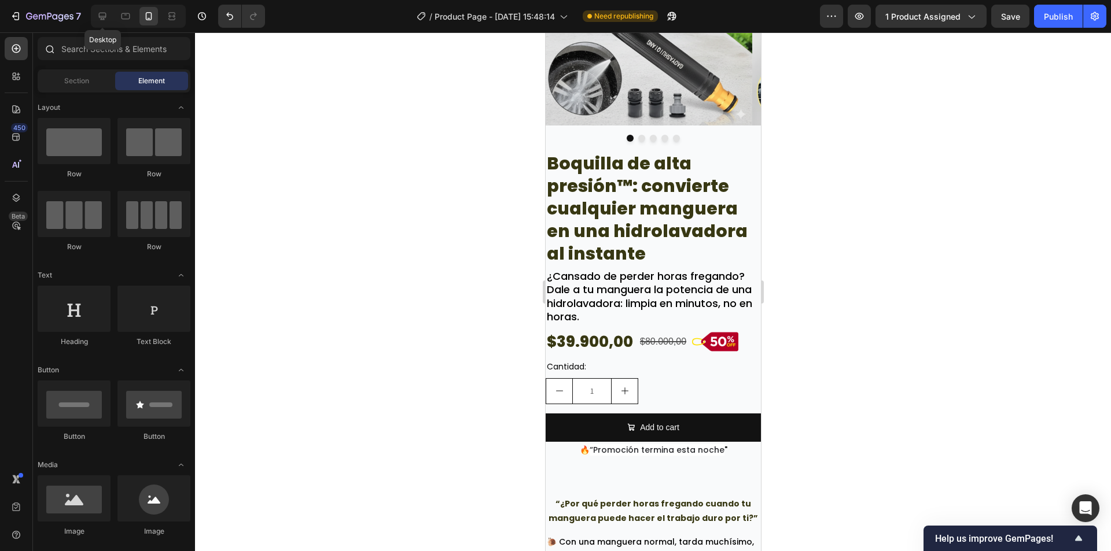
drag, startPoint x: 110, startPoint y: 19, endPoint x: 179, endPoint y: 62, distance: 81.7
click at [110, 19] on div at bounding box center [102, 16] width 19 height 19
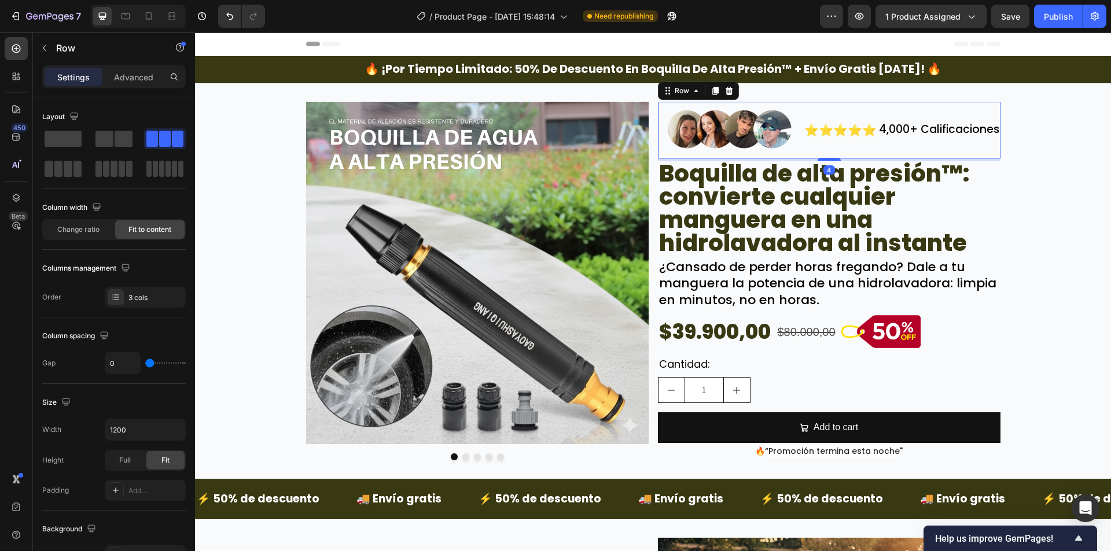
click at [887, 153] on div "4,000+ Calificaciones Text Block" at bounding box center [938, 130] width 123 height 57
click at [713, 90] on icon at bounding box center [714, 91] width 6 height 8
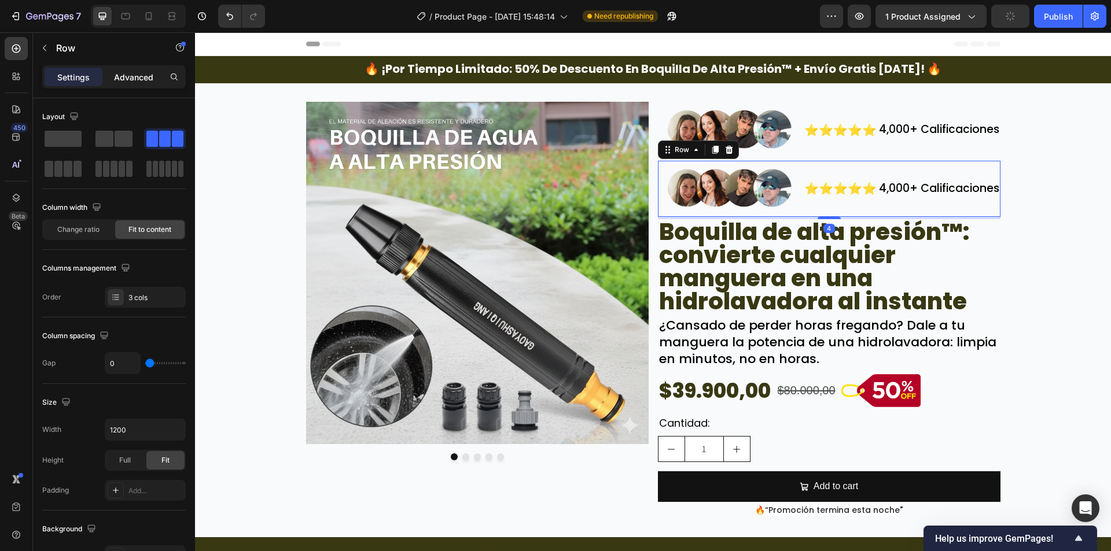
click at [139, 81] on p "Advanced" at bounding box center [133, 77] width 39 height 12
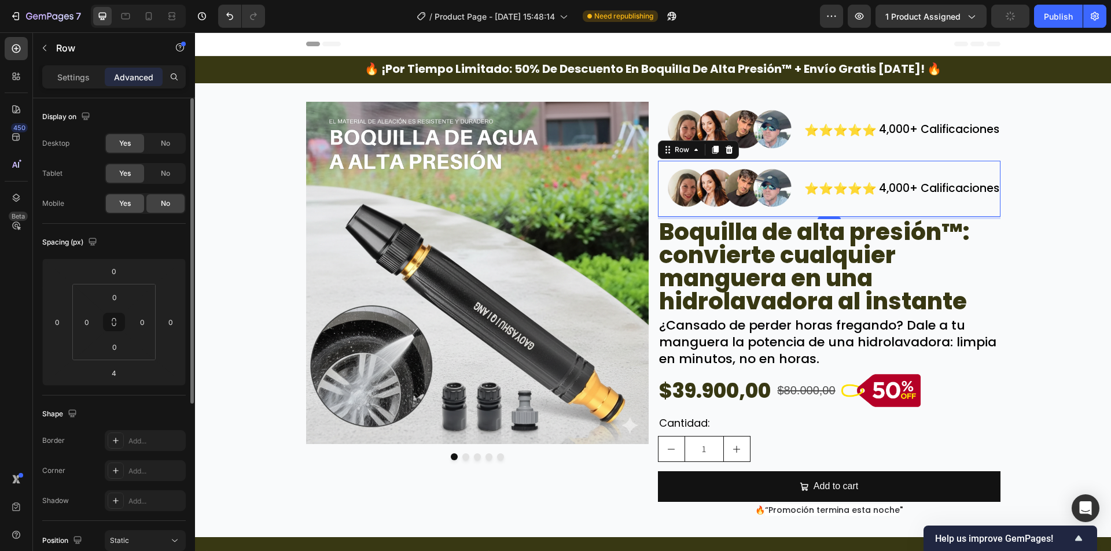
click at [136, 201] on div "Yes" at bounding box center [125, 203] width 38 height 19
click at [159, 171] on div "No" at bounding box center [165, 173] width 38 height 19
click at [163, 142] on span "No" at bounding box center [165, 143] width 9 height 10
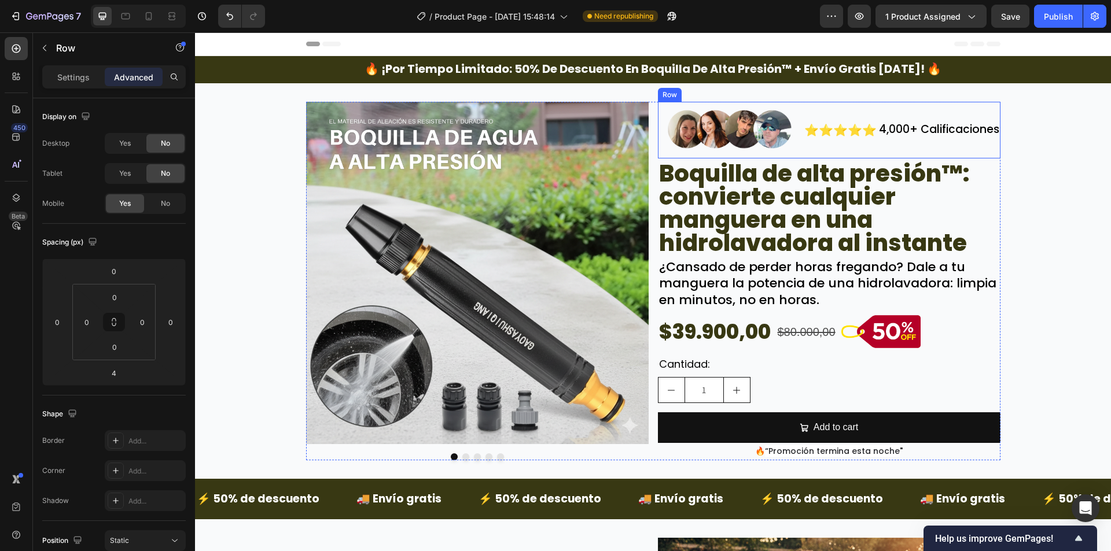
click at [819, 147] on div "⭐⭐⭐⭐⭐ Text Block" at bounding box center [840, 130] width 75 height 57
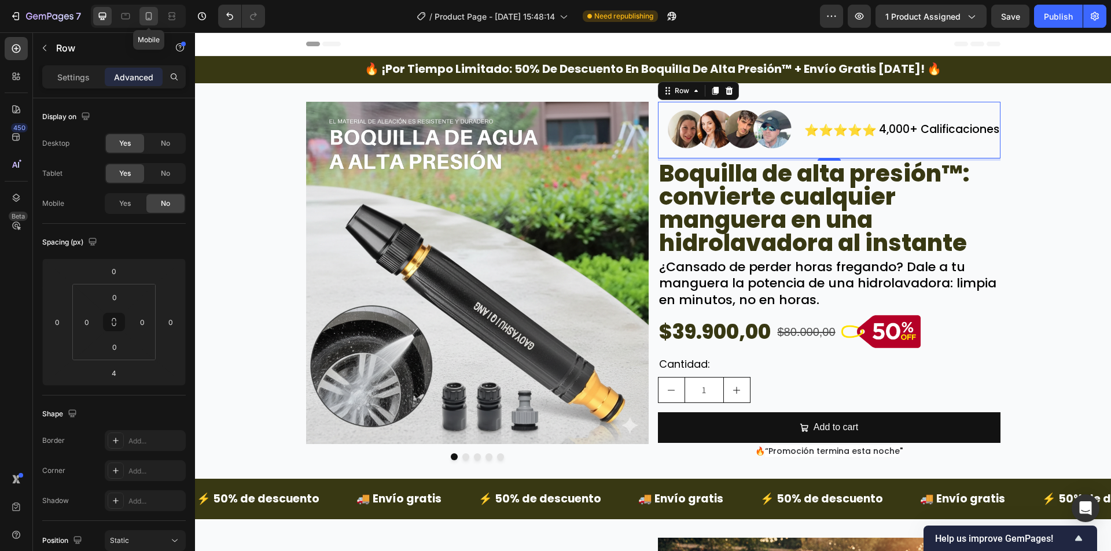
click at [153, 14] on icon at bounding box center [149, 16] width 12 height 12
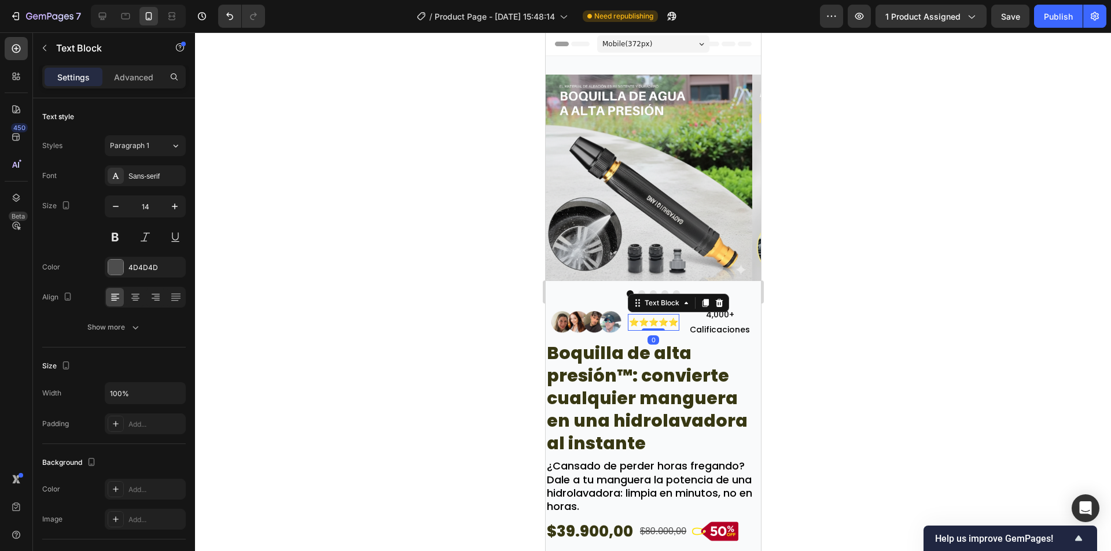
click at [657, 326] on p "⭐⭐⭐⭐⭐" at bounding box center [652, 322] width 49 height 14
click at [615, 333] on img at bounding box center [586, 323] width 82 height 32
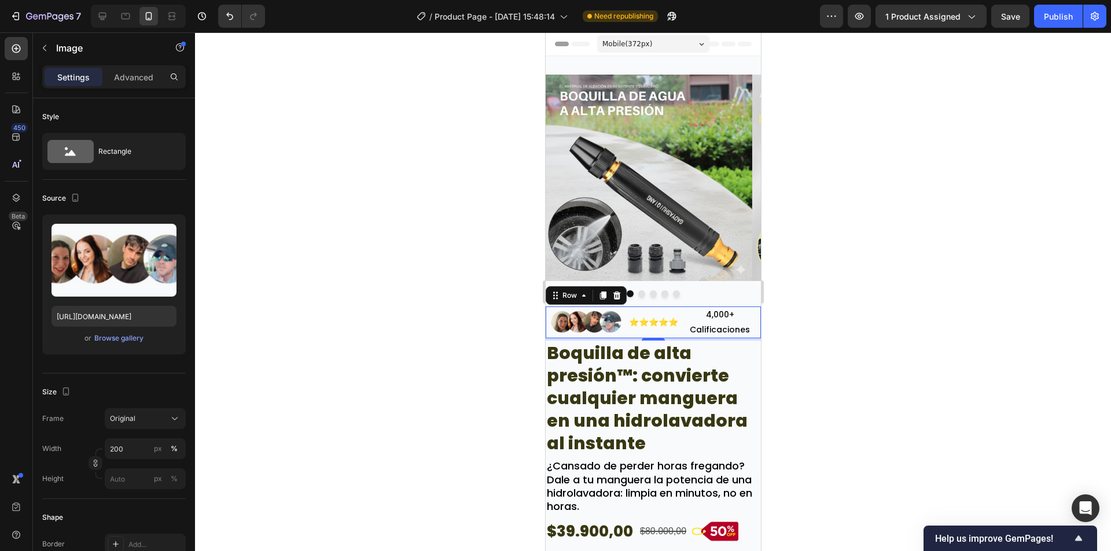
click at [628, 333] on div "⭐⭐⭐⭐⭐ Text Block" at bounding box center [652, 323] width 51 height 32
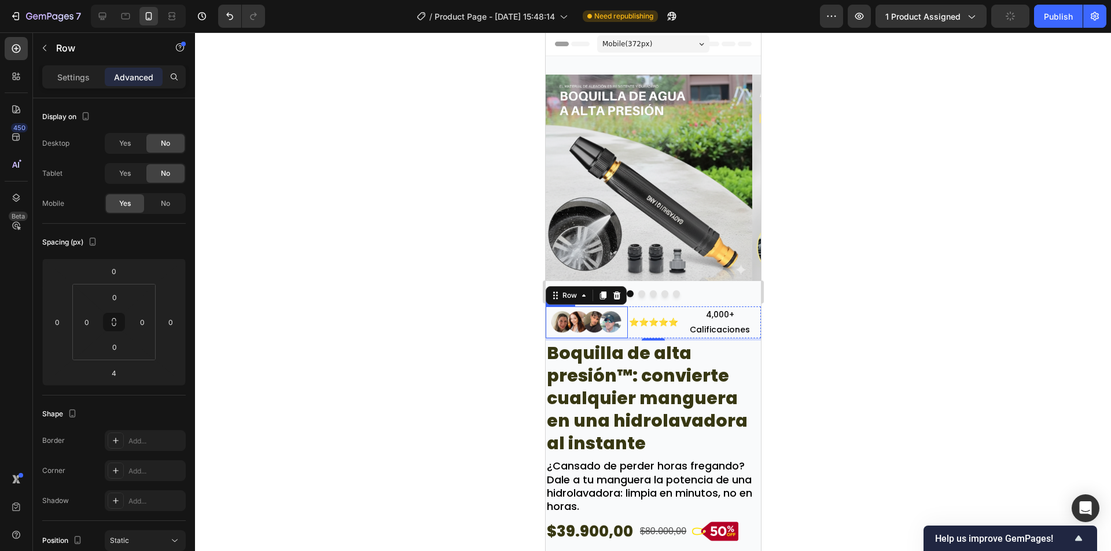
click at [612, 322] on img at bounding box center [586, 323] width 82 height 32
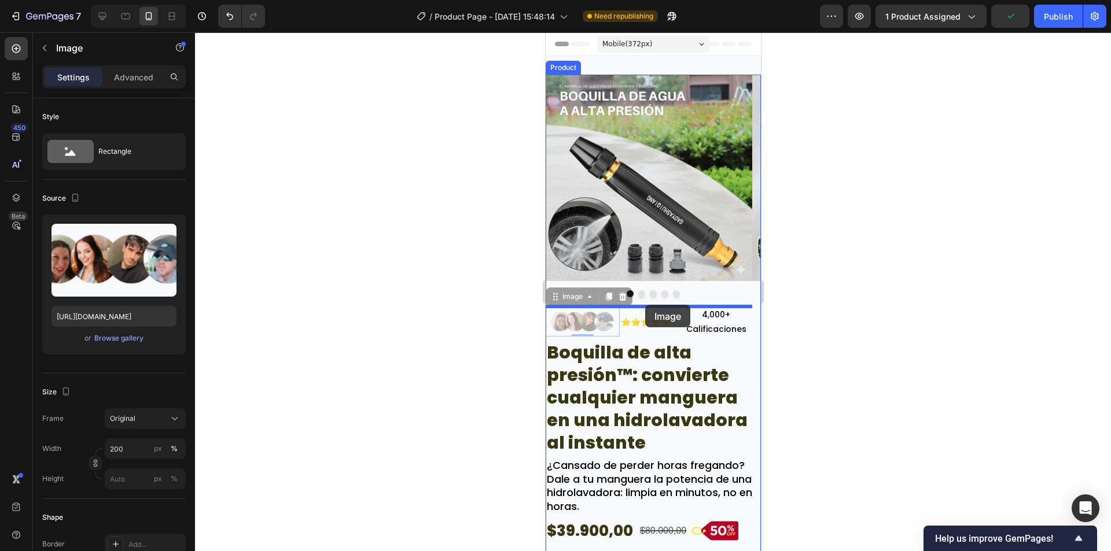
drag, startPoint x: 594, startPoint y: 323, endPoint x: 644, endPoint y: 305, distance: 53.4
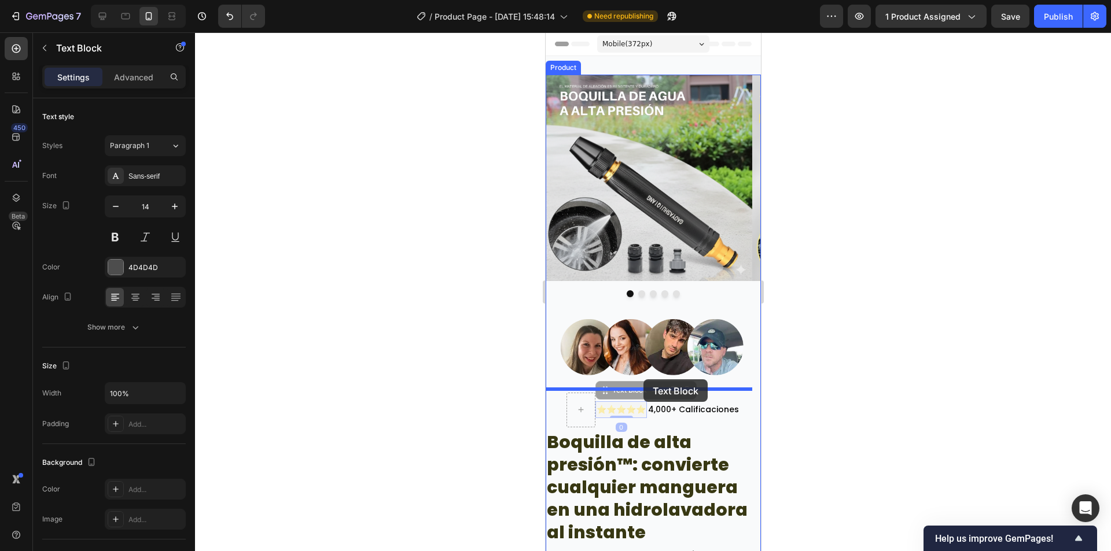
drag, startPoint x: 616, startPoint y: 406, endPoint x: 640, endPoint y: 381, distance: 35.2
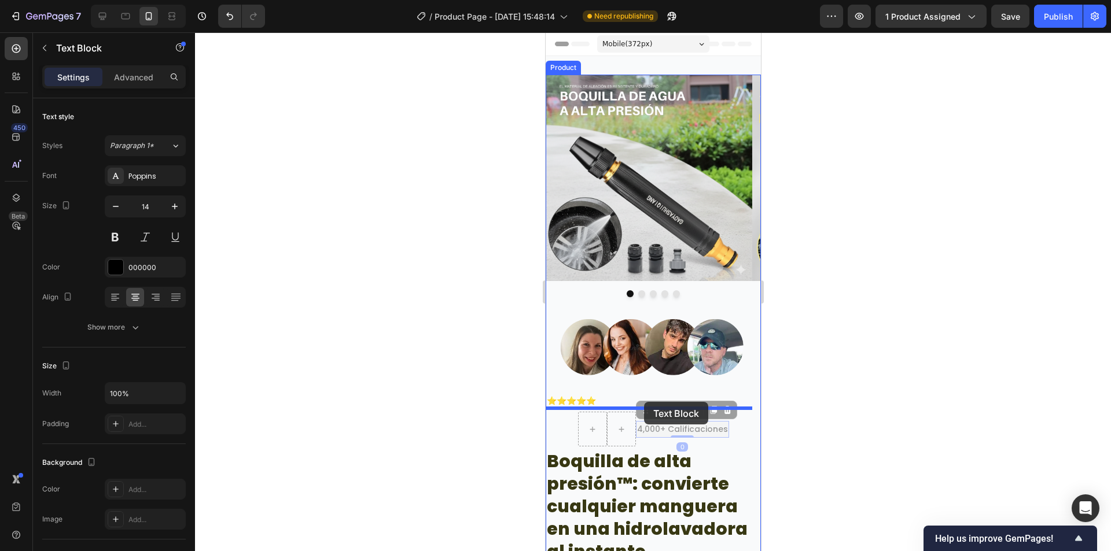
drag, startPoint x: 663, startPoint y: 427, endPoint x: 643, endPoint y: 402, distance: 32.1
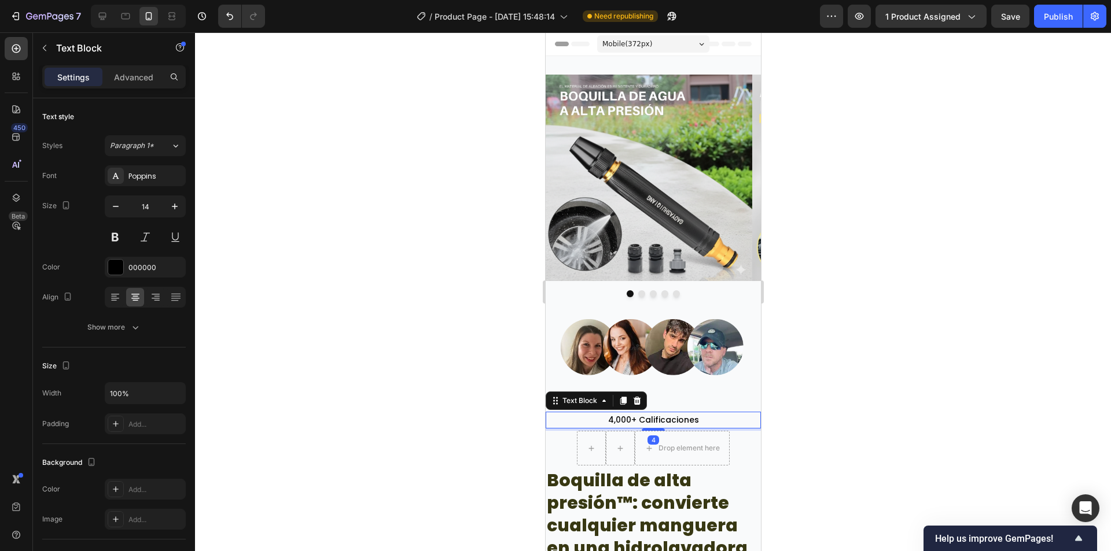
click at [735, 452] on div "Drop element here Row" at bounding box center [652, 448] width 215 height 35
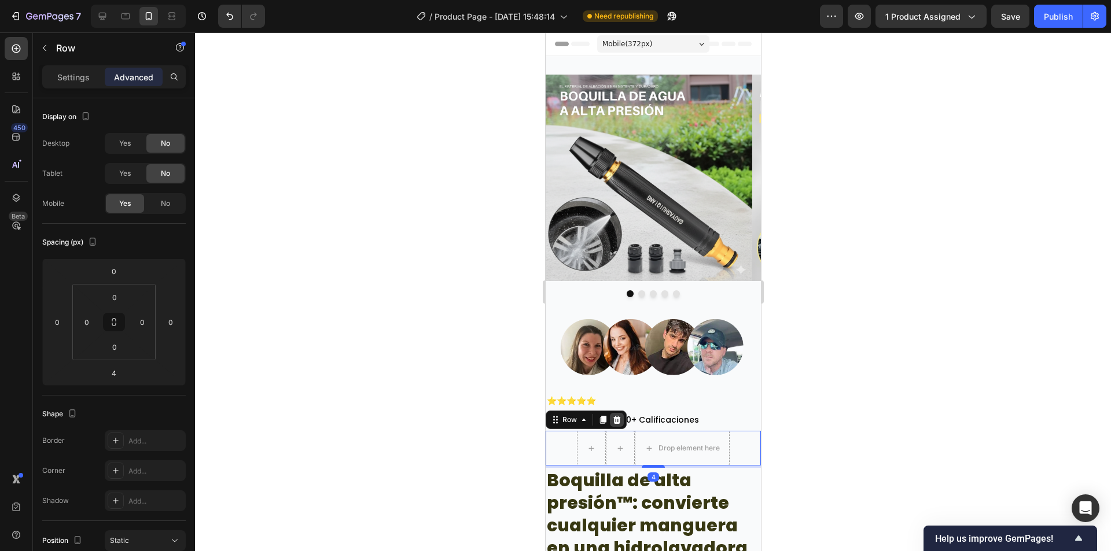
click at [615, 418] on icon at bounding box center [615, 419] width 9 height 9
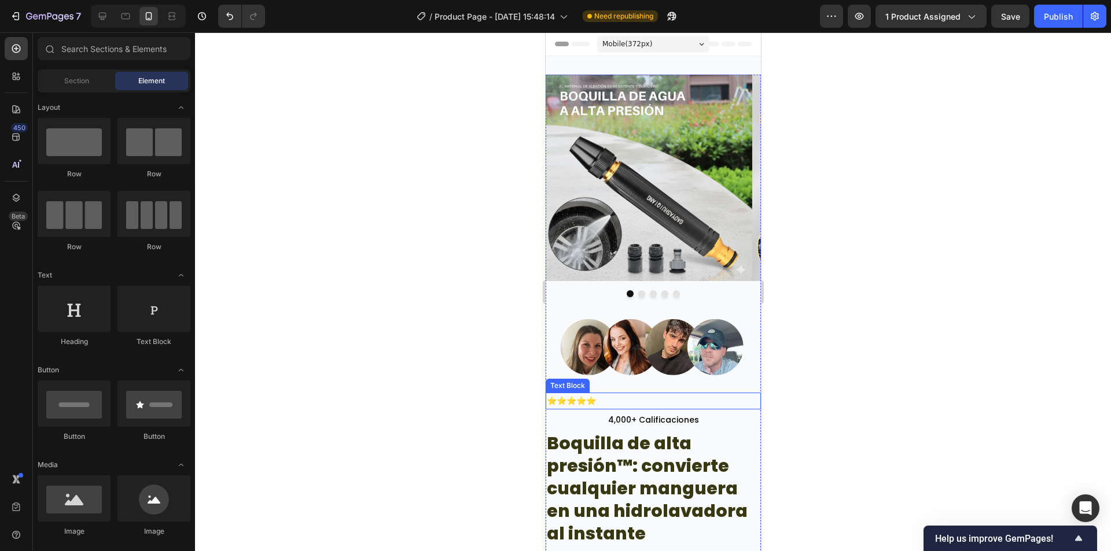
click at [583, 394] on p "⭐⭐⭐⭐⭐" at bounding box center [652, 401] width 213 height 14
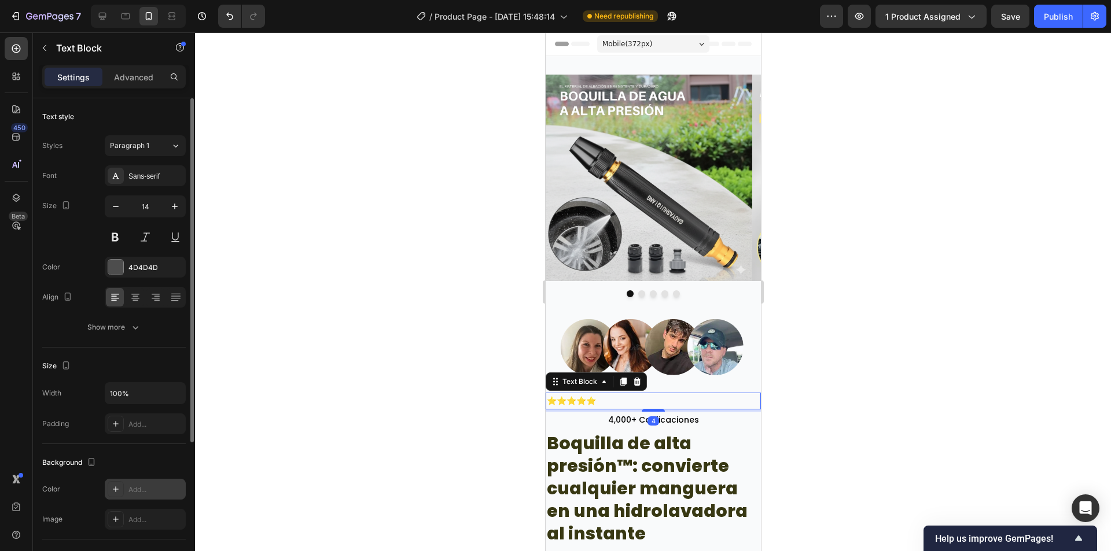
scroll to position [116, 0]
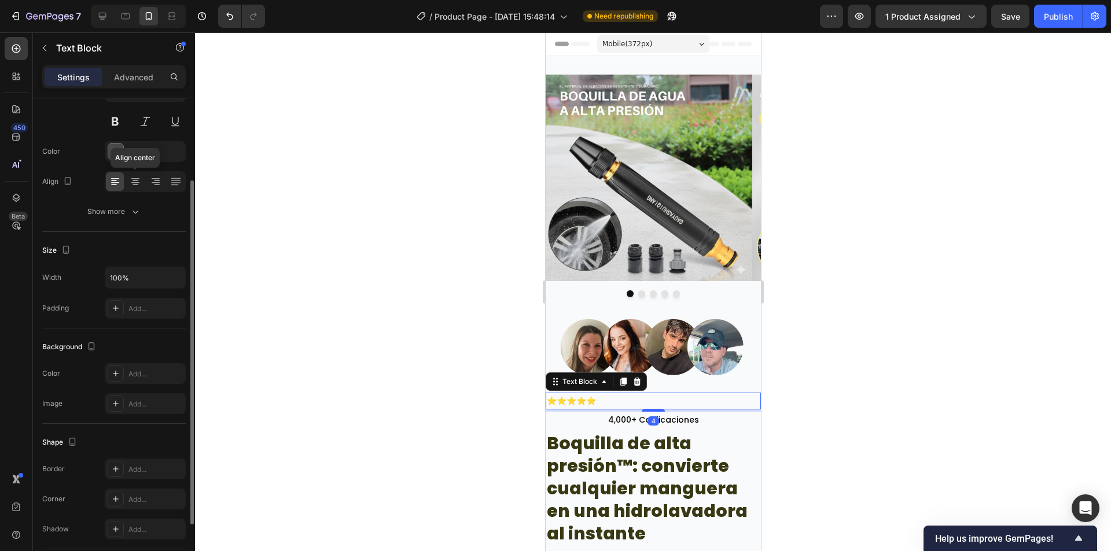
click at [139, 179] on icon at bounding box center [136, 182] width 12 height 12
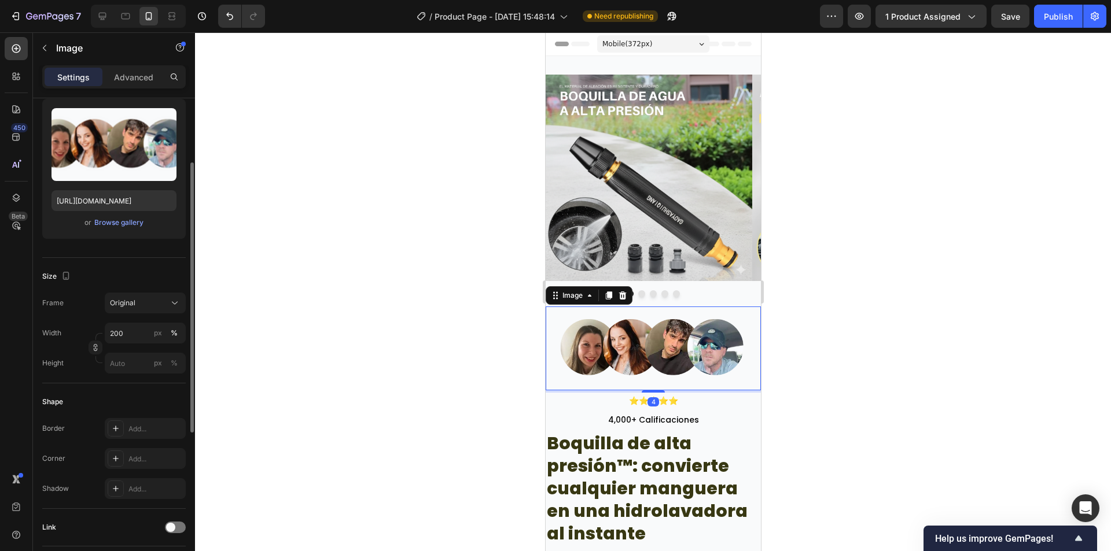
drag, startPoint x: 681, startPoint y: 361, endPoint x: 1034, endPoint y: 380, distance: 352.8
click at [681, 361] on img at bounding box center [652, 349] width 215 height 84
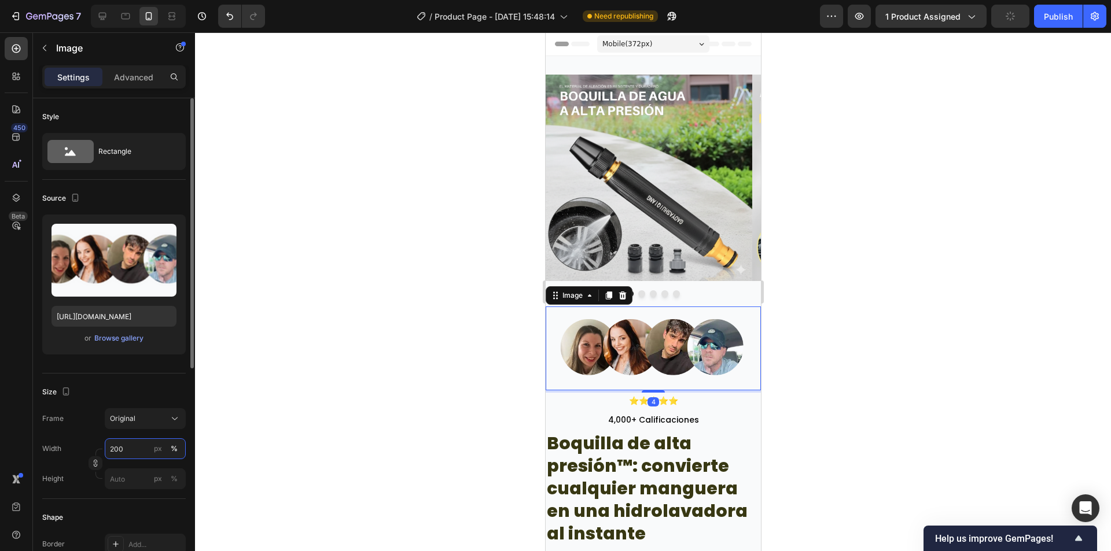
click at [131, 447] on input "200" at bounding box center [145, 448] width 81 height 21
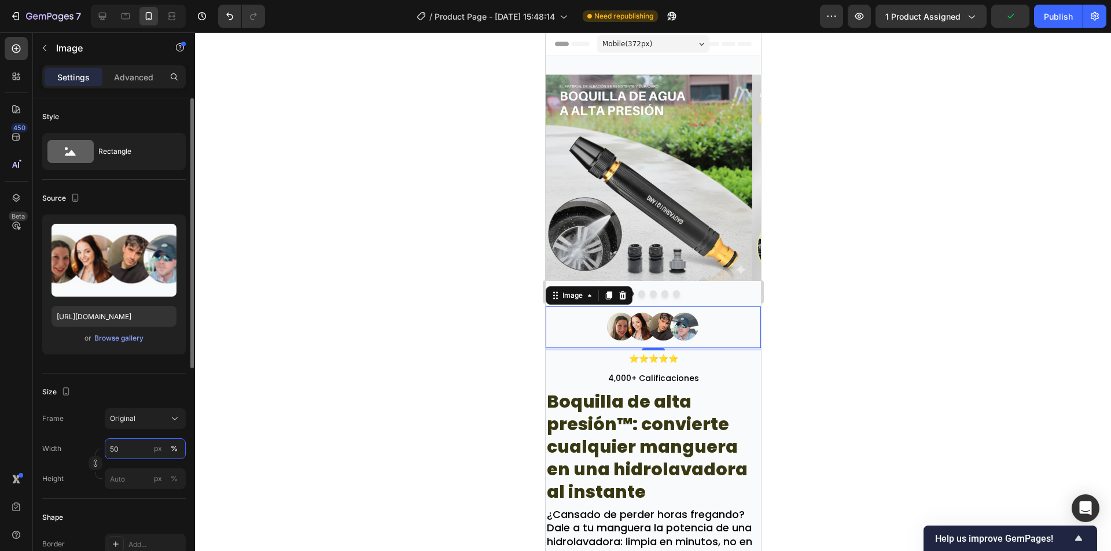
drag, startPoint x: 126, startPoint y: 453, endPoint x: 86, endPoint y: 451, distance: 40.0
click at [86, 451] on div "Width 50 px %" at bounding box center [113, 448] width 143 height 21
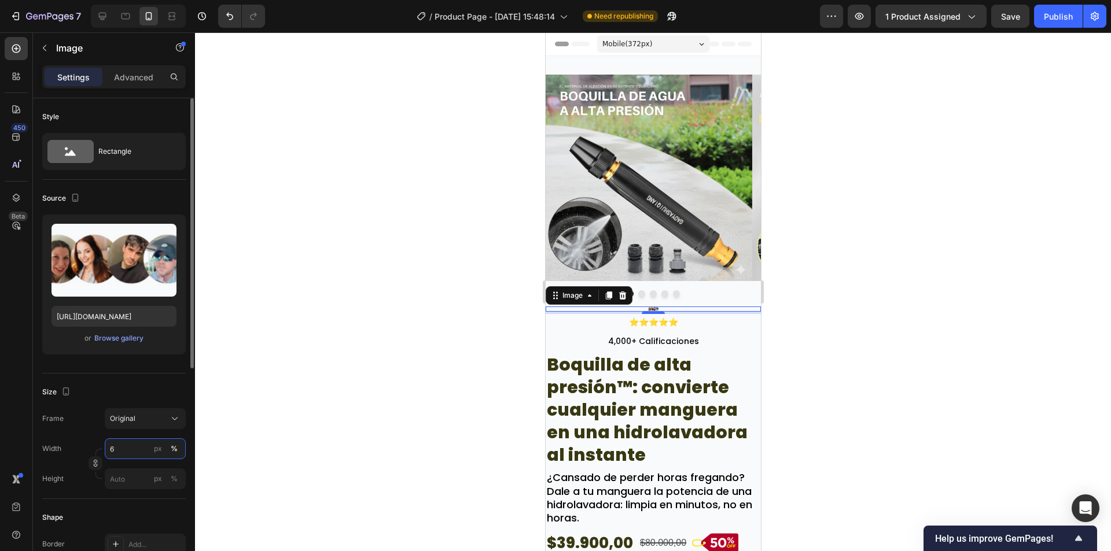
type input "60"
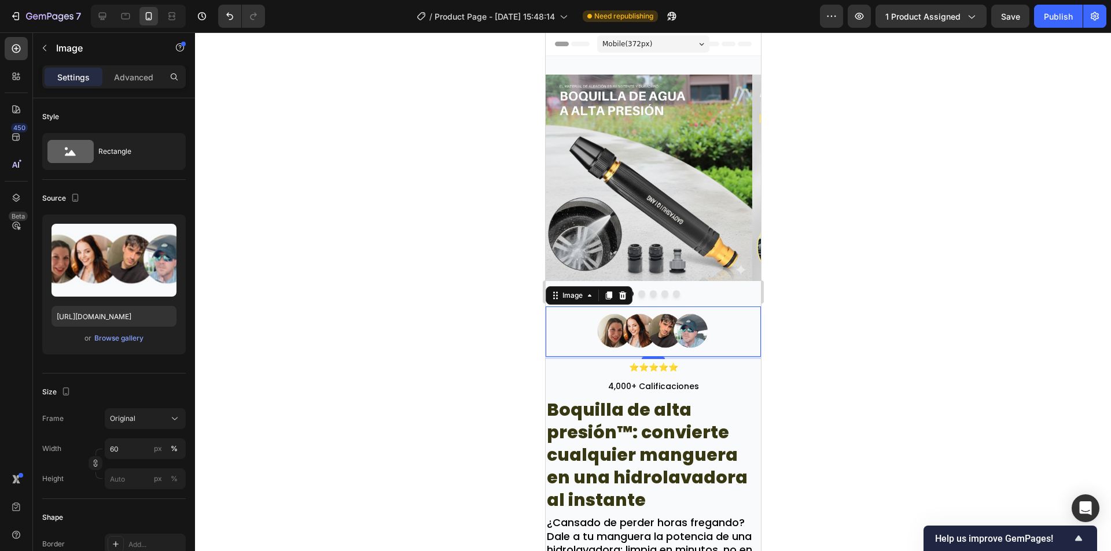
drag, startPoint x: 795, startPoint y: 335, endPoint x: 209, endPoint y: 309, distance: 586.5
click at [795, 335] on div at bounding box center [653, 291] width 916 height 519
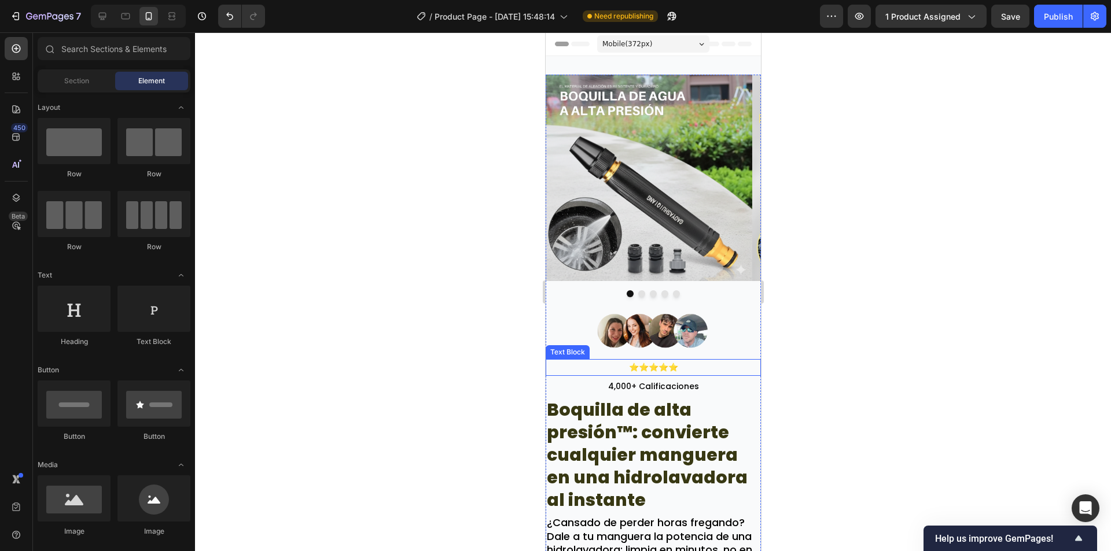
click at [676, 368] on p "⭐⭐⭐⭐⭐" at bounding box center [652, 367] width 213 height 14
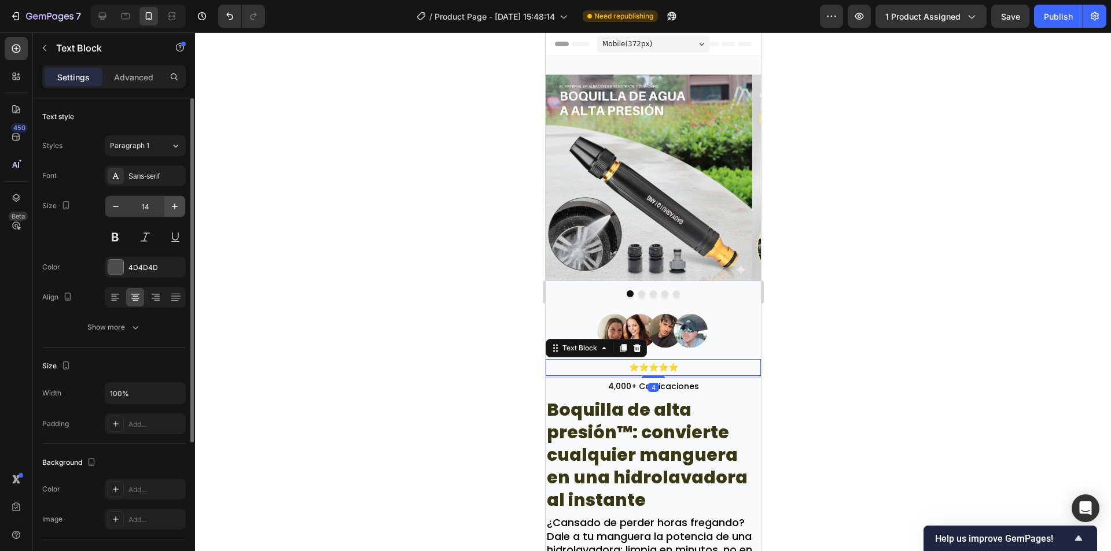
click at [169, 210] on icon "button" at bounding box center [175, 207] width 12 height 12
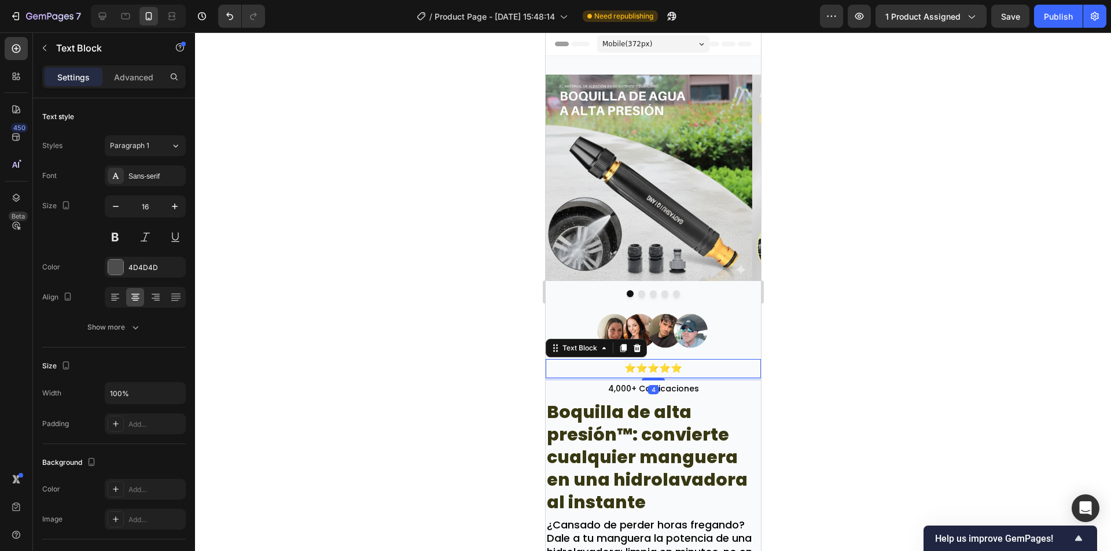
type input "17"
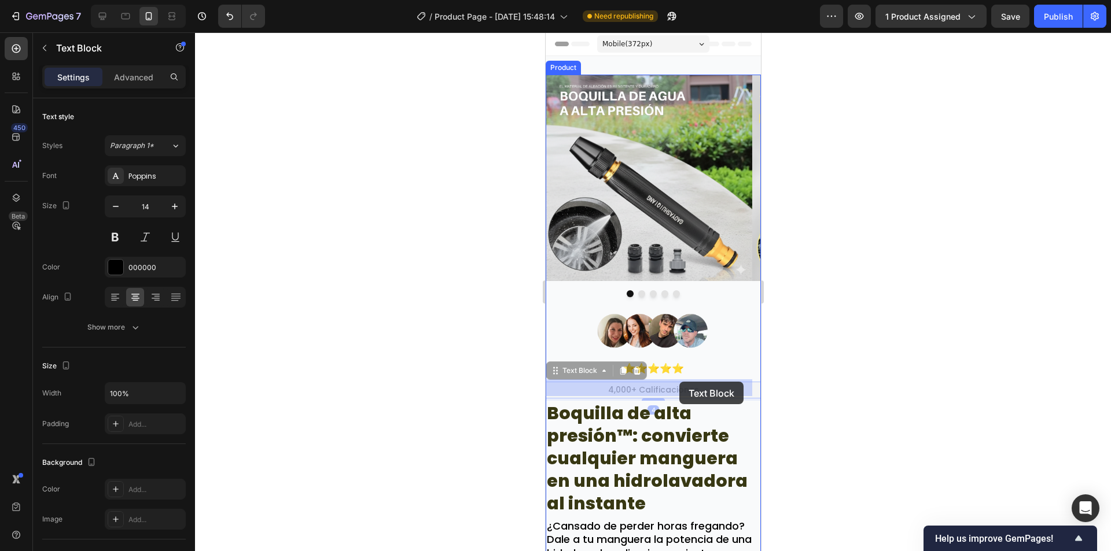
drag, startPoint x: 681, startPoint y: 389, endPoint x: 678, endPoint y: 383, distance: 6.8
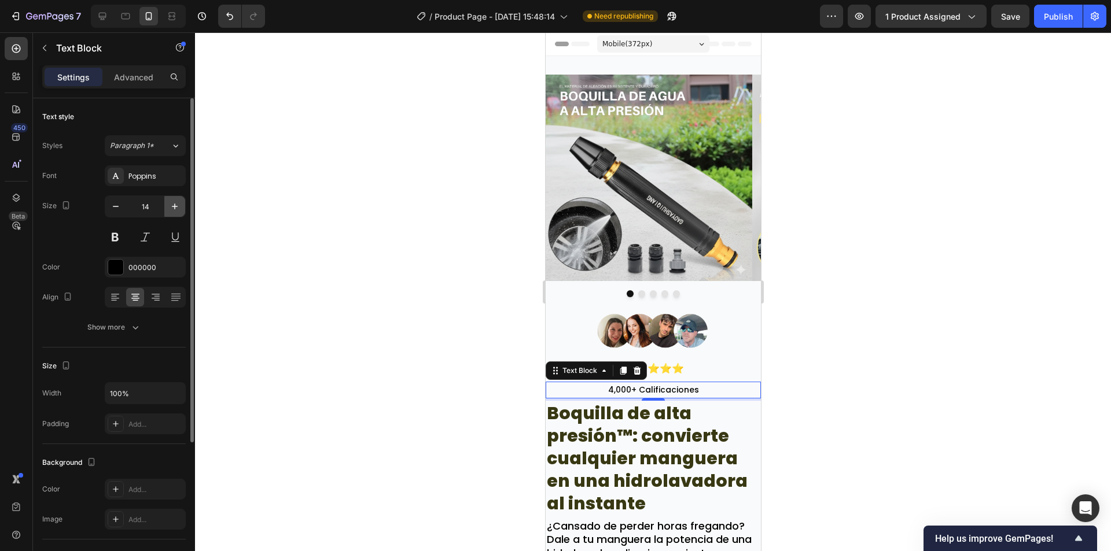
click at [168, 209] on button "button" at bounding box center [174, 206] width 21 height 21
click at [169, 208] on icon "button" at bounding box center [175, 207] width 12 height 12
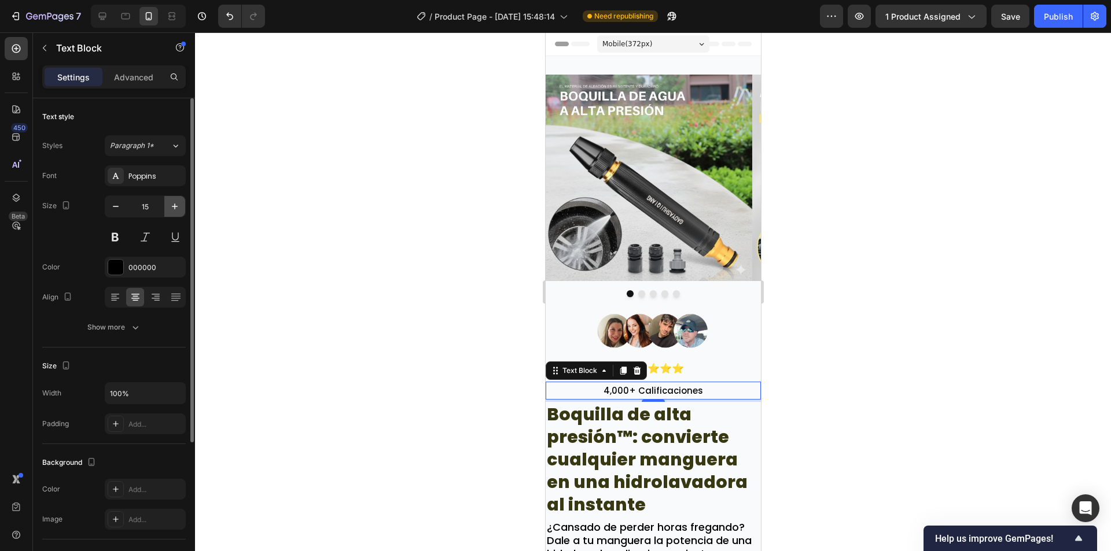
type input "16"
click at [822, 352] on div at bounding box center [653, 291] width 916 height 519
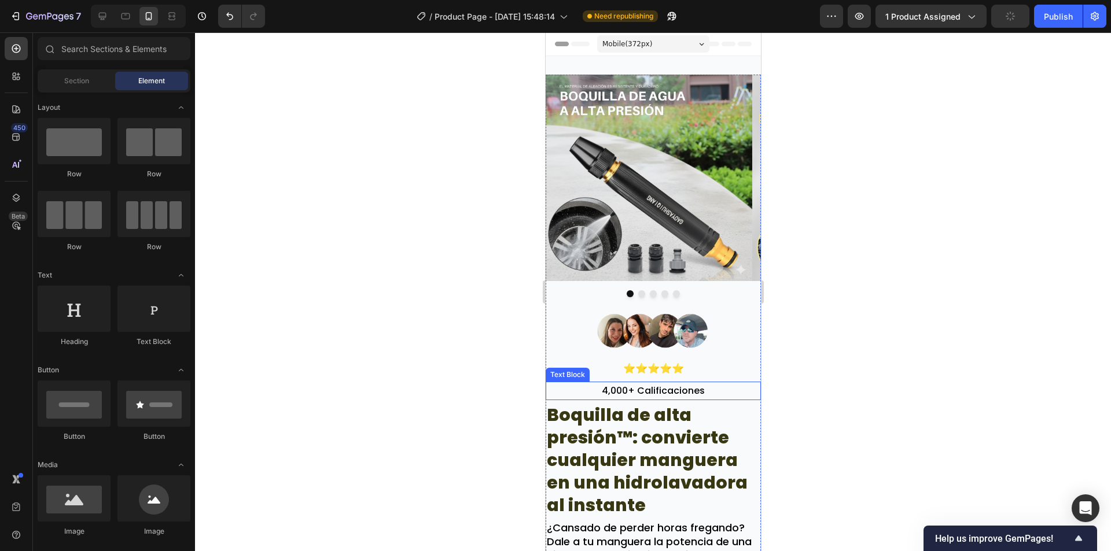
click at [662, 392] on p "4,000+ Calificaciones" at bounding box center [652, 391] width 213 height 17
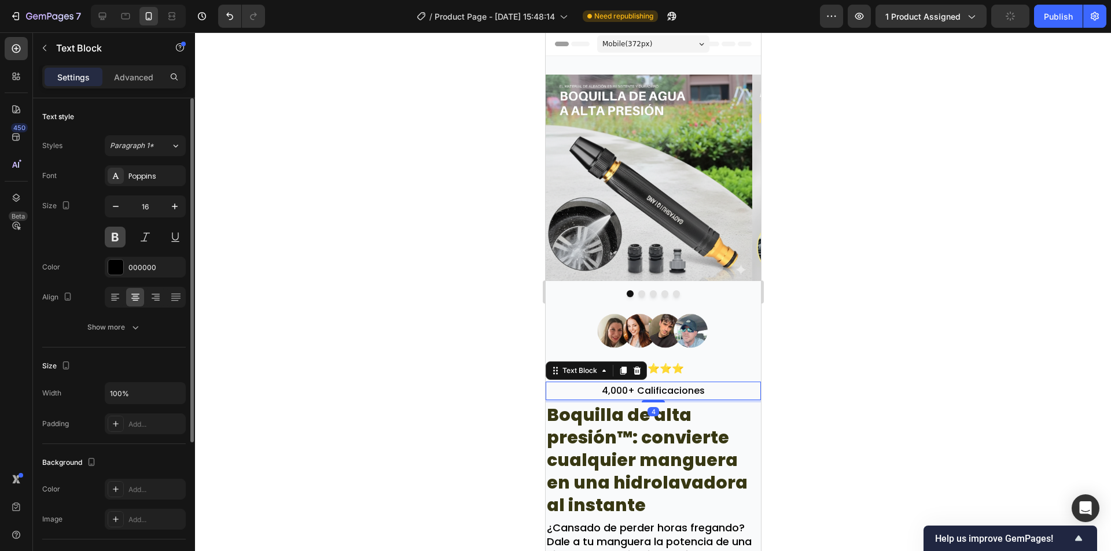
click at [111, 238] on button at bounding box center [115, 237] width 21 height 21
click at [880, 318] on div at bounding box center [653, 291] width 916 height 519
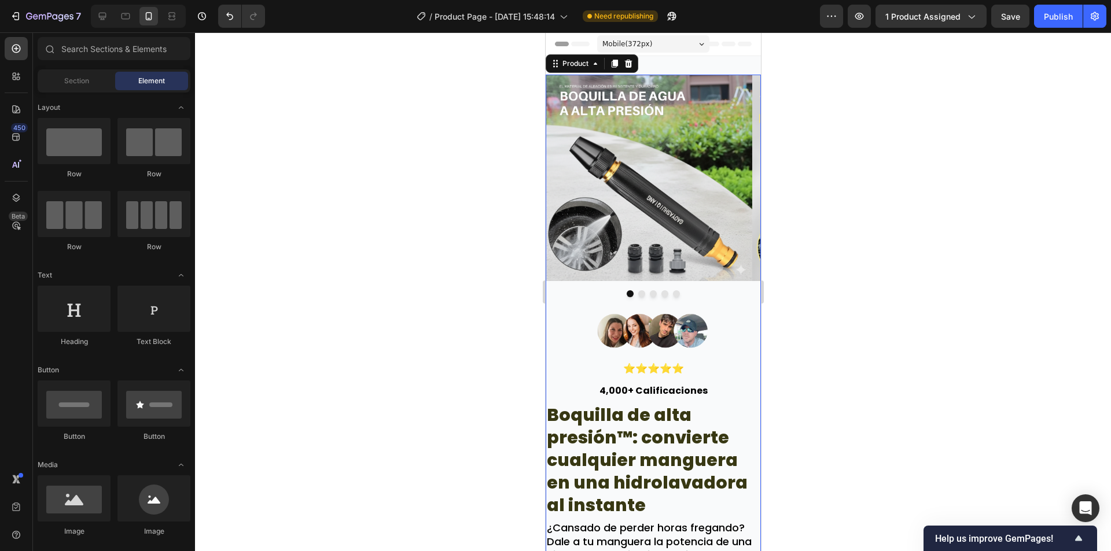
click at [691, 356] on div "Image ⭐⭐⭐⭐⭐ Text Block 4,000+ Calificaciones Text Block Row Image ⭐⭐⭐⭐⭐ Text Bl…" at bounding box center [652, 509] width 215 height 404
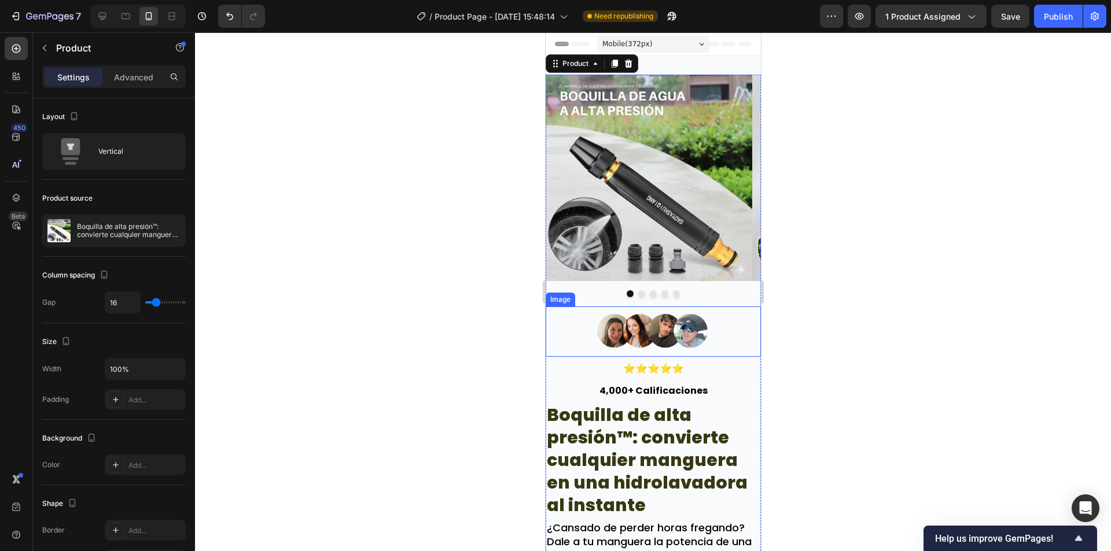
click at [695, 348] on img at bounding box center [652, 332] width 129 height 50
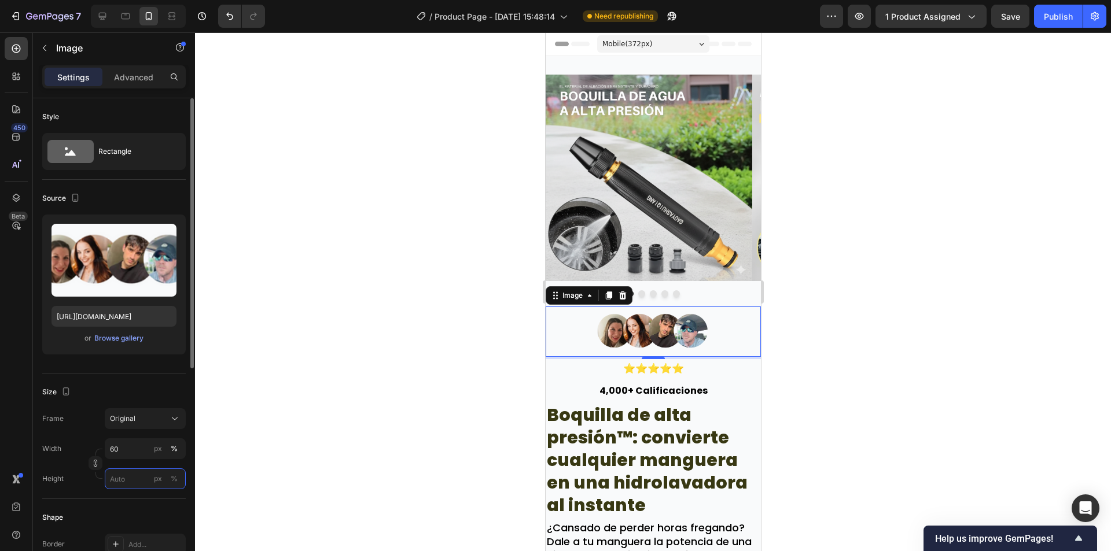
click at [139, 471] on input "px %" at bounding box center [145, 479] width 81 height 21
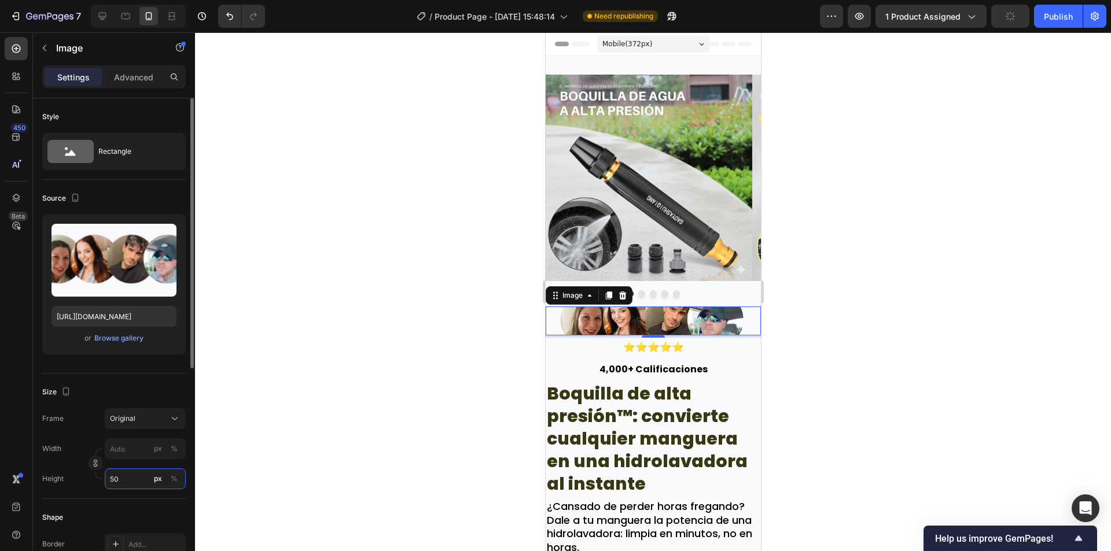
drag, startPoint x: 126, startPoint y: 474, endPoint x: 110, endPoint y: 475, distance: 16.2
click at [110, 475] on input "50" at bounding box center [145, 479] width 81 height 21
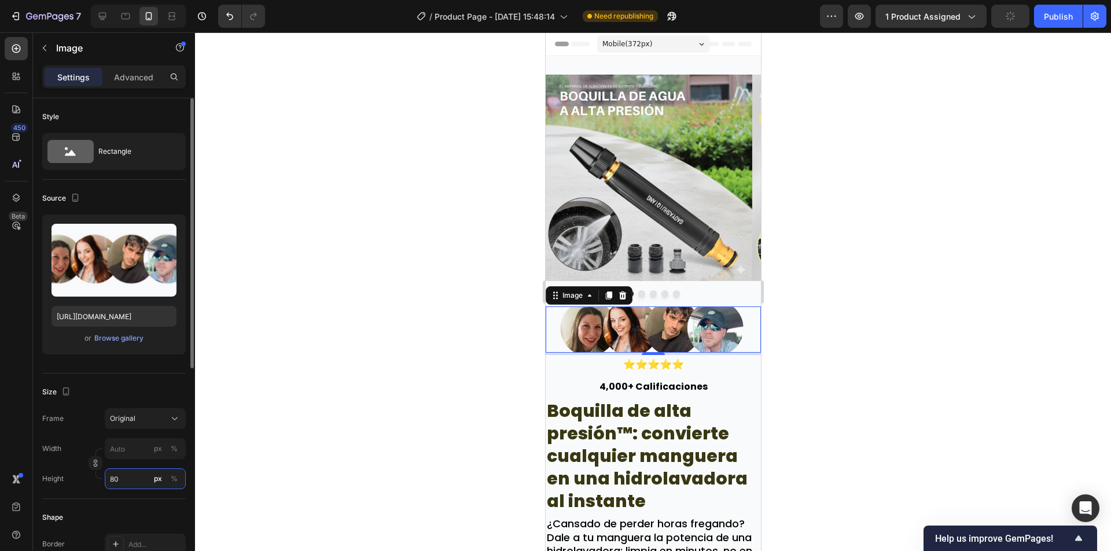
drag, startPoint x: 135, startPoint y: 475, endPoint x: 101, endPoint y: 480, distance: 34.4
click at [100, 480] on div "Height 80 px %" at bounding box center [113, 479] width 143 height 21
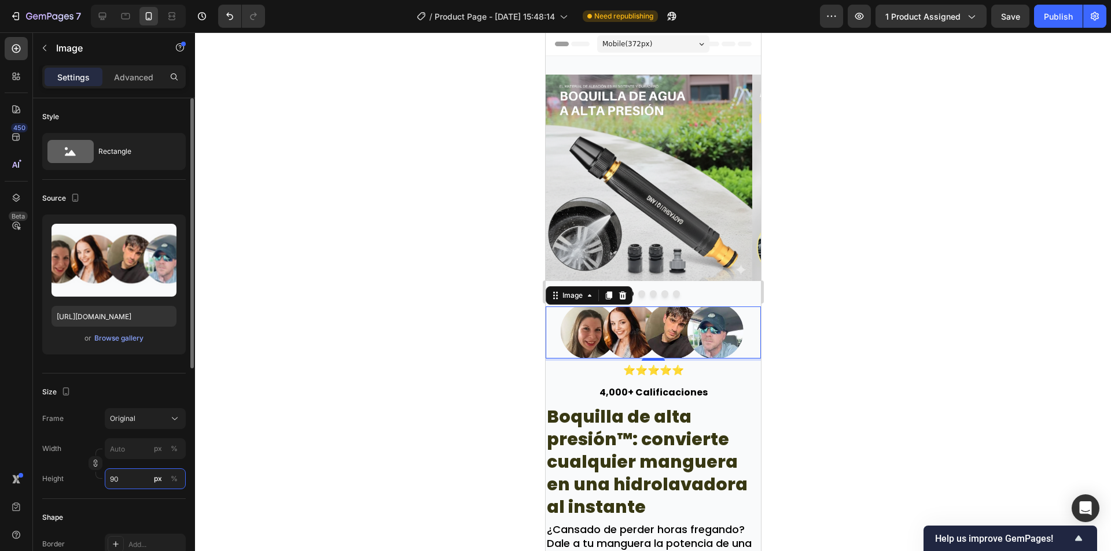
drag, startPoint x: 131, startPoint y: 481, endPoint x: 97, endPoint y: 482, distance: 34.1
click at [98, 482] on div "Height 90 px %" at bounding box center [113, 479] width 143 height 21
type input "90"
click at [252, 434] on div at bounding box center [653, 291] width 916 height 519
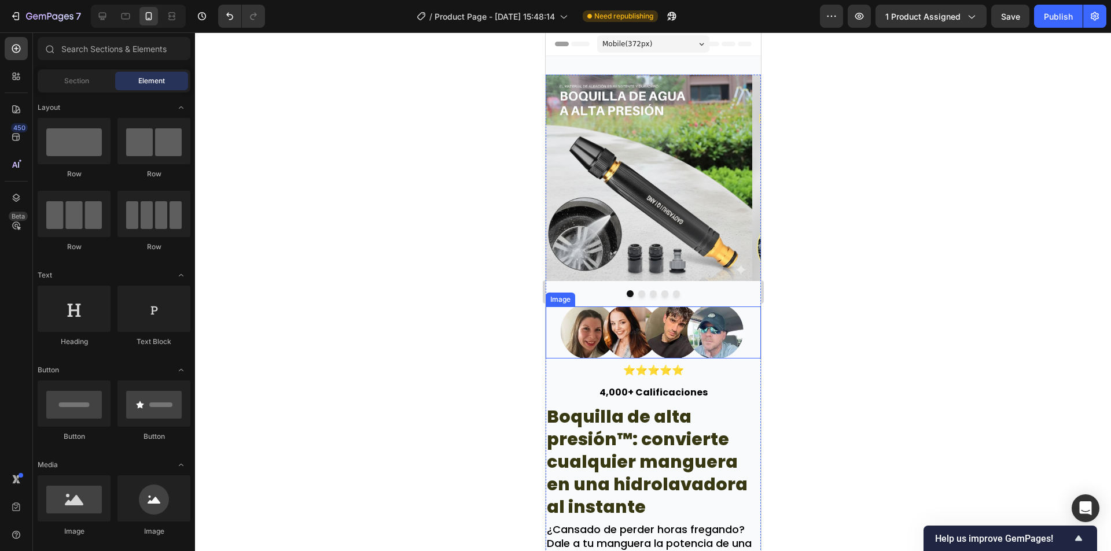
click at [590, 352] on img at bounding box center [652, 333] width 215 height 52
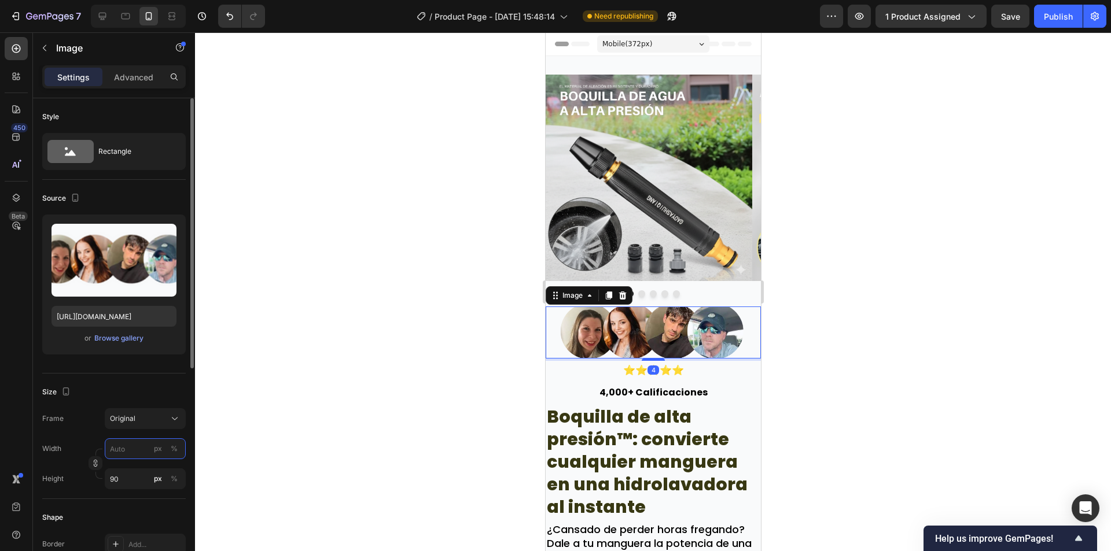
click at [121, 444] on input "px %" at bounding box center [145, 448] width 81 height 21
type input "6"
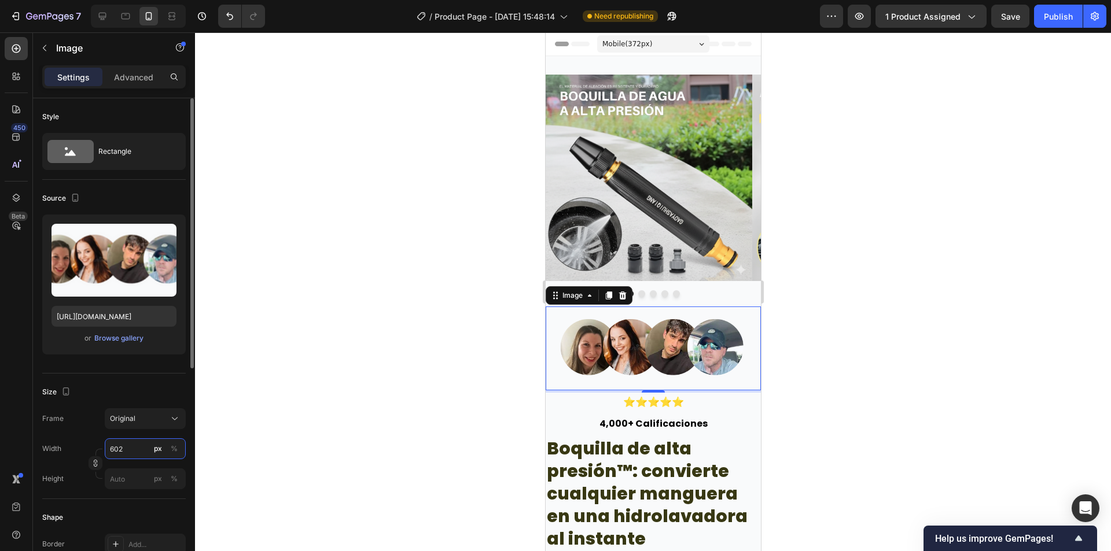
drag, startPoint x: 134, startPoint y: 447, endPoint x: 109, endPoint y: 448, distance: 24.9
click at [109, 448] on input "602" at bounding box center [145, 448] width 81 height 21
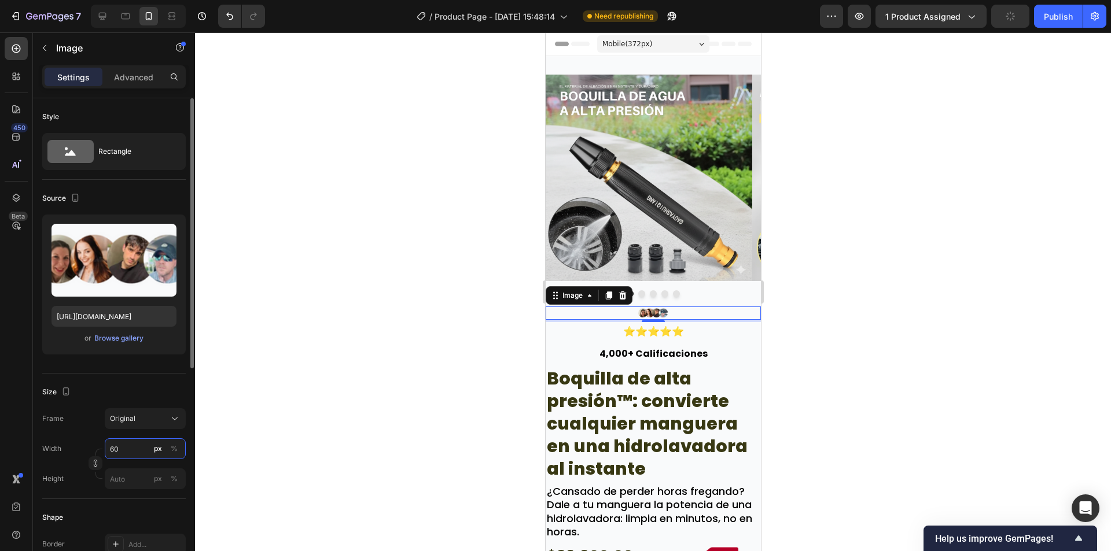
type input "60"
click at [143, 407] on div "Size Frame Original Width 60 px % Height px %" at bounding box center [113, 437] width 143 height 126
click at [147, 416] on div "Original" at bounding box center [138, 419] width 57 height 10
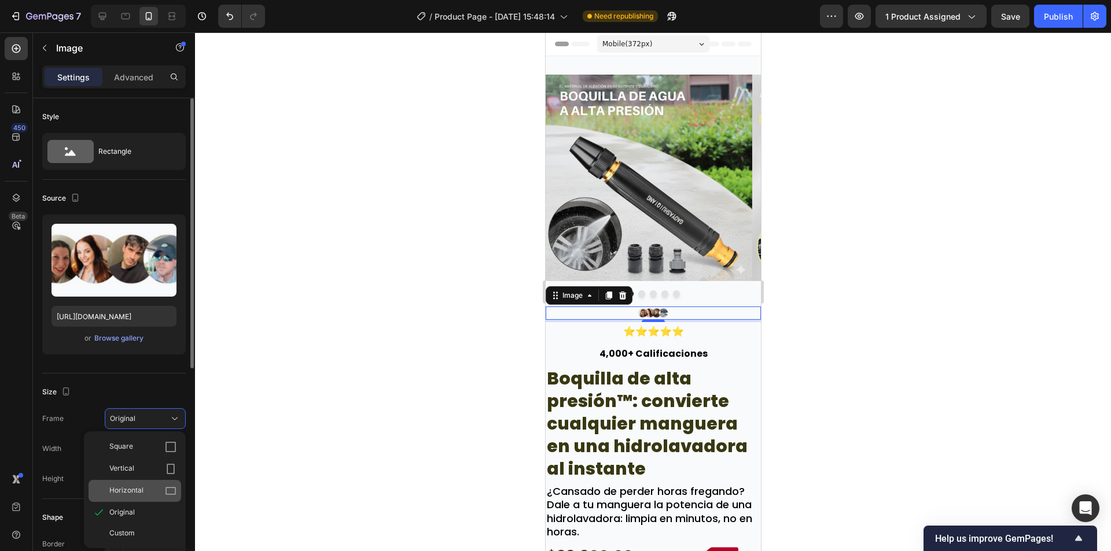
click at [155, 481] on div "Horizontal" at bounding box center [134, 491] width 93 height 22
type input "45"
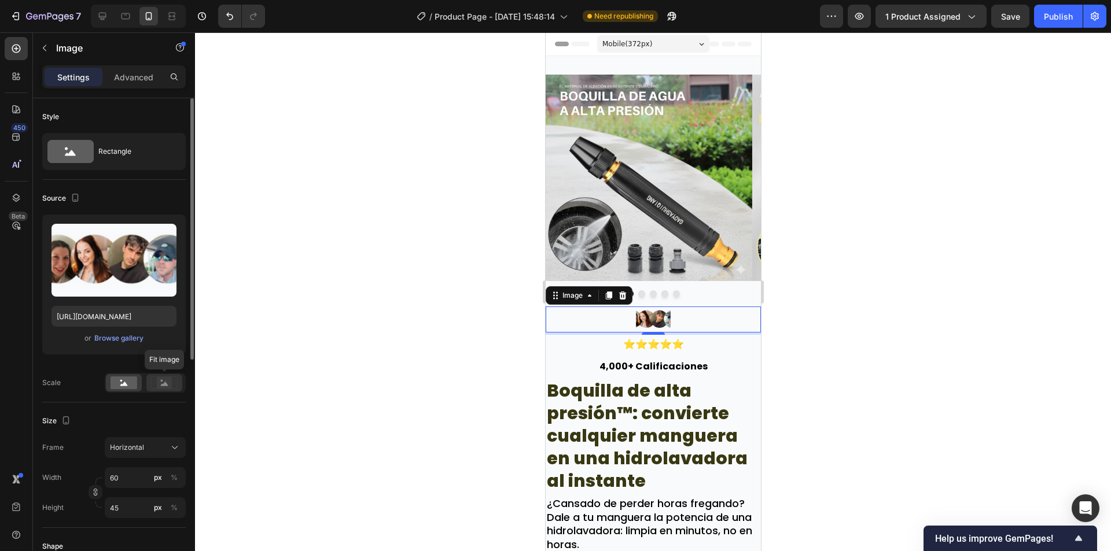
click at [160, 375] on div at bounding box center [164, 382] width 36 height 17
click at [135, 449] on span "Horizontal" at bounding box center [127, 447] width 34 height 10
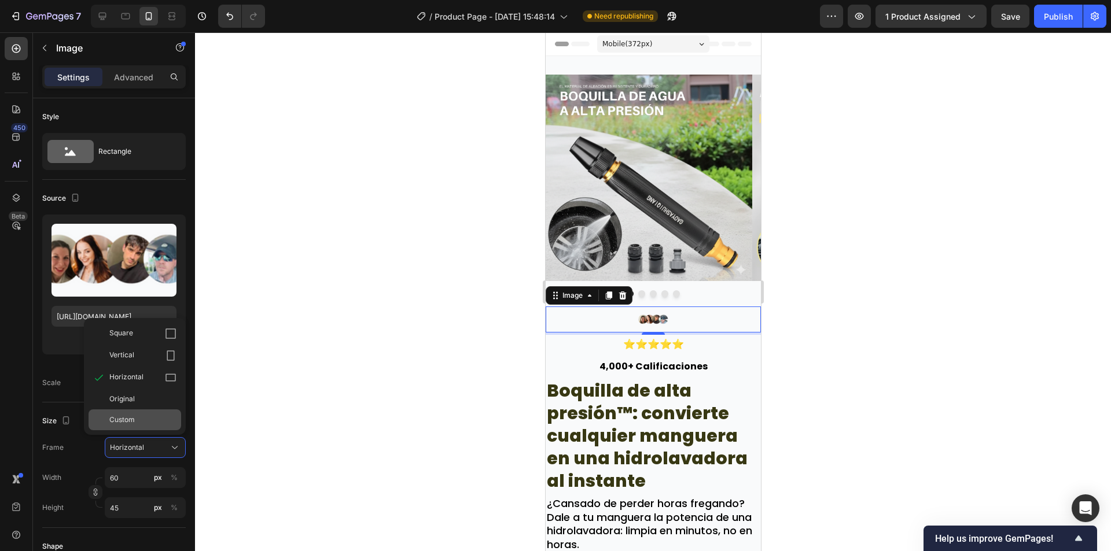
click at [143, 417] on div "Custom" at bounding box center [142, 420] width 67 height 10
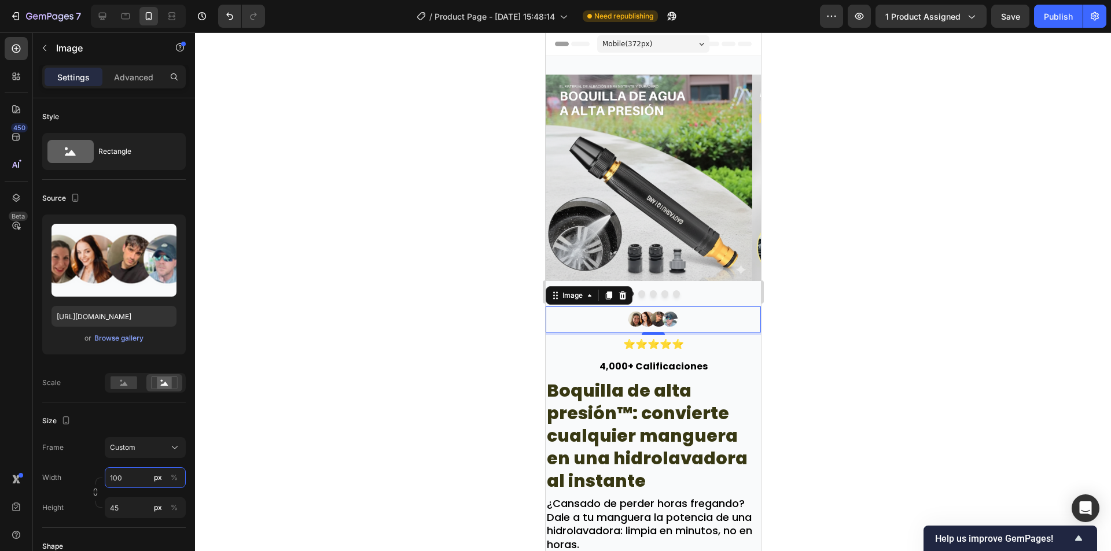
drag, startPoint x: 139, startPoint y: 478, endPoint x: 74, endPoint y: 481, distance: 65.5
click at [74, 481] on div "Width 100 px %" at bounding box center [113, 477] width 143 height 21
click at [226, 16] on icon "Undo/Redo" at bounding box center [230, 16] width 12 height 12
type input "60"
click at [226, 16] on icon "Undo/Redo" at bounding box center [230, 16] width 12 height 12
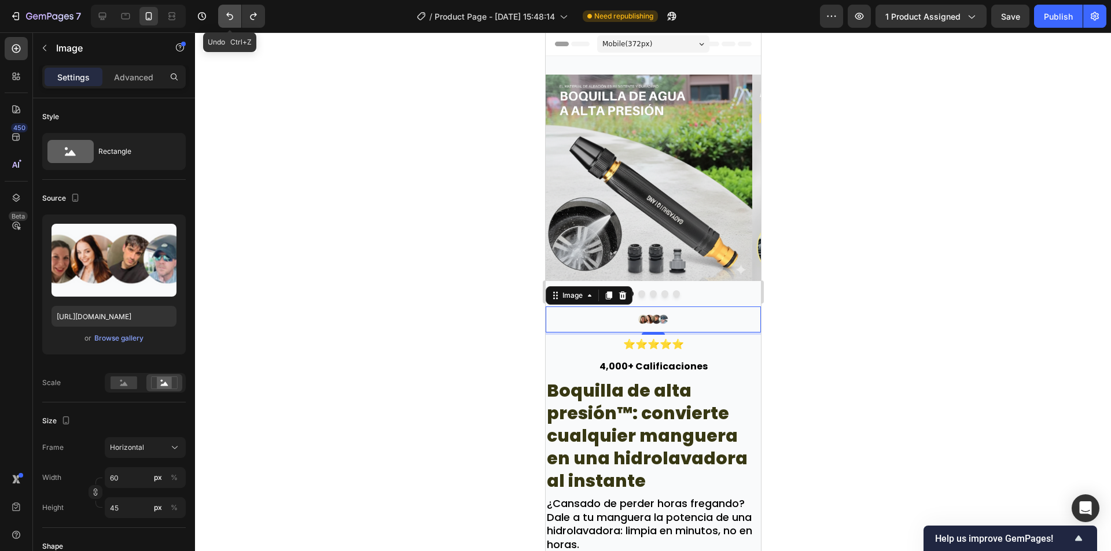
click at [226, 16] on icon "Undo/Redo" at bounding box center [230, 16] width 12 height 12
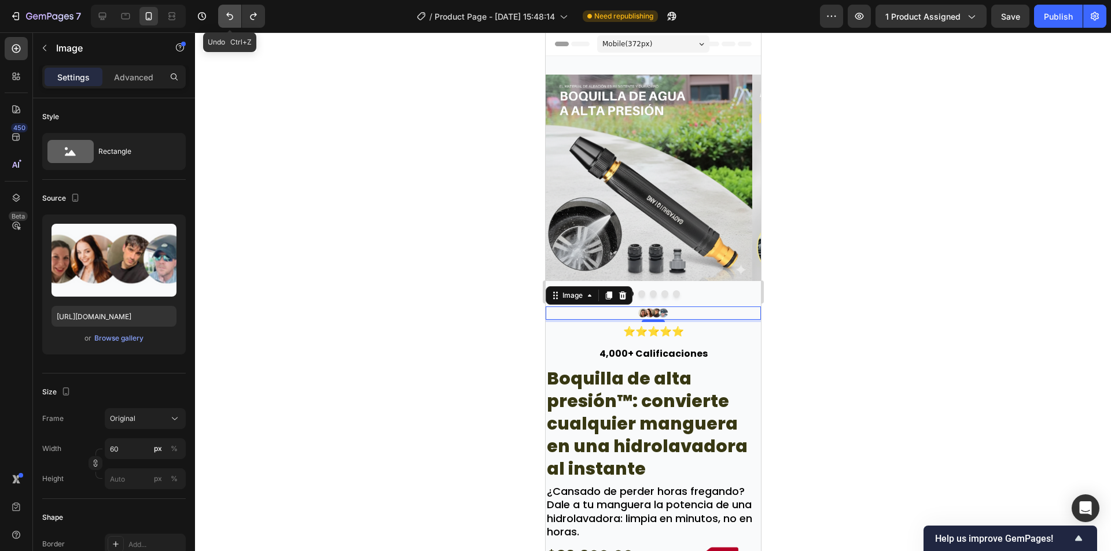
click at [226, 16] on icon "Undo/Redo" at bounding box center [230, 16] width 12 height 12
type input "602"
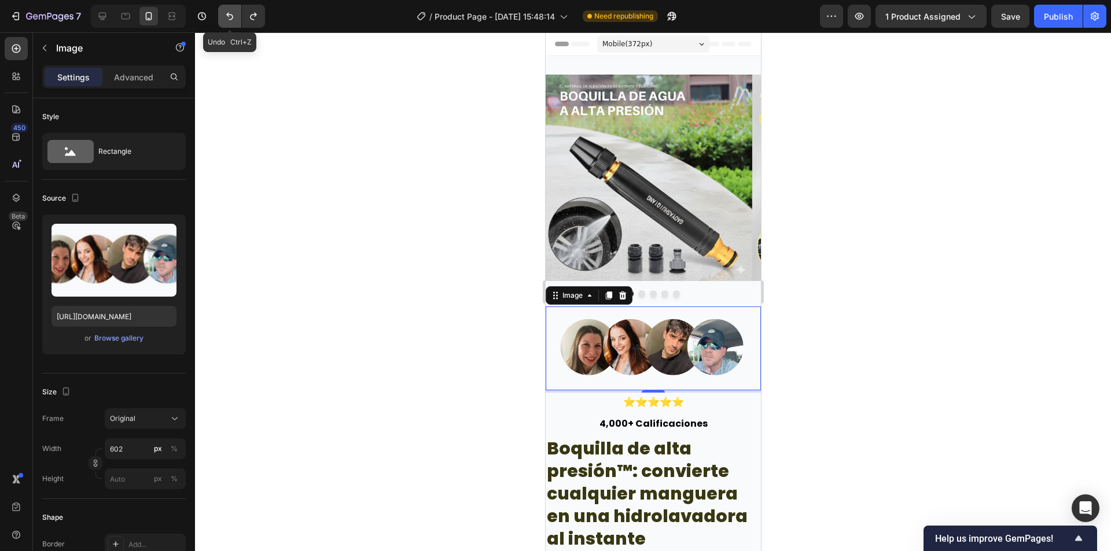
click at [226, 16] on icon "Undo/Redo" at bounding box center [230, 16] width 12 height 12
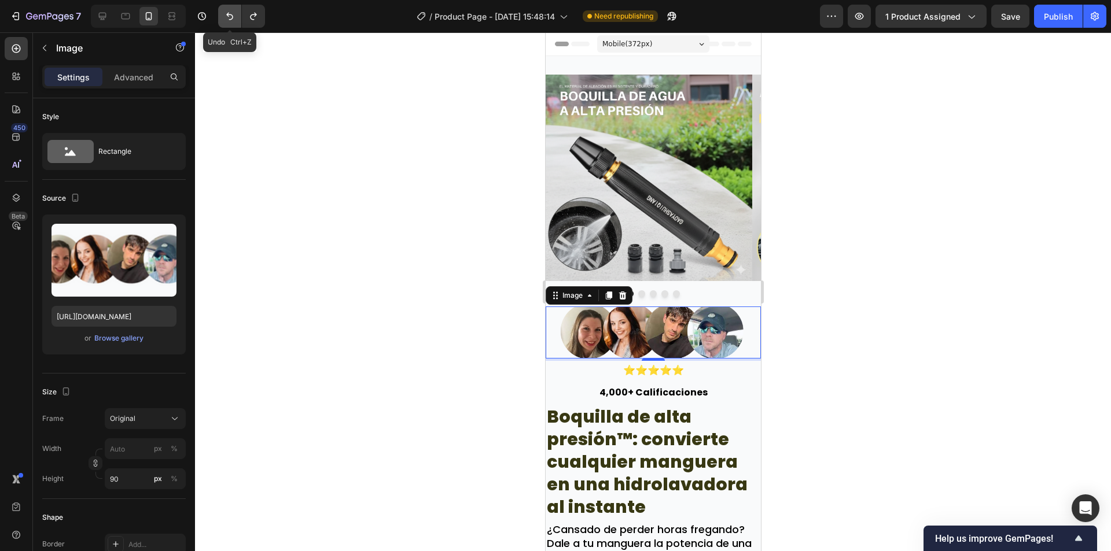
click at [226, 16] on icon "Undo/Redo" at bounding box center [230, 16] width 12 height 12
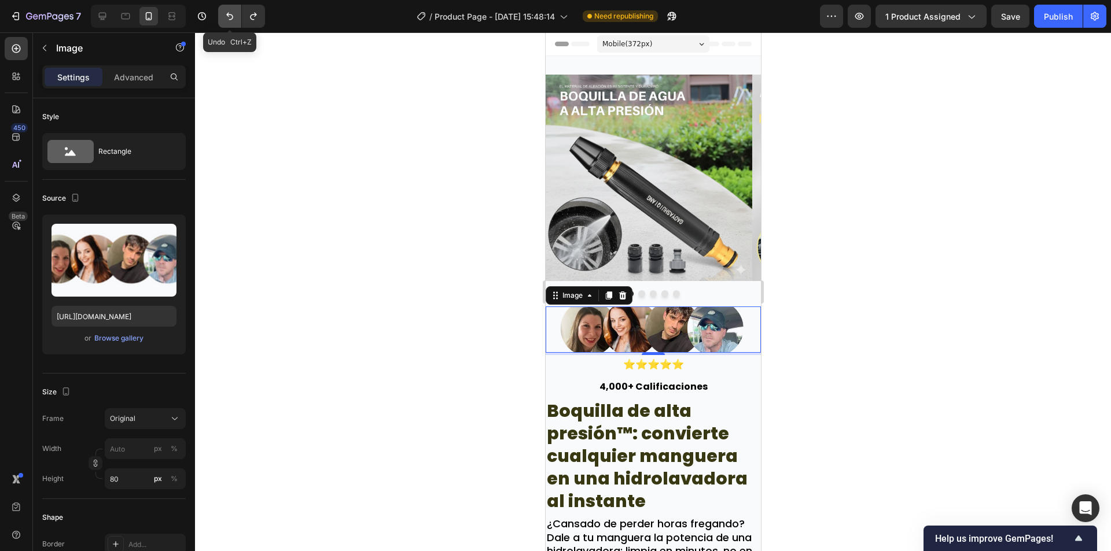
click at [226, 16] on icon "Undo/Redo" at bounding box center [230, 16] width 12 height 12
type input "50"
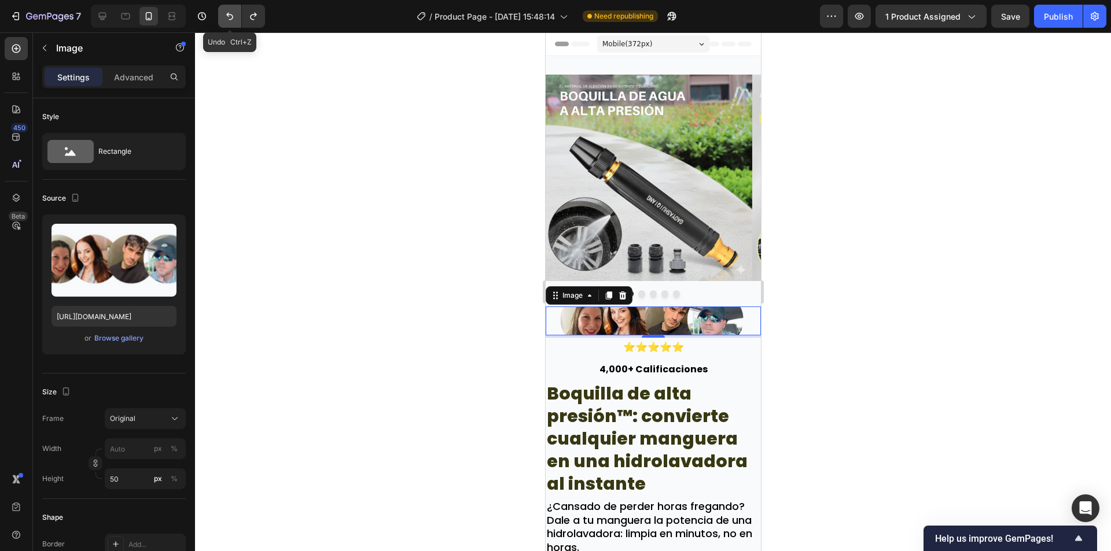
click at [226, 16] on icon "Undo/Redo" at bounding box center [230, 16] width 12 height 12
type input "60"
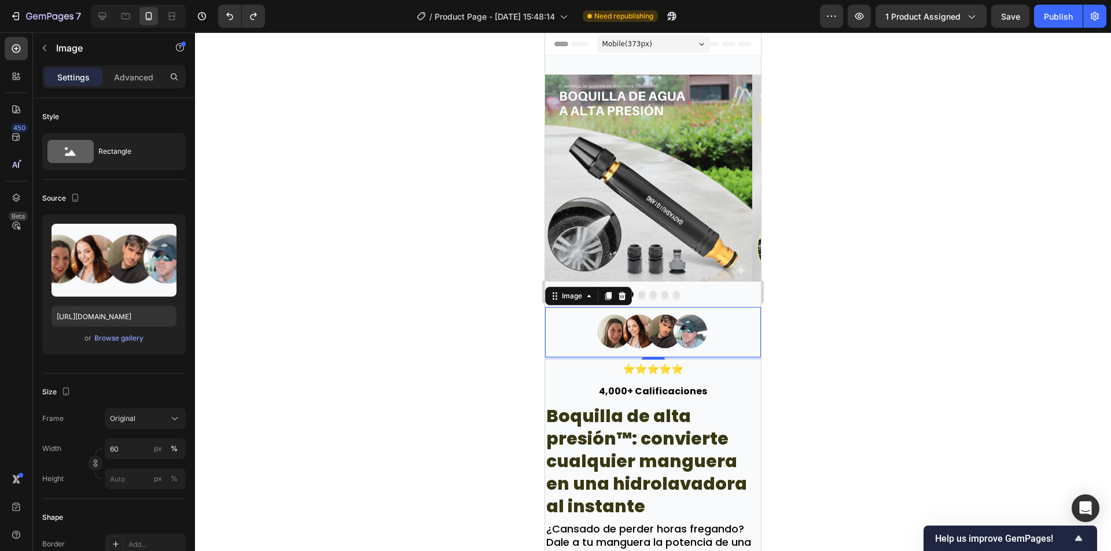
click at [790, 348] on div at bounding box center [653, 291] width 916 height 519
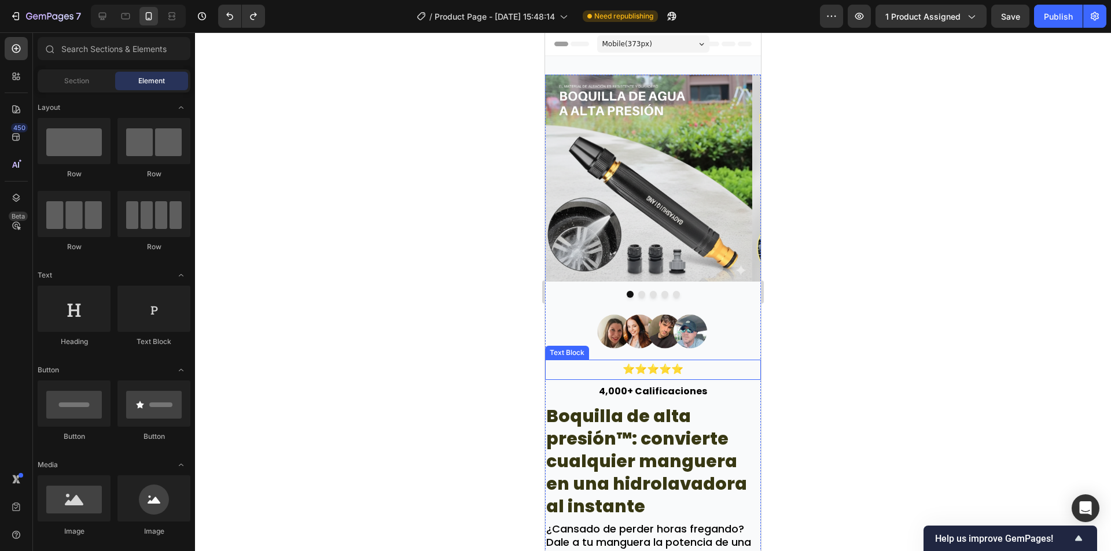
click at [689, 374] on p "⭐⭐⭐⭐⭐" at bounding box center [652, 370] width 213 height 18
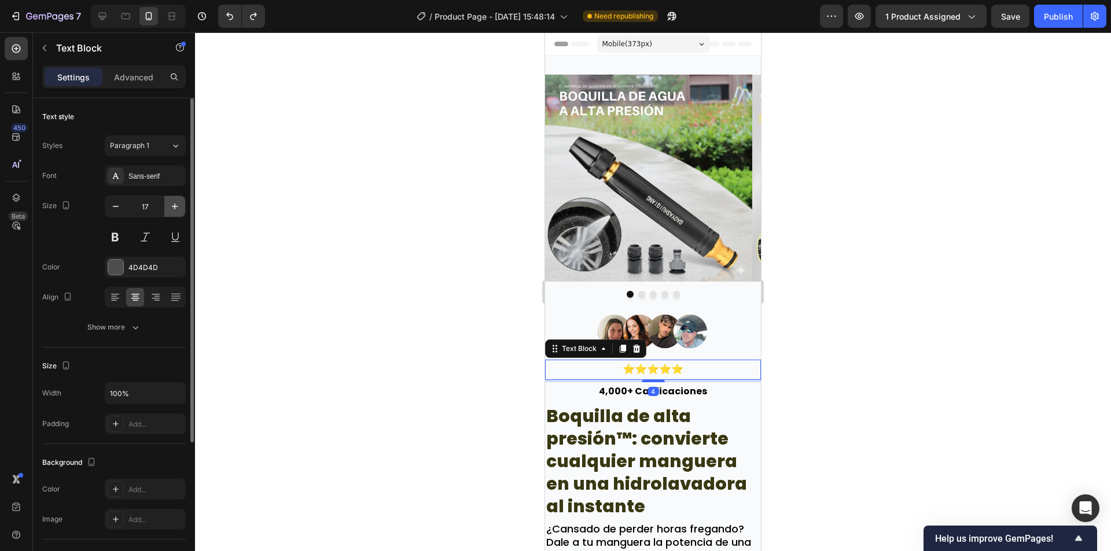
click at [167, 209] on button "button" at bounding box center [174, 206] width 21 height 21
type input "19"
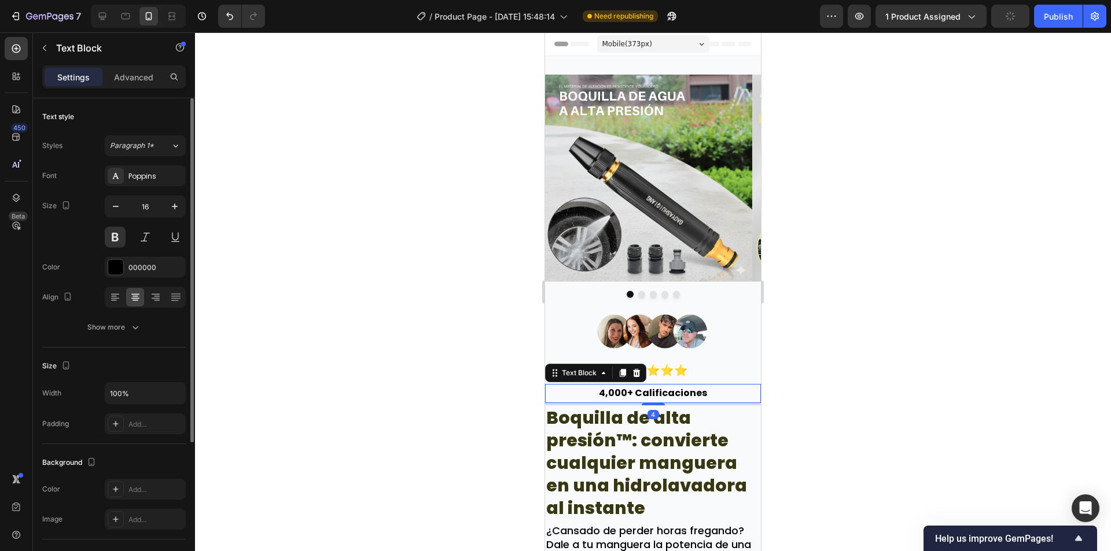
click at [706, 394] on p "4,000+ Calificaciones" at bounding box center [652, 393] width 213 height 17
click at [178, 208] on icon "button" at bounding box center [175, 207] width 12 height 12
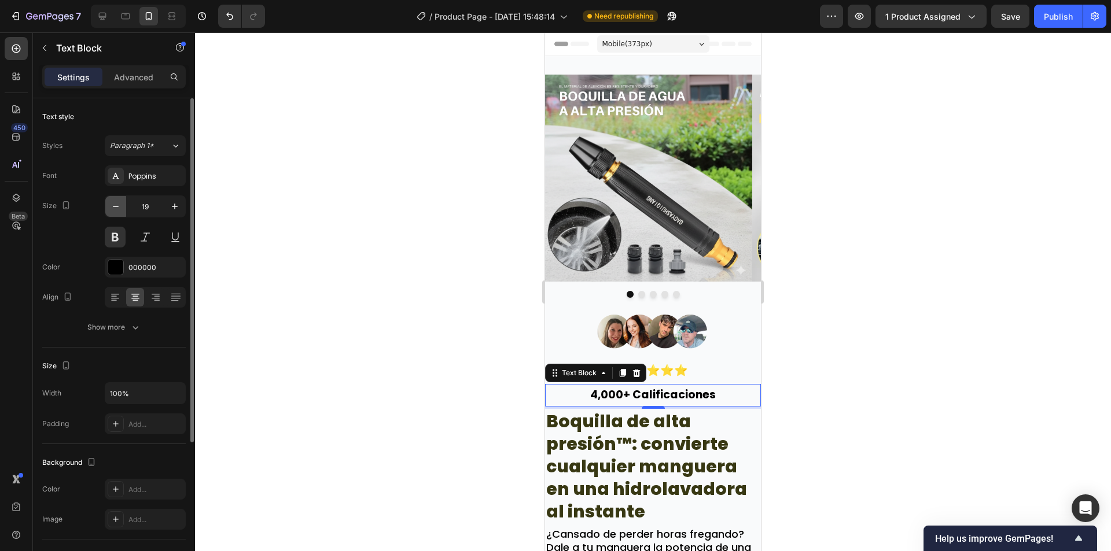
click at [117, 202] on icon "button" at bounding box center [116, 207] width 12 height 12
type input "18"
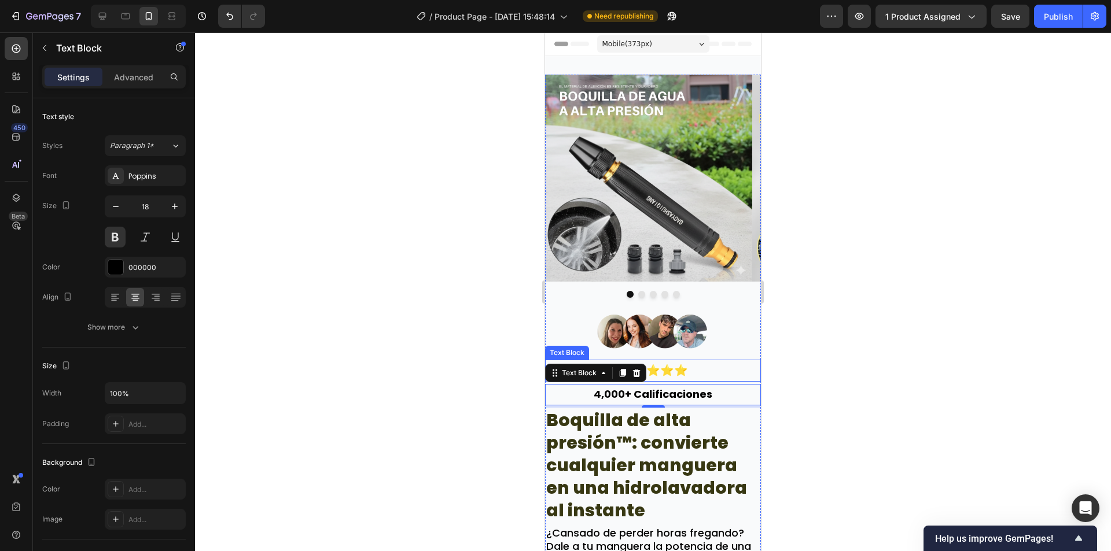
click at [693, 372] on p "⭐⭐⭐⭐⭐" at bounding box center [652, 371] width 213 height 20
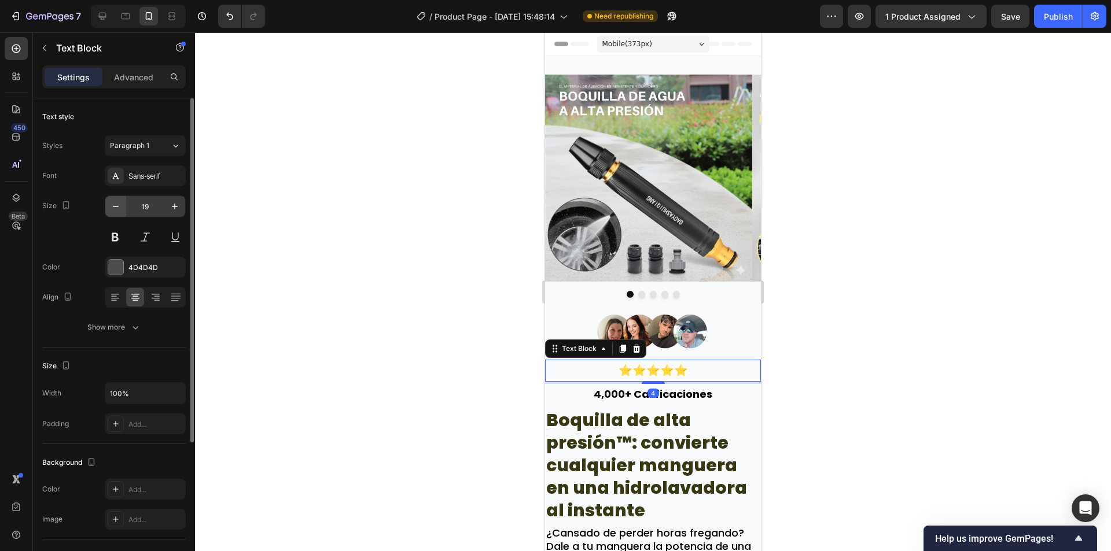
click at [119, 204] on icon "button" at bounding box center [116, 207] width 12 height 12
type input "18"
click at [169, 185] on div "Sans-serif" at bounding box center [145, 175] width 81 height 21
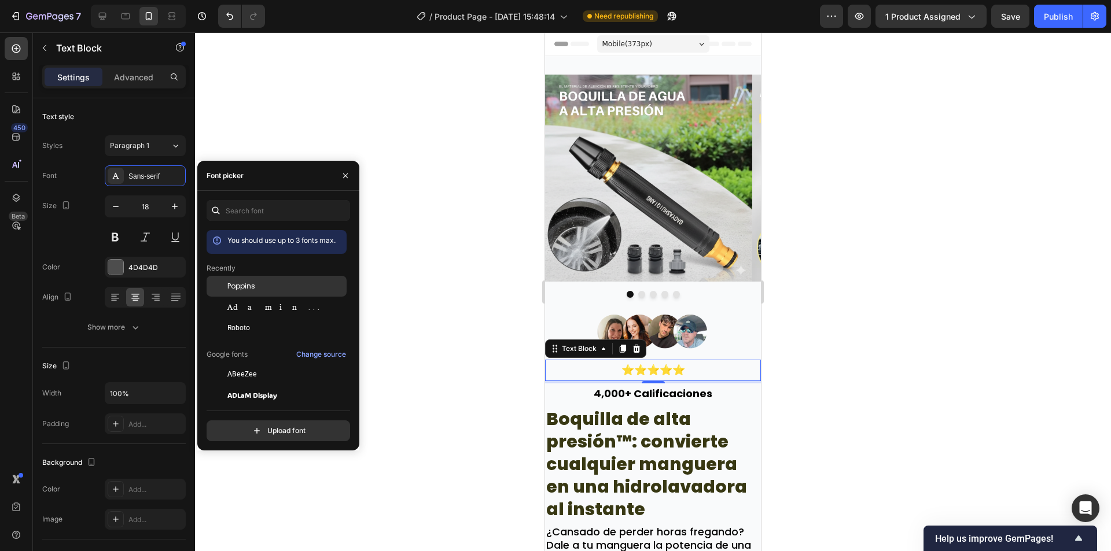
click at [248, 283] on span "Poppins" at bounding box center [241, 286] width 28 height 10
click at [875, 276] on div at bounding box center [653, 291] width 916 height 519
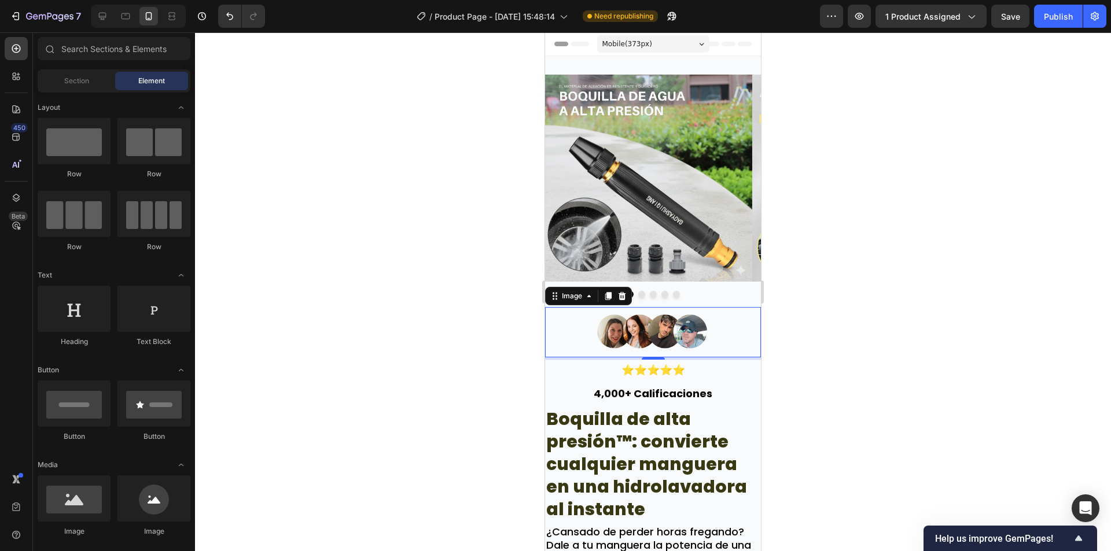
click at [732, 345] on div at bounding box center [653, 332] width 216 height 50
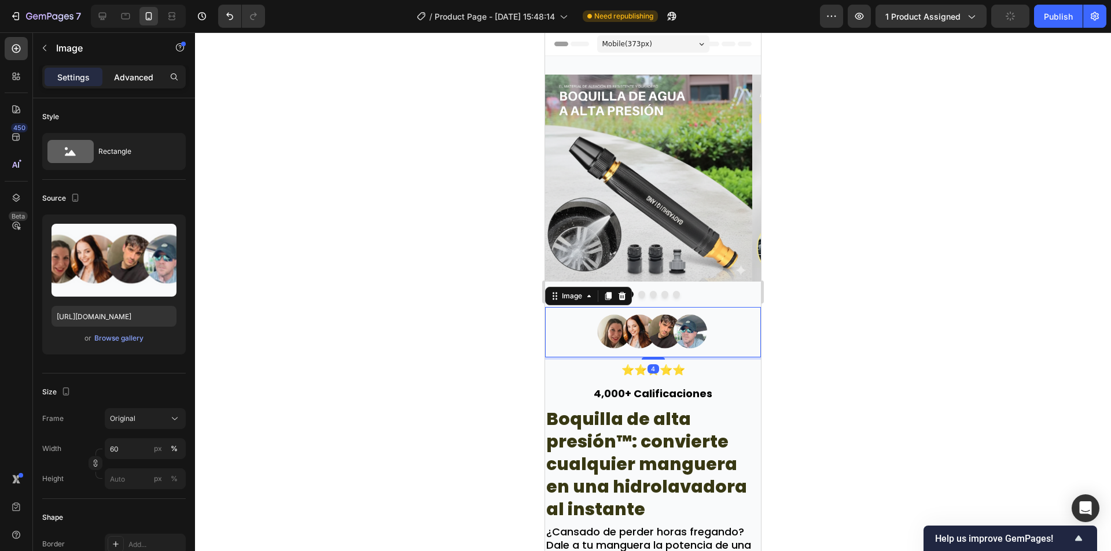
click at [130, 81] on p "Advanced" at bounding box center [133, 77] width 39 height 12
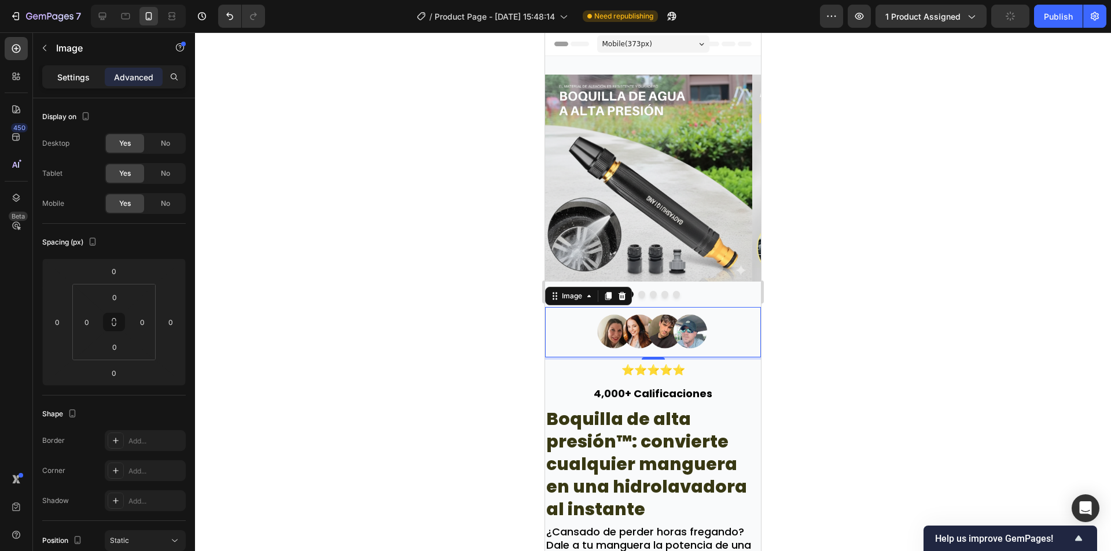
click at [87, 77] on p "Settings" at bounding box center [73, 77] width 32 height 12
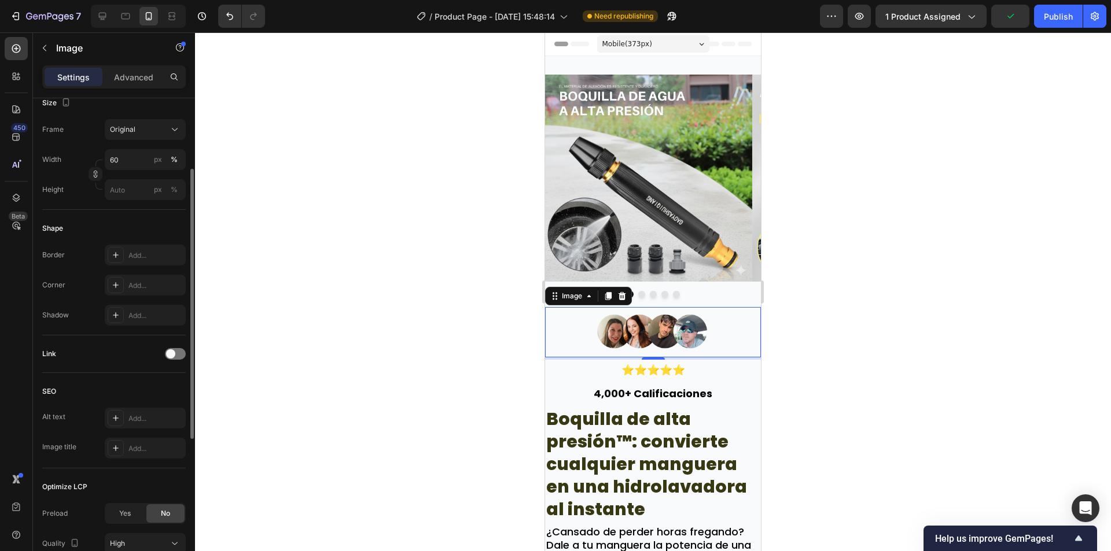
scroll to position [388, 0]
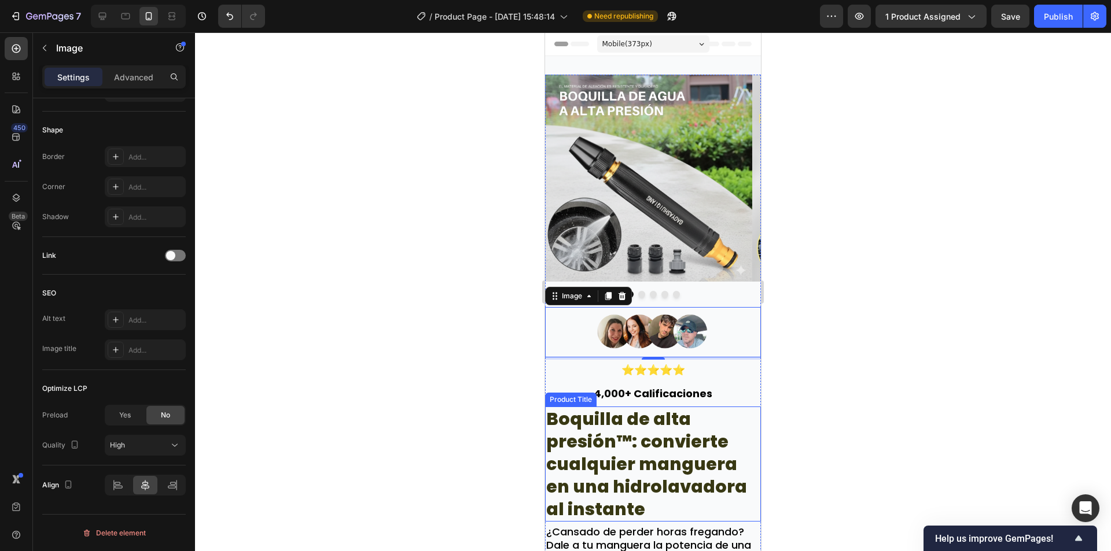
click at [508, 413] on div at bounding box center [653, 291] width 916 height 519
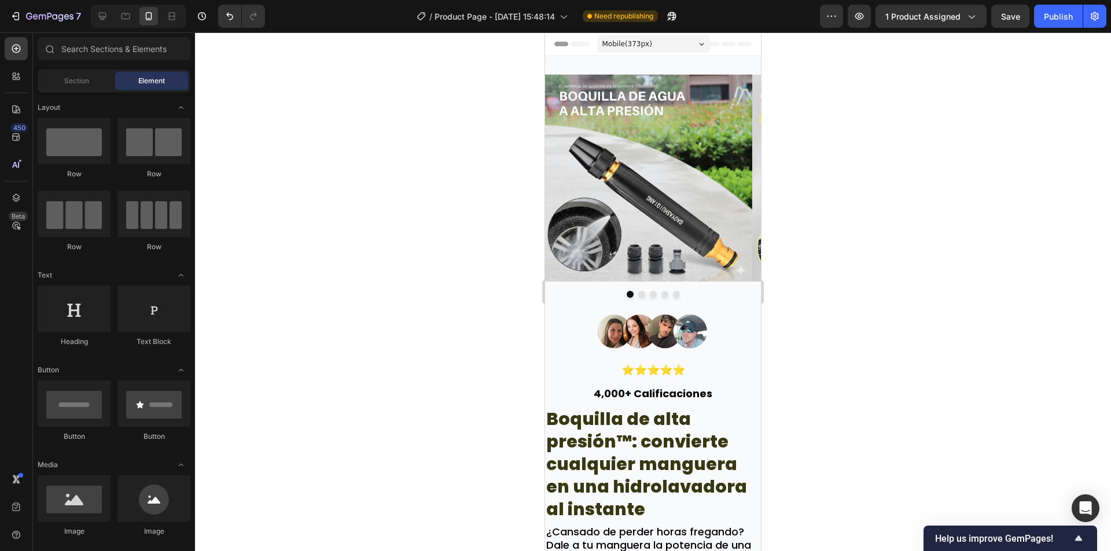
click at [850, 359] on div at bounding box center [653, 291] width 916 height 519
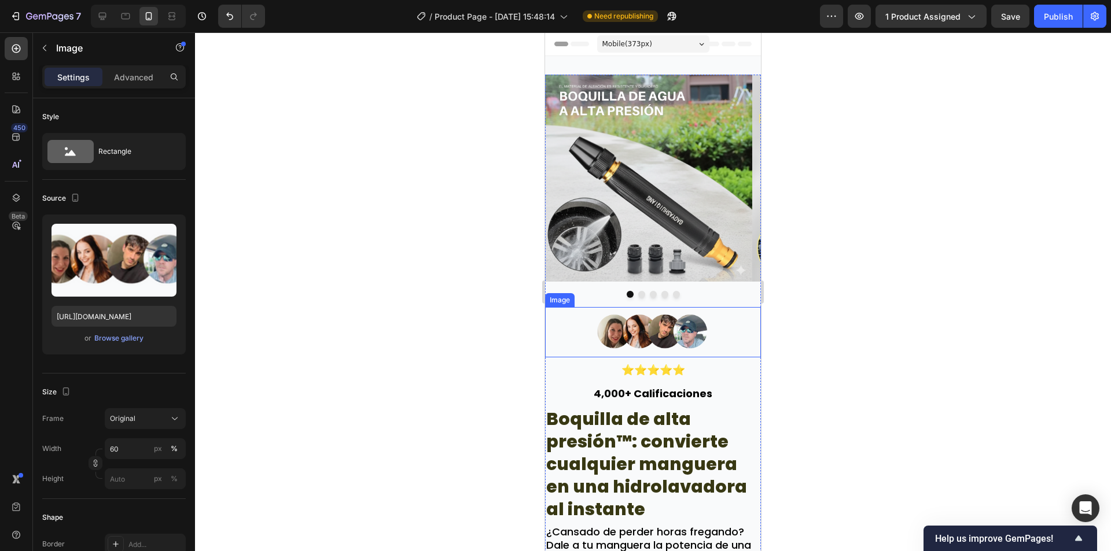
click at [721, 348] on div at bounding box center [653, 332] width 216 height 50
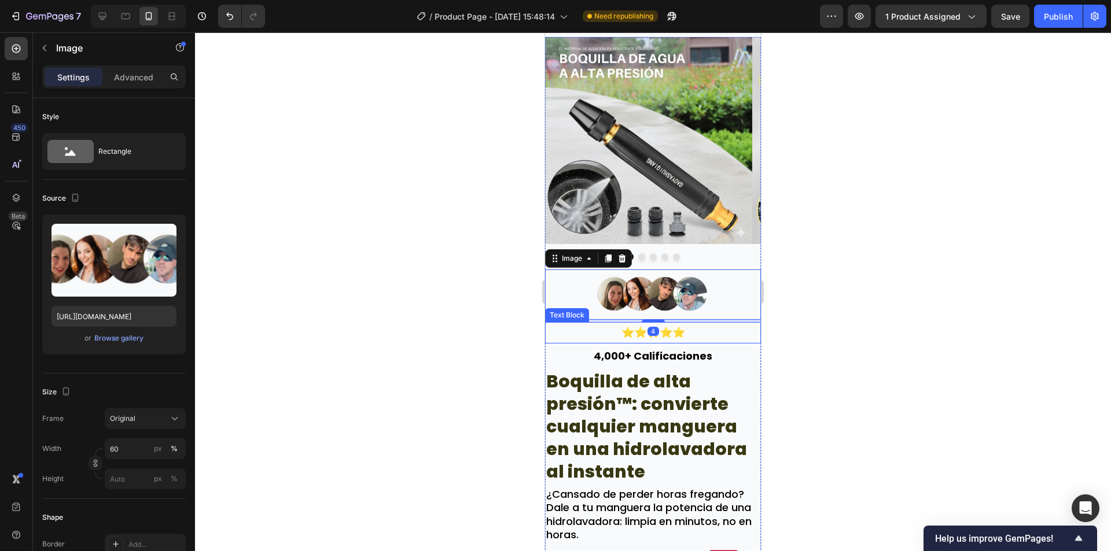
scroll to position [58, 0]
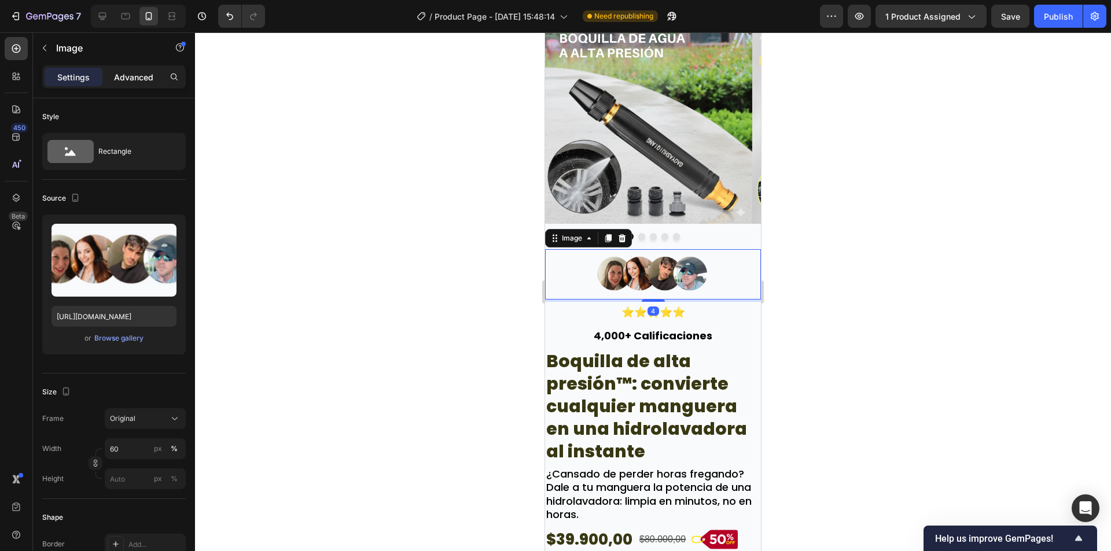
click at [126, 85] on div "Advanced" at bounding box center [134, 77] width 58 height 19
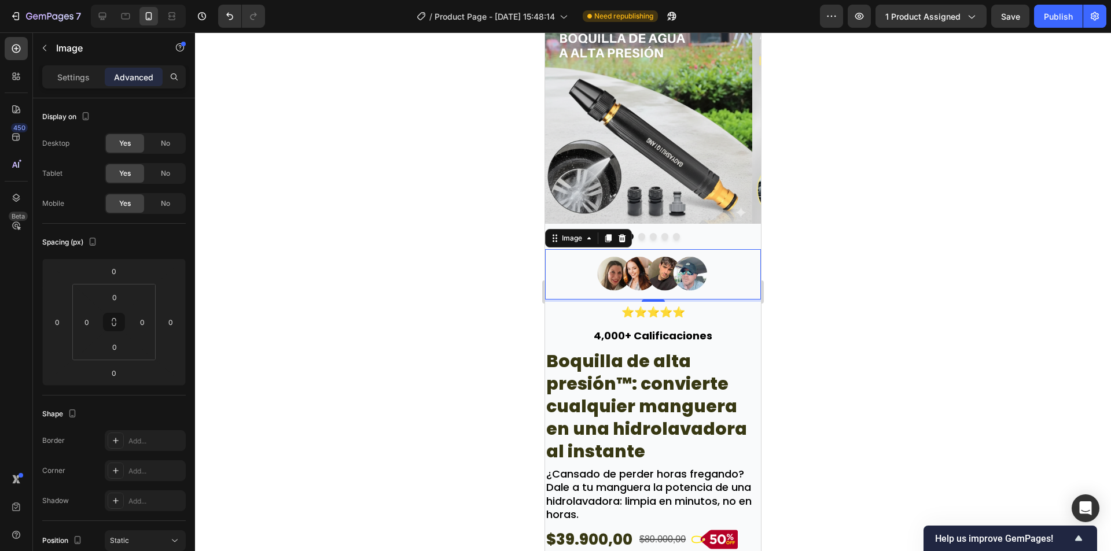
click at [569, 269] on div at bounding box center [653, 274] width 216 height 50
click at [640, 266] on img at bounding box center [653, 274] width 130 height 50
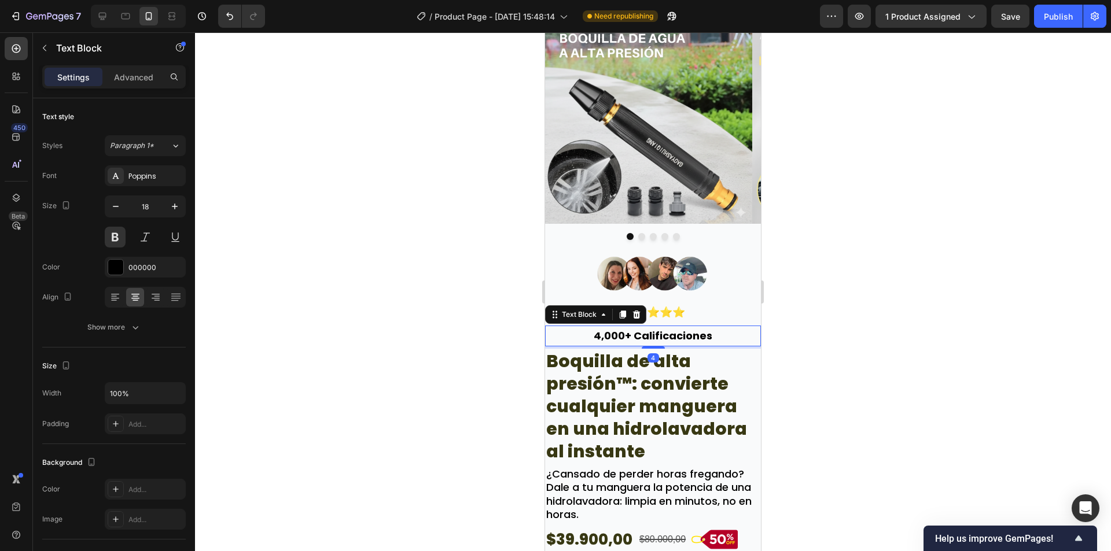
click at [683, 327] on p "4,000+ Calificaciones" at bounding box center [652, 336] width 213 height 19
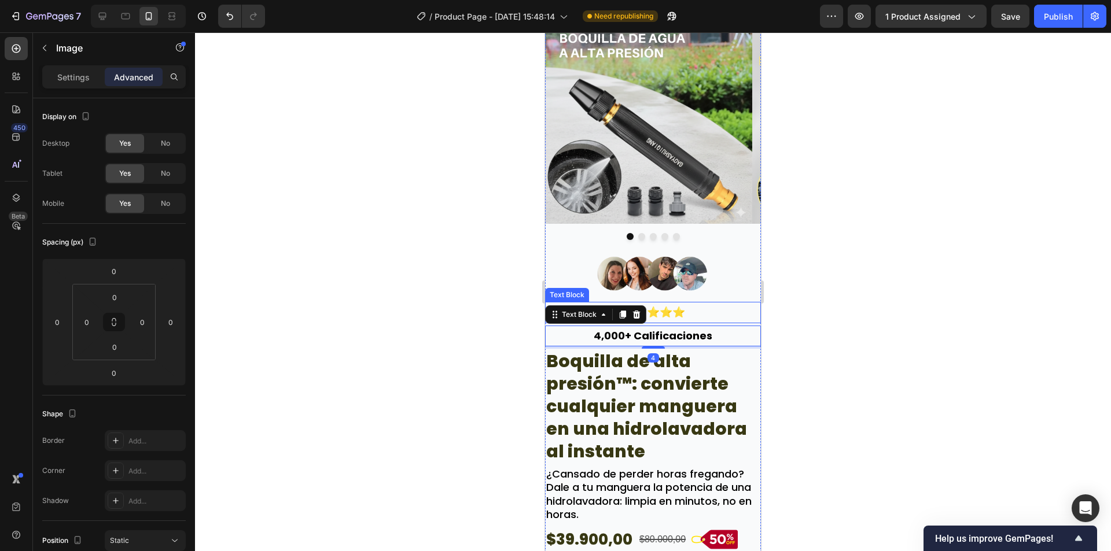
click at [698, 285] on img at bounding box center [653, 274] width 130 height 50
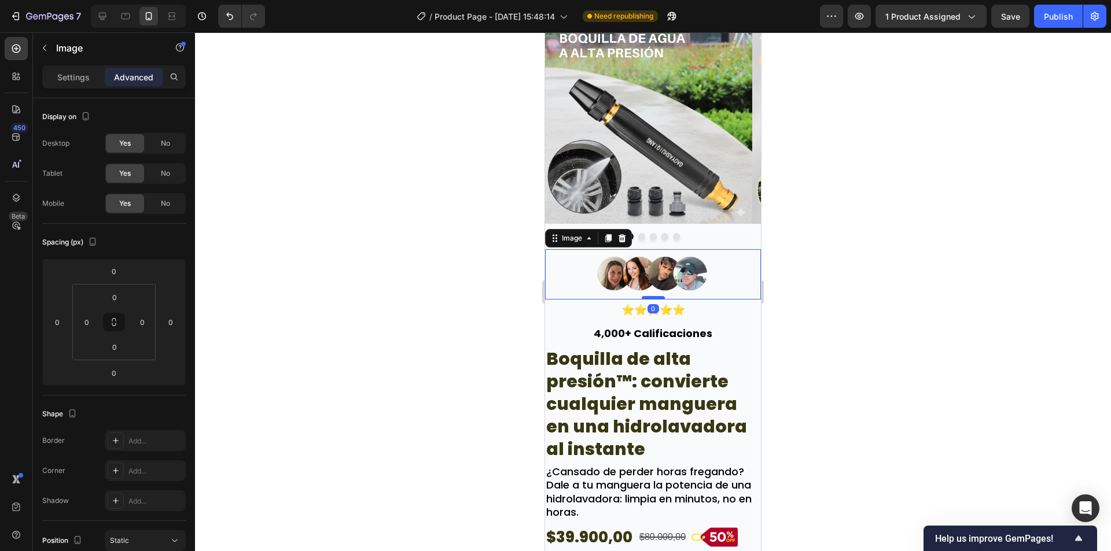
click at [653, 296] on div at bounding box center [652, 297] width 23 height 3
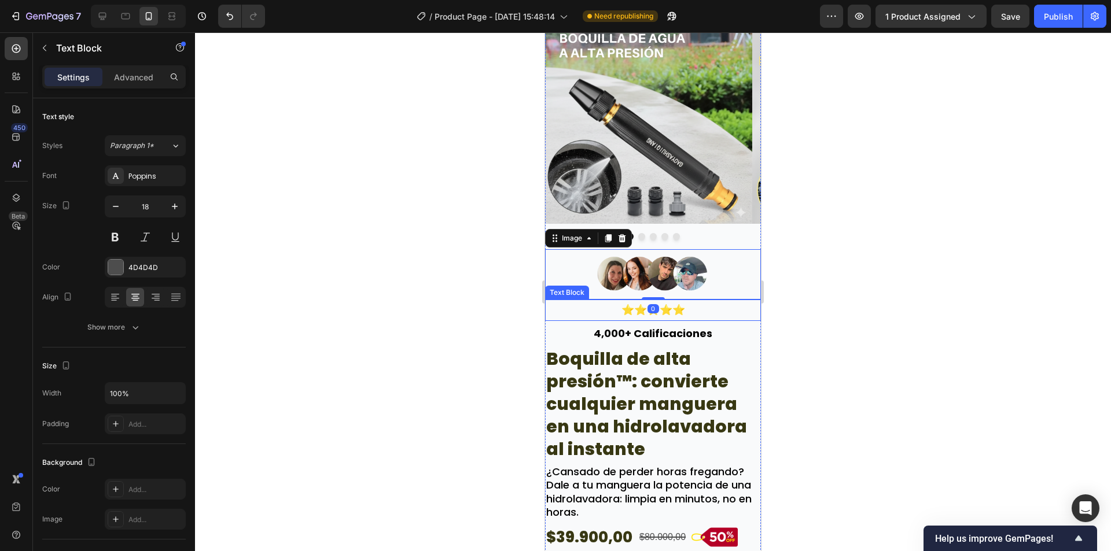
click at [690, 304] on p "⭐⭐⭐⭐⭐" at bounding box center [652, 310] width 213 height 19
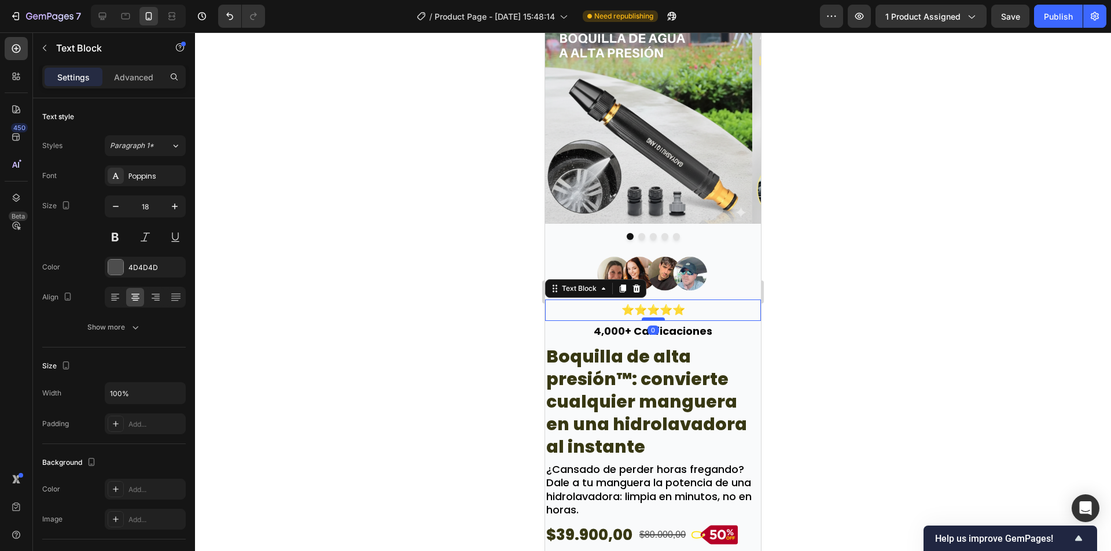
click at [656, 318] on div at bounding box center [652, 319] width 23 height 3
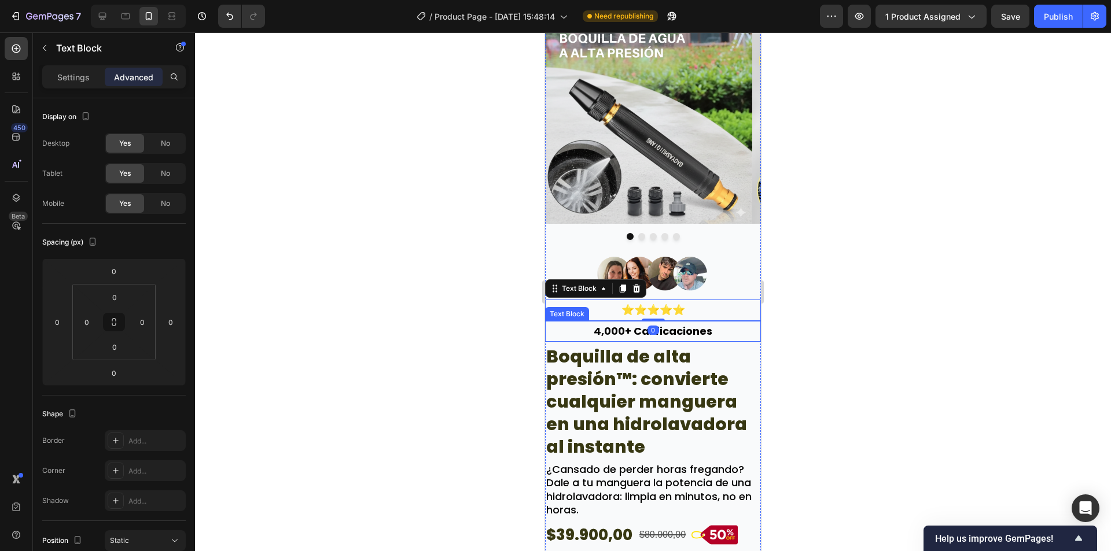
click at [693, 330] on p "4,000+ Calificaciones" at bounding box center [652, 331] width 213 height 19
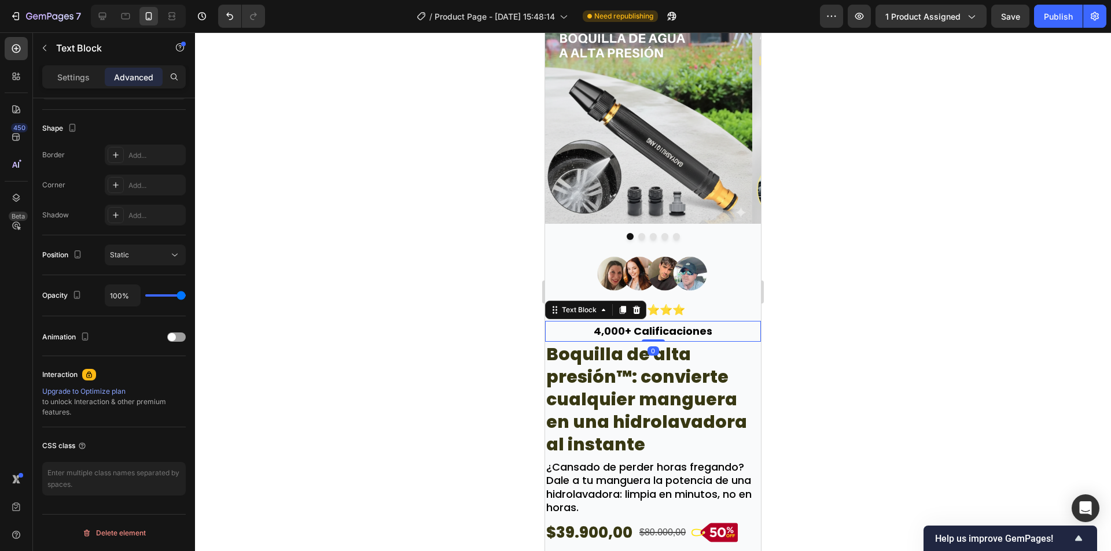
click at [656, 335] on div "4,000+ Calificaciones Text Block 0" at bounding box center [653, 331] width 216 height 21
type input "0"
click at [897, 300] on div at bounding box center [653, 291] width 916 height 519
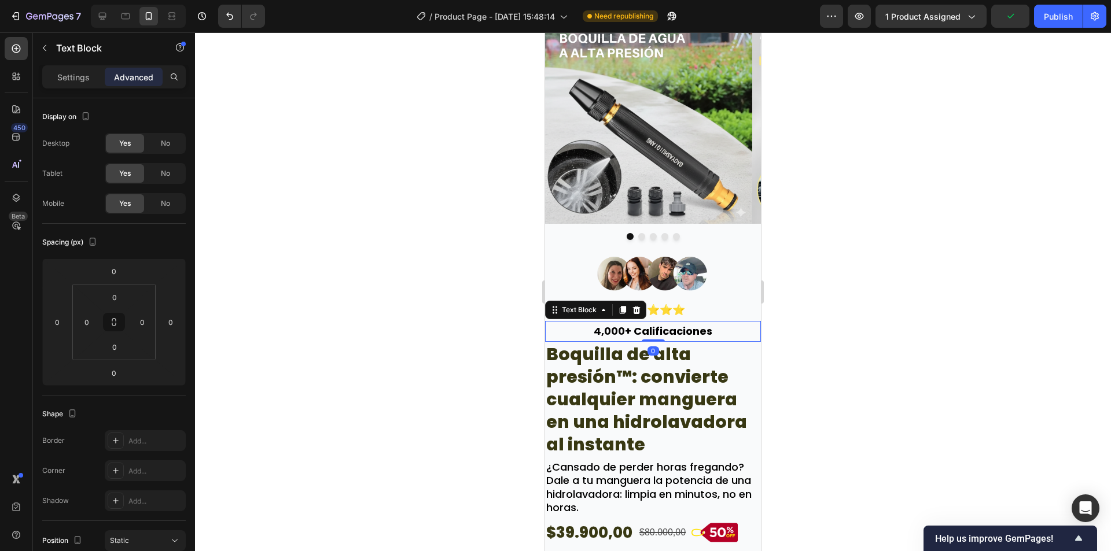
click at [698, 321] on div "4,000+ Calificaciones" at bounding box center [653, 331] width 216 height 21
click at [84, 76] on p "Settings" at bounding box center [73, 77] width 32 height 12
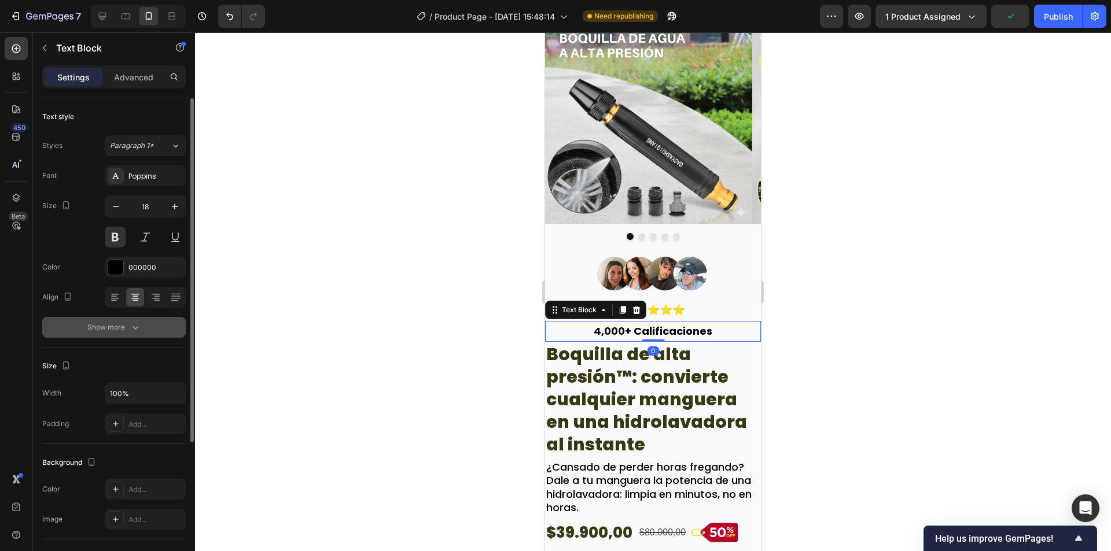
click at [138, 330] on icon "button" at bounding box center [136, 328] width 12 height 12
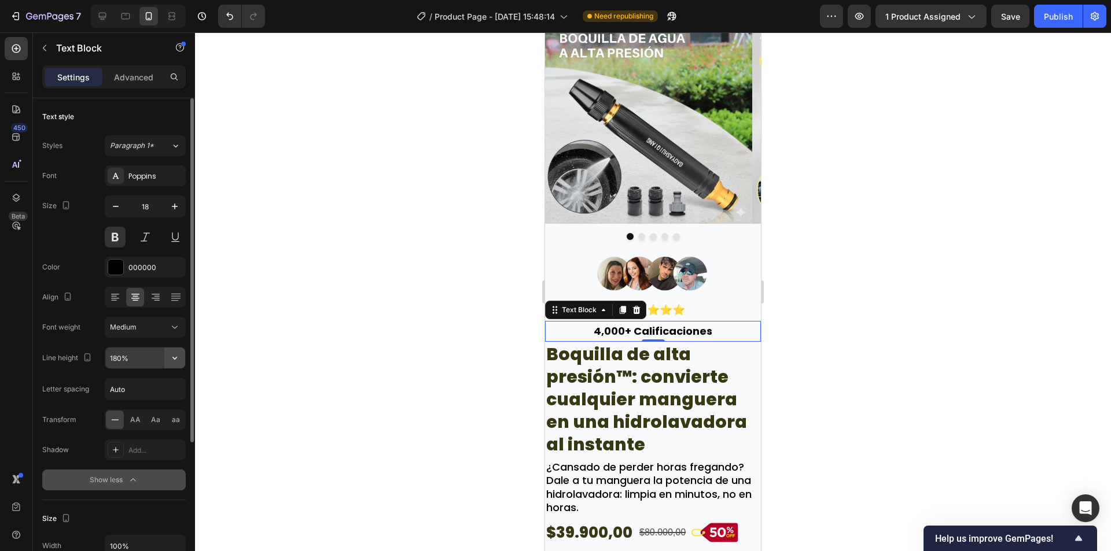
click at [168, 356] on button "button" at bounding box center [174, 358] width 21 height 21
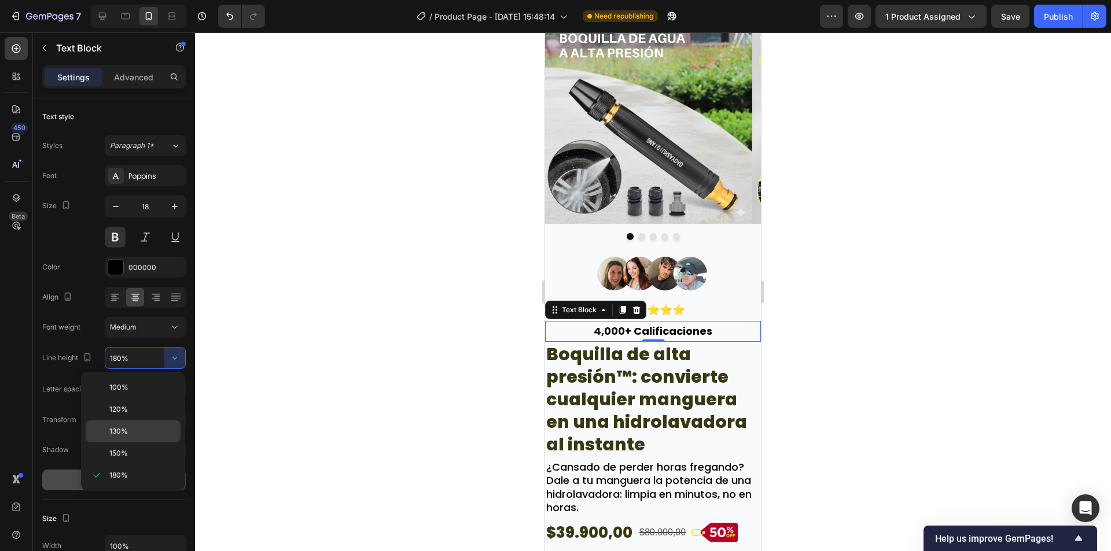
click at [143, 433] on p "130%" at bounding box center [142, 431] width 66 height 10
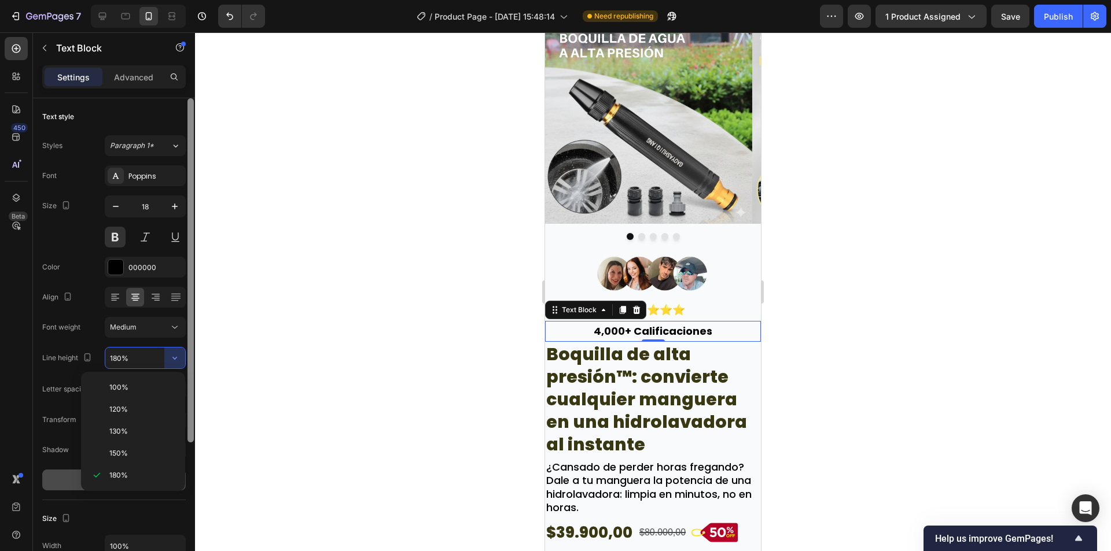
type input "130%"
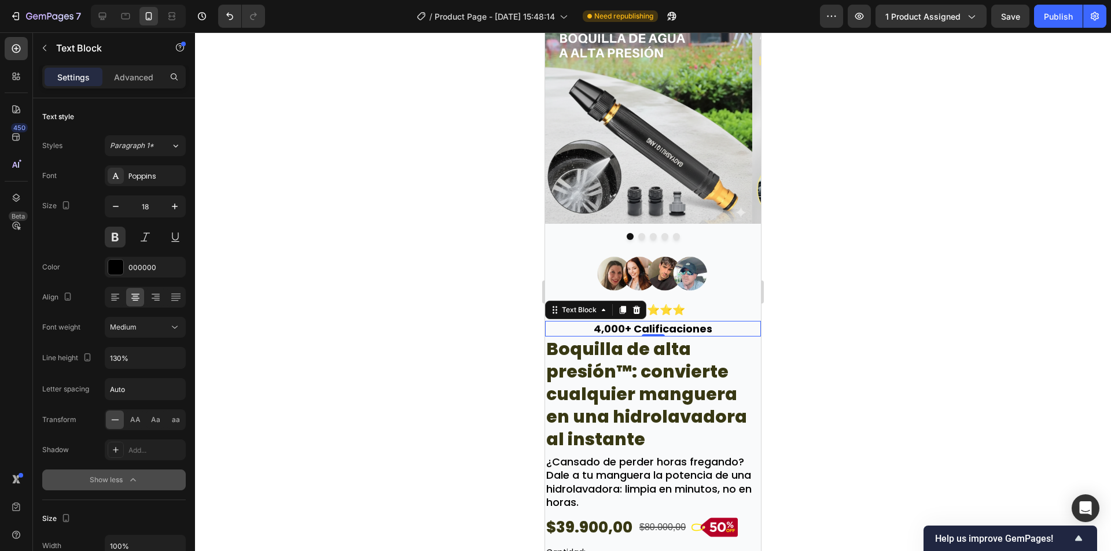
click at [414, 330] on div at bounding box center [653, 291] width 916 height 519
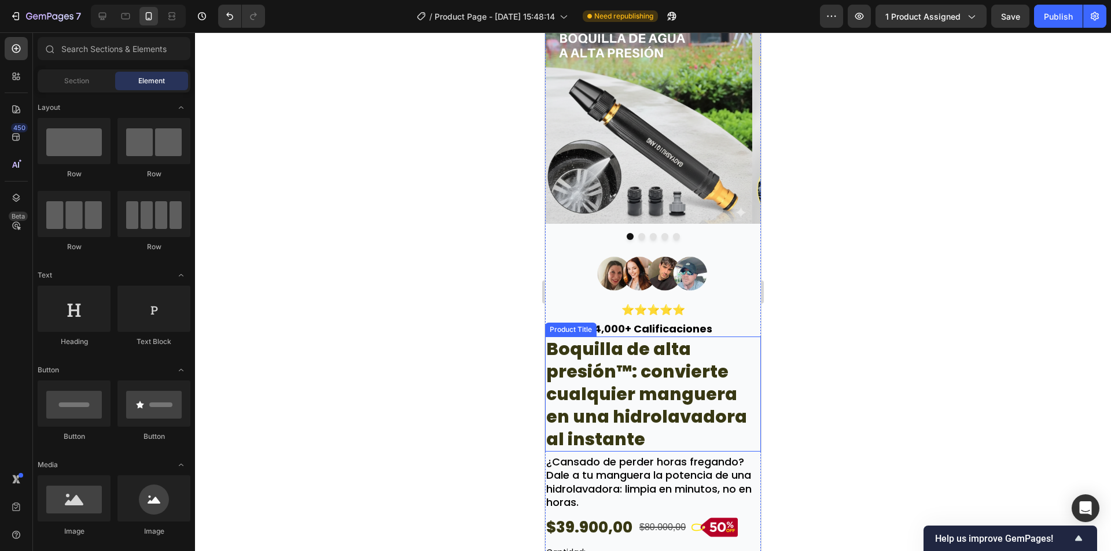
click at [701, 351] on h2 "Boquilla de alta presión™: convierte cualquier manguera en una hidrolavadora al…" at bounding box center [653, 394] width 216 height 115
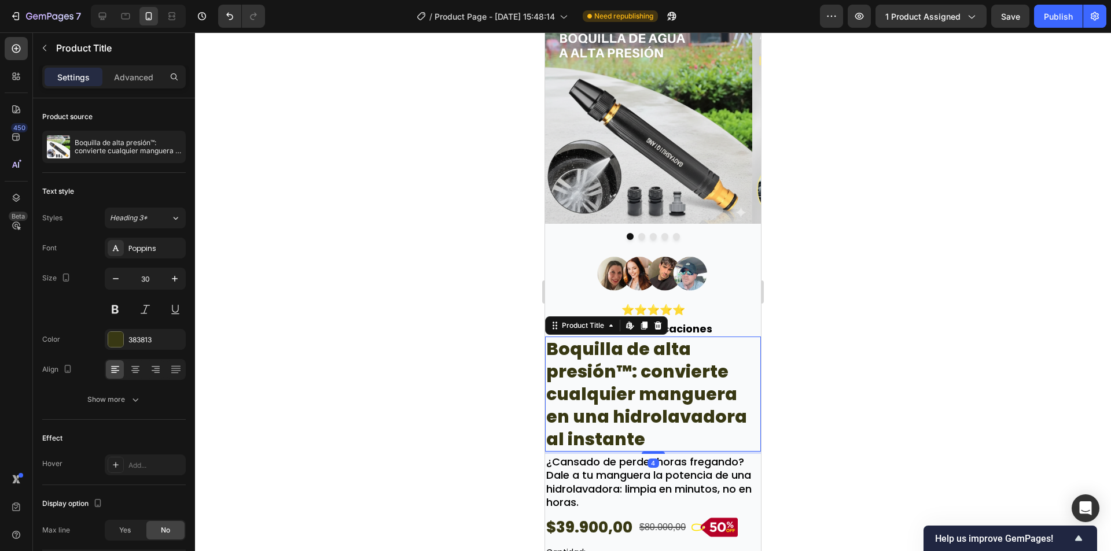
click at [112, 66] on div "Settings Advanced" at bounding box center [113, 76] width 143 height 23
click at [115, 69] on div "Advanced" at bounding box center [134, 77] width 58 height 19
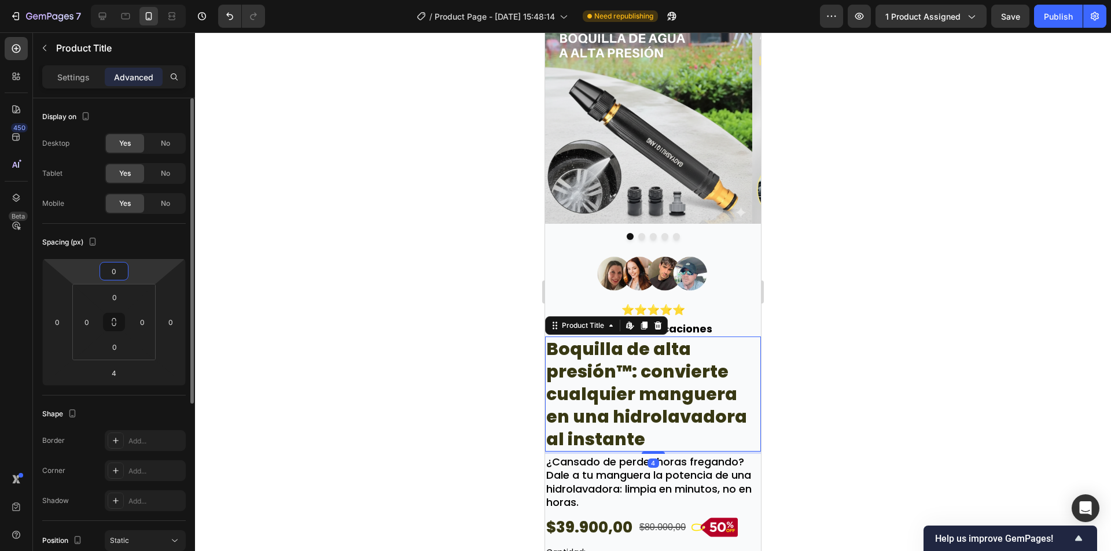
click at [119, 0] on html "7 Version history / Product Page - [DATE] 15:48:14 Need republishing Preview 1 …" at bounding box center [555, 0] width 1111 height 0
click at [115, 270] on input "0" at bounding box center [113, 271] width 23 height 17
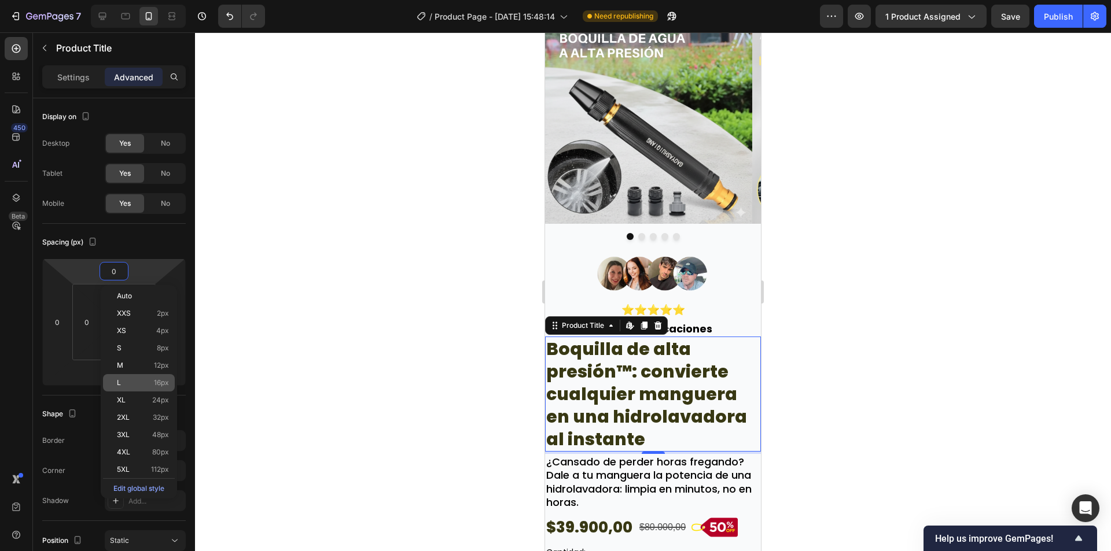
click at [164, 376] on div "L 16px" at bounding box center [139, 382] width 72 height 17
type input "16"
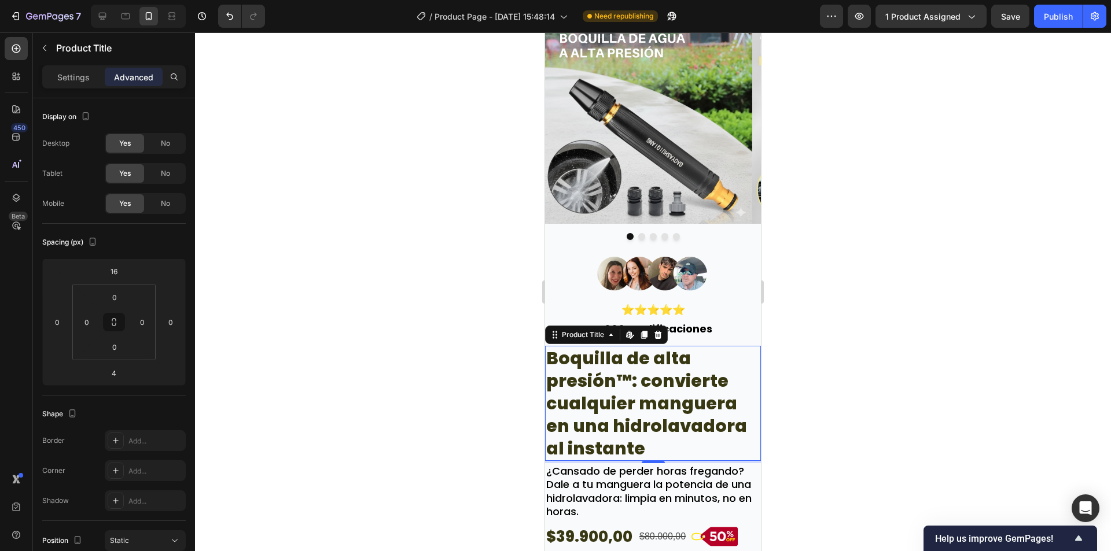
click at [824, 333] on div at bounding box center [653, 291] width 916 height 519
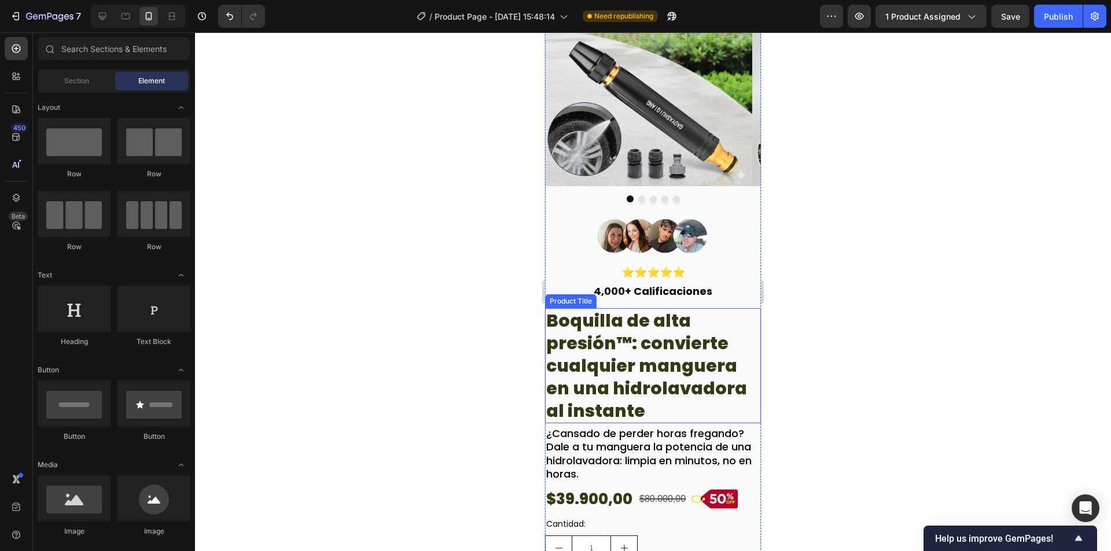
scroll to position [116, 0]
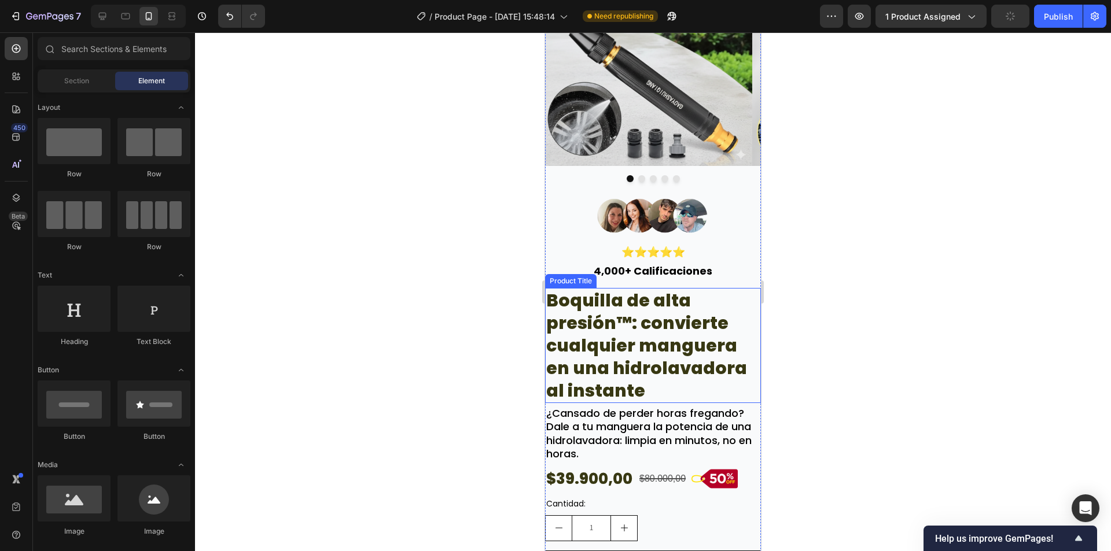
click at [649, 377] on h2 "Boquilla de alta presión™: convierte cualquier manguera en una hidrolavadora al…" at bounding box center [653, 345] width 216 height 115
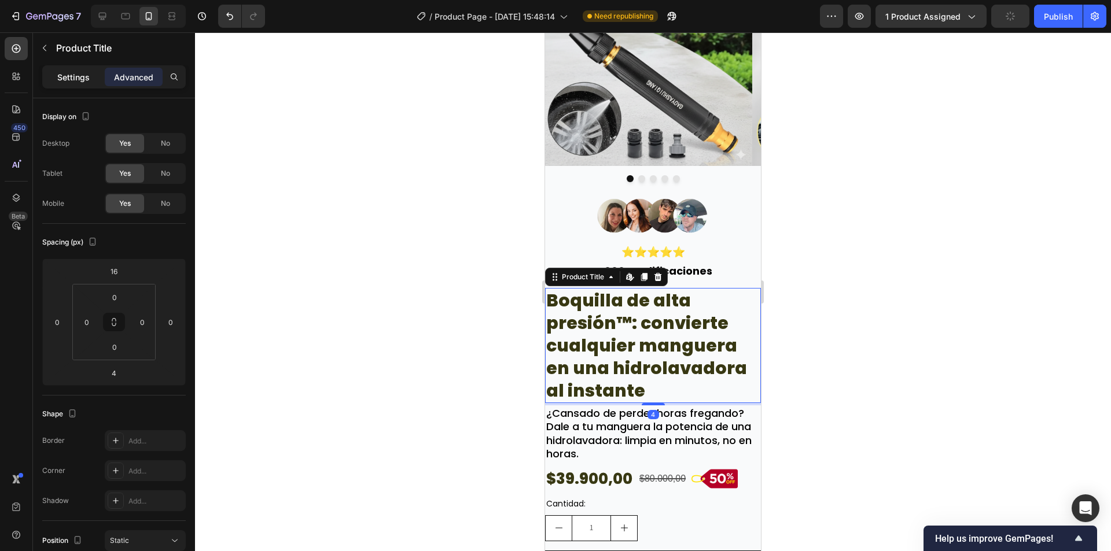
click at [75, 69] on div "Settings" at bounding box center [74, 77] width 58 height 19
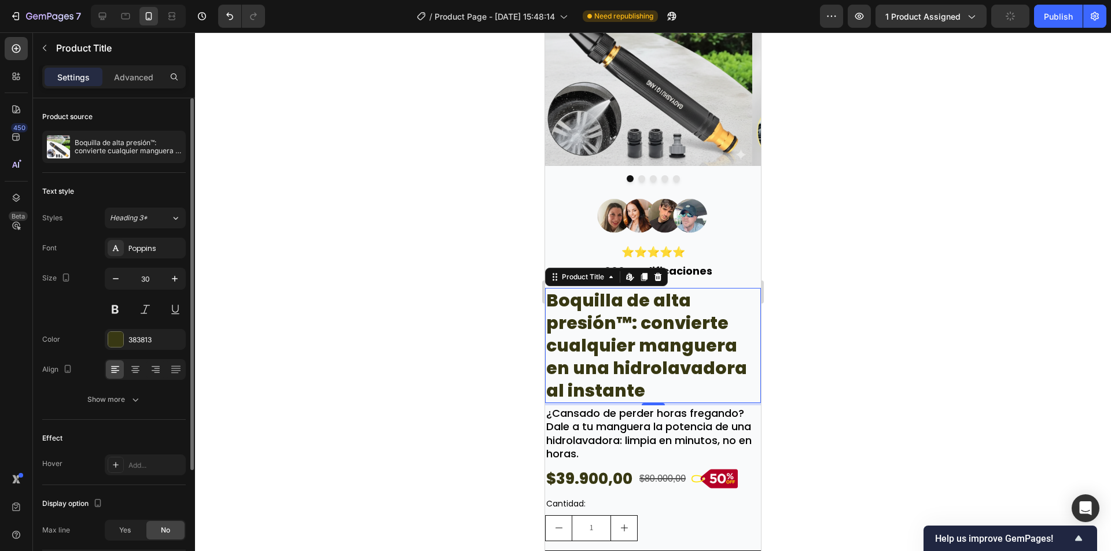
click at [131, 422] on div "Effect Hover Add..." at bounding box center [113, 452] width 143 height 65
click at [124, 408] on button "Show more" at bounding box center [113, 399] width 143 height 21
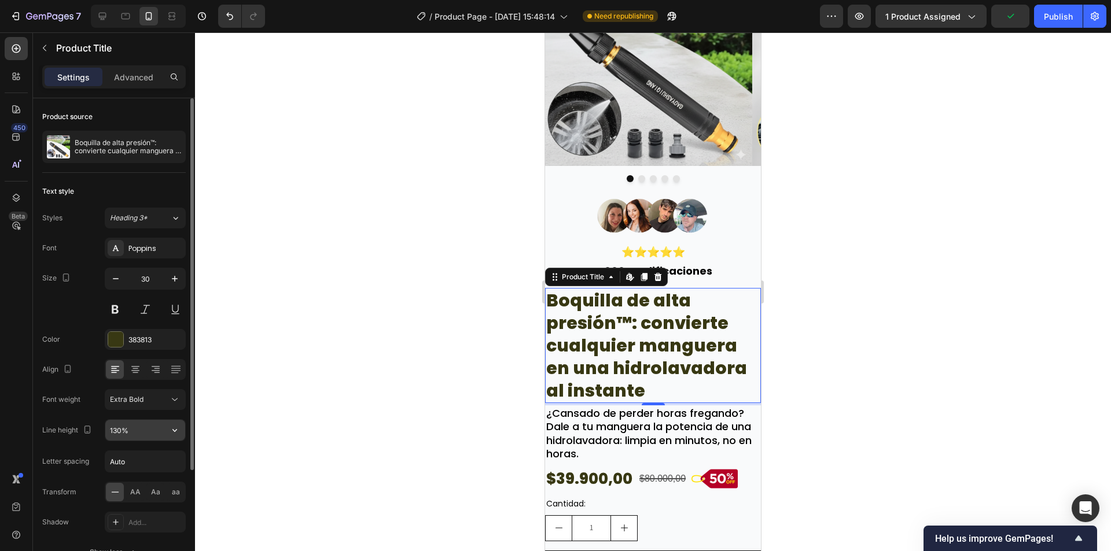
click at [172, 432] on icon "button" at bounding box center [175, 431] width 12 height 12
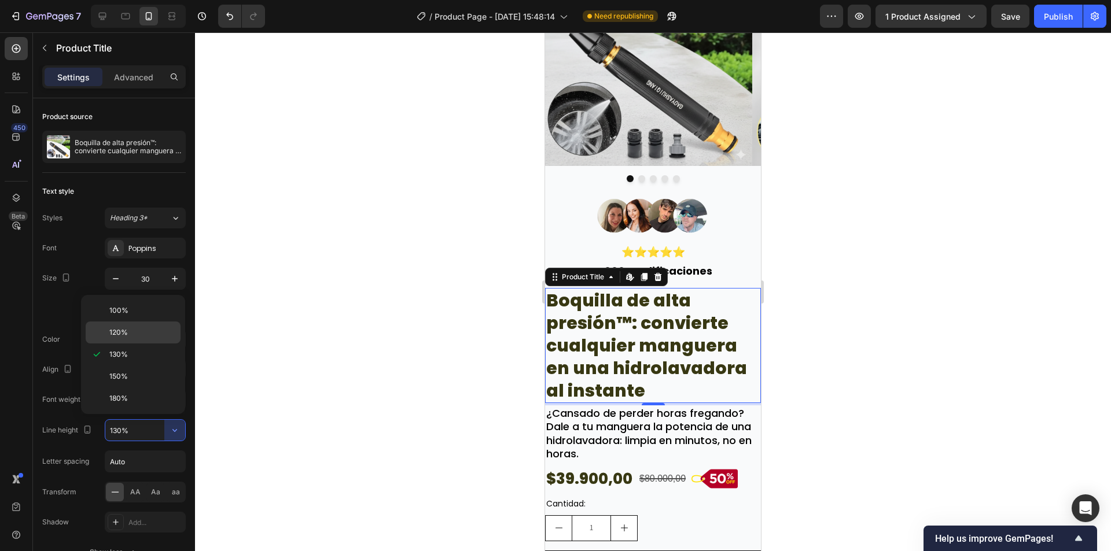
click at [127, 334] on span "120%" at bounding box center [118, 332] width 19 height 10
type input "120%"
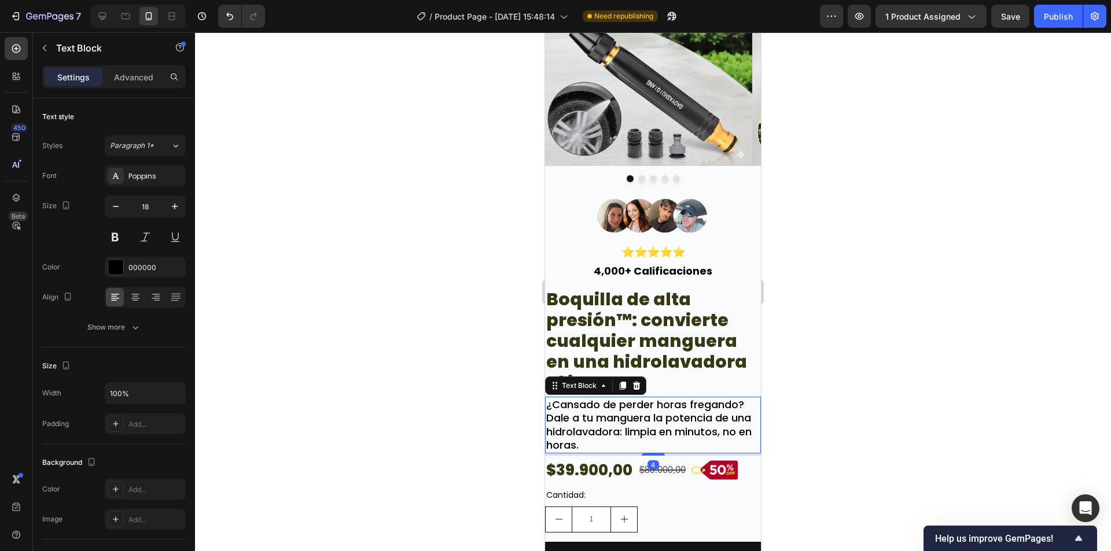
click at [652, 414] on p "¿Cansado de perder horas fregando? Dale a tu manguera la potencia de una hidrol…" at bounding box center [652, 425] width 213 height 54
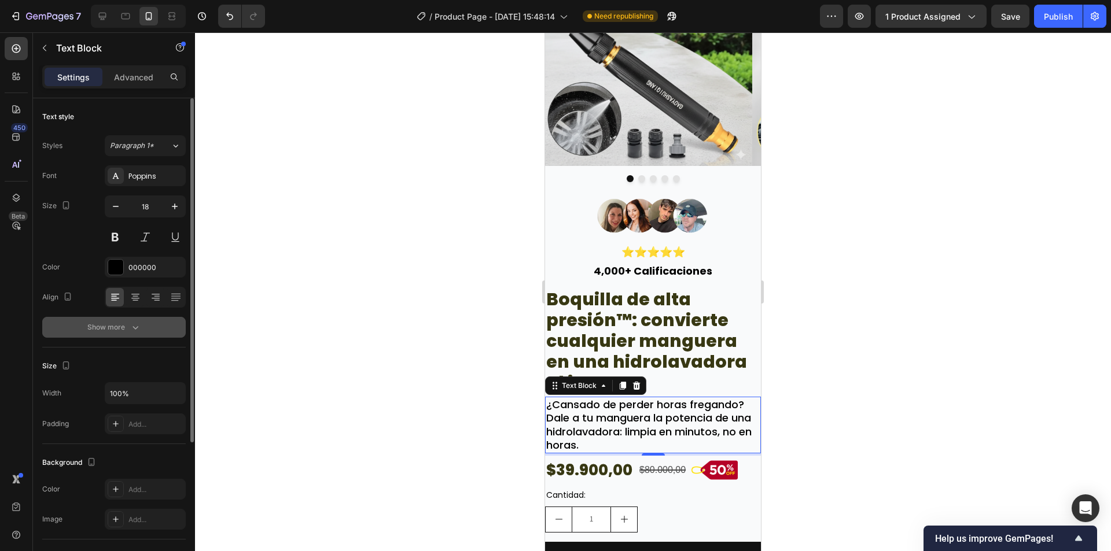
click at [93, 335] on button "Show more" at bounding box center [113, 327] width 143 height 21
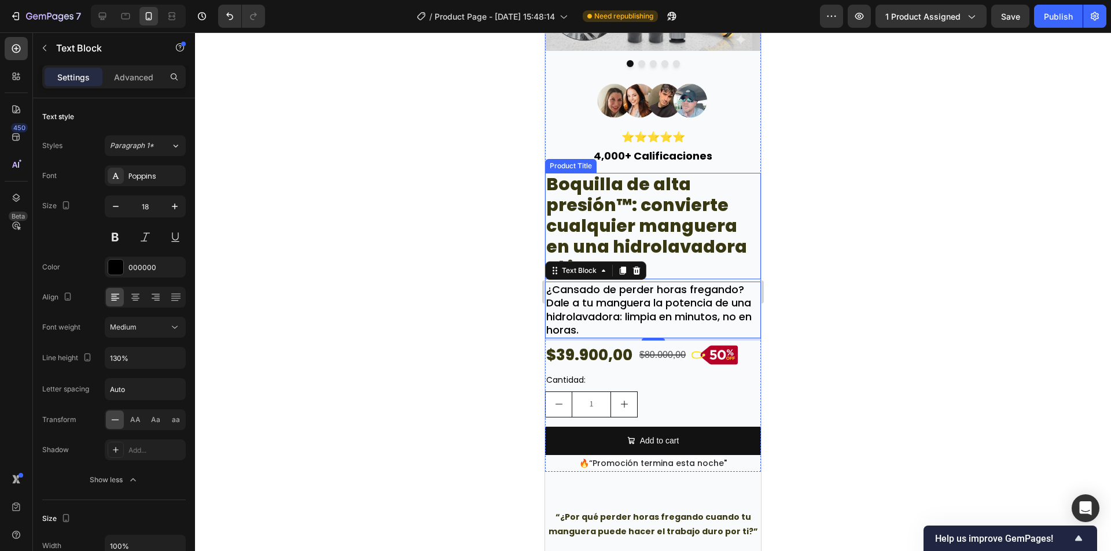
scroll to position [231, 0]
click at [610, 350] on div "$39.900,00" at bounding box center [589, 354] width 88 height 29
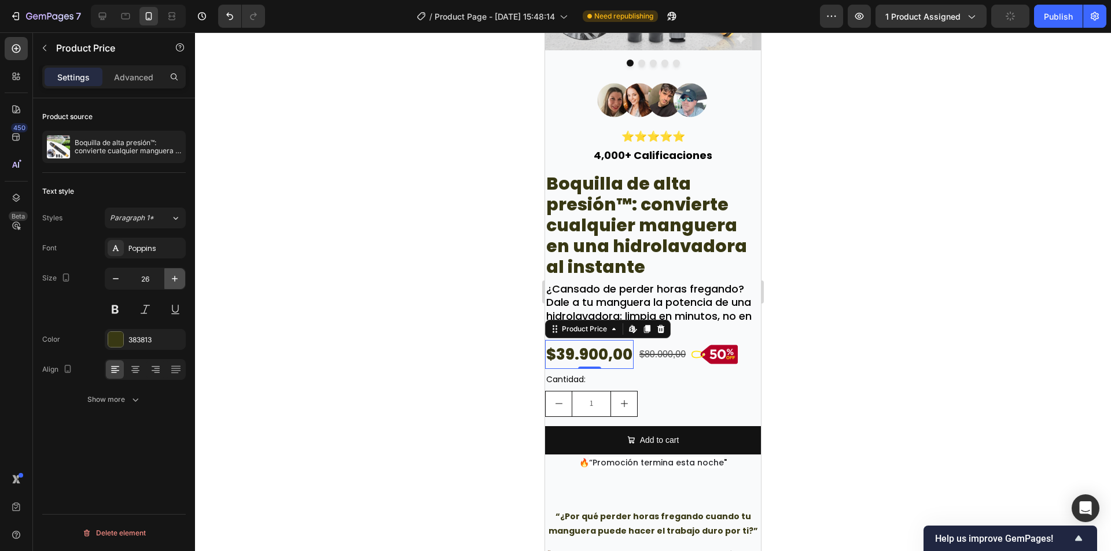
click at [174, 283] on icon "button" at bounding box center [175, 279] width 12 height 12
type input "28"
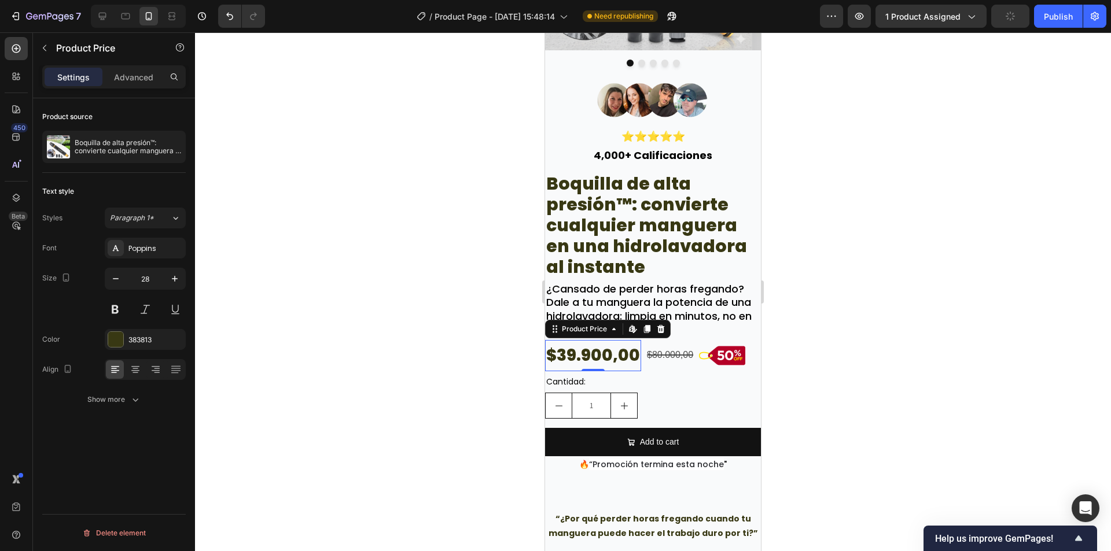
click at [401, 285] on div at bounding box center [653, 291] width 916 height 519
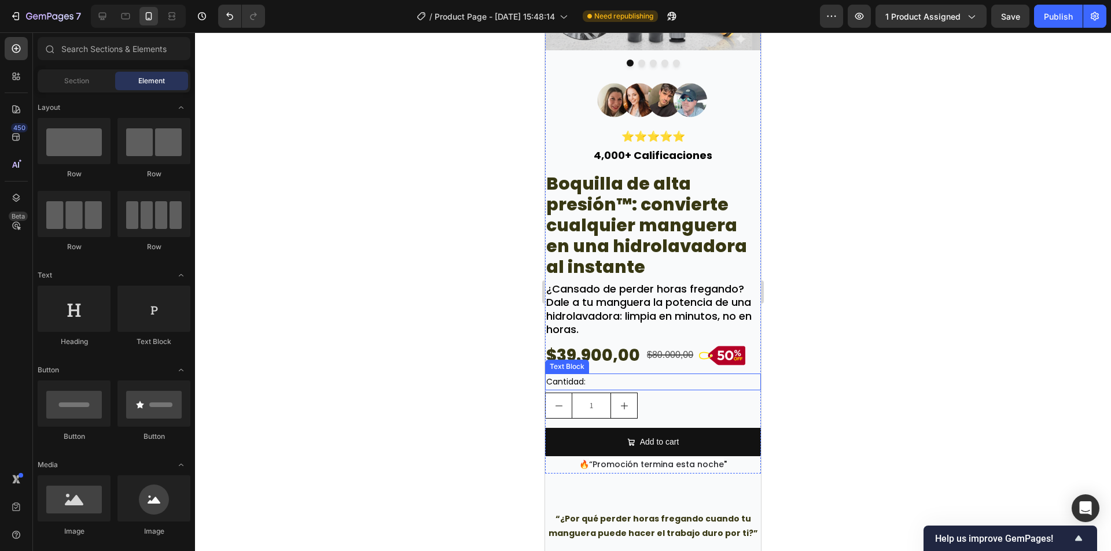
click at [672, 387] on p "Cantidad:" at bounding box center [652, 382] width 213 height 14
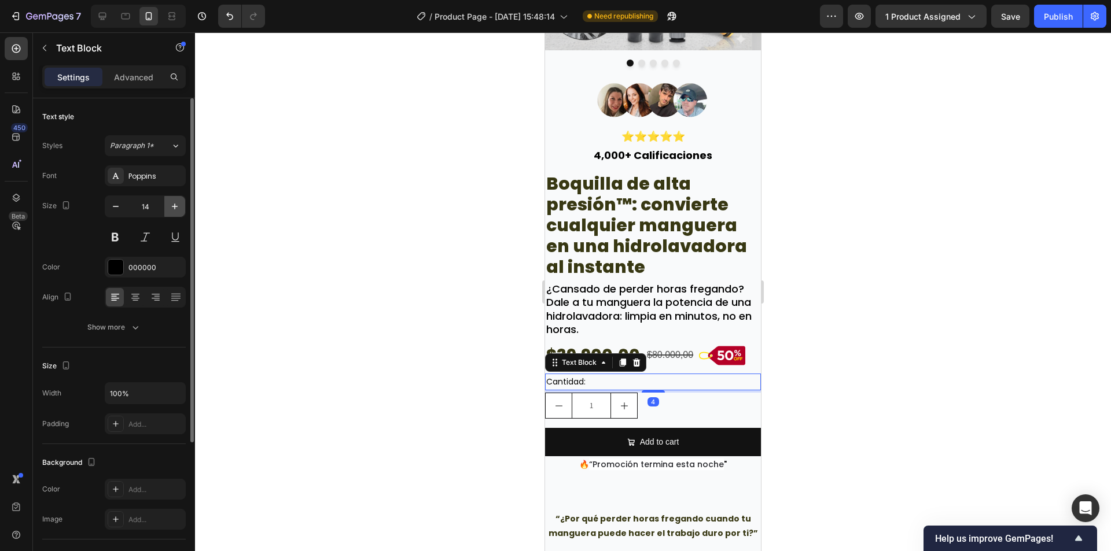
click at [169, 214] on button "button" at bounding box center [174, 206] width 21 height 21
drag, startPoint x: 169, startPoint y: 214, endPoint x: 254, endPoint y: 230, distance: 86.6
click at [169, 214] on button "button" at bounding box center [174, 206] width 21 height 21
type input "16"
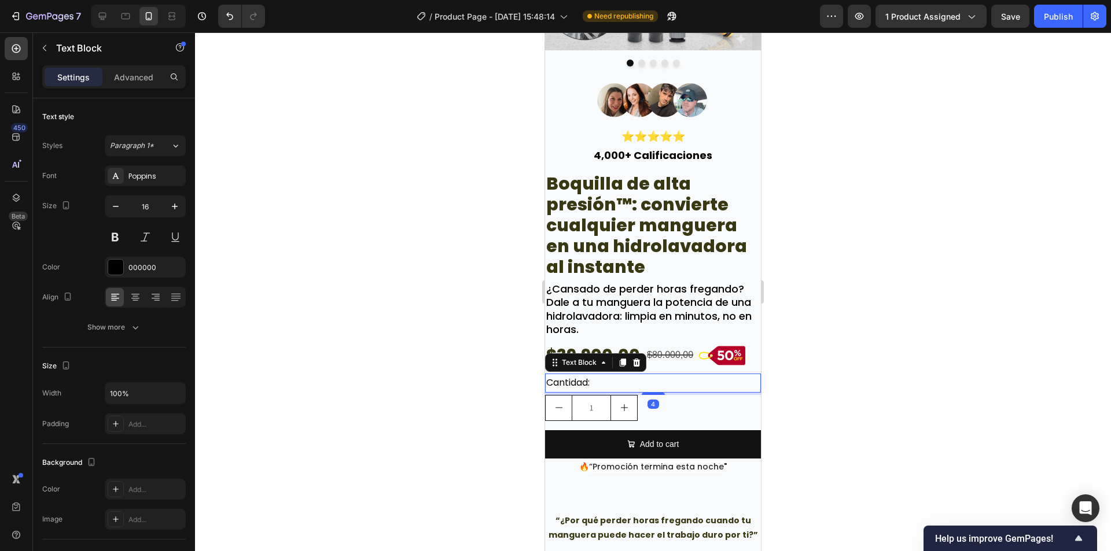
click at [393, 259] on div at bounding box center [653, 291] width 916 height 519
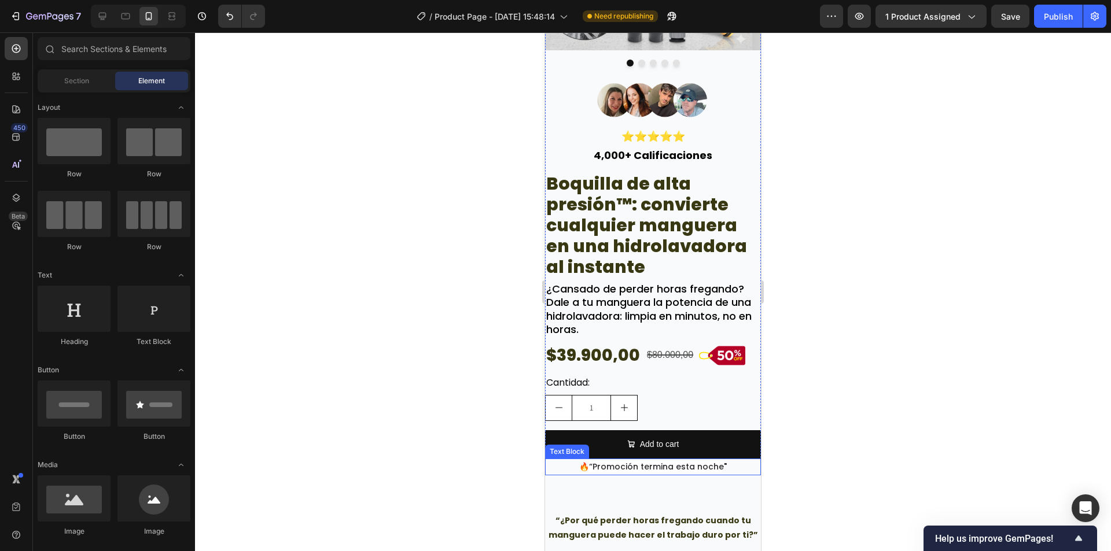
click at [665, 460] on p "🔥 “Promoción termina esta noche "" at bounding box center [652, 467] width 213 height 14
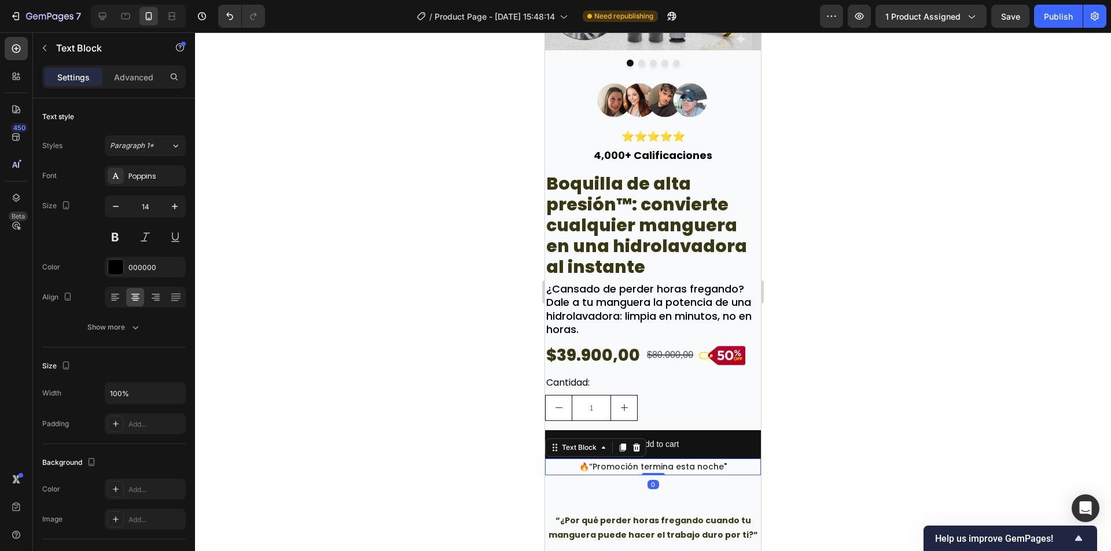
click at [1013, 349] on div at bounding box center [653, 291] width 916 height 519
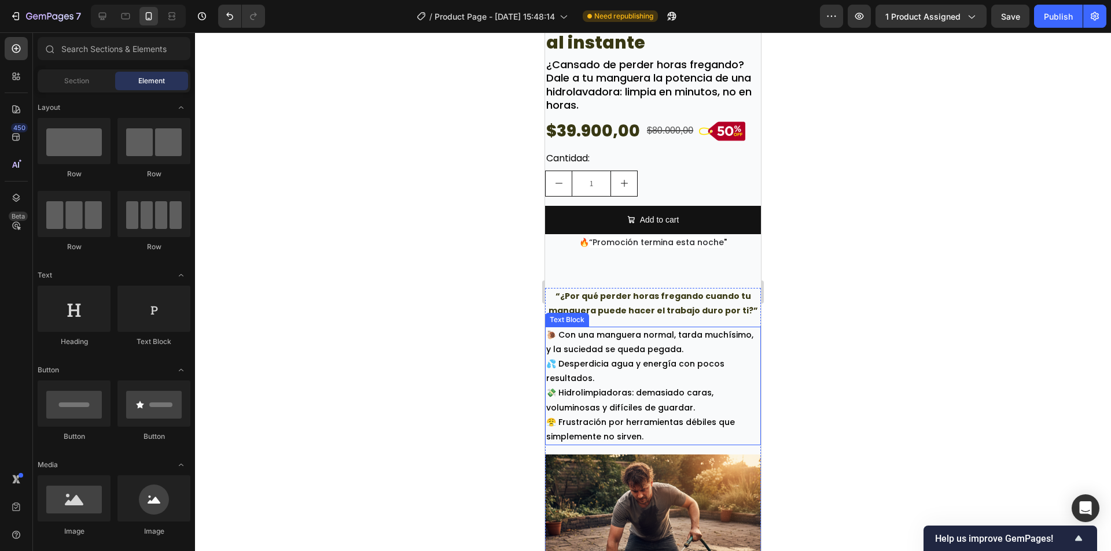
scroll to position [463, 0]
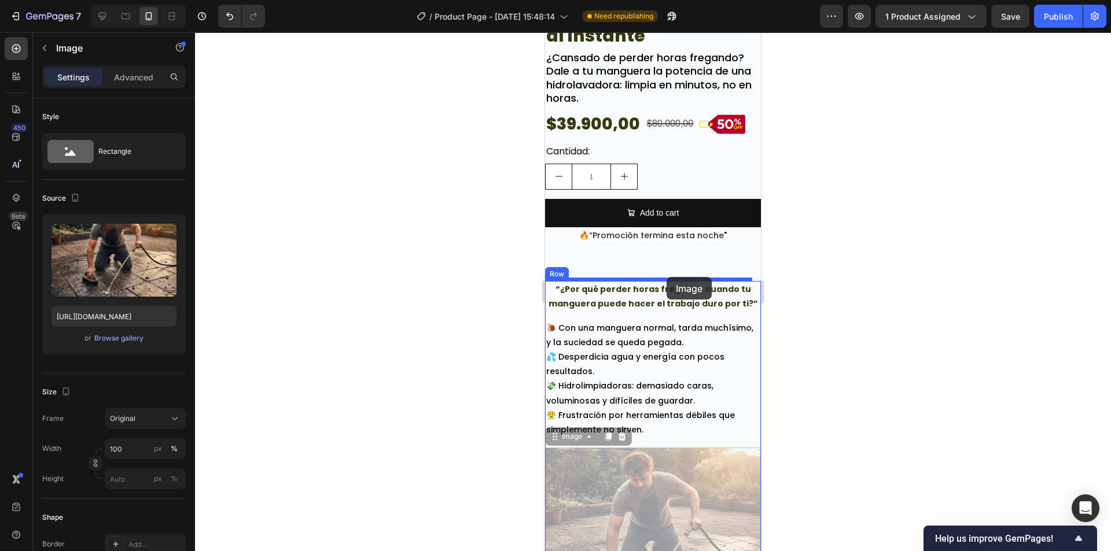
drag, startPoint x: 661, startPoint y: 499, endPoint x: 666, endPoint y: 276, distance: 222.8
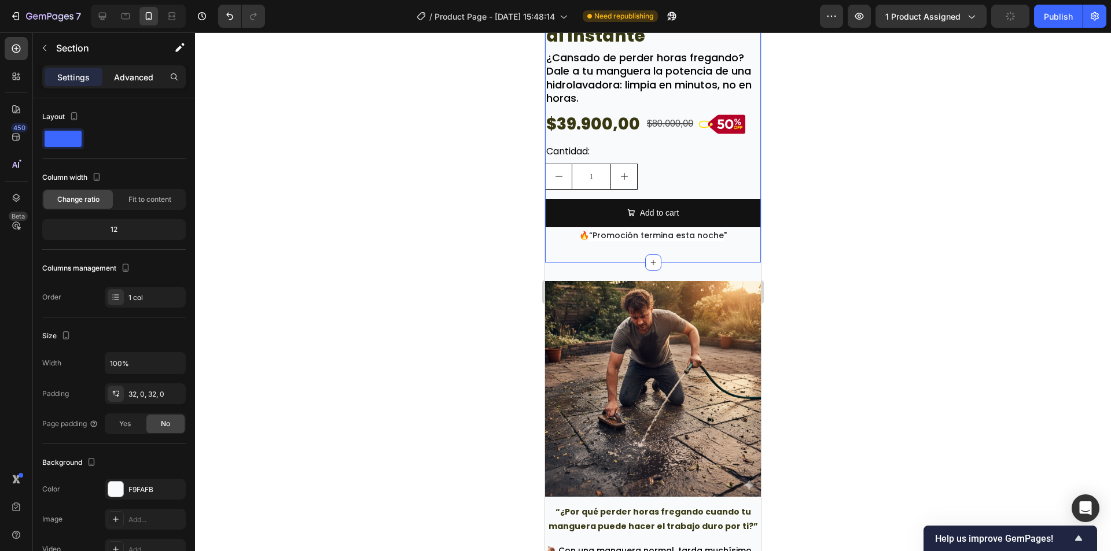
click at [134, 73] on p "Advanced" at bounding box center [133, 77] width 39 height 12
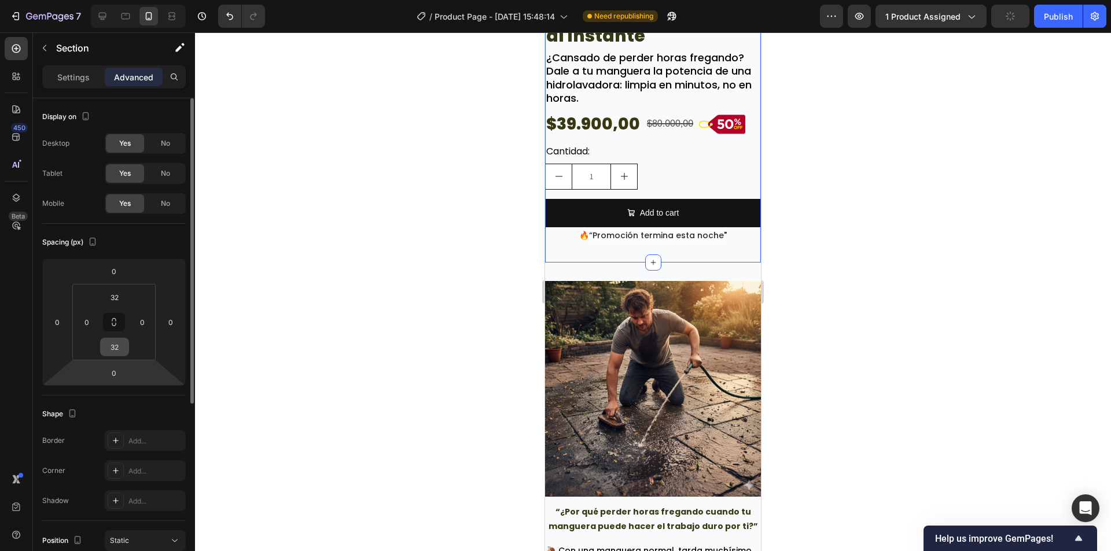
click at [113, 349] on input "32" at bounding box center [114, 346] width 23 height 17
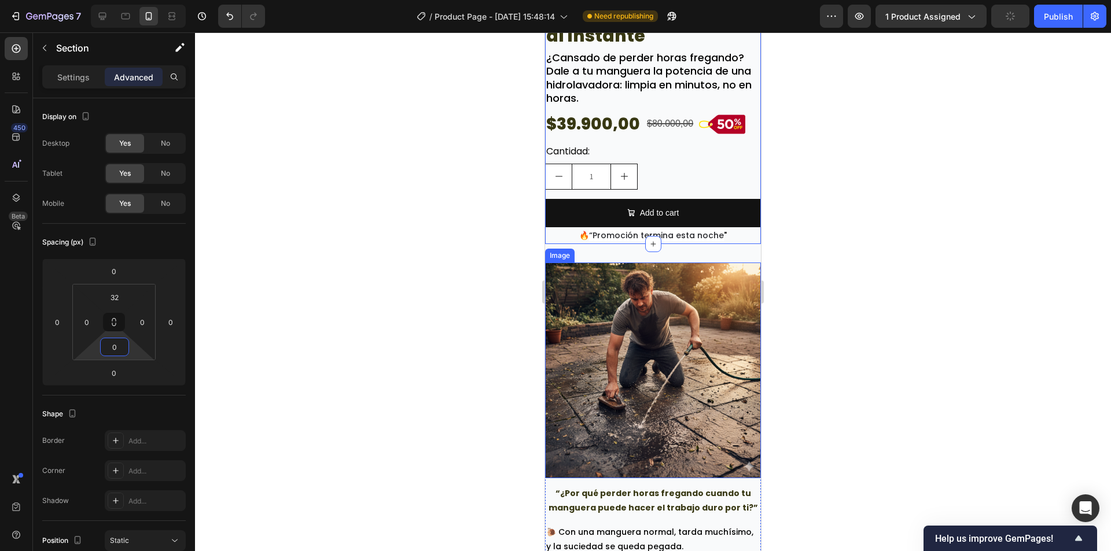
click at [852, 278] on div at bounding box center [653, 291] width 916 height 519
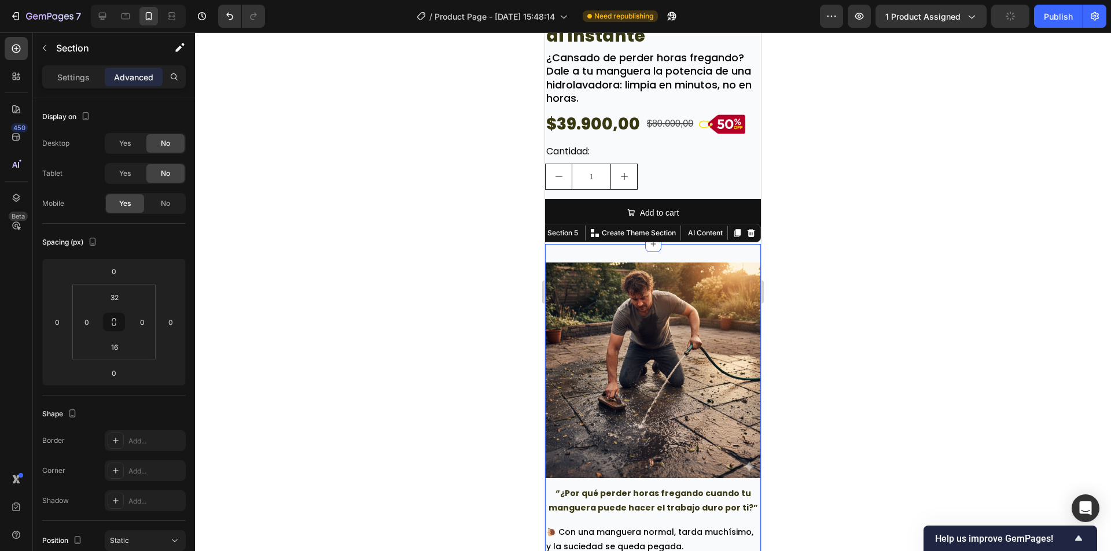
click at [112, 302] on input "32" at bounding box center [114, 297] width 23 height 17
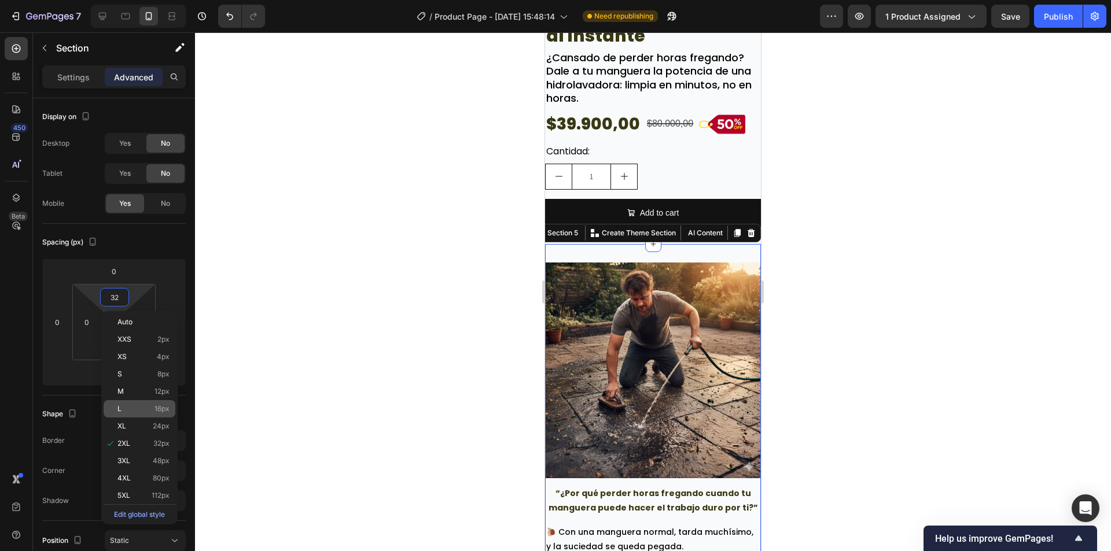
click at [166, 405] on span "16px" at bounding box center [161, 409] width 15 height 8
type input "16"
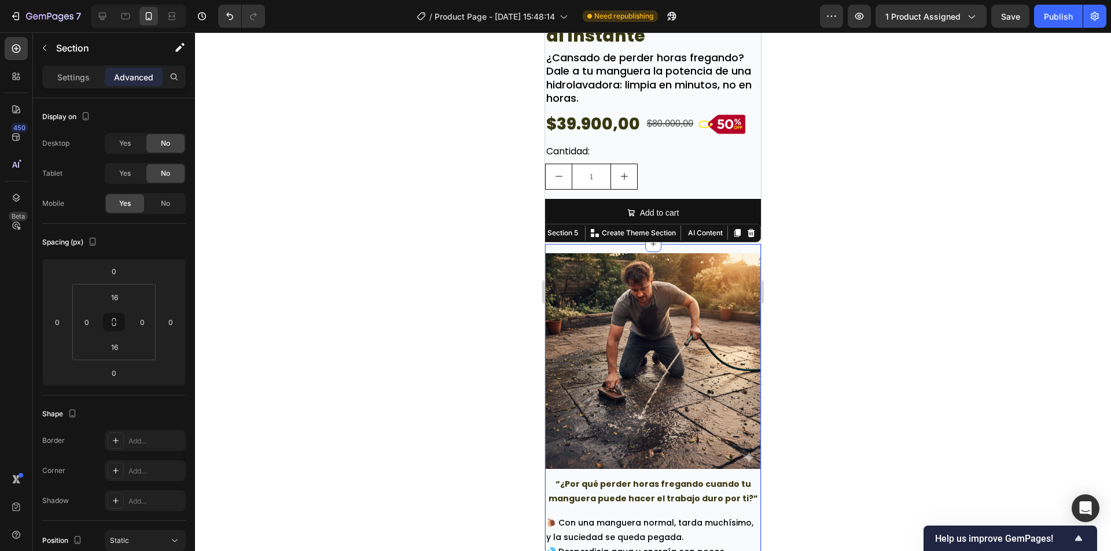
drag, startPoint x: 375, startPoint y: 375, endPoint x: 410, endPoint y: 375, distance: 34.7
click at [376, 375] on div at bounding box center [653, 291] width 916 height 519
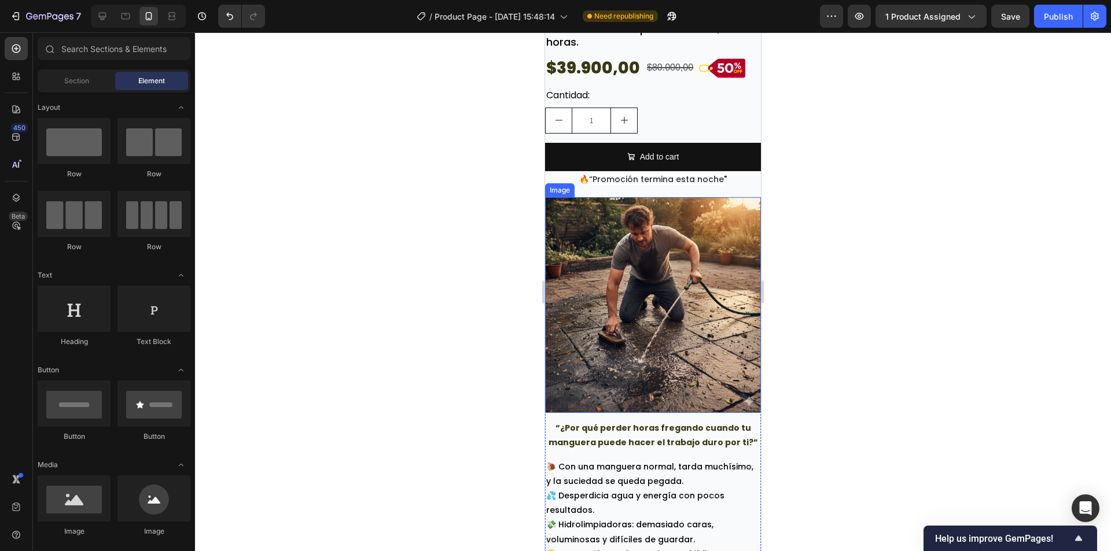
scroll to position [636, 0]
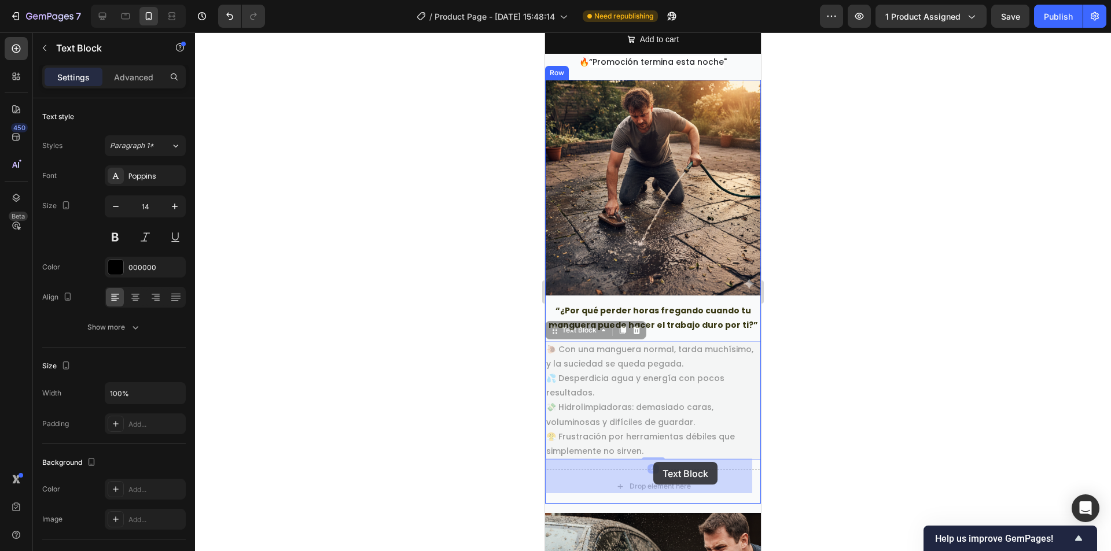
drag, startPoint x: 649, startPoint y: 437, endPoint x: 668, endPoint y: 464, distance: 33.2
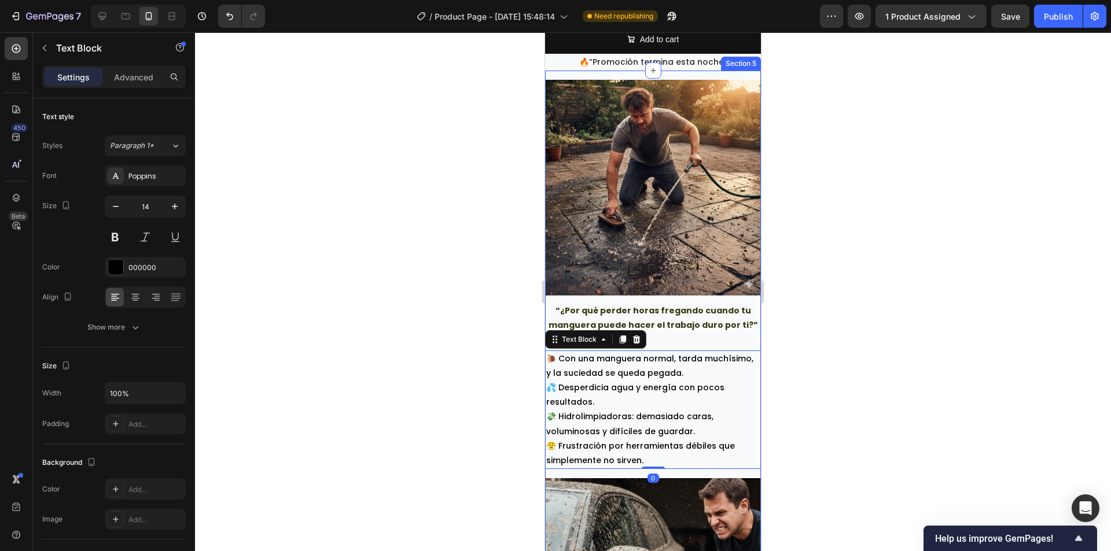
click at [855, 436] on div at bounding box center [653, 291] width 916 height 519
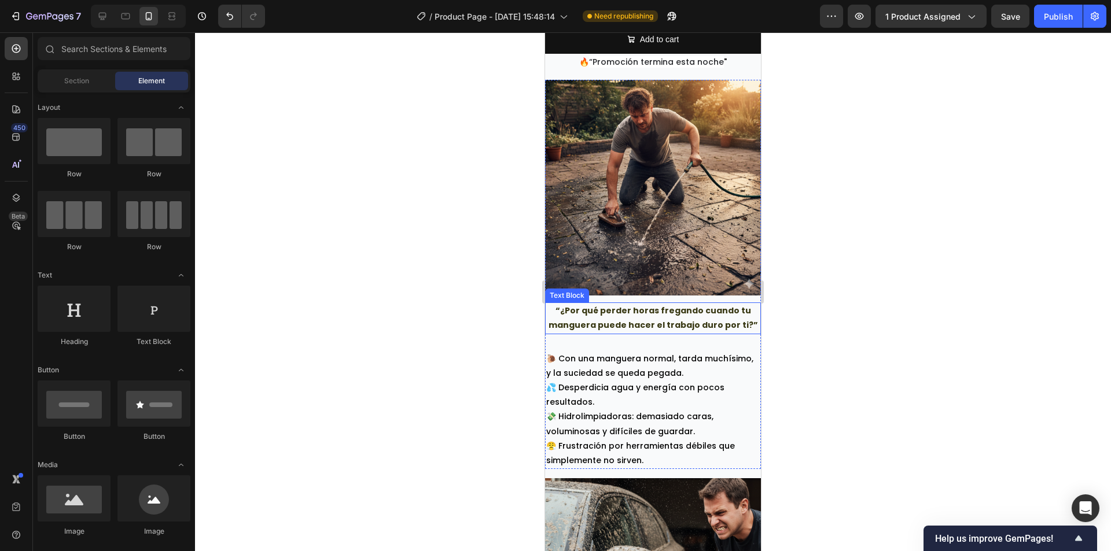
click at [628, 303] on div "“¿Por qué perder horas fregando cuando tu manguera puede hacer el trabajo duro …" at bounding box center [653, 318] width 216 height 31
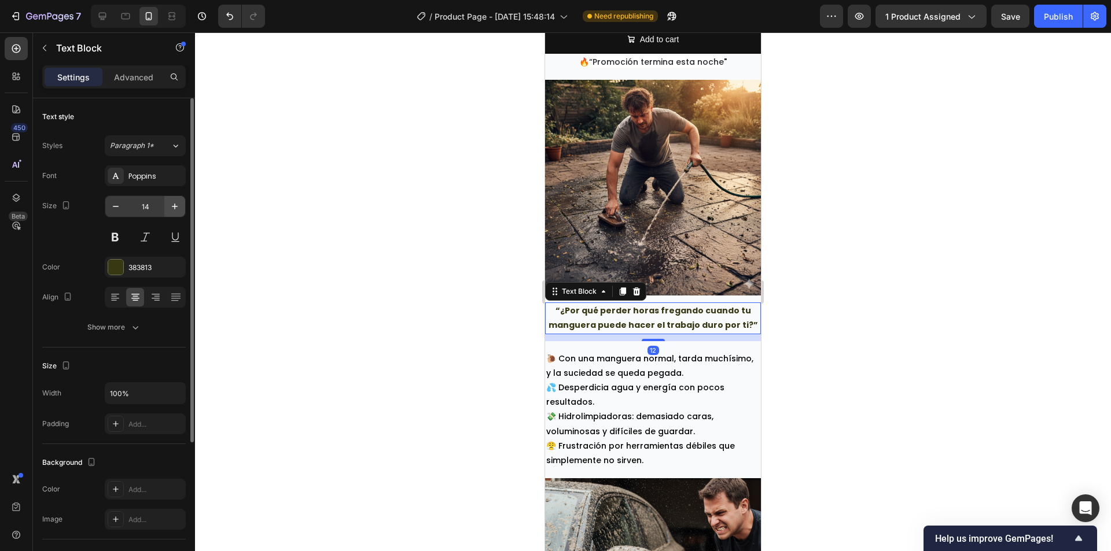
click at [168, 207] on button "button" at bounding box center [174, 206] width 21 height 21
click at [168, 208] on button "button" at bounding box center [174, 206] width 21 height 21
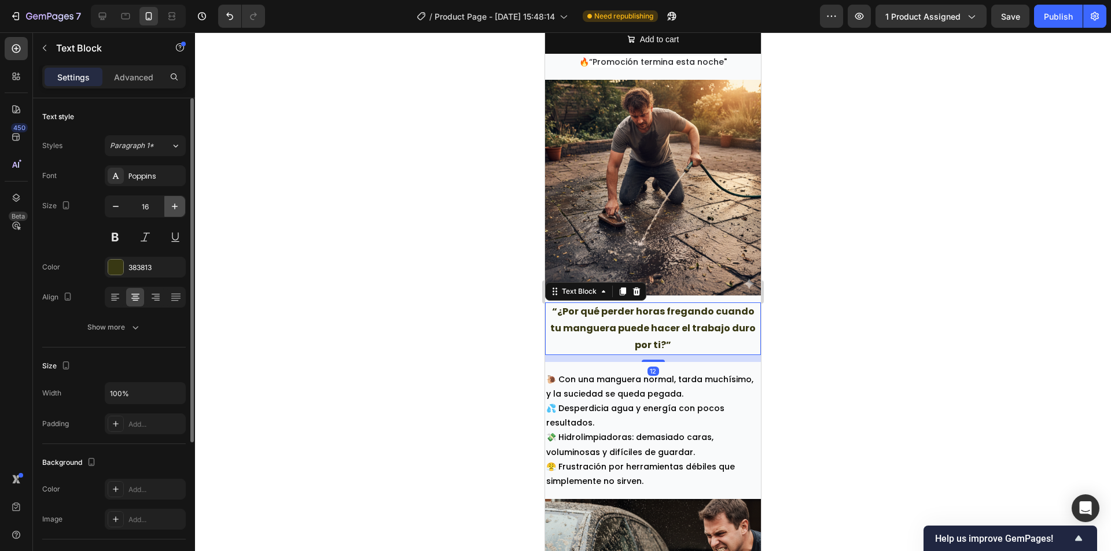
click at [168, 208] on button "button" at bounding box center [174, 206] width 21 height 21
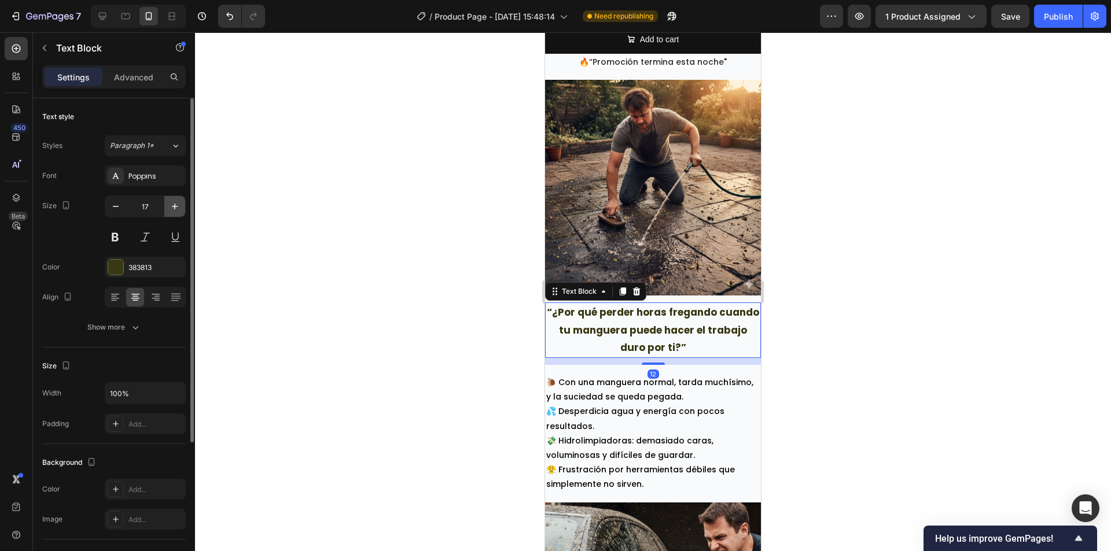
click at [168, 208] on button "button" at bounding box center [174, 206] width 21 height 21
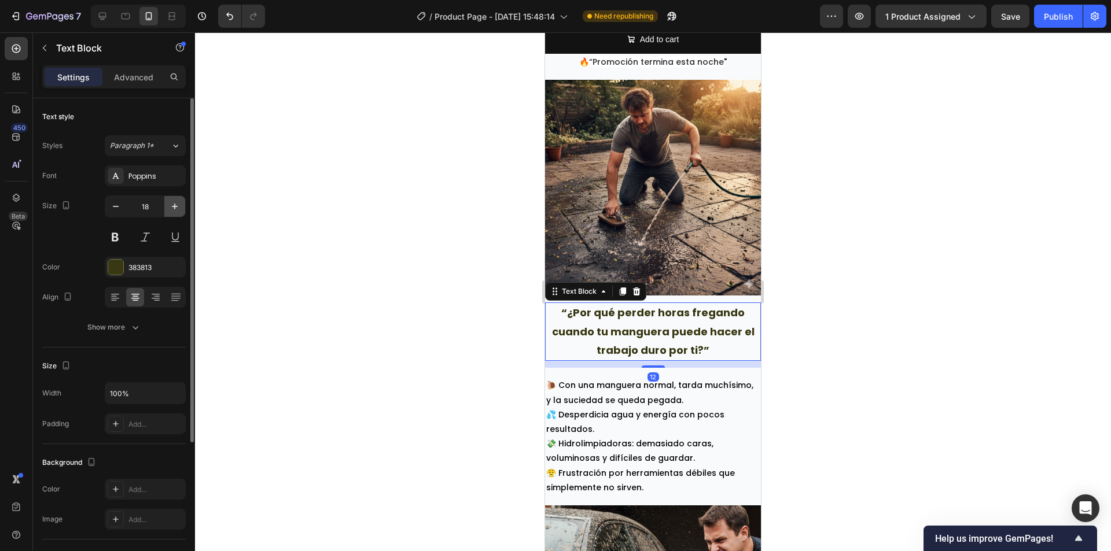
click at [168, 208] on button "button" at bounding box center [174, 206] width 21 height 21
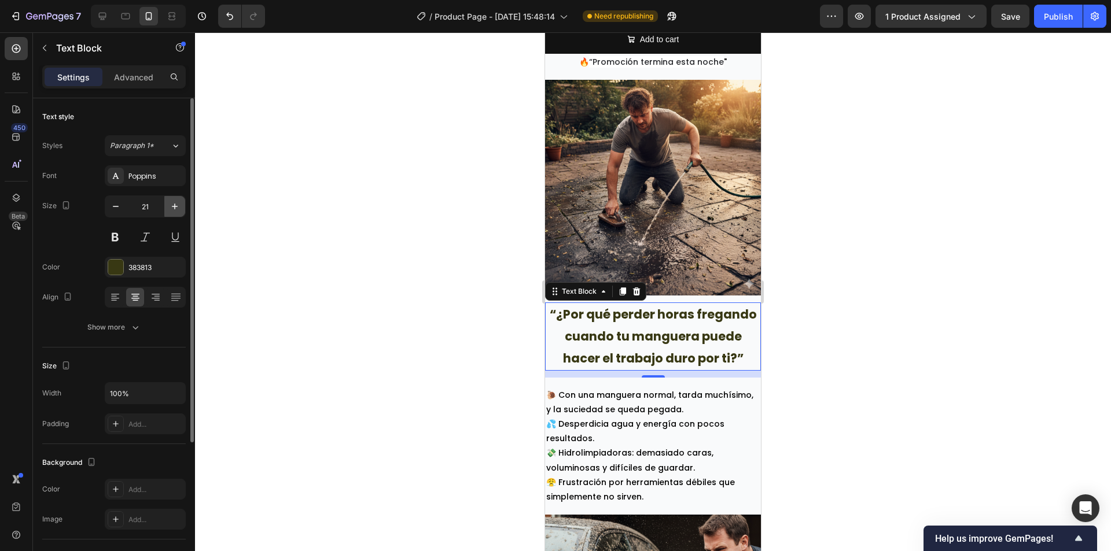
click at [168, 208] on button "button" at bounding box center [174, 206] width 21 height 21
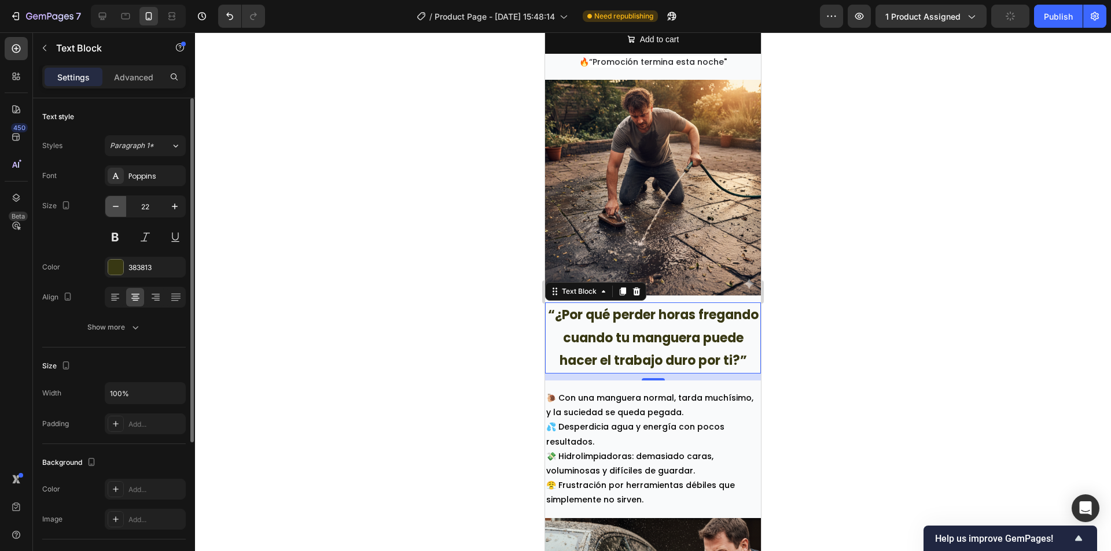
click at [120, 208] on icon "button" at bounding box center [116, 207] width 12 height 12
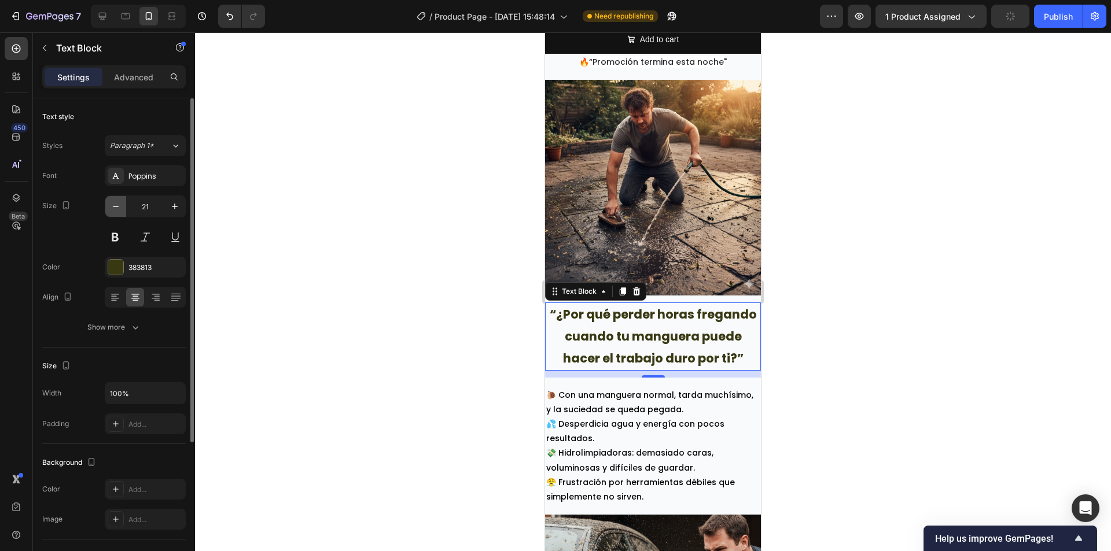
type input "20"
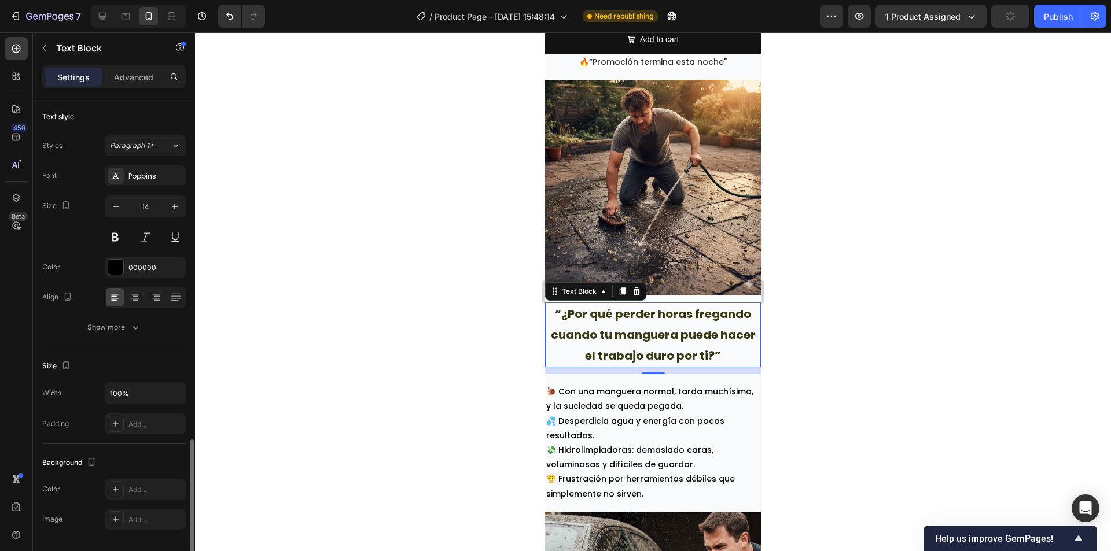
click at [596, 396] on p "🐌 Con una manguera normal, tarda muchísimo, y la suciedad se queda pegada." at bounding box center [652, 399] width 213 height 29
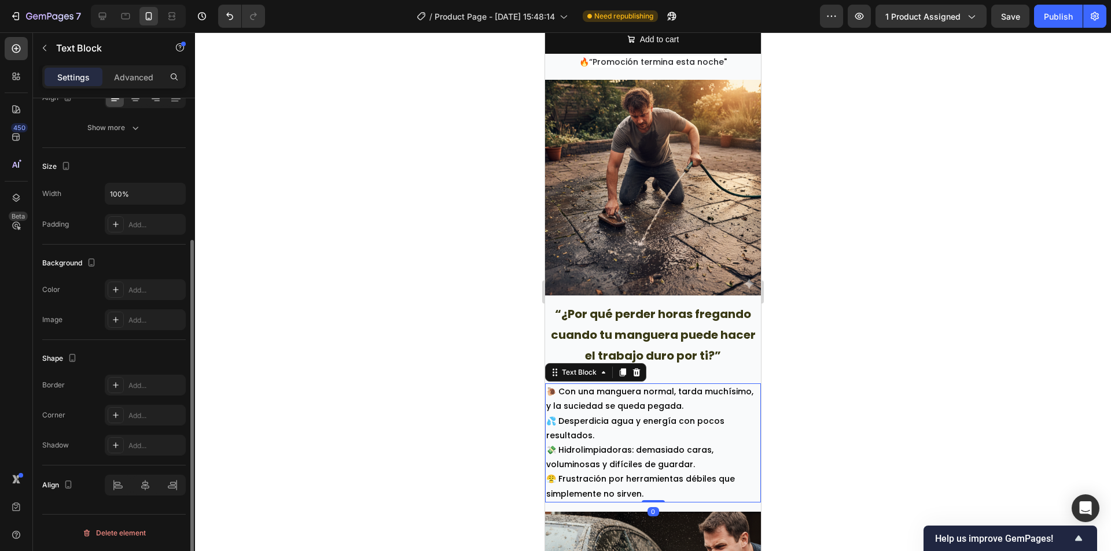
scroll to position [26, 0]
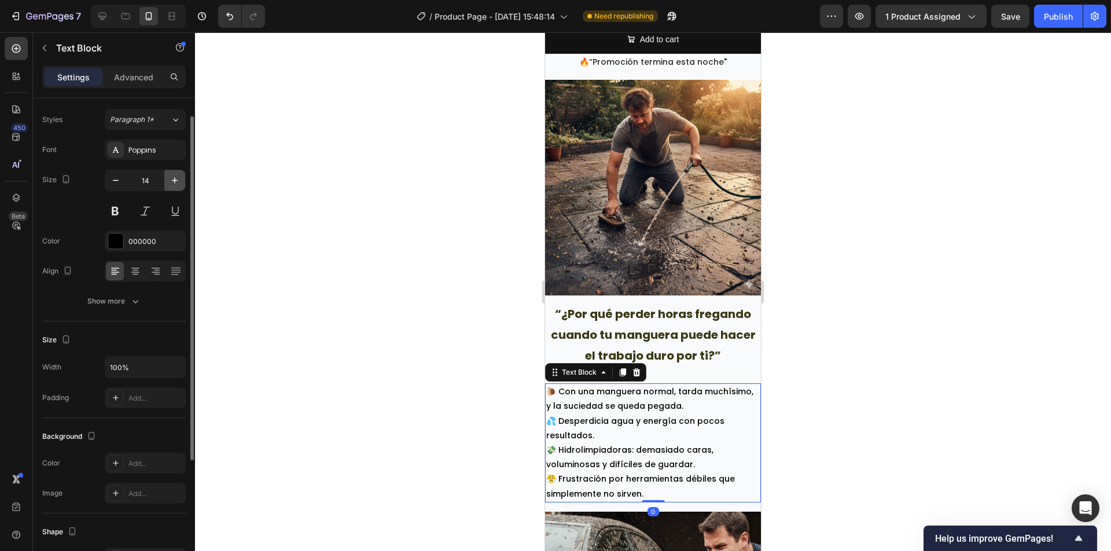
click at [170, 179] on icon "button" at bounding box center [175, 181] width 12 height 12
type input "16"
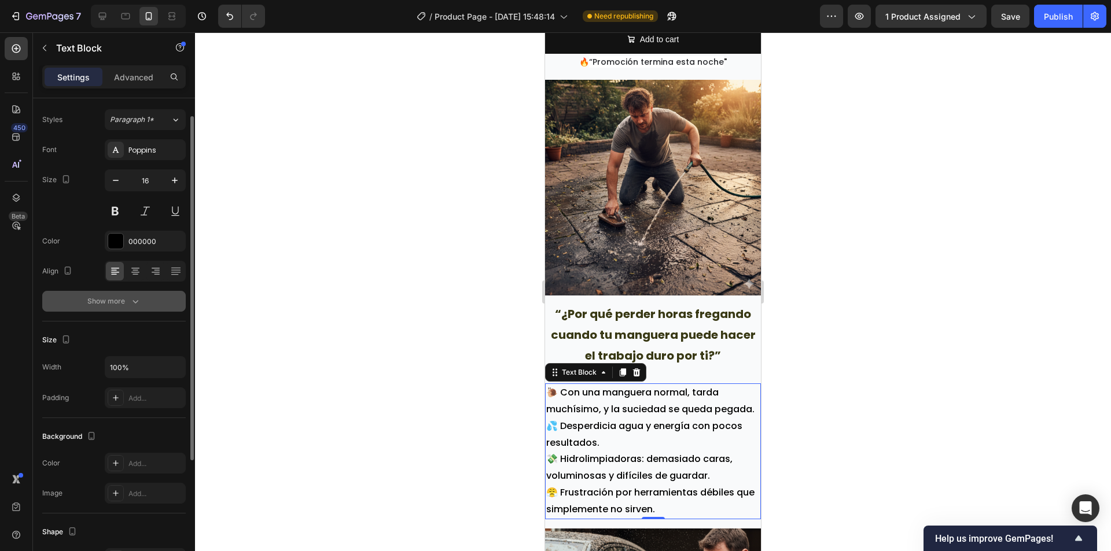
click at [137, 298] on icon "button" at bounding box center [136, 302] width 12 height 12
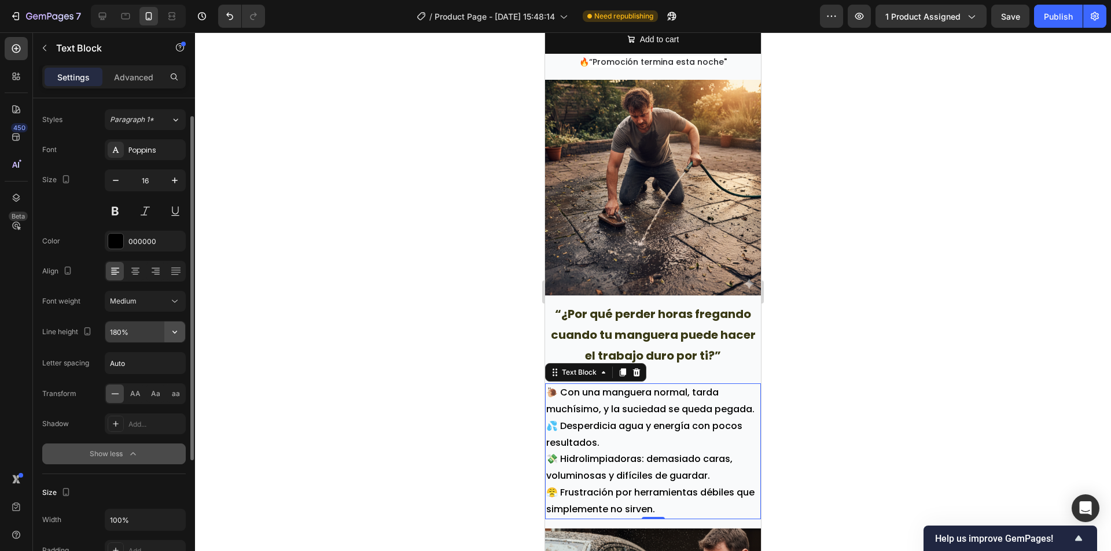
click at [169, 340] on button "button" at bounding box center [174, 332] width 21 height 21
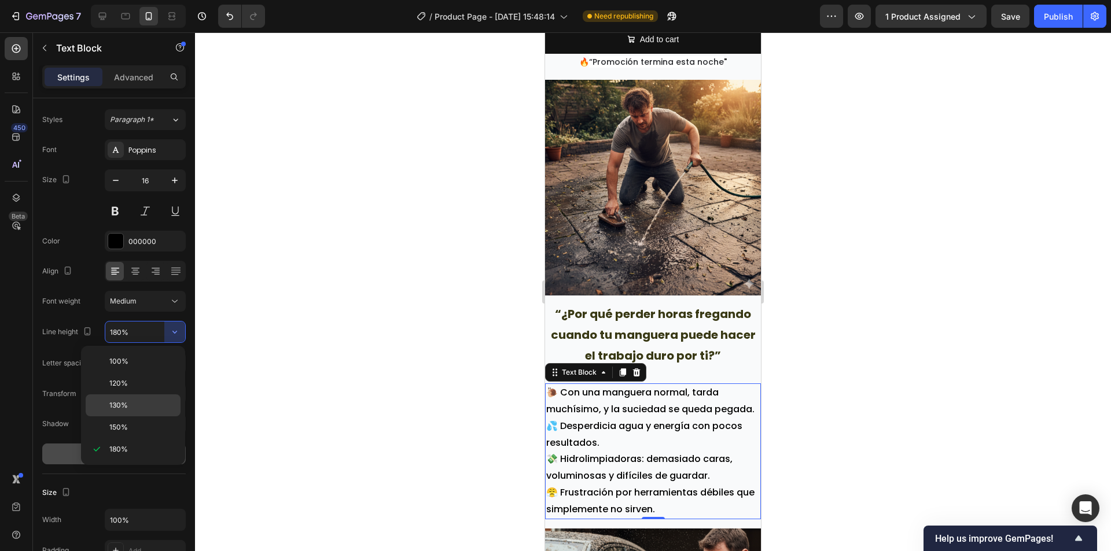
click at [125, 408] on span "130%" at bounding box center [118, 405] width 19 height 10
type input "130%"
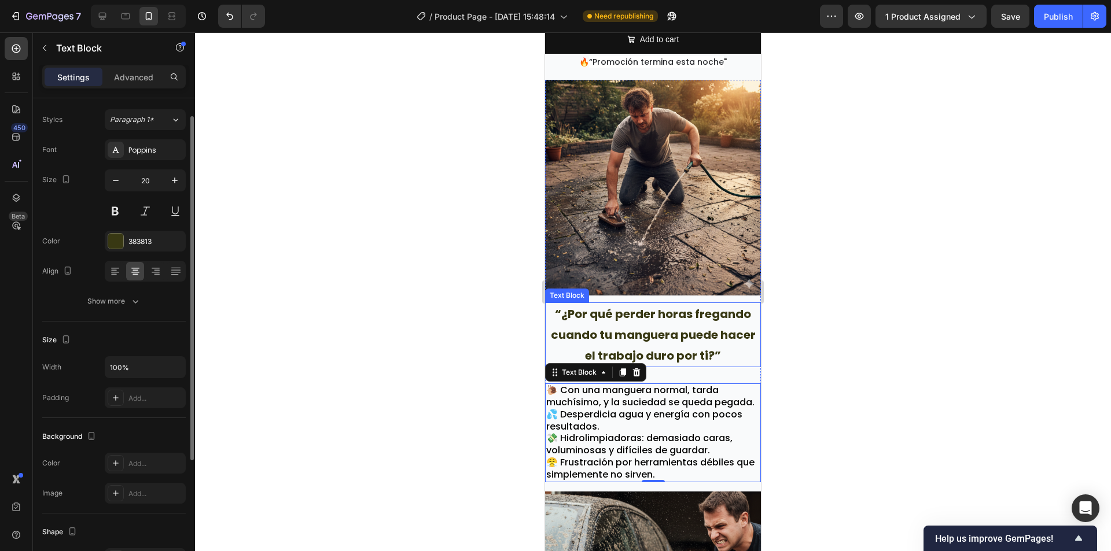
click at [689, 340] on p "“¿Por qué perder horas fregando cuando tu manguera puede hacer el trabajo duro …" at bounding box center [652, 335] width 213 height 62
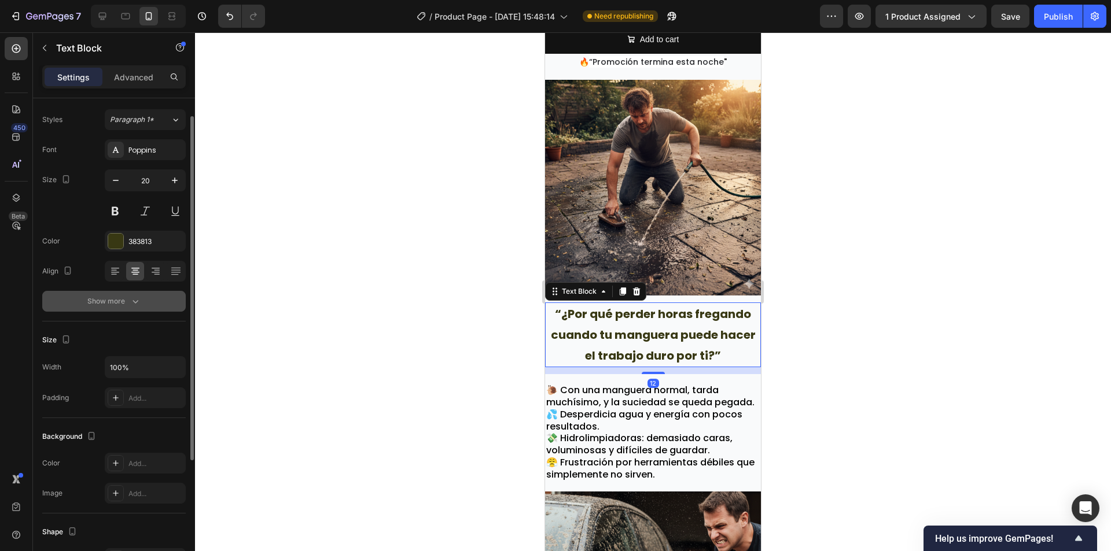
click at [132, 303] on icon "button" at bounding box center [136, 302] width 12 height 12
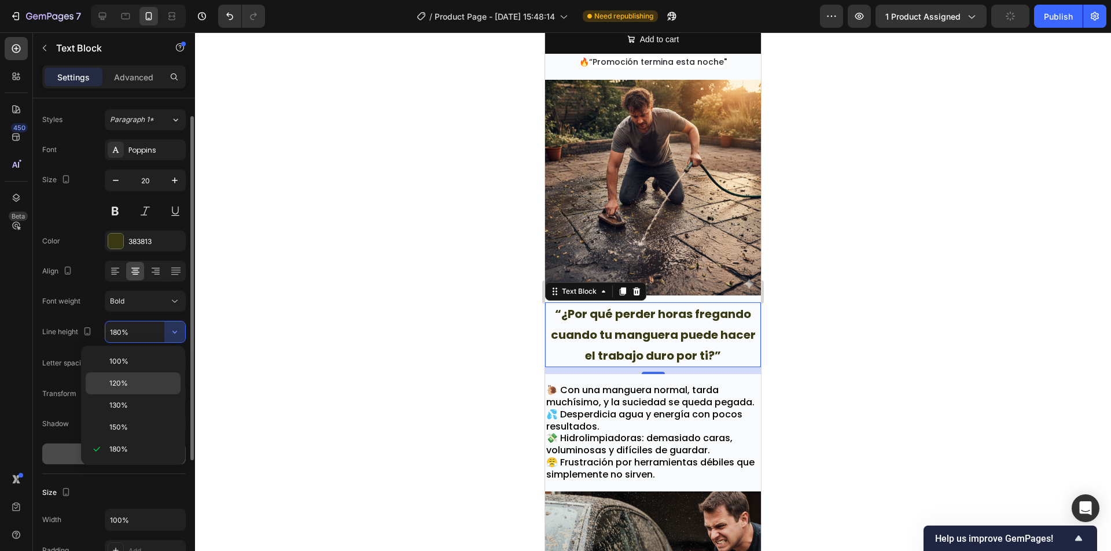
click at [140, 392] on div "120%" at bounding box center [133, 383] width 95 height 22
type input "120%"
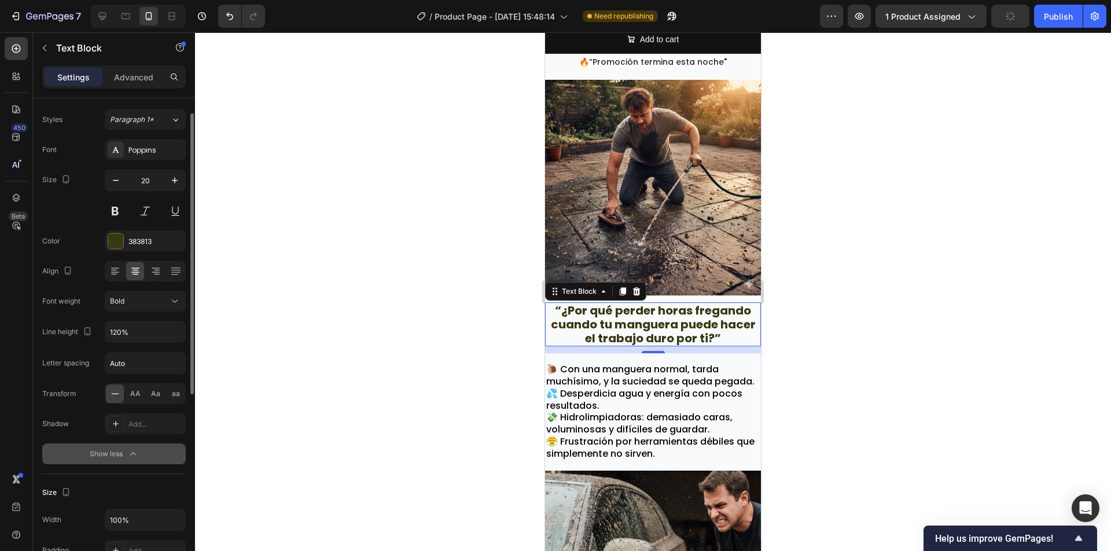
click at [831, 338] on div at bounding box center [653, 291] width 916 height 519
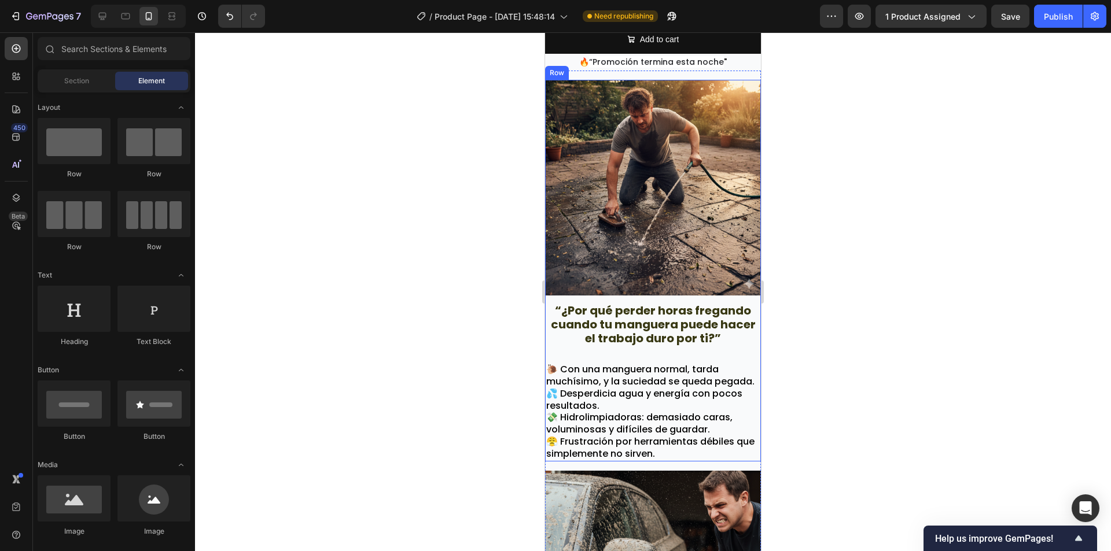
click at [647, 344] on div "Image “¿Por qué perder horas fregando cuando tu manguera puede hacer el trabajo…" at bounding box center [653, 270] width 216 height 381
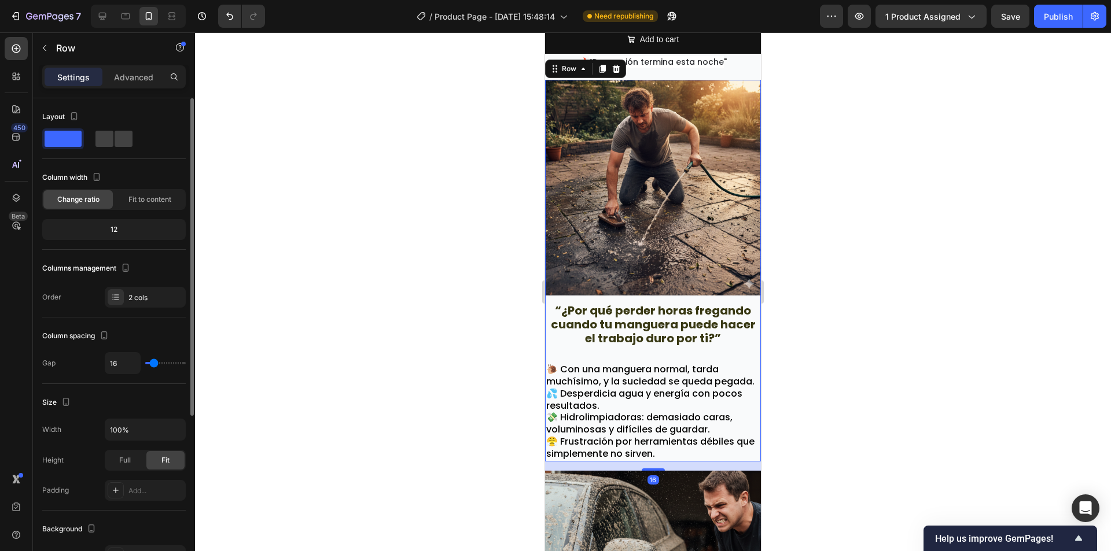
type input "11"
type input "7"
type input "0"
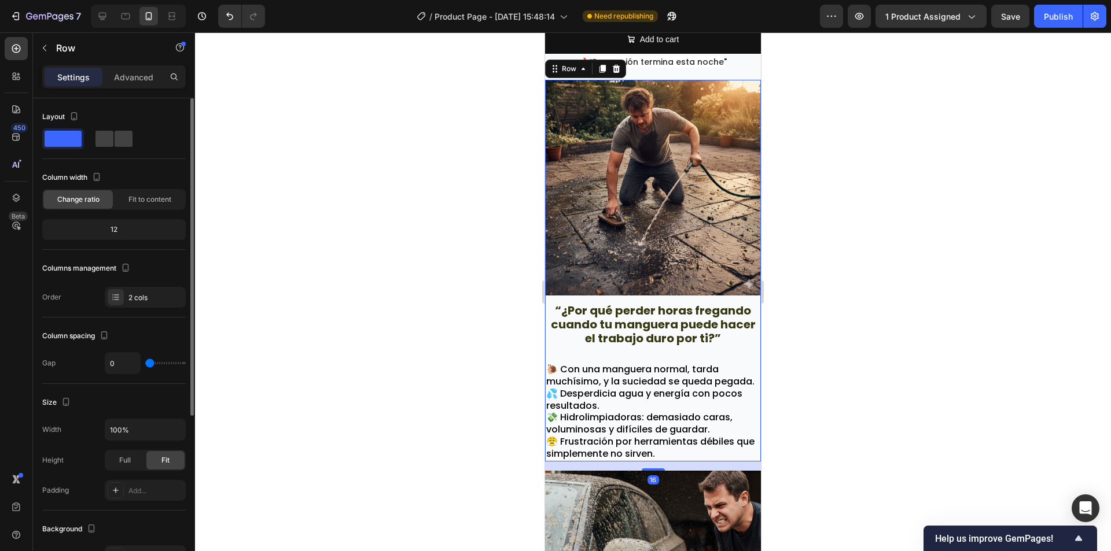
drag, startPoint x: 153, startPoint y: 363, endPoint x: 143, endPoint y: 364, distance: 9.8
type input "0"
click at [145, 364] on input "range" at bounding box center [165, 363] width 40 height 2
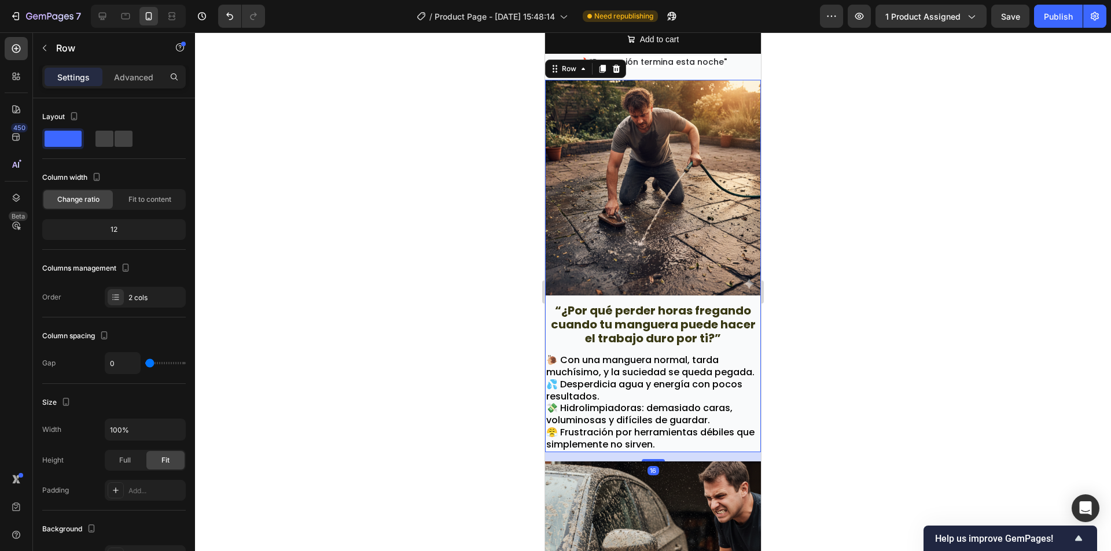
click at [869, 370] on div at bounding box center [653, 291] width 916 height 519
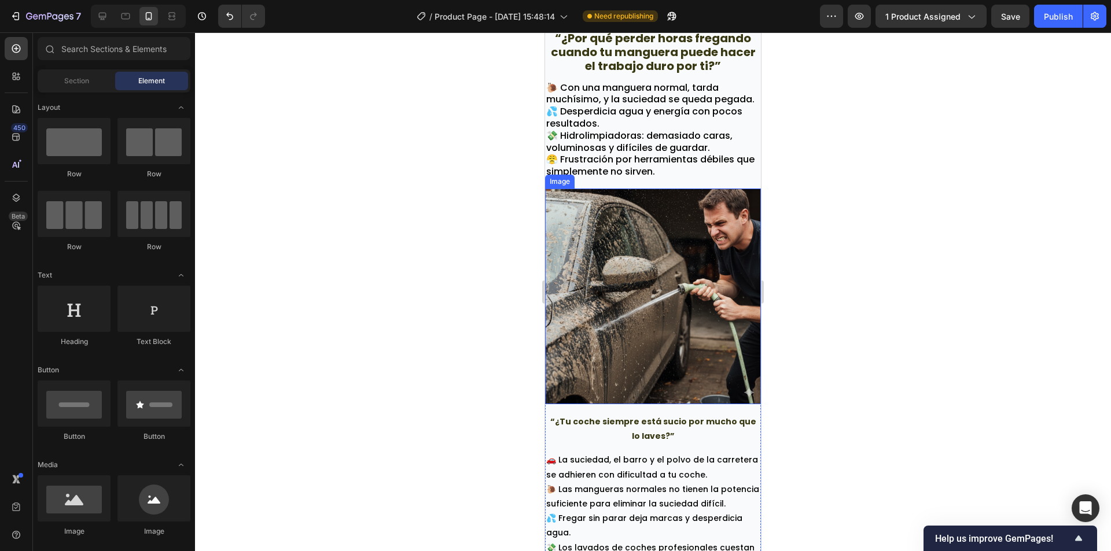
scroll to position [752, 0]
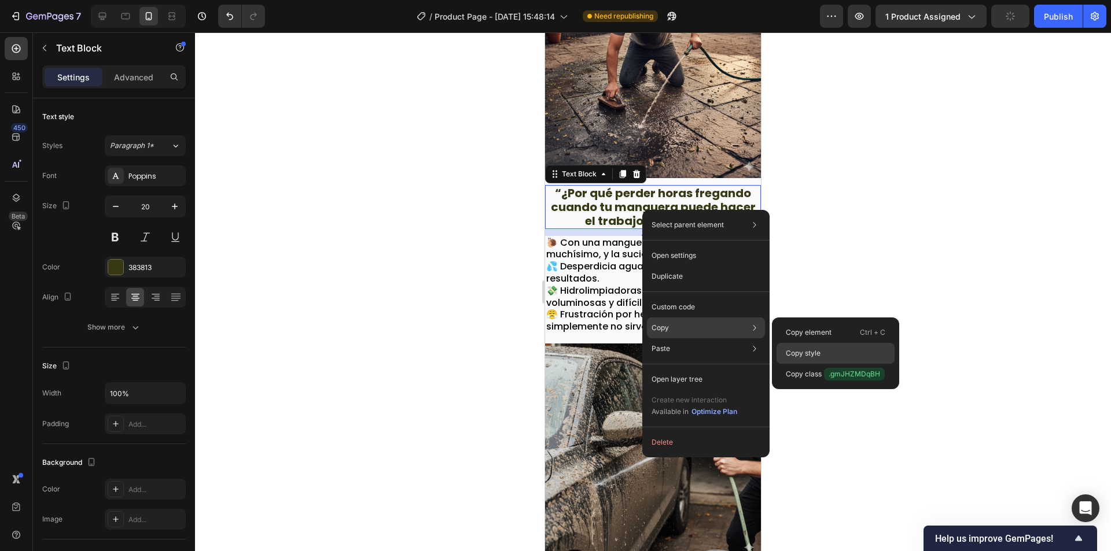
click at [832, 350] on div "Copy style" at bounding box center [835, 353] width 118 height 21
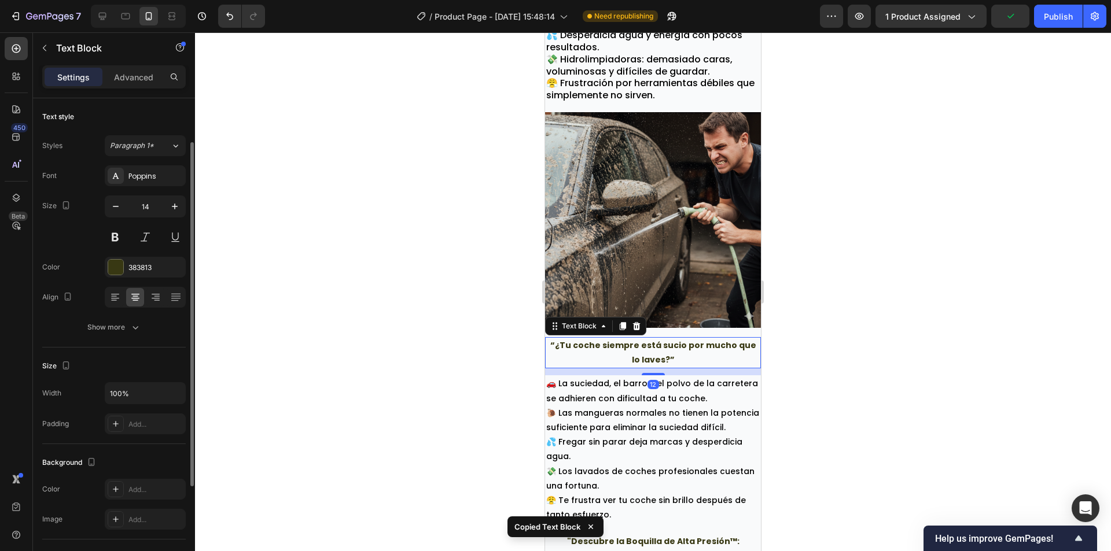
scroll to position [26, 0]
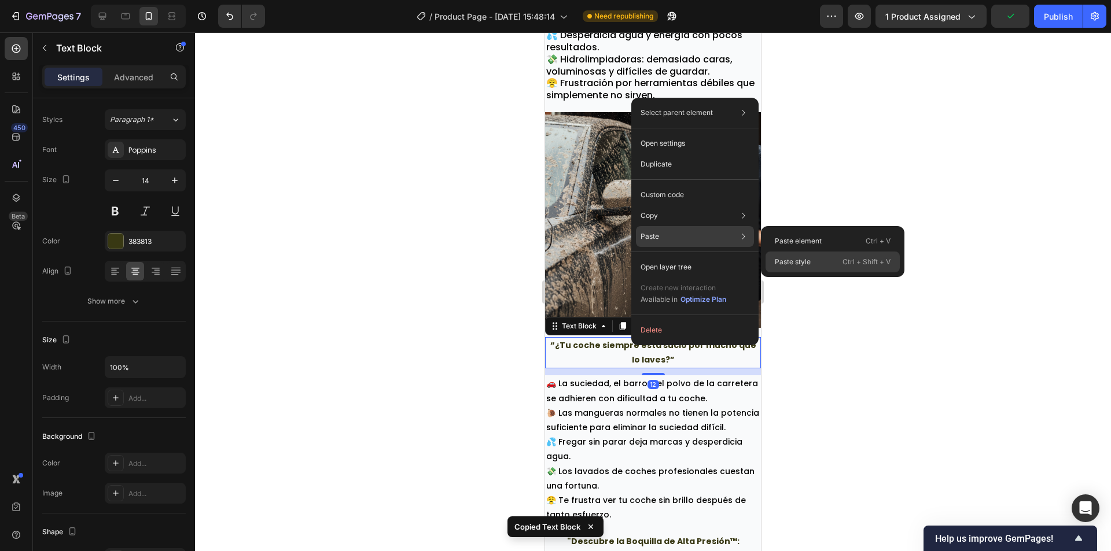
click at [788, 260] on p "Paste style" at bounding box center [792, 262] width 36 height 10
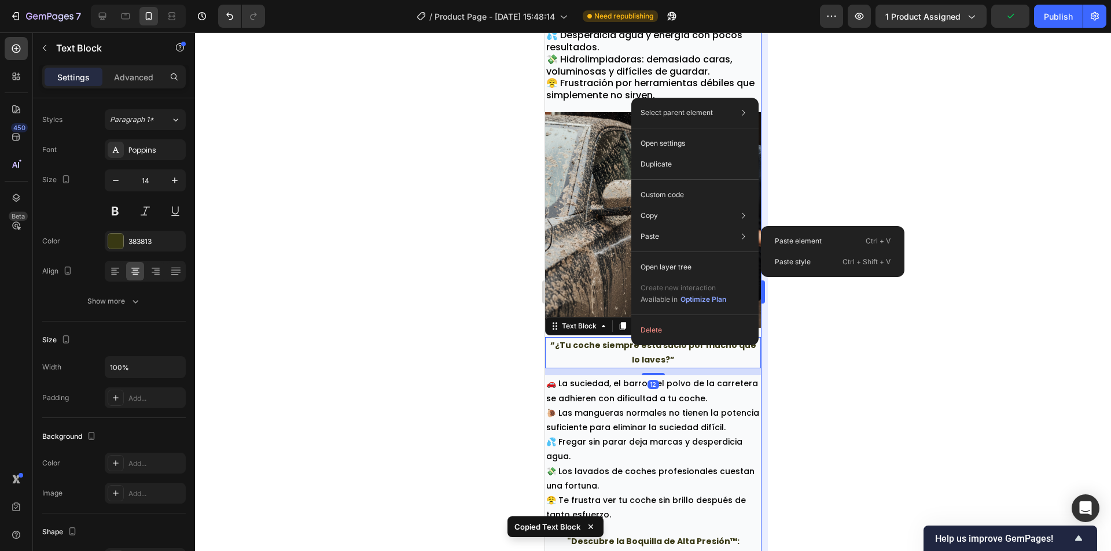
type input "20"
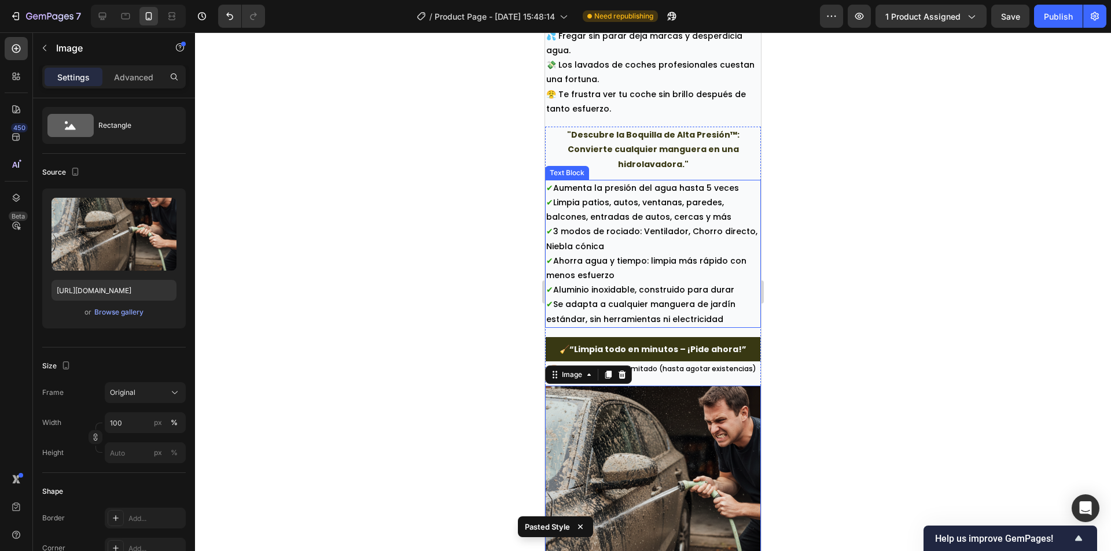
scroll to position [0, 0]
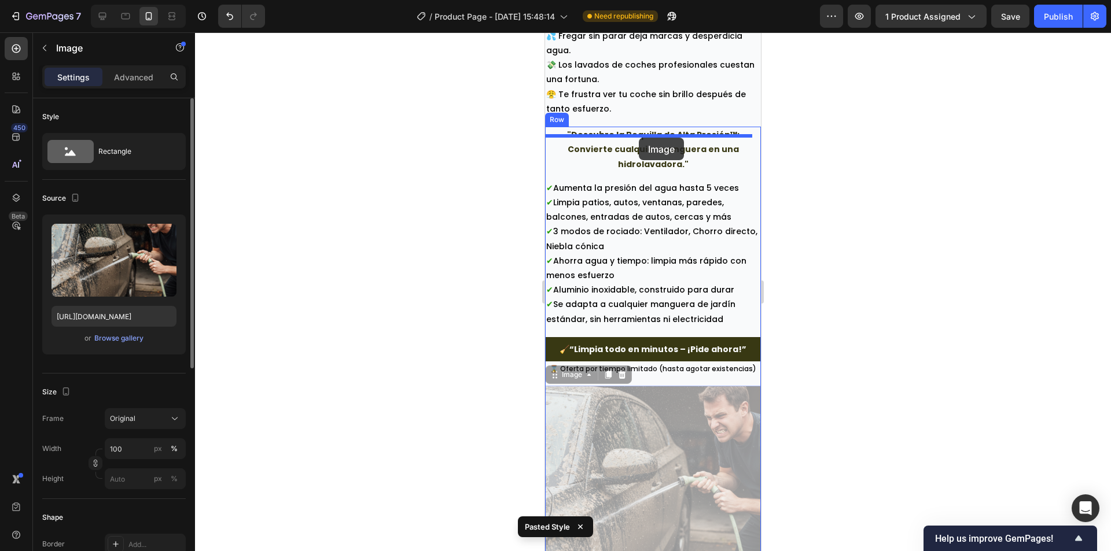
drag, startPoint x: 651, startPoint y: 436, endPoint x: 639, endPoint y: 138, distance: 298.7
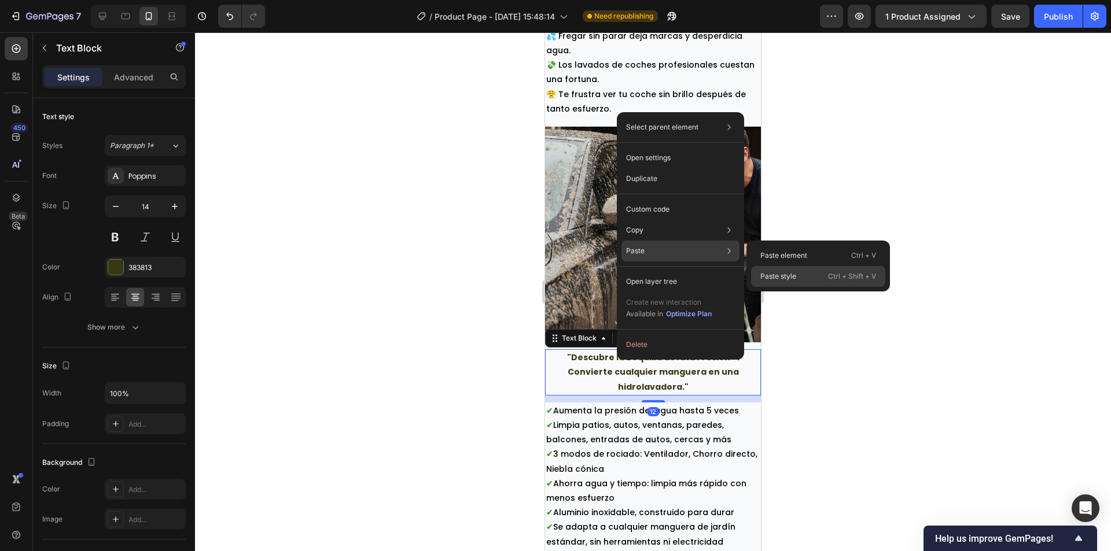
click at [766, 275] on p "Paste style" at bounding box center [778, 276] width 36 height 10
type input "20"
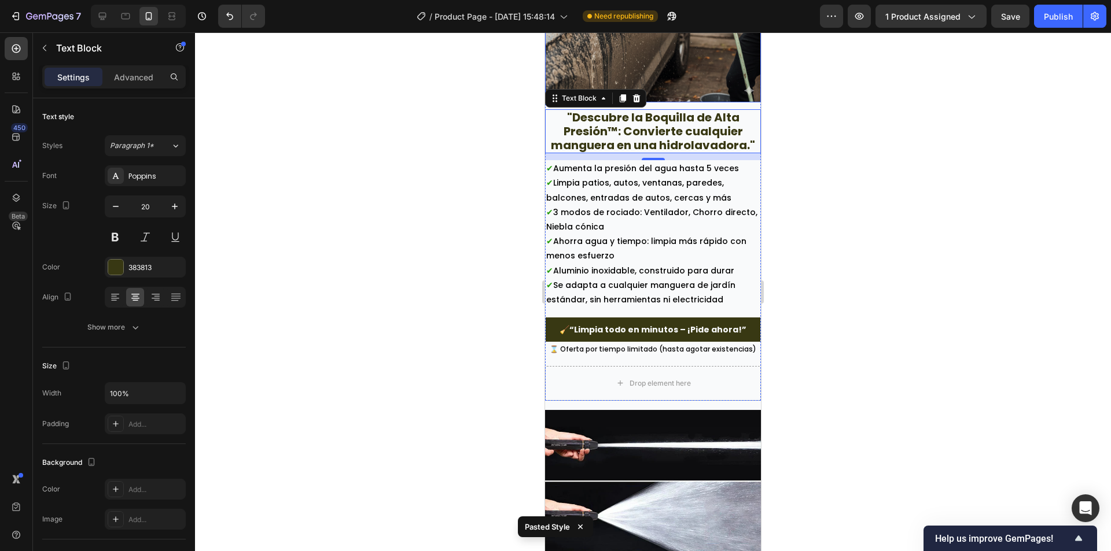
scroll to position [1677, 0]
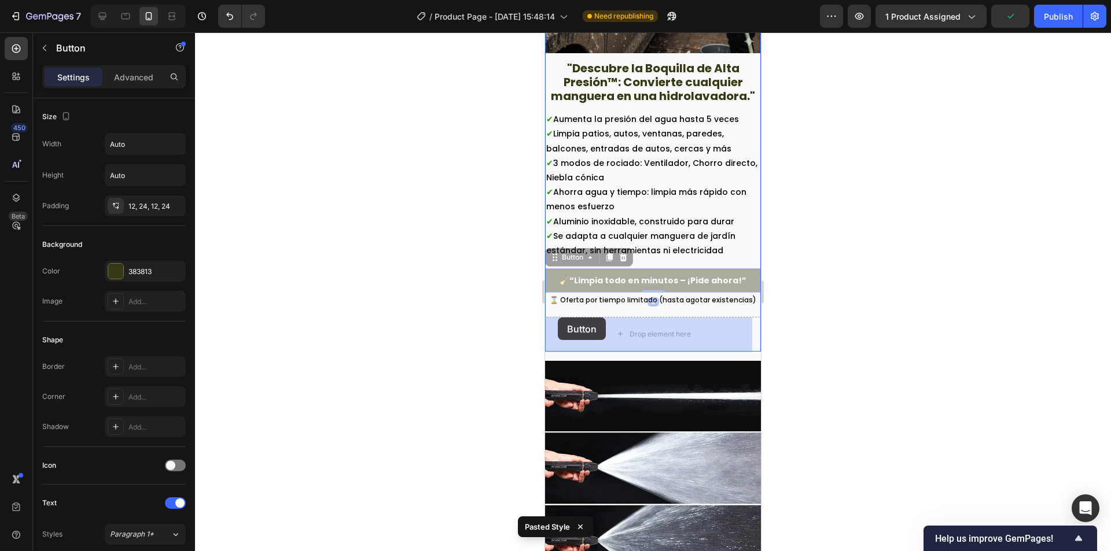
drag, startPoint x: 552, startPoint y: 283, endPoint x: 561, endPoint y: 319, distance: 37.6
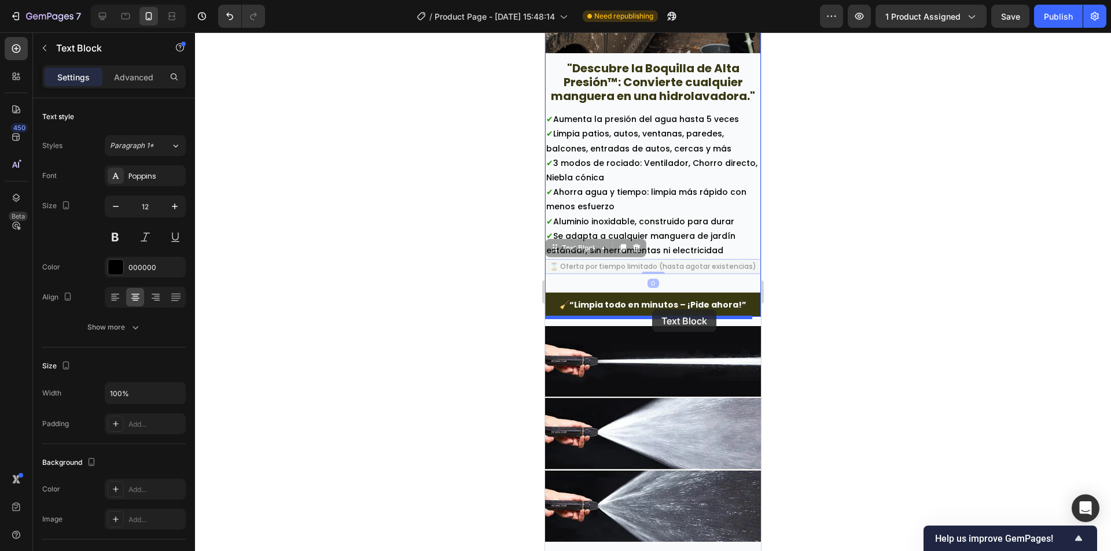
drag, startPoint x: 650, startPoint y: 271, endPoint x: 652, endPoint y: 309, distance: 38.8
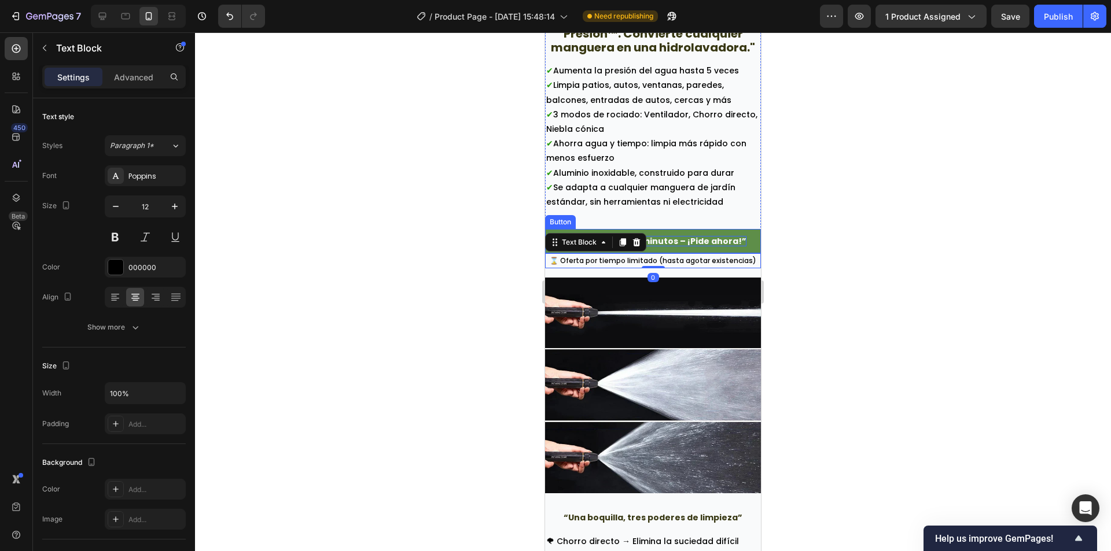
scroll to position [1851, 0]
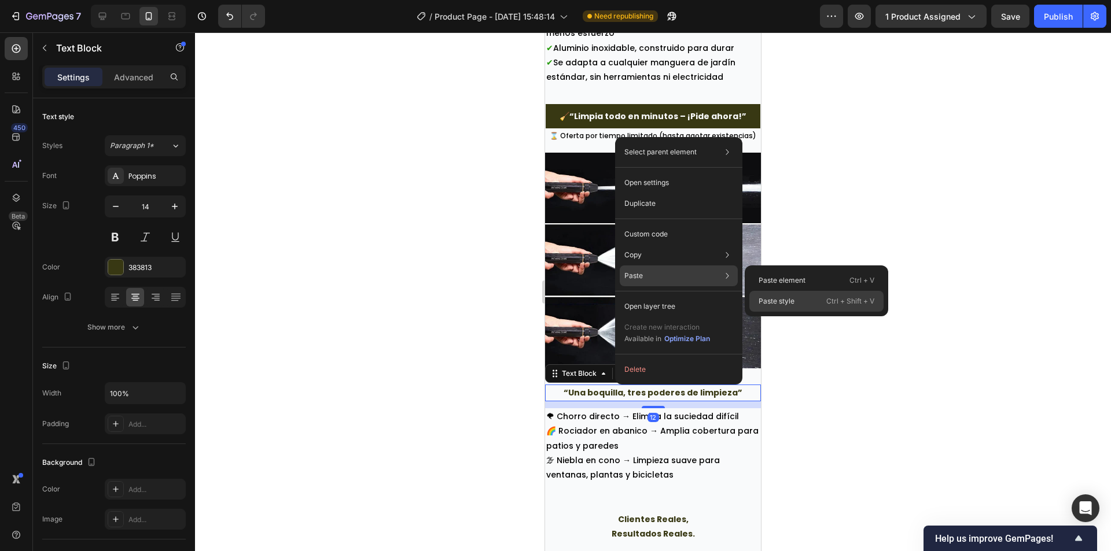
click at [765, 299] on p "Paste style" at bounding box center [776, 301] width 36 height 10
type input "20"
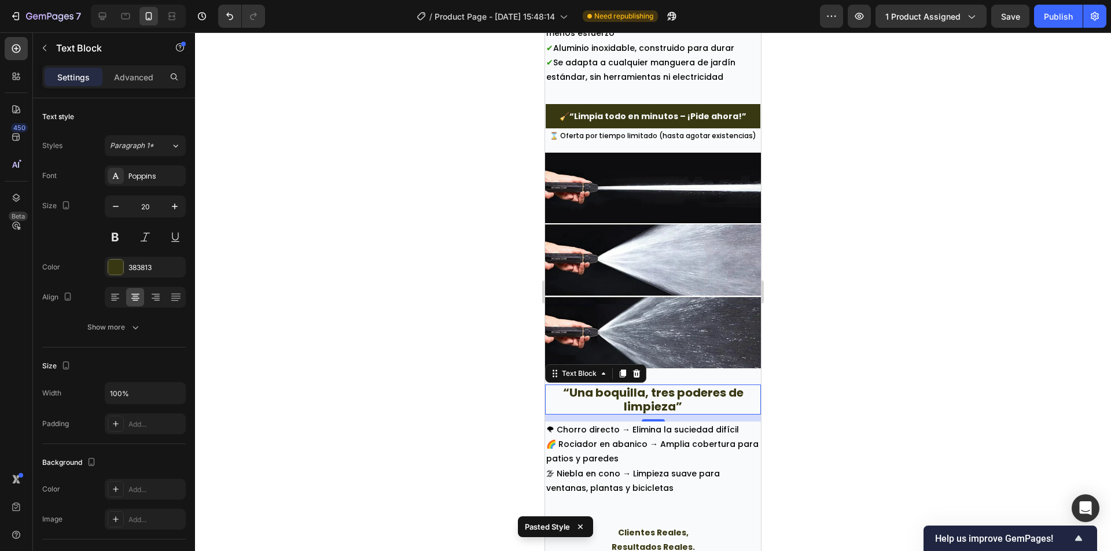
click at [823, 311] on div at bounding box center [653, 291] width 916 height 519
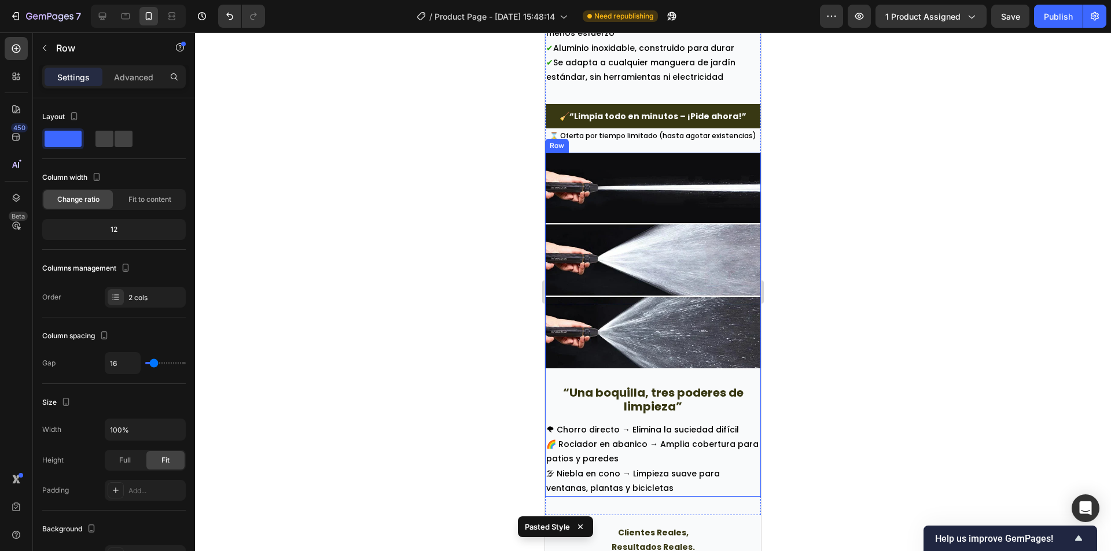
click at [674, 363] on div "Image" at bounding box center [653, 264] width 216 height 223
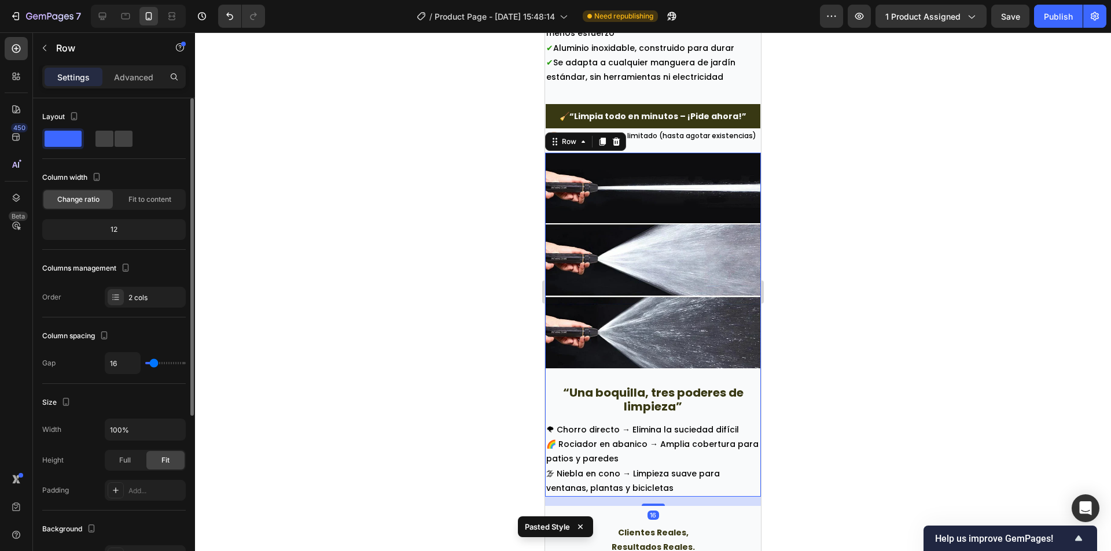
type input "13"
type input "11"
type input "7"
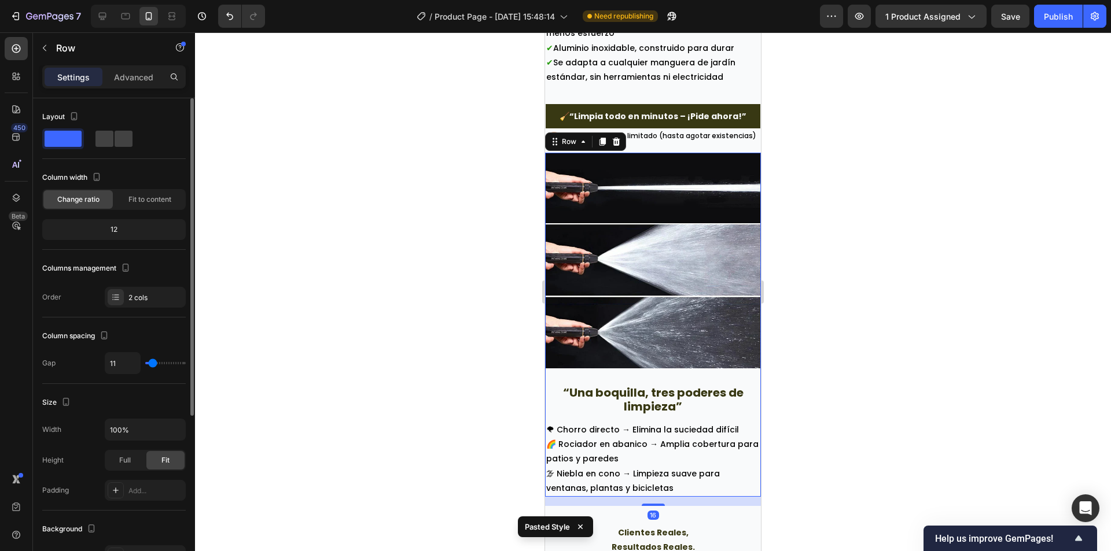
type input "7"
type input "4"
type input "0"
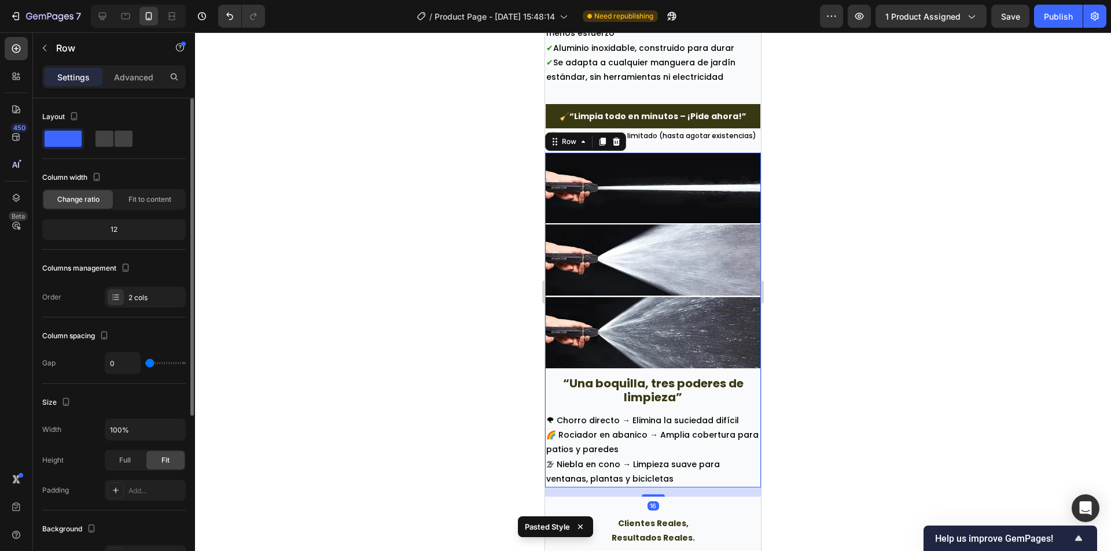
drag, startPoint x: 153, startPoint y: 365, endPoint x: 147, endPoint y: 364, distance: 6.4
type input "0"
click at [147, 364] on input "range" at bounding box center [165, 363] width 40 height 2
click at [741, 341] on img at bounding box center [653, 261] width 216 height 216
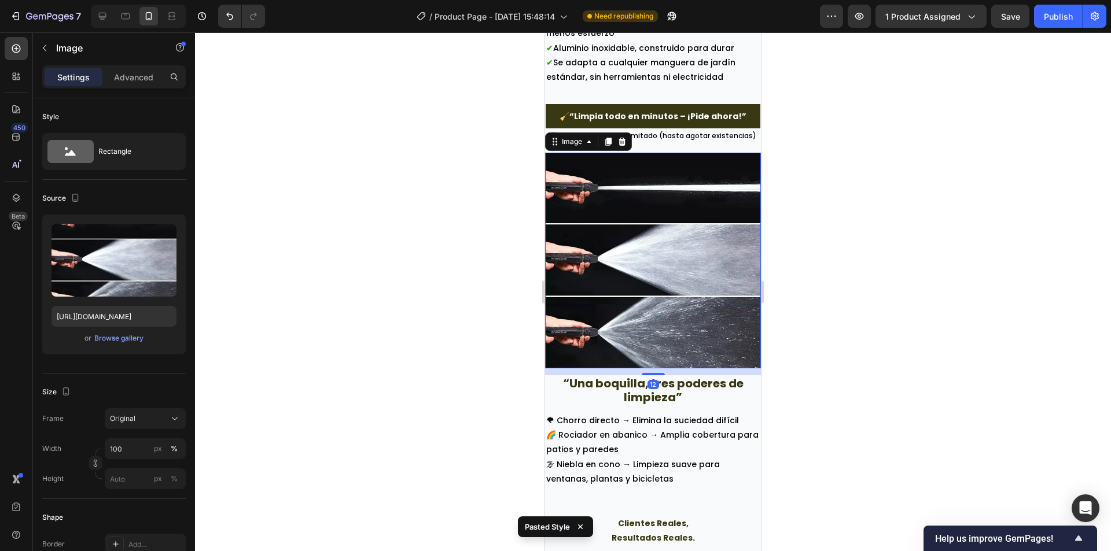
click at [835, 337] on div at bounding box center [653, 291] width 916 height 519
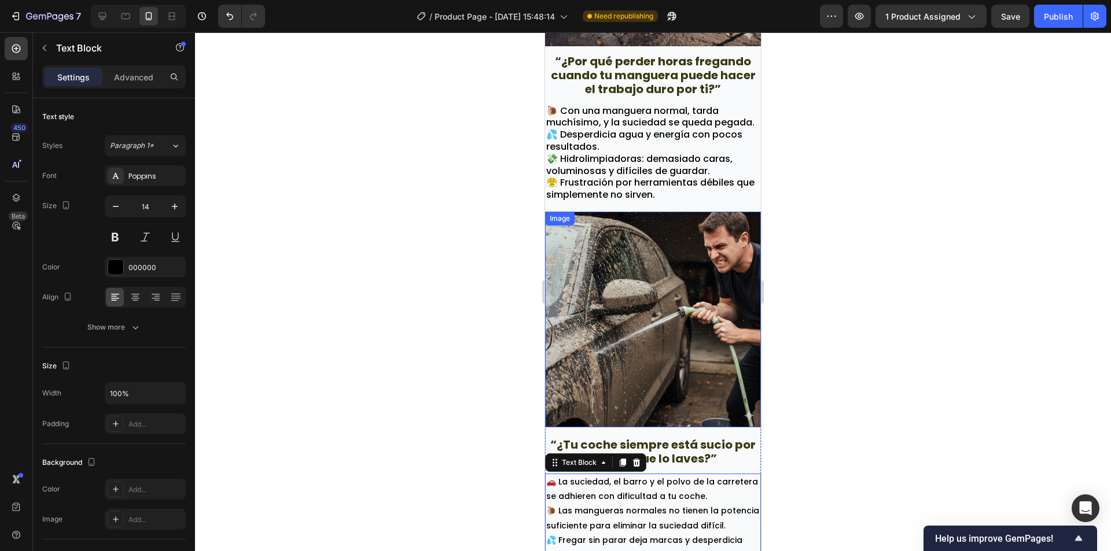
scroll to position [868, 0]
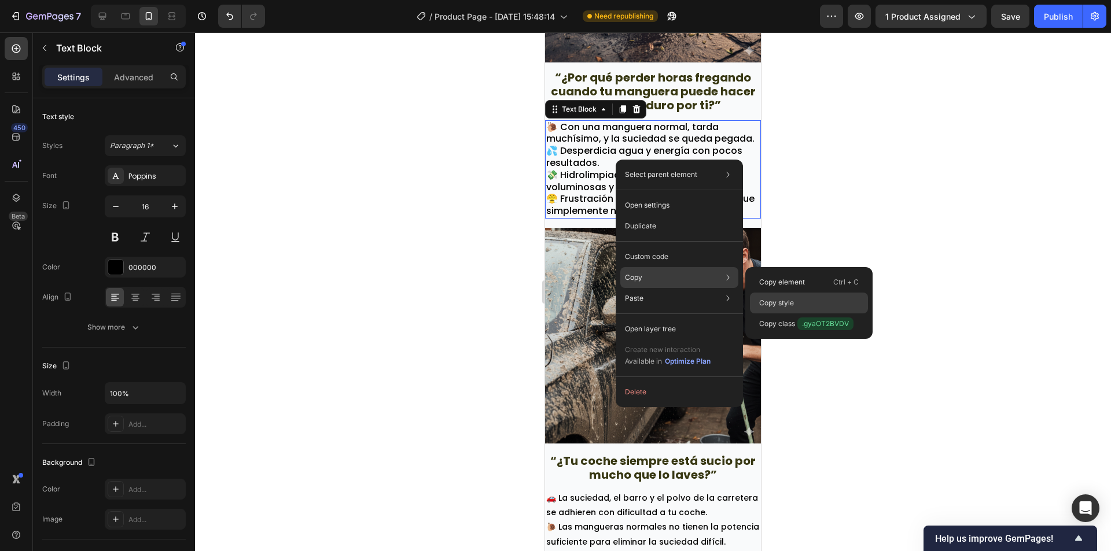
click at [801, 306] on div "Copy style" at bounding box center [809, 303] width 118 height 21
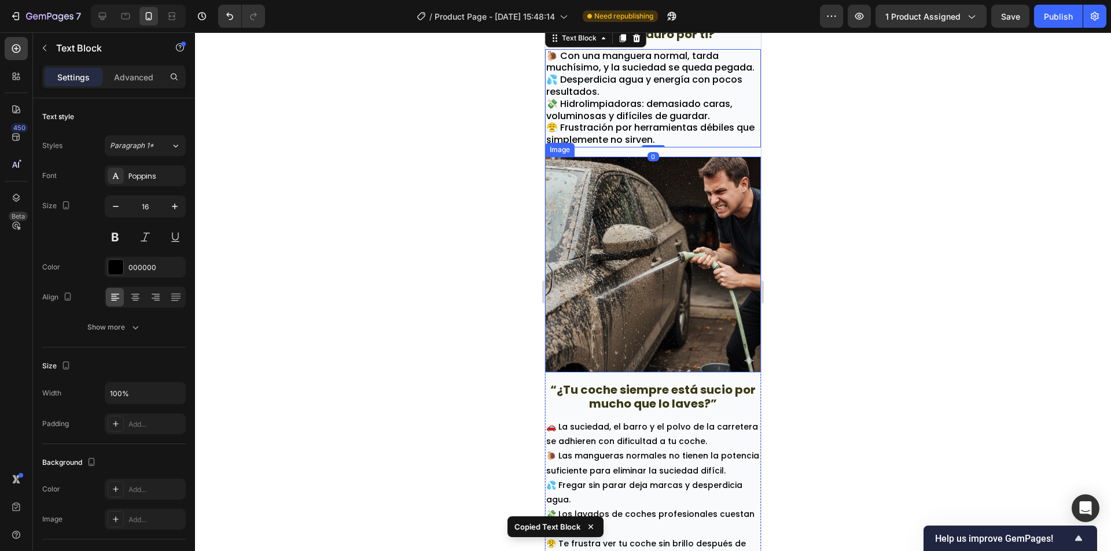
scroll to position [1041, 0]
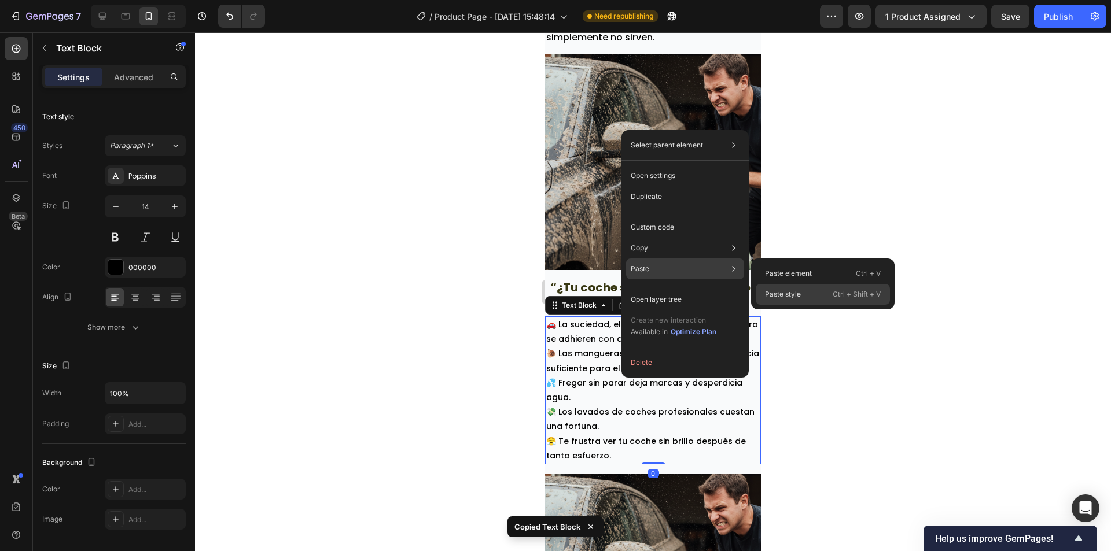
click at [776, 287] on div "Paste style Ctrl + Shift + V" at bounding box center [822, 294] width 134 height 21
type input "16"
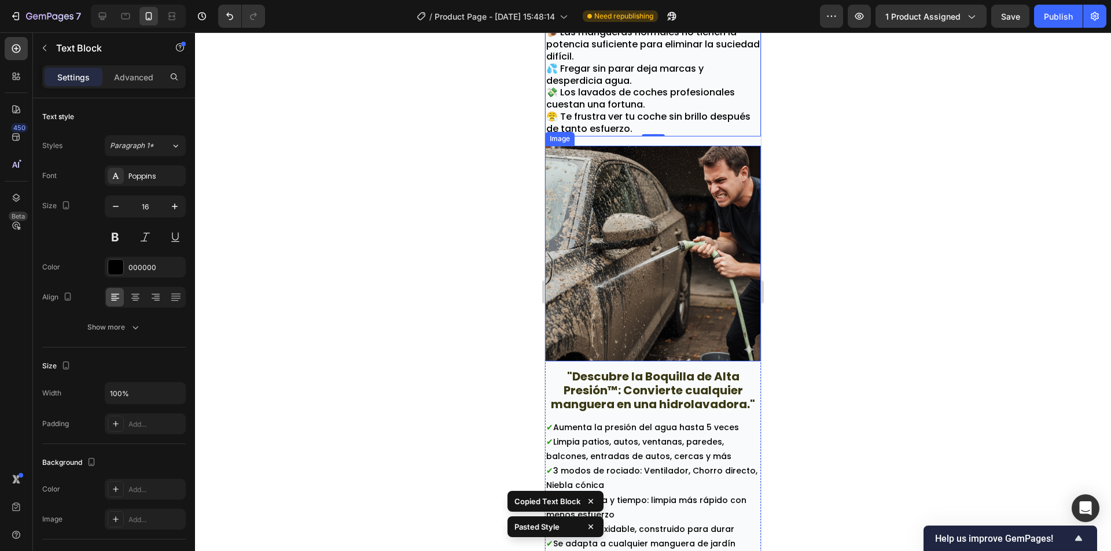
scroll to position [1388, 0]
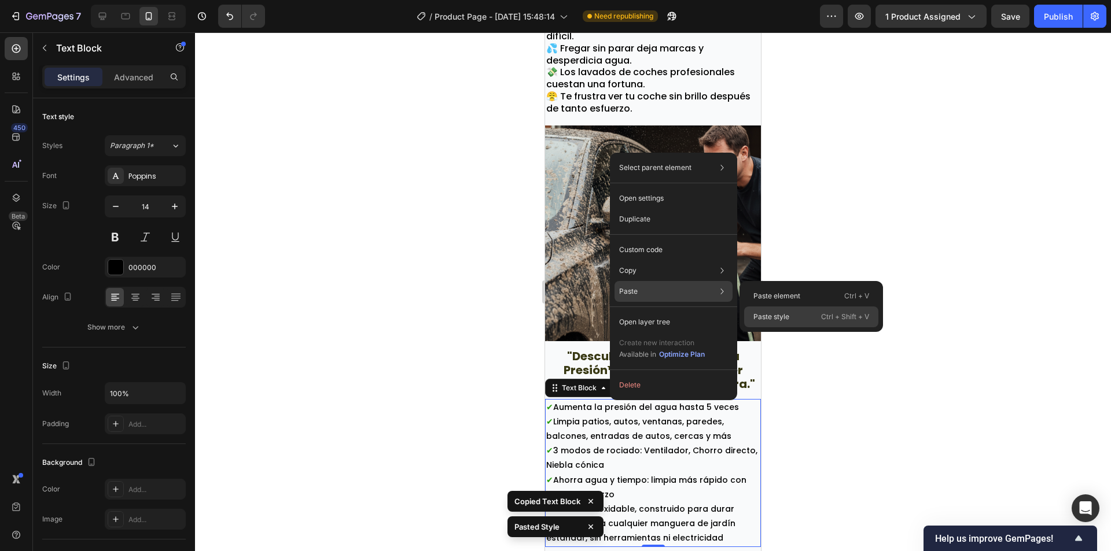
click at [774, 309] on div "Paste style Ctrl + Shift + V" at bounding box center [811, 317] width 134 height 21
type input "16"
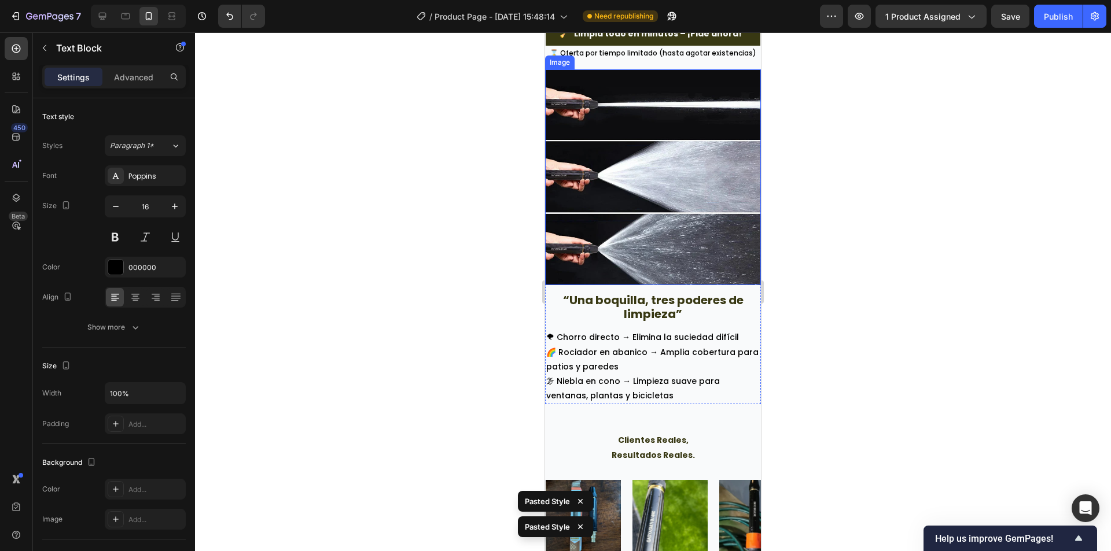
scroll to position [1909, 0]
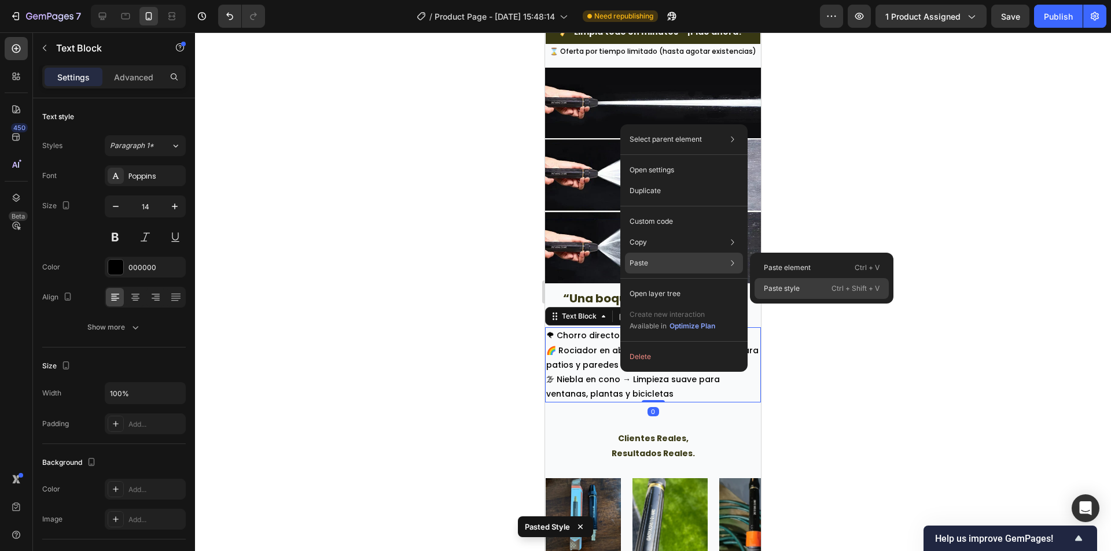
click at [784, 289] on p "Paste style" at bounding box center [781, 288] width 36 height 10
type input "16"
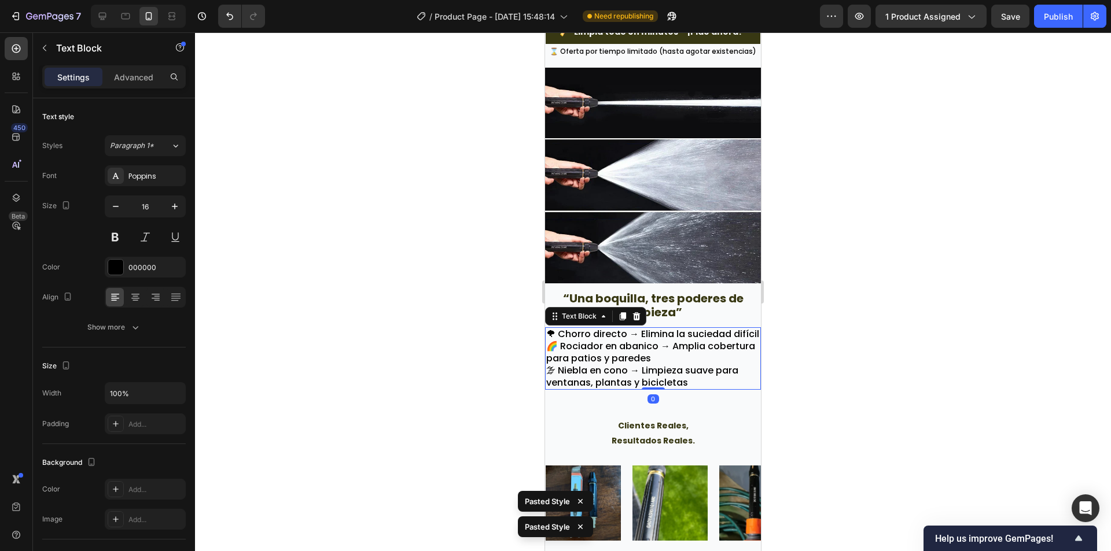
click at [688, 341] on p "🌪 Chorro directo → Elimina la suciedad difícil" at bounding box center [652, 335] width 213 height 12
click at [796, 337] on div at bounding box center [653, 291] width 916 height 519
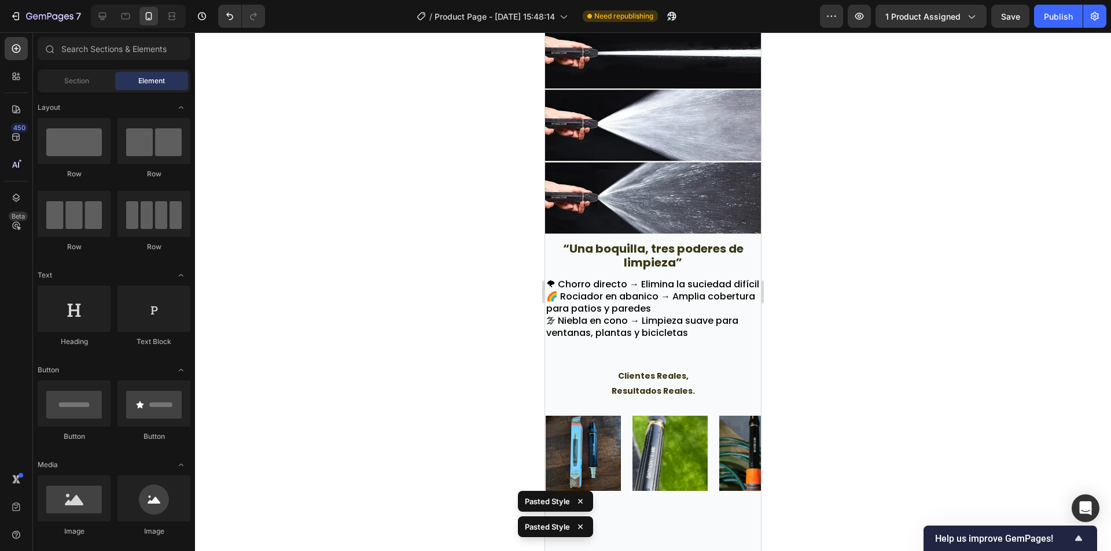
scroll to position [2082, 0]
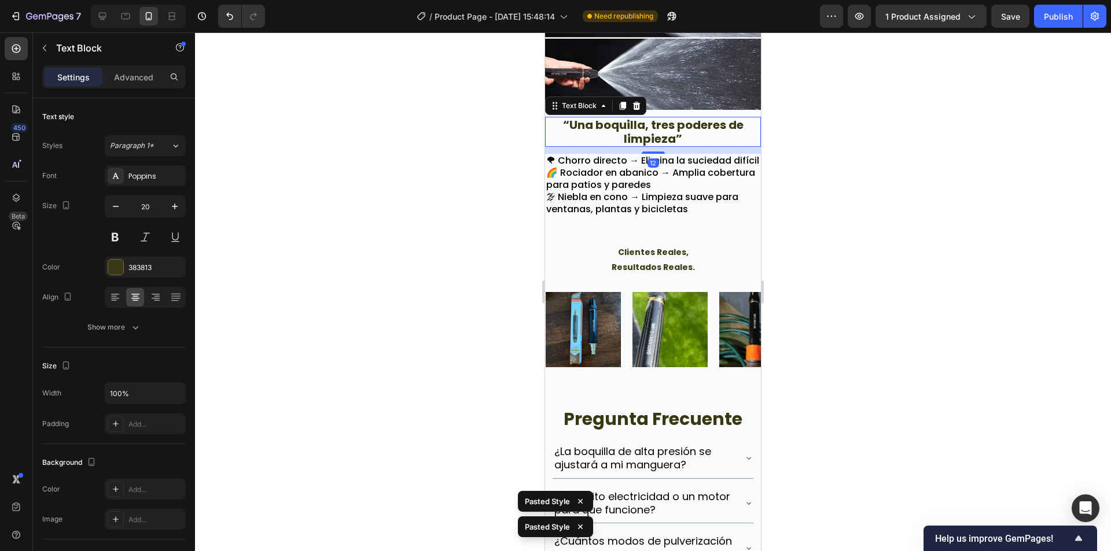
click at [650, 146] on p "“Una boquilla, tres poderes de limpieza”" at bounding box center [652, 132] width 213 height 28
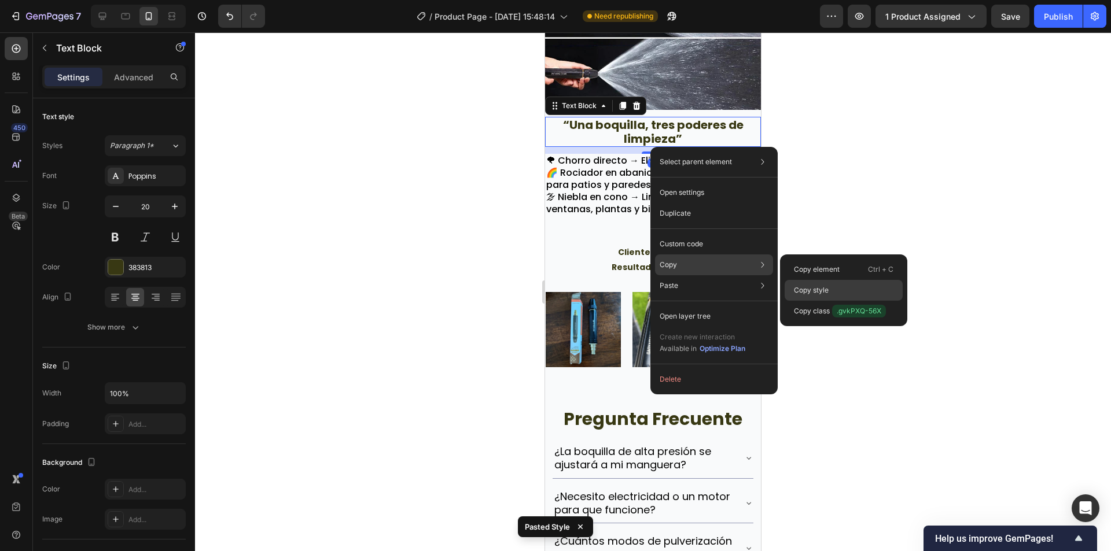
click at [828, 287] on p "Copy style" at bounding box center [811, 290] width 35 height 10
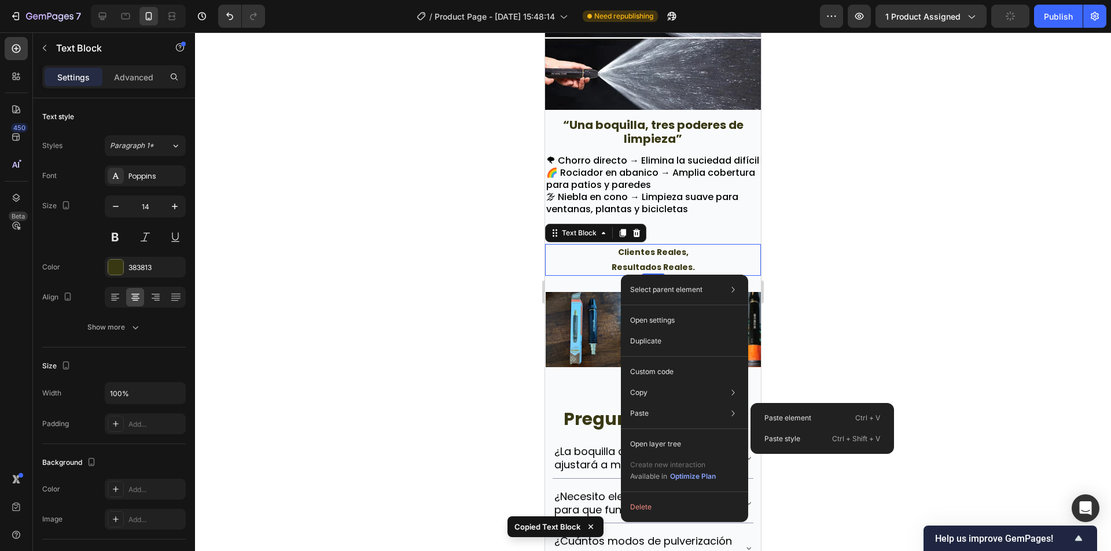
drag, startPoint x: 808, startPoint y: 443, endPoint x: 803, endPoint y: 416, distance: 27.1
click at [808, 444] on div "Paste style Ctrl + Shift + V" at bounding box center [822, 439] width 134 height 21
type input "20"
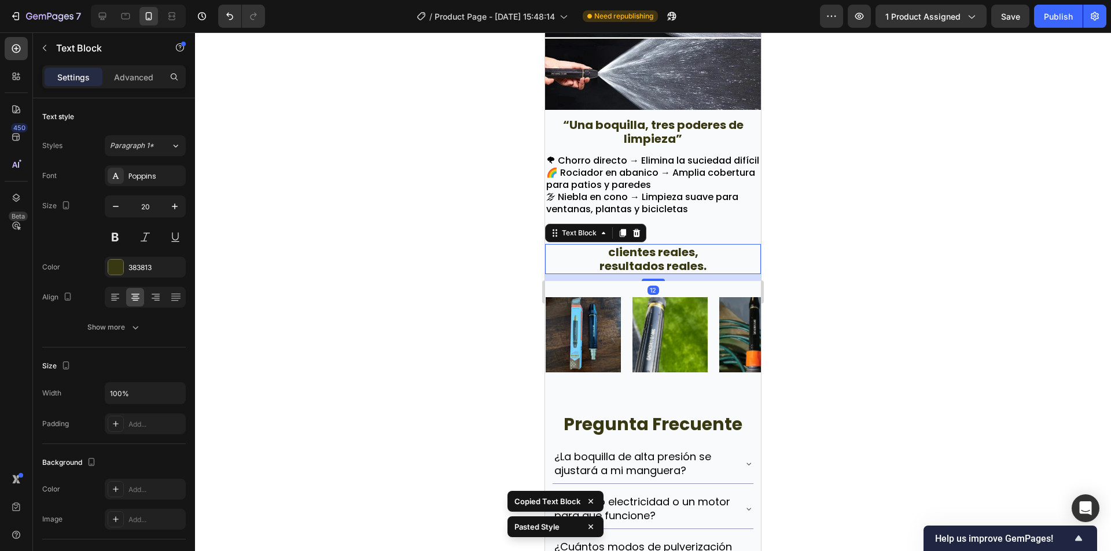
click at [864, 307] on div at bounding box center [653, 291] width 916 height 519
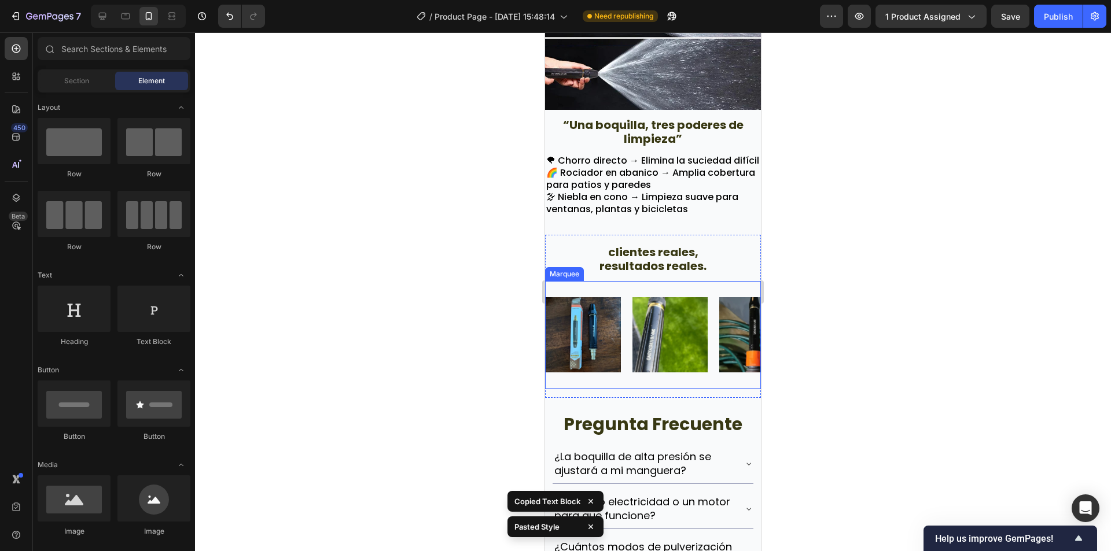
click at [675, 313] on div "Image Image Image Image Image Image Image Image Image Image Image Image Image I…" at bounding box center [653, 335] width 216 height 108
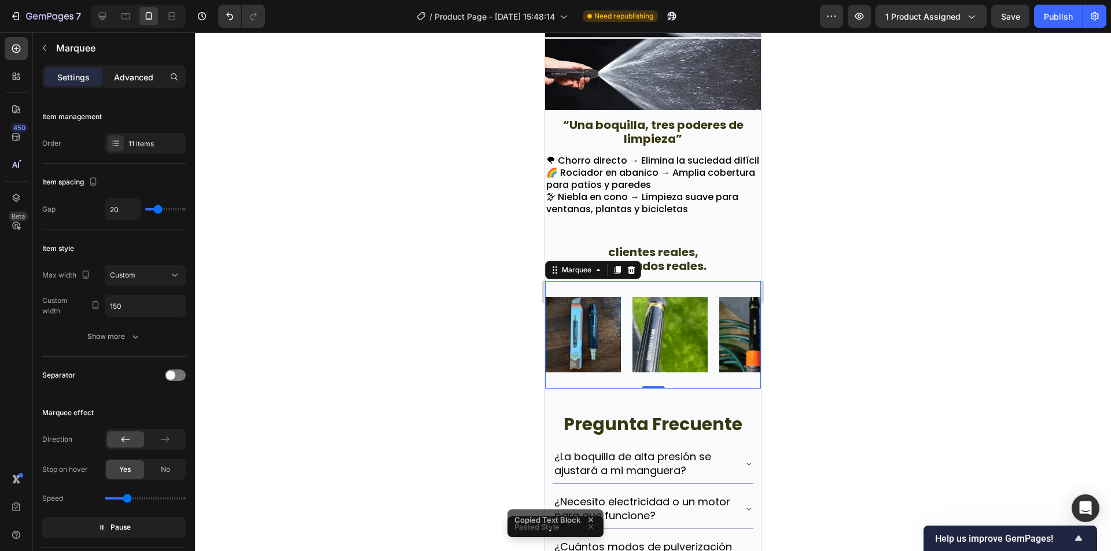
click at [134, 78] on p "Advanced" at bounding box center [133, 77] width 39 height 12
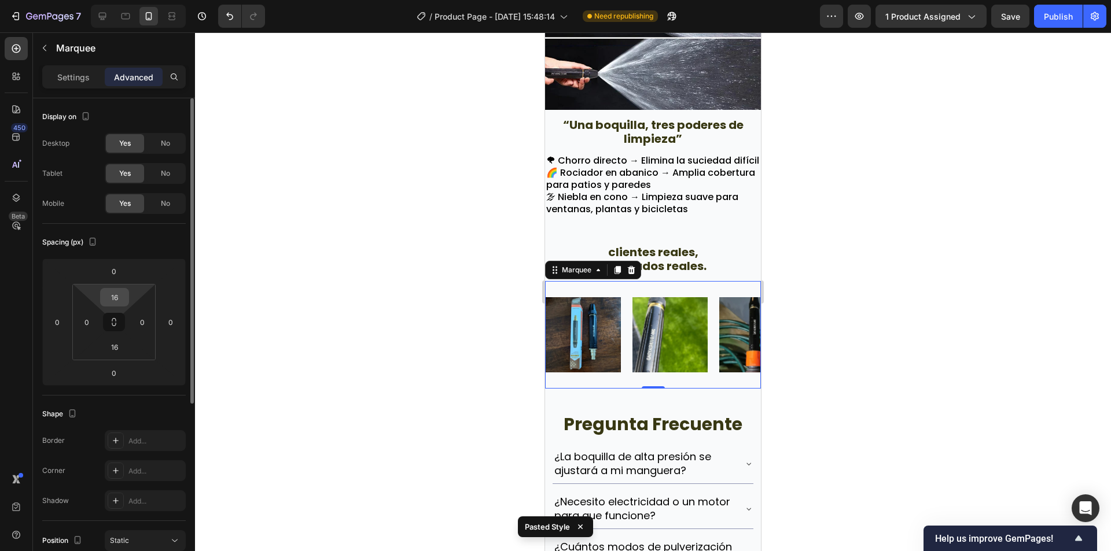
click at [120, 296] on input "16" at bounding box center [114, 297] width 23 height 17
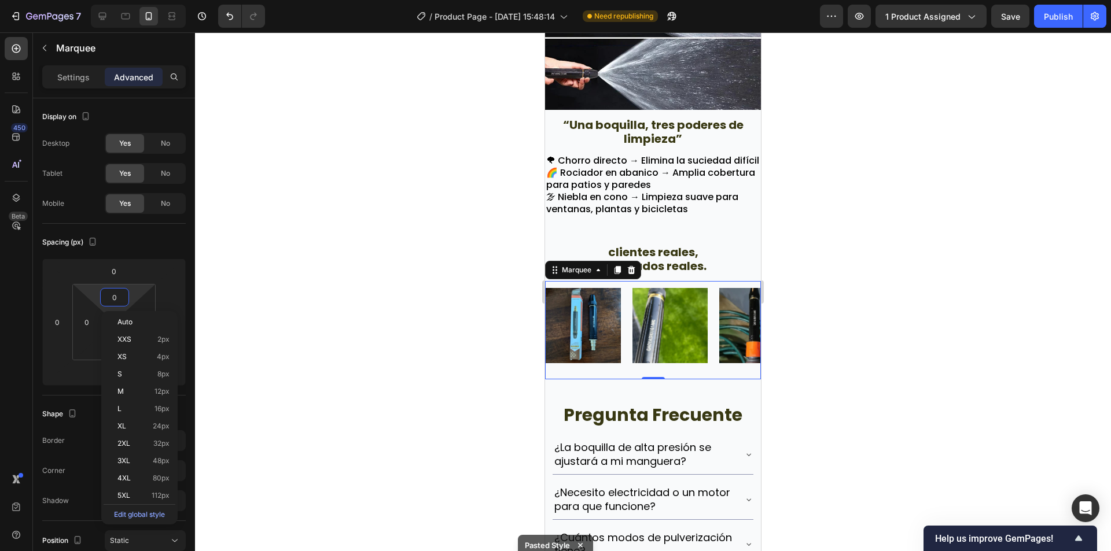
click at [249, 285] on div at bounding box center [653, 291] width 916 height 519
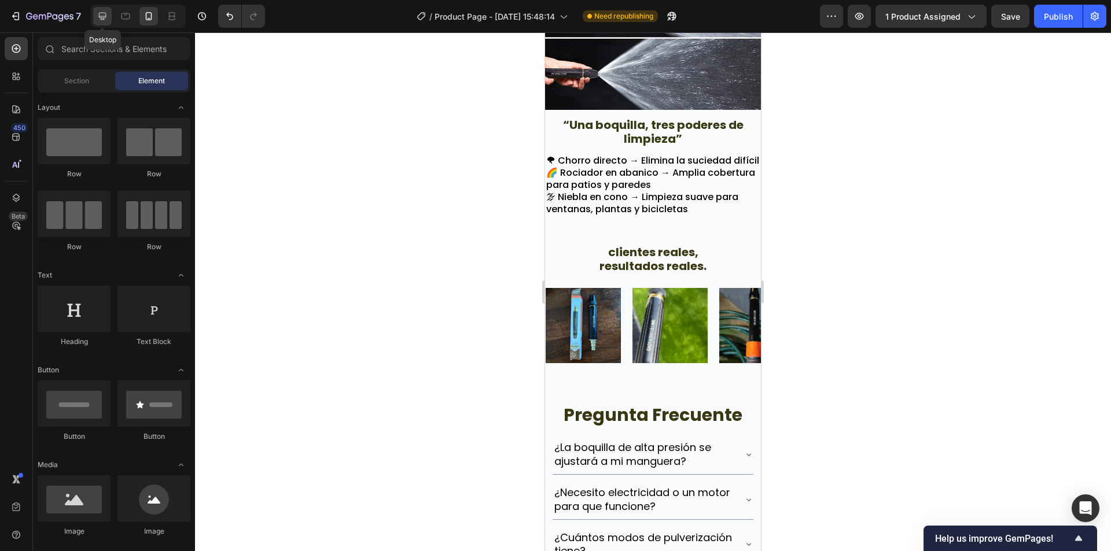
click at [98, 15] on icon at bounding box center [103, 16] width 12 height 12
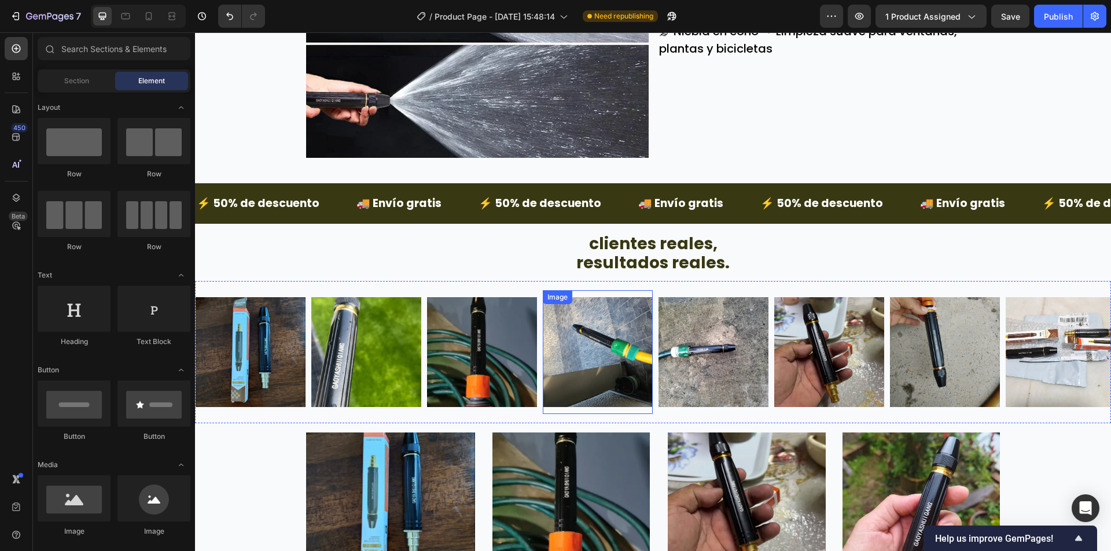
scroll to position [2019, 0]
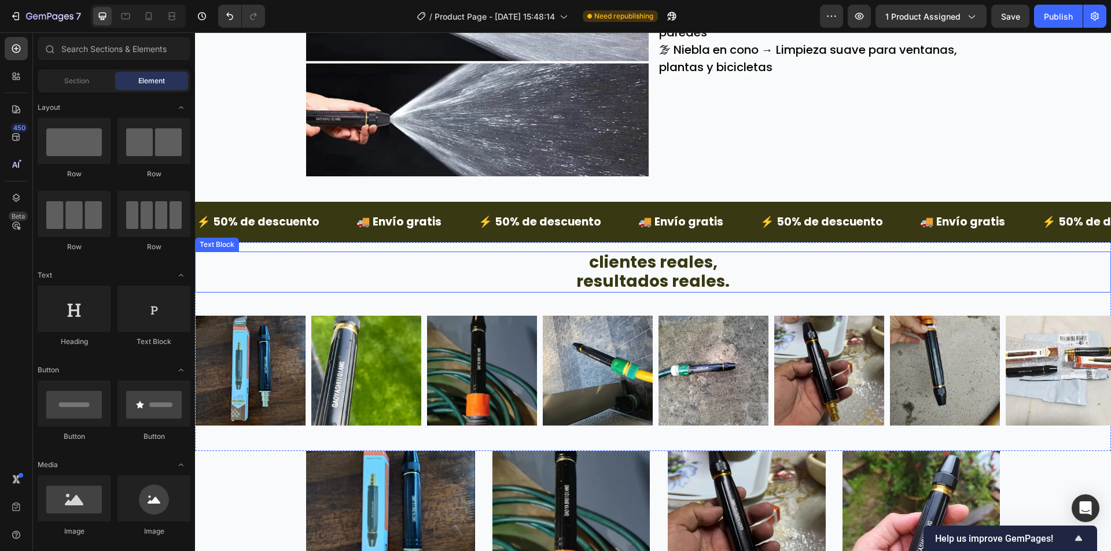
click at [750, 274] on p "resultados reales." at bounding box center [652, 282] width 913 height 20
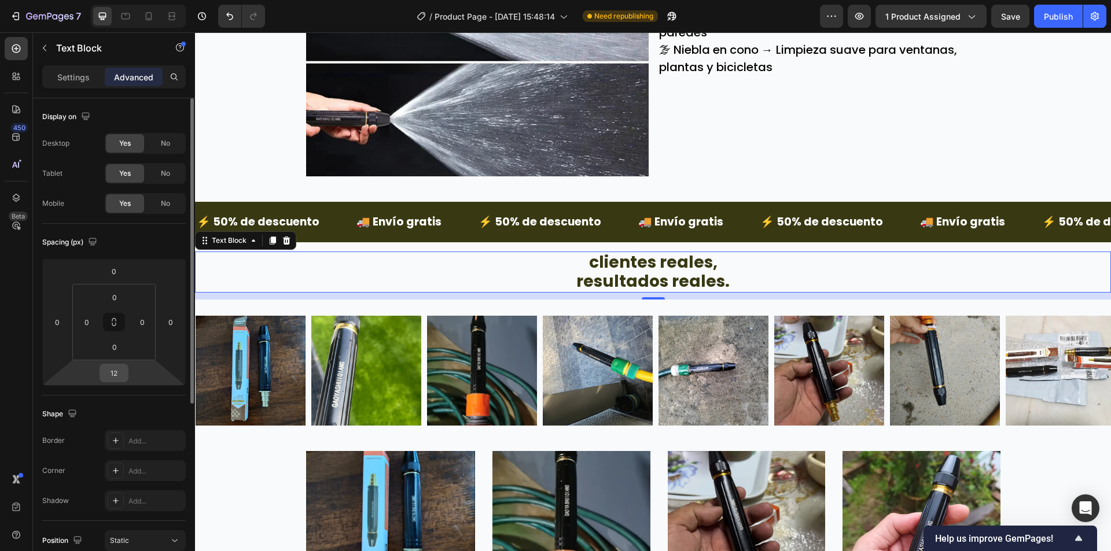
drag, startPoint x: 105, startPoint y: 377, endPoint x: 113, endPoint y: 377, distance: 8.1
click at [108, 377] on div "12" at bounding box center [113, 373] width 29 height 19
click at [123, 378] on input "12" at bounding box center [113, 372] width 23 height 17
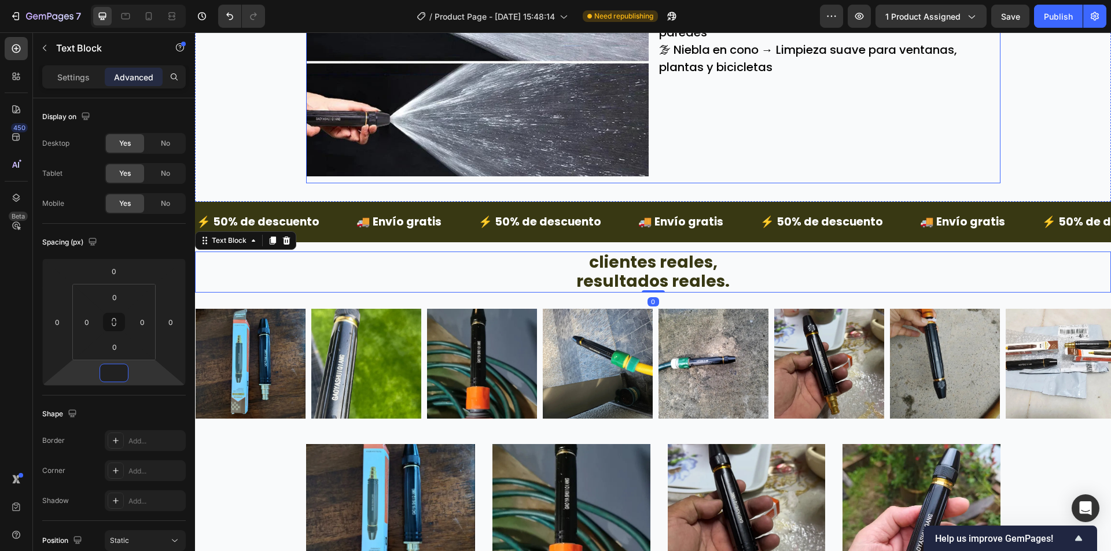
click at [910, 177] on div "“Una boquilla, tres poderes de limpieza” Text Block 🌪 Chorro directo → Elimina …" at bounding box center [829, 8] width 342 height 349
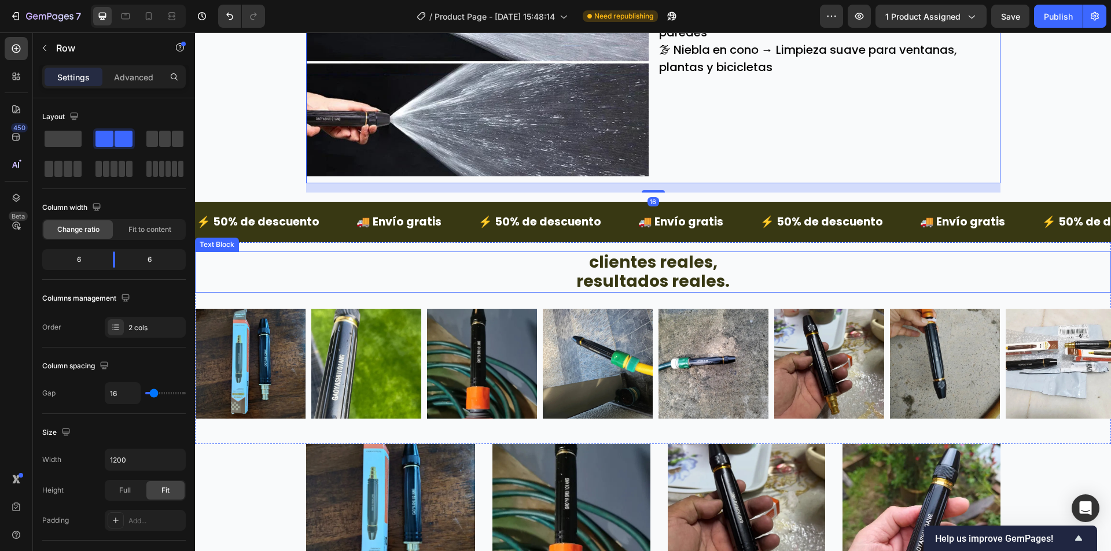
click at [660, 292] on p "resultados reales." at bounding box center [652, 282] width 913 height 20
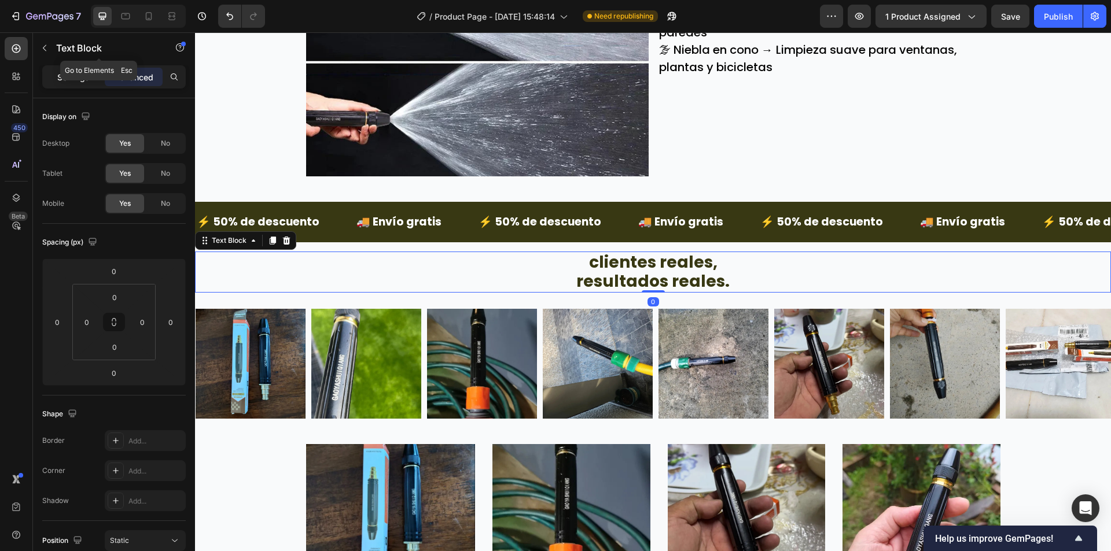
click at [68, 72] on p "Settings" at bounding box center [73, 77] width 32 height 12
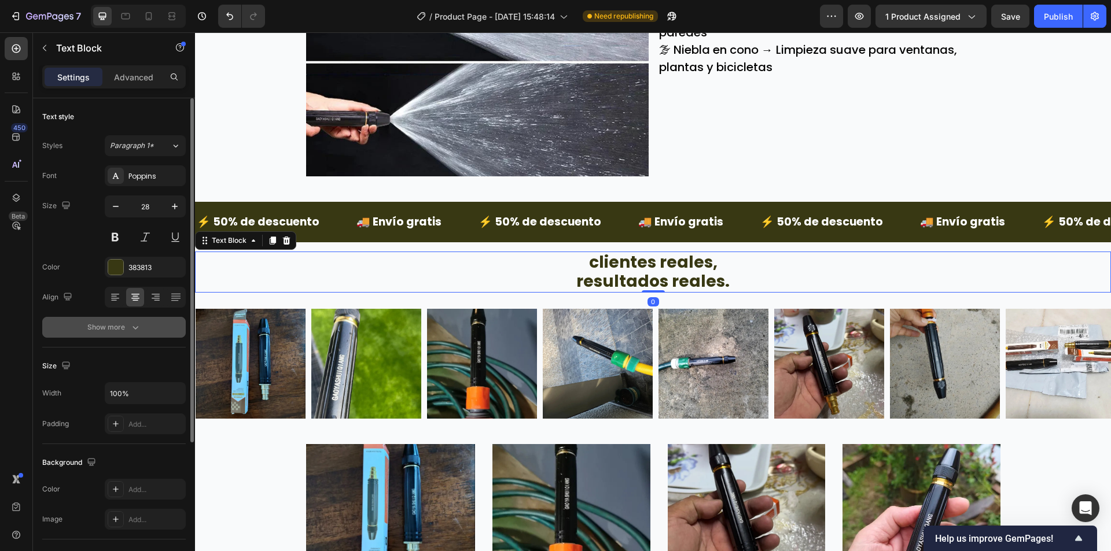
click at [127, 324] on div "Show more" at bounding box center [114, 328] width 54 height 12
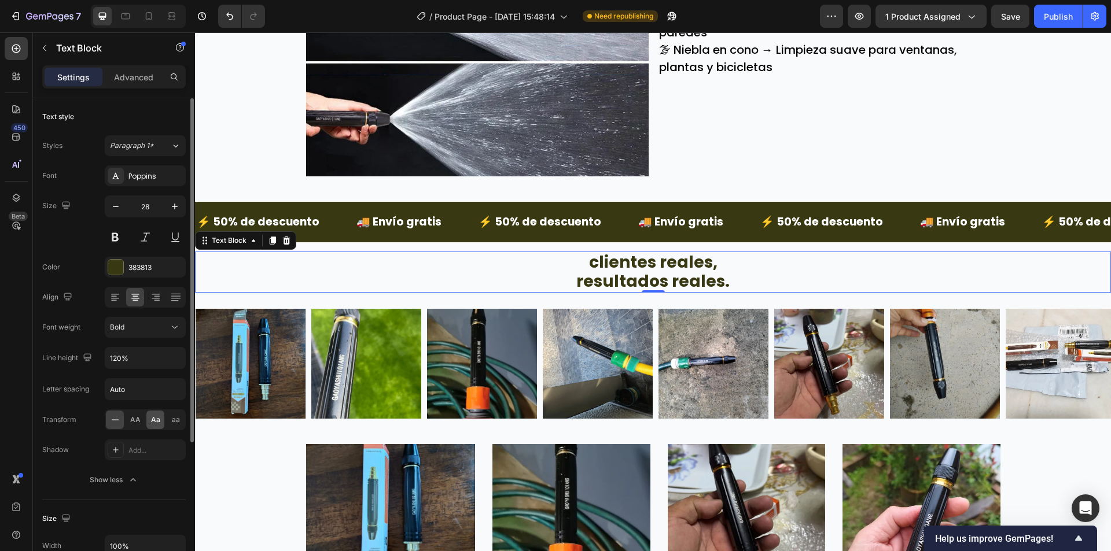
click at [154, 420] on span "Aa" at bounding box center [155, 420] width 9 height 10
click at [847, 159] on div "“Una boquilla, tres poderes de limpieza” Text Block 🌪 Chorro directo → Elimina …" at bounding box center [829, 8] width 342 height 349
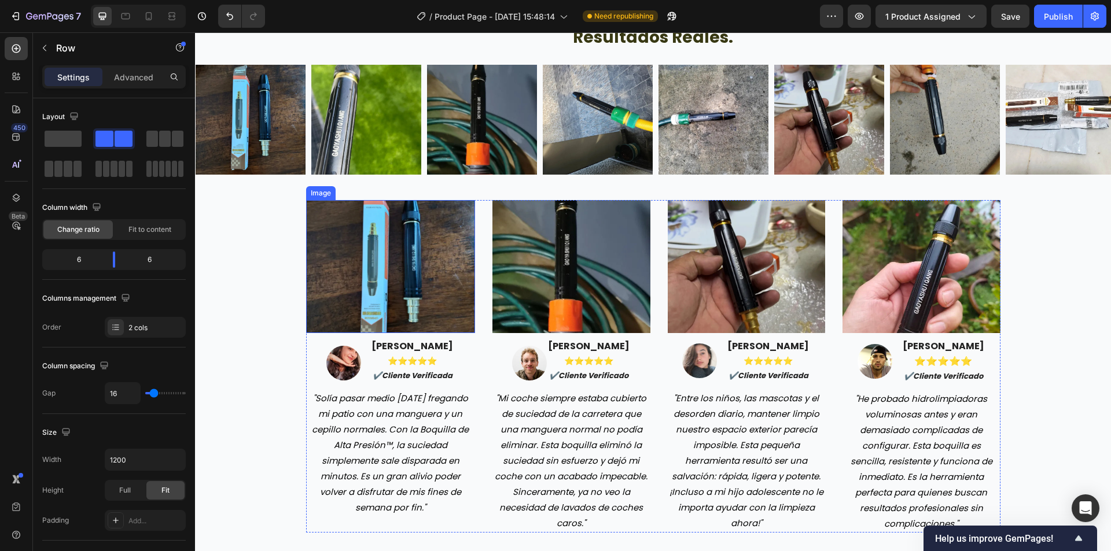
scroll to position [2193, 0]
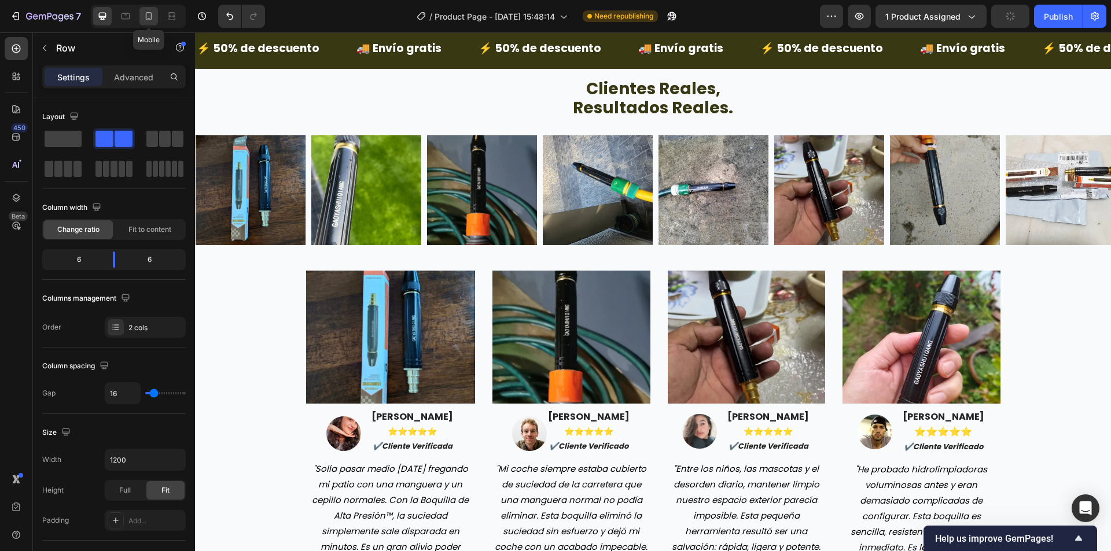
click at [150, 13] on icon at bounding box center [149, 16] width 6 height 8
type input "100%"
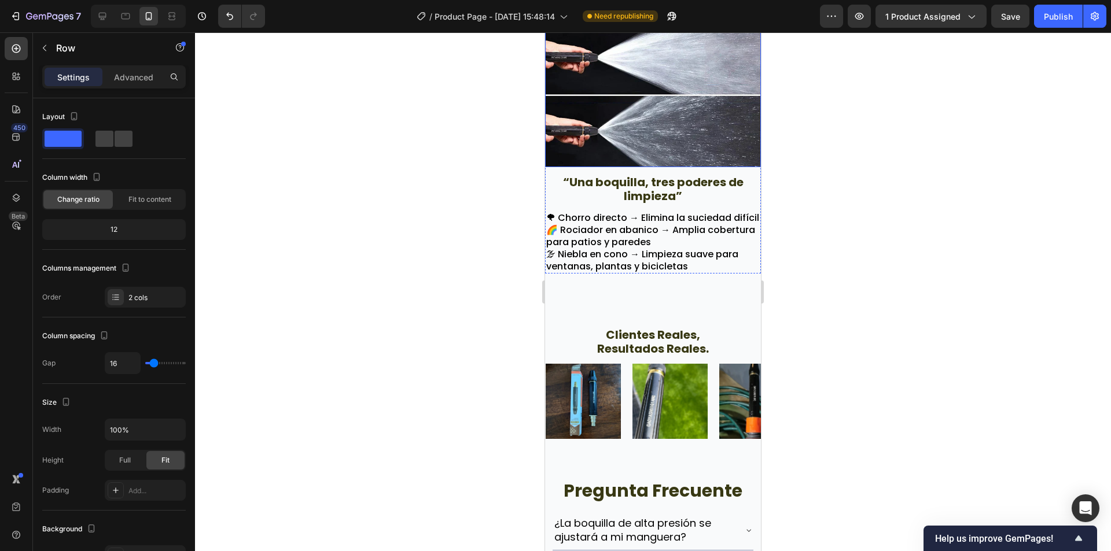
scroll to position [1943, 0]
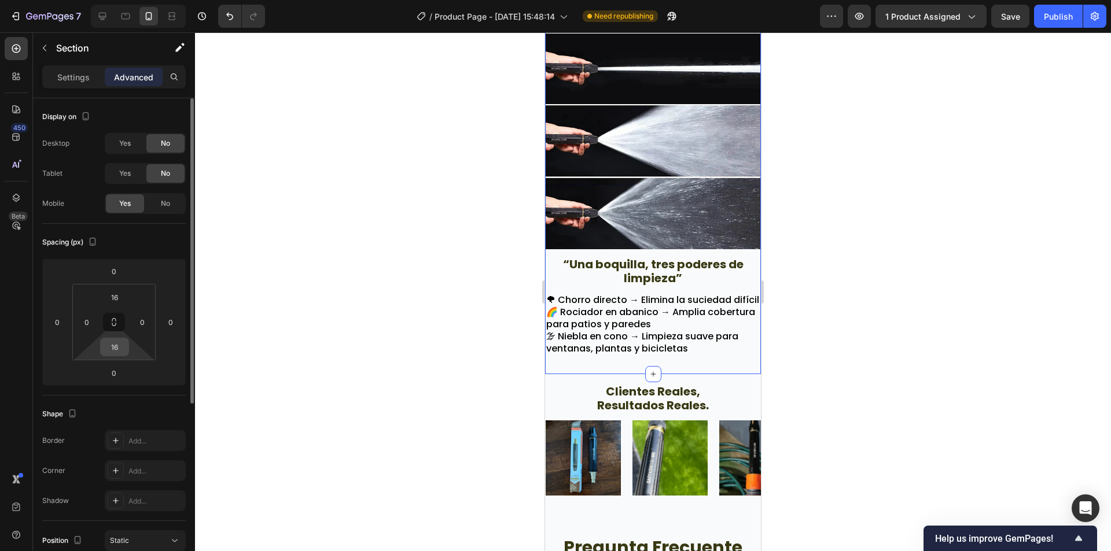
click at [120, 341] on input "16" at bounding box center [114, 346] width 23 height 17
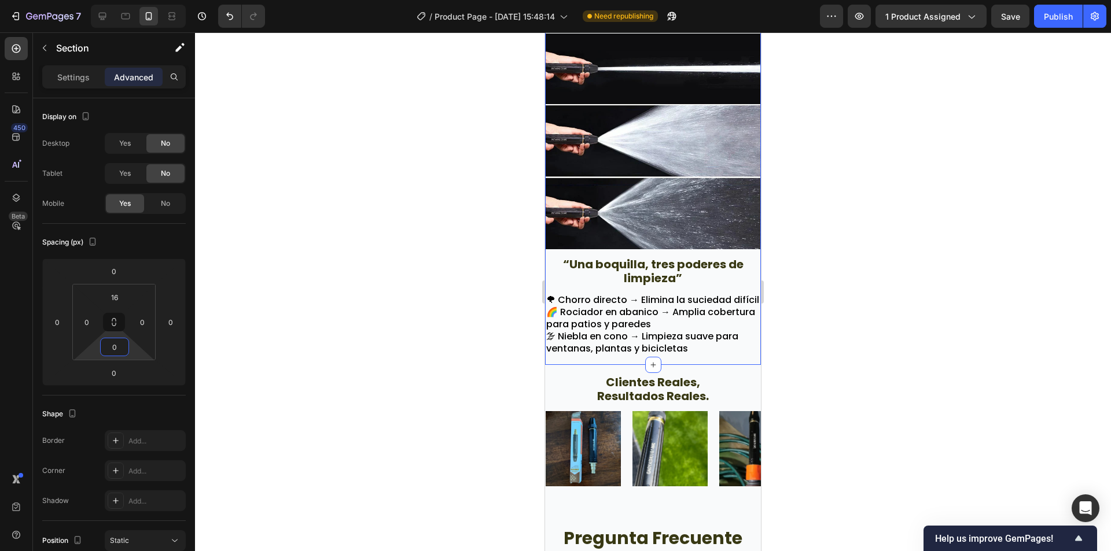
click at [892, 287] on div at bounding box center [653, 291] width 916 height 519
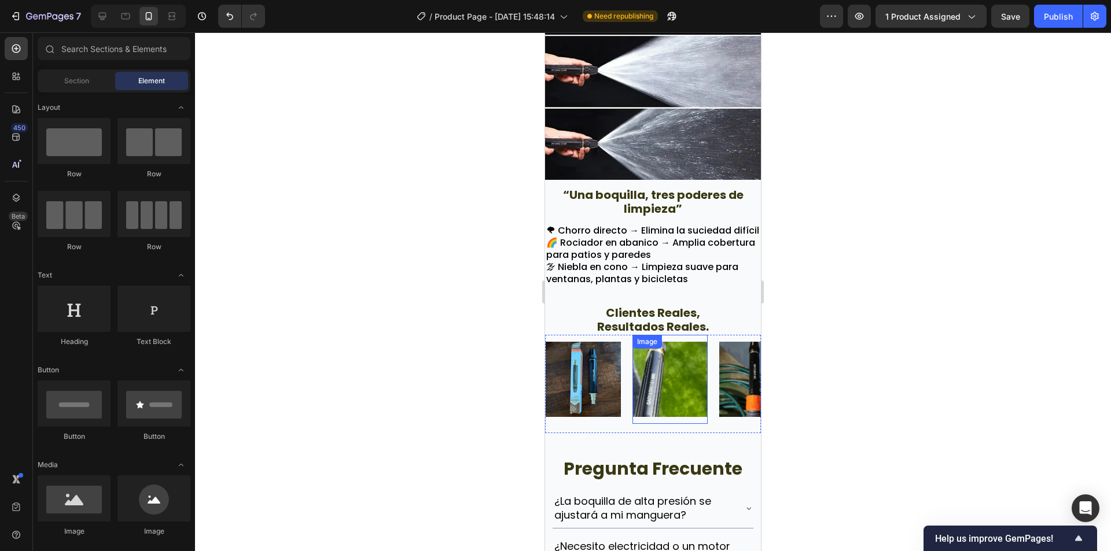
scroll to position [2174, 0]
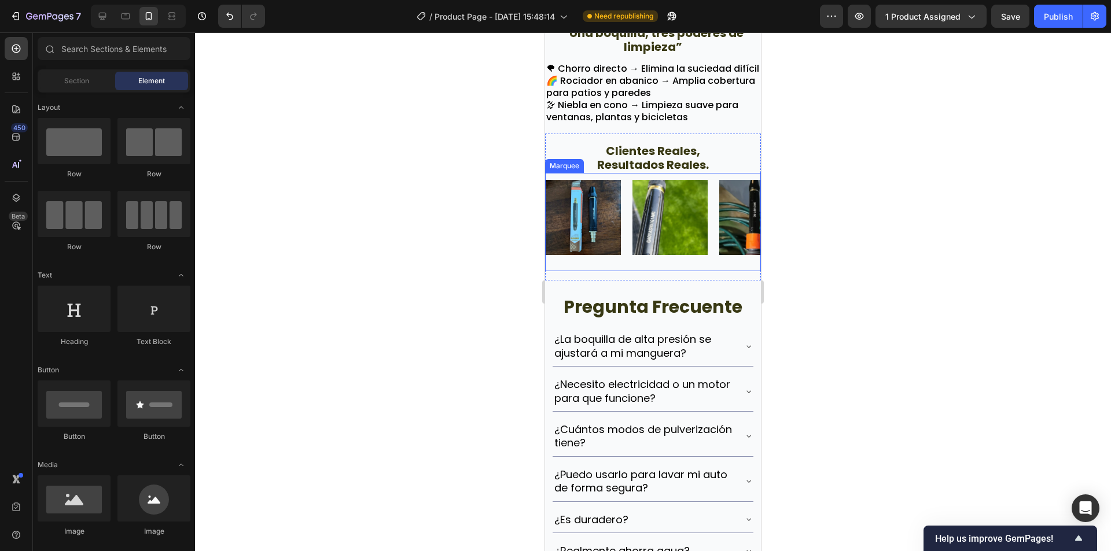
click at [628, 262] on div "Image" at bounding box center [588, 217] width 87 height 89
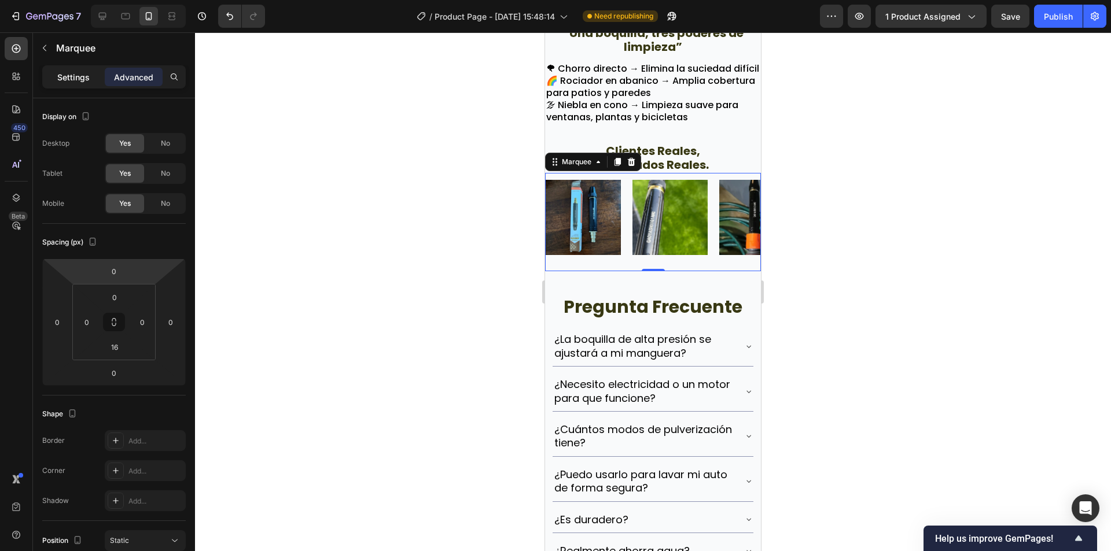
click at [81, 76] on p "Settings" at bounding box center [73, 77] width 32 height 12
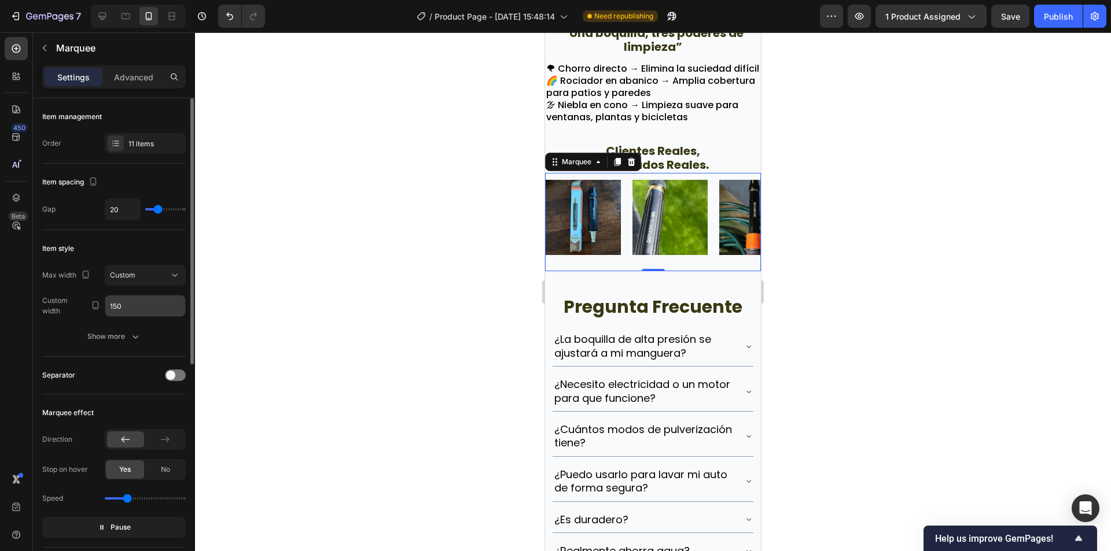
click at [132, 312] on input "150" at bounding box center [145, 306] width 80 height 21
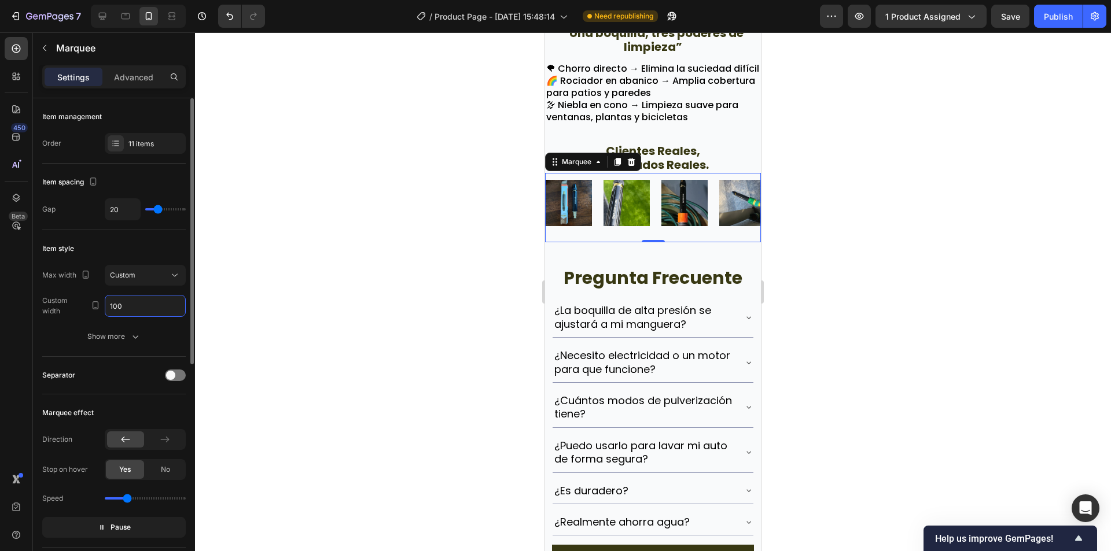
type input "100"
type input "13"
type input "12"
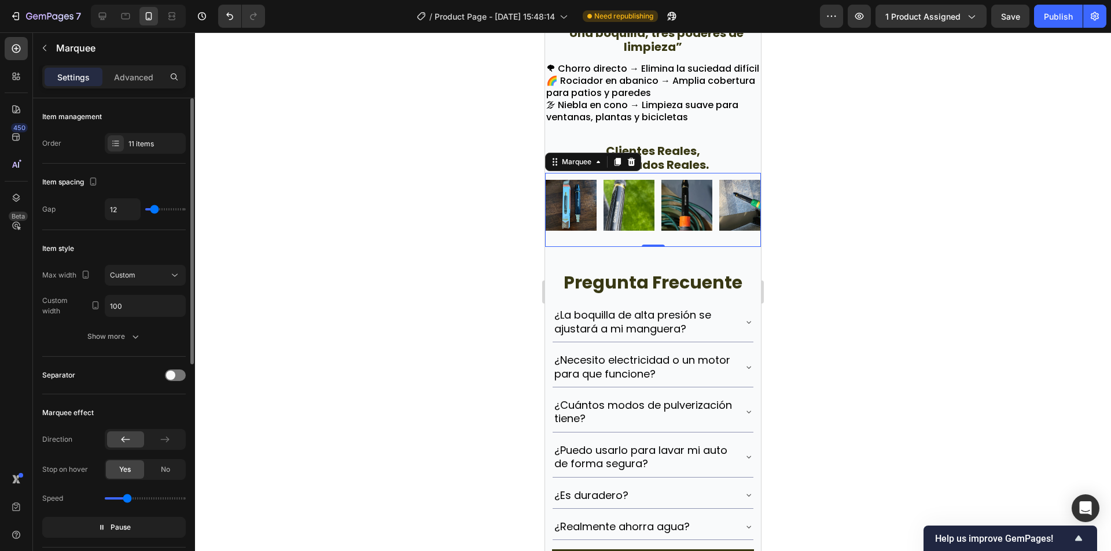
type input "10"
type input "9"
type input "7"
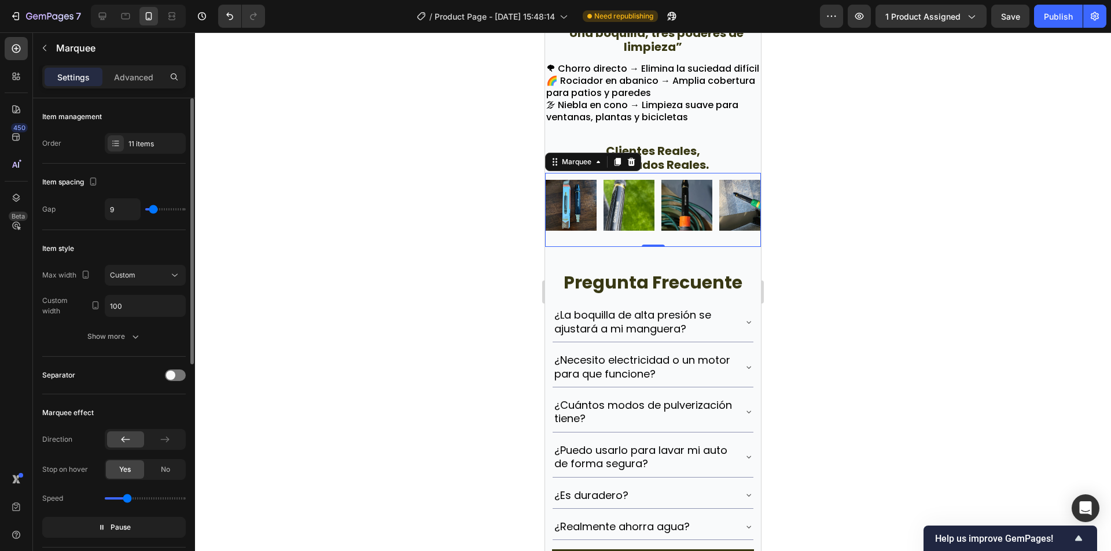
type input "7"
type input "6"
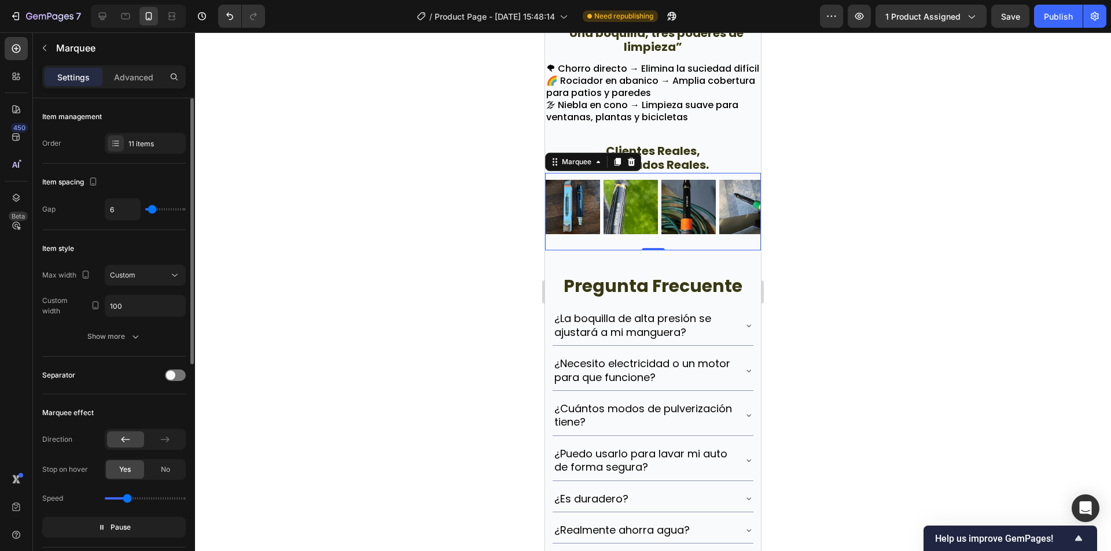
type input "3"
type input "1"
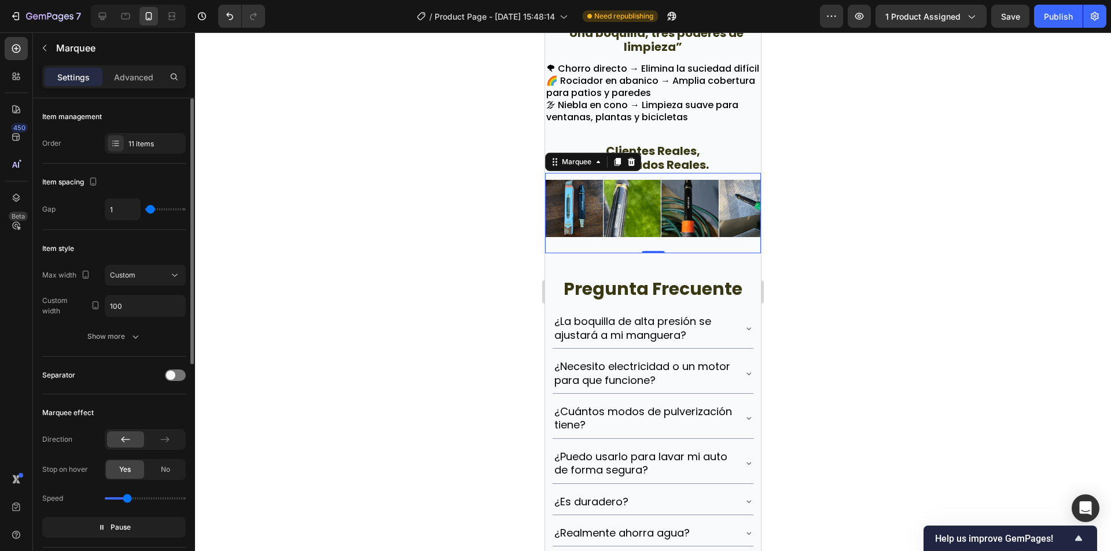
type input "3"
type input "4"
type input "6"
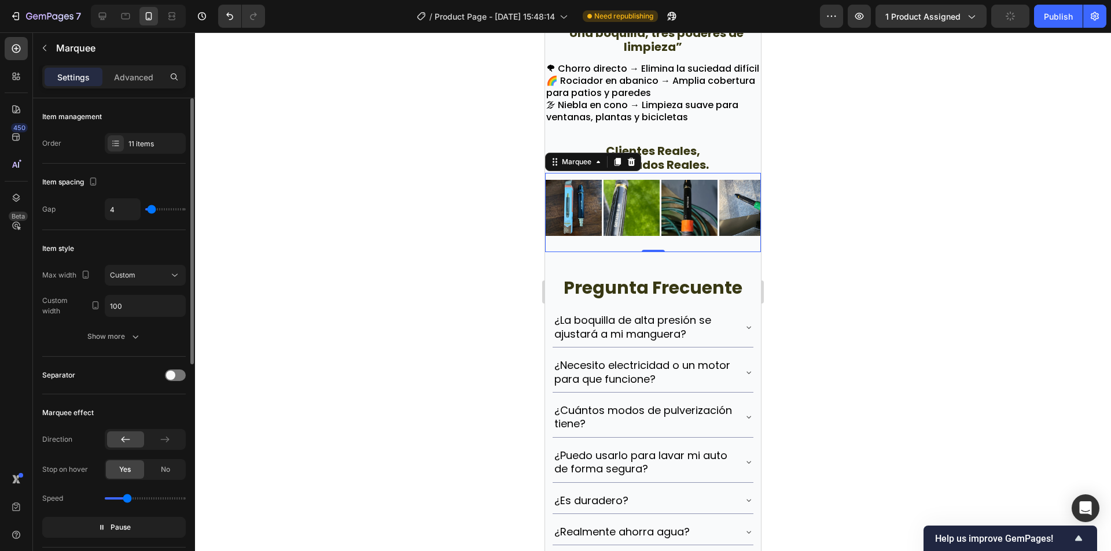
type input "6"
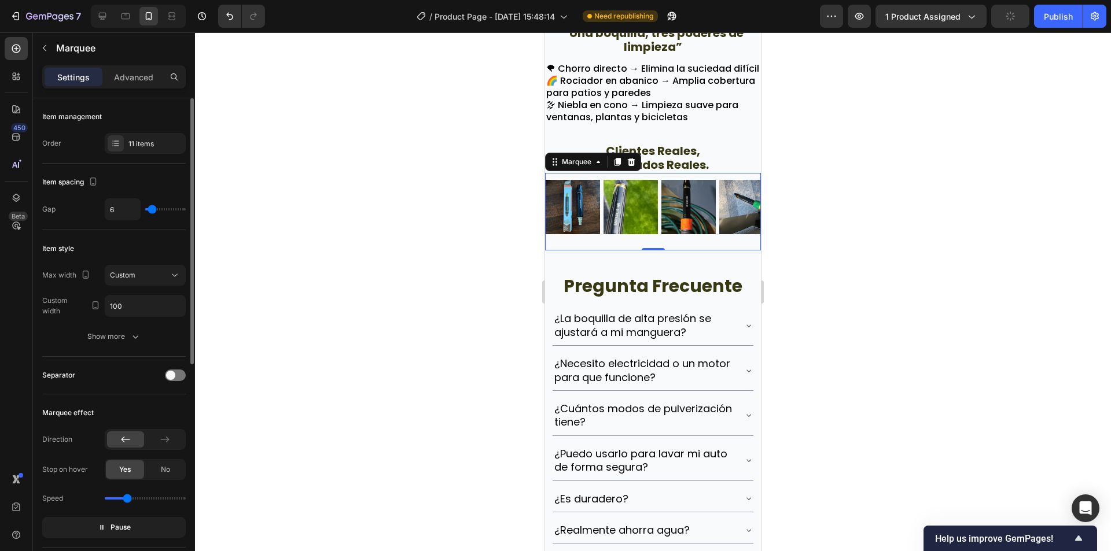
type input "7"
click at [153, 211] on input "range" at bounding box center [165, 209] width 40 height 2
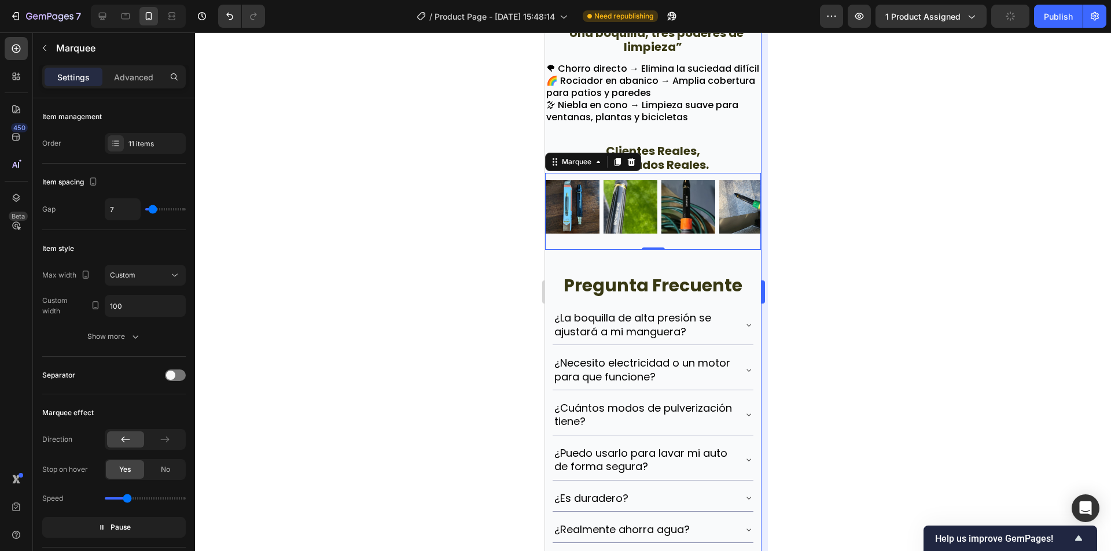
click at [767, 238] on div "333333 100 %" at bounding box center [653, 291] width 916 height 519
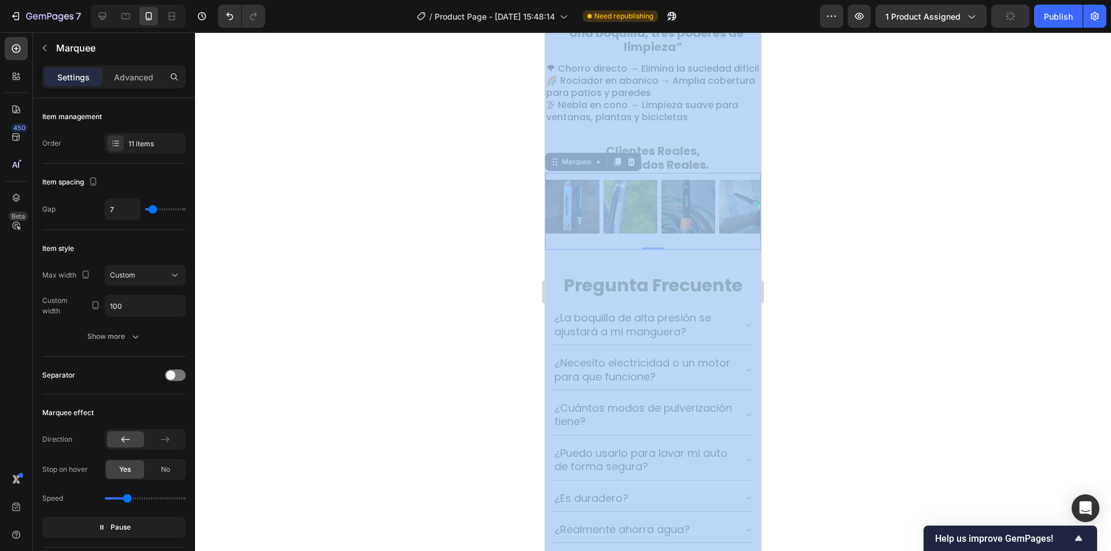
click at [949, 280] on div at bounding box center [653, 291] width 916 height 519
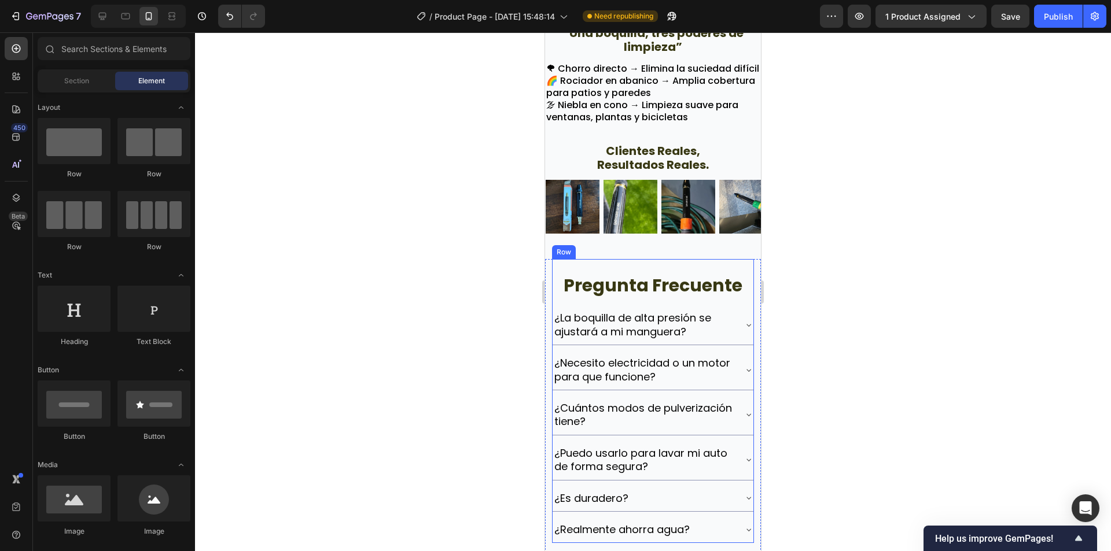
click at [651, 267] on div at bounding box center [653, 259] width 16 height 16
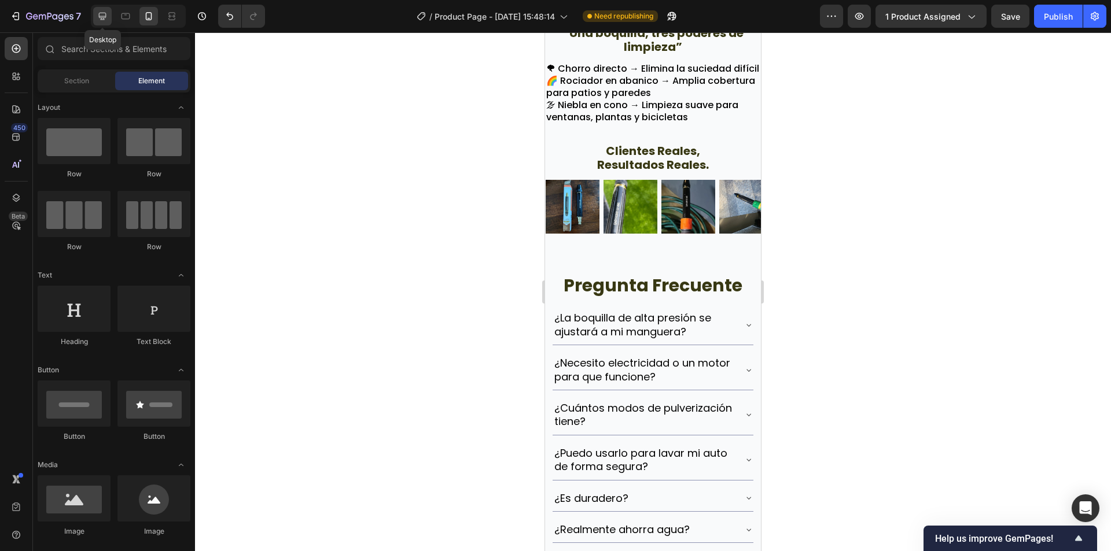
click at [107, 15] on icon at bounding box center [103, 16] width 12 height 12
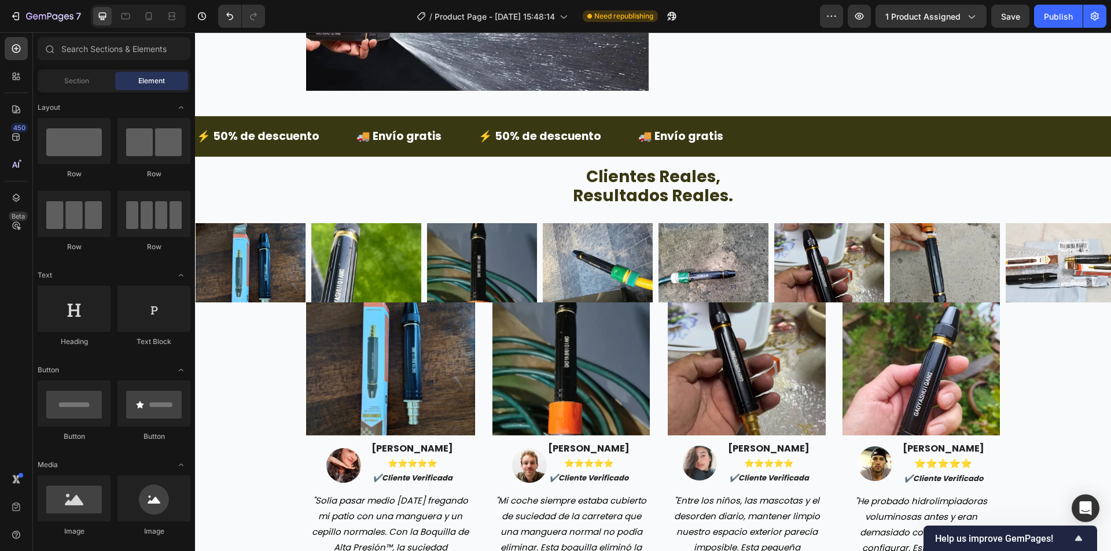
scroll to position [2102, 0]
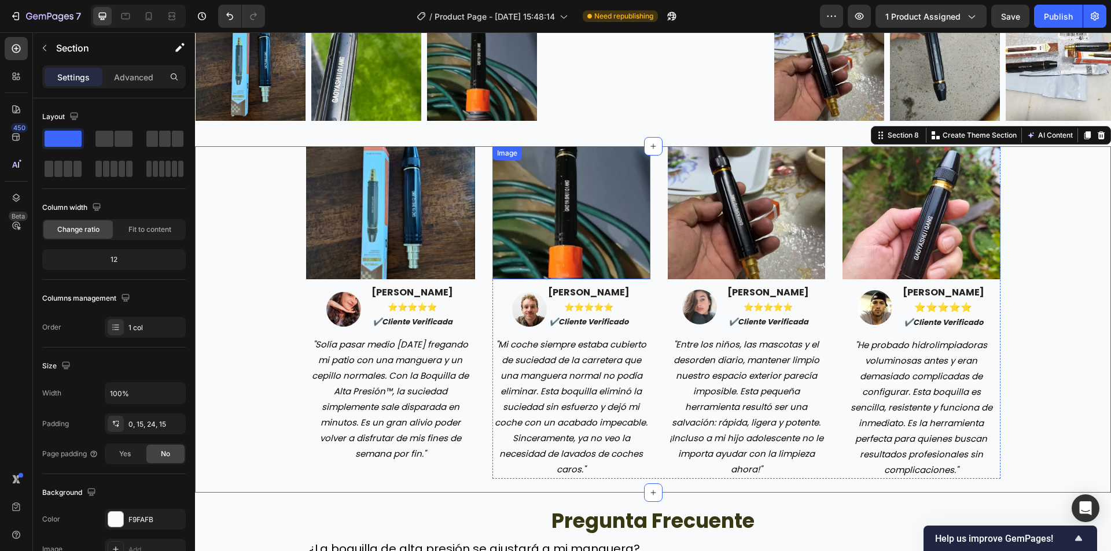
scroll to position [2334, 0]
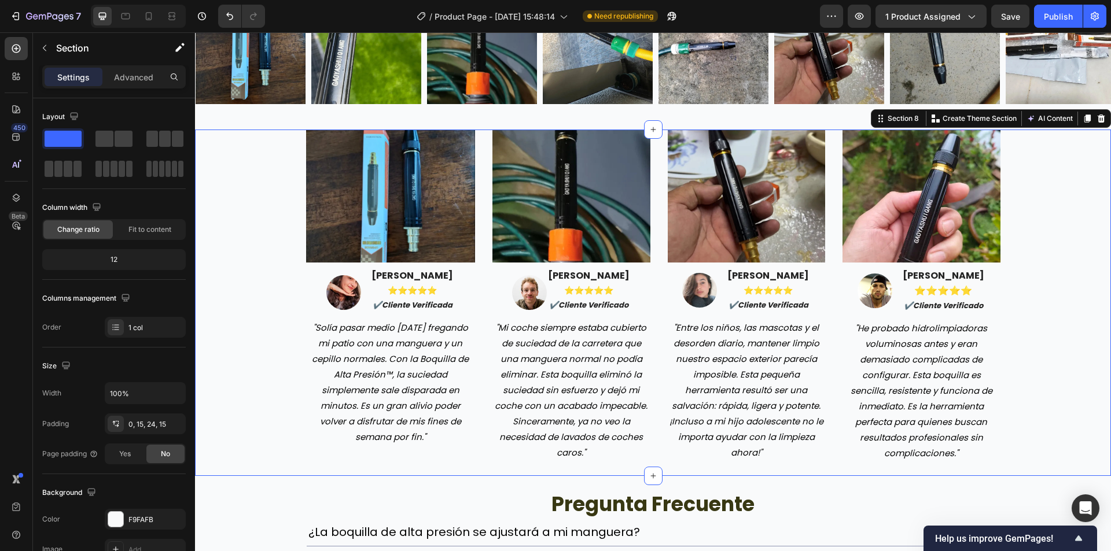
click at [241, 178] on div "Image Image [PERSON_NAME] ⭐️⭐️⭐️⭐️⭐️ ✔️cliente verificada Text block Row "Solía…" at bounding box center [653, 296] width 898 height 333
click at [1084, 119] on icon at bounding box center [1087, 119] width 6 height 8
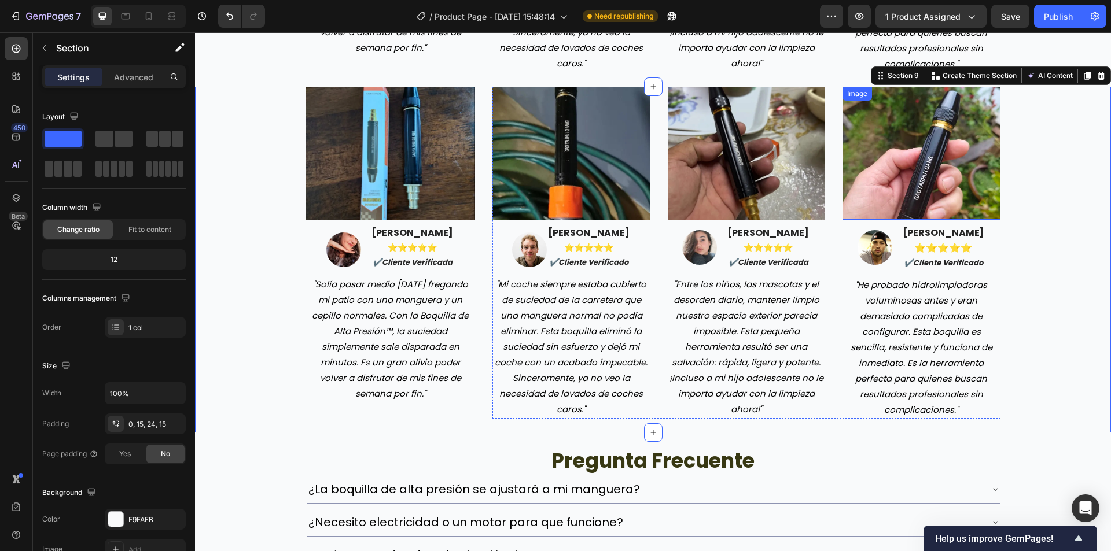
scroll to position [2736, 0]
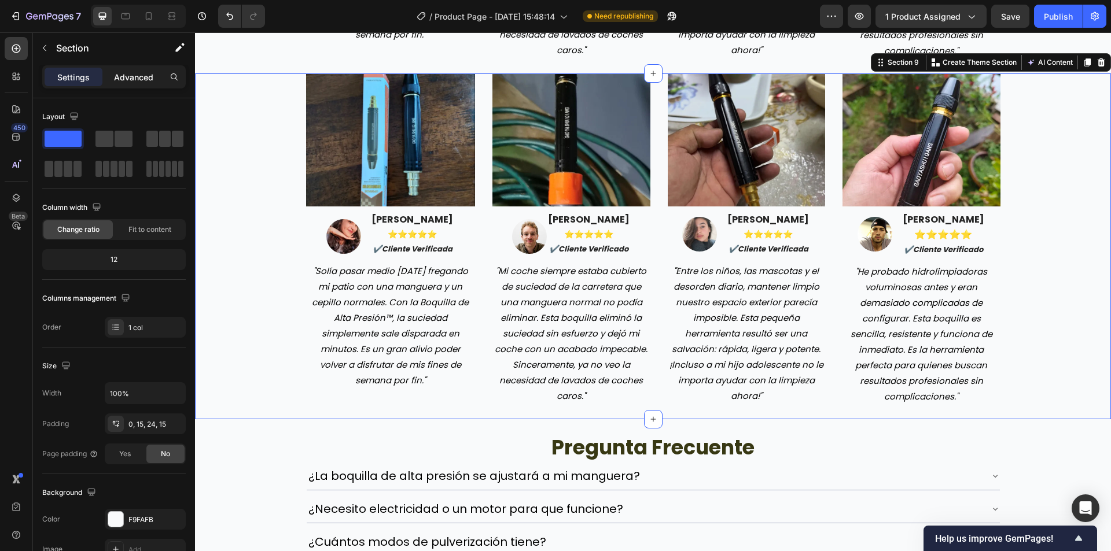
click at [138, 76] on p "Advanced" at bounding box center [133, 77] width 39 height 12
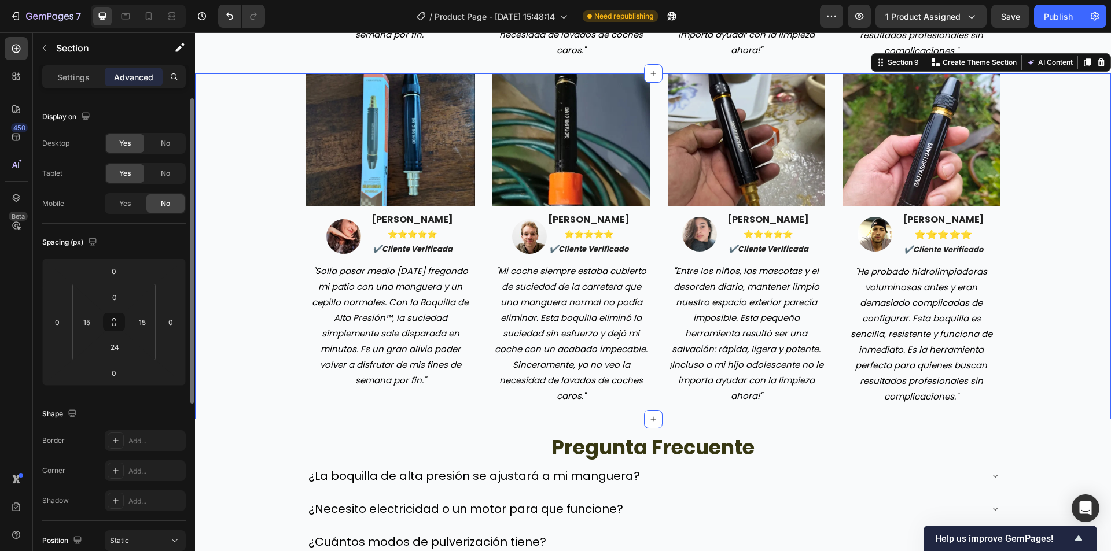
click at [134, 193] on div "Yes No" at bounding box center [145, 203] width 81 height 21
click at [138, 204] on div "Yes" at bounding box center [125, 203] width 38 height 19
click at [163, 176] on span "No" at bounding box center [165, 173] width 9 height 10
click at [168, 151] on div "No" at bounding box center [165, 143] width 38 height 19
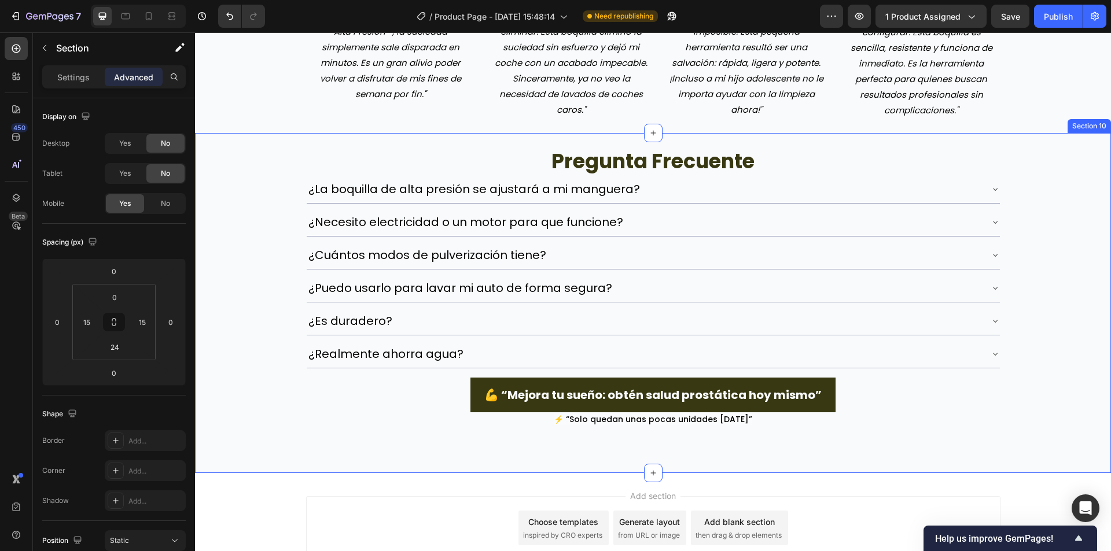
scroll to position [2621, 0]
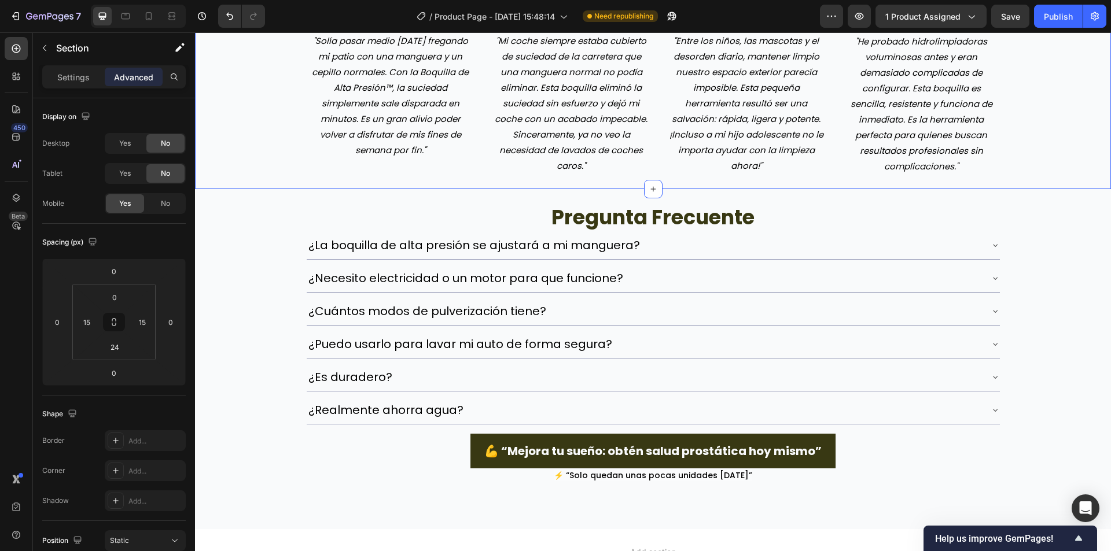
click at [234, 127] on div "Image Image [PERSON_NAME] ⭐️⭐️⭐️⭐️⭐️ ✔️cliente verificada Text block Row "Solía…" at bounding box center [653, 9] width 898 height 333
click at [149, 12] on icon at bounding box center [149, 16] width 12 height 12
type input "80"
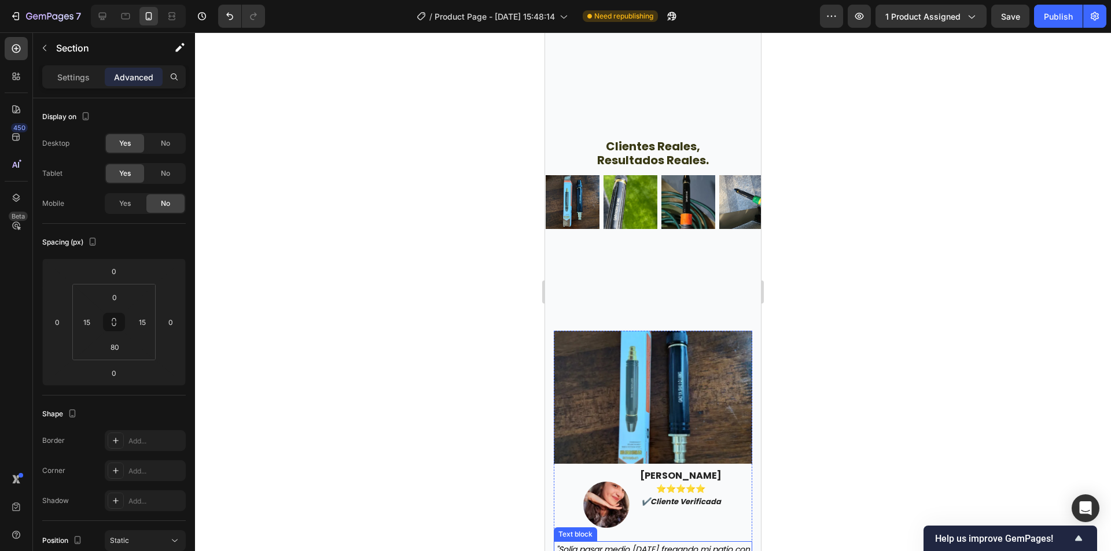
scroll to position [2220, 0]
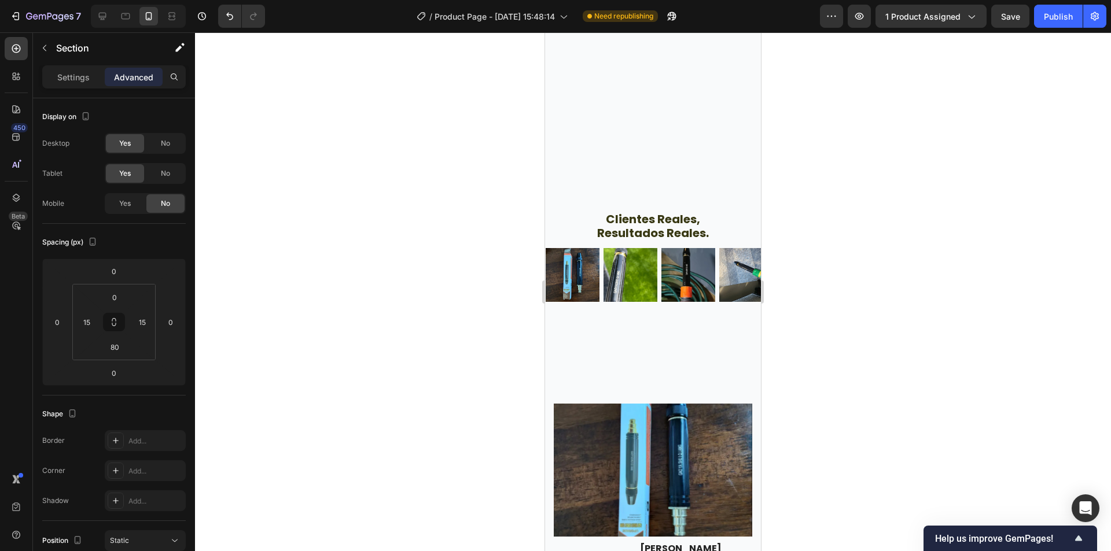
click at [985, 346] on div at bounding box center [653, 291] width 916 height 519
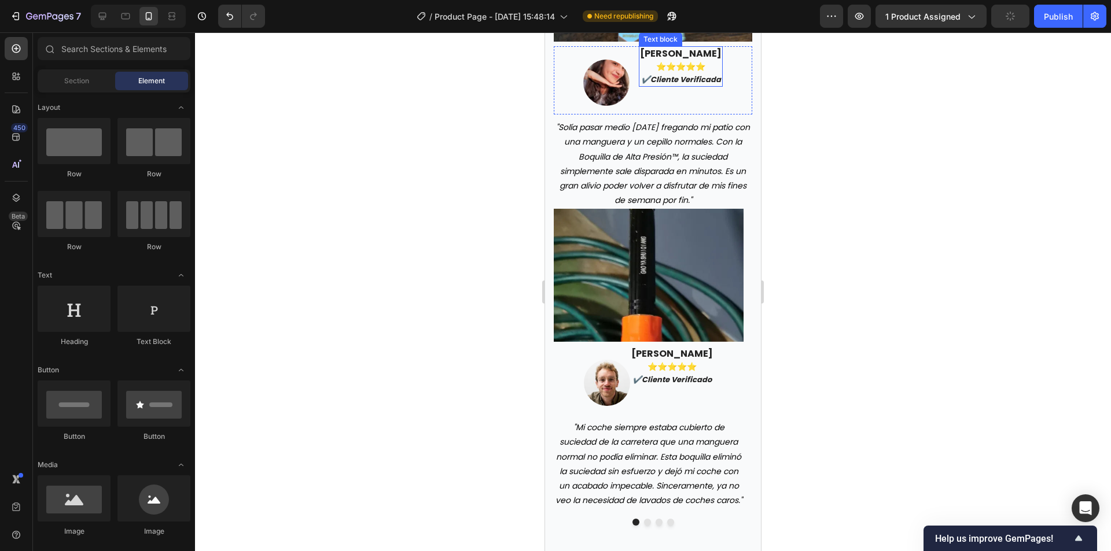
scroll to position [2567, 0]
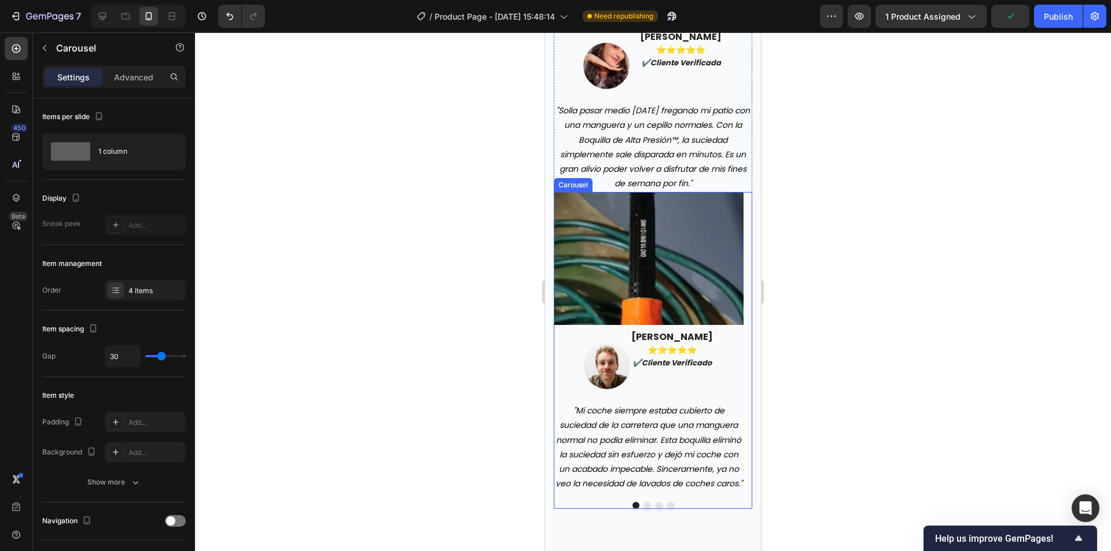
click at [667, 509] on button "Dot" at bounding box center [670, 505] width 7 height 7
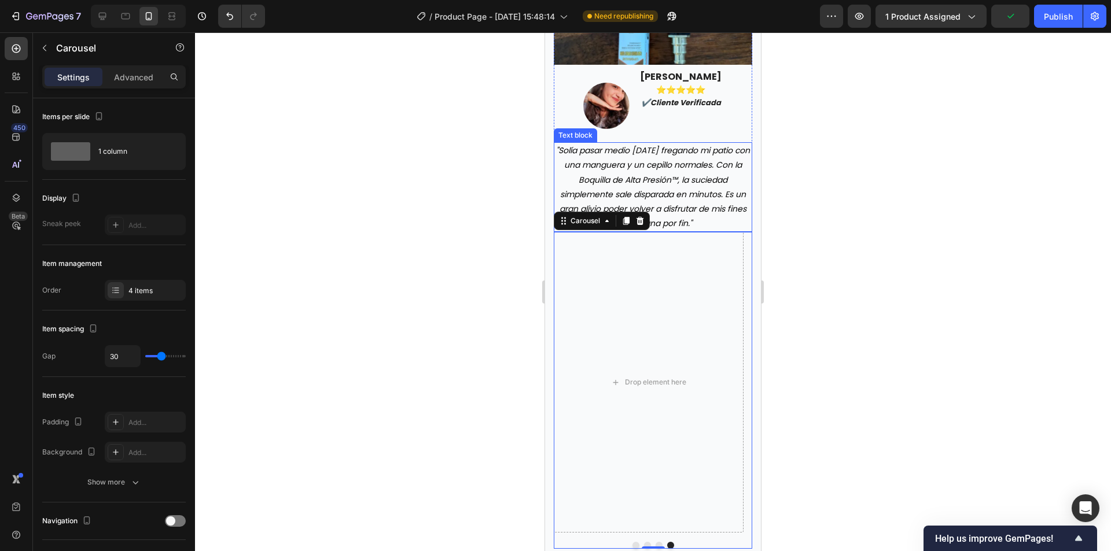
scroll to position [2451, 0]
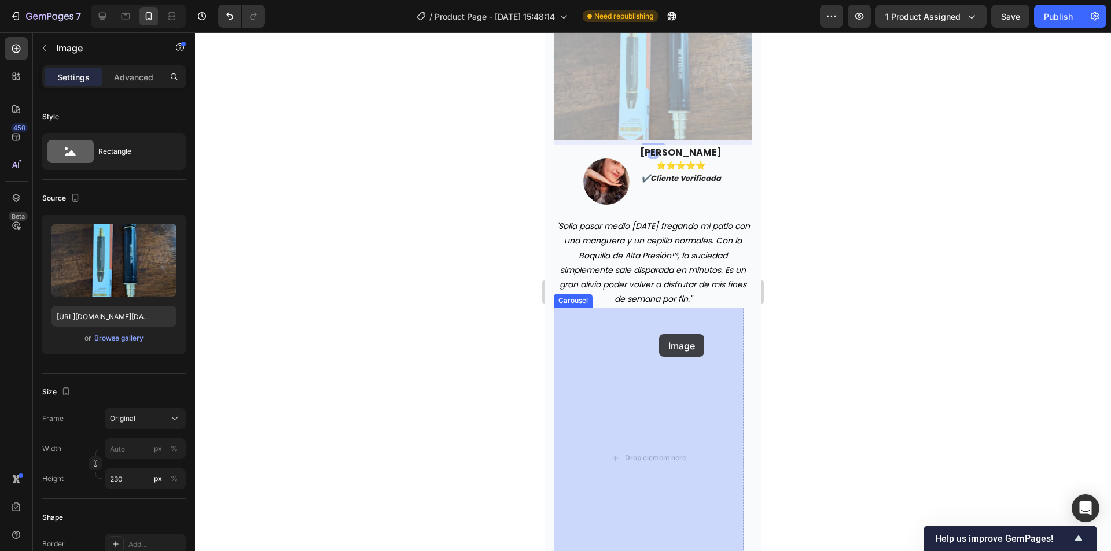
drag, startPoint x: 630, startPoint y: 95, endPoint x: 660, endPoint y: 331, distance: 237.3
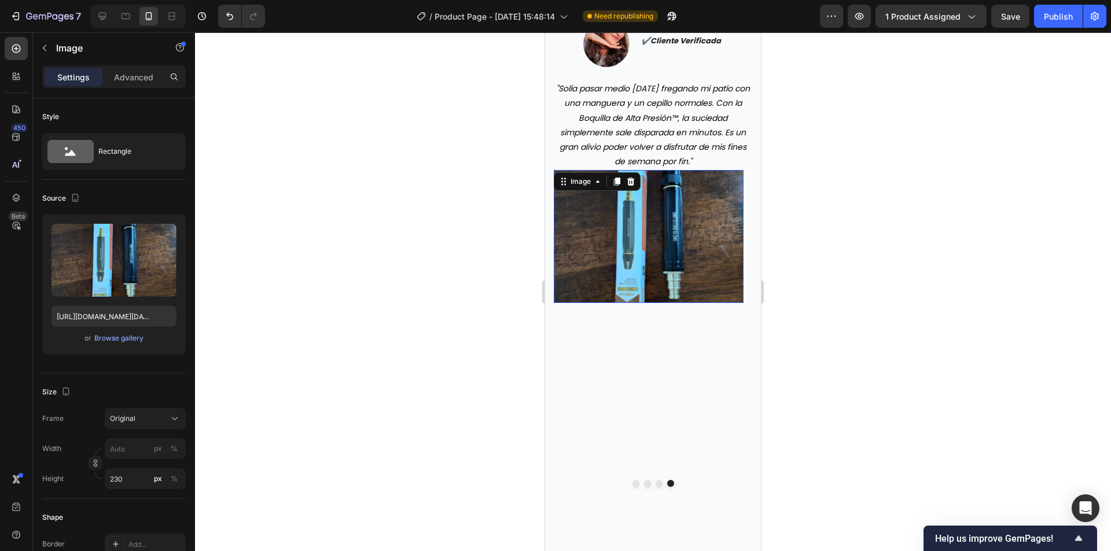
scroll to position [2314, 0]
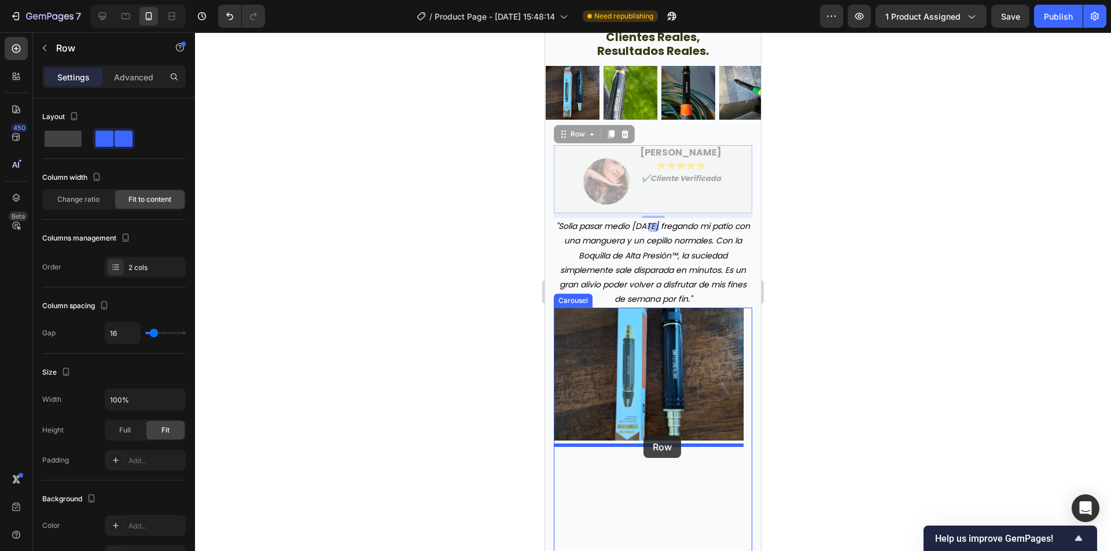
drag, startPoint x: 626, startPoint y: 163, endPoint x: 643, endPoint y: 436, distance: 273.0
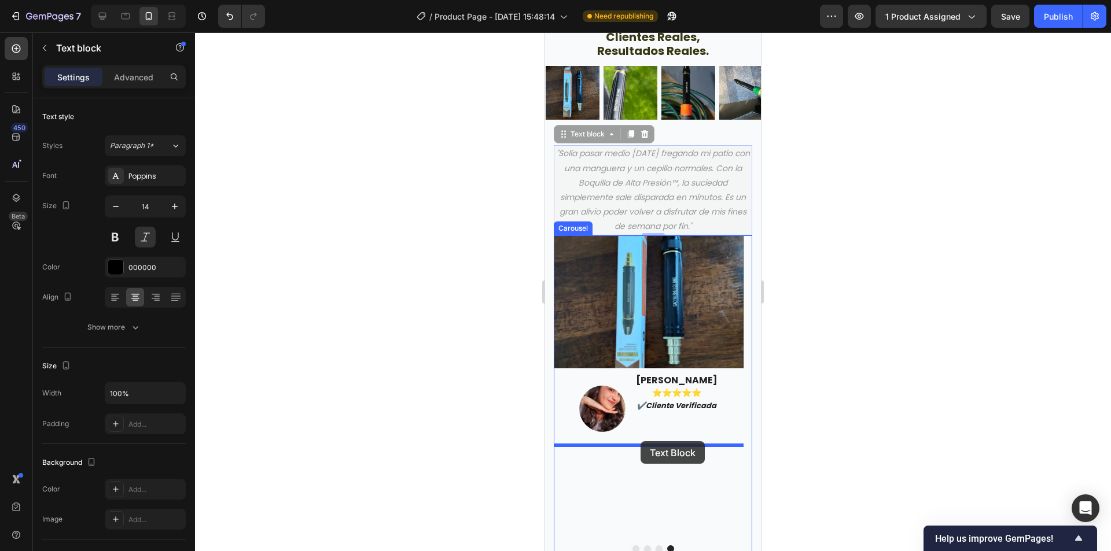
drag, startPoint x: 619, startPoint y: 163, endPoint x: 640, endPoint y: 441, distance: 279.0
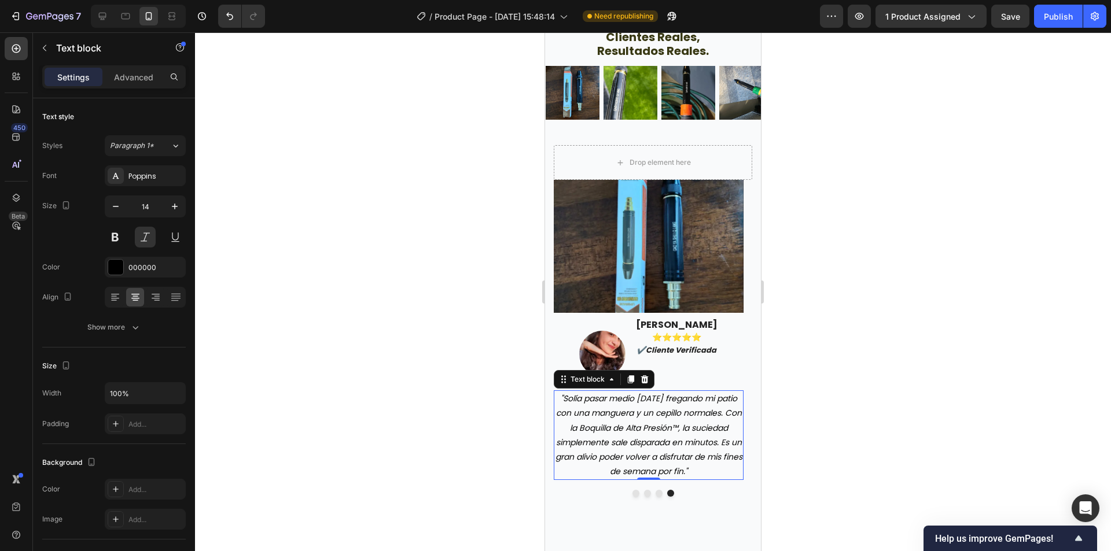
click at [820, 342] on div at bounding box center [653, 291] width 916 height 519
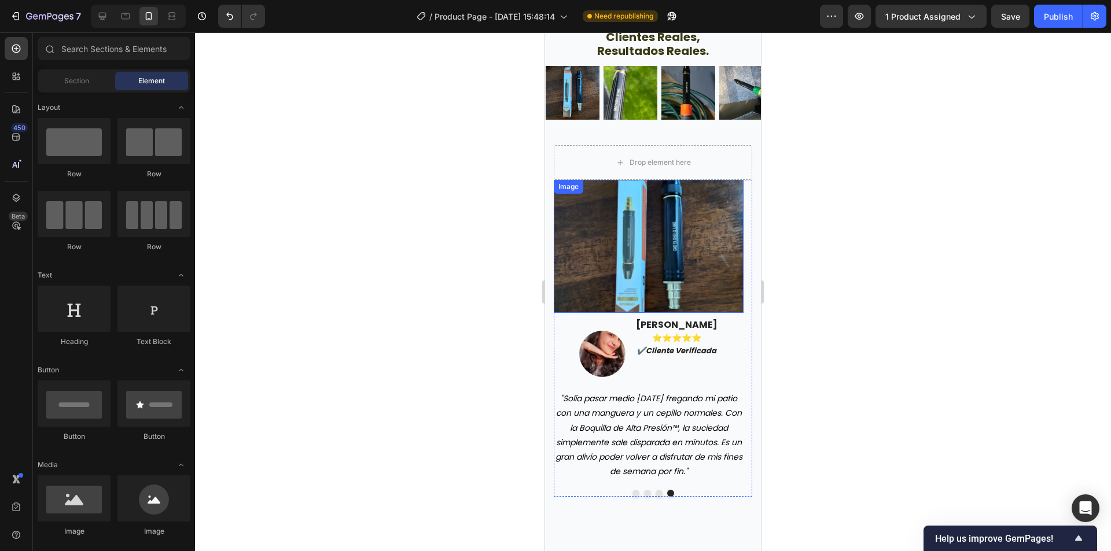
scroll to position [2256, 0]
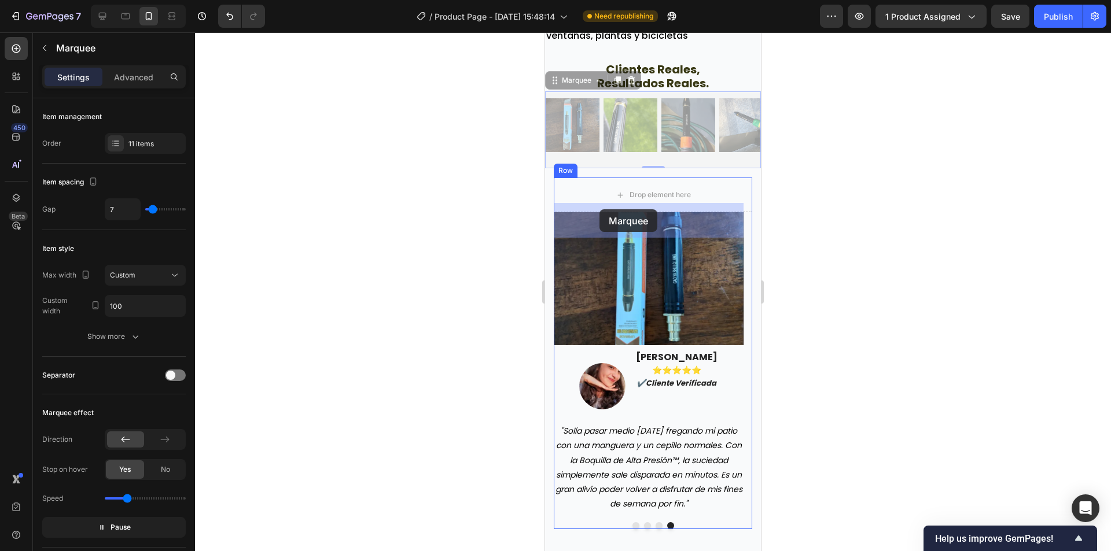
drag, startPoint x: 600, startPoint y: 117, endPoint x: 599, endPoint y: 209, distance: 92.0
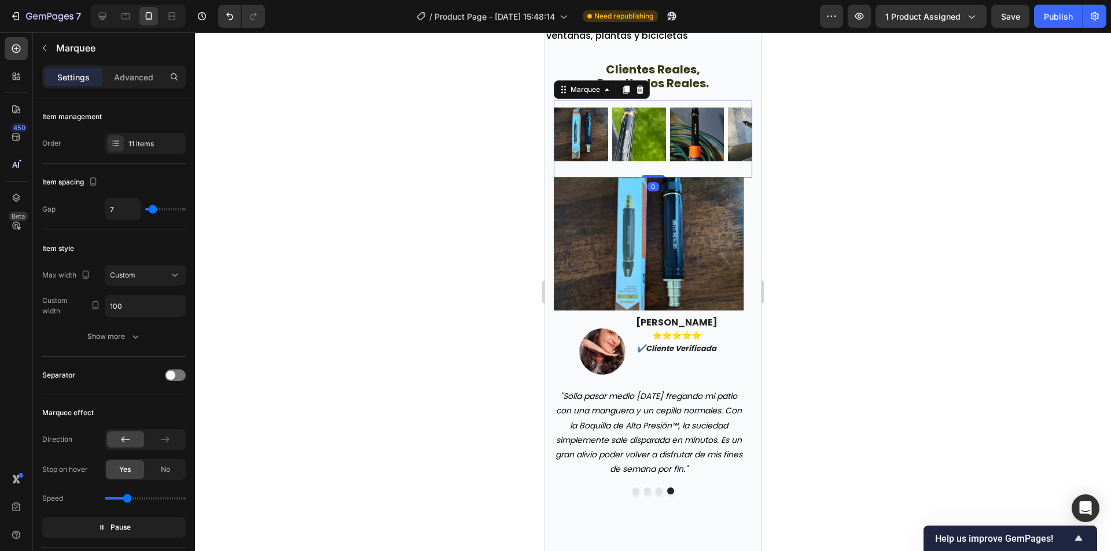
click at [883, 173] on div at bounding box center [653, 291] width 916 height 519
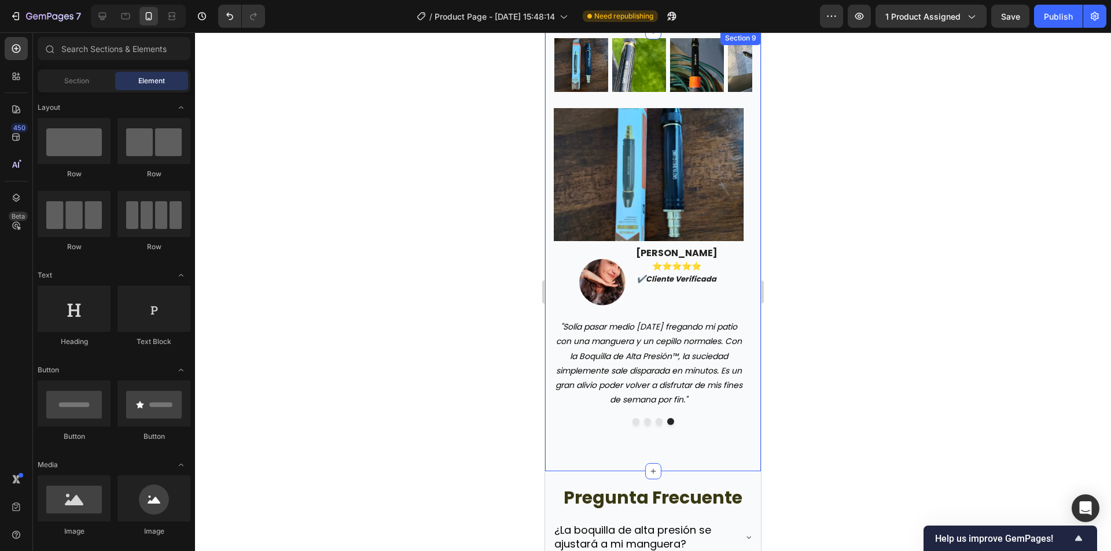
scroll to position [2371, 0]
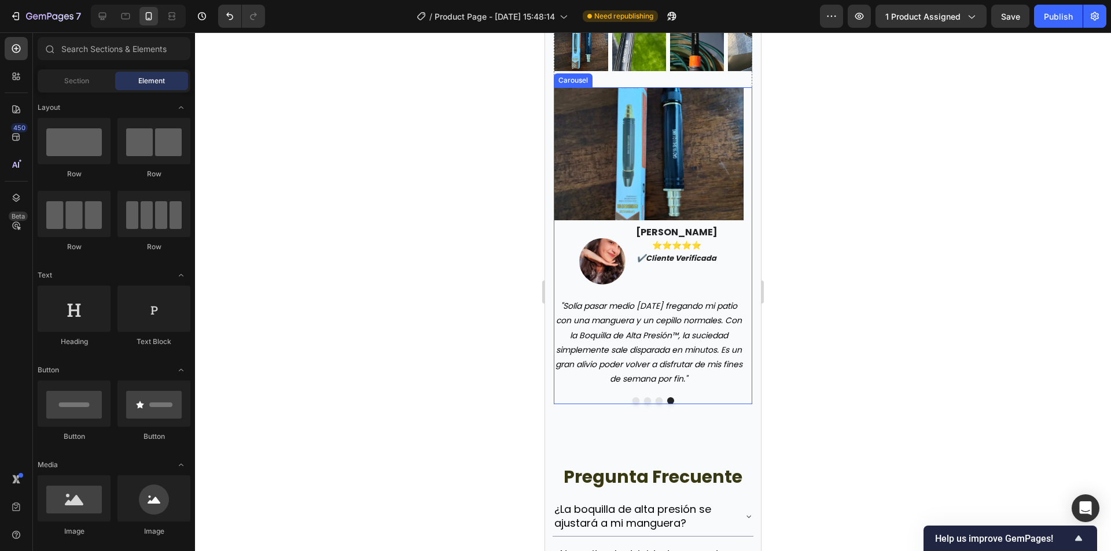
click at [656, 404] on button "Dot" at bounding box center [658, 400] width 7 height 7
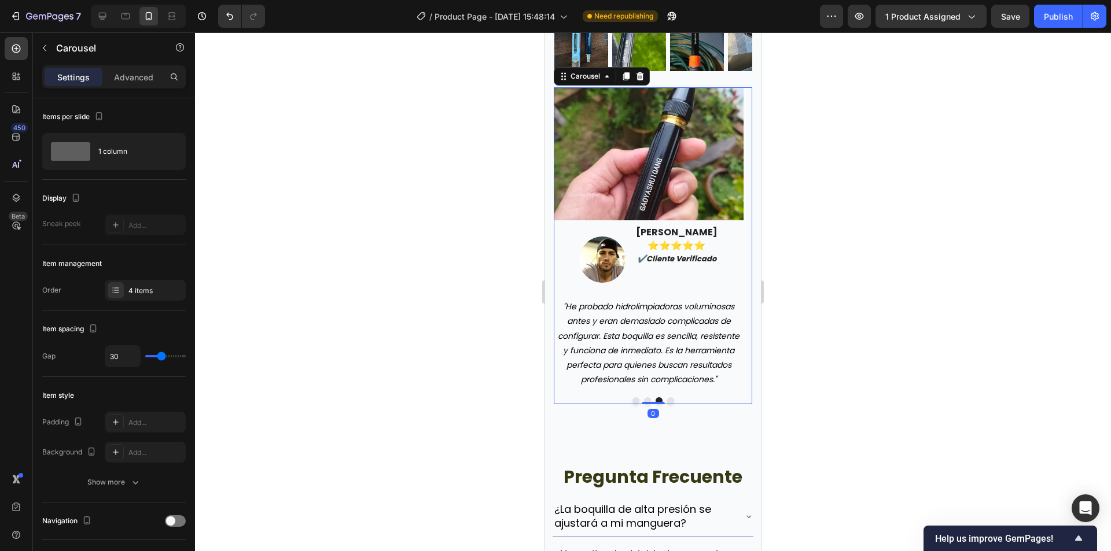
click at [644, 404] on button "Dot" at bounding box center [647, 400] width 7 height 7
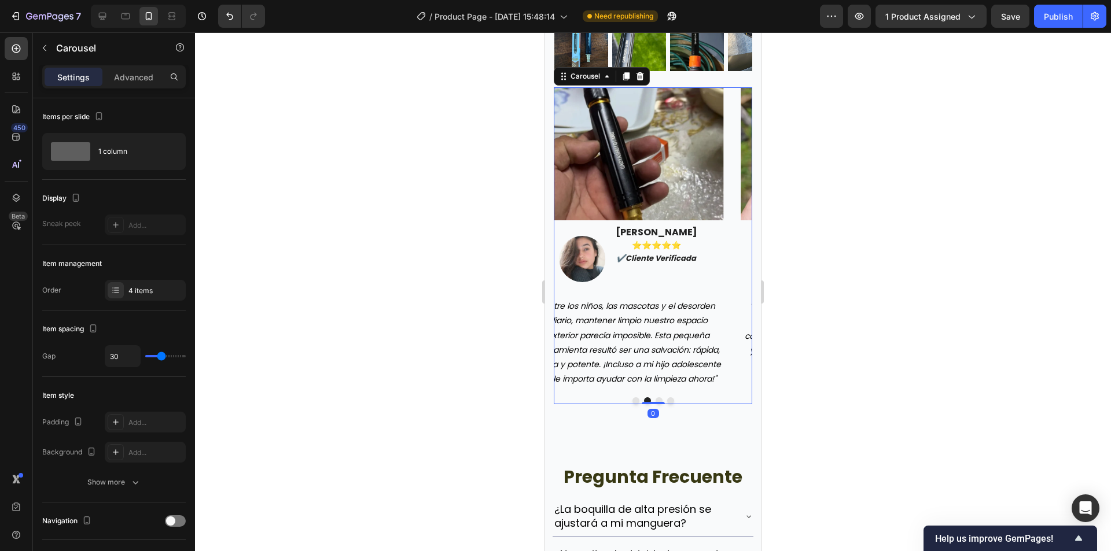
click at [632, 404] on button "Dot" at bounding box center [635, 400] width 7 height 7
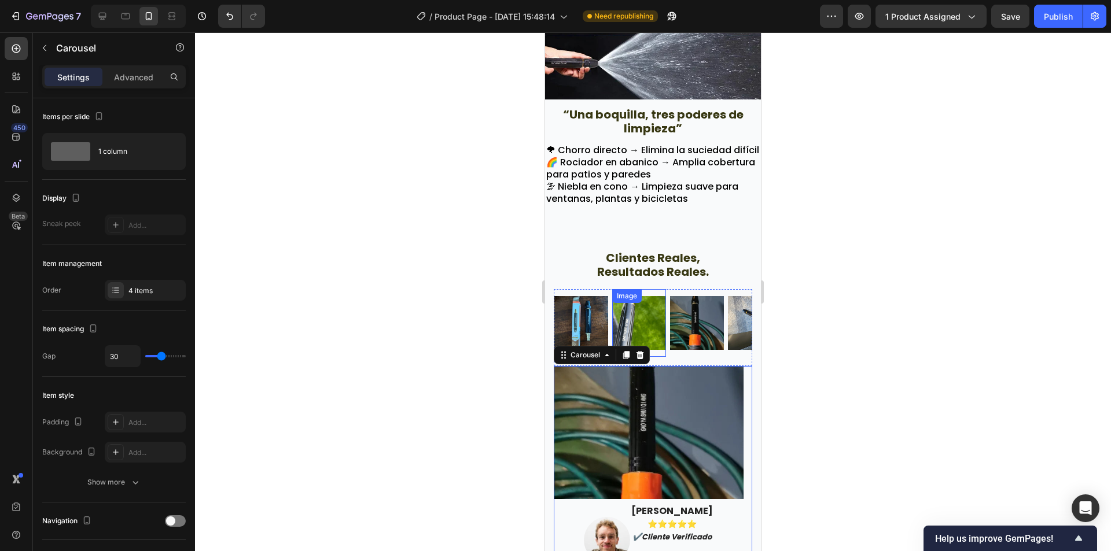
scroll to position [2082, 0]
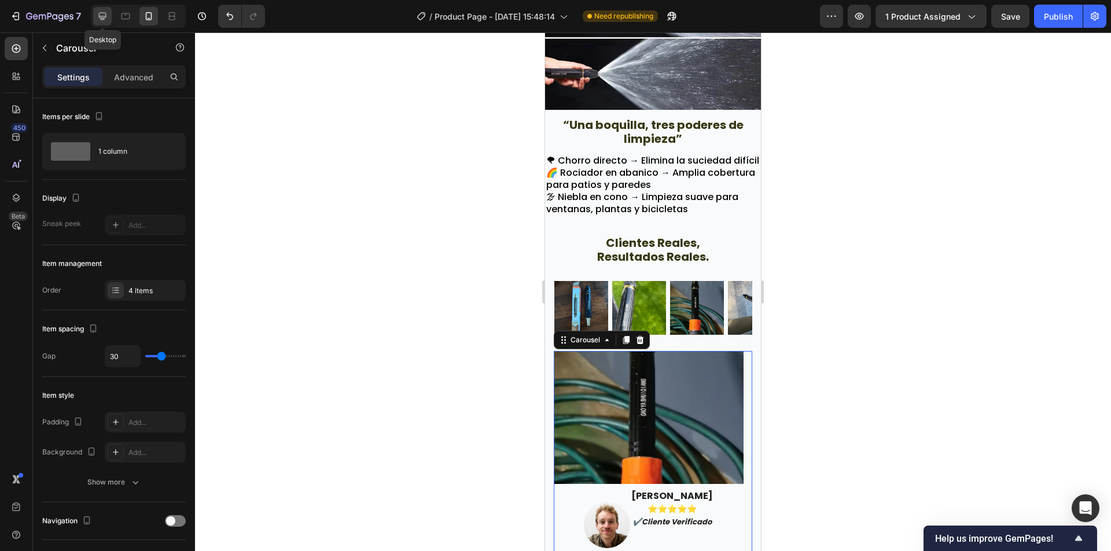
click at [105, 13] on icon at bounding box center [103, 17] width 8 height 8
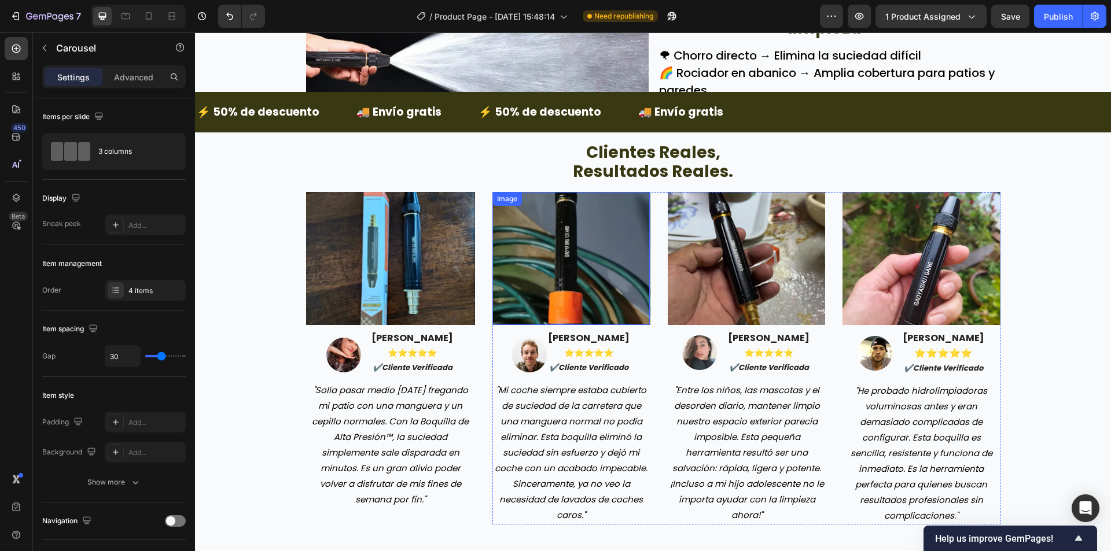
scroll to position [1921, 0]
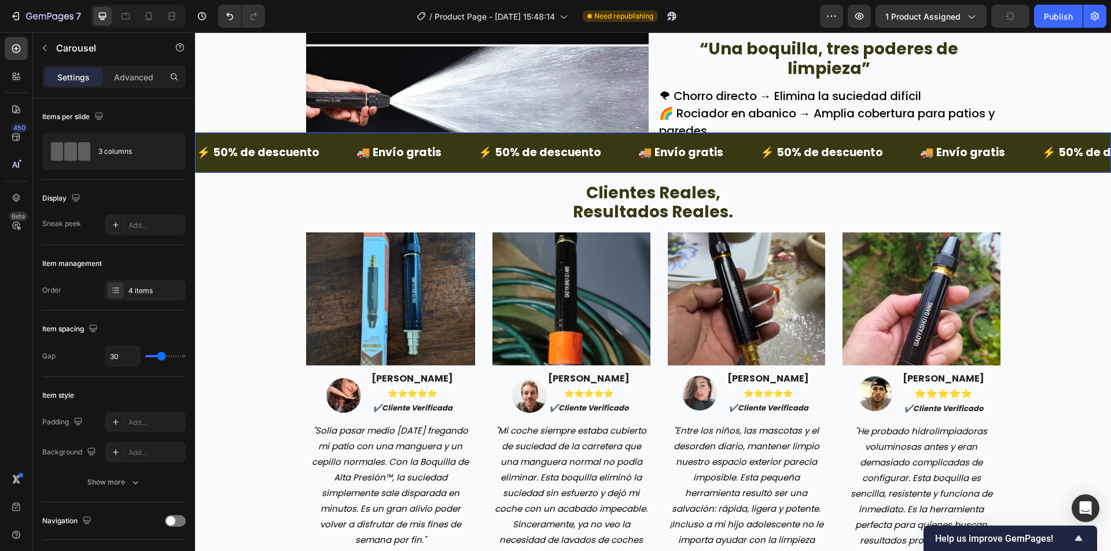
click at [244, 137] on div "⚡ 50% de descuento Text Block" at bounding box center [257, 152] width 125 height 31
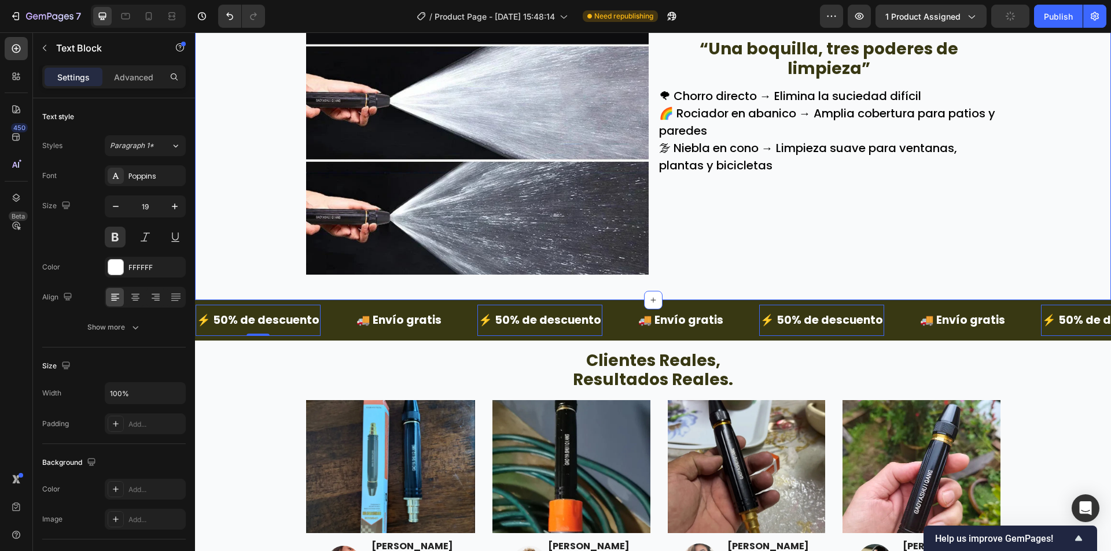
click at [340, 303] on div "⚡ 50% de descuento Text Block 0 🚚 Envío gratis Text Block ⚡ 50% de descuento Te…" at bounding box center [653, 320] width 916 height 40
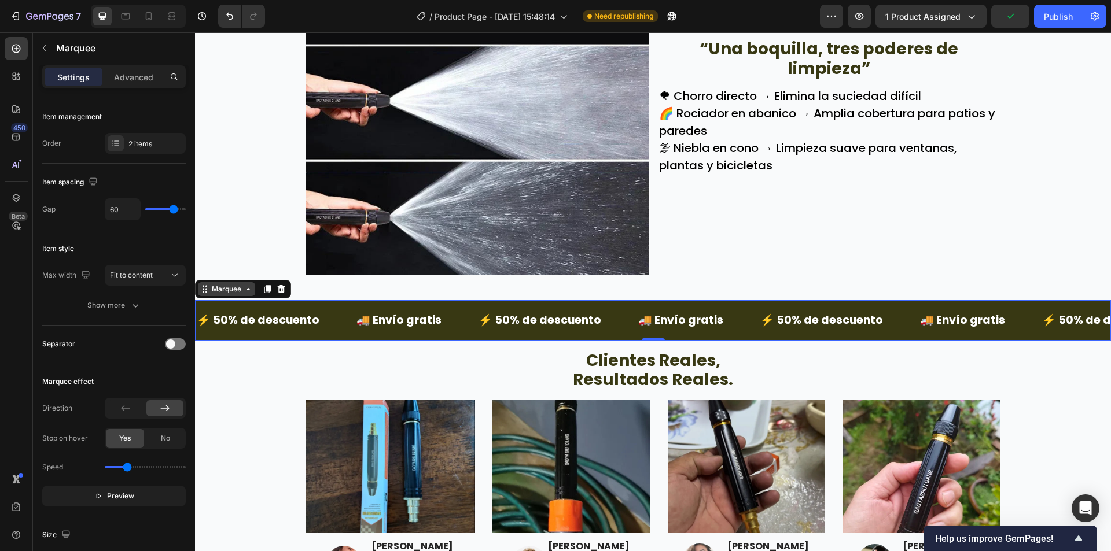
click at [245, 289] on icon at bounding box center [248, 289] width 9 height 9
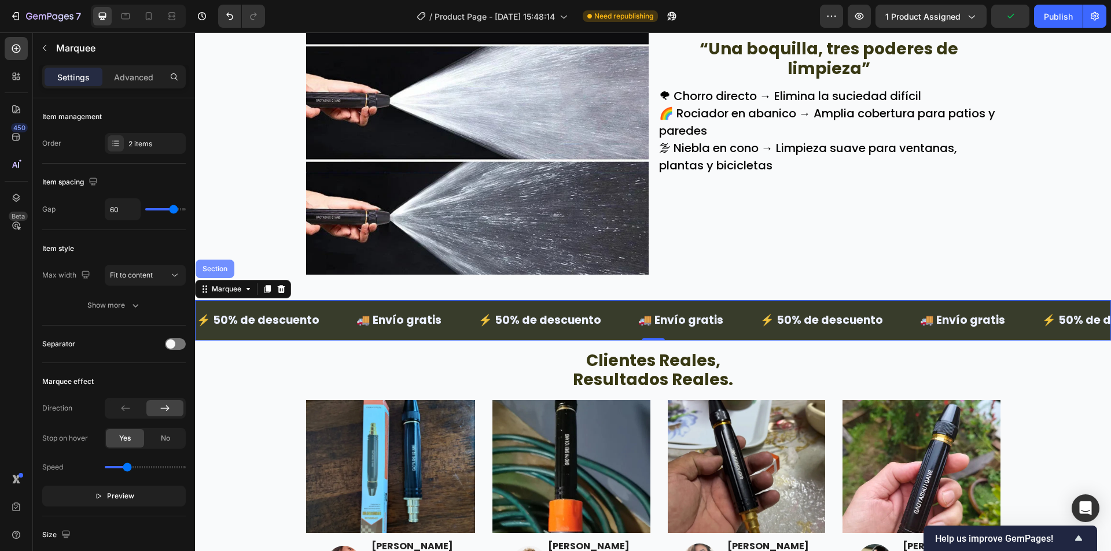
click at [222, 263] on div "Section" at bounding box center [214, 269] width 39 height 19
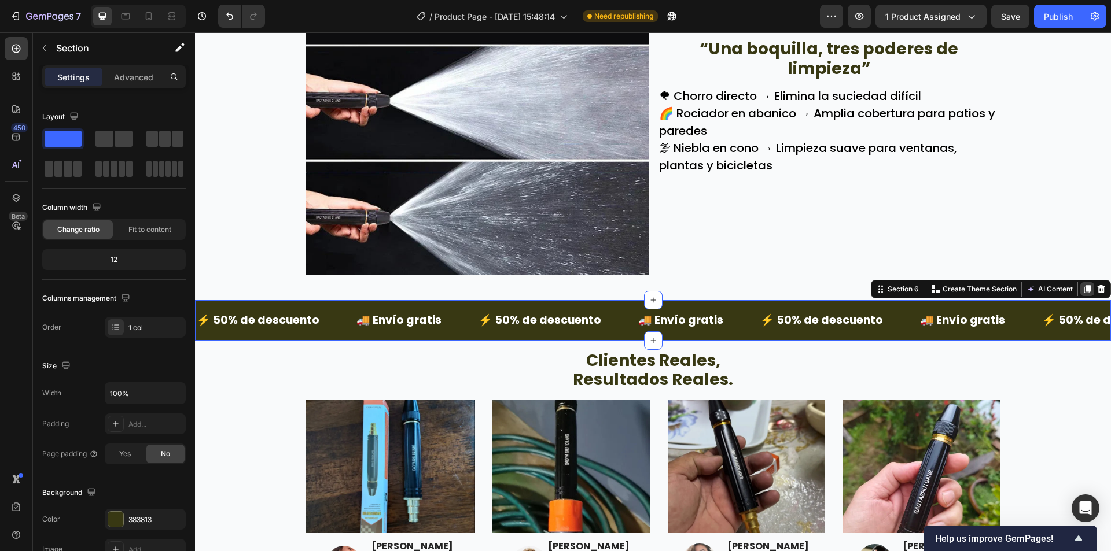
click at [1082, 289] on icon at bounding box center [1086, 289] width 9 height 9
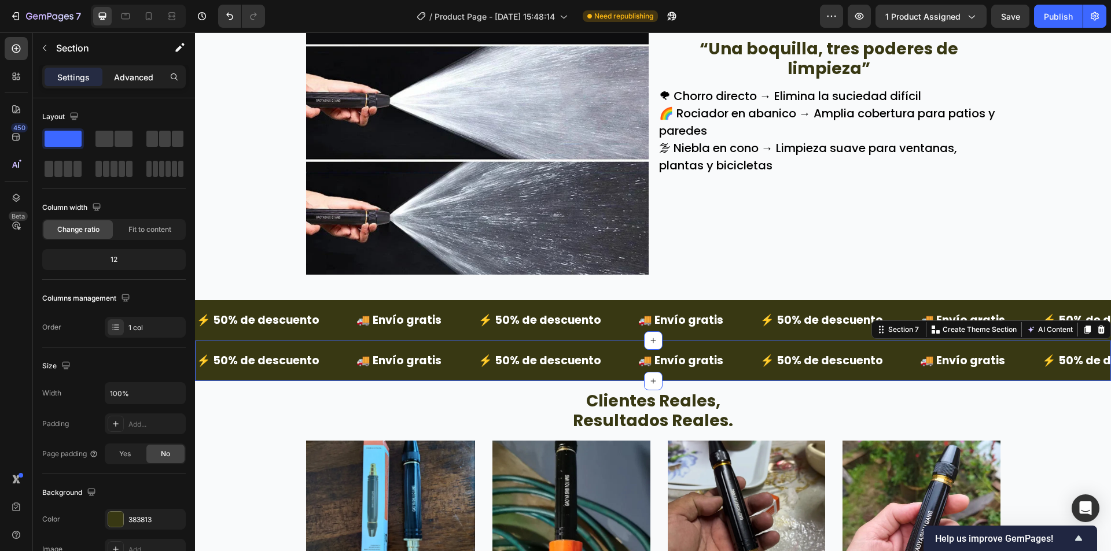
click at [134, 79] on p "Advanced" at bounding box center [133, 77] width 39 height 12
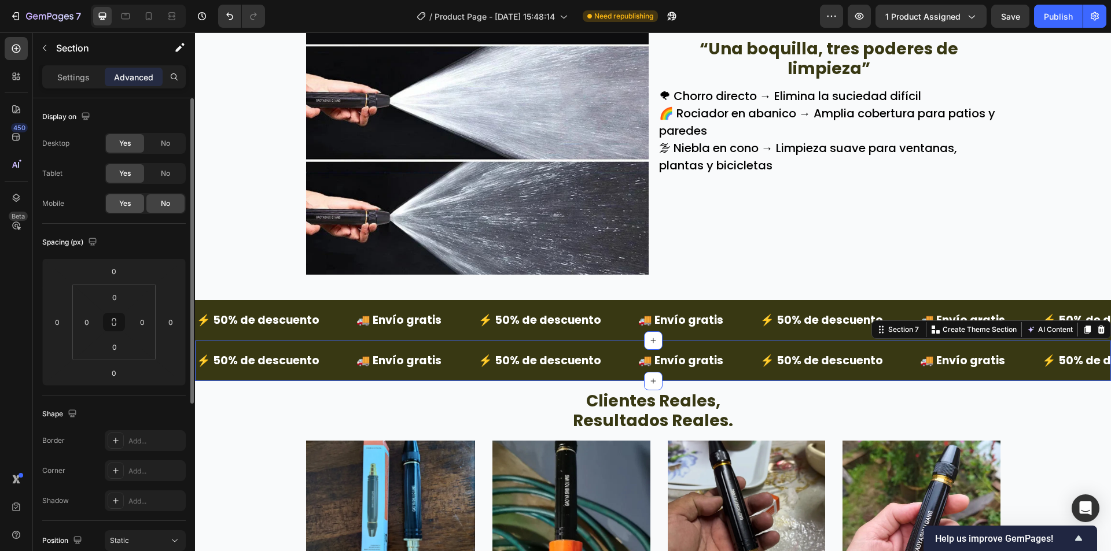
click at [121, 195] on div "Yes" at bounding box center [125, 203] width 38 height 19
click at [159, 176] on div "No" at bounding box center [165, 173] width 38 height 19
click at [174, 143] on div "No" at bounding box center [165, 143] width 38 height 19
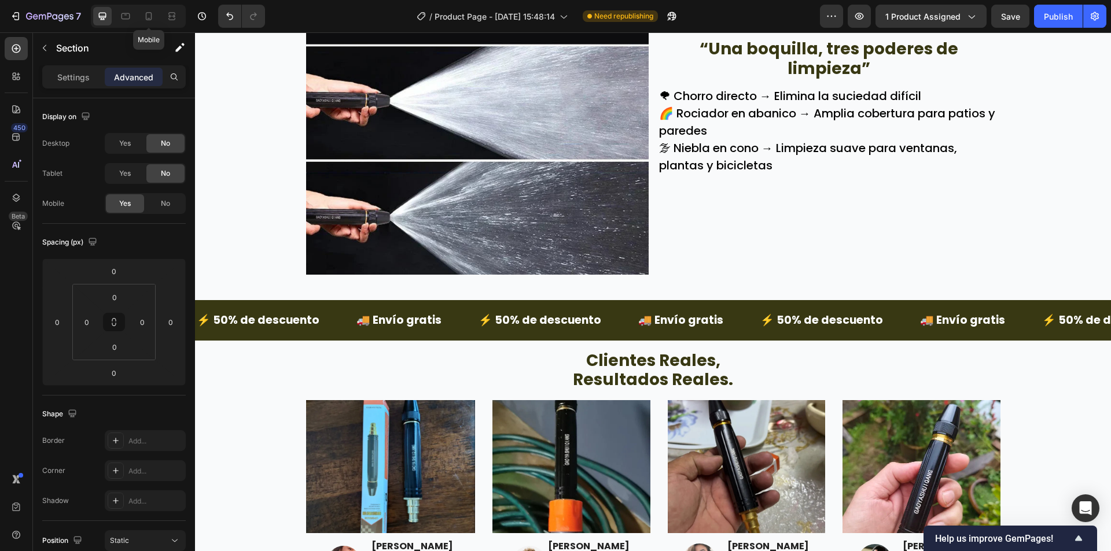
click at [139, 18] on div "Mobile" at bounding box center [138, 16] width 95 height 23
click at [141, 12] on div at bounding box center [148, 16] width 19 height 19
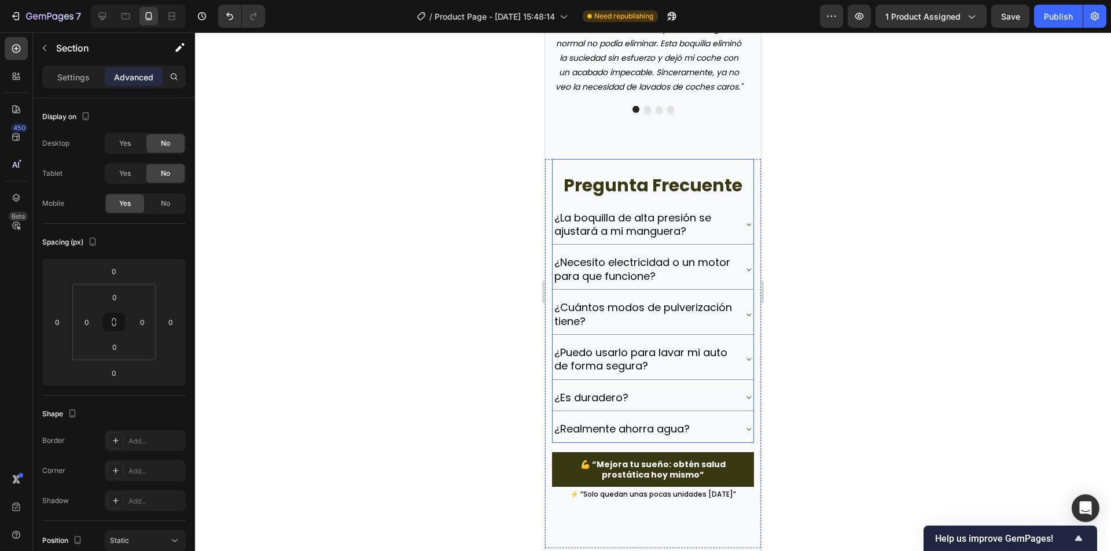
scroll to position [2723, 0]
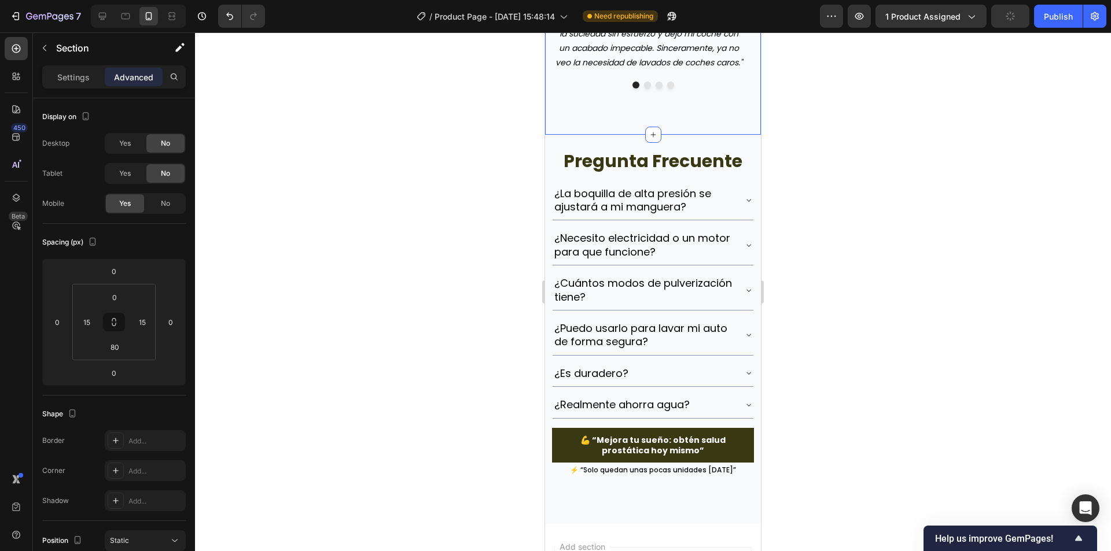
click at [114, 348] on input "80" at bounding box center [114, 346] width 23 height 17
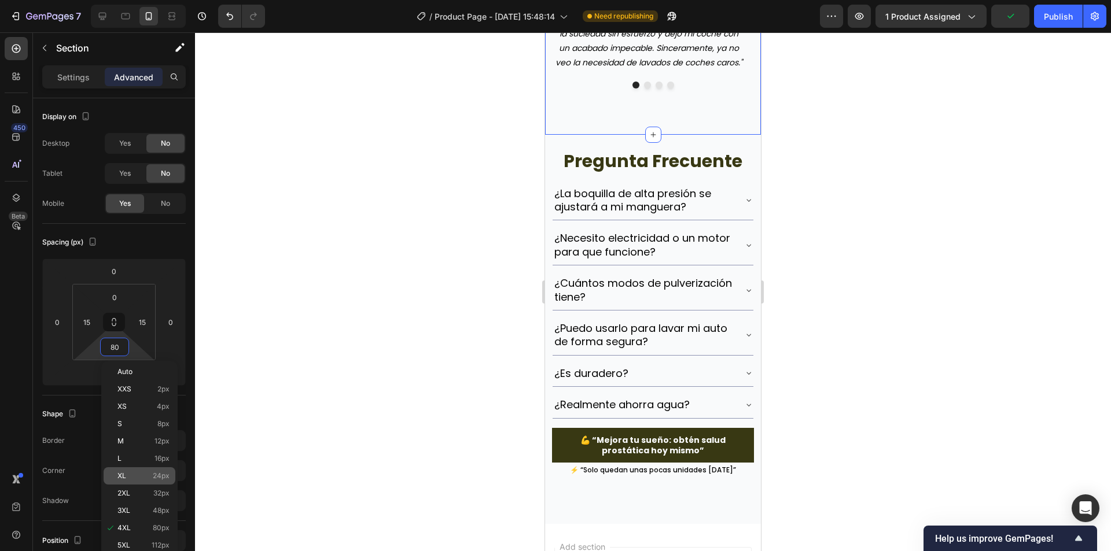
click at [150, 470] on div "XL 24px" at bounding box center [140, 475] width 72 height 17
type input "24"
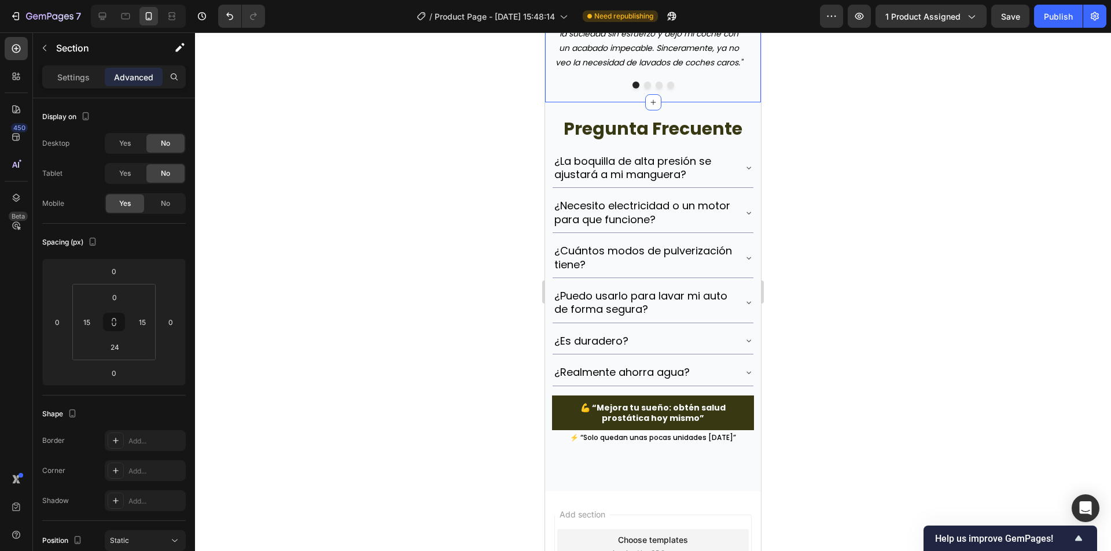
click at [773, 238] on div at bounding box center [653, 291] width 916 height 519
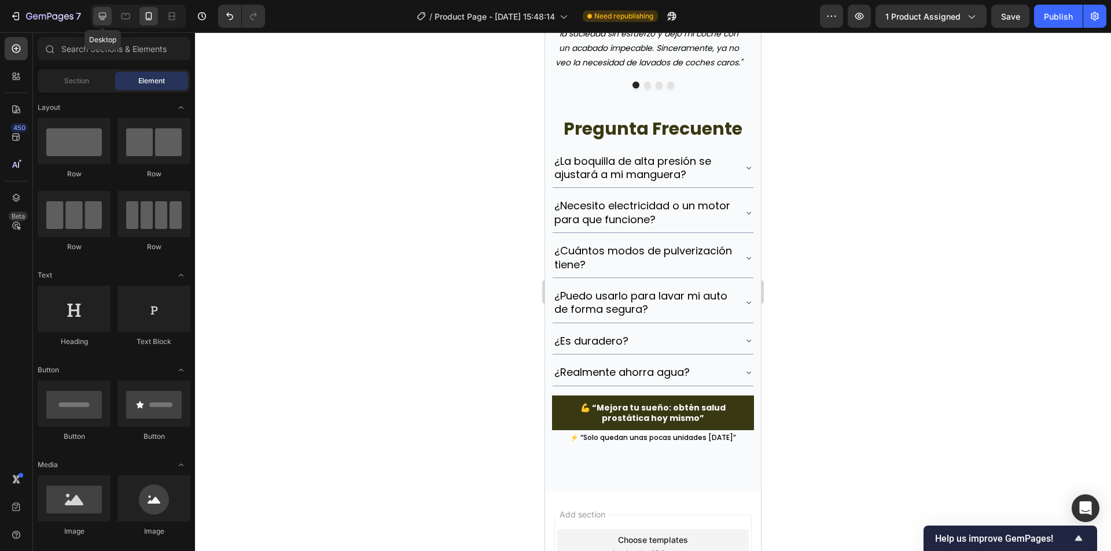
click at [98, 15] on icon at bounding box center [103, 16] width 12 height 12
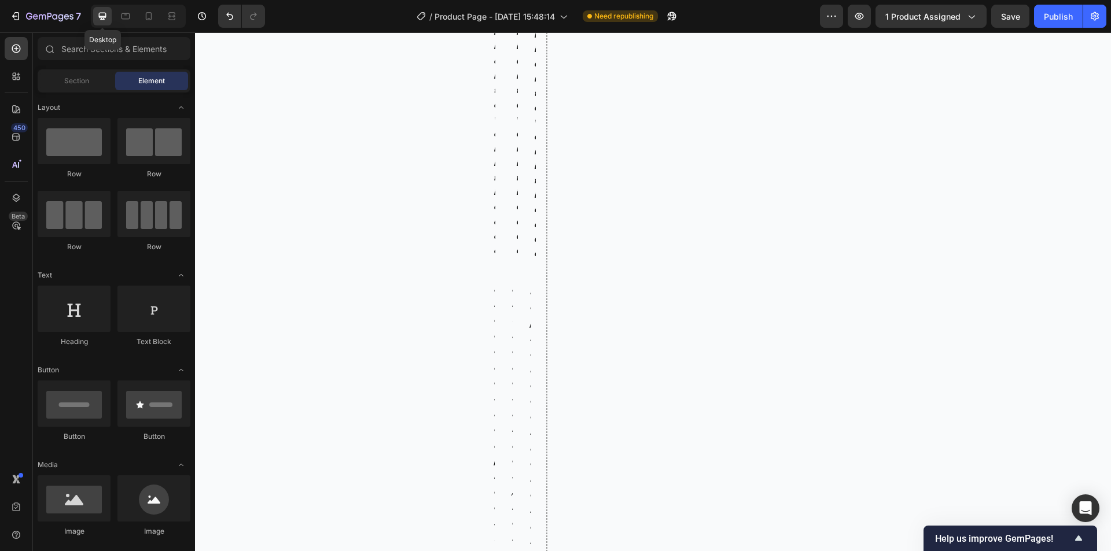
scroll to position [2231, 0]
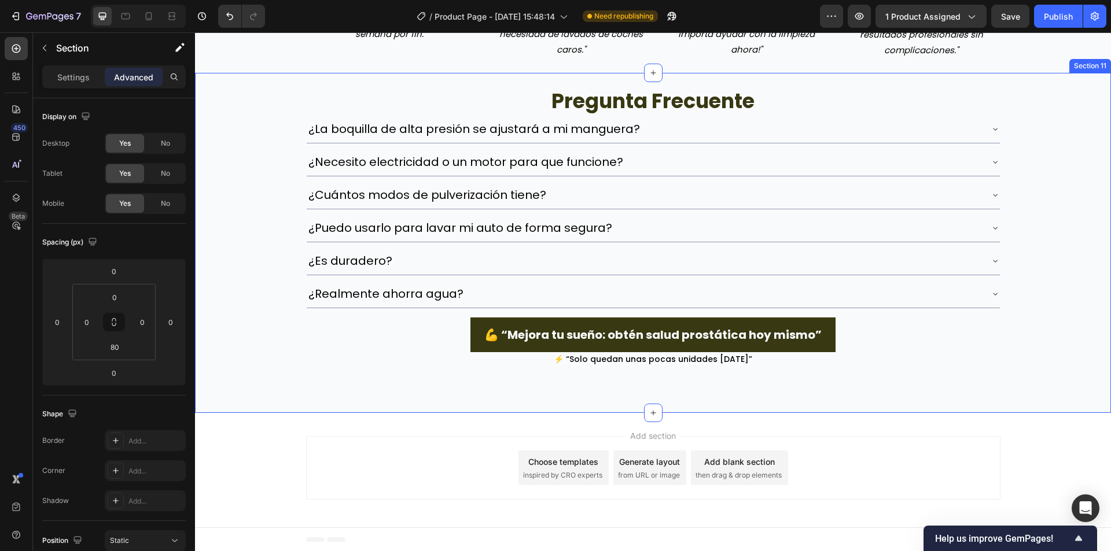
click at [276, 207] on div "pregunta frecuente Heading ¿La boquilla de alta presión se ajustará a mi mangue…" at bounding box center [653, 220] width 916 height 294
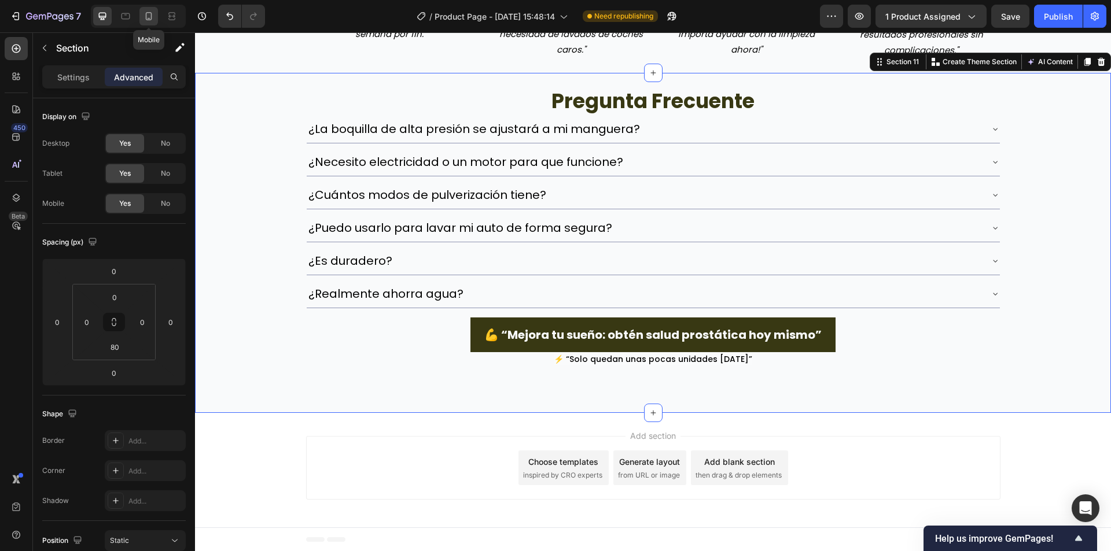
click at [147, 14] on icon at bounding box center [149, 16] width 12 height 12
type input "12"
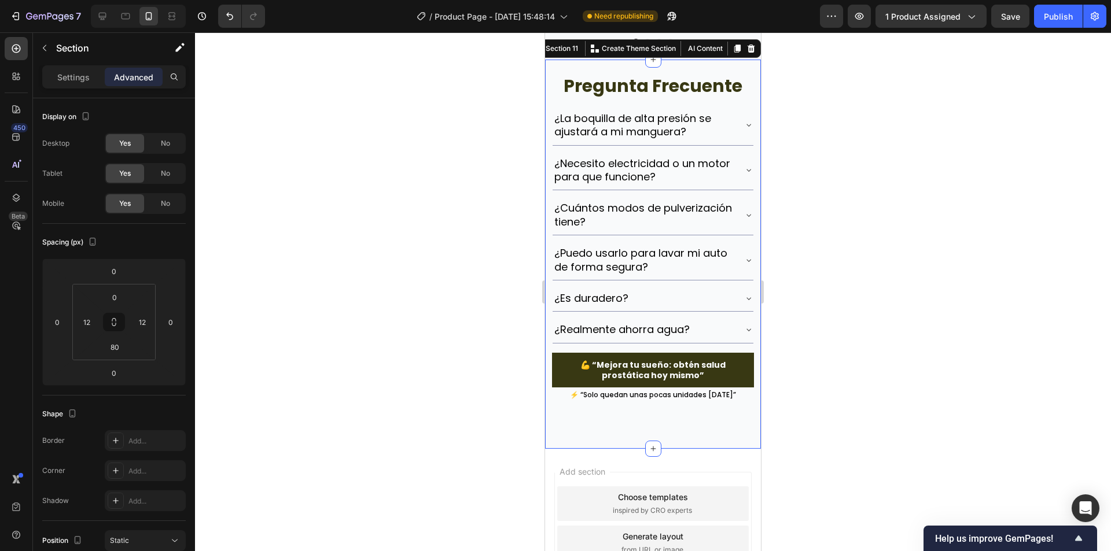
scroll to position [2805, 0]
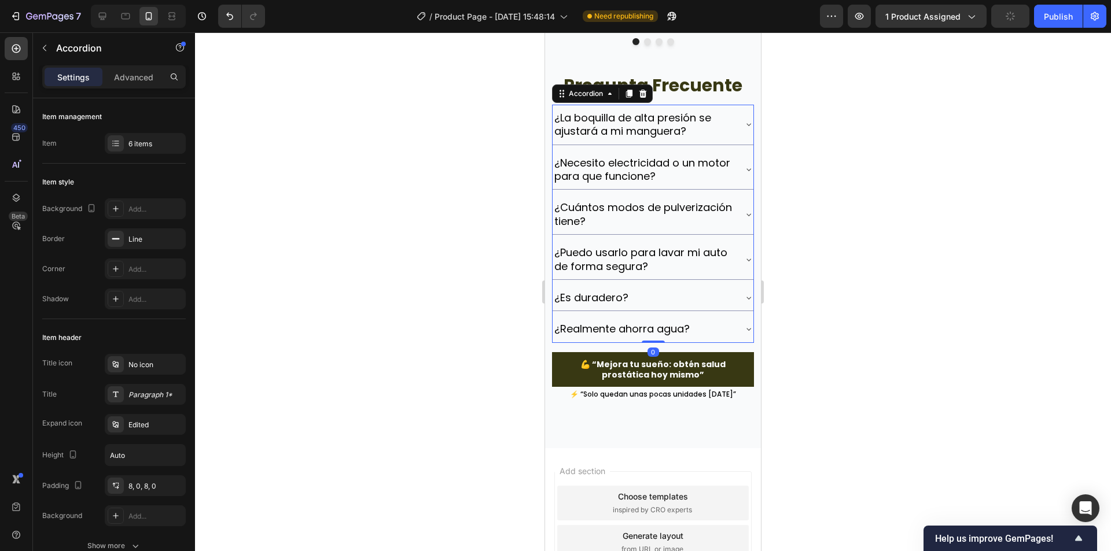
click at [722, 138] on p "¿La boquilla de alta presión se ajustará a mi manguera?" at bounding box center [643, 124] width 179 height 27
click at [1013, 6] on button "Save" at bounding box center [1010, 16] width 38 height 23
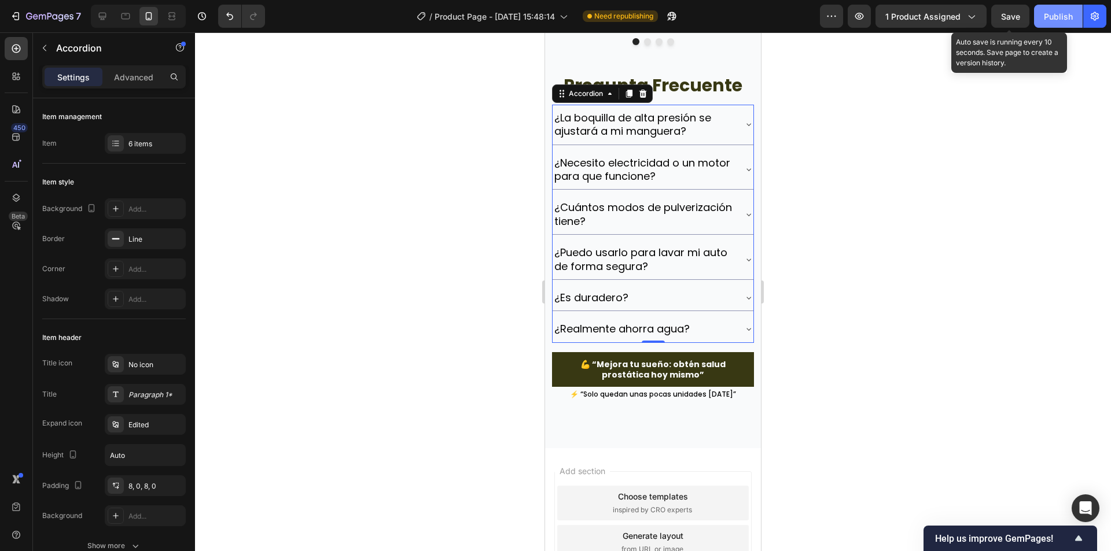
click at [1049, 13] on div "Publish" at bounding box center [1057, 16] width 29 height 12
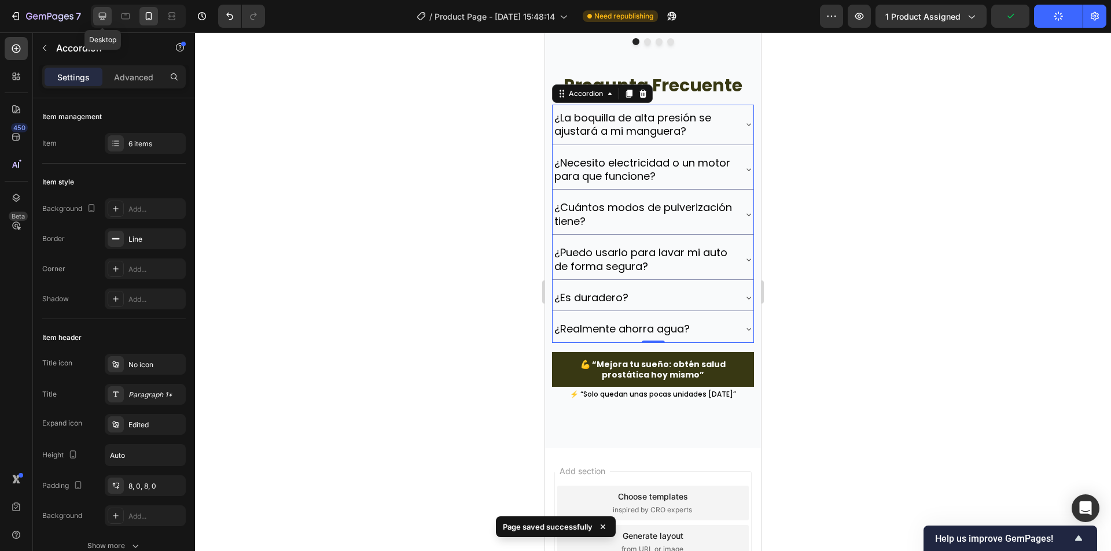
click at [103, 14] on icon at bounding box center [103, 16] width 12 height 12
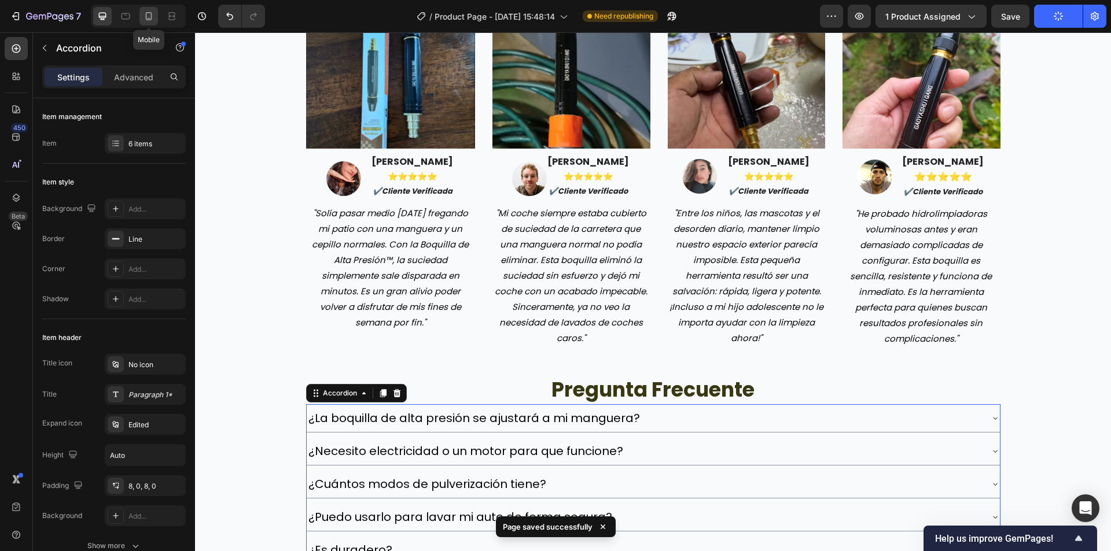
click at [152, 23] on div at bounding box center [148, 16] width 19 height 19
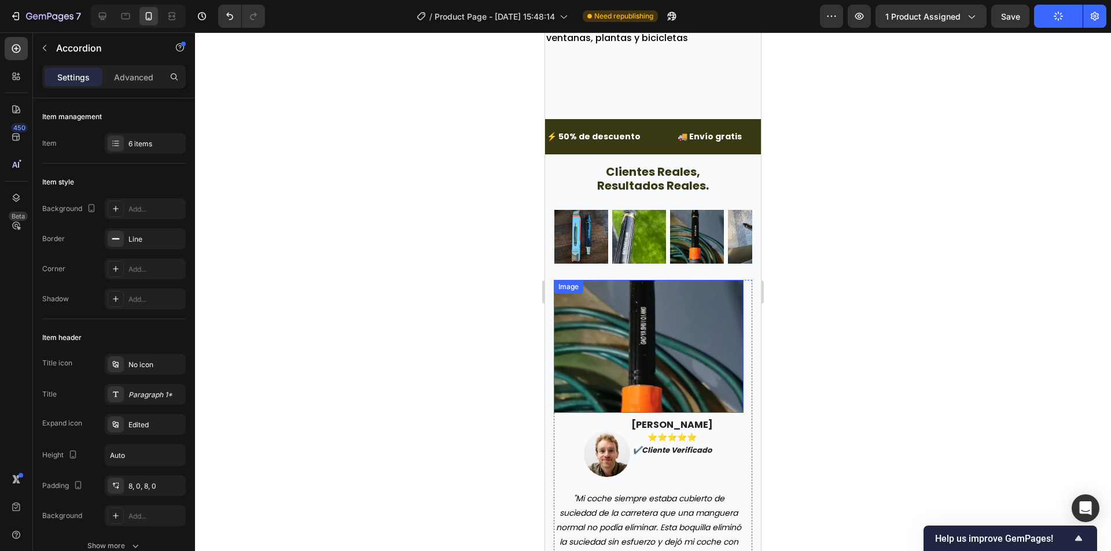
scroll to position [2320, 0]
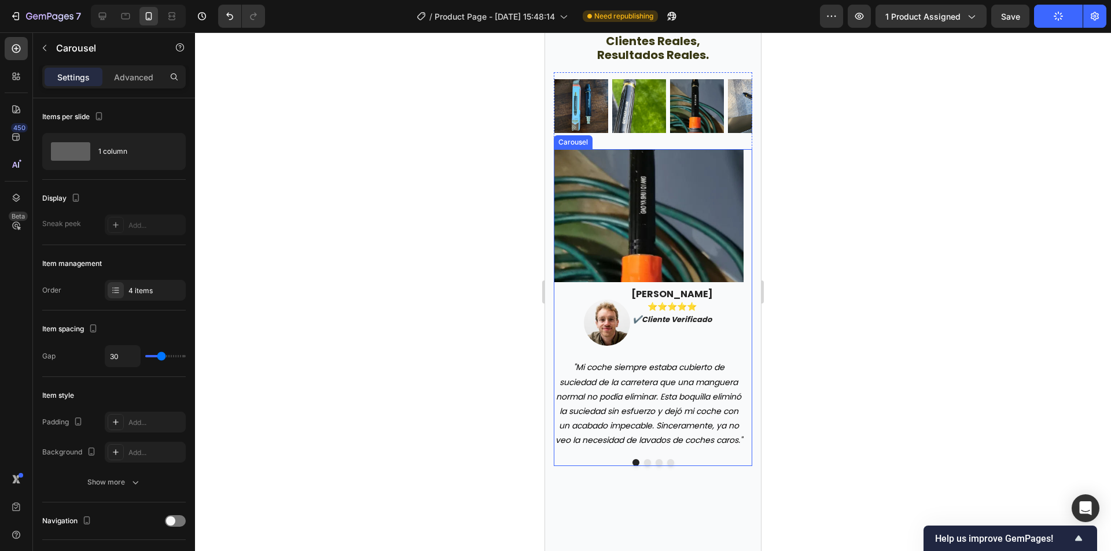
click at [641, 466] on div "Image Image james delgado ⭐️⭐️⭐️⭐️⭐️ ✔️cliente verificado Text block Row "Mi co…" at bounding box center [653, 307] width 198 height 317
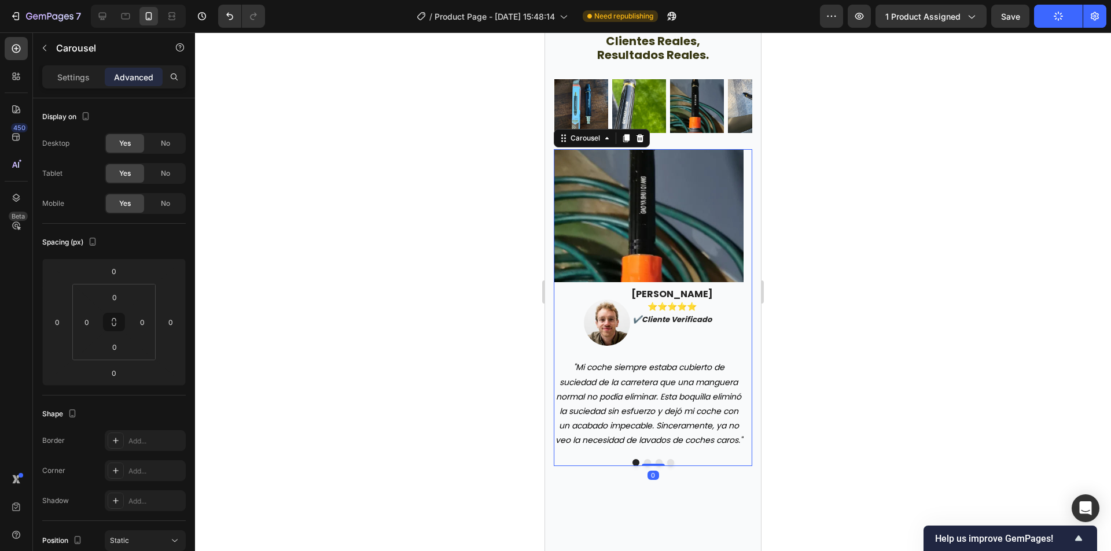
click at [644, 466] on button "Dot" at bounding box center [647, 462] width 7 height 7
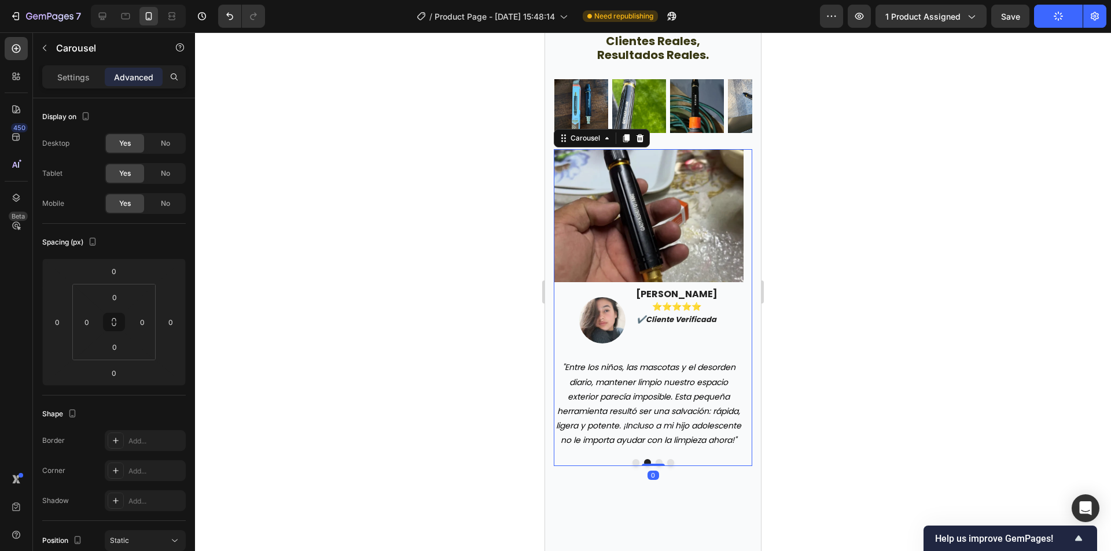
click at [655, 466] on button "Dot" at bounding box center [658, 462] width 7 height 7
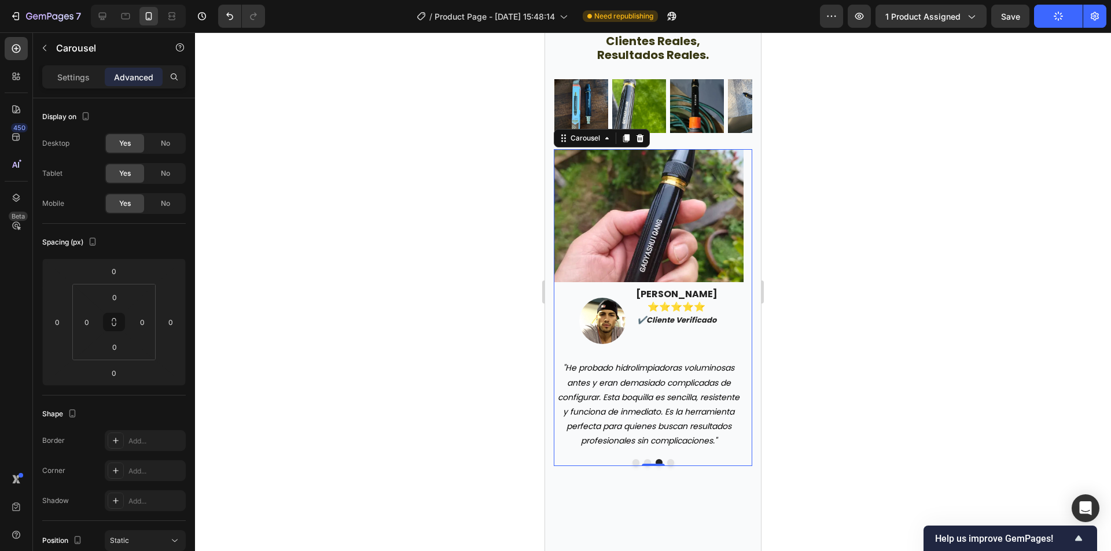
click at [667, 466] on button "Dot" at bounding box center [670, 462] width 7 height 7
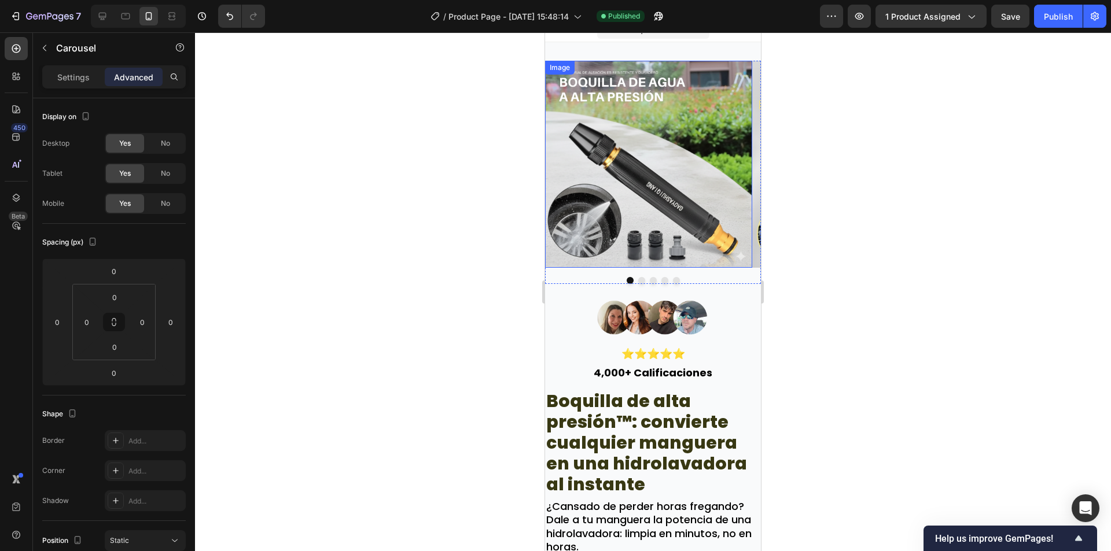
scroll to position [0, 0]
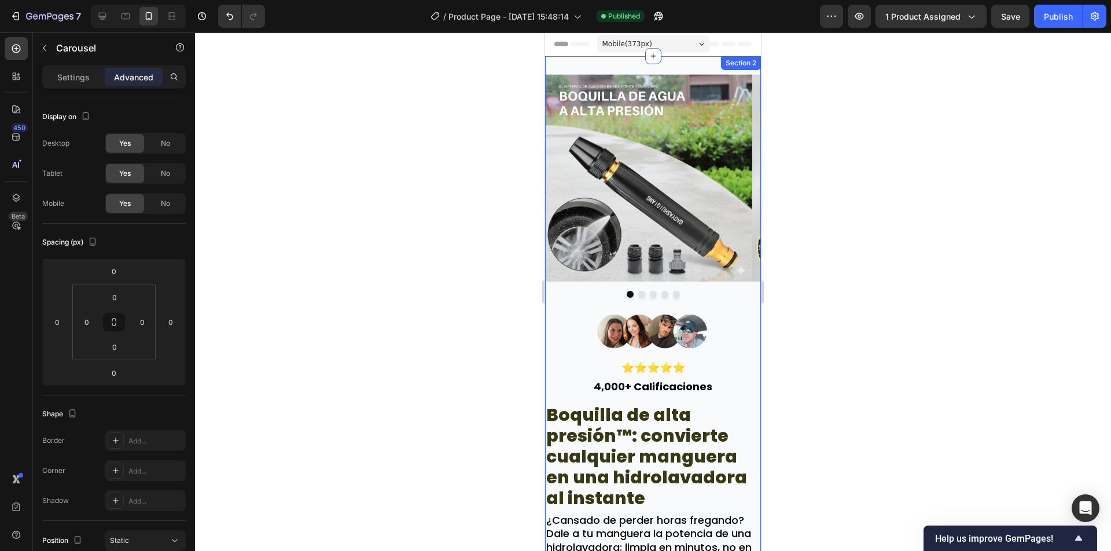
click at [569, 62] on div "Image Image Image Image Image Carousel Image ⭐⭐⭐⭐⭐ Text Block 4,000+ Calificaci…" at bounding box center [653, 381] width 216 height 651
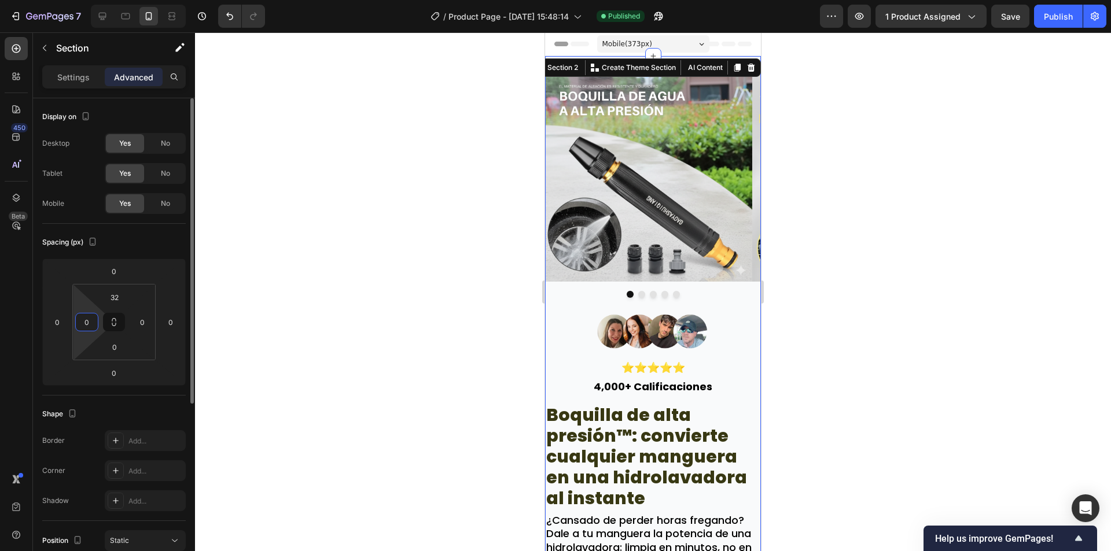
click at [94, 320] on input "0" at bounding box center [86, 321] width 17 height 17
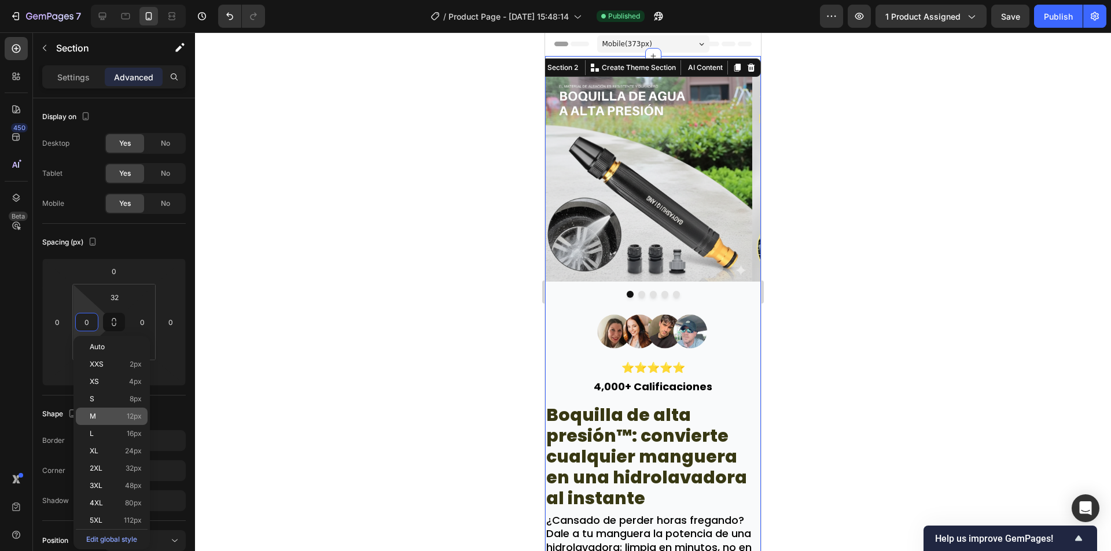
click at [128, 422] on div "M 12px" at bounding box center [112, 416] width 72 height 17
type input "12"
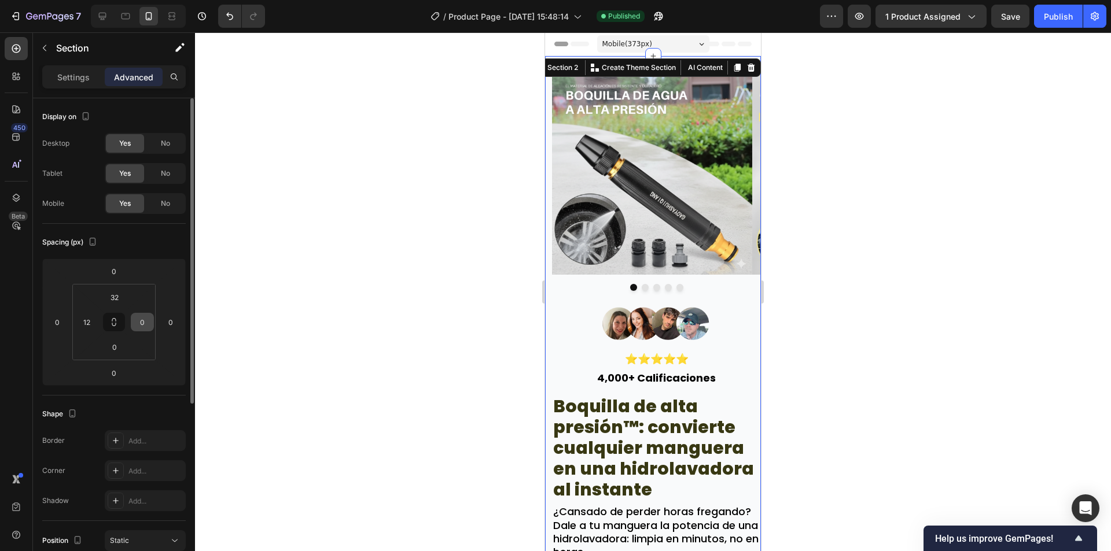
click at [147, 330] on input "0" at bounding box center [142, 321] width 17 height 17
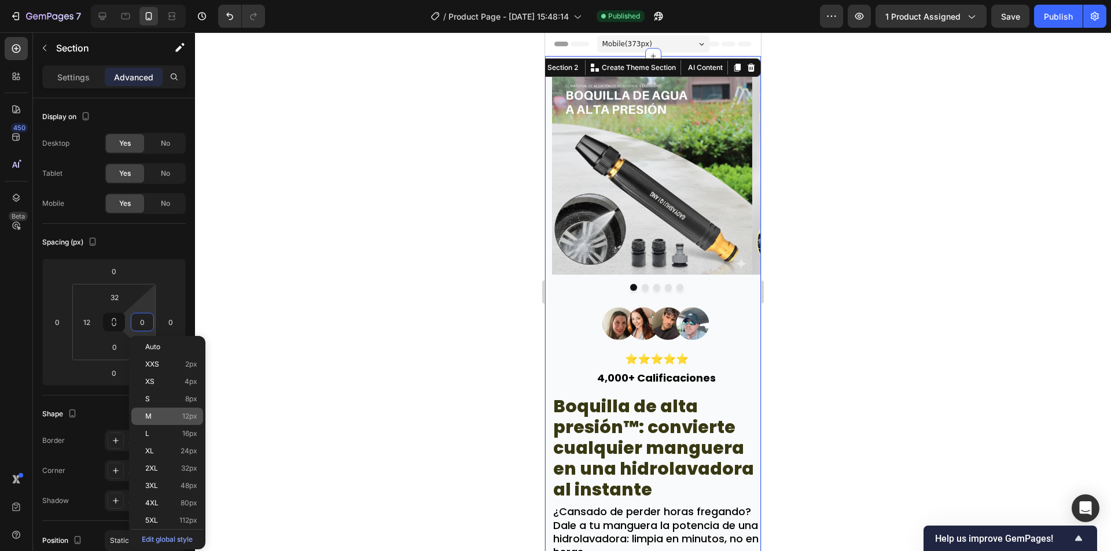
click at [183, 412] on div "M 12px" at bounding box center [167, 416] width 72 height 17
type input "12"
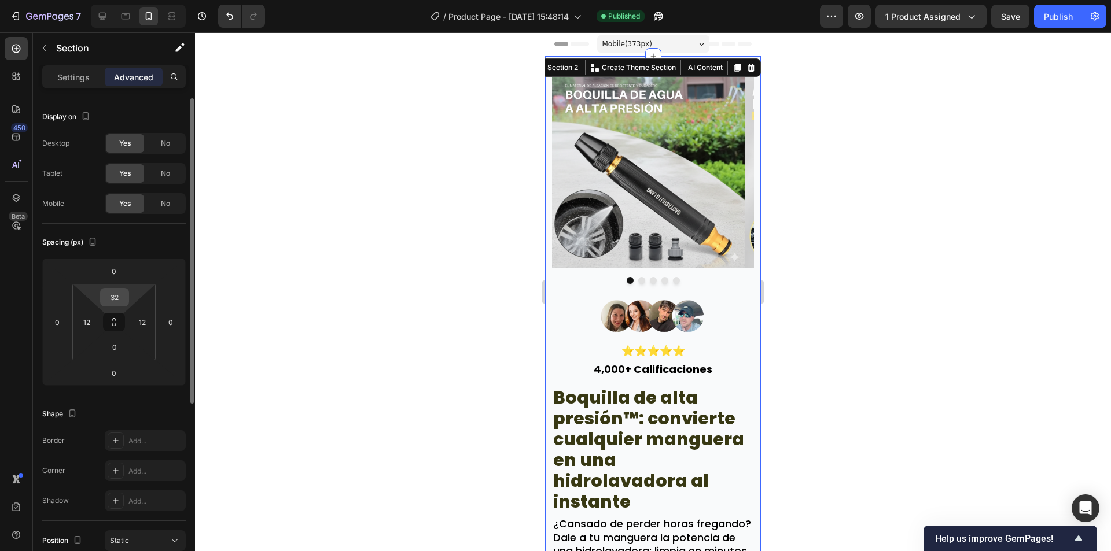
click at [115, 304] on input "32" at bounding box center [114, 297] width 23 height 17
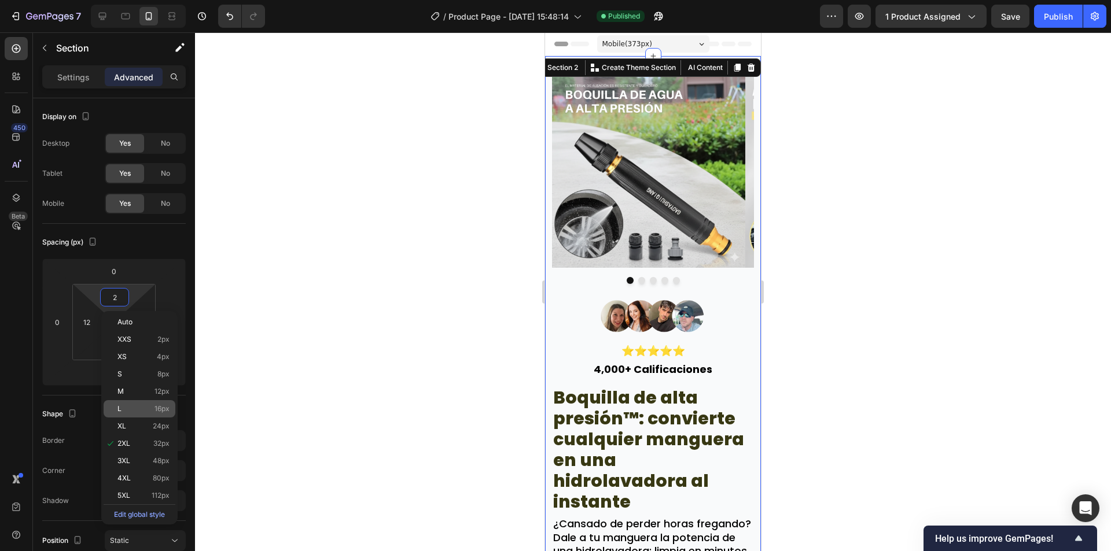
click at [161, 413] on div "L 16px" at bounding box center [140, 408] width 72 height 17
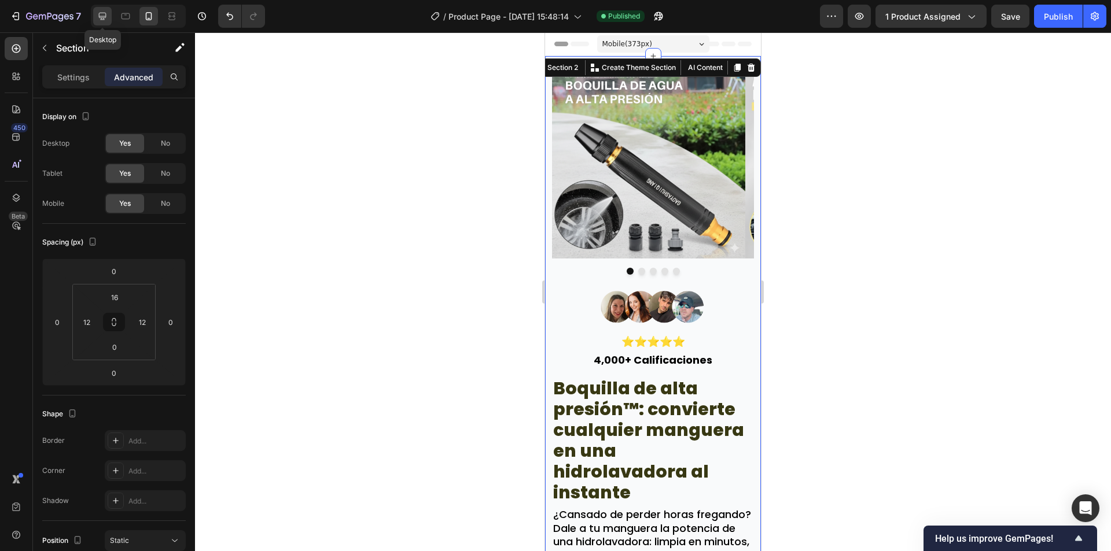
click at [98, 17] on icon at bounding box center [103, 16] width 12 height 12
type input "32"
type input "0"
type input "32"
type input "0"
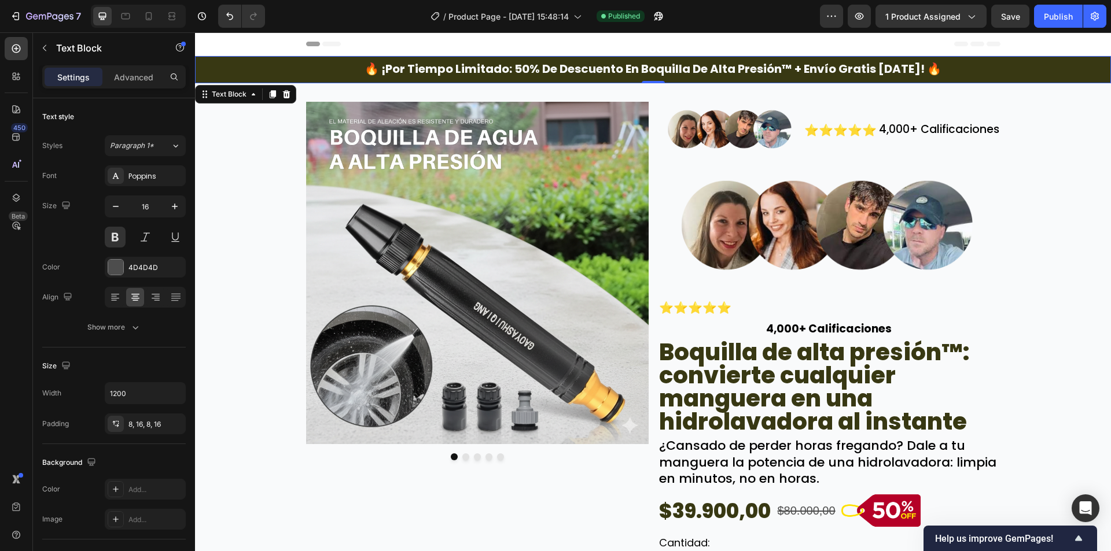
click at [241, 64] on div "🔥 ¡por tiempo limitado: 50% de descuento en boquilla de alta presión™ + envío g…" at bounding box center [653, 69] width 916 height 27
click at [233, 95] on div "Text Block" at bounding box center [228, 94] width 39 height 10
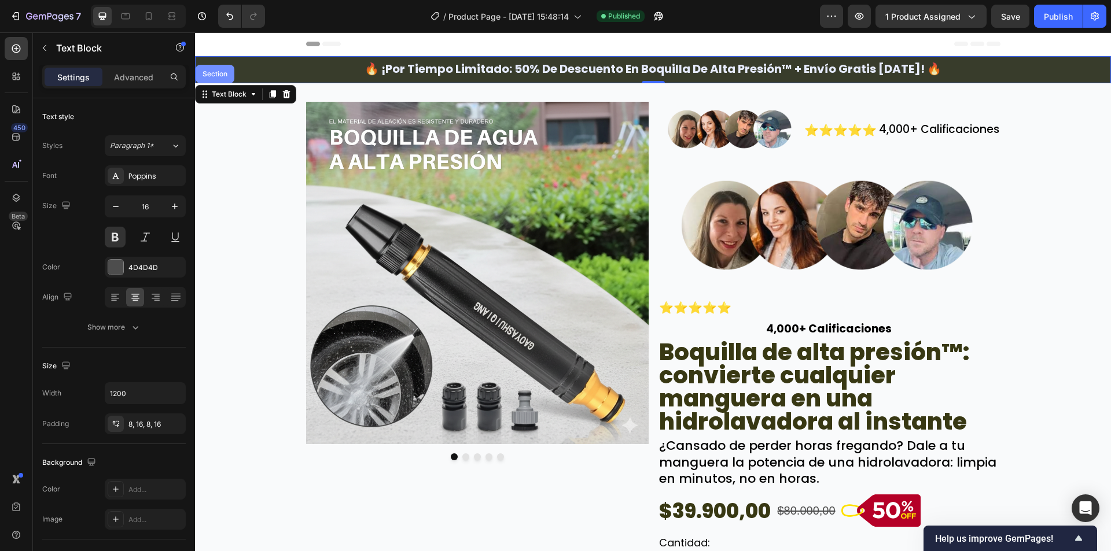
click at [225, 69] on div "Section" at bounding box center [214, 74] width 39 height 19
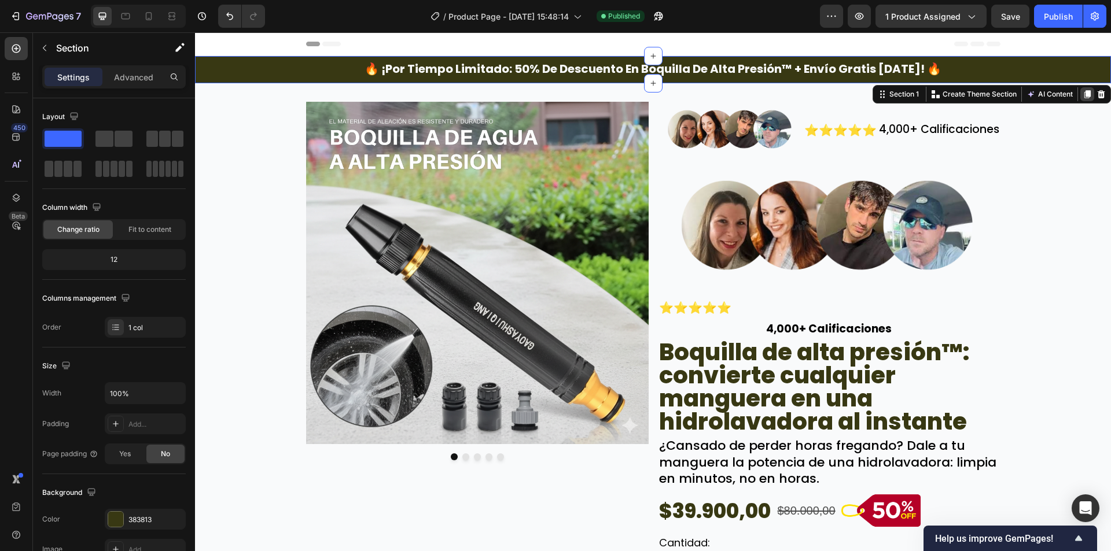
click at [1080, 91] on div at bounding box center [1087, 94] width 14 height 14
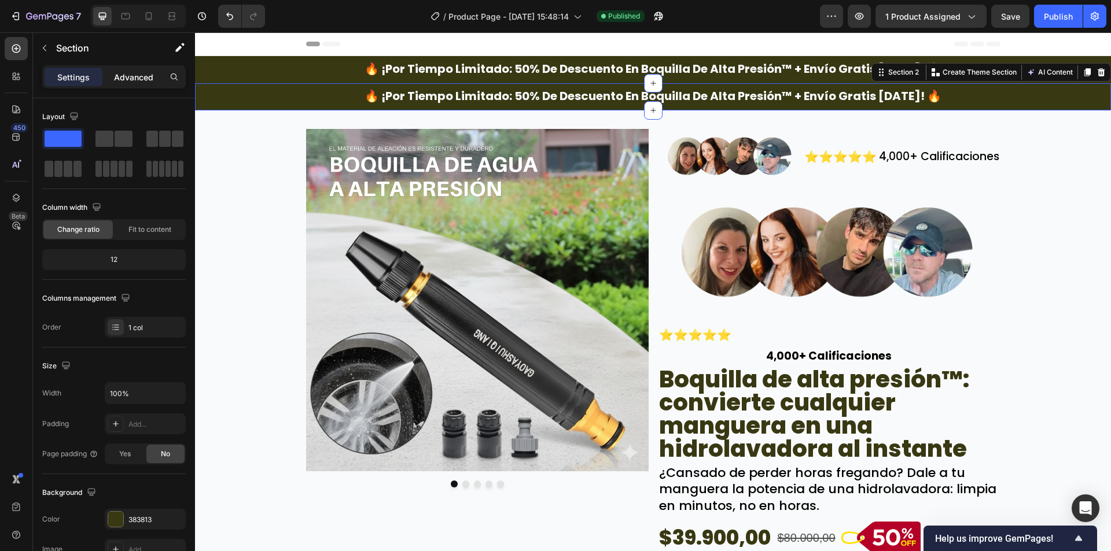
click at [126, 71] on p "Advanced" at bounding box center [133, 77] width 39 height 12
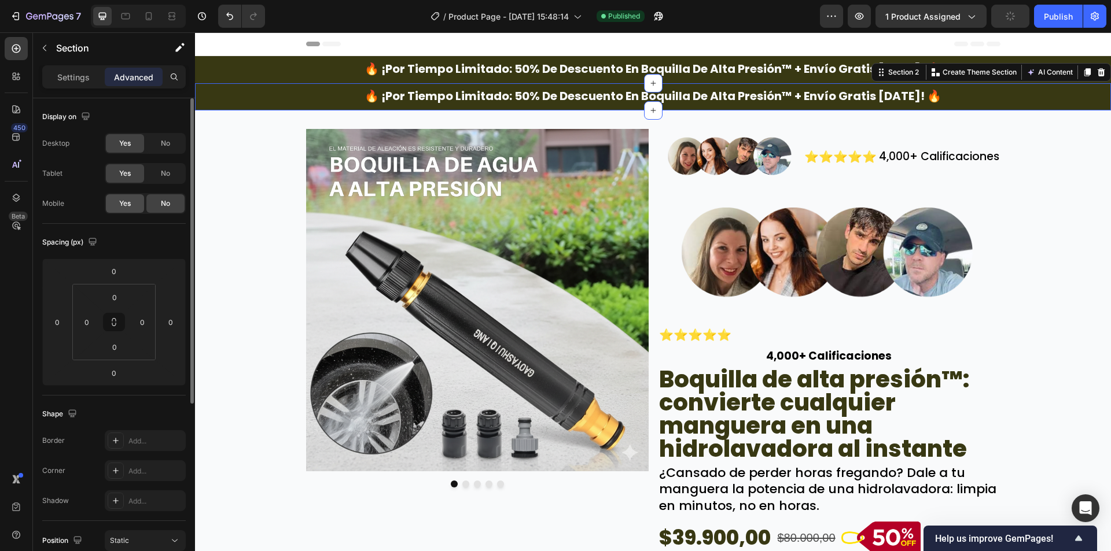
click at [134, 201] on div "Yes" at bounding box center [125, 203] width 38 height 19
click at [152, 179] on div "No" at bounding box center [165, 173] width 38 height 19
click at [160, 140] on div "No" at bounding box center [165, 143] width 38 height 19
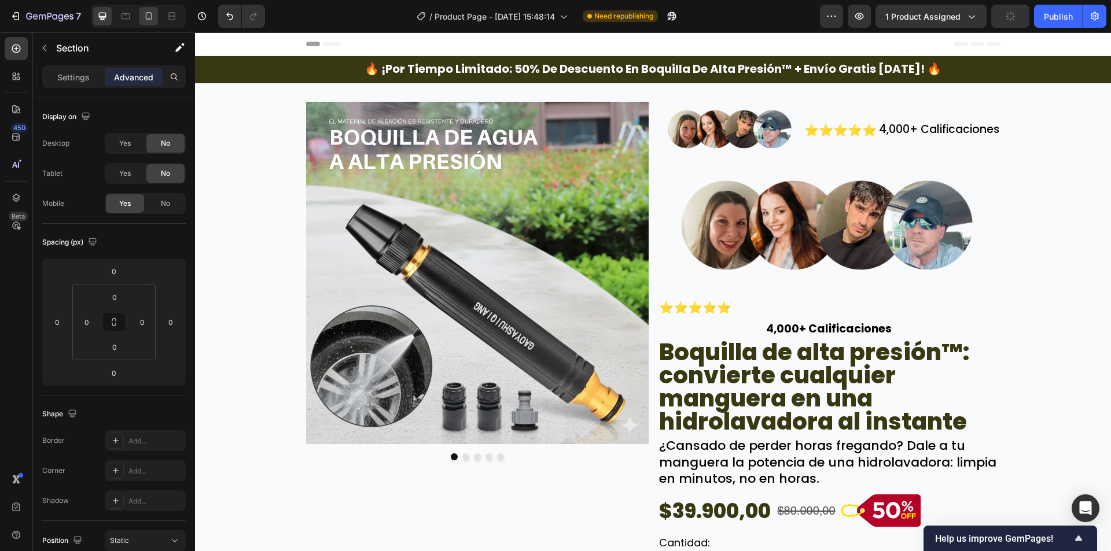
click at [143, 10] on icon at bounding box center [149, 16] width 12 height 12
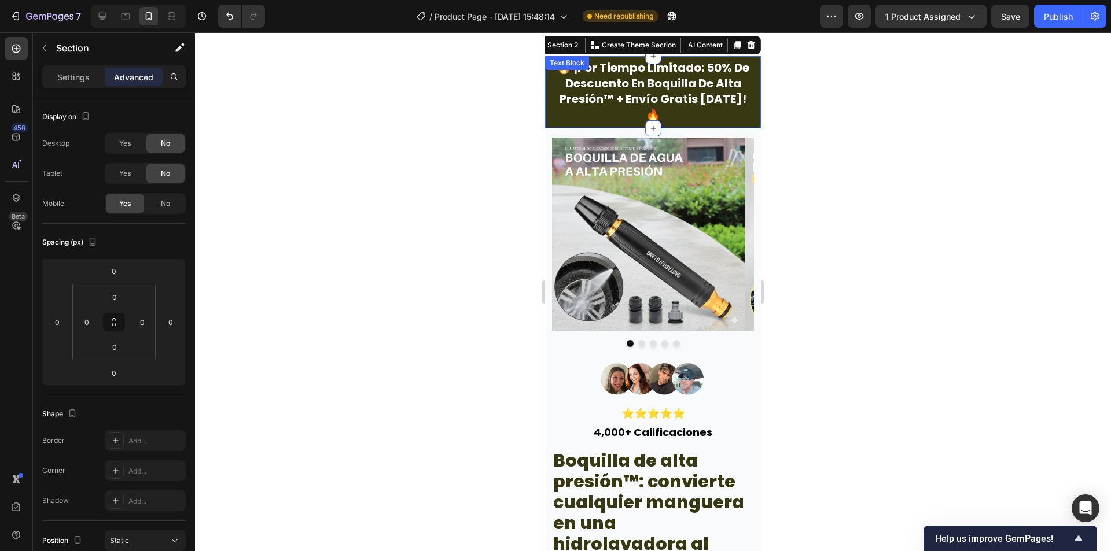
click at [658, 87] on span "🔥 ¡por tiempo limitado: 50% de descuento en boquilla de alta presión™ + envío g…" at bounding box center [652, 92] width 193 height 64
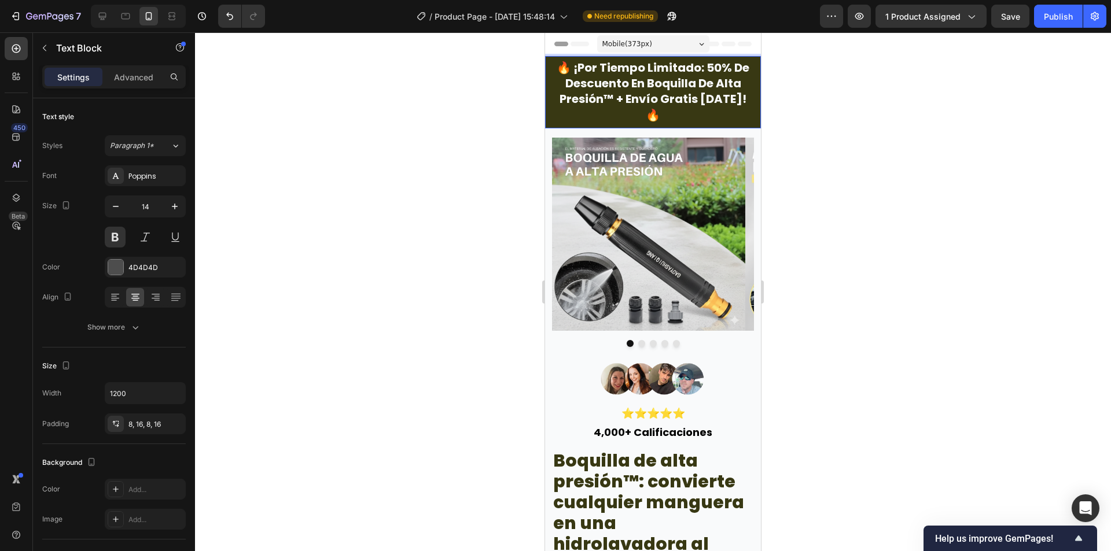
click at [627, 97] on span "🔥 ¡por tiempo limitado: 50% de descuento en boquilla de alta presión™ + envío g…" at bounding box center [652, 92] width 193 height 64
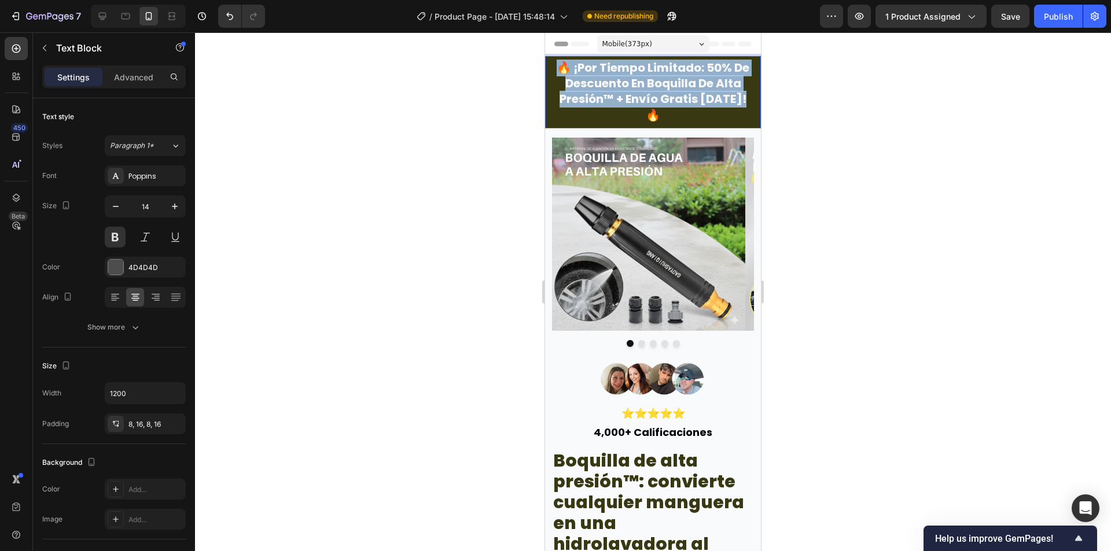
click at [627, 97] on span "🔥 ¡por tiempo limitado: 50% de descuento en boquilla de alta presión™ + envío g…" at bounding box center [652, 92] width 193 height 64
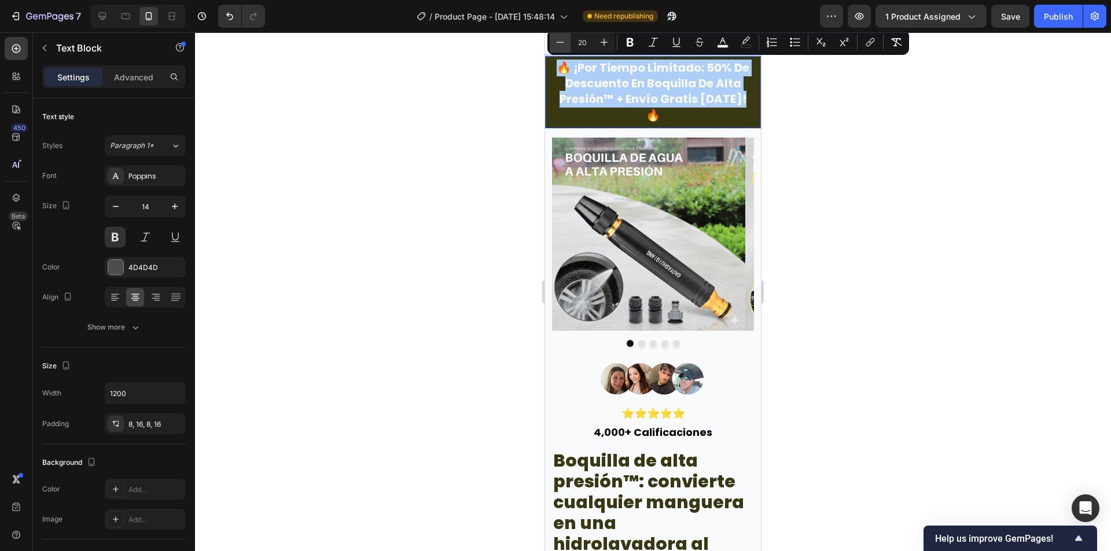
click at [562, 42] on icon "Editor contextual toolbar" at bounding box center [560, 42] width 12 height 12
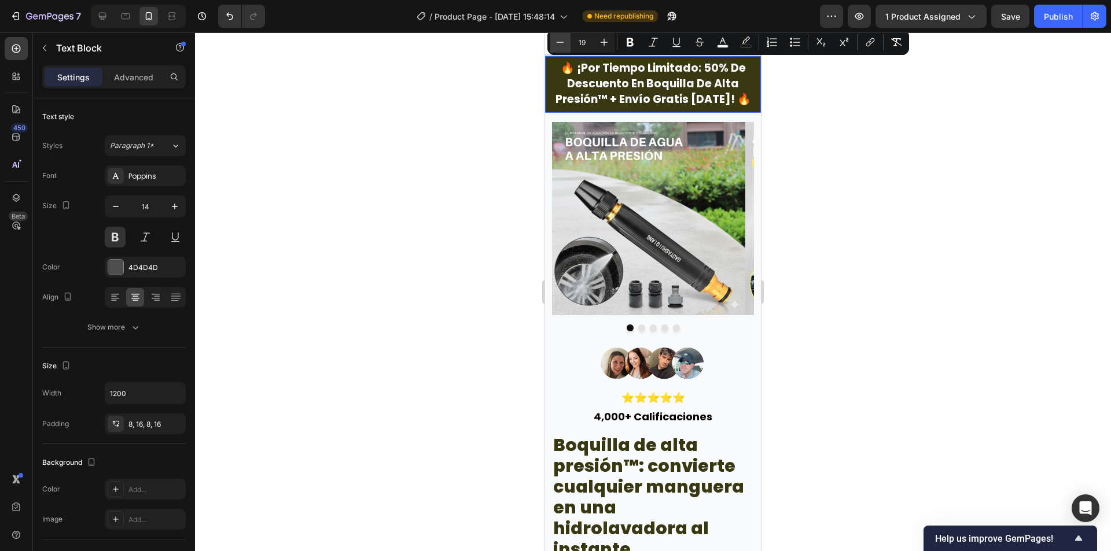
click at [562, 42] on icon "Editor contextual toolbar" at bounding box center [560, 42] width 12 height 12
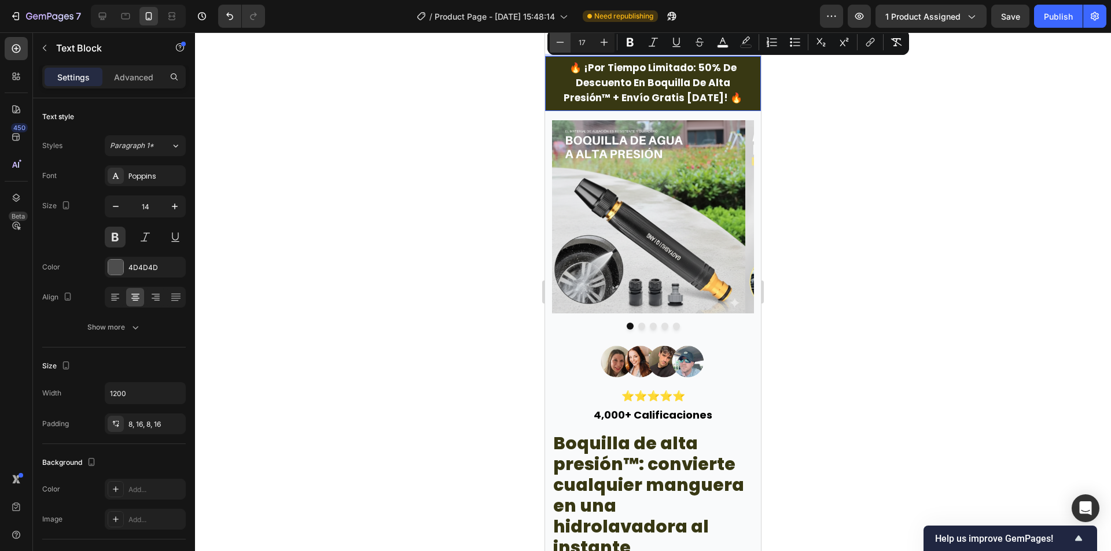
click at [560, 42] on icon "Editor contextual toolbar" at bounding box center [560, 42] width 12 height 12
type input "16"
click at [844, 195] on div at bounding box center [653, 291] width 916 height 519
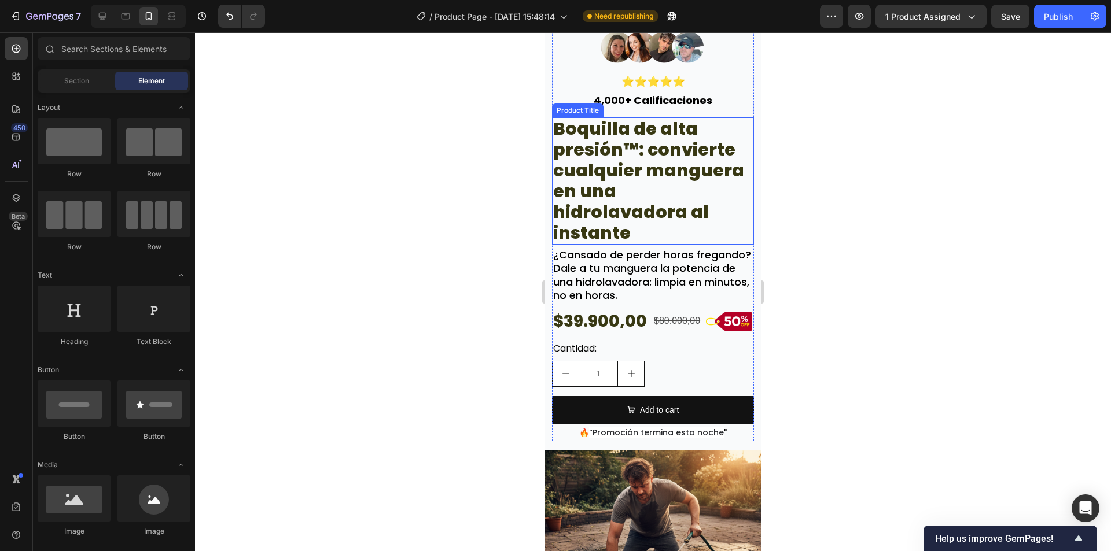
scroll to position [347, 0]
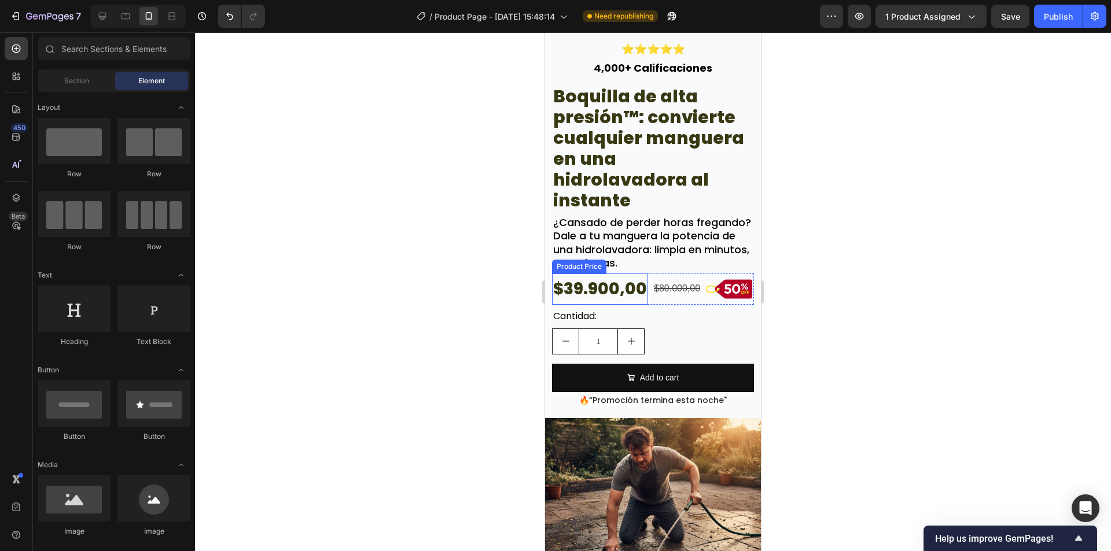
click at [616, 302] on div "$39.900,00" at bounding box center [600, 289] width 96 height 31
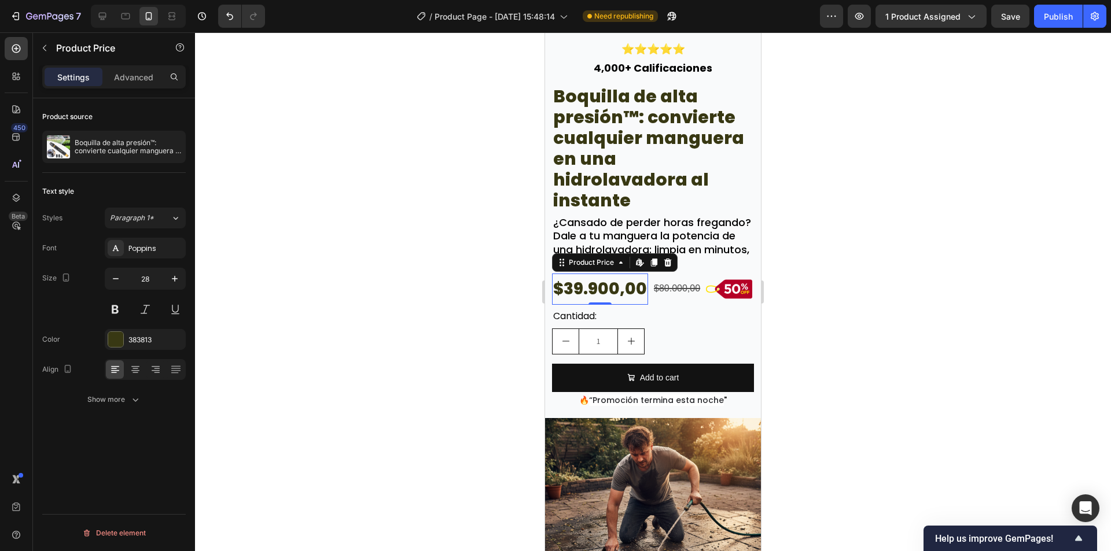
click at [596, 305] on div "$39.900,00" at bounding box center [600, 289] width 96 height 31
click at [666, 305] on div "$80.000,00 Product Price Product Price" at bounding box center [676, 289] width 49 height 31
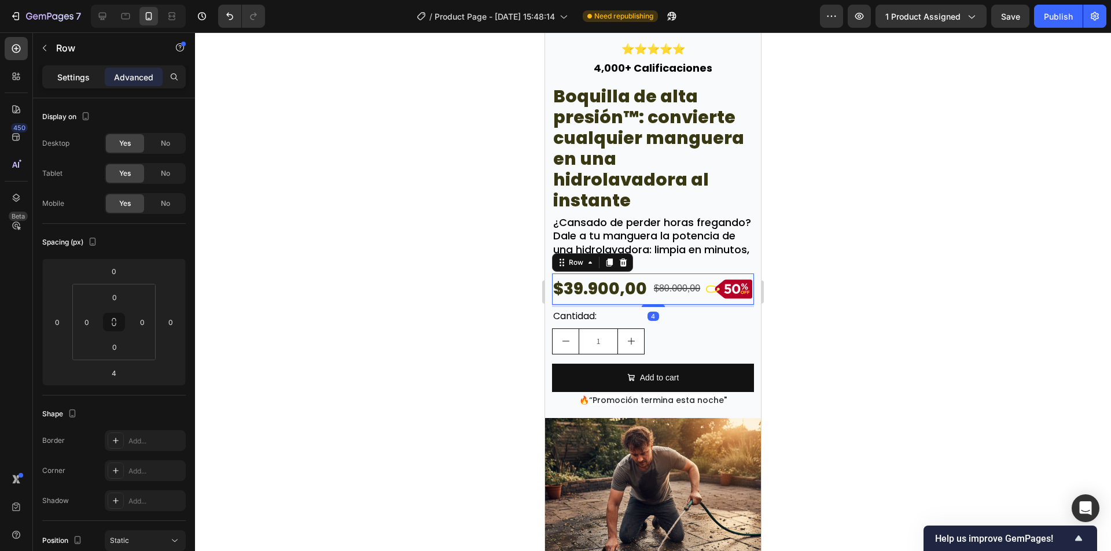
click at [64, 68] on div "Settings" at bounding box center [74, 77] width 58 height 19
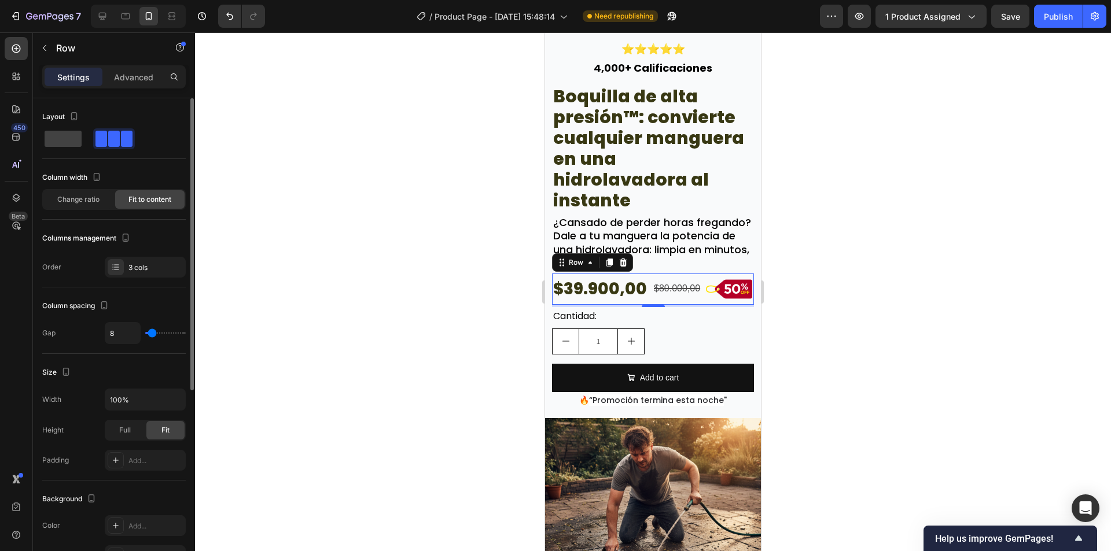
type input "16"
type input "13"
type input "11"
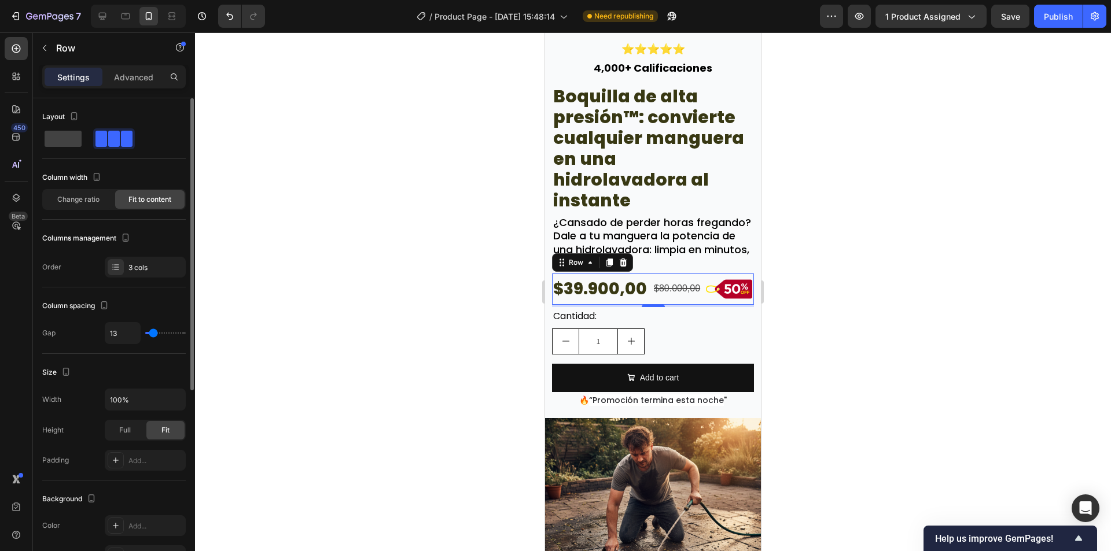
type input "11"
type input "7"
type input "0"
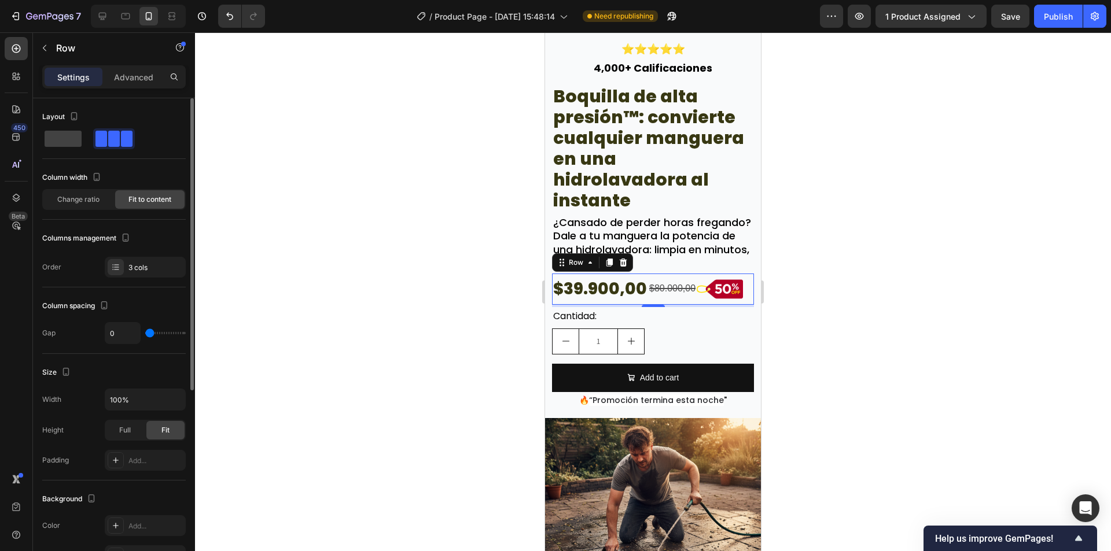
click at [146, 333] on input "range" at bounding box center [165, 333] width 40 height 2
click at [848, 353] on div at bounding box center [653, 291] width 916 height 519
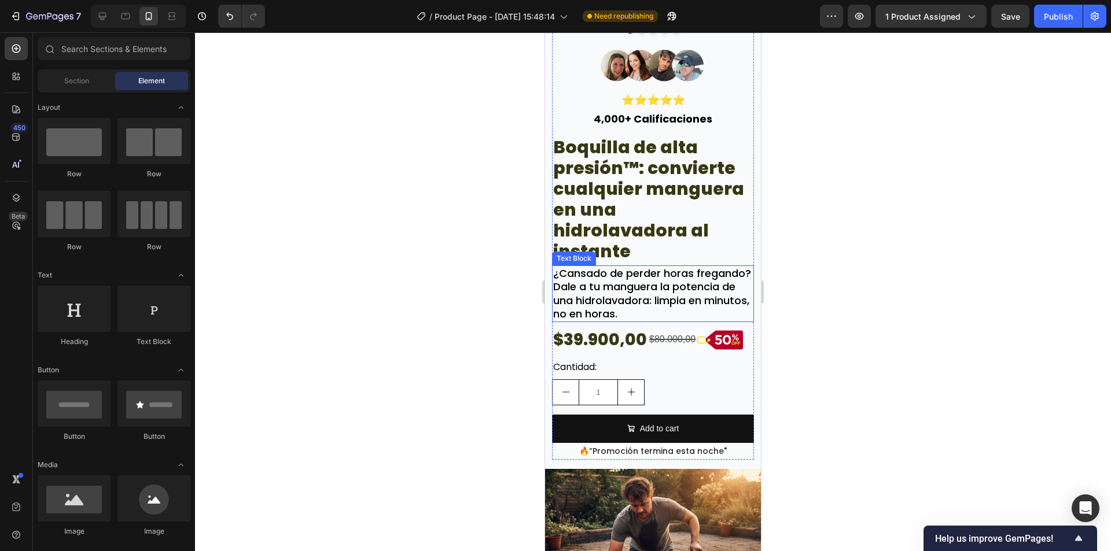
scroll to position [231, 0]
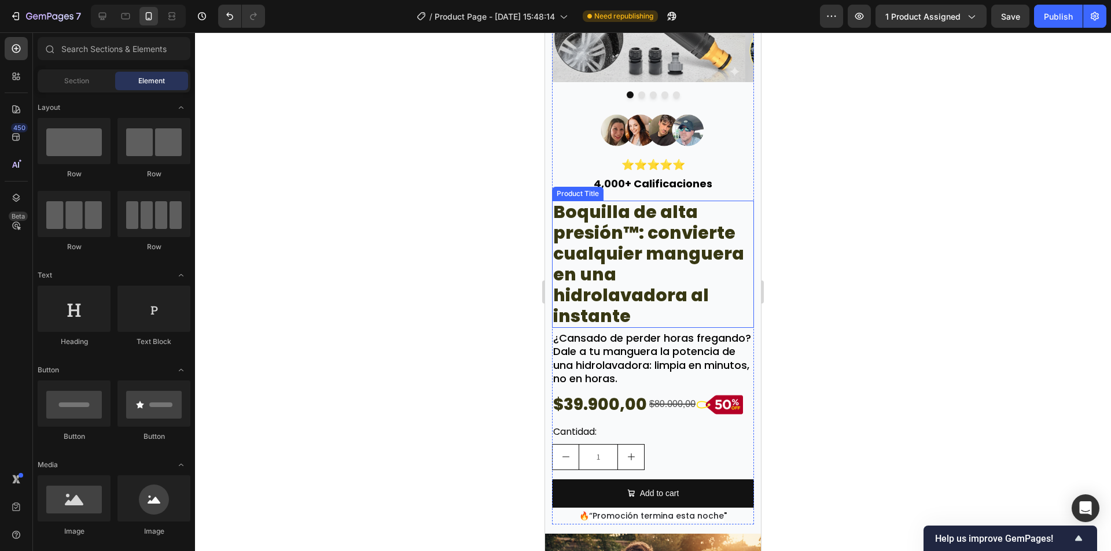
click at [645, 252] on h2 "Boquilla de alta presión™: convierte cualquier manguera en una hidrolavadora al…" at bounding box center [653, 264] width 202 height 127
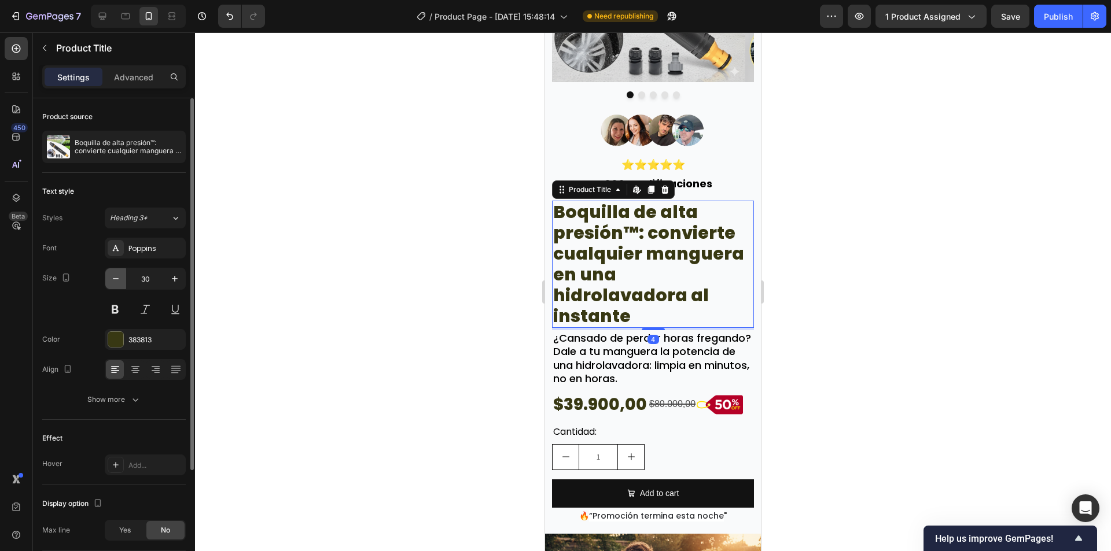
click at [112, 279] on icon "button" at bounding box center [116, 279] width 12 height 12
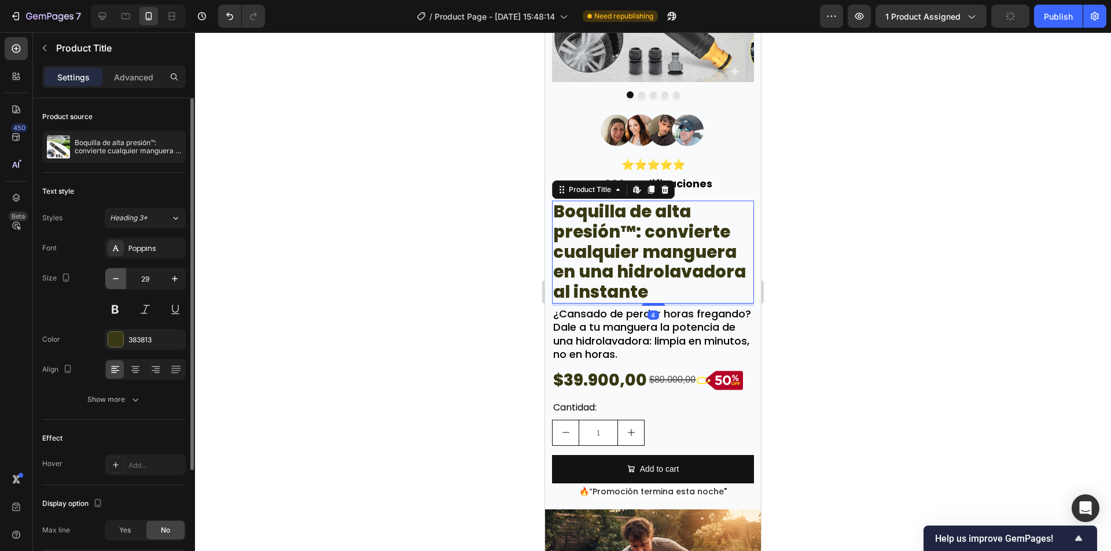
click at [112, 279] on icon "button" at bounding box center [116, 279] width 12 height 12
type input "28"
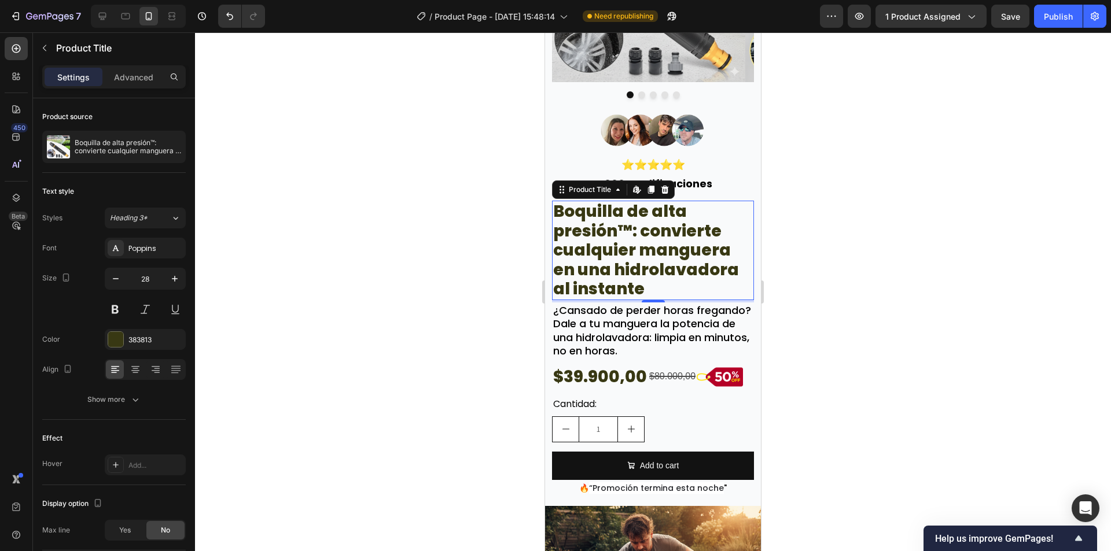
click at [839, 150] on div at bounding box center [653, 291] width 916 height 519
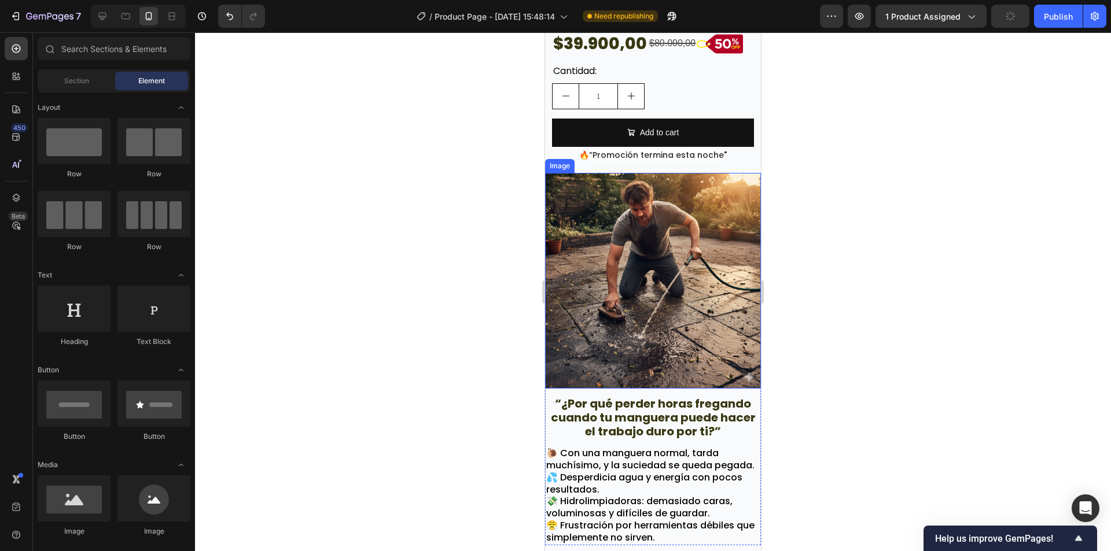
scroll to position [578, 0]
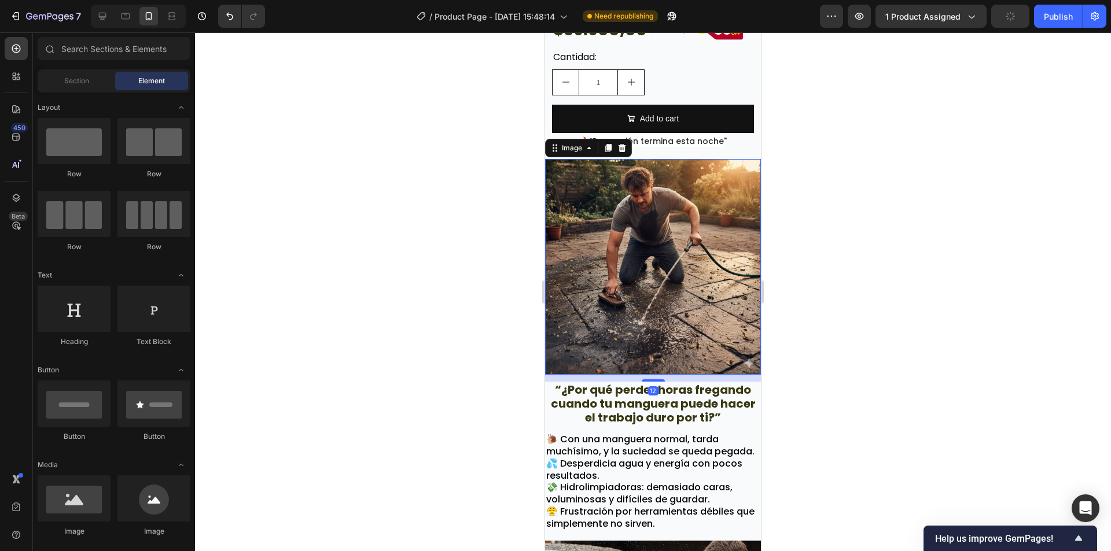
click at [573, 184] on img at bounding box center [653, 267] width 216 height 216
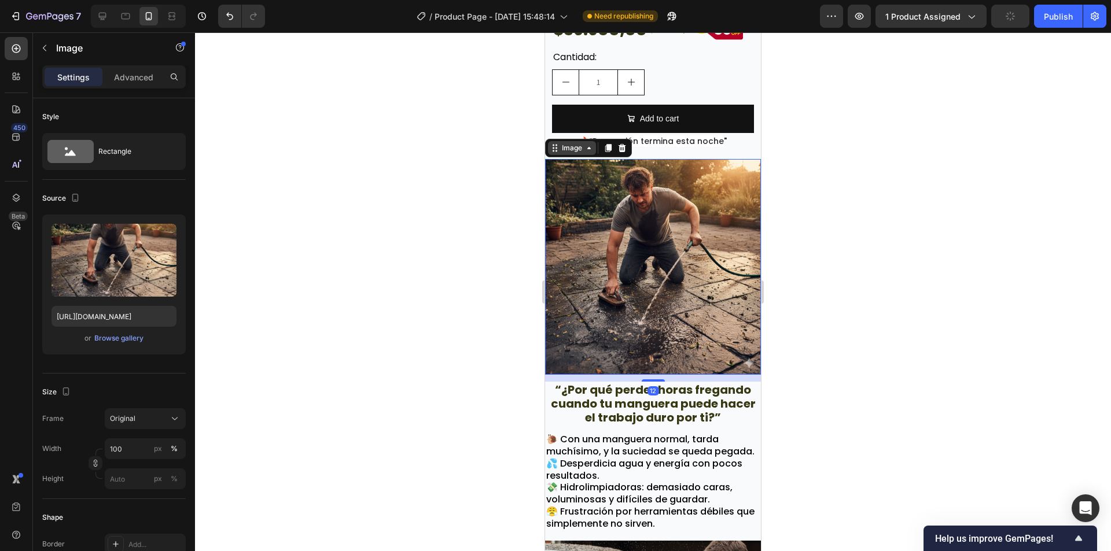
click at [570, 149] on div "Image" at bounding box center [571, 148] width 25 height 10
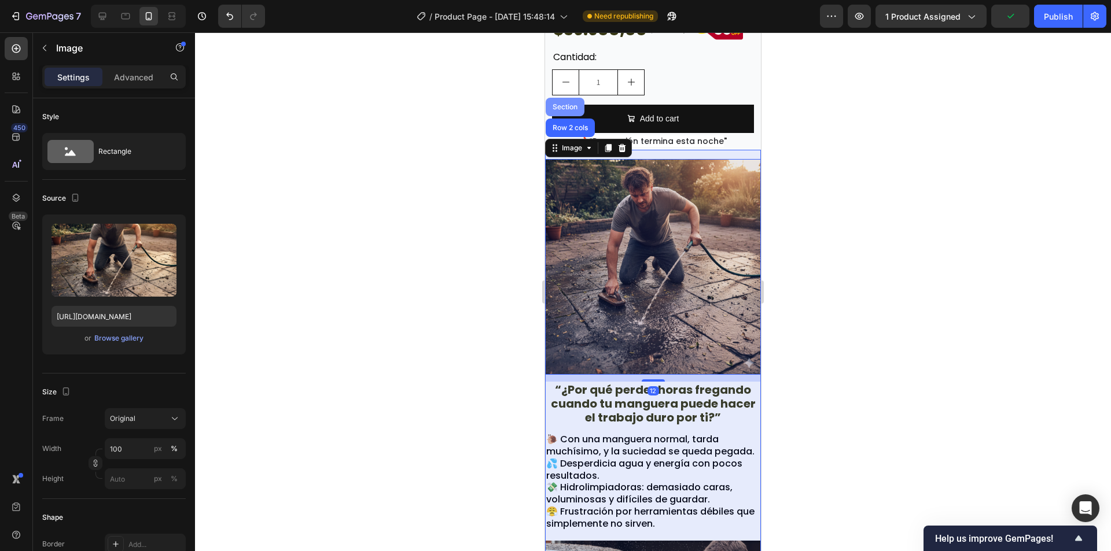
drag, startPoint x: 561, startPoint y: 113, endPoint x: 1058, endPoint y: 157, distance: 499.4
click at [561, 113] on div "Section" at bounding box center [564, 107] width 39 height 19
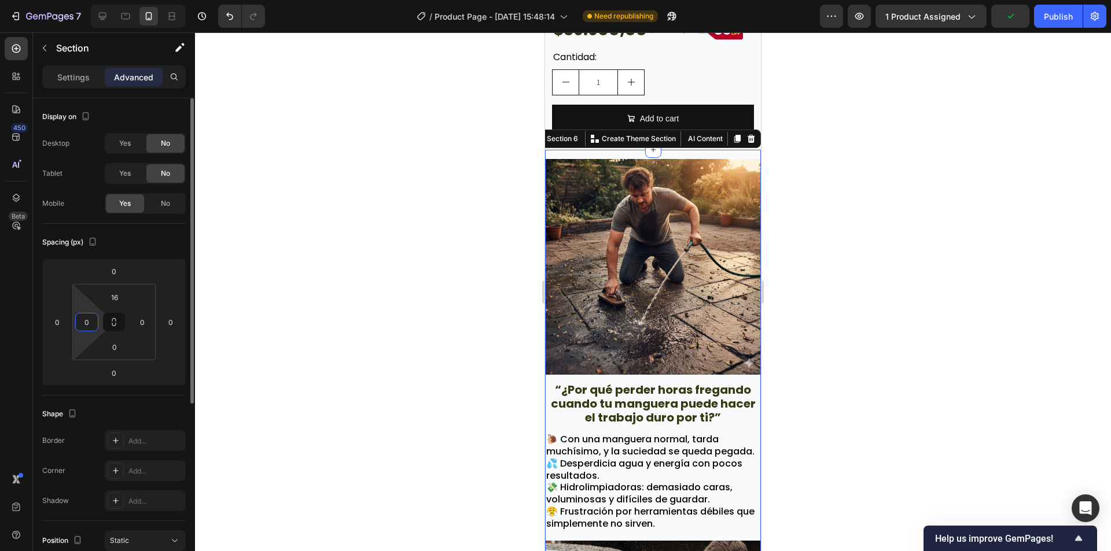
click at [91, 319] on input "0" at bounding box center [86, 321] width 17 height 17
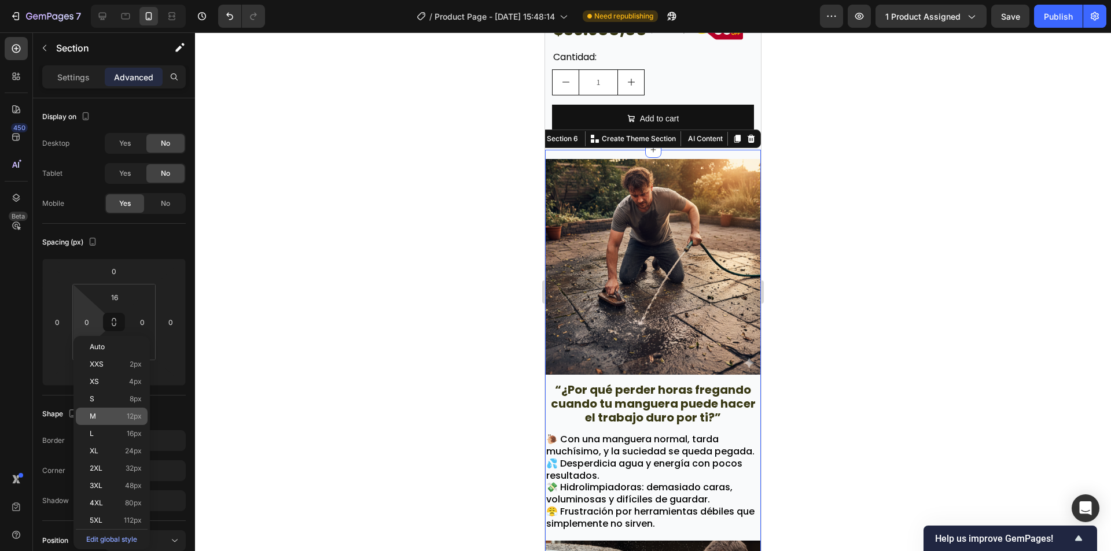
click at [135, 414] on span "12px" at bounding box center [134, 416] width 15 height 8
type input "12"
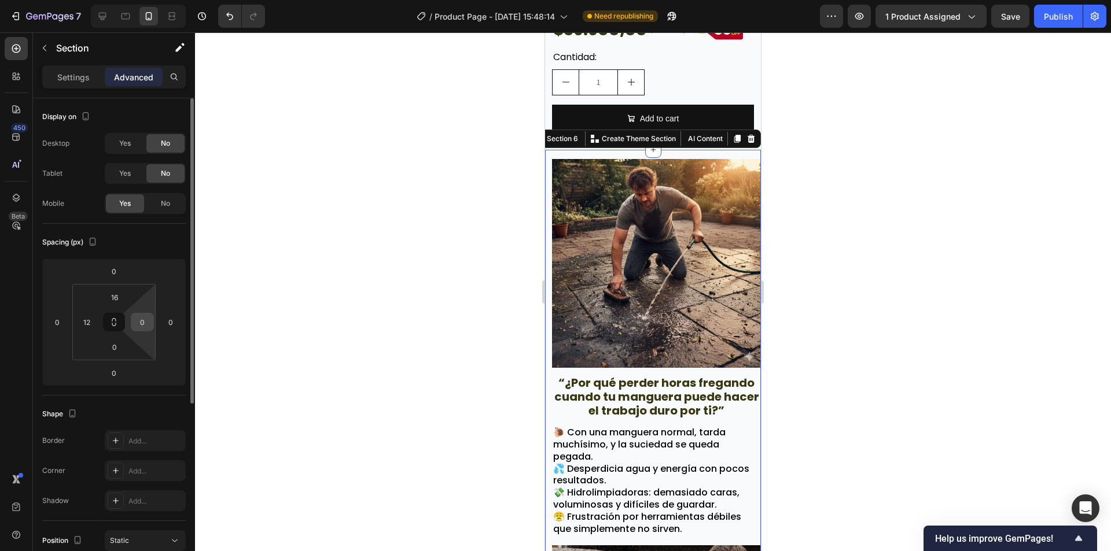
click at [152, 327] on div "0" at bounding box center [142, 322] width 23 height 19
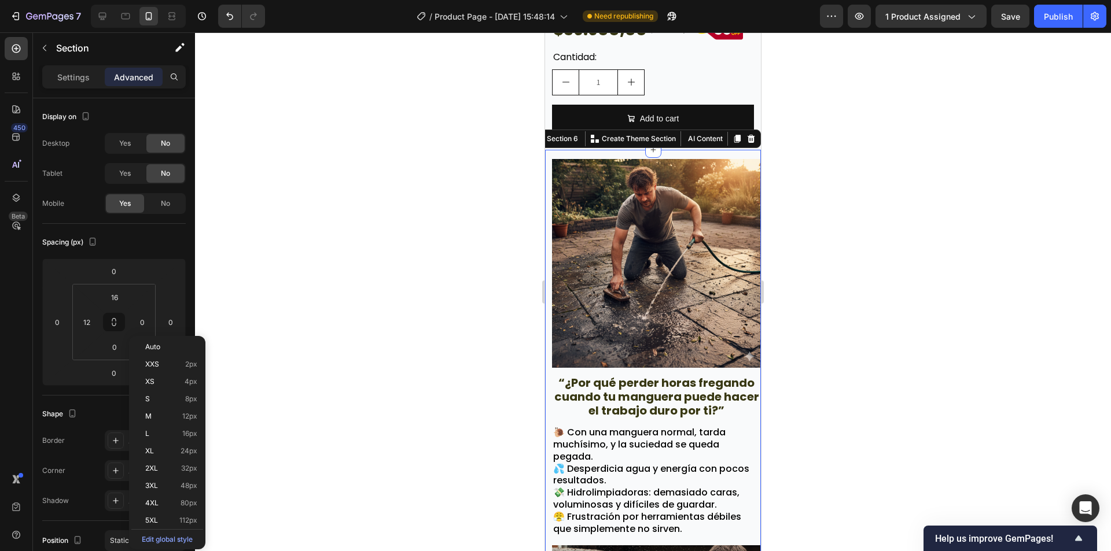
drag, startPoint x: 178, startPoint y: 420, endPoint x: 231, endPoint y: 407, distance: 55.3
click at [178, 419] on p "M 12px" at bounding box center [171, 416] width 52 height 8
type input "12"
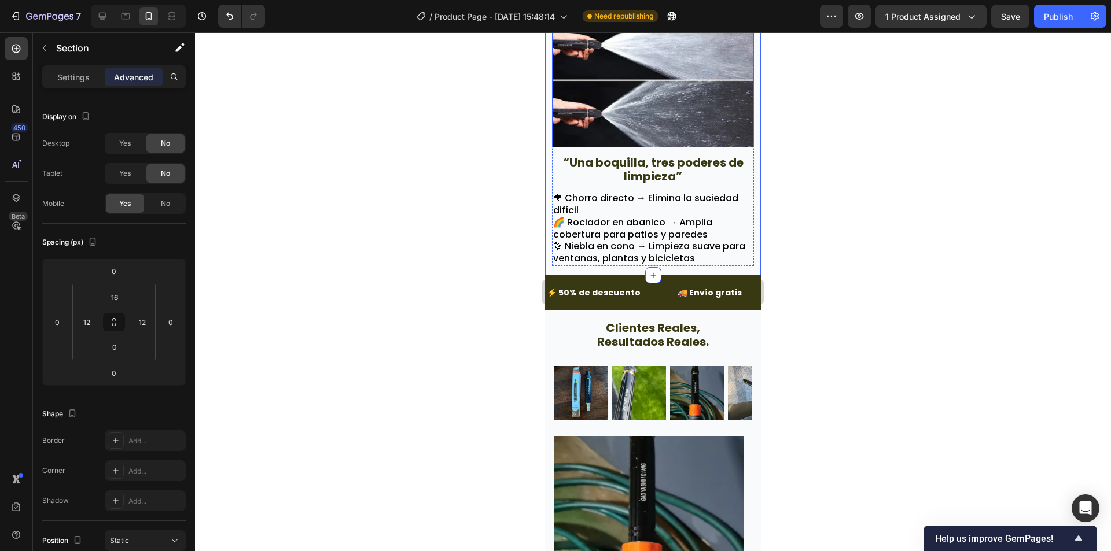
scroll to position [2198, 0]
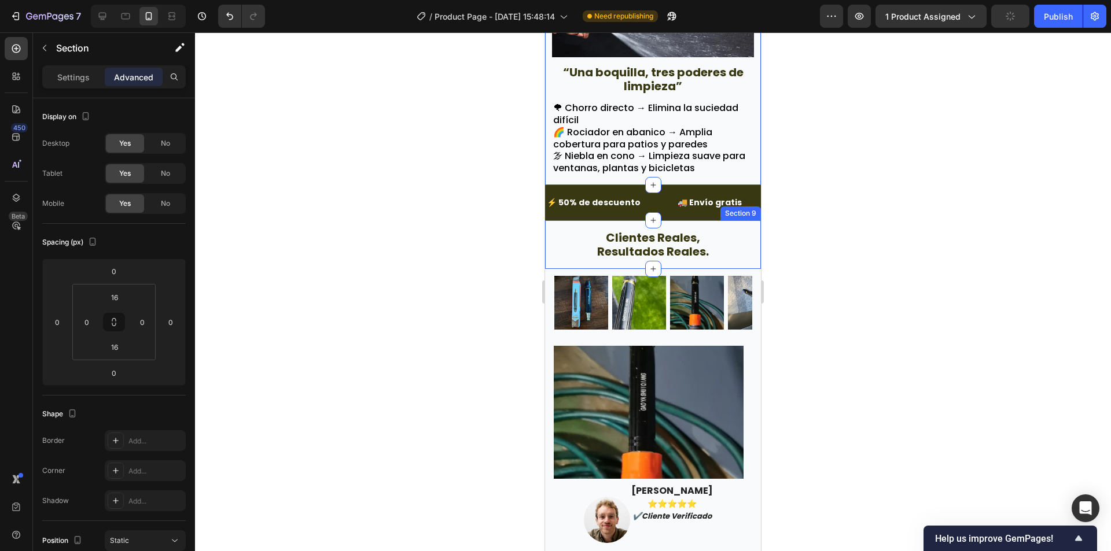
click at [604, 220] on div "clientes reales, resultados reales. Text Block Section 9" at bounding box center [653, 244] width 216 height 49
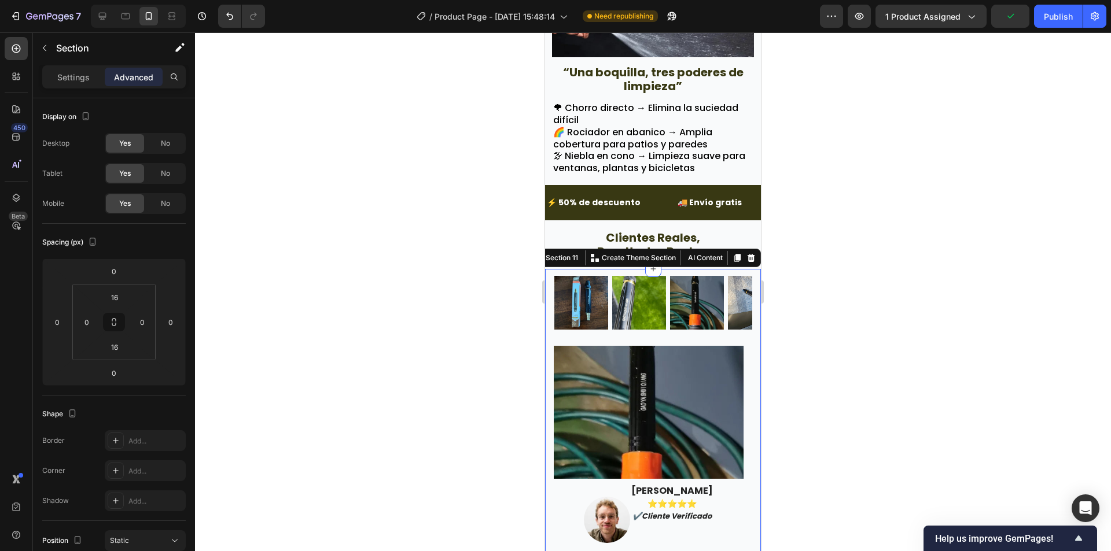
click at [549, 269] on div "Image Image Image Image Image Image Image Image Image Image Image Image Image I…" at bounding box center [653, 473] width 216 height 408
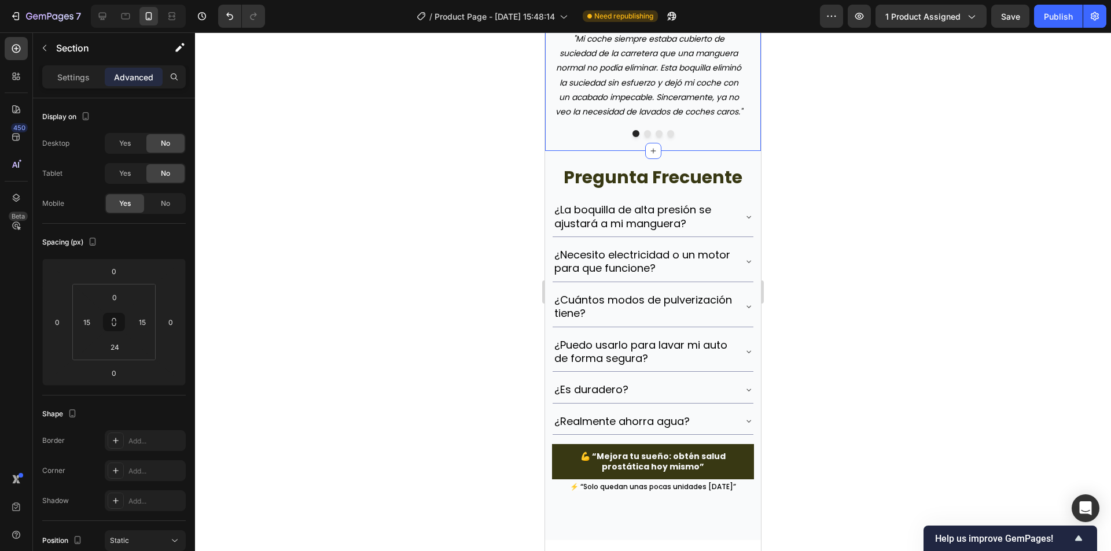
scroll to position [2718, 0]
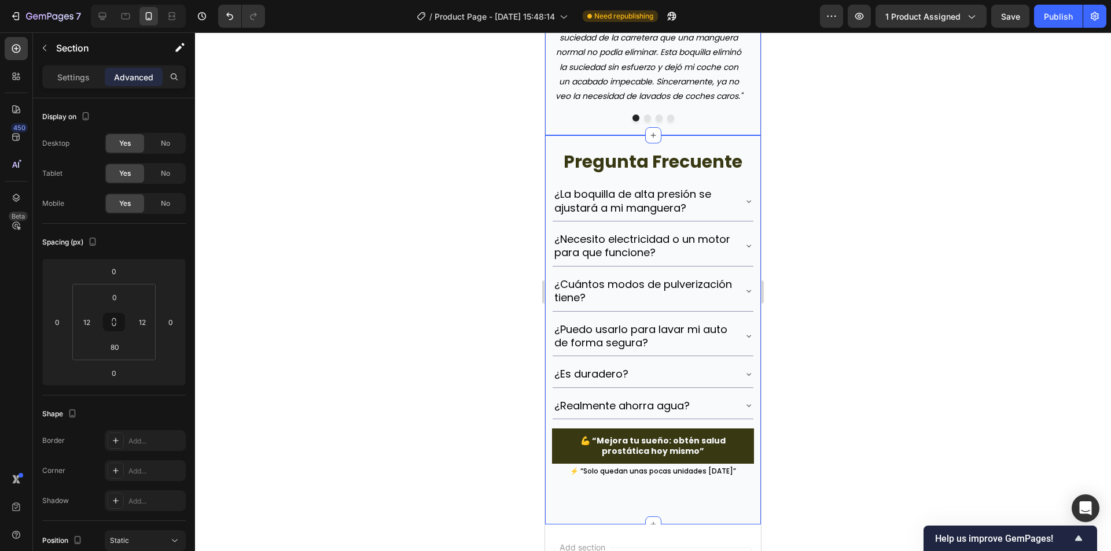
click at [548, 160] on div "pregunta frecuente Heading ¿La boquilla de alta presión se ajustará a mi mangue…" at bounding box center [653, 329] width 216 height 389
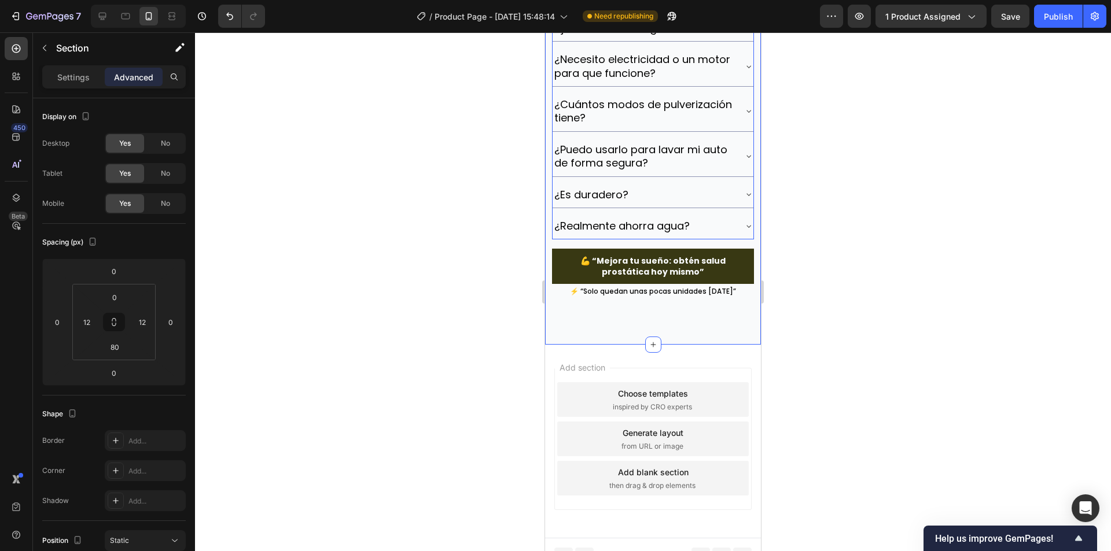
scroll to position [2923, 0]
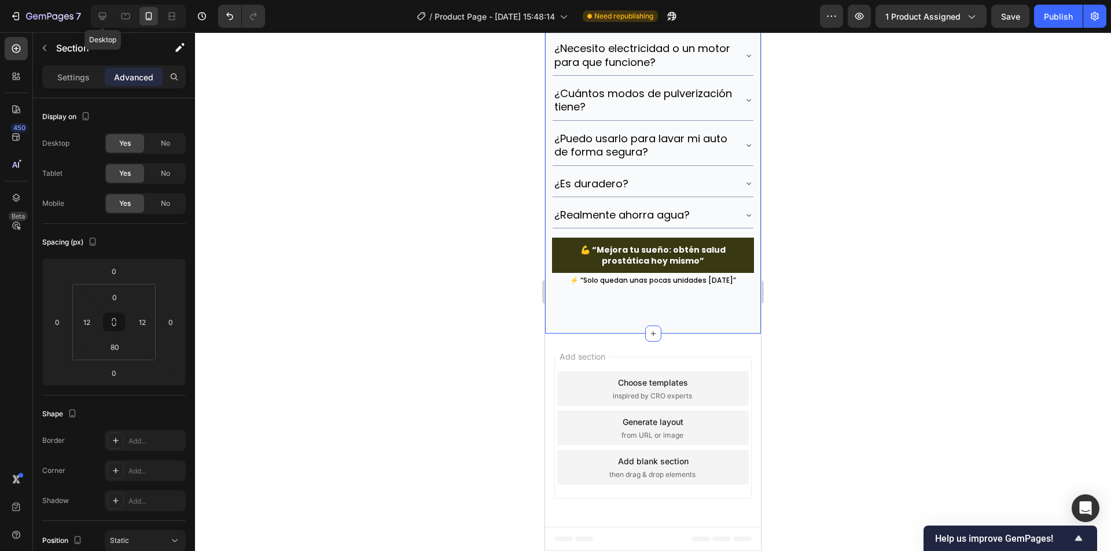
drag, startPoint x: 105, startPoint y: 20, endPoint x: 200, endPoint y: 29, distance: 95.8
click at [105, 20] on icon at bounding box center [103, 16] width 12 height 12
type input "0"
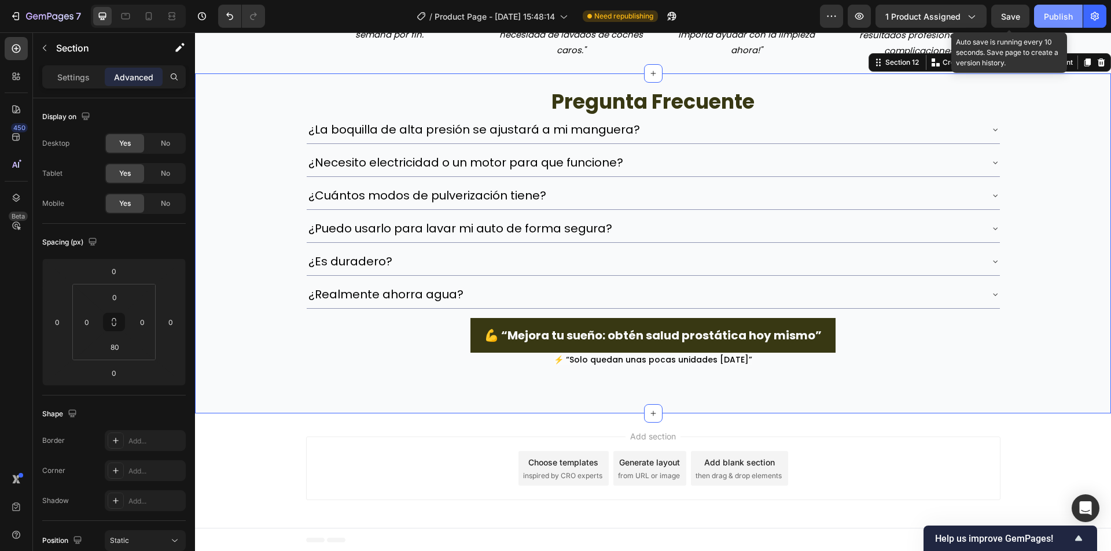
drag, startPoint x: 1017, startPoint y: 15, endPoint x: 1068, endPoint y: 11, distance: 50.5
click at [1017, 14] on span "Save" at bounding box center [1010, 17] width 19 height 10
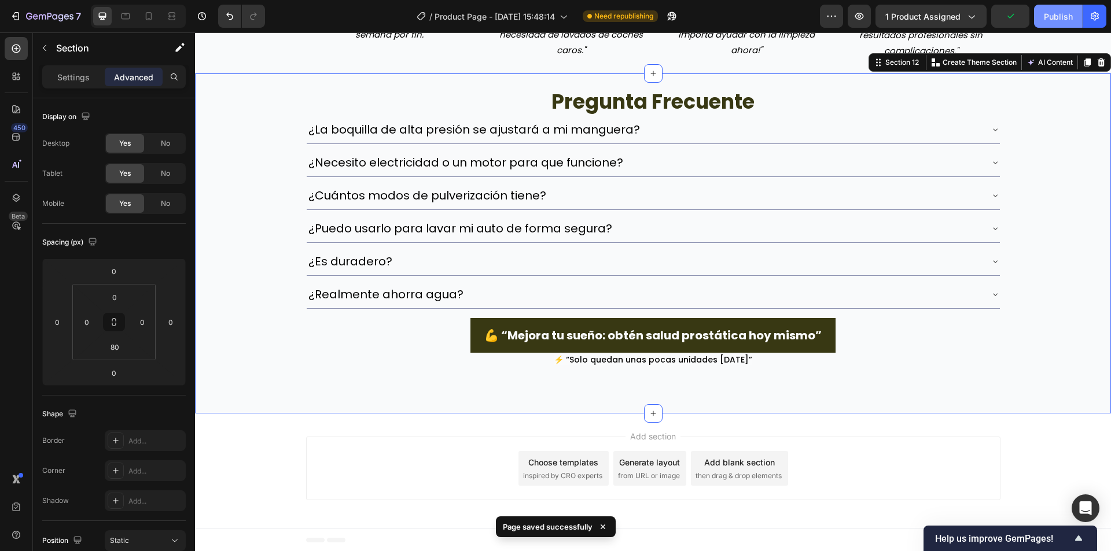
click at [1069, 11] on div "Publish" at bounding box center [1057, 16] width 29 height 12
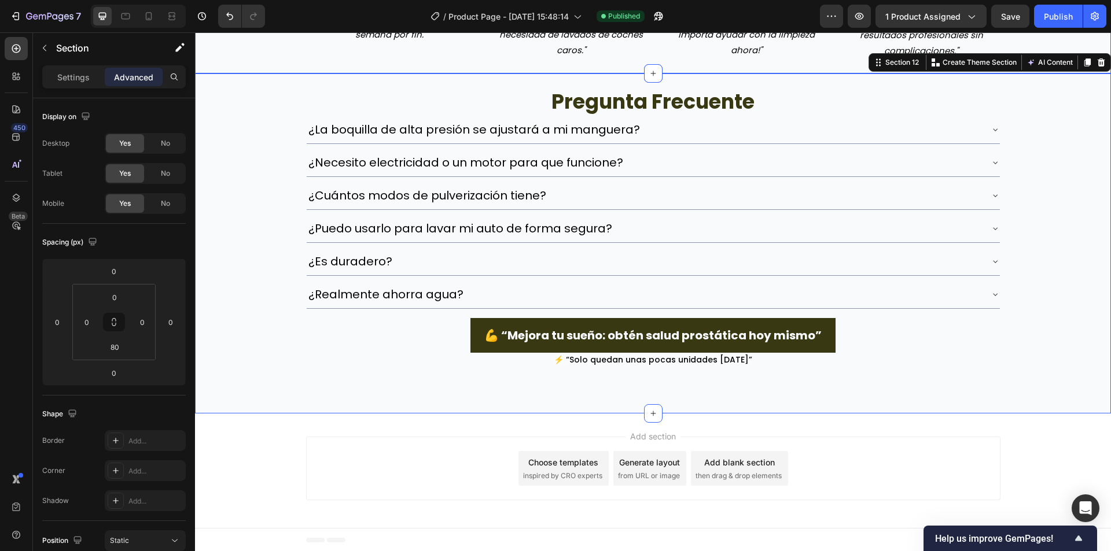
scroll to position [2550, 0]
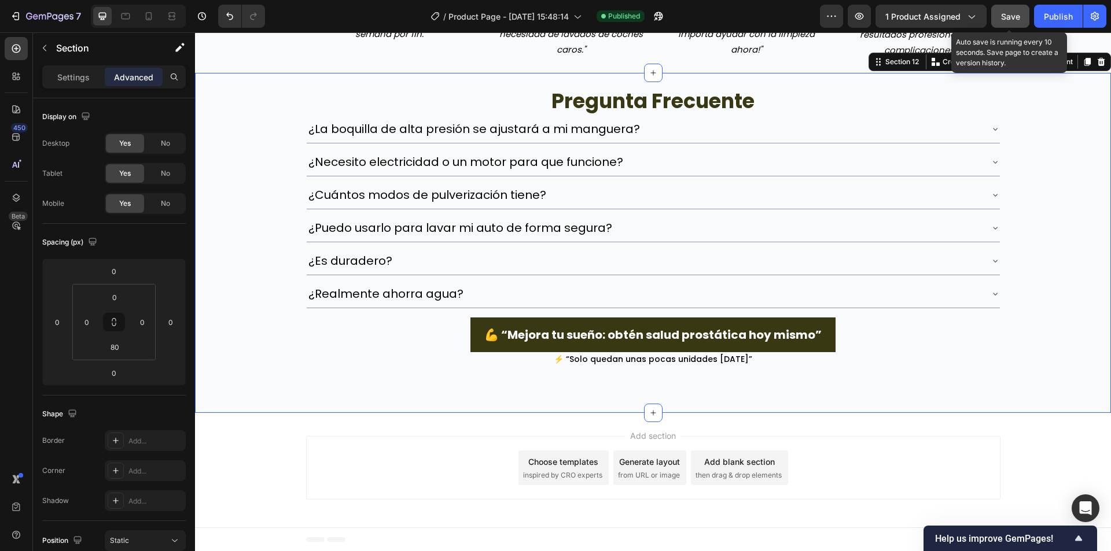
click at [1021, 24] on button "Save" at bounding box center [1010, 16] width 38 height 23
click at [1047, 22] on div "Publish" at bounding box center [1057, 16] width 29 height 12
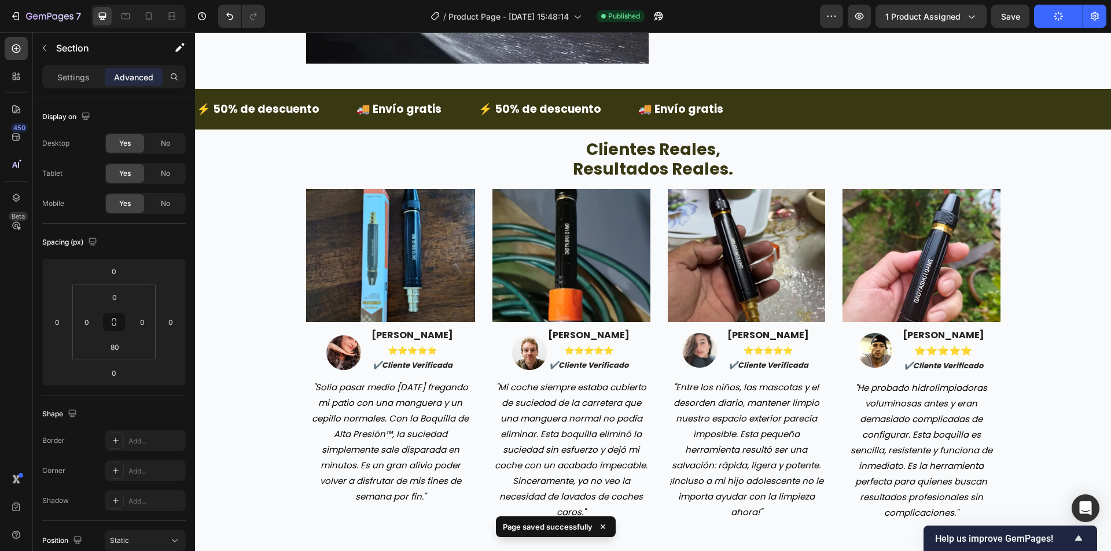
scroll to position [2087, 0]
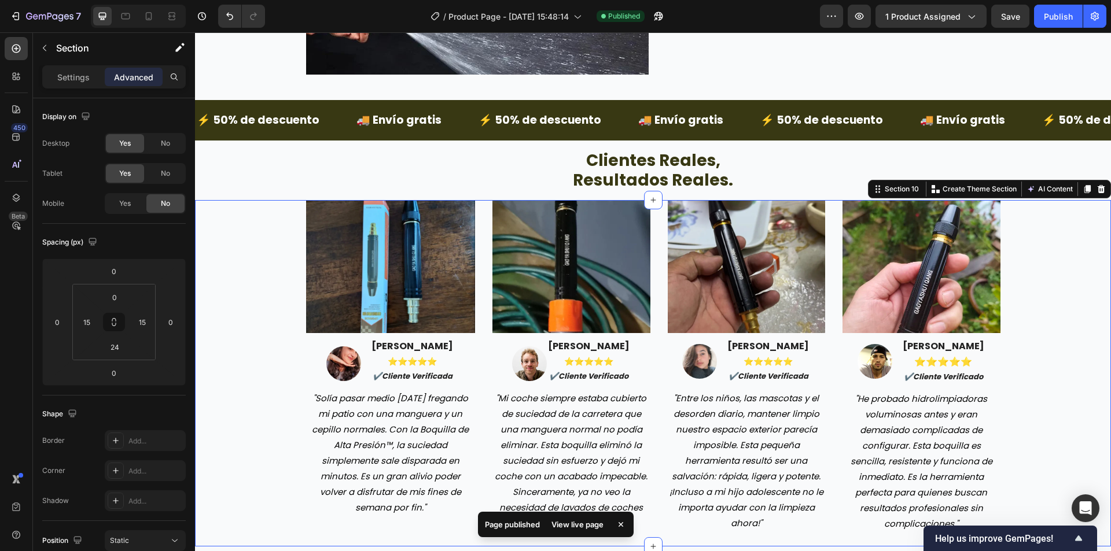
click at [245, 257] on div "Image Image maria gonzales ⭐️⭐️⭐️⭐️⭐️ ✔️cliente verificada Text block Row "Solí…" at bounding box center [653, 366] width 898 height 333
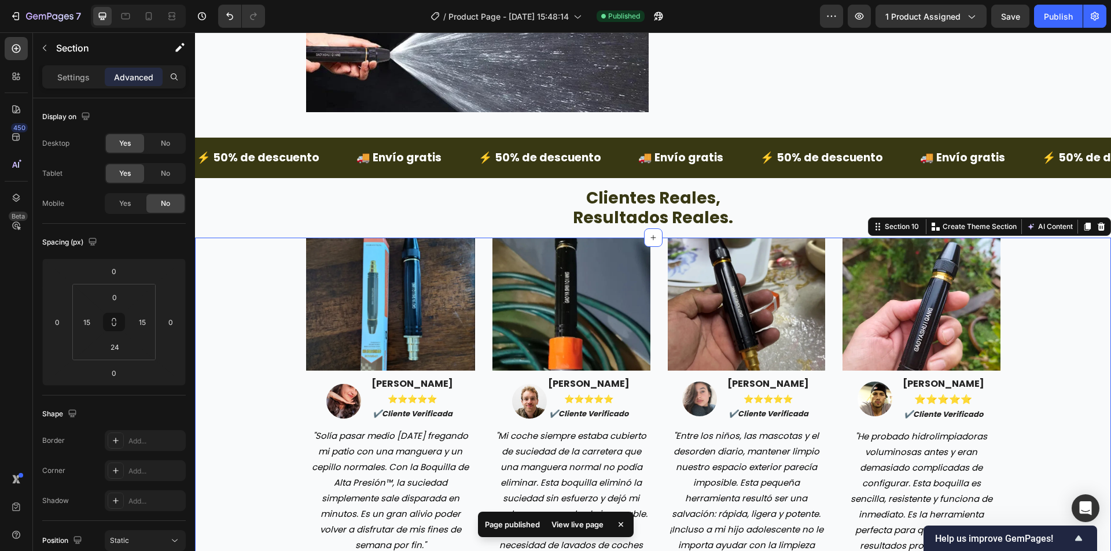
scroll to position [1972, 0]
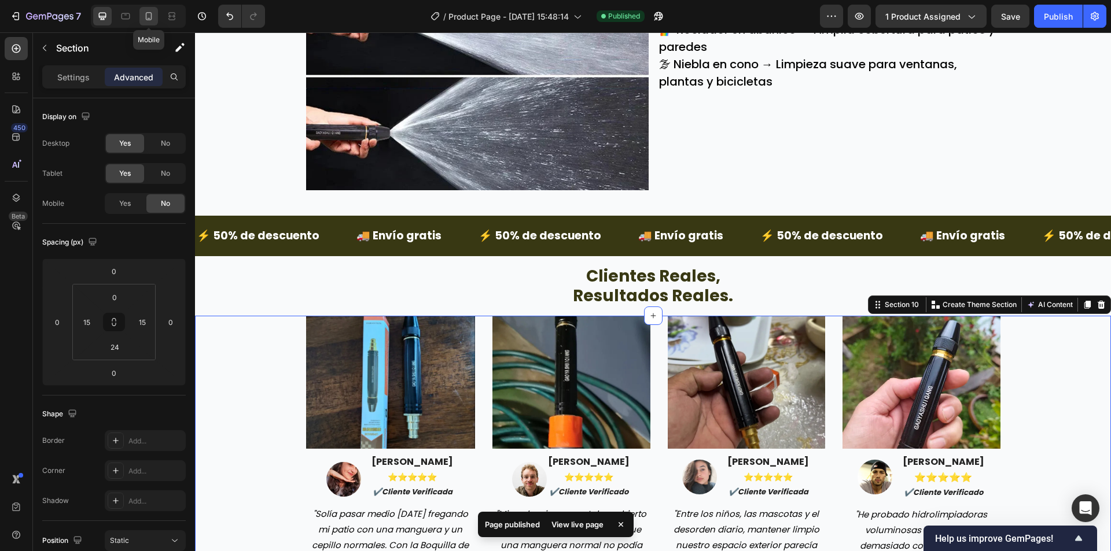
click at [151, 17] on icon at bounding box center [149, 16] width 6 height 8
type input "80"
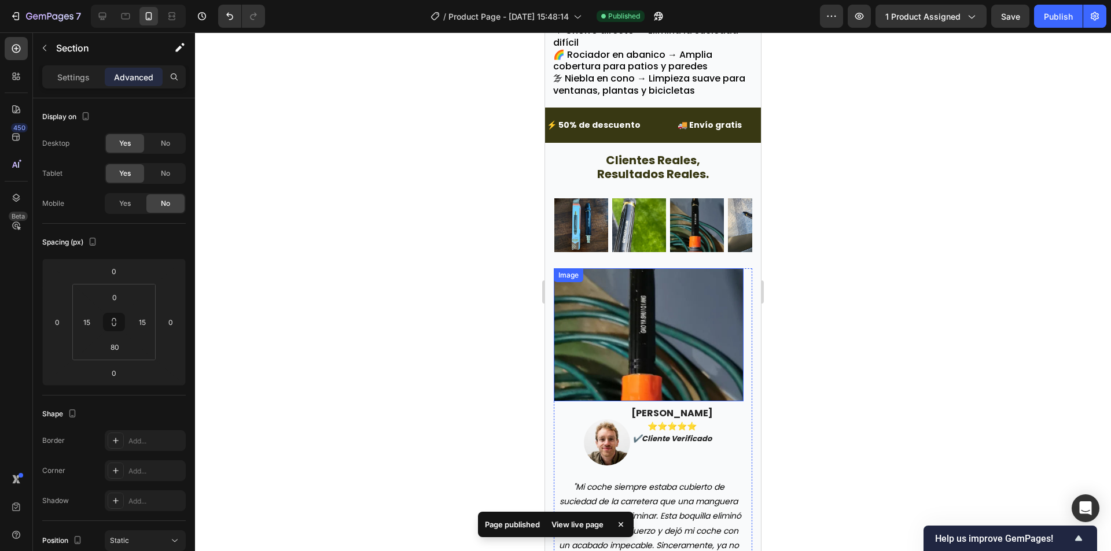
scroll to position [2266, 0]
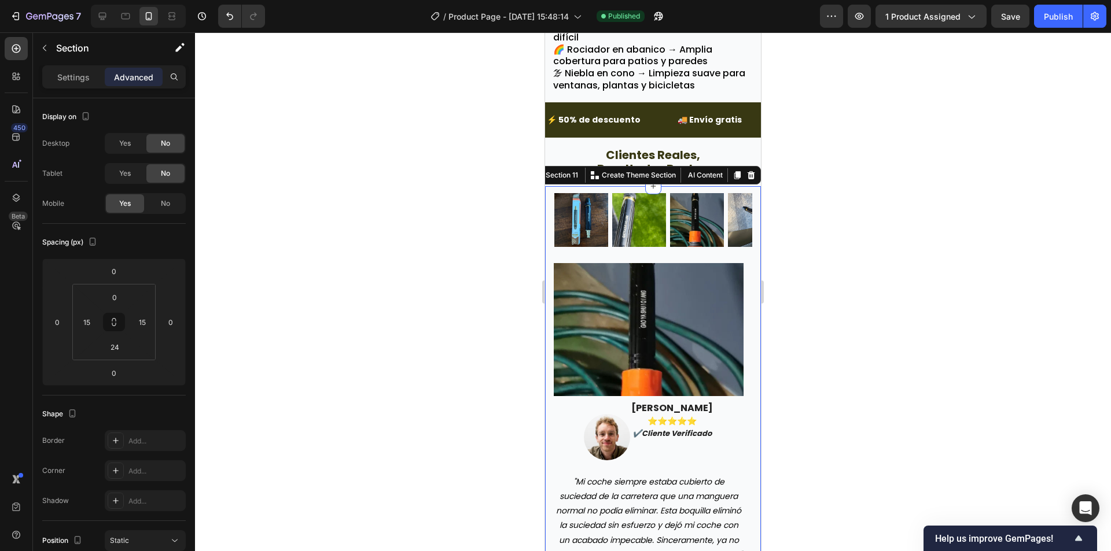
click at [548, 186] on div "Image Image Image Image Image Image Image Image Image Image Image Image Image I…" at bounding box center [653, 390] width 216 height 408
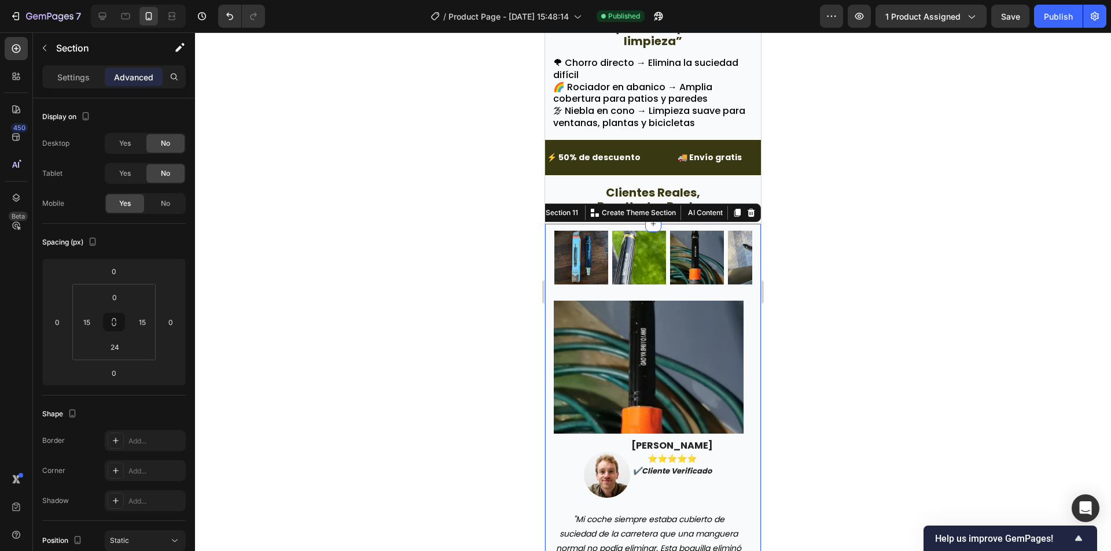
scroll to position [2208, 0]
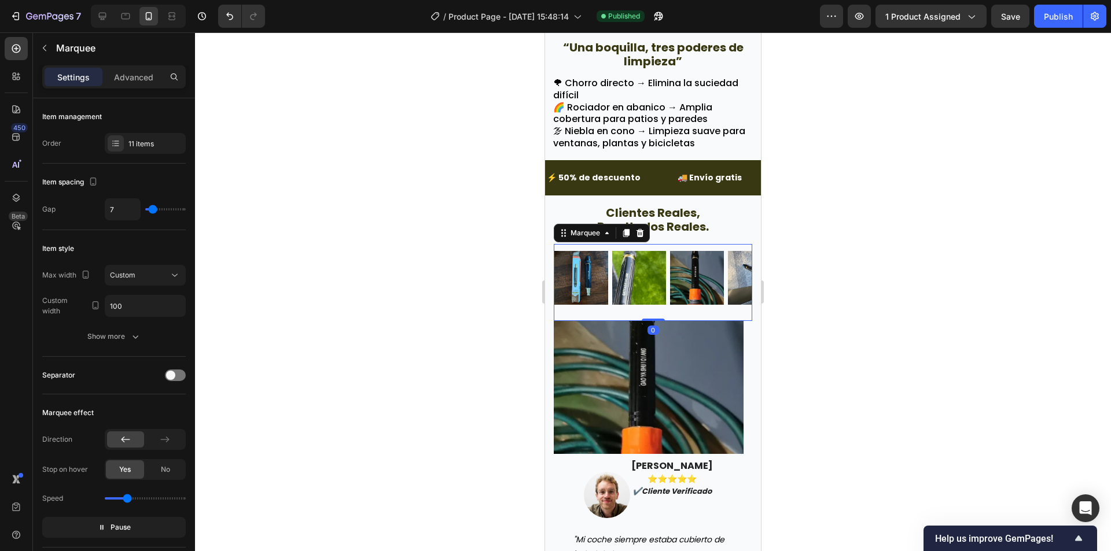
click at [608, 286] on div "Image" at bounding box center [583, 278] width 58 height 68
click at [65, 42] on p "Marquee" at bounding box center [118, 48] width 125 height 14
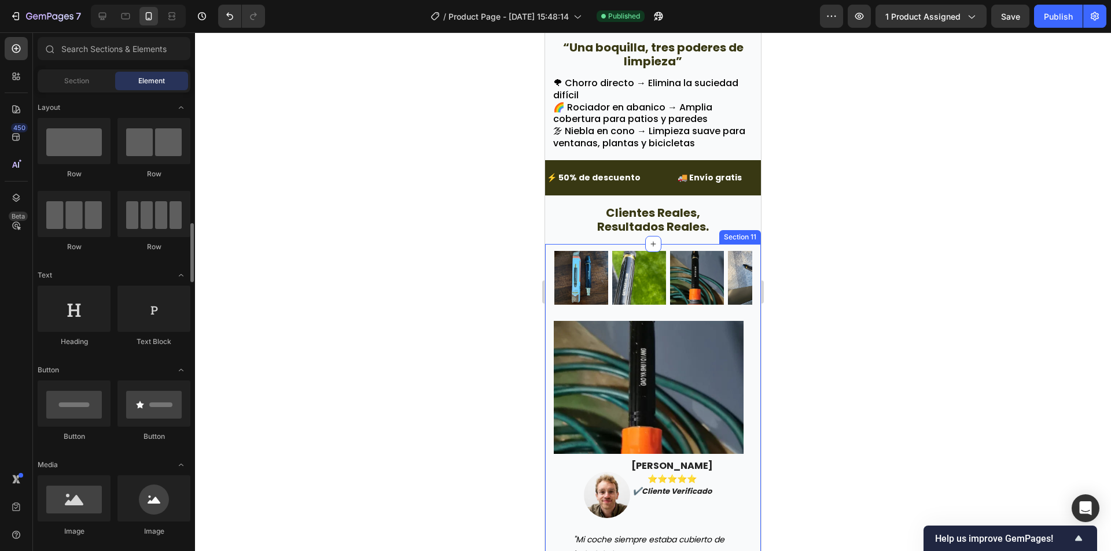
scroll to position [0, 0]
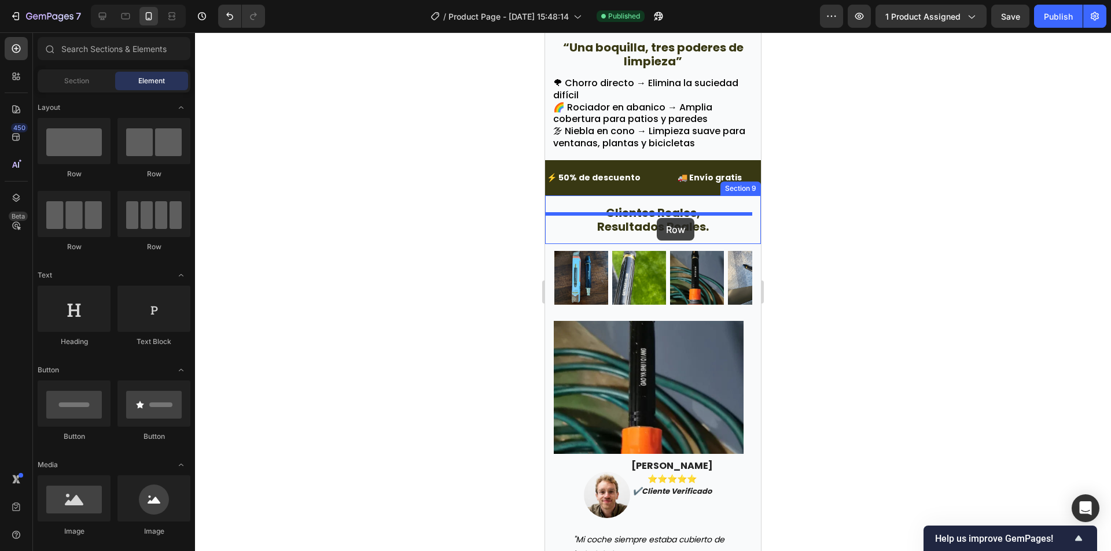
drag, startPoint x: 642, startPoint y: 182, endPoint x: 656, endPoint y: 218, distance: 39.2
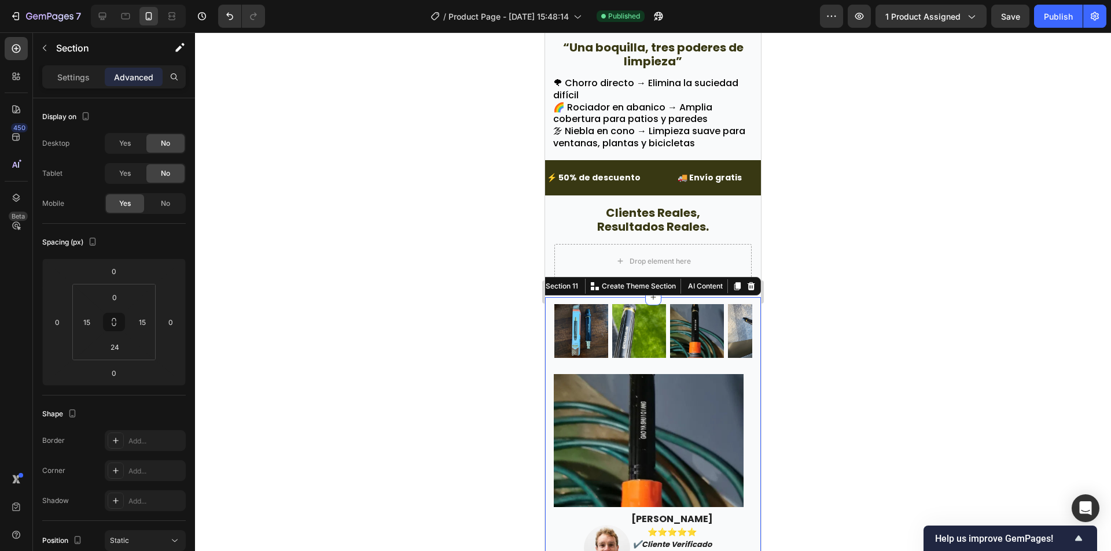
click at [551, 298] on div "Image Image Image Image Image Image Image Image Image Image Image Image Image I…" at bounding box center [653, 501] width 216 height 408
click at [610, 297] on div "Image" at bounding box center [583, 331] width 58 height 68
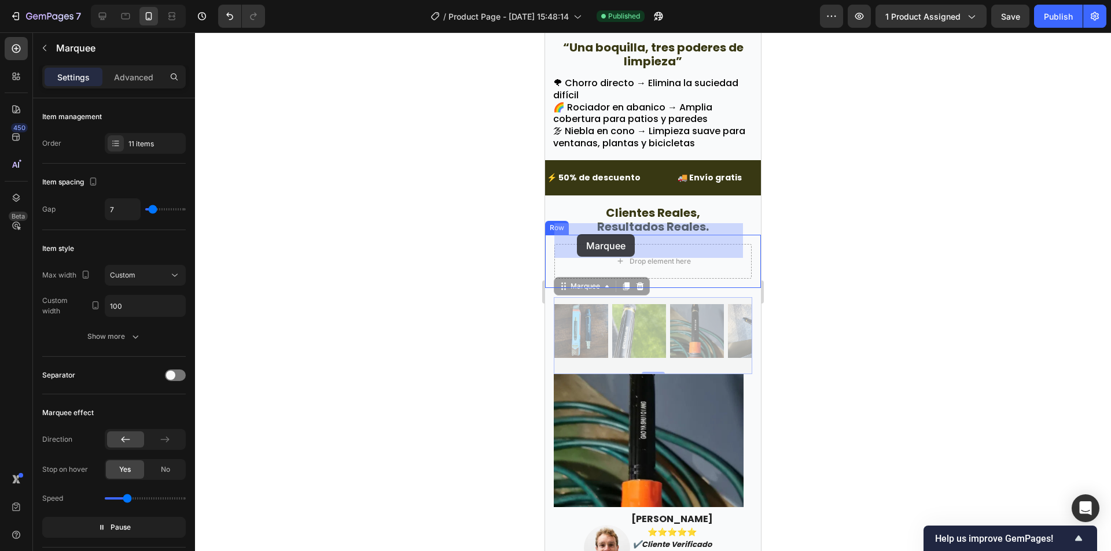
drag, startPoint x: 565, startPoint y: 267, endPoint x: 577, endPoint y: 234, distance: 34.9
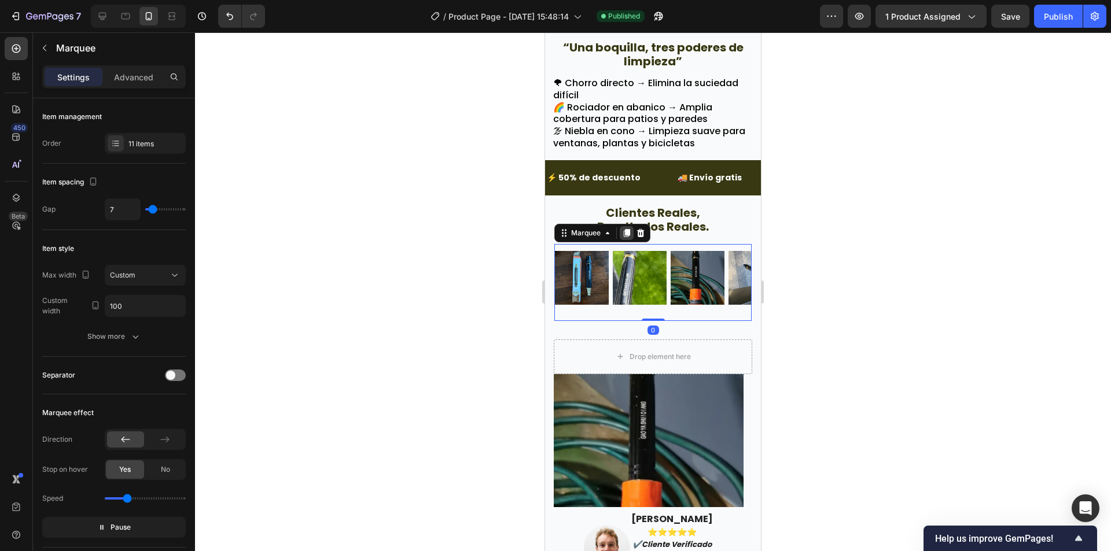
click at [625, 229] on icon at bounding box center [627, 233] width 6 height 8
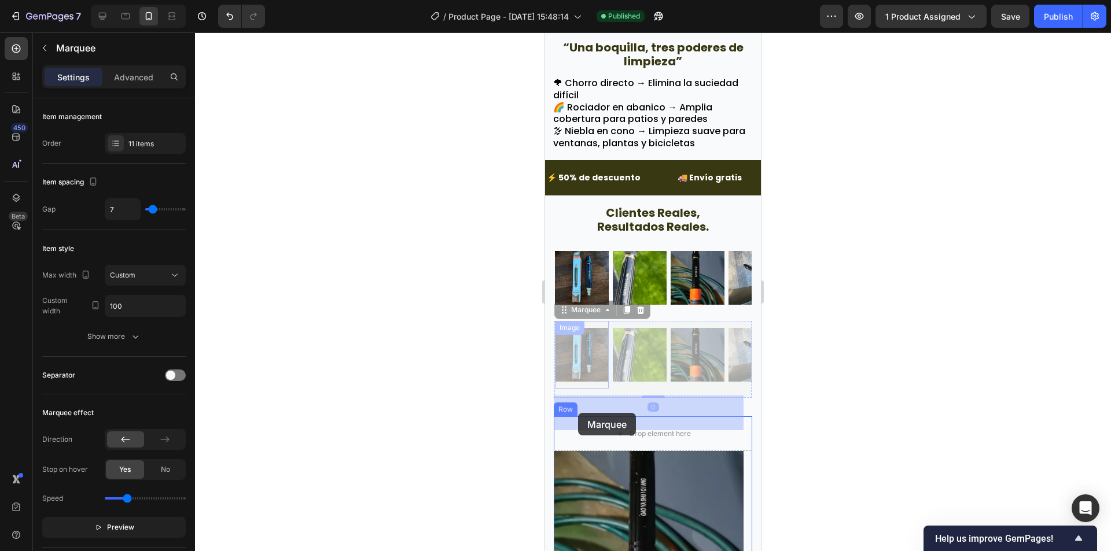
drag, startPoint x: 563, startPoint y: 296, endPoint x: 744, endPoint y: 342, distance: 187.6
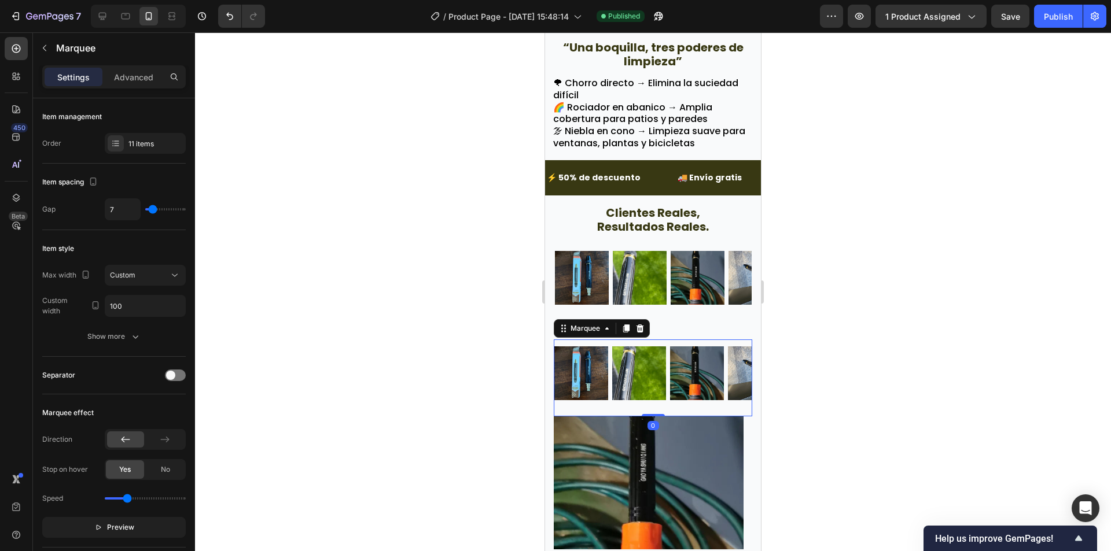
click at [876, 292] on div at bounding box center [653, 291] width 916 height 519
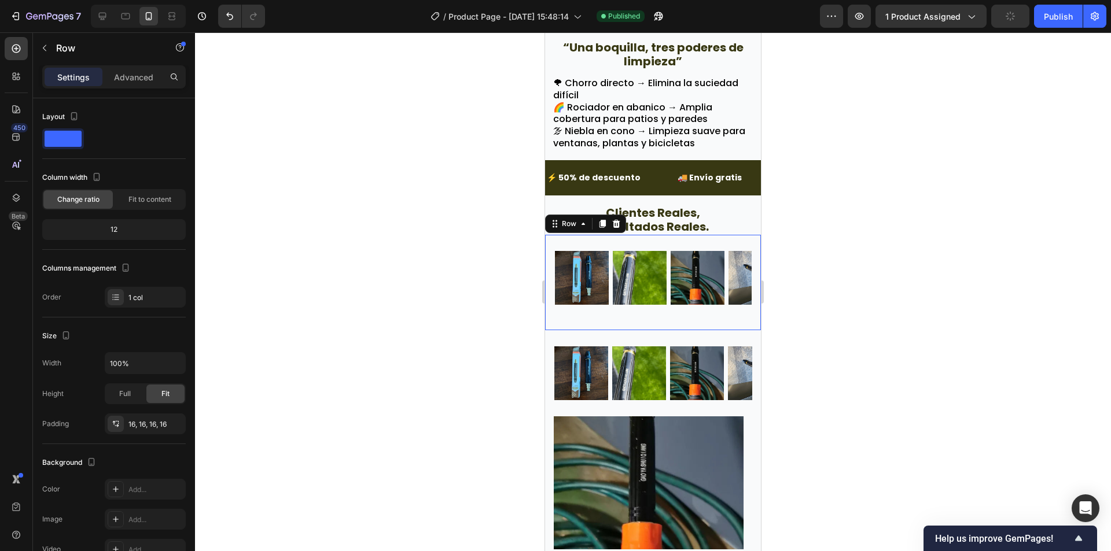
click at [551, 292] on div "Image Image Image Image Image Image Image Image Image Image Image Image Image I…" at bounding box center [653, 282] width 216 height 95
click at [124, 73] on p "Advanced" at bounding box center [133, 77] width 39 height 12
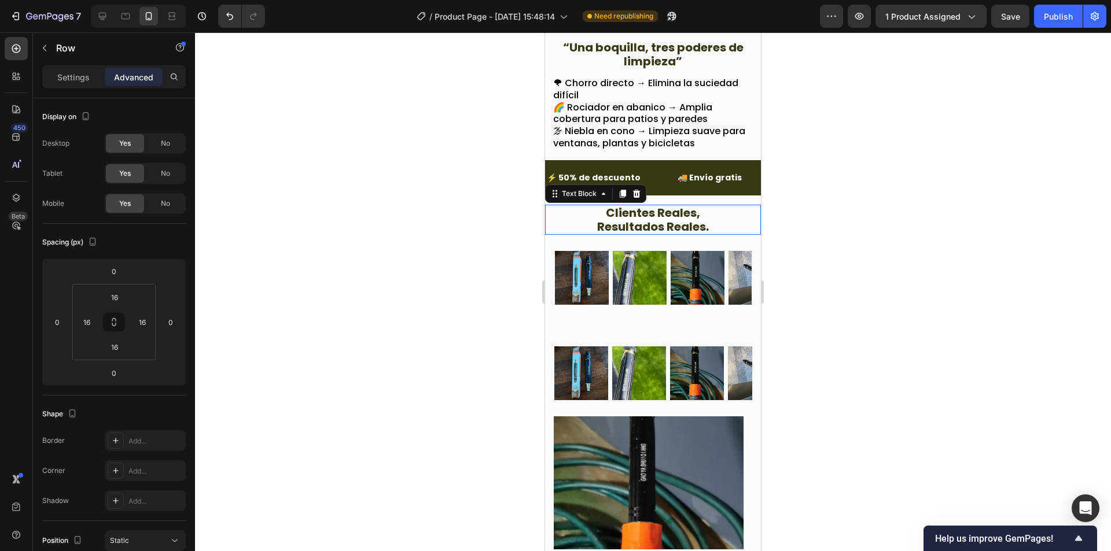
click at [600, 206] on p "clientes reales," at bounding box center [652, 213] width 213 height 14
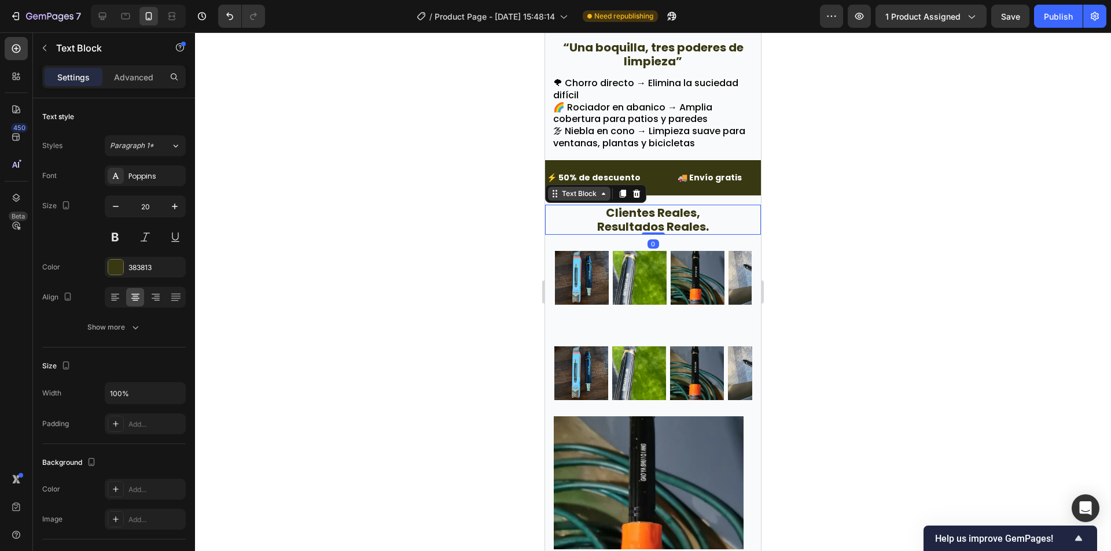
click at [582, 187] on div "Text Block" at bounding box center [579, 194] width 62 height 14
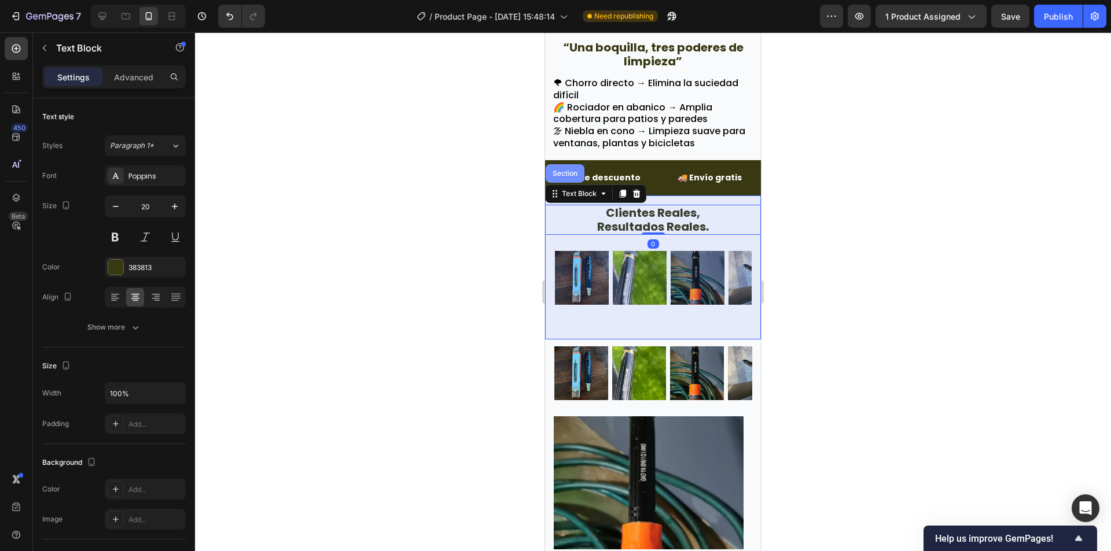
click at [569, 164] on div "Section" at bounding box center [564, 173] width 39 height 19
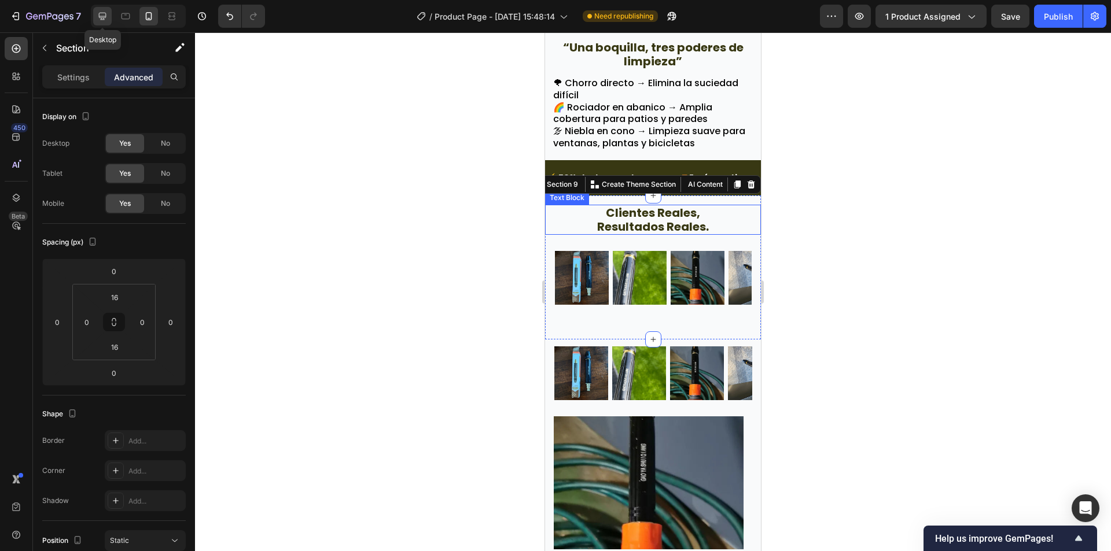
click at [105, 9] on div at bounding box center [102, 16] width 19 height 19
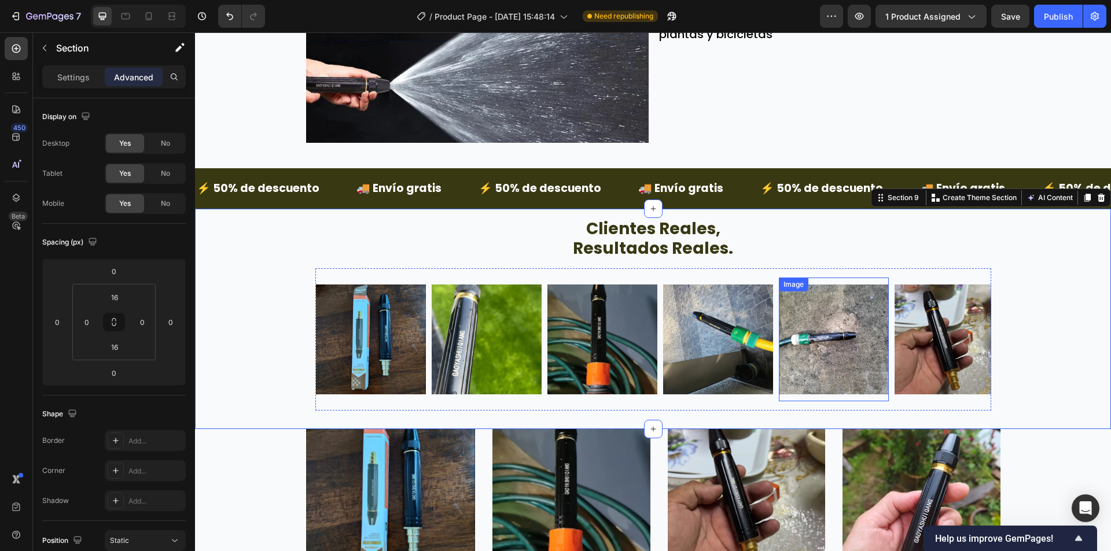
scroll to position [1982, 0]
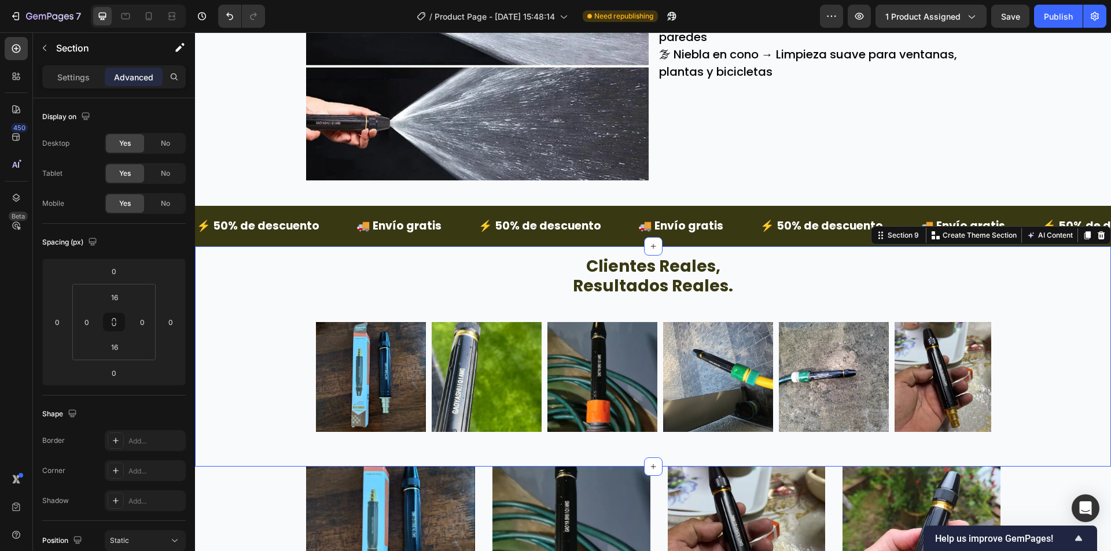
click at [257, 379] on div "clientes reales, resultados reales. Text Block Image Image Image Image Image Im…" at bounding box center [653, 357] width 916 height 202
click at [282, 338] on div "clientes reales, resultados reales. Text Block Image Image Image Image Image Im…" at bounding box center [653, 357] width 916 height 202
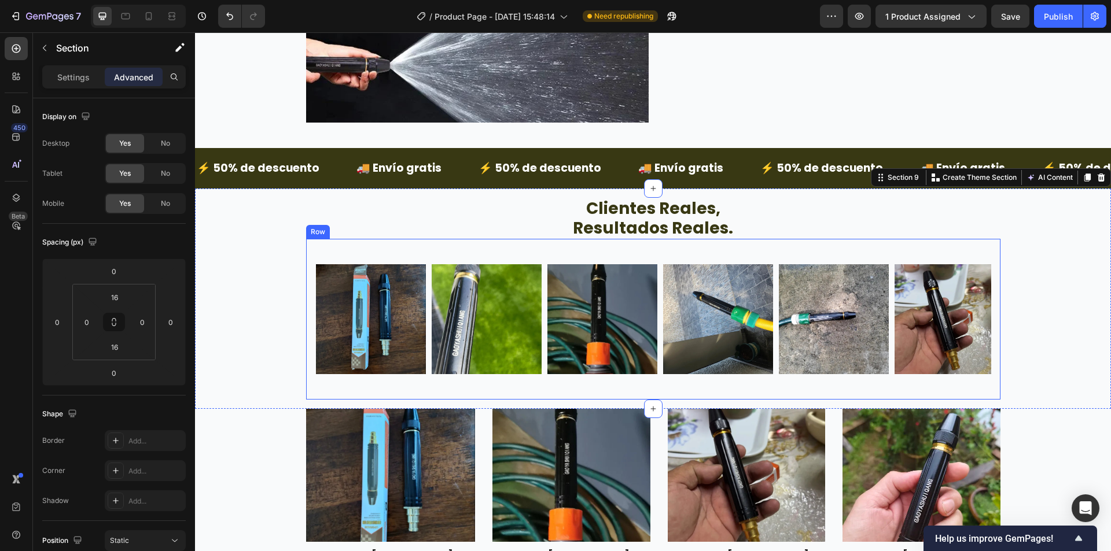
scroll to position [2213, 0]
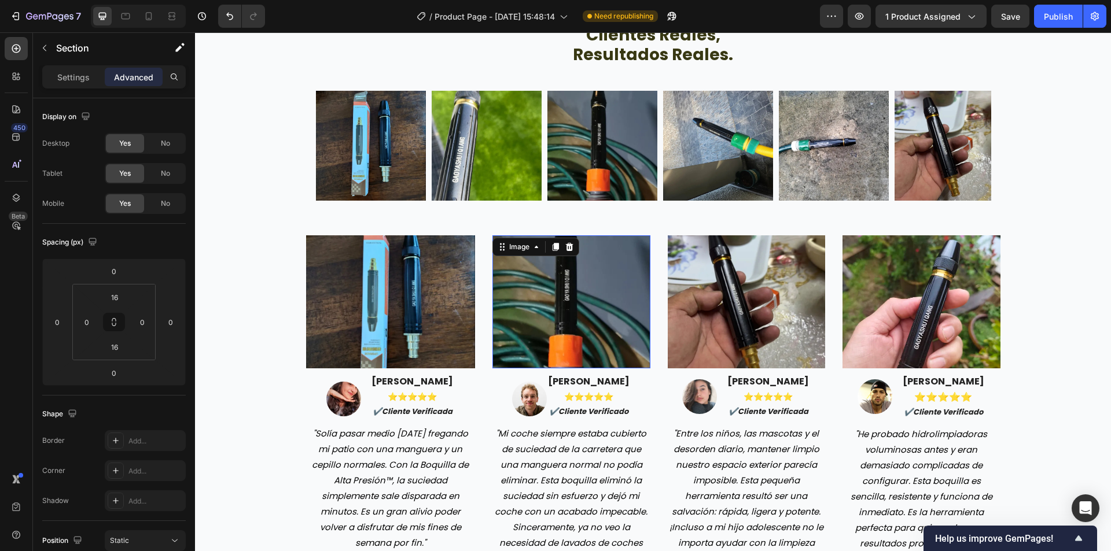
click at [535, 309] on img at bounding box center [571, 301] width 158 height 133
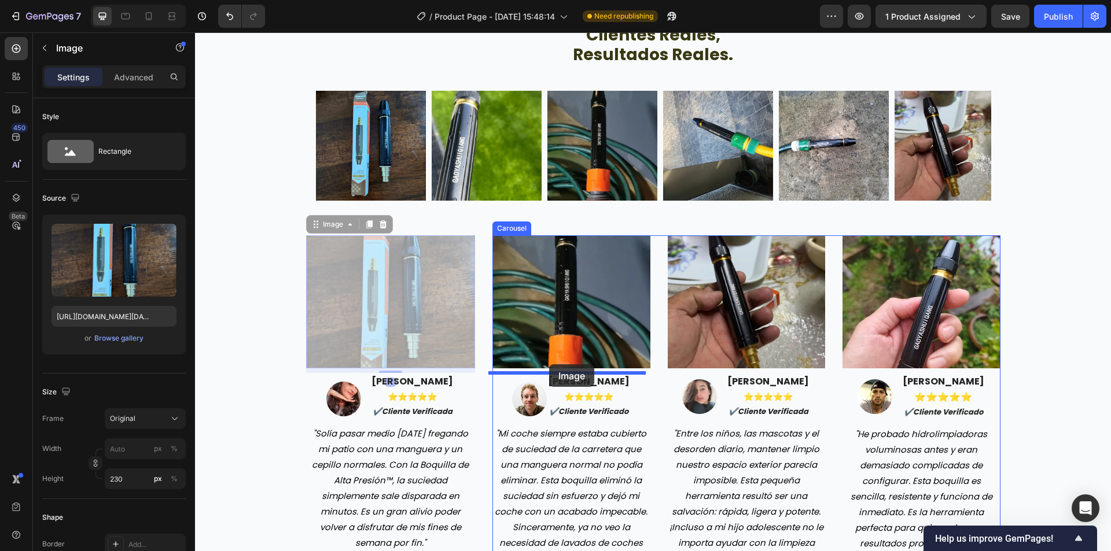
drag, startPoint x: 426, startPoint y: 327, endPoint x: 549, endPoint y: 364, distance: 128.6
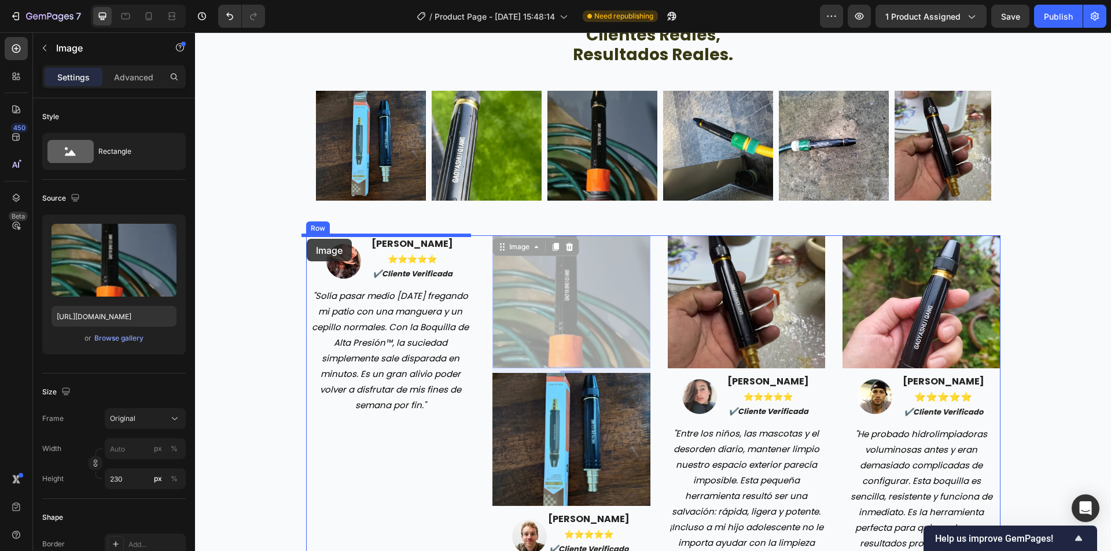
drag, startPoint x: 548, startPoint y: 307, endPoint x: 307, endPoint y: 239, distance: 250.5
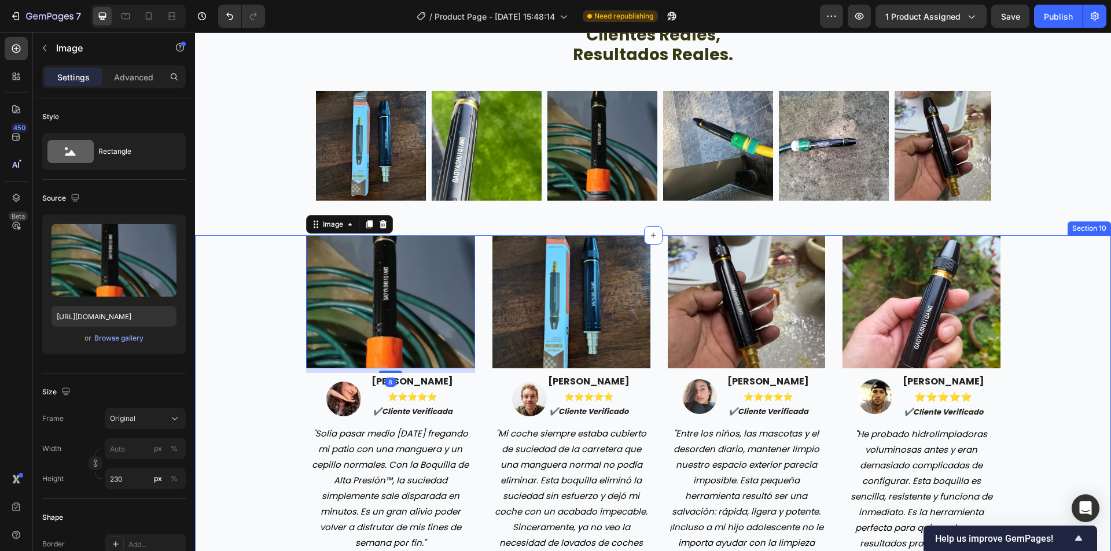
click at [256, 340] on div "Image 8 Image maria gonzales ⭐️⭐️⭐️⭐️⭐️ ✔️cliente verificada Text block Row "So…" at bounding box center [653, 401] width 898 height 333
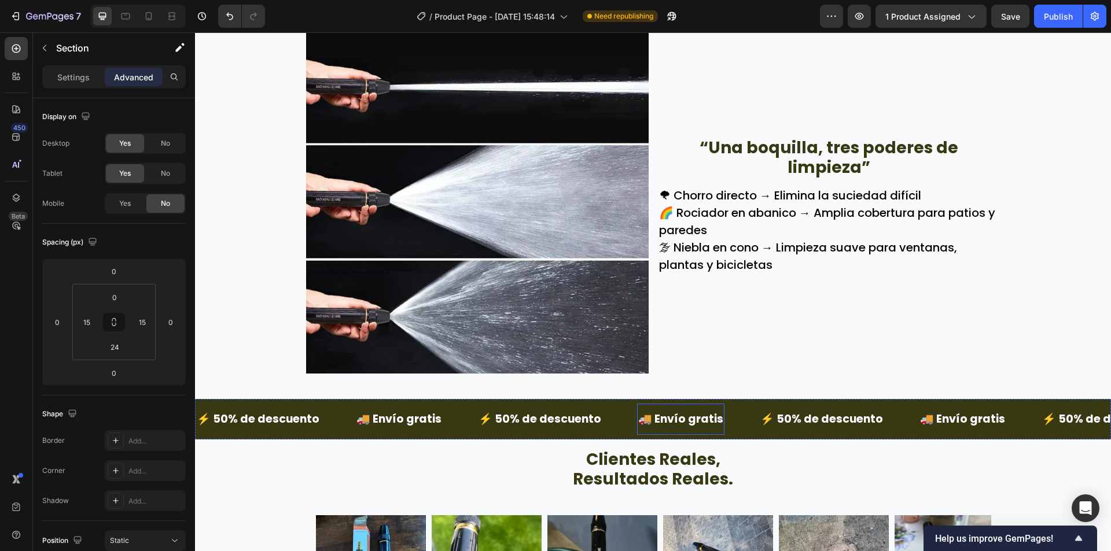
scroll to position [1808, 0]
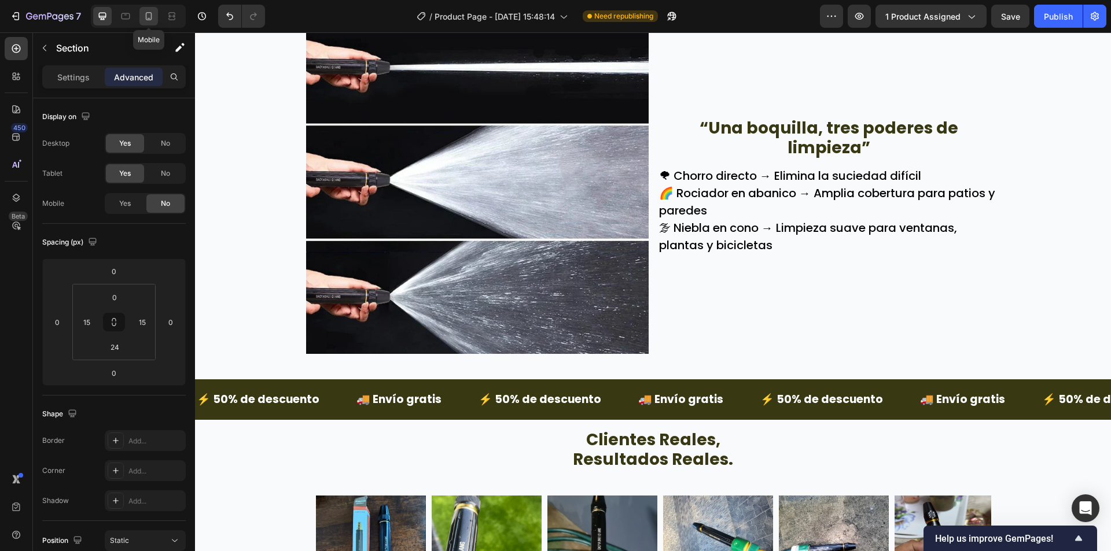
click at [141, 12] on div at bounding box center [148, 16] width 19 height 19
type input "80"
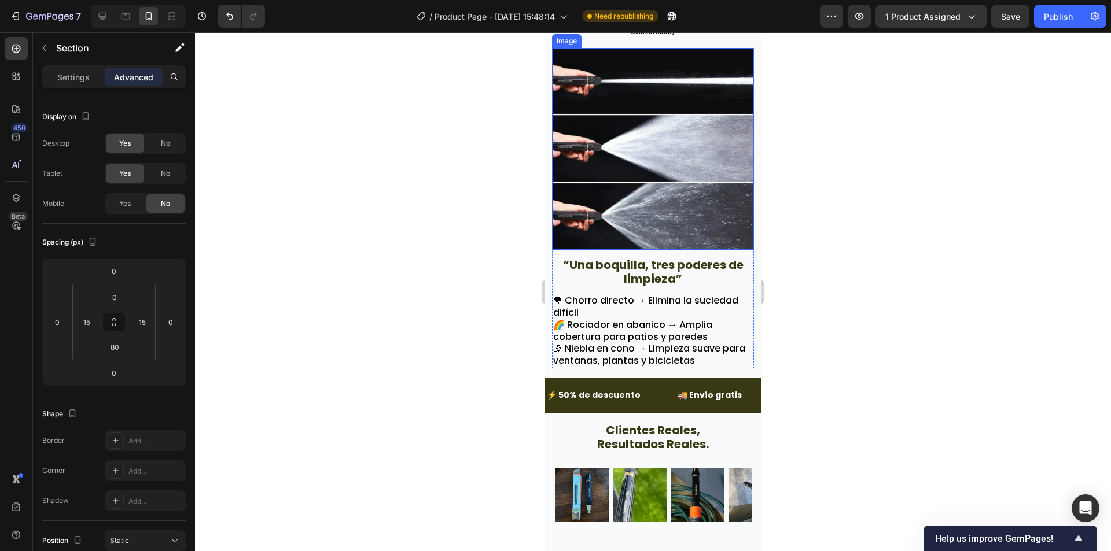
scroll to position [2167, 0]
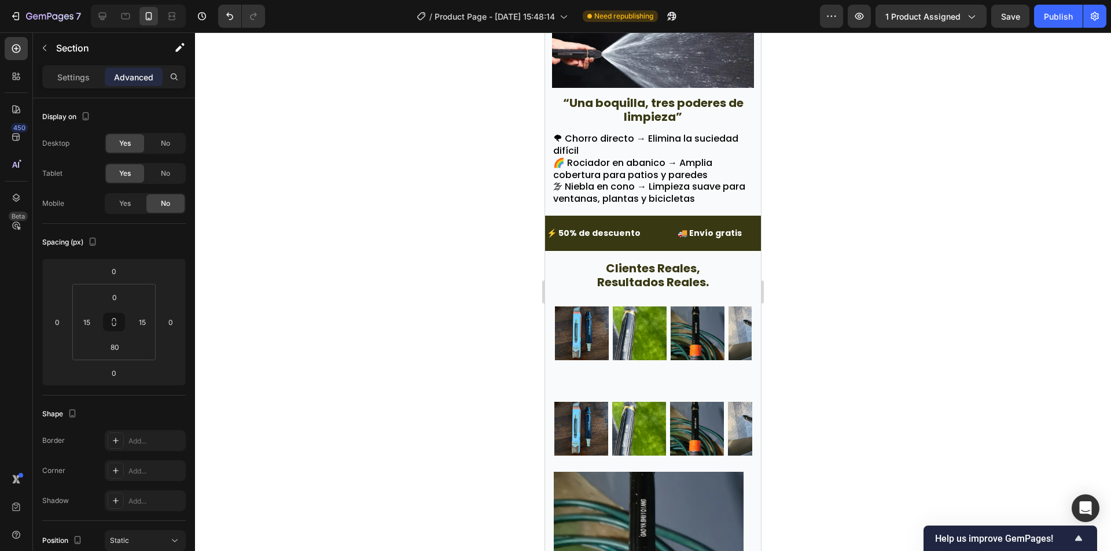
click at [810, 259] on div at bounding box center [653, 291] width 916 height 519
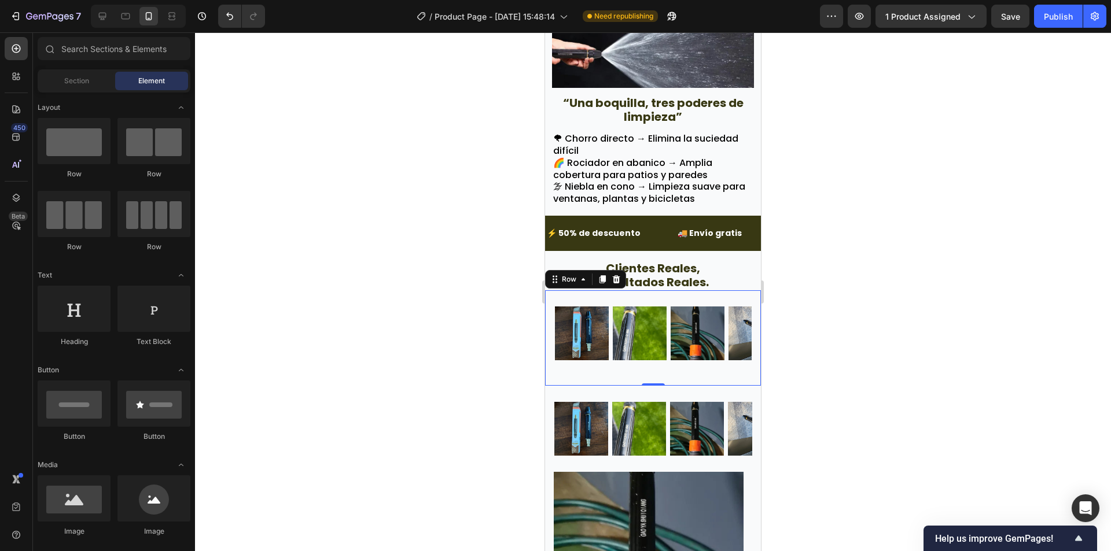
drag, startPoint x: 549, startPoint y: 353, endPoint x: 1051, endPoint y: 370, distance: 502.3
click at [549, 353] on div "Image Image Image Image Image Image Image Image Image Image Image Image Image I…" at bounding box center [653, 337] width 216 height 95
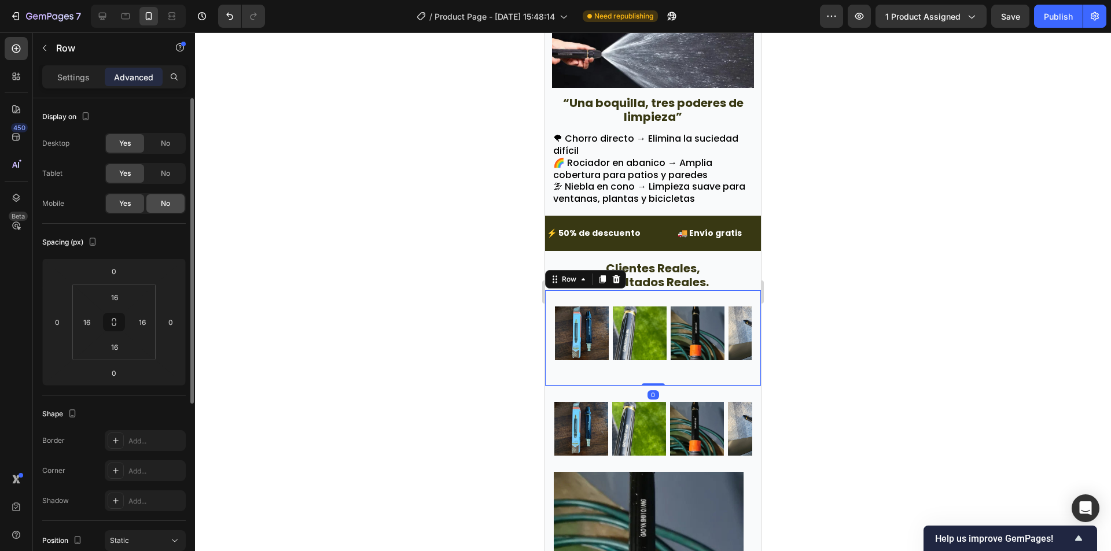
click at [172, 199] on div "No" at bounding box center [165, 203] width 38 height 19
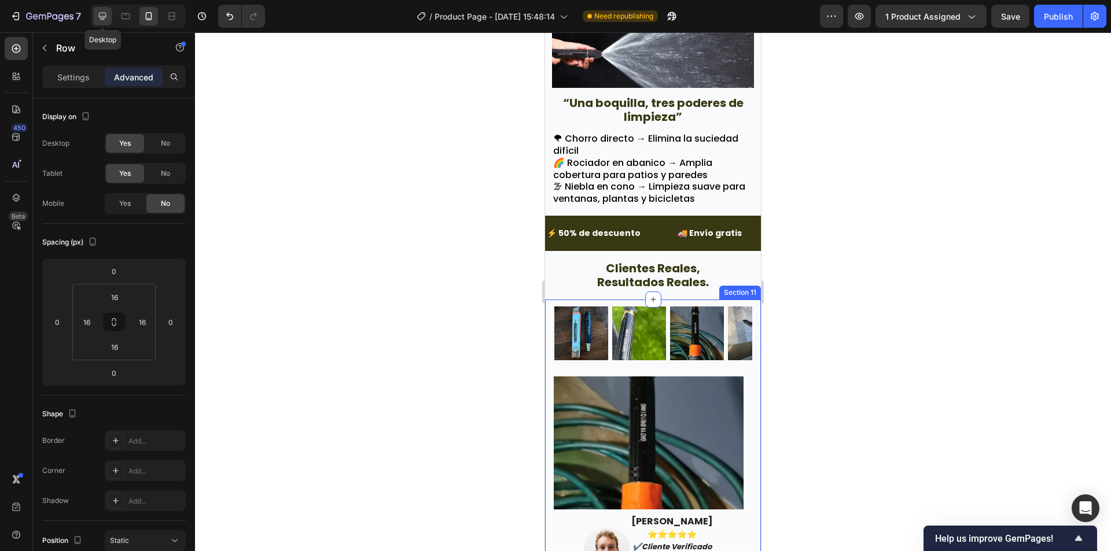
click at [106, 9] on div at bounding box center [102, 16] width 19 height 19
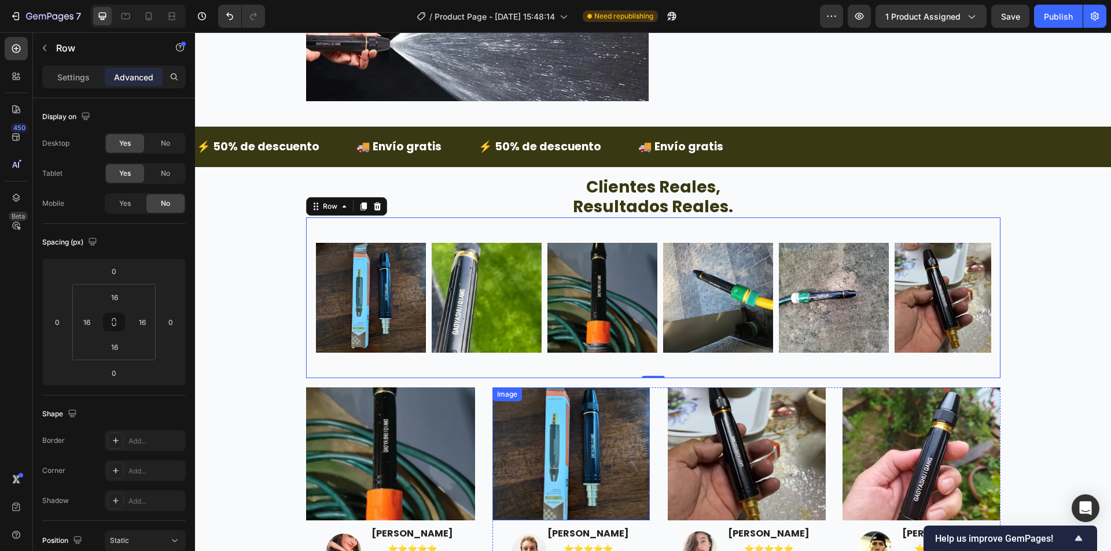
scroll to position [2032, 0]
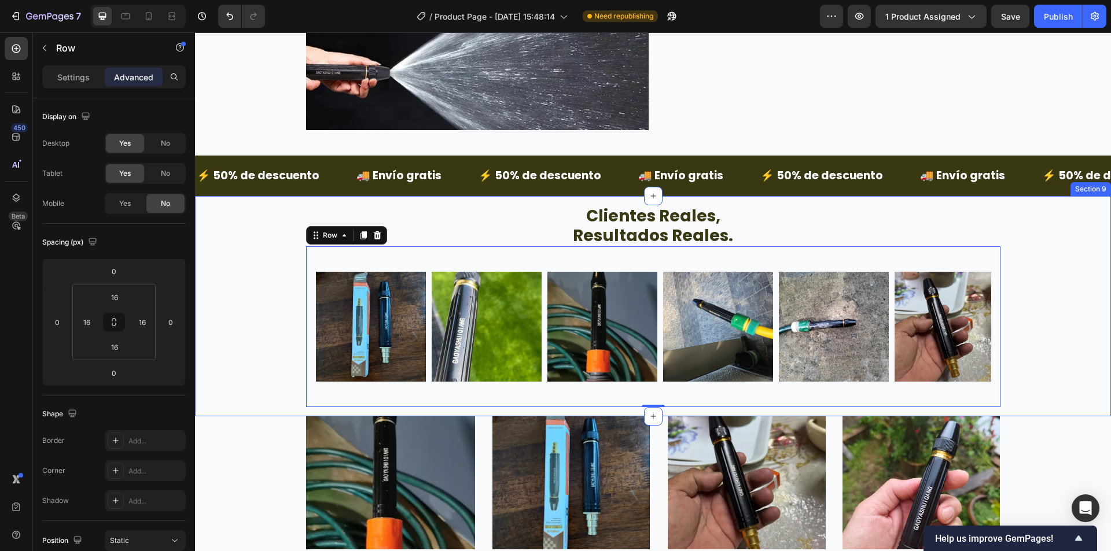
click at [275, 275] on div "clientes reales, resultados reales. Text Block Image Image Image Image Image Im…" at bounding box center [653, 306] width 916 height 202
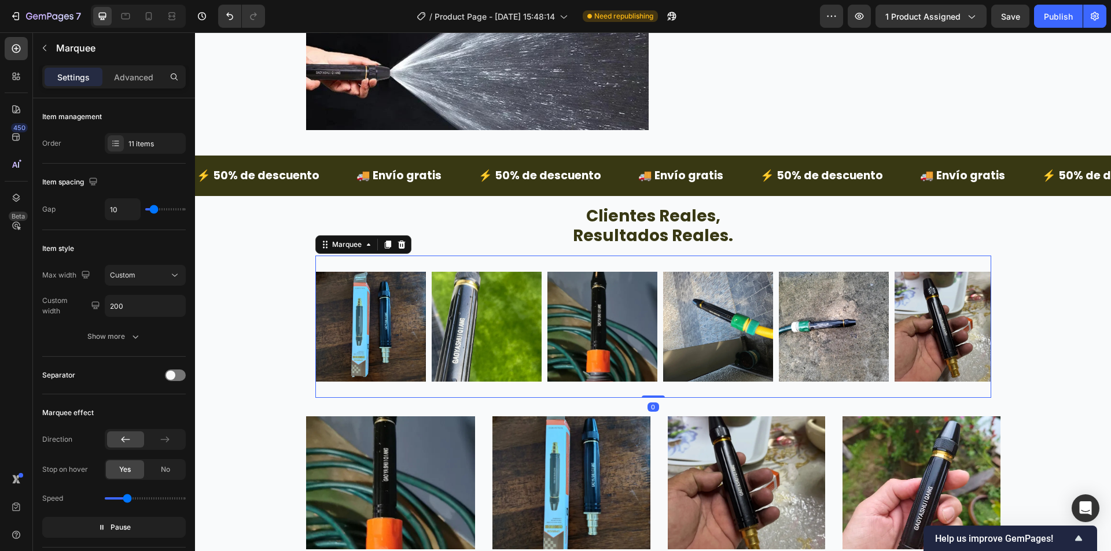
click at [459, 263] on div "Image Image Image Image Image Image Image Image Image Image Image Image Image I…" at bounding box center [653, 327] width 676 height 142
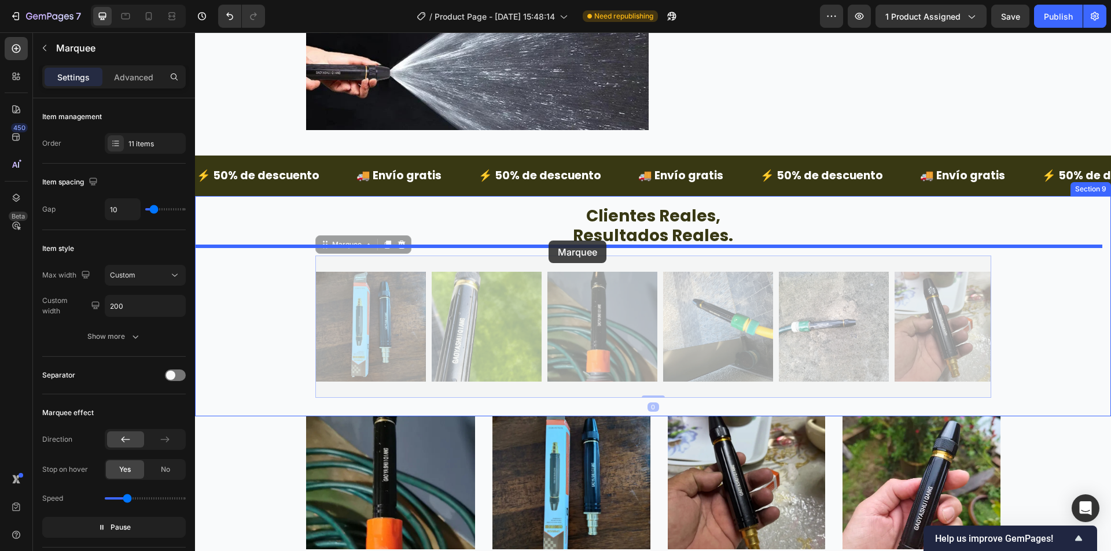
drag, startPoint x: 323, startPoint y: 248, endPoint x: 548, endPoint y: 241, distance: 225.7
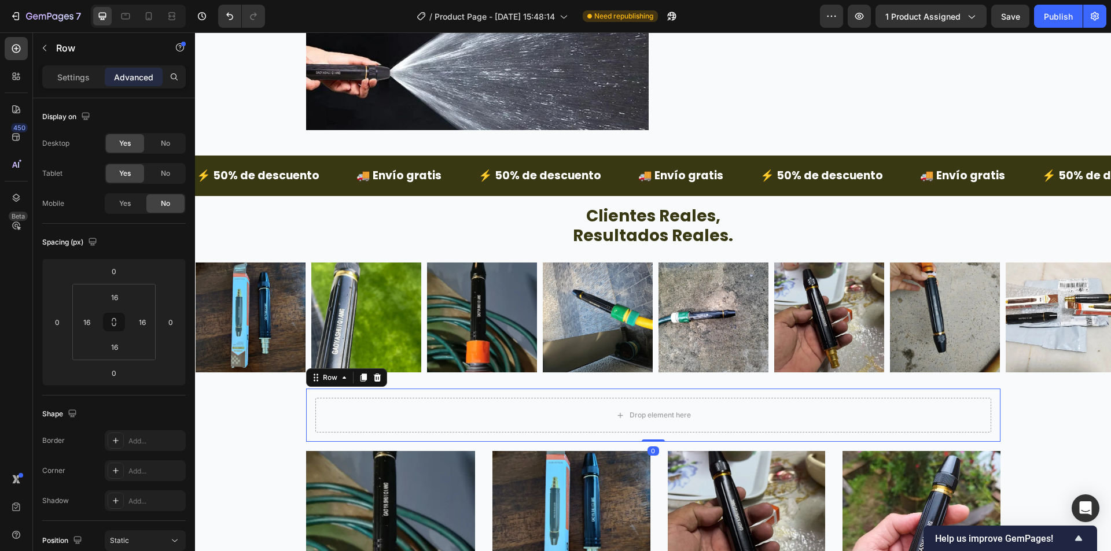
click at [306, 410] on div "Drop element here Row 0" at bounding box center [653, 415] width 694 height 53
click at [373, 378] on icon at bounding box center [376, 377] width 9 height 9
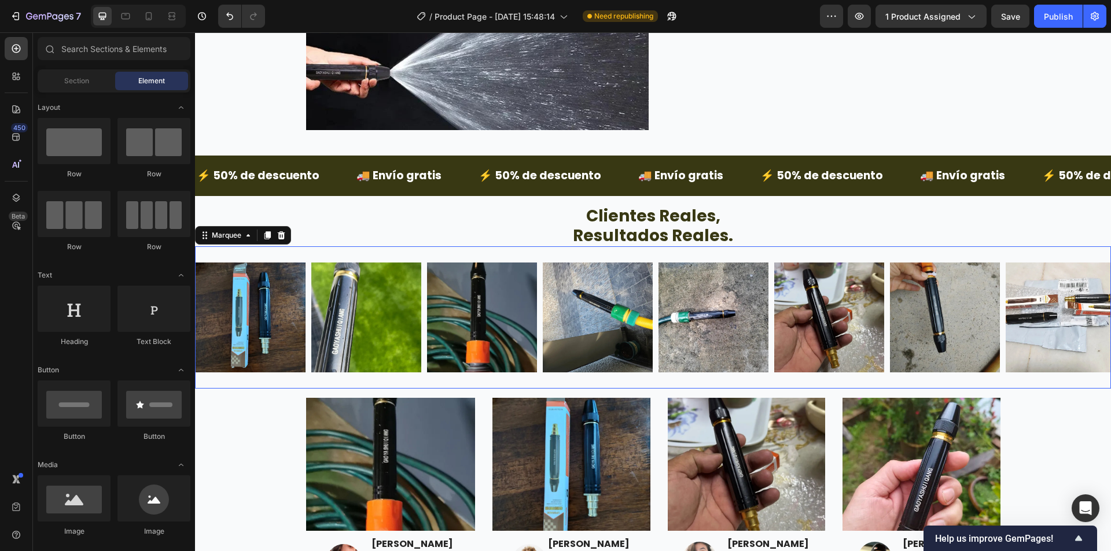
click at [314, 250] on div "Image Image Image Image Image Image Image Image Image Image Image Image Image I…" at bounding box center [653, 317] width 916 height 142
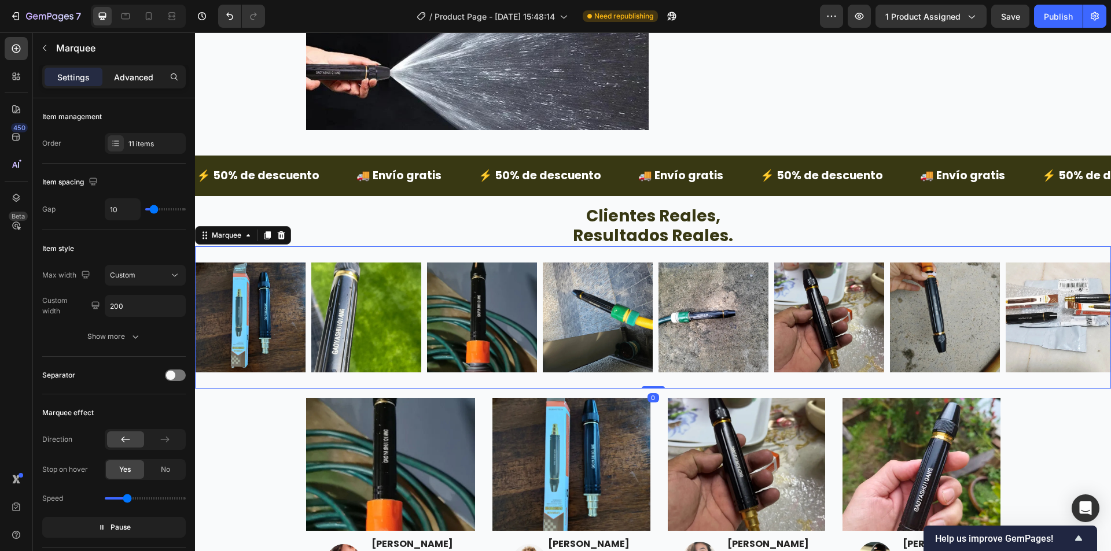
click at [146, 71] on p "Advanced" at bounding box center [133, 77] width 39 height 12
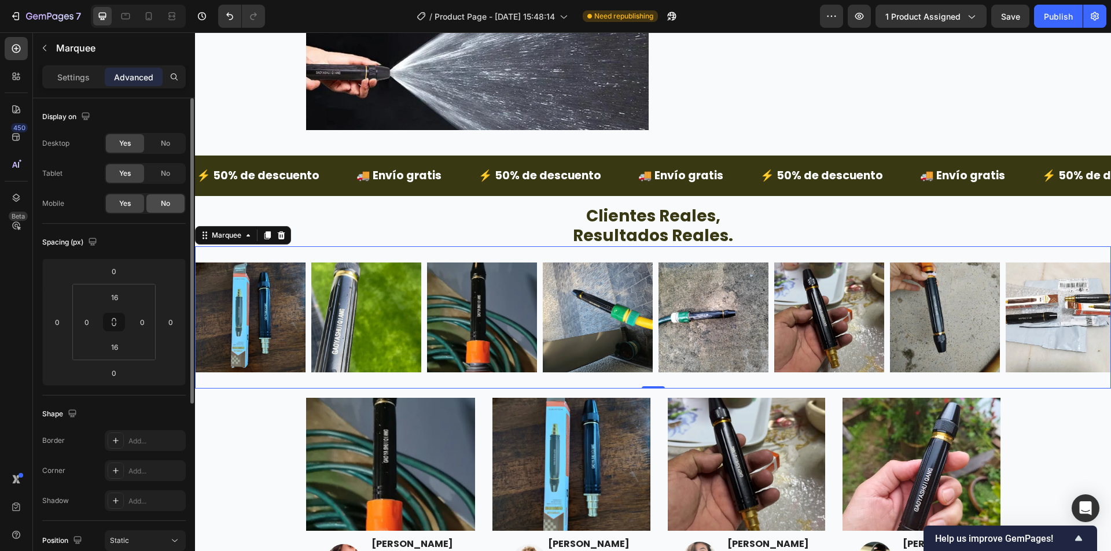
click at [158, 205] on div "No" at bounding box center [165, 203] width 38 height 19
drag, startPoint x: 154, startPoint y: 21, endPoint x: 177, endPoint y: 58, distance: 44.1
click at [153, 21] on icon at bounding box center [149, 16] width 12 height 12
type input "0"
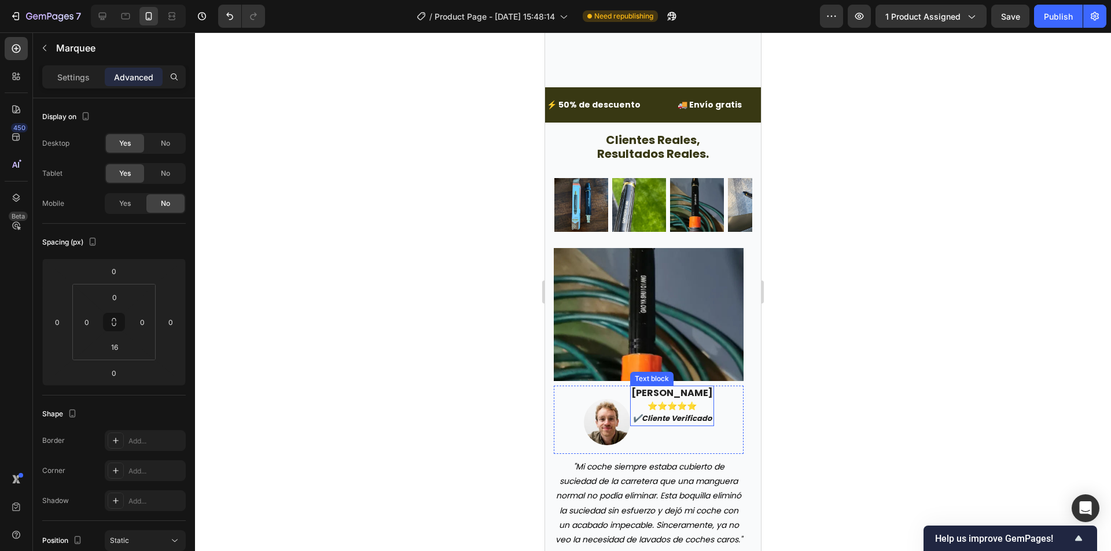
scroll to position [2346, 0]
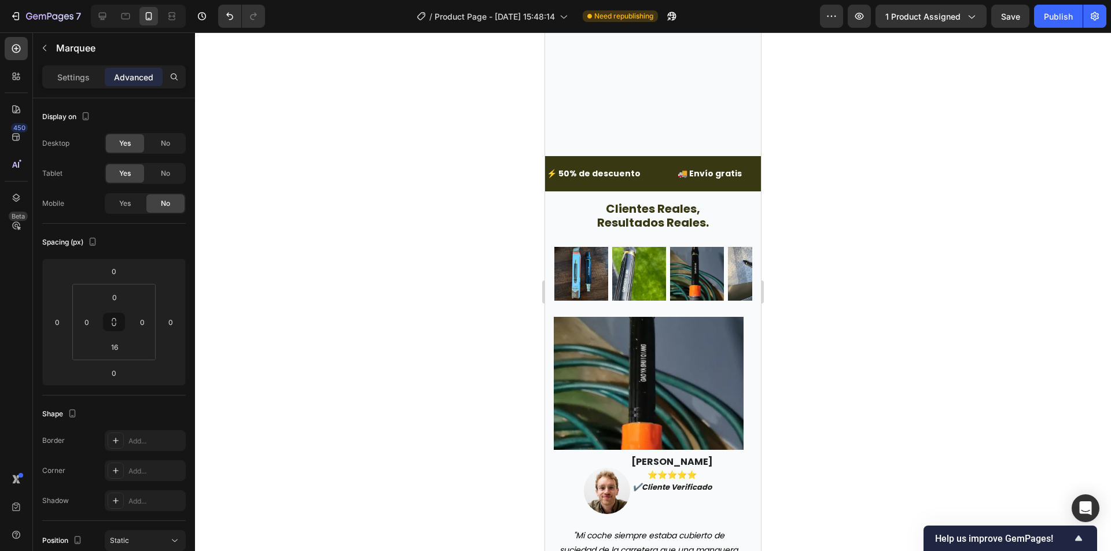
click at [835, 250] on div at bounding box center [653, 291] width 916 height 519
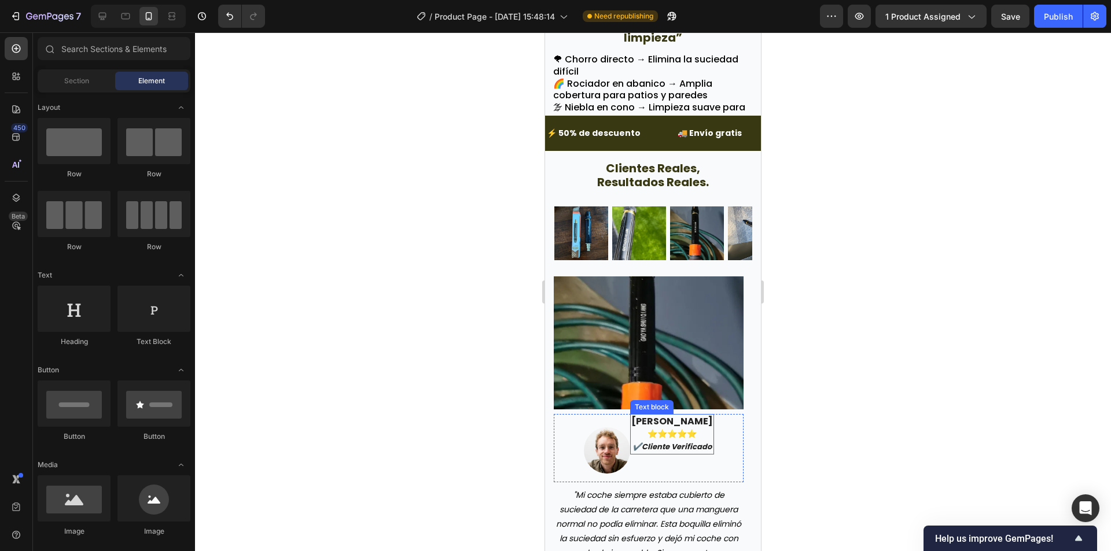
scroll to position [2230, 0]
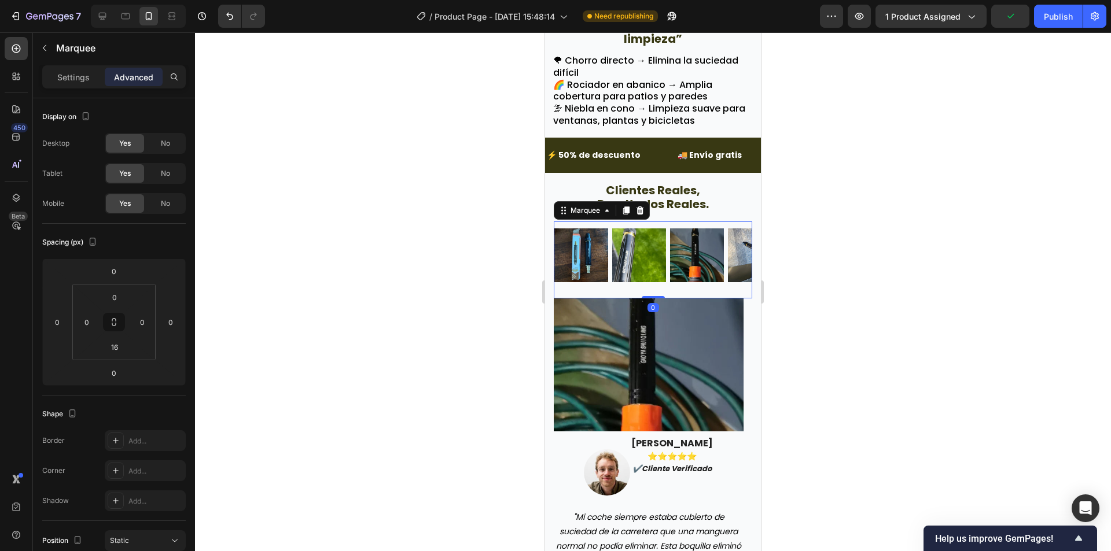
click at [608, 222] on div "Image" at bounding box center [583, 256] width 58 height 68
click at [75, 71] on p "Settings" at bounding box center [73, 77] width 32 height 12
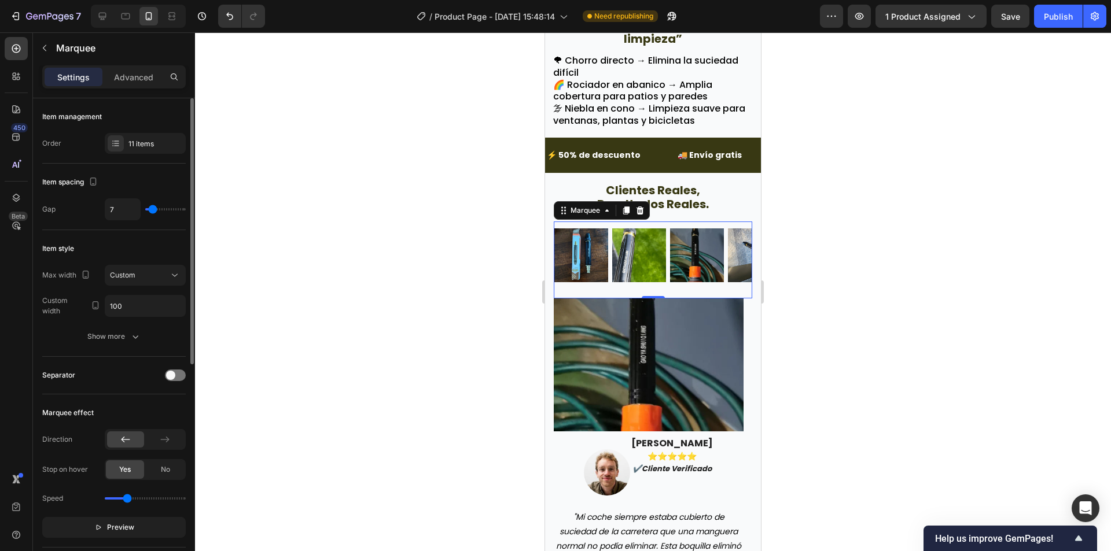
scroll to position [116, 0]
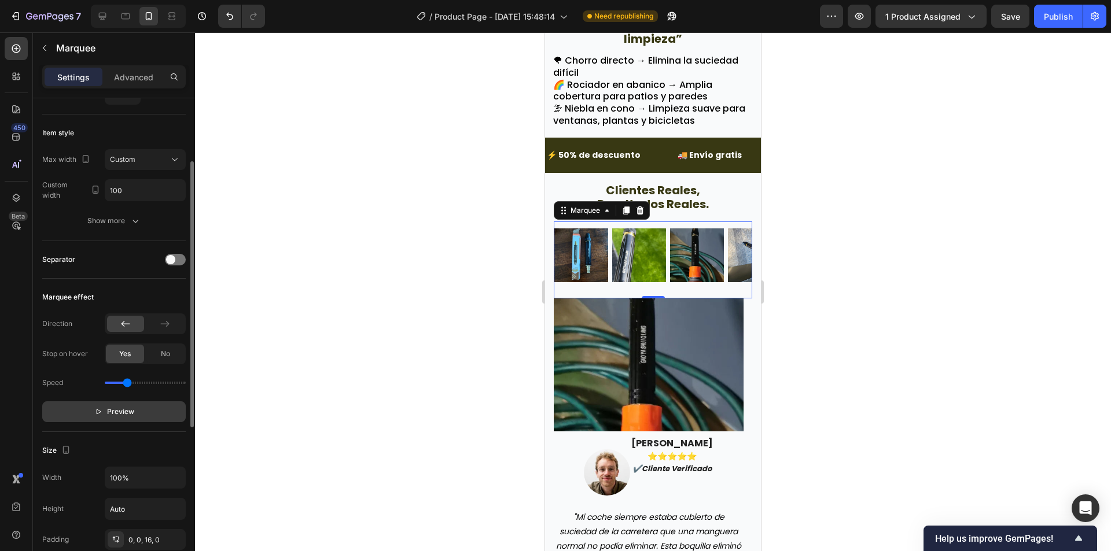
click at [156, 415] on button "Preview" at bounding box center [113, 411] width 143 height 21
click at [396, 317] on div at bounding box center [653, 291] width 916 height 519
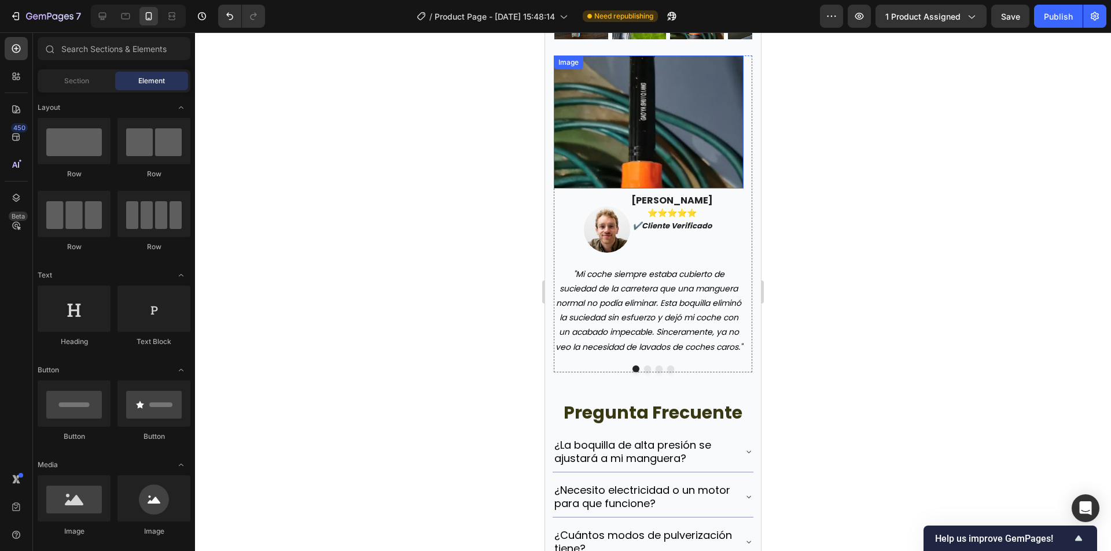
scroll to position [2462, 0]
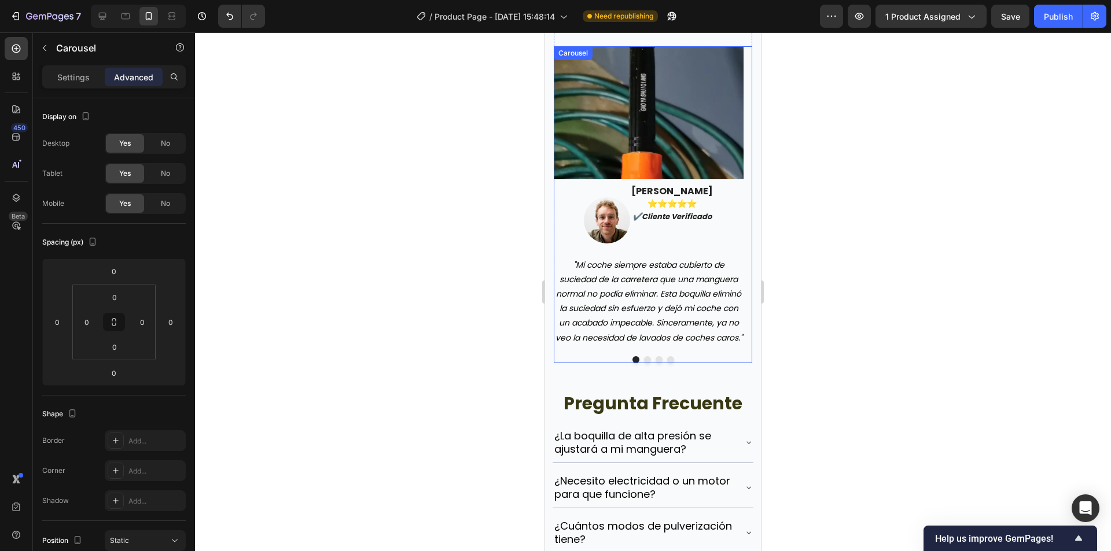
click at [643, 363] on div "Image Image james delgado ⭐️⭐️⭐️⭐️⭐️ ✔️cliente verificado Text block Row "Mi co…" at bounding box center [653, 204] width 198 height 317
click at [644, 363] on button "Dot" at bounding box center [647, 359] width 7 height 7
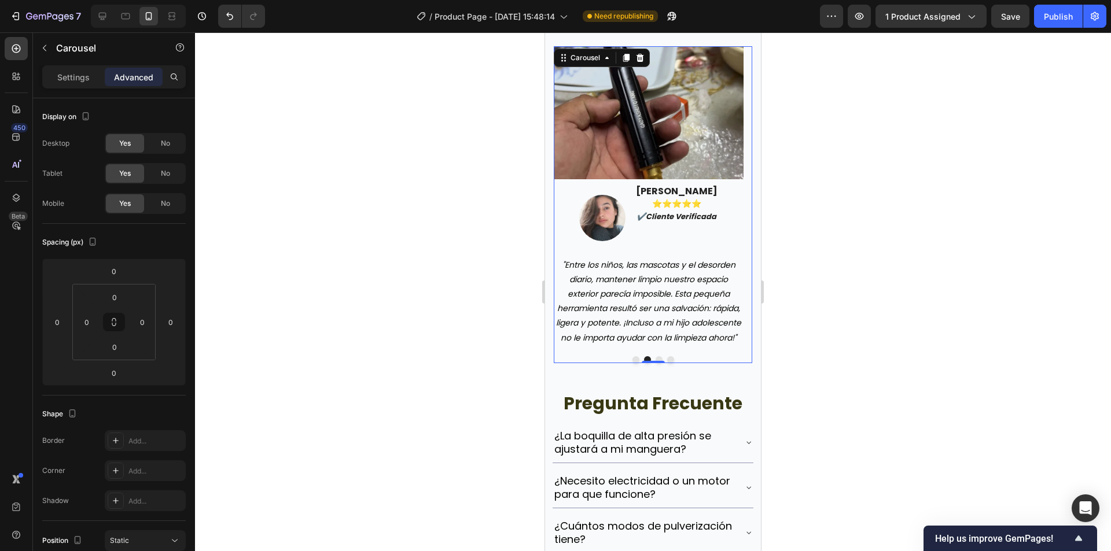
click at [655, 363] on button "Dot" at bounding box center [658, 359] width 7 height 7
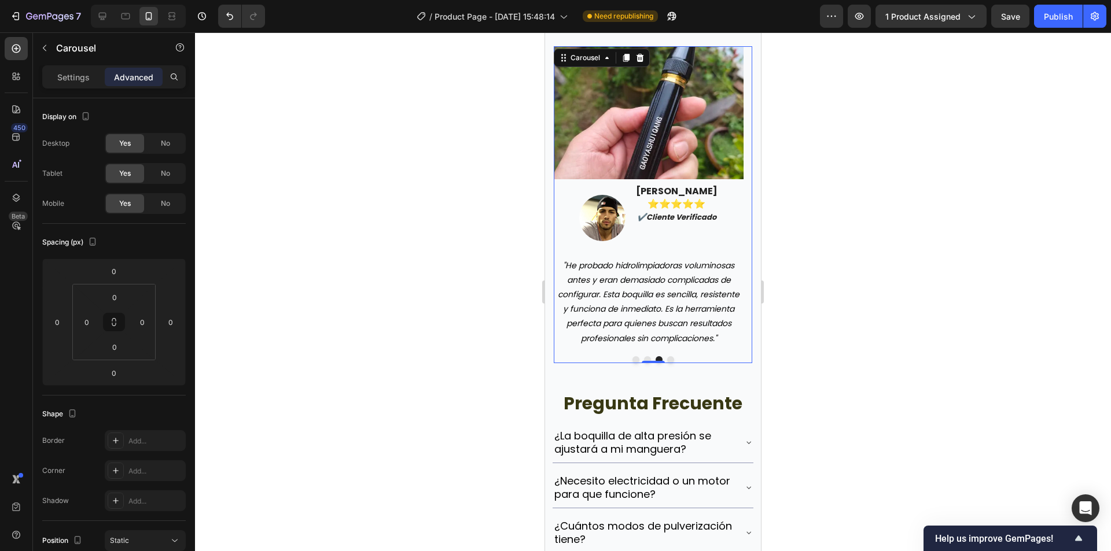
click at [667, 363] on button "Dot" at bounding box center [670, 359] width 7 height 7
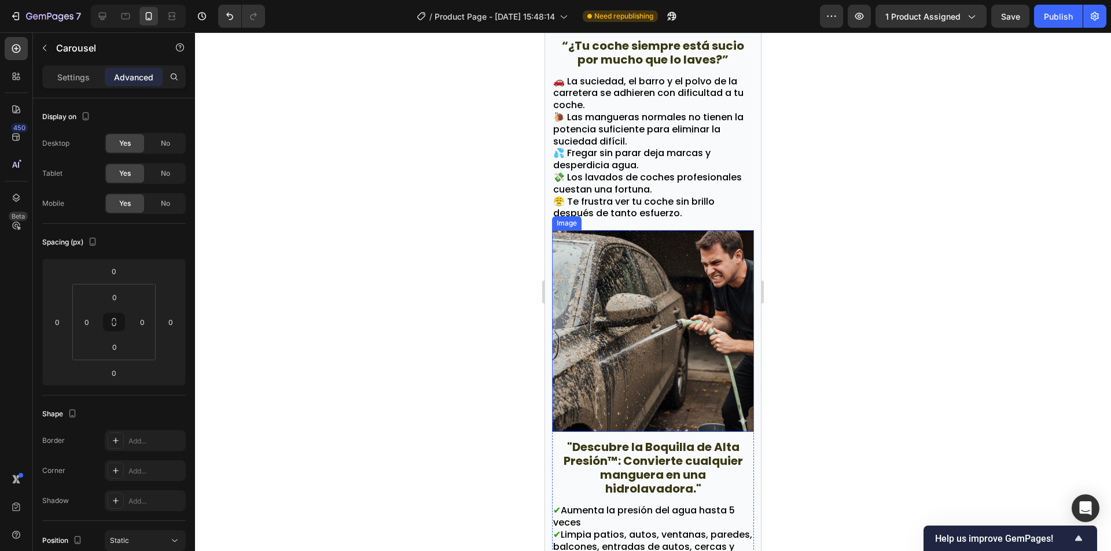
scroll to position [1321, 0]
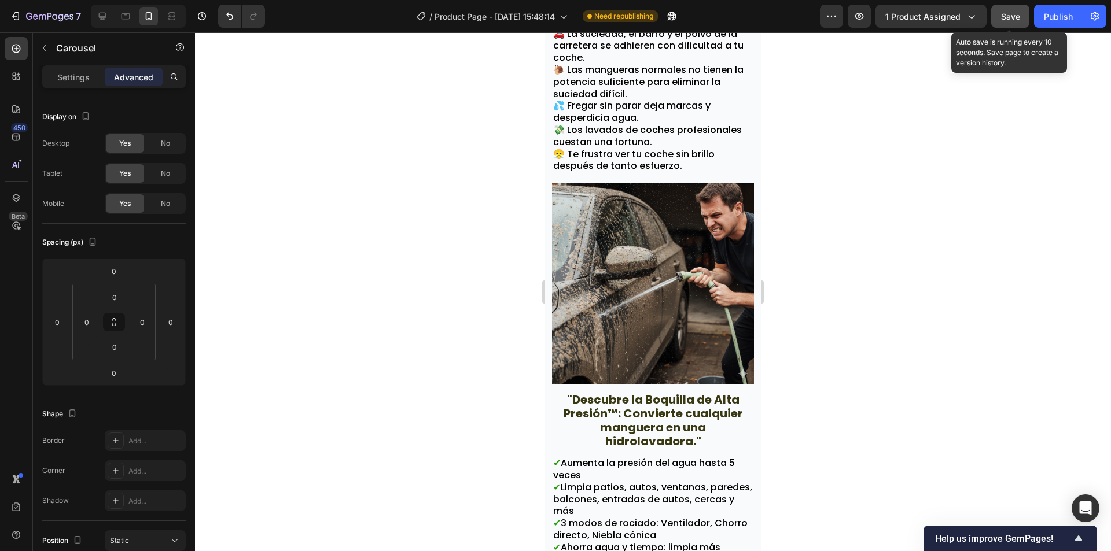
click at [1023, 16] on button "Save" at bounding box center [1010, 16] width 38 height 23
click at [1056, 17] on div "Publish" at bounding box center [1057, 16] width 29 height 12
drag, startPoint x: 453, startPoint y: 408, endPoint x: 460, endPoint y: 401, distance: 9.8
click at [453, 408] on div at bounding box center [653, 291] width 916 height 519
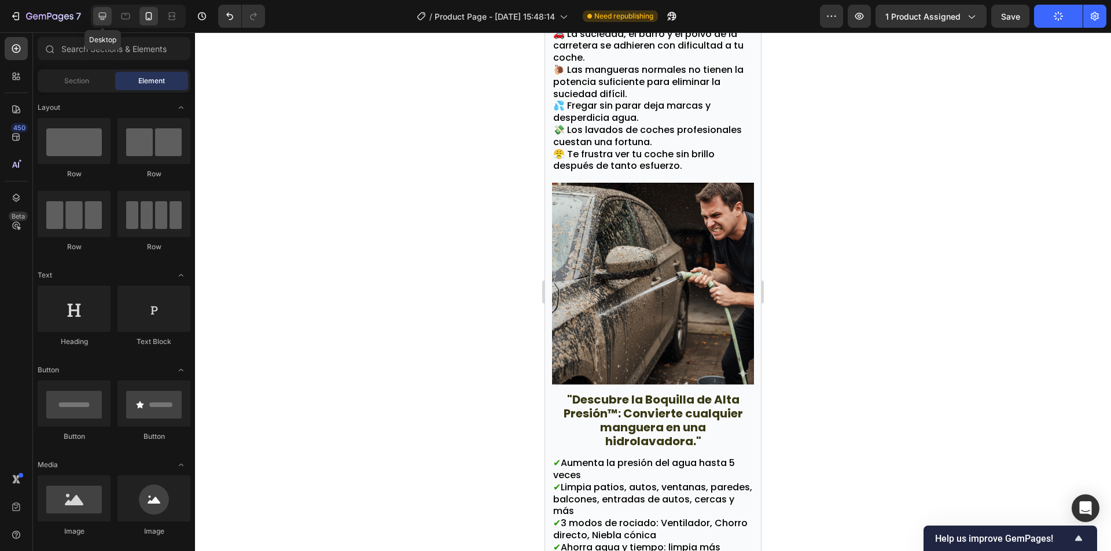
click at [99, 21] on icon at bounding box center [103, 16] width 12 height 12
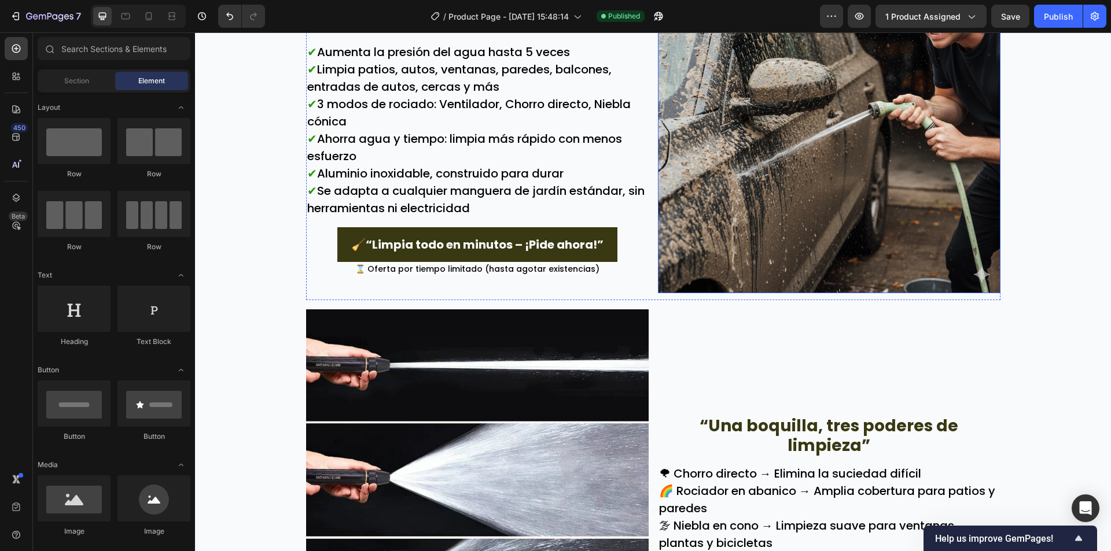
scroll to position [1500, 0]
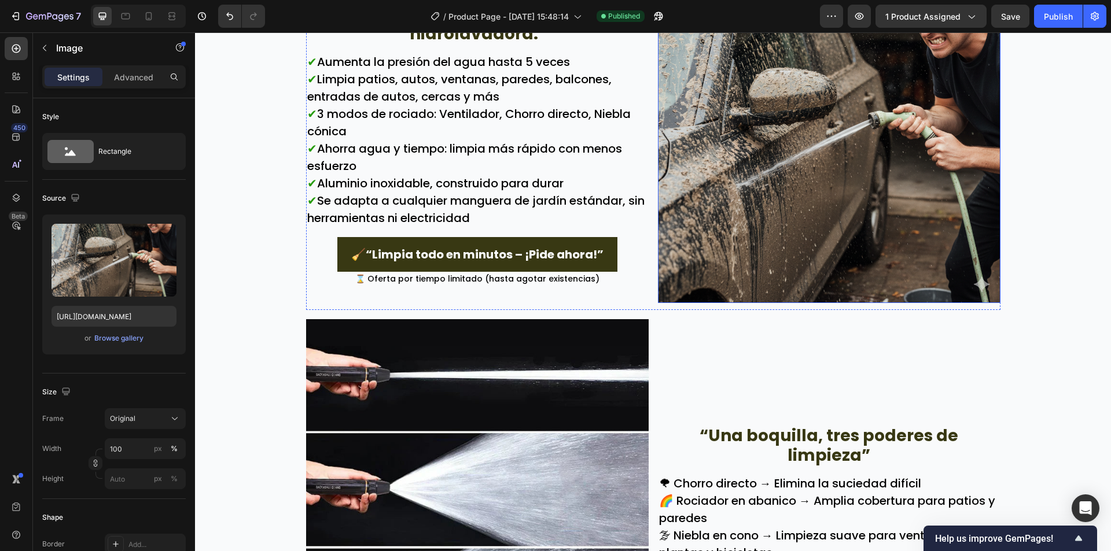
click at [784, 163] on img at bounding box center [829, 132] width 342 height 342
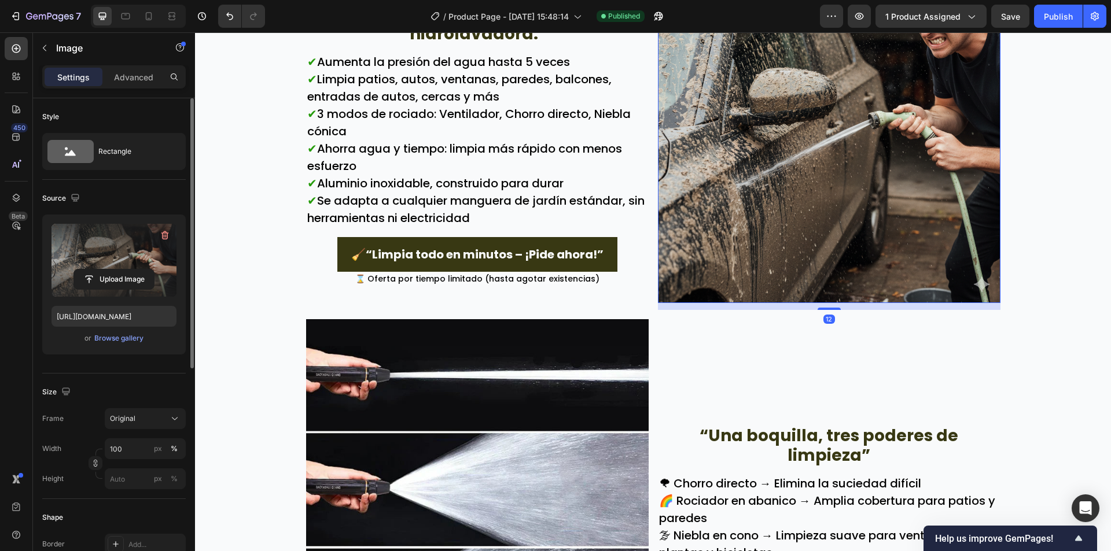
click at [95, 252] on label at bounding box center [113, 260] width 125 height 73
click at [95, 270] on input "file" at bounding box center [114, 280] width 80 height 20
type input "C:\fakepath\livqtk-h264-hd-ezgif.com-video-to-gif-converter (1).gif"
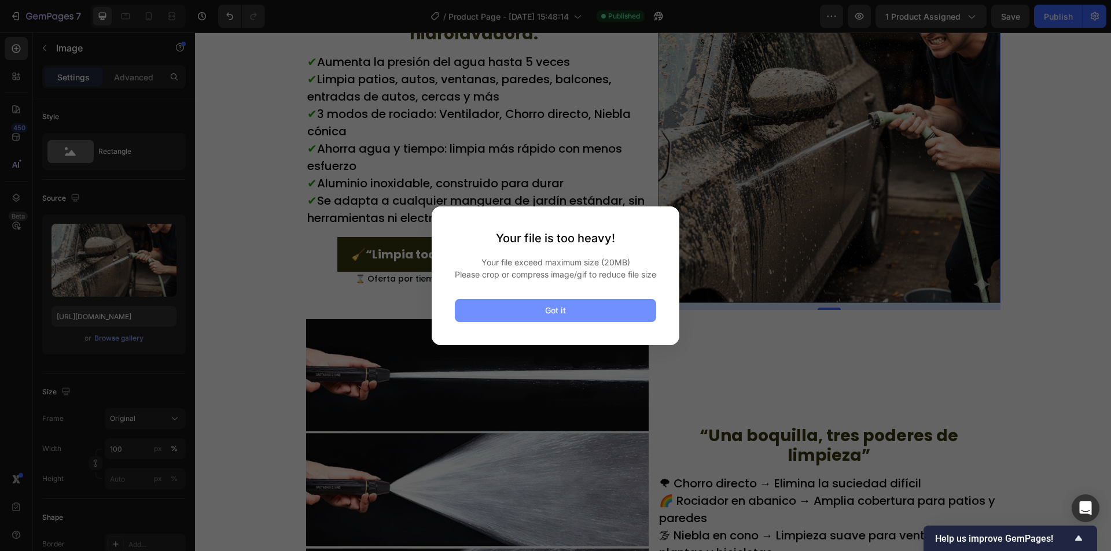
click at [582, 312] on button "Got it" at bounding box center [555, 310] width 201 height 23
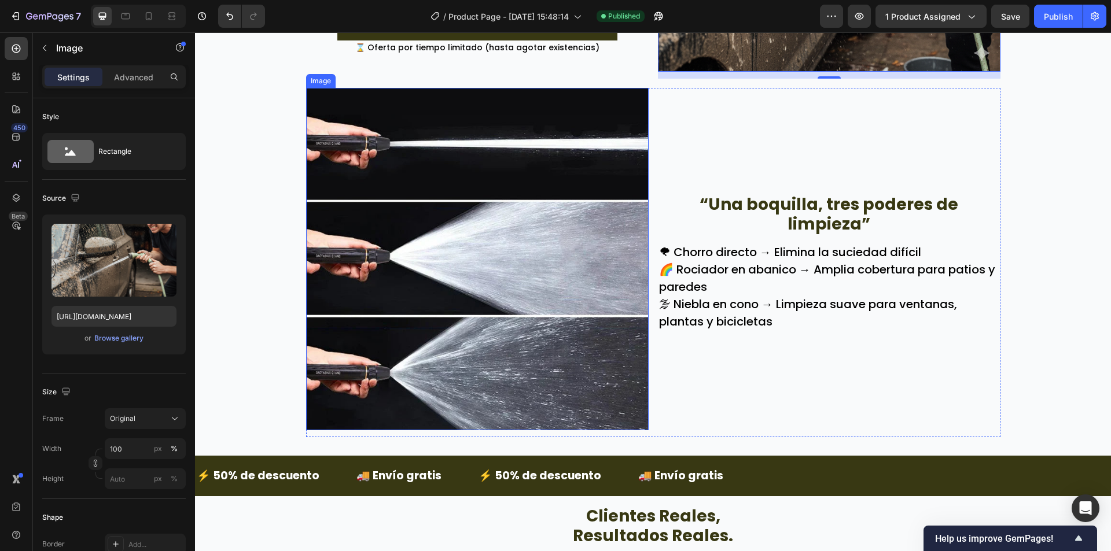
scroll to position [2021, 0]
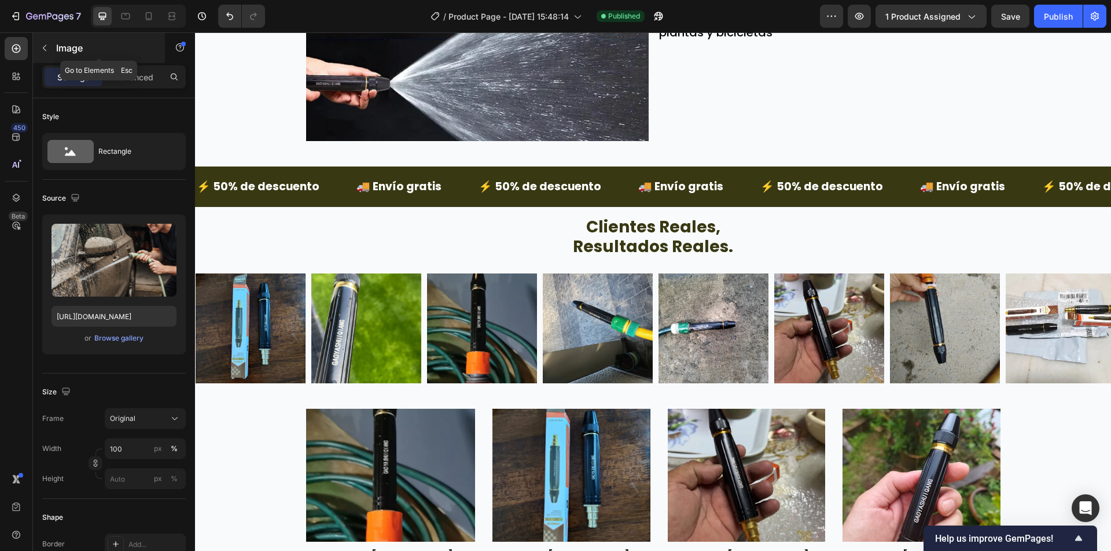
click at [60, 43] on p "Image" at bounding box center [105, 48] width 98 height 14
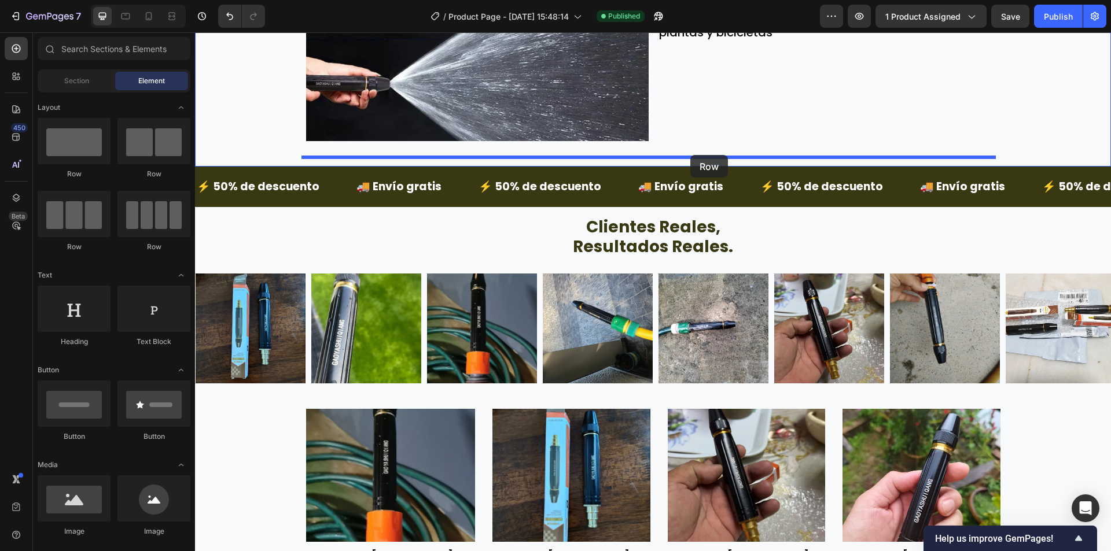
drag, startPoint x: 284, startPoint y: 249, endPoint x: 690, endPoint y: 155, distance: 416.7
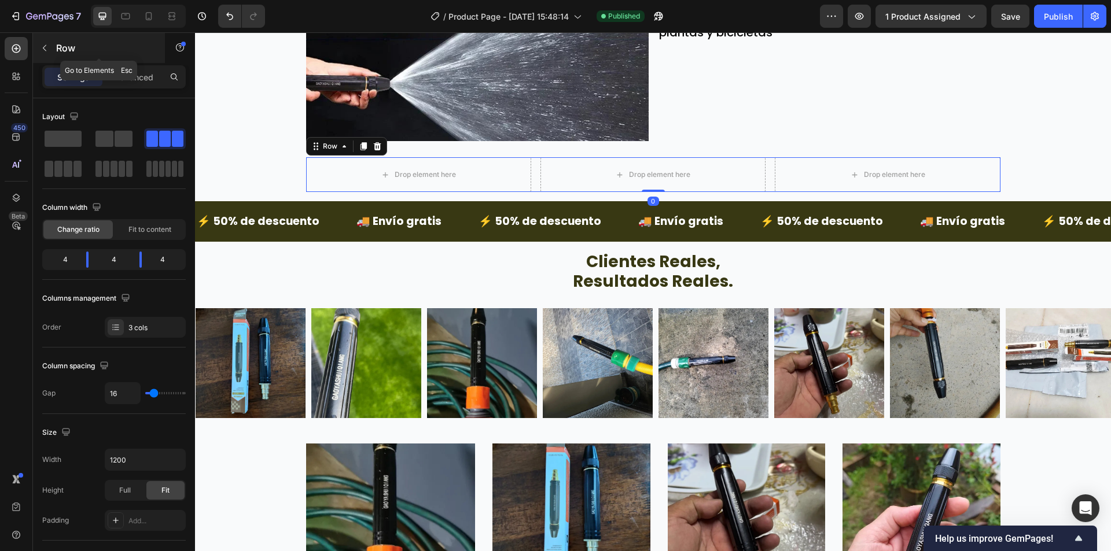
click at [51, 44] on button "button" at bounding box center [44, 48] width 19 height 19
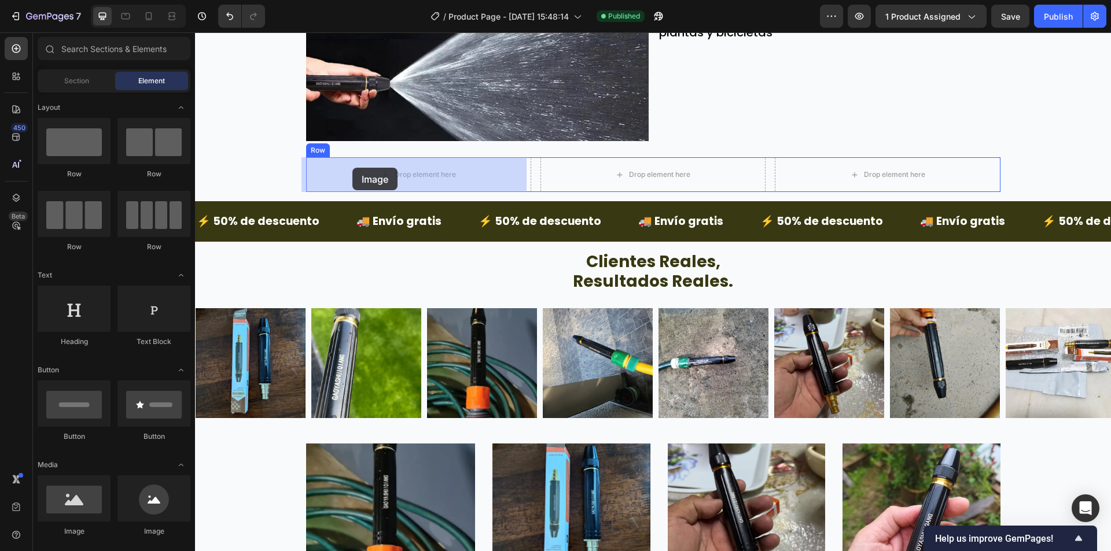
drag, startPoint x: 279, startPoint y: 521, endPoint x: 352, endPoint y: 168, distance: 360.4
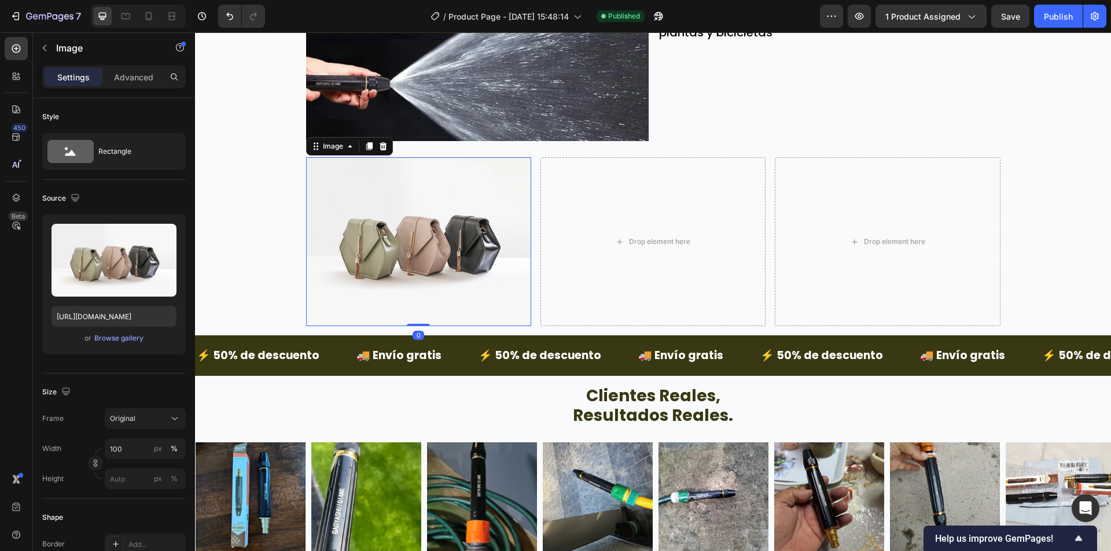
click at [396, 218] on img at bounding box center [418, 241] width 225 height 169
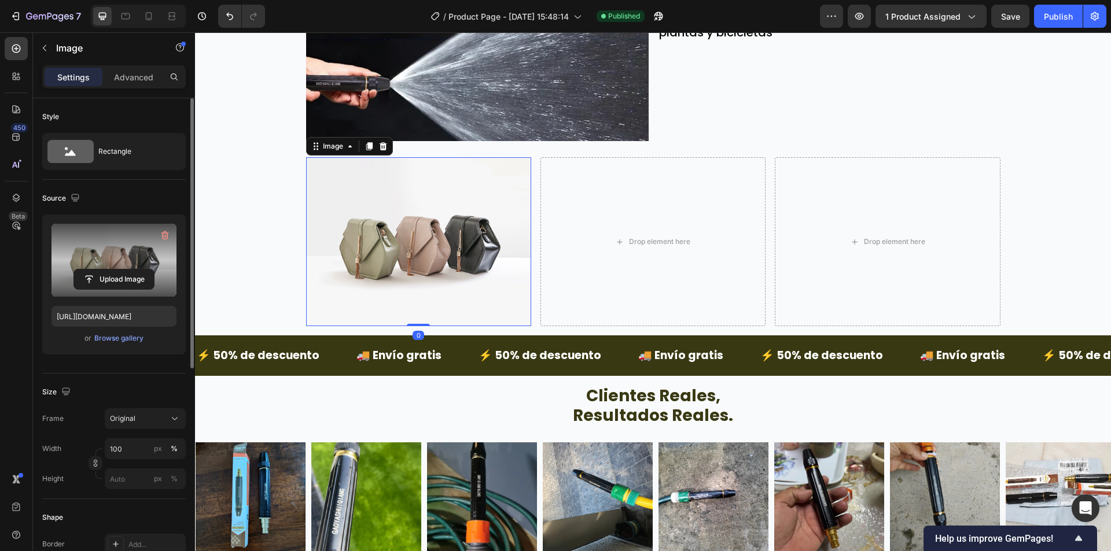
click at [134, 264] on label at bounding box center [113, 260] width 125 height 73
click at [134, 270] on input "file" at bounding box center [114, 280] width 80 height 20
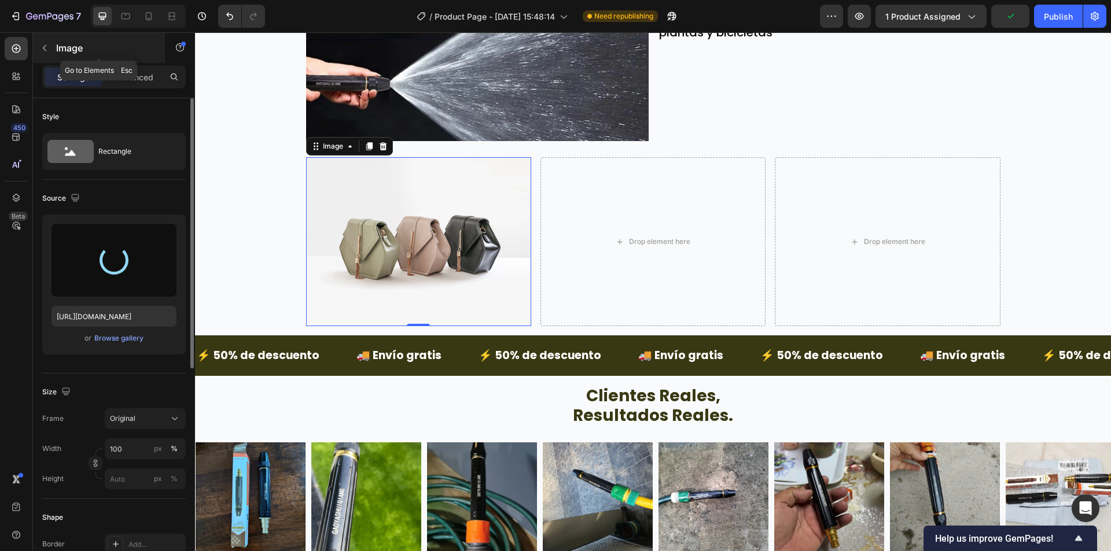
type input "https://cdn.shopify.com/s/files/1/0942/9106/7229/files/gempages_571795456183501…"
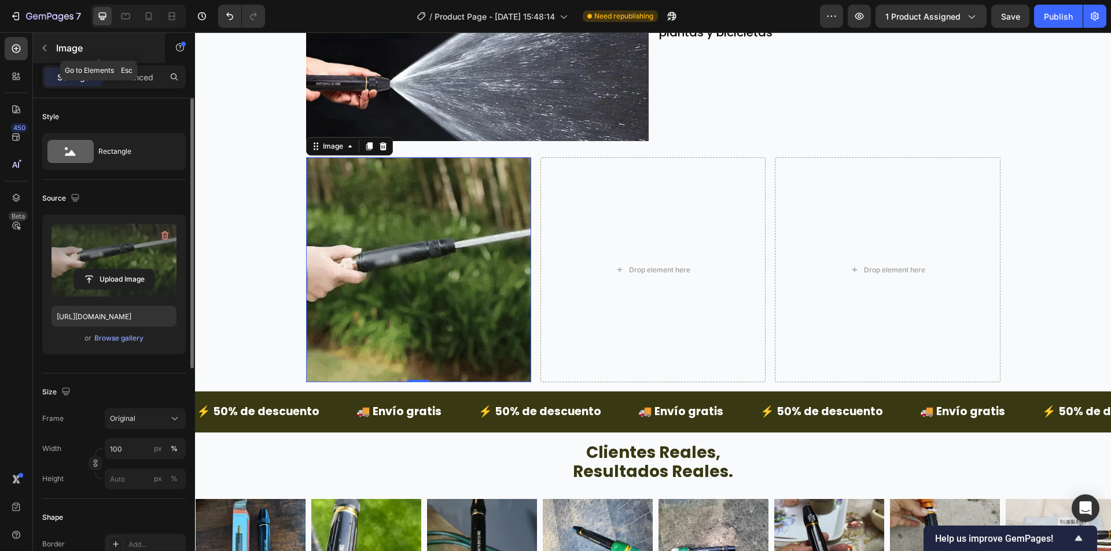
click at [61, 40] on div "Image" at bounding box center [99, 48] width 132 height 30
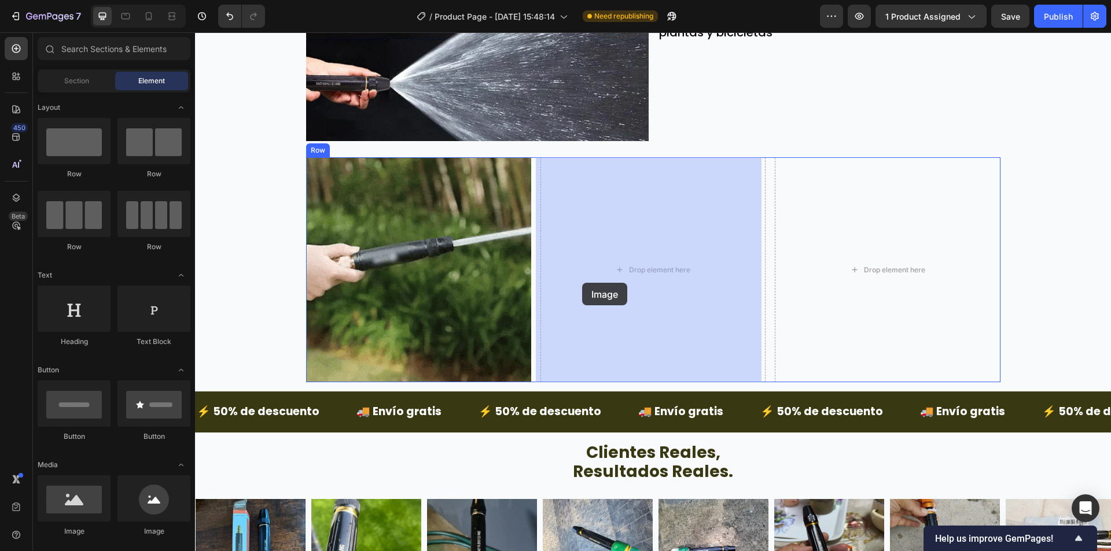
drag, startPoint x: 282, startPoint y: 537, endPoint x: 582, endPoint y: 283, distance: 393.6
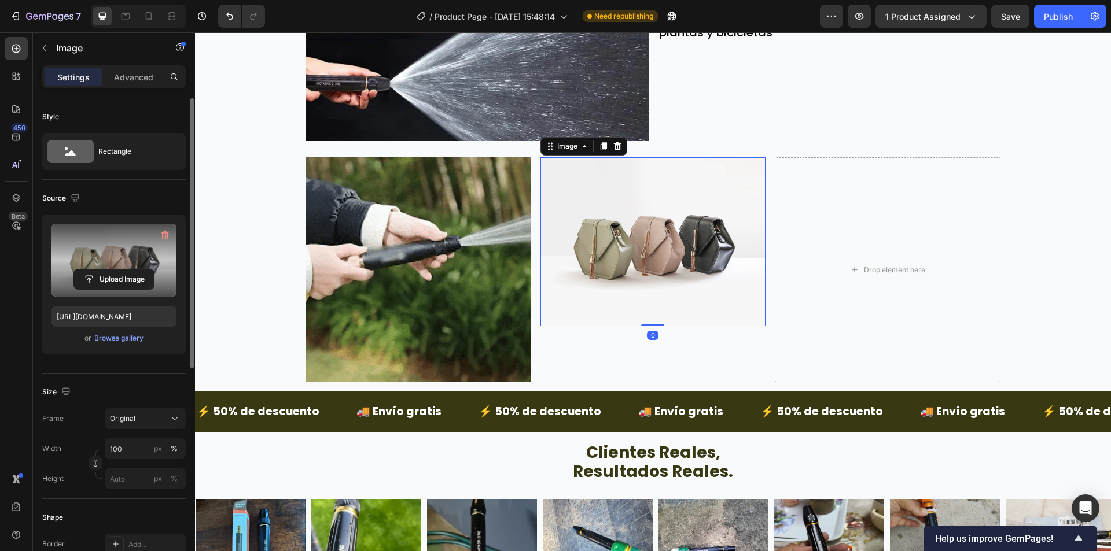
click at [109, 265] on label at bounding box center [113, 260] width 125 height 73
click at [109, 270] on input "file" at bounding box center [114, 280] width 80 height 20
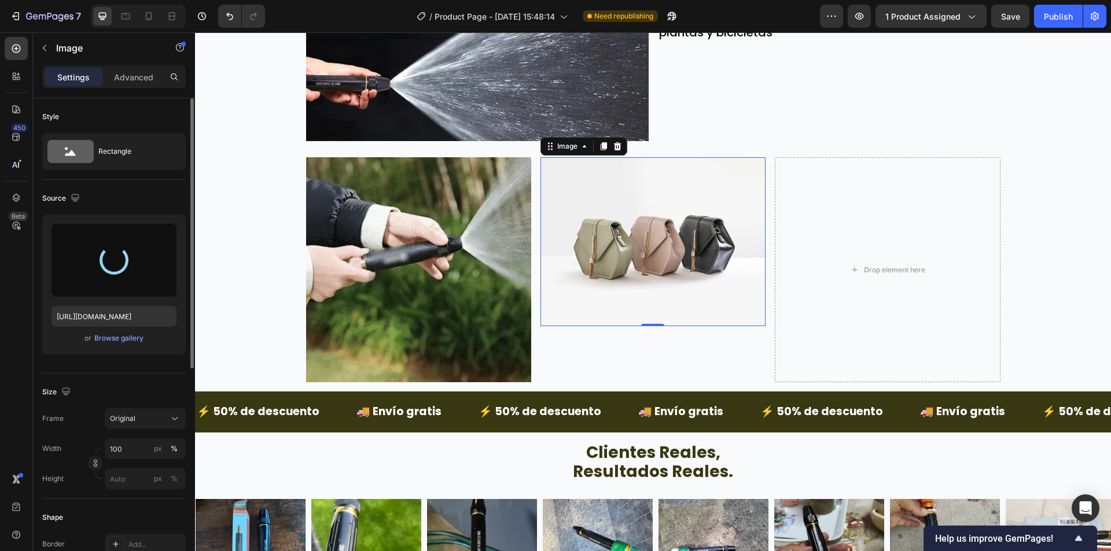
type input "https://cdn.shopify.com/s/files/1/0942/9106/7229/files/gempages_571795456183501…"
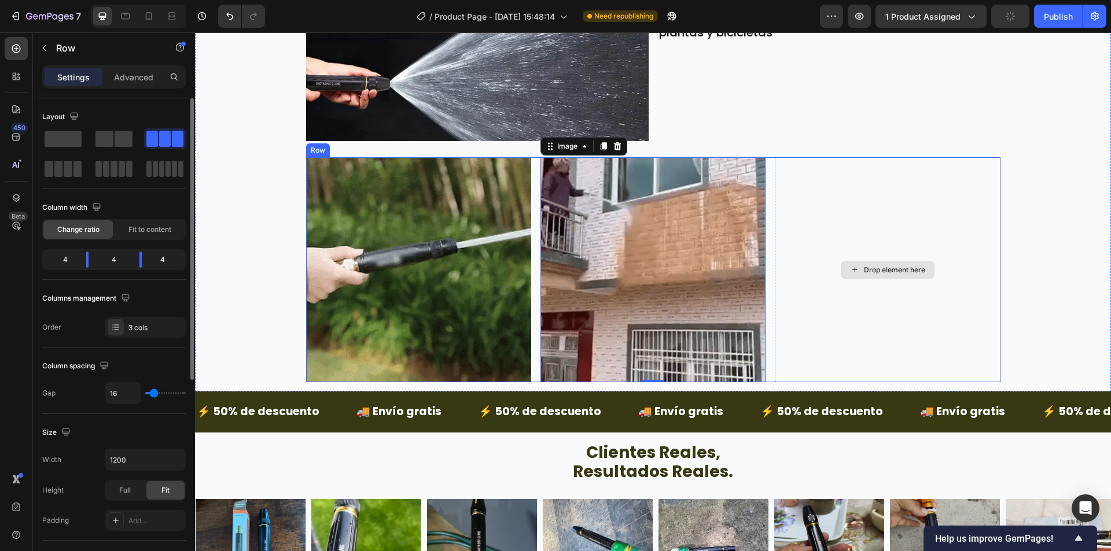
click at [925, 259] on div "Drop element here" at bounding box center [886, 269] width 225 height 225
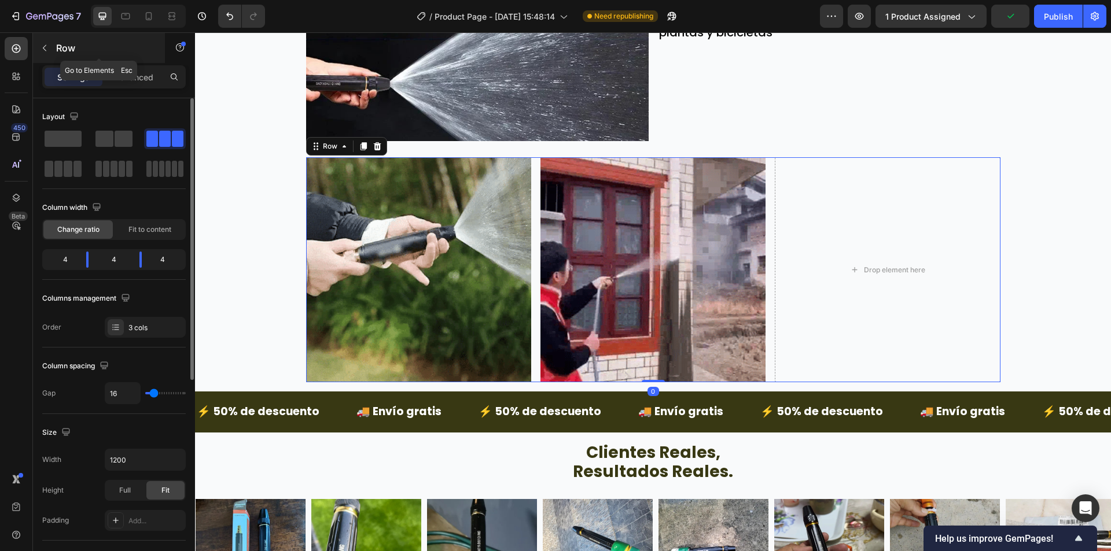
click at [78, 44] on p "Row" at bounding box center [105, 48] width 98 height 14
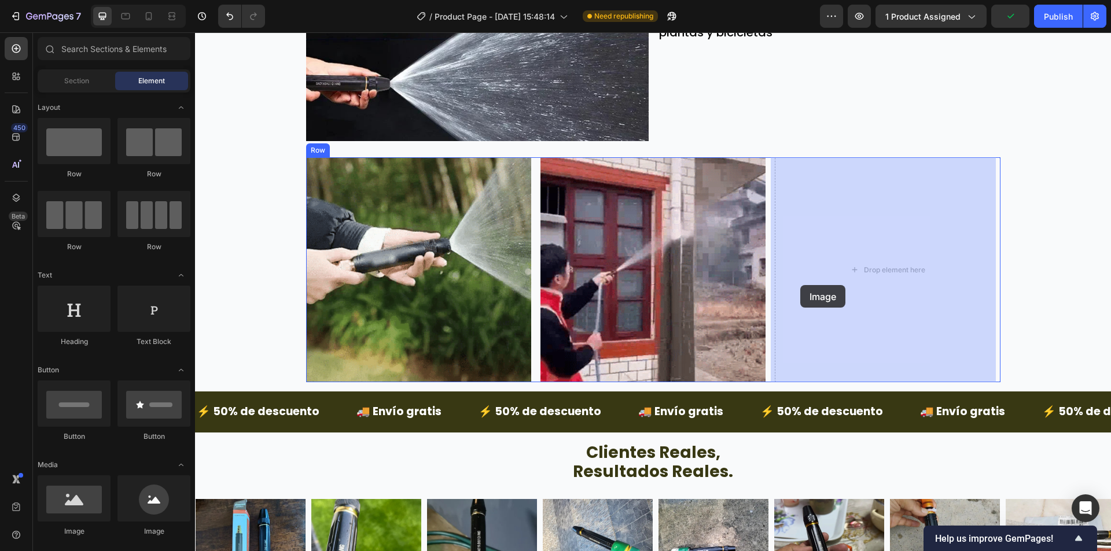
drag, startPoint x: 270, startPoint y: 529, endPoint x: 401, endPoint y: 274, distance: 287.1
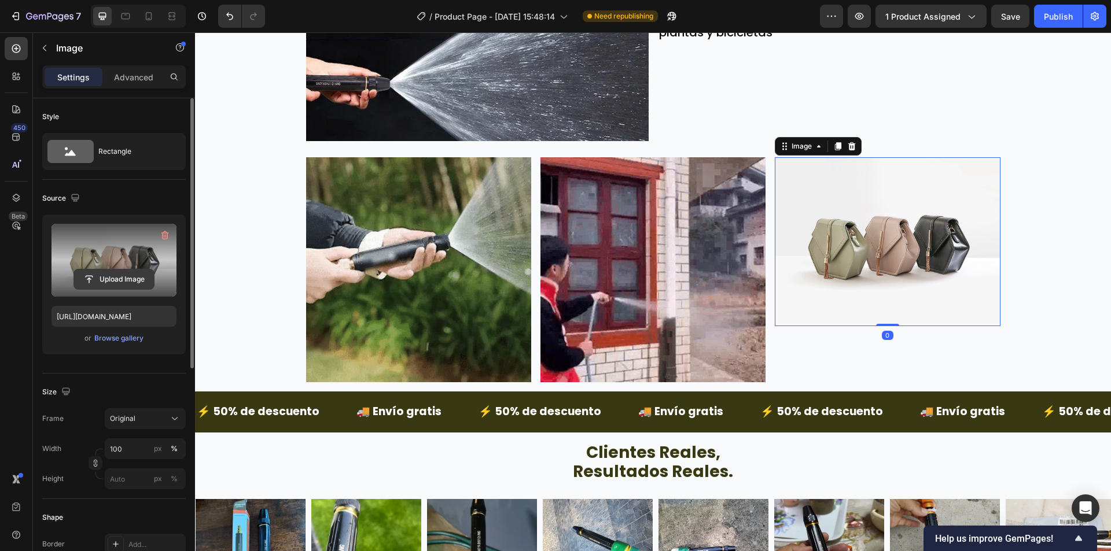
click at [96, 289] on div "Upload Image" at bounding box center [113, 260] width 125 height 73
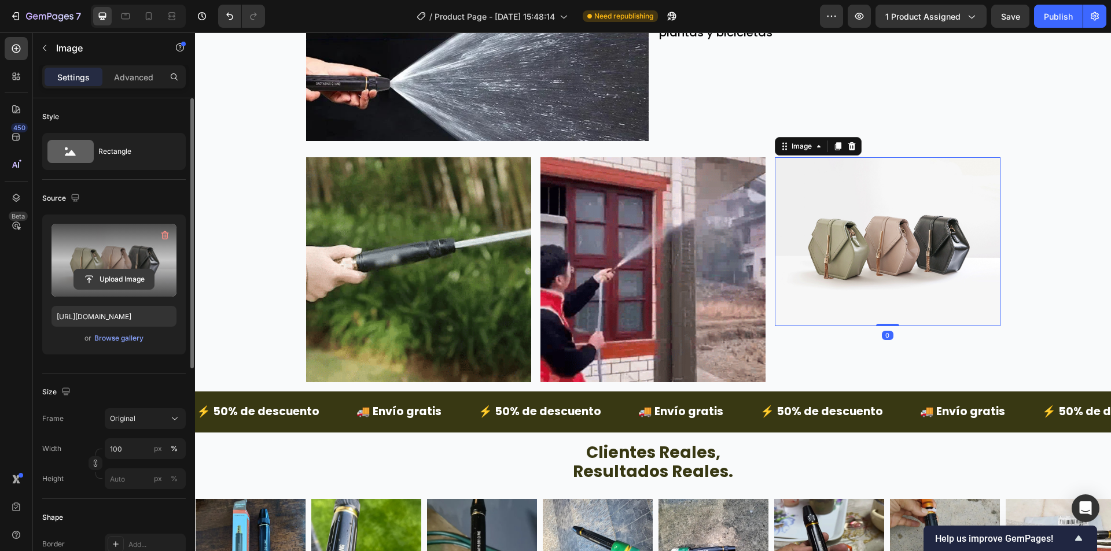
click at [108, 278] on input "file" at bounding box center [114, 280] width 80 height 20
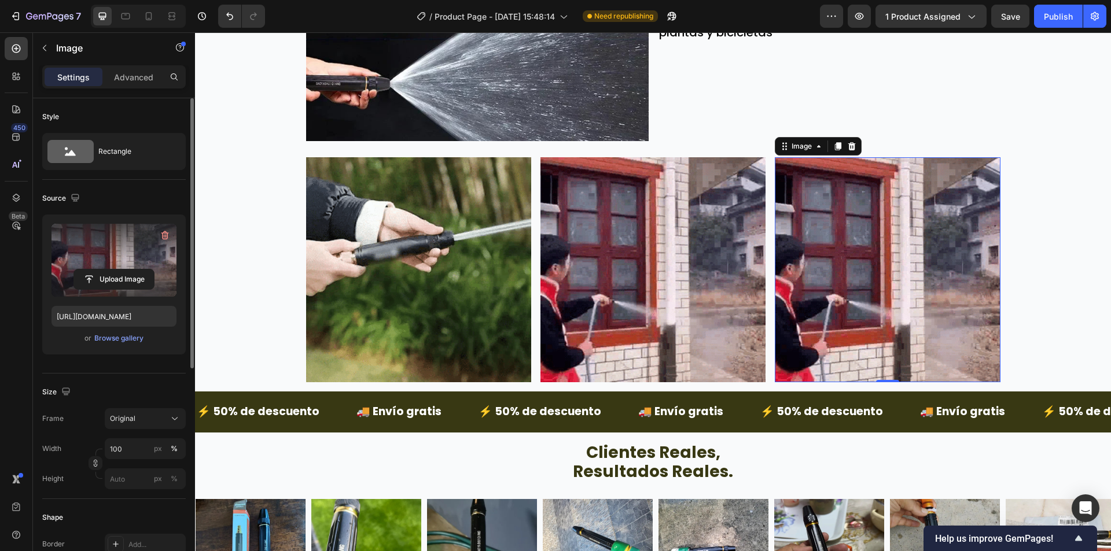
click at [122, 265] on label at bounding box center [113, 260] width 125 height 73
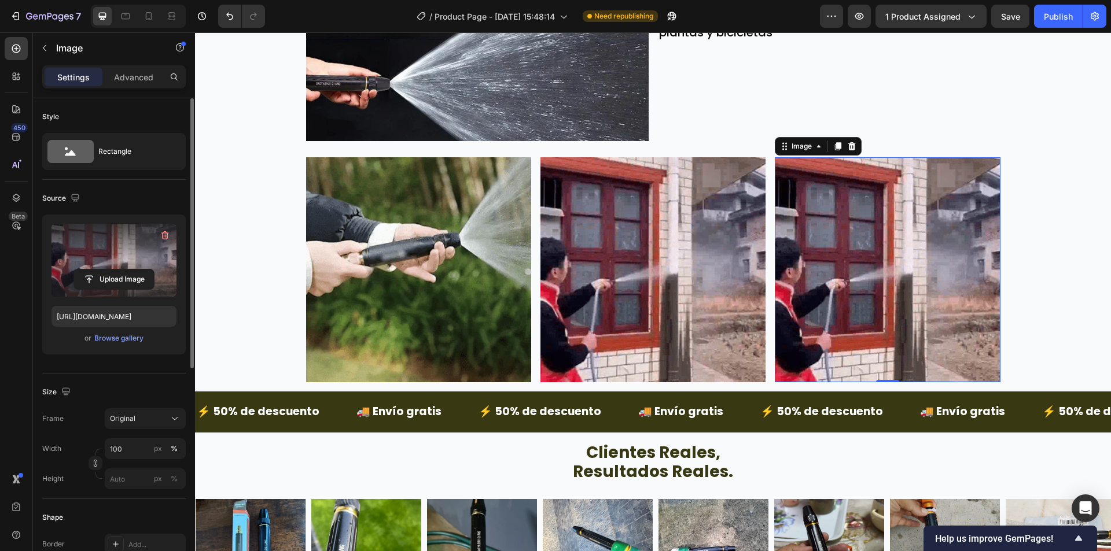
click at [122, 270] on input "file" at bounding box center [114, 280] width 80 height 20
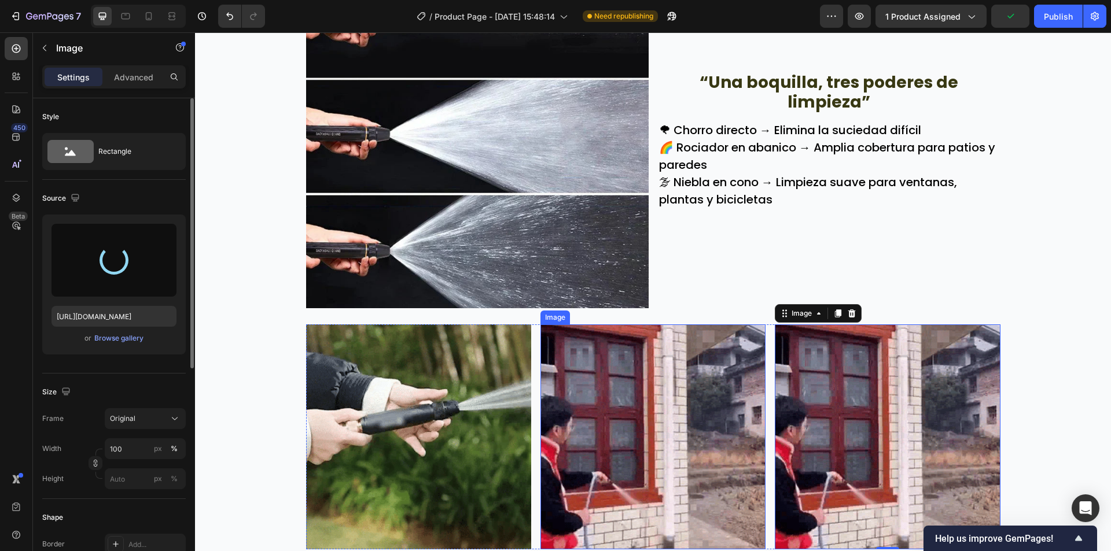
scroll to position [1847, 0]
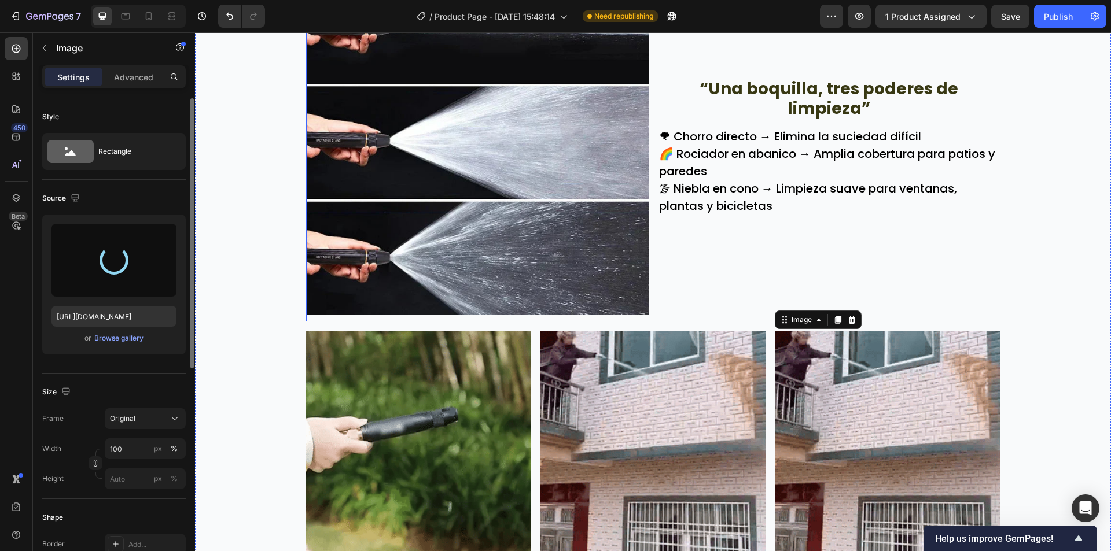
type input "[URL][DOMAIN_NAME]"
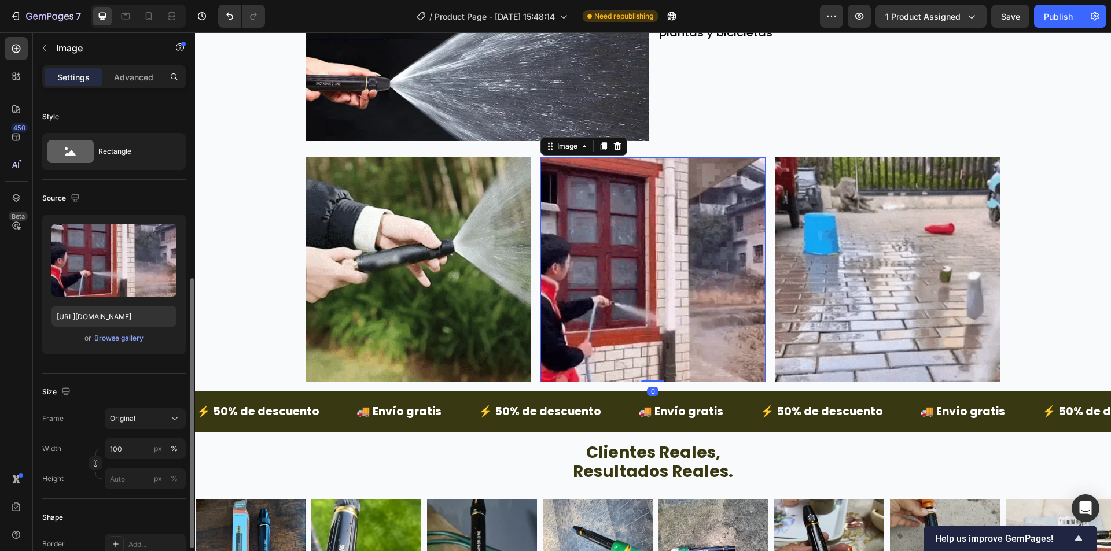
scroll to position [116, 0]
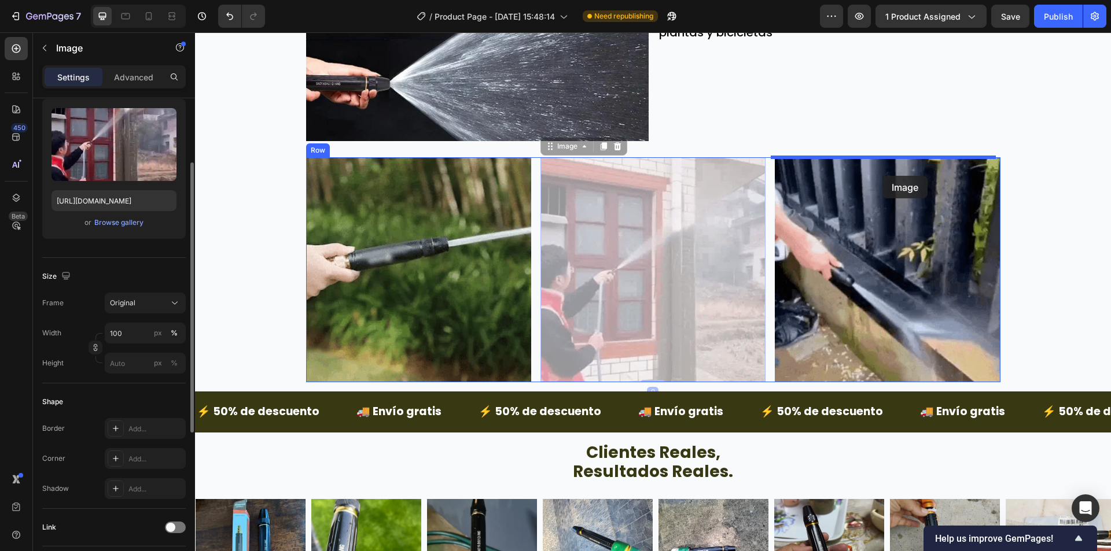
drag, startPoint x: 678, startPoint y: 283, endPoint x: 882, endPoint y: 176, distance: 230.5
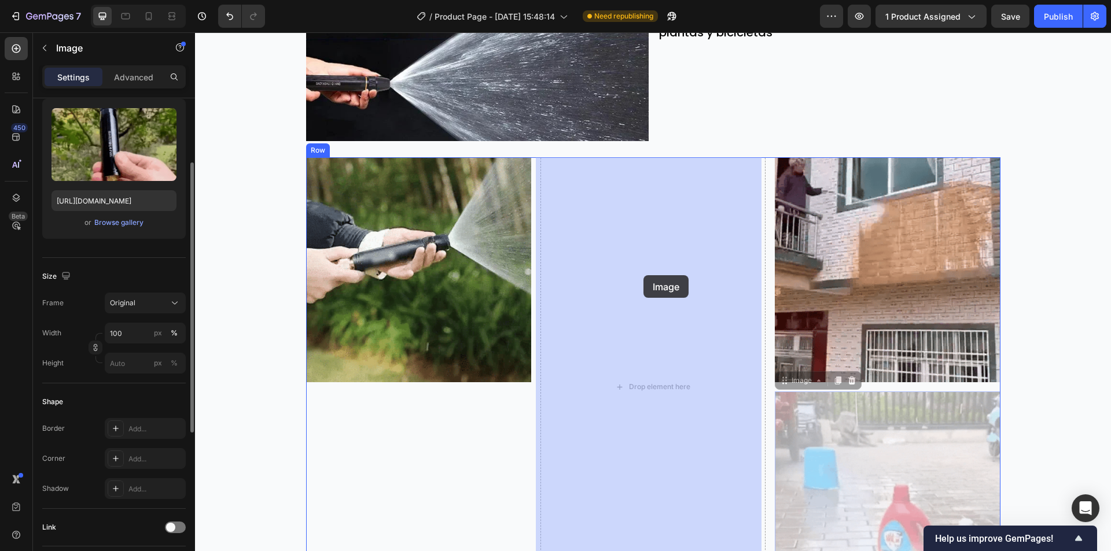
drag, startPoint x: 839, startPoint y: 431, endPoint x: 644, endPoint y: 276, distance: 248.2
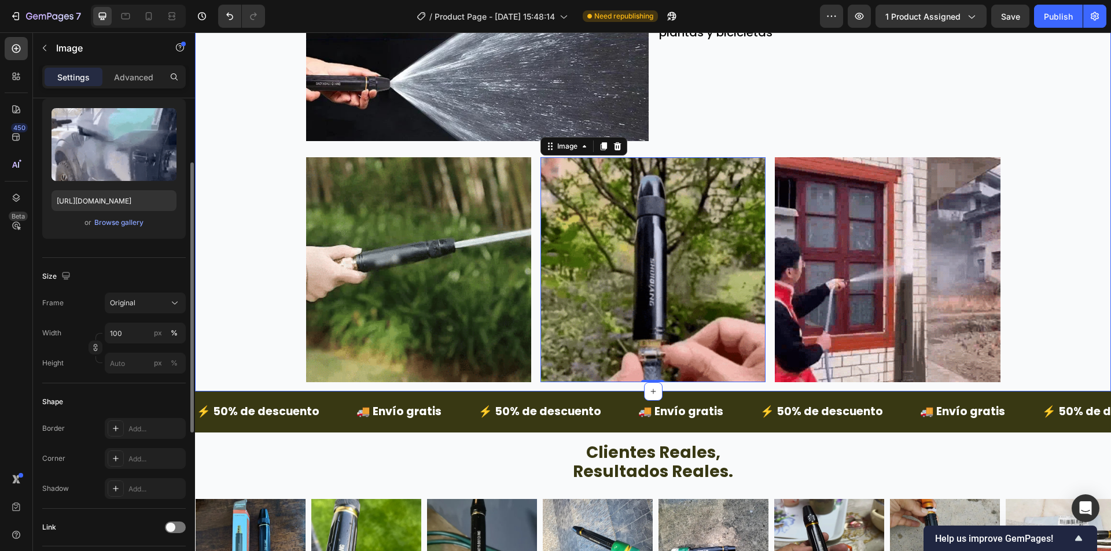
drag, startPoint x: 1074, startPoint y: 195, endPoint x: 1063, endPoint y: 198, distance: 11.4
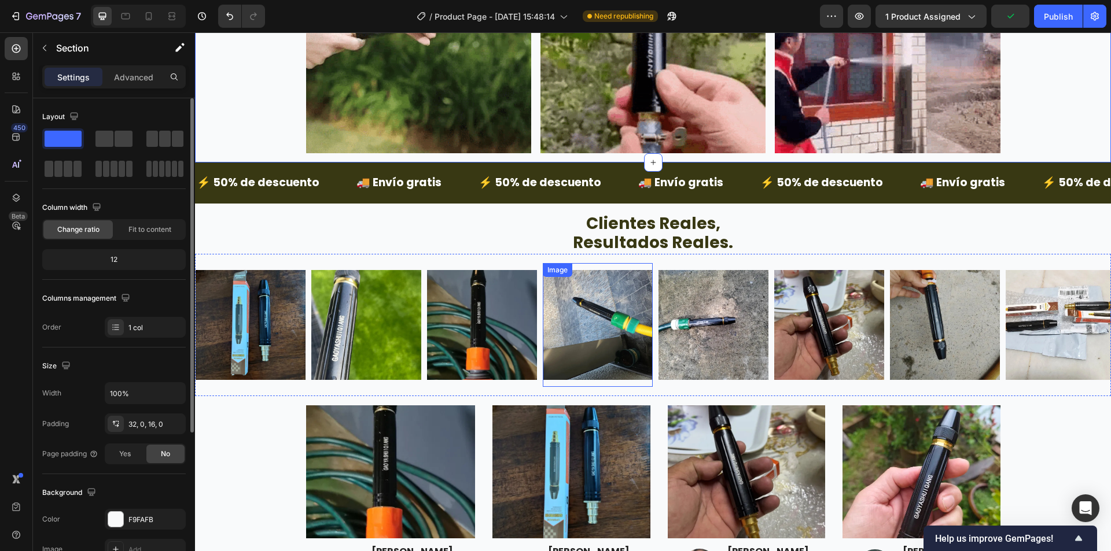
scroll to position [2252, 0]
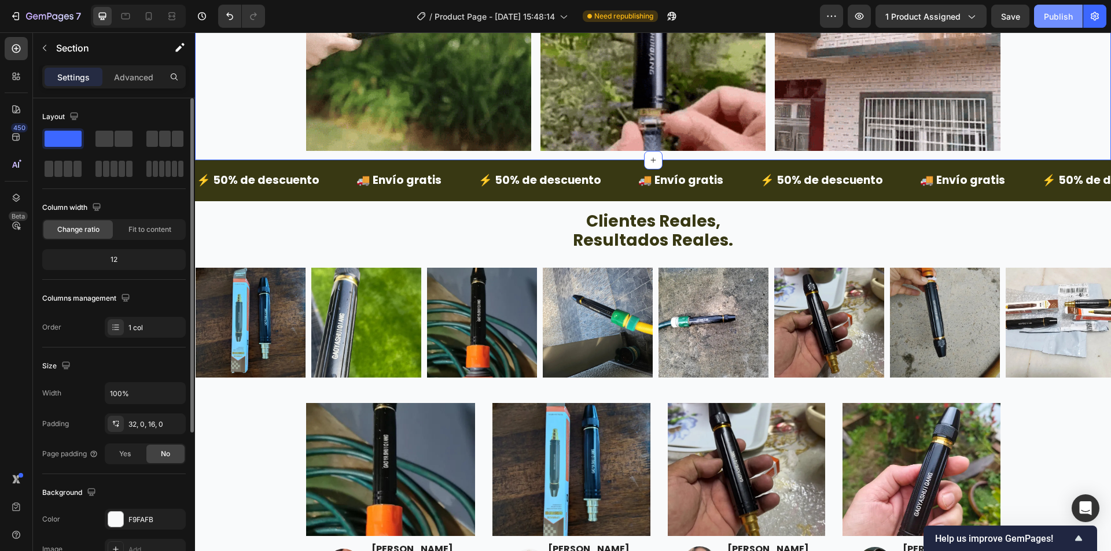
click at [1046, 25] on button "Publish" at bounding box center [1058, 16] width 49 height 23
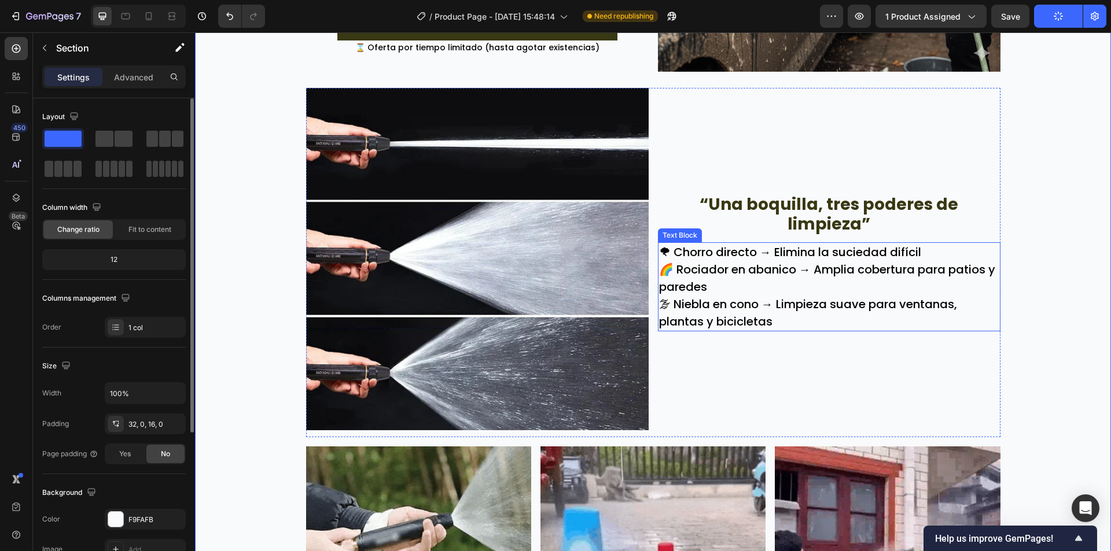
scroll to position [1616, 0]
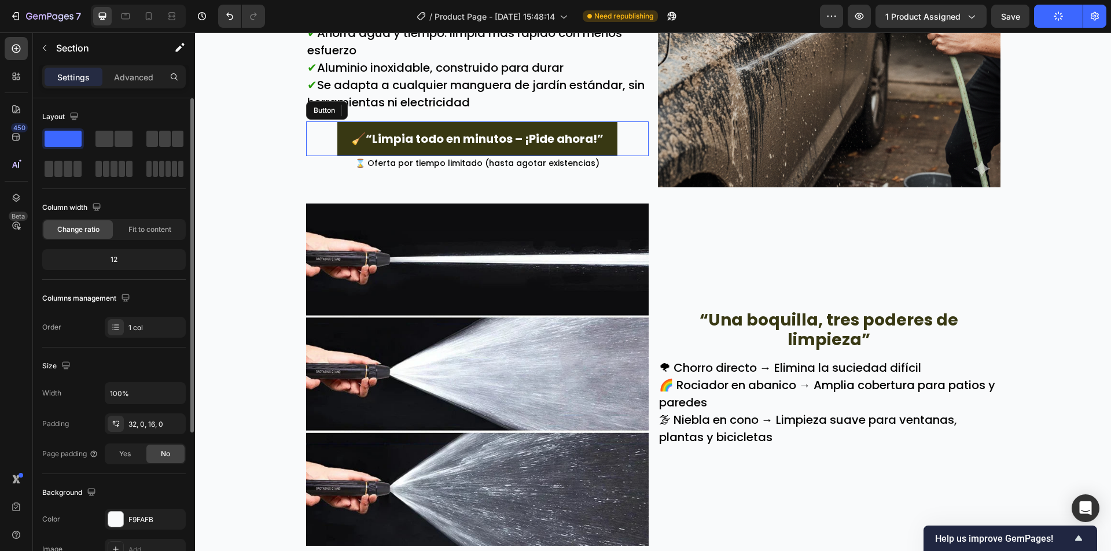
click at [315, 135] on div "🧹“Limpia todo en minutos – ¡Pide ahora!” Button" at bounding box center [477, 138] width 342 height 35
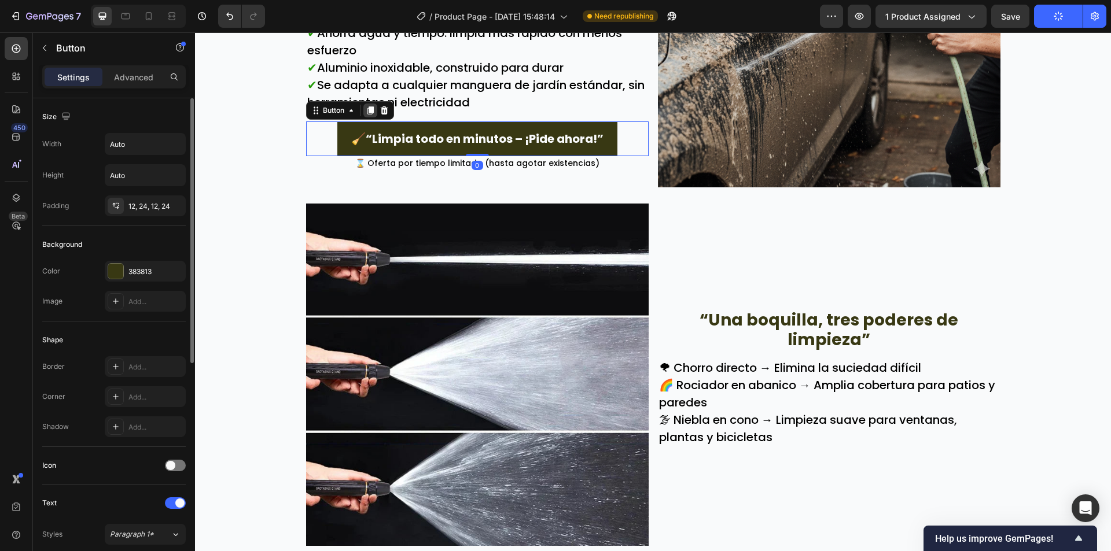
click at [367, 109] on icon at bounding box center [370, 110] width 6 height 8
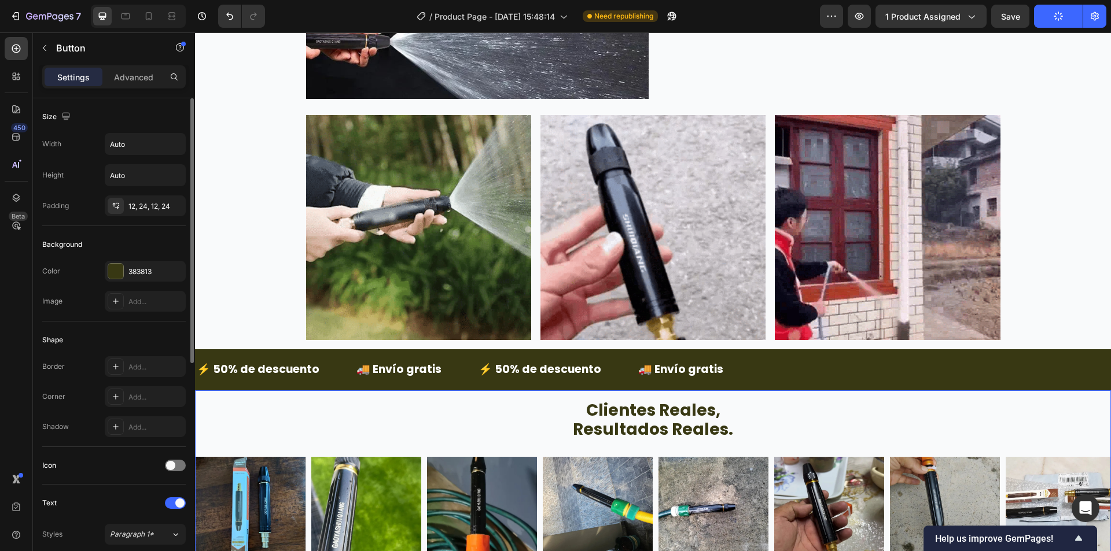
scroll to position [2140, 0]
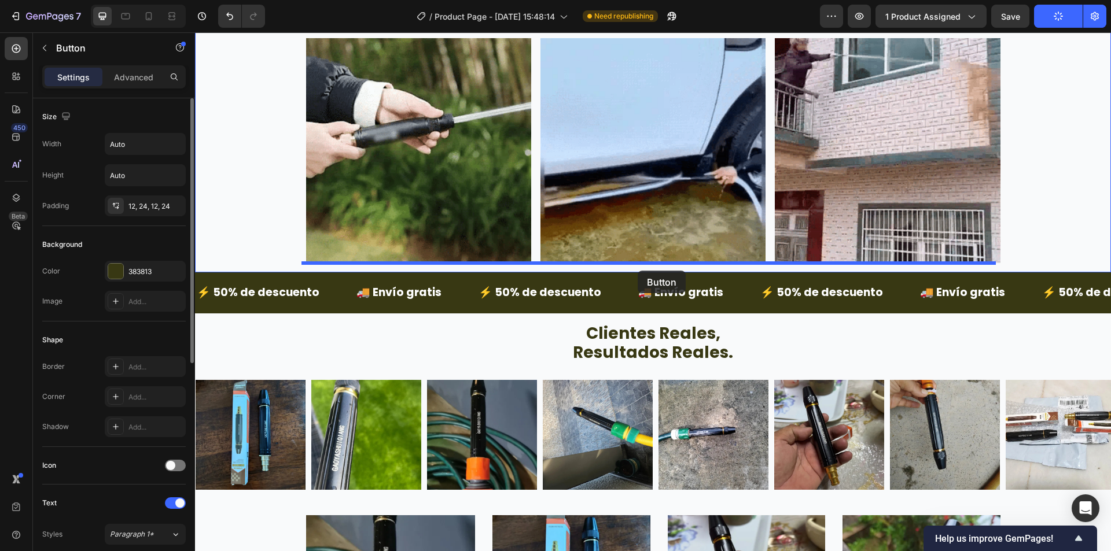
drag, startPoint x: 304, startPoint y: 146, endPoint x: 637, endPoint y: 271, distance: 355.6
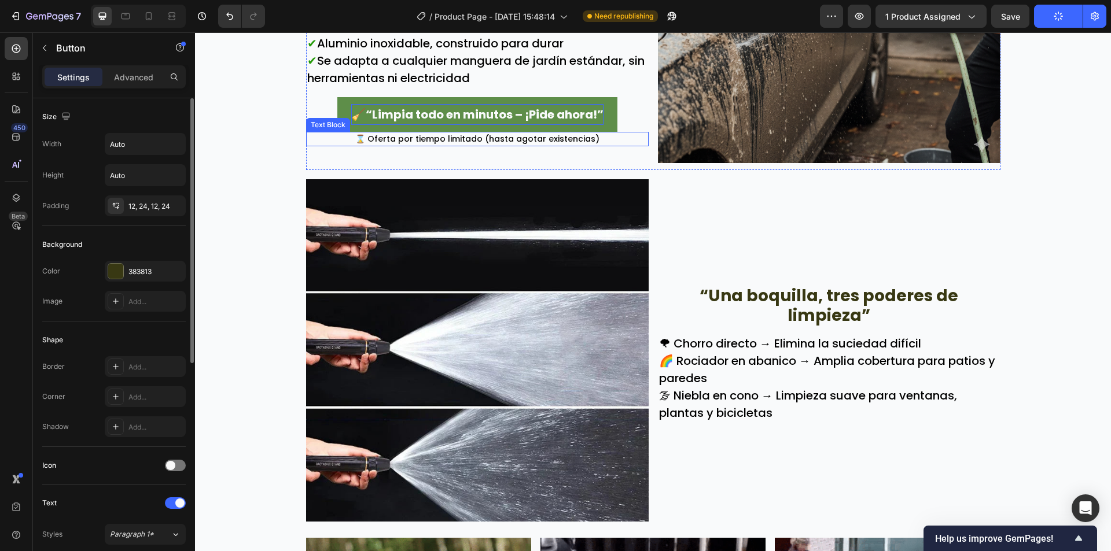
scroll to position [1620, 0]
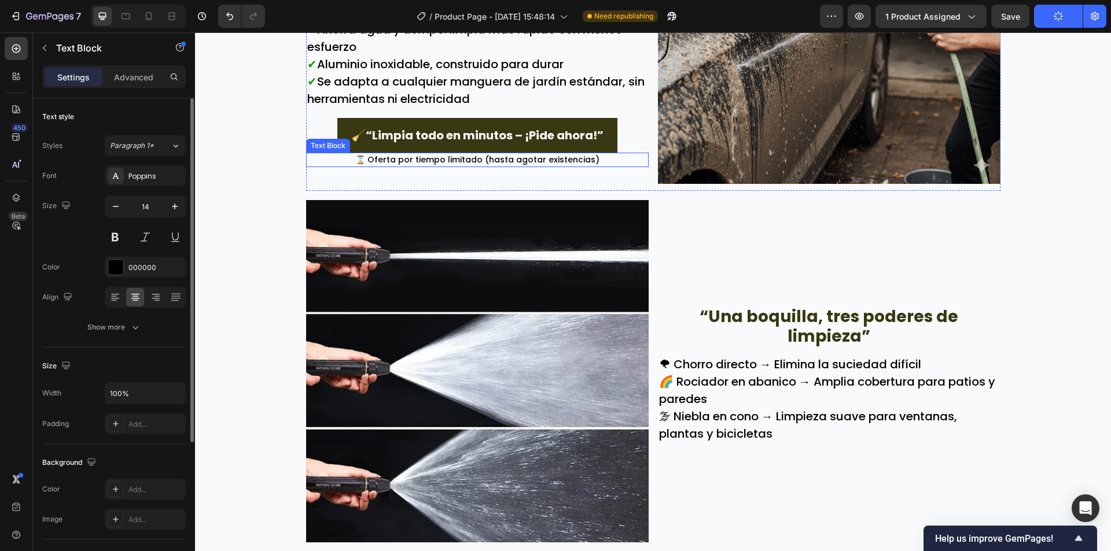
click at [378, 158] on span "⌛ Oferta por tiempo limitado (hasta agotar existencias)" at bounding box center [477, 160] width 244 height 12
click at [381, 143] on icon at bounding box center [383, 142] width 6 height 8
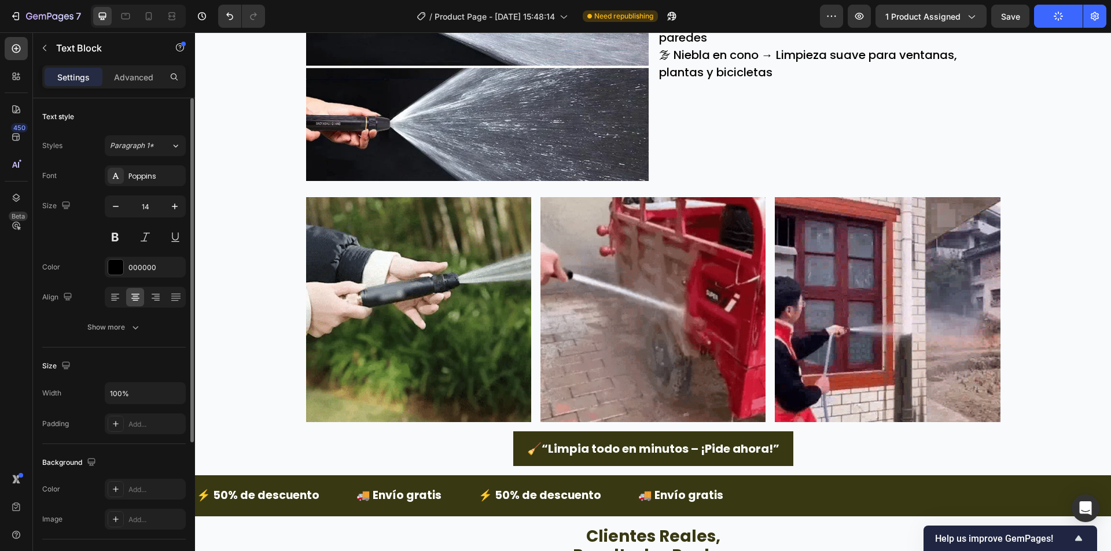
scroll to position [2183, 0]
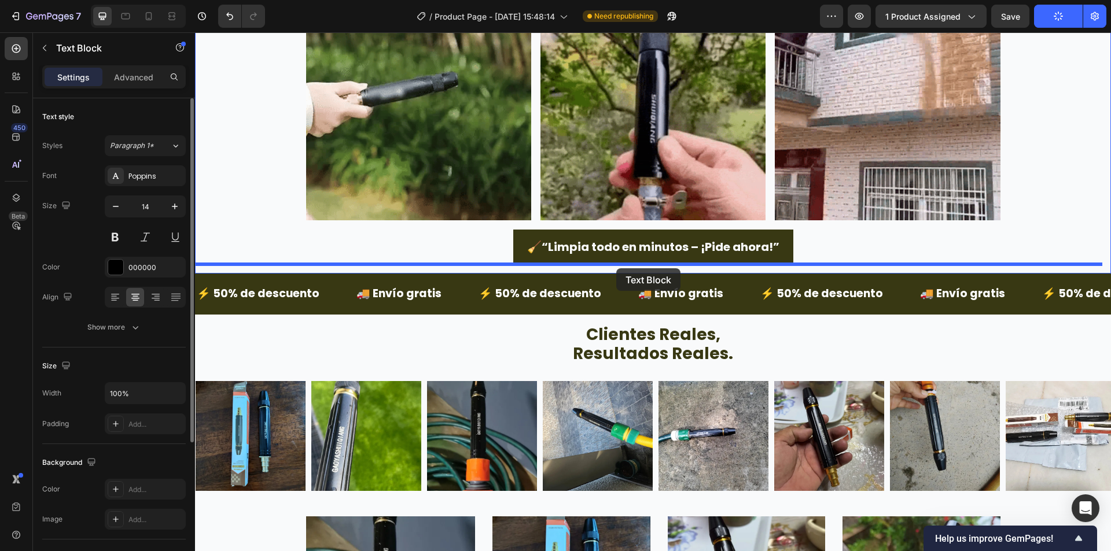
drag, startPoint x: 408, startPoint y: 224, endPoint x: 616, endPoint y: 268, distance: 212.4
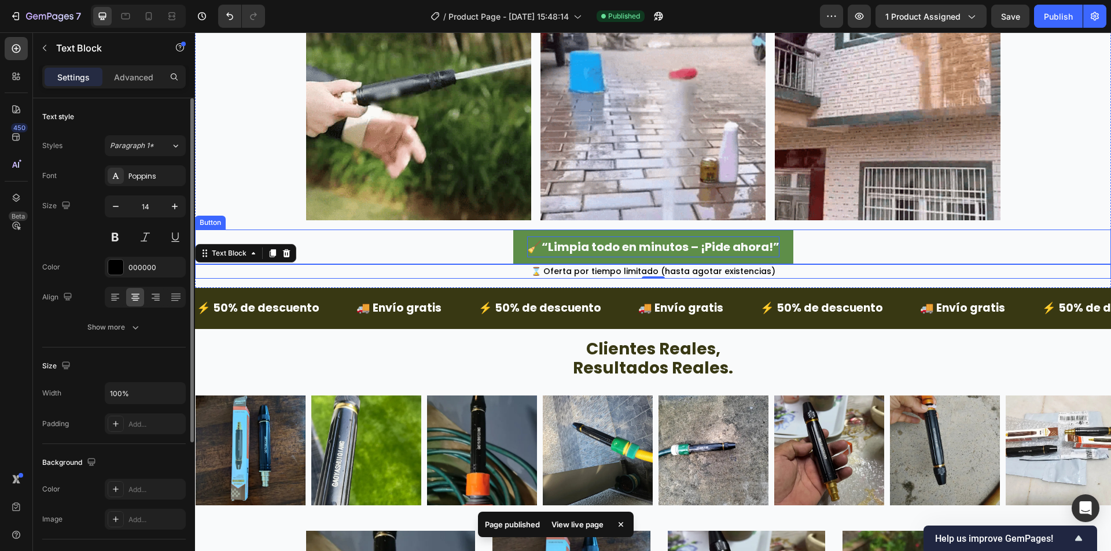
click at [613, 246] on p "🧹“Limpia todo en minutos – ¡Pide ahora!”" at bounding box center [653, 247] width 252 height 21
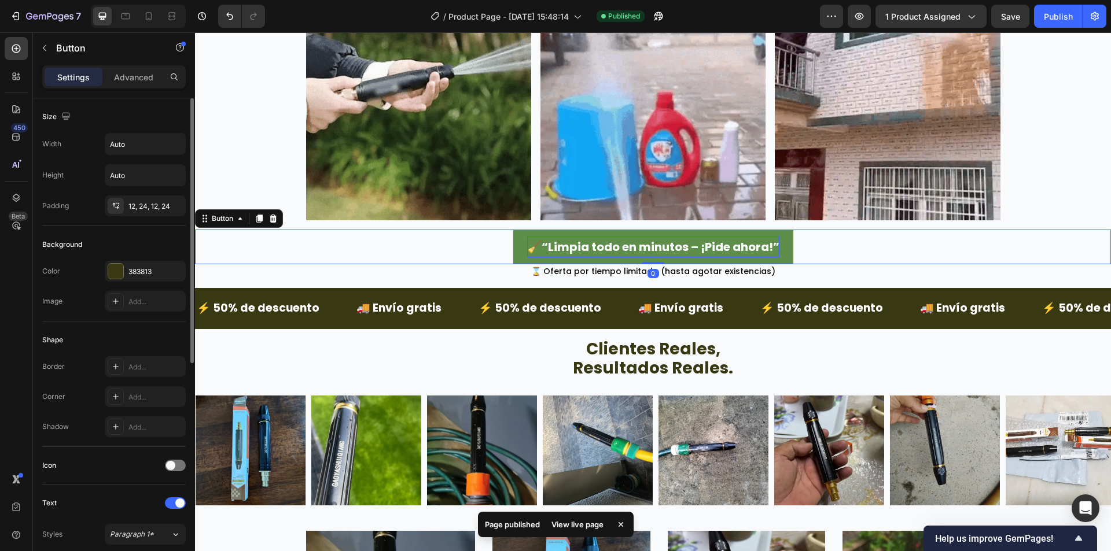
click at [613, 245] on p "🧹“Limpia todo en minutos – ¡Pide ahora!”" at bounding box center [653, 247] width 252 height 21
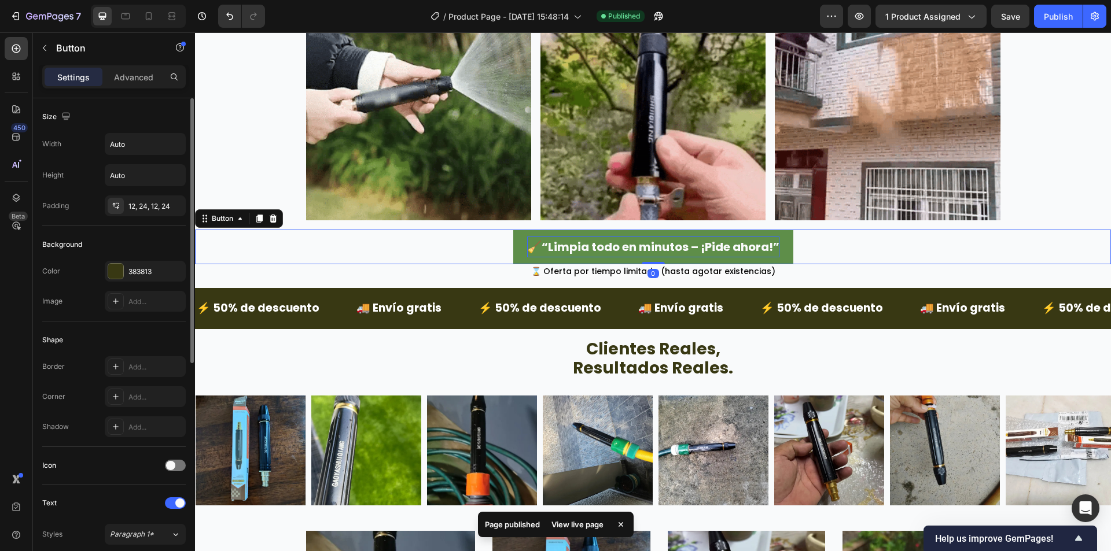
click at [613, 245] on p "🧹“Limpia todo en minutos – ¡Pide ahora!”" at bounding box center [653, 247] width 252 height 21
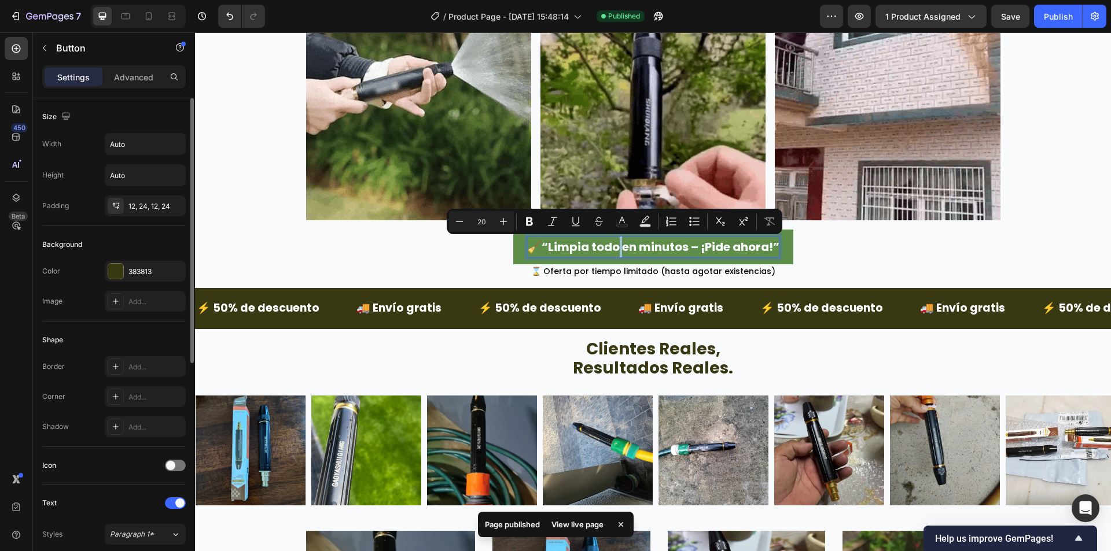
click at [544, 234] on button "🧹“Limpia todo en minutos – ¡Pide ahora!”" at bounding box center [653, 247] width 280 height 35
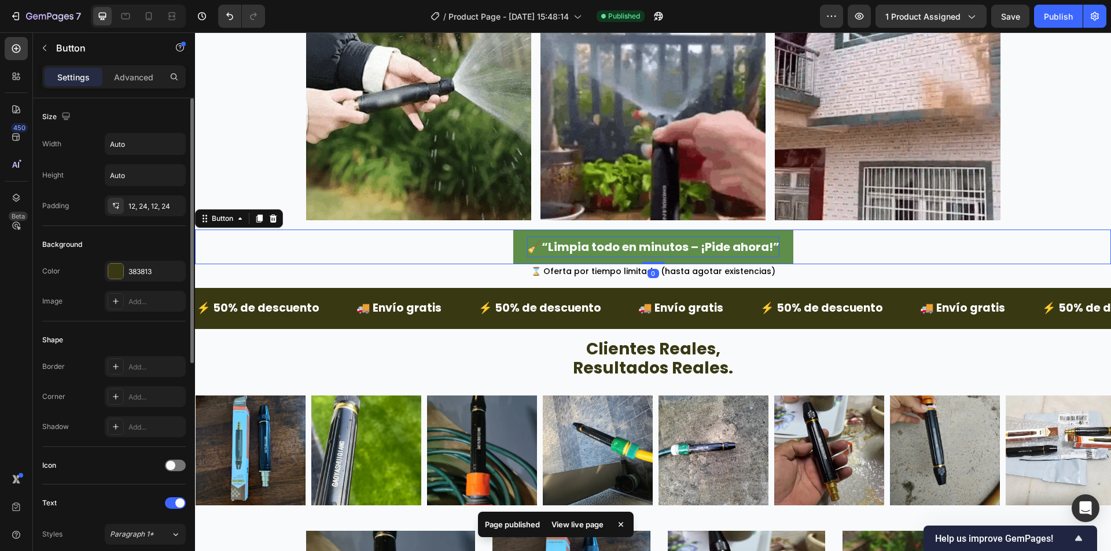
click at [541, 242] on p "🧹“Limpia todo en minutos – ¡Pide ahora!”" at bounding box center [653, 247] width 252 height 21
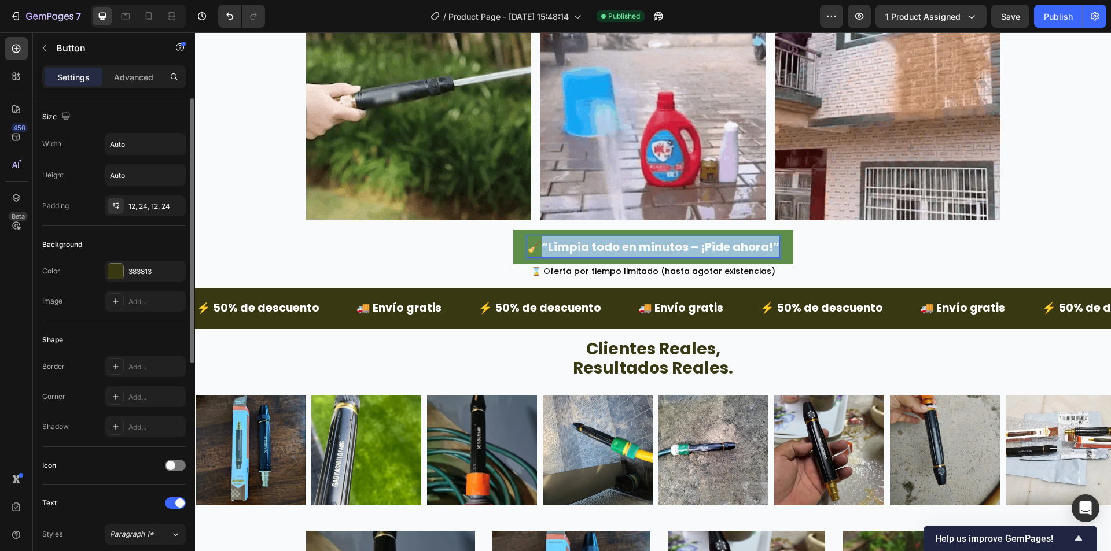
drag, startPoint x: 538, startPoint y: 244, endPoint x: 775, endPoint y: 250, distance: 236.7
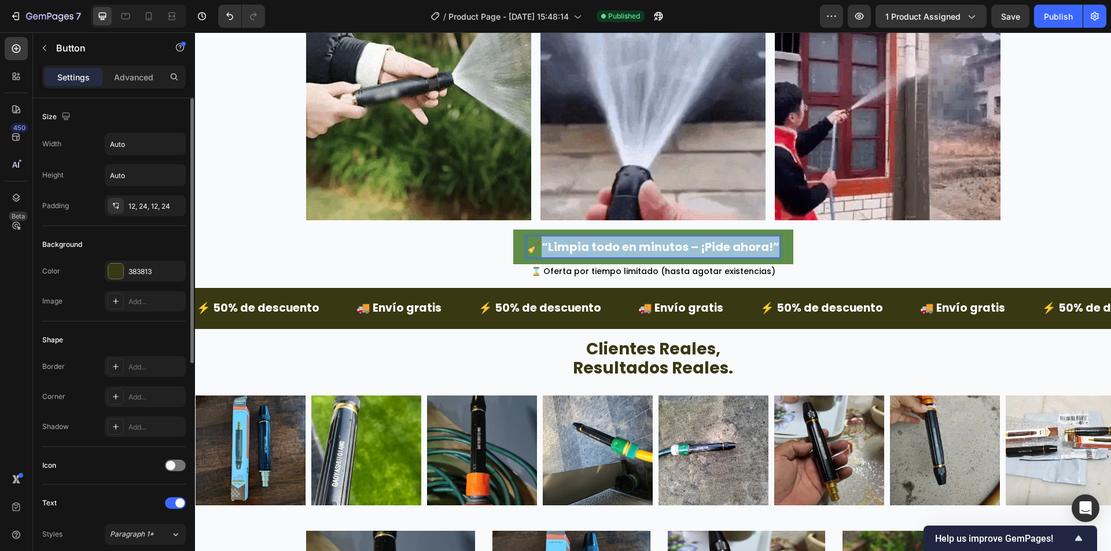
click at [775, 250] on p "🧹“Limpia todo en minutos – ¡Pide ahora!”" at bounding box center [653, 247] width 252 height 21
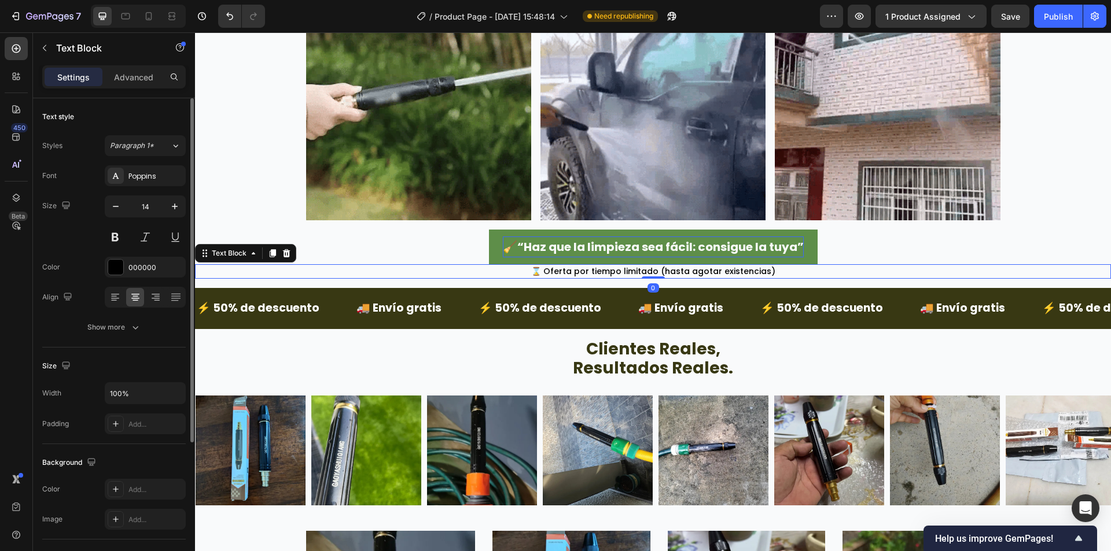
click at [567, 275] on span "⌛ Oferta por tiempo limitado (hasta agotar existencias)" at bounding box center [653, 271] width 244 height 12
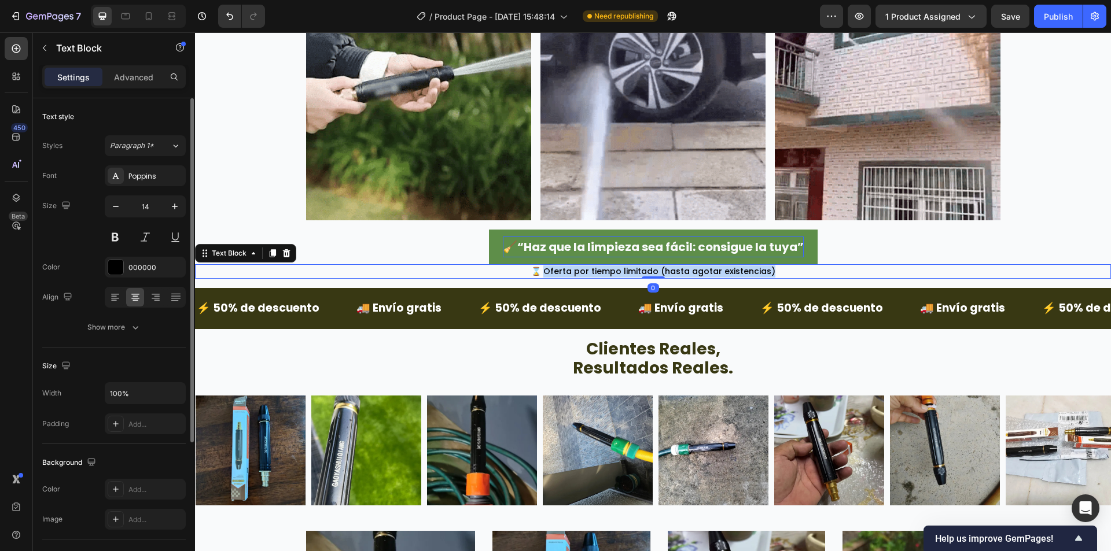
drag, startPoint x: 547, startPoint y: 272, endPoint x: 765, endPoint y: 268, distance: 218.1
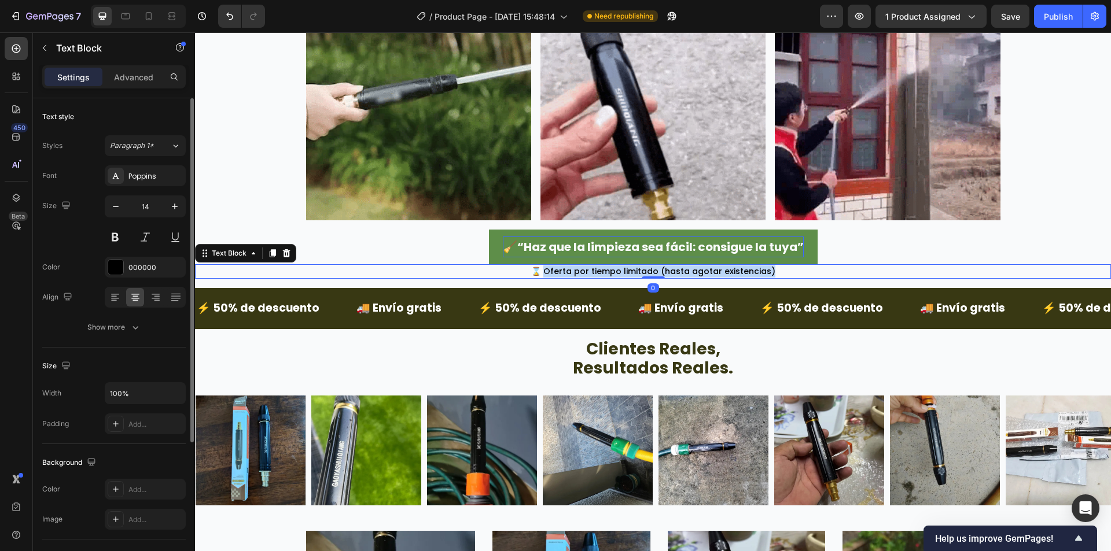
click at [765, 268] on p "⌛ Oferta por tiempo limitado (hasta agotar existencias)" at bounding box center [652, 271] width 913 height 12
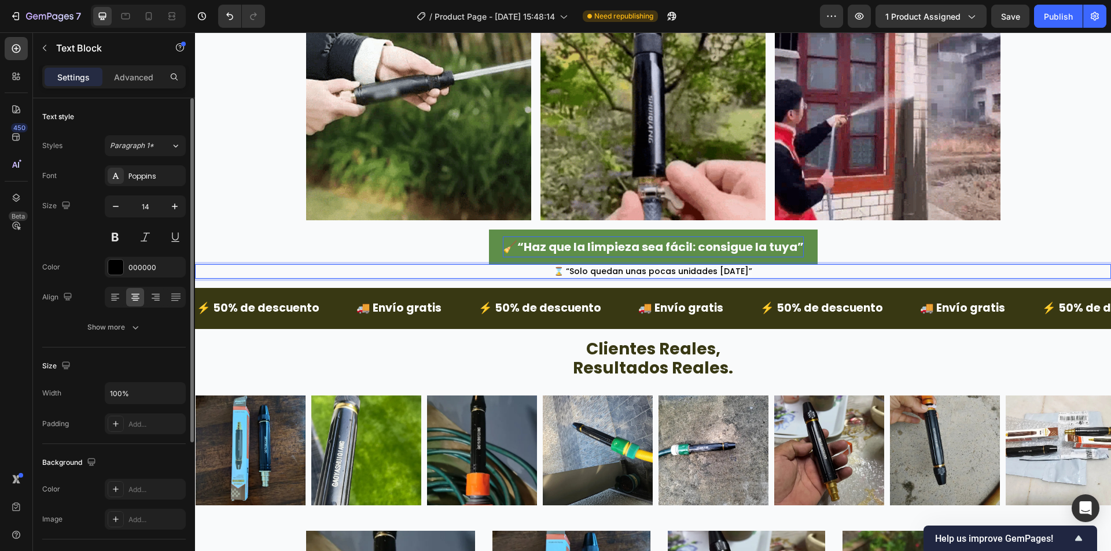
click at [567, 270] on span "⌛ “Solo quedan unas pocas unidades hoy”" at bounding box center [653, 271] width 198 height 12
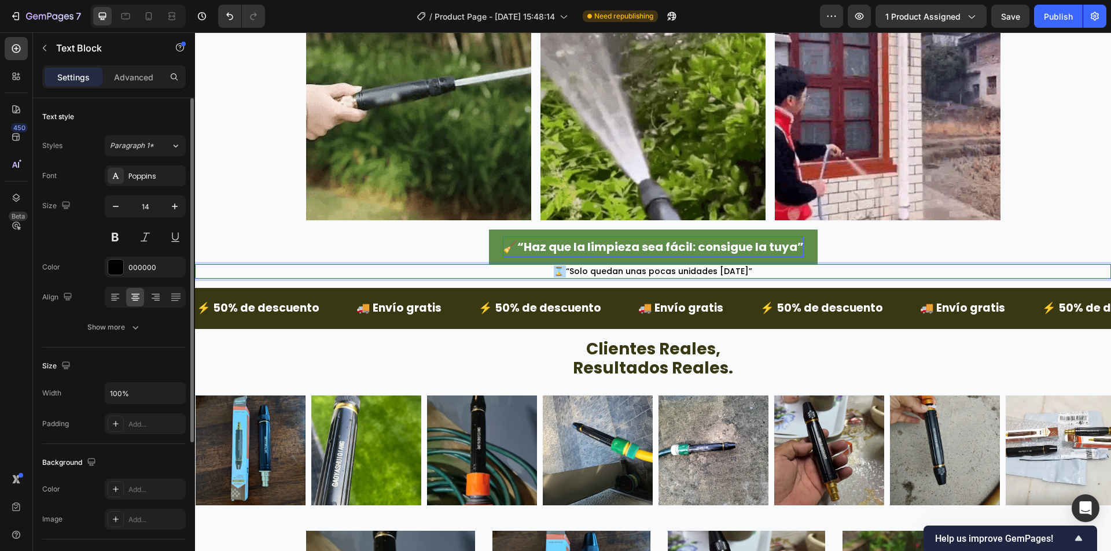
drag, startPoint x: 570, startPoint y: 270, endPoint x: 556, endPoint y: 271, distance: 13.3
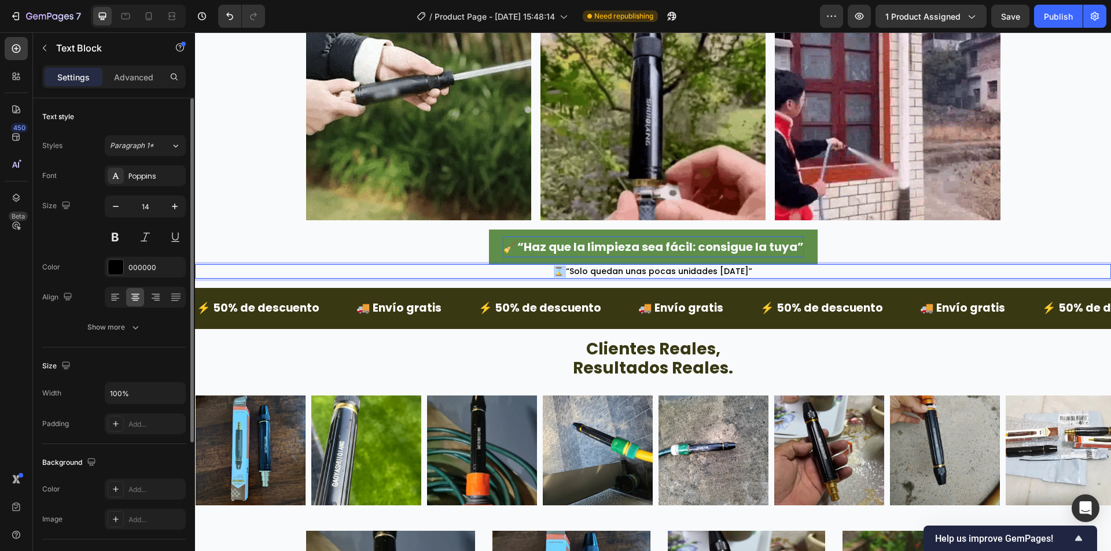
click at [556, 271] on p "⌛ “Solo quedan unas pocas unidades hoy”" at bounding box center [652, 271] width 913 height 12
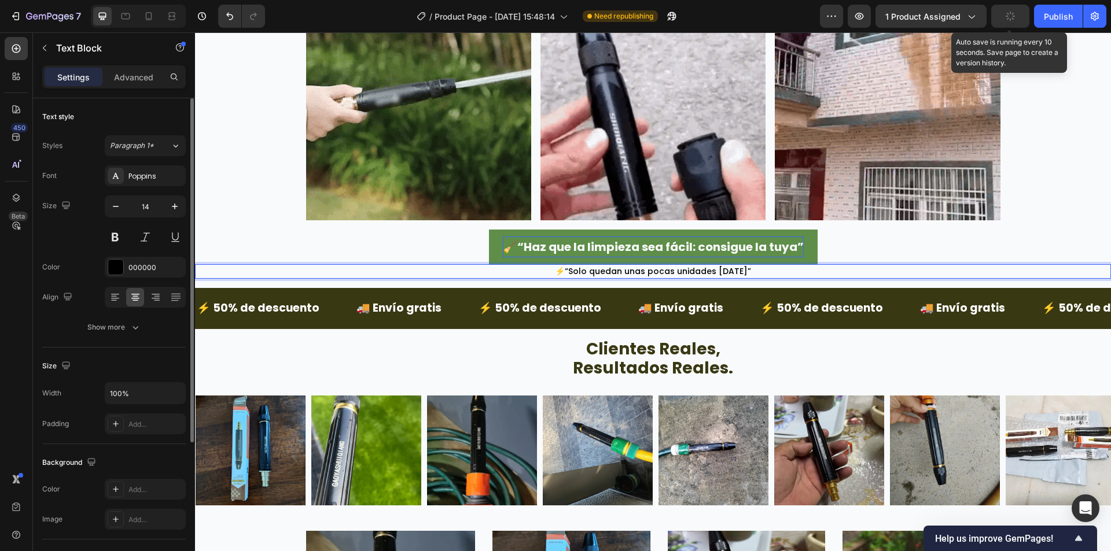
click at [1015, 19] on div "button" at bounding box center [1009, 16] width 9 height 9
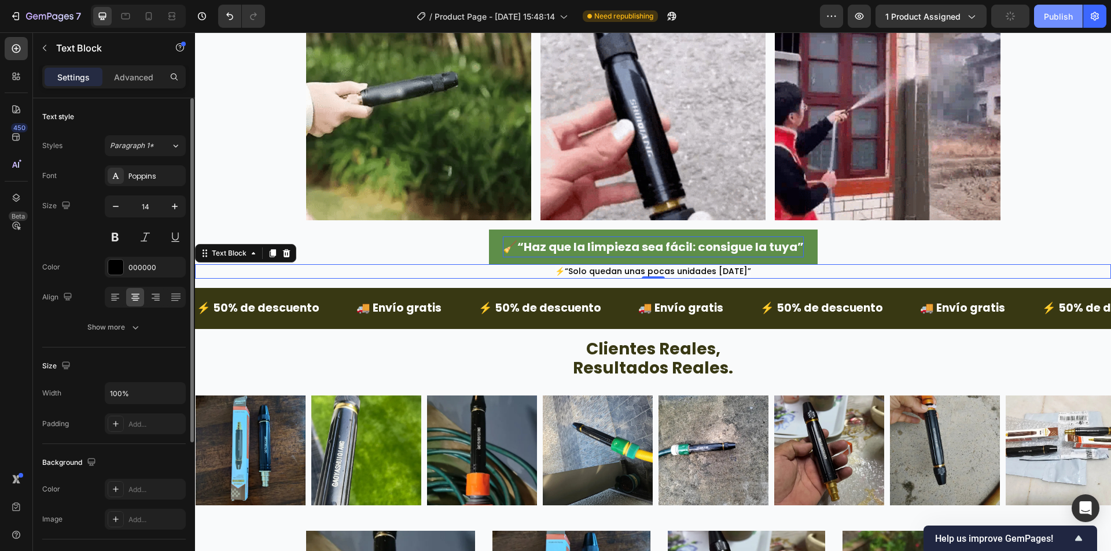
click at [1041, 20] on button "Publish" at bounding box center [1058, 16] width 49 height 23
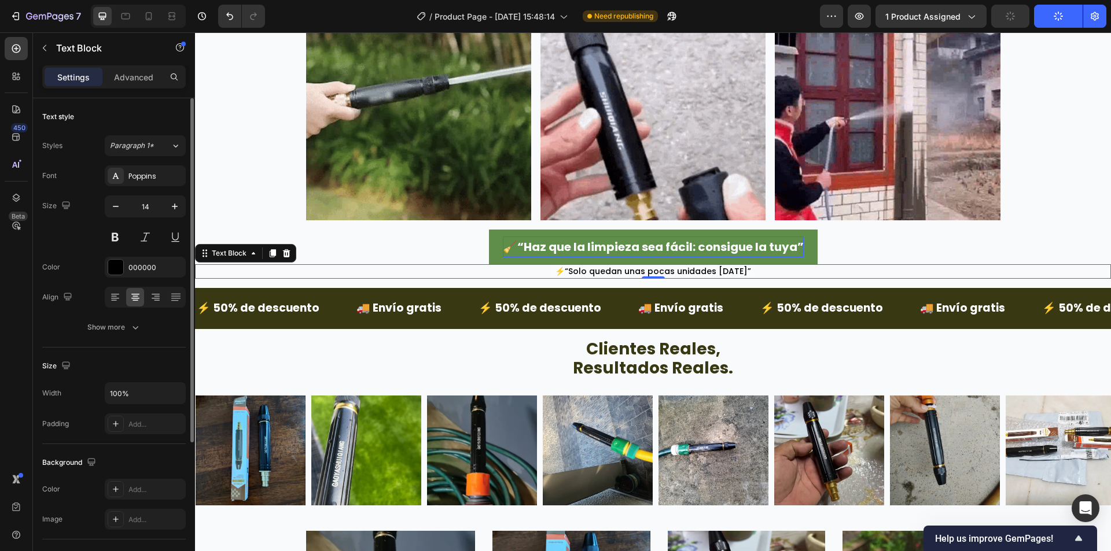
click at [983, 264] on div "⚡“Solo quedan unas pocas unidades [DATE]”" at bounding box center [653, 271] width 916 height 14
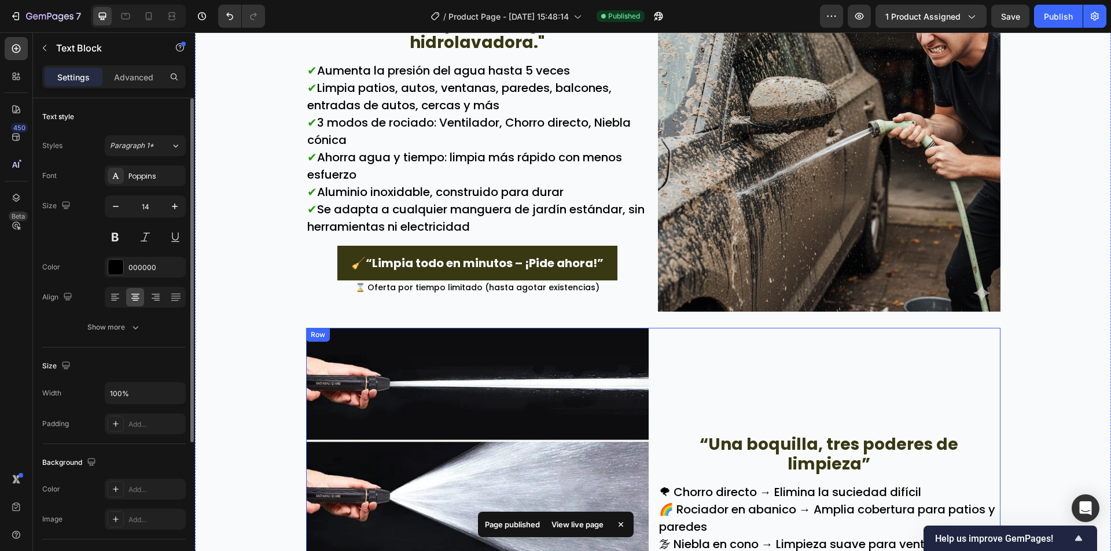
scroll to position [1489, 0]
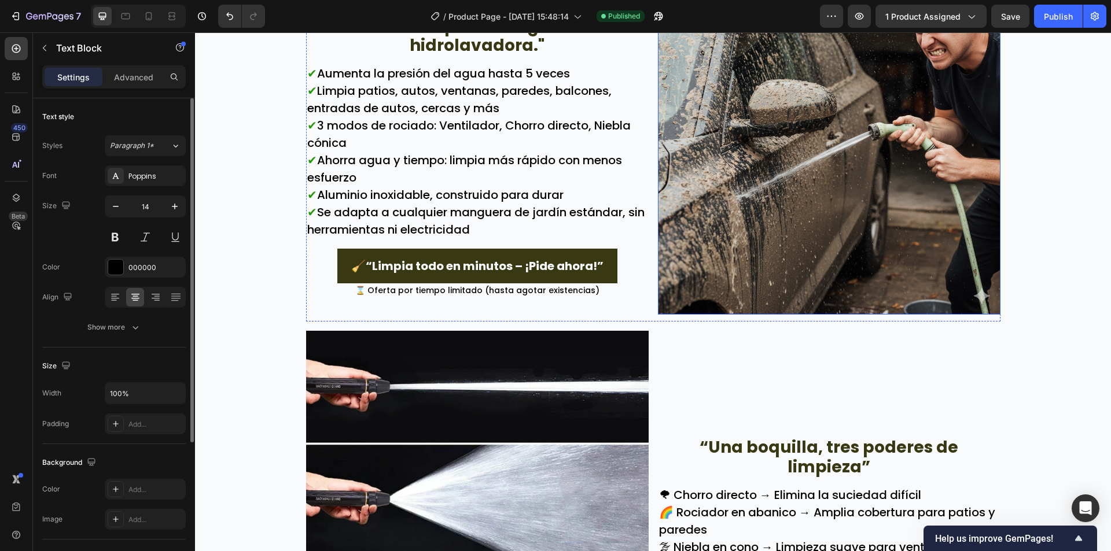
click at [810, 164] on img at bounding box center [829, 143] width 342 height 342
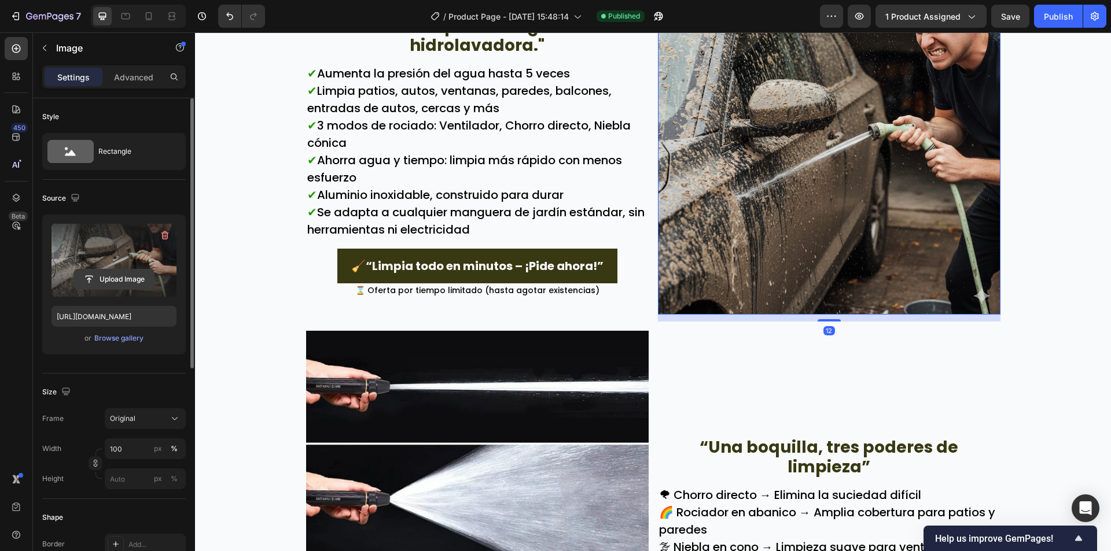
click at [87, 273] on input "file" at bounding box center [114, 280] width 80 height 20
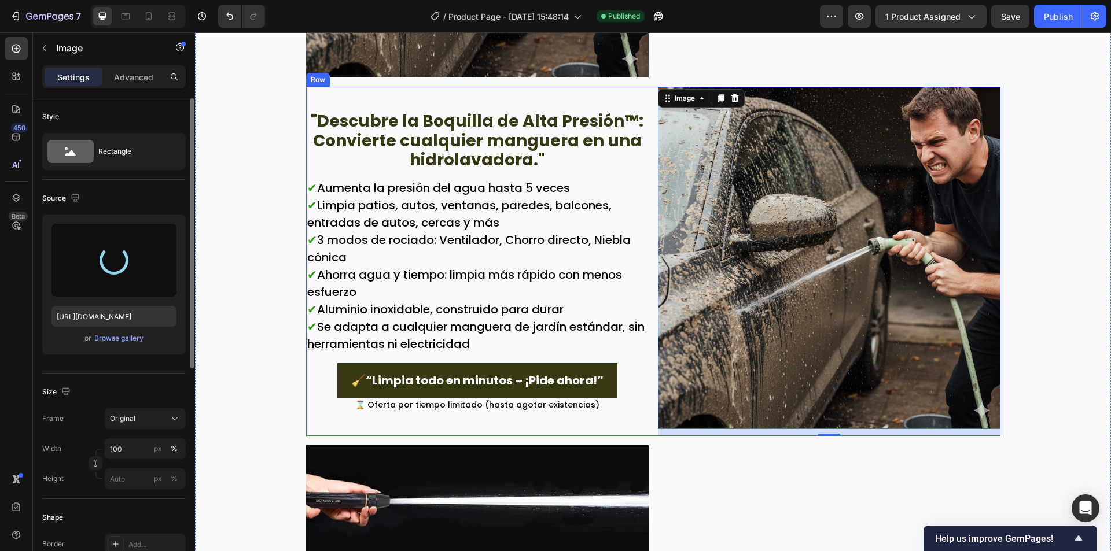
scroll to position [1373, 0]
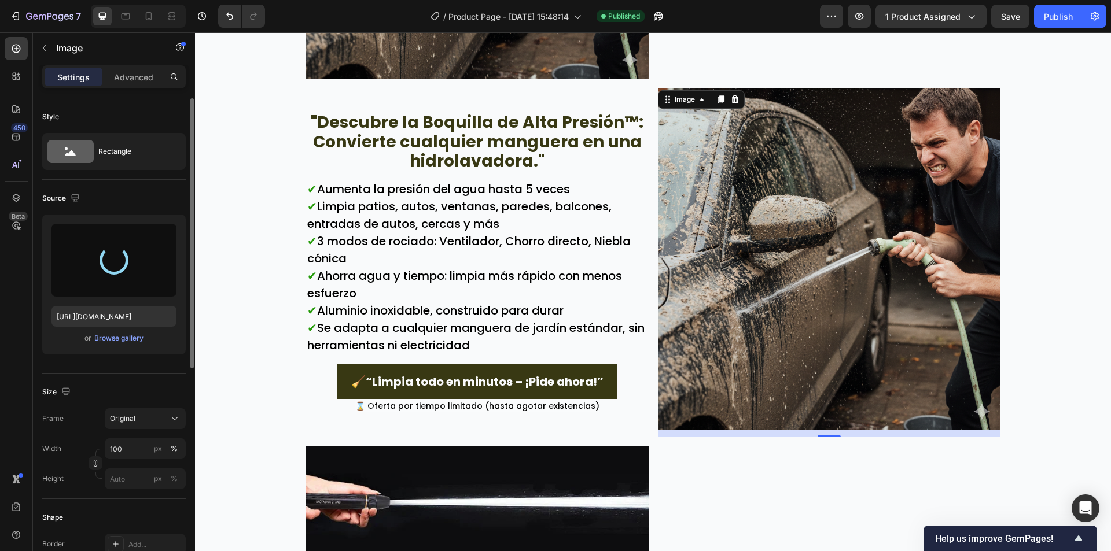
type input "https://cdn.shopify.com/s/files/1/0942/9106/7229/files/gempages_571795456183501…"
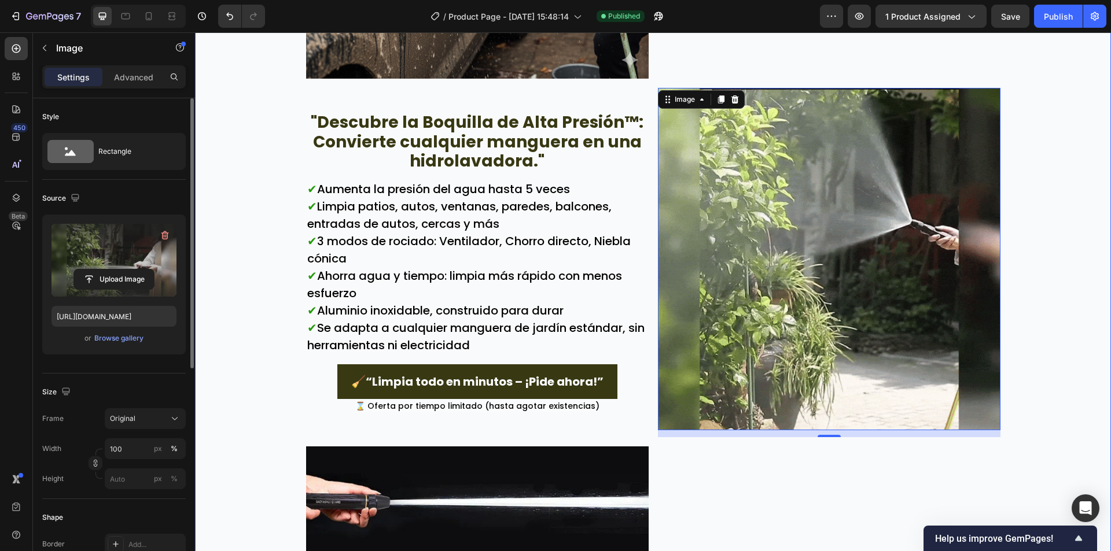
click at [265, 274] on div "“¿Por qué perder horas fregando cuando tu manguera puede hacer el trabajo duro …" at bounding box center [653, 237] width 916 height 1704
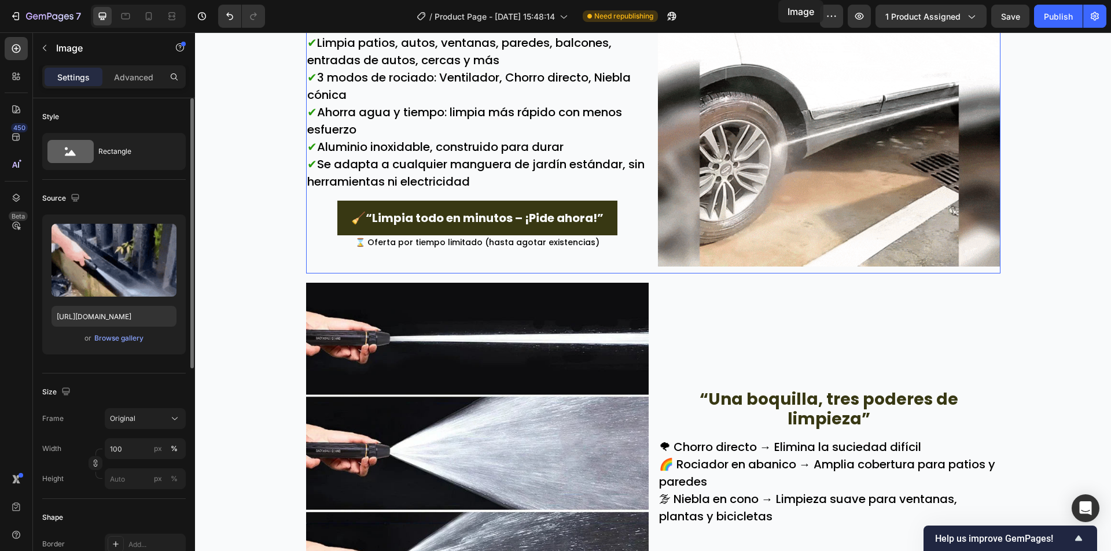
scroll to position [1365, 0]
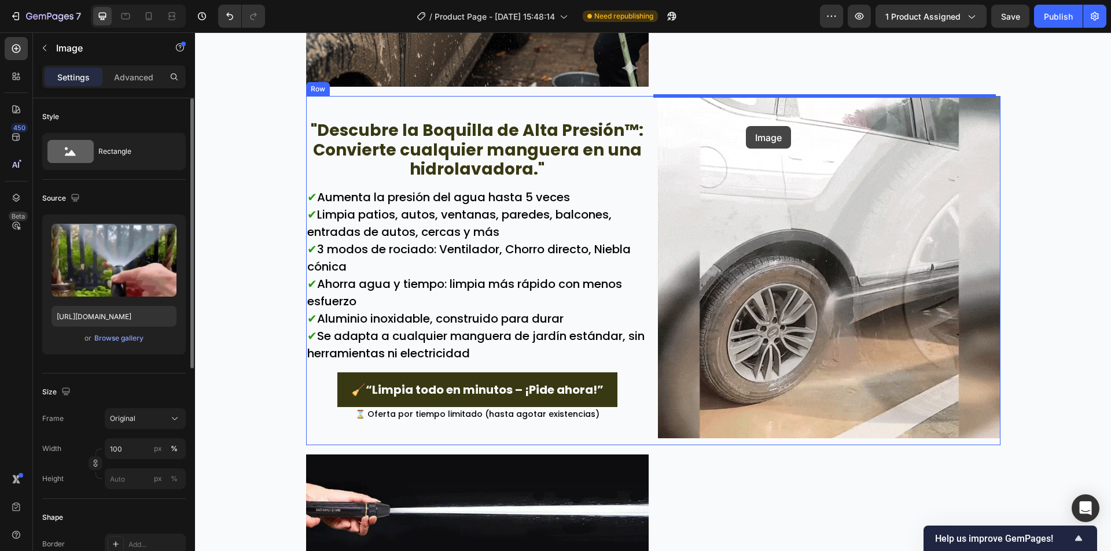
drag, startPoint x: 622, startPoint y: 399, endPoint x: 746, endPoint y: 126, distance: 299.0
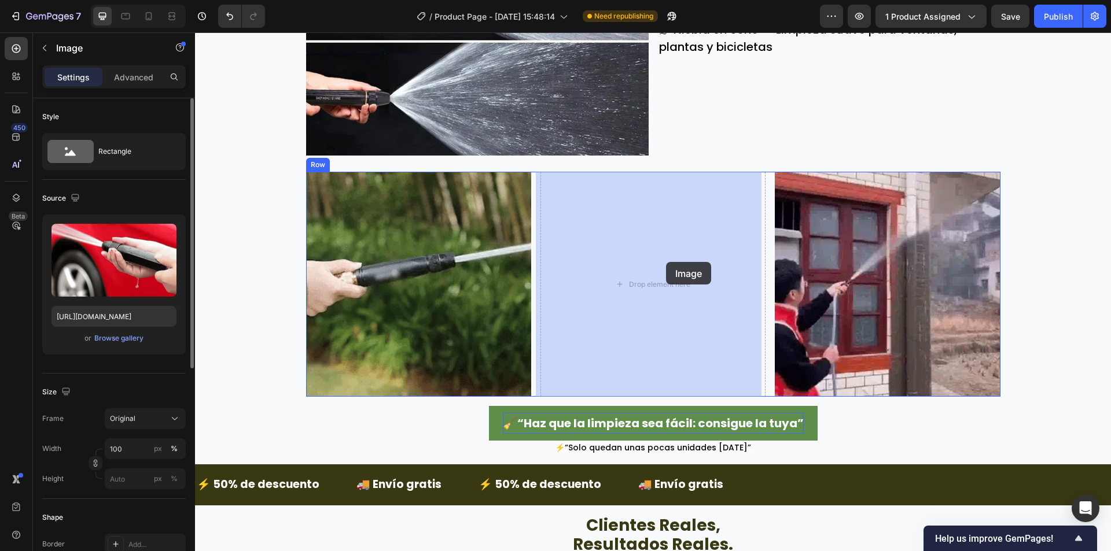
drag, startPoint x: 805, startPoint y: 490, endPoint x: 666, endPoint y: 262, distance: 267.3
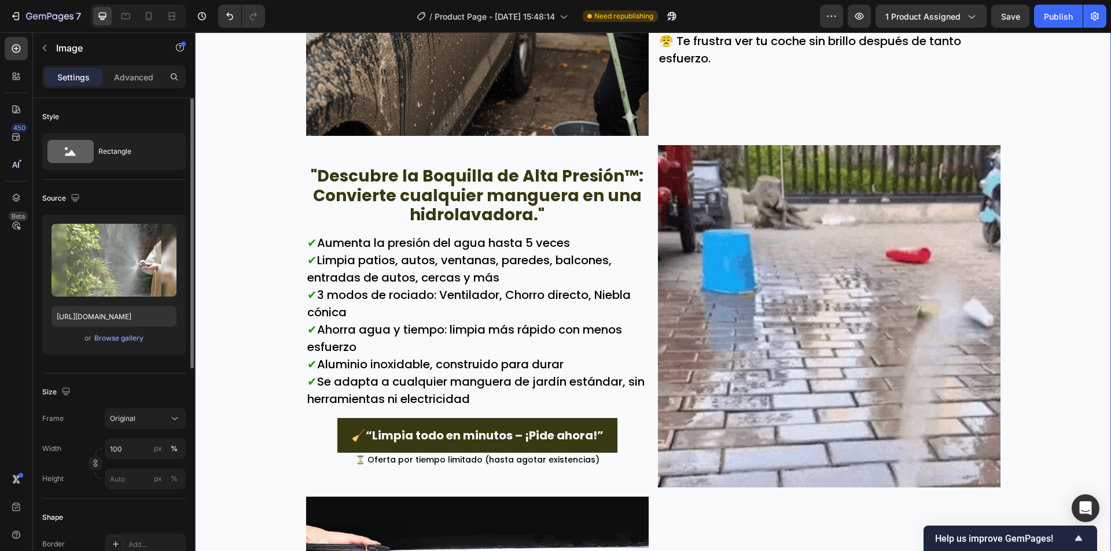
scroll to position [1305, 0]
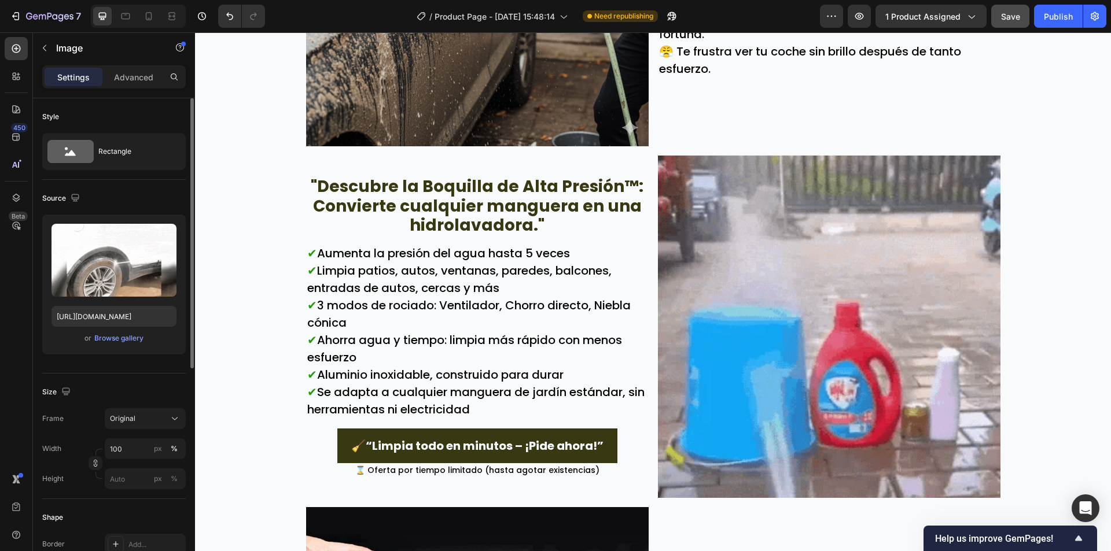
click at [1007, 17] on span "Save" at bounding box center [1010, 17] width 19 height 10
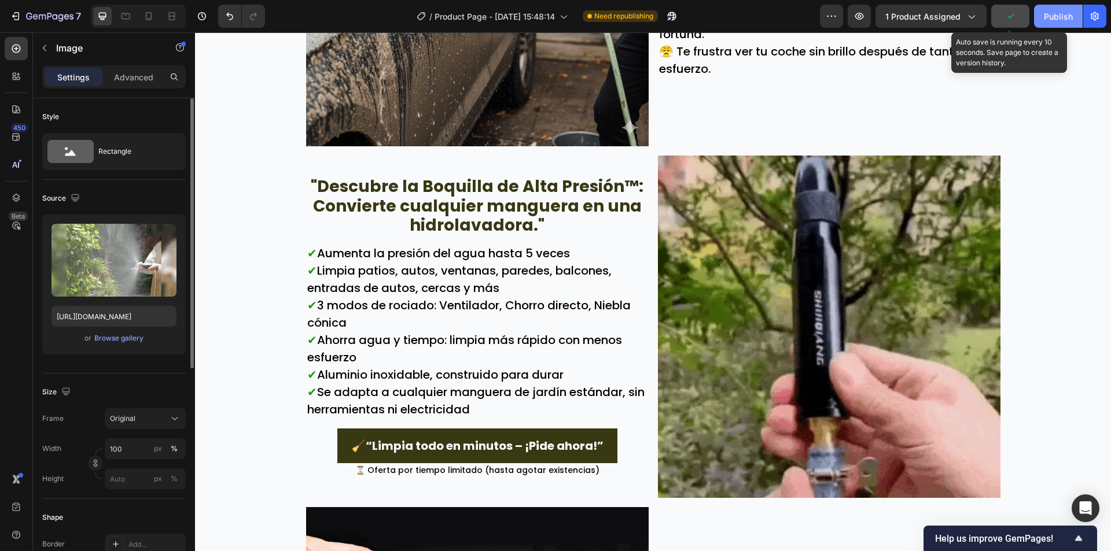
click at [1047, 14] on div "Publish" at bounding box center [1057, 16] width 29 height 12
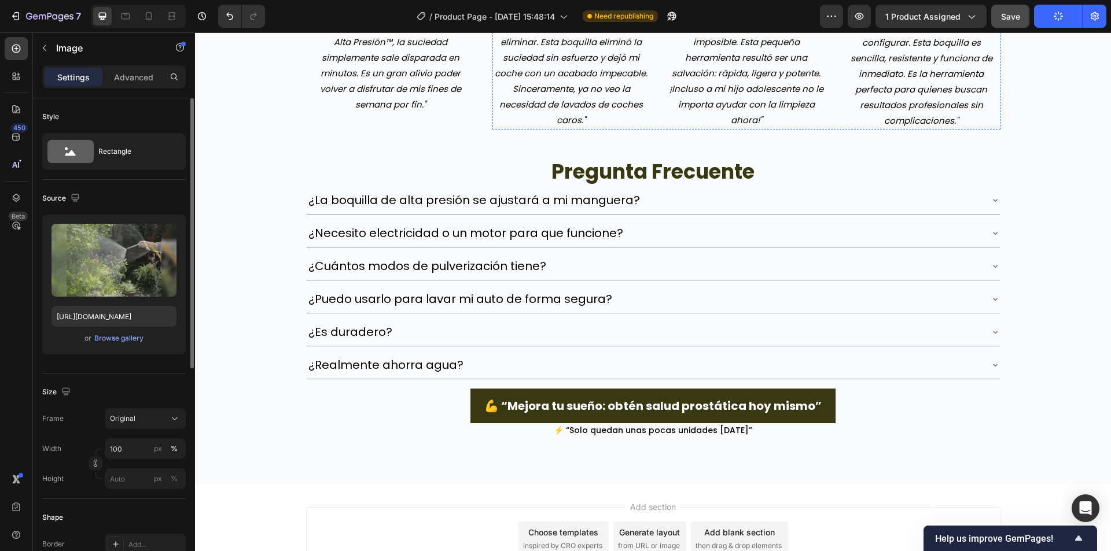
scroll to position [2925, 0]
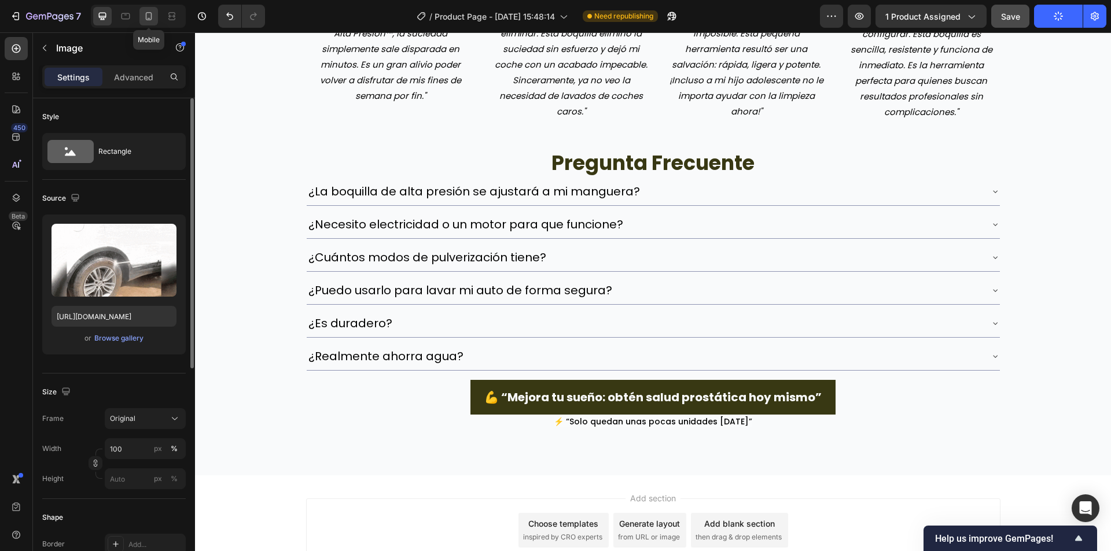
click at [143, 22] on div at bounding box center [148, 16] width 19 height 19
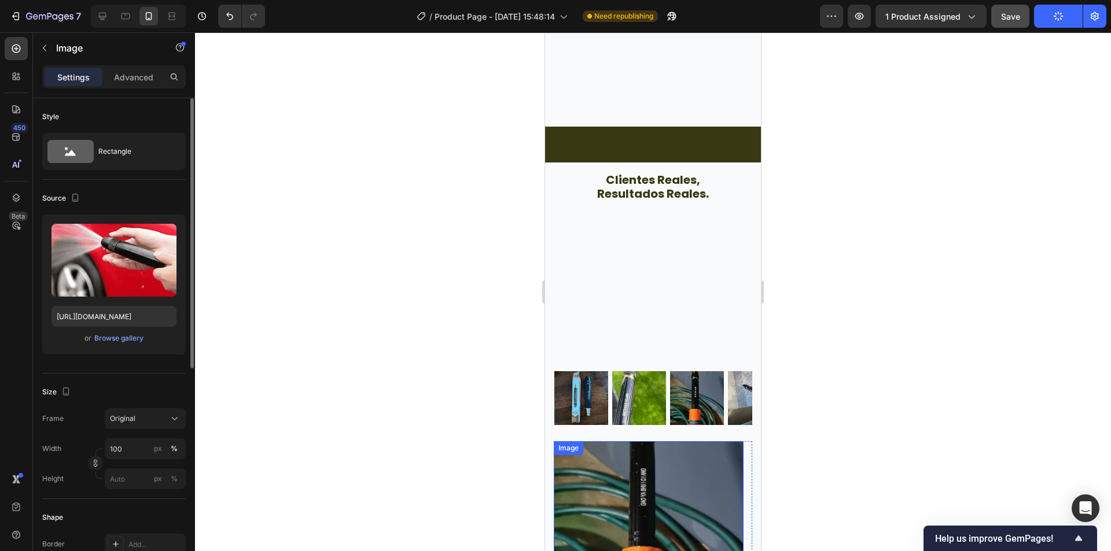
scroll to position [2180, 0]
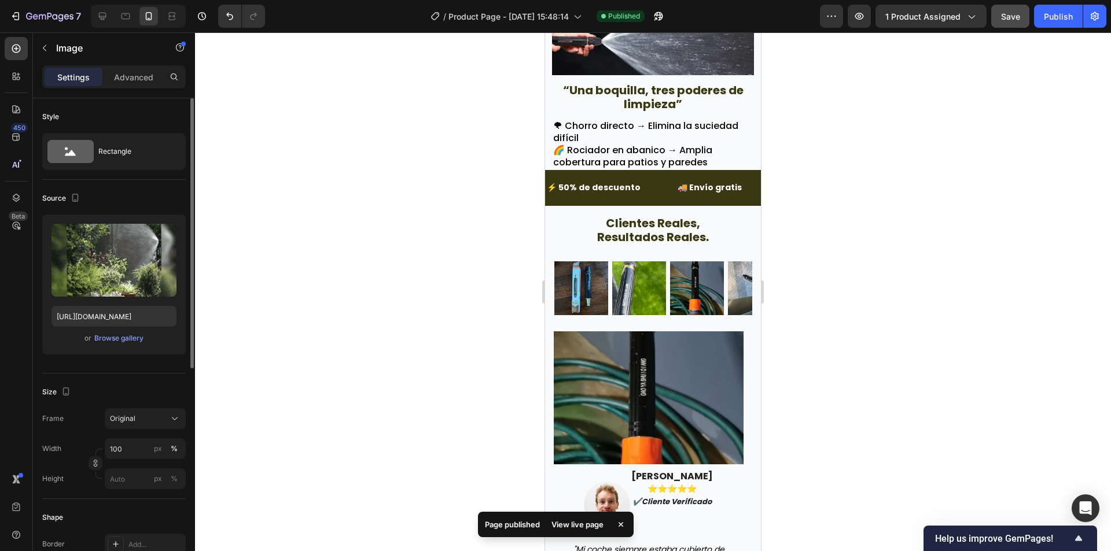
click at [909, 270] on div at bounding box center [653, 291] width 916 height 519
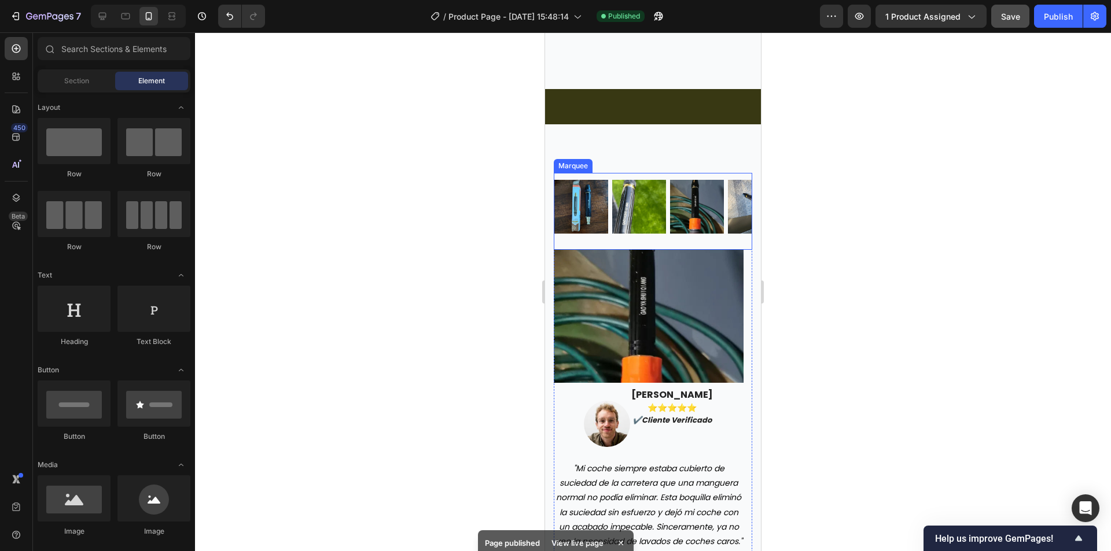
scroll to position [2238, 0]
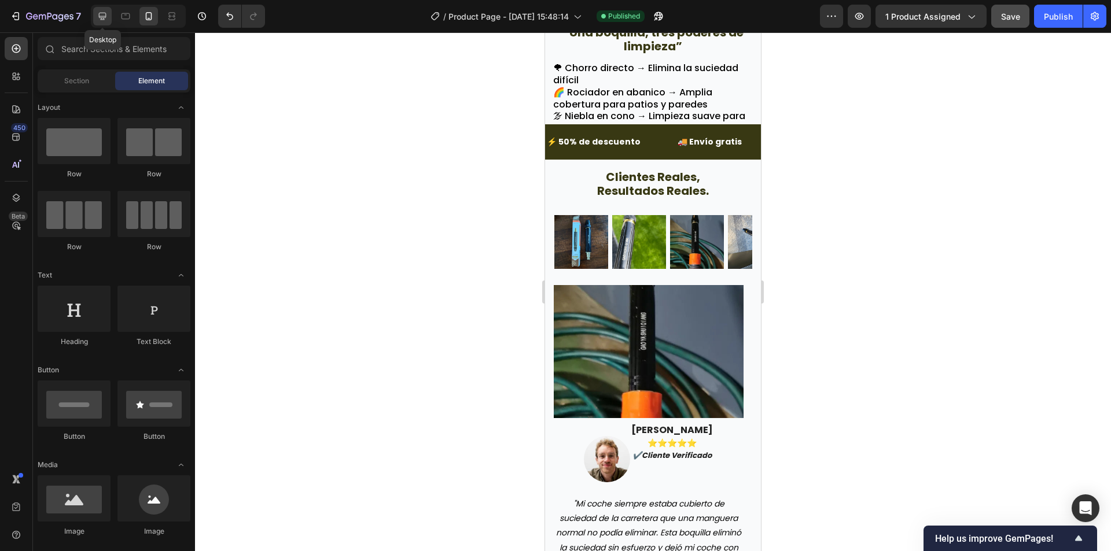
click at [98, 17] on icon at bounding box center [103, 16] width 12 height 12
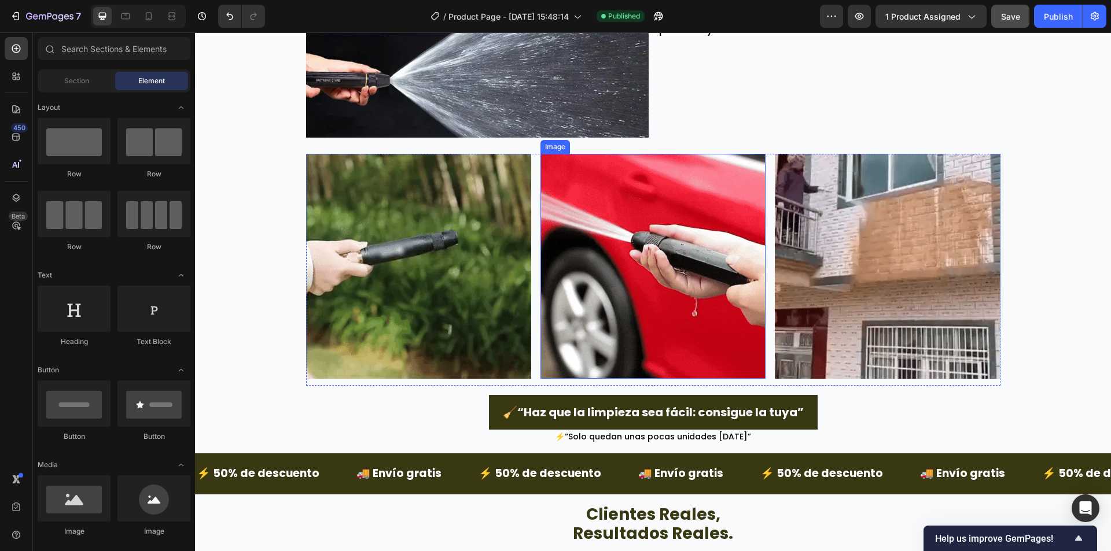
scroll to position [1897, 0]
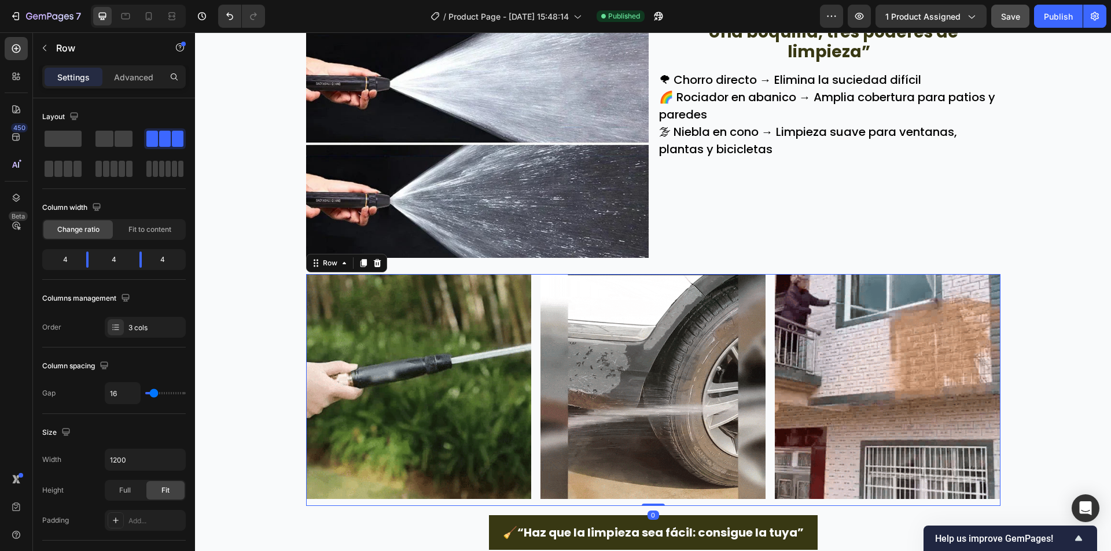
click at [531, 281] on div "Image Image Image Row 0" at bounding box center [653, 390] width 694 height 232
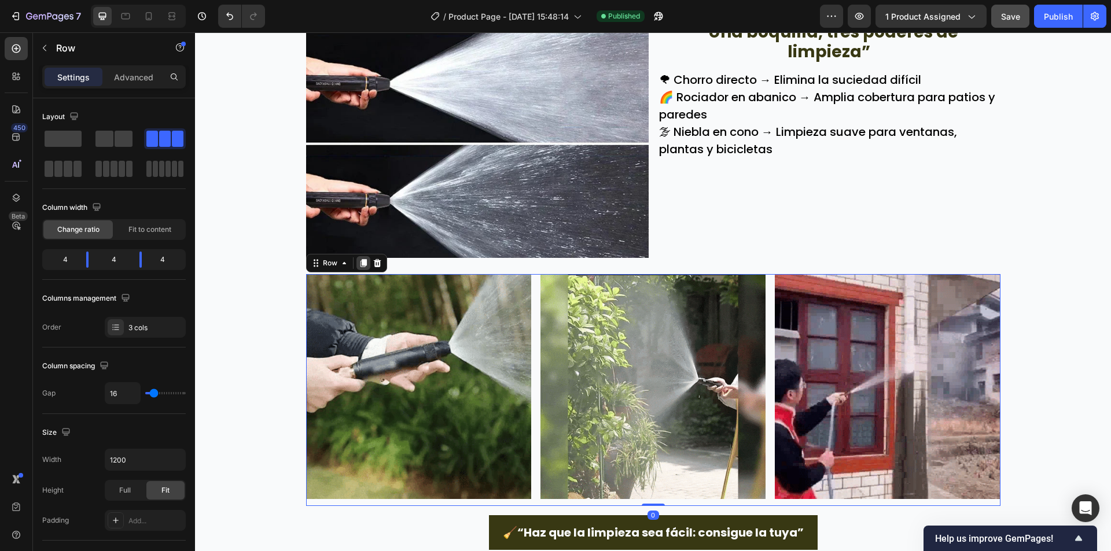
click at [360, 267] on icon at bounding box center [363, 263] width 6 height 8
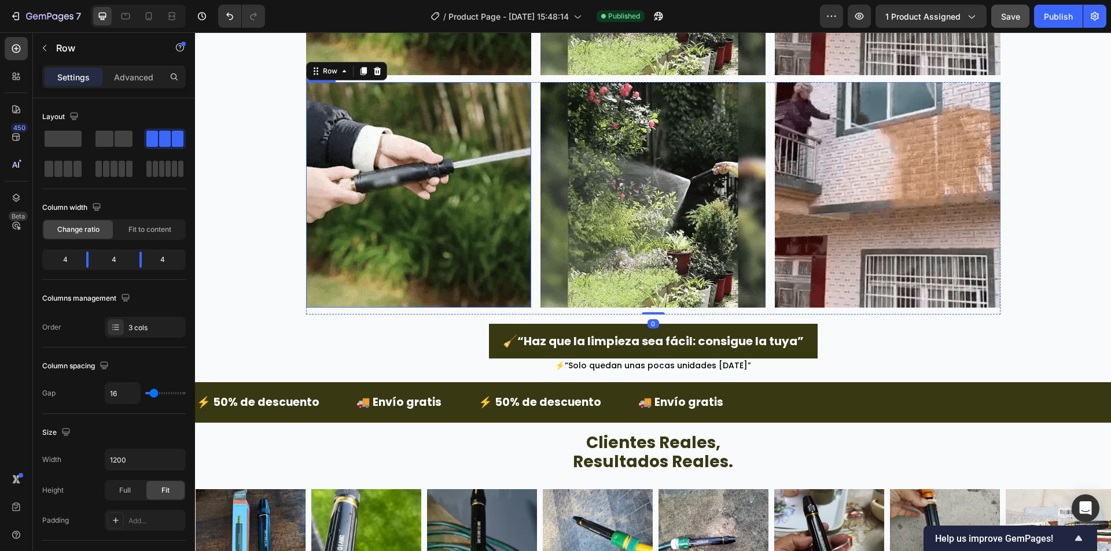
scroll to position [2330, 0]
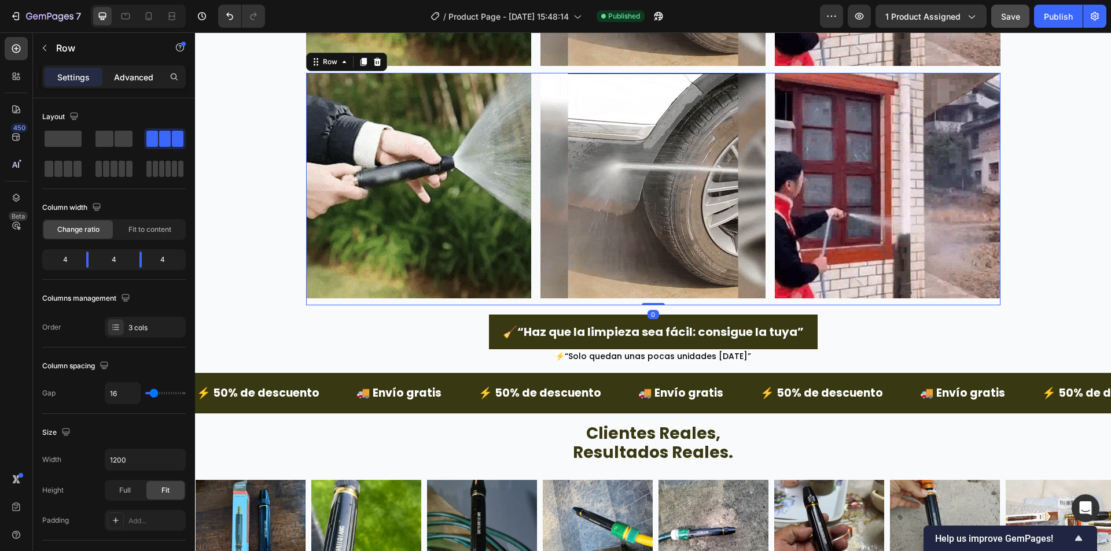
click at [143, 84] on div "Advanced" at bounding box center [134, 77] width 58 height 19
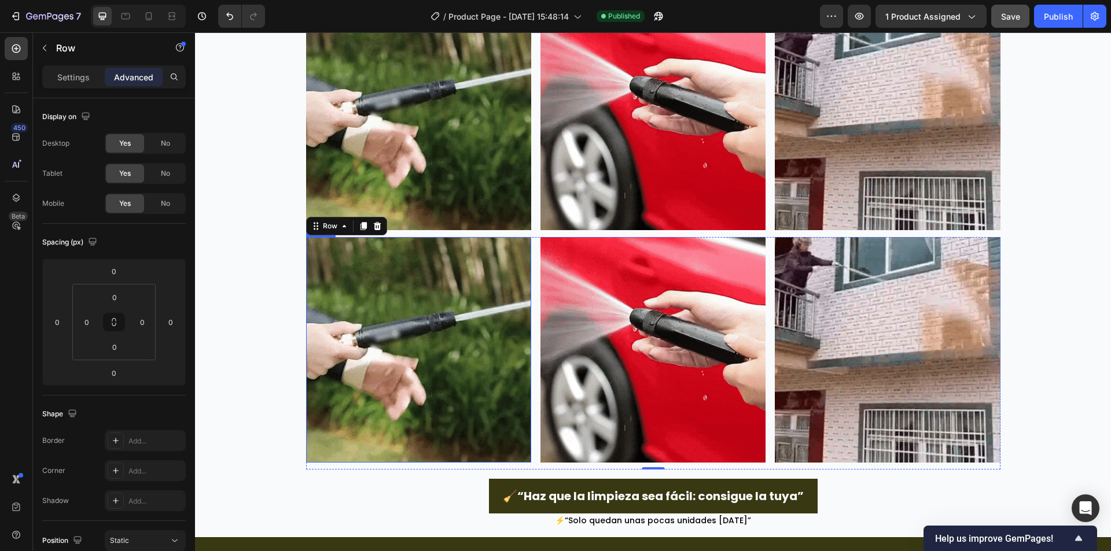
scroll to position [2099, 0]
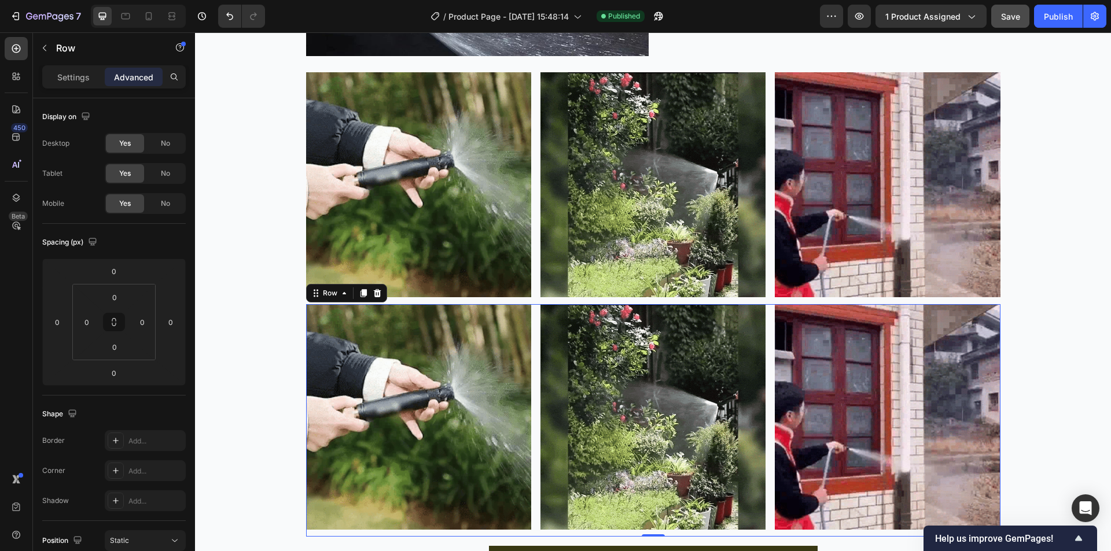
click at [532, 316] on div "Image Image Image Row 0" at bounding box center [653, 420] width 694 height 232
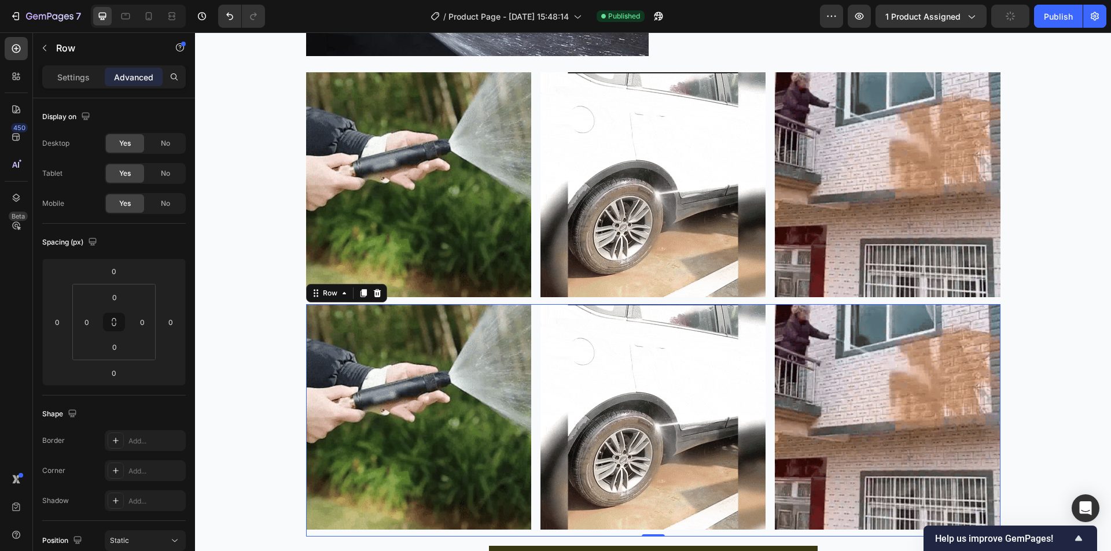
drag, startPoint x: 371, startPoint y: 290, endPoint x: 407, endPoint y: 276, distance: 38.5
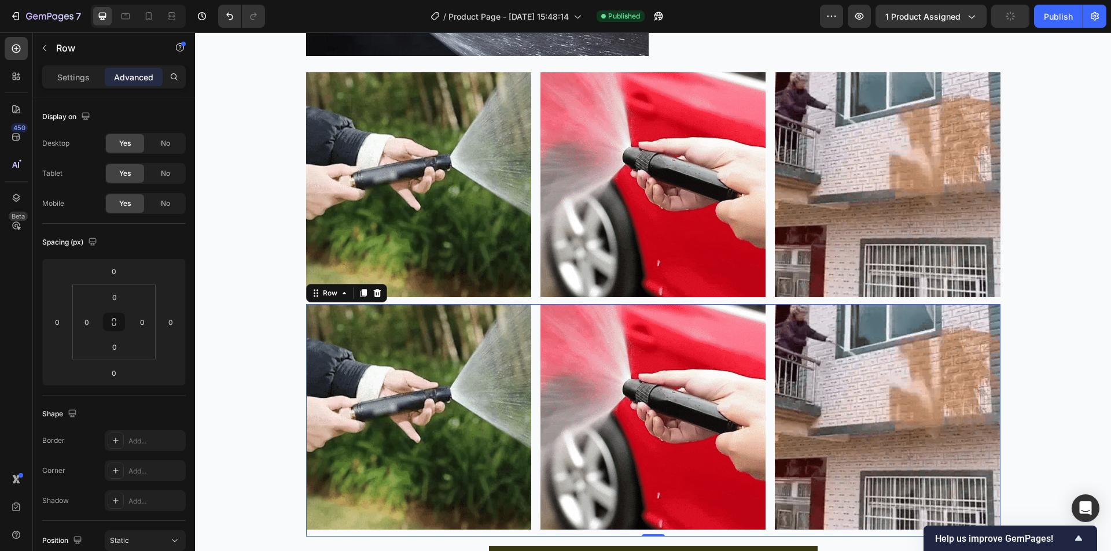
click at [372, 290] on icon at bounding box center [376, 293] width 9 height 9
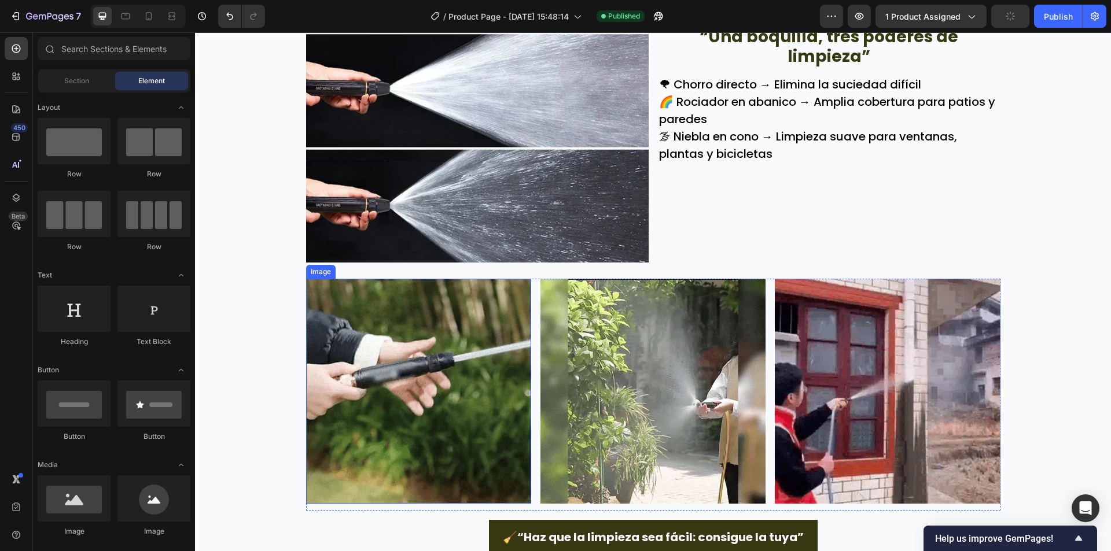
scroll to position [1868, 0]
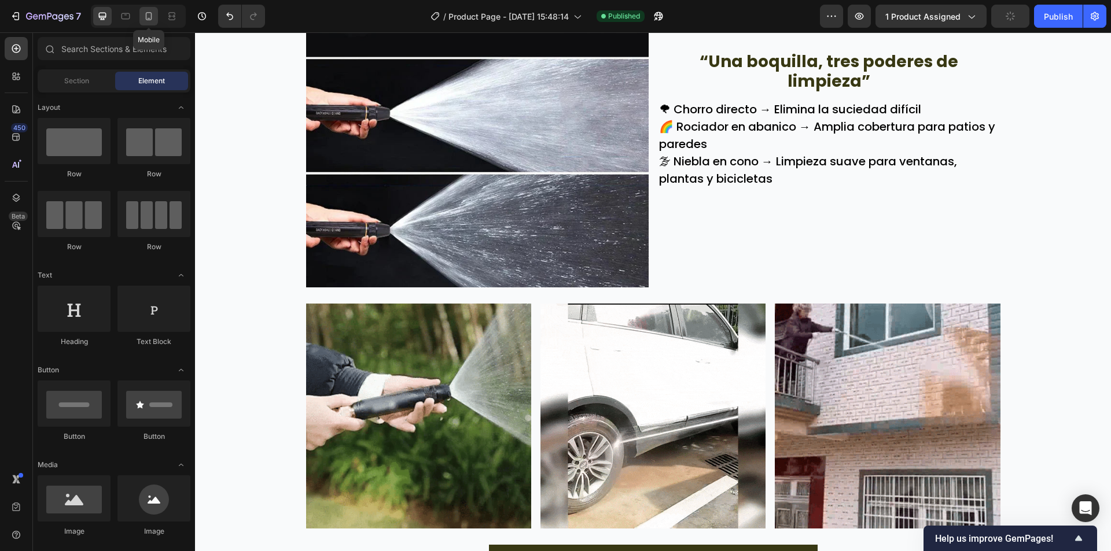
click at [157, 14] on div at bounding box center [148, 16] width 19 height 19
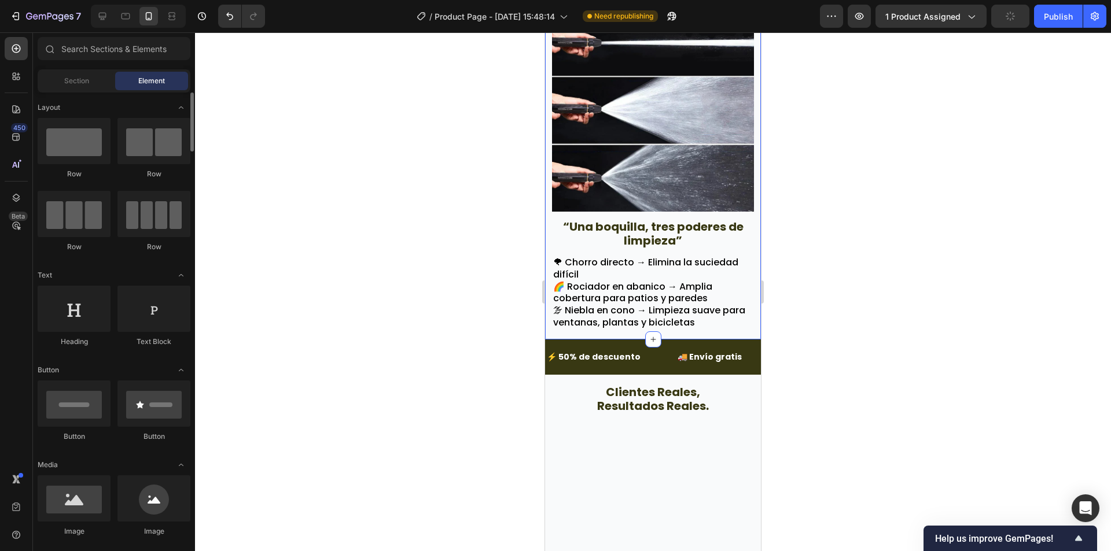
scroll to position [174, 0]
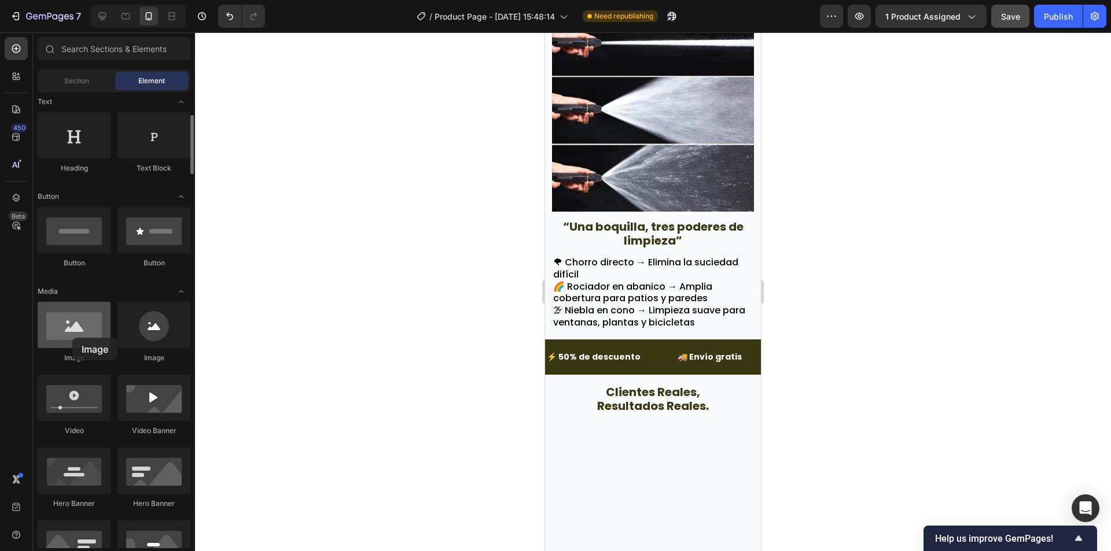
drag, startPoint x: 78, startPoint y: 333, endPoint x: 72, endPoint y: 338, distance: 7.4
click at [72, 338] on div at bounding box center [74, 325] width 73 height 46
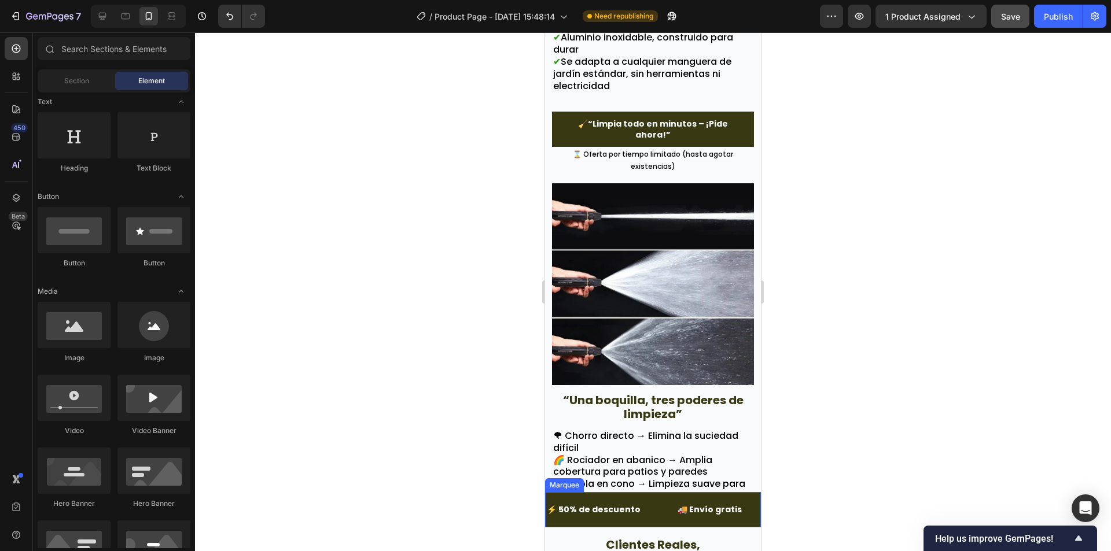
scroll to position [2086, 0]
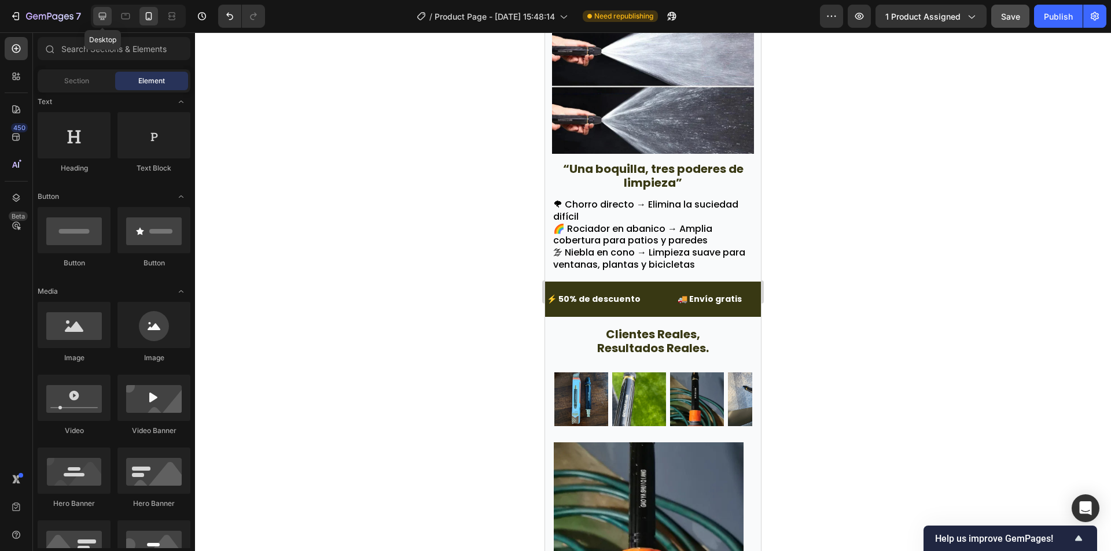
click at [107, 21] on icon at bounding box center [103, 16] width 12 height 12
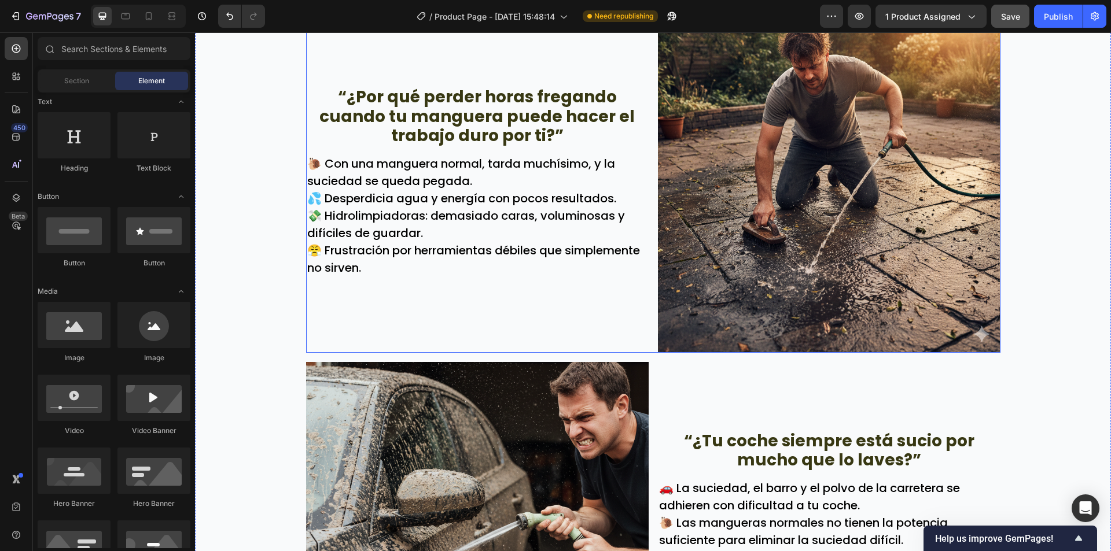
scroll to position [652, 0]
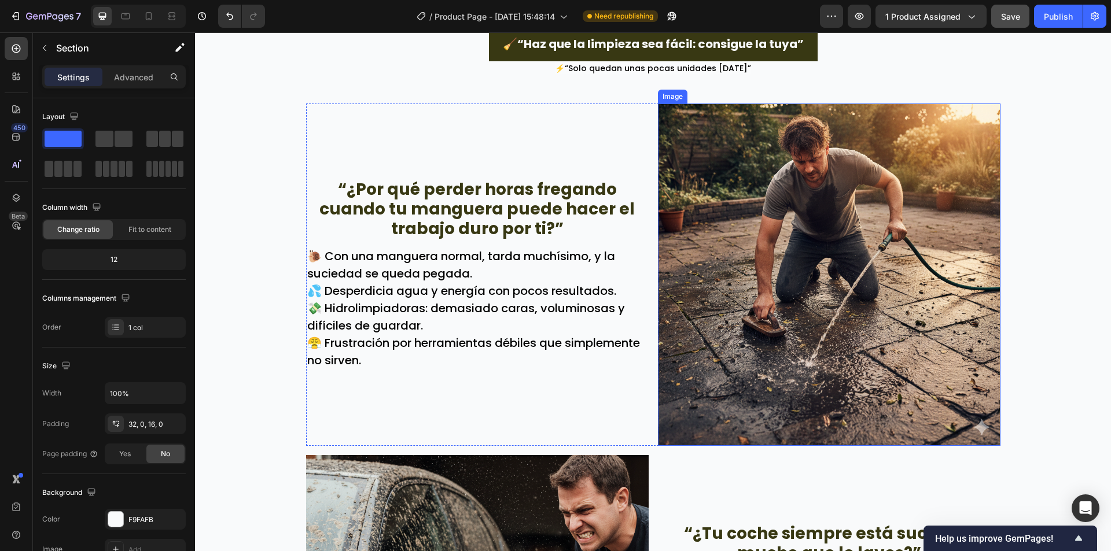
scroll to position [2370, 0]
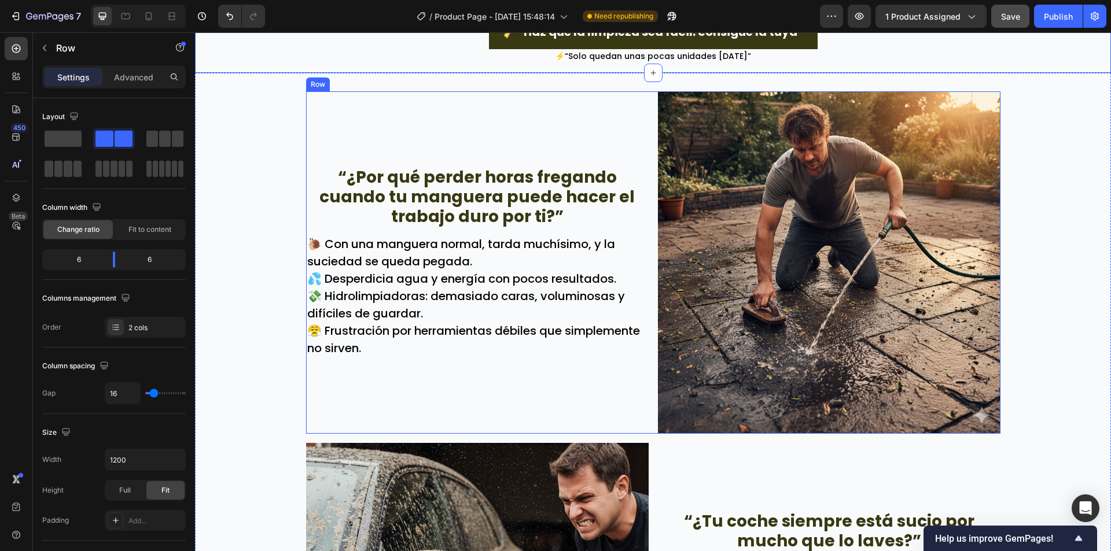
click at [432, 117] on div "“¿Por qué perder horas fregando cuando tu manguera puede hacer el trabajo duro …" at bounding box center [477, 262] width 342 height 342
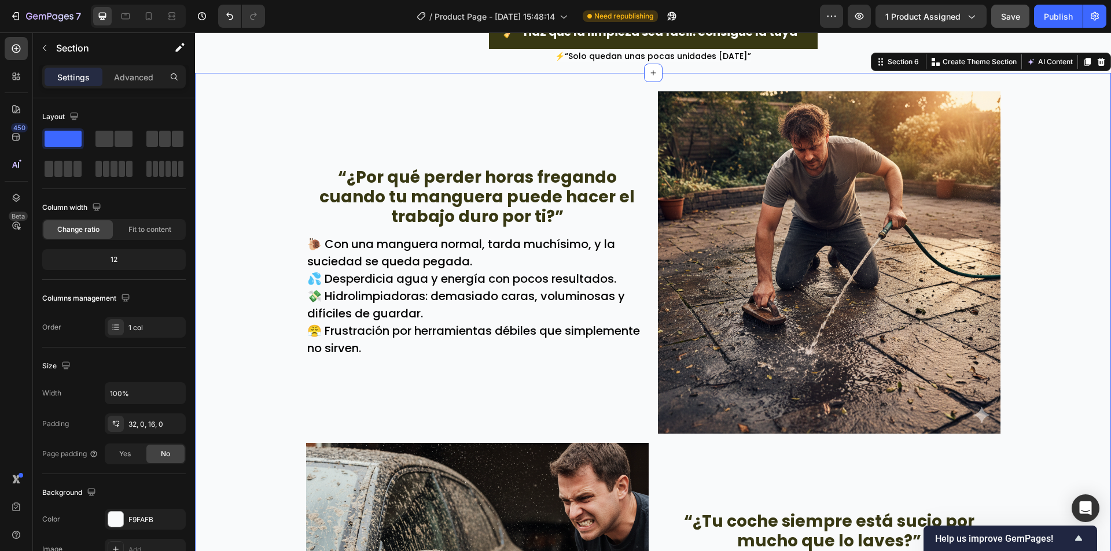
click at [147, 78] on p "Advanced" at bounding box center [133, 77] width 39 height 12
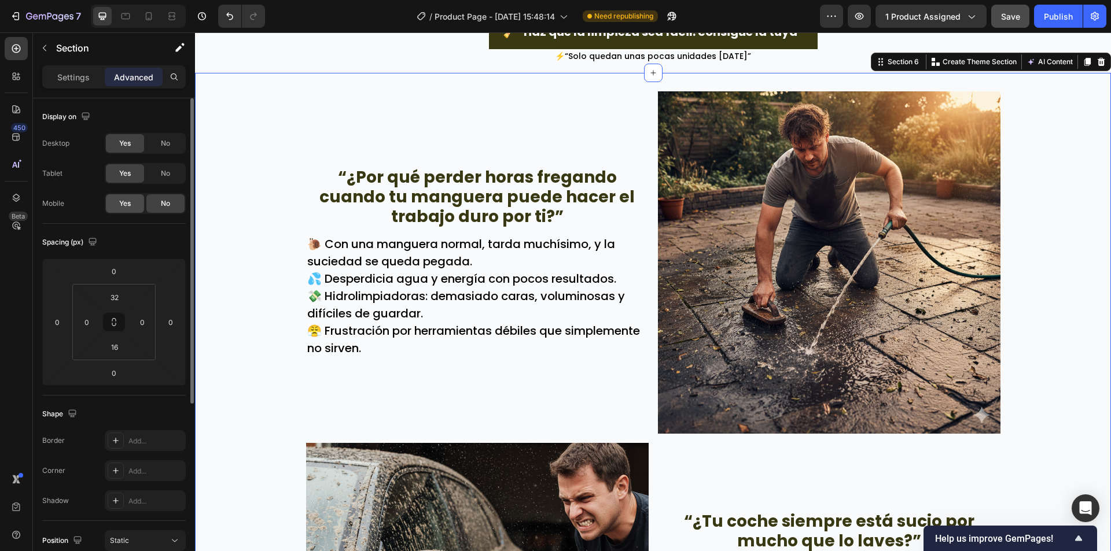
click at [140, 196] on div "Yes" at bounding box center [125, 203] width 38 height 19
click at [153, 179] on div "No" at bounding box center [165, 173] width 38 height 19
click at [163, 157] on div "Desktop Yes No Tablet Yes No Mobile Yes No" at bounding box center [113, 173] width 143 height 81
click at [165, 155] on div "Desktop Yes No Tablet Yes No Mobile Yes No" at bounding box center [113, 173] width 143 height 81
click at [163, 147] on span "No" at bounding box center [165, 143] width 9 height 10
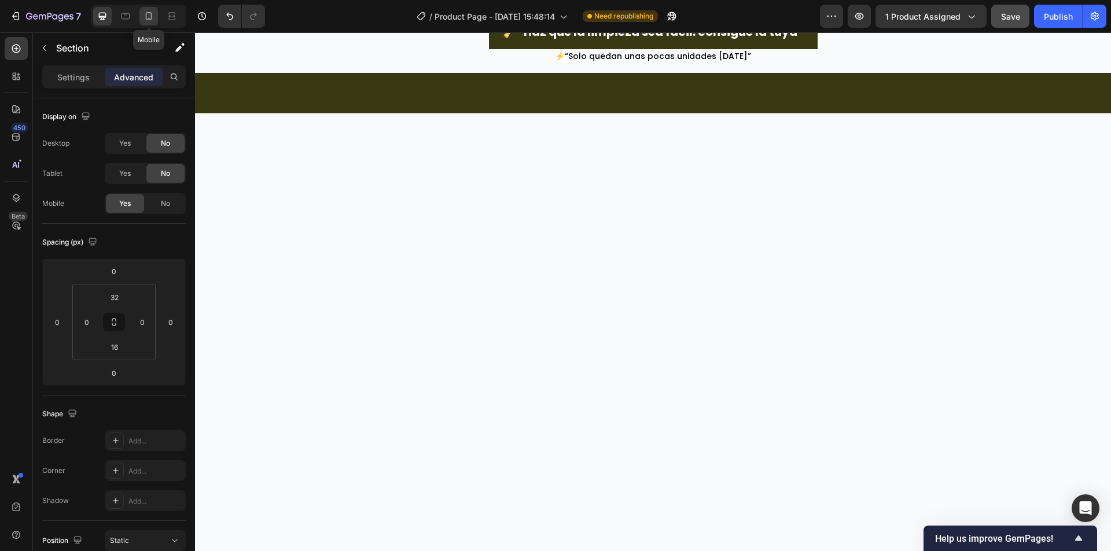
click at [154, 12] on icon at bounding box center [149, 16] width 12 height 12
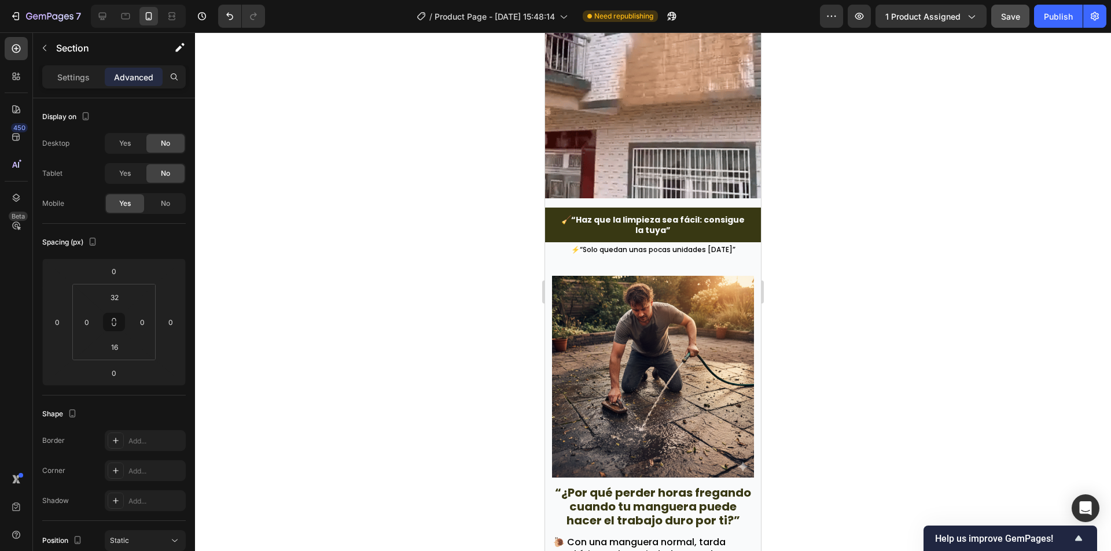
scroll to position [2879, 0]
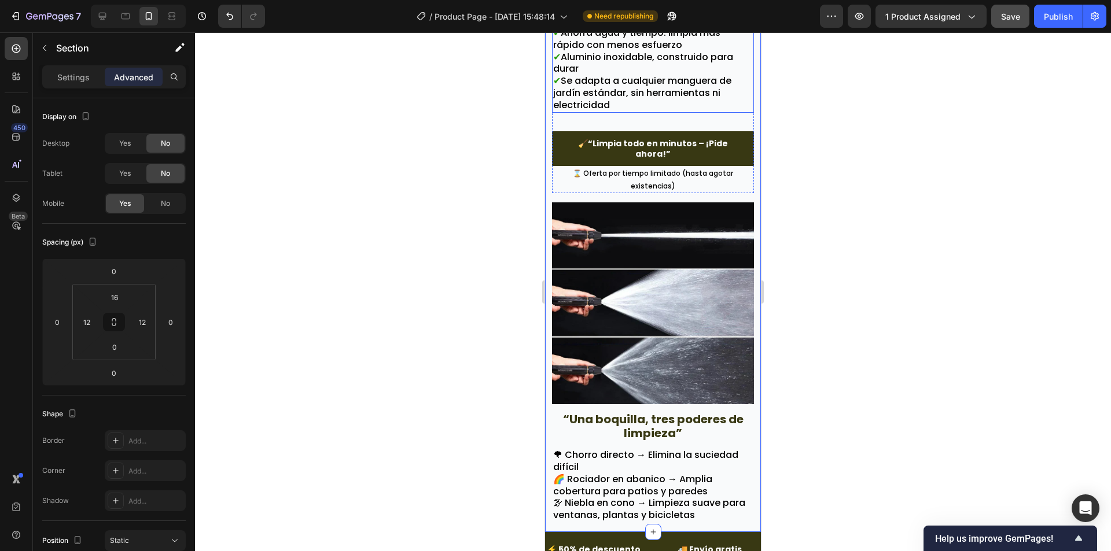
scroll to position [4210, 0]
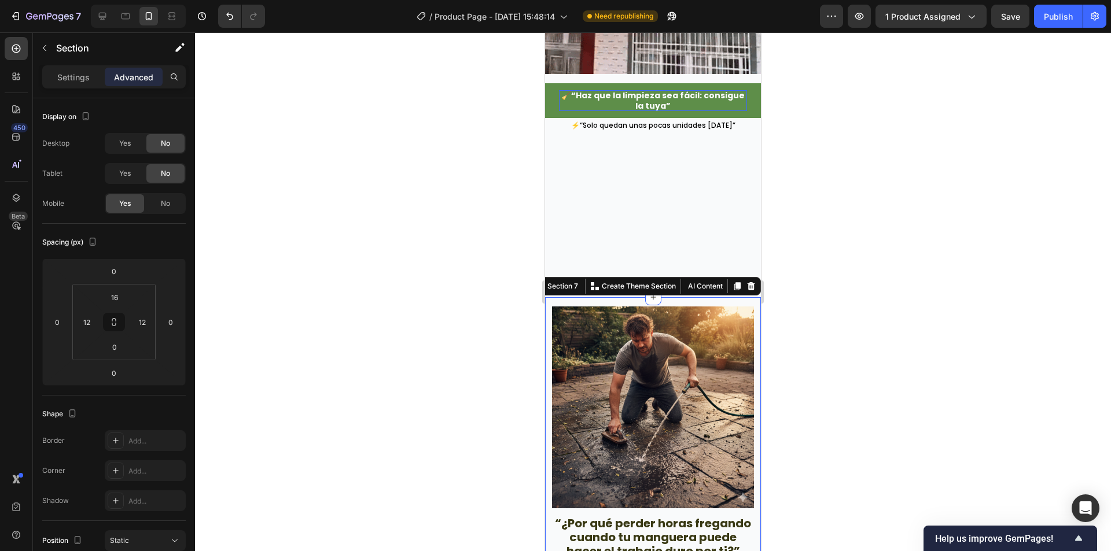
scroll to position [2764, 0]
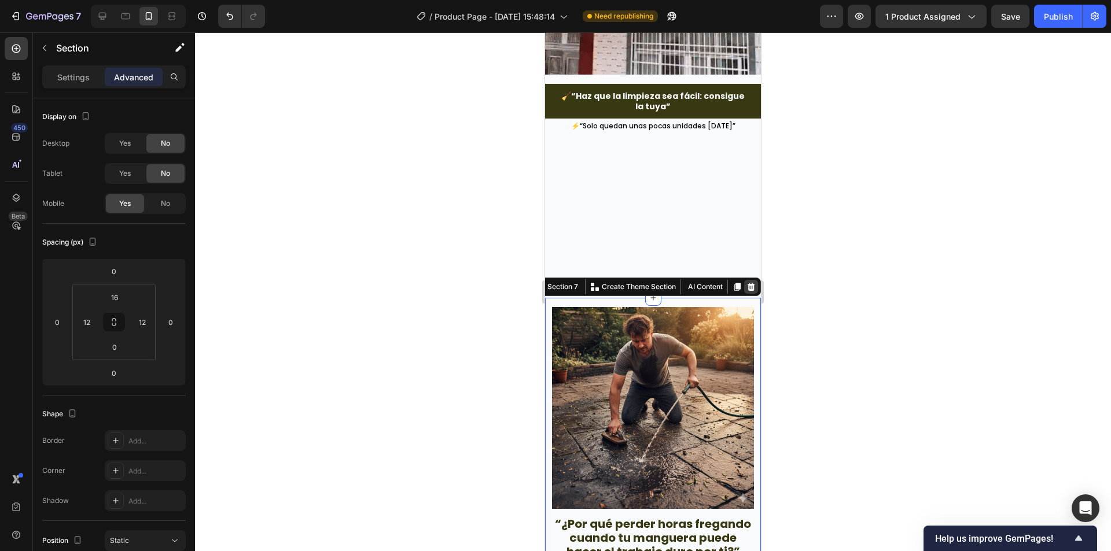
click at [747, 287] on icon at bounding box center [751, 287] width 8 height 8
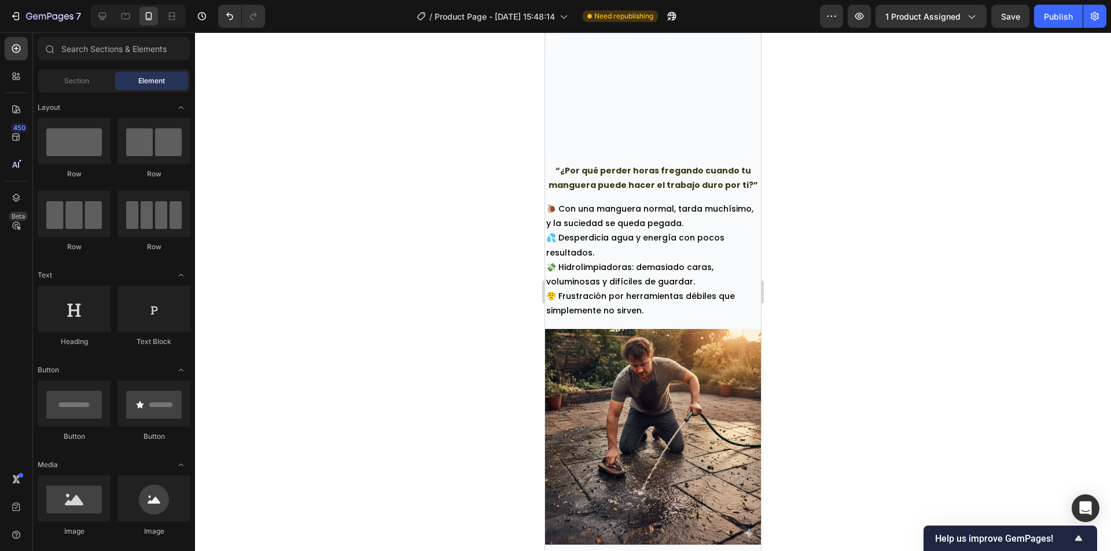
scroll to position [582, 0]
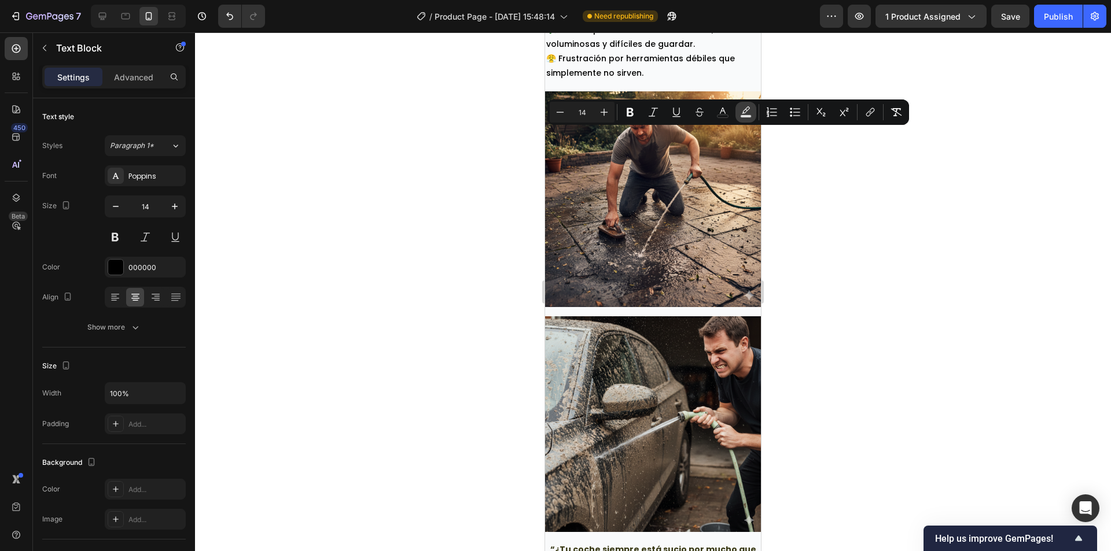
click at [749, 109] on icon "Editor contextual toolbar" at bounding box center [746, 109] width 8 height 7
type input "000000"
type input "77"
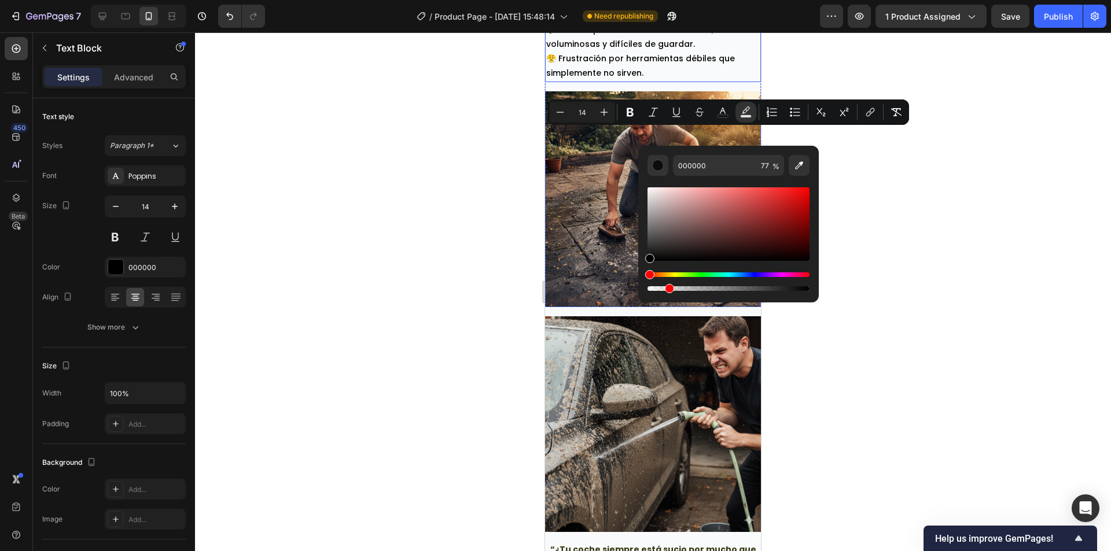
drag, startPoint x: 1320, startPoint y: 320, endPoint x: 637, endPoint y: 289, distance: 684.4
type input "0"
drag, startPoint x: 1215, startPoint y: 320, endPoint x: 624, endPoint y: 285, distance: 592.2
click at [943, 319] on div at bounding box center [653, 291] width 916 height 519
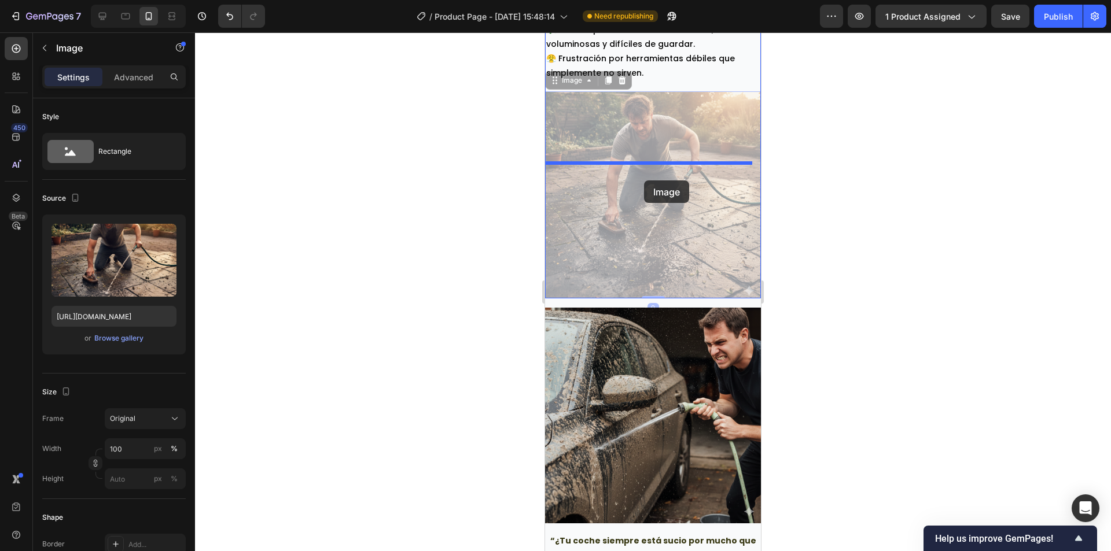
drag, startPoint x: 635, startPoint y: 363, endPoint x: 644, endPoint y: 180, distance: 183.0
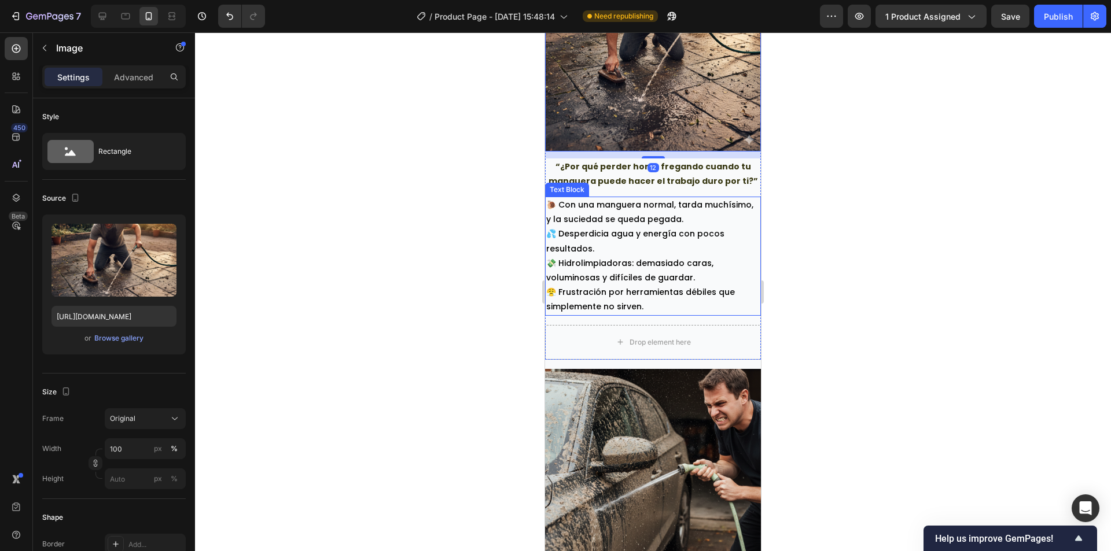
scroll to position [813, 0]
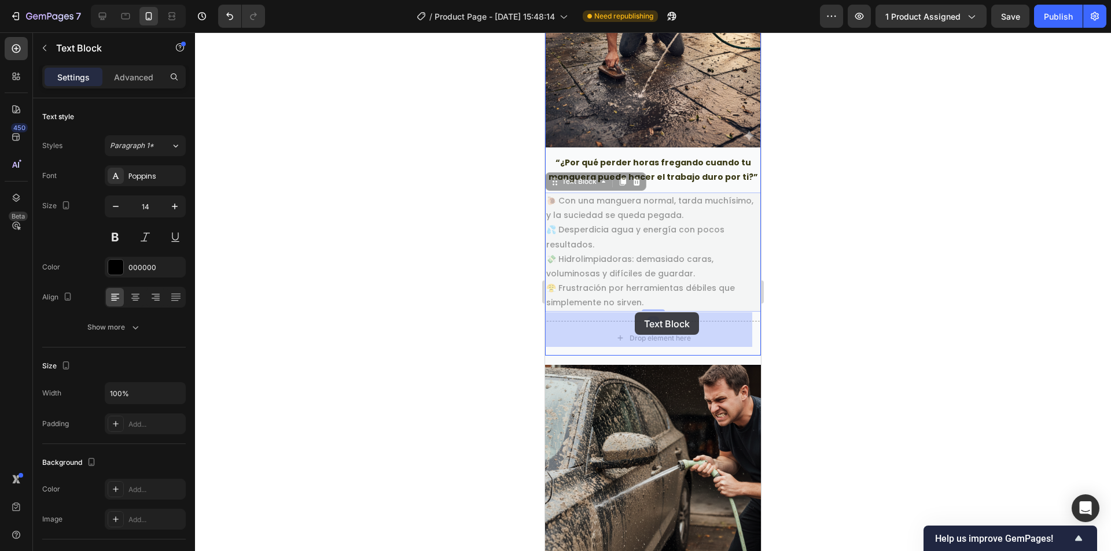
drag, startPoint x: 634, startPoint y: 261, endPoint x: 635, endPoint y: 312, distance: 50.9
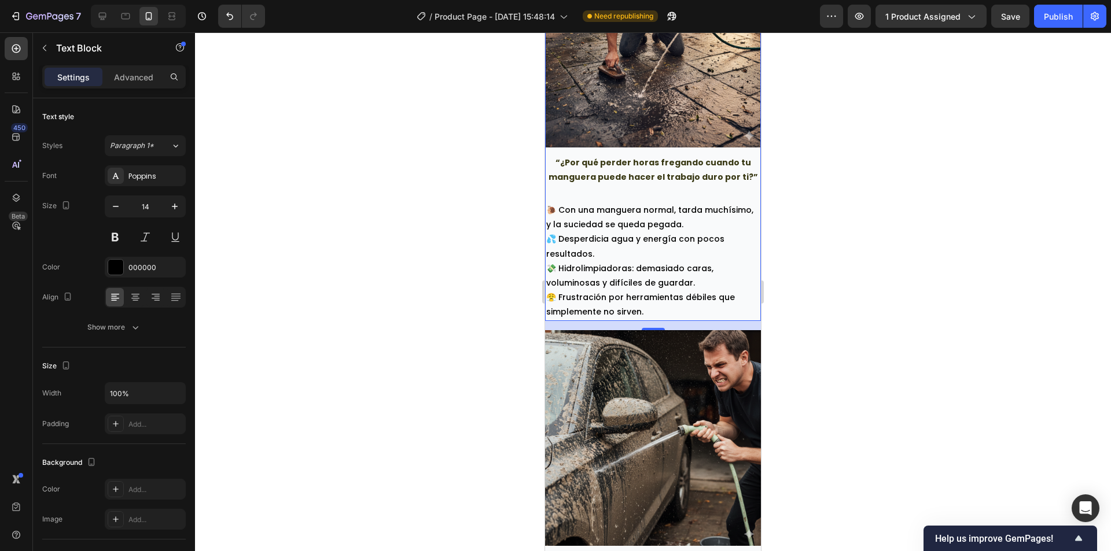
click at [696, 180] on div "Image “¿Por qué perder horas fregando cuando tu manguera puede hacer el trabajo…" at bounding box center [653, 62] width 216 height 261
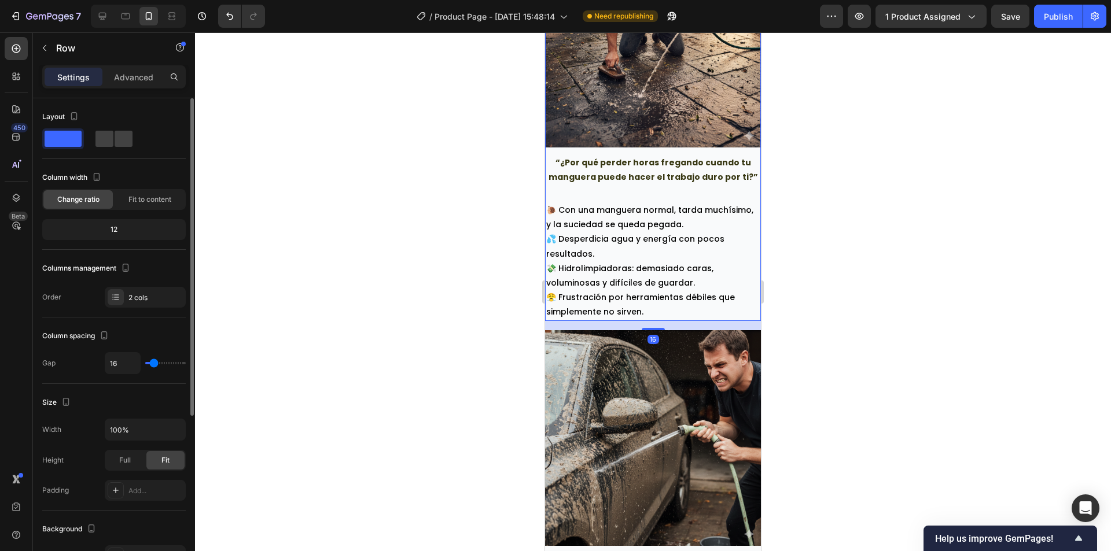
type input "2"
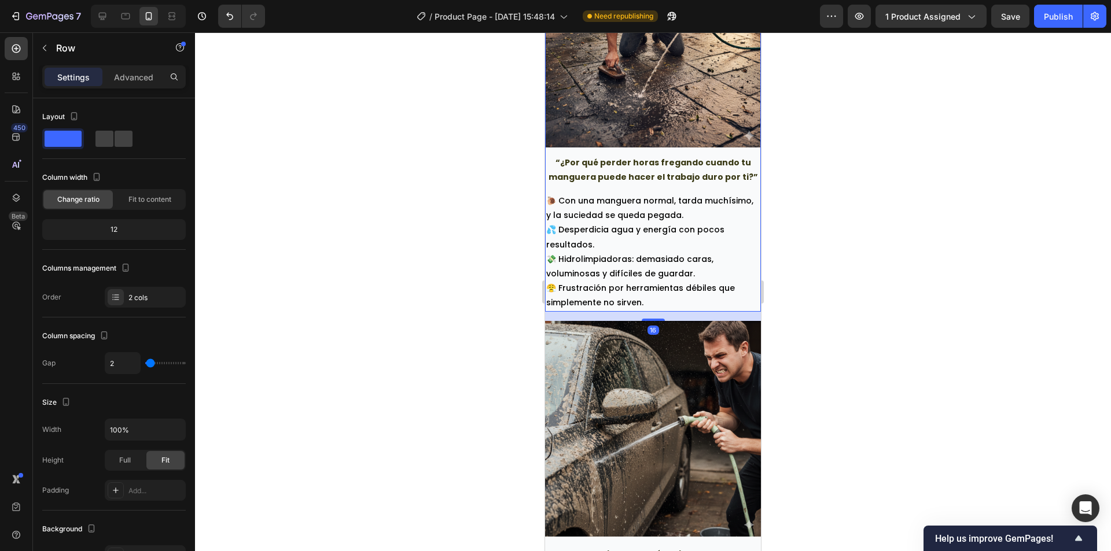
type input "0"
drag, startPoint x: 155, startPoint y: 361, endPoint x: 231, endPoint y: 365, distance: 76.5
type input "0"
click at [145, 362] on input "range" at bounding box center [165, 363] width 40 height 2
click at [904, 318] on div at bounding box center [653, 291] width 916 height 519
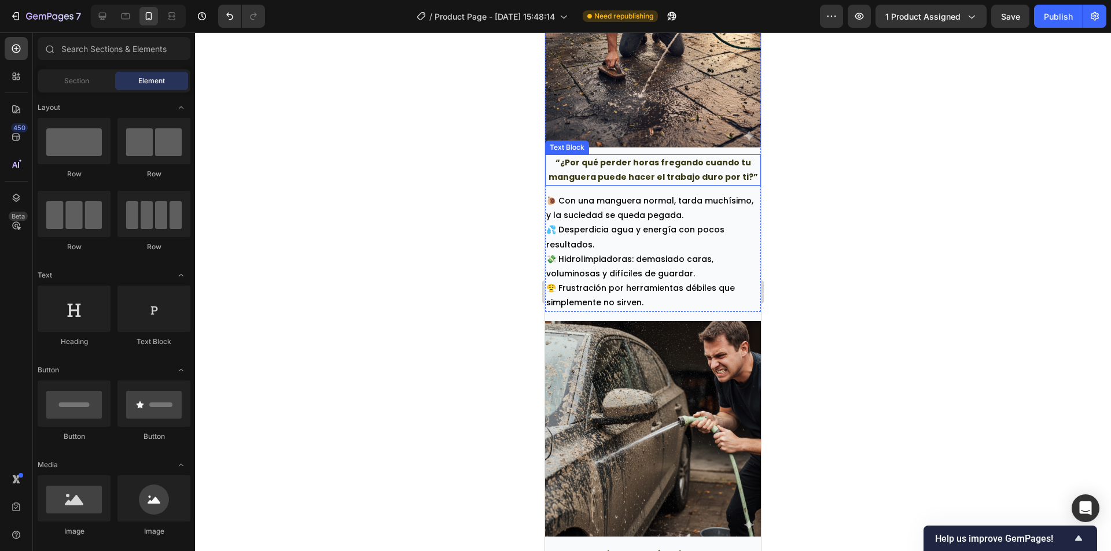
click at [655, 158] on p "“¿Por qué perder horas fregando cuando tu manguera puede hacer el trabajo duro …" at bounding box center [652, 170] width 213 height 29
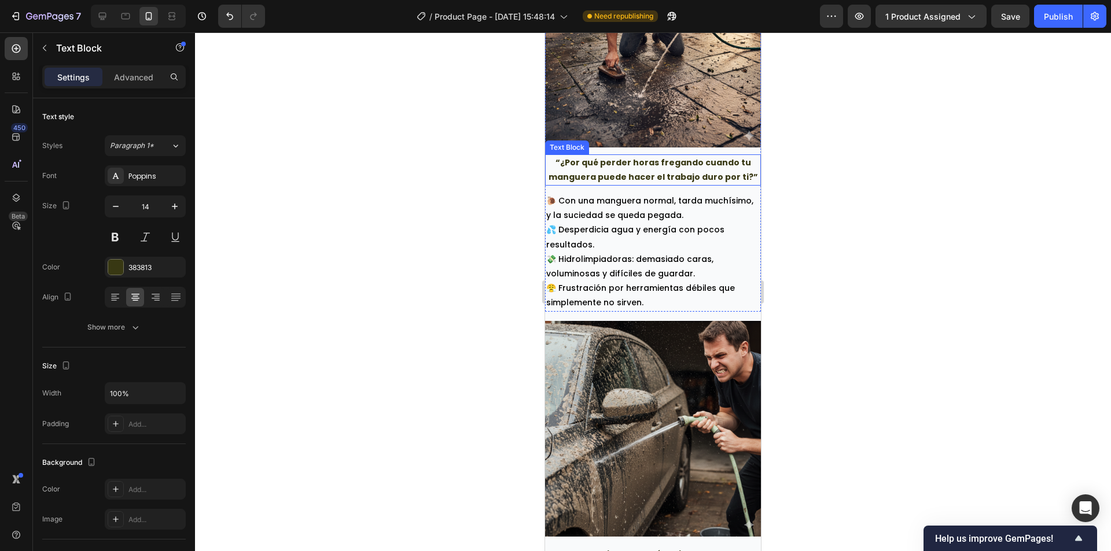
click at [655, 158] on p "“¿Por qué perder horas fregando cuando tu manguera puede hacer el trabajo duro …" at bounding box center [652, 170] width 213 height 29
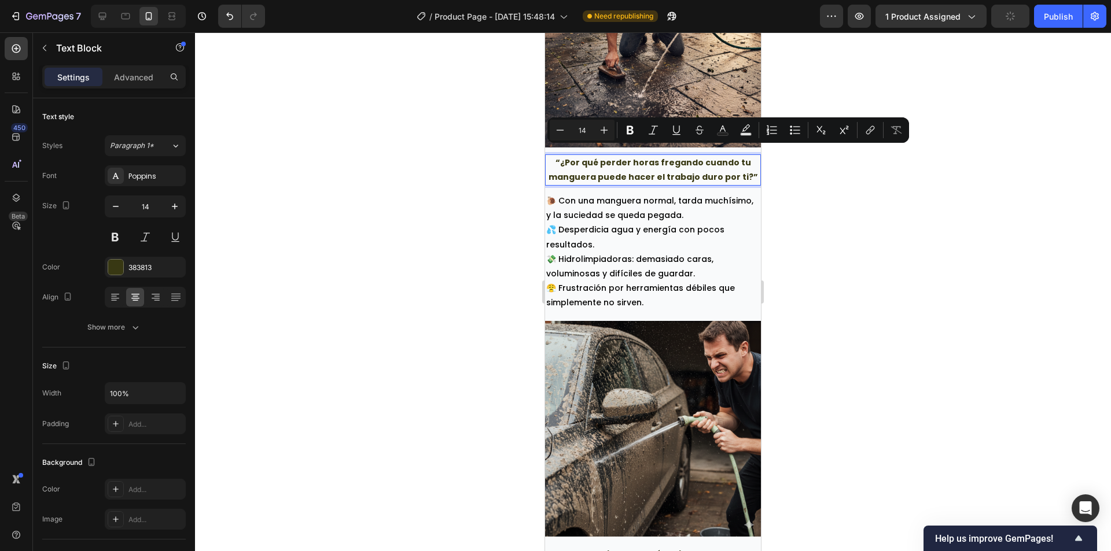
click at [639, 161] on p "“¿Por qué perder horas fregando cuando tu manguera puede hacer el trabajo duro …" at bounding box center [652, 170] width 213 height 29
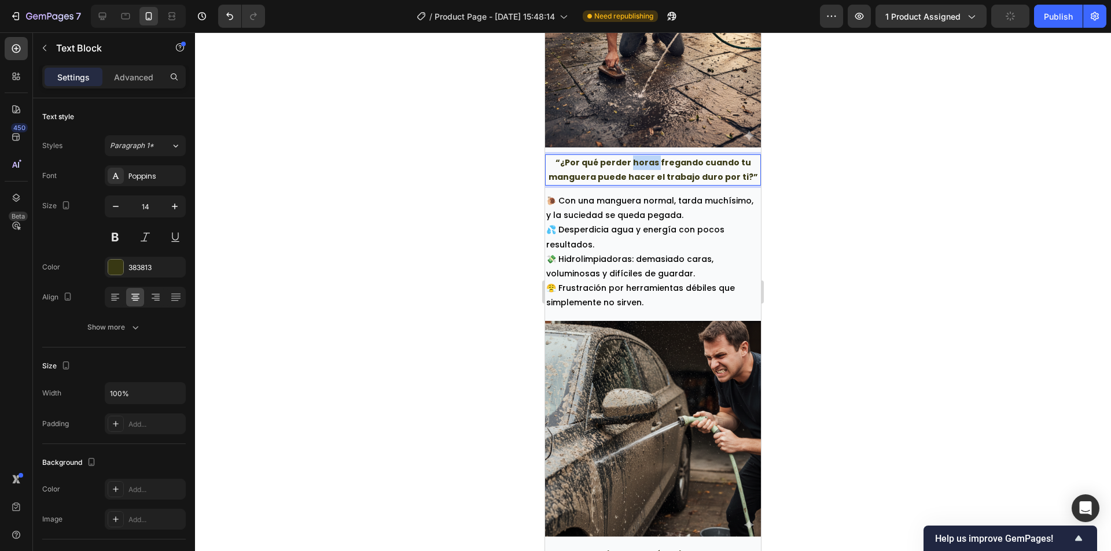
click at [639, 161] on p "“¿Por qué perder horas fregando cuando tu manguera puede hacer el trabajo duro …" at bounding box center [652, 170] width 213 height 29
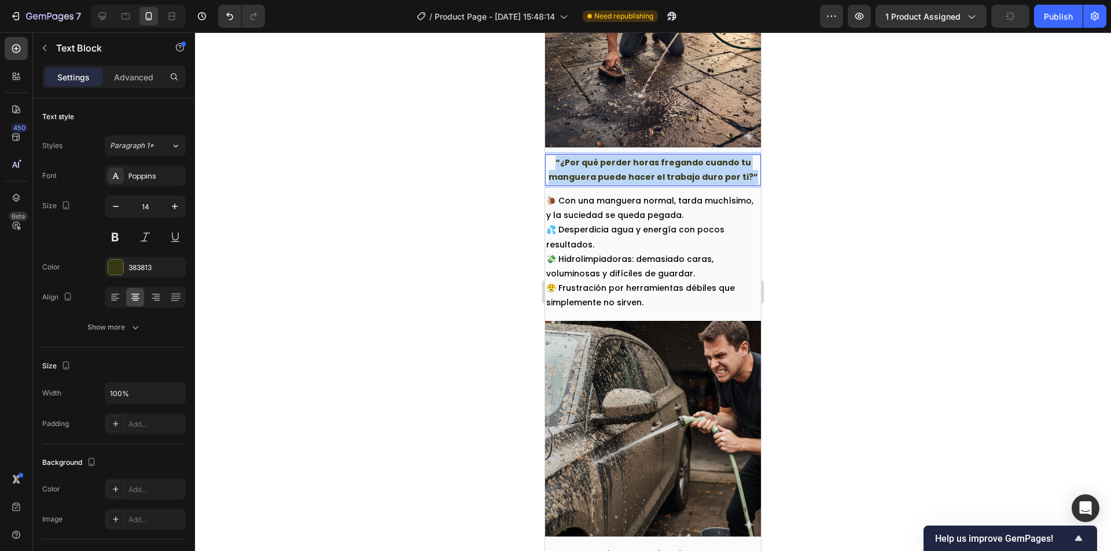
click at [639, 161] on p "“¿Por qué perder horas fregando cuando tu manguera puede hacer el trabajo duro …" at bounding box center [652, 170] width 213 height 29
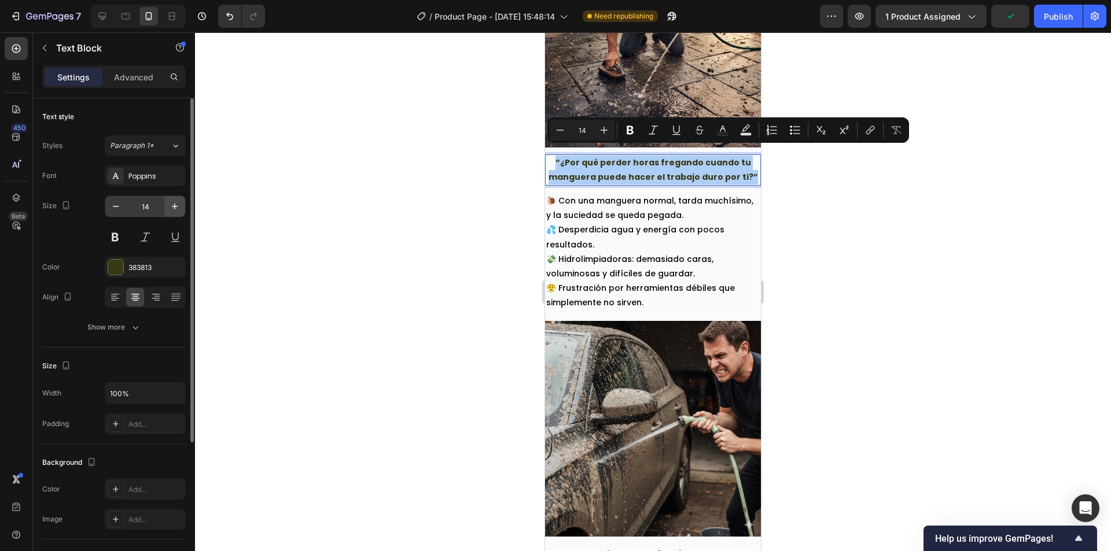
click at [178, 206] on icon "button" at bounding box center [175, 207] width 12 height 12
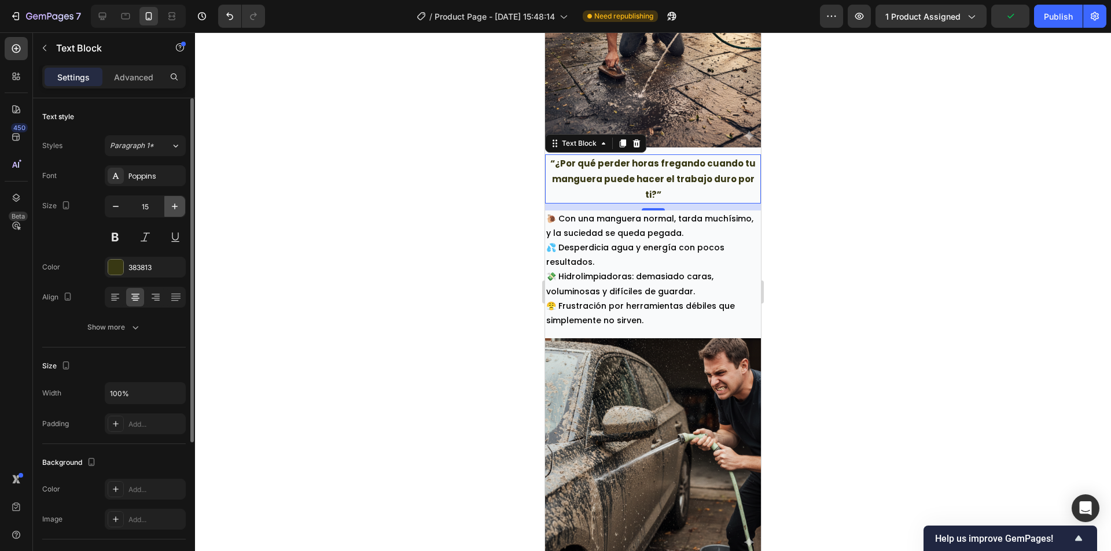
click at [178, 206] on icon "button" at bounding box center [175, 207] width 12 height 12
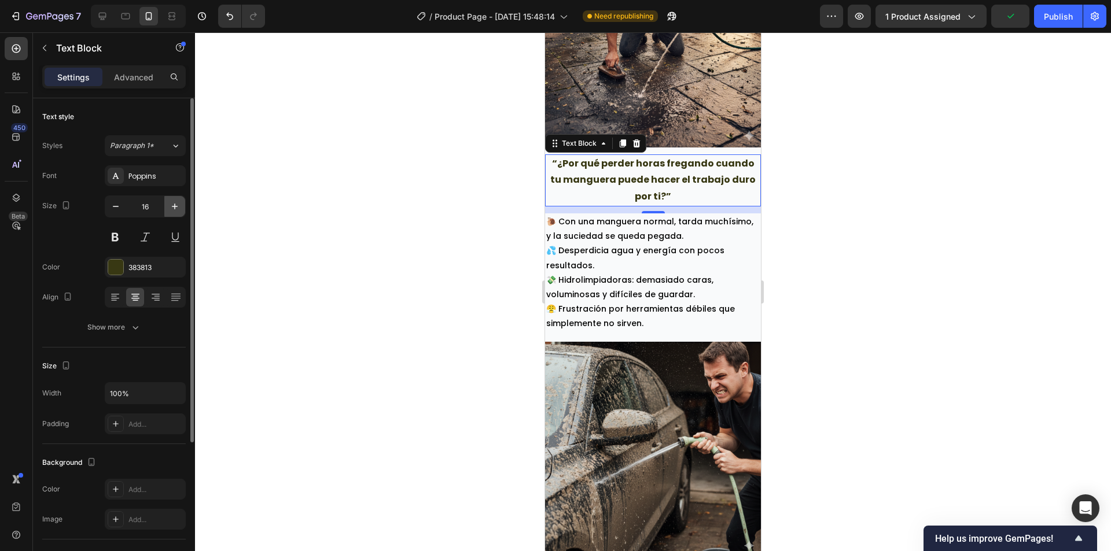
click at [178, 206] on icon "button" at bounding box center [175, 207] width 12 height 12
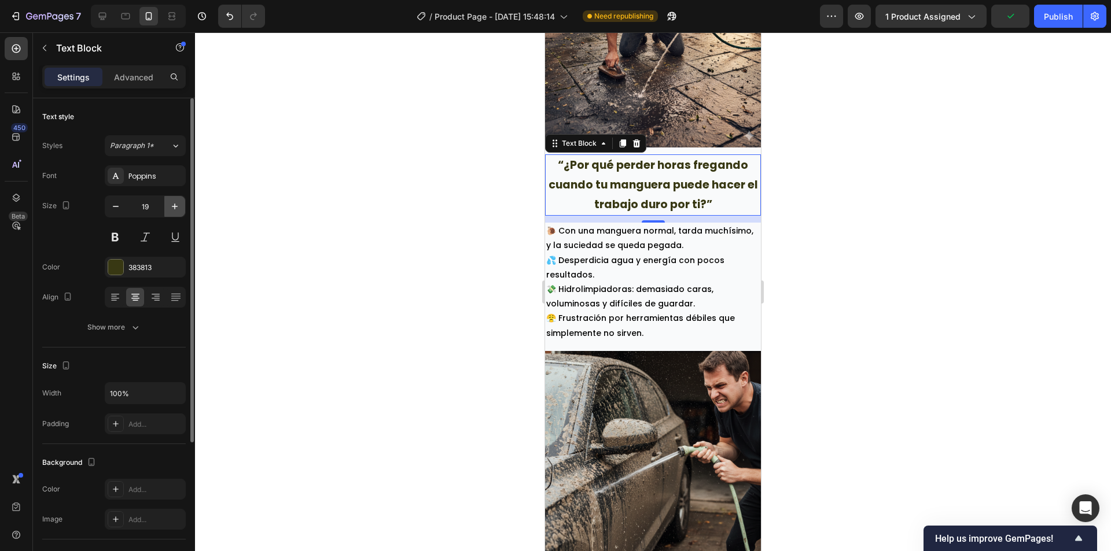
click at [178, 206] on icon "button" at bounding box center [175, 207] width 12 height 12
type input "20"
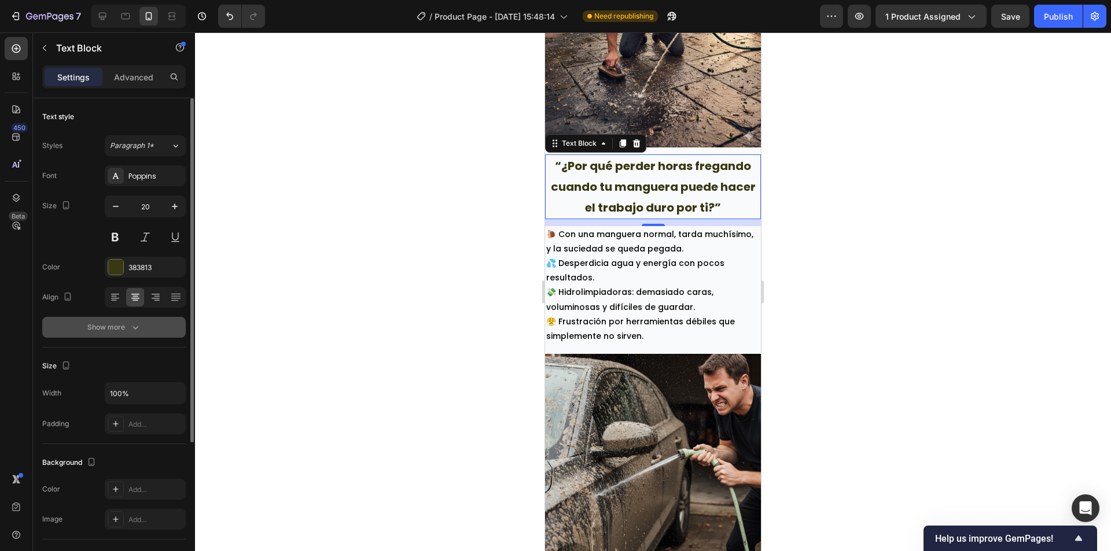
click at [145, 326] on button "Show more" at bounding box center [113, 327] width 143 height 21
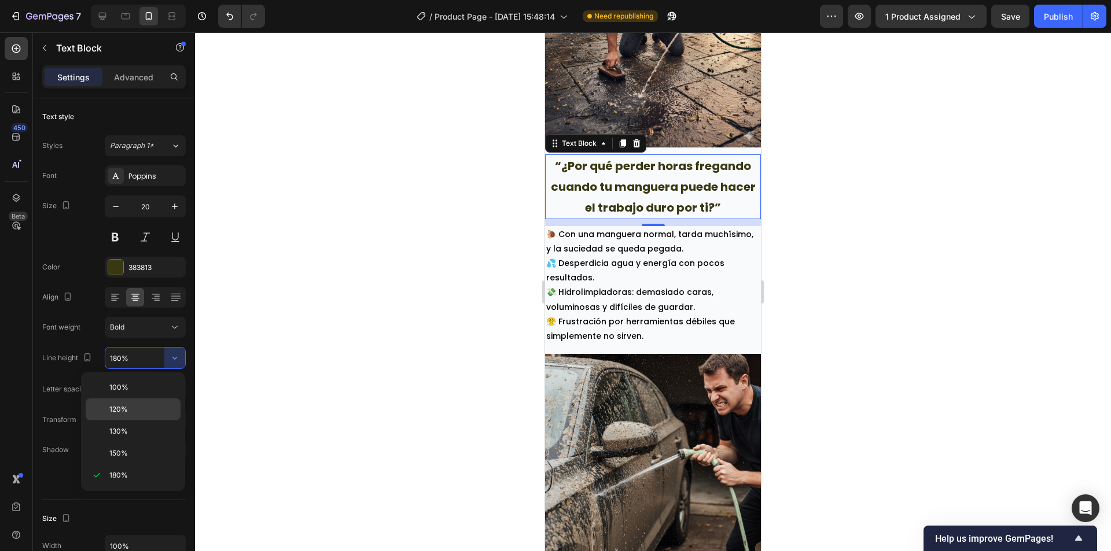
click at [130, 409] on p "120%" at bounding box center [142, 409] width 66 height 10
type input "120%"
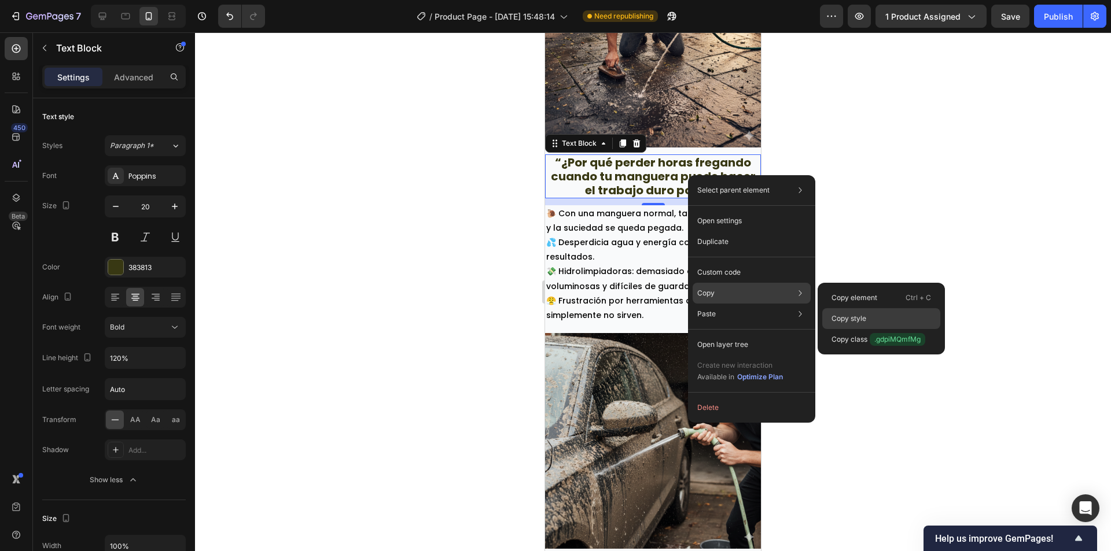
click at [870, 319] on div "Copy style" at bounding box center [881, 318] width 118 height 21
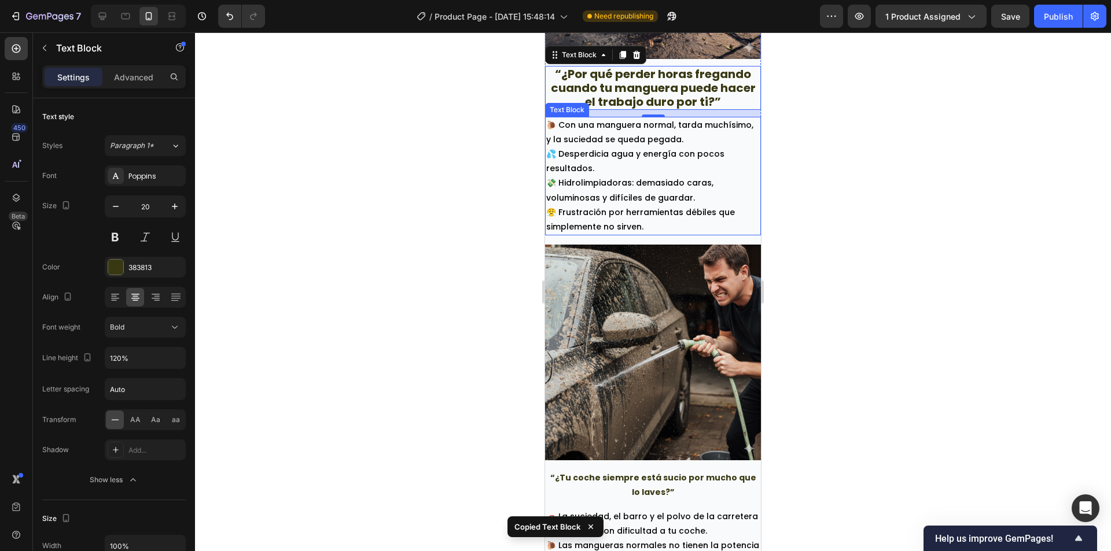
scroll to position [1102, 0]
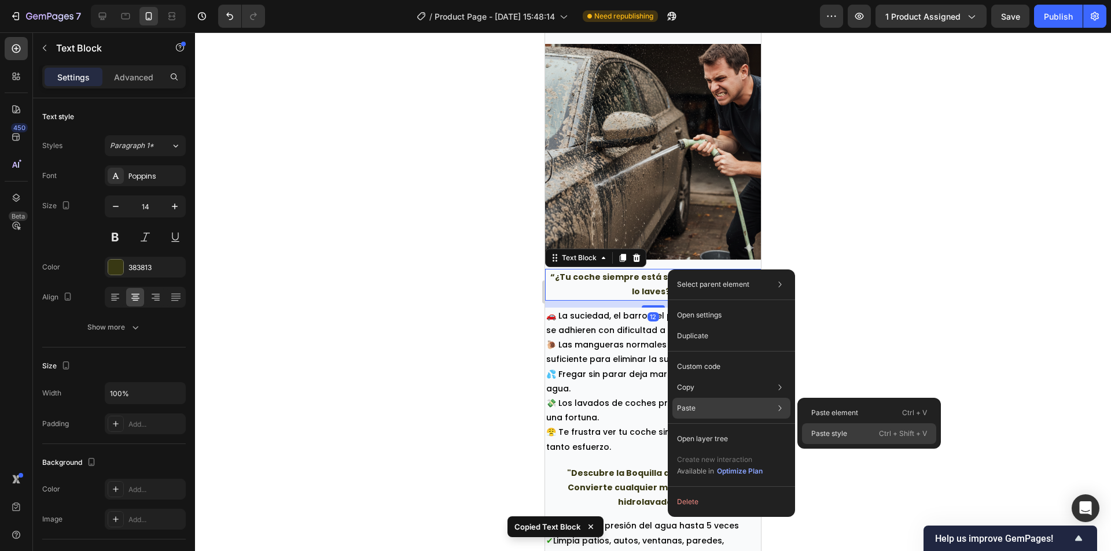
click at [847, 433] on p "Paste style" at bounding box center [829, 434] width 36 height 10
type input "20"
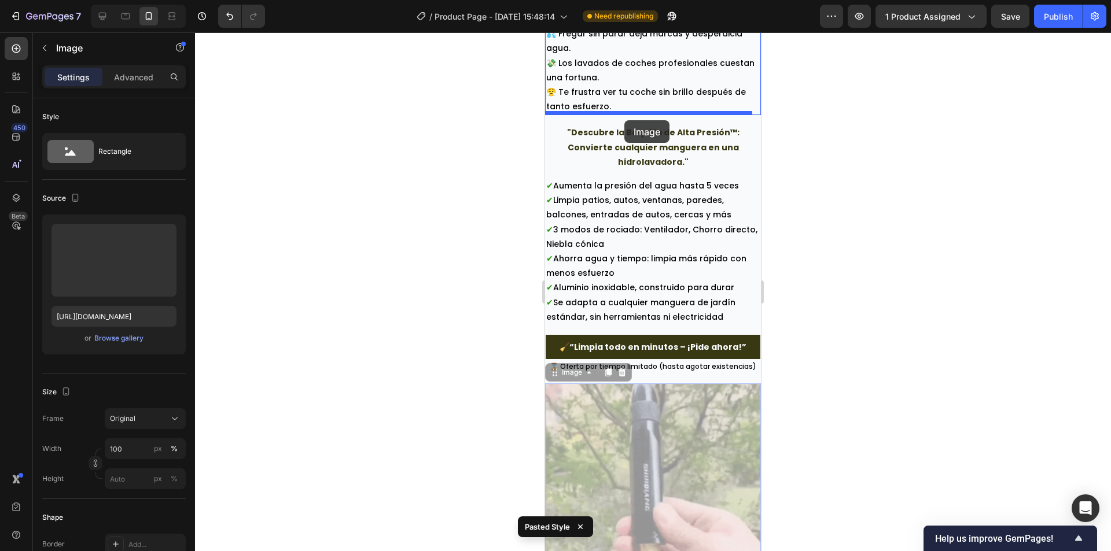
scroll to position [1435, 0]
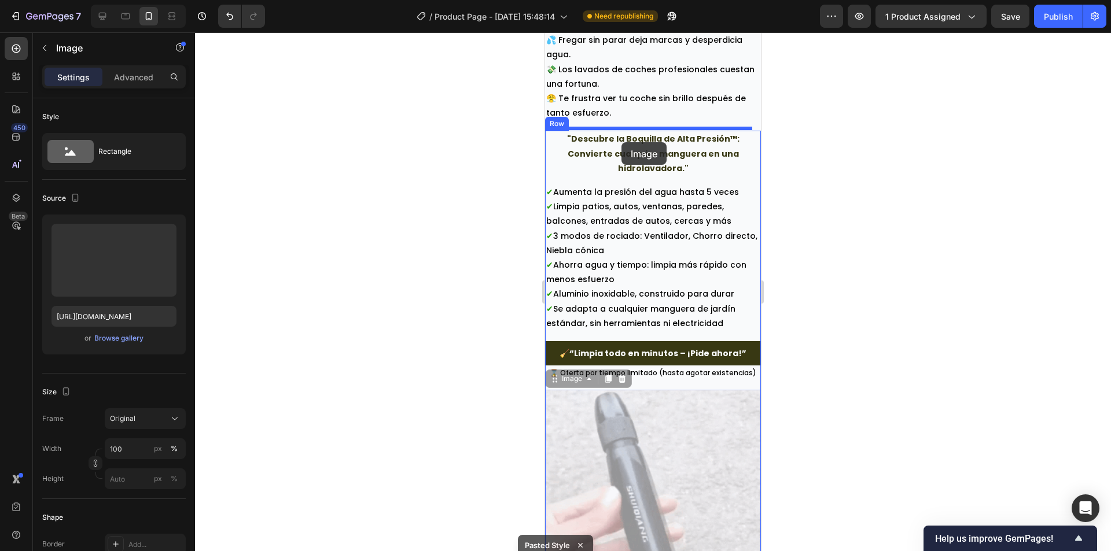
drag, startPoint x: 631, startPoint y: 393, endPoint x: 622, endPoint y: 142, distance: 251.2
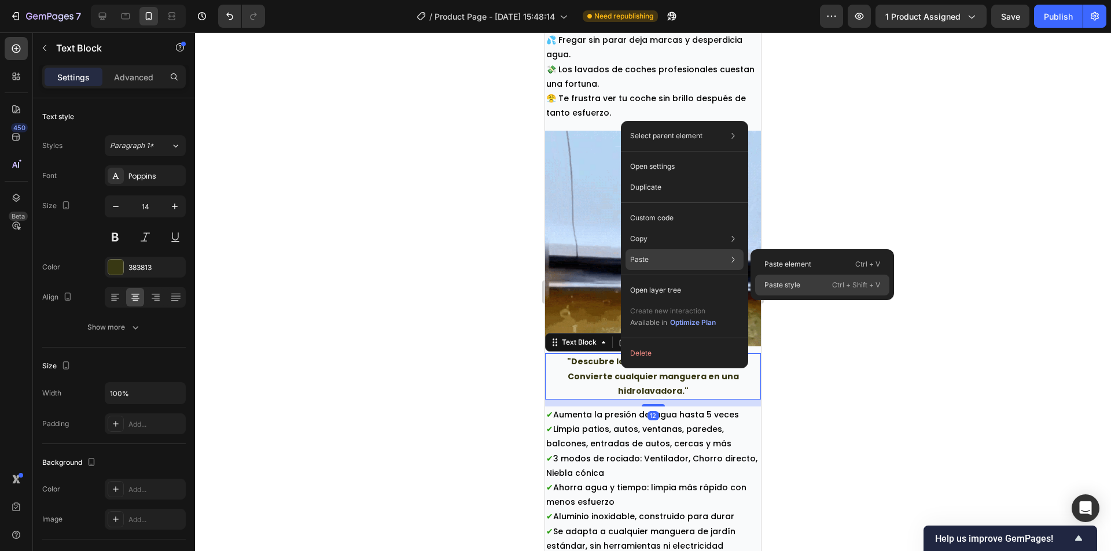
click at [827, 292] on div "Paste style Ctrl + Shift + V" at bounding box center [822, 285] width 134 height 21
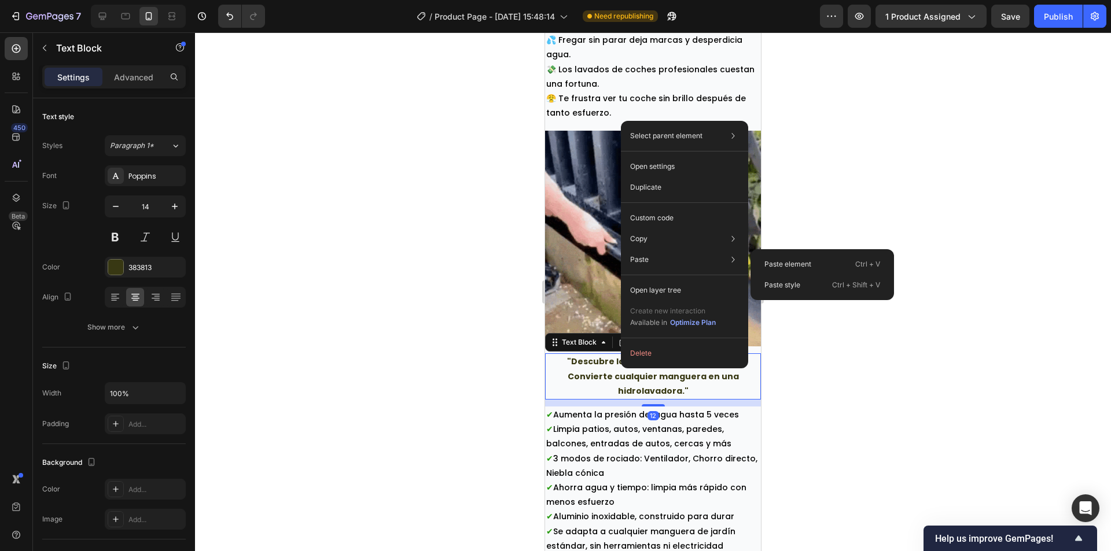
type input "20"
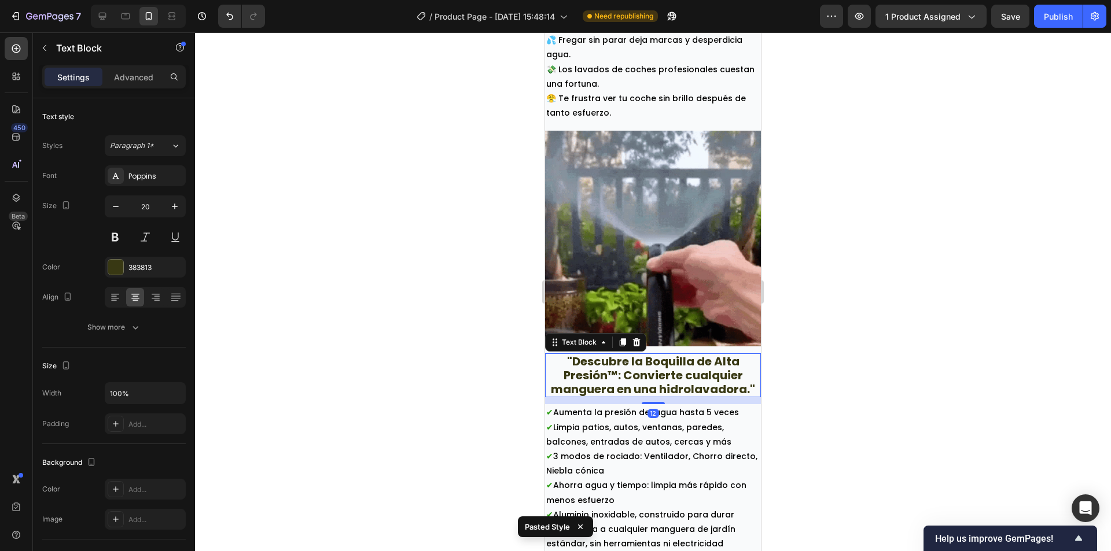
scroll to position [1666, 0]
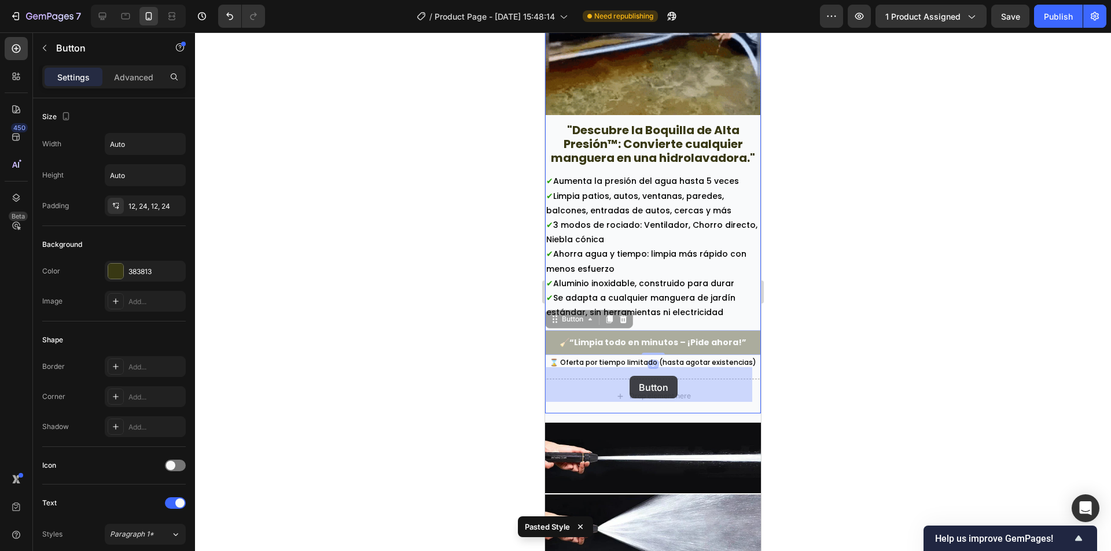
drag, startPoint x: 637, startPoint y: 331, endPoint x: 599, endPoint y: 372, distance: 56.1
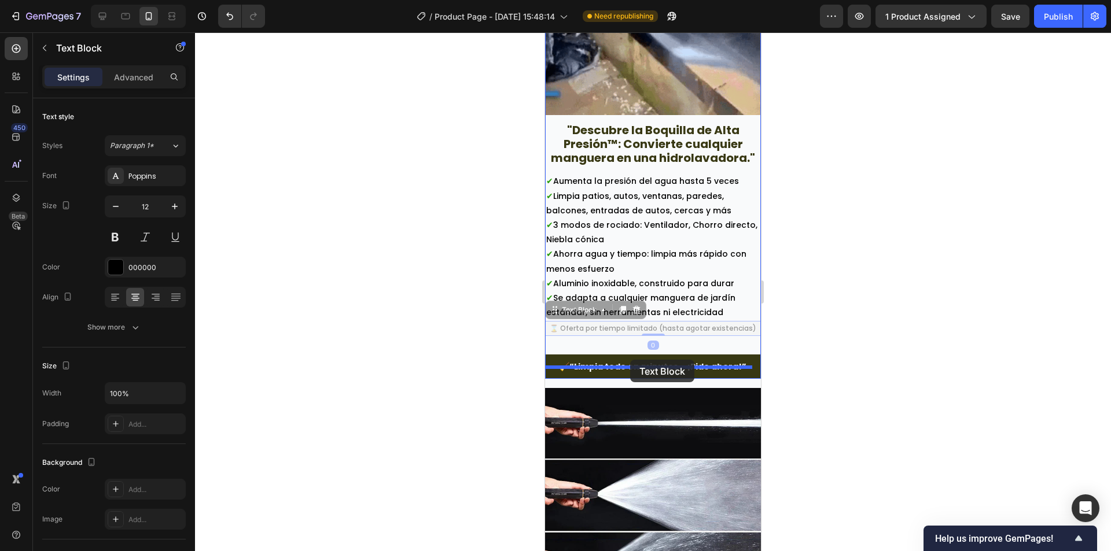
drag, startPoint x: 630, startPoint y: 317, endPoint x: 630, endPoint y: 360, distance: 43.4
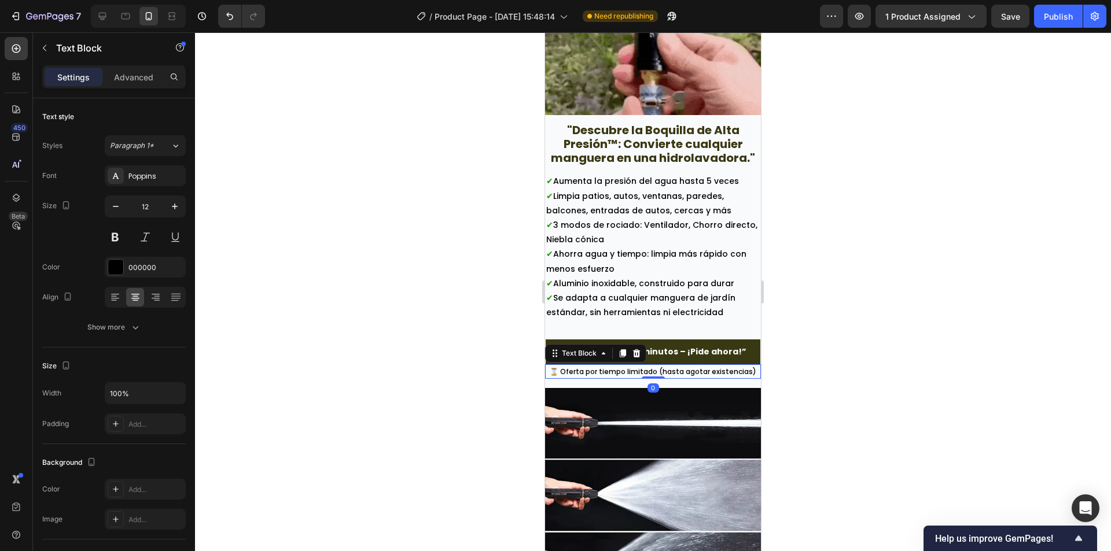
click at [798, 297] on div at bounding box center [653, 291] width 916 height 519
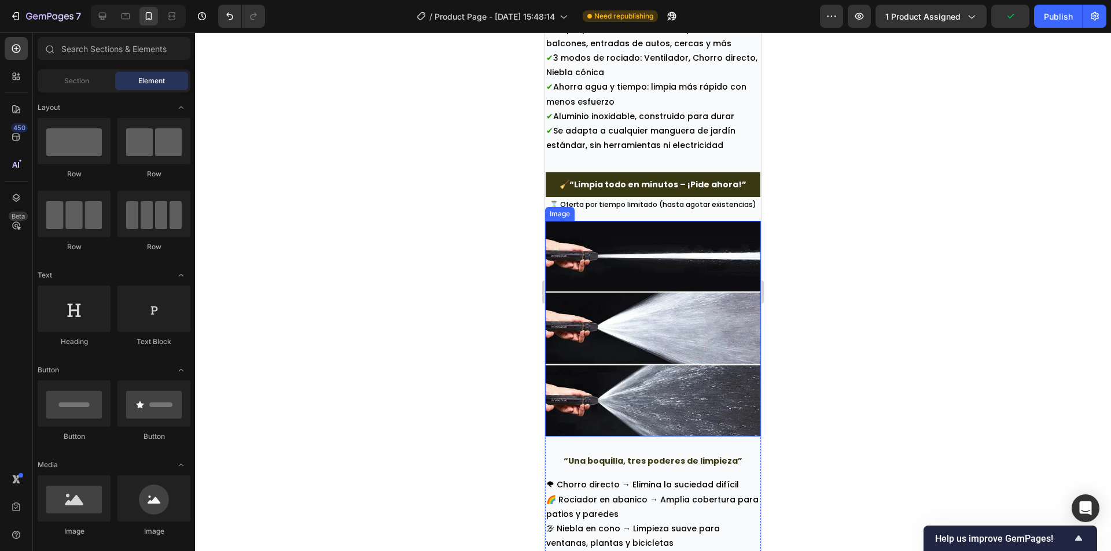
scroll to position [1840, 0]
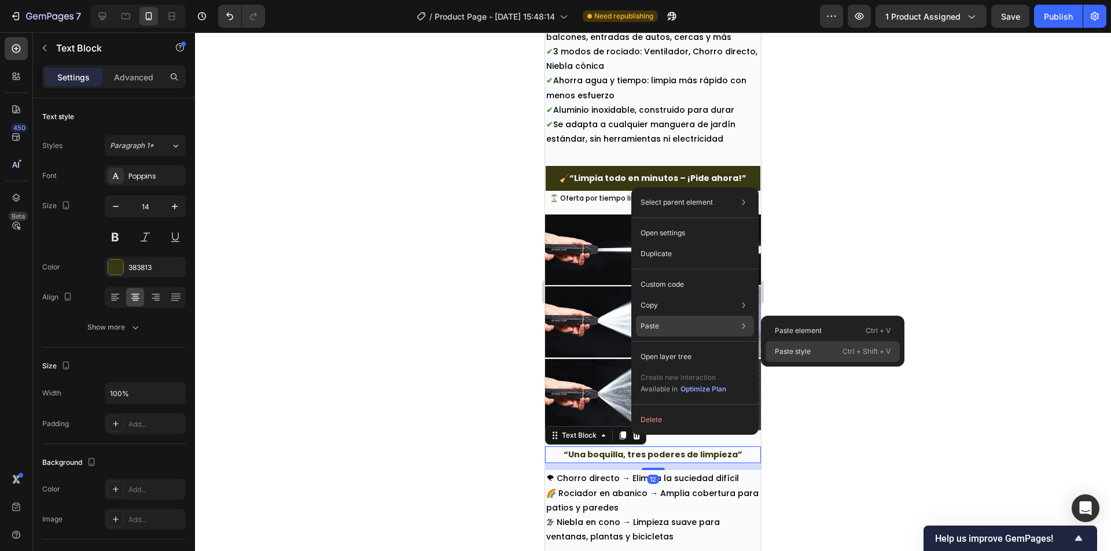
click at [782, 354] on p "Paste style" at bounding box center [792, 351] width 36 height 10
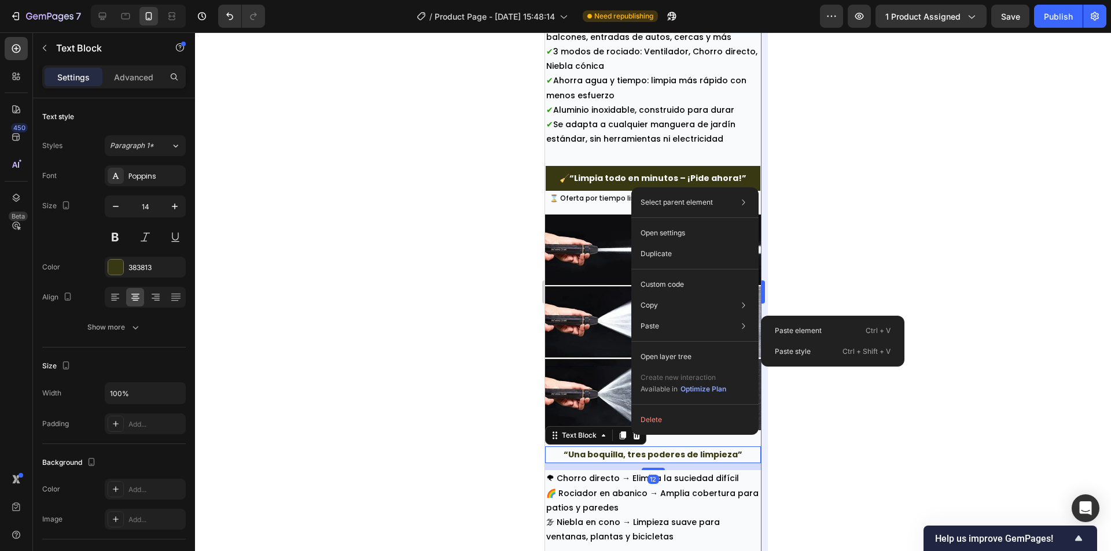
type input "20"
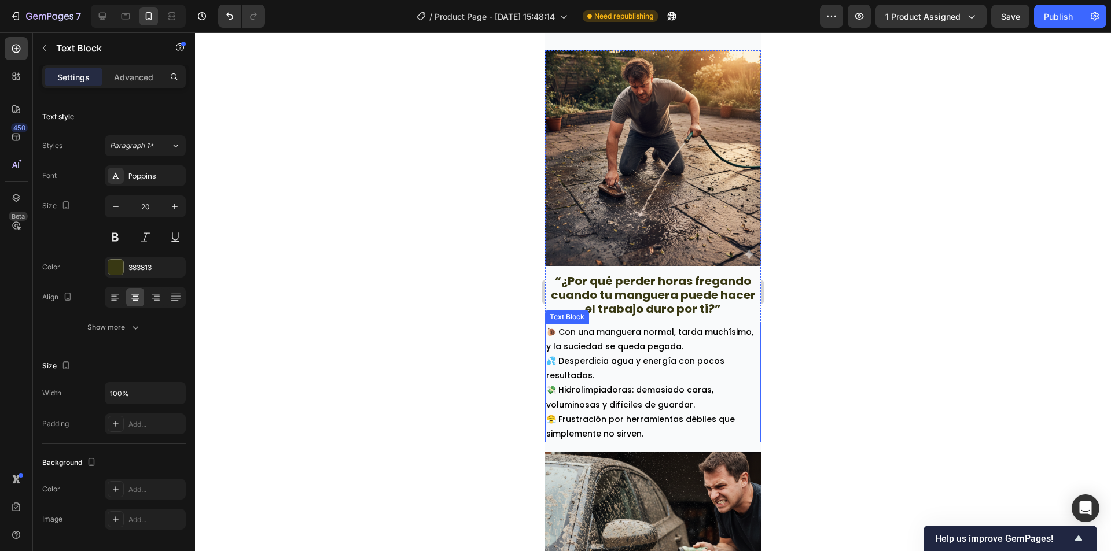
scroll to position [757, 0]
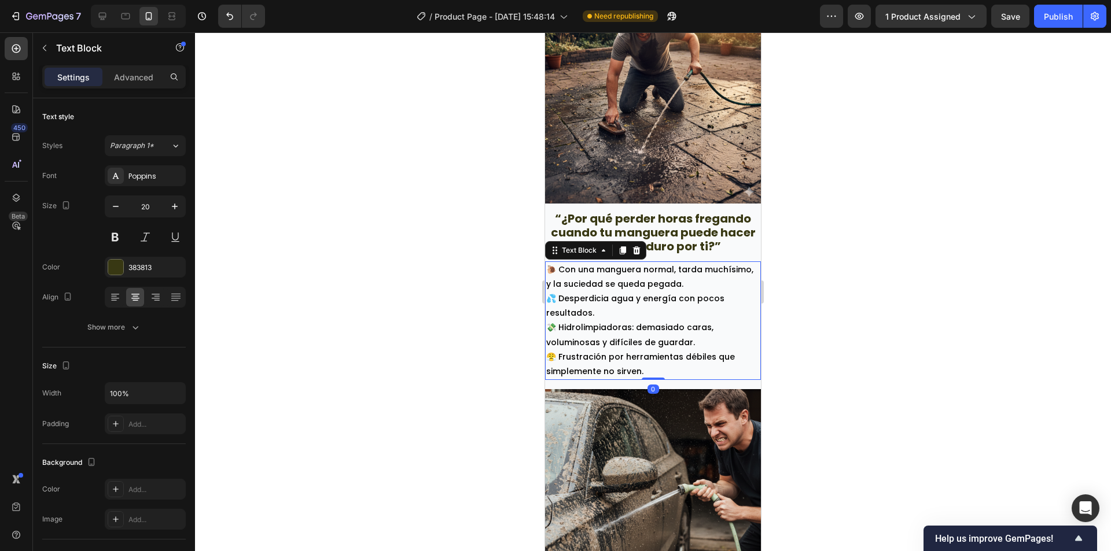
click at [617, 337] on p "💸 Hidrolimpiadoras: demasiado caras, voluminosas y difíciles de guardar." at bounding box center [652, 334] width 213 height 29
click at [174, 201] on icon "button" at bounding box center [175, 207] width 12 height 12
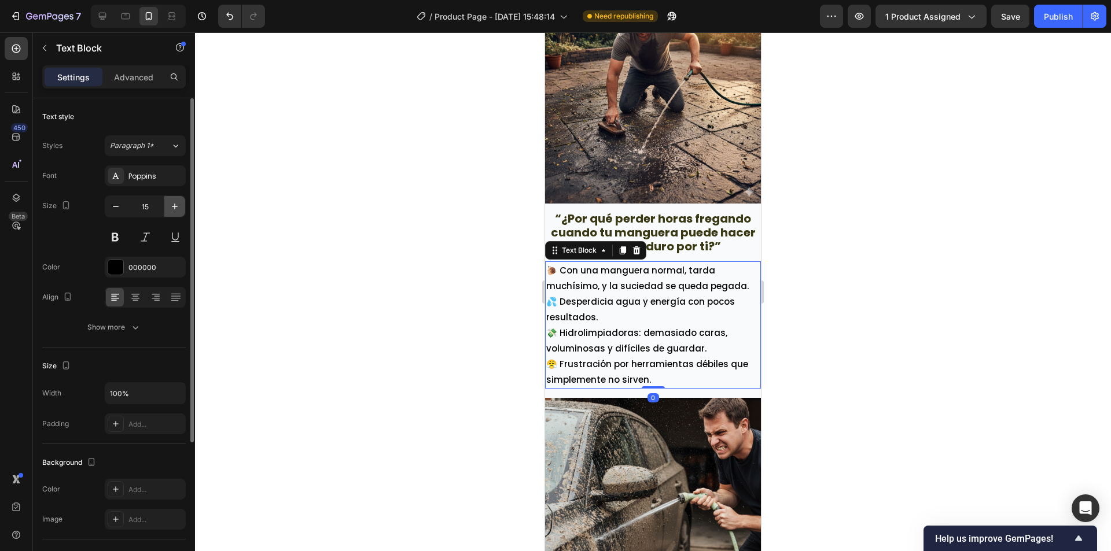
type input "16"
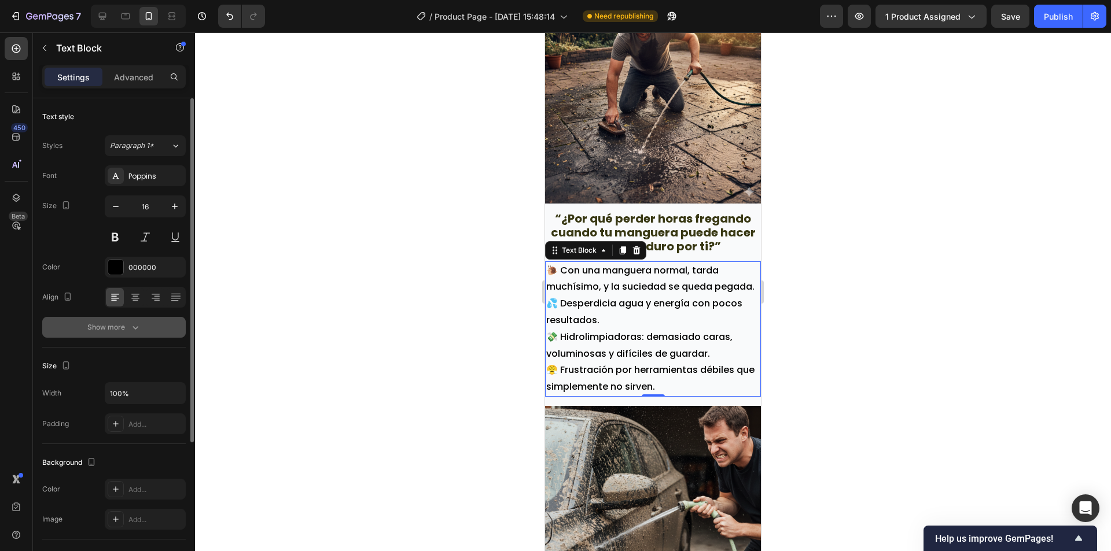
click at [111, 322] on div "Show more" at bounding box center [114, 328] width 54 height 12
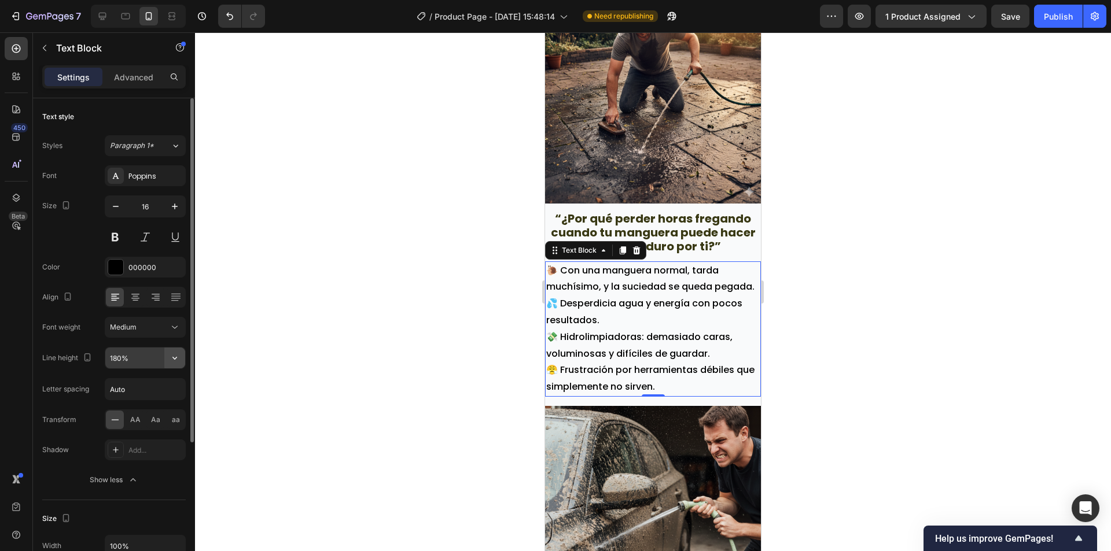
click at [179, 356] on icon "button" at bounding box center [175, 358] width 12 height 12
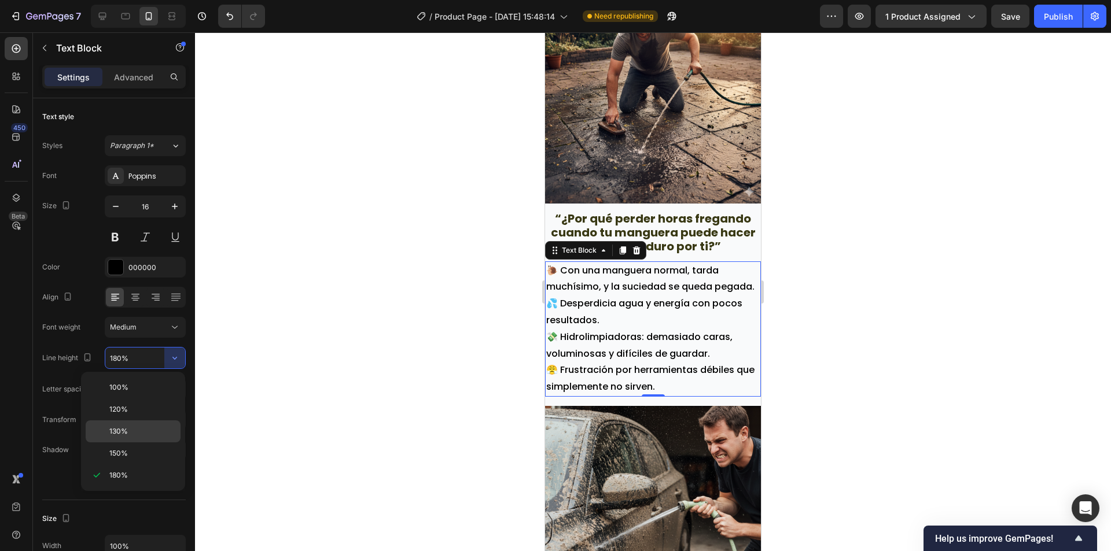
click at [139, 427] on p "130%" at bounding box center [142, 431] width 66 height 10
type input "130%"
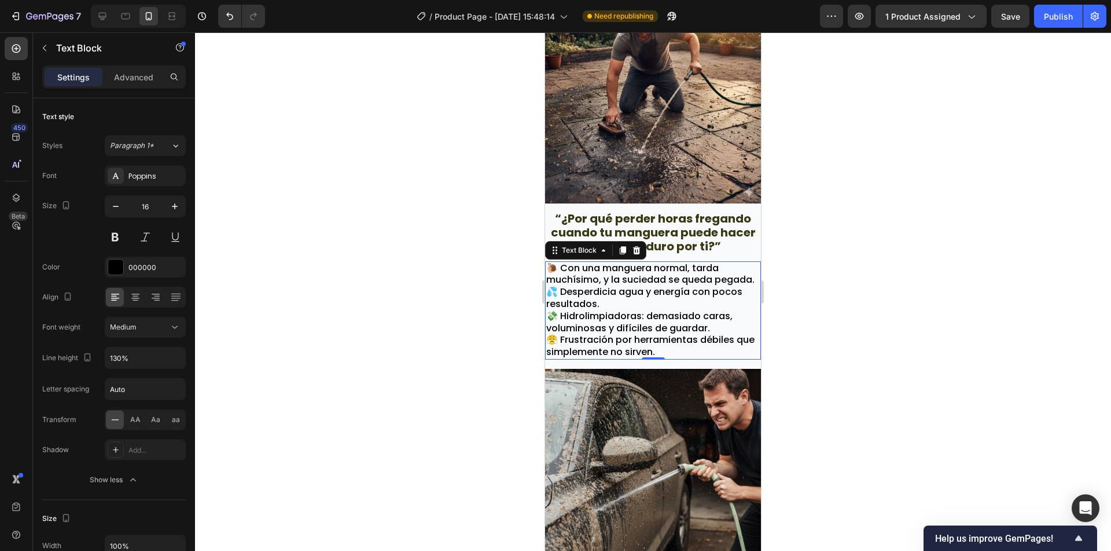
click at [437, 360] on div at bounding box center [653, 291] width 916 height 519
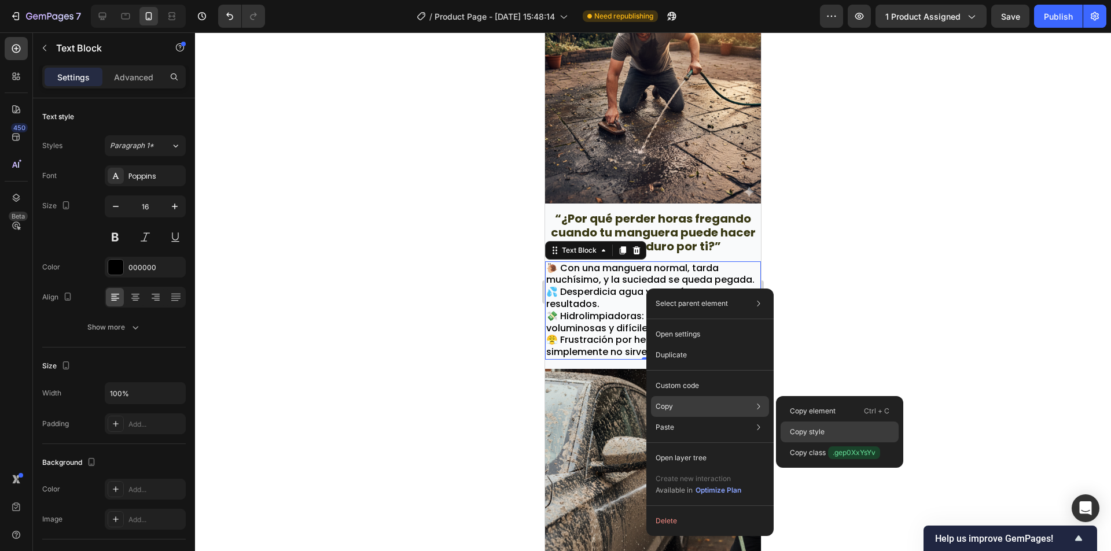
click at [821, 427] on p "Copy style" at bounding box center [807, 432] width 35 height 10
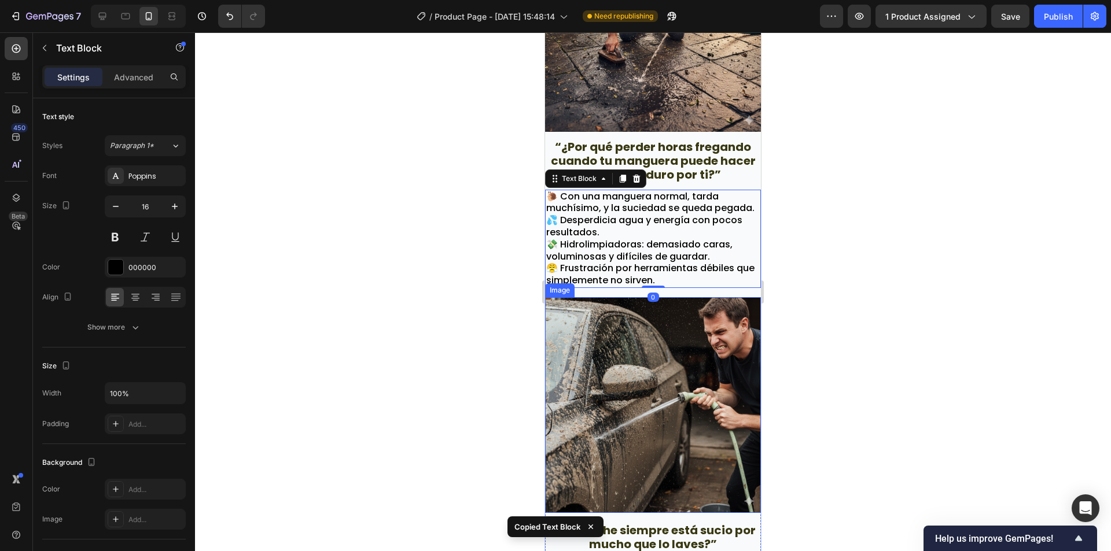
scroll to position [1046, 0]
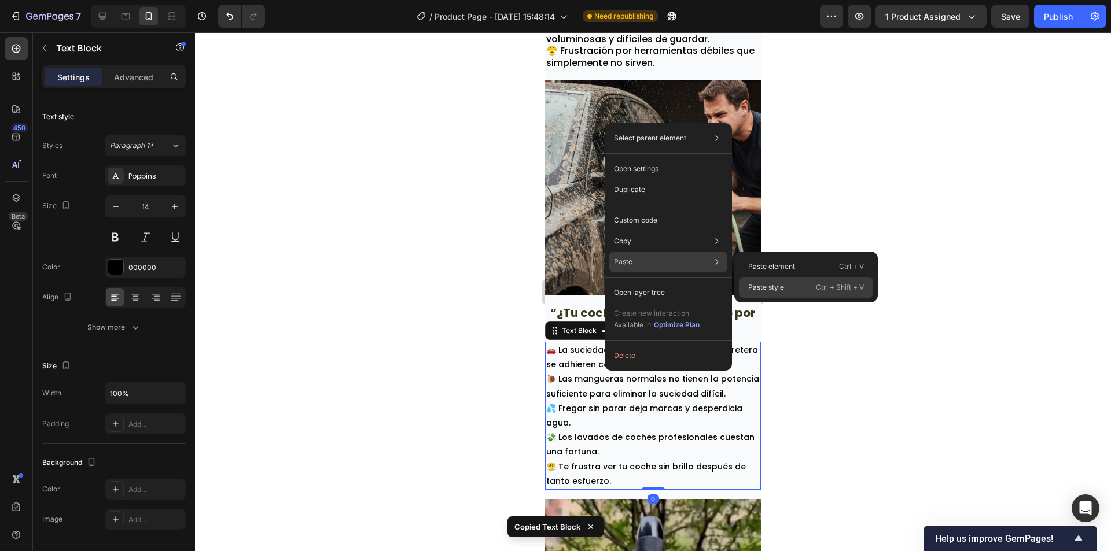
click at [754, 294] on div "Paste style Ctrl + Shift + V" at bounding box center [806, 287] width 134 height 21
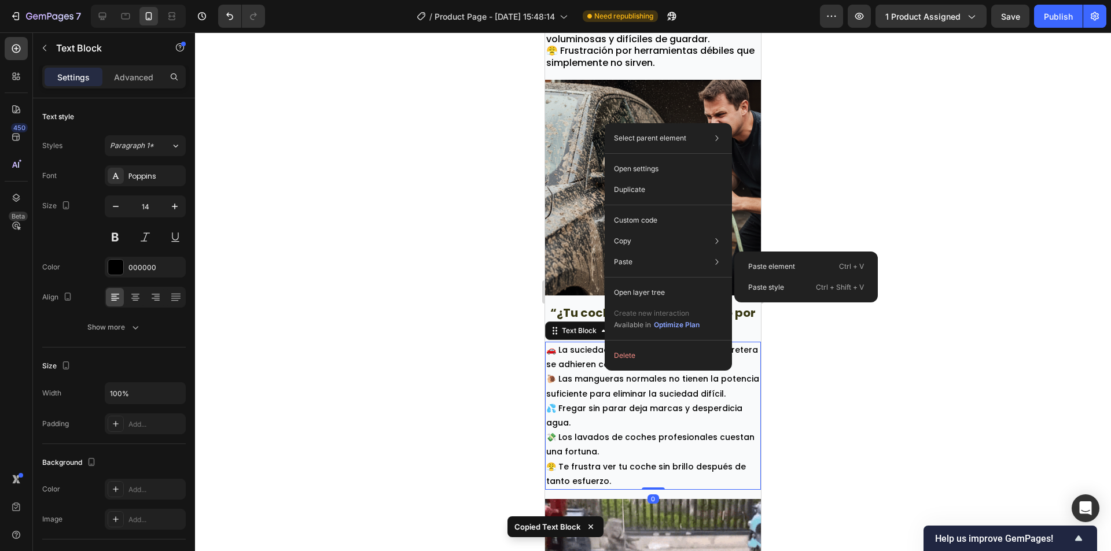
type input "16"
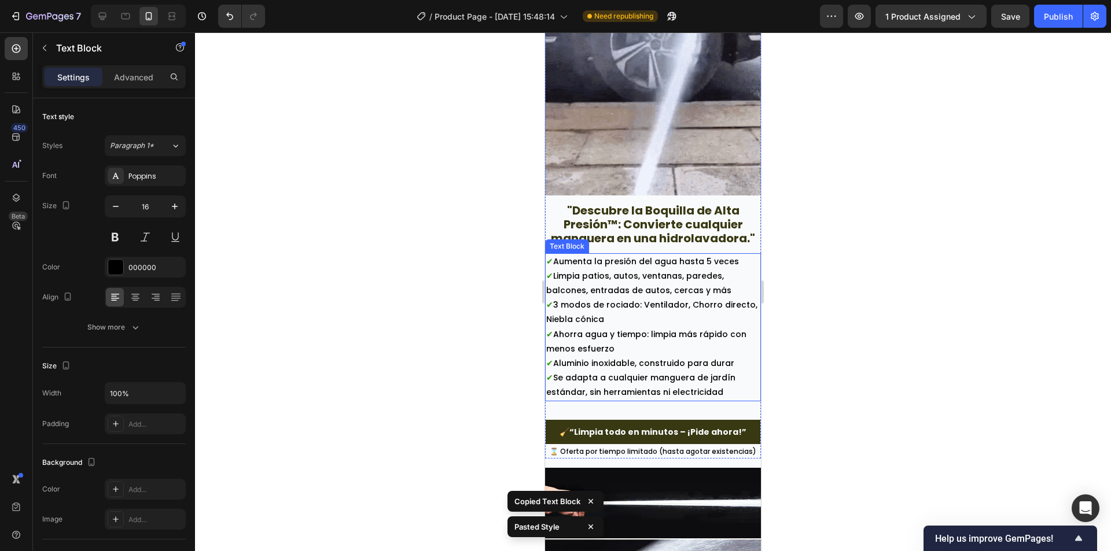
scroll to position [1567, 0]
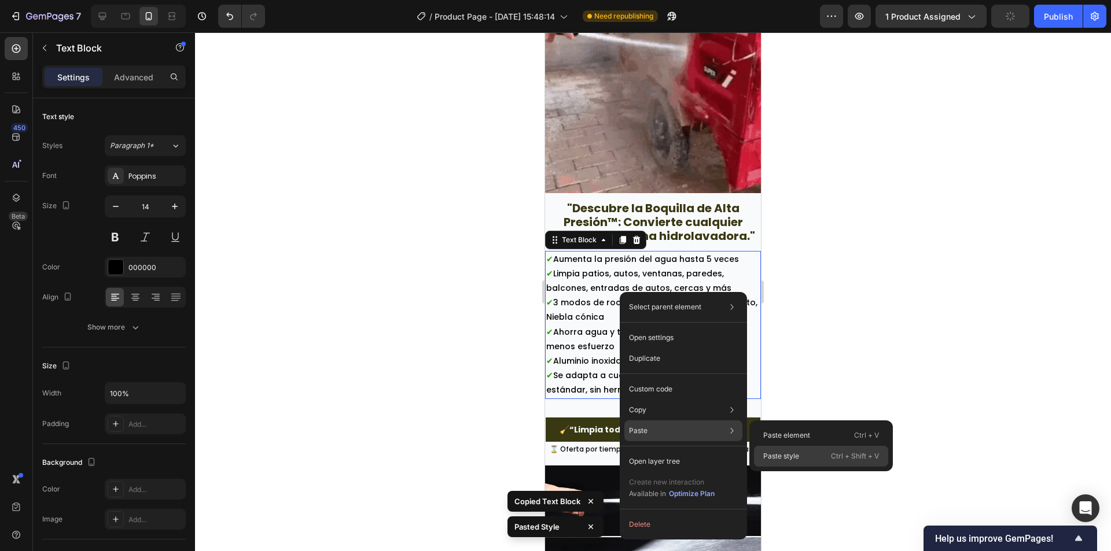
click at [777, 454] on p "Paste style" at bounding box center [781, 456] width 36 height 10
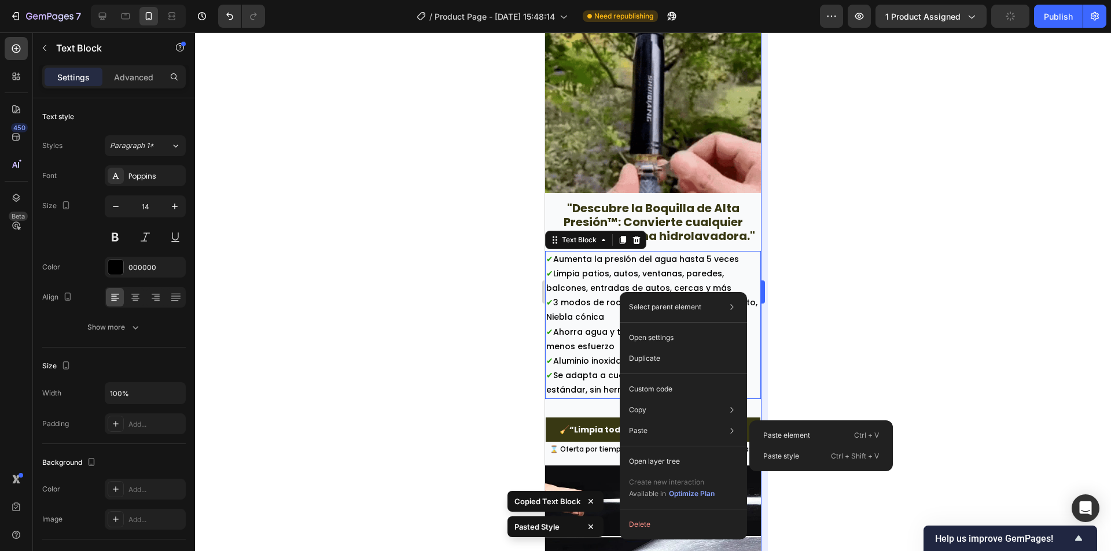
type input "16"
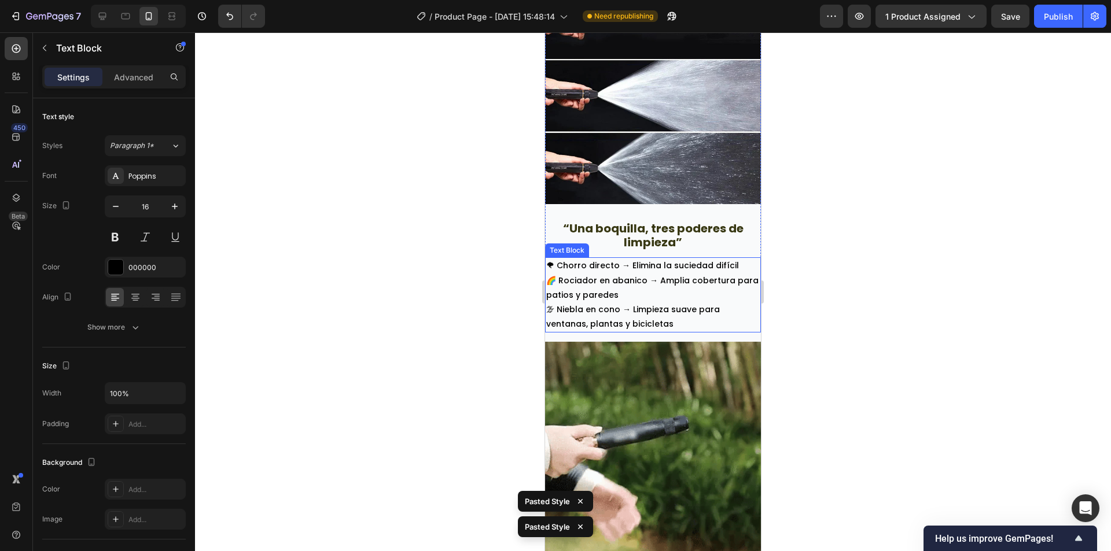
scroll to position [2030, 0]
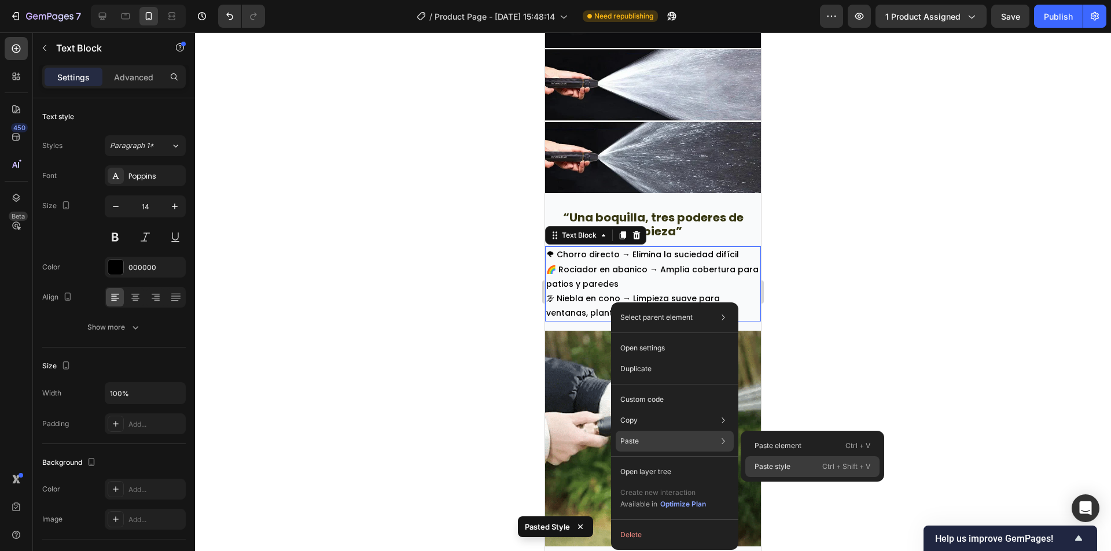
click at [781, 463] on p "Paste style" at bounding box center [772, 467] width 36 height 10
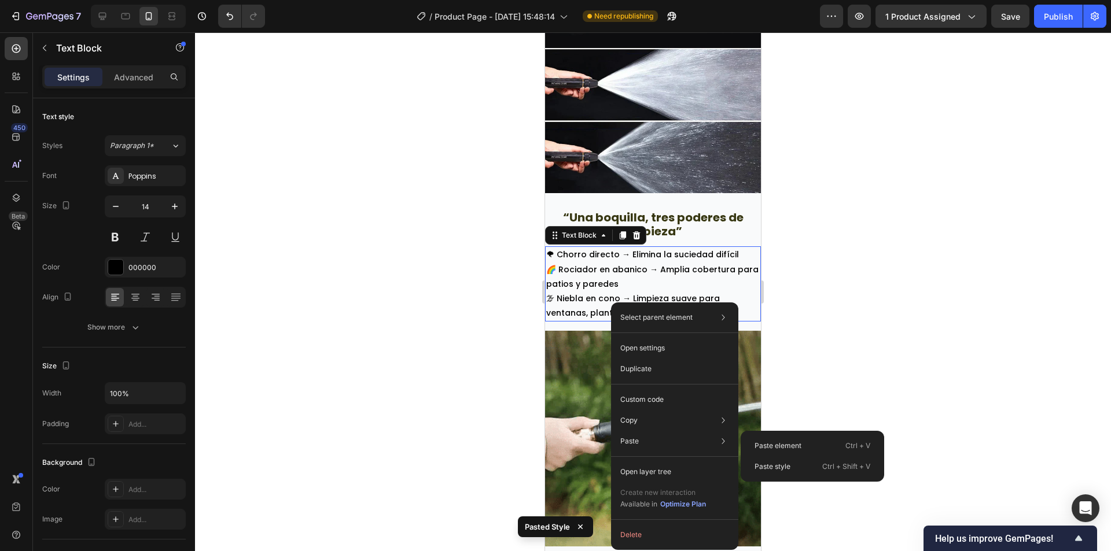
type input "16"
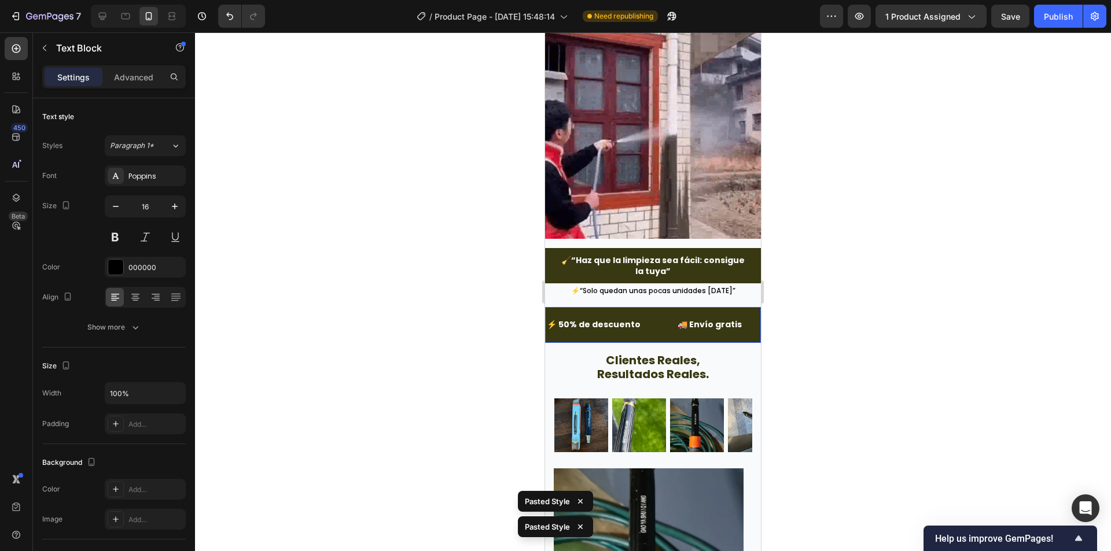
scroll to position [2897, 0]
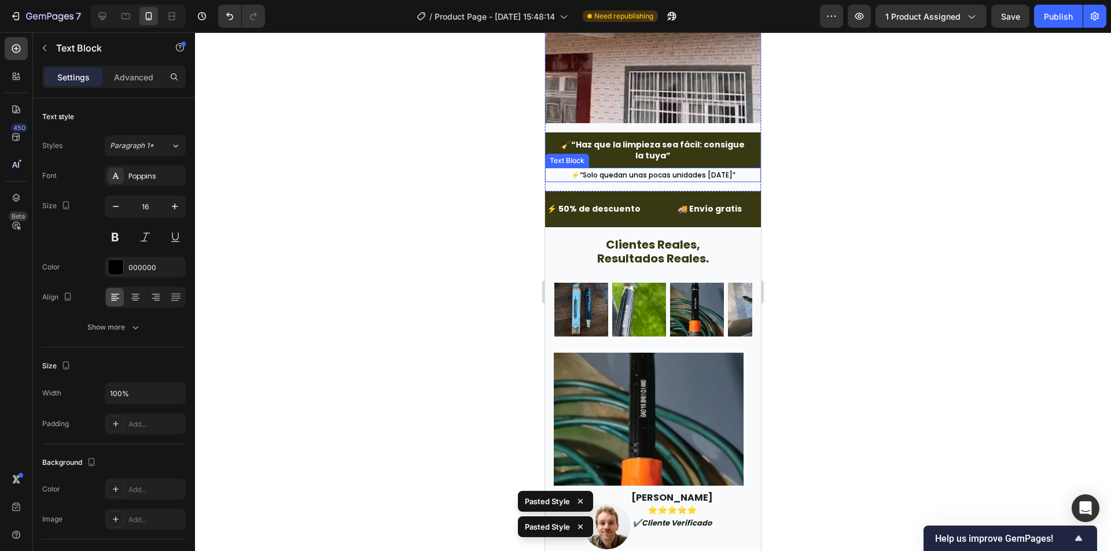
click at [624, 173] on span "⚡“Solo quedan unas pocas unidades [DATE]”" at bounding box center [653, 175] width 164 height 10
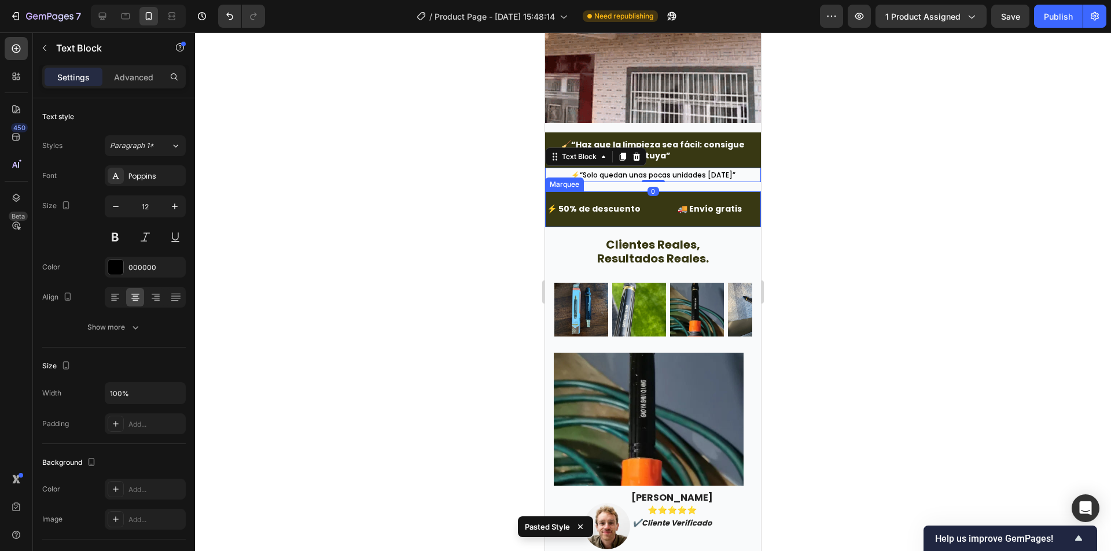
click at [772, 213] on div at bounding box center [653, 291] width 916 height 519
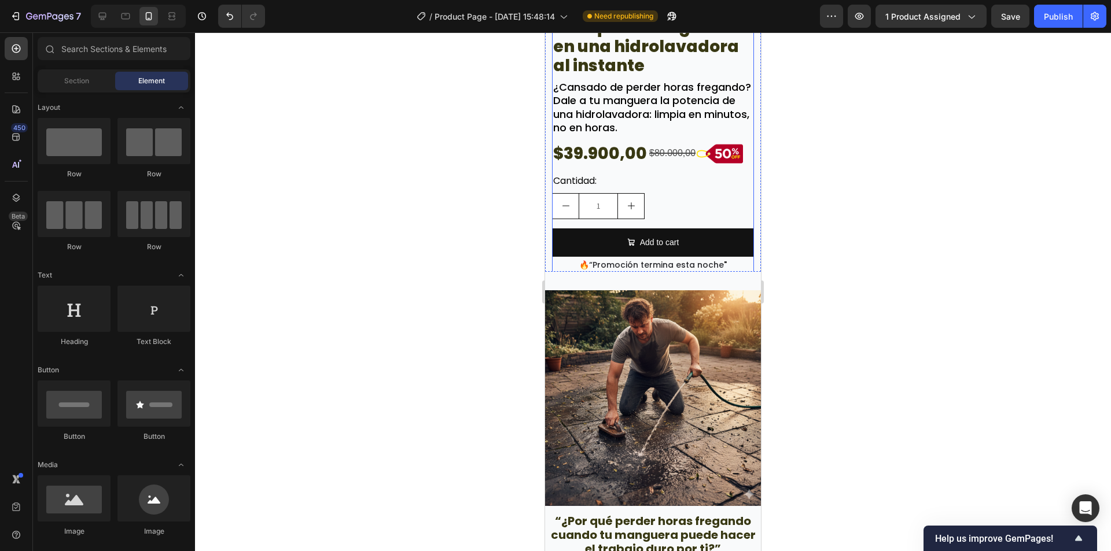
scroll to position [426, 0]
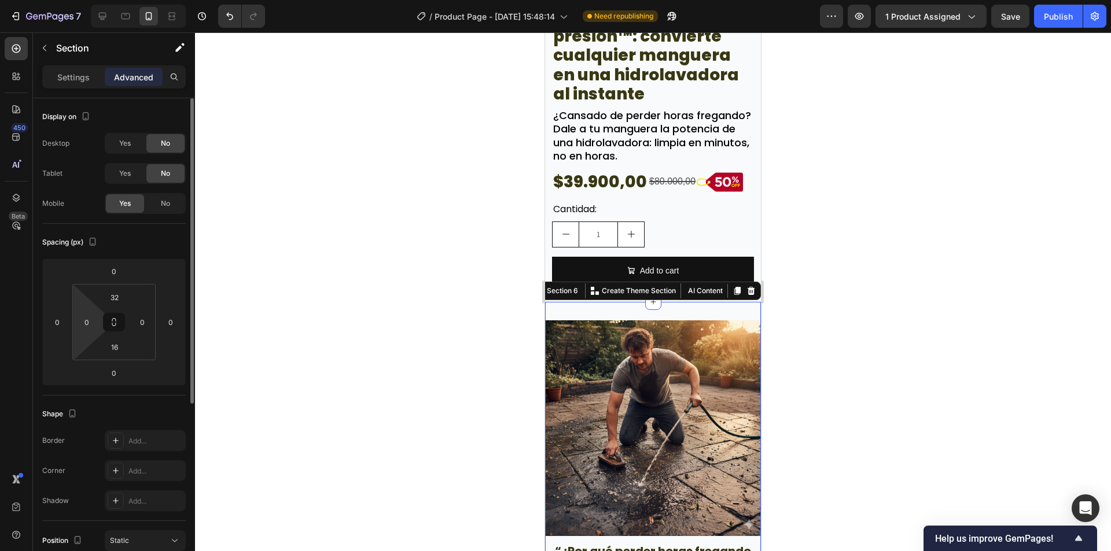
click at [92, 0] on html "7 Version history / Product Page - [DATE] 15:48:14 Need republishing Preview 1 …" at bounding box center [555, 0] width 1111 height 0
click at [91, 323] on input "0" at bounding box center [86, 321] width 17 height 17
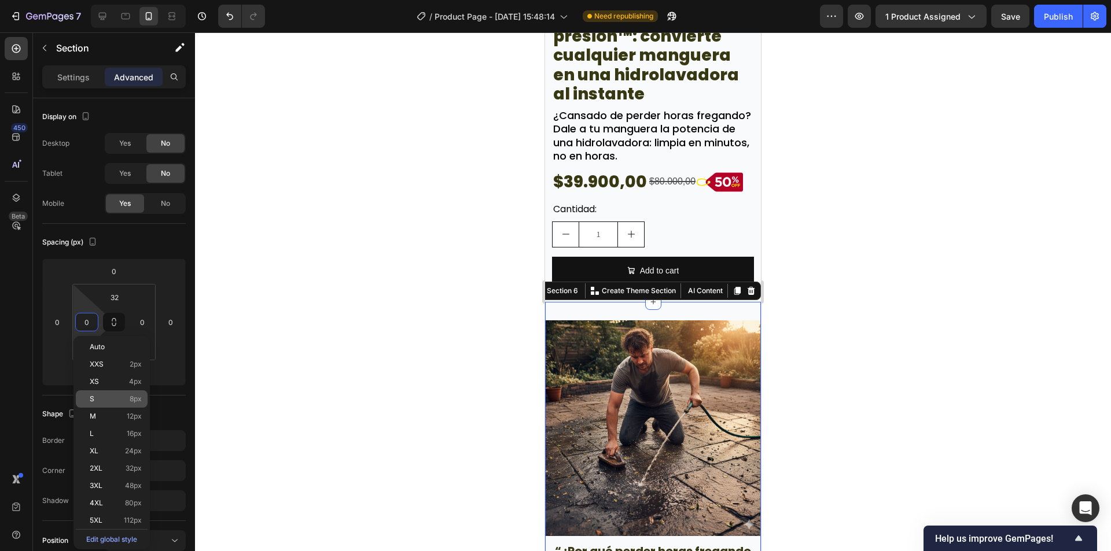
click at [128, 406] on div "S 8px" at bounding box center [112, 398] width 72 height 17
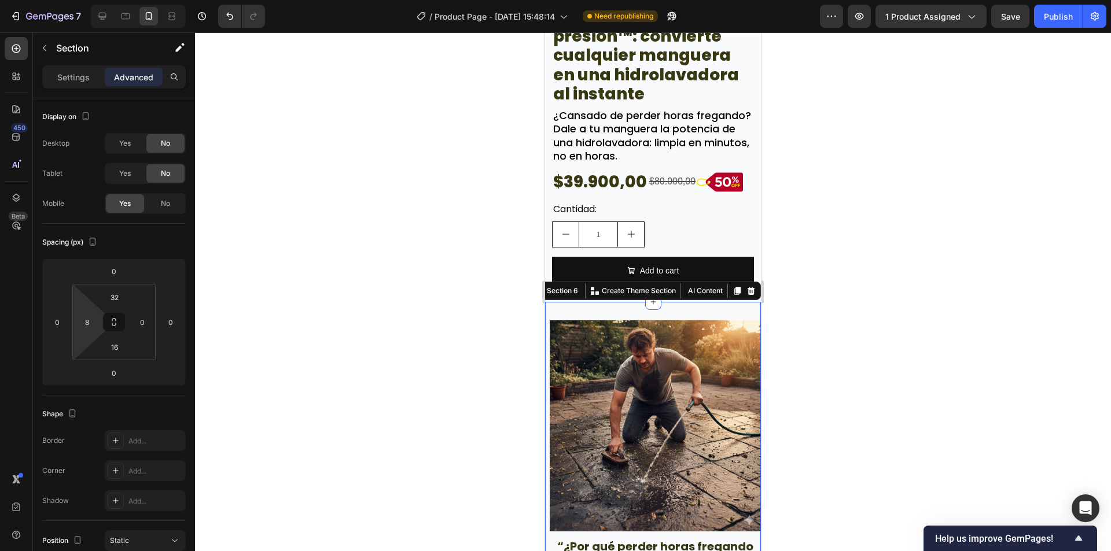
drag, startPoint x: 86, startPoint y: 322, endPoint x: 126, endPoint y: 365, distance: 59.3
click at [86, 321] on input "8" at bounding box center [86, 321] width 17 height 17
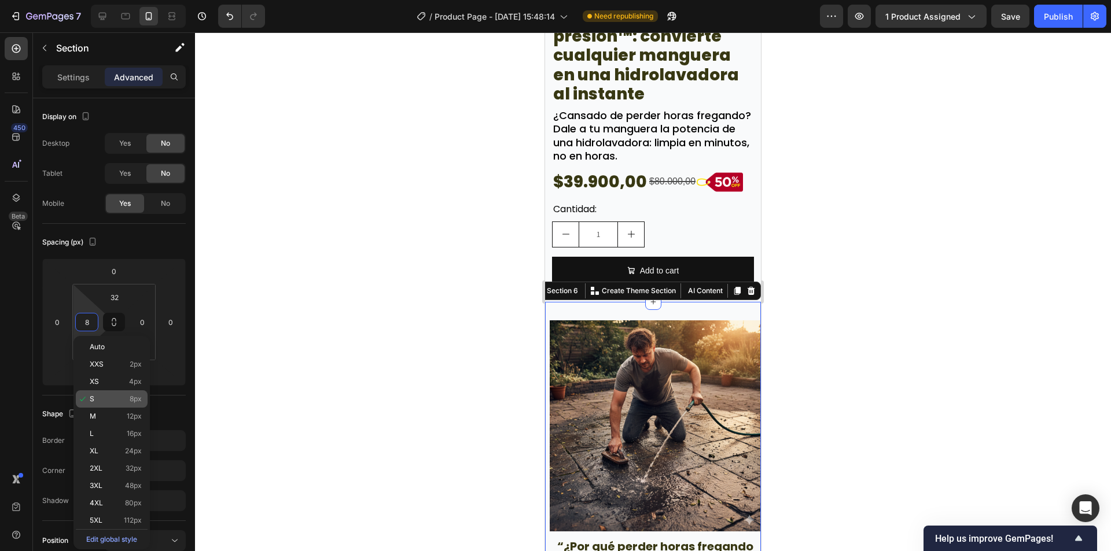
drag, startPoint x: 136, startPoint y: 414, endPoint x: 139, endPoint y: 399, distance: 14.7
click at [136, 414] on span "12px" at bounding box center [134, 416] width 15 height 8
type input "12"
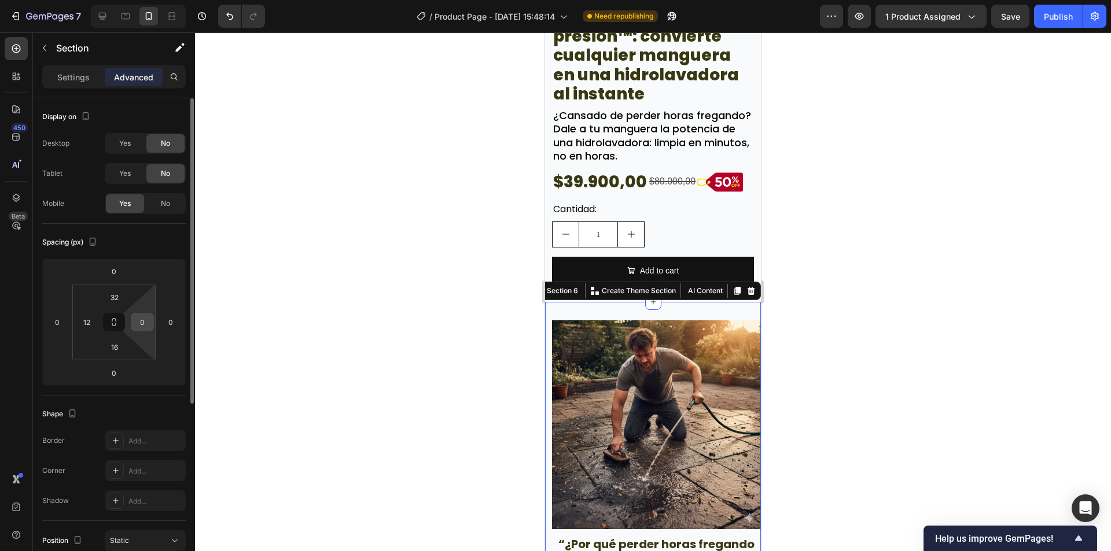
click at [141, 323] on input "0" at bounding box center [142, 321] width 17 height 17
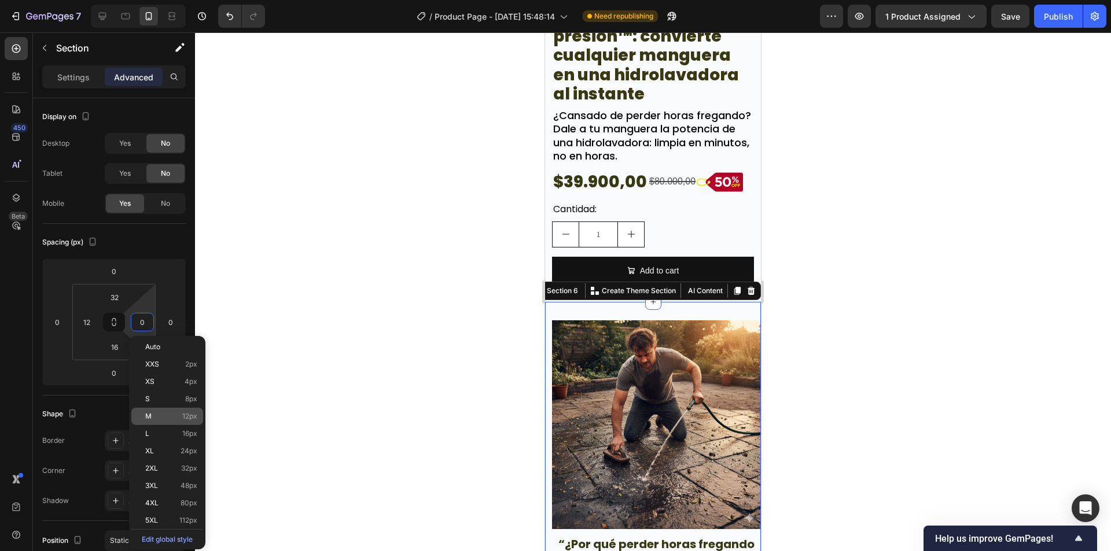
click at [157, 421] on div "M 12px" at bounding box center [167, 416] width 72 height 17
type input "12"
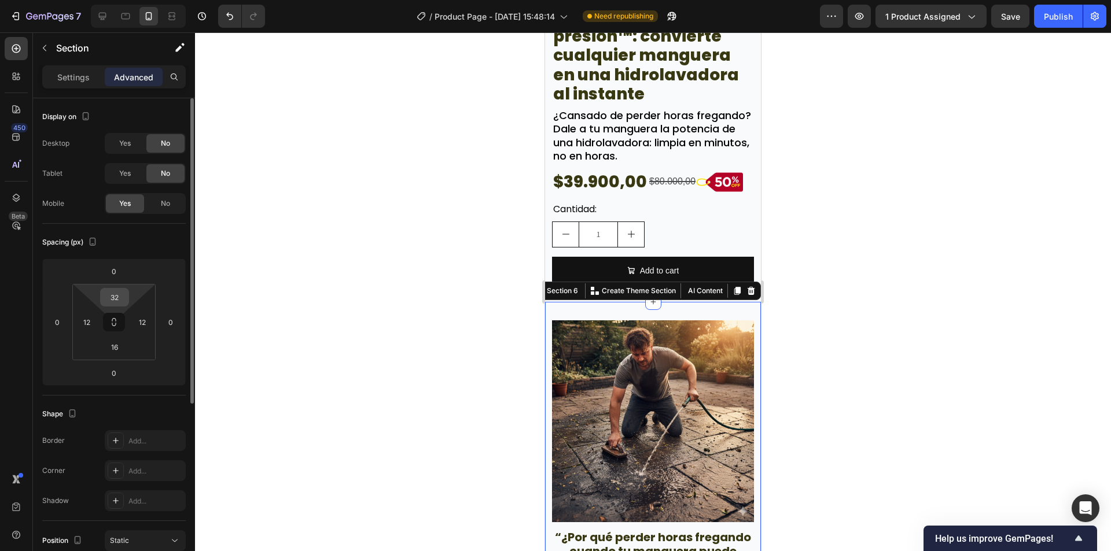
click at [112, 292] on input "32" at bounding box center [114, 297] width 23 height 17
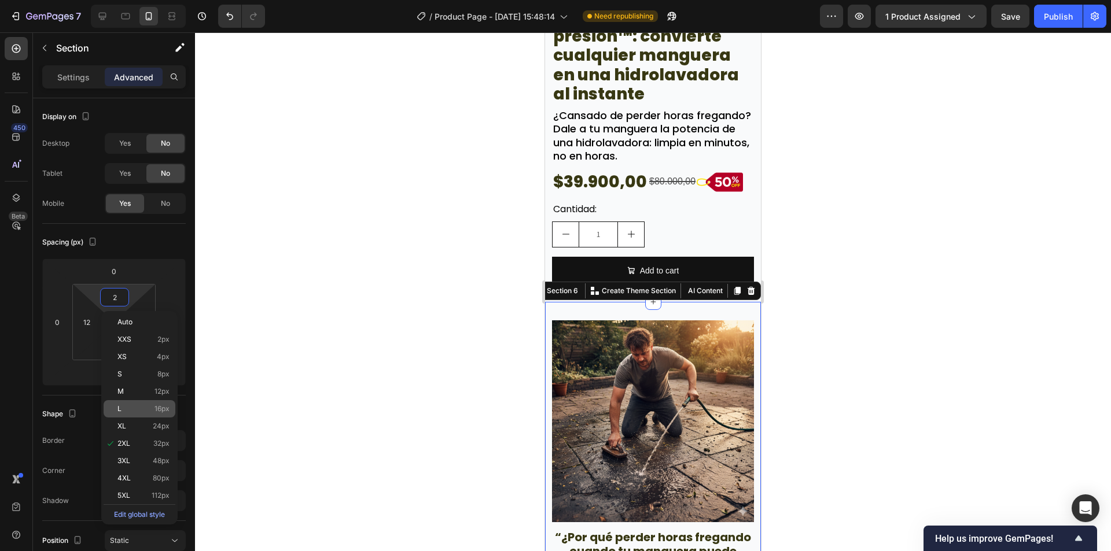
click at [143, 408] on p "L 16px" at bounding box center [143, 409] width 52 height 8
type input "16"
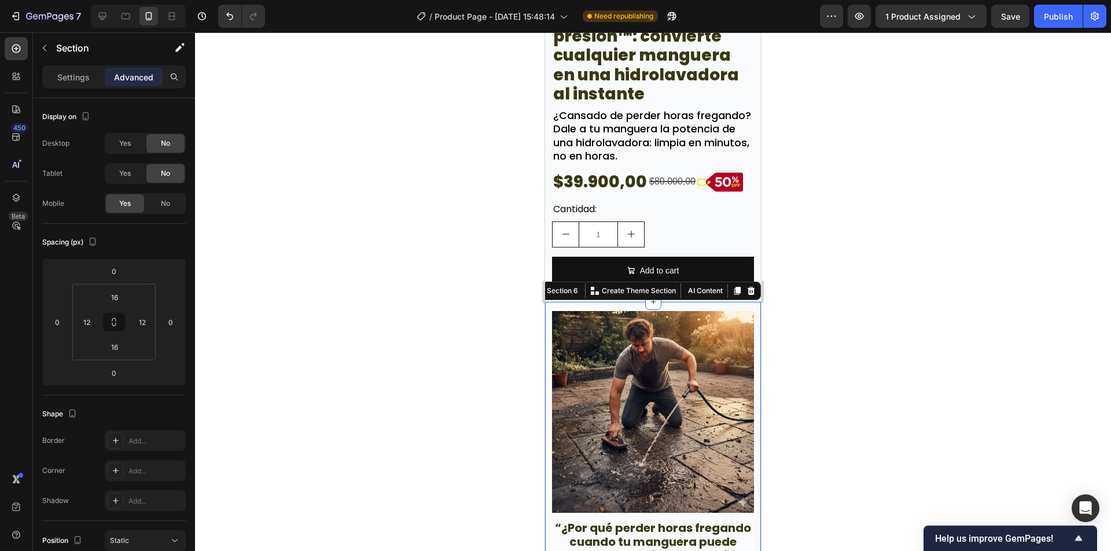
click at [405, 310] on div at bounding box center [653, 291] width 916 height 519
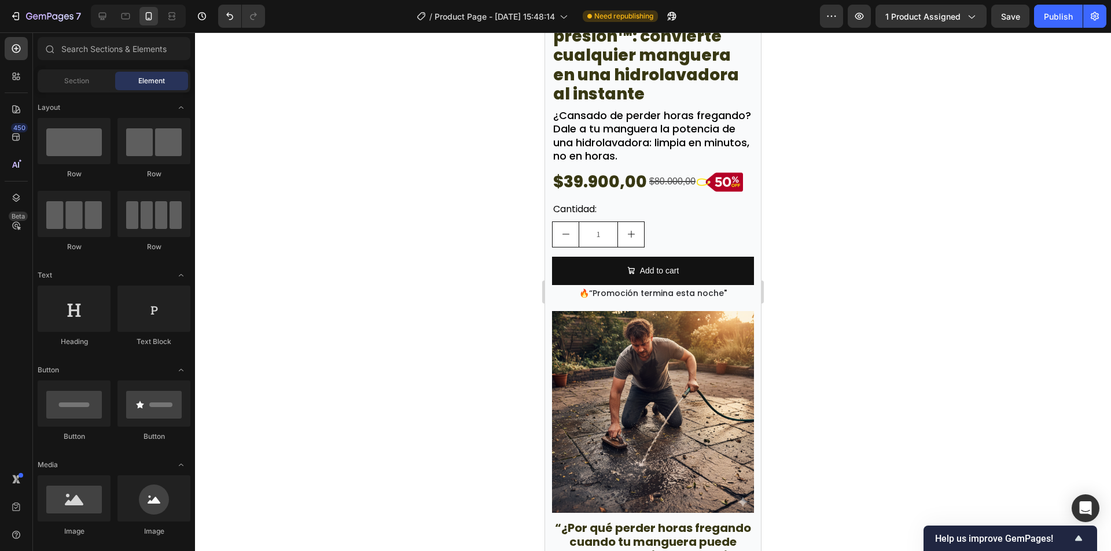
drag, startPoint x: 814, startPoint y: 317, endPoint x: 835, endPoint y: 297, distance: 28.6
click at [815, 316] on div at bounding box center [653, 291] width 916 height 519
click at [1015, 12] on span "Save" at bounding box center [1010, 17] width 19 height 10
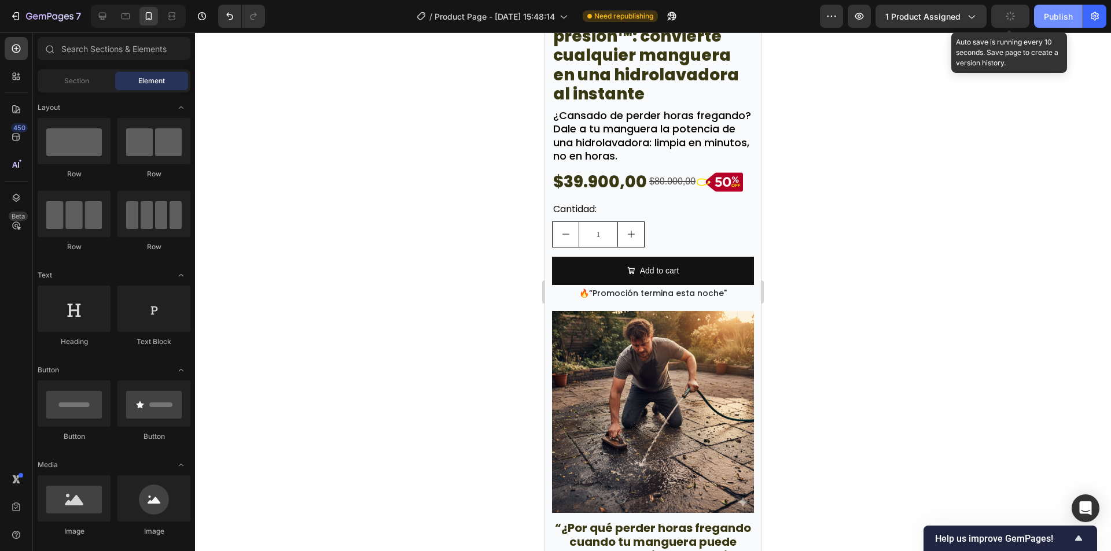
click at [1056, 8] on button "Publish" at bounding box center [1058, 16] width 49 height 23
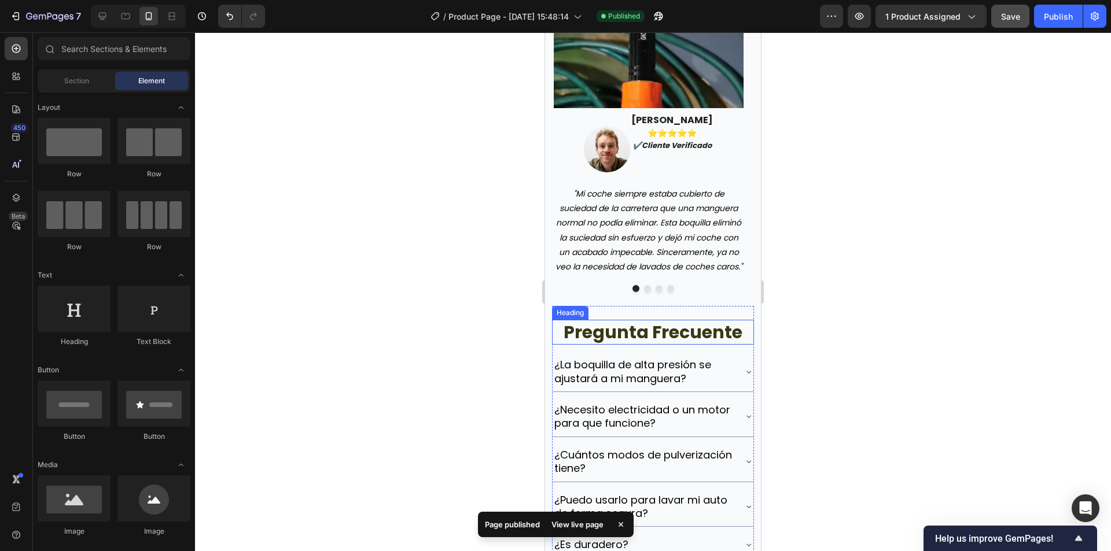
scroll to position [3318, 0]
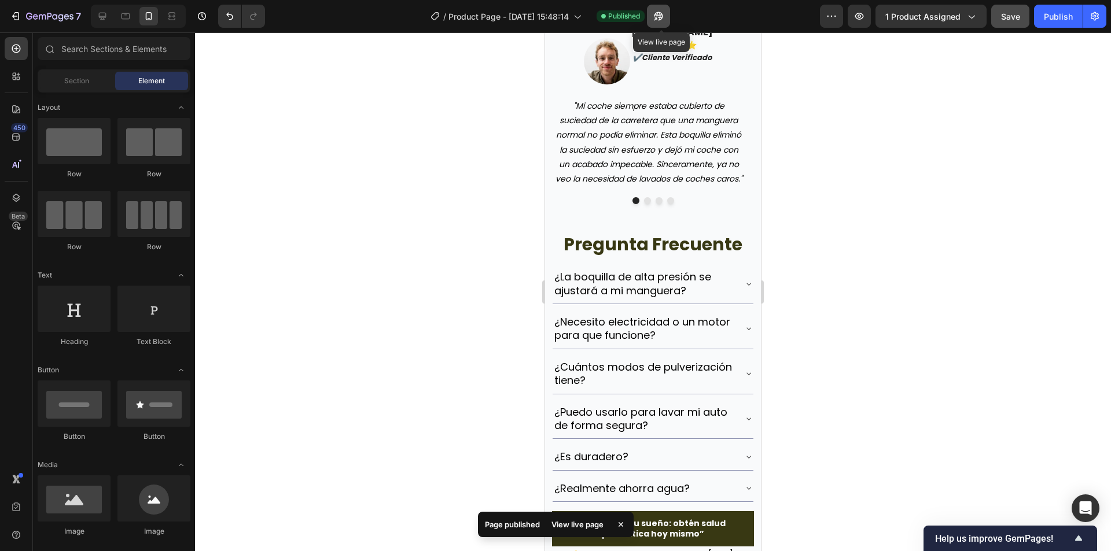
click at [669, 21] on button "button" at bounding box center [658, 16] width 23 height 23
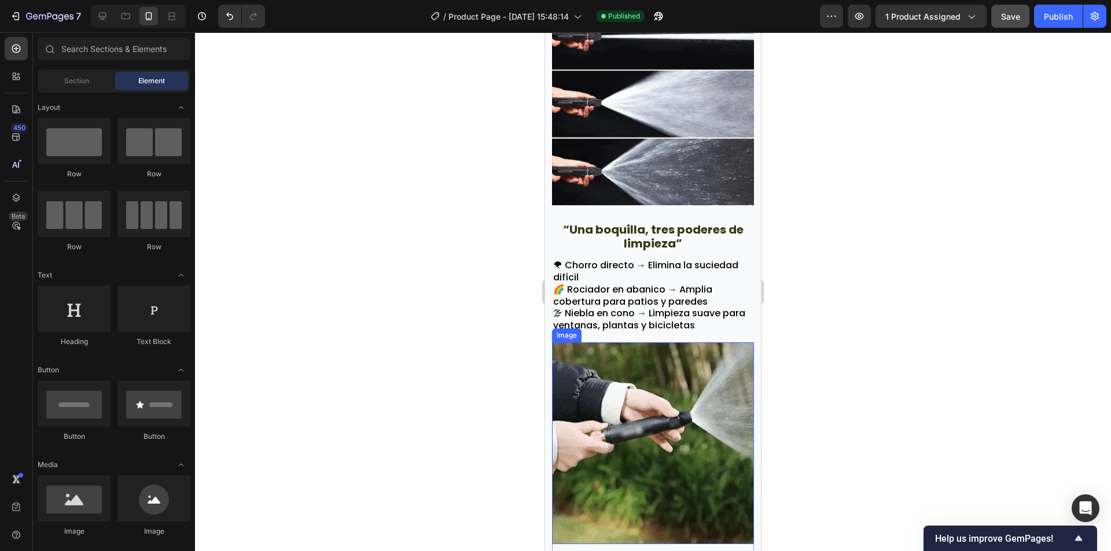
scroll to position [1872, 0]
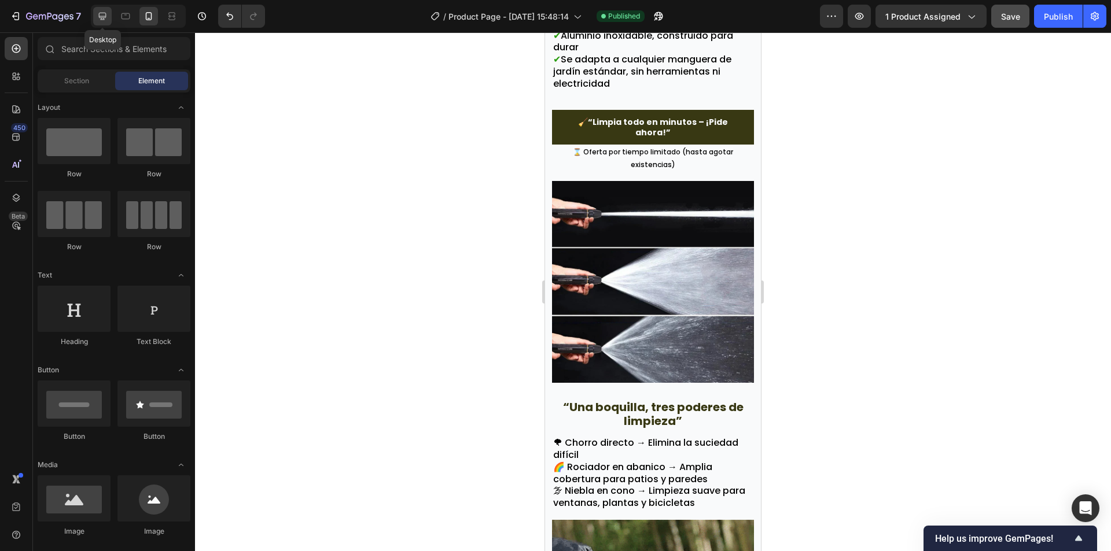
click at [94, 12] on div at bounding box center [102, 16] width 19 height 19
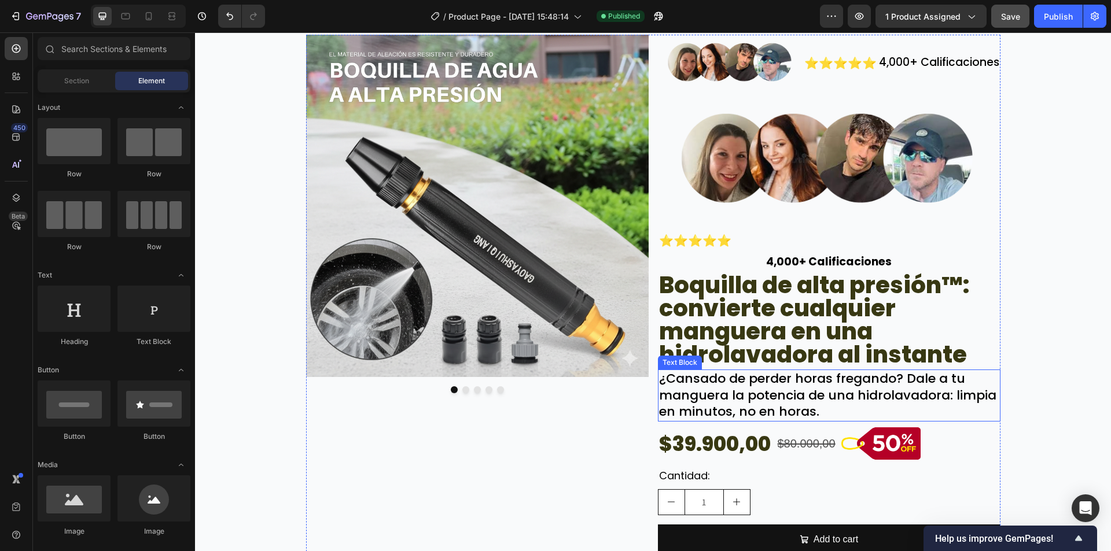
scroll to position [39, 0]
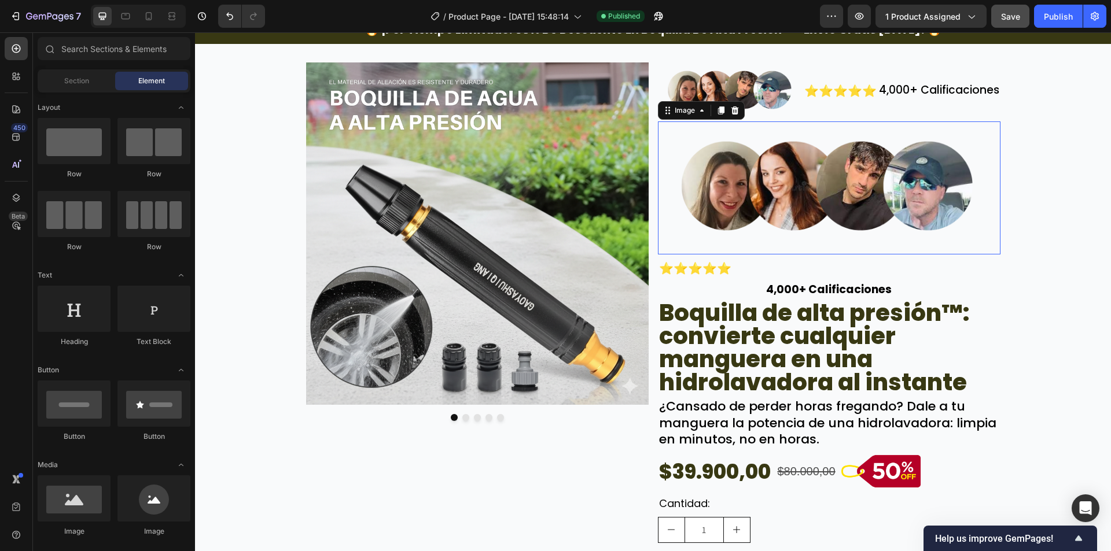
click at [796, 202] on img at bounding box center [829, 188] width 342 height 134
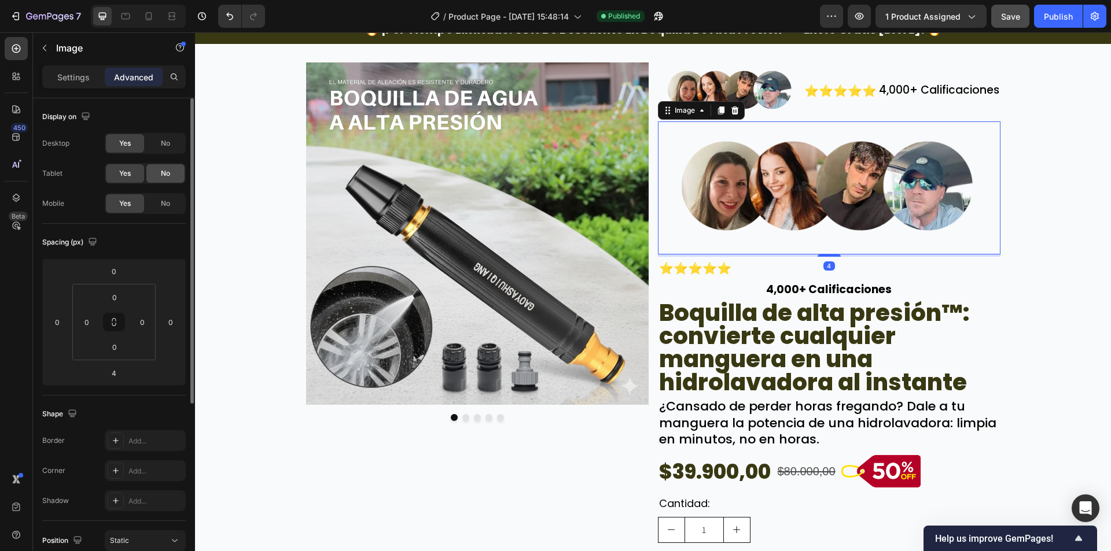
click at [161, 172] on span "No" at bounding box center [165, 173] width 9 height 10
click at [167, 149] on div "No" at bounding box center [165, 143] width 38 height 19
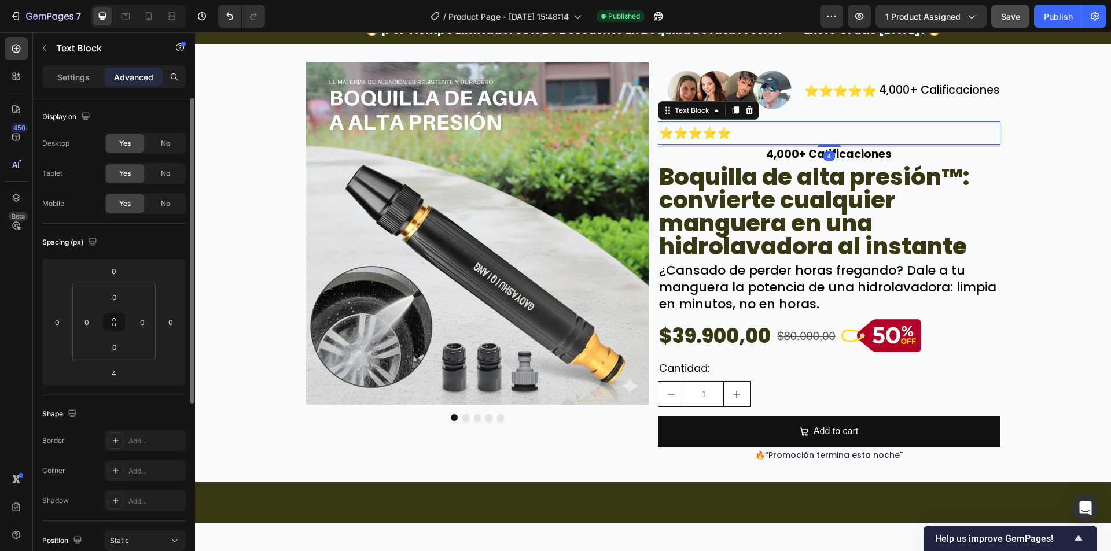
click at [754, 134] on p "⭐⭐⭐⭐⭐" at bounding box center [829, 133] width 340 height 21
click at [157, 172] on div "No" at bounding box center [165, 173] width 38 height 19
click at [174, 146] on div "No" at bounding box center [165, 143] width 38 height 19
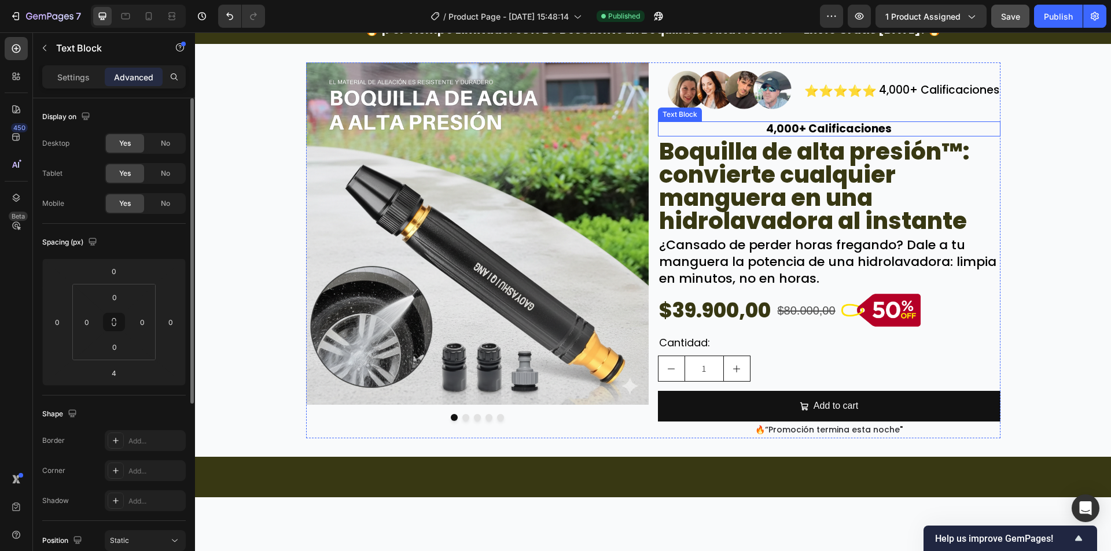
click at [768, 123] on p "4,000+ Calificaciones" at bounding box center [829, 129] width 340 height 13
click at [169, 175] on span "No" at bounding box center [165, 173] width 9 height 10
click at [172, 142] on div "No" at bounding box center [165, 143] width 38 height 19
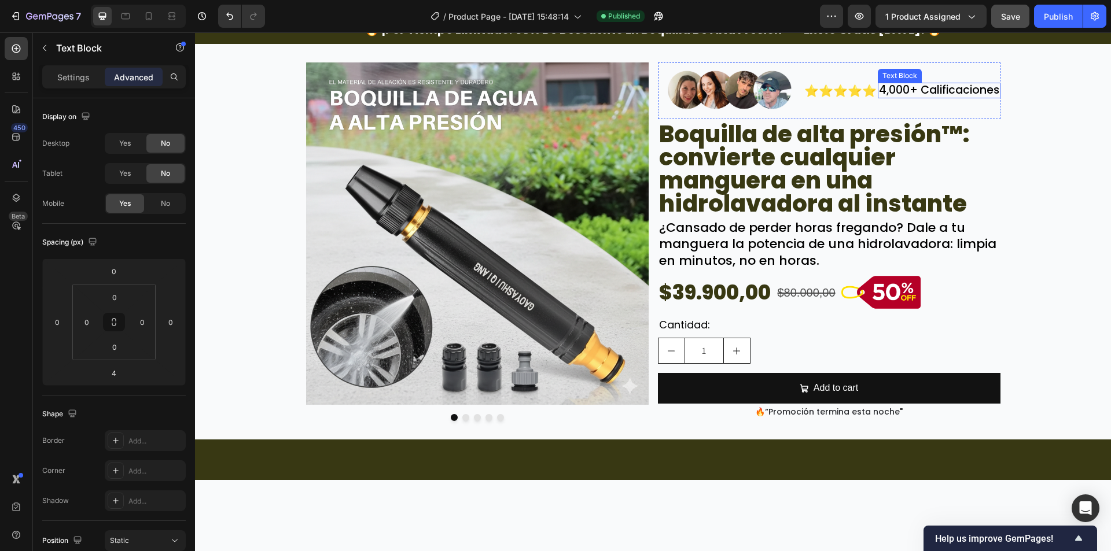
click at [901, 87] on p "4,000+ Calificaciones" at bounding box center [939, 90] width 120 height 13
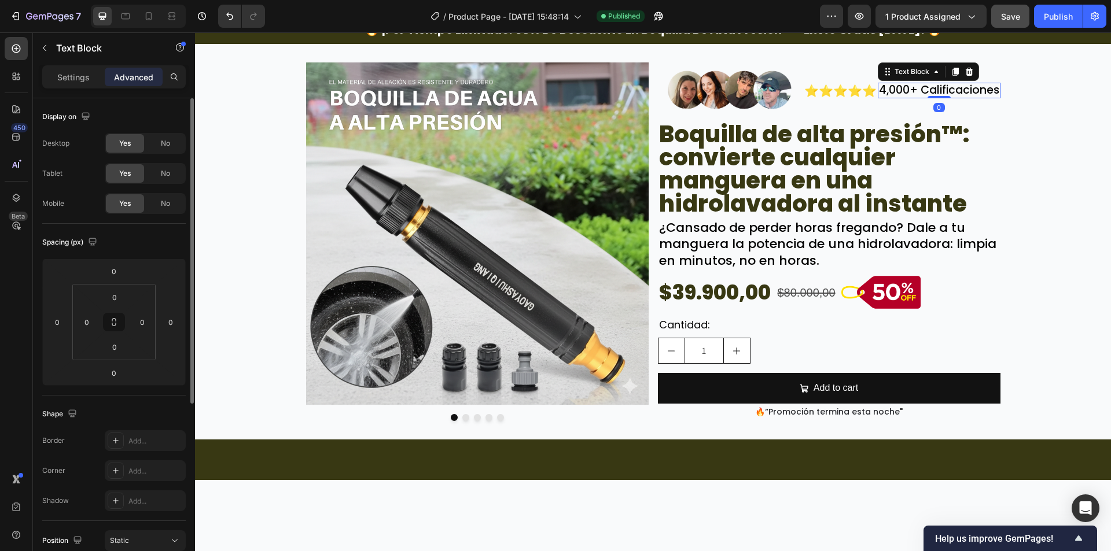
click at [80, 84] on div "Settings" at bounding box center [74, 77] width 58 height 19
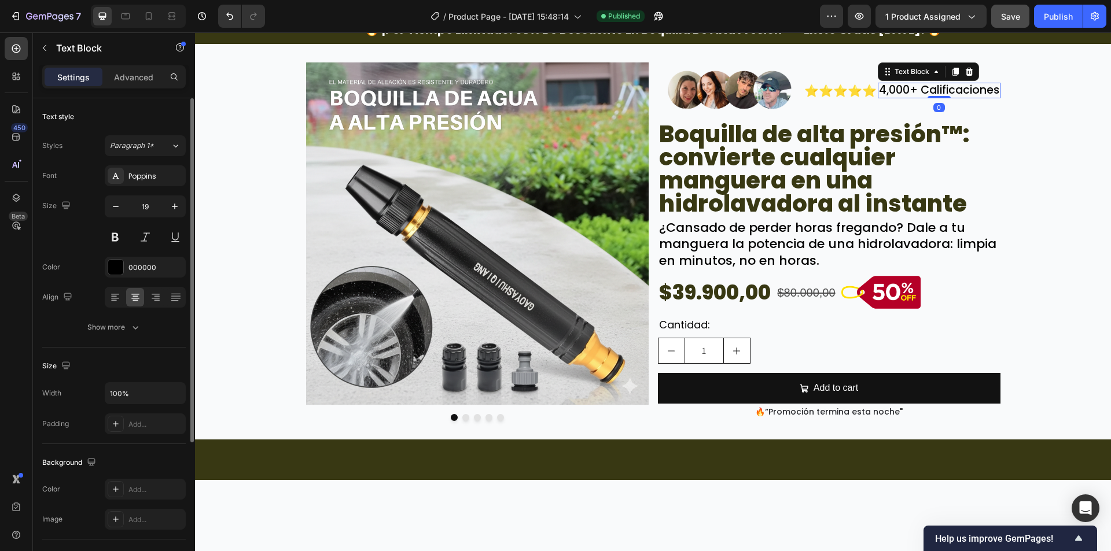
click at [120, 233] on button at bounding box center [115, 237] width 21 height 21
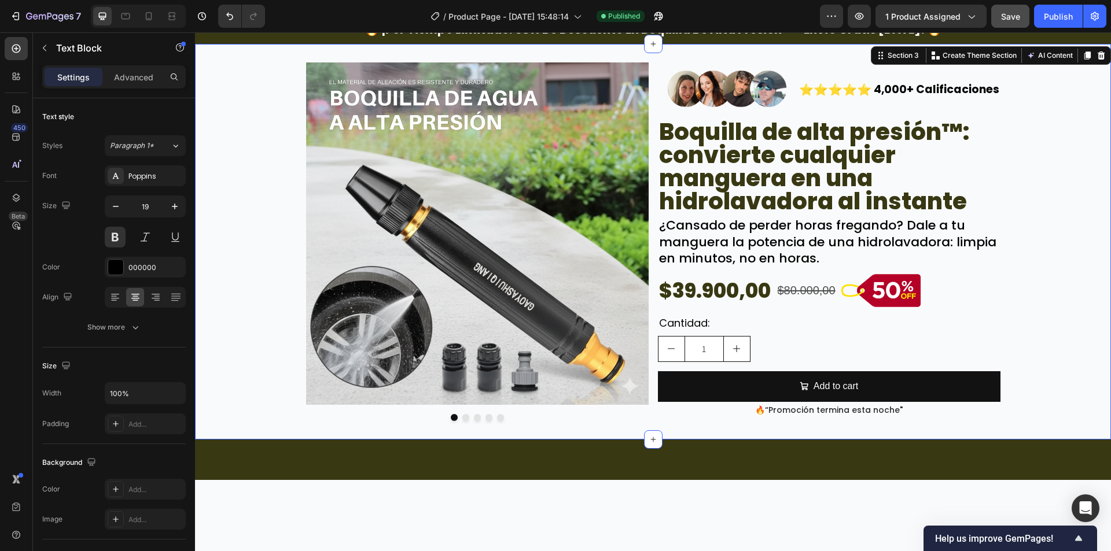
drag, startPoint x: 218, startPoint y: 202, endPoint x: 265, endPoint y: 217, distance: 49.2
click at [219, 202] on div "Image Image Image Image Image Carousel Image ⭐⭐⭐⭐⭐ Text Block 4,000+ Calificaci…" at bounding box center [653, 241] width 916 height 359
click at [929, 84] on p "4,000+ Calificaciones" at bounding box center [936, 89] width 126 height 13
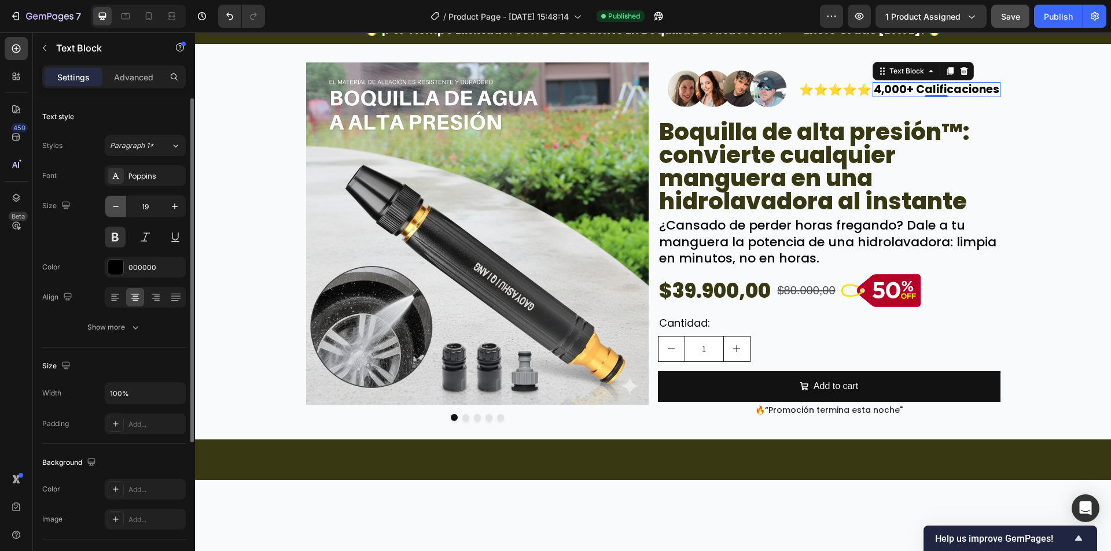
click at [117, 211] on icon "button" at bounding box center [116, 207] width 12 height 12
type input "18"
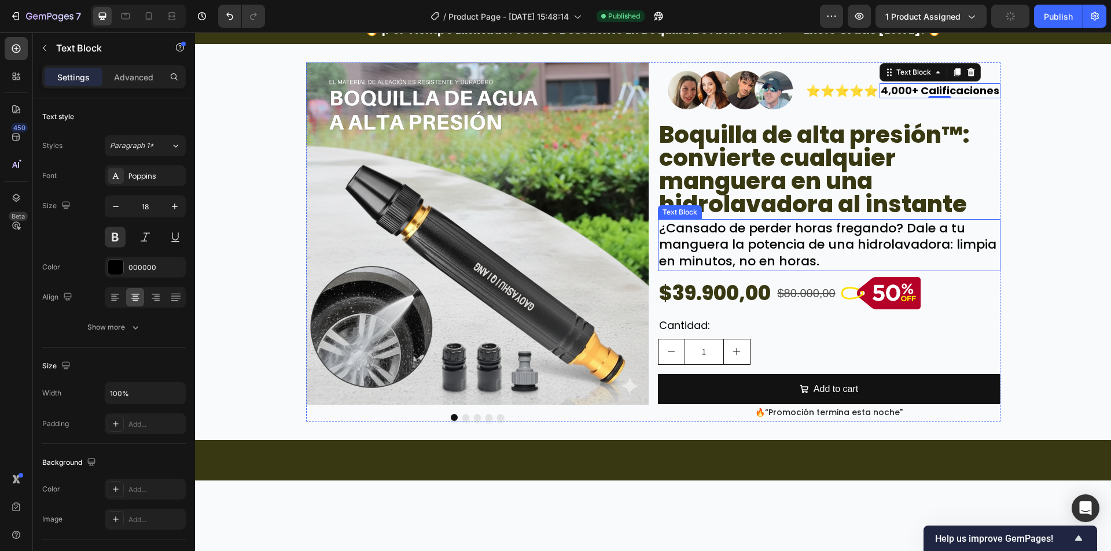
click at [1044, 228] on div "Image Image Image Image Image Carousel Image ⭐⭐⭐⭐⭐ Text Block 4,000+ Calificaci…" at bounding box center [653, 241] width 916 height 359
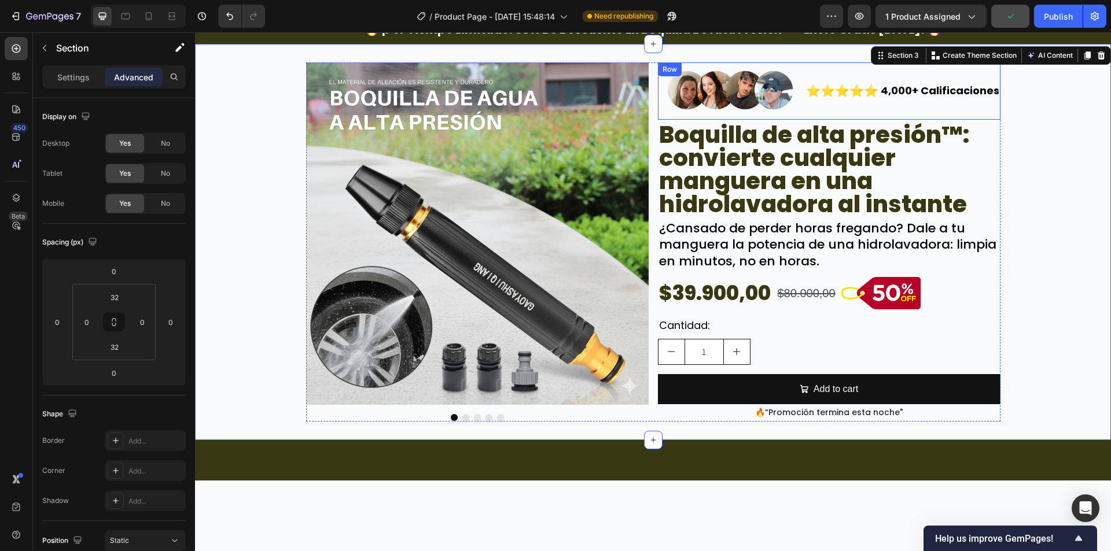
click at [881, 100] on div "4,000+ Calificaciones Text Block" at bounding box center [939, 90] width 121 height 57
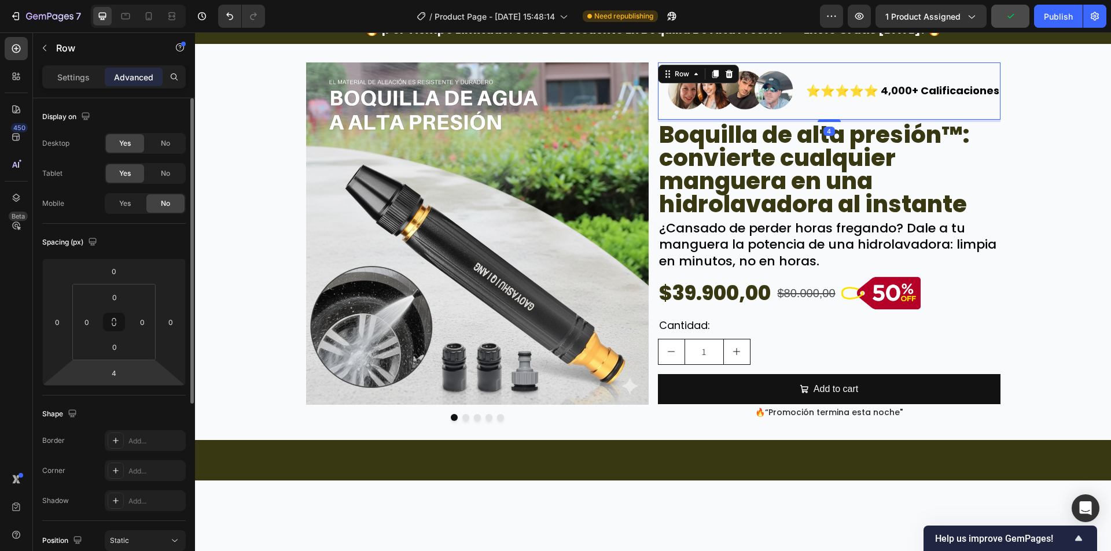
scroll to position [286, 0]
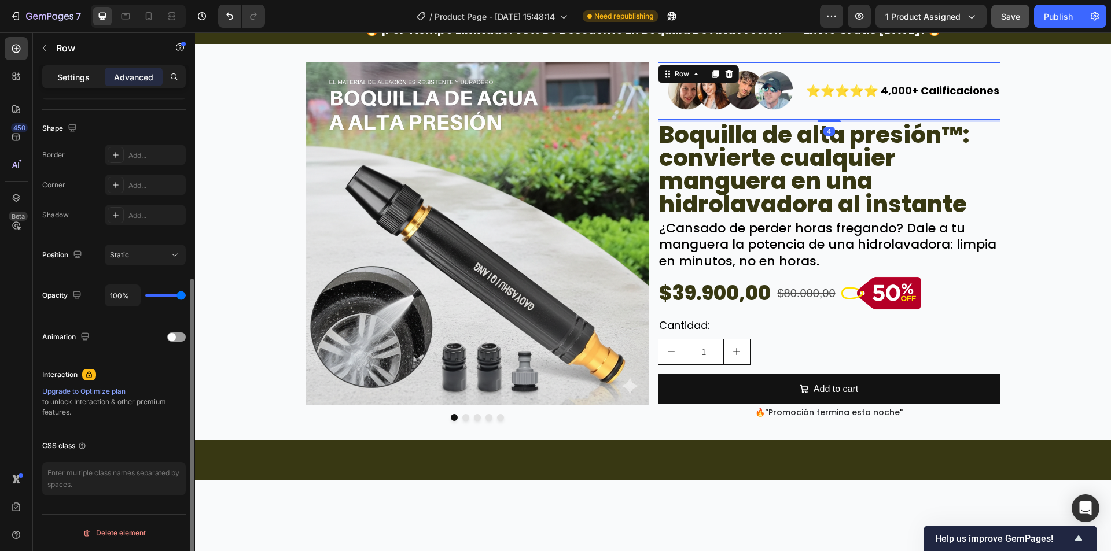
drag, startPoint x: 81, startPoint y: 80, endPoint x: 189, endPoint y: 448, distance: 383.4
click at [81, 81] on p "Settings" at bounding box center [73, 77] width 32 height 12
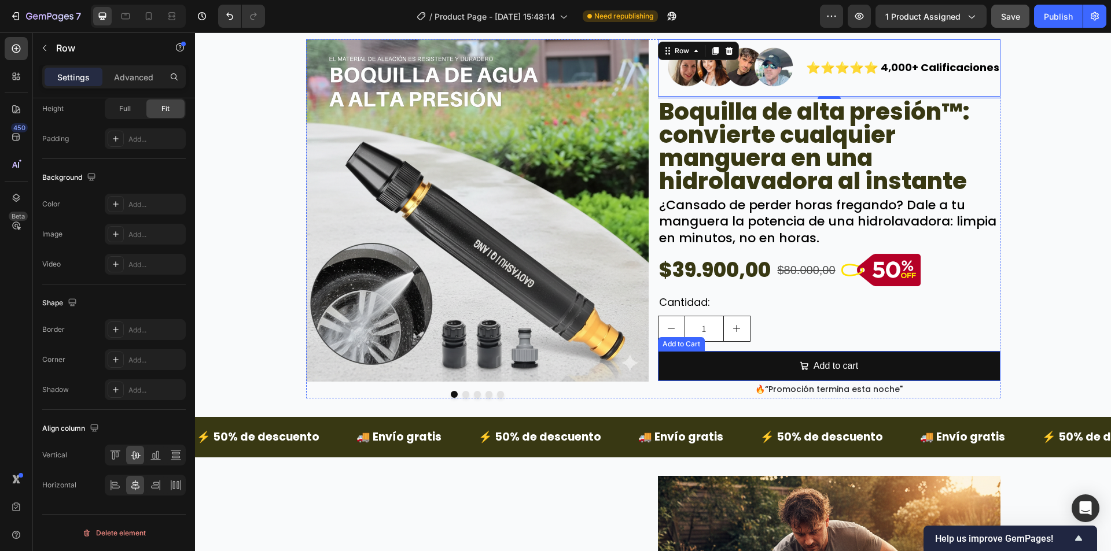
scroll to position [0, 0]
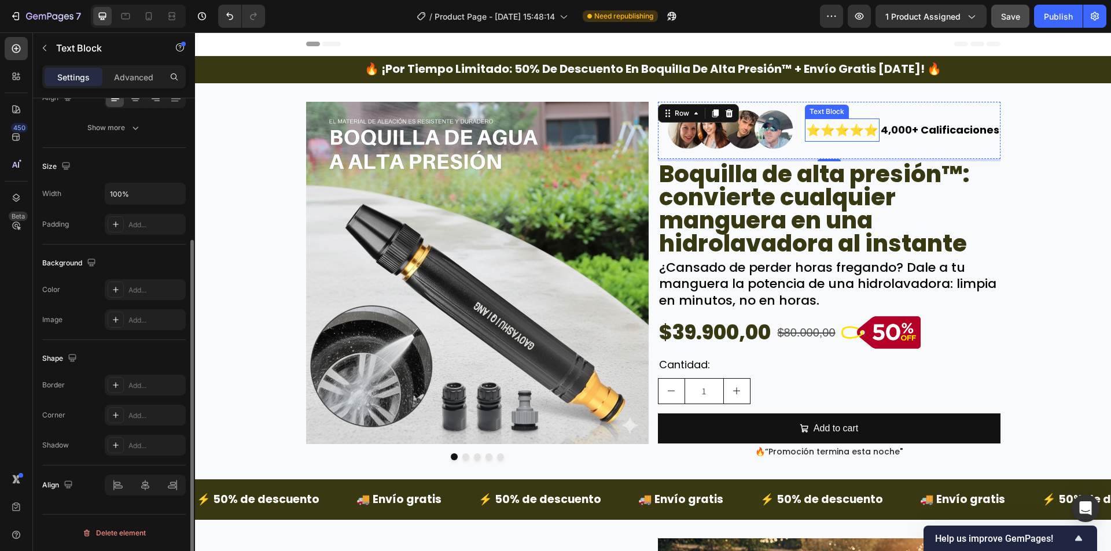
click at [860, 132] on p "⭐⭐⭐⭐⭐" at bounding box center [842, 130] width 72 height 21
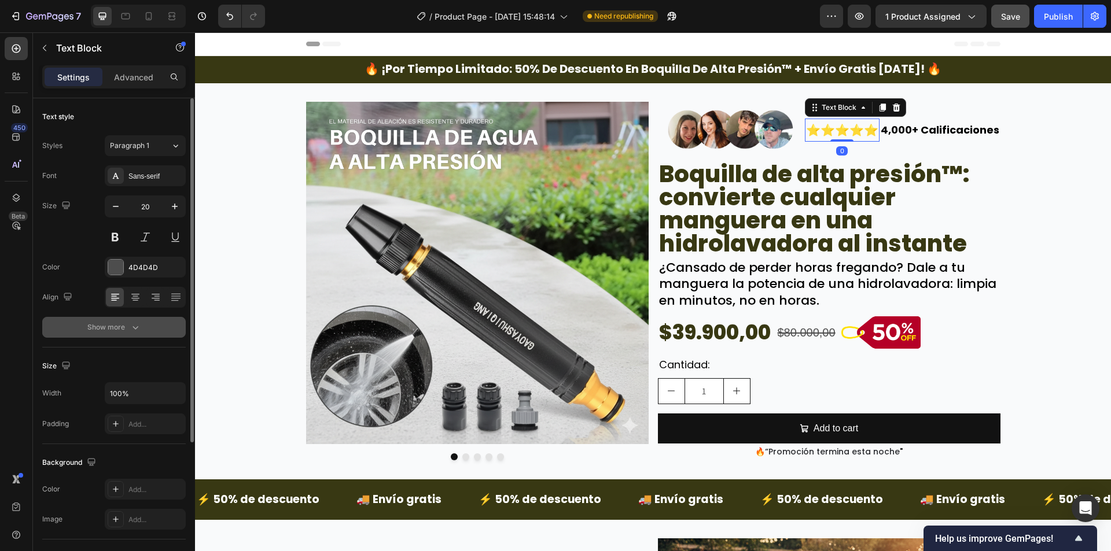
click at [123, 320] on button "Show more" at bounding box center [113, 327] width 143 height 21
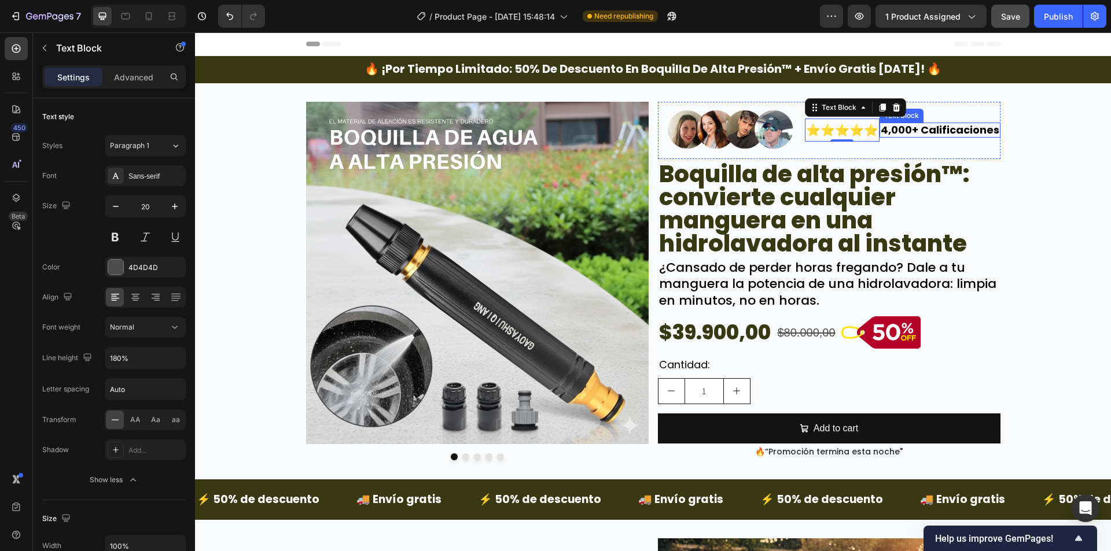
click at [899, 124] on p "4,000+ Calificaciones" at bounding box center [939, 130] width 119 height 13
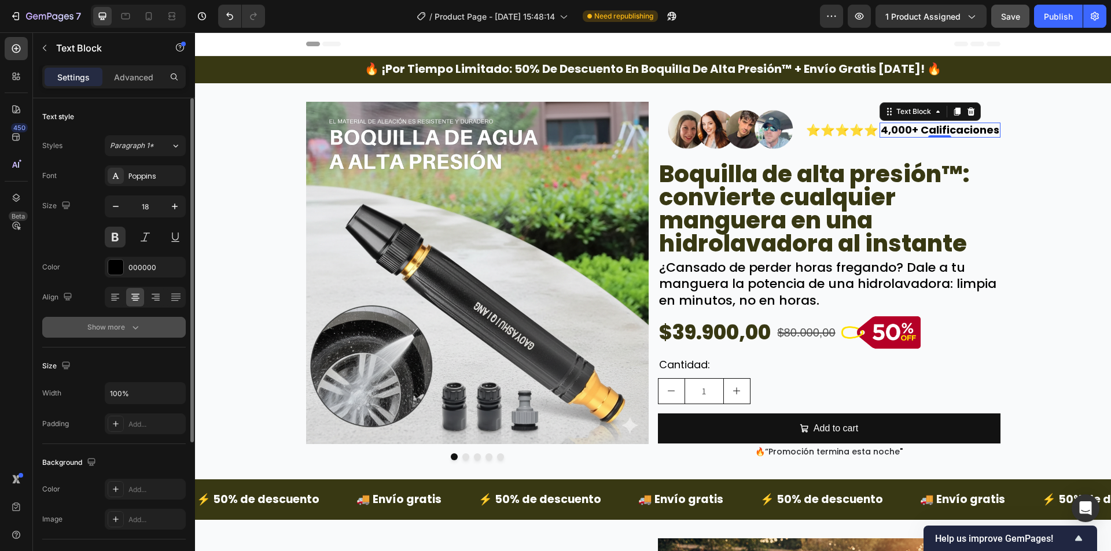
click at [139, 334] on button "Show more" at bounding box center [113, 327] width 143 height 21
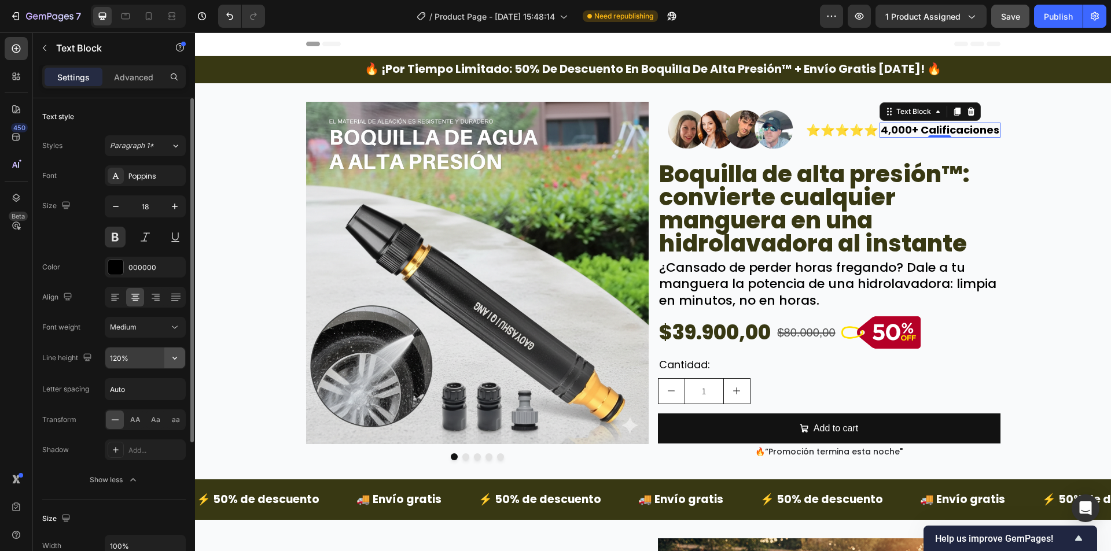
click at [175, 364] on button "button" at bounding box center [174, 358] width 21 height 21
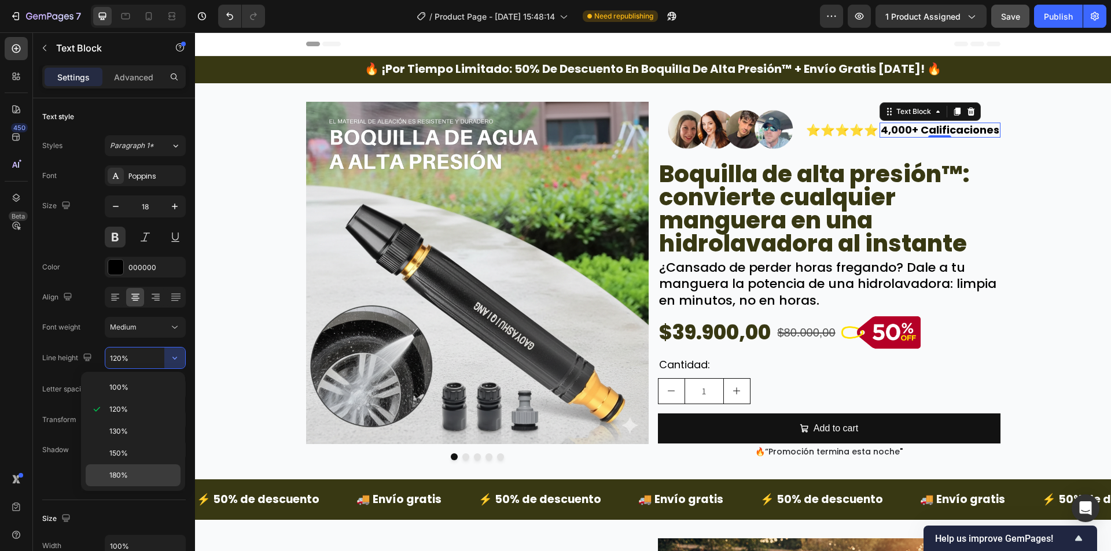
click at [118, 475] on span "180%" at bounding box center [118, 475] width 19 height 10
type input "180%"
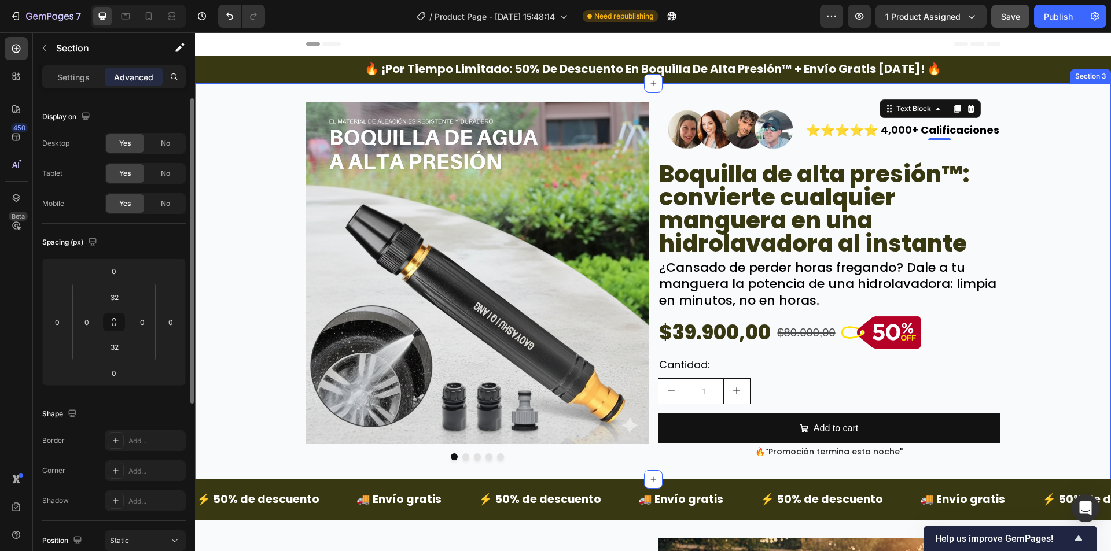
click at [1067, 313] on div "Image Image Image Image Image Carousel Image ⭐⭐⭐⭐⭐ Text Block 4,000+ Calificaci…" at bounding box center [653, 281] width 916 height 359
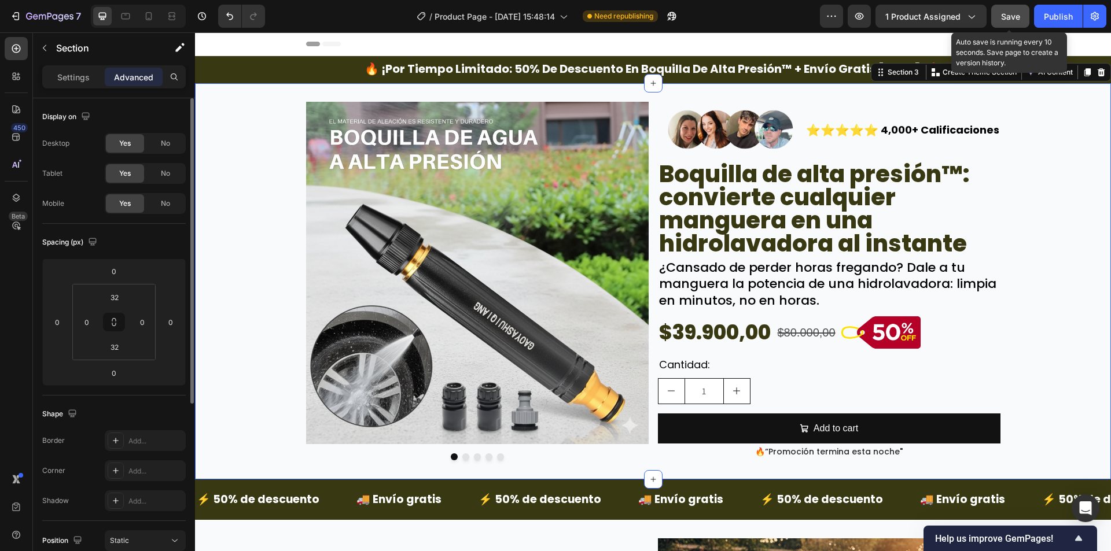
click at [1011, 12] on span "Save" at bounding box center [1010, 17] width 19 height 10
click at [1081, 18] on button "Publish" at bounding box center [1058, 16] width 49 height 23
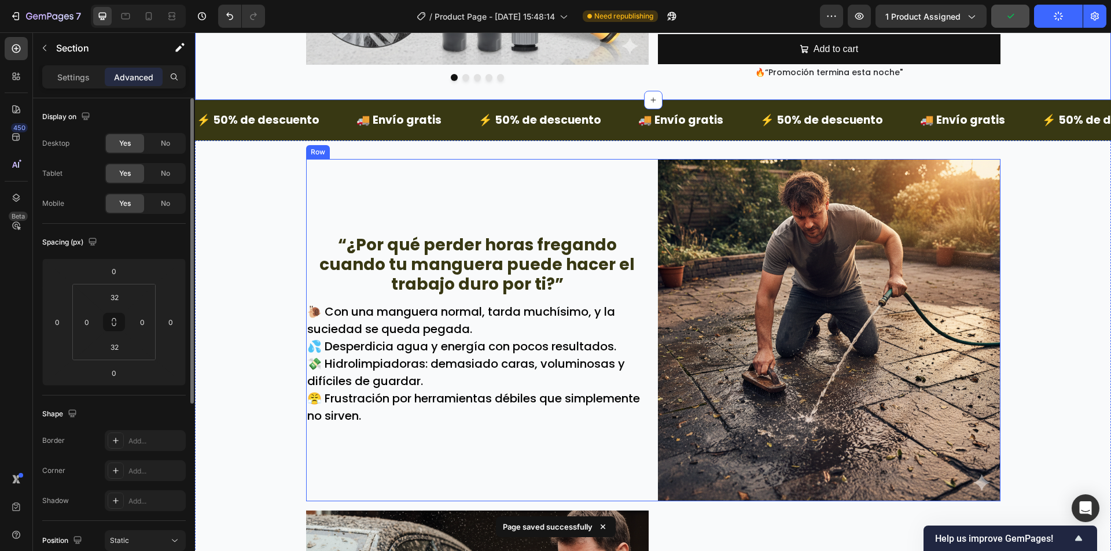
scroll to position [521, 0]
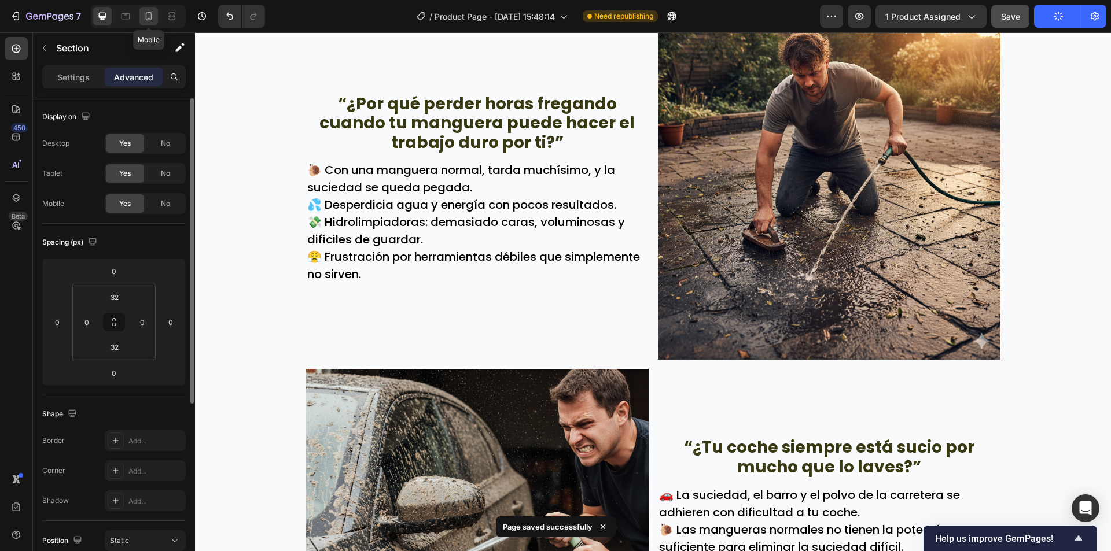
click at [146, 20] on icon at bounding box center [149, 16] width 6 height 8
type input "16"
type input "12"
type input "0"
type input "12"
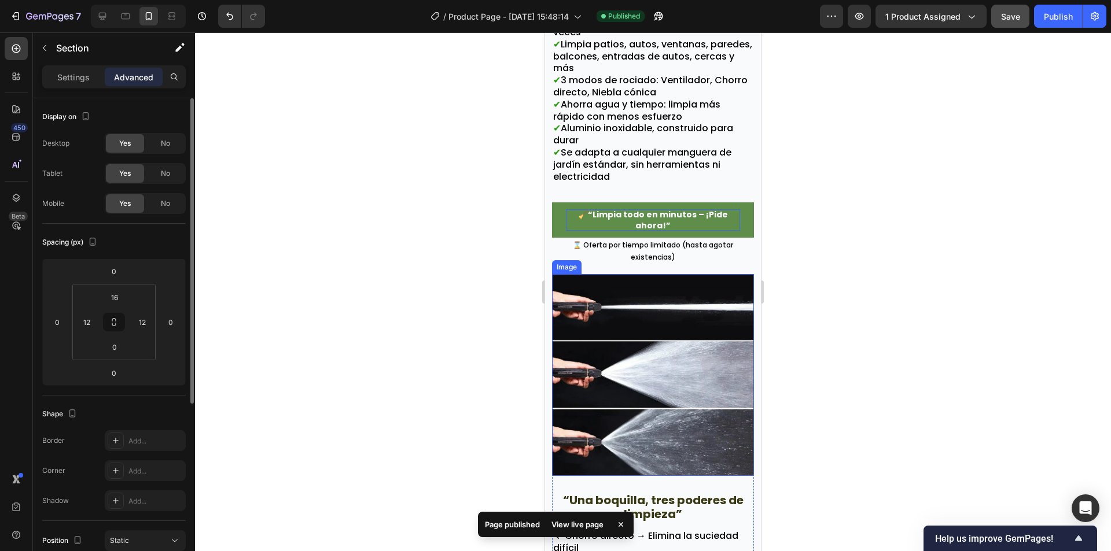
scroll to position [1735, 0]
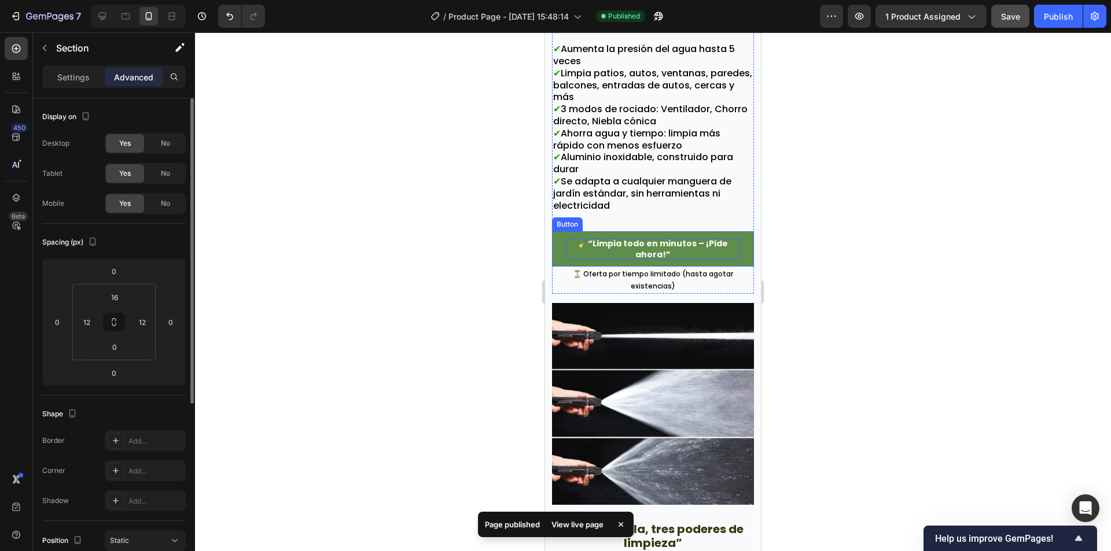
click at [601, 238] on p "🧹“Limpia todo en minutos – ¡Pide ahora!”" at bounding box center [653, 248] width 174 height 21
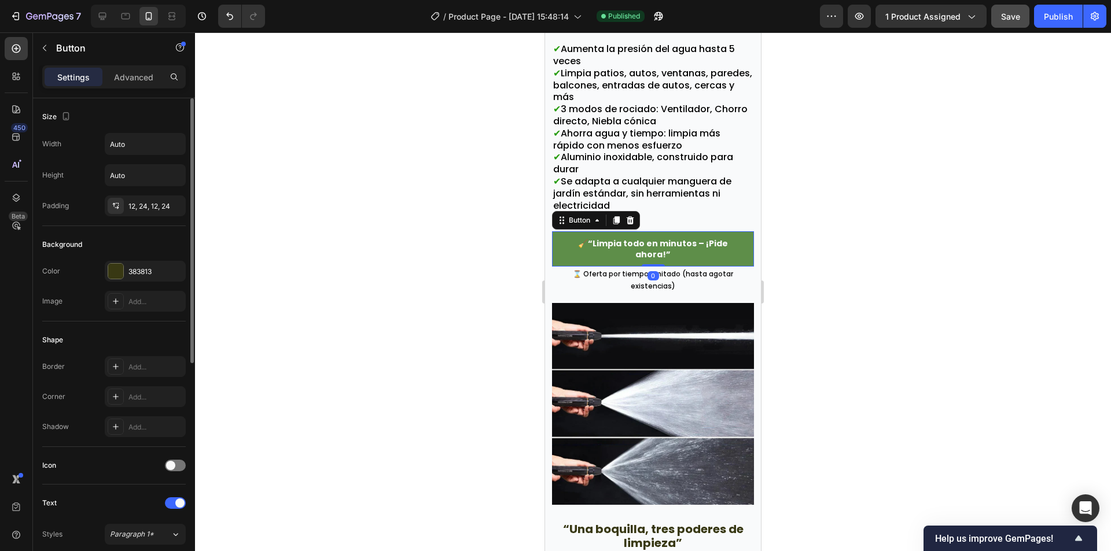
click at [559, 238] on button "🧹“Limpia todo en minutos – ¡Pide ahora!”" at bounding box center [653, 248] width 202 height 35
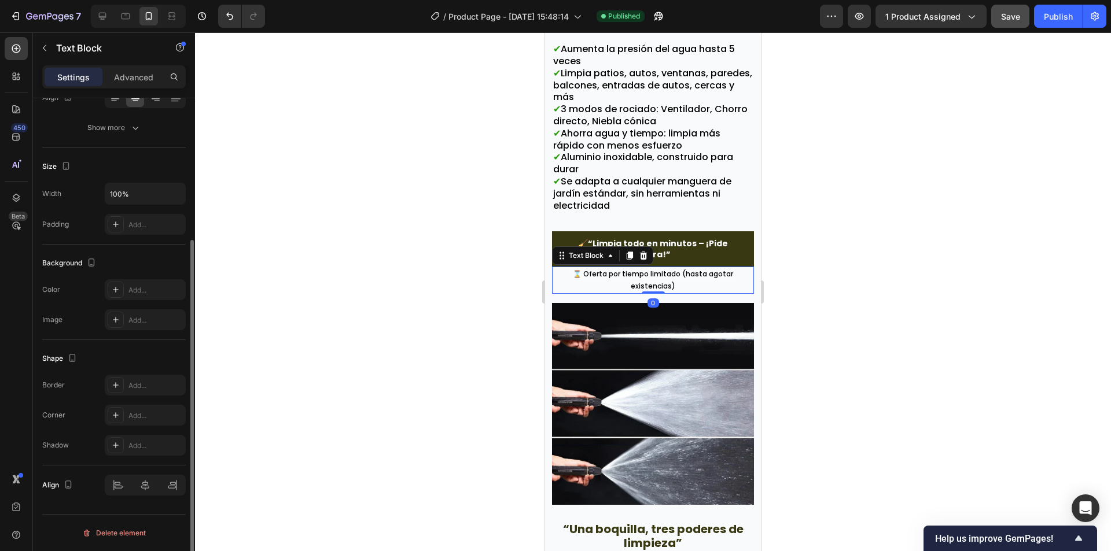
scroll to position [0, 0]
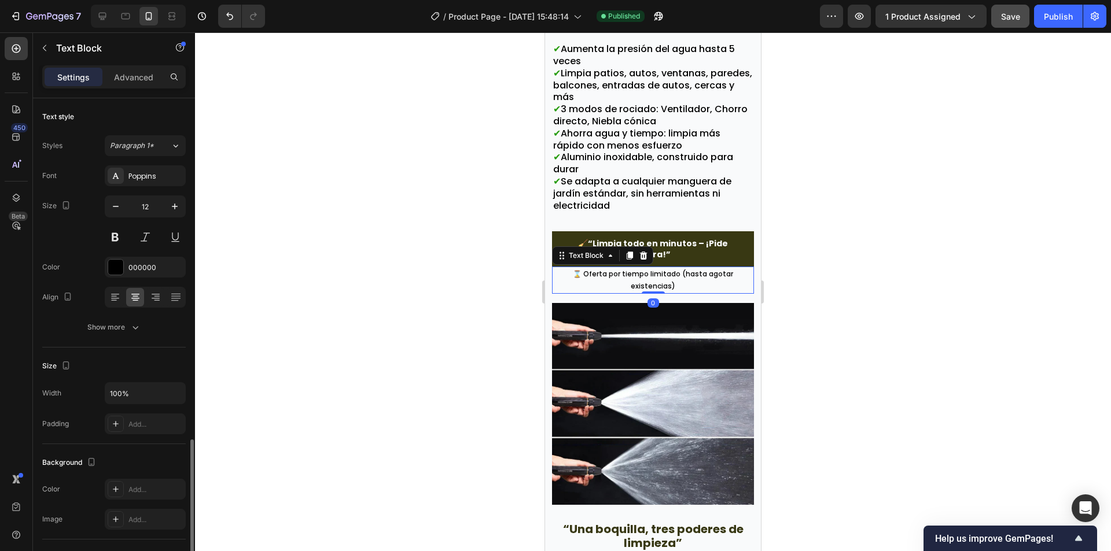
click at [558, 268] on p "⌛ Oferta por tiempo limitado (hasta agotar existencias)" at bounding box center [653, 280] width 200 height 25
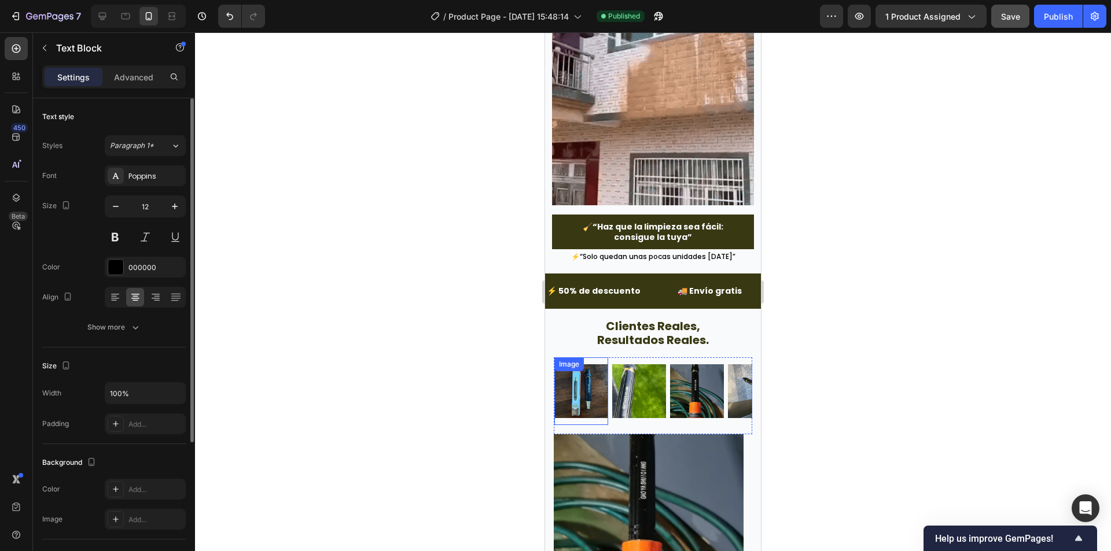
scroll to position [2834, 0]
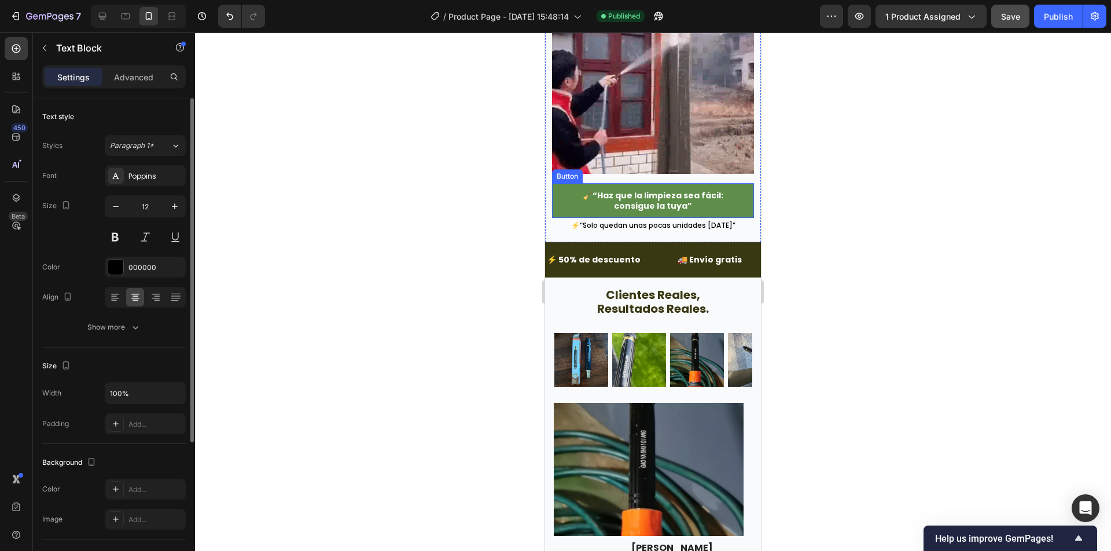
click at [559, 183] on button "🧹“Haz que la limpieza sea fácil: consigue la tuya”" at bounding box center [653, 200] width 202 height 35
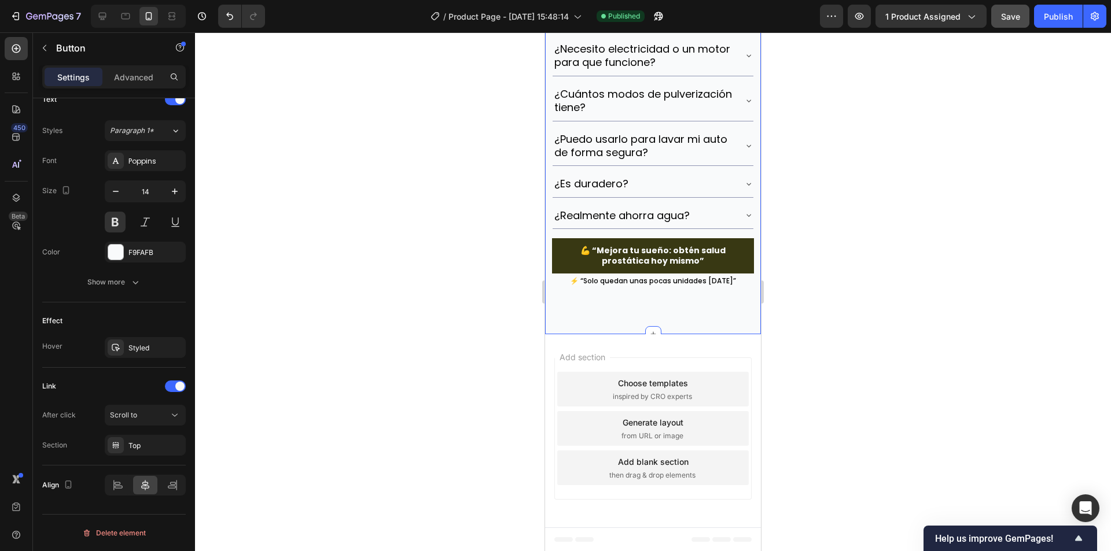
scroll to position [3591, 0]
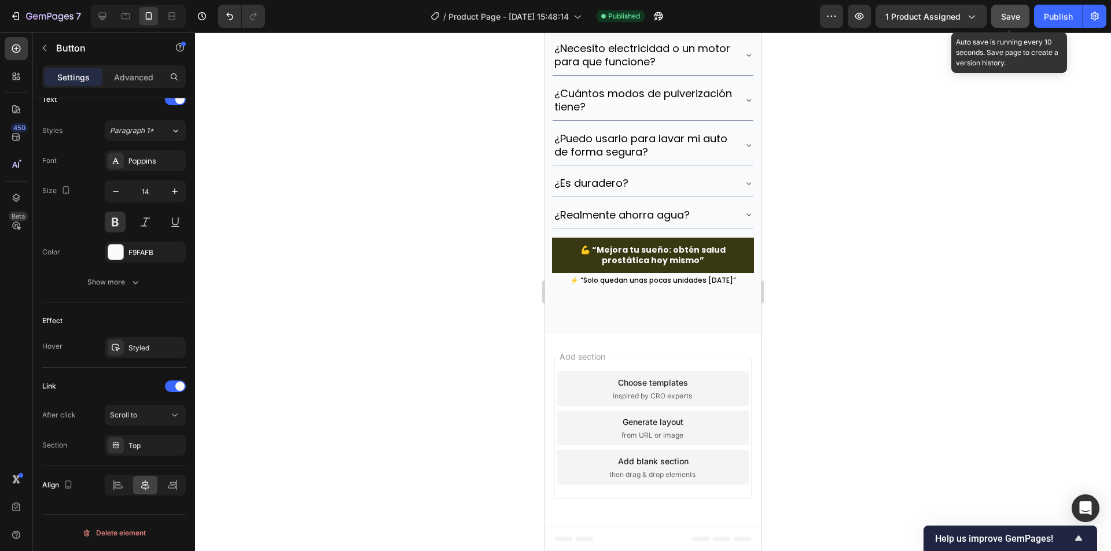
click at [1019, 13] on span "Save" at bounding box center [1010, 17] width 19 height 10
drag, startPoint x: 1051, startPoint y: 13, endPoint x: 960, endPoint y: 36, distance: 94.3
click at [1050, 13] on div "Publish" at bounding box center [1057, 16] width 29 height 12
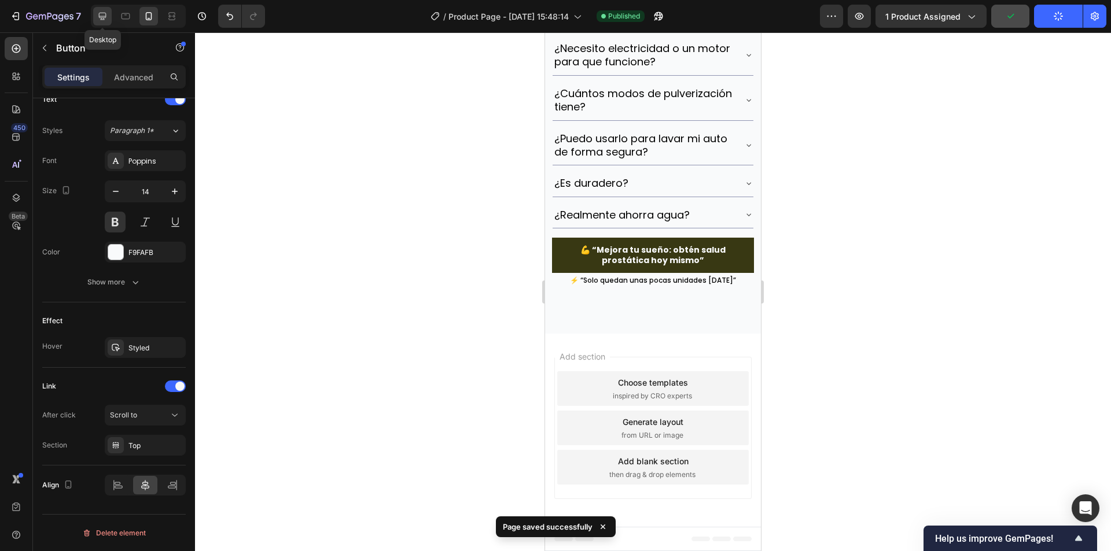
click at [109, 15] on div at bounding box center [102, 16] width 19 height 19
type input "20"
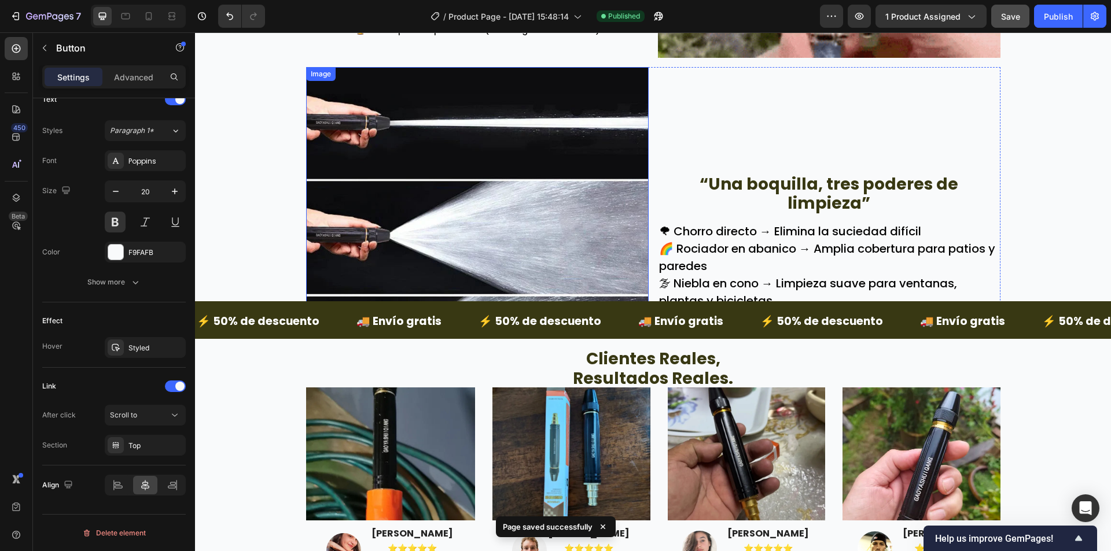
scroll to position [1687, 0]
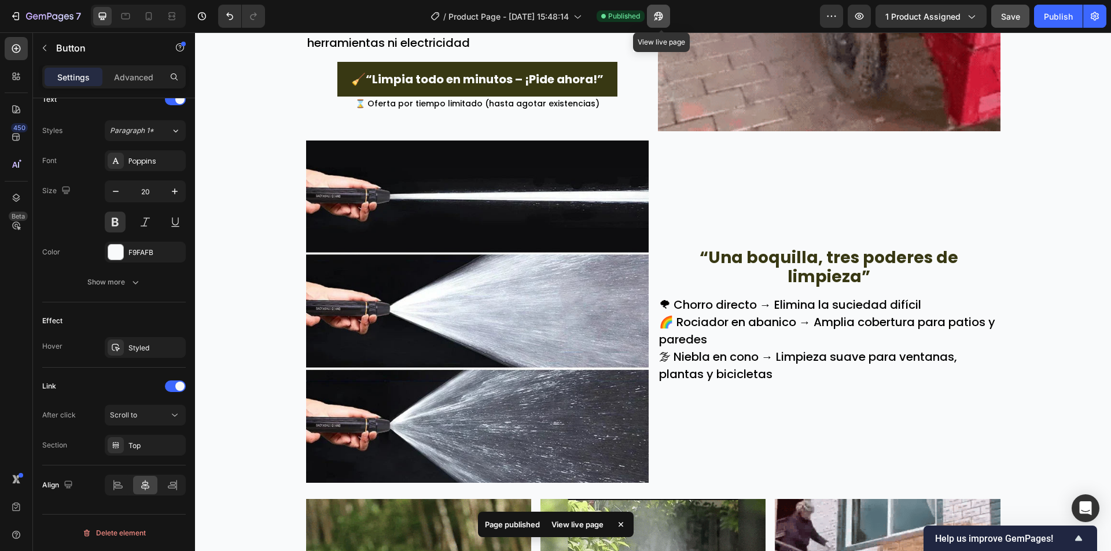
click at [660, 18] on icon "button" at bounding box center [658, 16] width 12 height 12
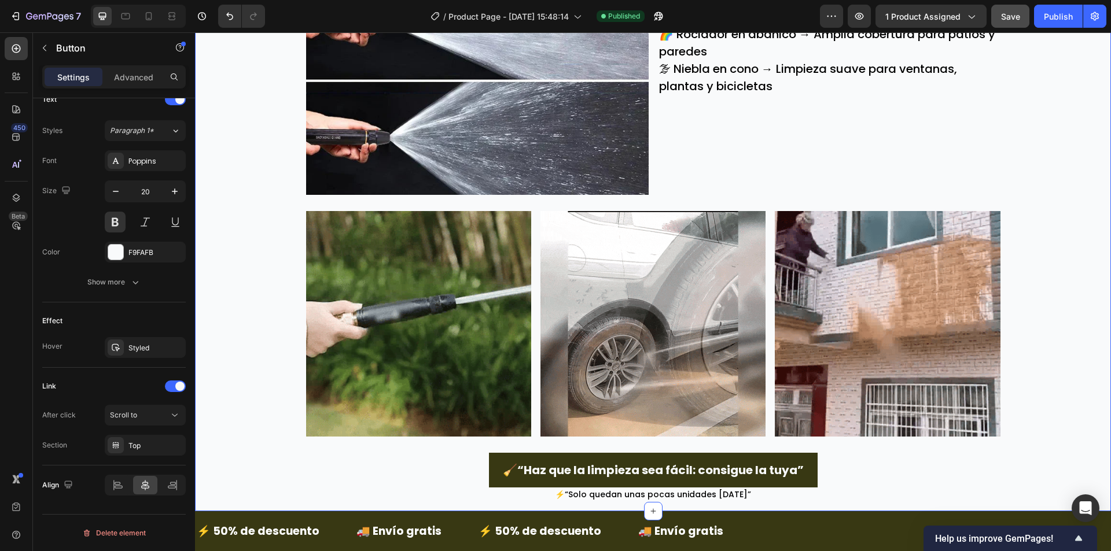
scroll to position [1976, 0]
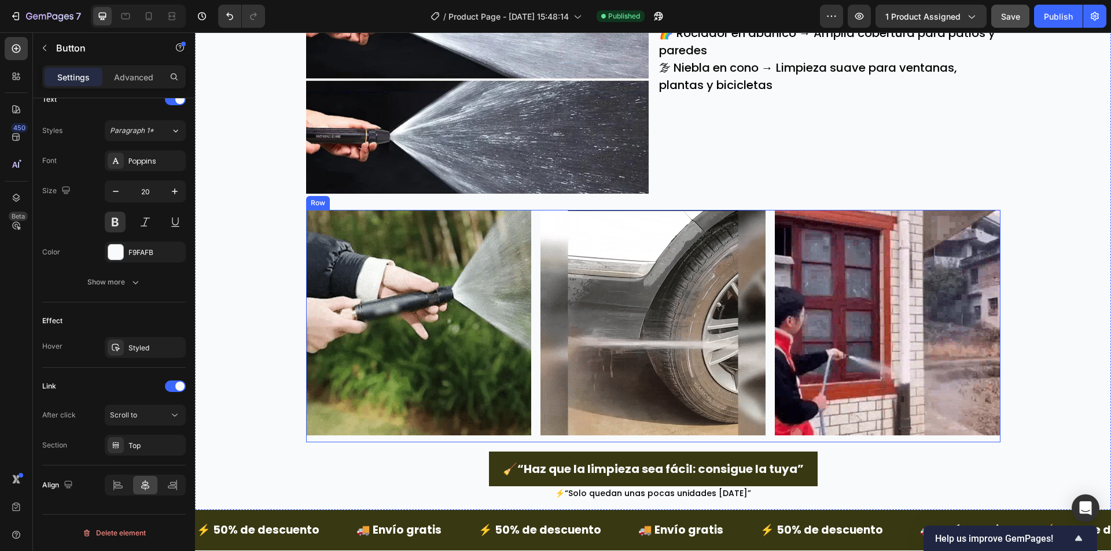
click at [530, 215] on div "Image Image Image Row" at bounding box center [653, 326] width 694 height 232
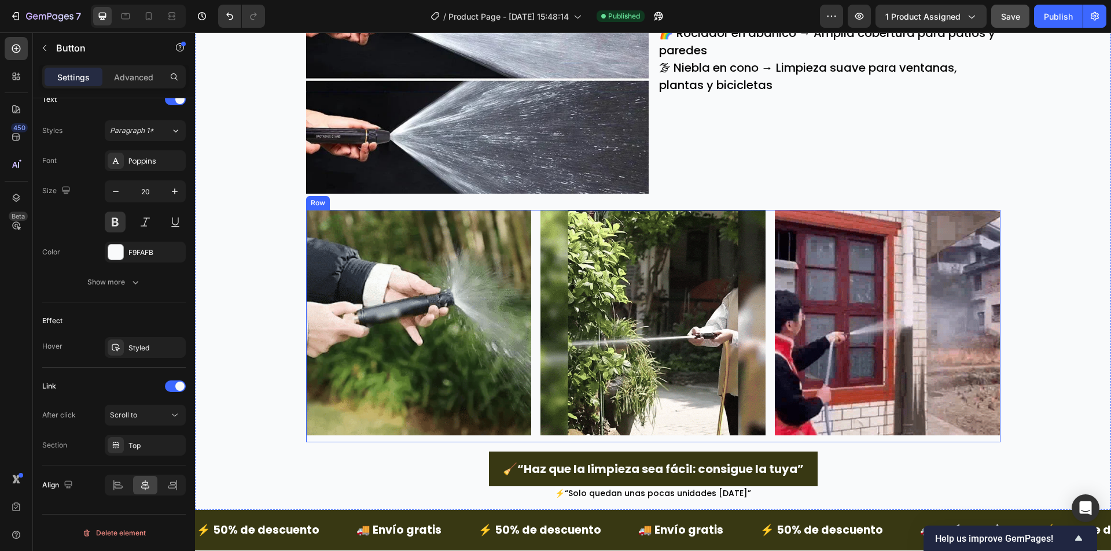
scroll to position [0, 0]
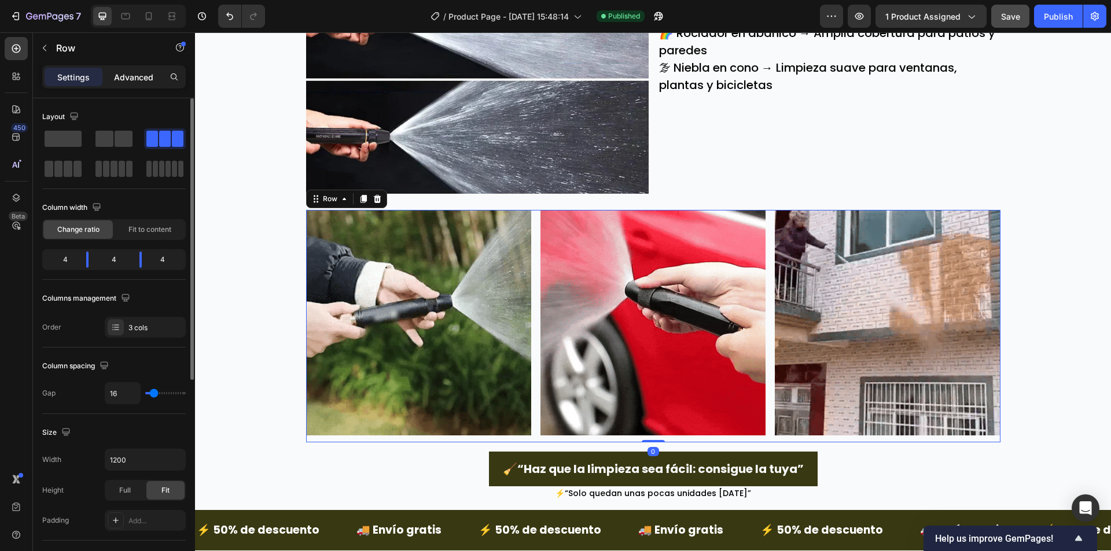
click at [131, 78] on p "Advanced" at bounding box center [133, 77] width 39 height 12
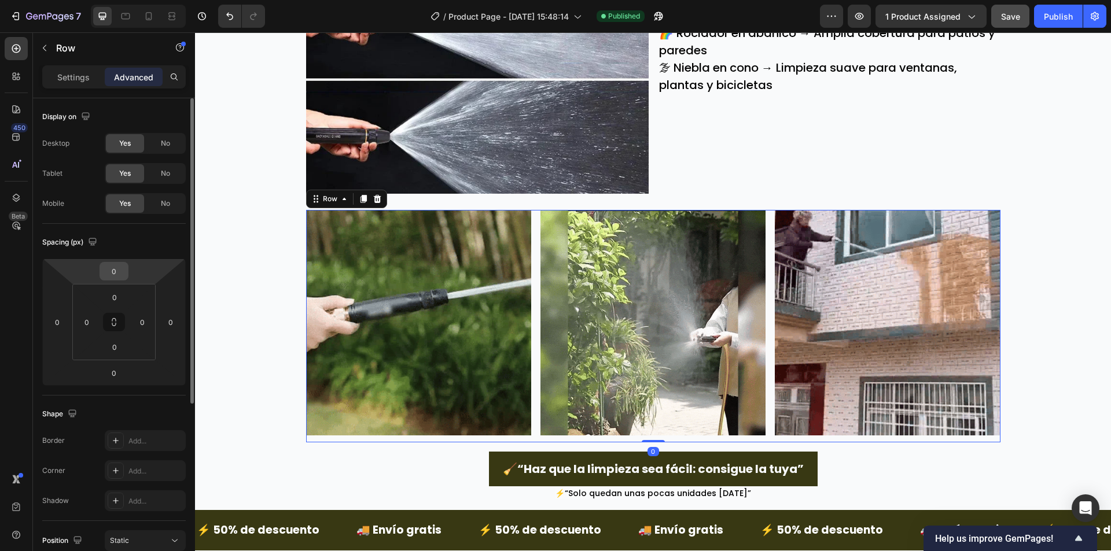
click at [107, 267] on input "0" at bounding box center [113, 271] width 23 height 17
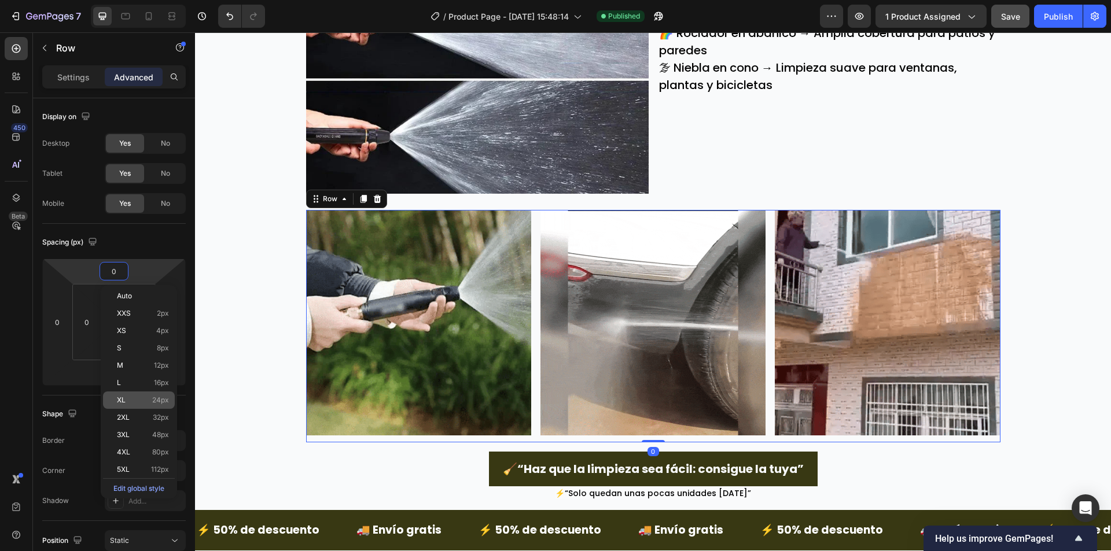
click at [143, 404] on div "XL 24px" at bounding box center [139, 400] width 72 height 17
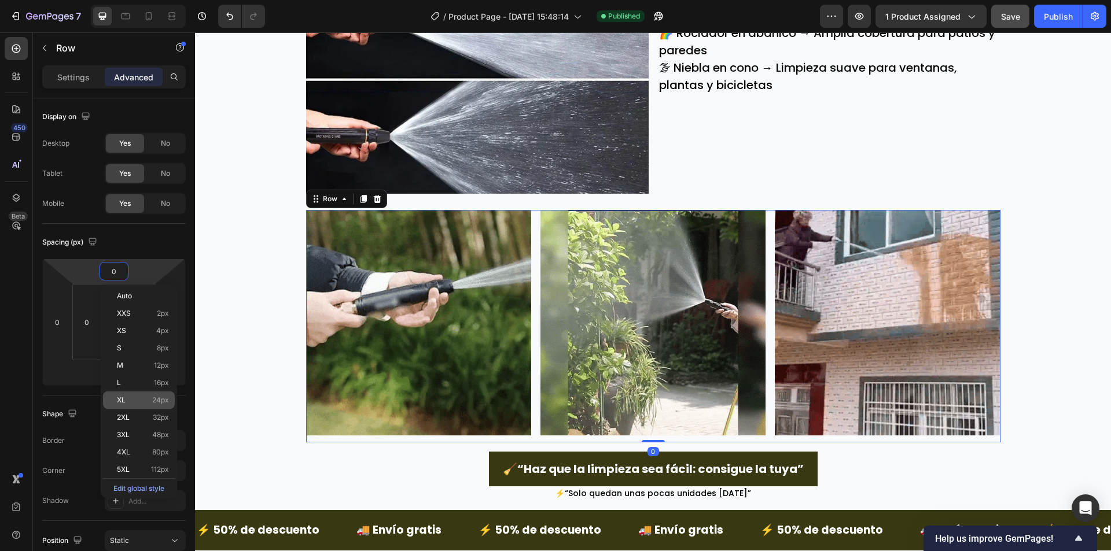
type input "24"
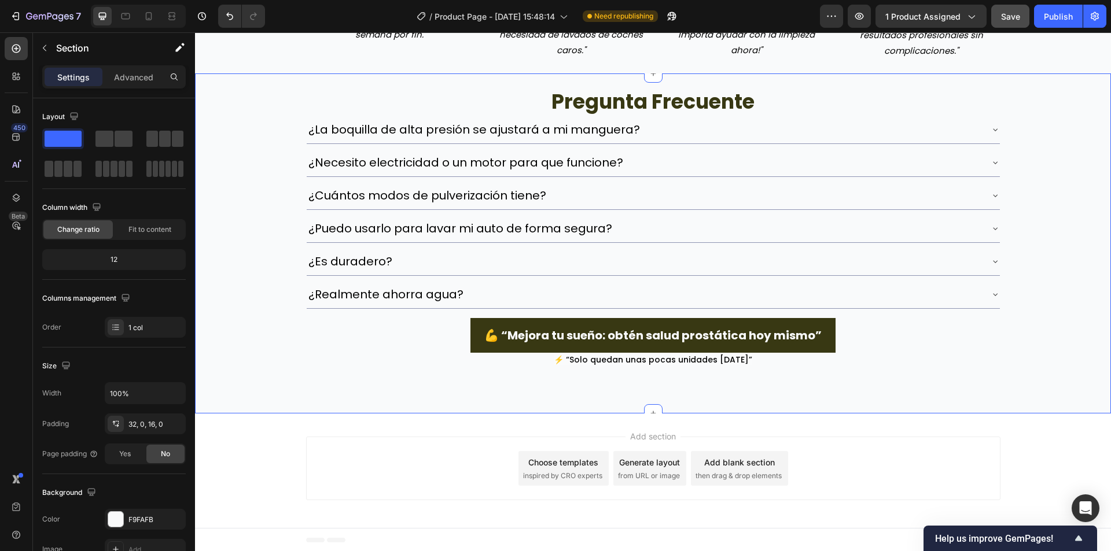
scroll to position [3016, 0]
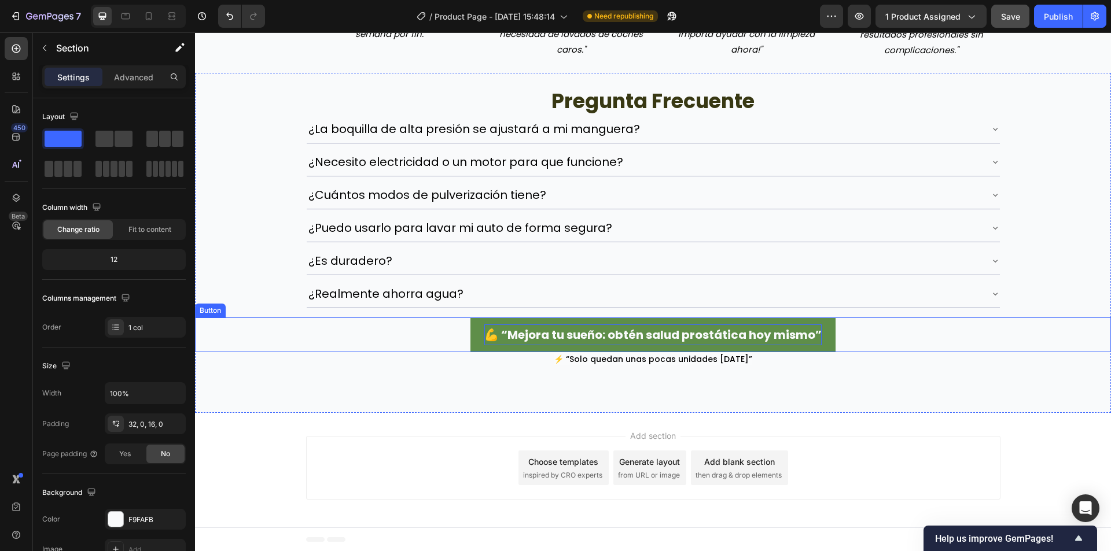
click at [504, 333] on p "💪 “Mejora tu sueño: obtén salud prostática hoy mismo”" at bounding box center [652, 334] width 337 height 21
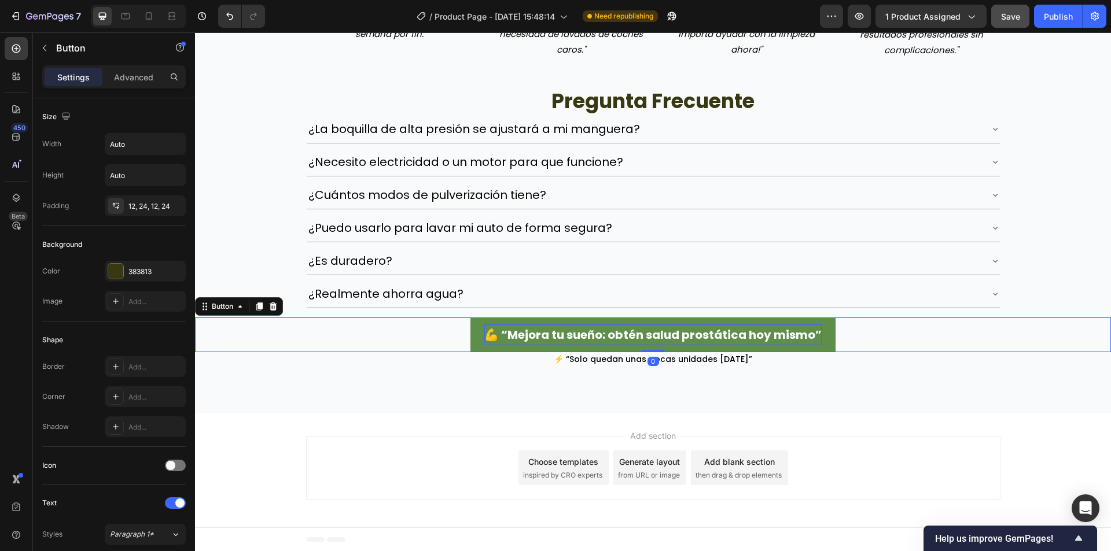
click at [503, 333] on p "💪 “Mejora tu sueño: obtén salud prostática hoy mismo”" at bounding box center [652, 334] width 337 height 21
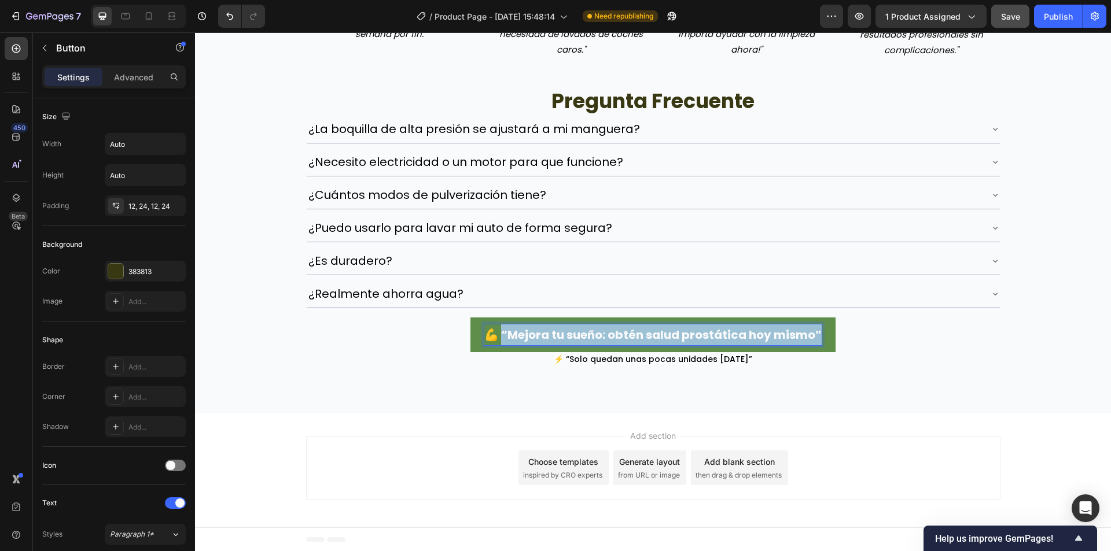
drag, startPoint x: 499, startPoint y: 332, endPoint x: 825, endPoint y: 343, distance: 325.8
click at [825, 343] on button "💪 “Mejora tu sueño: obtén salud prostática hoy mismo”" at bounding box center [652, 335] width 365 height 35
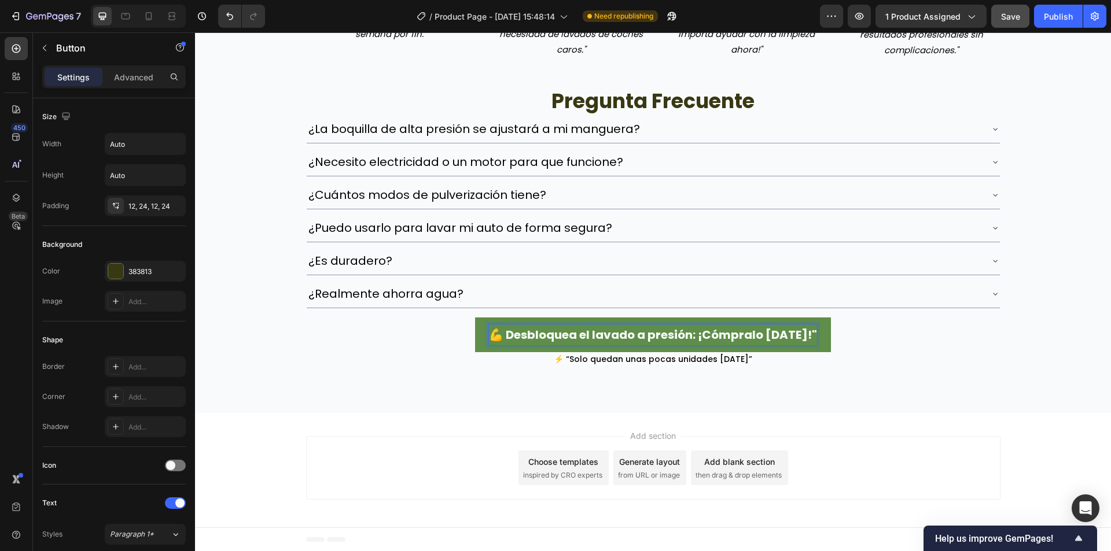
click at [511, 338] on p "💪 Desbloquea el lavado a presión: ¡Cómpralo [DATE]!"" at bounding box center [653, 334] width 328 height 21
click at [1012, 21] on div "Save" at bounding box center [1010, 16] width 19 height 12
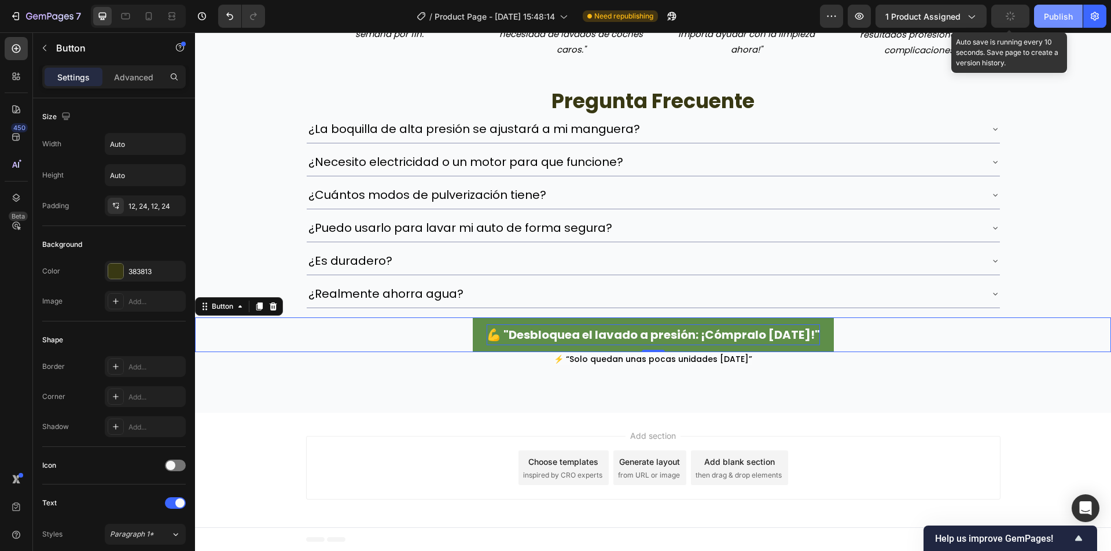
click at [1039, 20] on button "Publish" at bounding box center [1058, 16] width 49 height 23
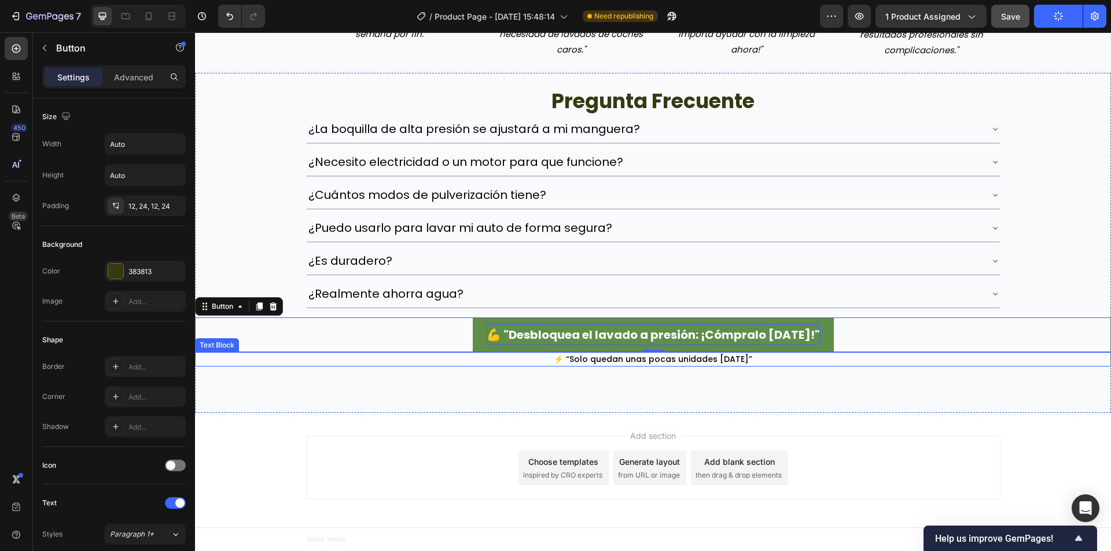
click at [621, 356] on span "⚡ “Solo quedan unas pocas unidades [DATE]”" at bounding box center [653, 359] width 198 height 12
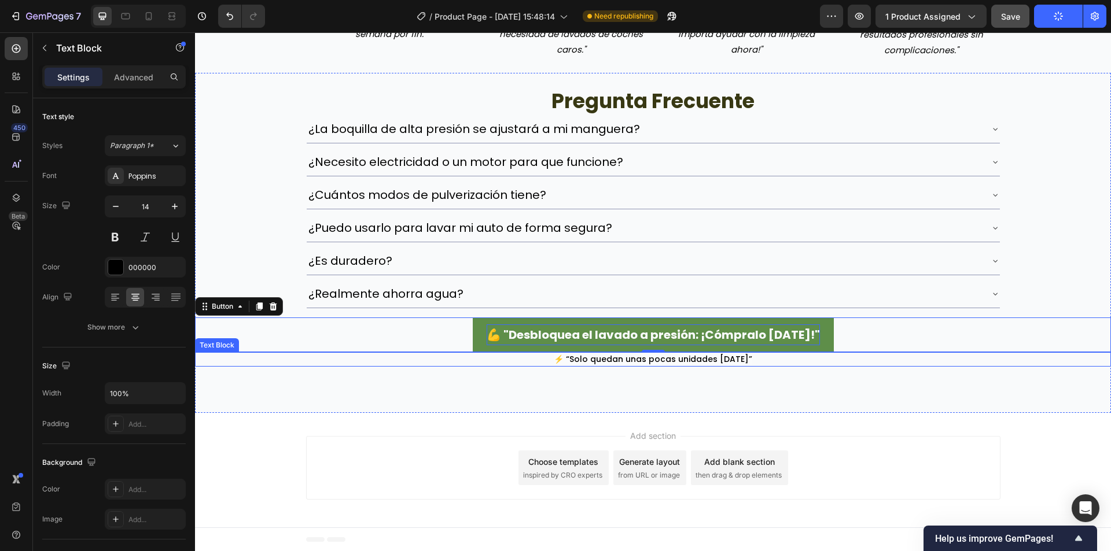
click at [620, 356] on span "⚡ “Solo quedan unas pocas unidades [DATE]”" at bounding box center [653, 359] width 198 height 12
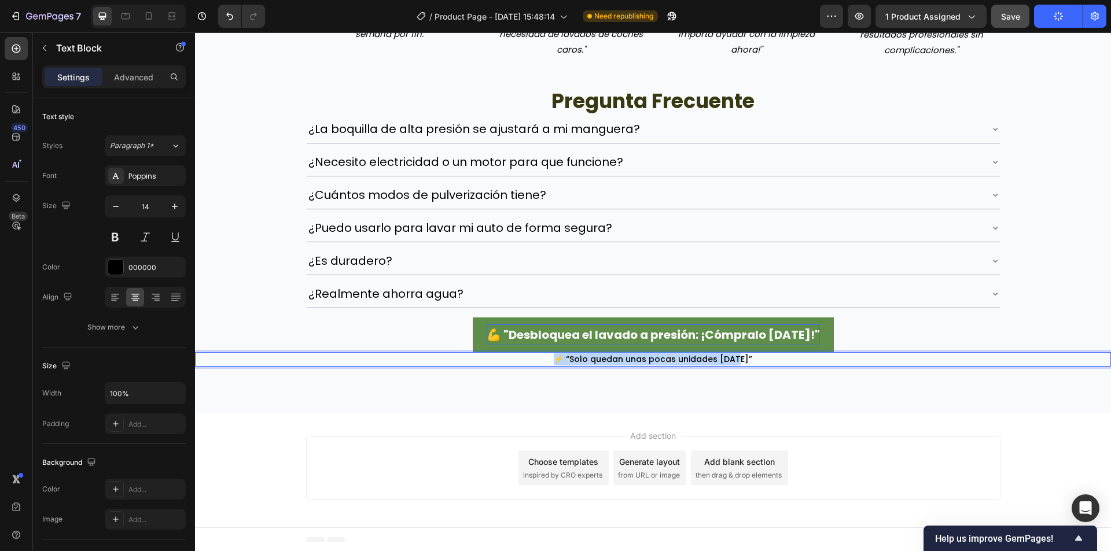
click at [620, 356] on span "⚡ “Solo quedan unas pocas unidades [DATE]”" at bounding box center [653, 359] width 198 height 12
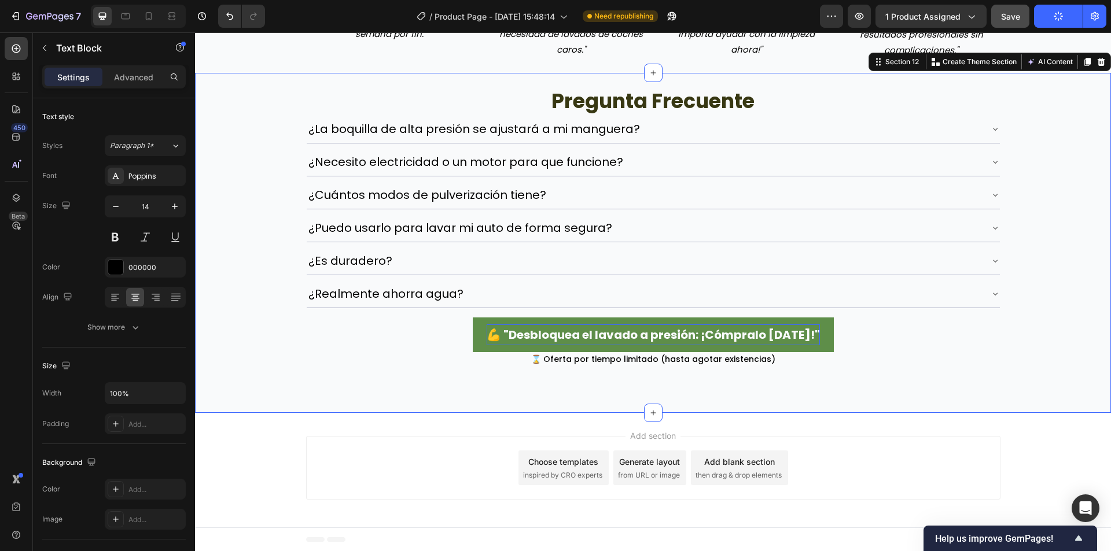
click at [866, 385] on div "pregunta frecuente Heading ¿La boquilla de alta presión se ajustará a mi mangue…" at bounding box center [653, 243] width 916 height 341
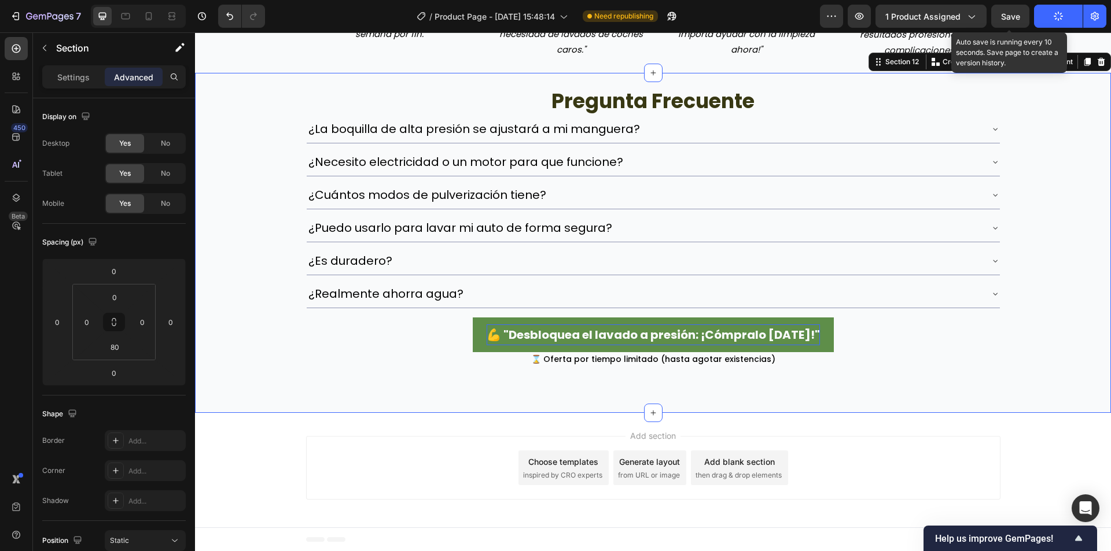
drag, startPoint x: 818, startPoint y: 1, endPoint x: 1037, endPoint y: 17, distance: 219.8
click at [1008, 19] on span "Save" at bounding box center [1010, 17] width 19 height 10
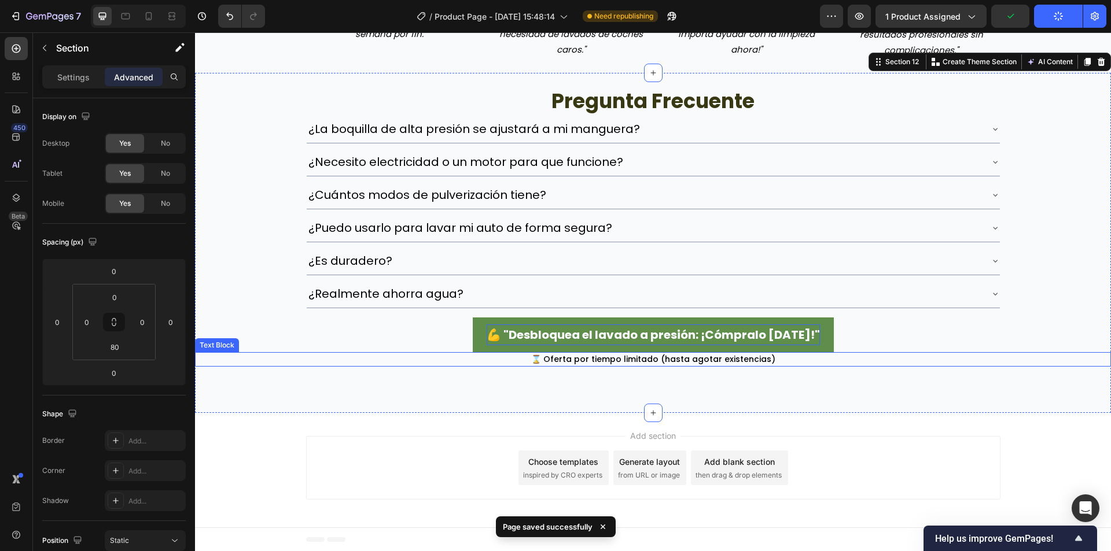
scroll to position [2900, 0]
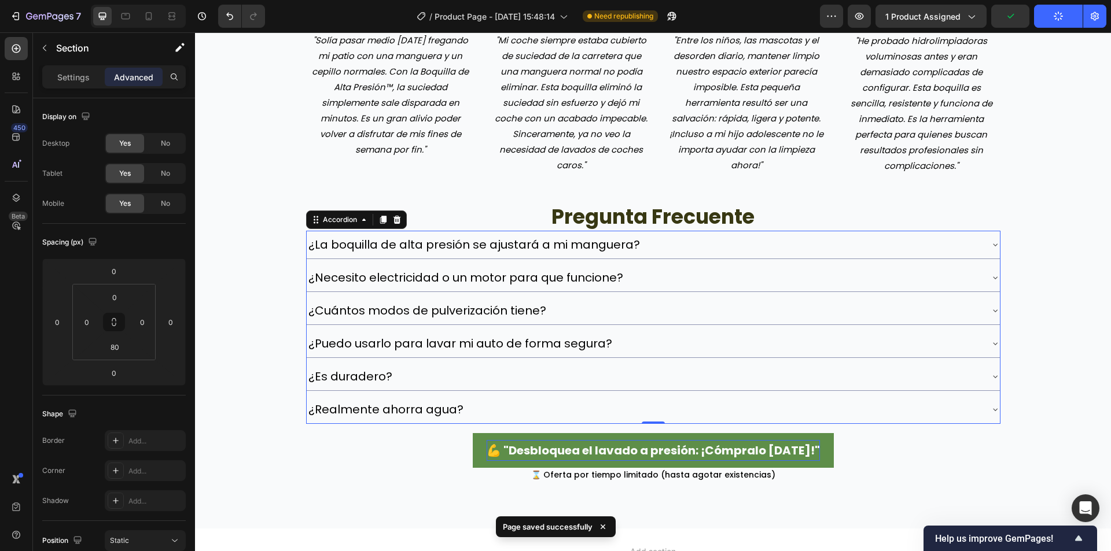
click at [469, 404] on div "¿Realmente ahorra agua?" at bounding box center [644, 409] width 674 height 19
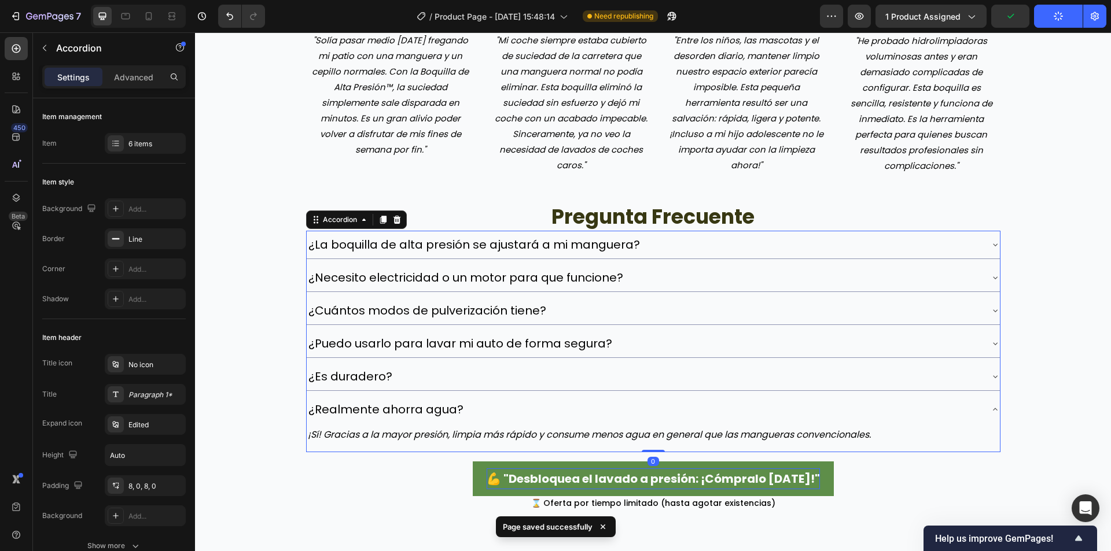
click at [501, 378] on div "¿Es duradero?" at bounding box center [644, 376] width 674 height 19
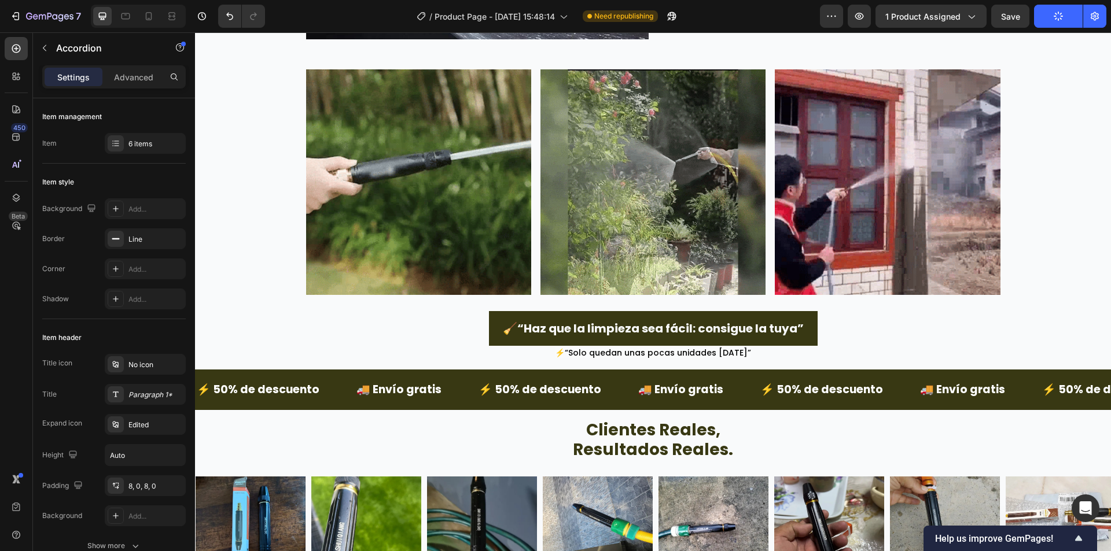
scroll to position [2090, 0]
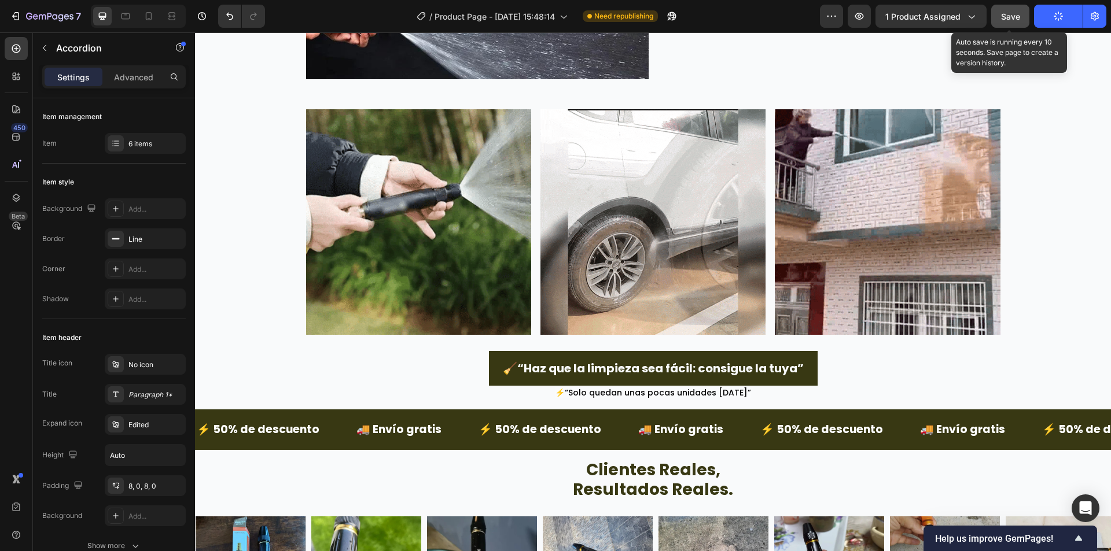
click at [1011, 9] on button "Save" at bounding box center [1010, 16] width 38 height 23
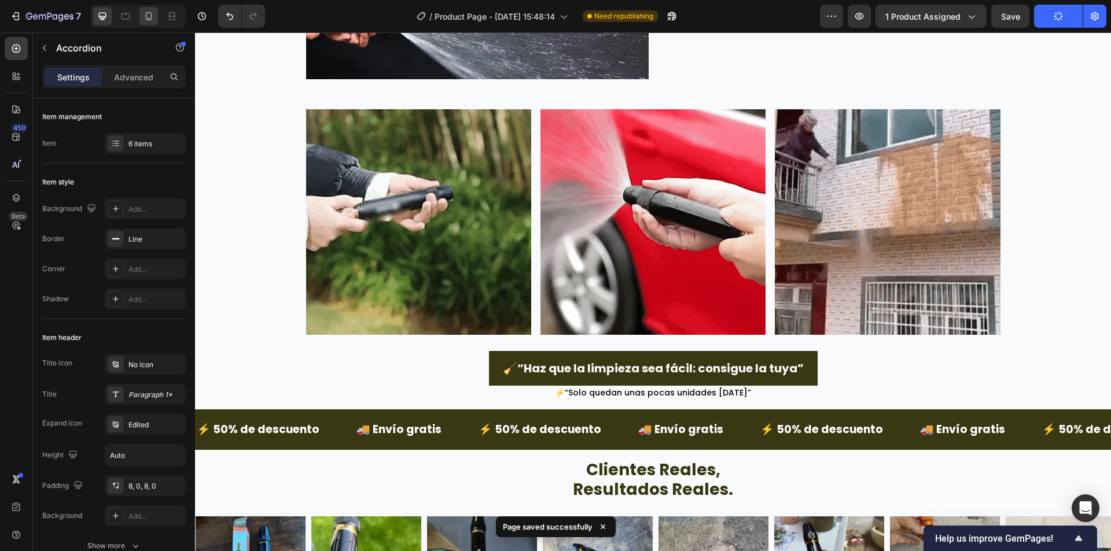
click at [154, 20] on icon at bounding box center [149, 16] width 12 height 12
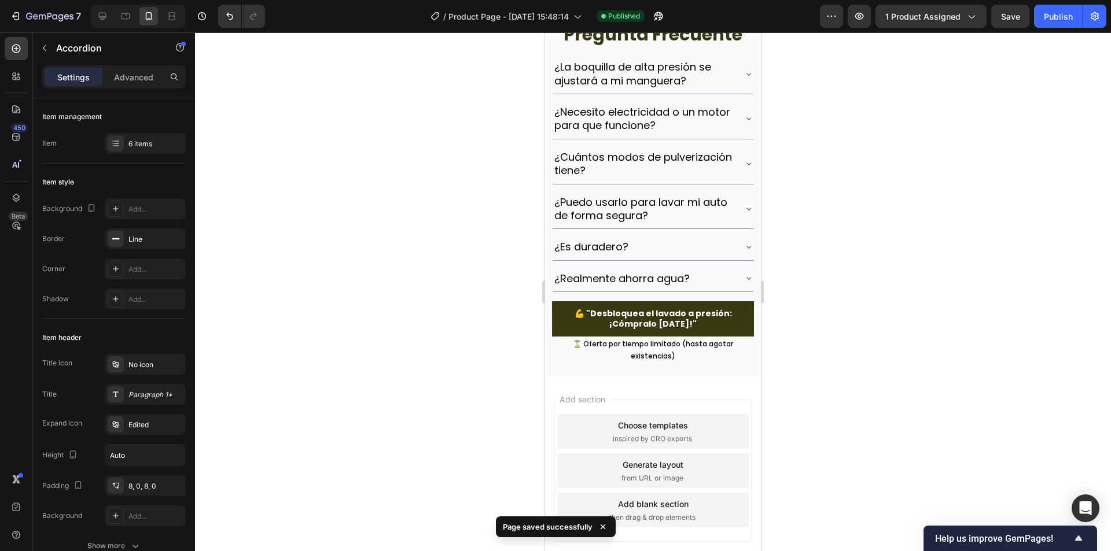
scroll to position [3571, 0]
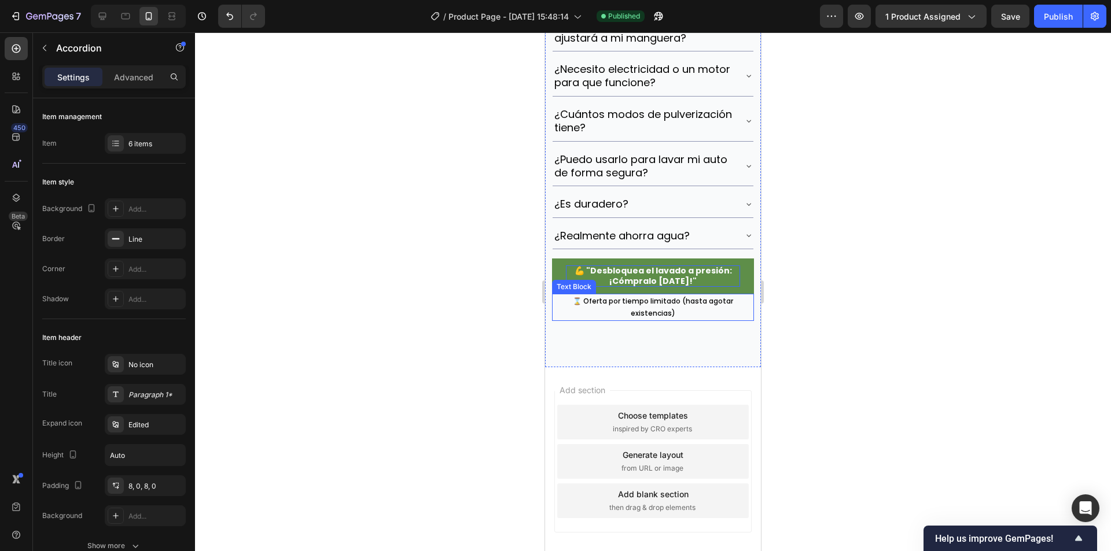
click at [621, 275] on p "💪 "Desbloquea el lavado a presión: ¡Cómpralo [DATE]!"" at bounding box center [653, 275] width 174 height 21
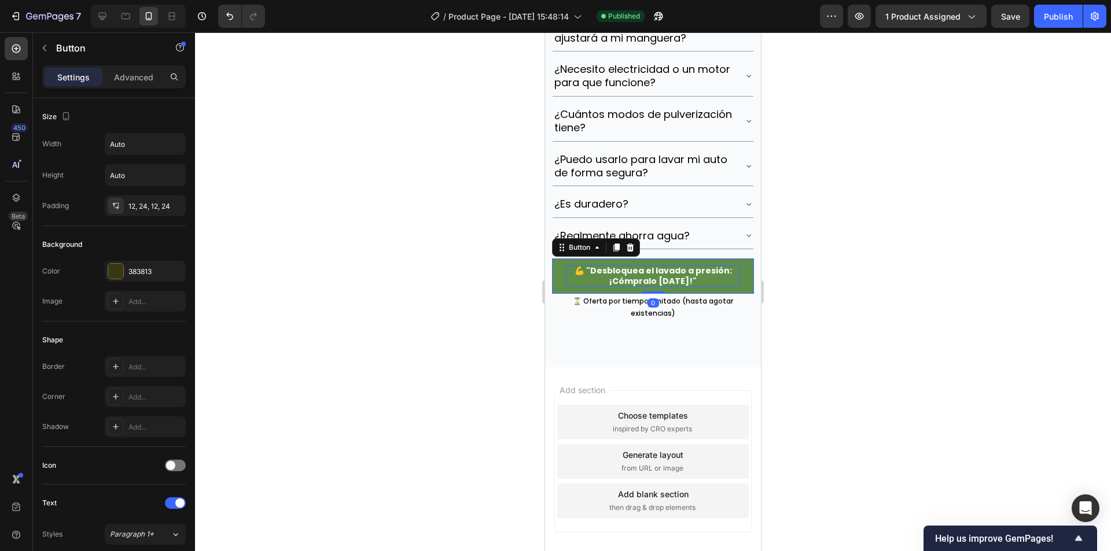
click at [596, 269] on p "💪 "Desbloquea el lavado a presión: ¡Cómpralo [DATE]!"" at bounding box center [653, 275] width 174 height 21
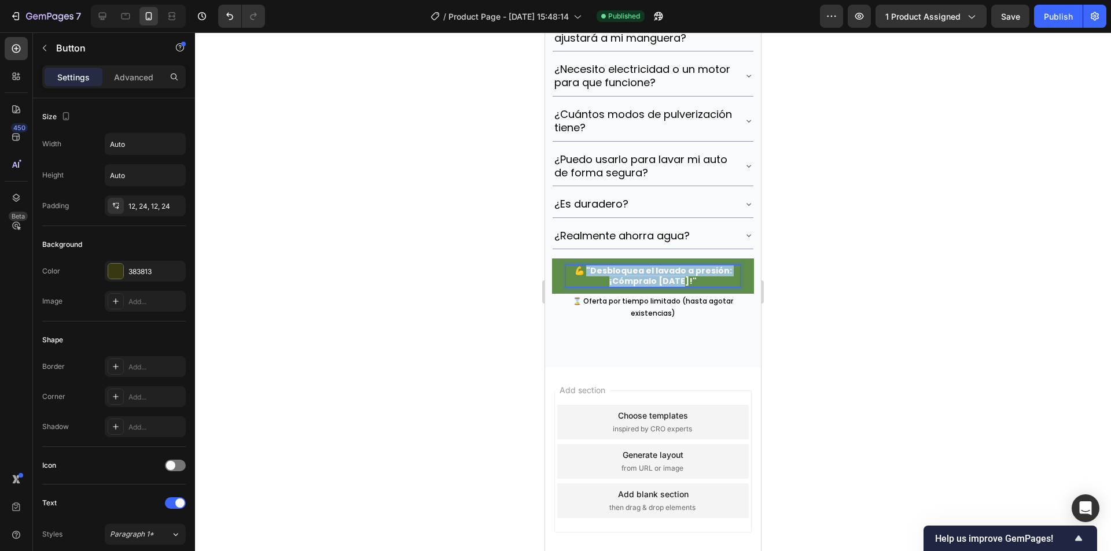
drag, startPoint x: 587, startPoint y: 270, endPoint x: 684, endPoint y: 286, distance: 98.0
click at [684, 286] on p "💪 "Desbloquea el lavado a presión: ¡Cómpralo [DATE]!"" at bounding box center [653, 275] width 174 height 21
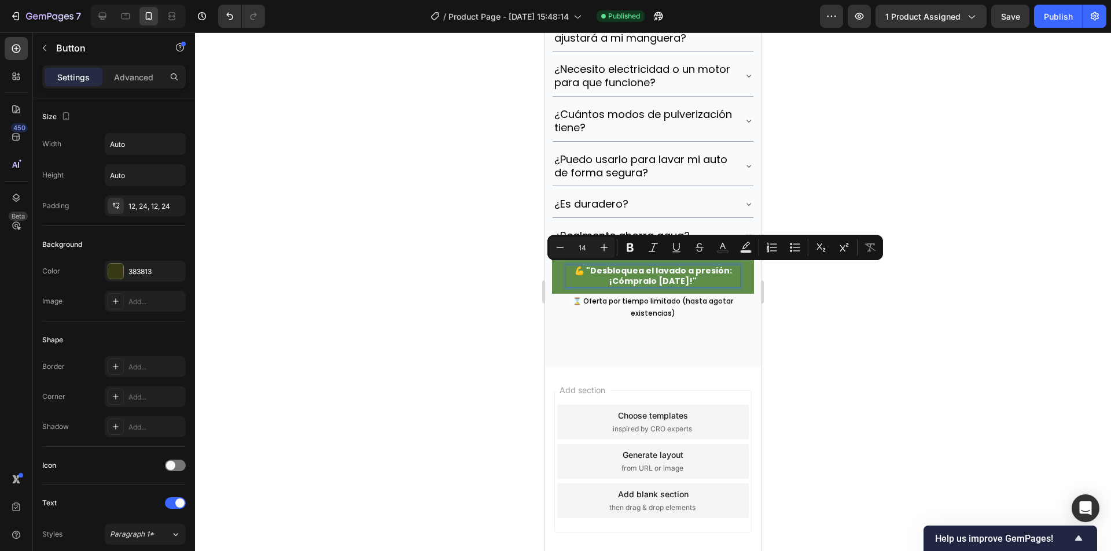
scroll to position [1, 0]
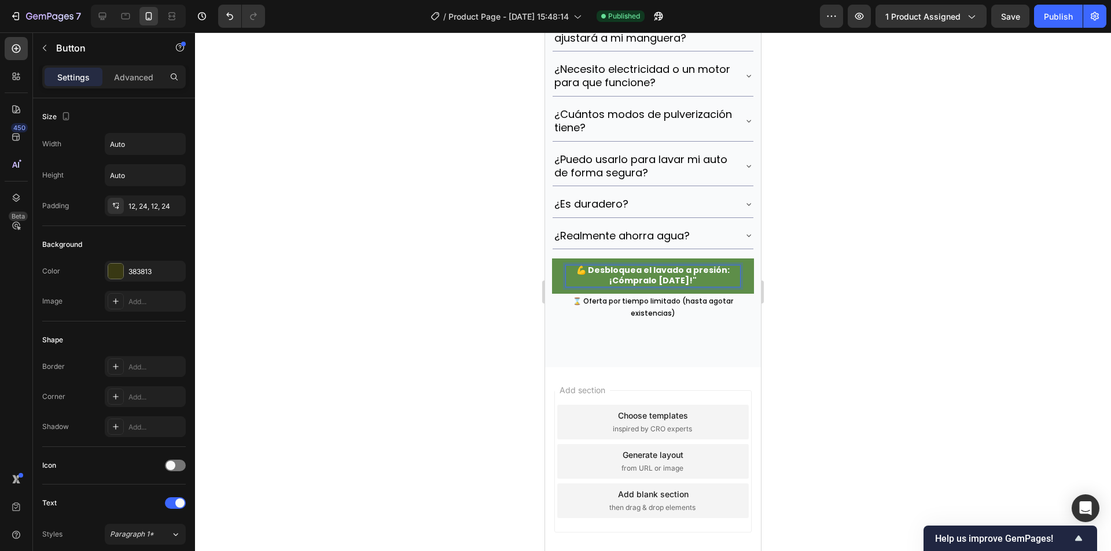
click at [589, 270] on p "💪 Desbloquea el lavado a presión: ¡Cómpralo [DATE]!"" at bounding box center [653, 275] width 174 height 21
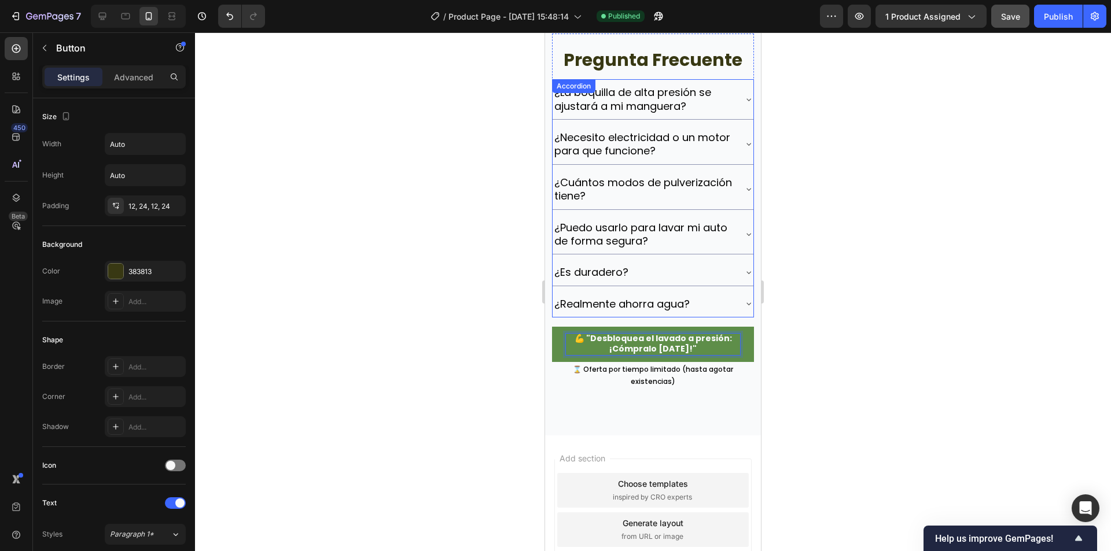
scroll to position [3398, 0]
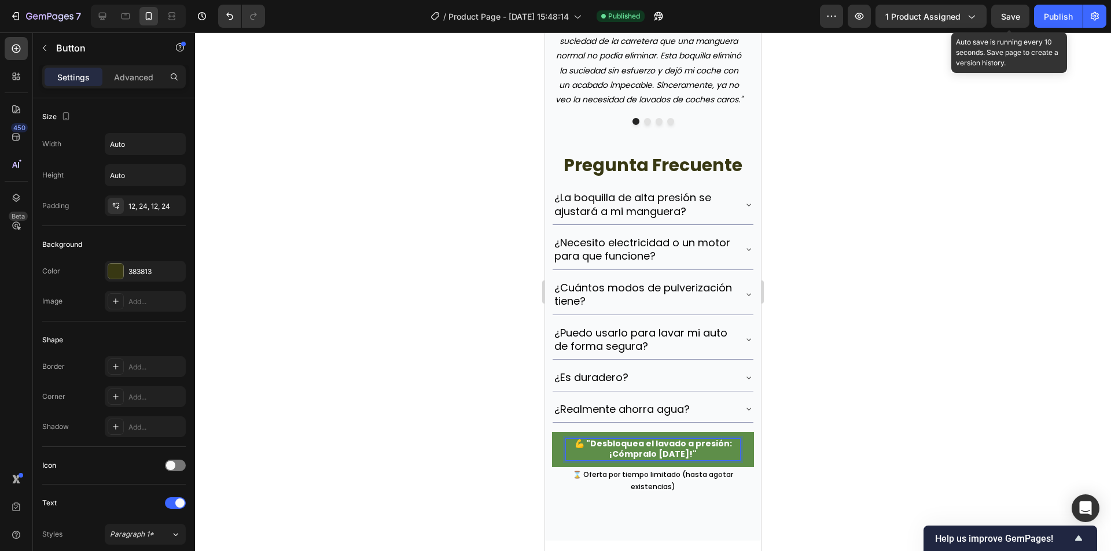
click at [1025, 20] on button "Save" at bounding box center [1010, 16] width 38 height 23
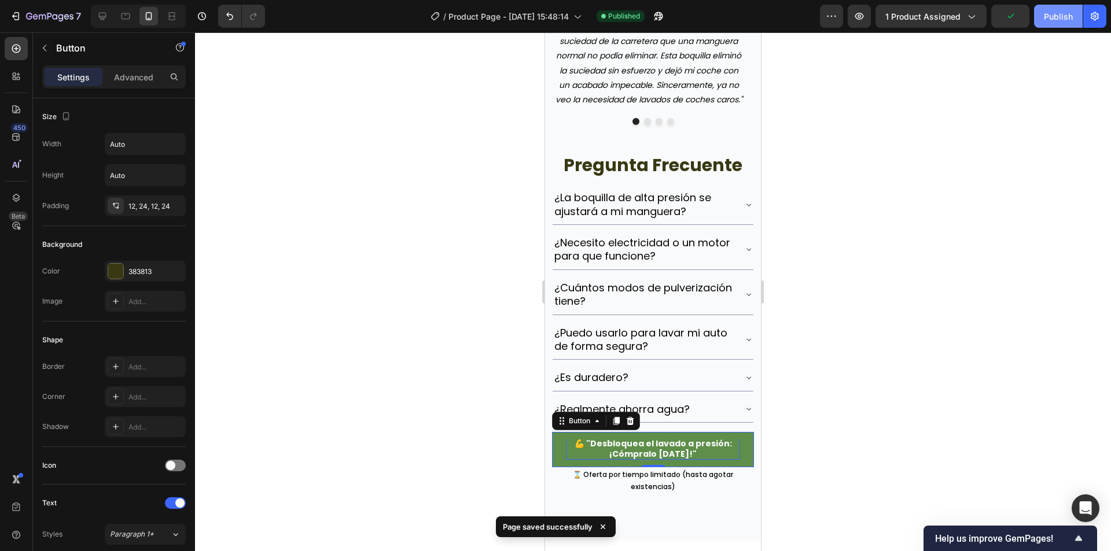
click at [1044, 19] on div "Publish" at bounding box center [1057, 16] width 29 height 12
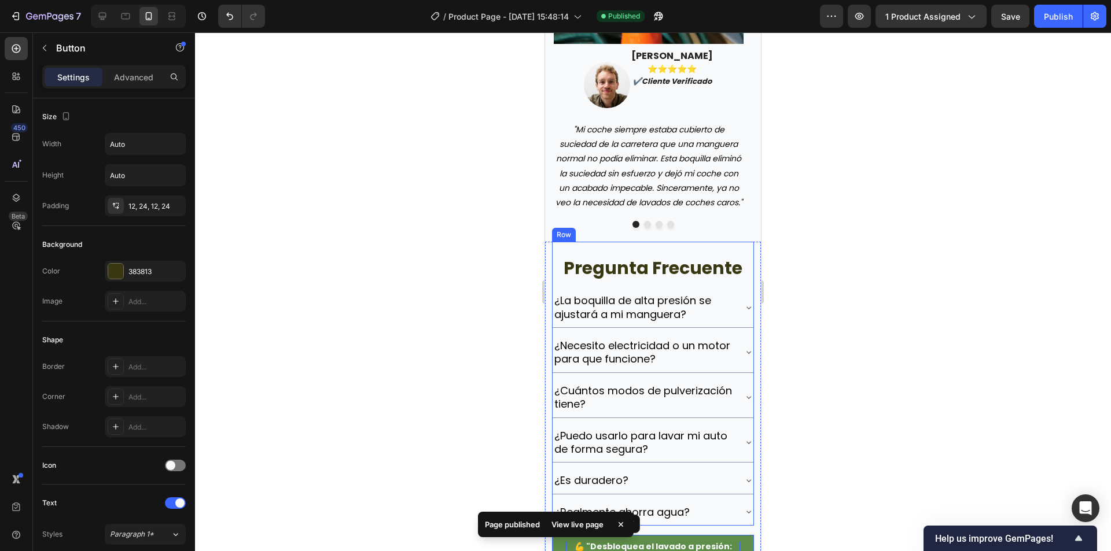
scroll to position [3282, 0]
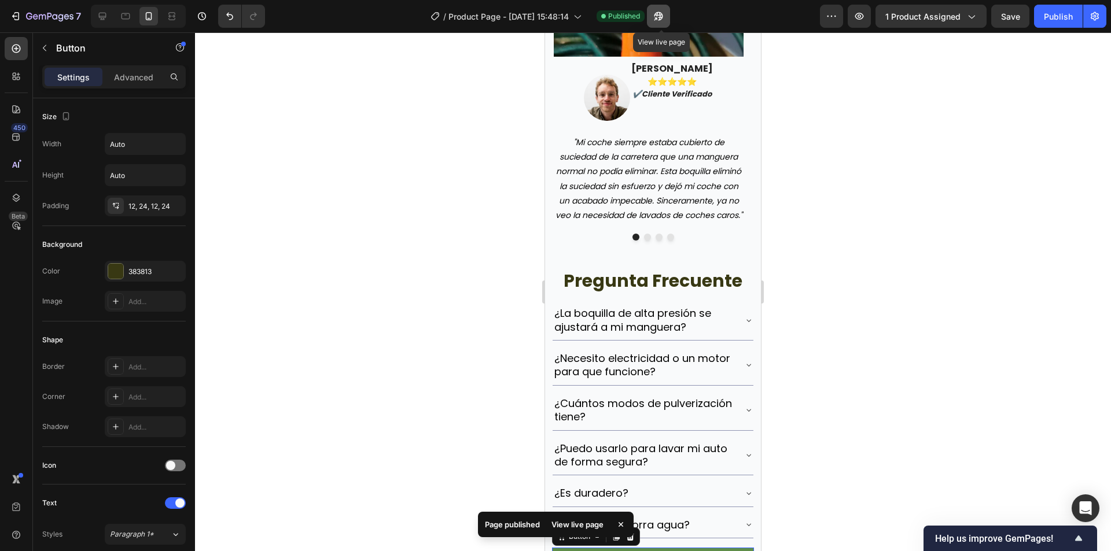
click at [662, 21] on button "button" at bounding box center [658, 16] width 23 height 23
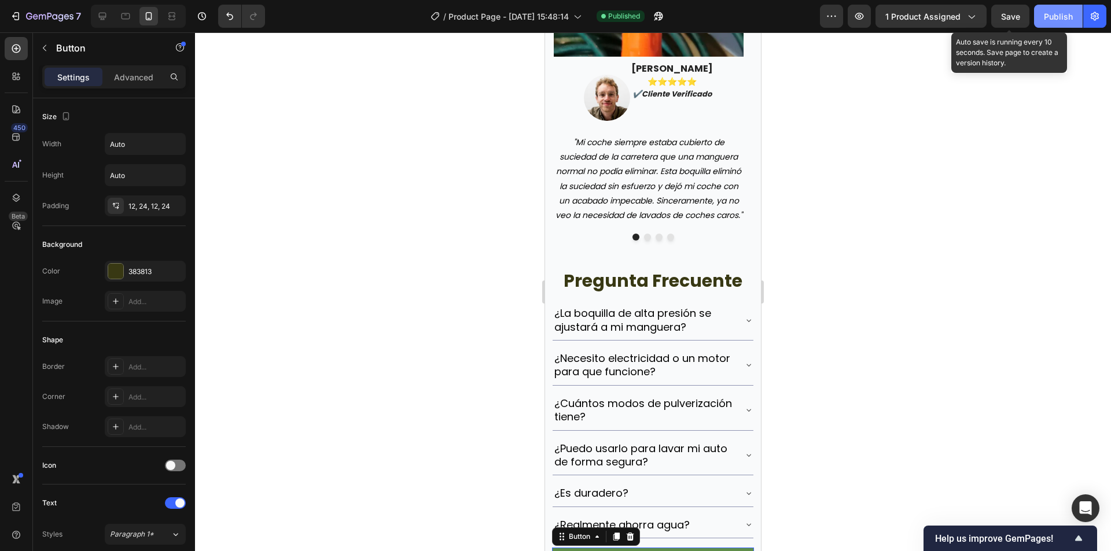
drag, startPoint x: 1013, startPoint y: 27, endPoint x: 1037, endPoint y: 22, distance: 24.7
click at [1013, 26] on button "Save" at bounding box center [1010, 16] width 38 height 23
click at [1037, 22] on button "Publish" at bounding box center [1058, 16] width 49 height 23
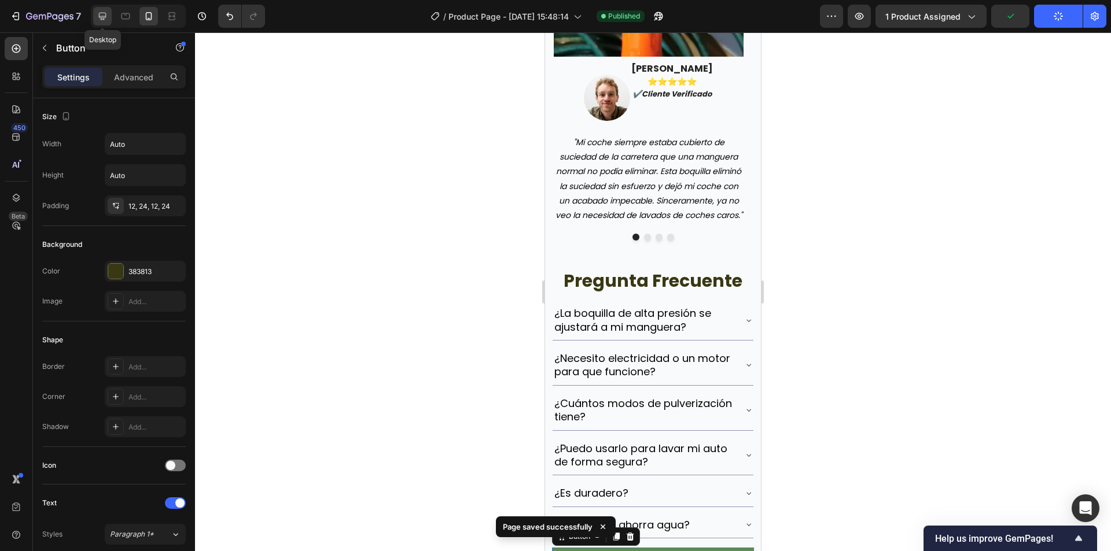
click at [100, 14] on icon at bounding box center [103, 16] width 12 height 12
type input "20"
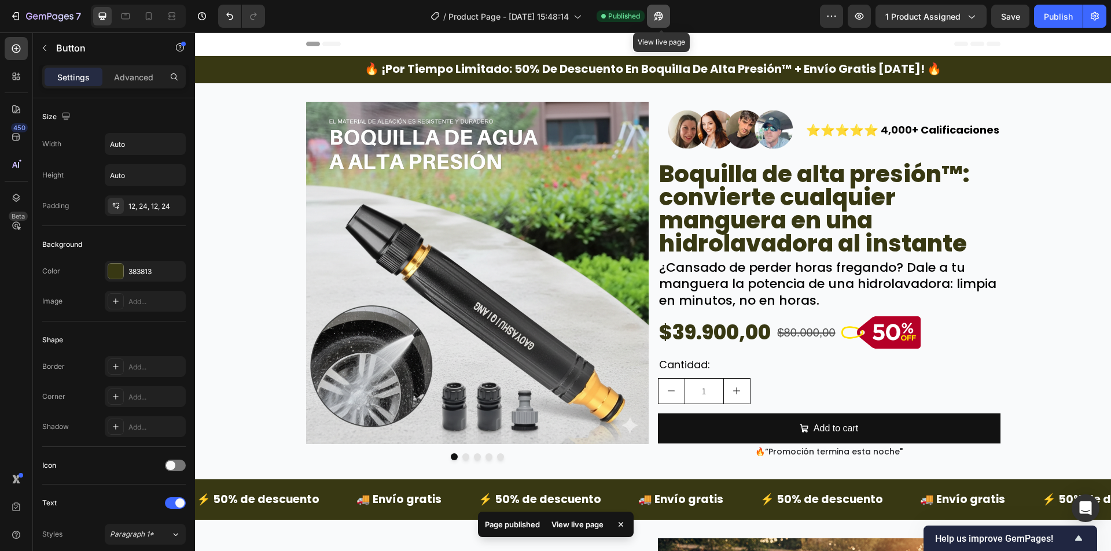
click at [663, 20] on icon "button" at bounding box center [658, 16] width 12 height 12
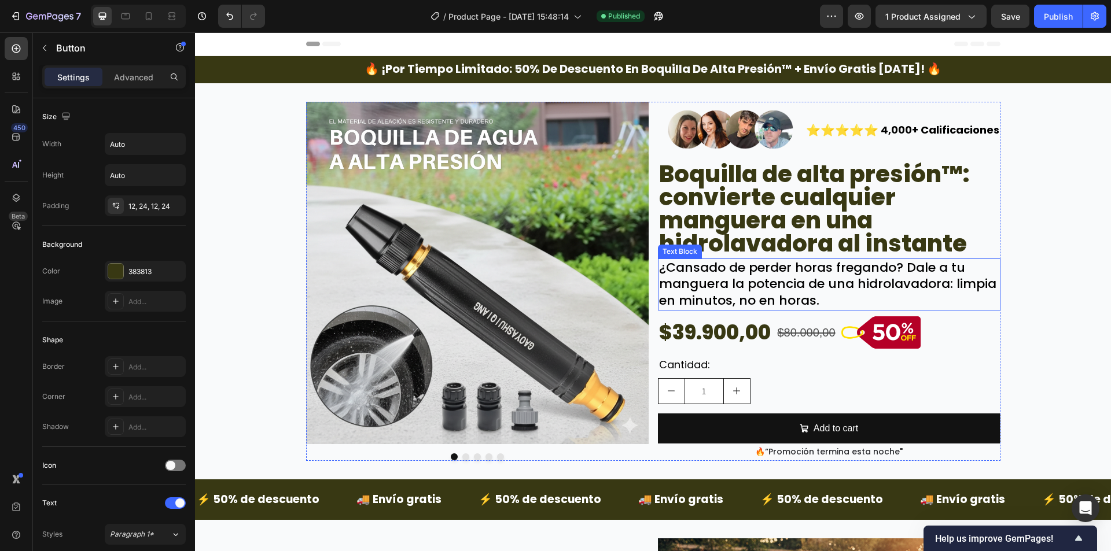
click at [744, 287] on p "¿Cansado de perder horas fregando? Dale a tu manguera la potencia de una hidrol…" at bounding box center [829, 285] width 340 height 50
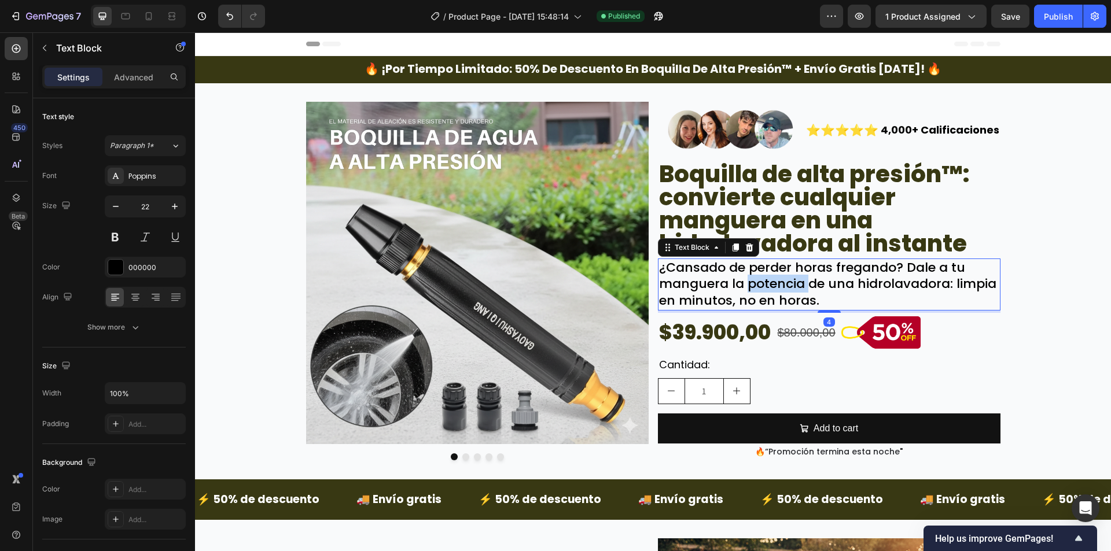
click at [744, 287] on p "¿Cansado de perder horas fregando? Dale a tu manguera la potencia de una hidrol…" at bounding box center [829, 285] width 340 height 50
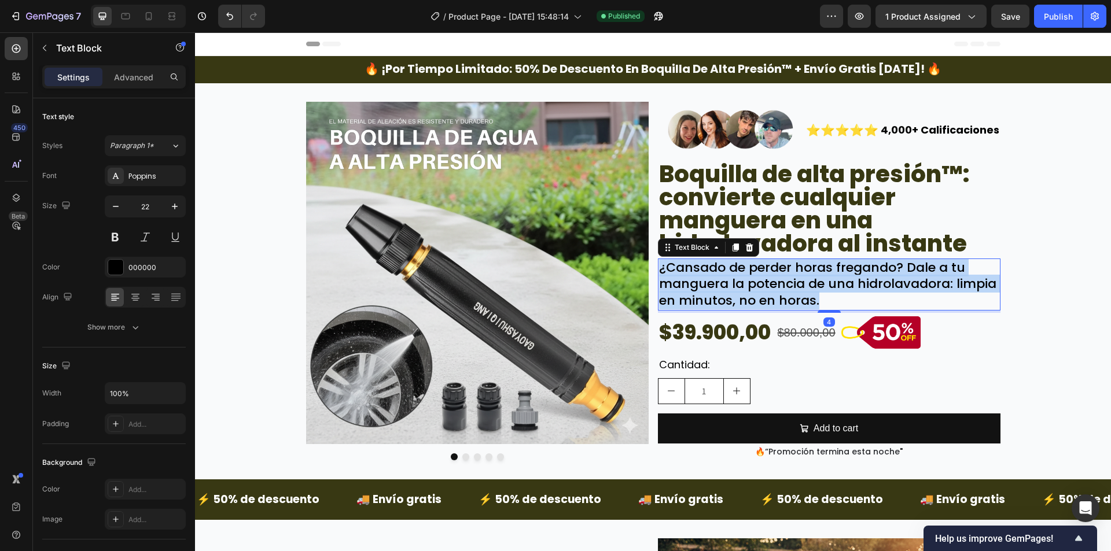
click at [744, 287] on p "¿Cansado de perder horas fregando? Dale a tu manguera la potencia de una hidrol…" at bounding box center [829, 285] width 340 height 50
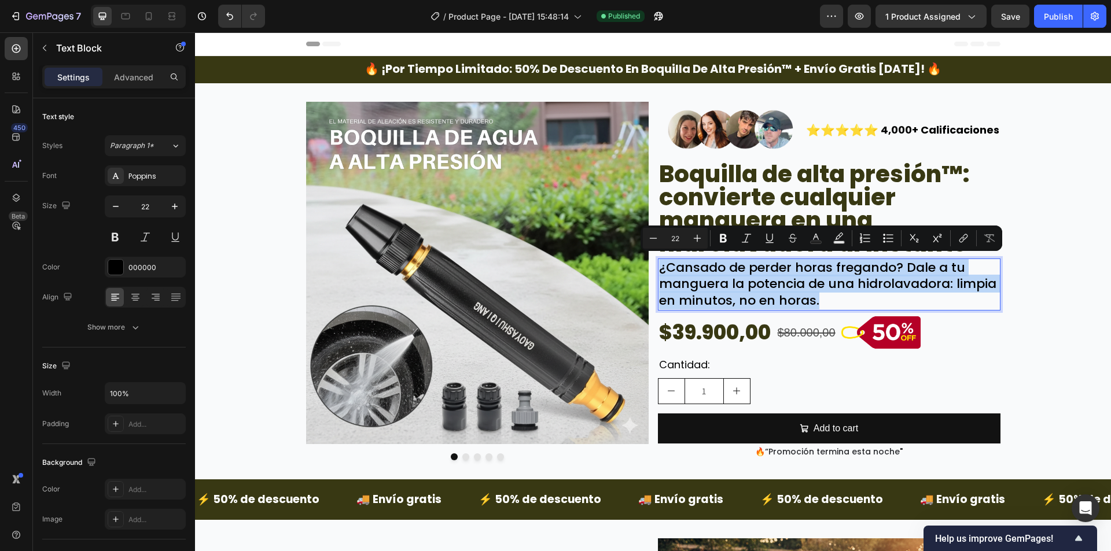
copy p "¿Cansado de perder horas fregando? Dale a tu manguera la potencia de una hidrol…"
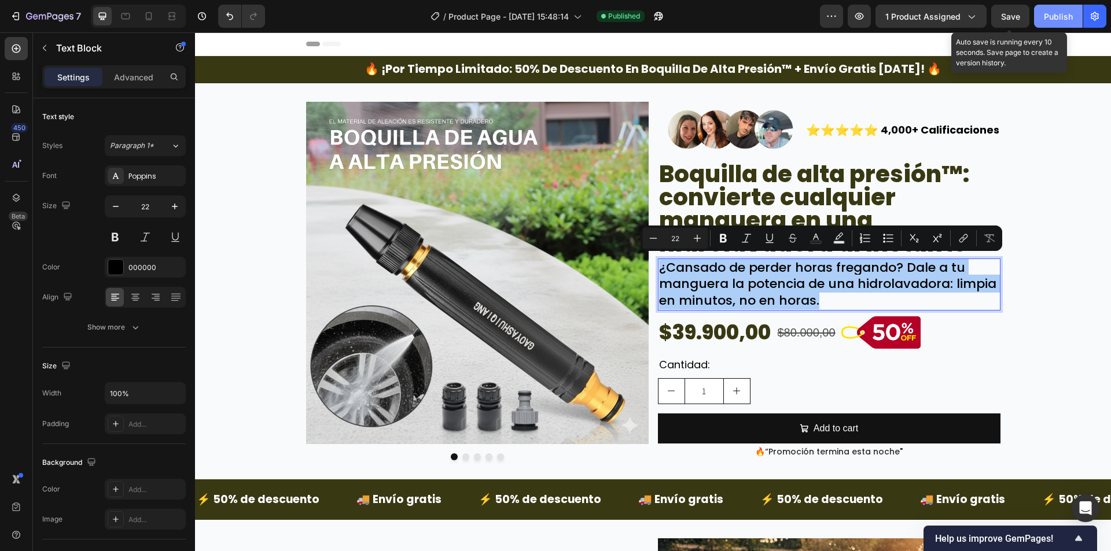
click at [1009, 16] on span "Save" at bounding box center [1010, 17] width 19 height 10
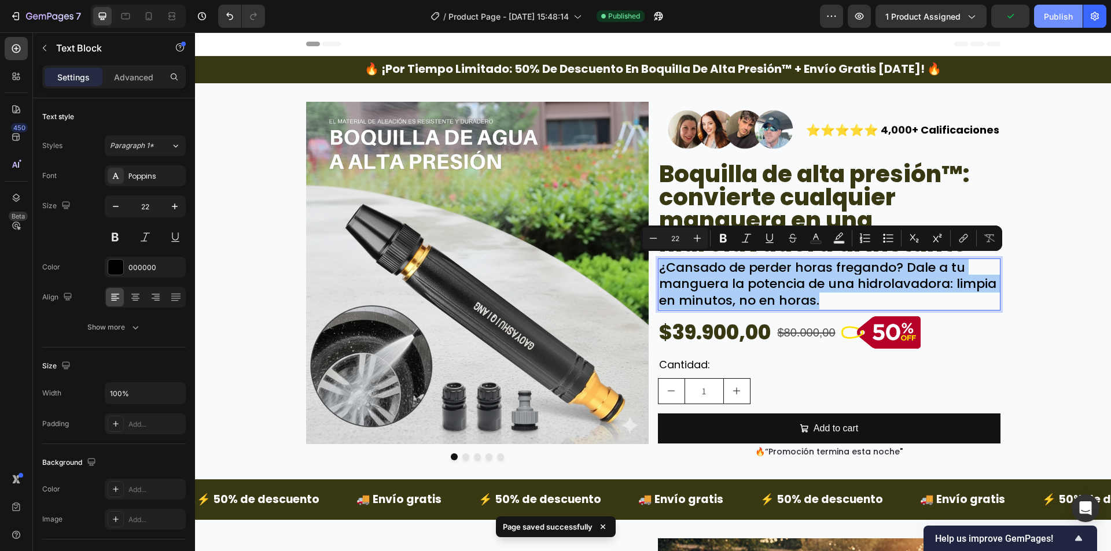
click at [1039, 15] on button "Publish" at bounding box center [1058, 16] width 49 height 23
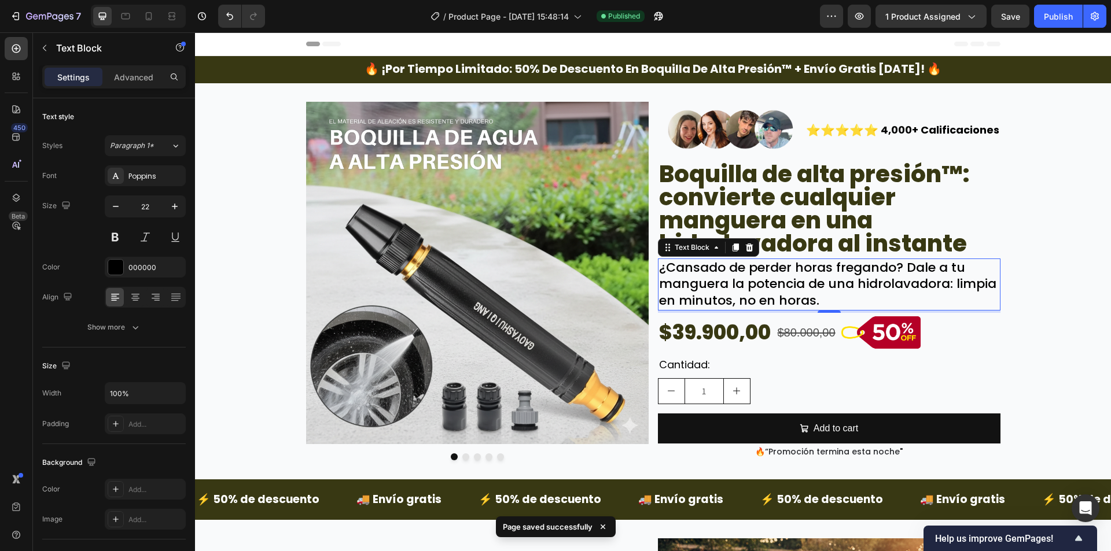
click at [673, 22] on div "/ Product Page - [DATE] 15:48:14 Published" at bounding box center [546, 16] width 545 height 23
click at [659, 21] on icon "button" at bounding box center [658, 16] width 12 height 12
